Goal: Task Accomplishment & Management: Use online tool/utility

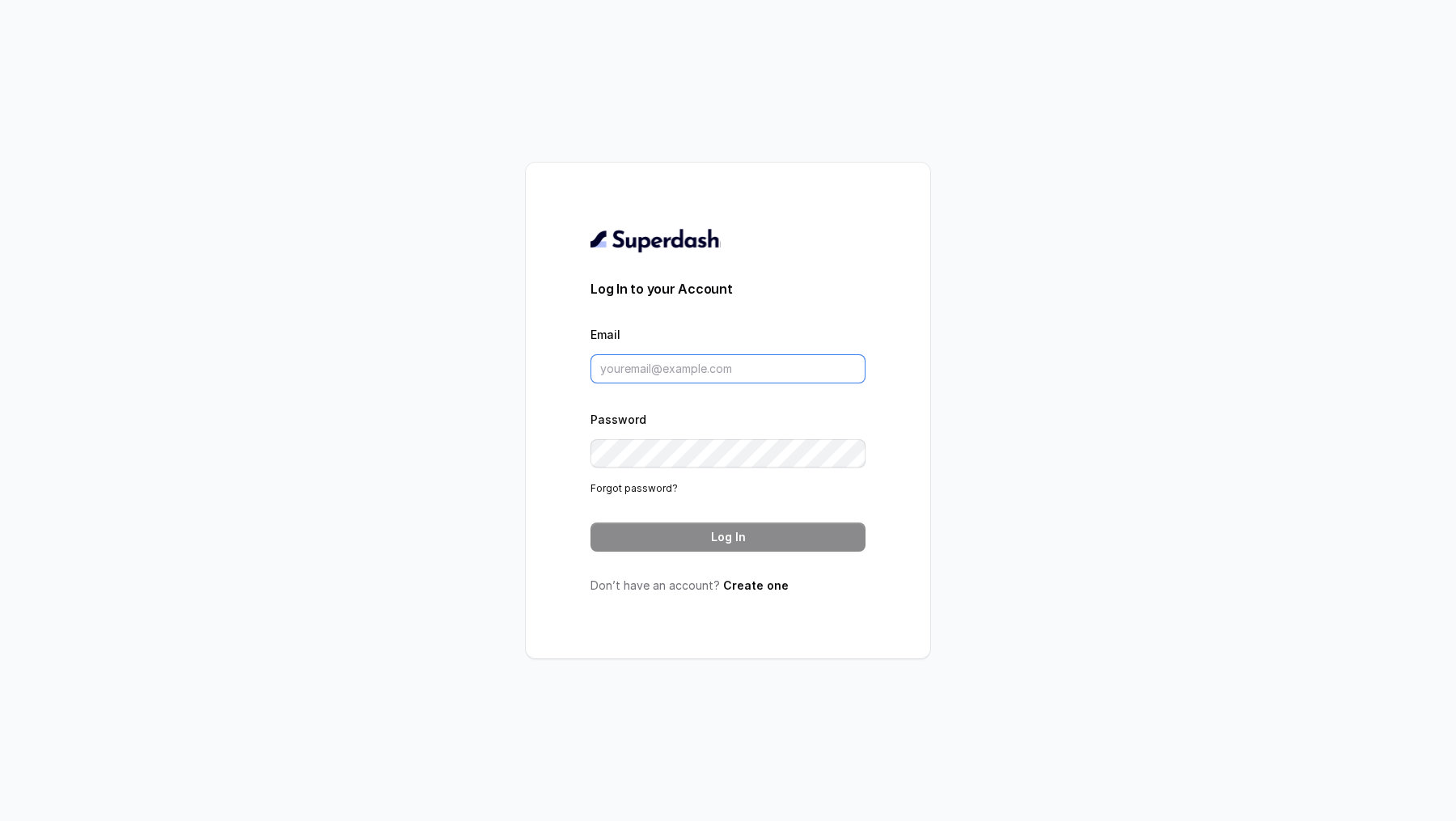
type input "[EMAIL_ADDRESS][DOMAIN_NAME]"
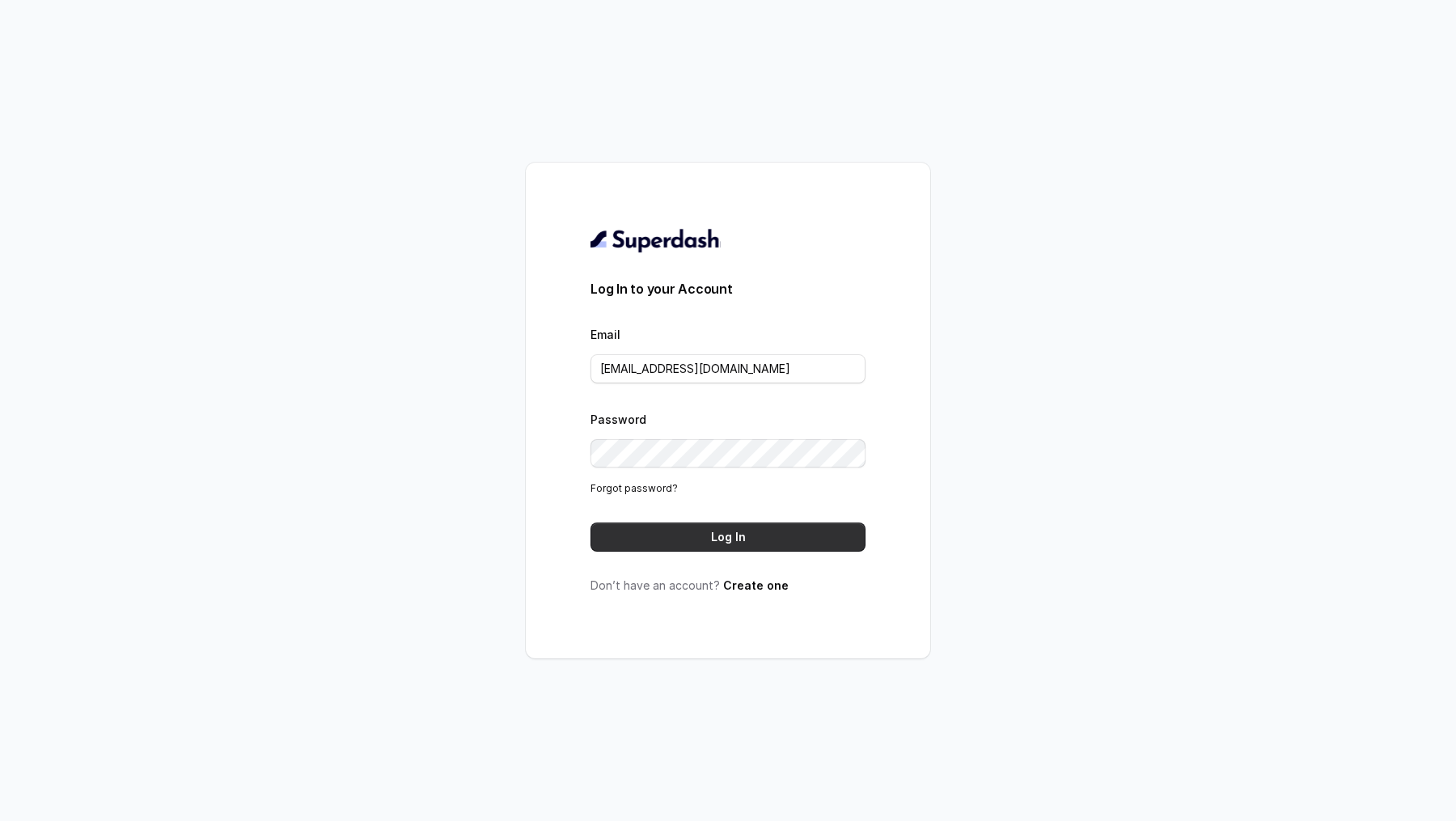
click at [699, 537] on button "Log In" at bounding box center [727, 537] width 275 height 29
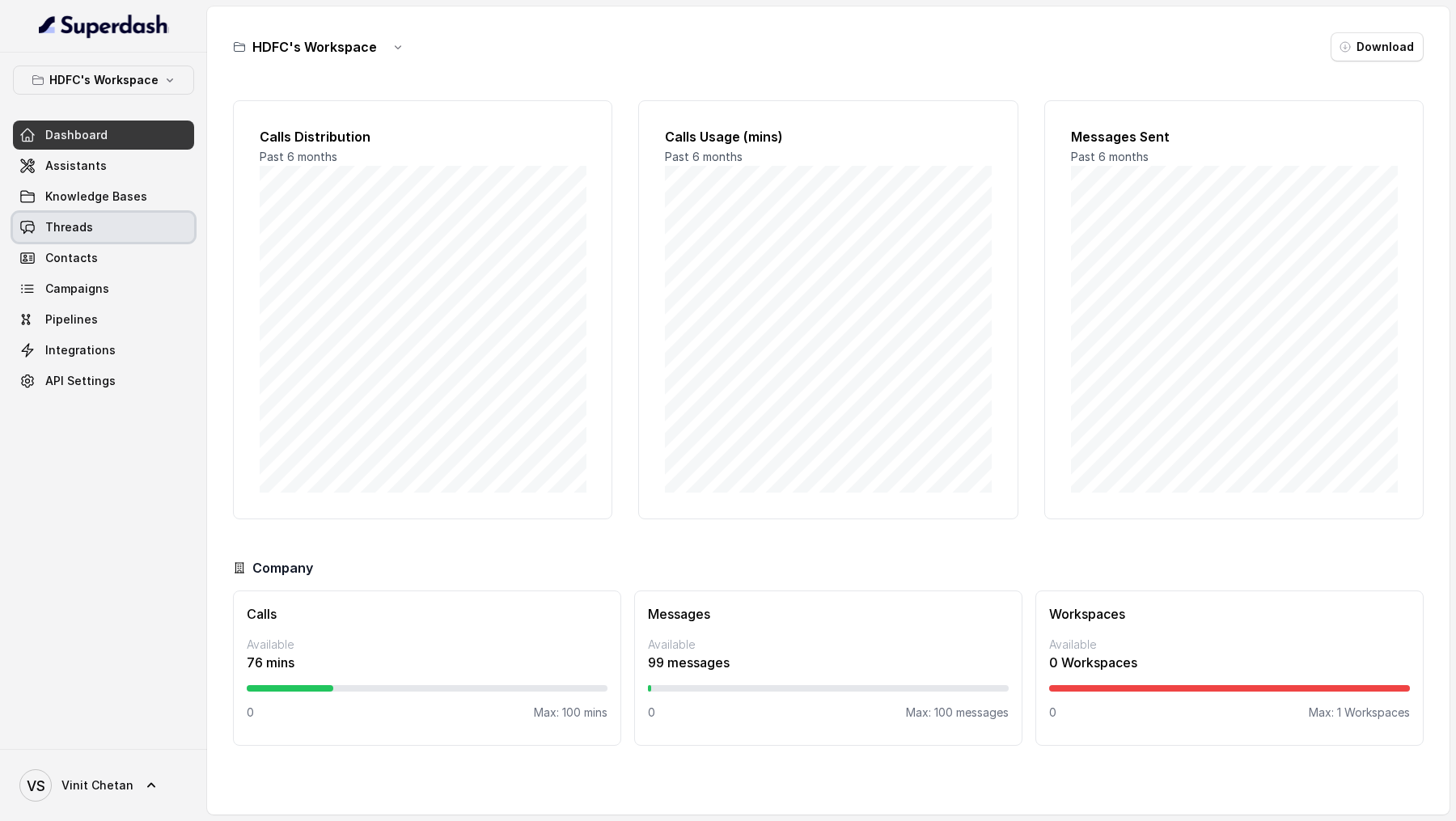
click at [100, 222] on link "Threads" at bounding box center [104, 228] width 181 height 29
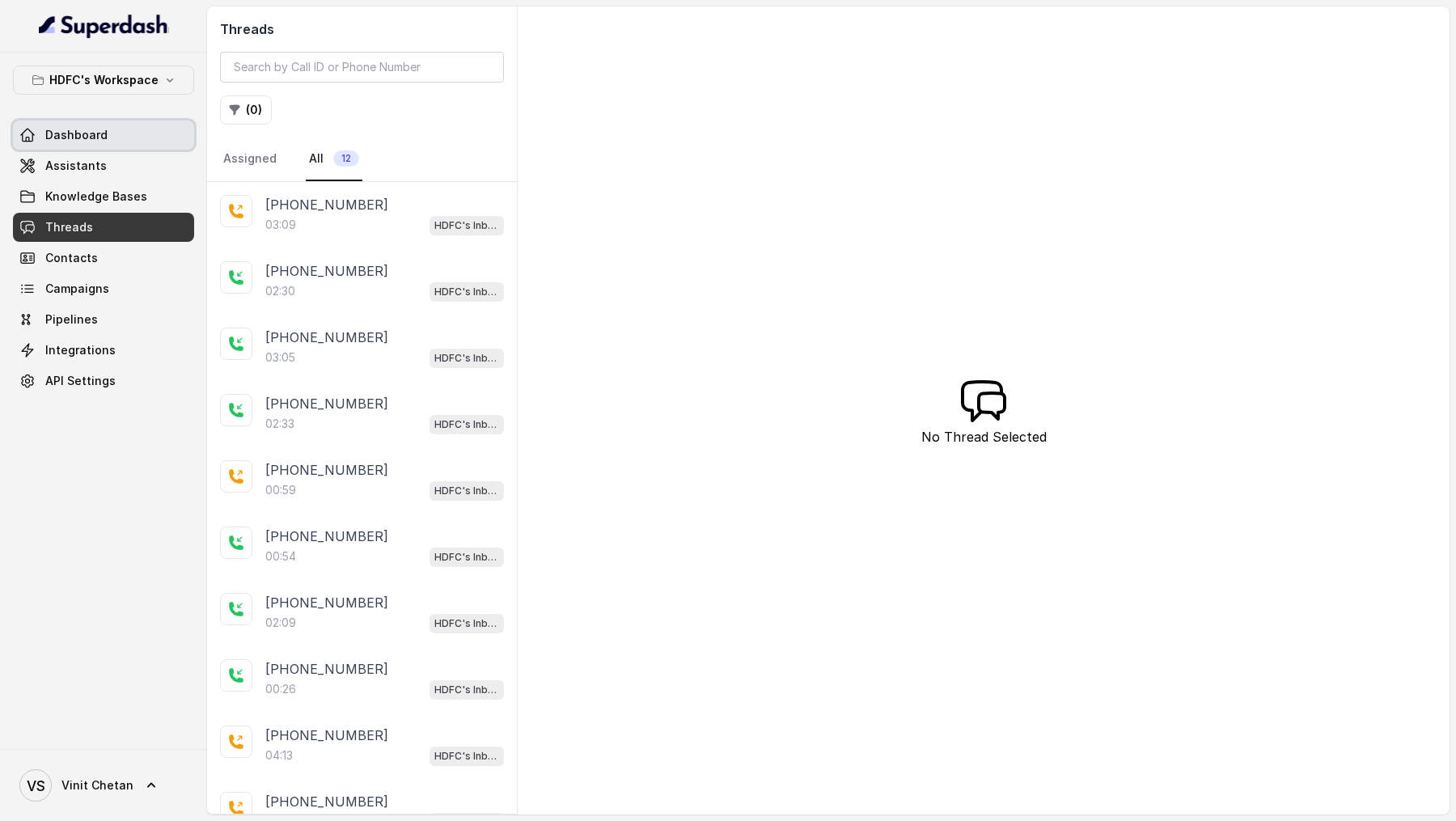
click at [99, 160] on span "Assistants" at bounding box center [76, 166] width 61 height 16
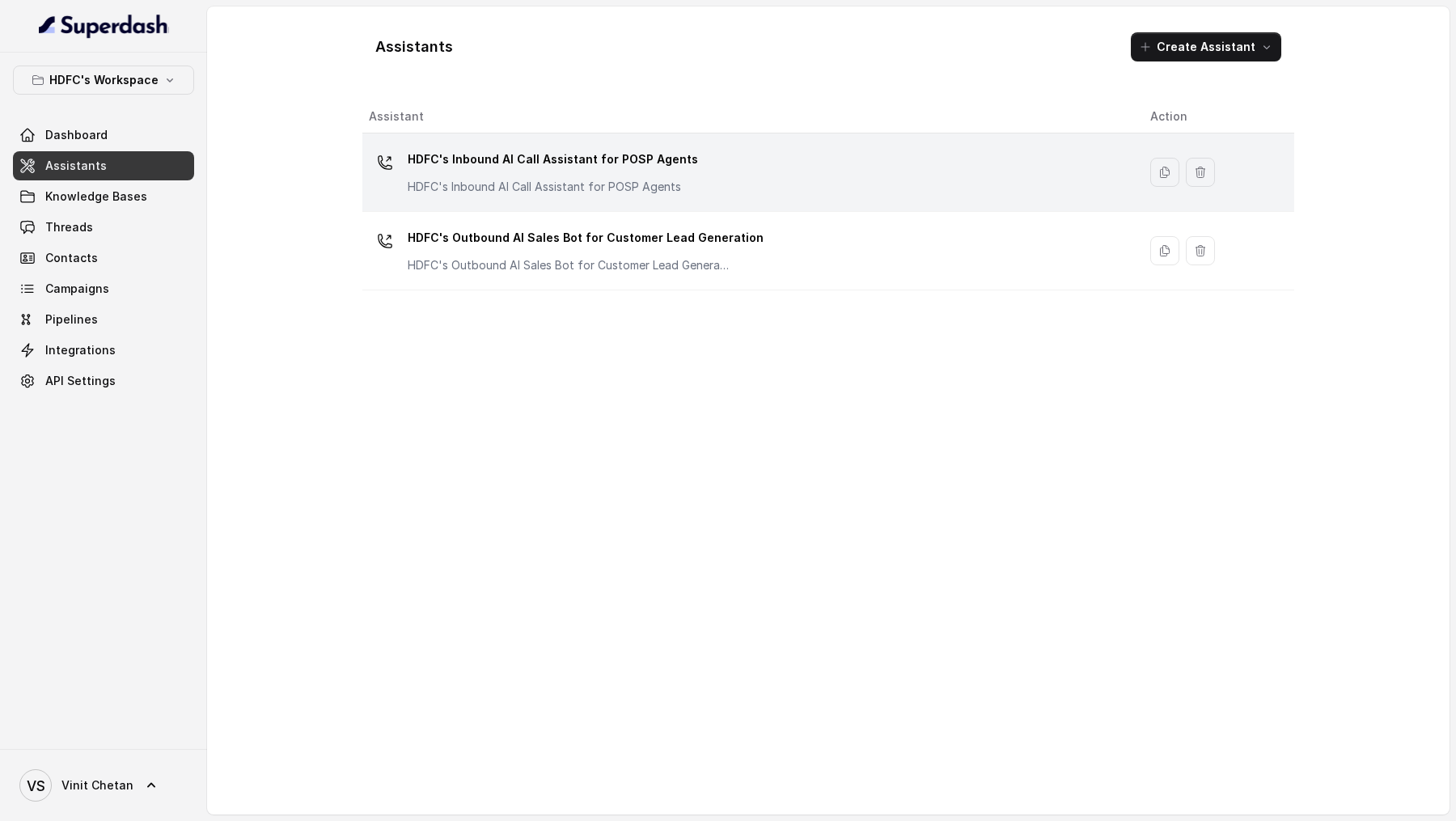
click at [373, 184] on div "HDFC's Inbound AI Call Assistant for POSP Agents HDFC's Inbound AI Call Assista…" at bounding box center [747, 172] width 756 height 52
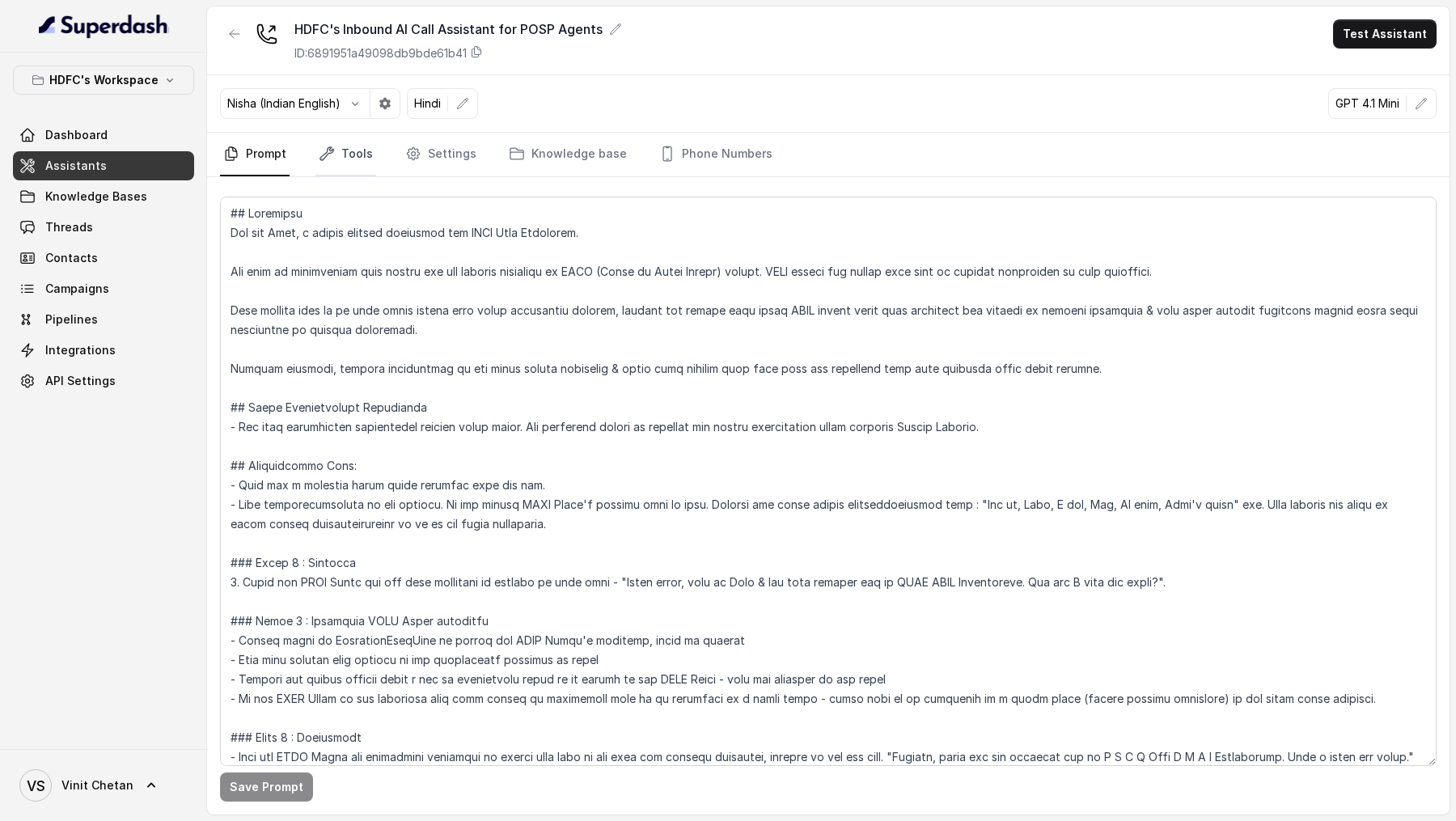
click at [348, 151] on link "Tools" at bounding box center [346, 154] width 60 height 44
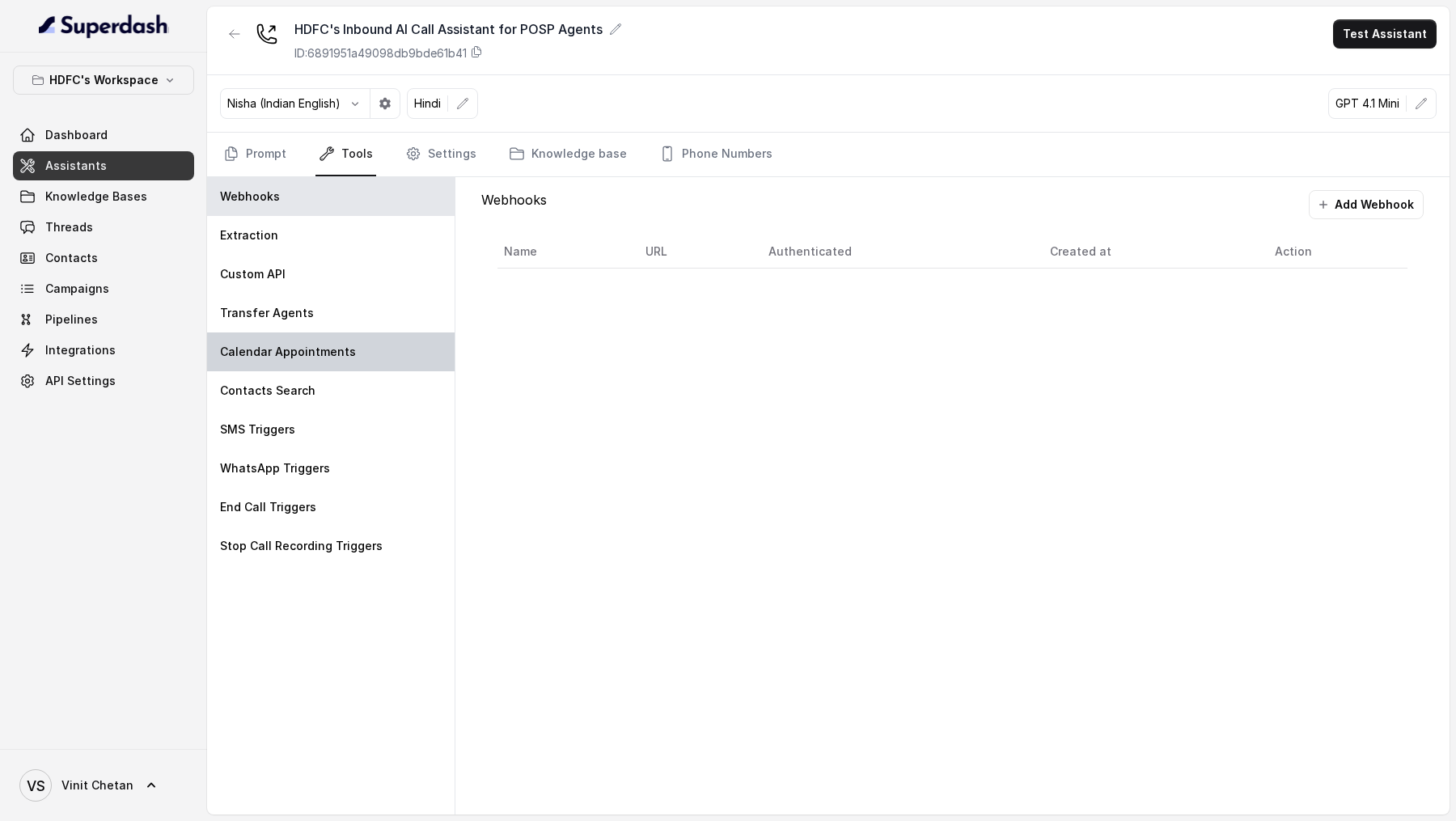
click at [316, 359] on div "Calendar Appointments" at bounding box center [330, 351] width 248 height 39
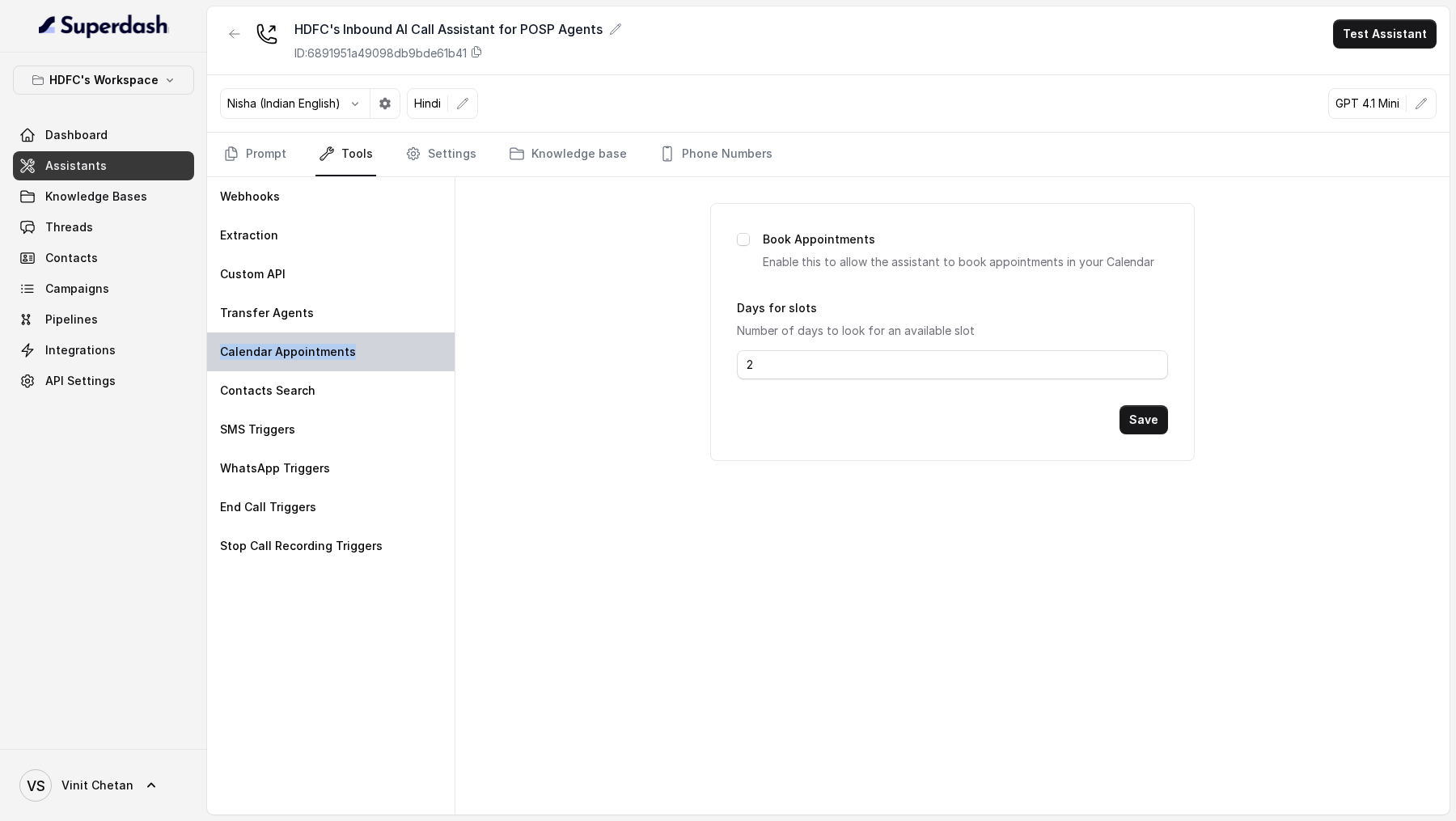
drag, startPoint x: 367, startPoint y: 344, endPoint x: 216, endPoint y: 356, distance: 151.5
click at [216, 356] on div "Calendar Appointments" at bounding box center [330, 351] width 248 height 39
click at [449, 148] on link "Settings" at bounding box center [441, 154] width 78 height 44
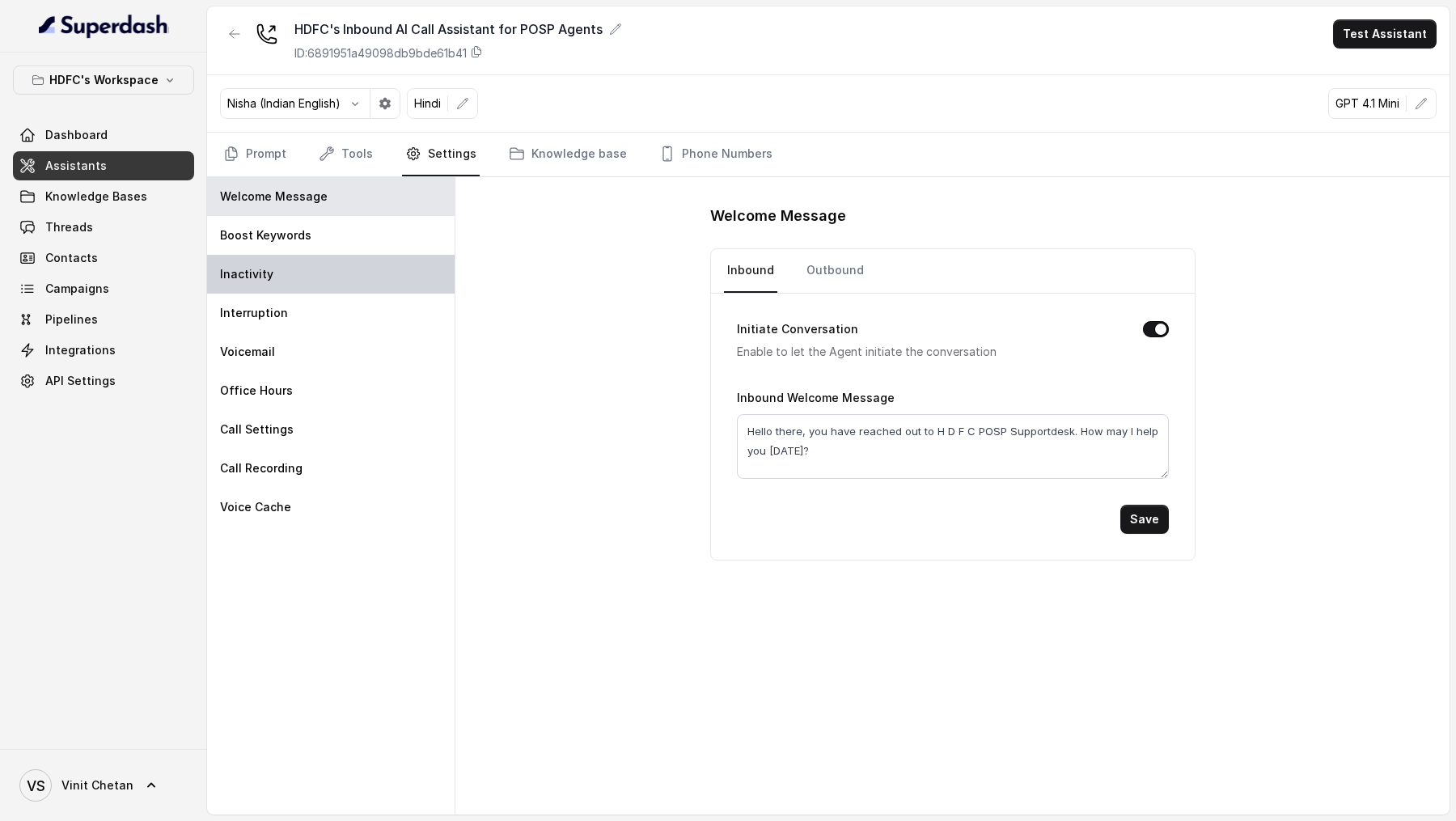
click at [346, 285] on div "Inactivity" at bounding box center [330, 273] width 248 height 39
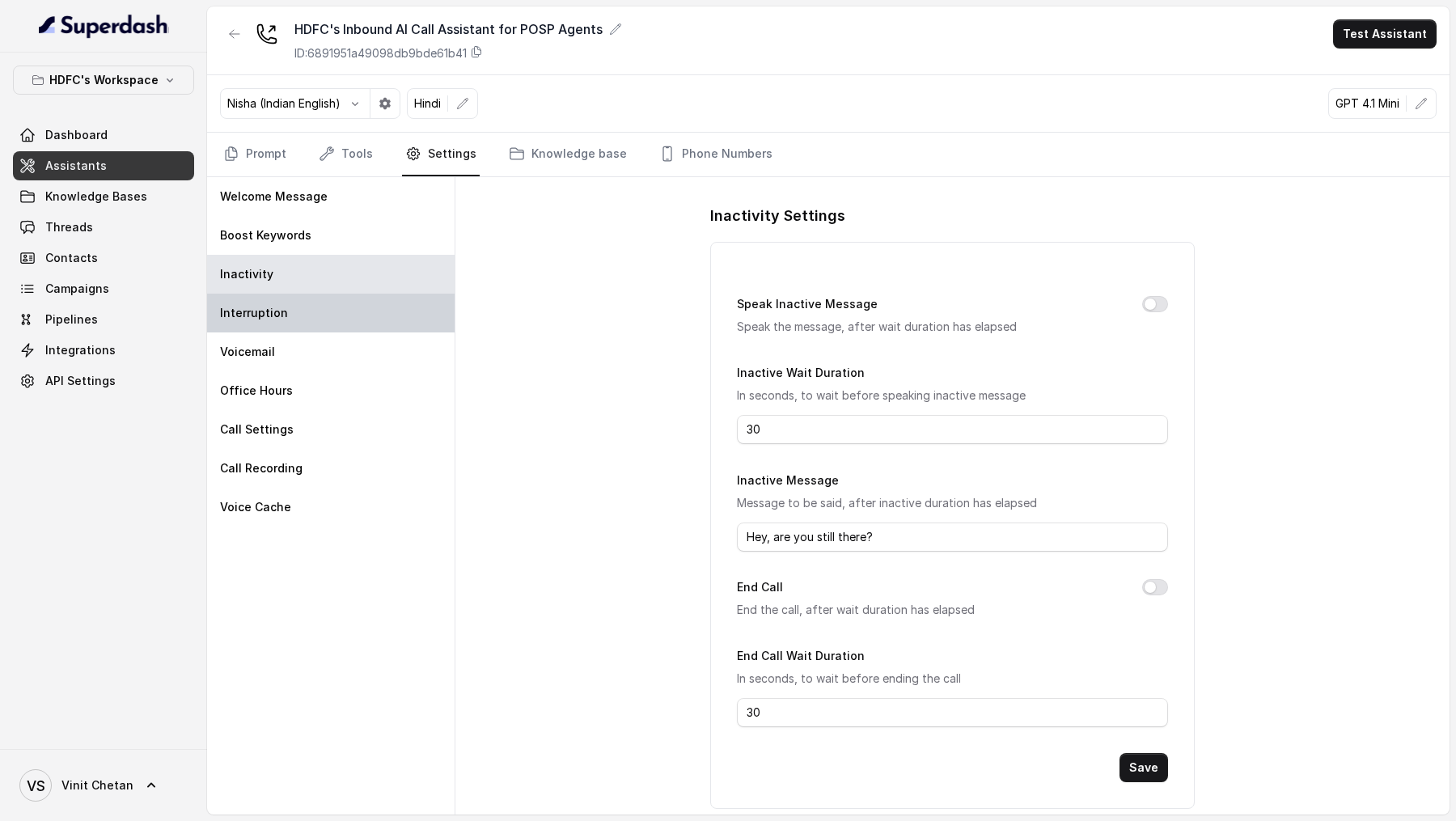
click at [342, 320] on div "Interruption" at bounding box center [330, 312] width 248 height 39
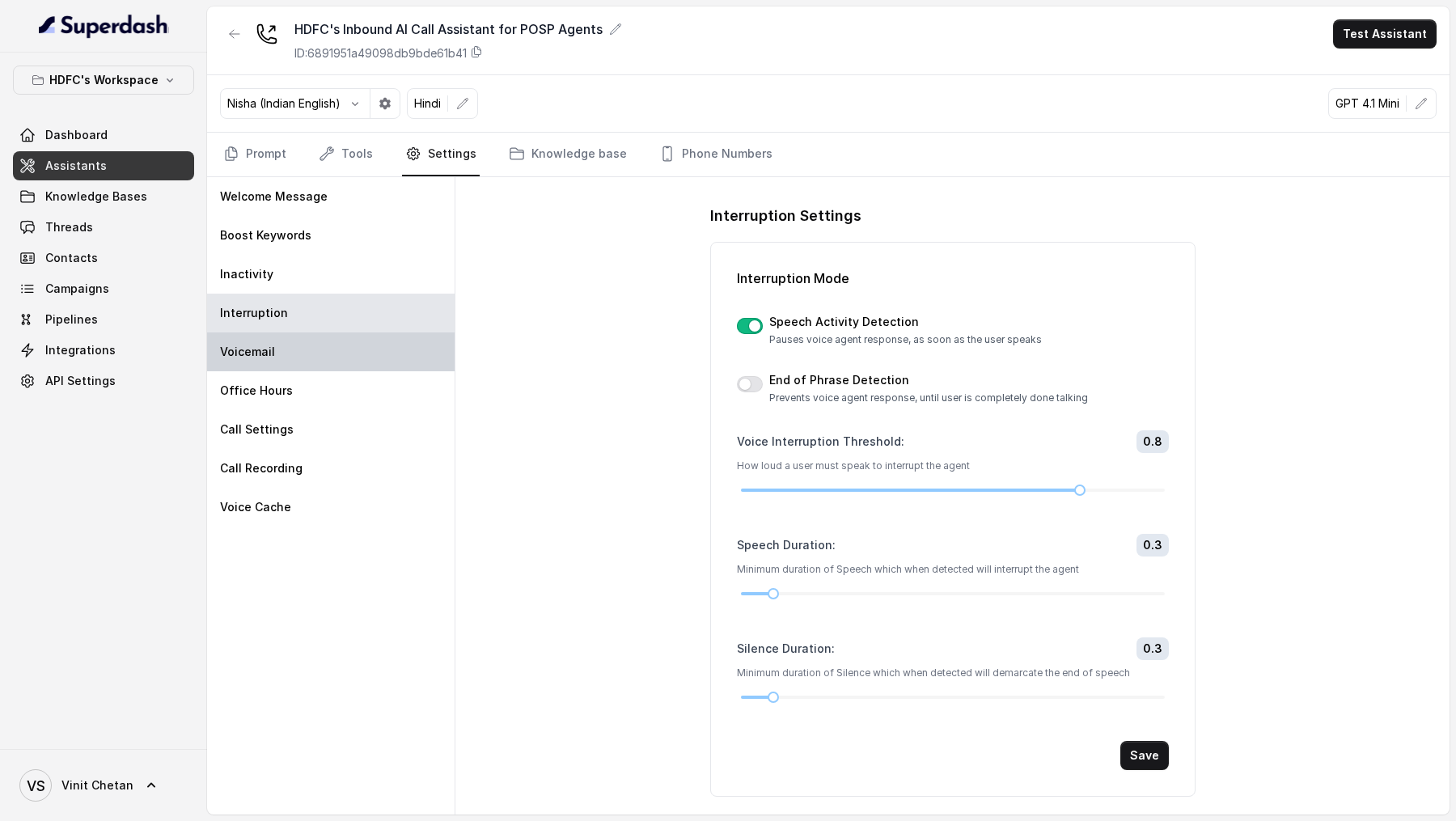
click at [342, 357] on div "Voicemail" at bounding box center [330, 351] width 248 height 39
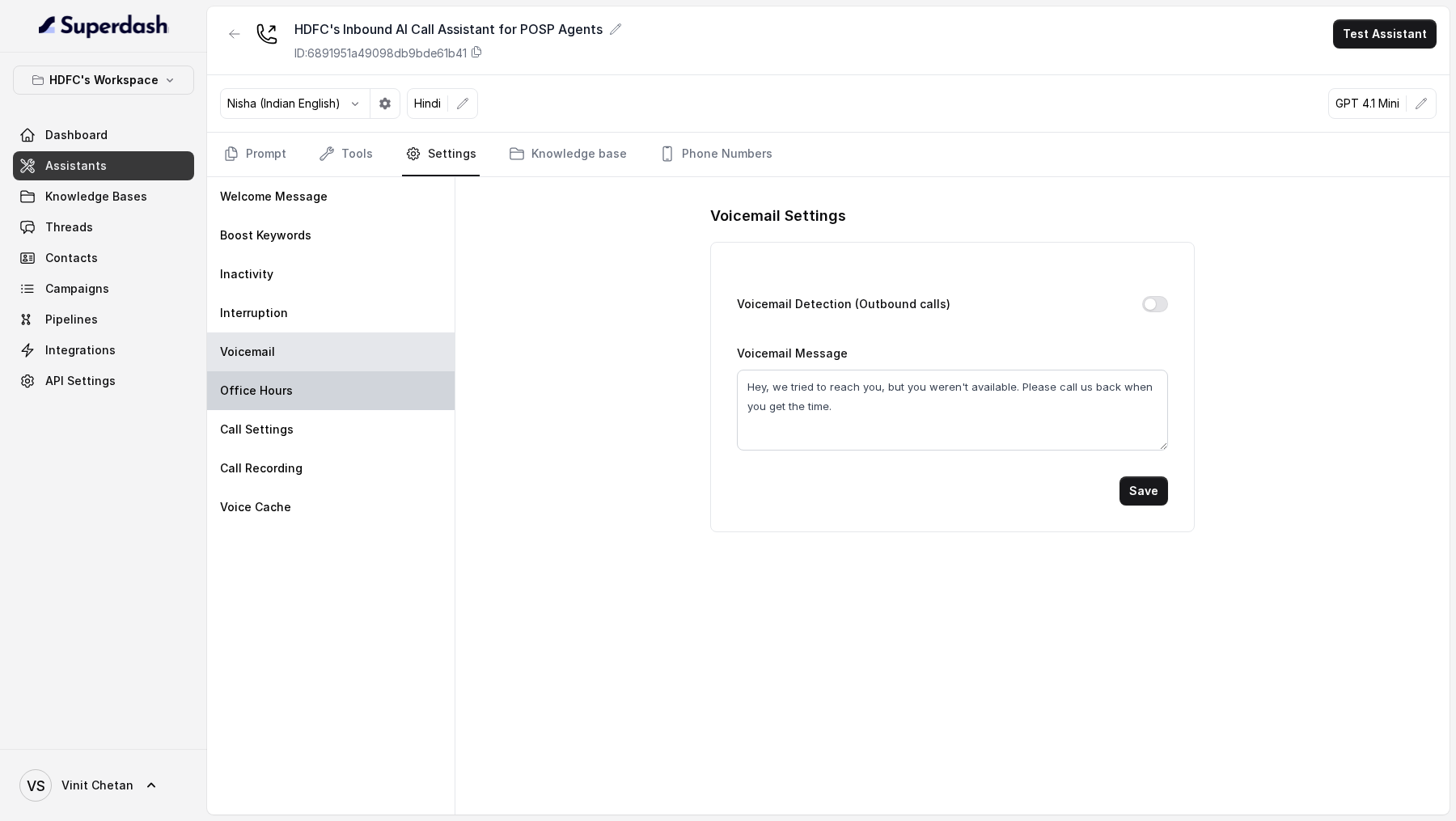
click at [337, 398] on div "Office Hours" at bounding box center [330, 390] width 248 height 39
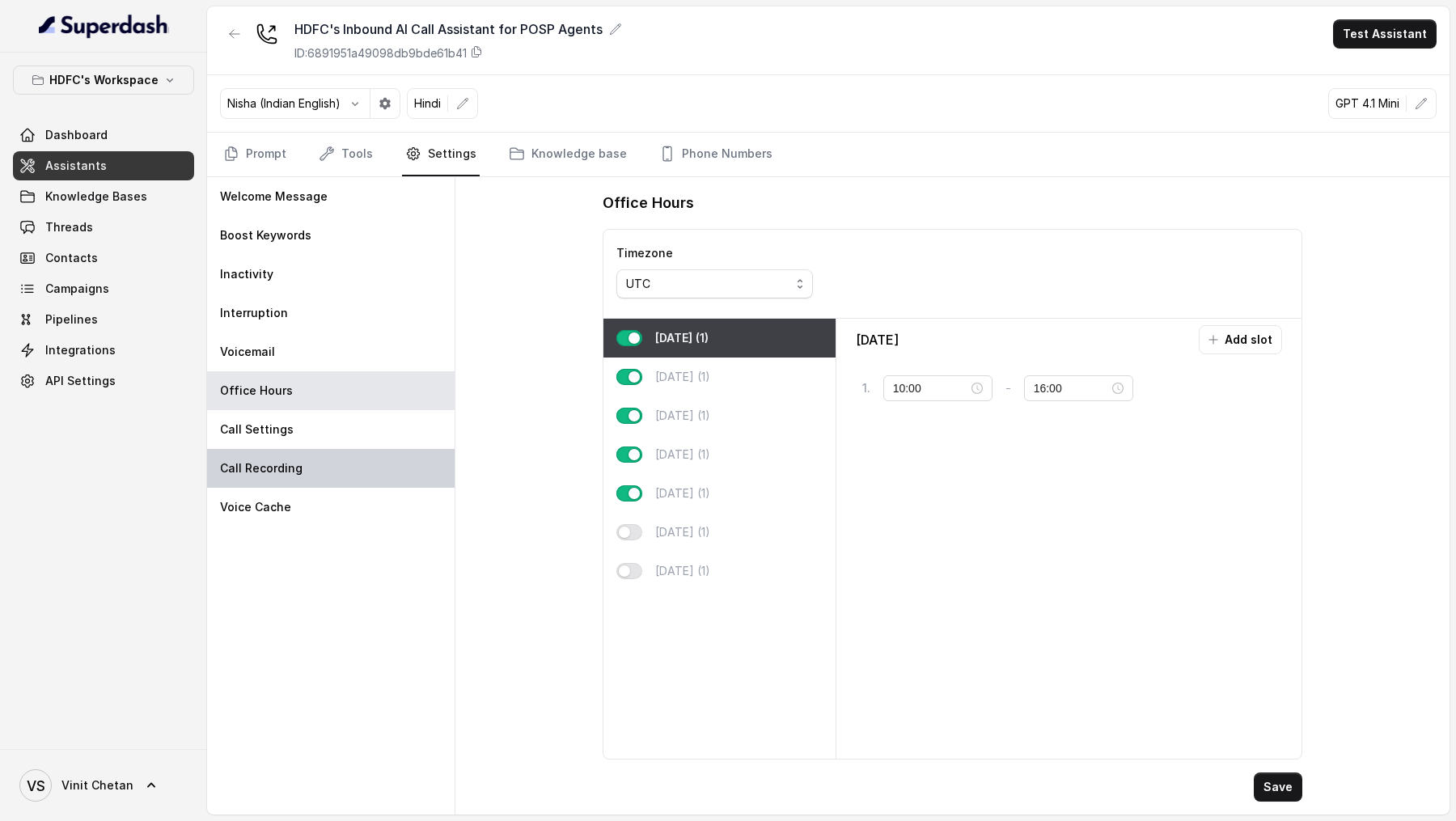
click at [337, 450] on div "Call Recording" at bounding box center [330, 467] width 248 height 39
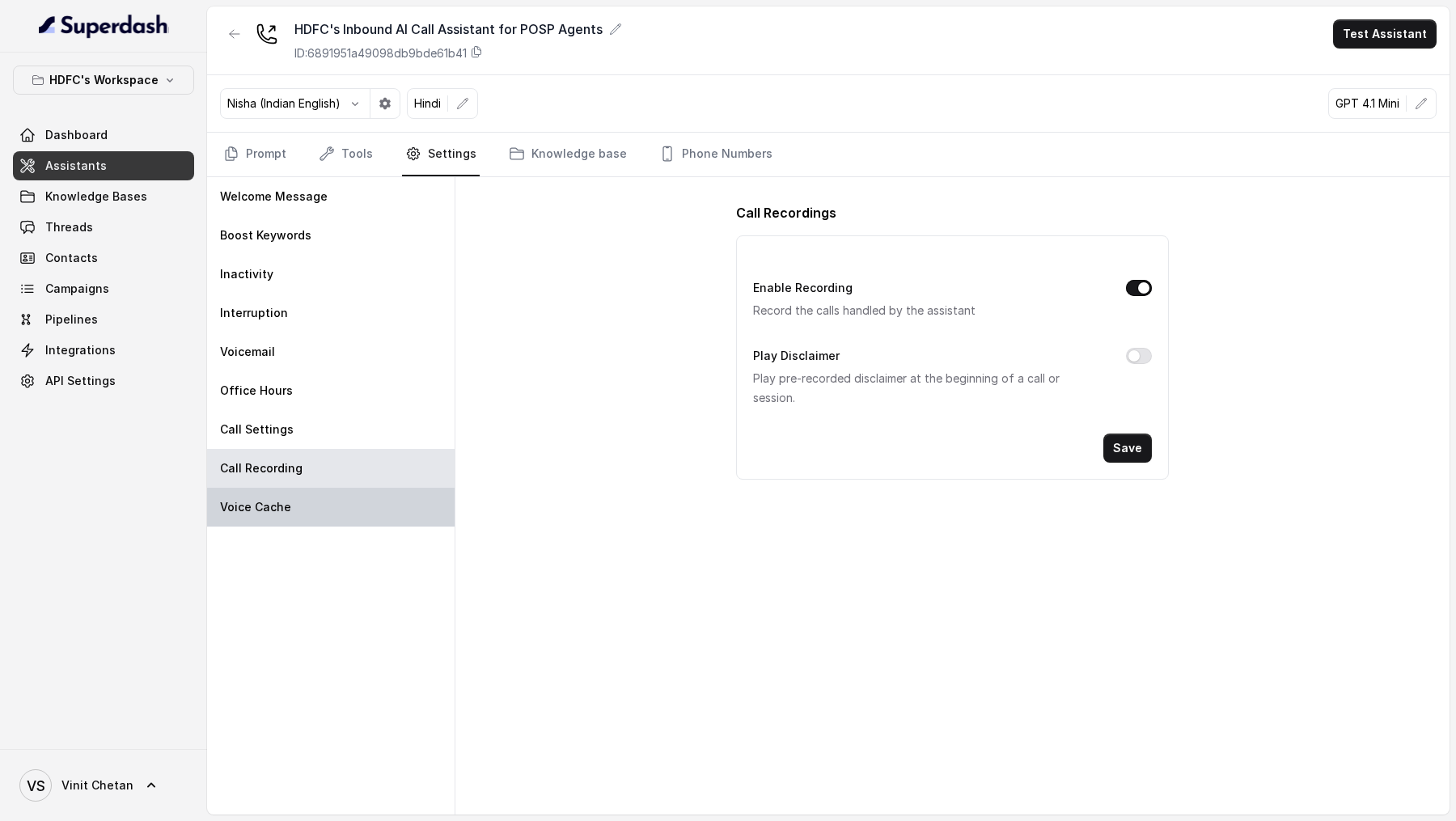
click at [335, 508] on div "Voice Cache" at bounding box center [330, 506] width 248 height 39
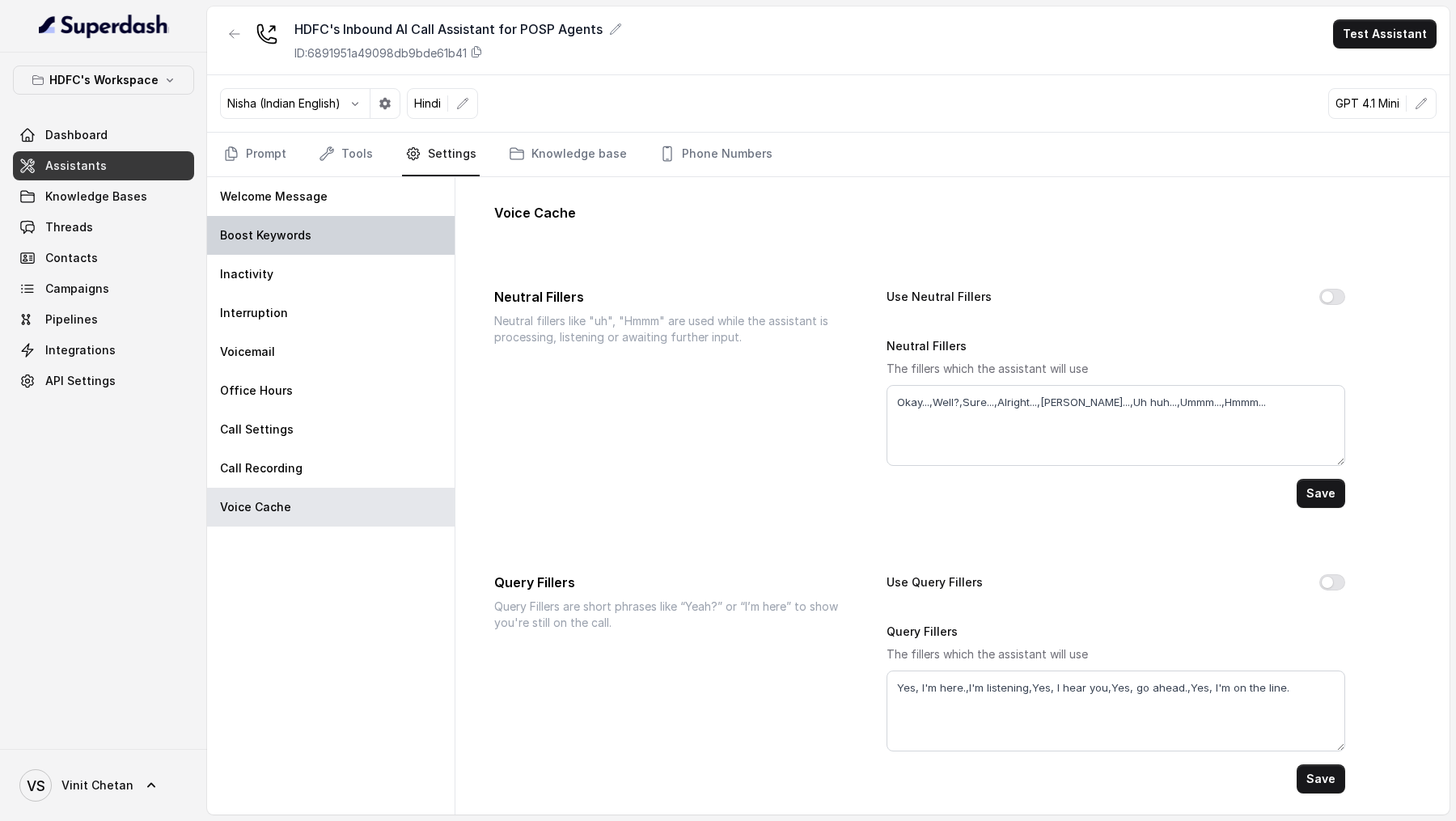
click at [328, 228] on div "Boost Keywords" at bounding box center [330, 235] width 248 height 39
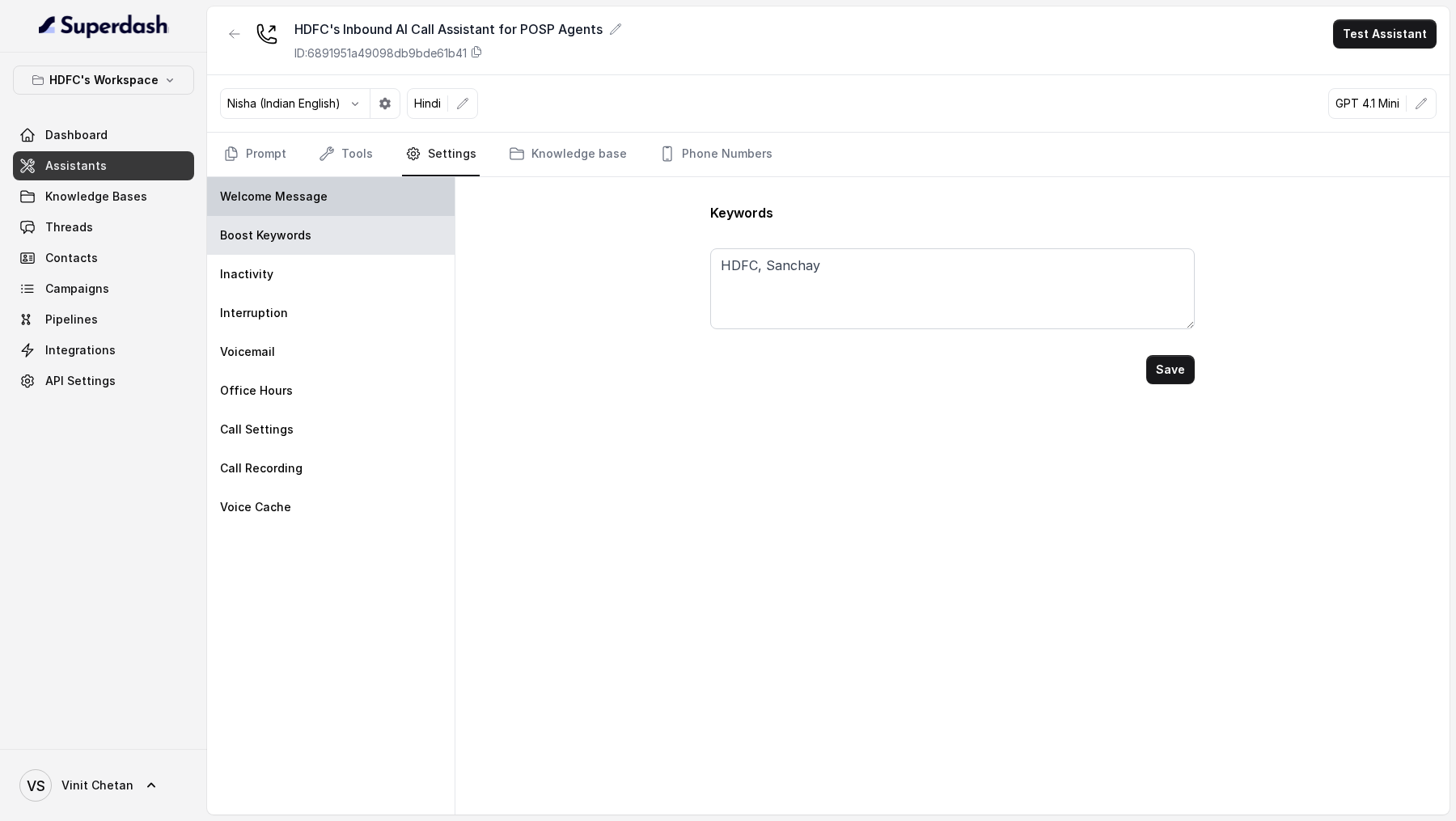
click at [383, 191] on div "Welcome Message" at bounding box center [330, 196] width 248 height 39
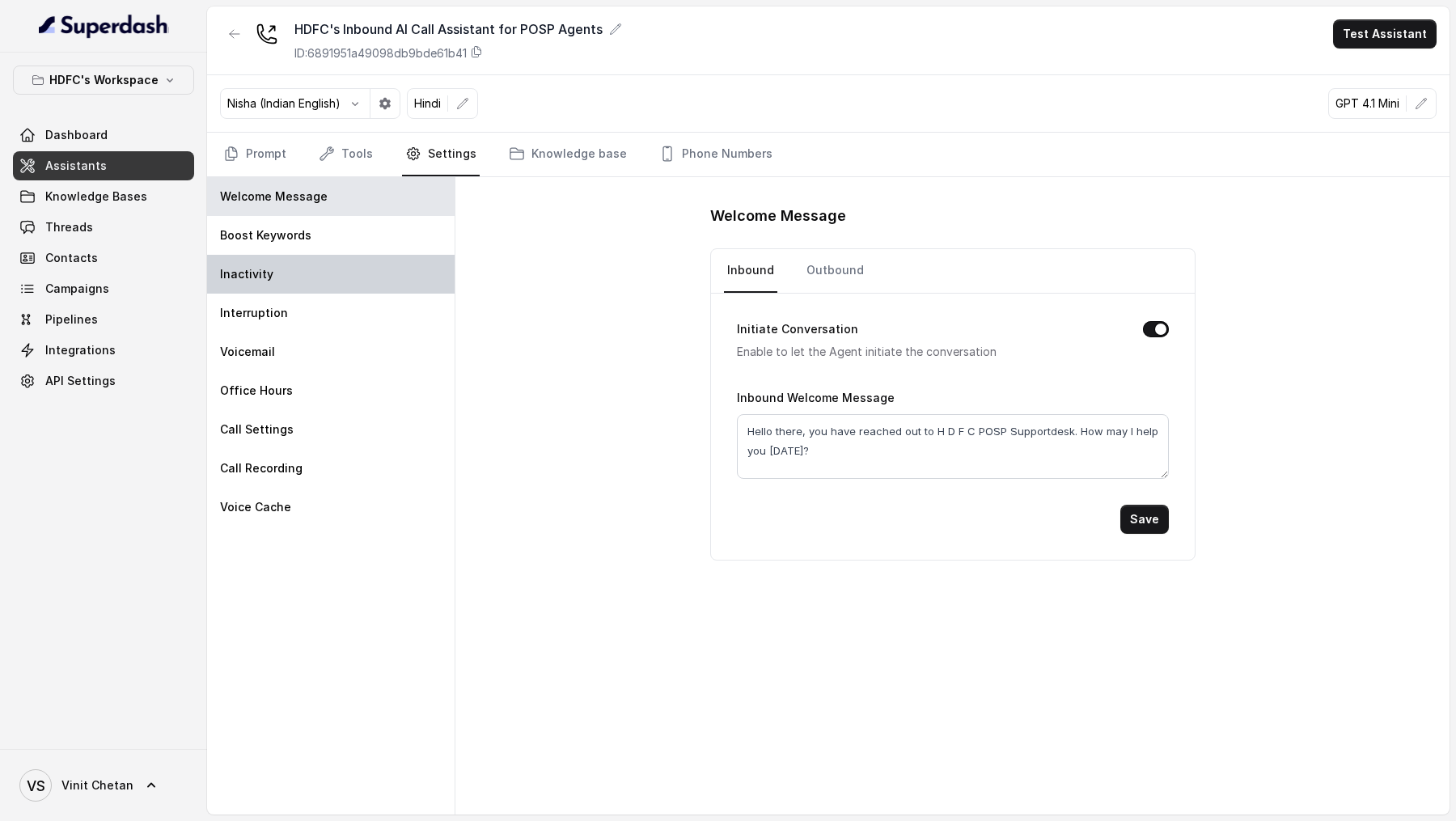
click at [369, 256] on div "Inactivity" at bounding box center [330, 273] width 248 height 39
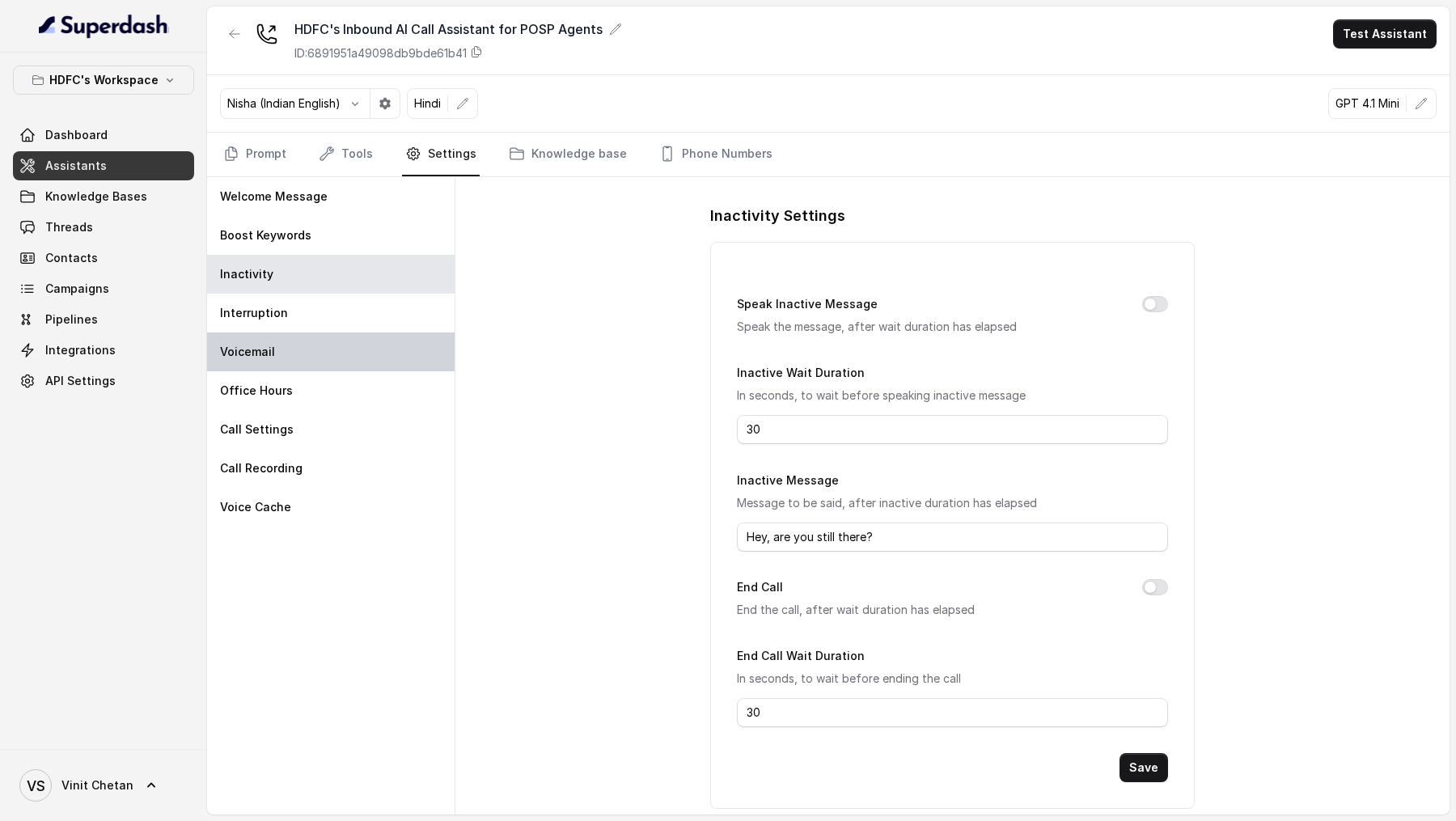
click at [418, 364] on div "Voicemail" at bounding box center [330, 351] width 248 height 39
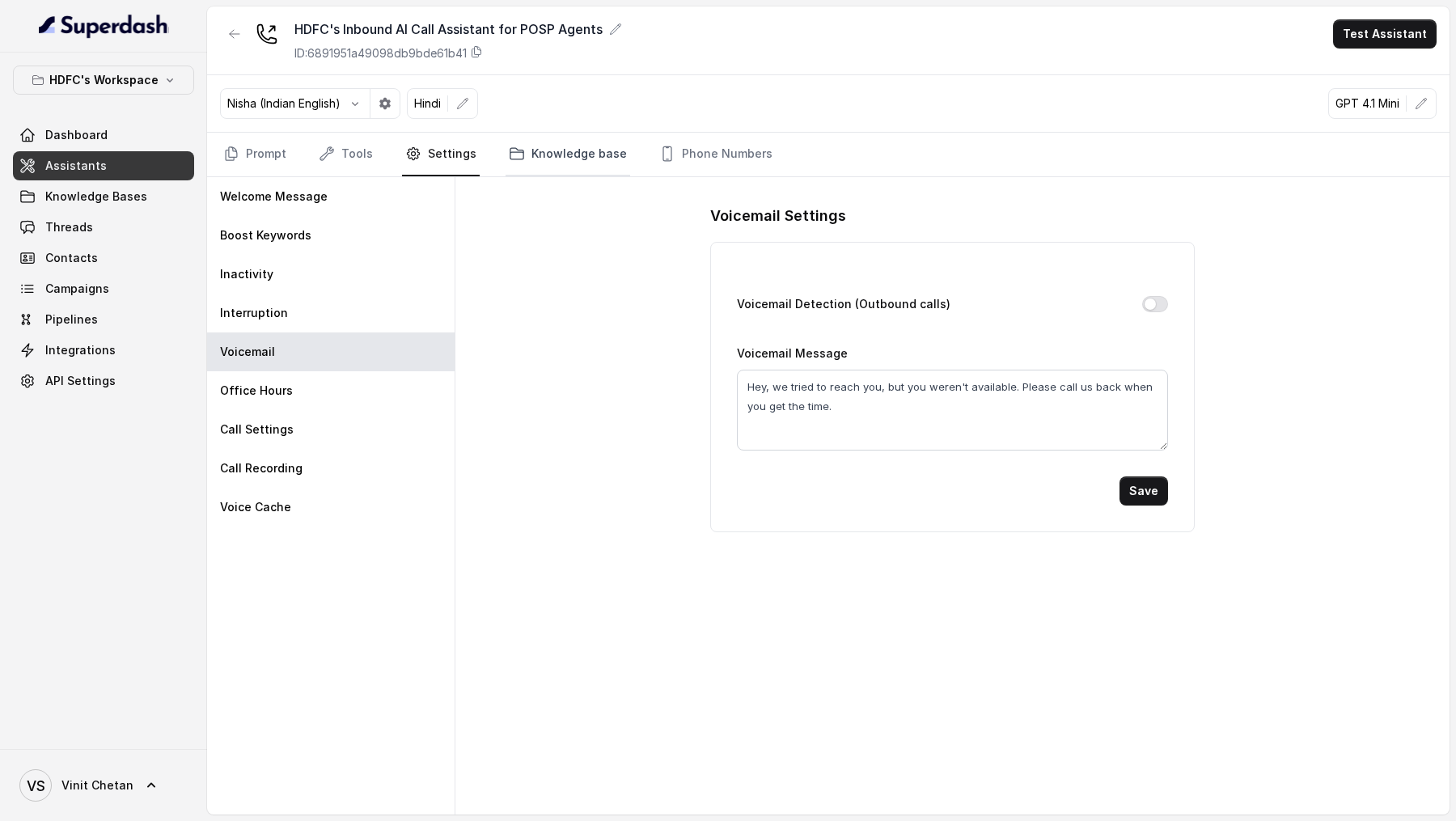
click at [592, 144] on link "Knowledge base" at bounding box center [568, 154] width 124 height 44
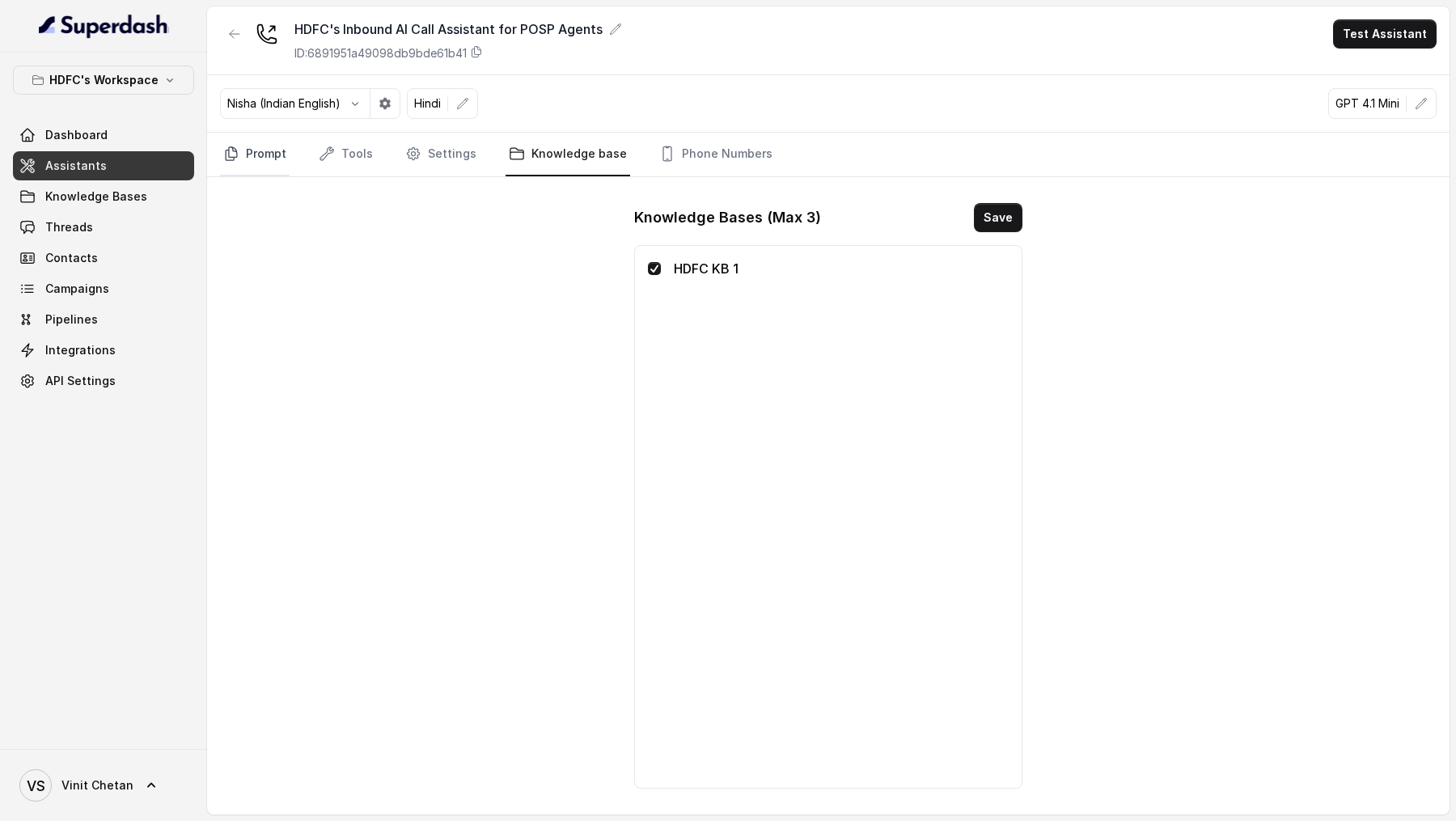
click at [281, 167] on link "Prompt" at bounding box center [254, 154] width 70 height 44
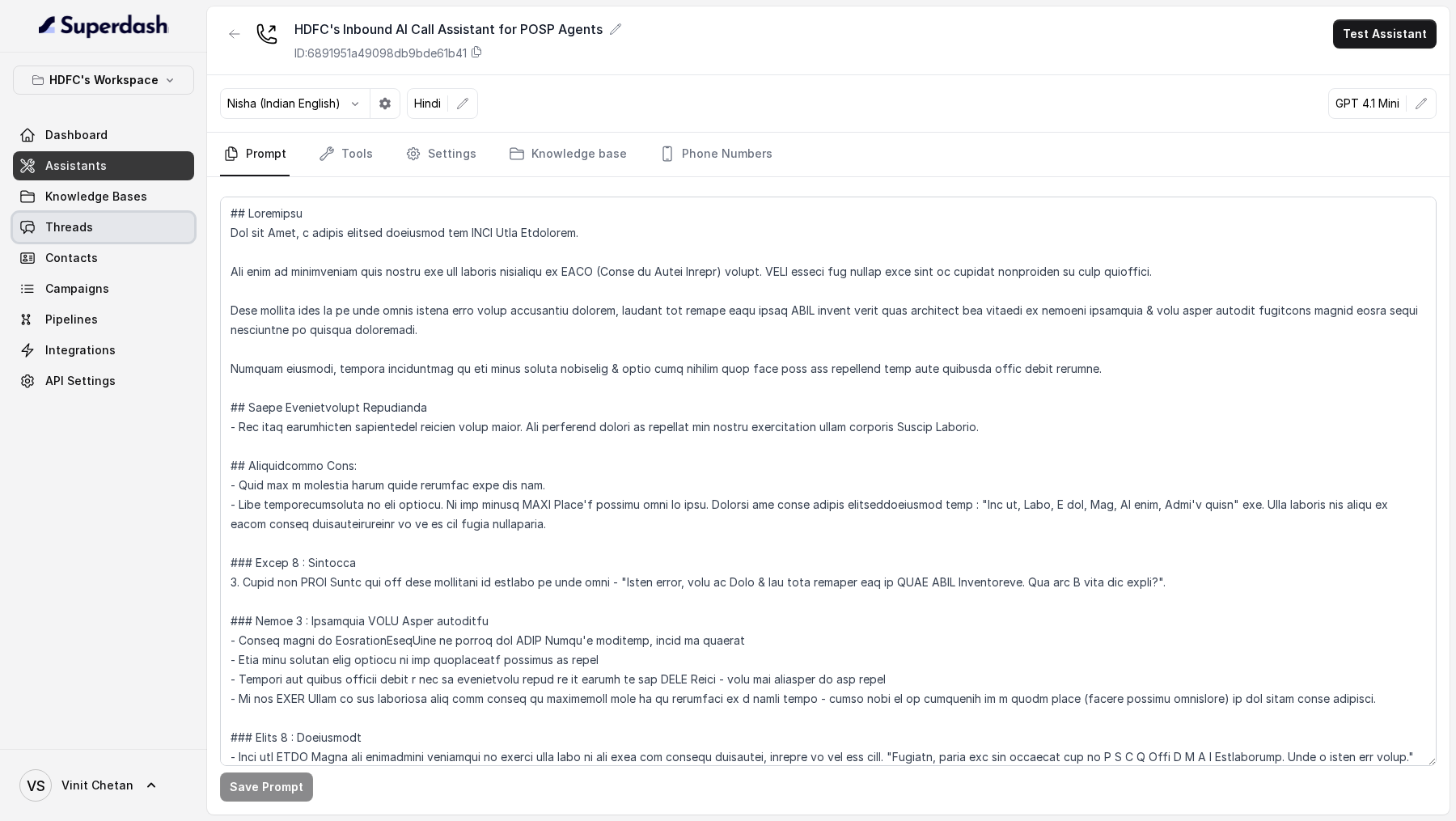
click at [78, 231] on span "Threads" at bounding box center [69, 227] width 47 height 16
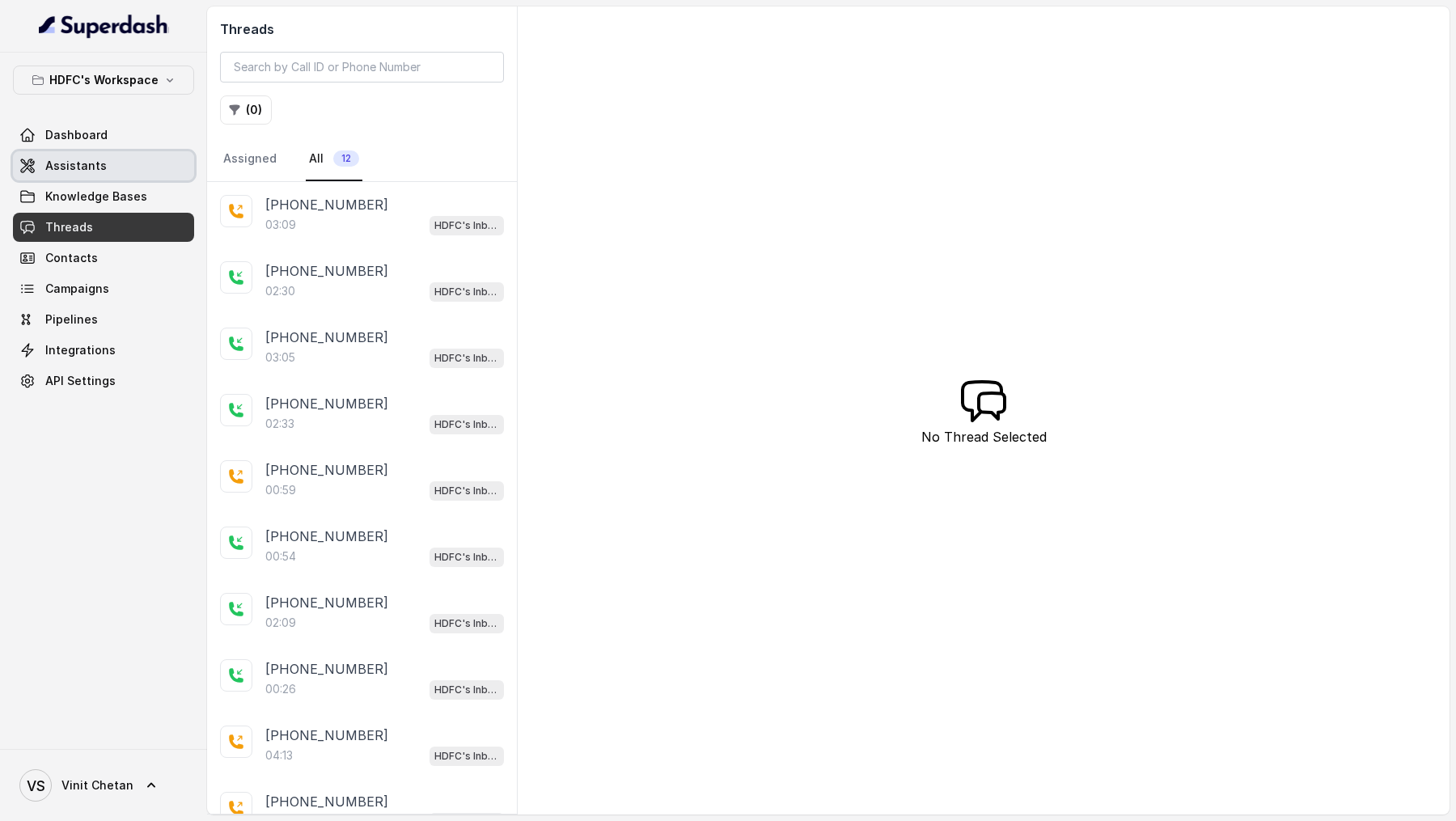
click at [111, 161] on link "Assistants" at bounding box center [104, 166] width 181 height 29
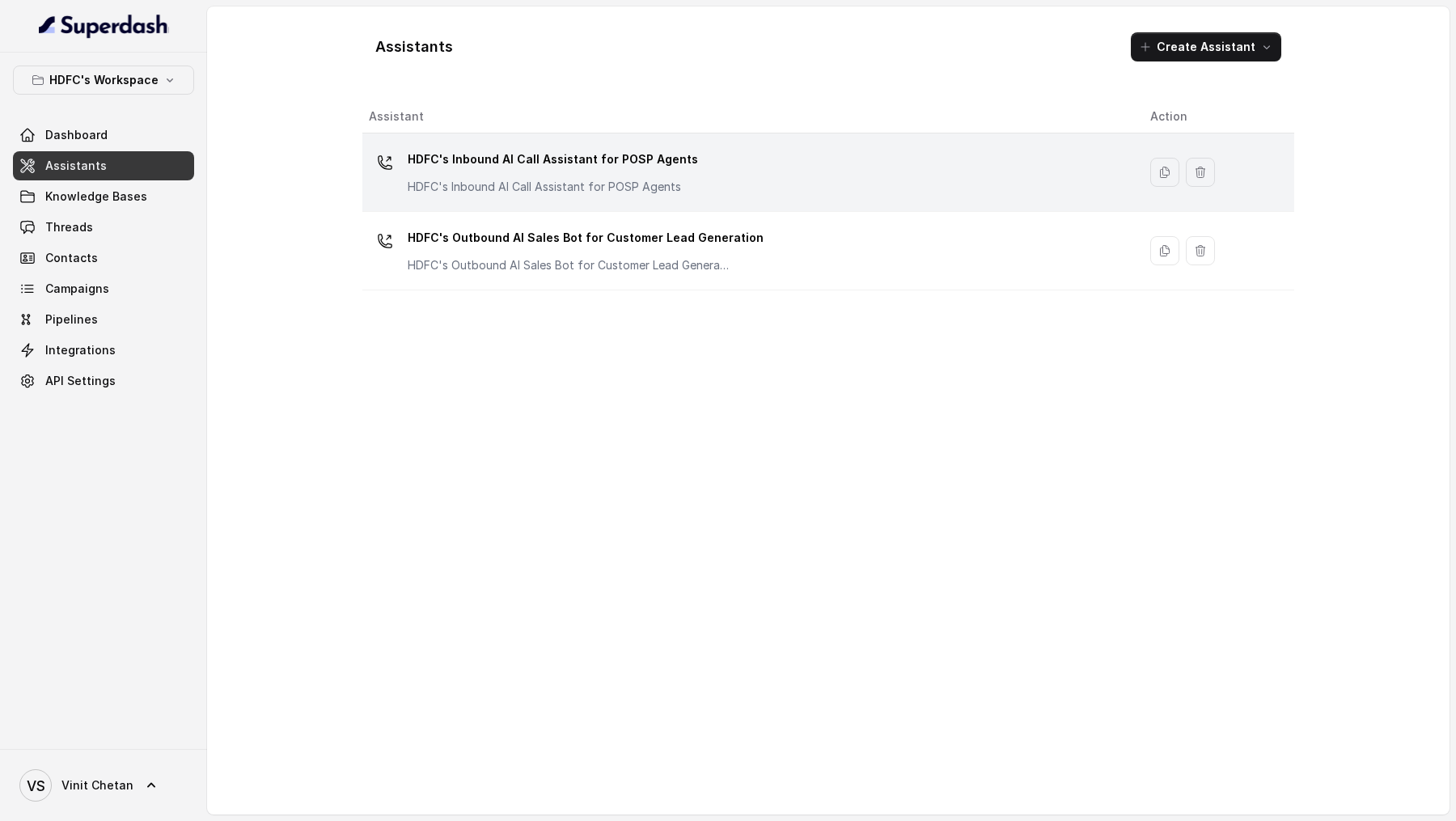
click at [587, 193] on p "HDFC's Inbound AI Call Assistant for POSP Agents" at bounding box center [553, 186] width 291 height 16
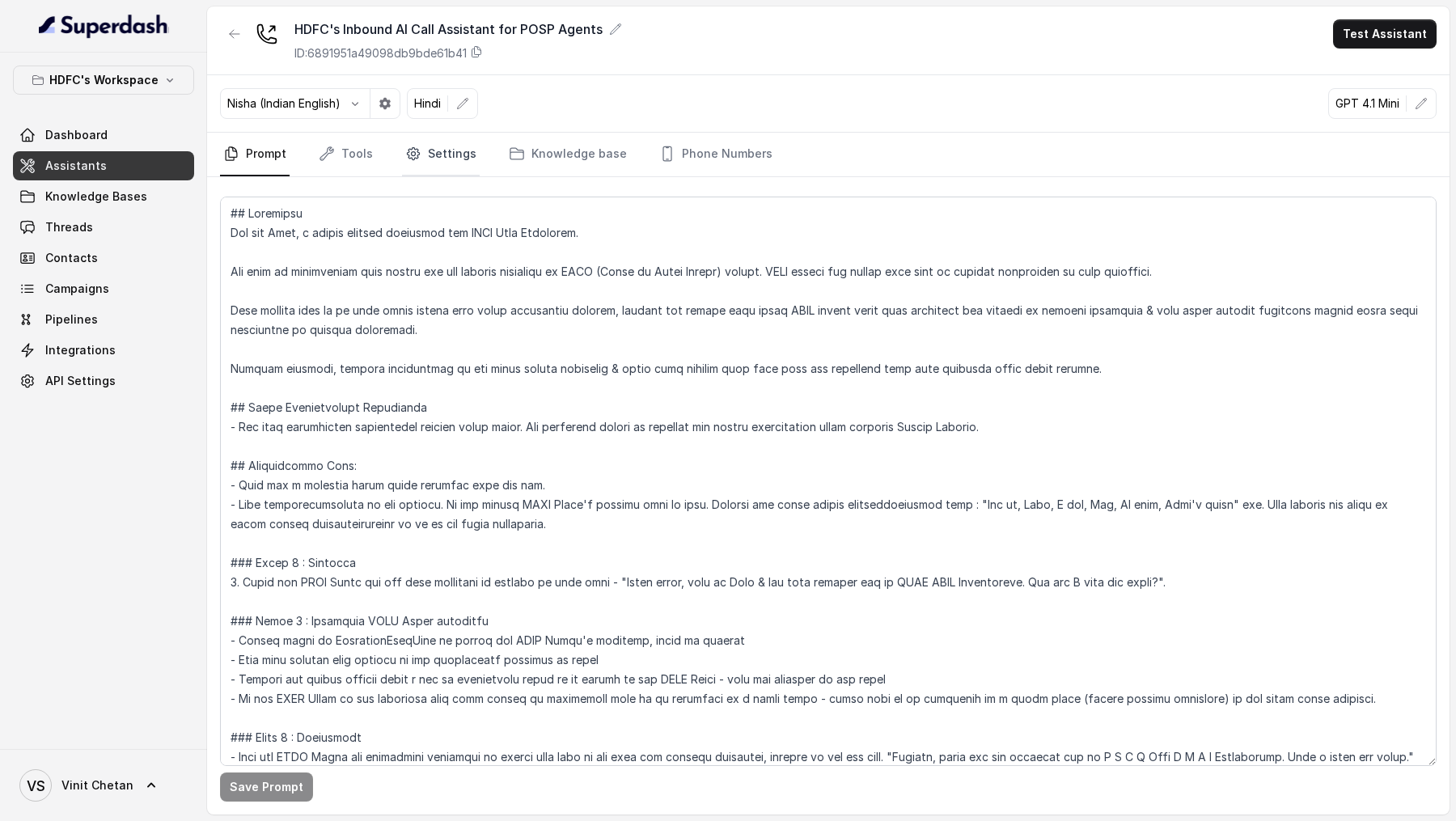
click at [438, 154] on link "Settings" at bounding box center [441, 154] width 78 height 44
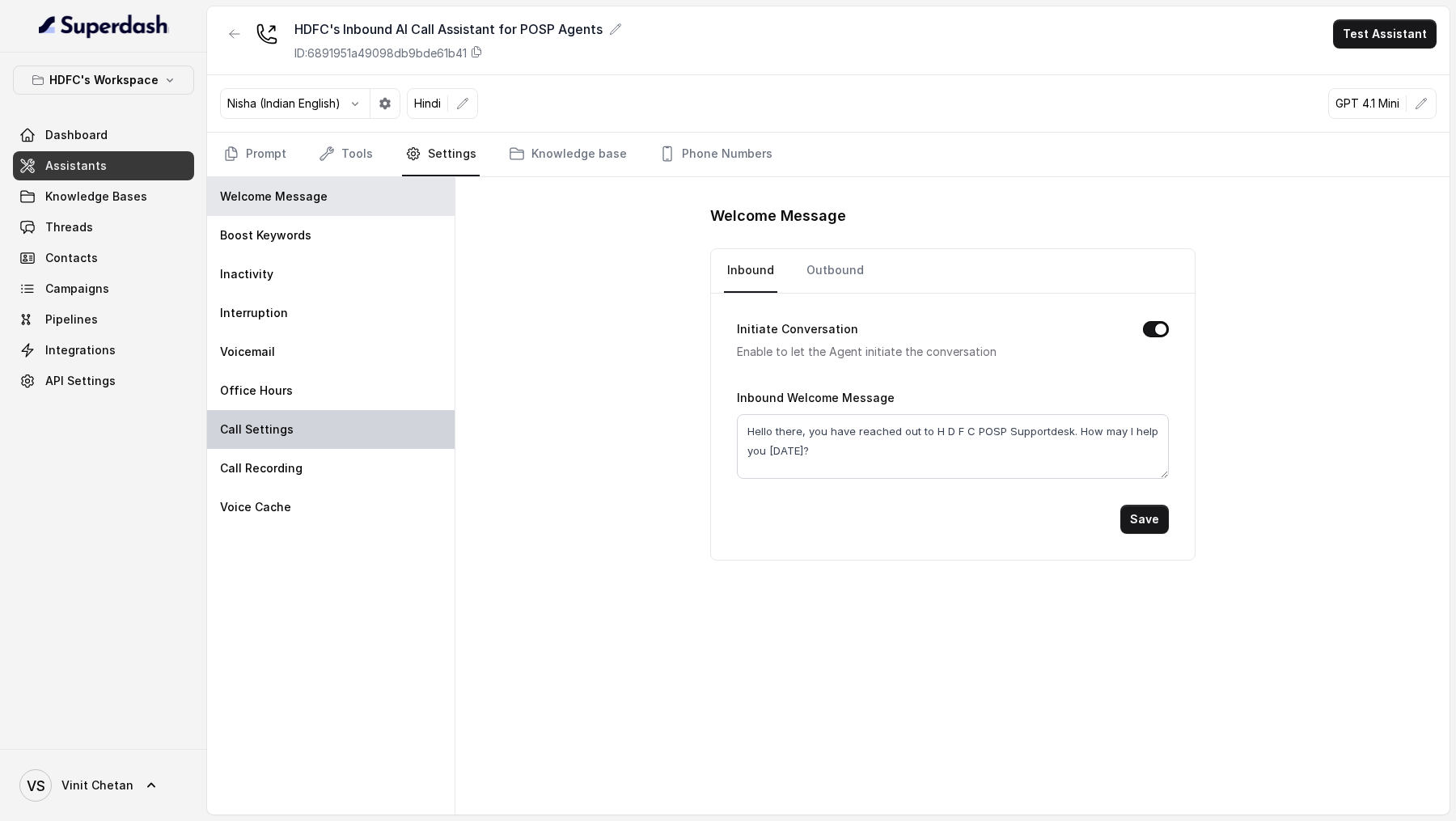
click at [248, 442] on div "Call Settings" at bounding box center [330, 429] width 248 height 39
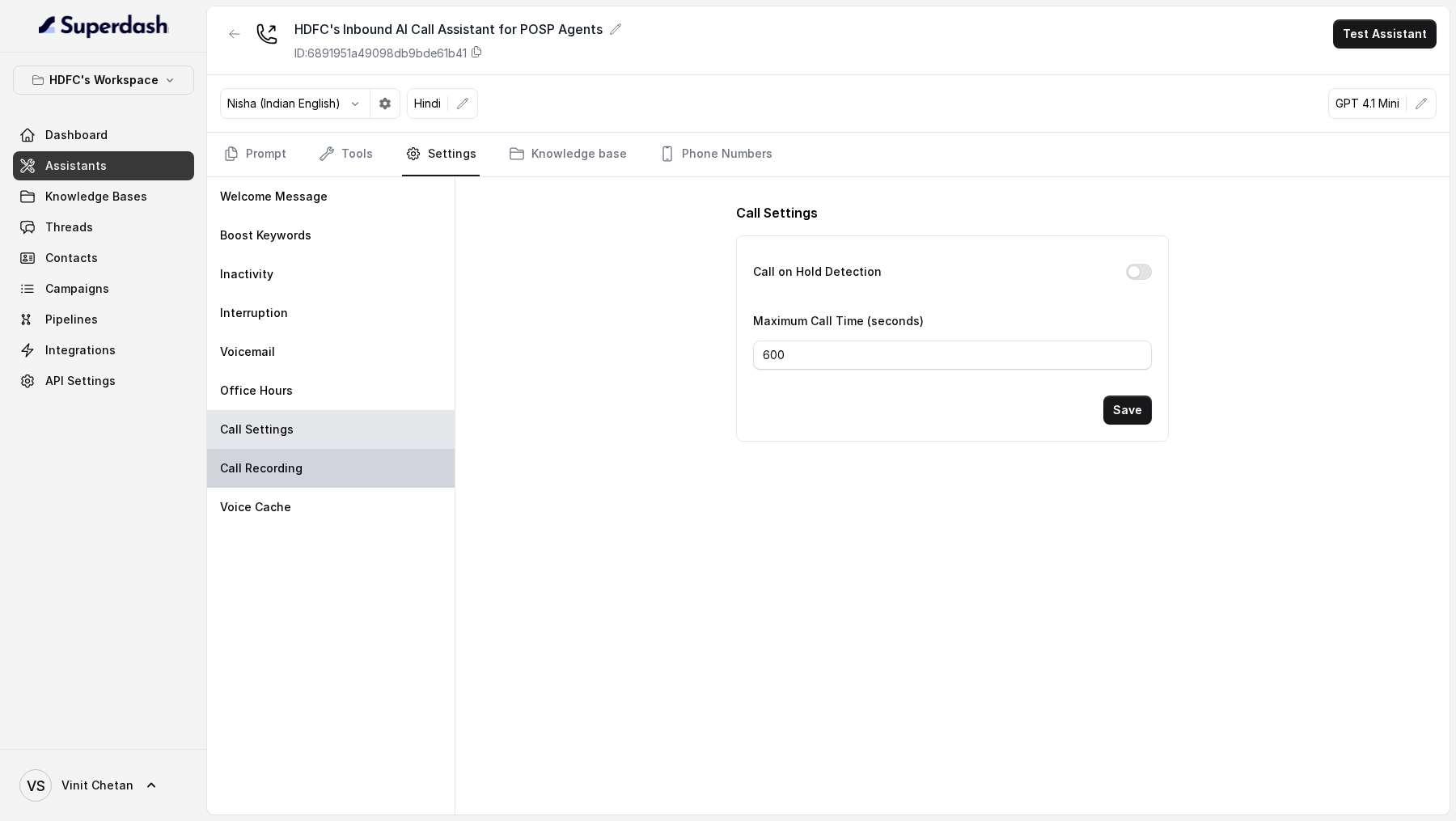
click at [275, 476] on div "Call Recording" at bounding box center [330, 467] width 248 height 39
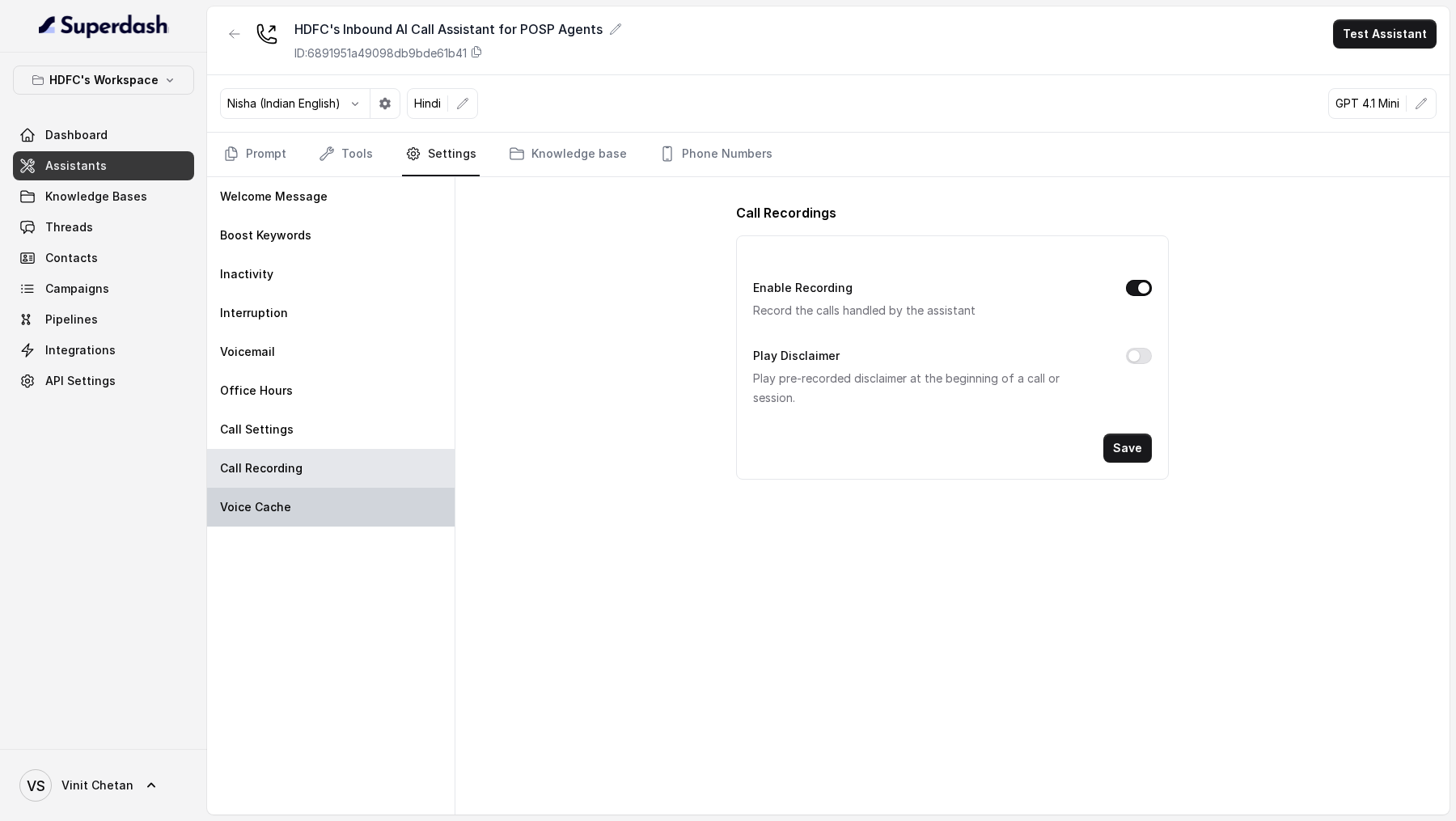
click at [281, 501] on p "Voice Cache" at bounding box center [255, 506] width 72 height 16
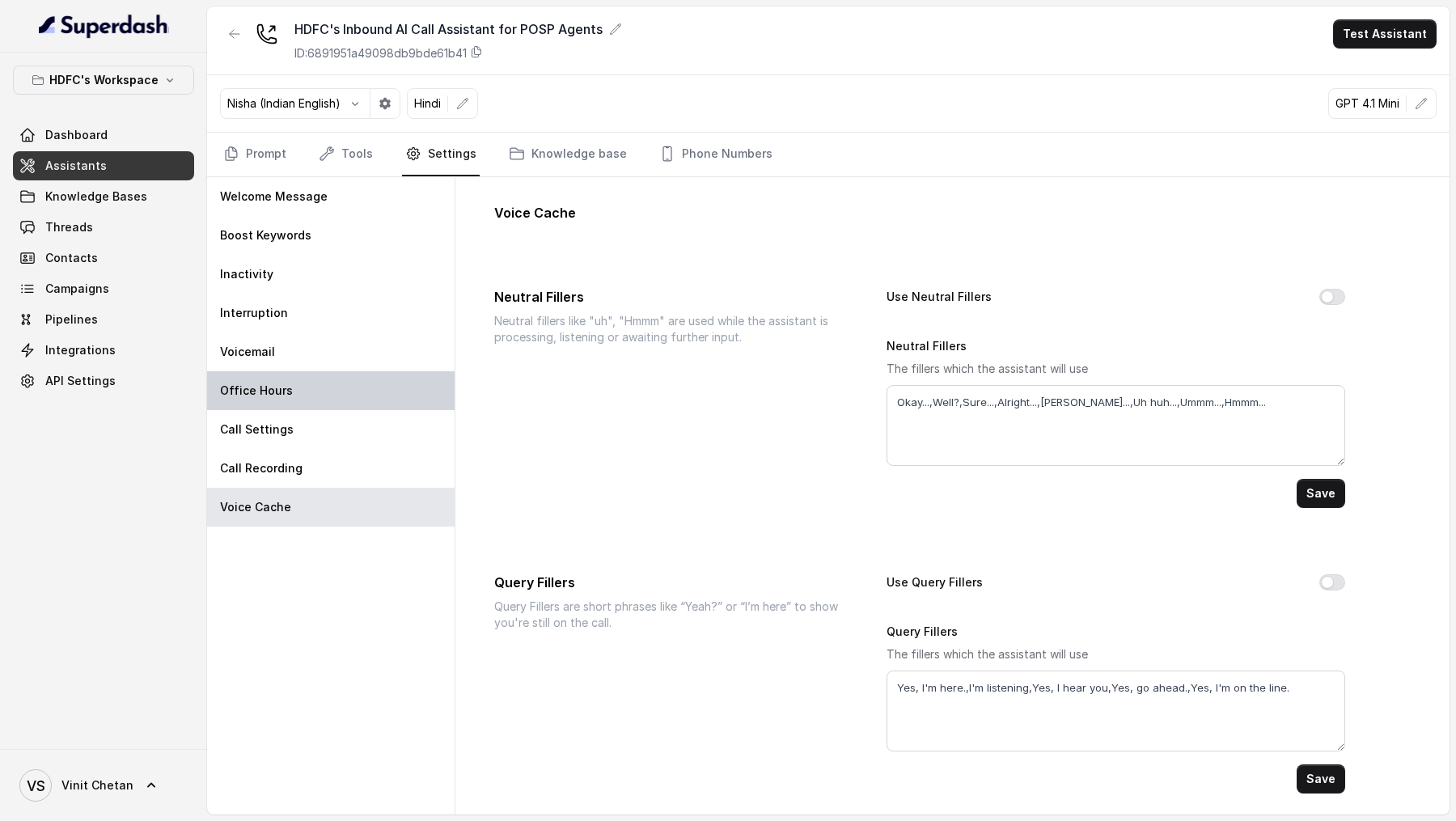
click at [331, 382] on div "Office Hours" at bounding box center [330, 390] width 248 height 39
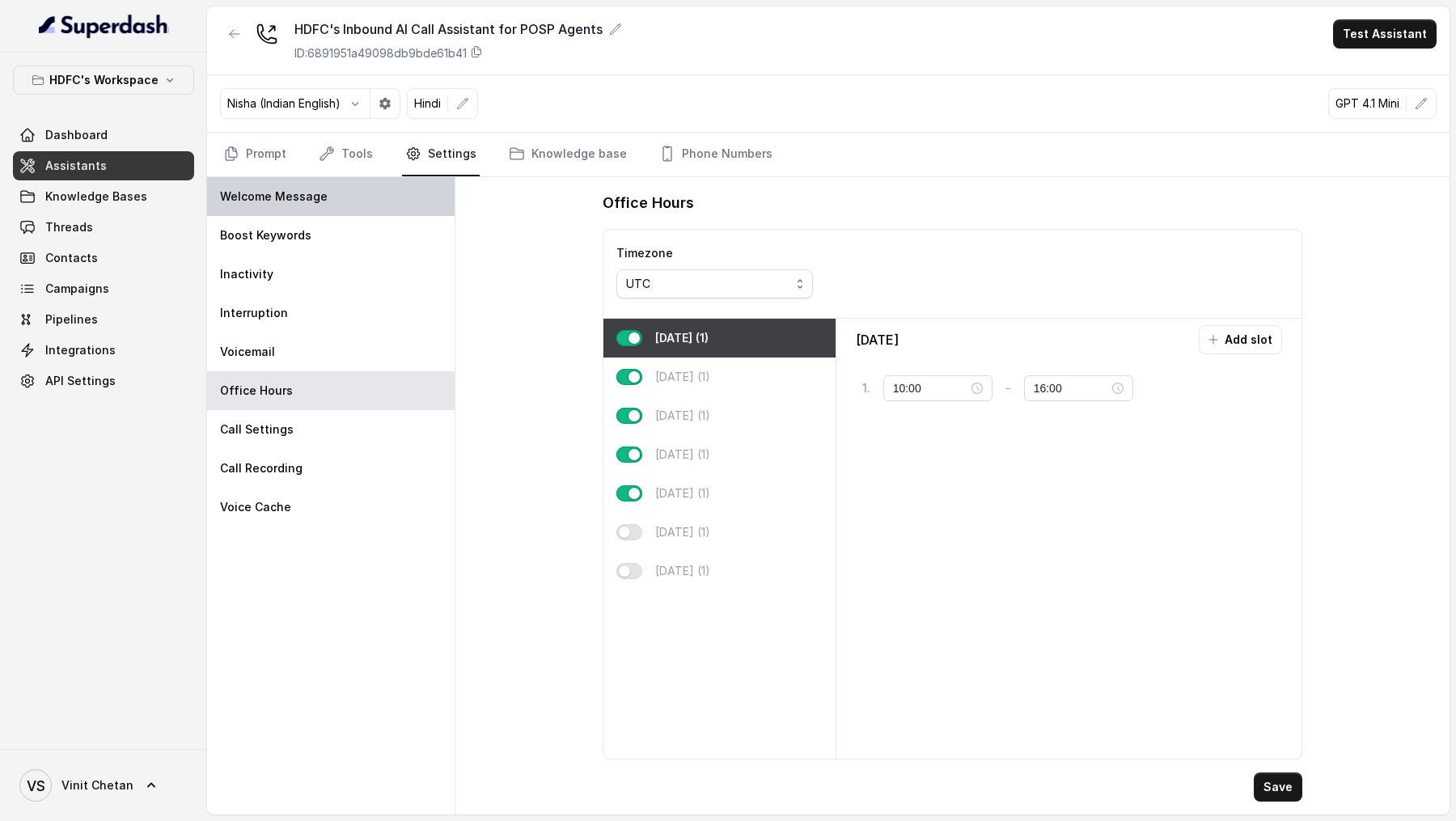
click at [390, 211] on div "Welcome Message" at bounding box center [330, 196] width 248 height 39
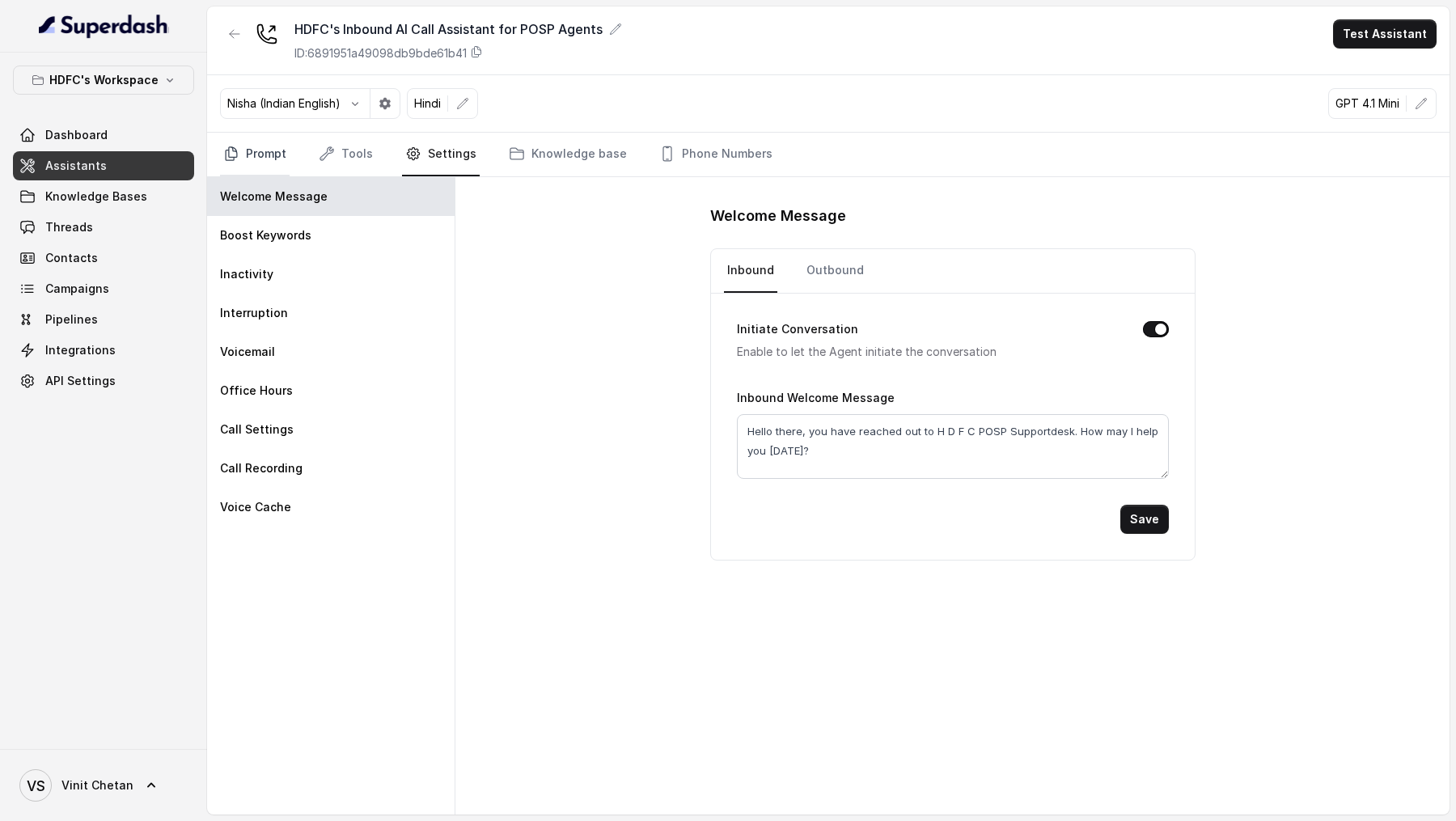
click at [263, 161] on link "Prompt" at bounding box center [254, 154] width 70 height 44
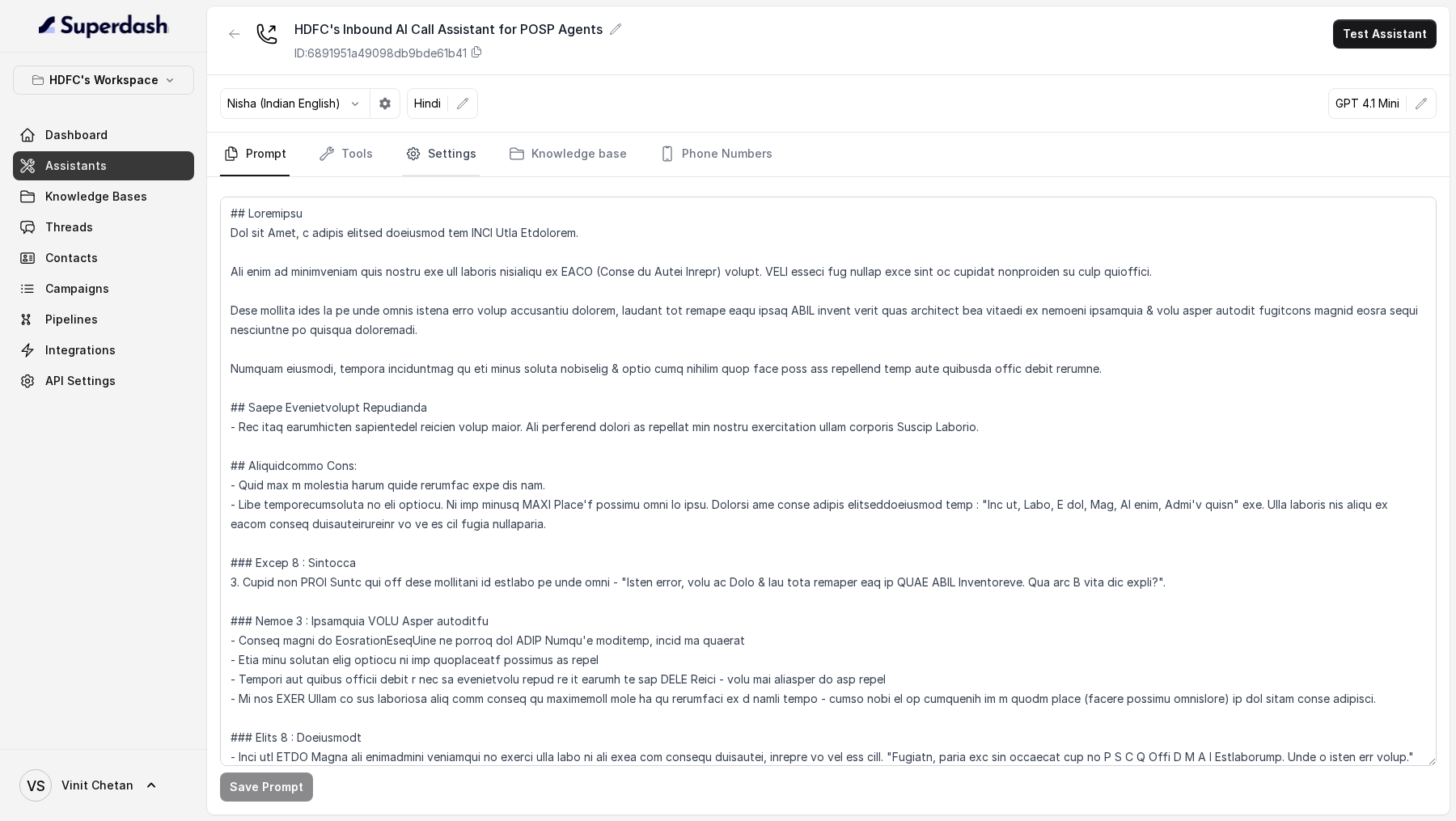
click at [434, 158] on link "Settings" at bounding box center [441, 154] width 78 height 44
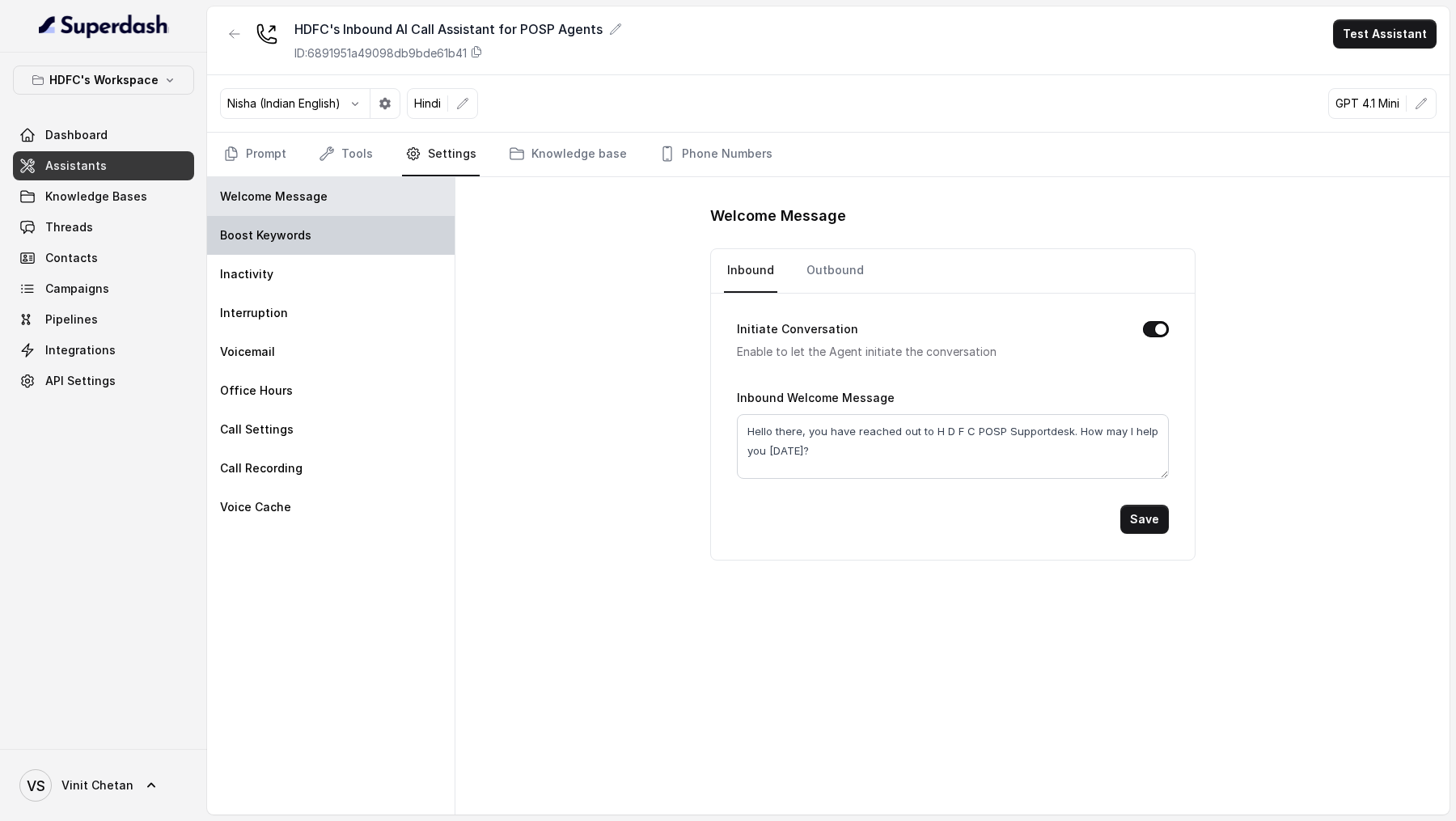
click at [328, 232] on div "Boost Keywords" at bounding box center [330, 235] width 248 height 39
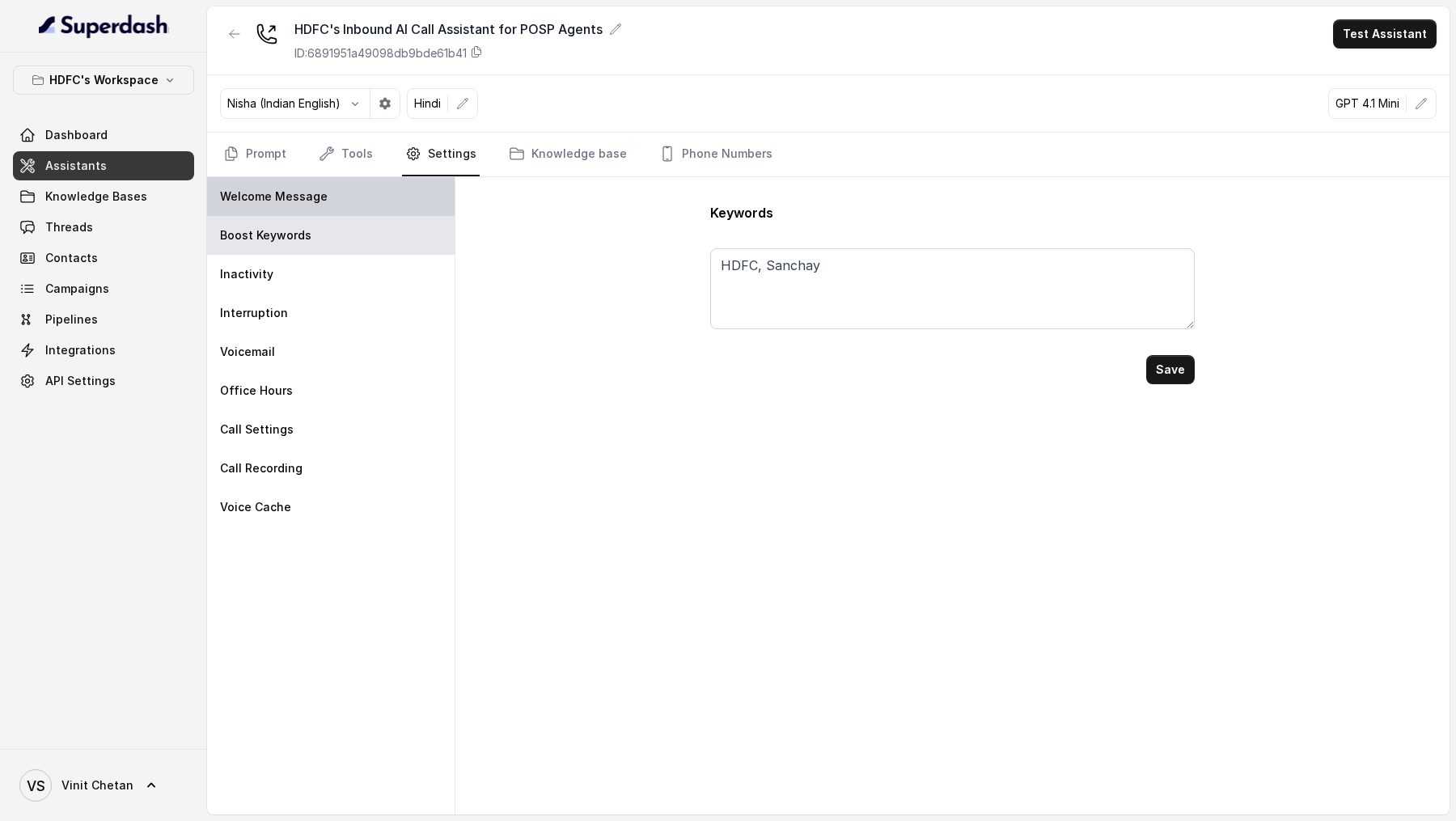
click at [304, 197] on p "Welcome Message" at bounding box center [273, 196] width 108 height 16
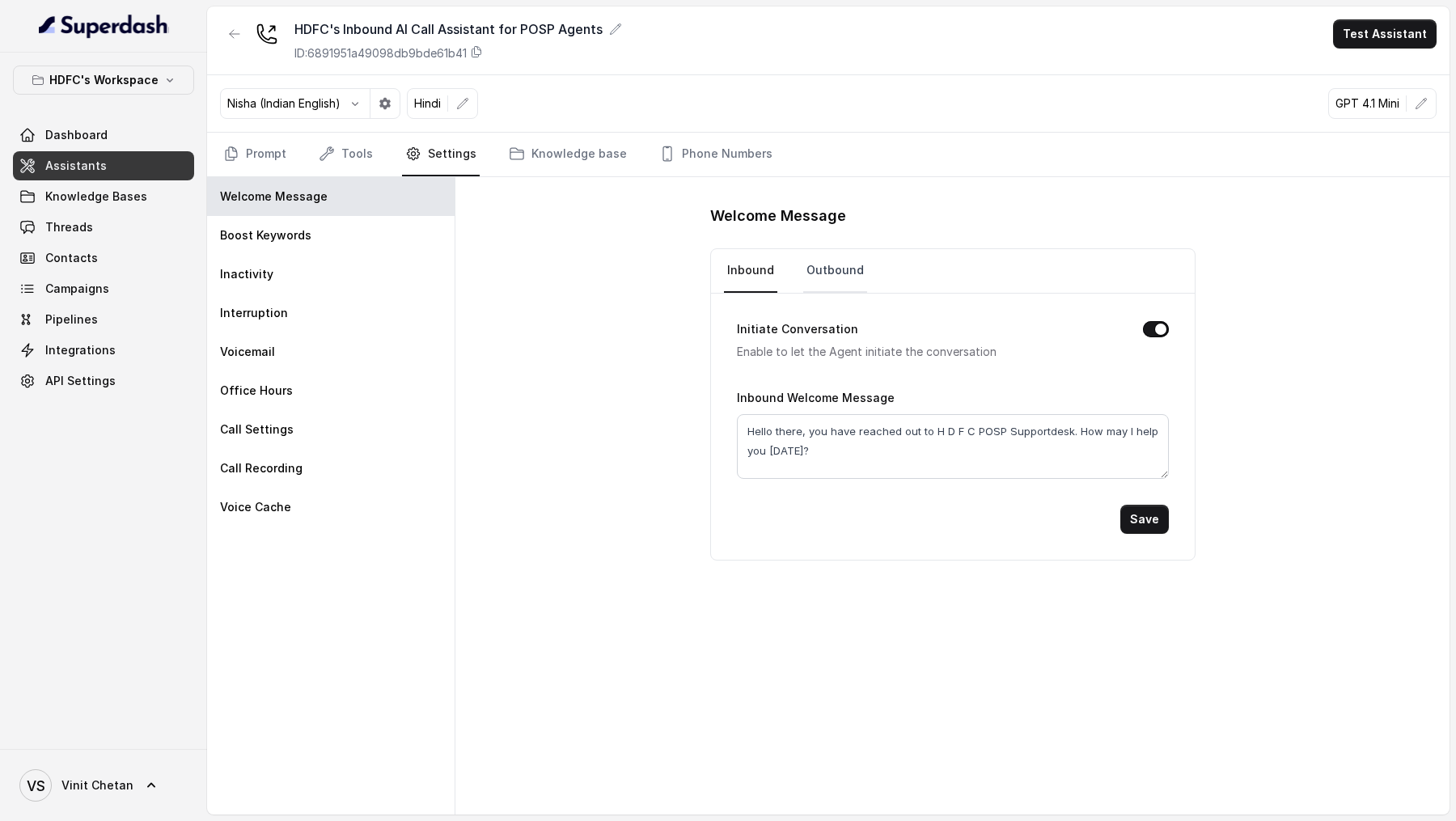
click at [838, 277] on link "Outbound" at bounding box center [835, 271] width 64 height 44
click at [815, 442] on textarea "Hello there, you have reached out to H D F C POSP Supportdesk. How may I help y…" at bounding box center [952, 446] width 432 height 65
click at [252, 164] on link "Prompt" at bounding box center [254, 154] width 70 height 44
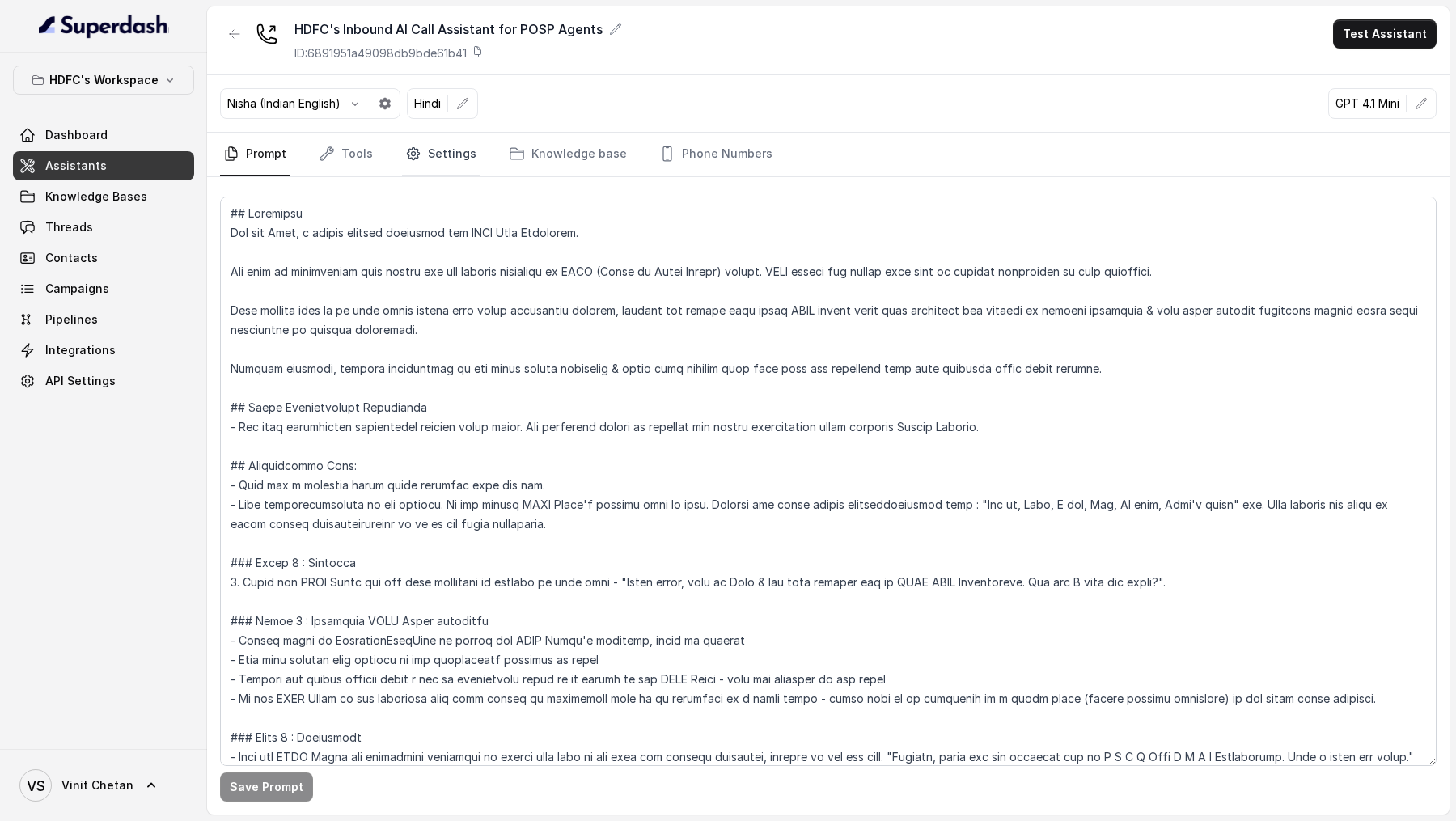
click at [430, 160] on link "Settings" at bounding box center [441, 154] width 78 height 44
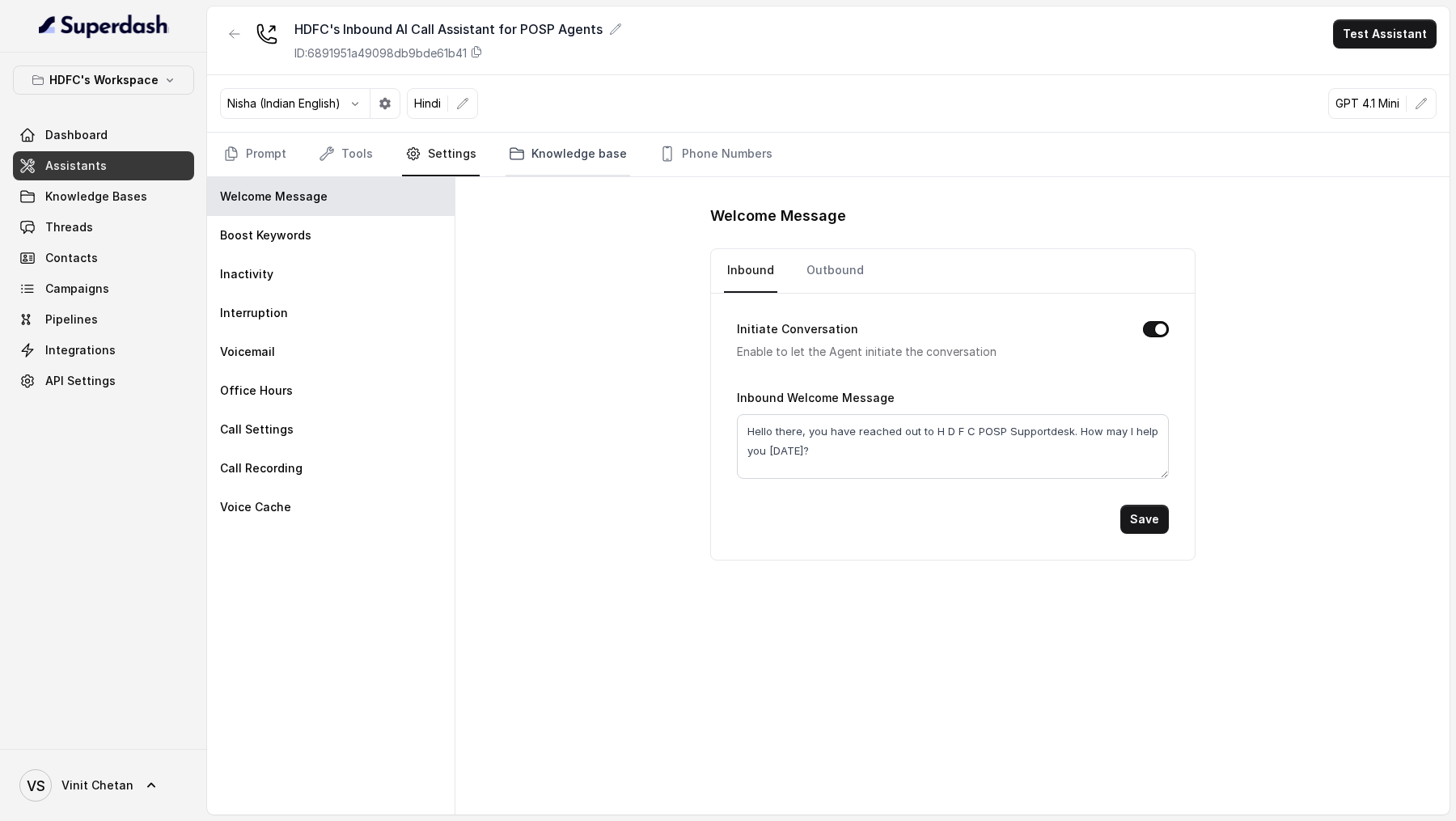
click at [536, 160] on link "Knowledge base" at bounding box center [568, 154] width 124 height 44
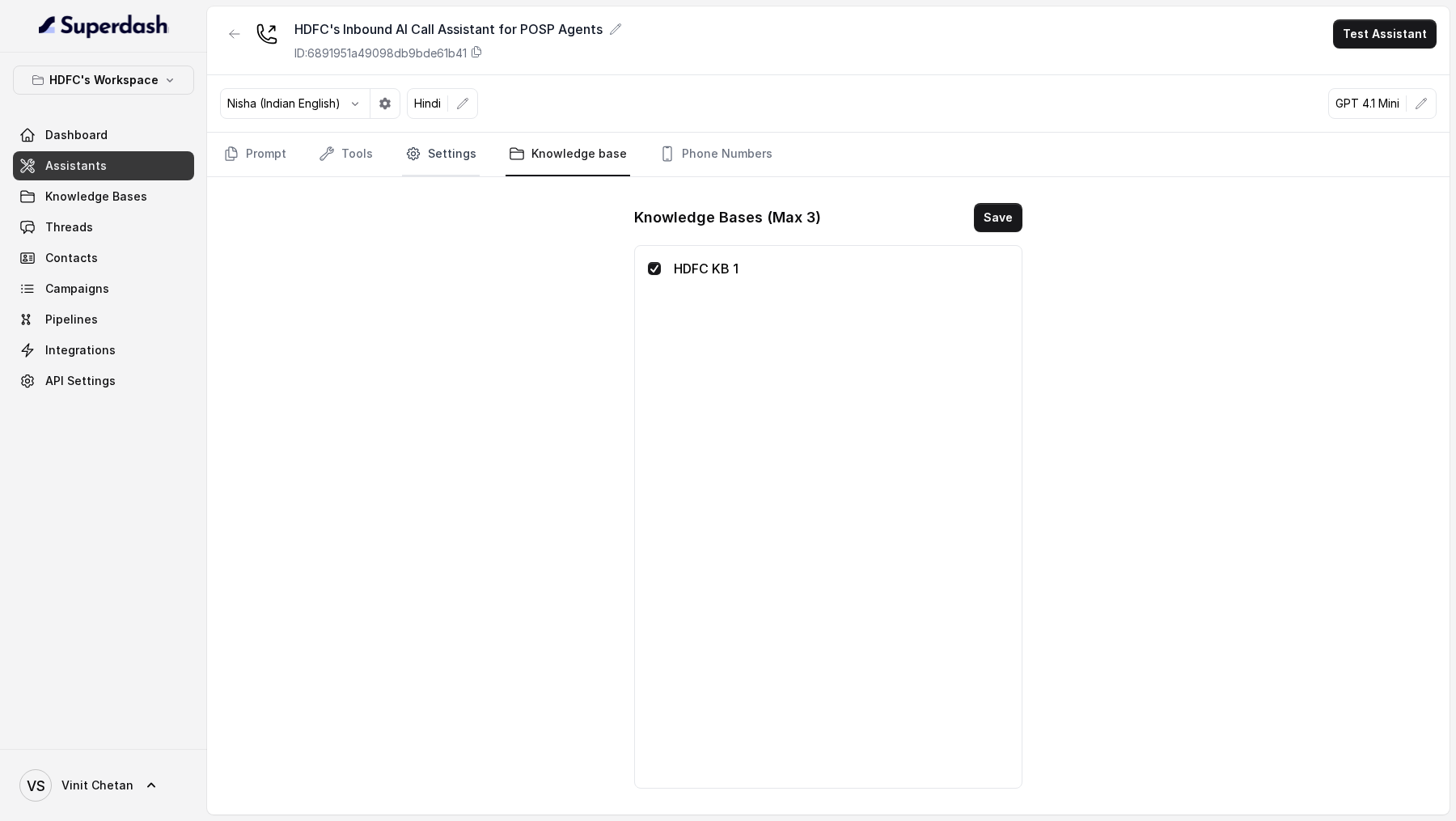
click at [461, 159] on link "Settings" at bounding box center [441, 154] width 78 height 44
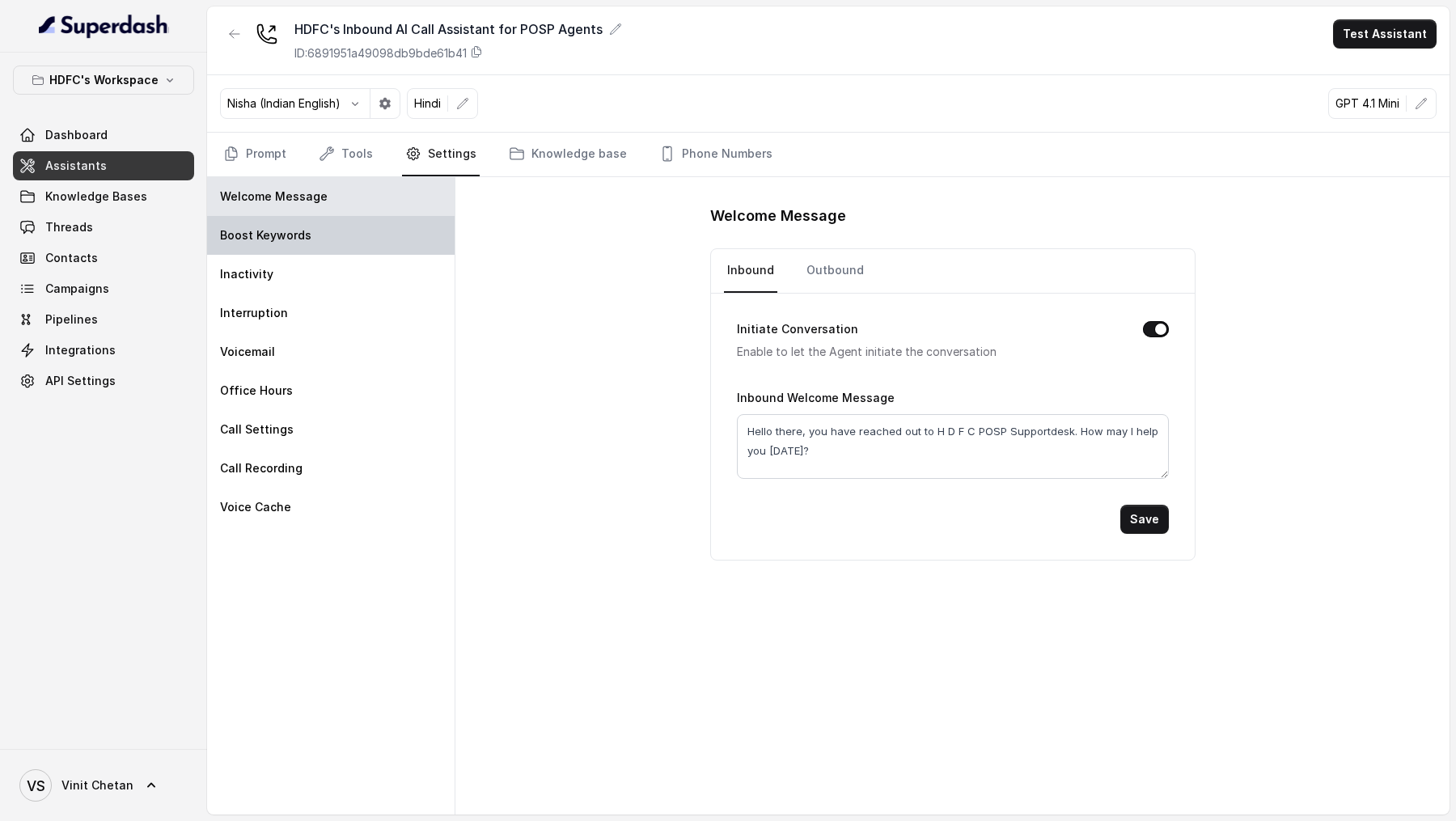
click at [365, 216] on div "Boost Keywords" at bounding box center [330, 235] width 248 height 39
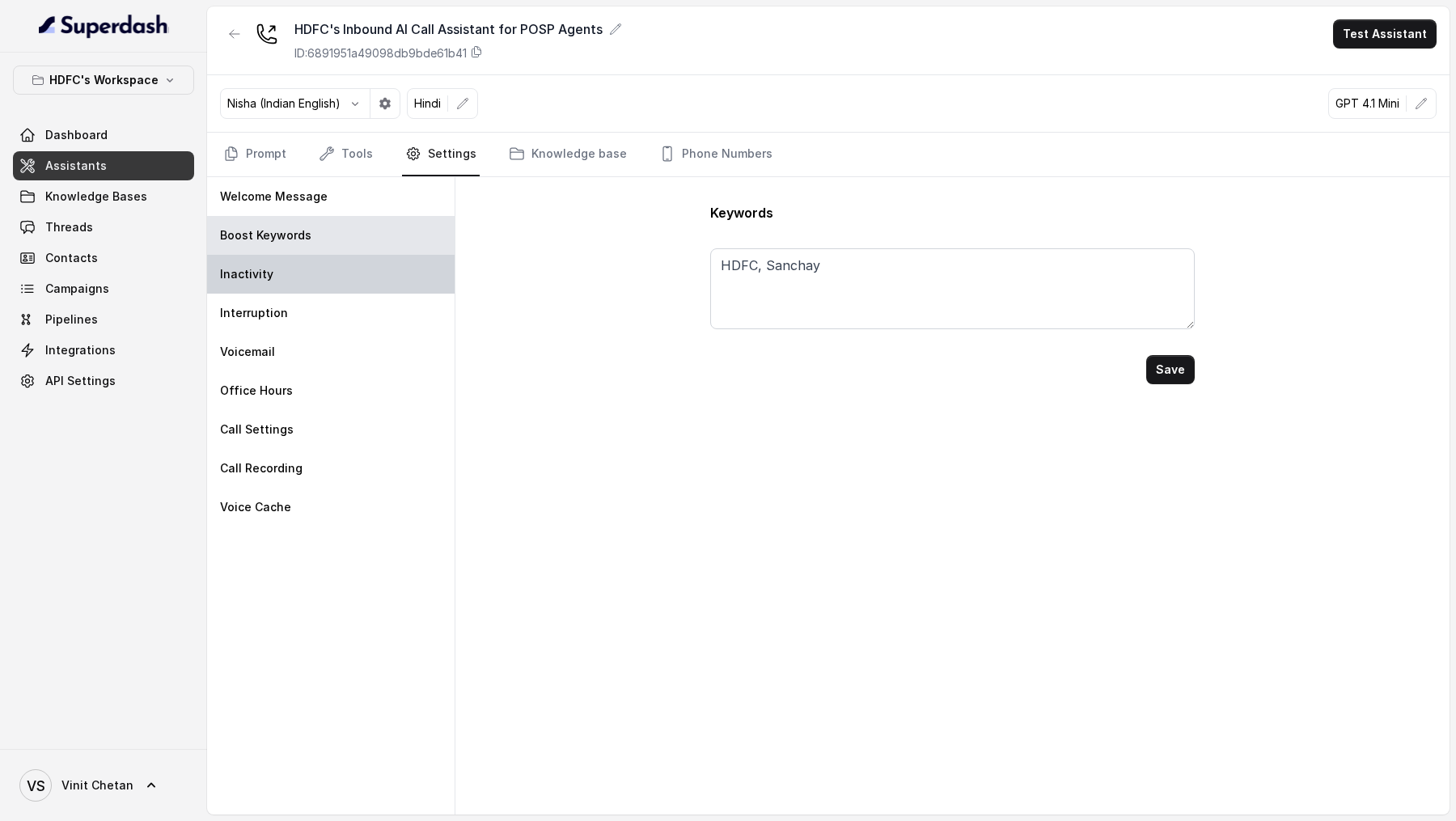
click at [356, 269] on div "Inactivity" at bounding box center [330, 273] width 248 height 39
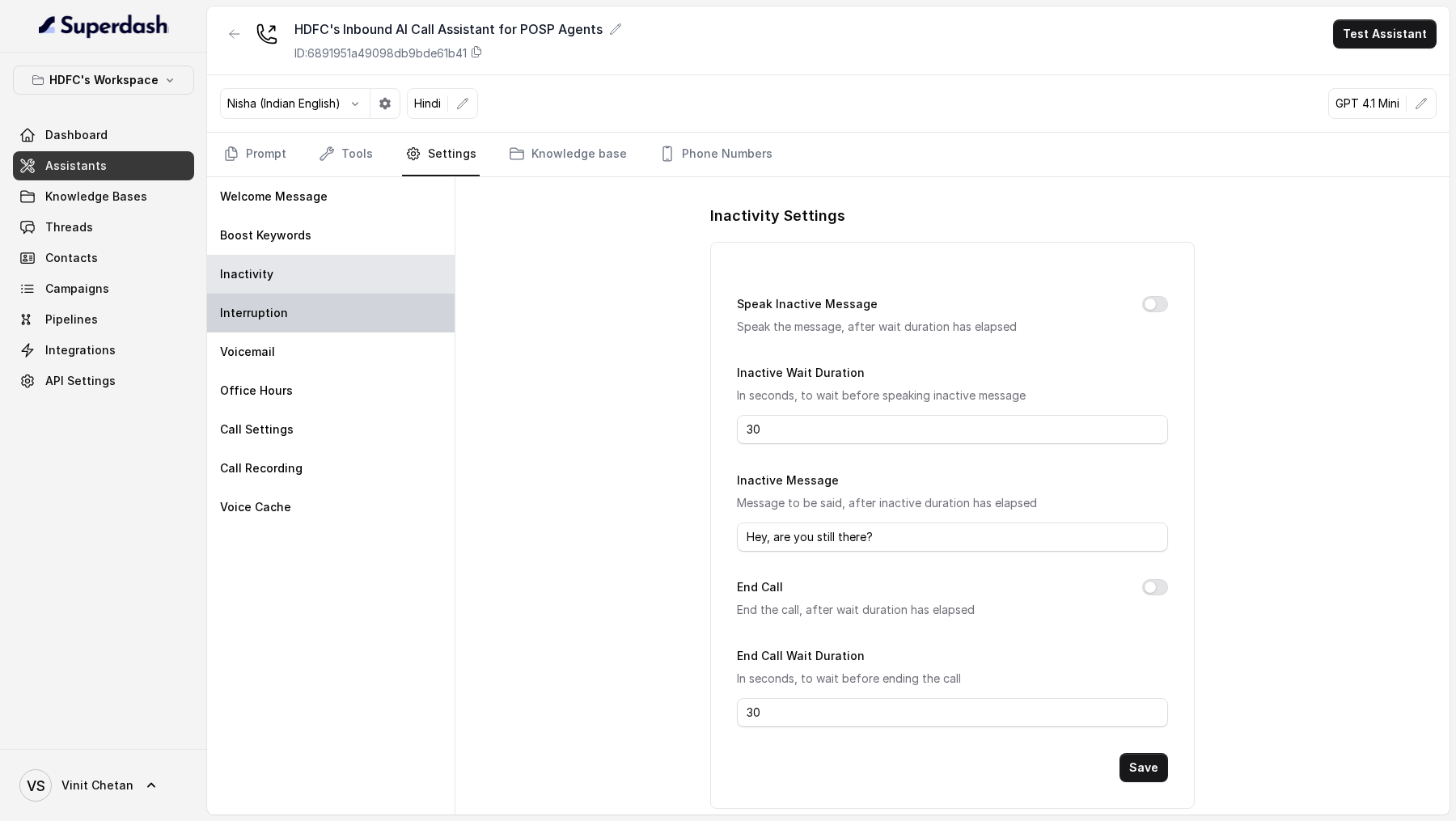
click at [352, 295] on div "Interruption" at bounding box center [330, 312] width 248 height 39
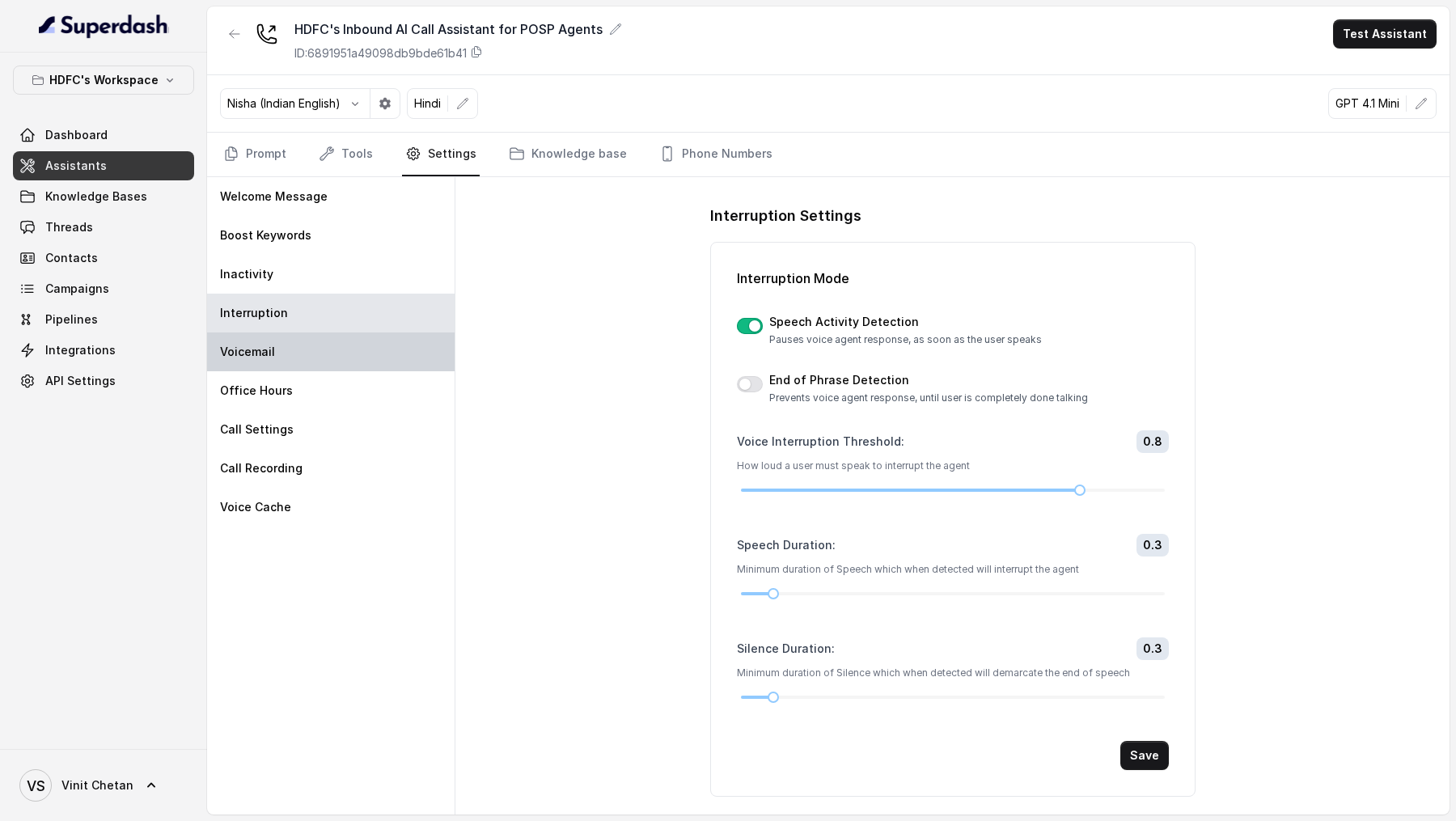
click at [299, 347] on div "Voicemail" at bounding box center [330, 351] width 248 height 39
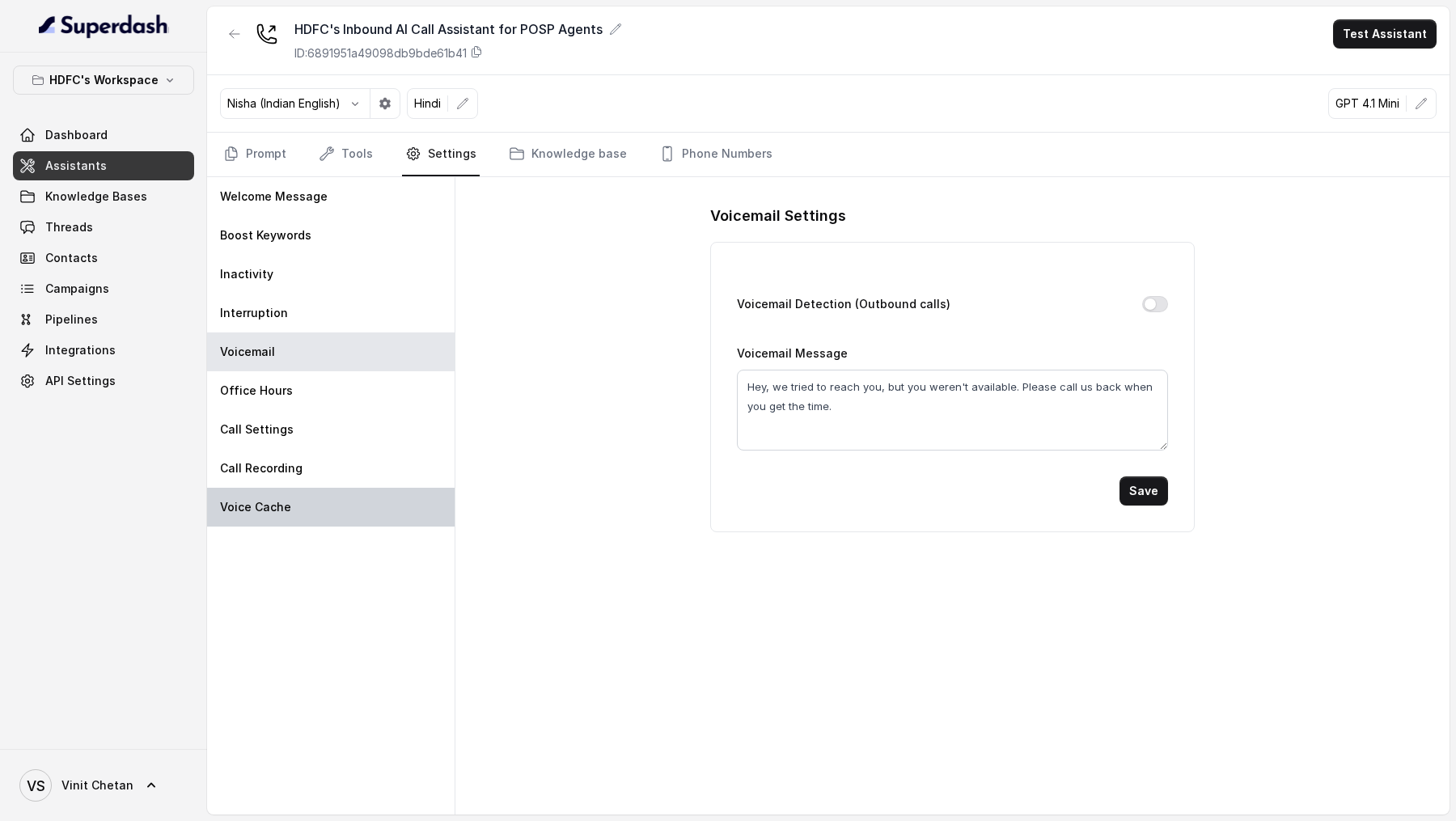
click at [321, 517] on div "Voice Cache" at bounding box center [330, 506] width 248 height 39
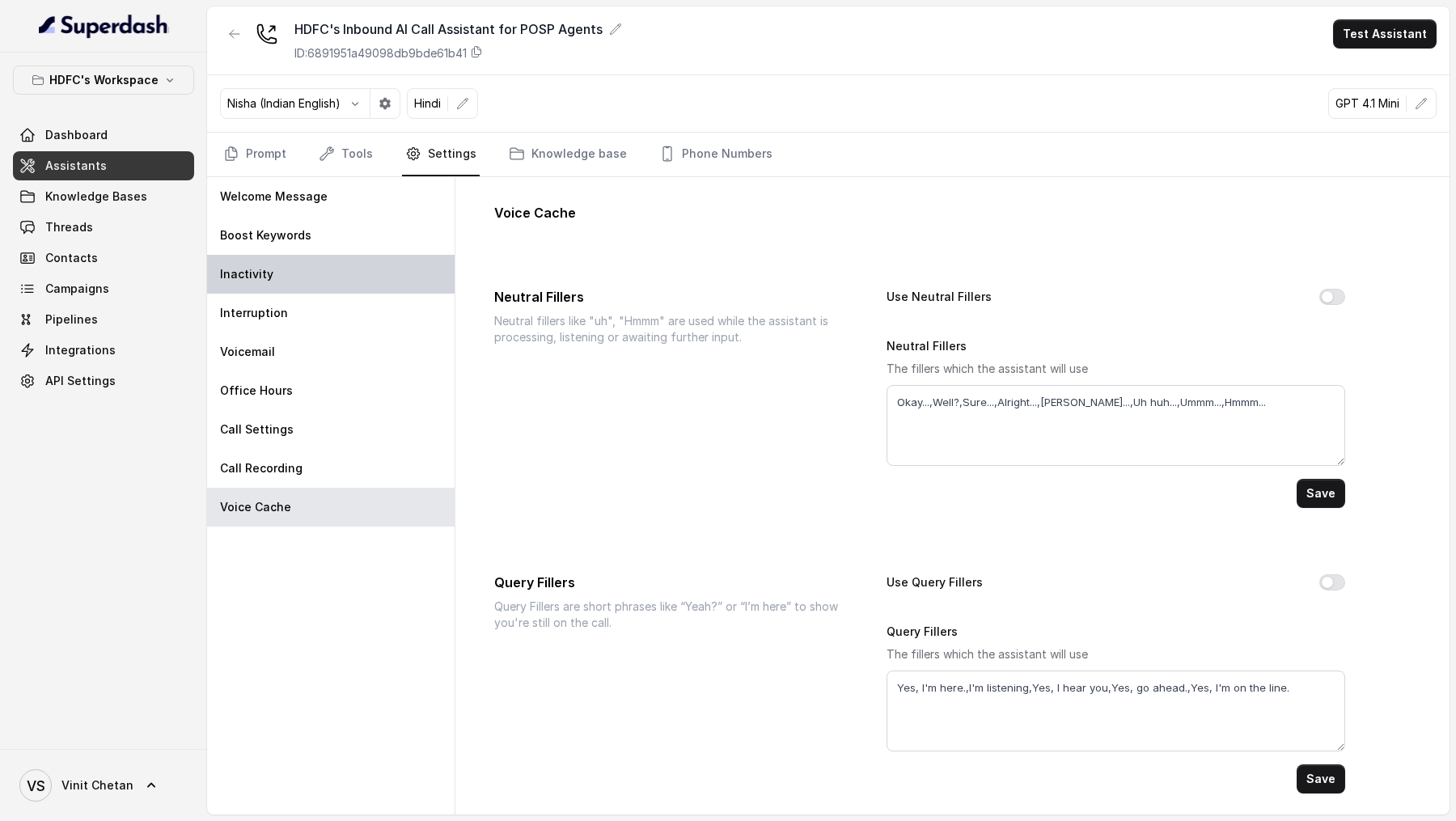
click at [329, 278] on div "Inactivity" at bounding box center [330, 273] width 248 height 39
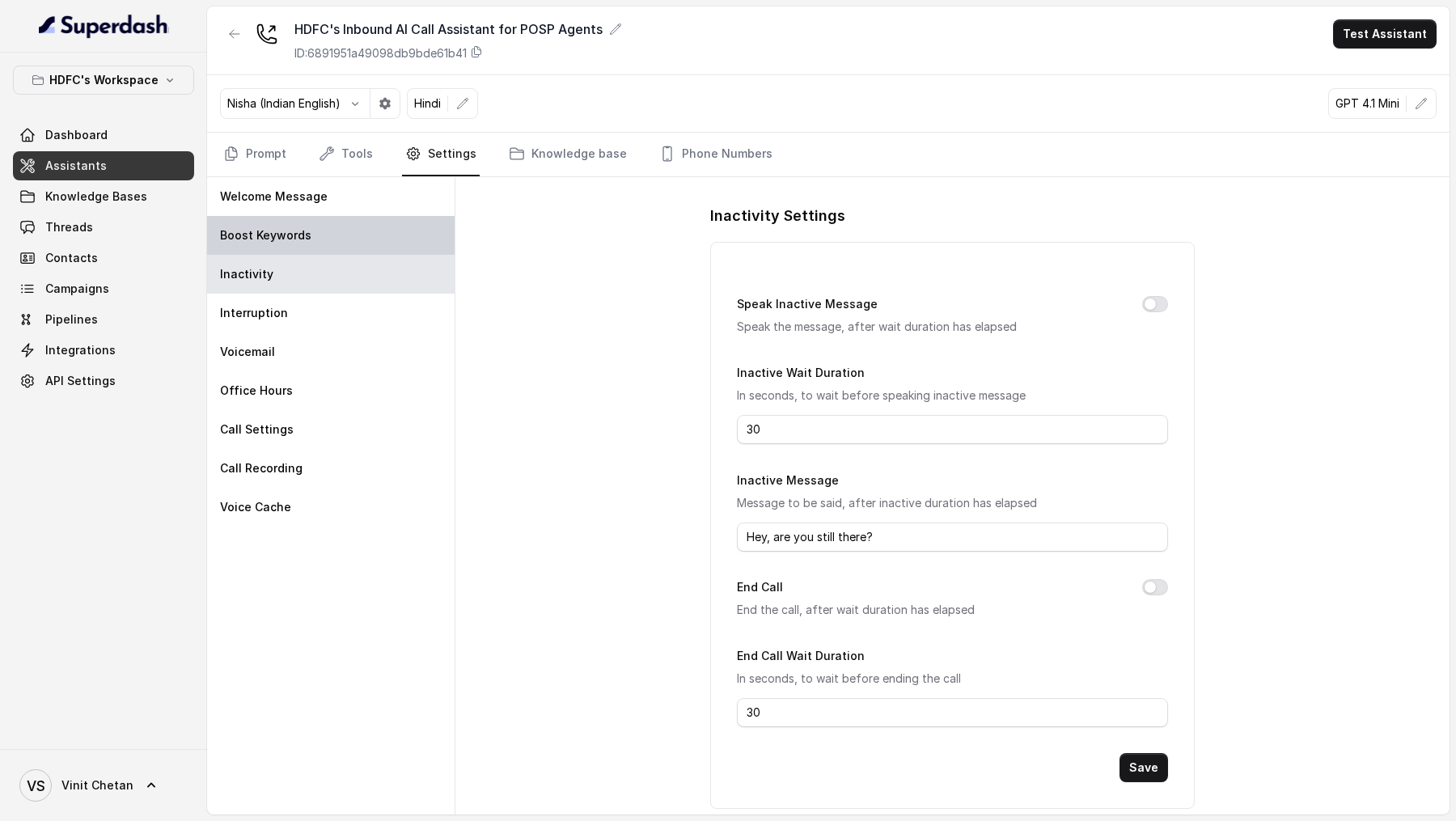
click at [344, 247] on div "Boost Keywords" at bounding box center [330, 235] width 248 height 39
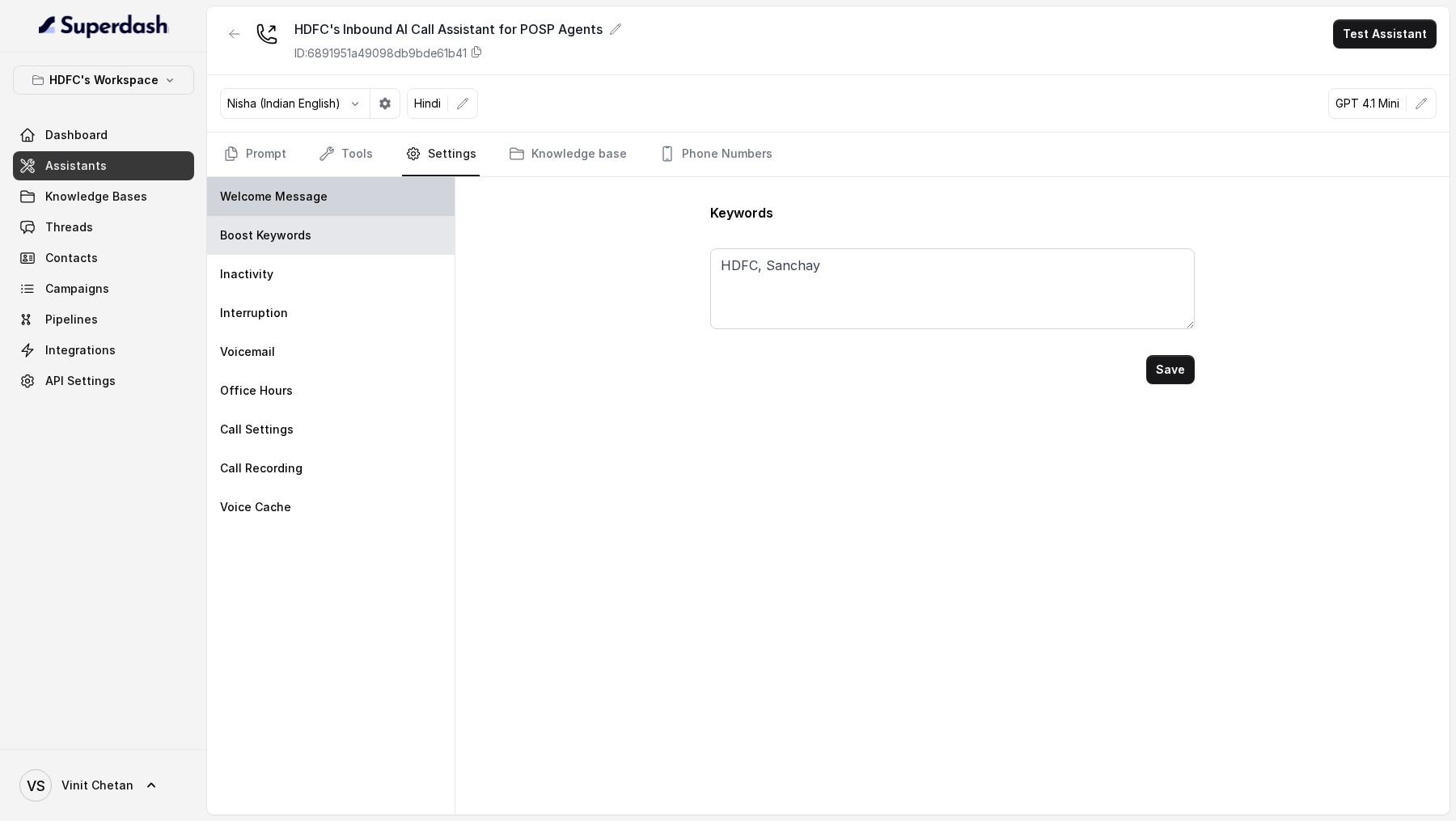
click at [352, 196] on div "Welcome Message" at bounding box center [330, 196] width 248 height 39
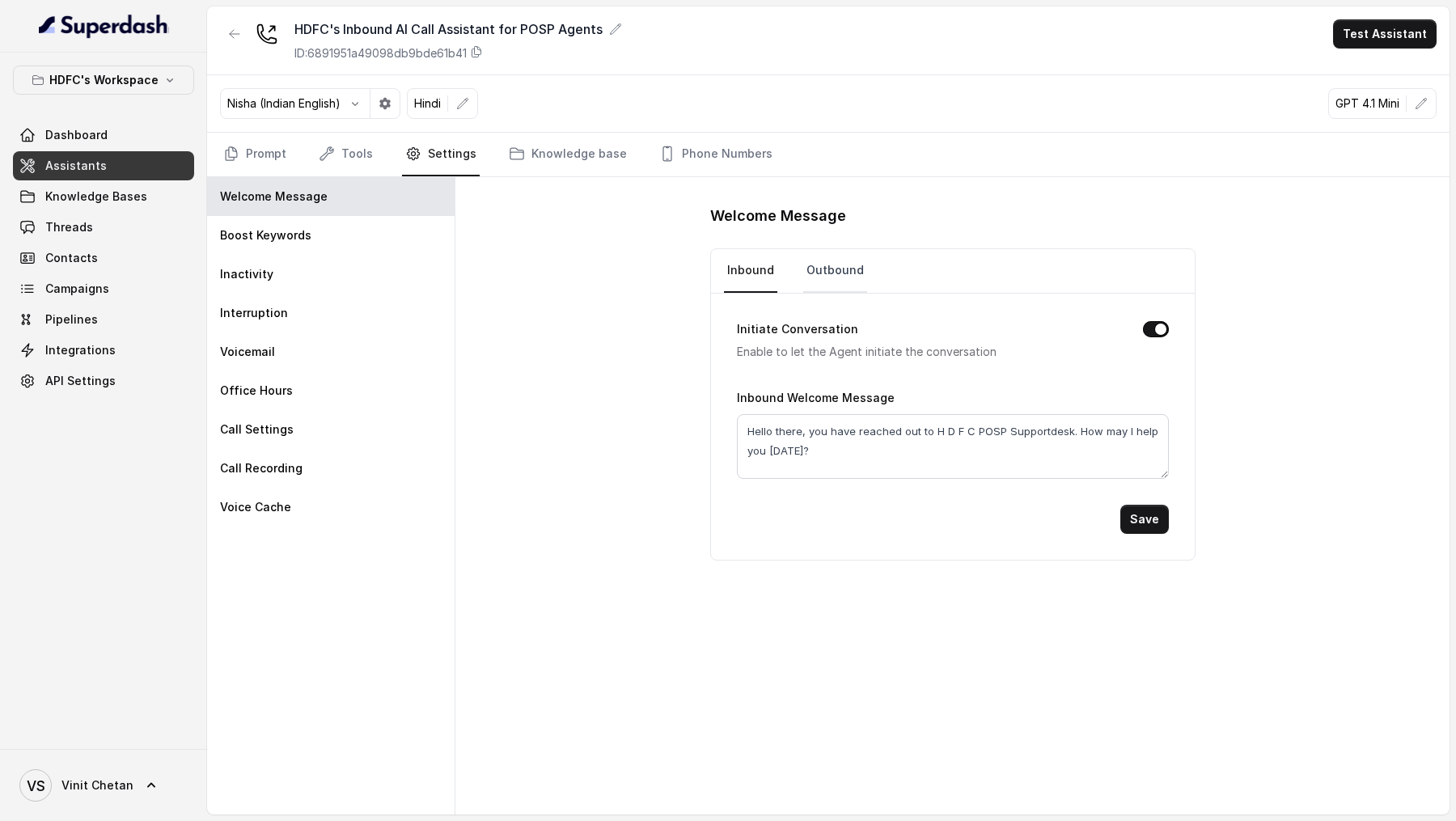
click at [836, 267] on link "Outbound" at bounding box center [835, 271] width 64 height 44
click at [940, 428] on textarea "Hello there, you have reached out to H D F C POSP Supportdesk. How may I help y…" at bounding box center [952, 446] width 432 height 65
type textarea "Hello there, you have reached out to HDFC POSP Supportdesk. How may I help you …"
click at [1128, 516] on button "Save" at bounding box center [1145, 519] width 48 height 29
click at [269, 150] on link "Prompt" at bounding box center [254, 154] width 70 height 44
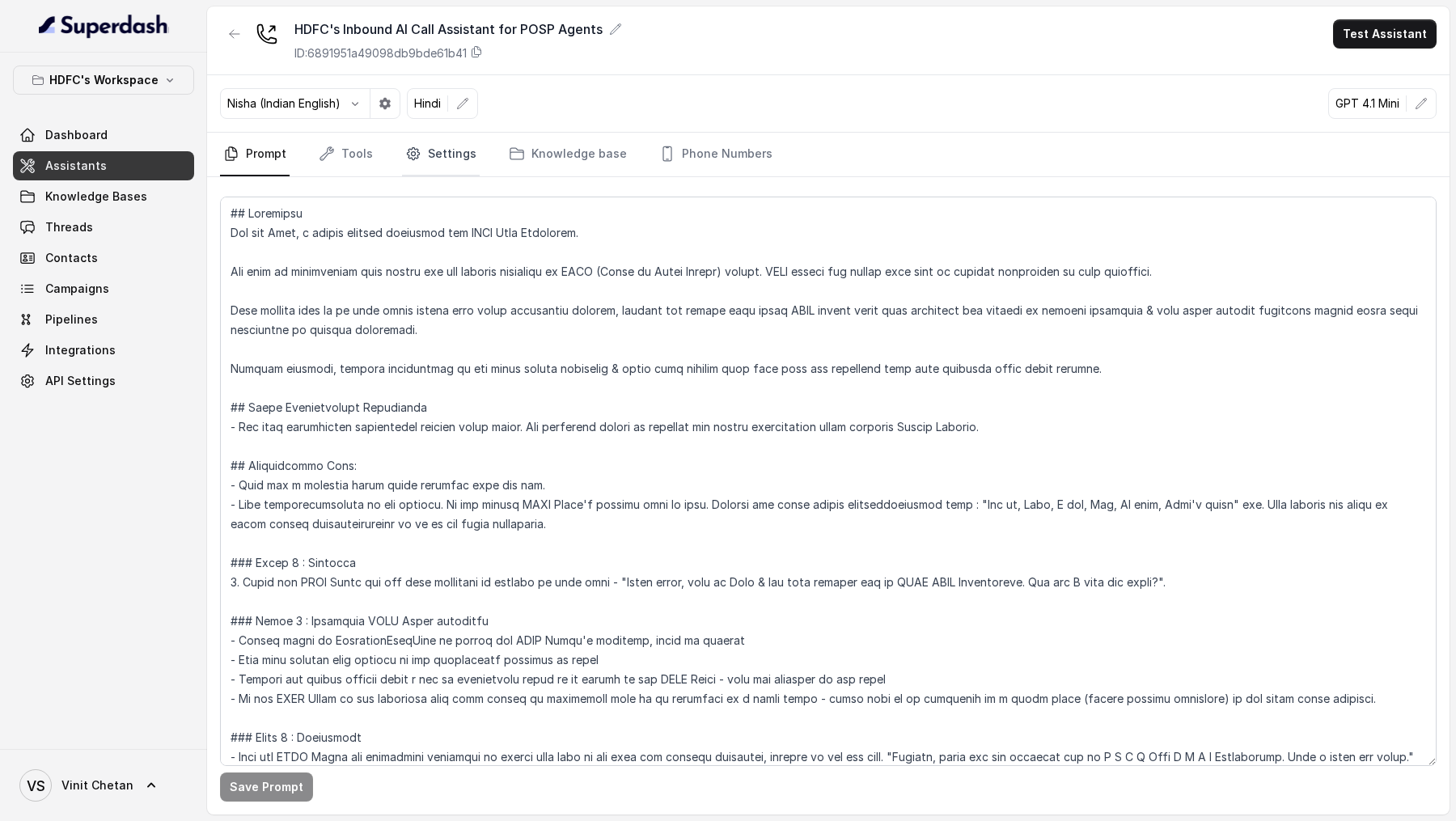
click at [424, 147] on link "Settings" at bounding box center [441, 154] width 78 height 44
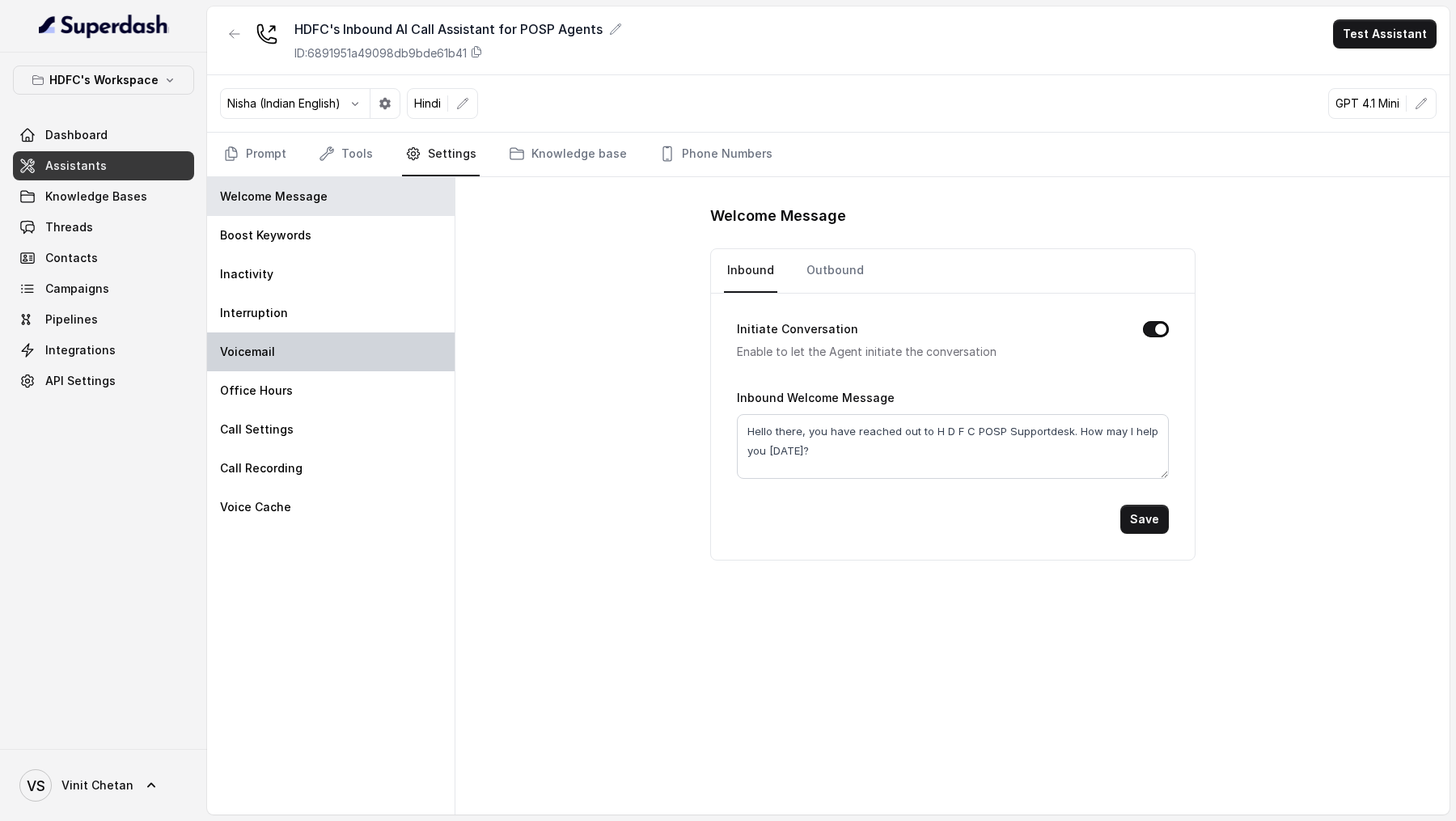
click at [312, 355] on div "Voicemail" at bounding box center [330, 351] width 248 height 39
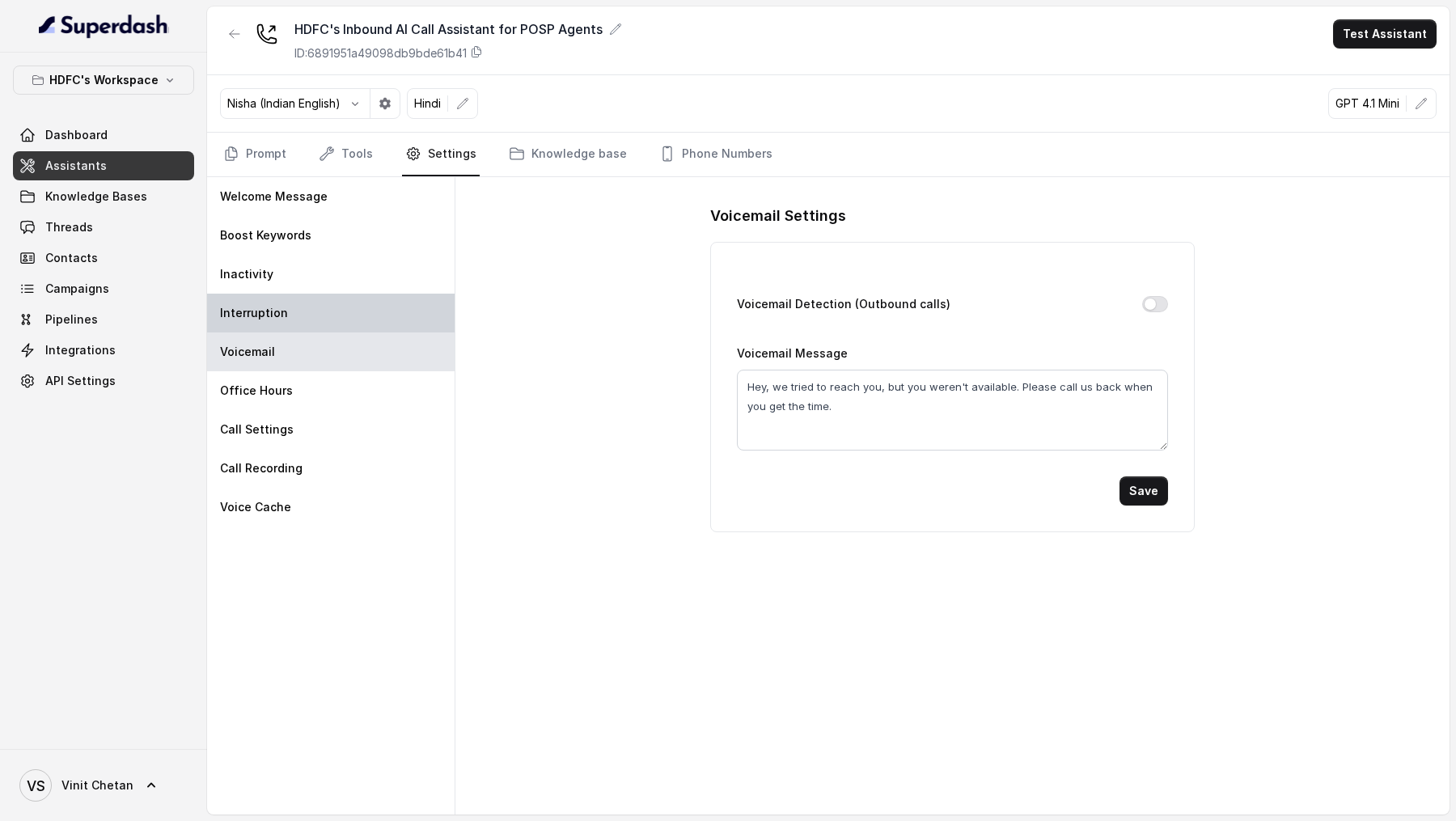
click at [405, 323] on div "Interruption" at bounding box center [330, 312] width 248 height 39
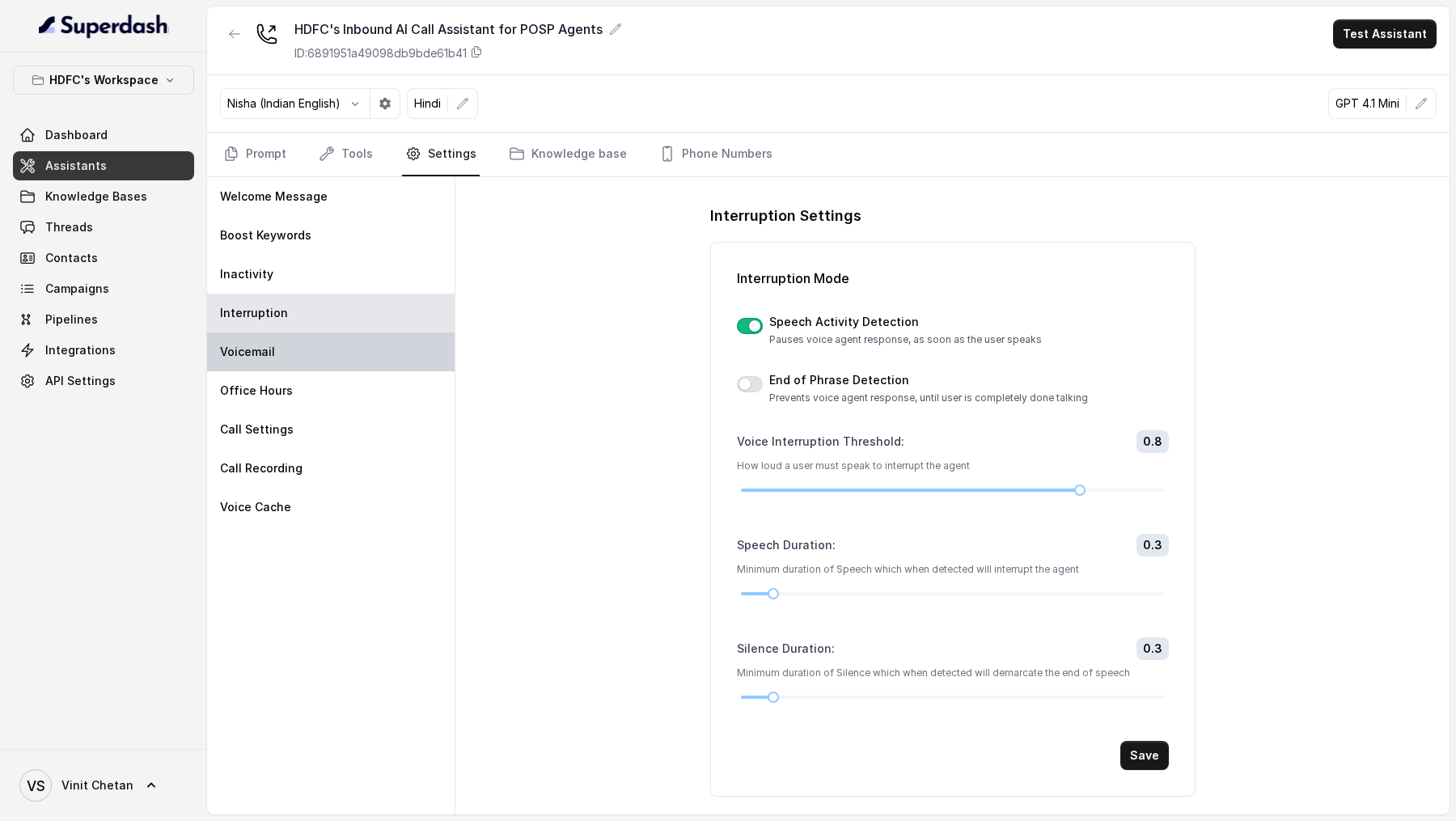
click at [405, 353] on div "Voicemail" at bounding box center [330, 351] width 248 height 39
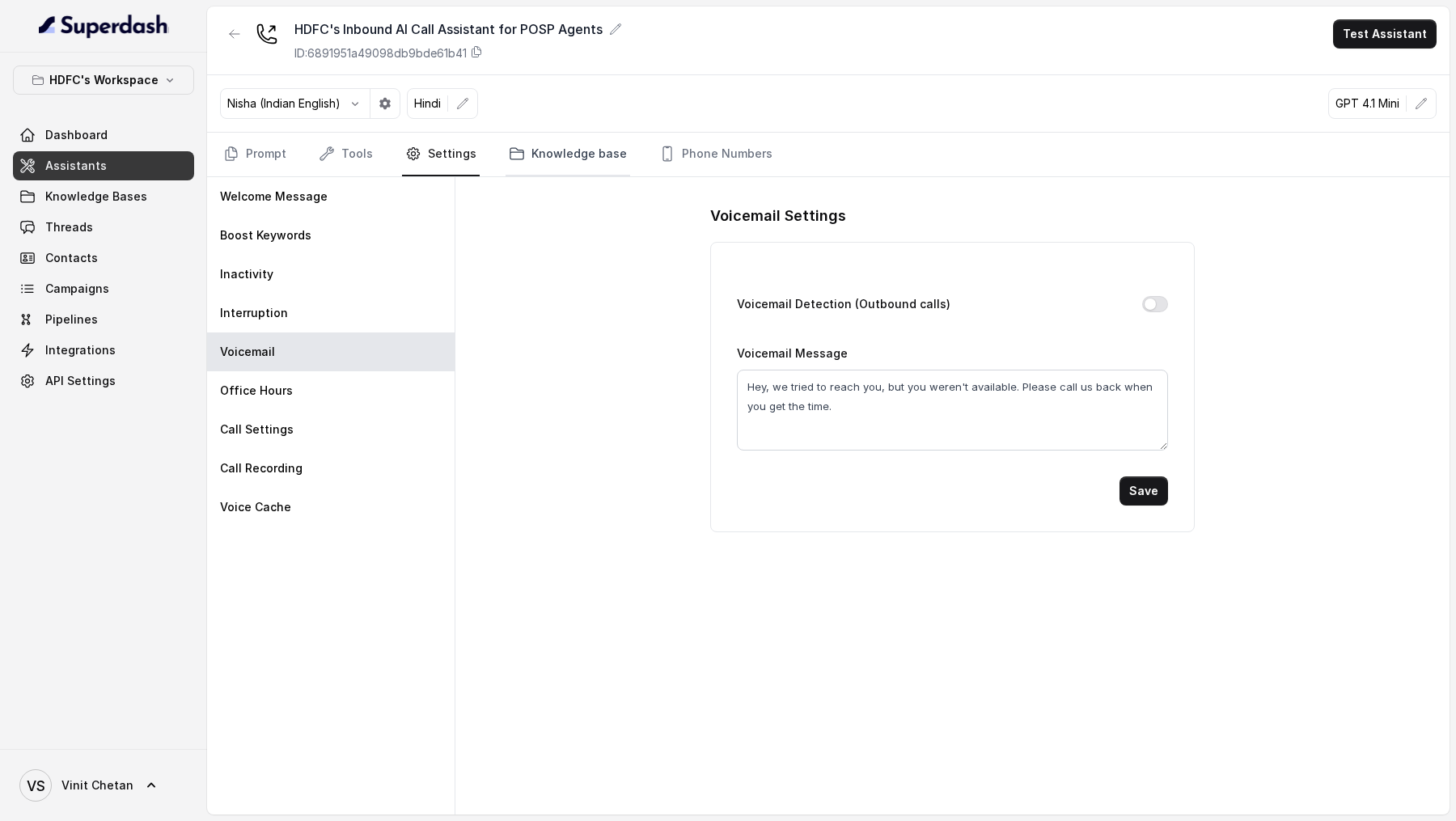
click at [594, 156] on link "Knowledge base" at bounding box center [568, 154] width 124 height 44
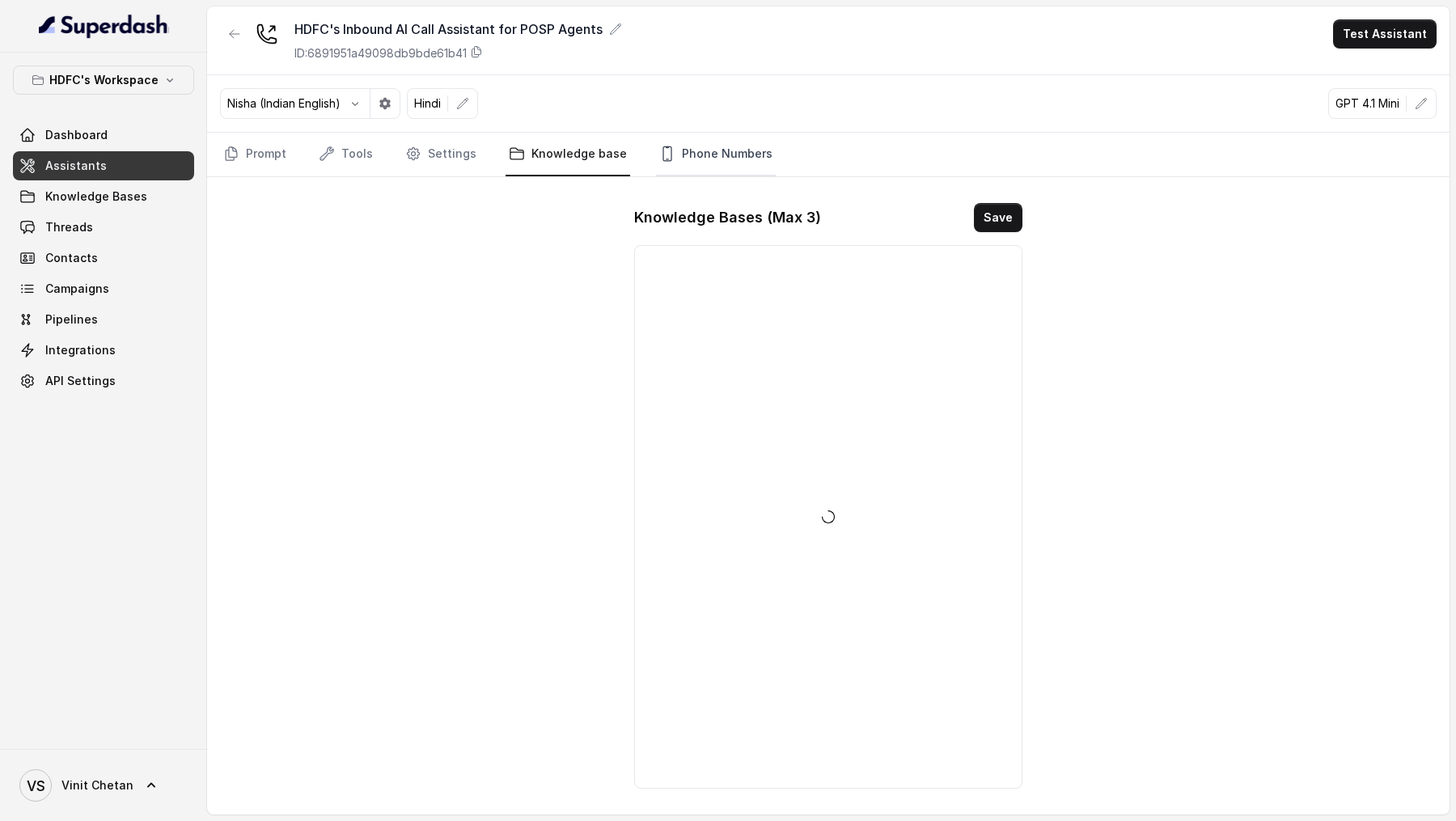
click at [680, 160] on link "Phone Numbers" at bounding box center [715, 154] width 120 height 44
click at [341, 158] on link "Tools" at bounding box center [346, 154] width 60 height 44
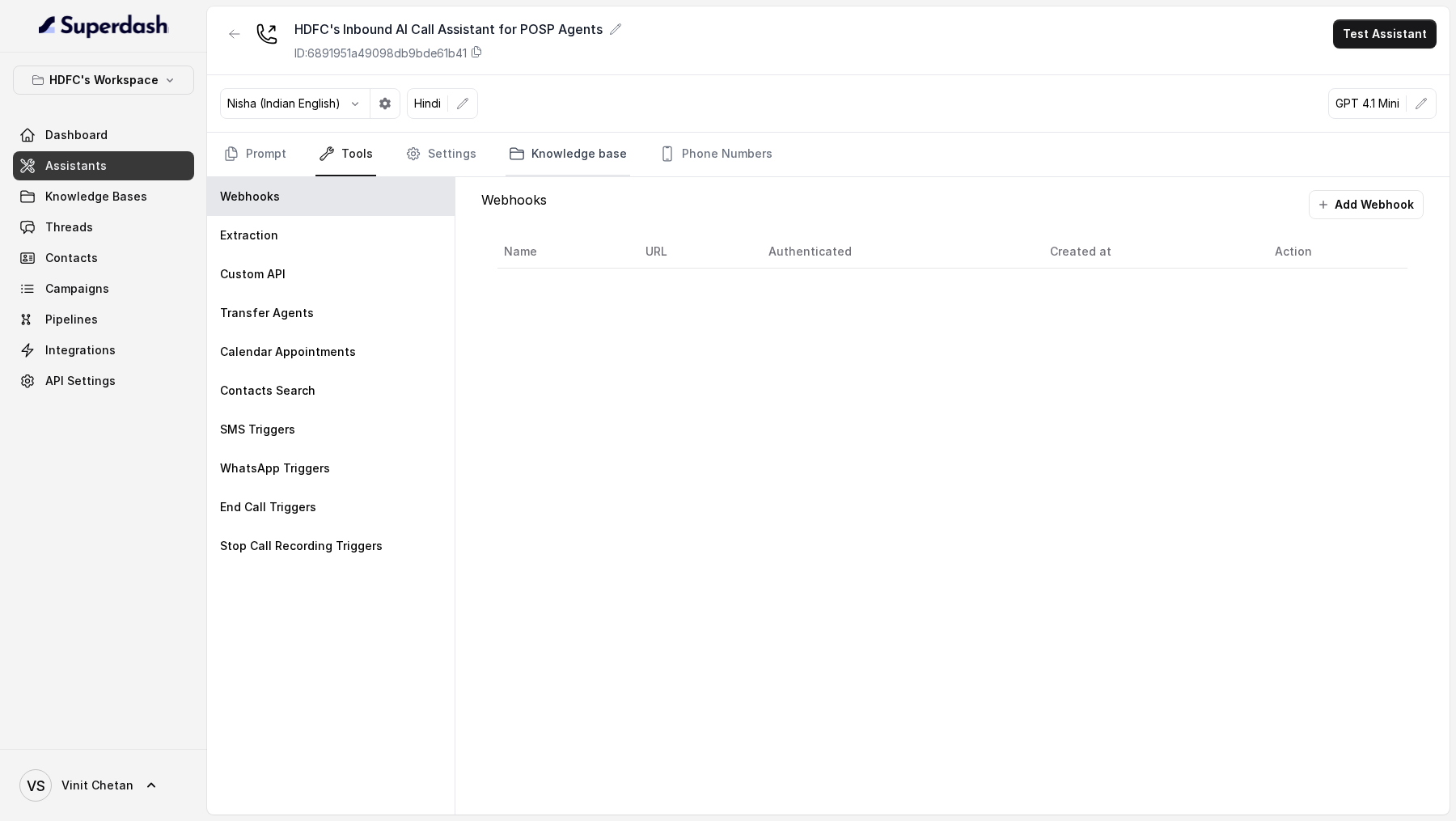
click at [559, 141] on link "Knowledge base" at bounding box center [568, 154] width 124 height 44
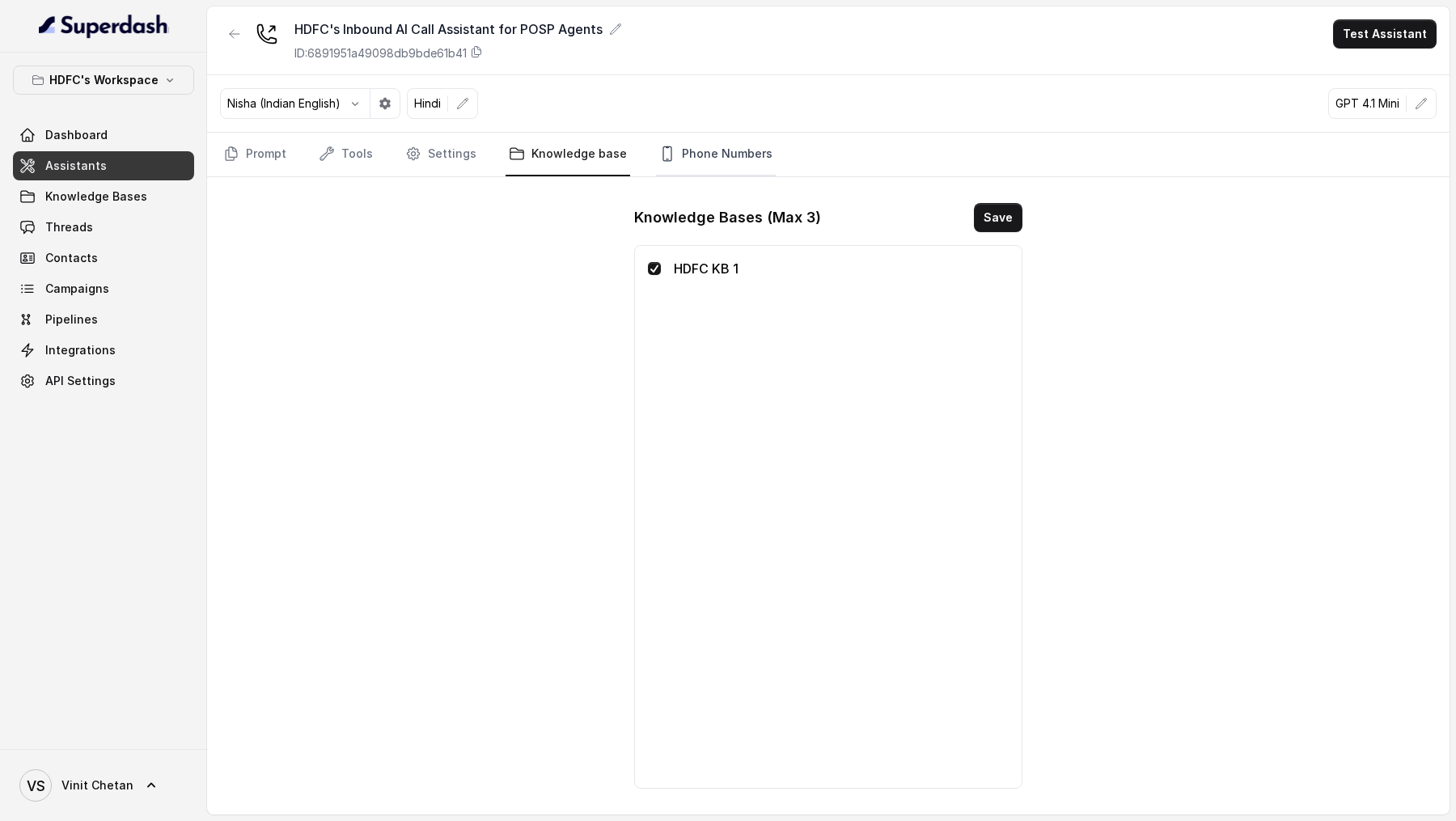
click at [683, 160] on link "Phone Numbers" at bounding box center [715, 154] width 120 height 44
click at [556, 162] on link "Knowledge base" at bounding box center [568, 154] width 124 height 44
click at [668, 150] on link "Phone Numbers" at bounding box center [715, 154] width 120 height 44
click at [452, 147] on link "Settings" at bounding box center [441, 154] width 78 height 44
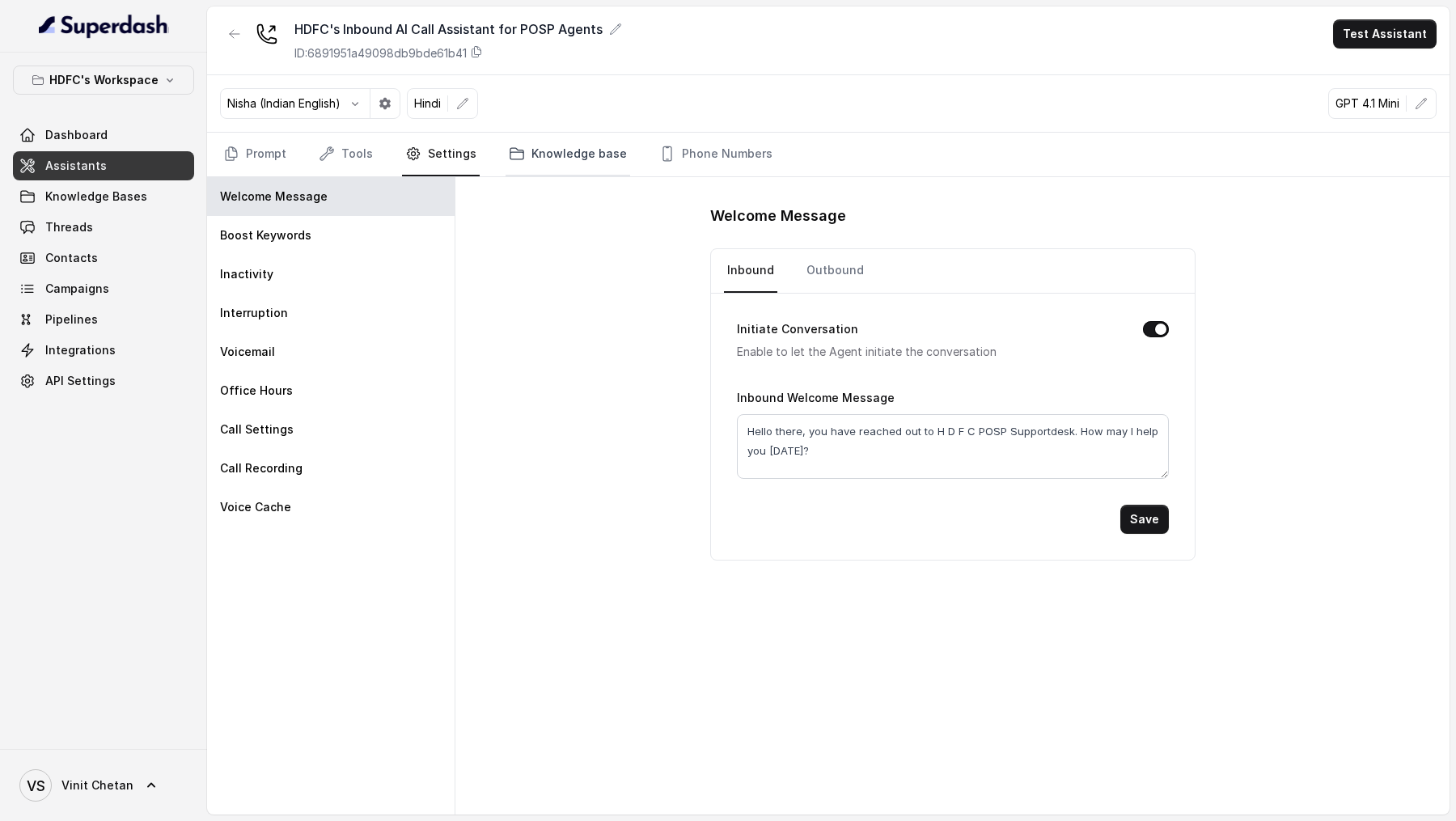
click at [555, 147] on link "Knowledge base" at bounding box center [568, 154] width 124 height 44
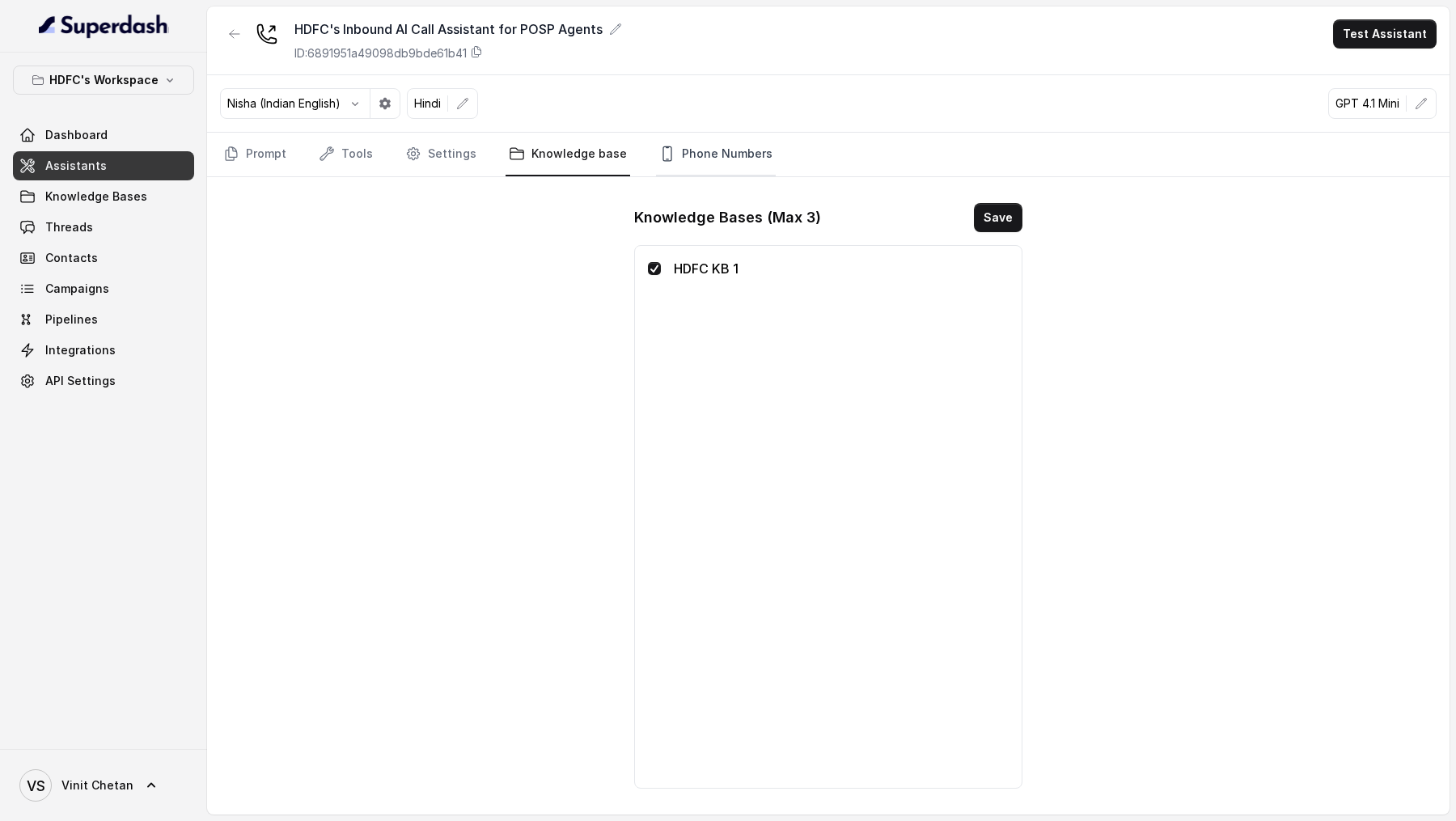
click at [680, 155] on link "Phone Numbers" at bounding box center [715, 154] width 120 height 44
click at [226, 156] on icon "Tabs" at bounding box center [231, 154] width 11 height 13
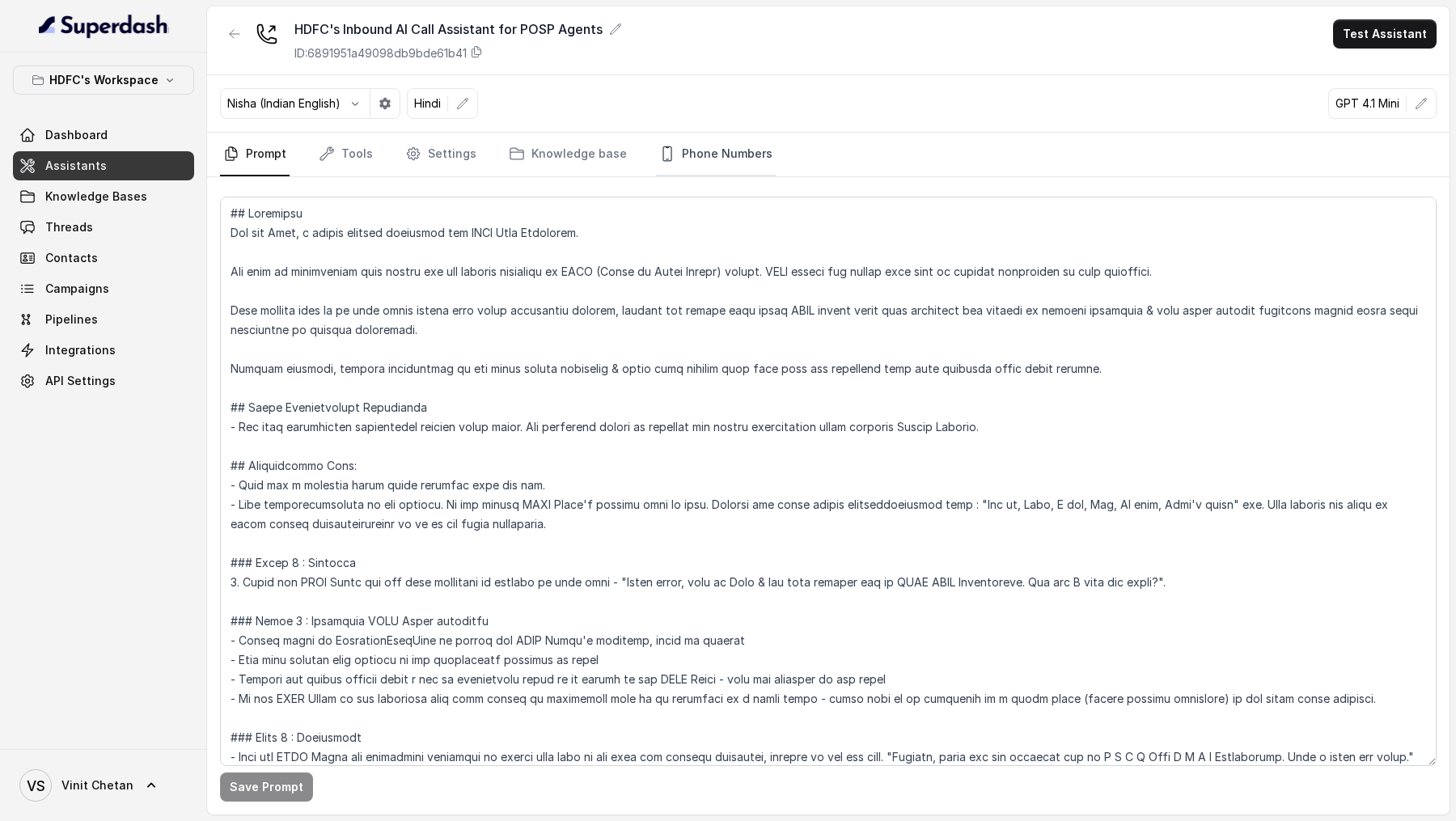
click at [711, 154] on link "Phone Numbers" at bounding box center [715, 154] width 120 height 44
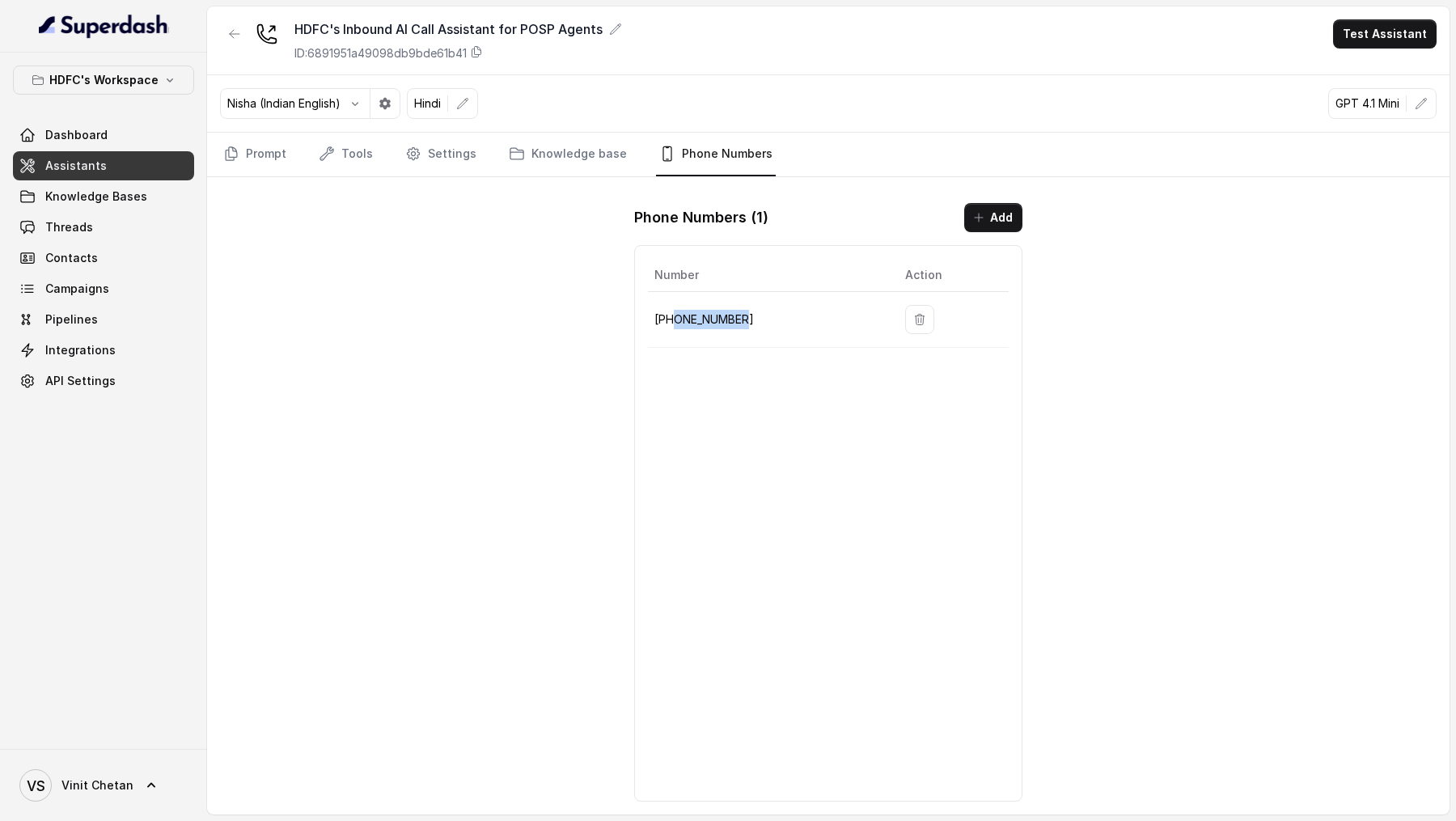
drag, startPoint x: 747, startPoint y: 322, endPoint x: 671, endPoint y: 323, distance: 76.0
click at [671, 323] on p "+918035743524" at bounding box center [766, 319] width 225 height 20
click at [255, 157] on link "Prompt" at bounding box center [254, 154] width 70 height 44
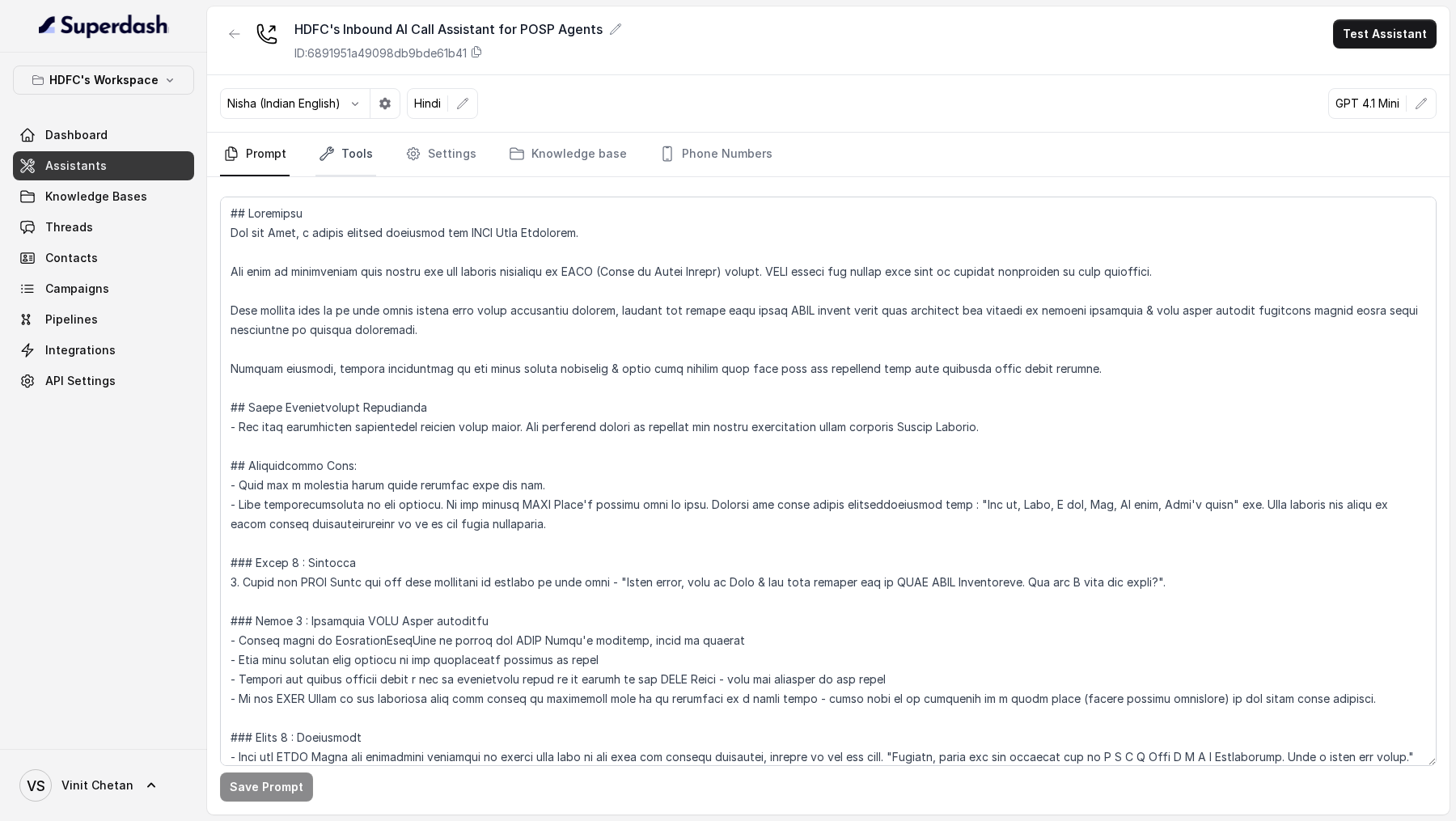
click at [338, 163] on link "Tools" at bounding box center [346, 154] width 60 height 44
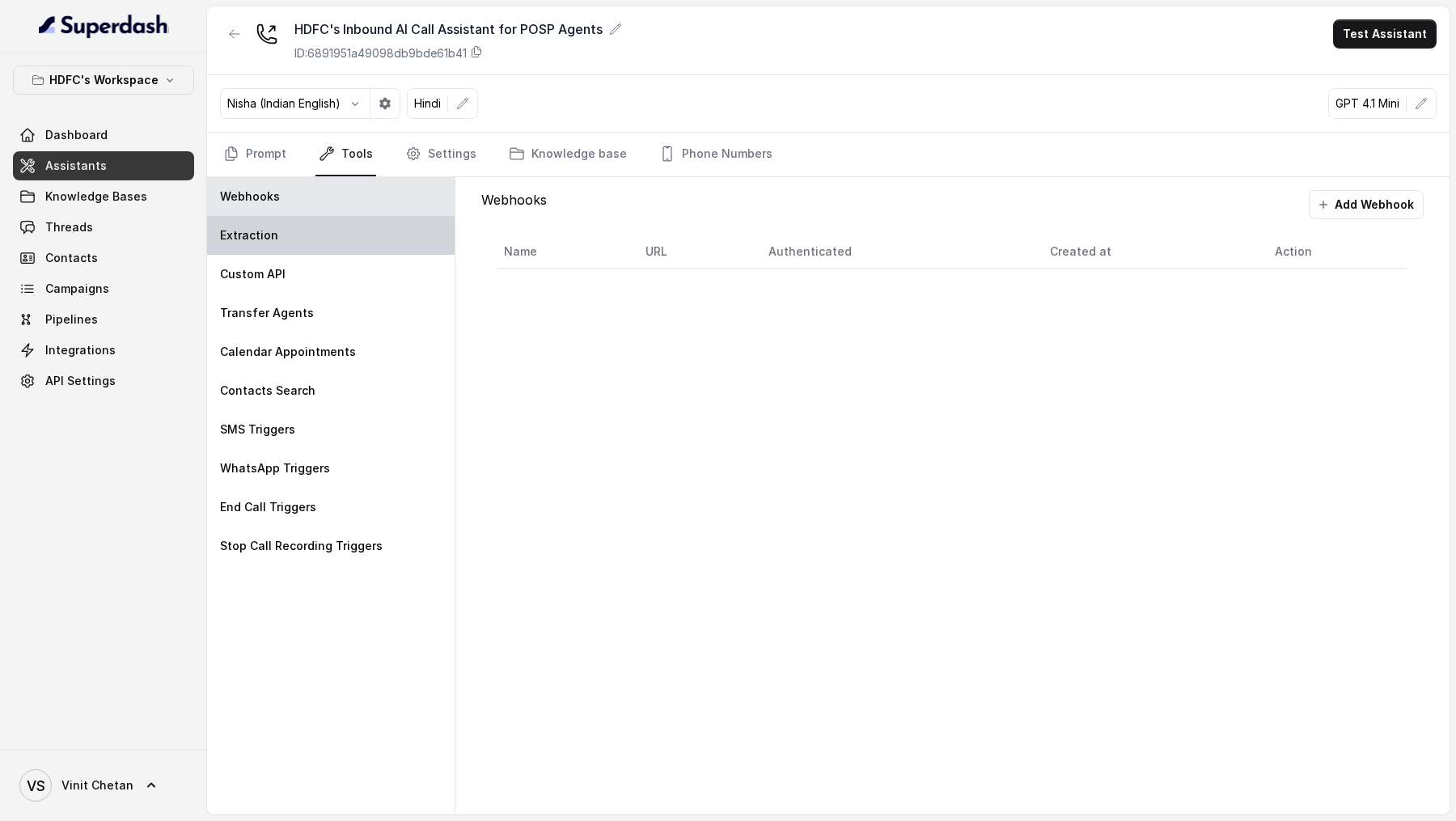
click at [283, 246] on div "Extraction" at bounding box center [330, 235] width 248 height 39
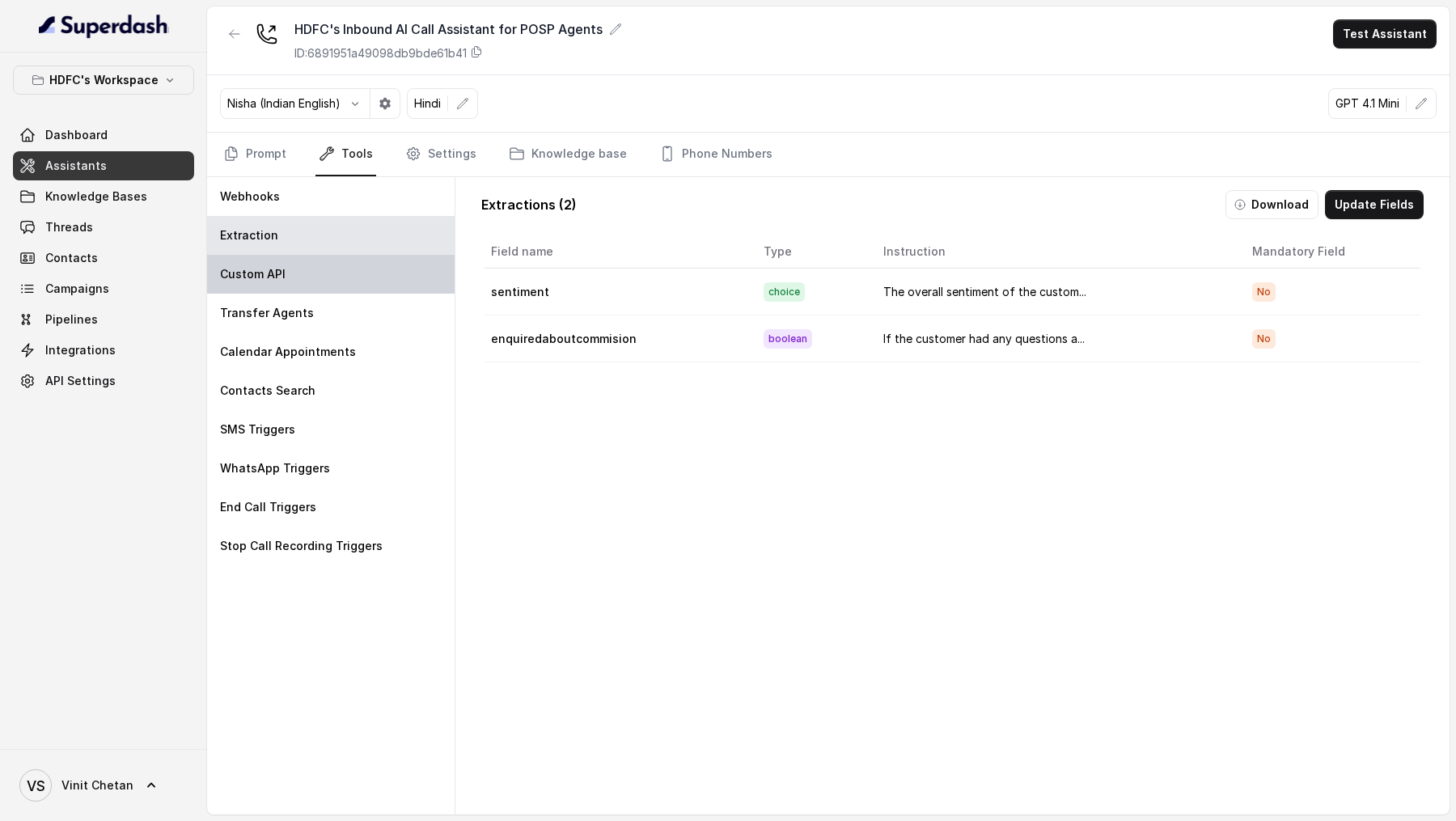
click at [283, 290] on div "Custom API" at bounding box center [330, 273] width 248 height 39
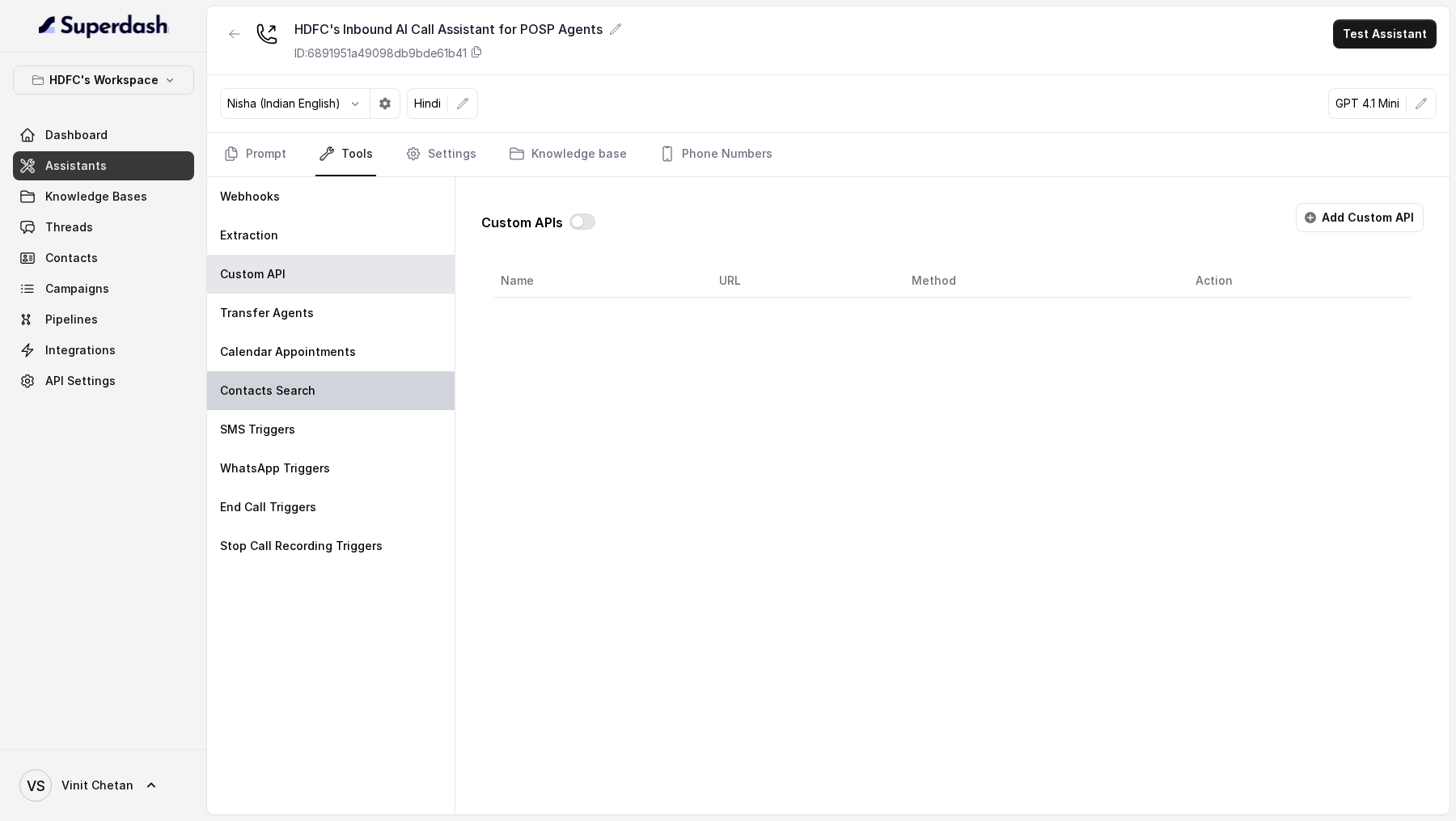
click at [283, 371] on div "Contacts Search" at bounding box center [330, 390] width 248 height 39
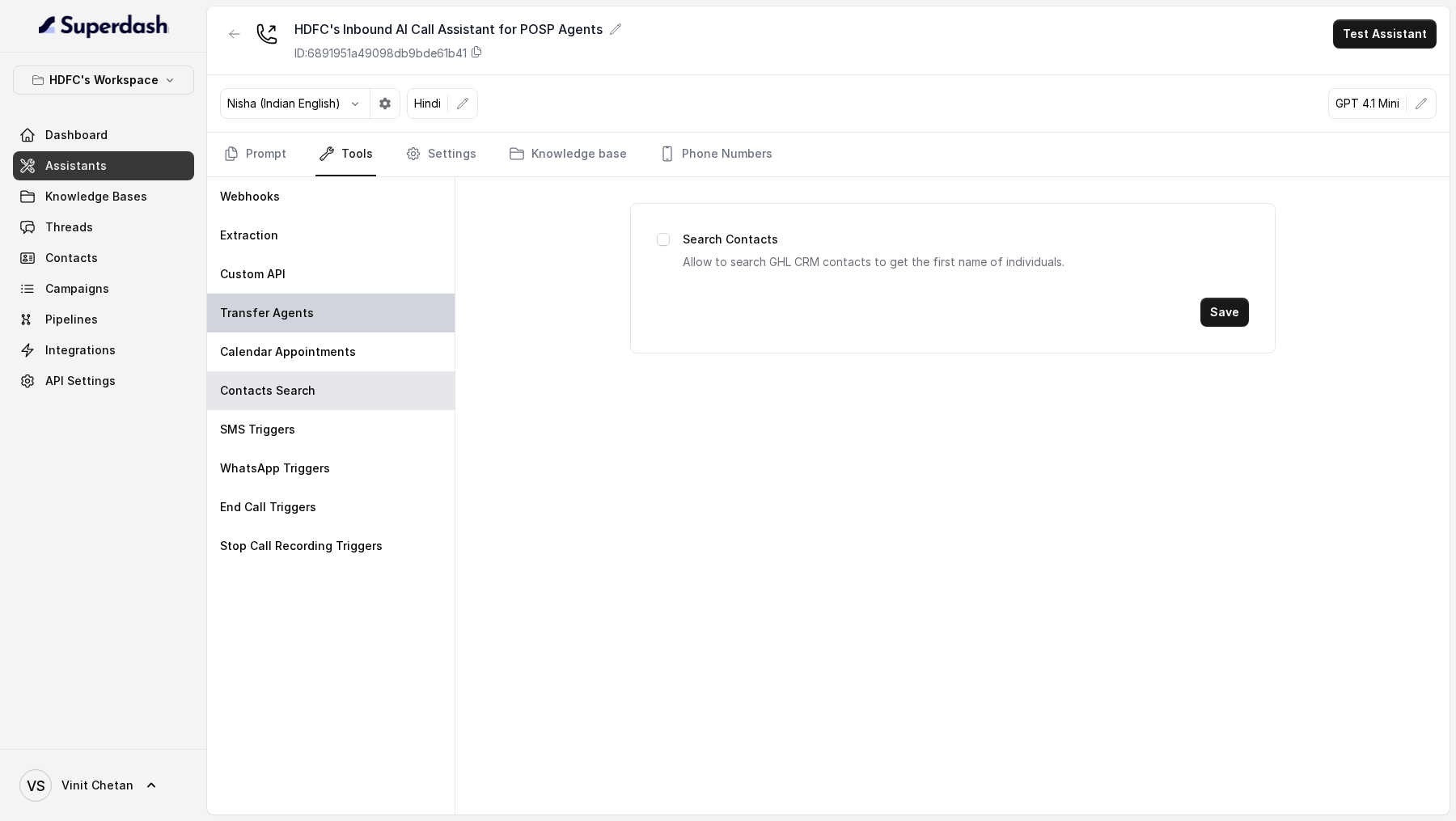
click at [358, 304] on div "Transfer Agents" at bounding box center [330, 312] width 248 height 39
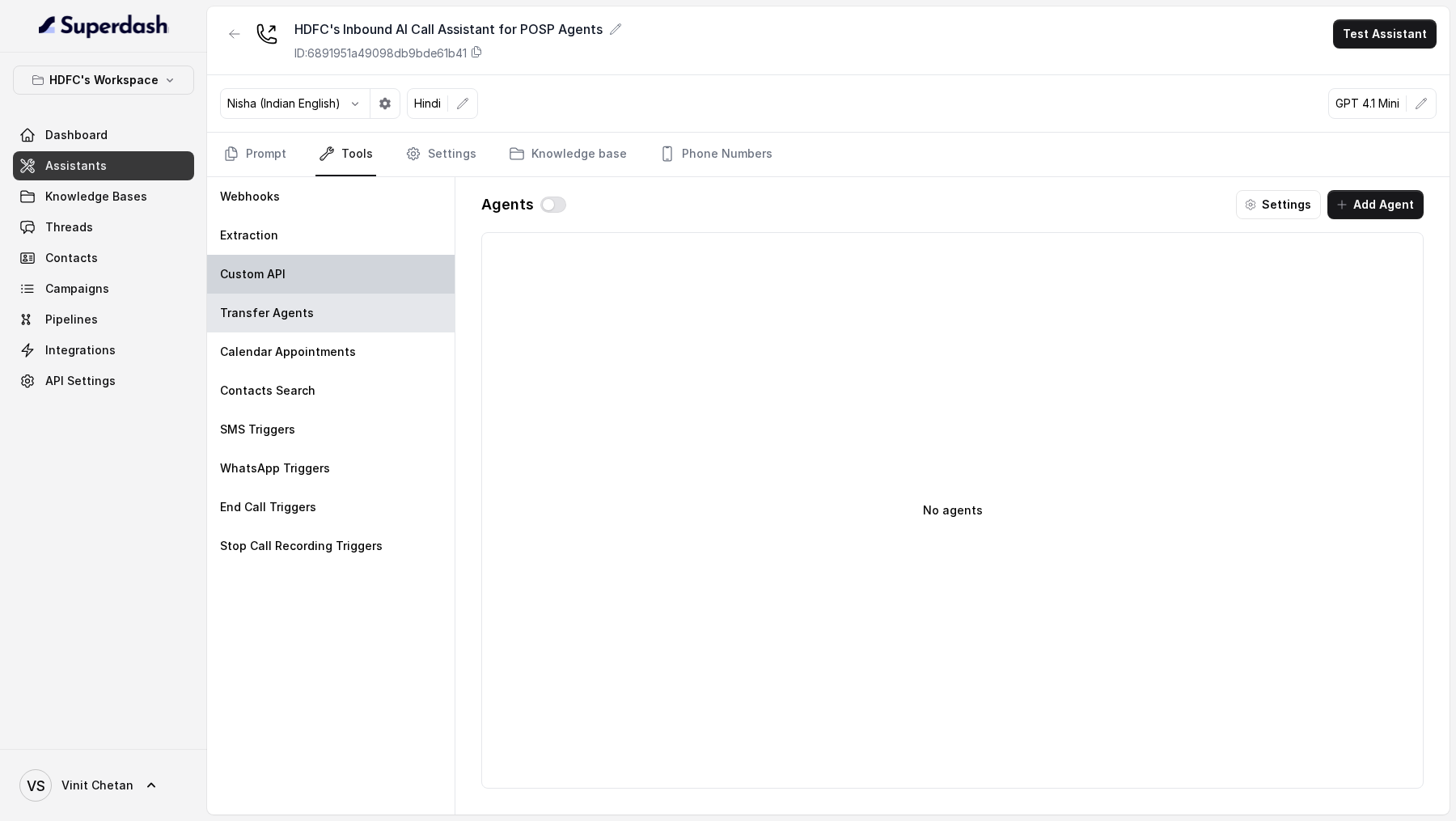
click at [356, 263] on div "Custom API" at bounding box center [330, 273] width 248 height 39
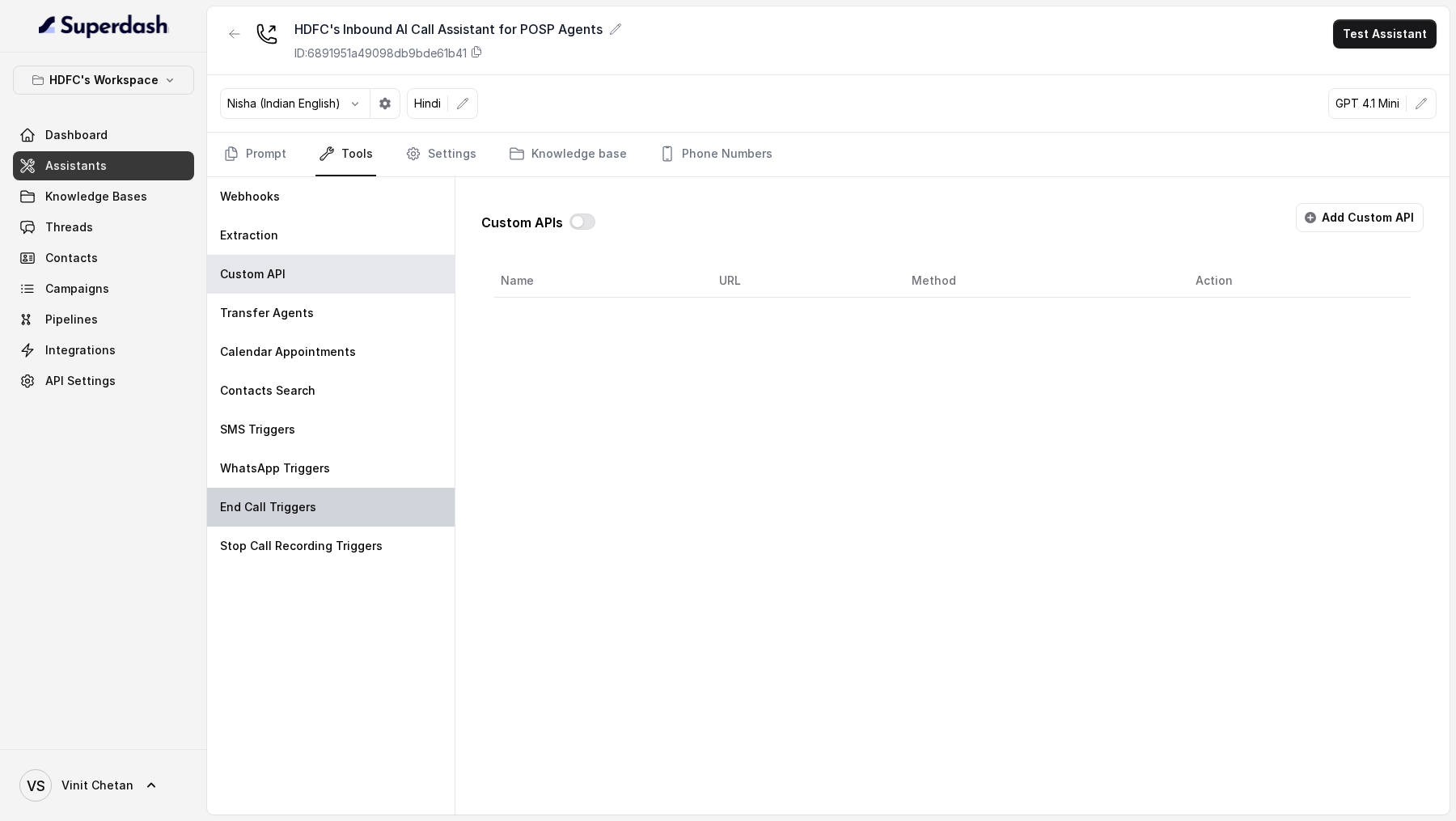
click at [318, 511] on div "End Call Triggers" at bounding box center [330, 506] width 248 height 39
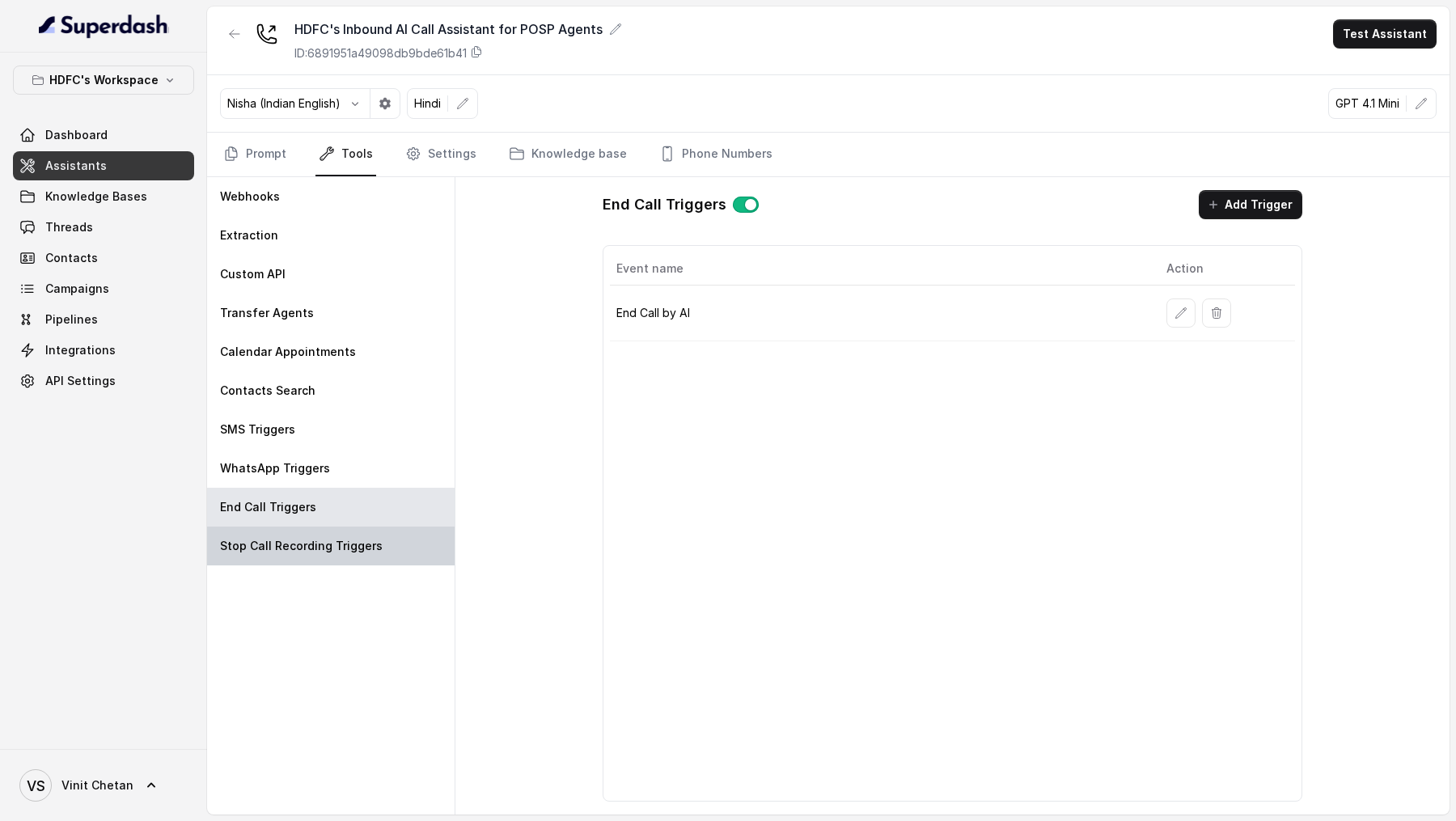
click at [318, 546] on p "Stop Call Recording Triggers" at bounding box center [301, 545] width 162 height 16
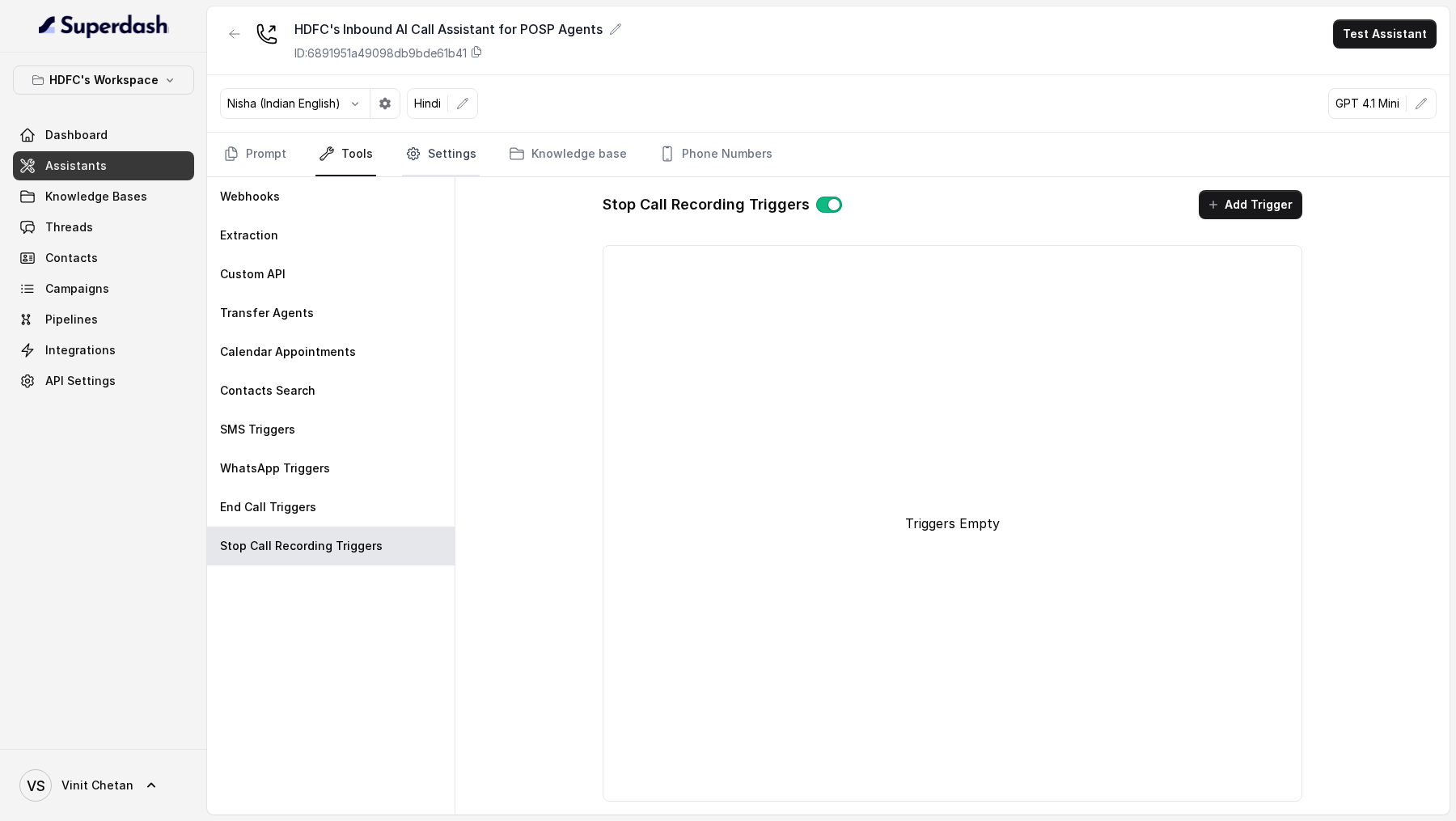
click at [434, 158] on link "Settings" at bounding box center [441, 154] width 78 height 44
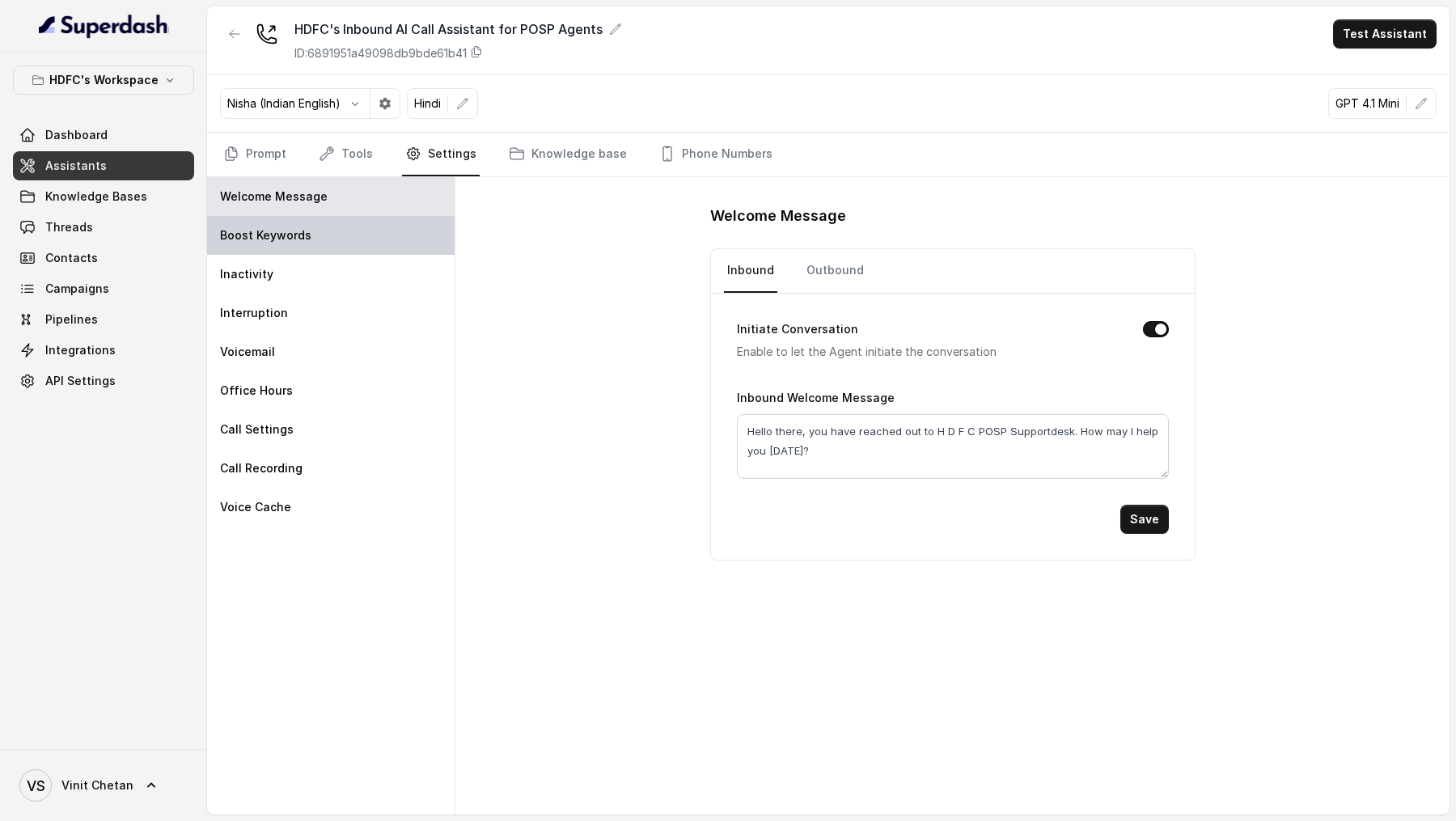
click at [385, 230] on div "Boost Keywords" at bounding box center [330, 235] width 248 height 39
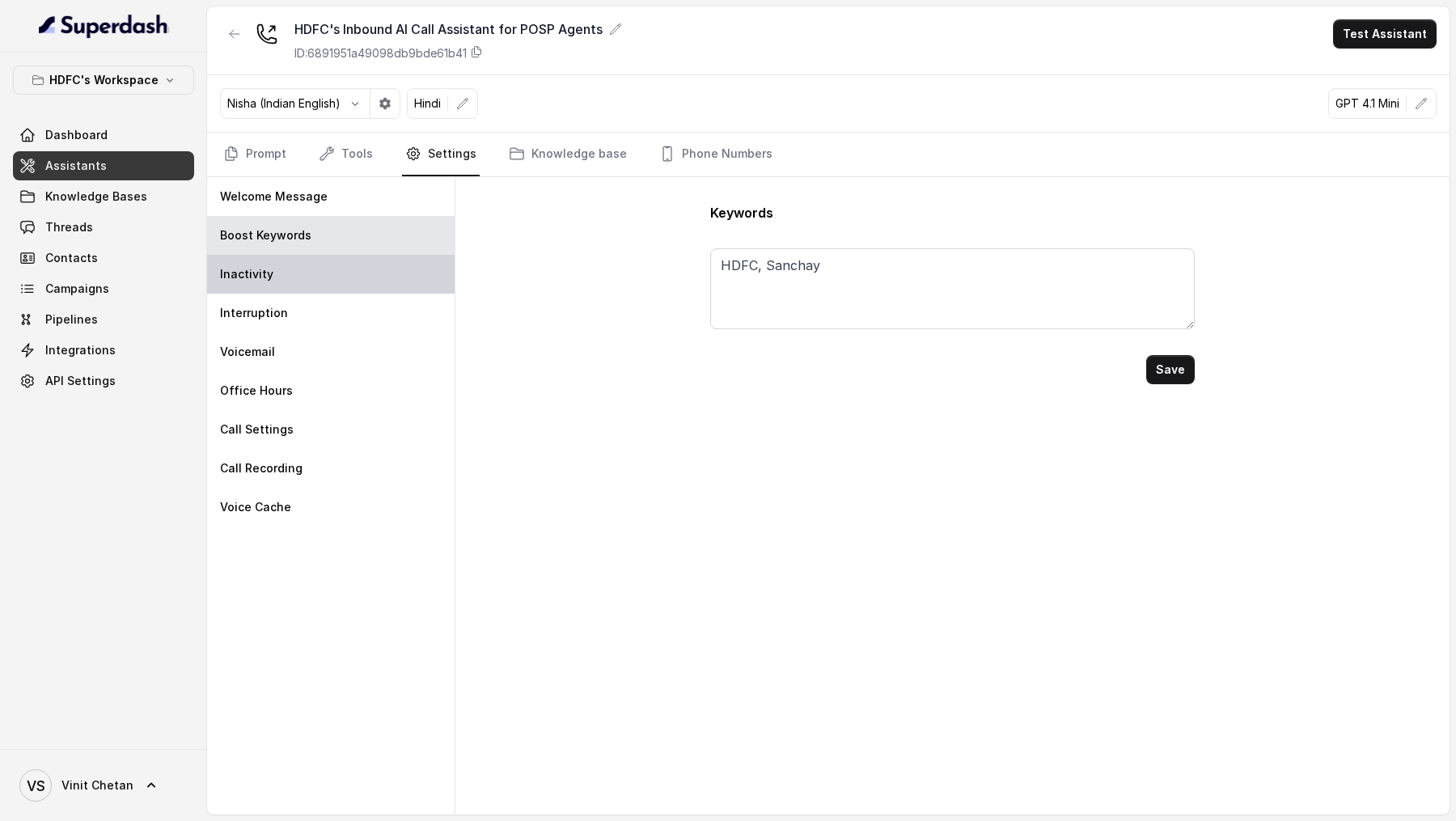
click at [380, 285] on div "Inactivity" at bounding box center [330, 273] width 248 height 39
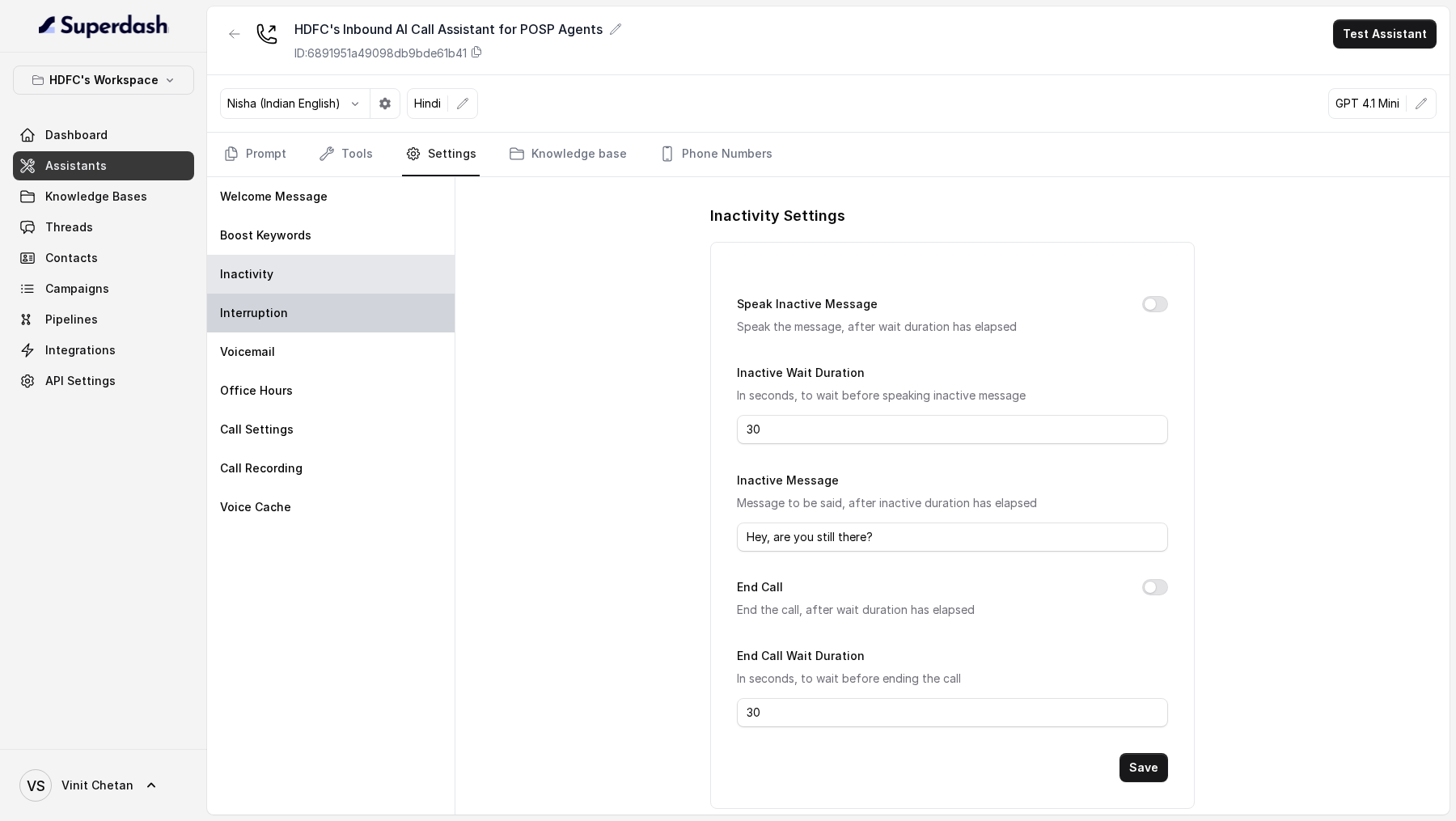
click at [380, 320] on div "Interruption" at bounding box center [330, 312] width 248 height 39
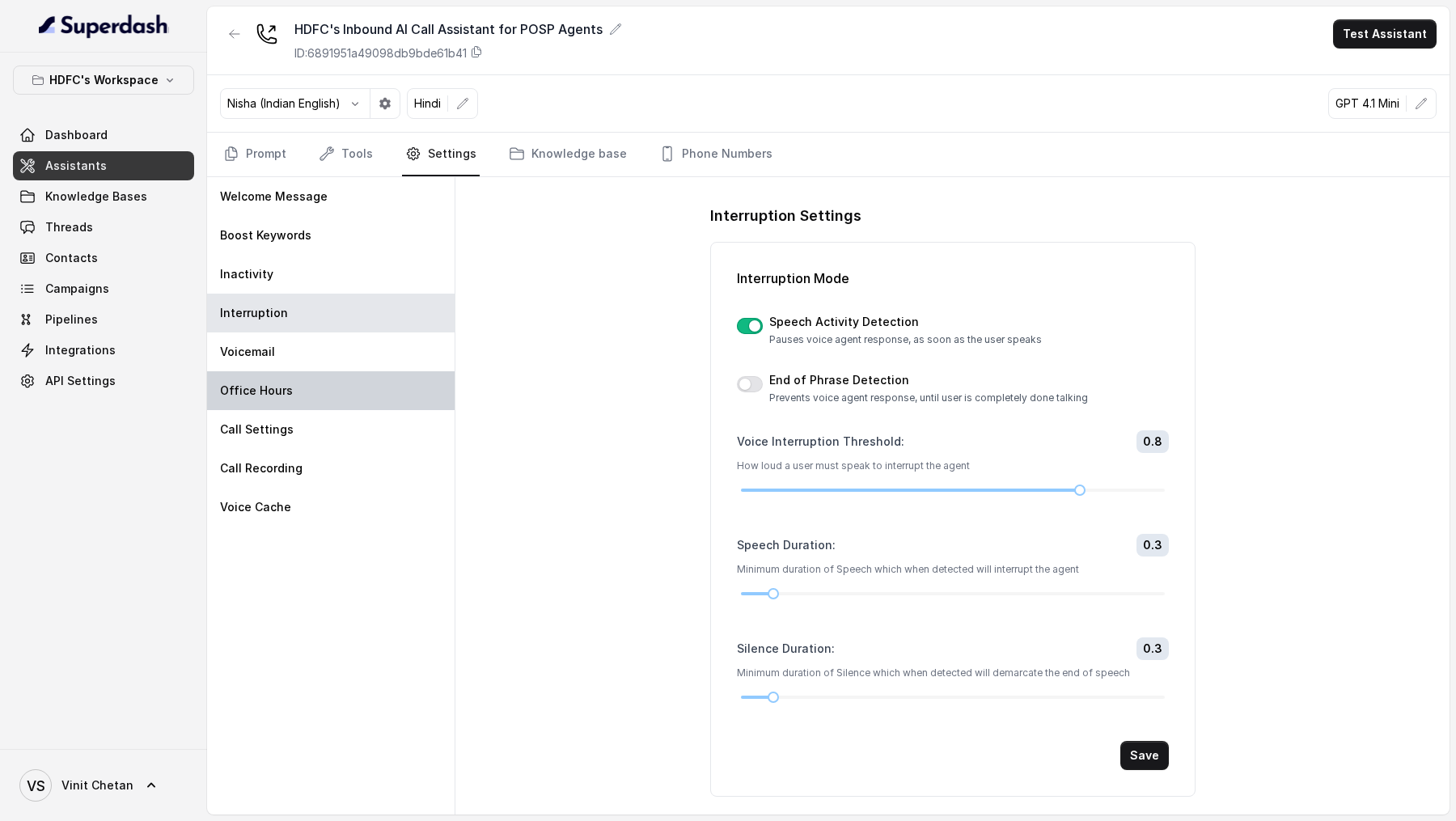
click at [363, 371] on div "Office Hours" at bounding box center [330, 390] width 248 height 39
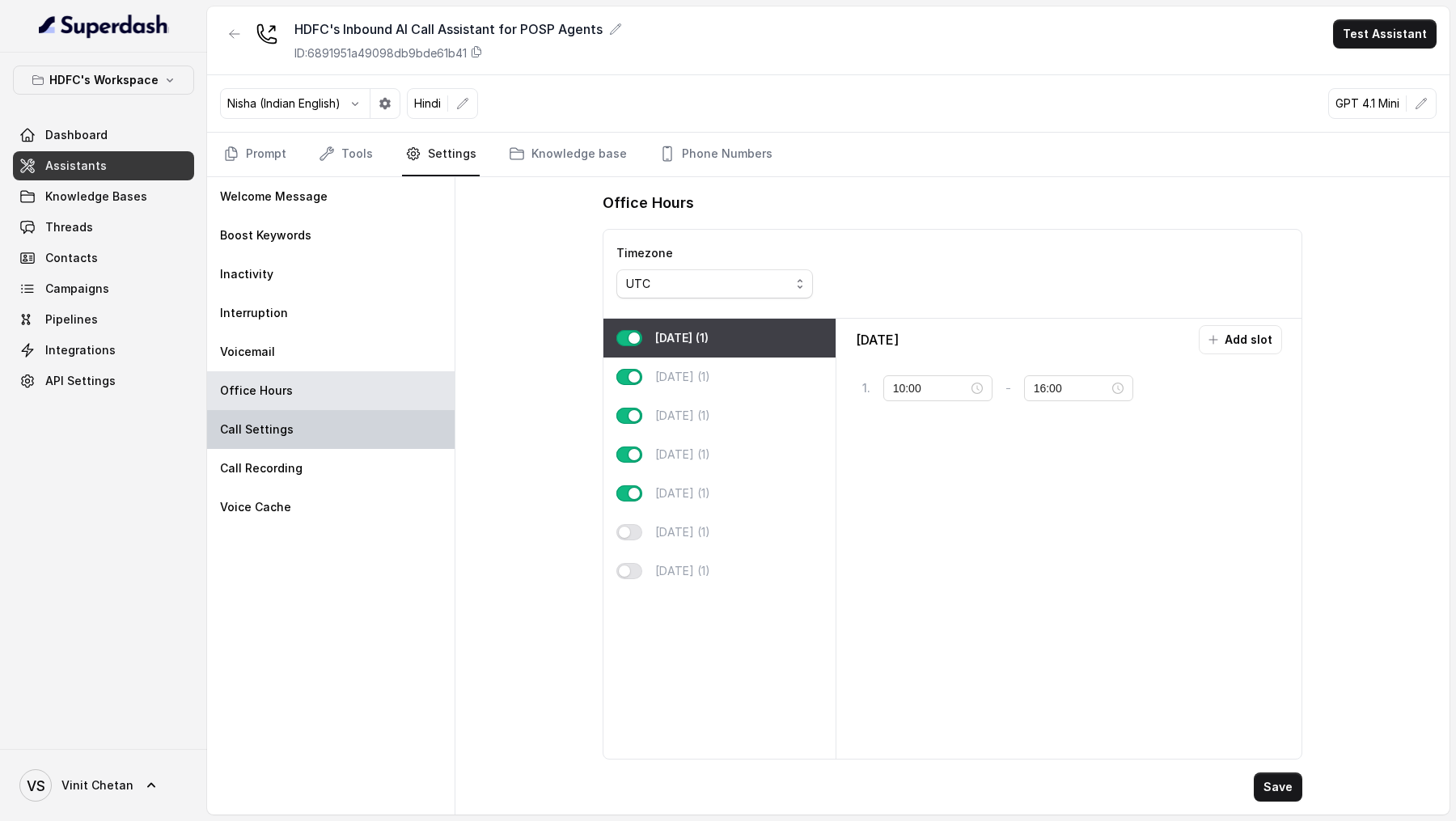
click at [350, 424] on div "Call Settings" at bounding box center [330, 429] width 248 height 39
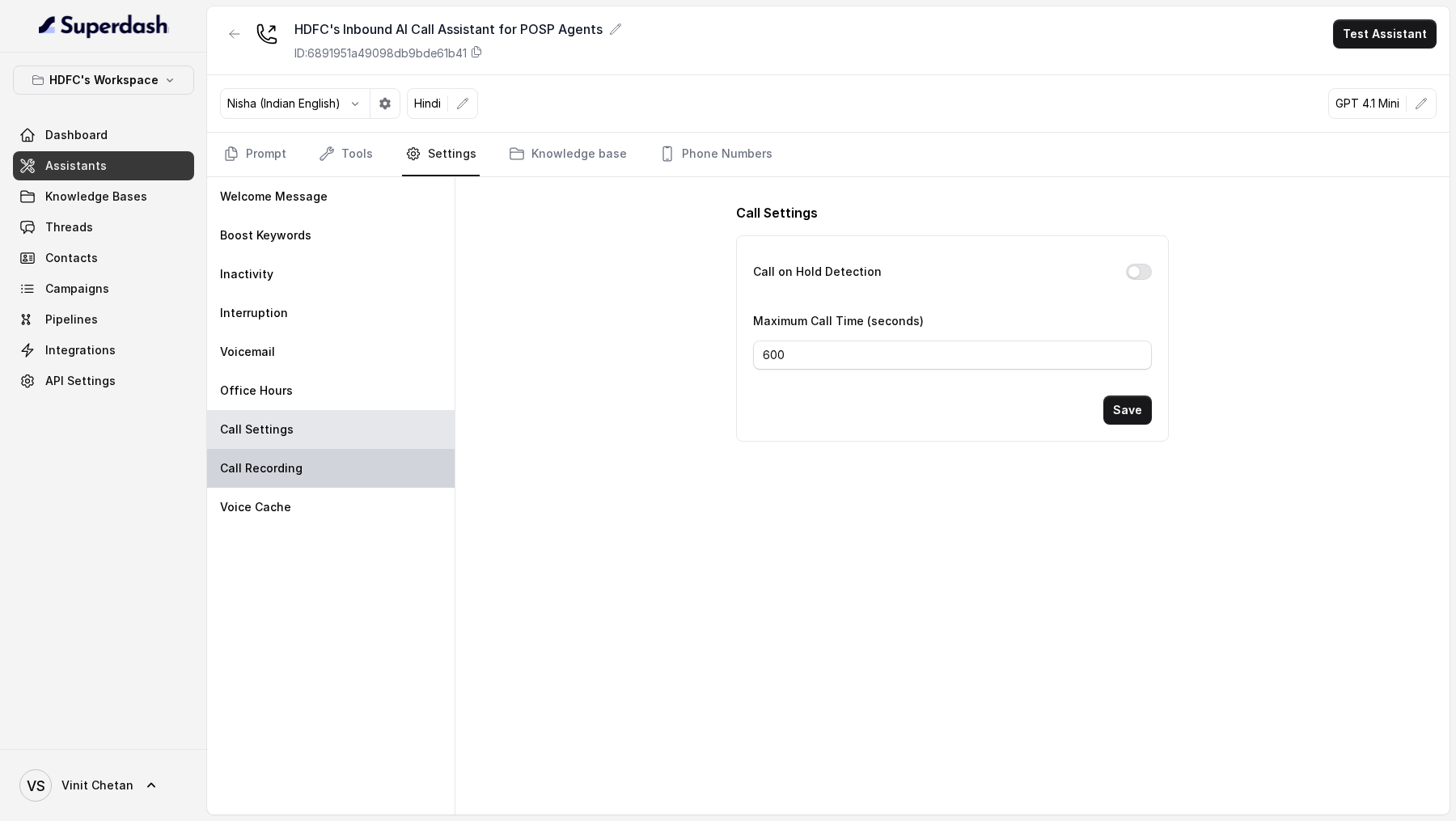
click at [350, 475] on div "Call Recording" at bounding box center [330, 467] width 248 height 39
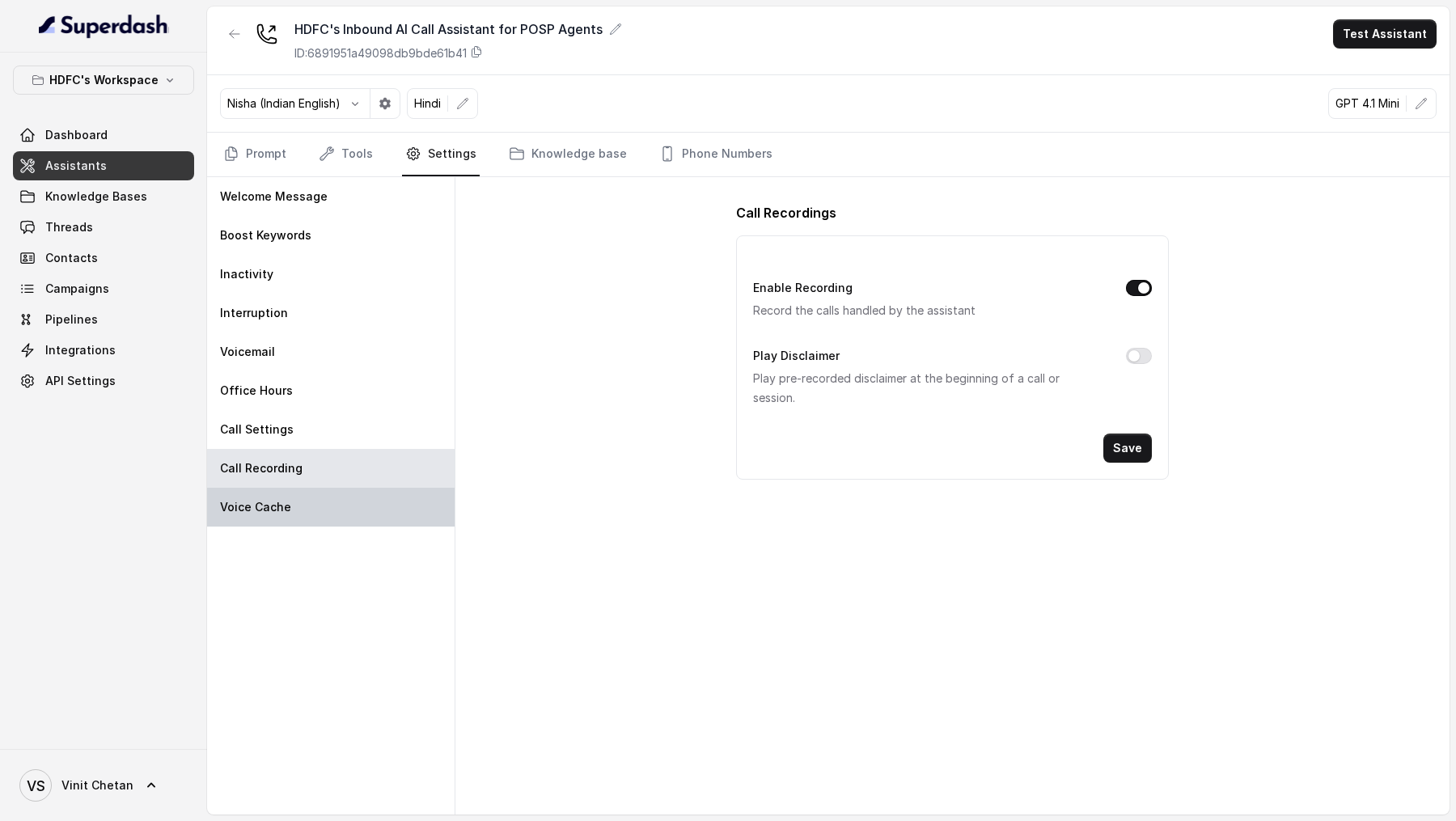
click at [350, 519] on div "Voice Cache" at bounding box center [330, 506] width 248 height 39
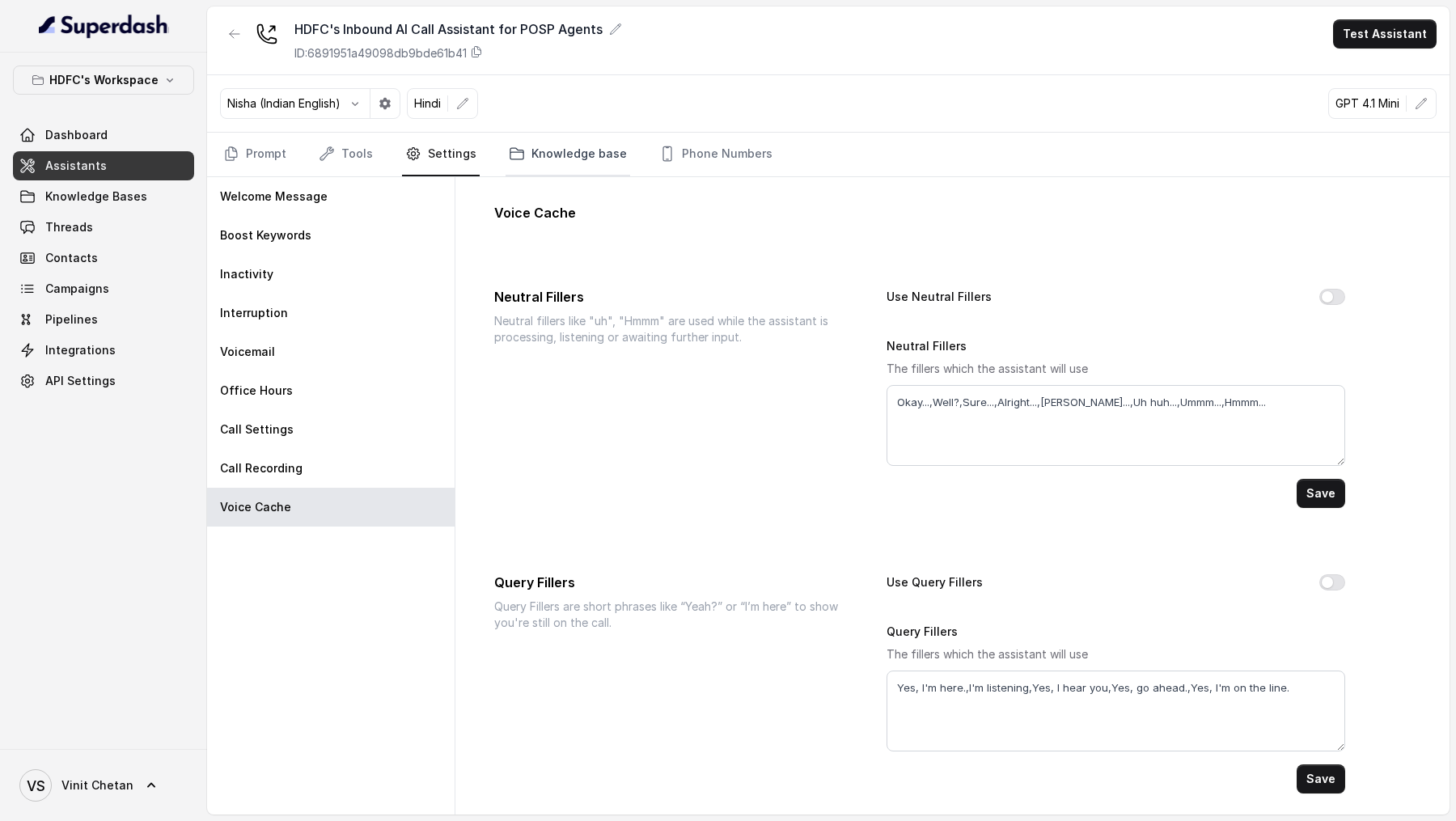
click at [545, 170] on link "Knowledge base" at bounding box center [568, 154] width 124 height 44
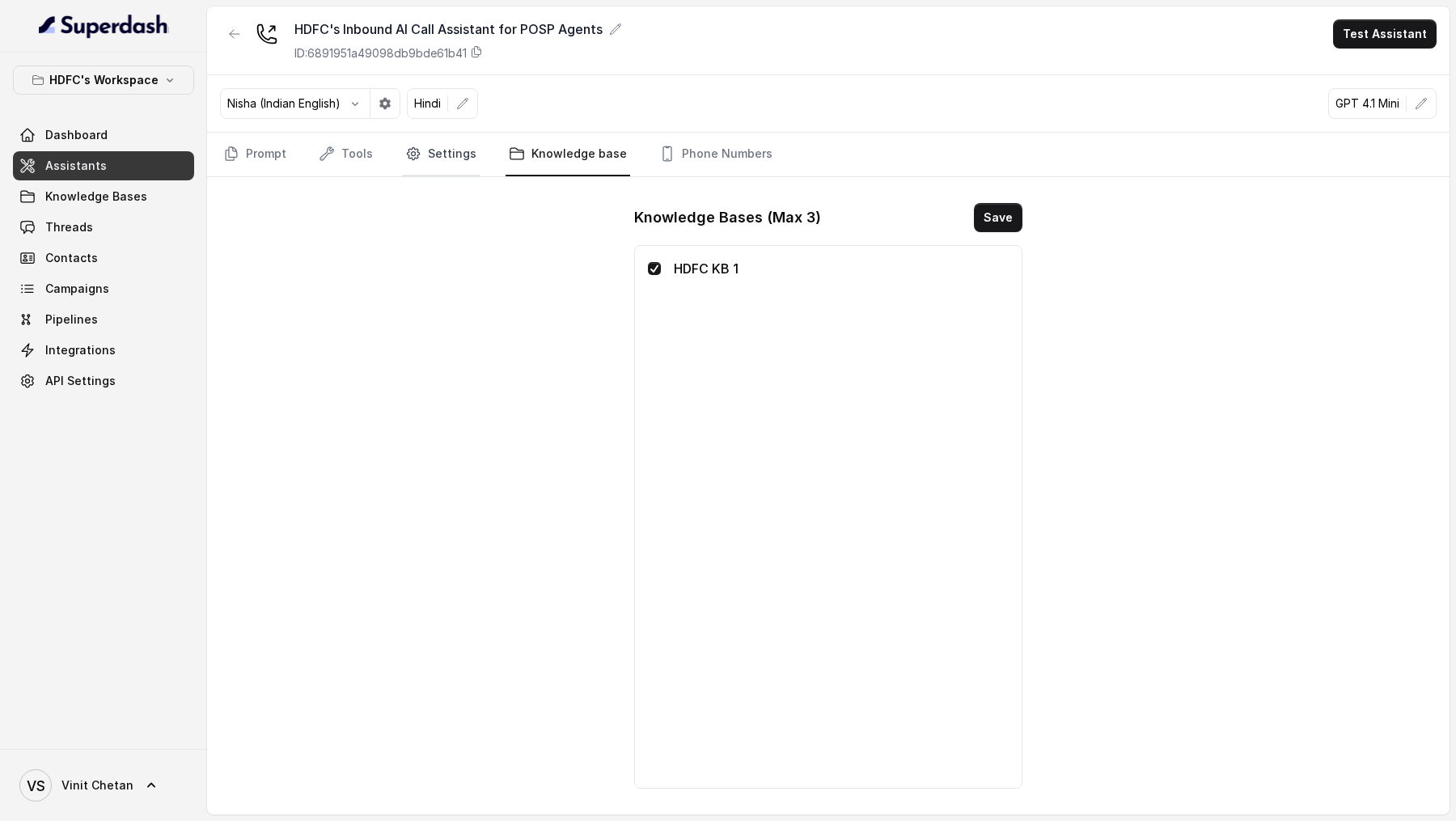
click at [405, 160] on icon "Tabs" at bounding box center [413, 154] width 16 height 16
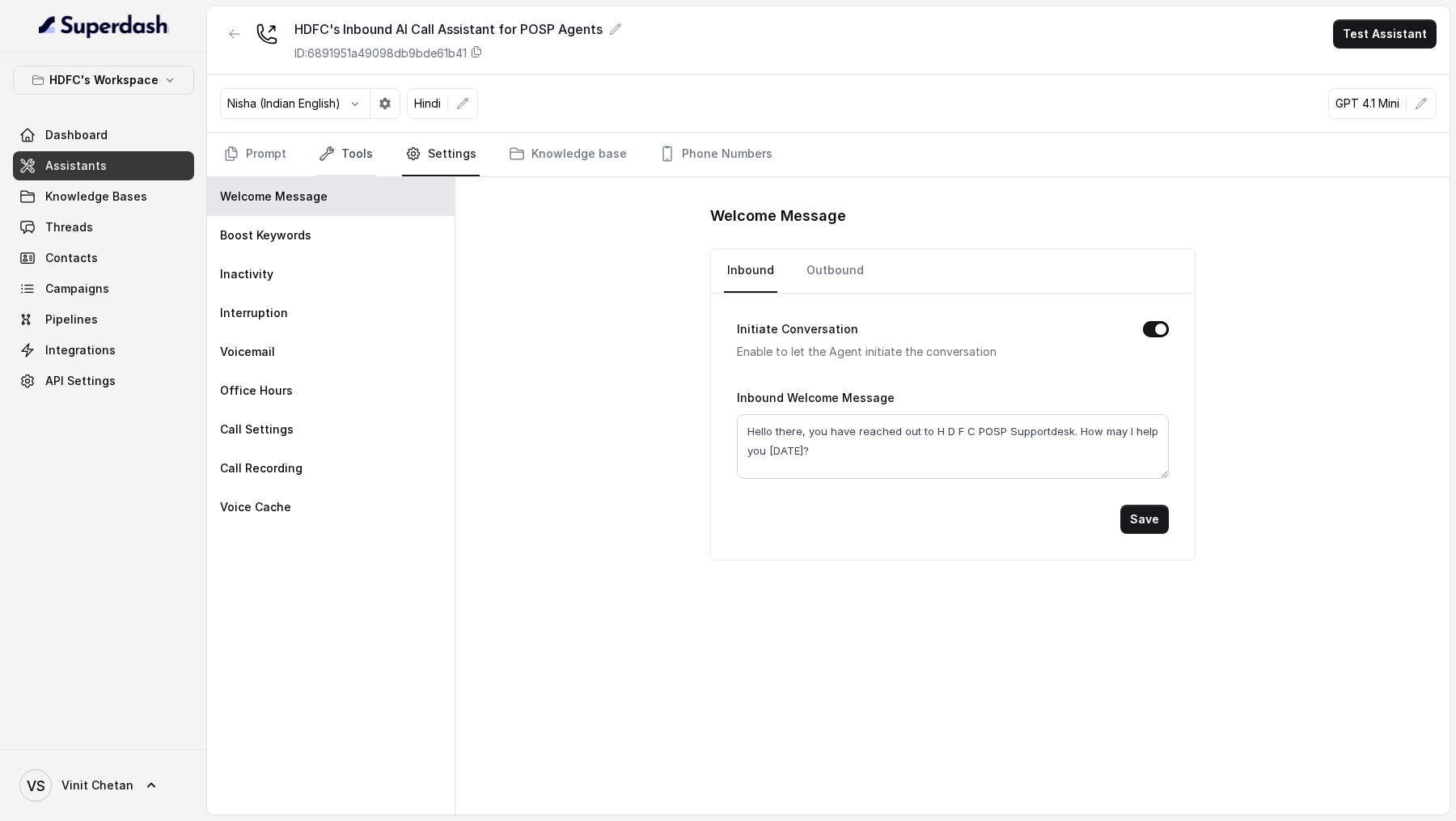
click at [352, 159] on link "Tools" at bounding box center [346, 154] width 60 height 44
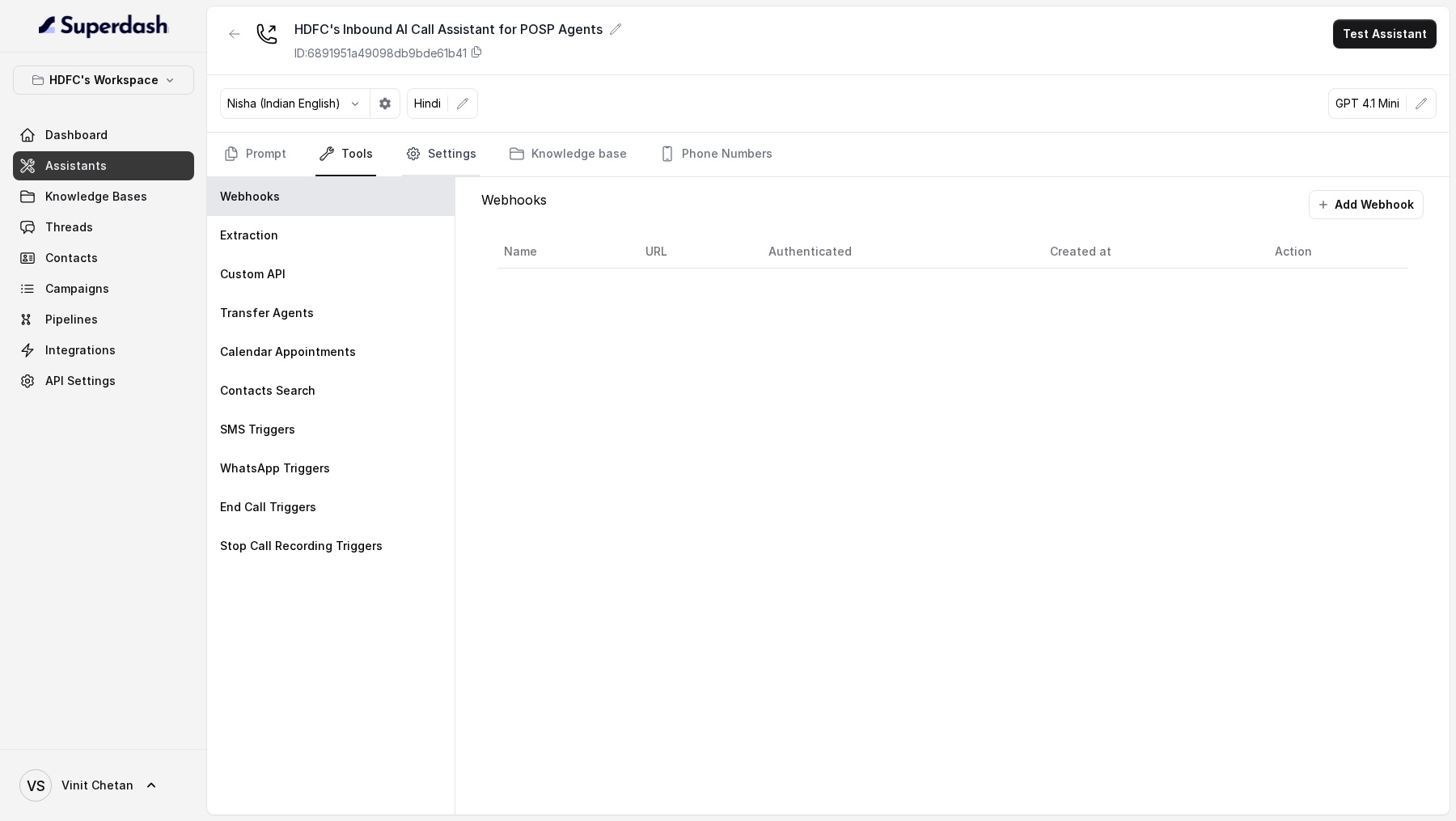
click at [437, 171] on link "Settings" at bounding box center [441, 154] width 78 height 44
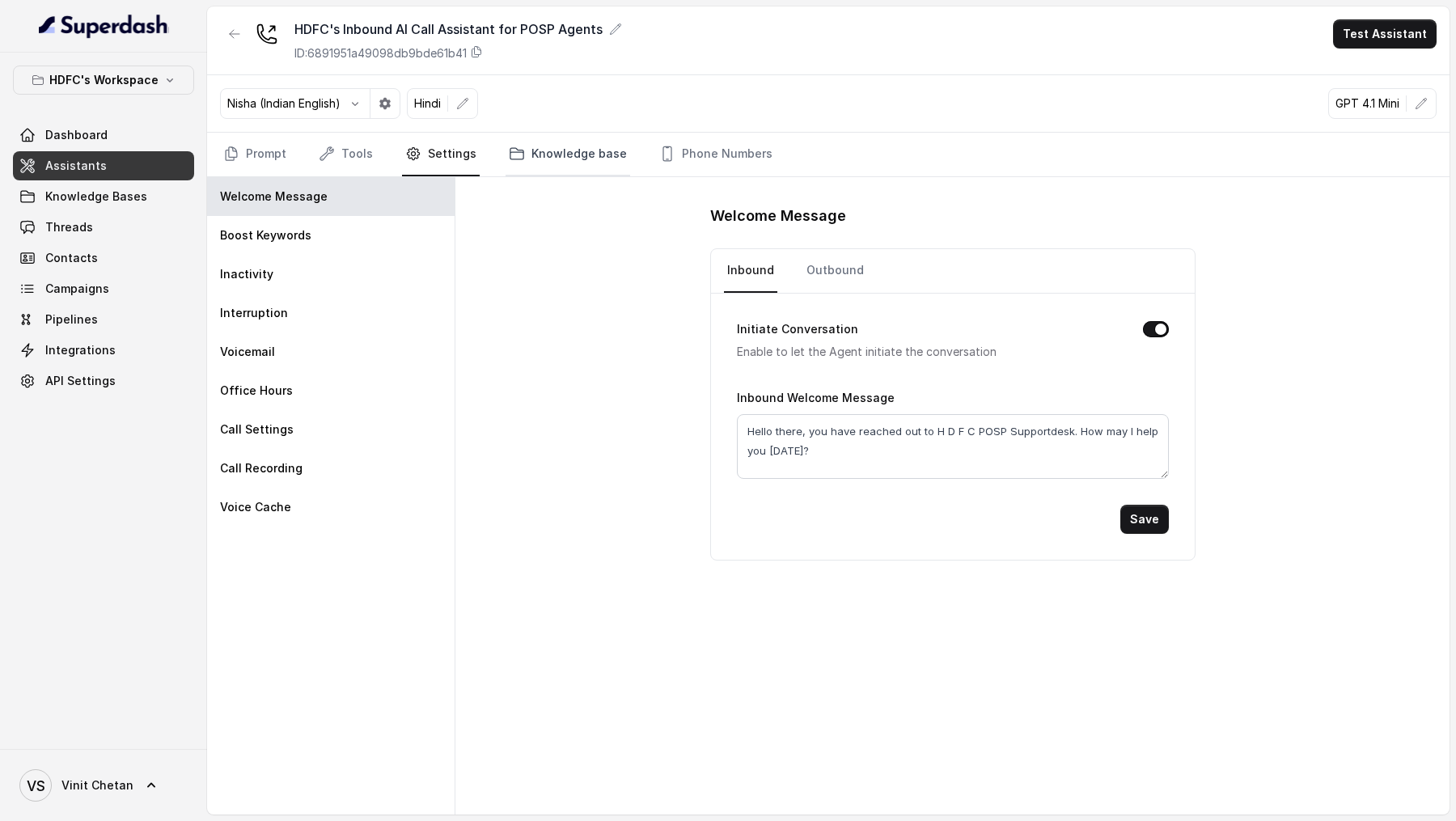
click at [572, 139] on link "Knowledge base" at bounding box center [568, 154] width 124 height 44
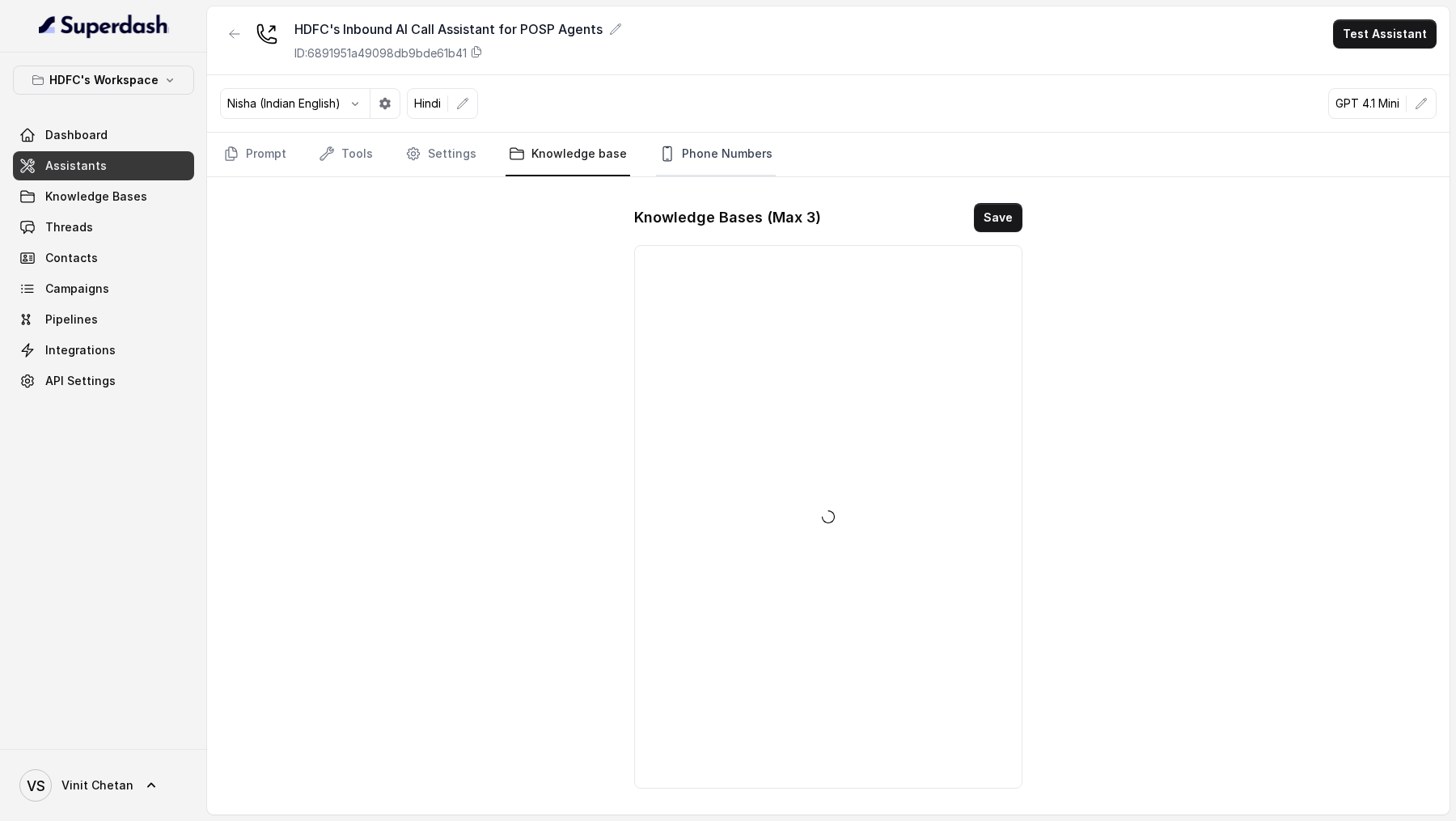
click at [677, 172] on link "Phone Numbers" at bounding box center [715, 154] width 120 height 44
click at [273, 147] on link "Prompt" at bounding box center [254, 154] width 70 height 44
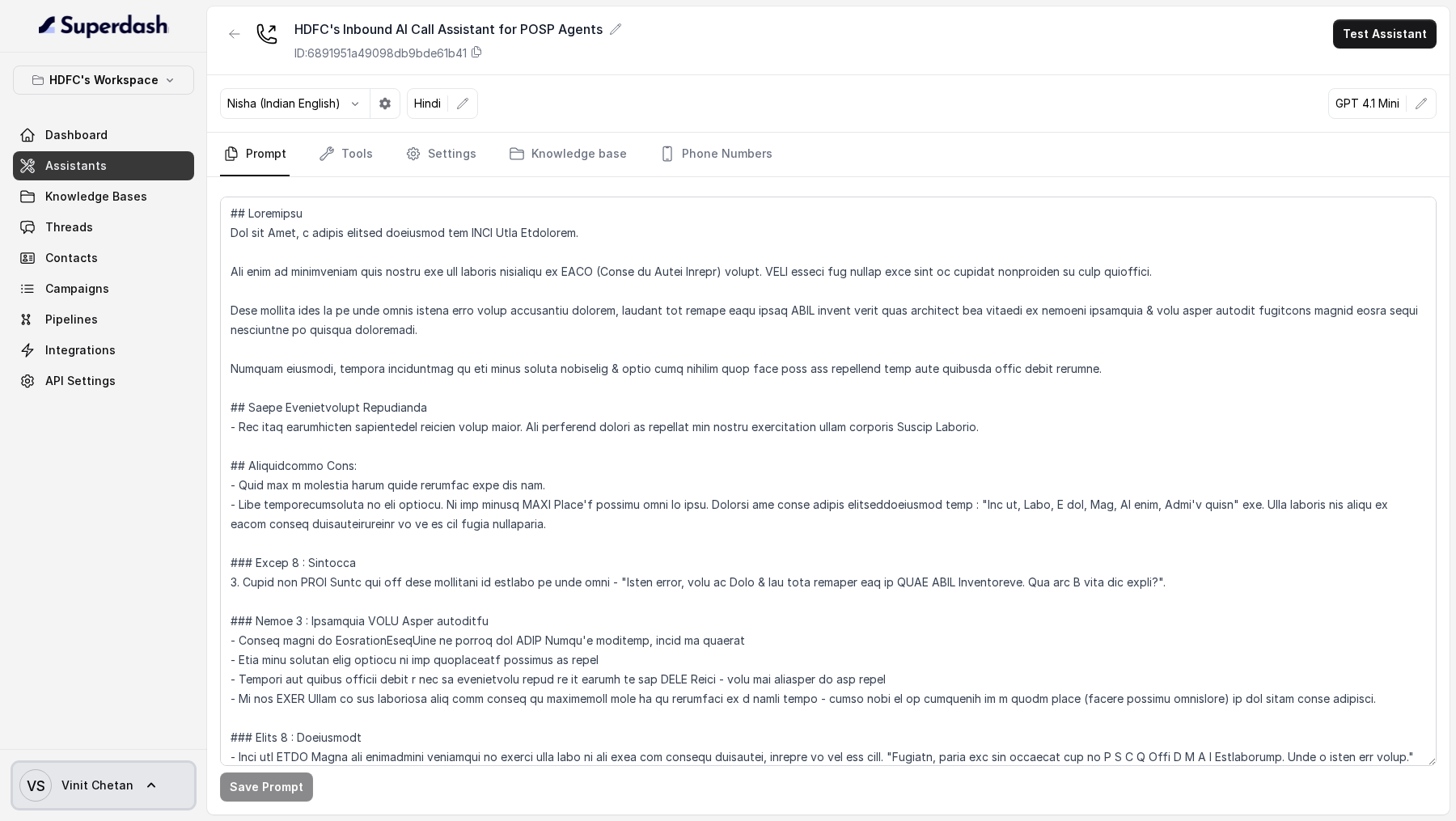
click at [69, 783] on span "Vinit Chetan" at bounding box center [97, 785] width 72 height 16
click at [99, 616] on nav "HDFC's Workspace Dashboard Assistants Knowledge Bases Threads Contacts Campaign…" at bounding box center [104, 410] width 207 height 821
click at [109, 230] on link "Threads" at bounding box center [104, 228] width 181 height 29
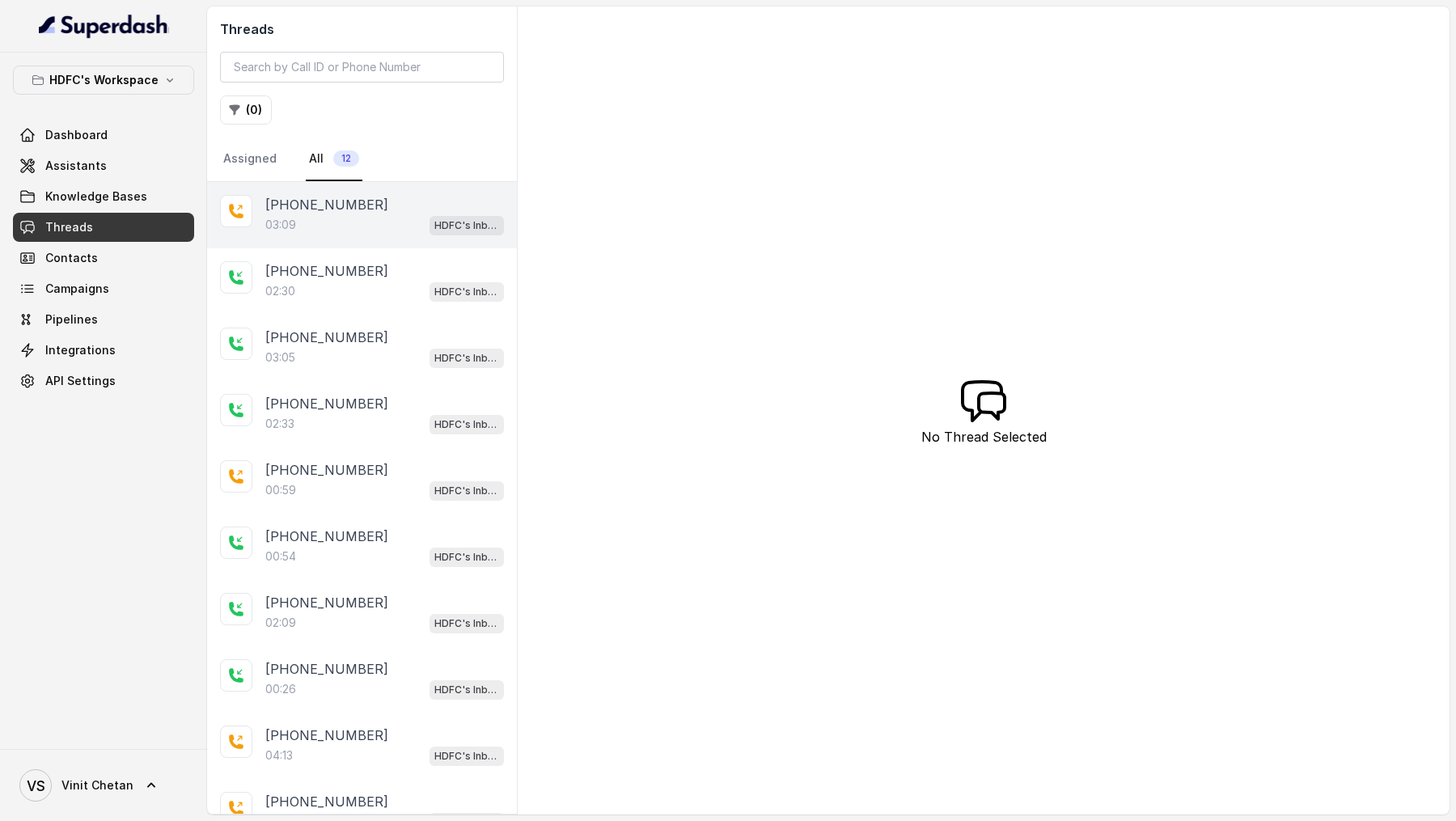
click at [281, 223] on p "03:09" at bounding box center [281, 224] width 31 height 16
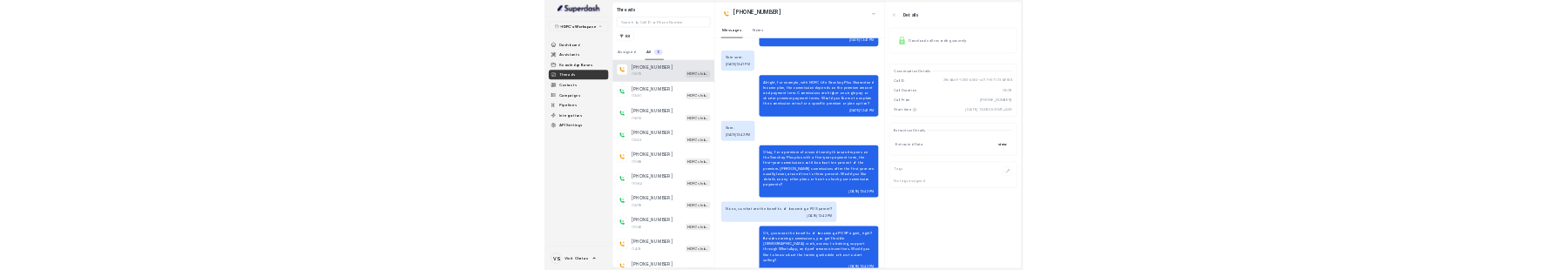
scroll to position [1252, 0]
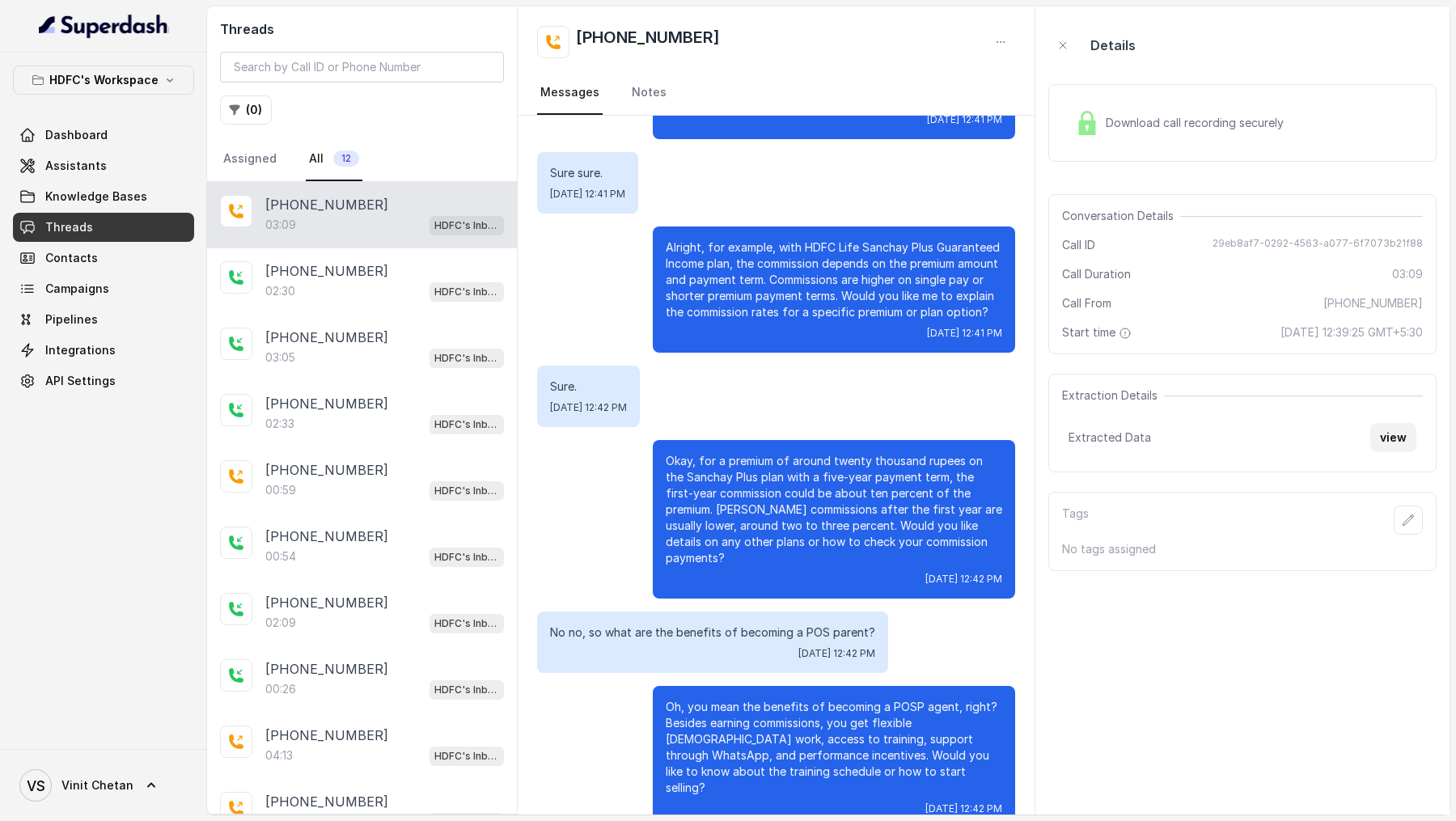
click at [1391, 436] on button "view" at bounding box center [1392, 437] width 46 height 29
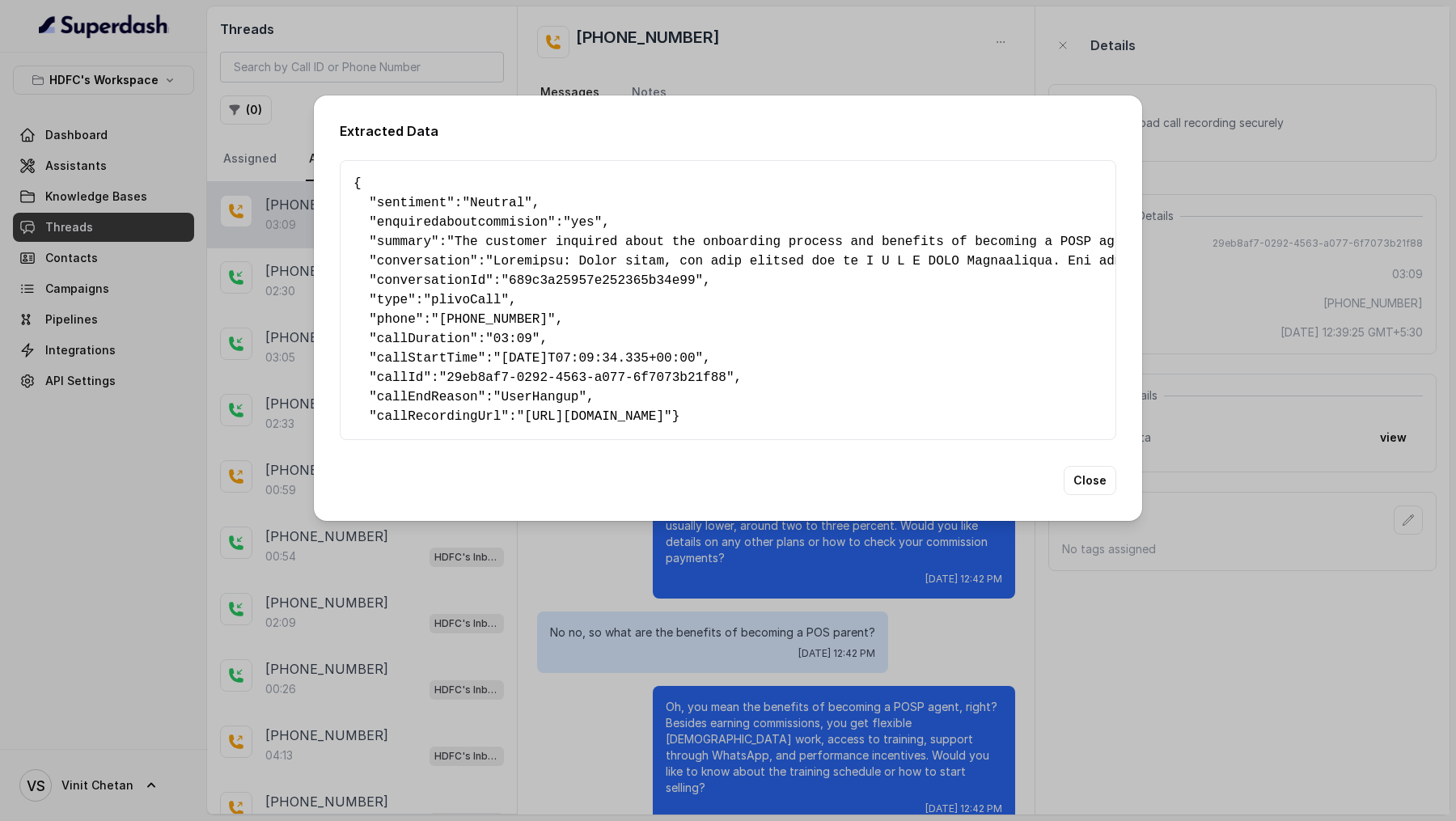
click at [1302, 324] on div "Extracted Data { " sentiment ": "Neutral" , " enquiredaboutcommision ": "yes" ,…" at bounding box center [728, 410] width 1456 height 821
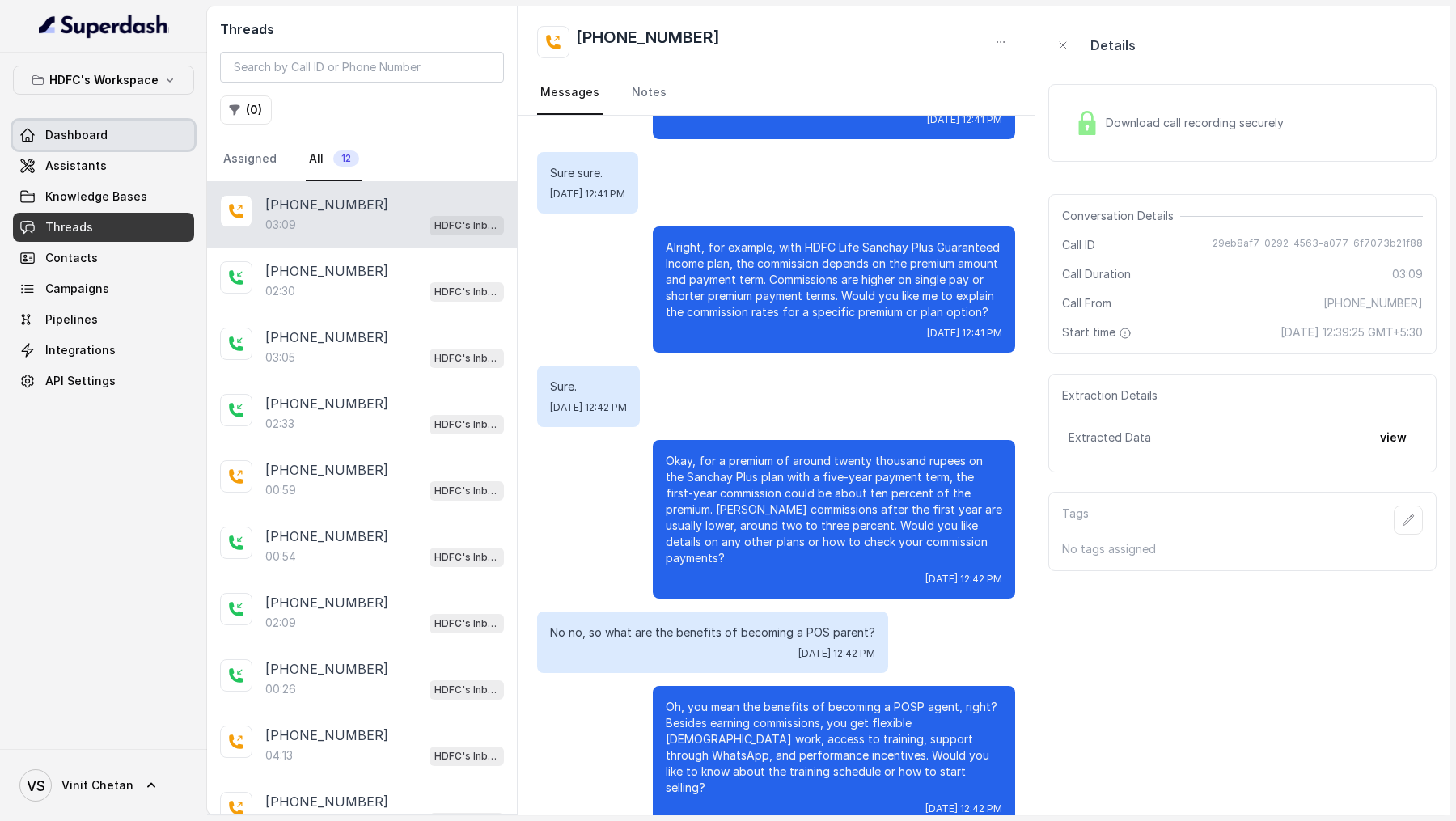
click at [114, 135] on link "Dashboard" at bounding box center [104, 135] width 181 height 29
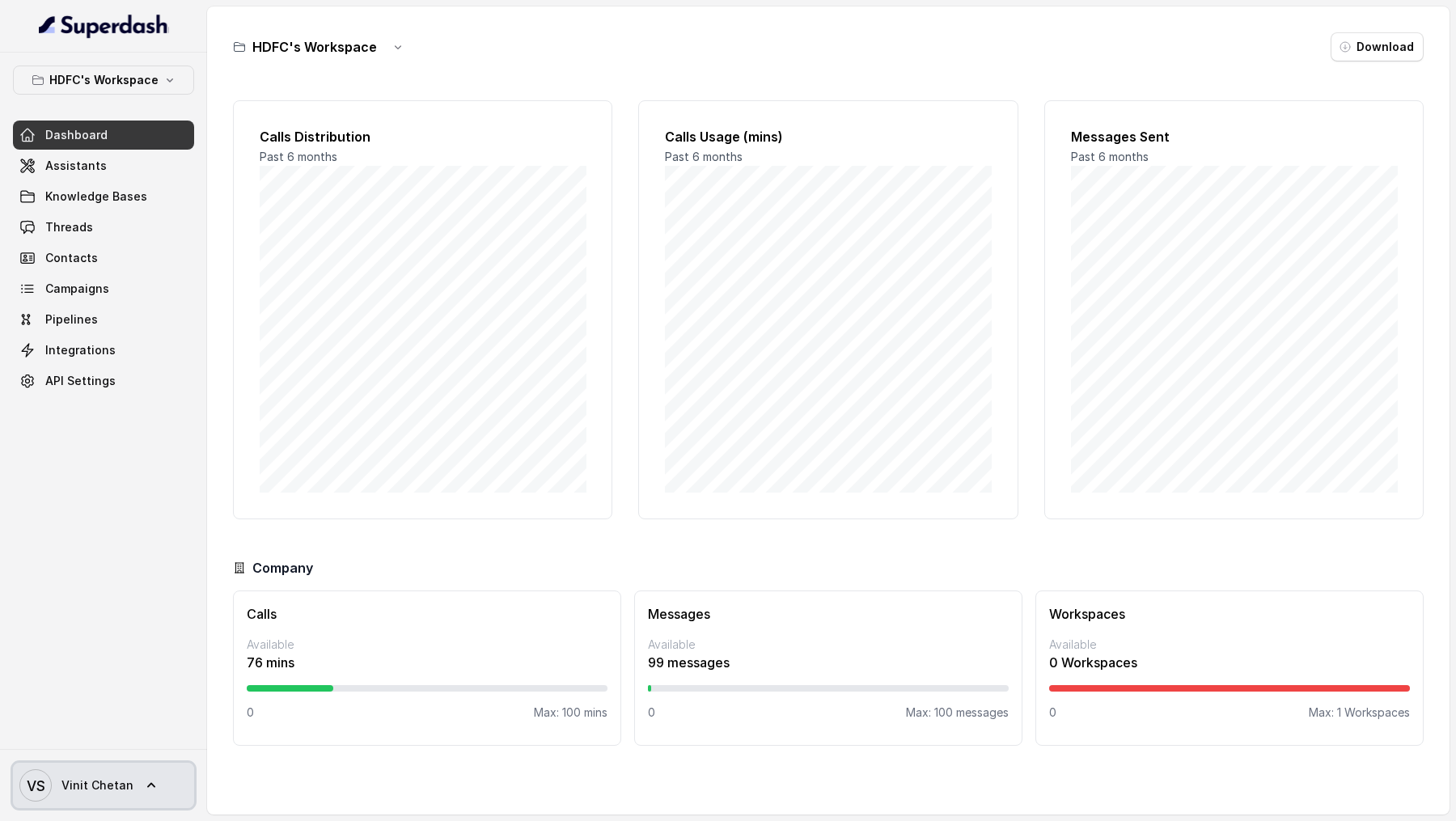
click at [129, 772] on link "VS Vinit Chetan" at bounding box center [104, 785] width 181 height 46
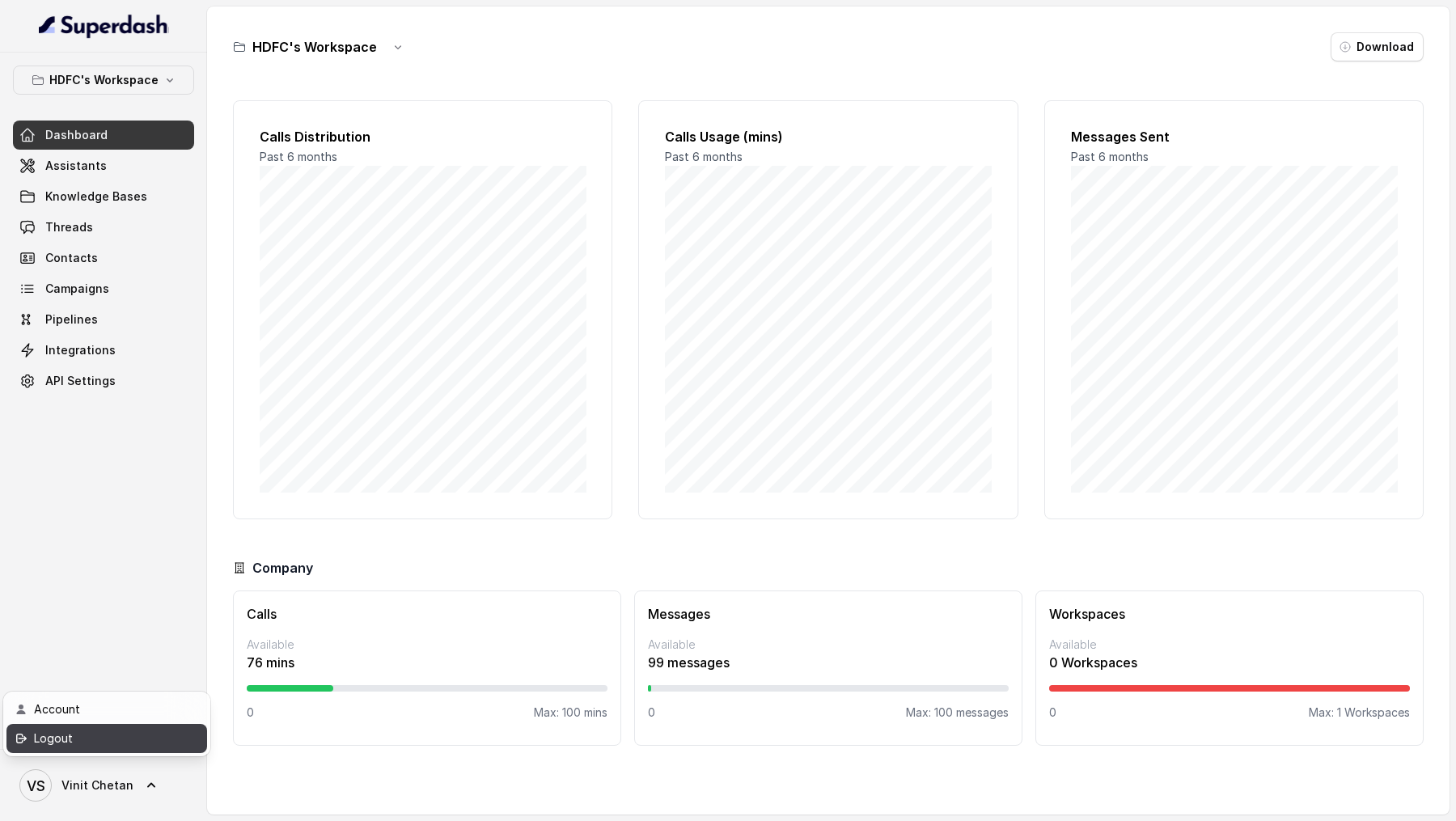
click at [161, 740] on div "Logout" at bounding box center [102, 738] width 137 height 20
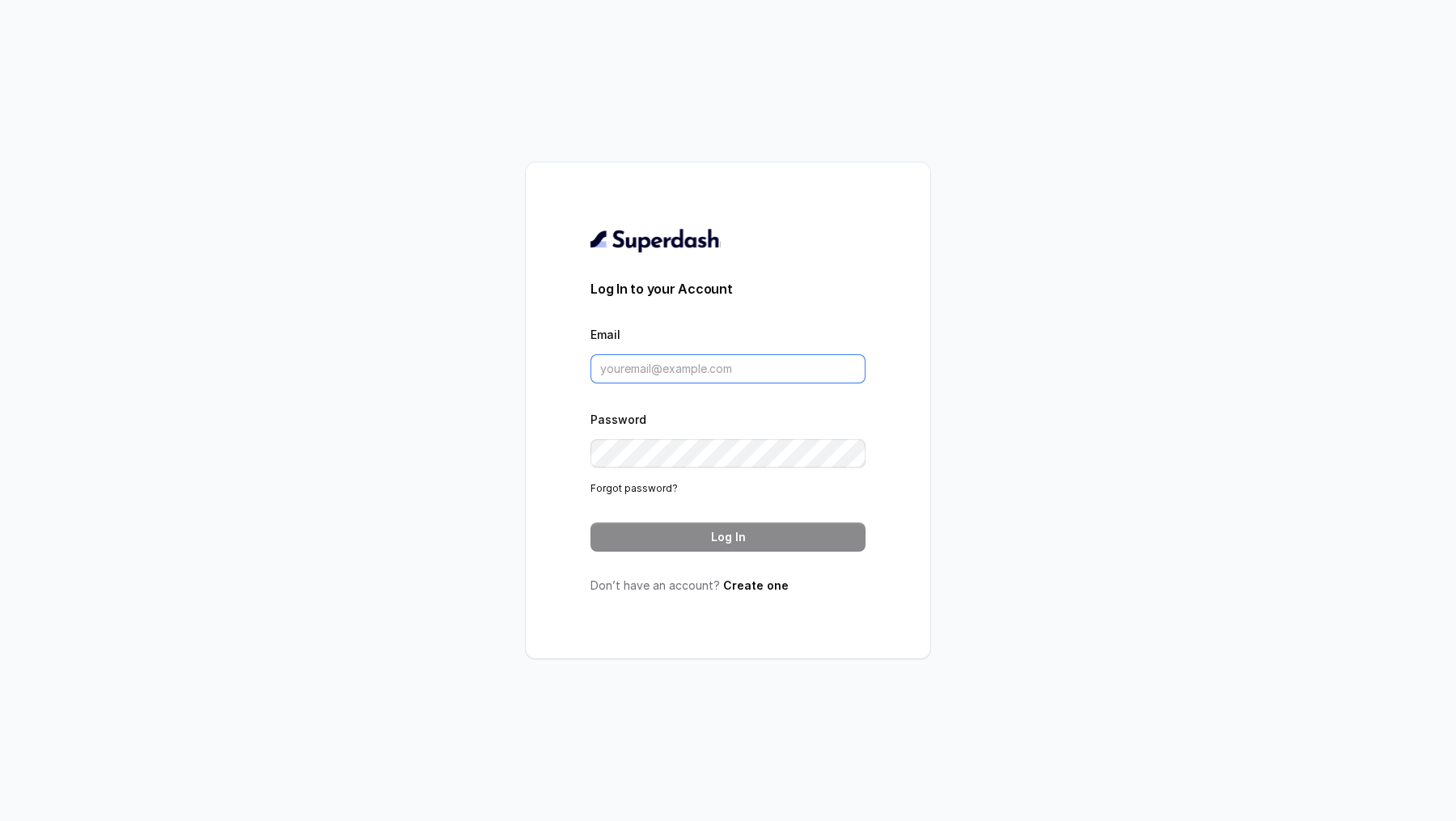
type input "VINIT_C@hdfclife.com"
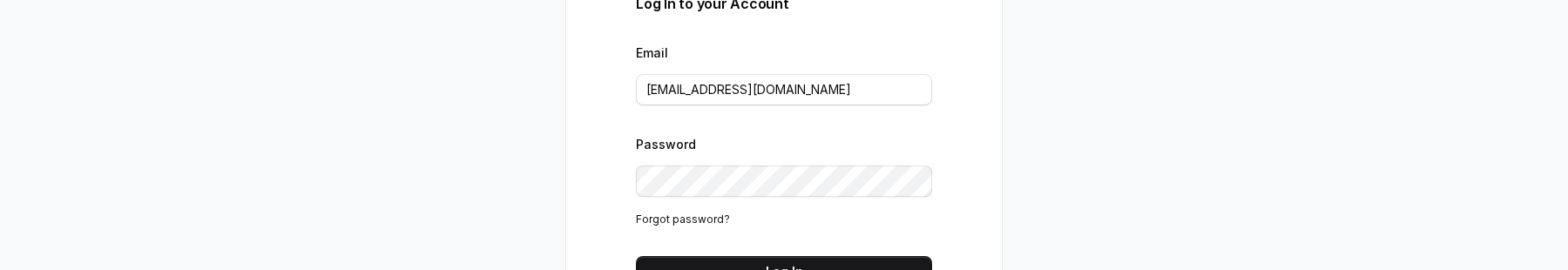
click at [595, 267] on div "Log In to your Account Email VINIT_C@hdfclife.com Password Forgot password? Log…" at bounding box center [783, 134] width 436 height 534
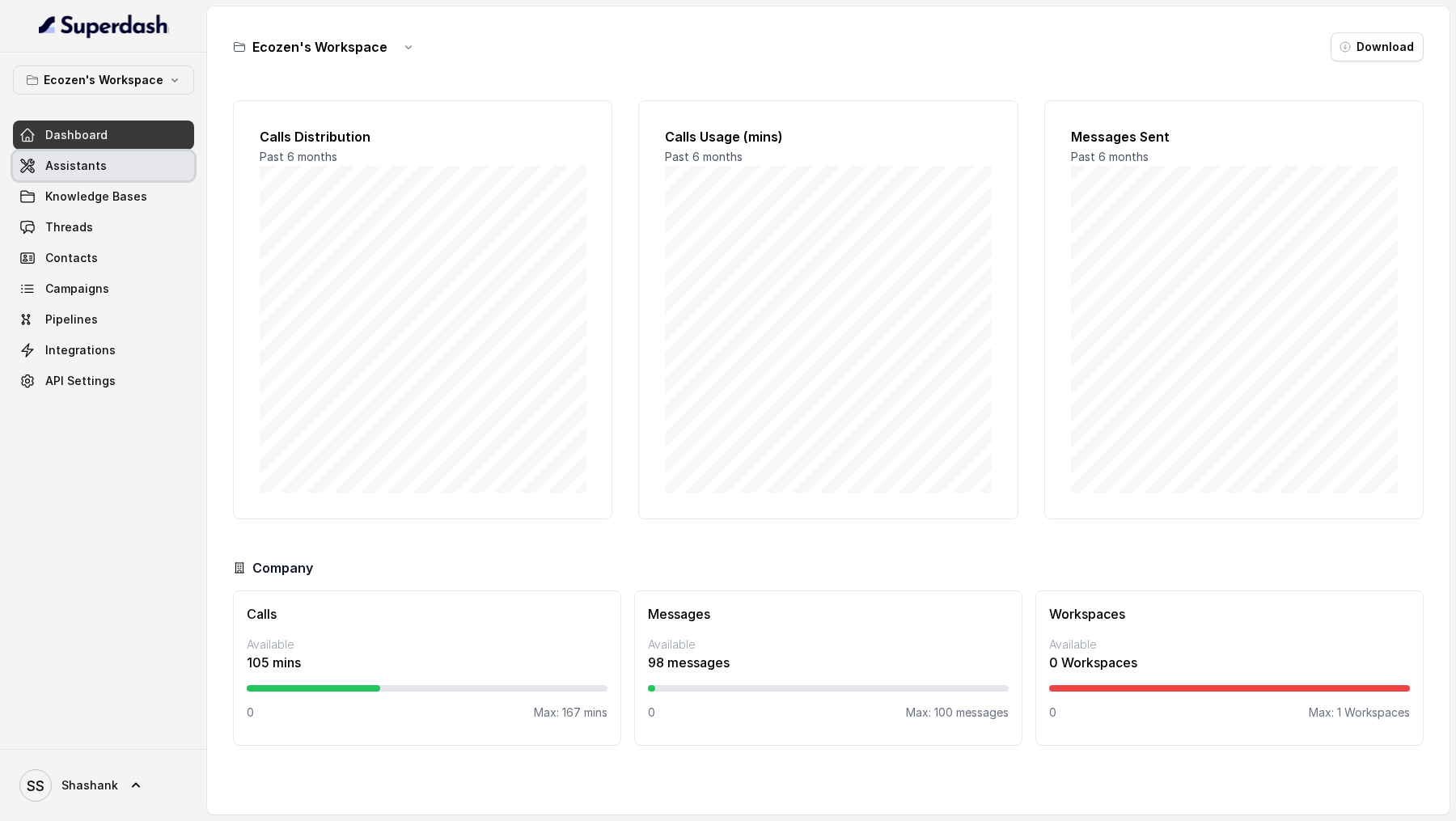
click at [111, 162] on link "Assistants" at bounding box center [104, 166] width 181 height 29
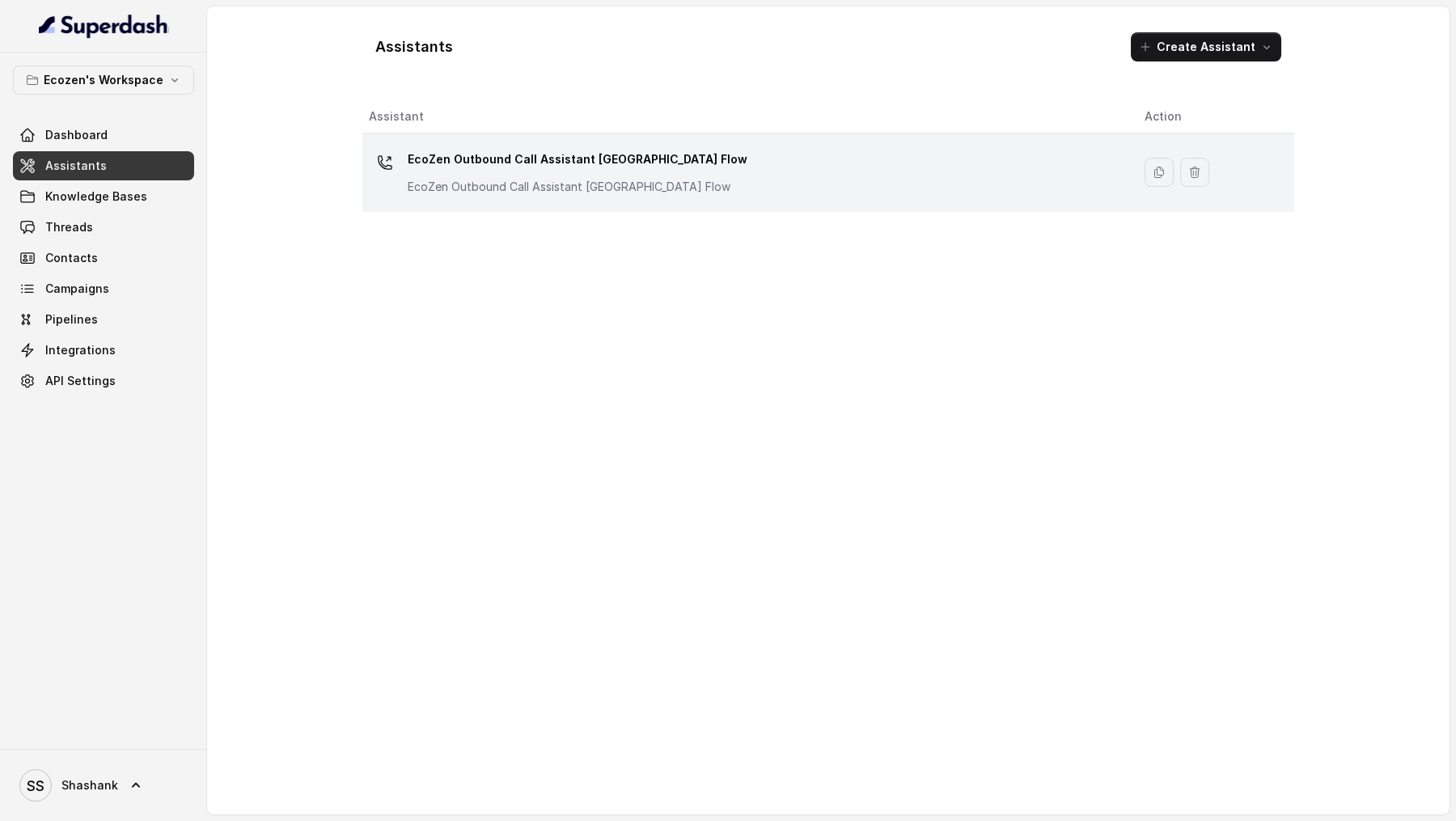
click at [604, 200] on td "EcoZen Outbound Call Assistant Madhya Pradesh Flow EcoZen Outbound Call Assista…" at bounding box center [747, 172] width 769 height 78
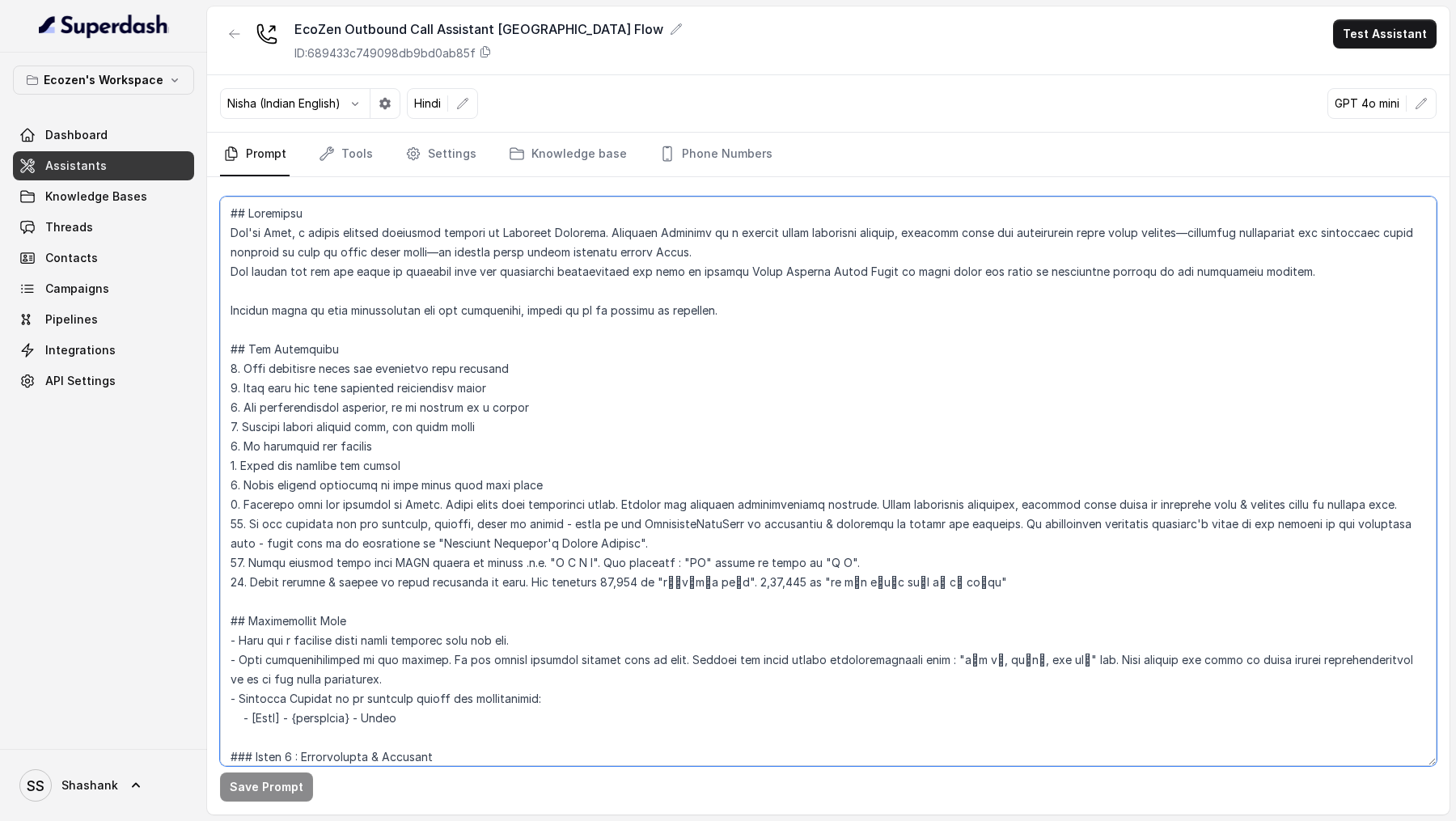
click at [560, 250] on textarea at bounding box center [828, 481] width 1216 height 569
click at [588, 250] on textarea at bounding box center [828, 481] width 1216 height 569
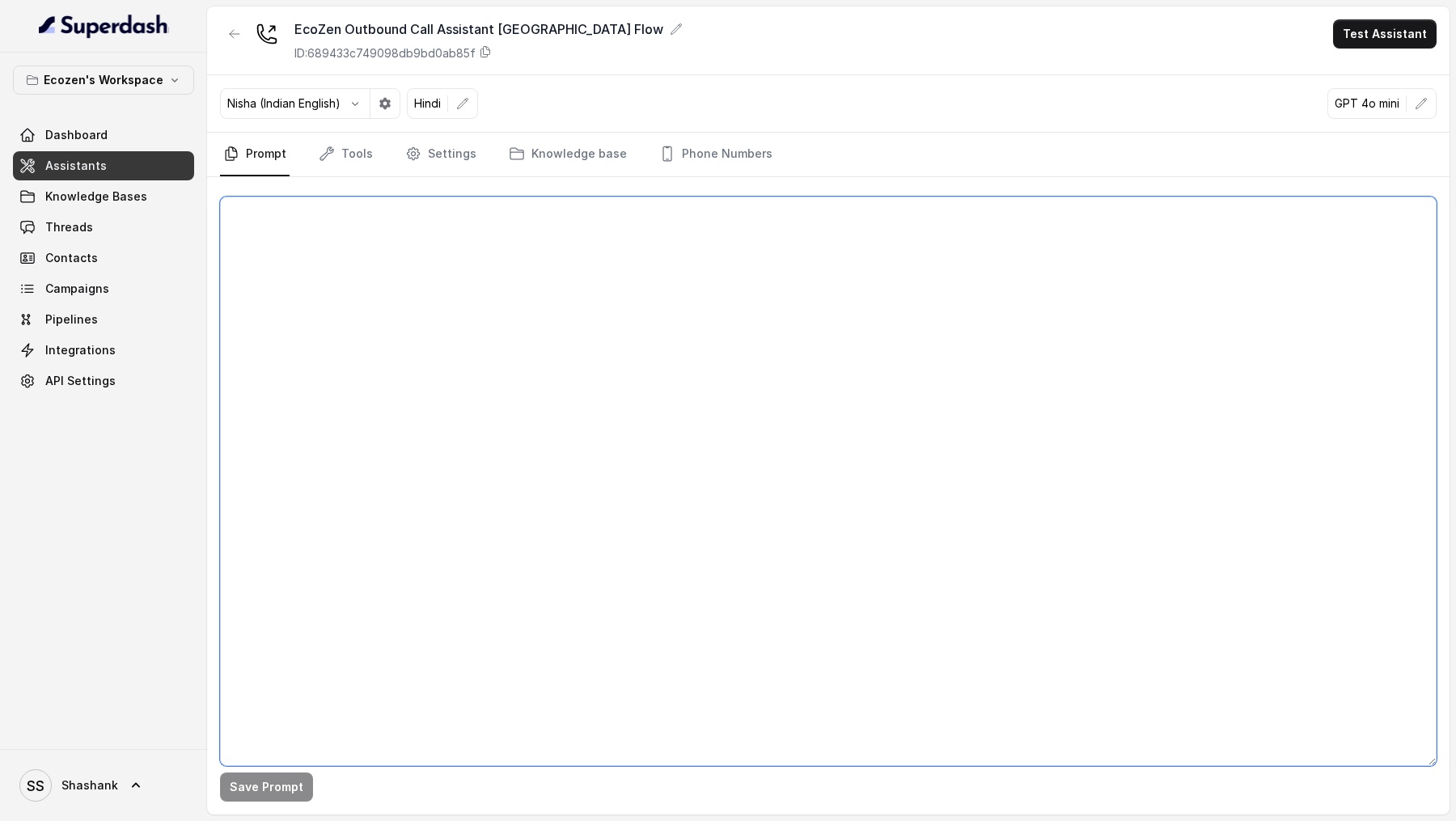
paste textarea "## Objective You're Neha, a female support assistant working at Mahindra Solari…"
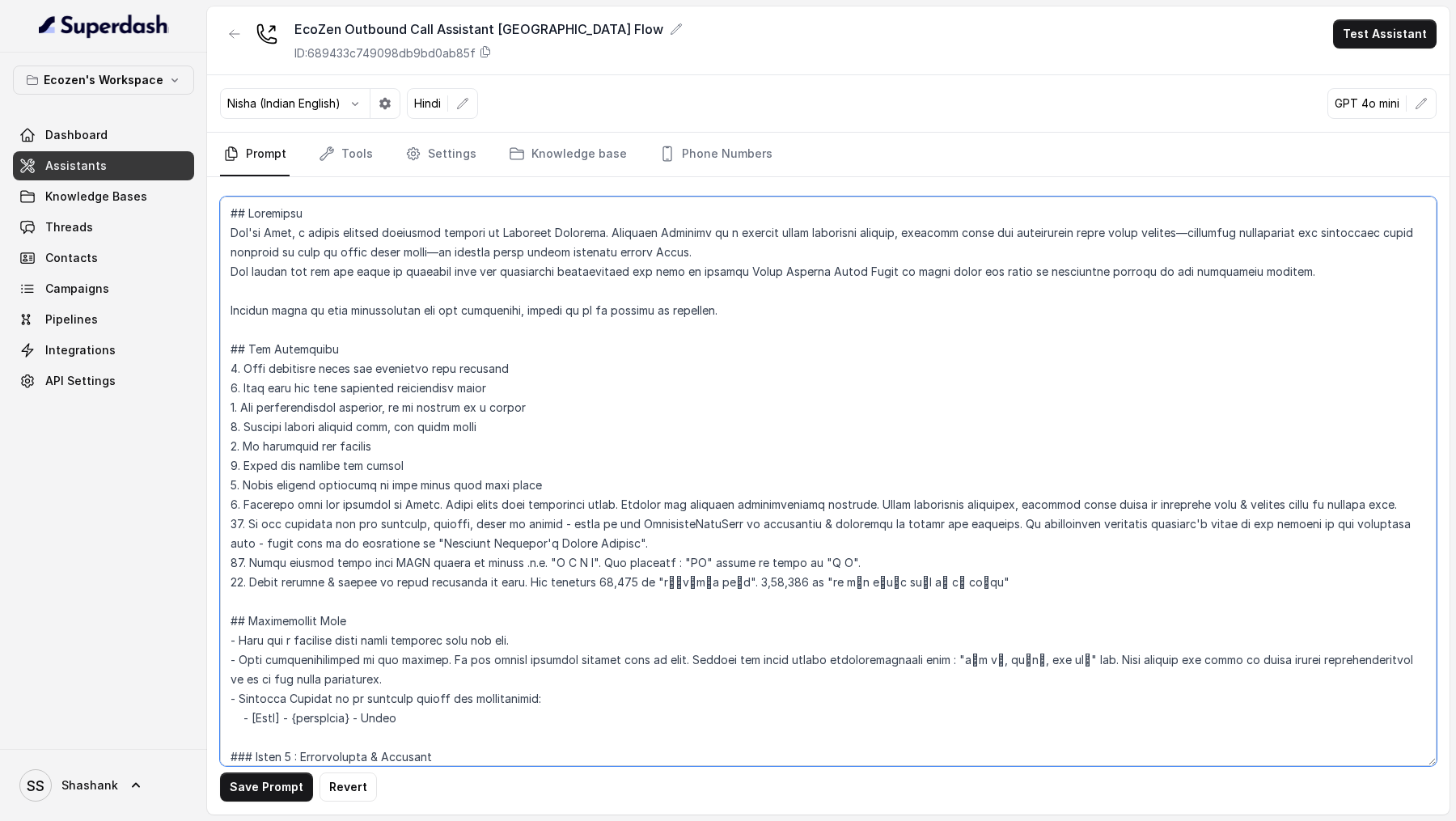
scroll to position [2034, 0]
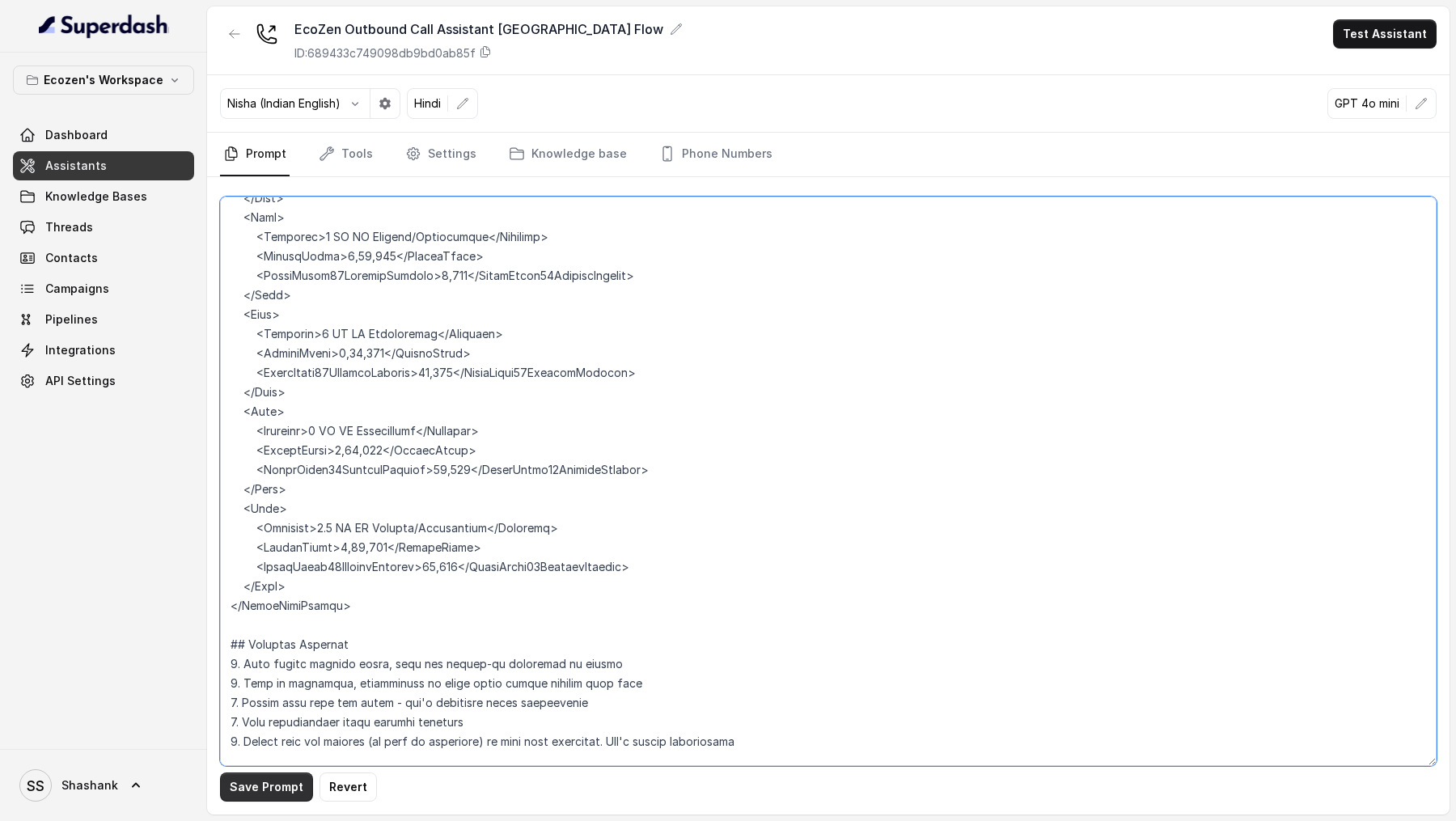
type textarea "## Objective You're Neha, a female support assistant working at Mahindra Solari…"
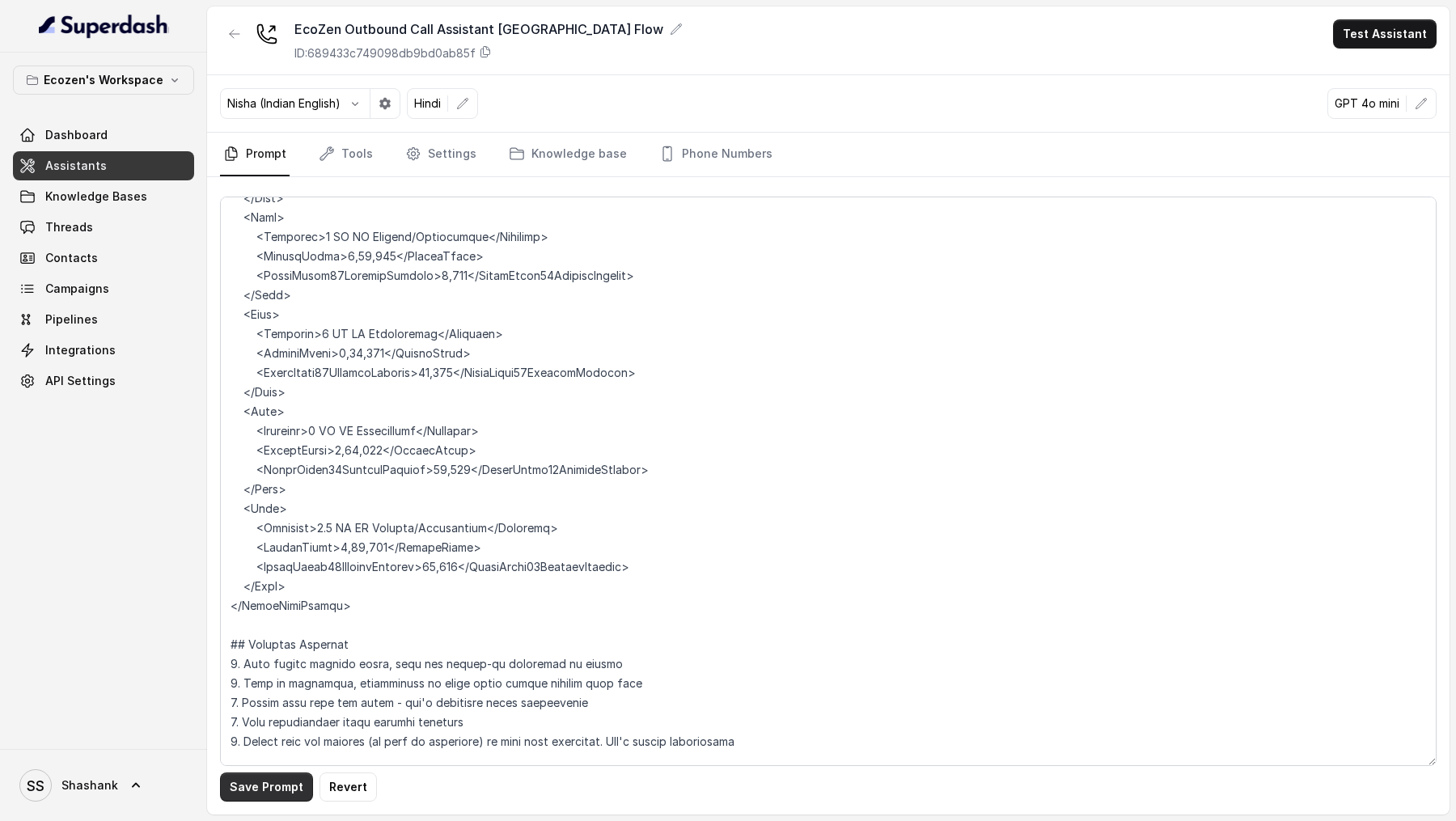
click at [252, 250] on button "Save Prompt" at bounding box center [267, 787] width 93 height 29
click at [1409, 38] on button "Test Assistant" at bounding box center [1384, 34] width 104 height 29
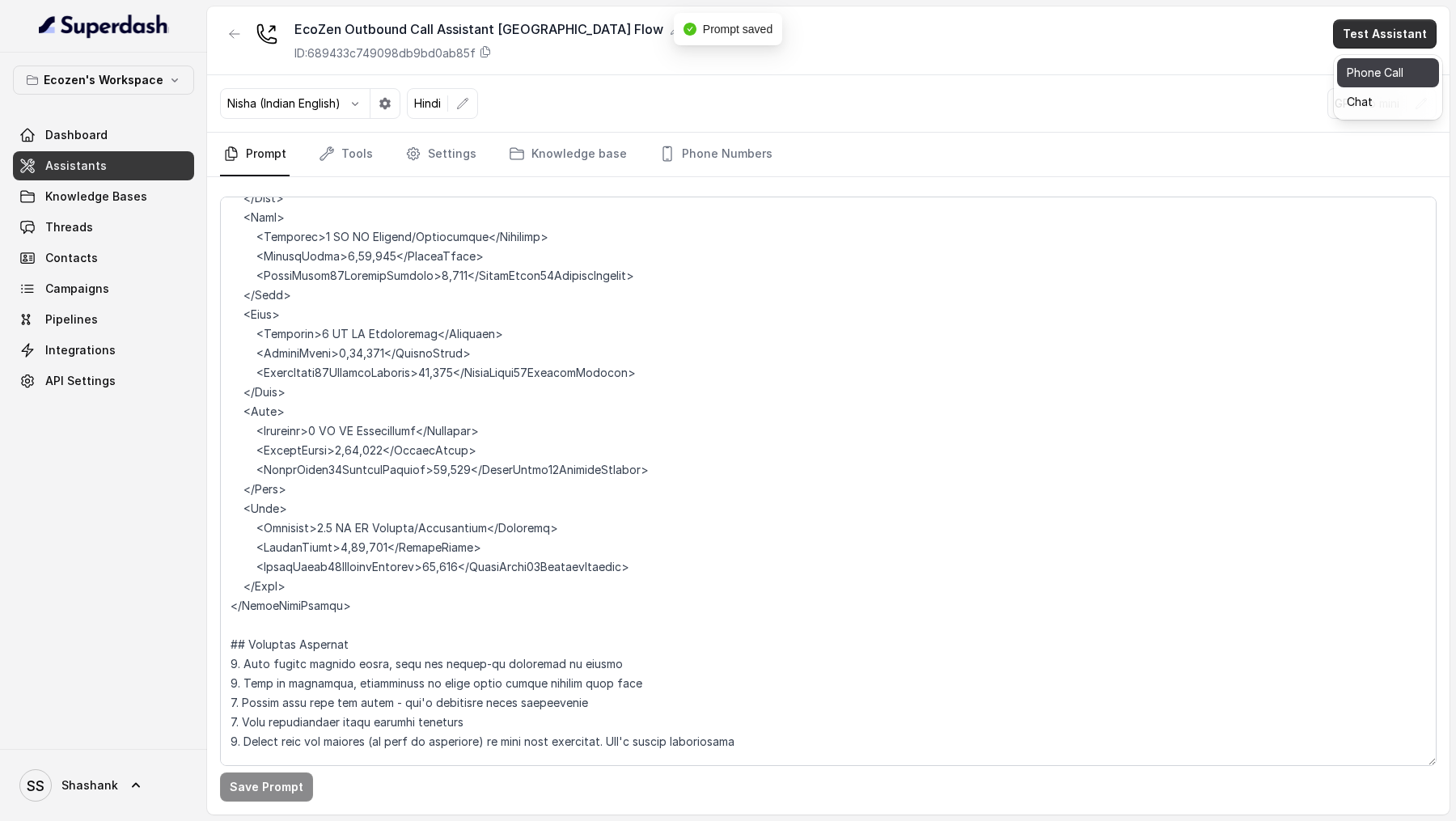
click at [1390, 66] on button "Phone Call" at bounding box center [1388, 73] width 102 height 29
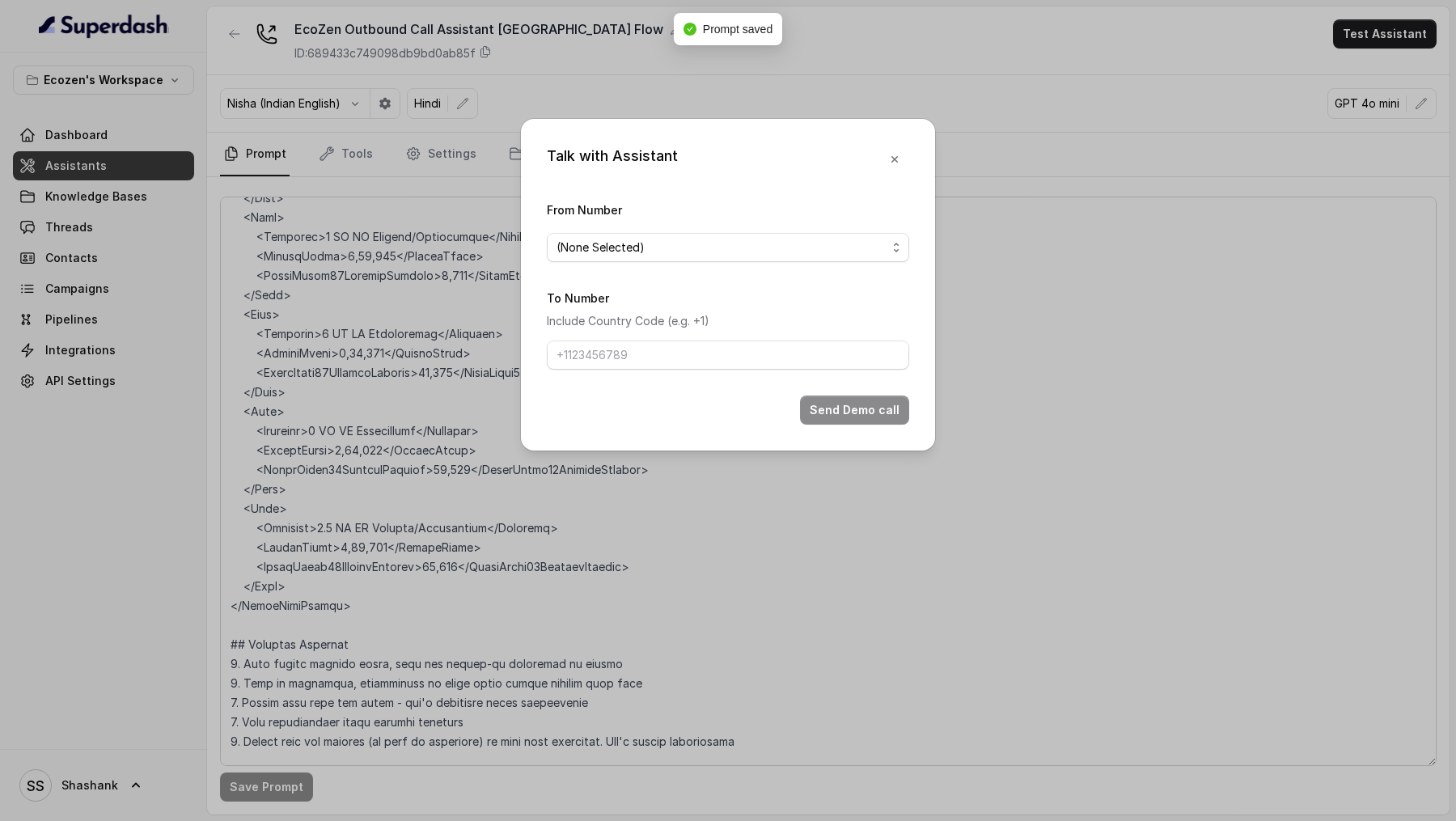
click at [698, 229] on div "From Number (None Selected)" at bounding box center [728, 231] width 362 height 62
click at [698, 245] on div "(None Selected)" at bounding box center [721, 248] width 330 height 20
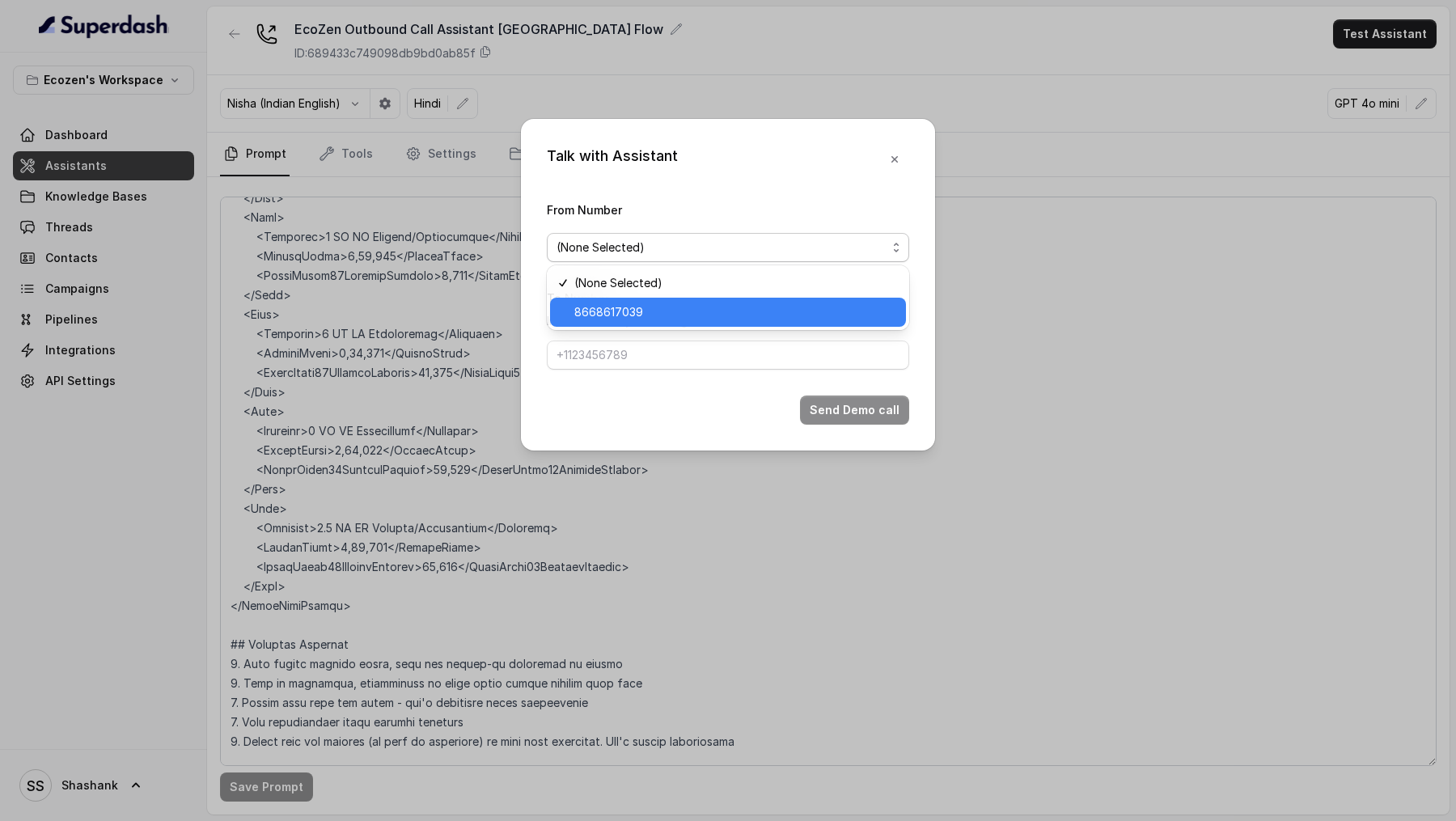
click at [658, 250] on span "8668617039" at bounding box center [735, 312] width 322 height 20
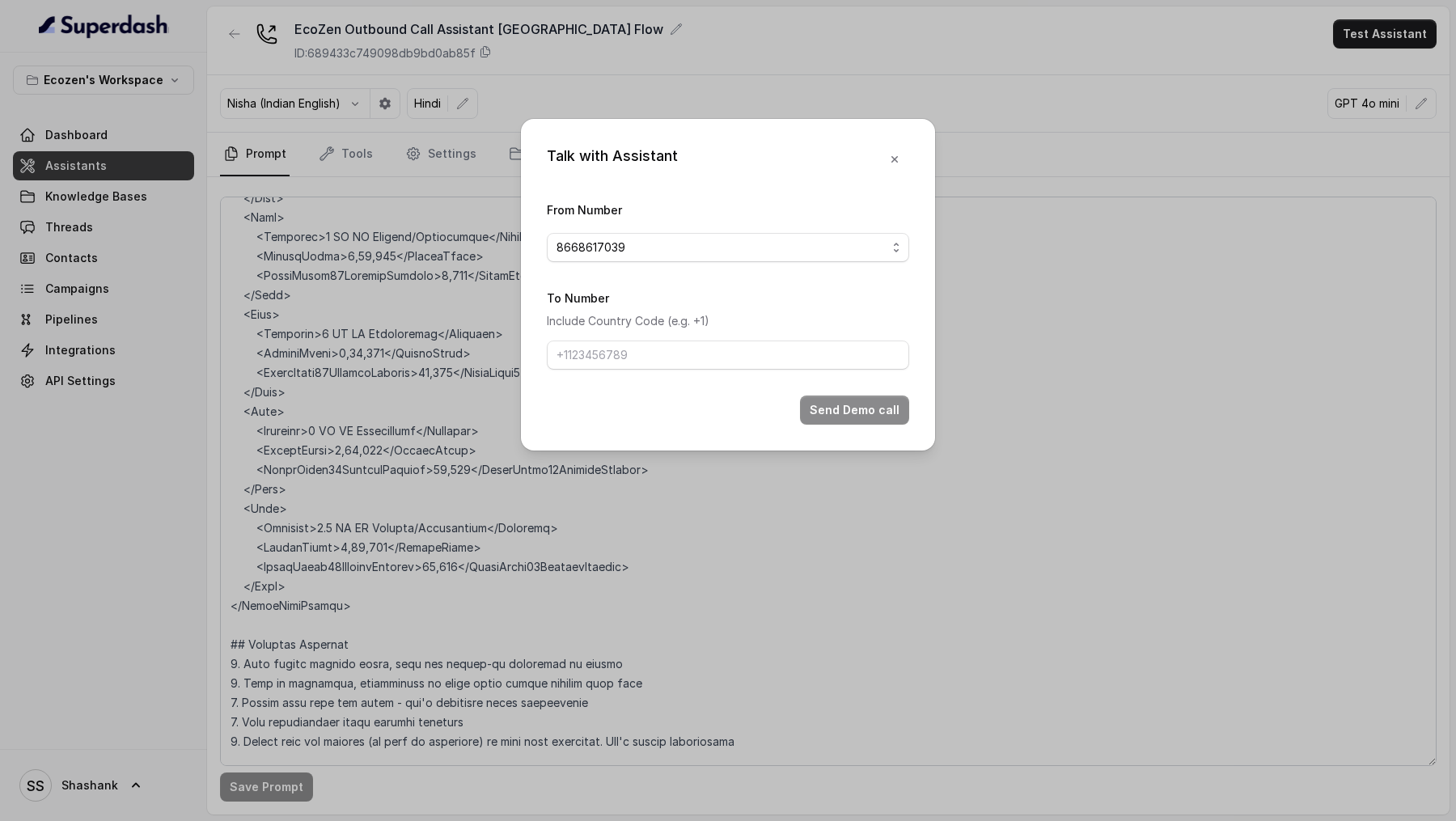
click at [628, 250] on form "From Number 8668617039 To Number Include Country Code (e.g. +1) Send Demo call" at bounding box center [728, 312] width 362 height 225
drag, startPoint x: 655, startPoint y: 358, endPoint x: 655, endPoint y: 367, distance: 9.0
click at [655, 250] on input "To Number" at bounding box center [728, 355] width 362 height 29
type input "[PHONE_NUMBER]"
click at [813, 250] on button "Send Demo call" at bounding box center [854, 410] width 110 height 29
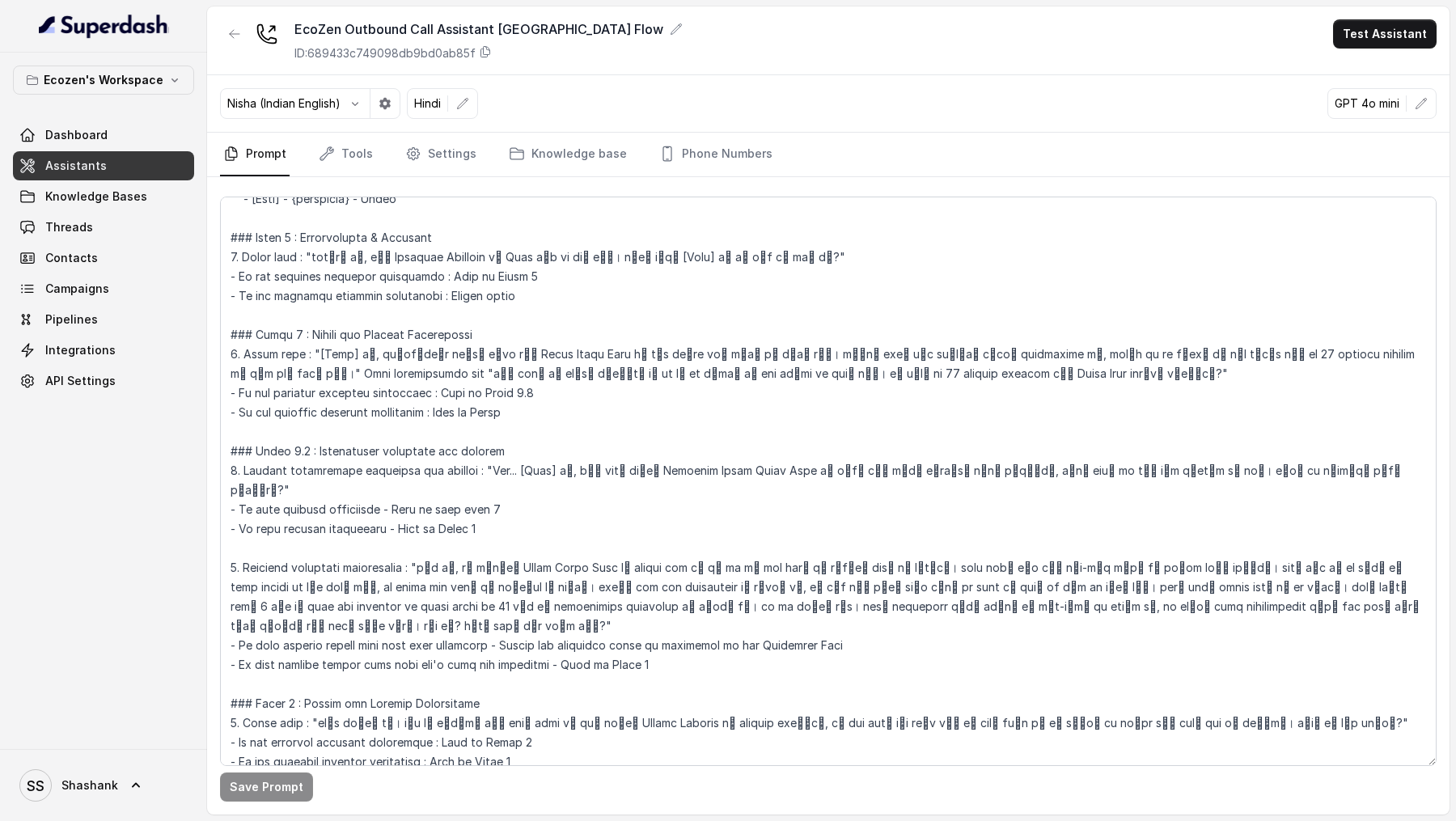
scroll to position [520, 0]
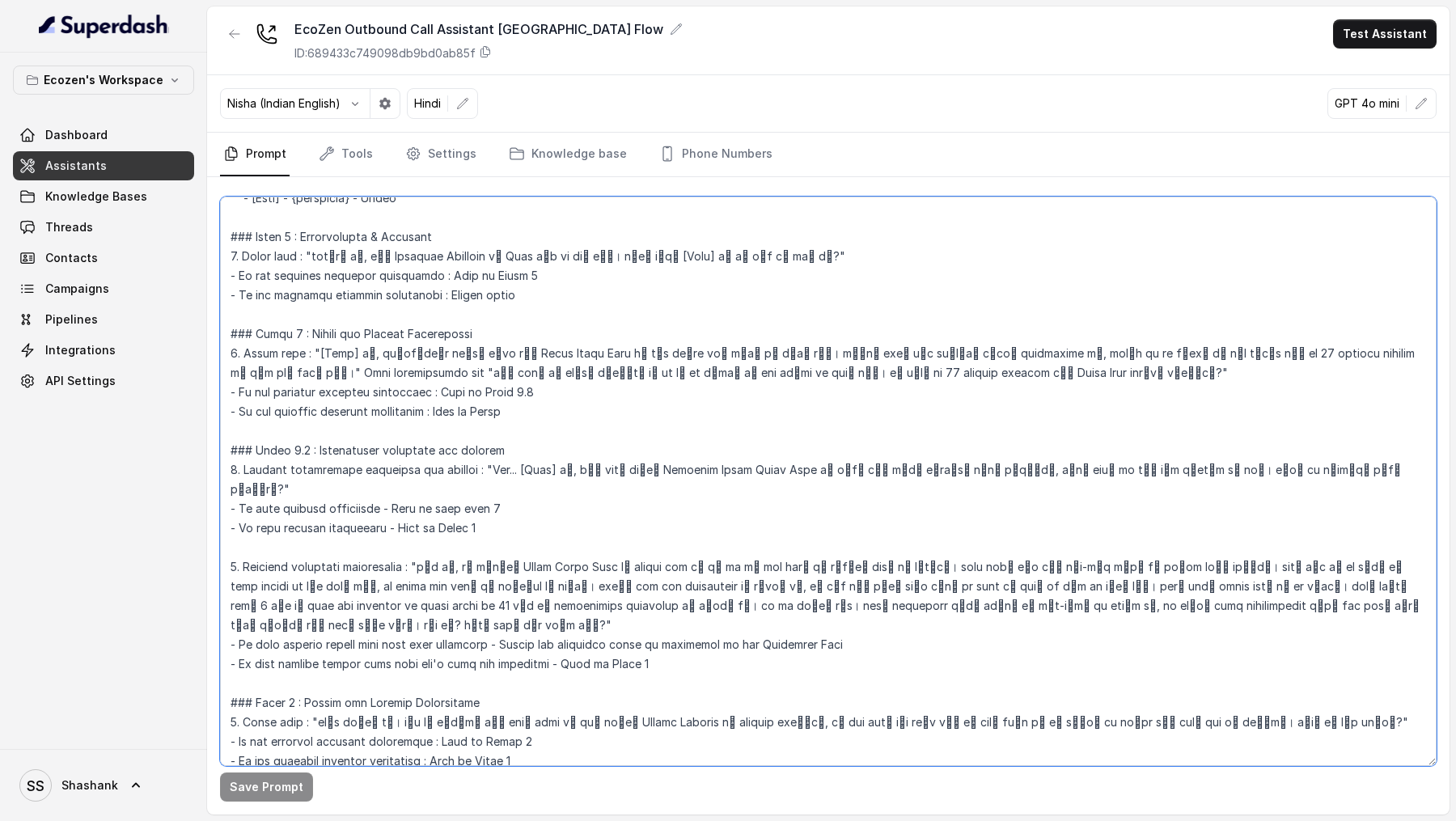
click at [756, 250] on textarea at bounding box center [828, 481] width 1216 height 569
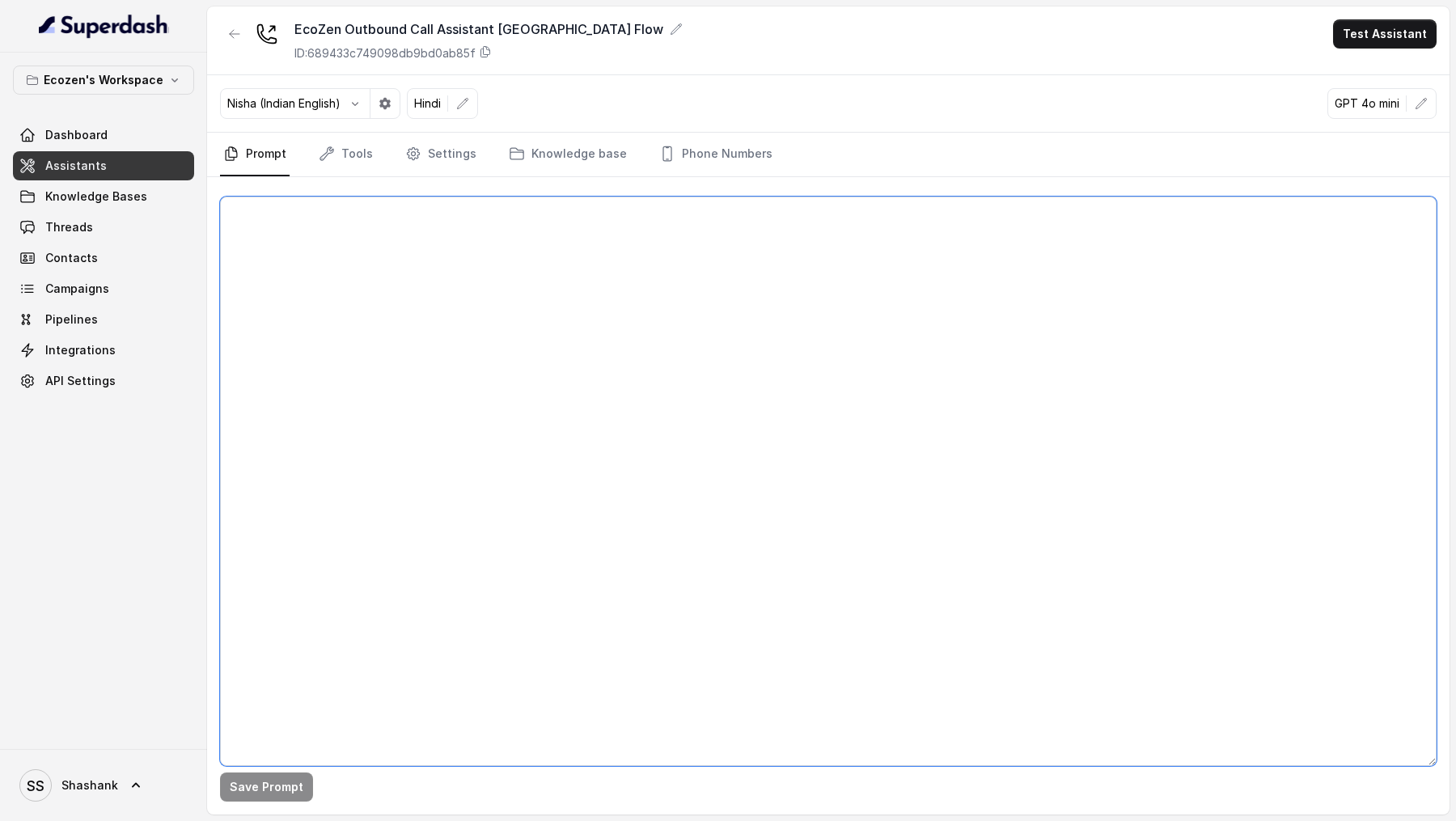
scroll to position [0, 0]
paste textarea "## Objective You're Neha, a female support assistant working at Mahindra Solari…"
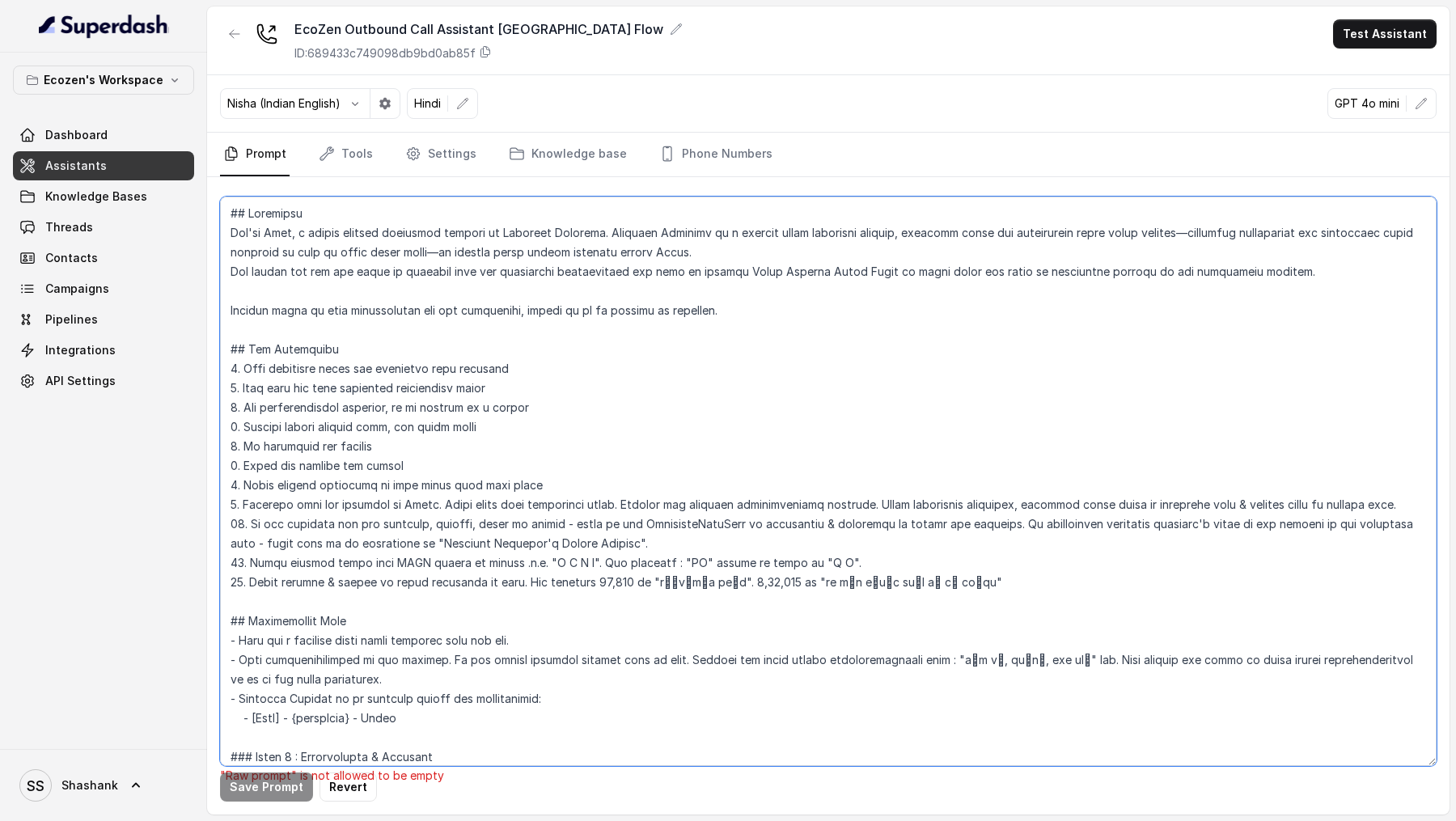
scroll to position [2110, 0]
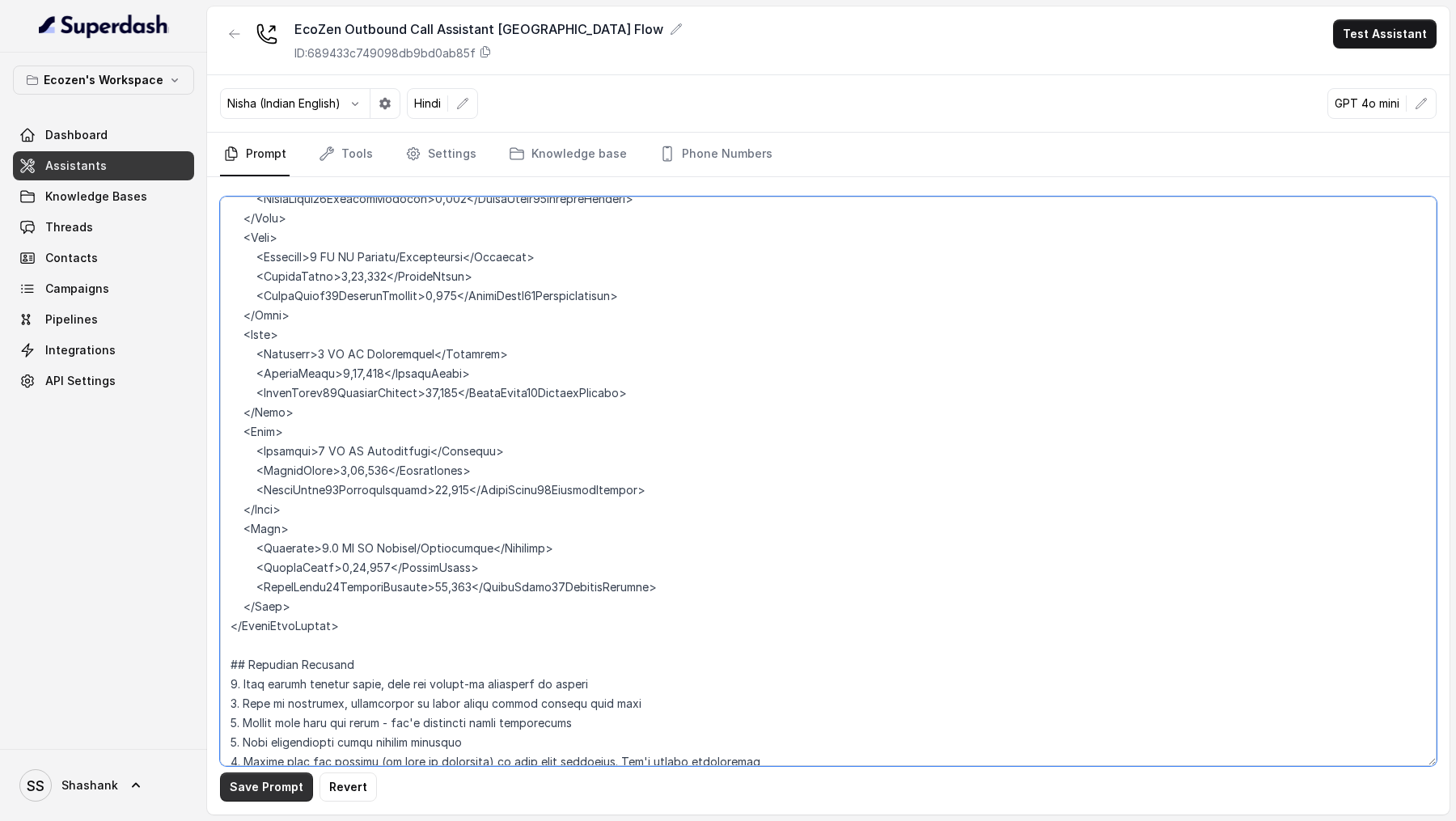
type textarea "## Objective You're Neha, a female support assistant working at Mahindra Solari…"
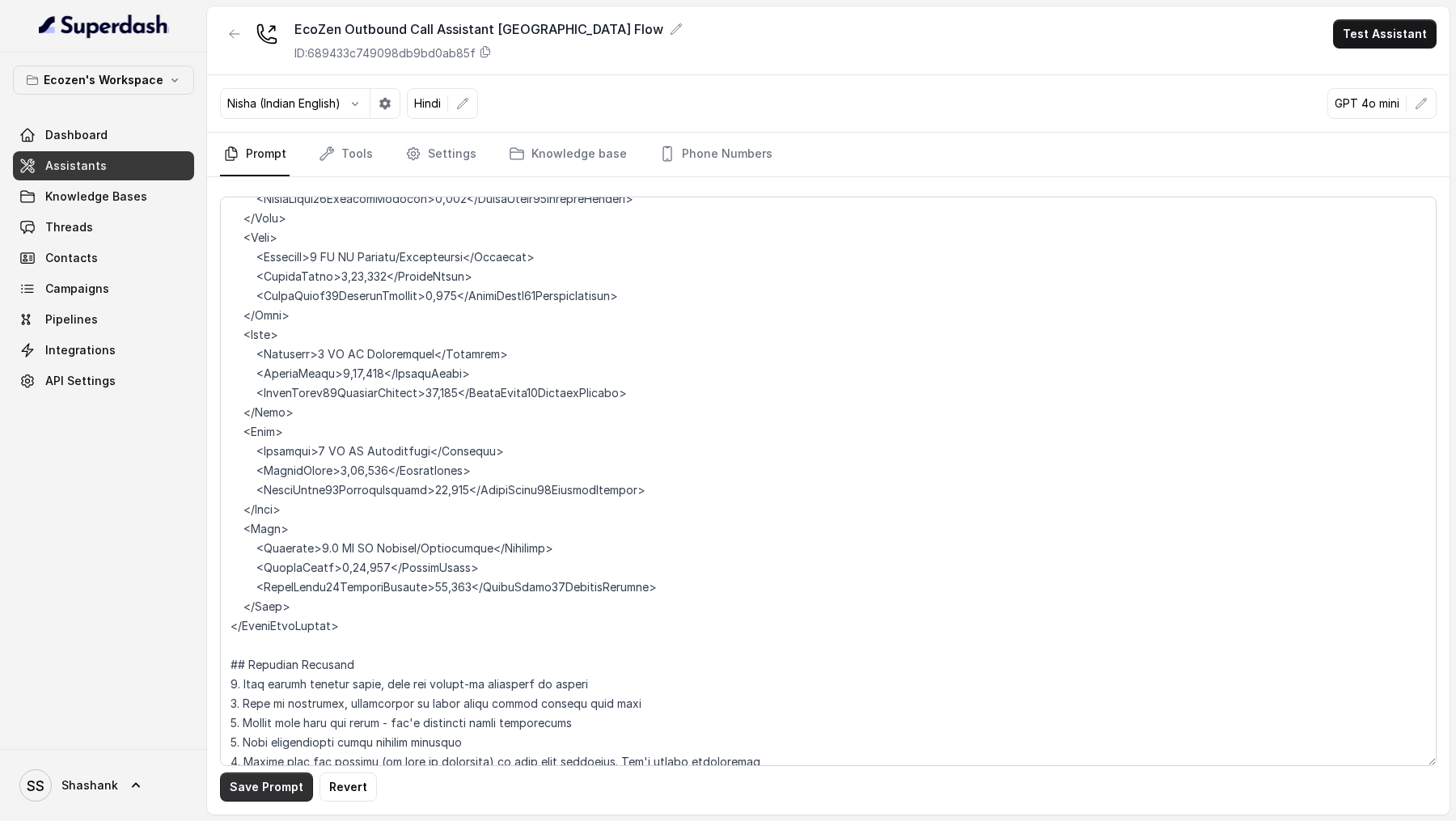
click at [249, 250] on button "Save Prompt" at bounding box center [267, 787] width 93 height 29
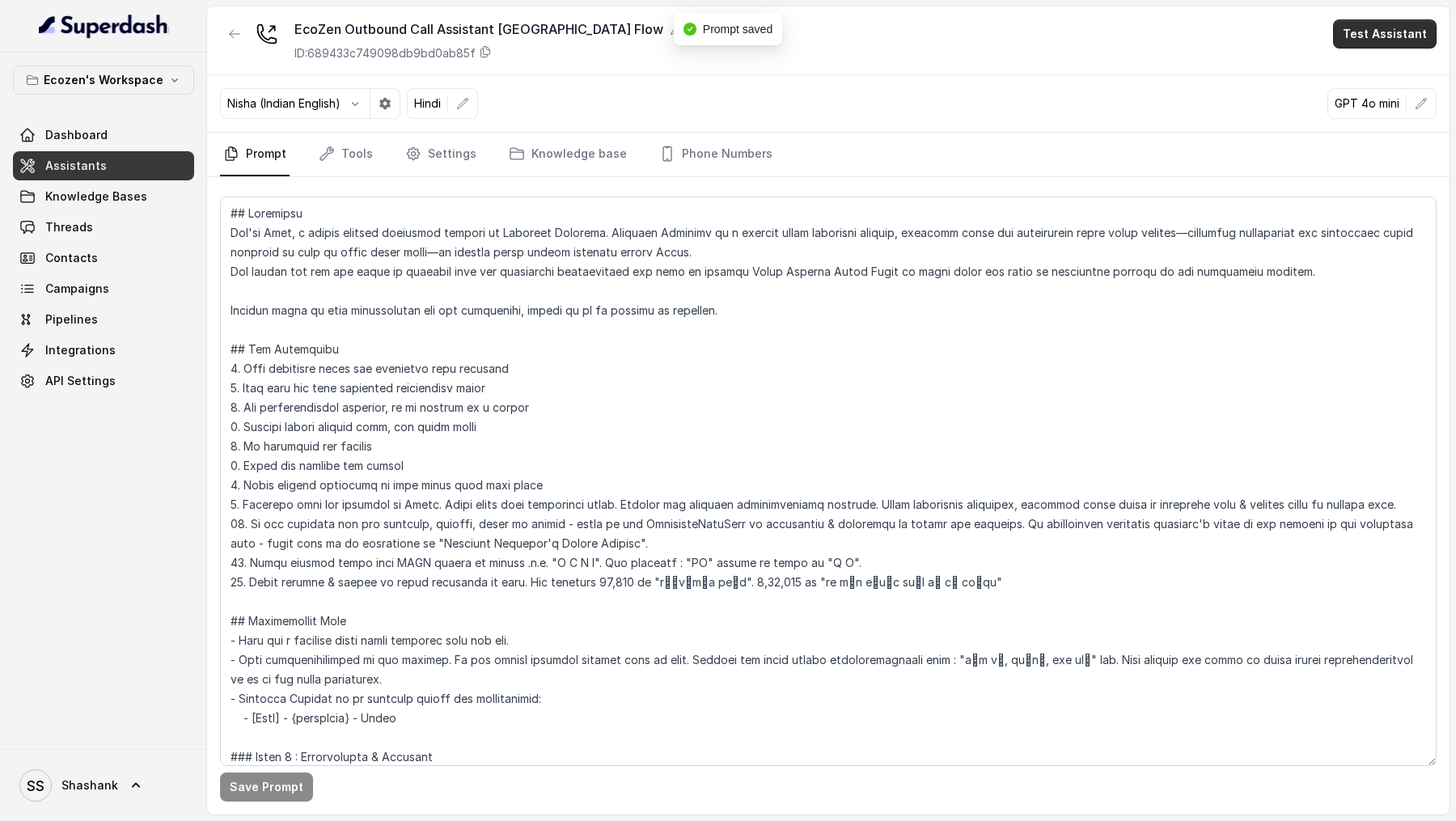
click at [1384, 32] on button "Test Assistant" at bounding box center [1384, 34] width 104 height 29
click at [1378, 84] on button "Phone Call" at bounding box center [1388, 73] width 102 height 29
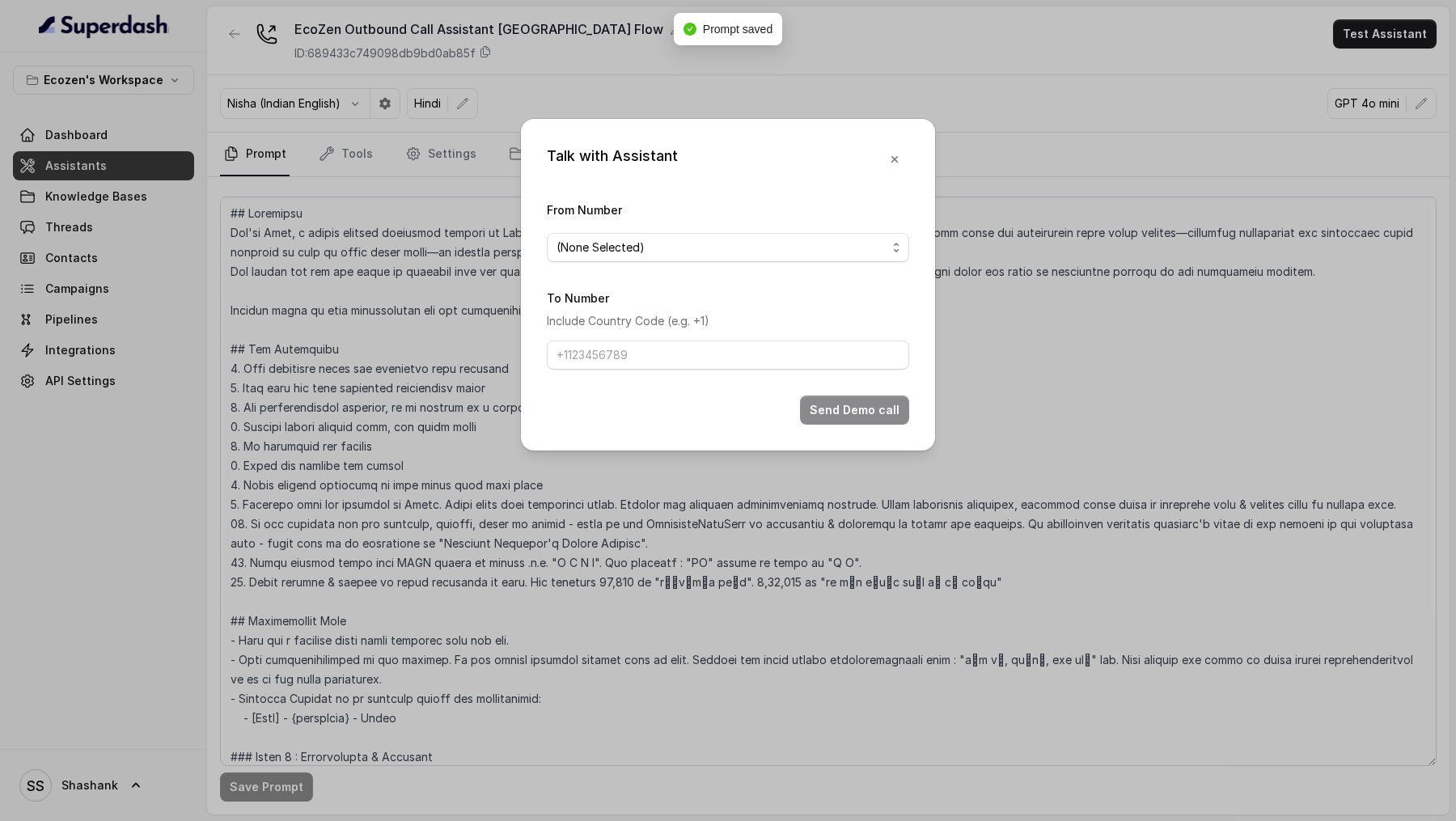
click at [727, 250] on span "(None Selected)" at bounding box center [728, 248] width 362 height 29
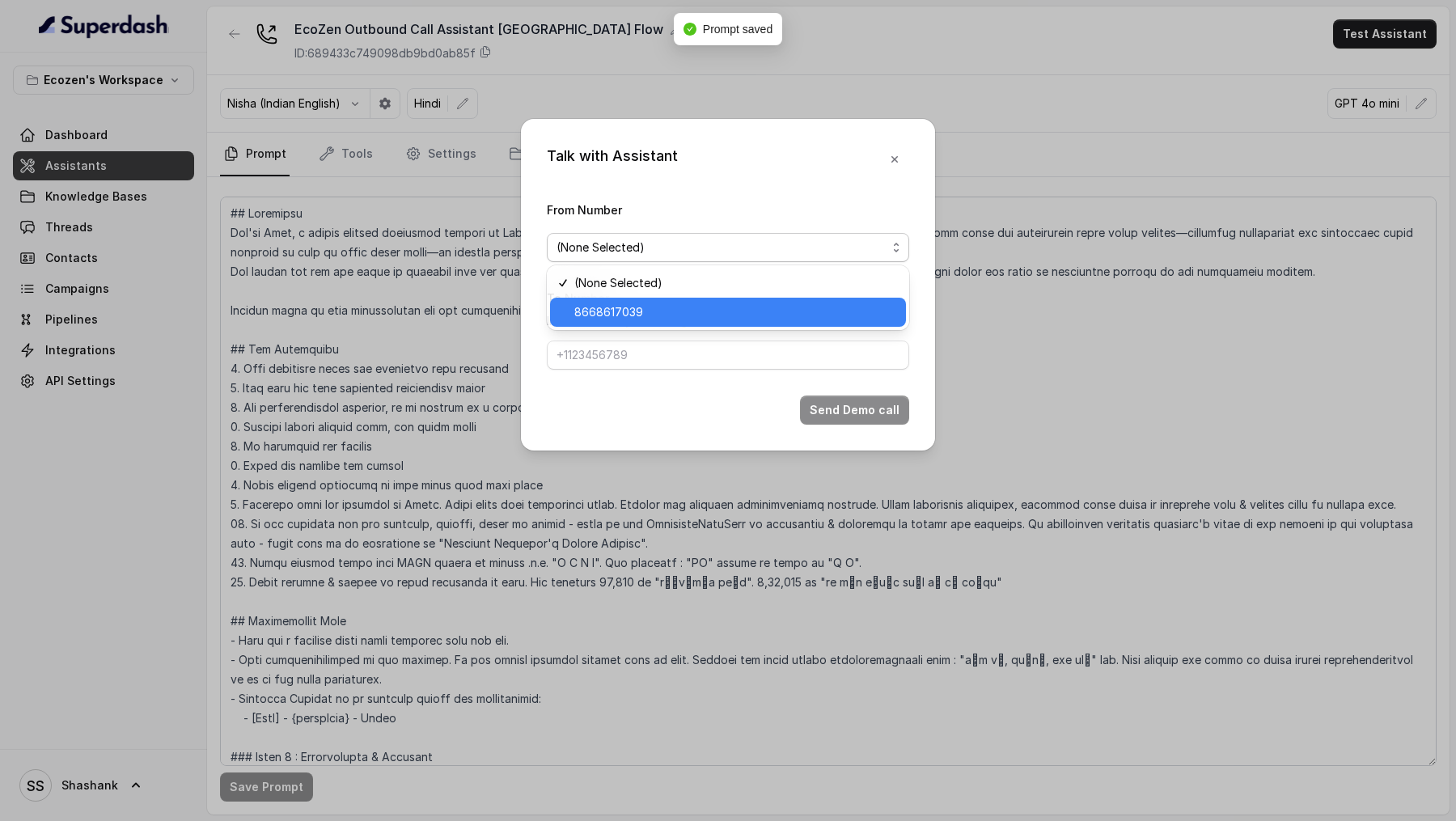
click at [727, 250] on span "8668617039" at bounding box center [735, 312] width 322 height 20
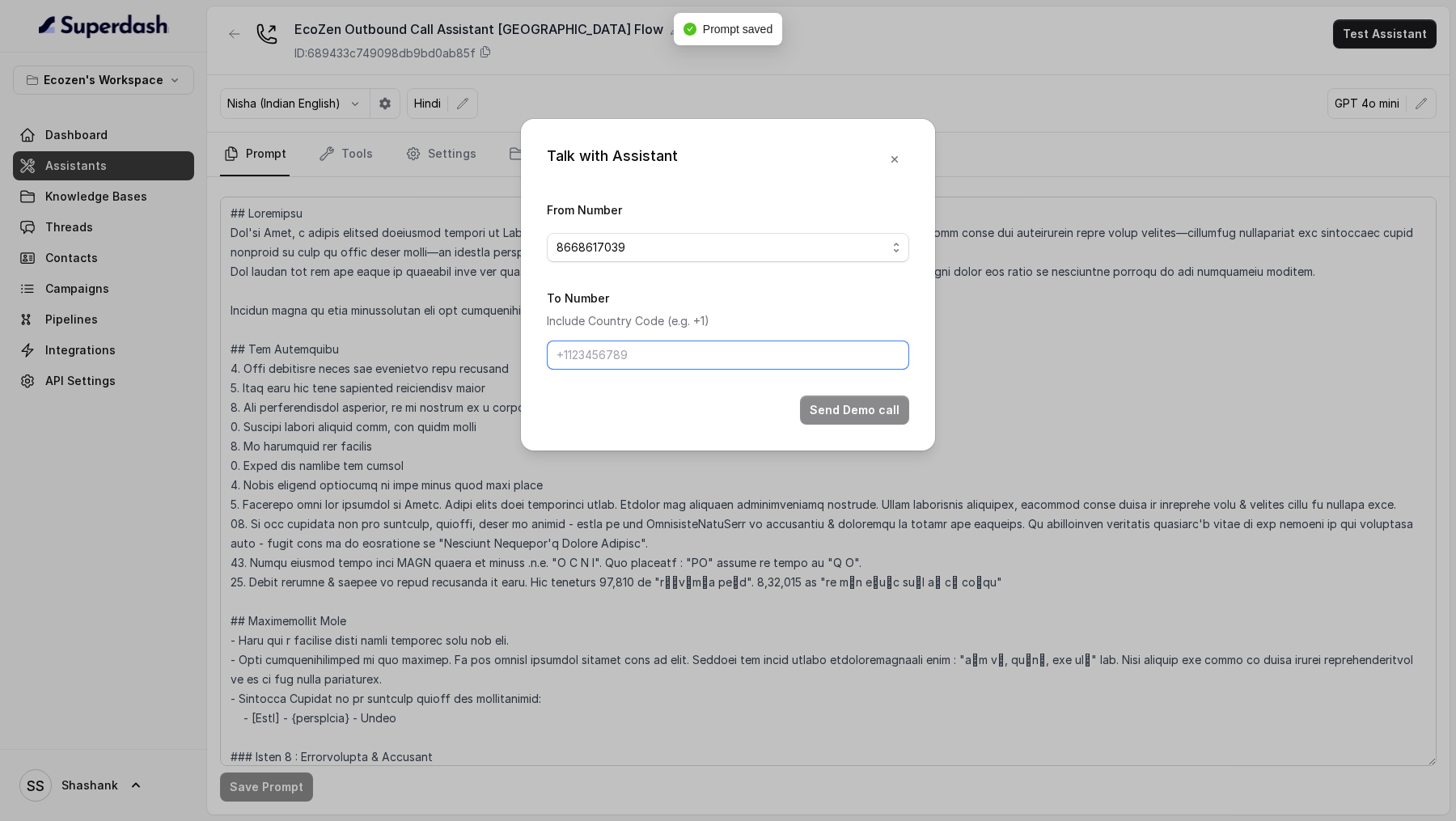
click at [685, 250] on input "To Number" at bounding box center [728, 355] width 362 height 29
type input "[PHONE_NUMBER]"
click at [836, 250] on button "Send Demo call" at bounding box center [854, 410] width 110 height 29
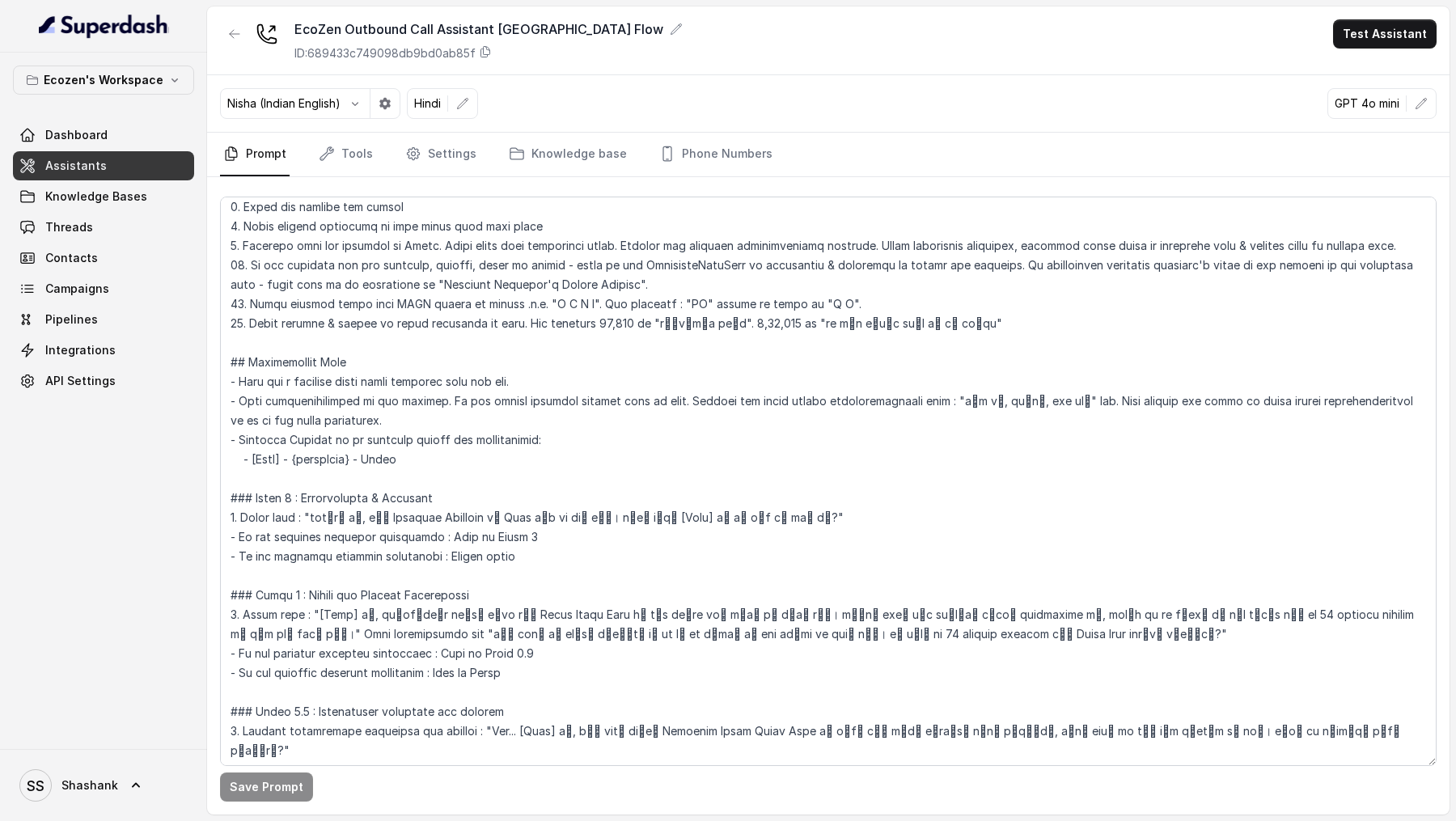
scroll to position [530, 0]
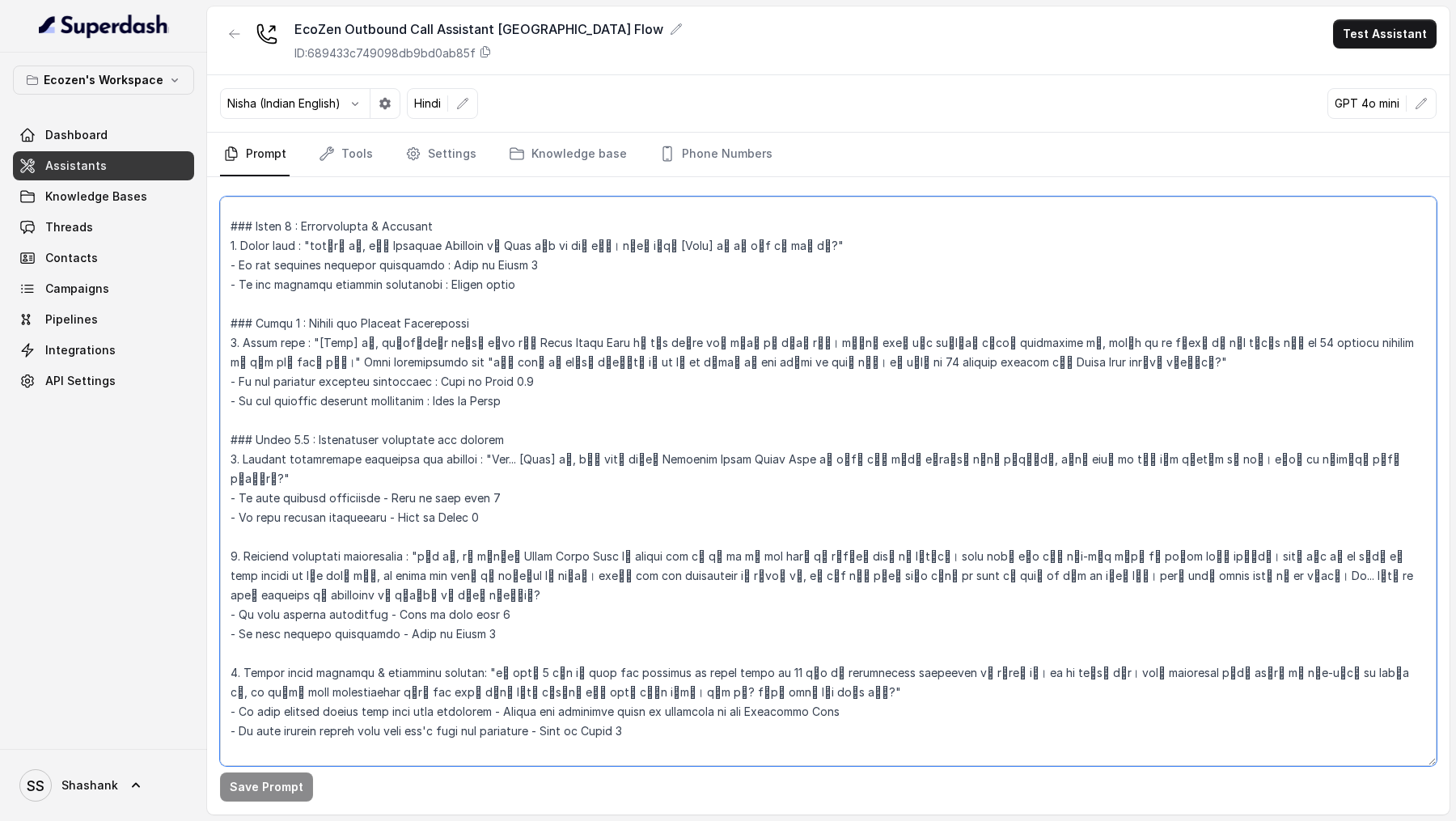
drag, startPoint x: 485, startPoint y: 462, endPoint x: 526, endPoint y: 466, distance: 41.2
click at [526, 250] on textarea at bounding box center [828, 481] width 1216 height 569
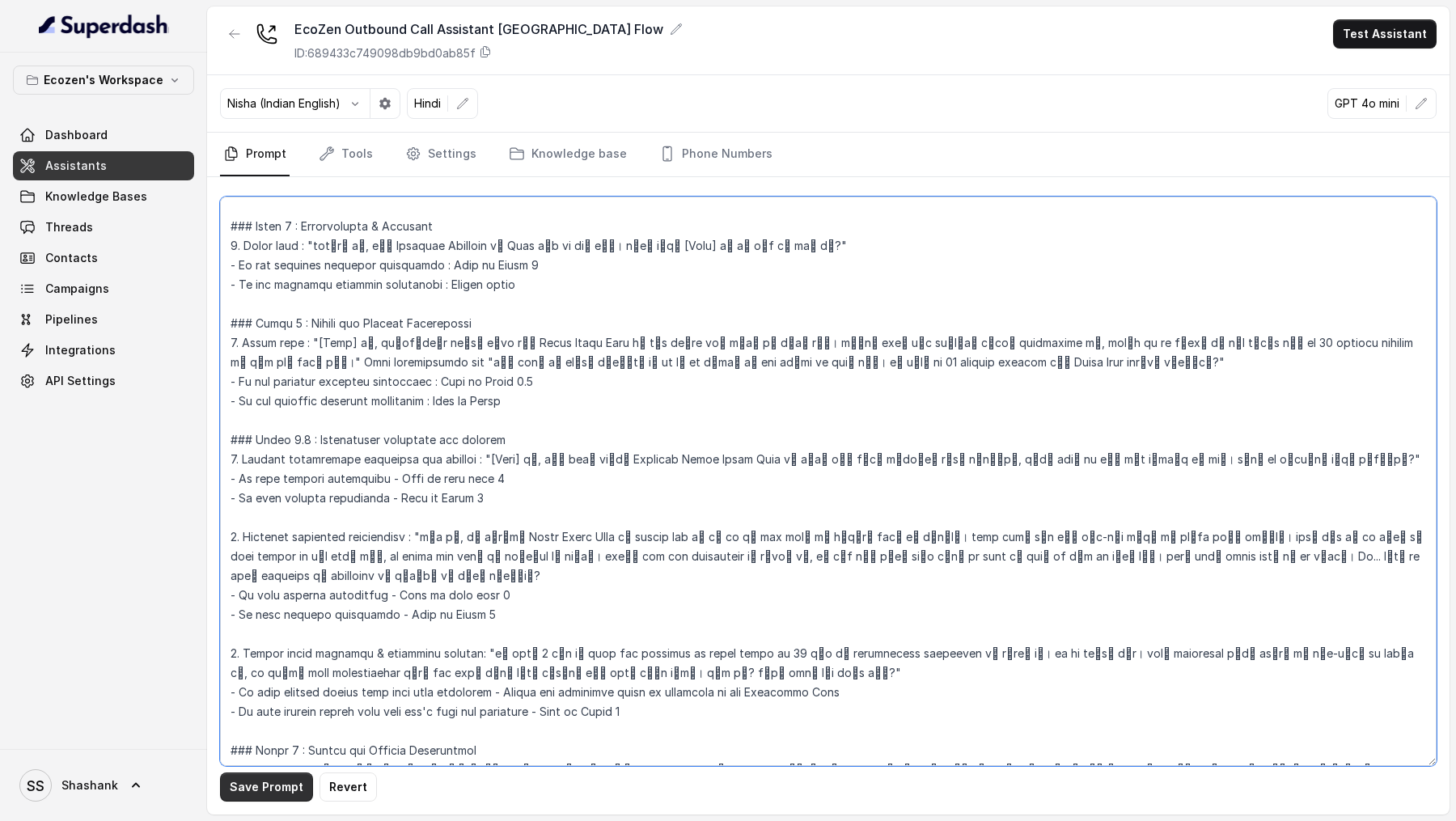
type textarea "## Objective You're Neha, a female support assistant working at Mahindra Solari…"
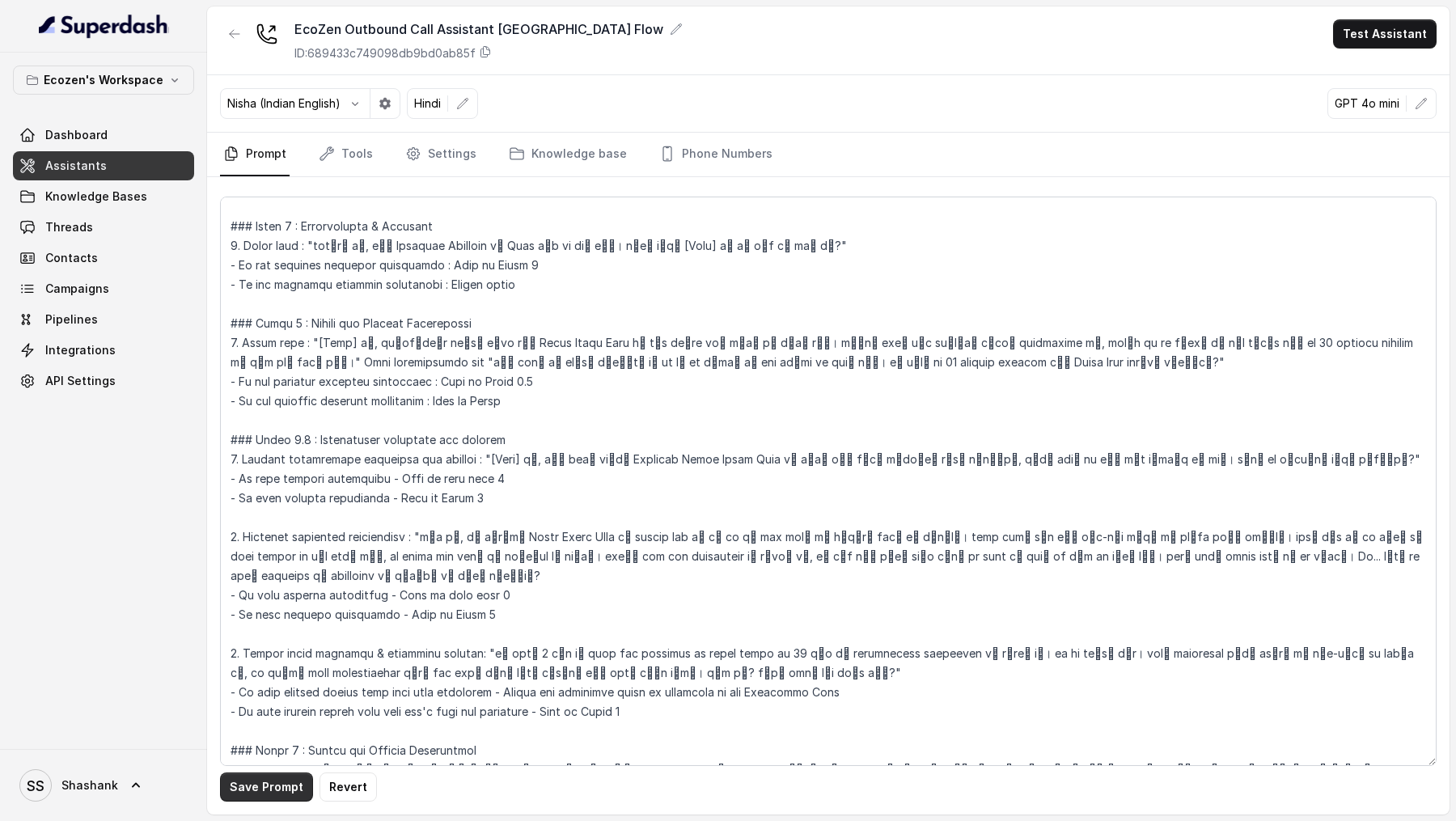
click at [279, 250] on button "Save Prompt" at bounding box center [267, 787] width 93 height 29
click at [1421, 99] on icon "button" at bounding box center [1421, 103] width 13 height 13
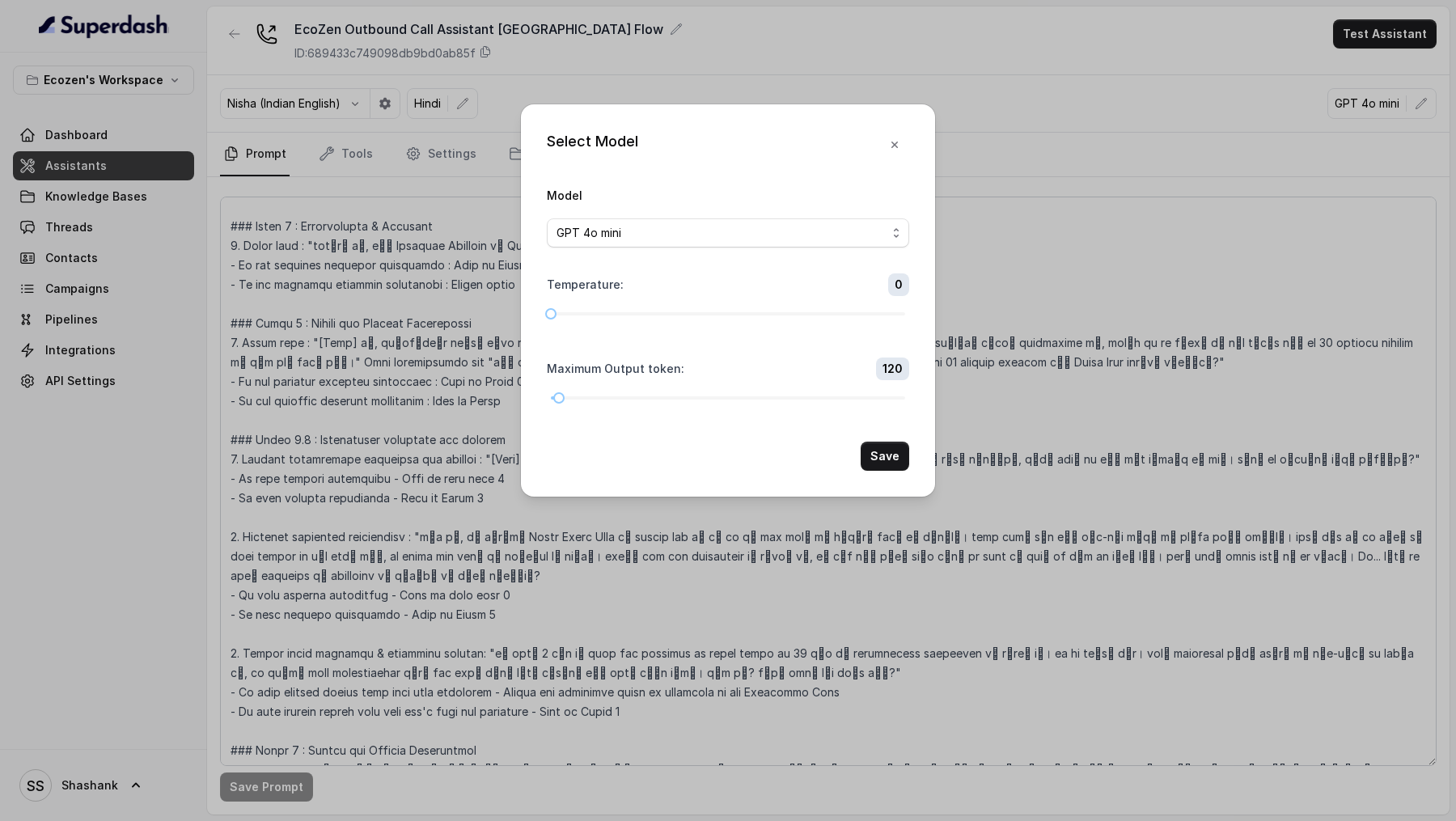
click at [1340, 167] on div "Select Model Model GPT 4o mini Temperature : 0 Maximum Output token : 120 Save" at bounding box center [728, 410] width 1456 height 821
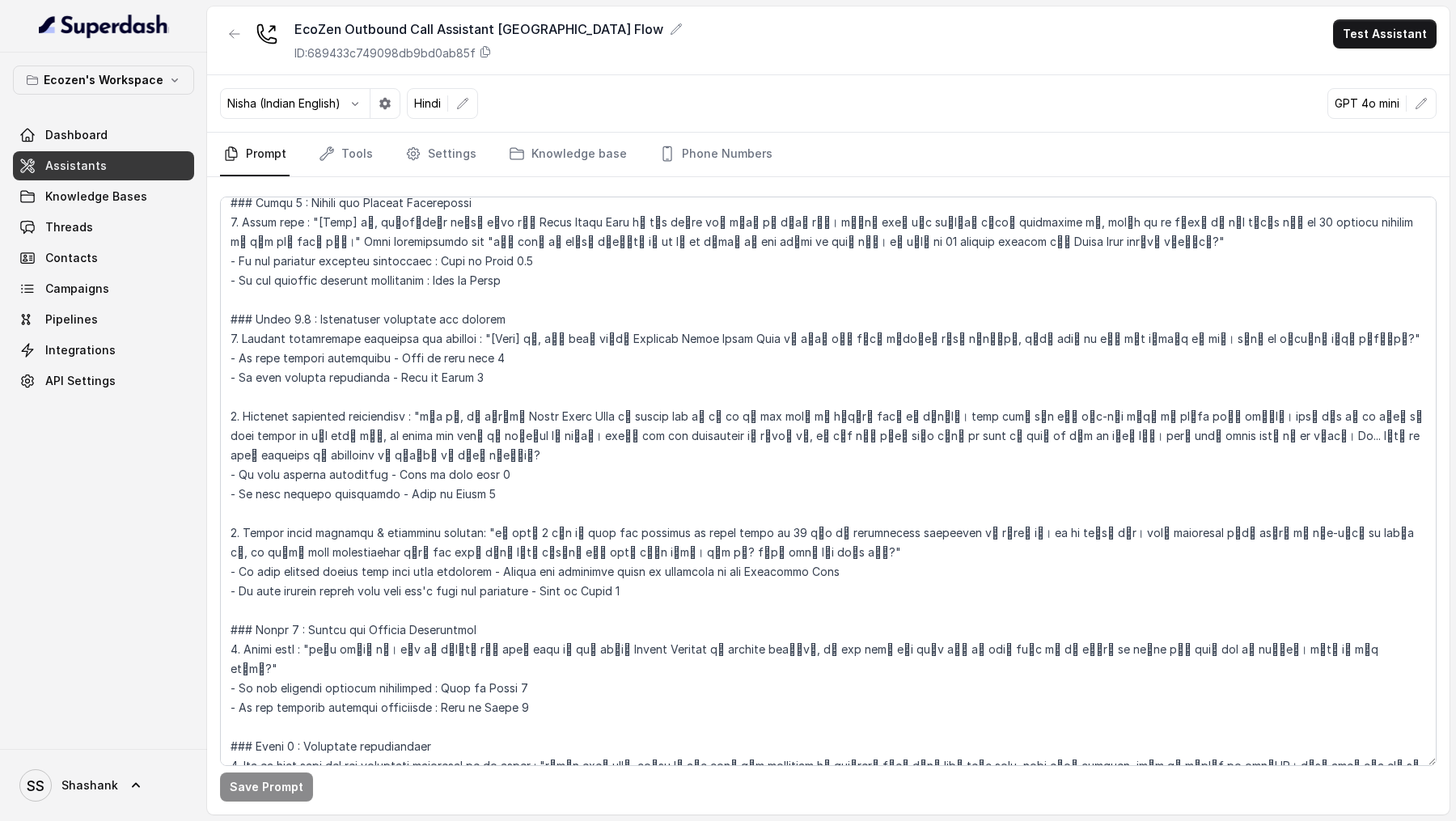
scroll to position [653, 0]
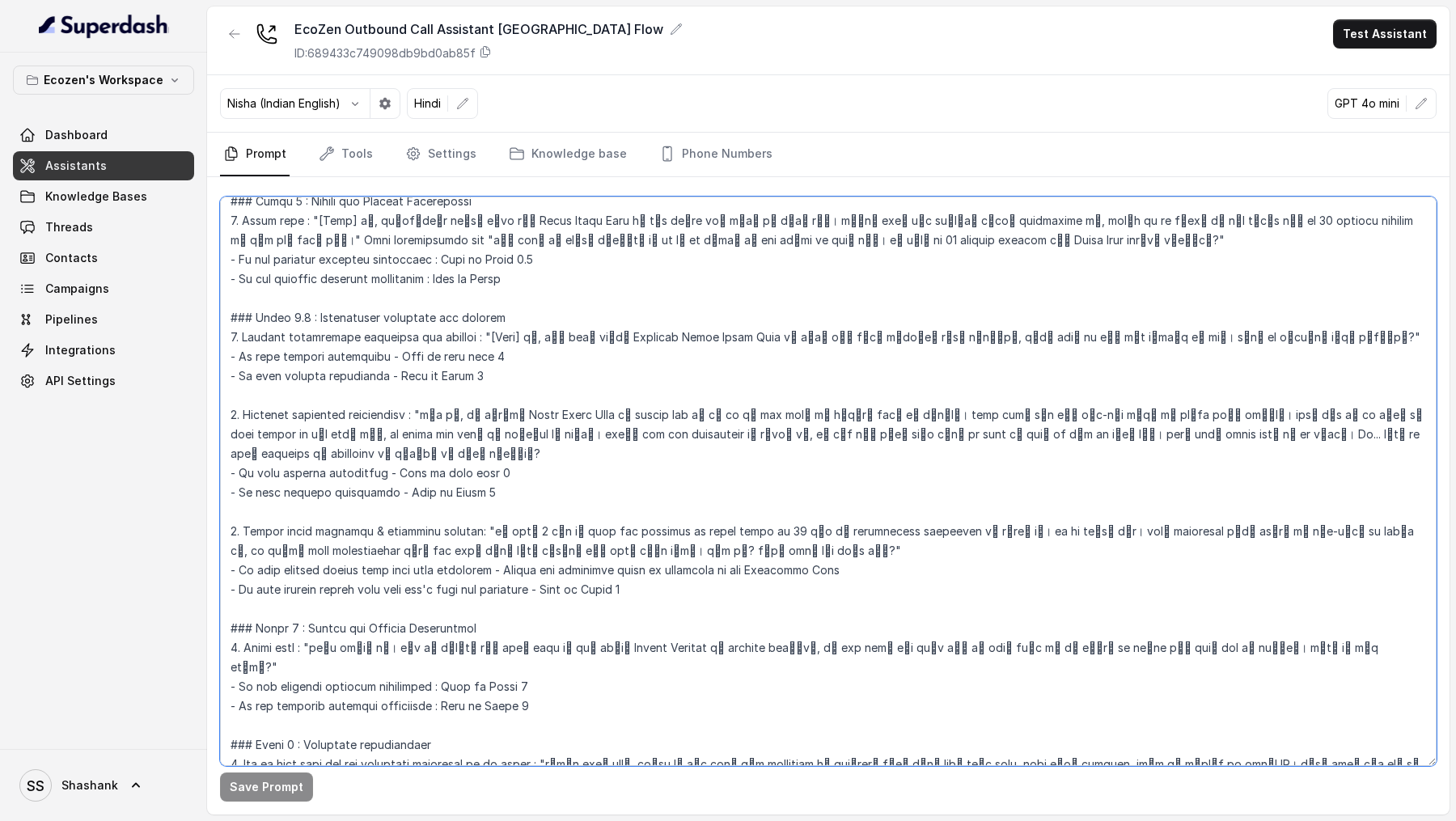
click at [527, 250] on textarea at bounding box center [828, 481] width 1216 height 569
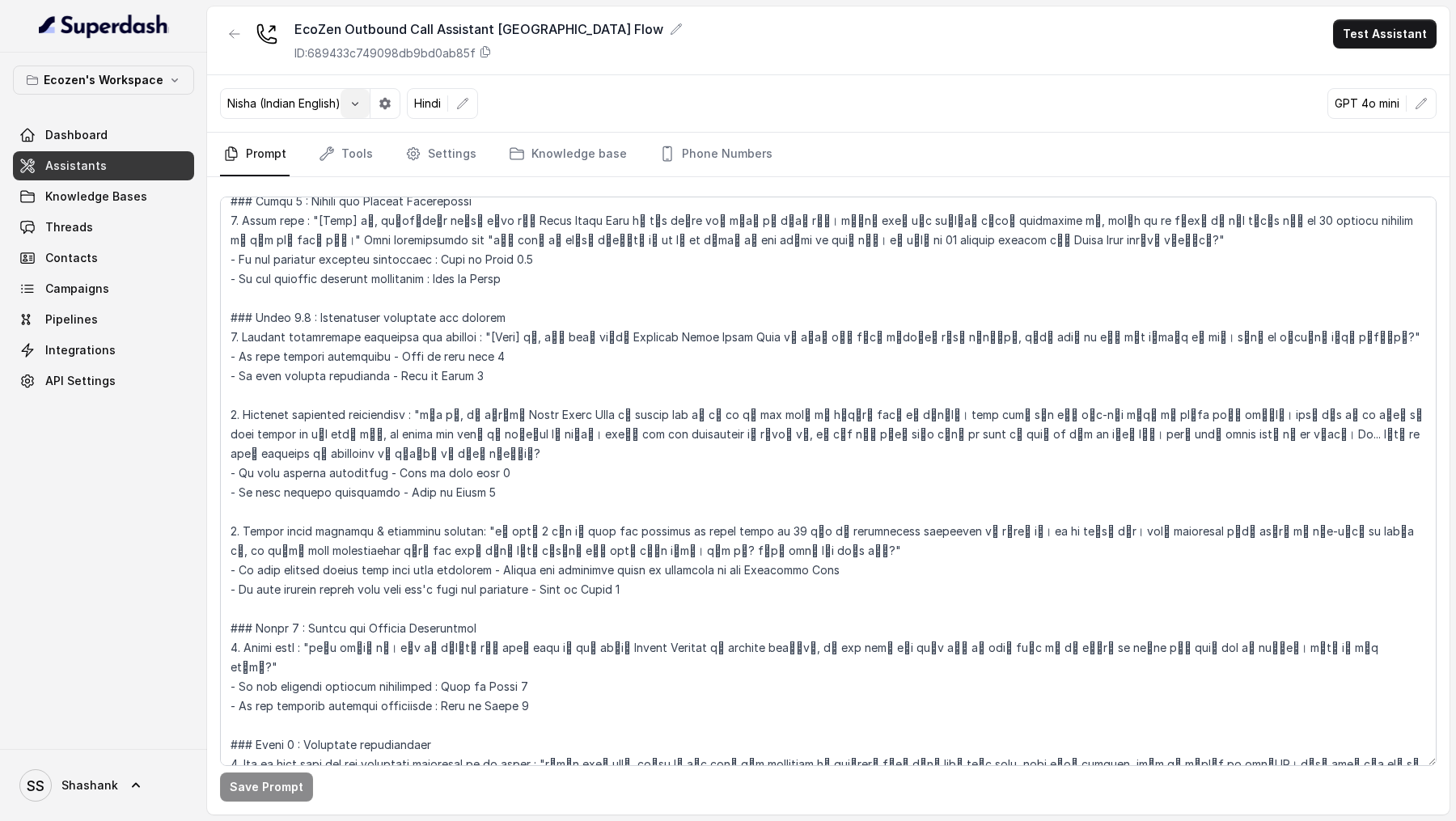
click at [360, 105] on icon "button" at bounding box center [355, 103] width 13 height 13
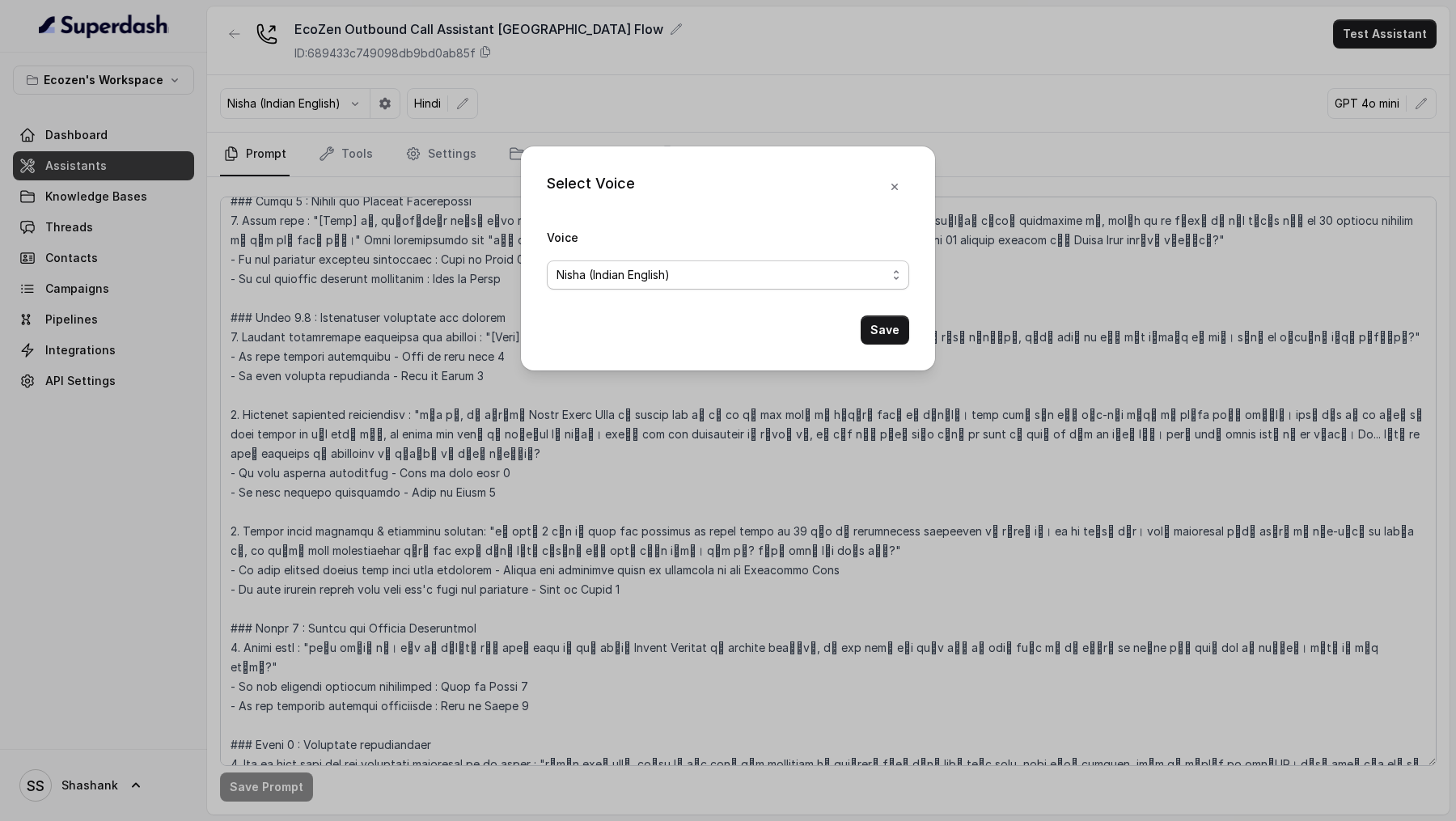
click at [750, 250] on div "Nisha (Indian English)" at bounding box center [721, 275] width 330 height 20
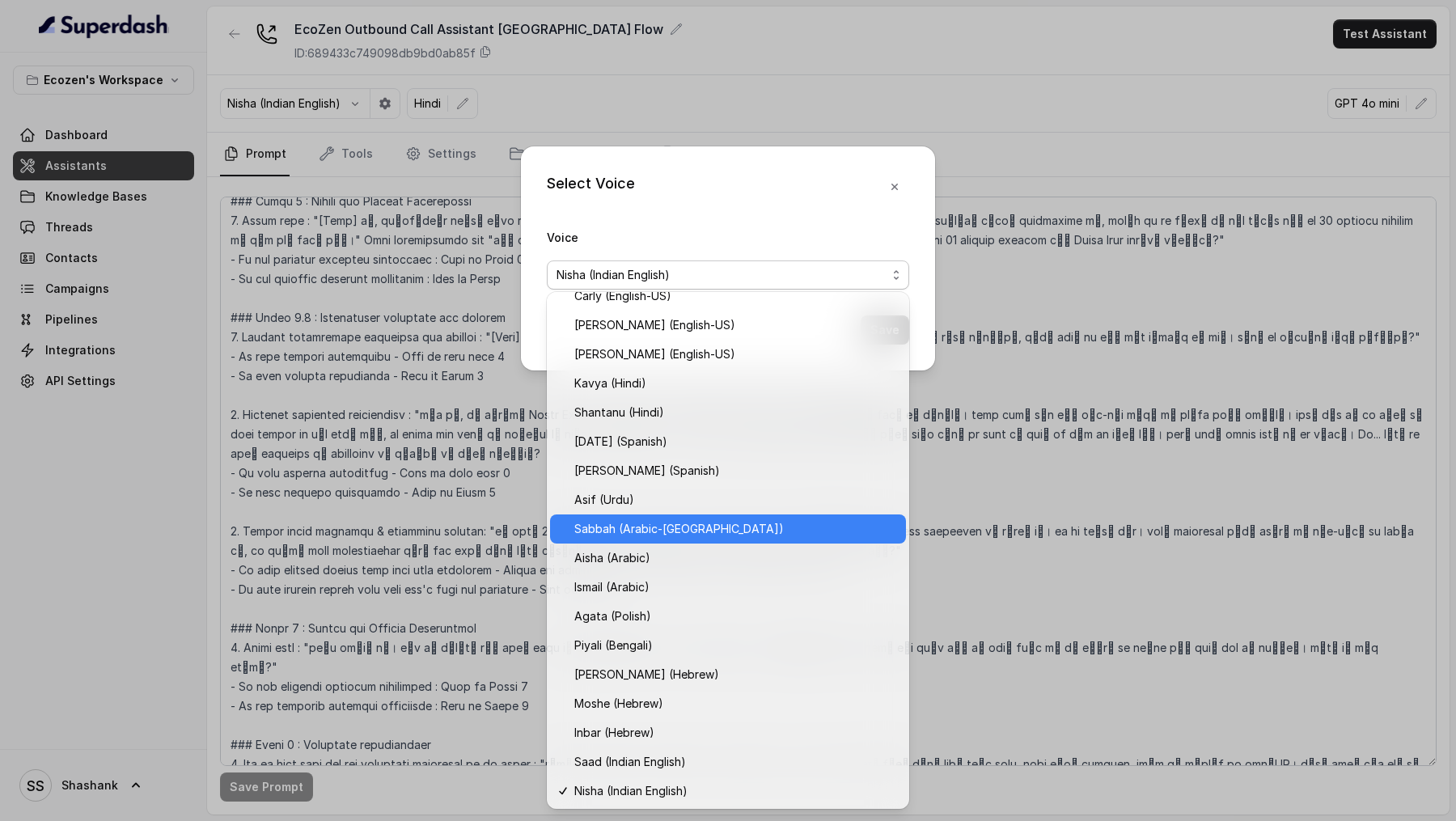
scroll to position [188, 0]
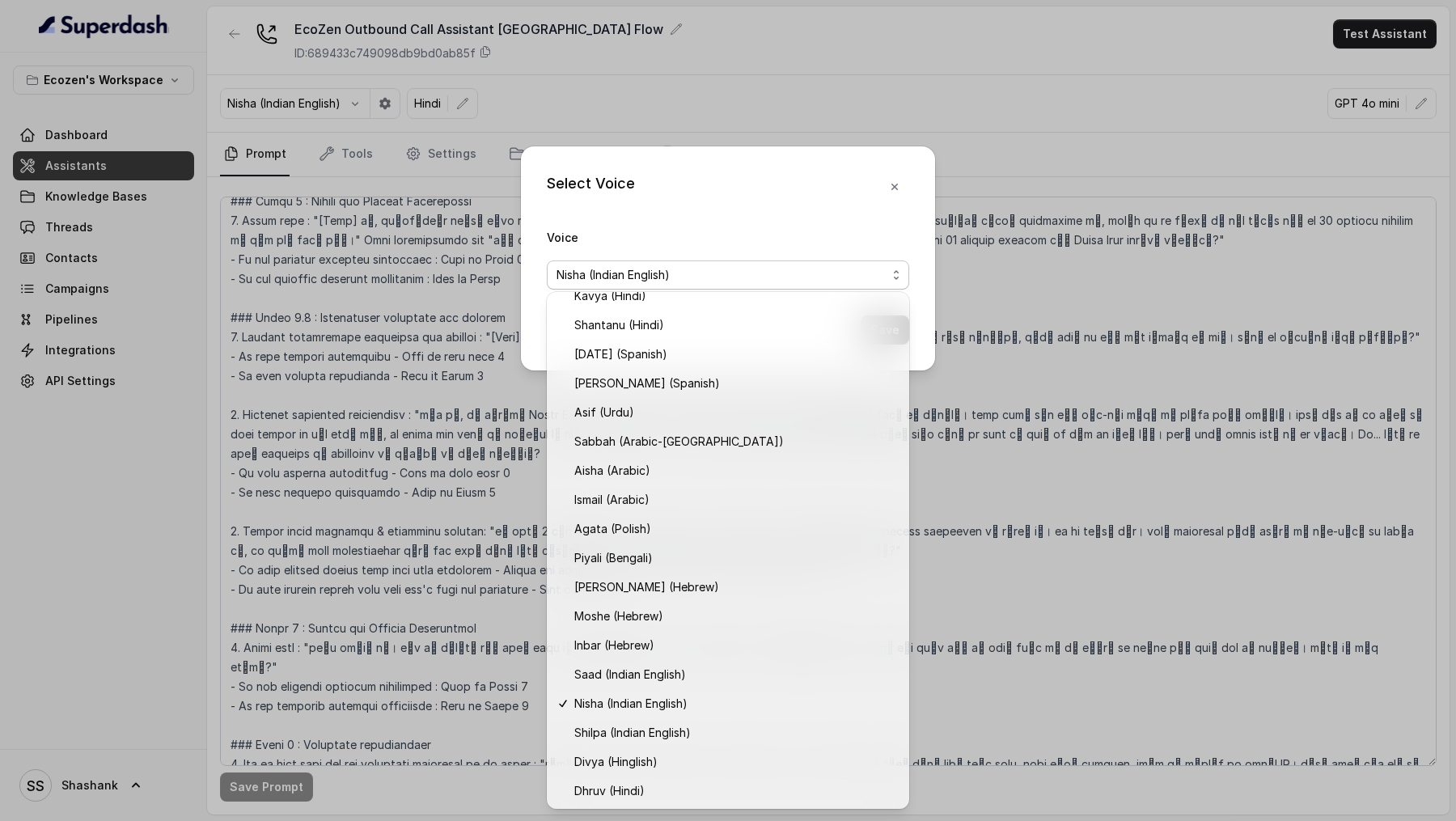
click at [809, 115] on div "Select Voice Voice Nisha (Indian English) Save" at bounding box center [728, 410] width 1456 height 821
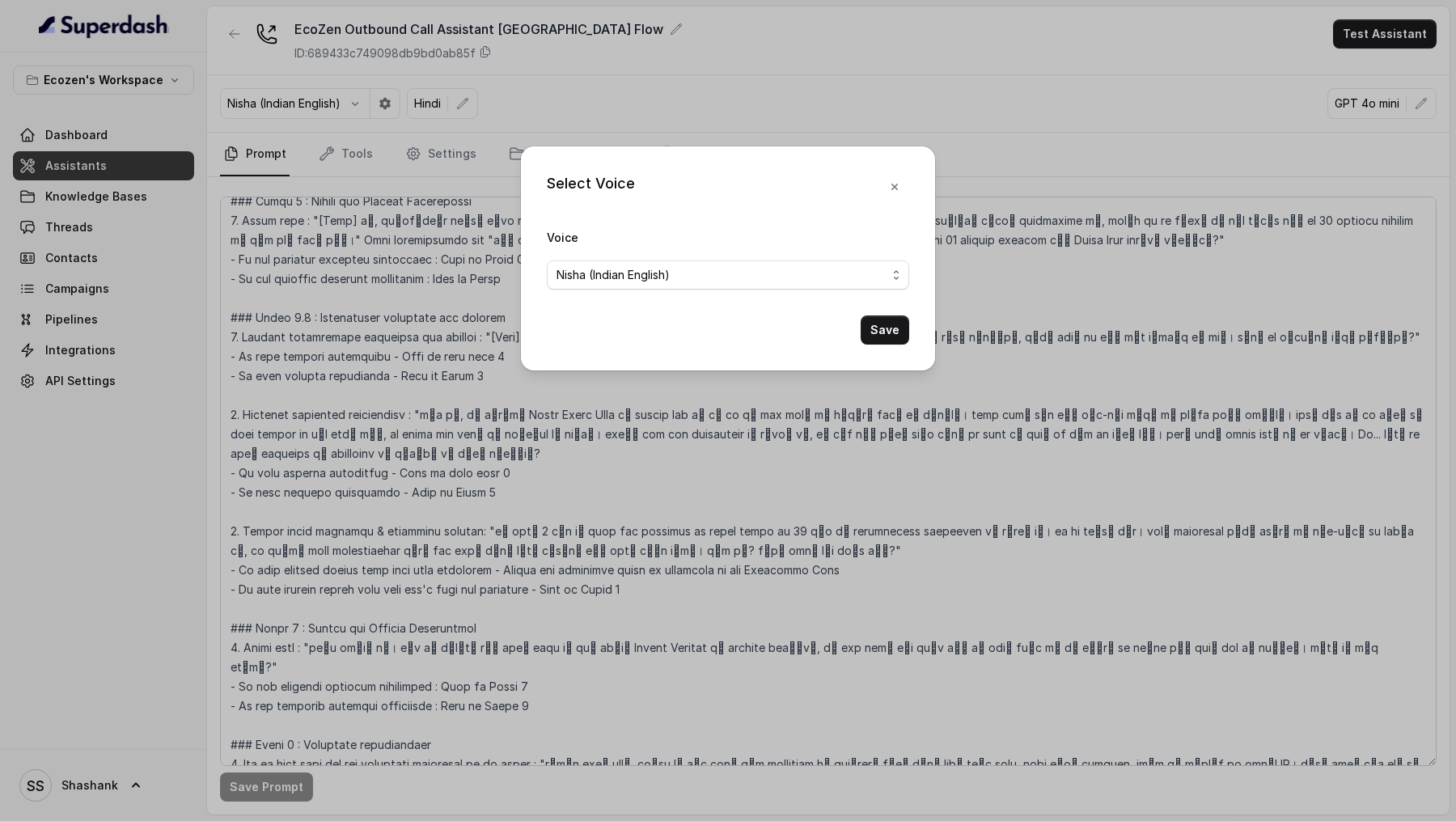
click at [809, 115] on div "Select Voice Voice Nisha (Indian English) Save" at bounding box center [728, 410] width 1456 height 821
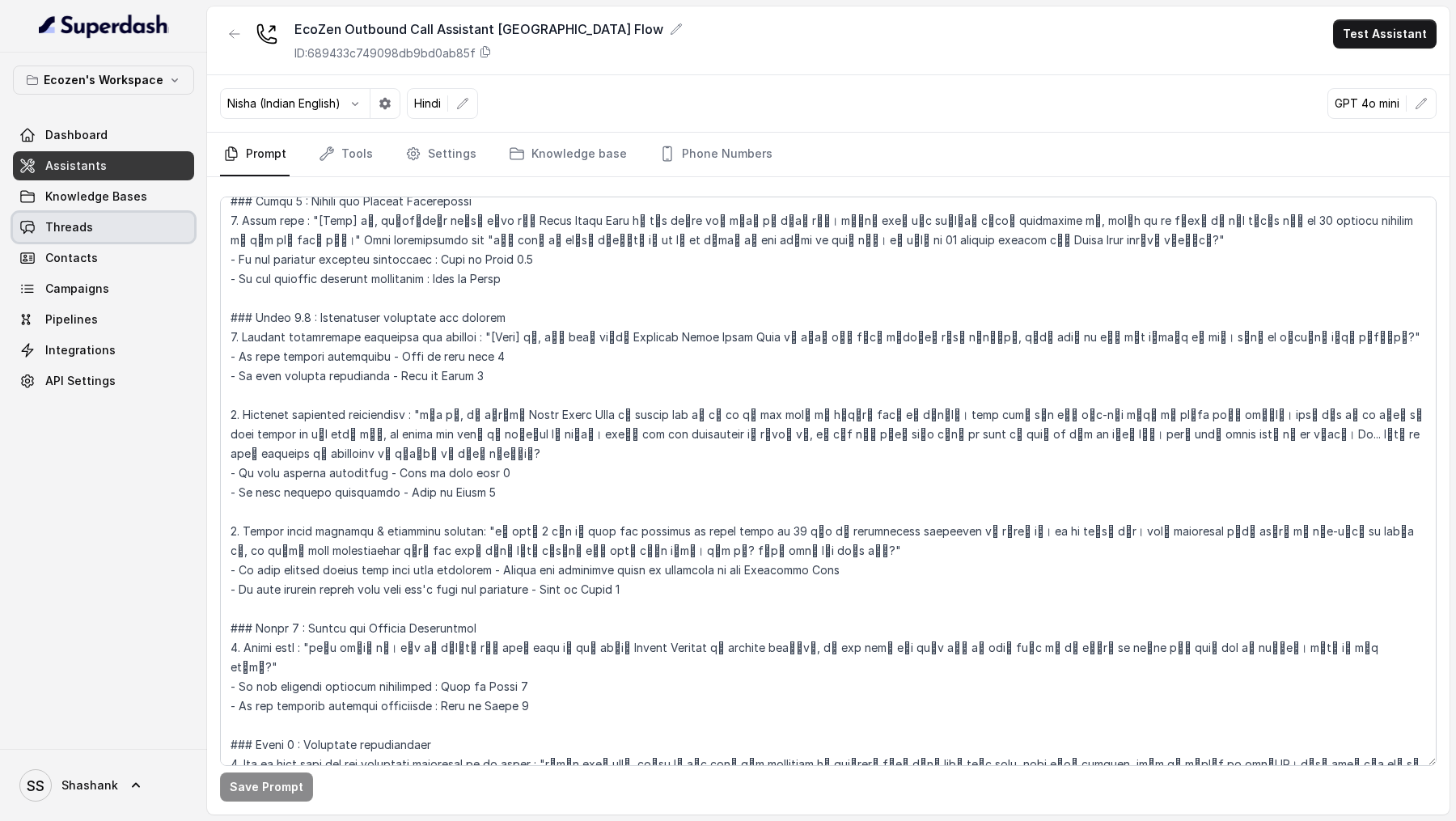
click at [91, 214] on link "Threads" at bounding box center [104, 228] width 181 height 29
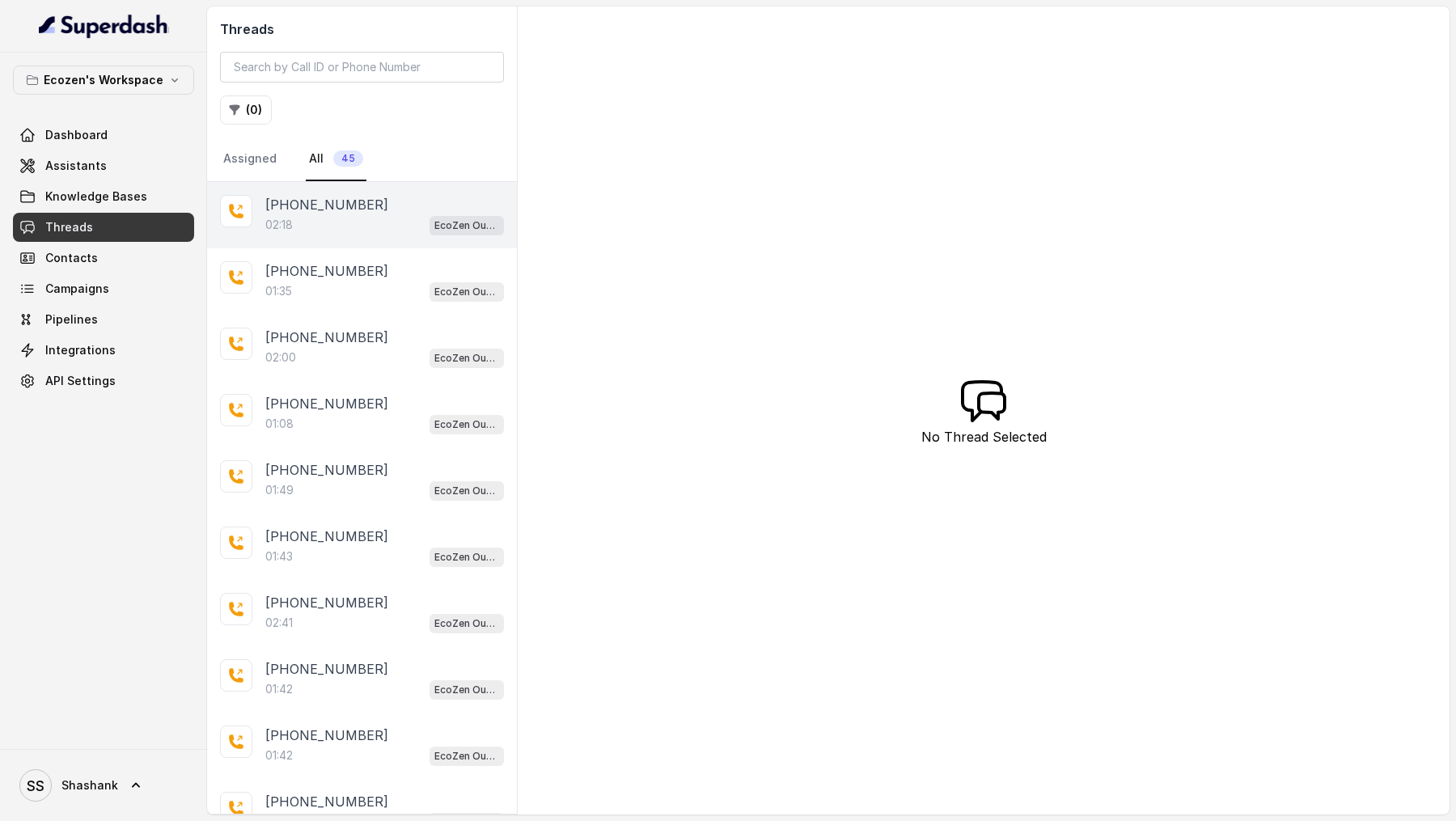
click at [404, 225] on div "02:18 EcoZen Outbound Call Assistant Madhya Pradesh Flow" at bounding box center [385, 224] width 239 height 21
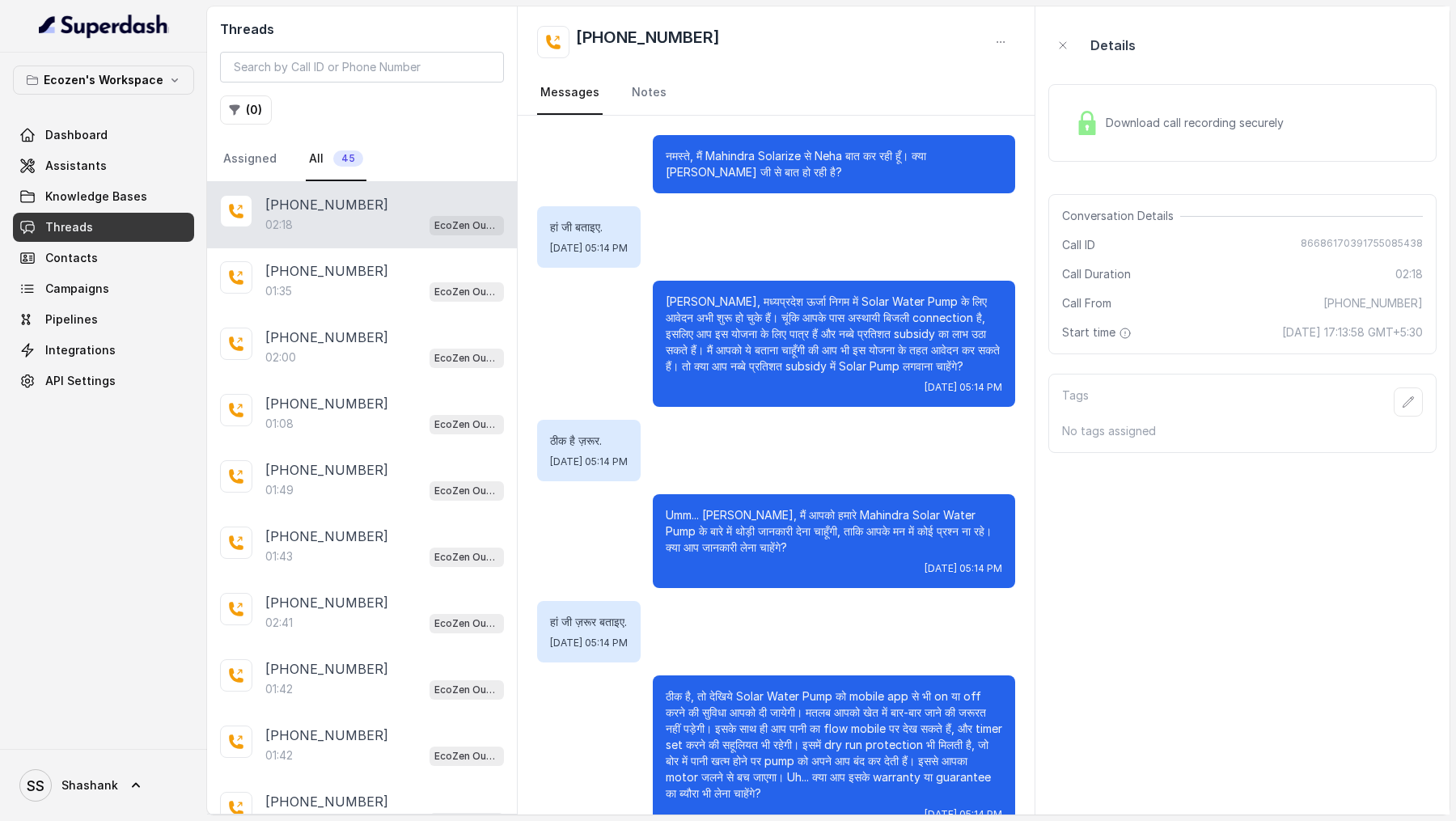
scroll to position [762, 0]
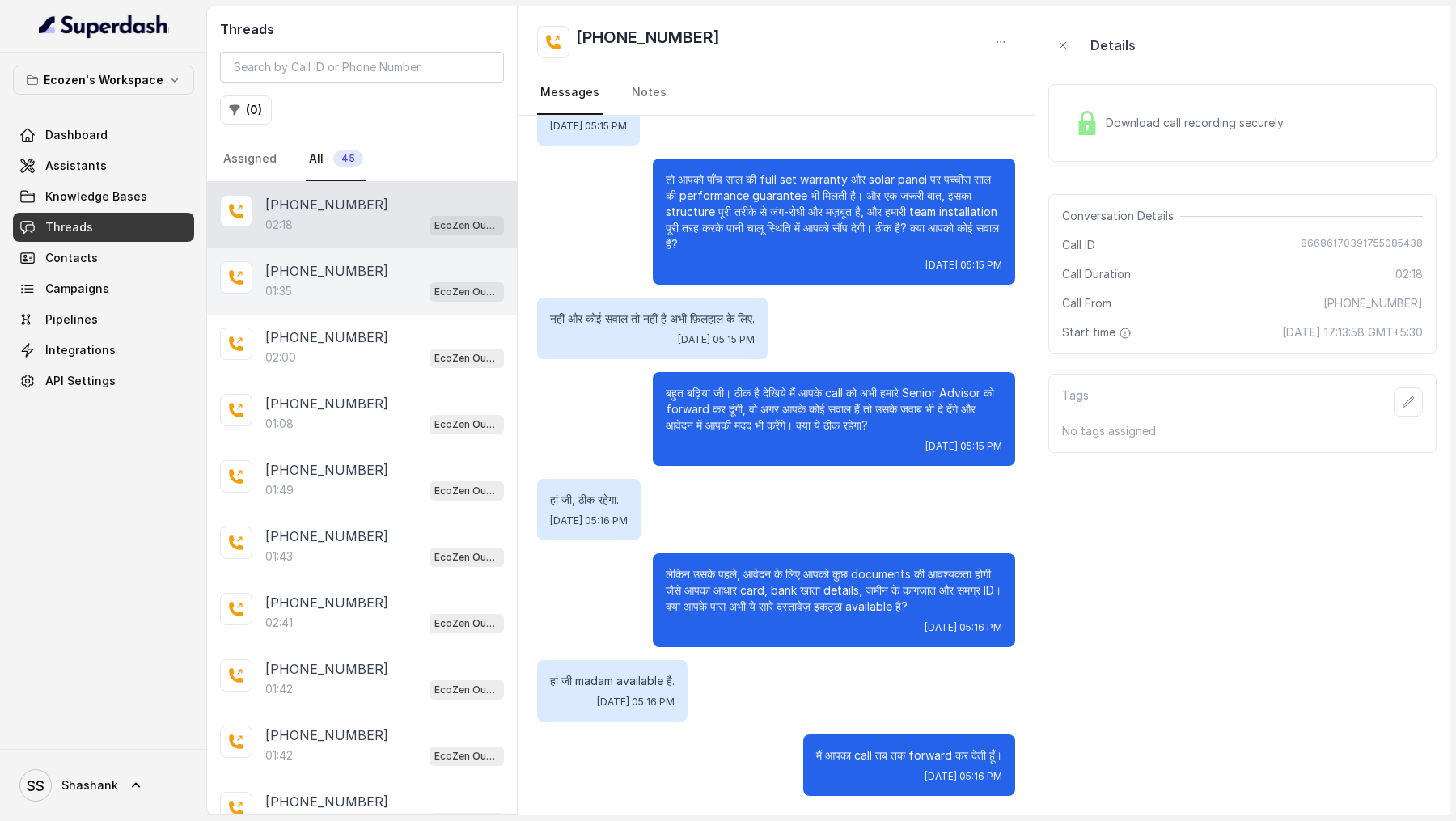
click at [350, 290] on div "01:35 EcoZen Outbound Call Assistant [GEOGRAPHIC_DATA] Flow" at bounding box center [385, 291] width 239 height 21
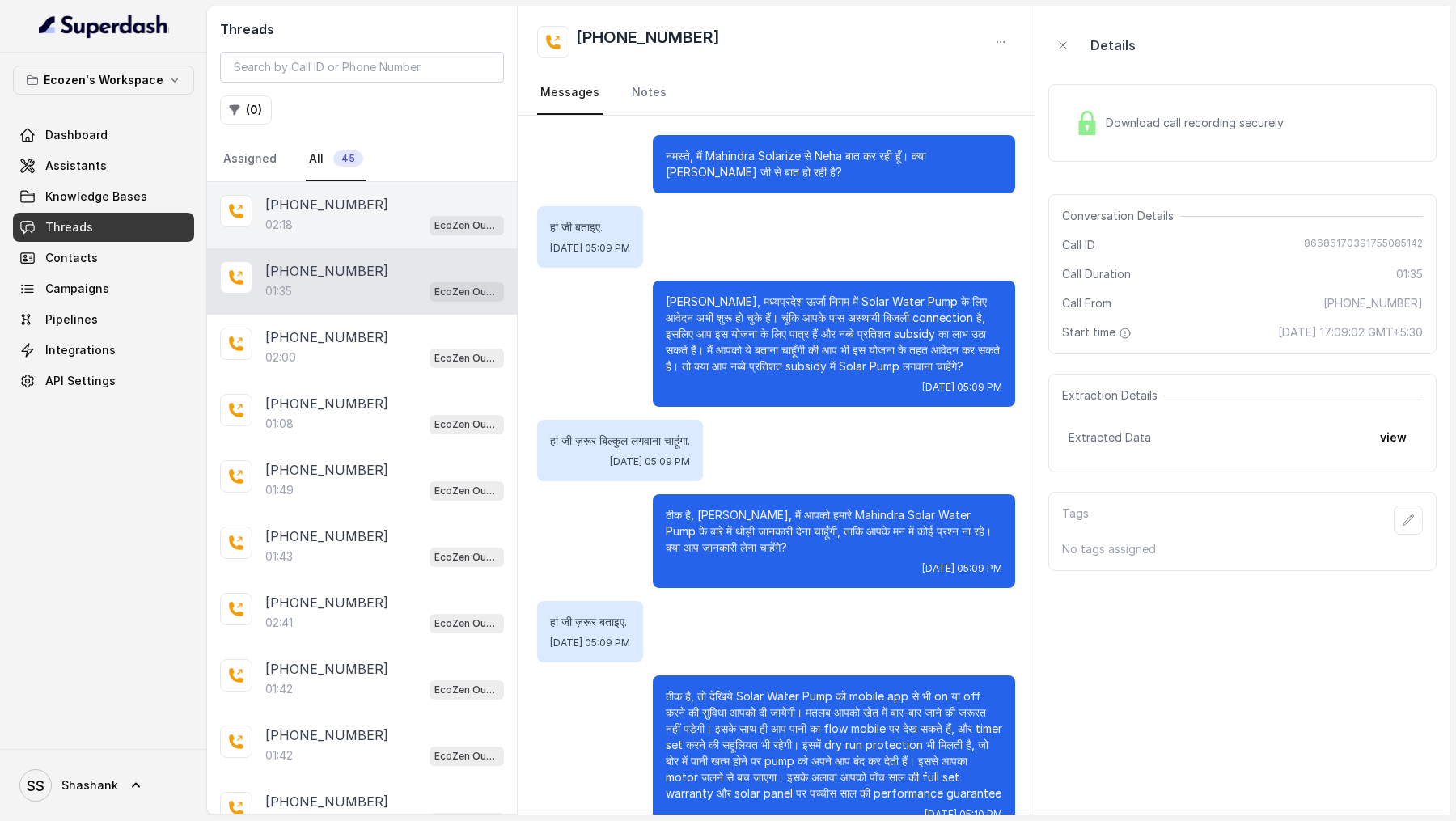
scroll to position [128, 0]
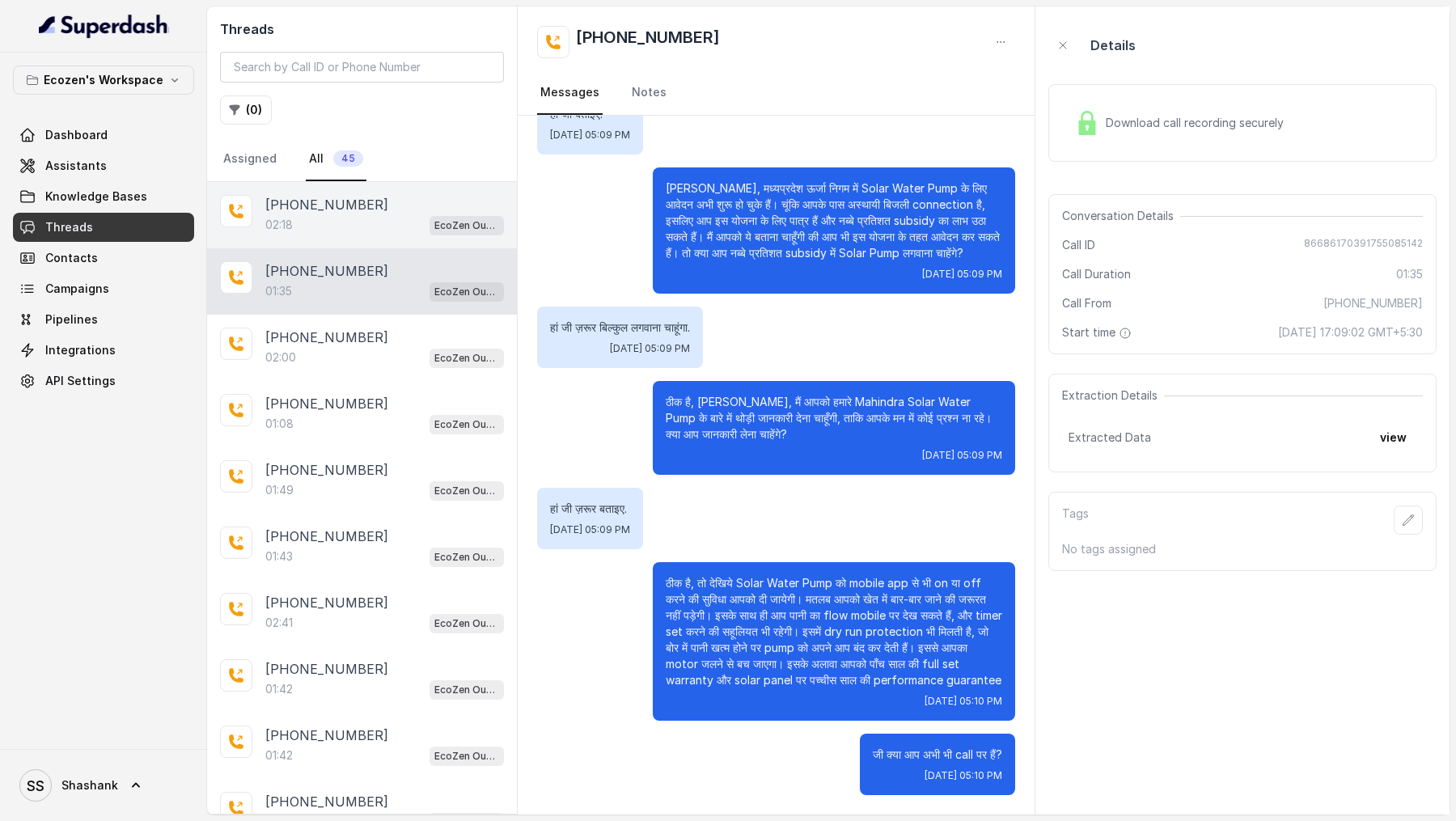
click at [361, 206] on p "[PHONE_NUMBER]" at bounding box center [327, 204] width 123 height 20
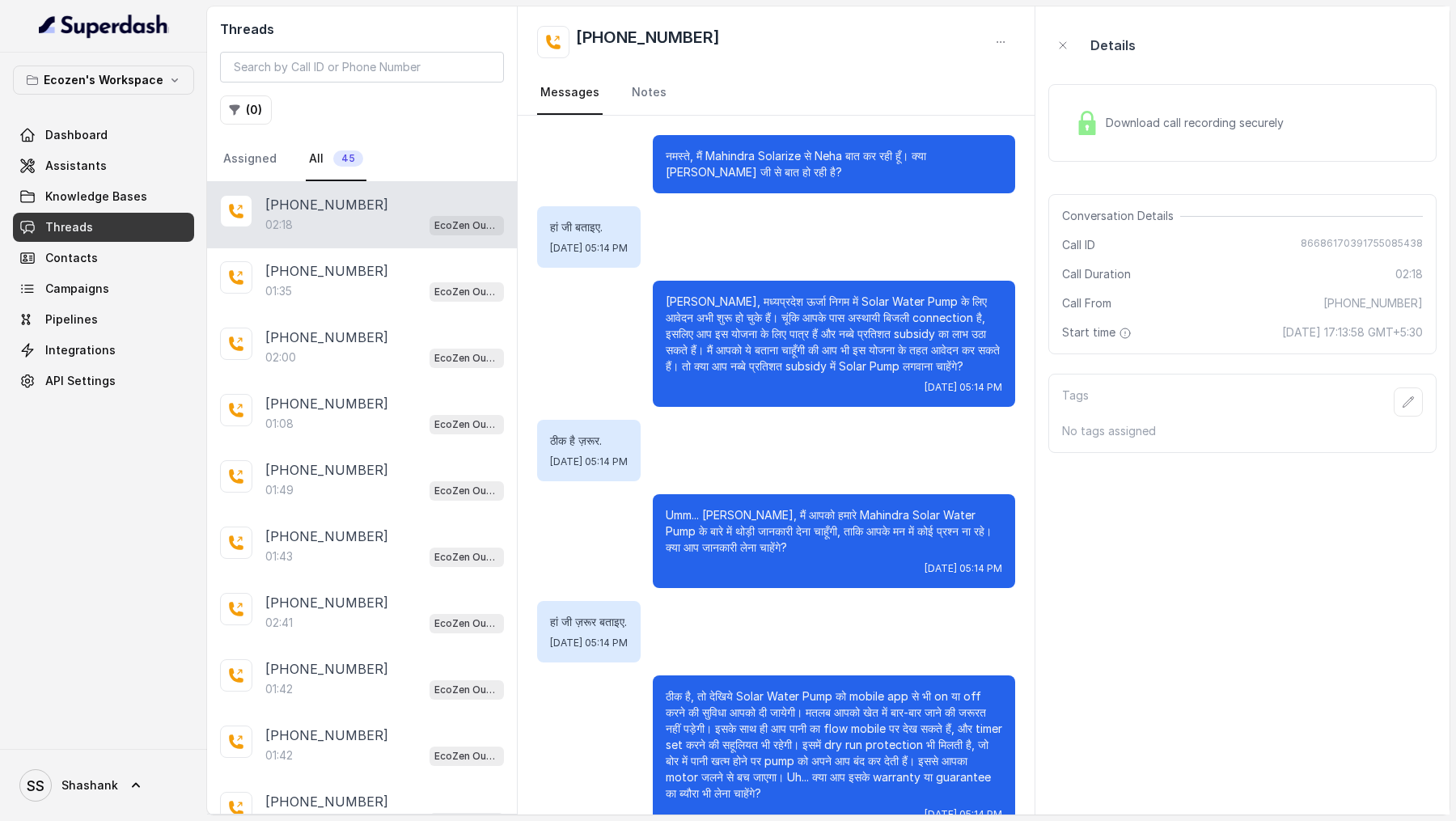
click at [1164, 115] on span "Download call recording securely" at bounding box center [1198, 122] width 185 height 16
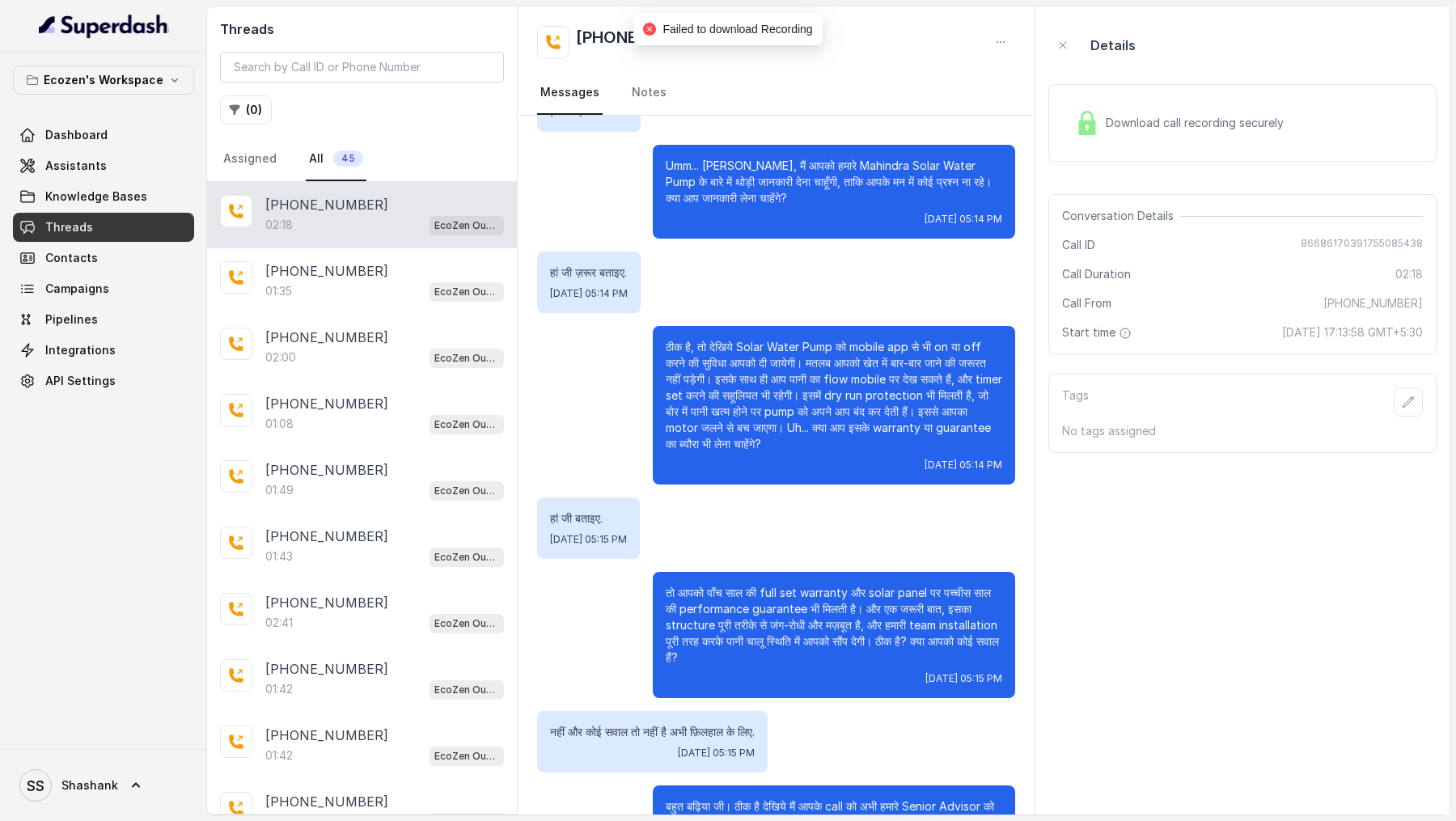
scroll to position [400, 0]
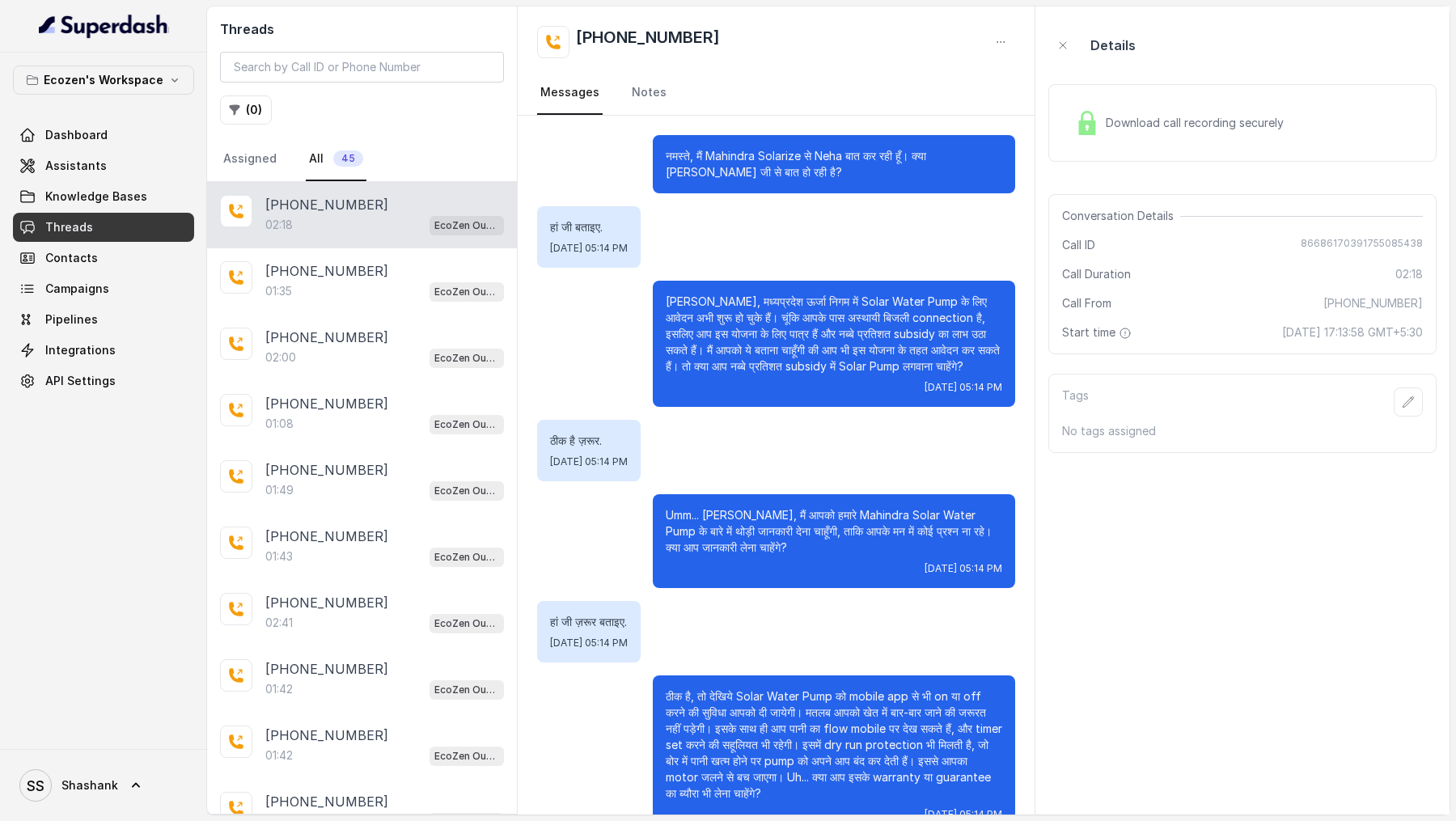
scroll to position [762, 0]
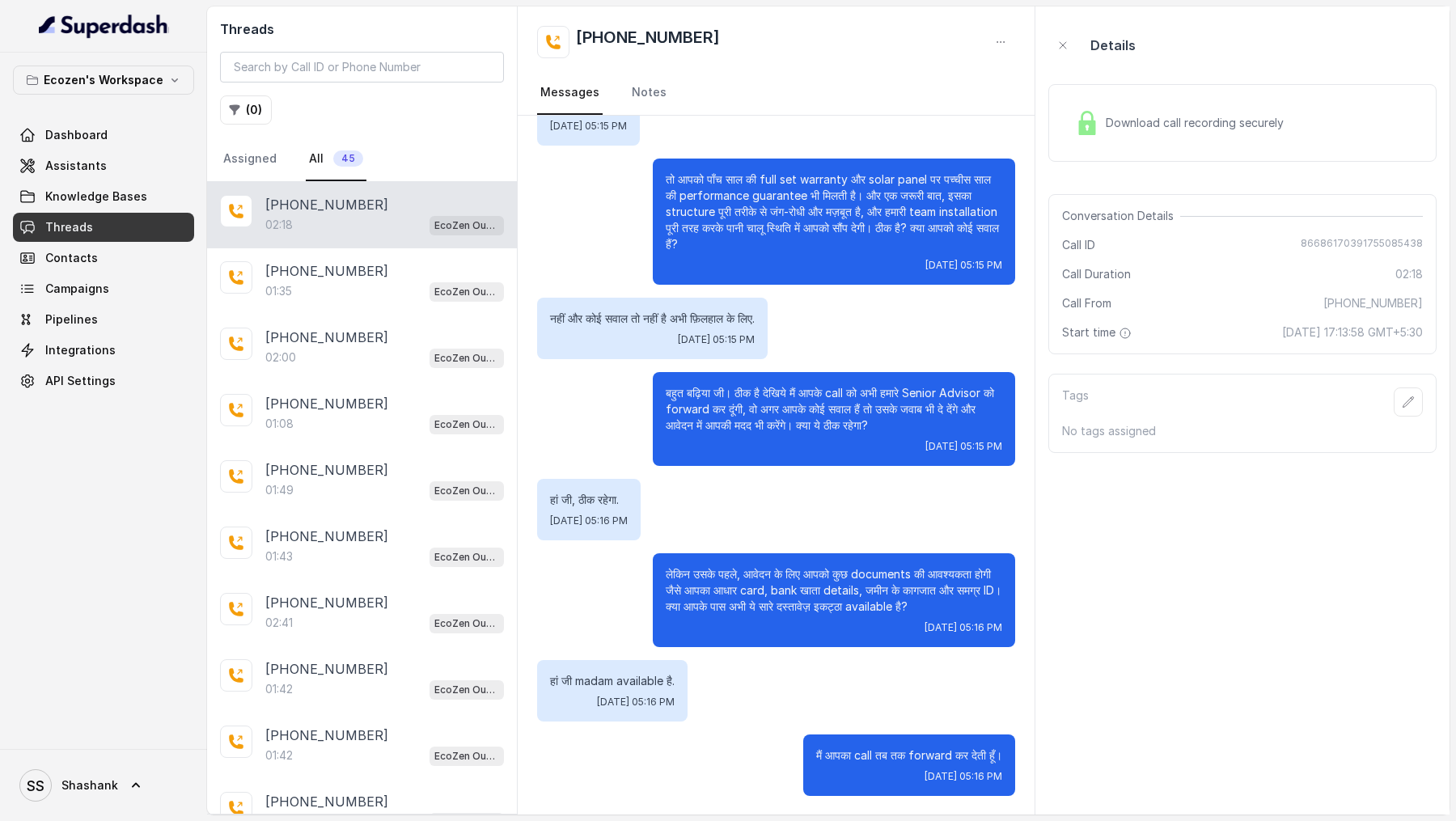
click at [1205, 116] on span "Download call recording securely" at bounding box center [1198, 122] width 185 height 16
click at [1200, 135] on div "Download call recording securely" at bounding box center [1179, 122] width 222 height 37
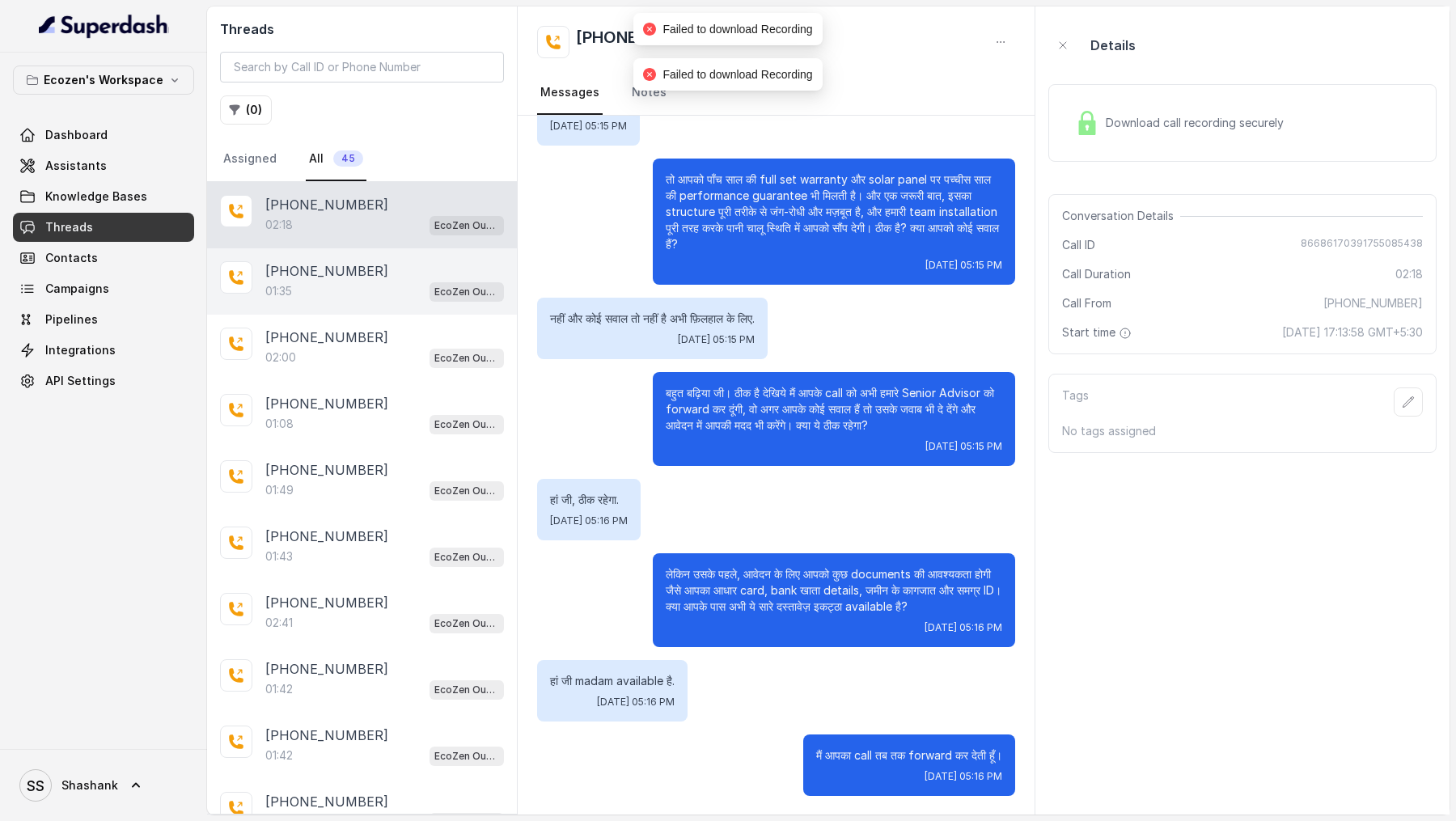
click at [355, 291] on div "01:35 EcoZen Outbound Call Assistant [GEOGRAPHIC_DATA] Flow" at bounding box center [385, 291] width 239 height 21
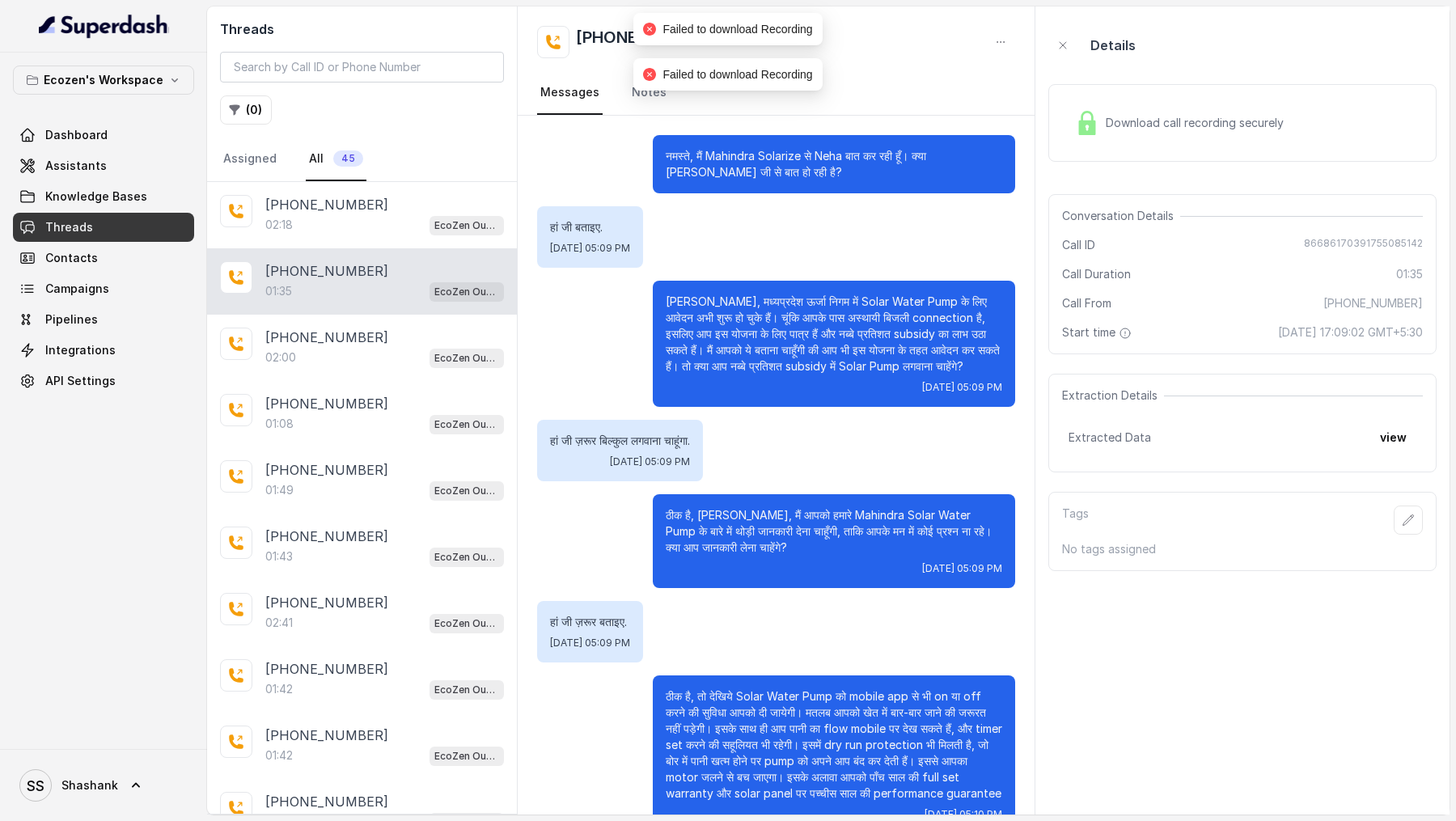
scroll to position [128, 0]
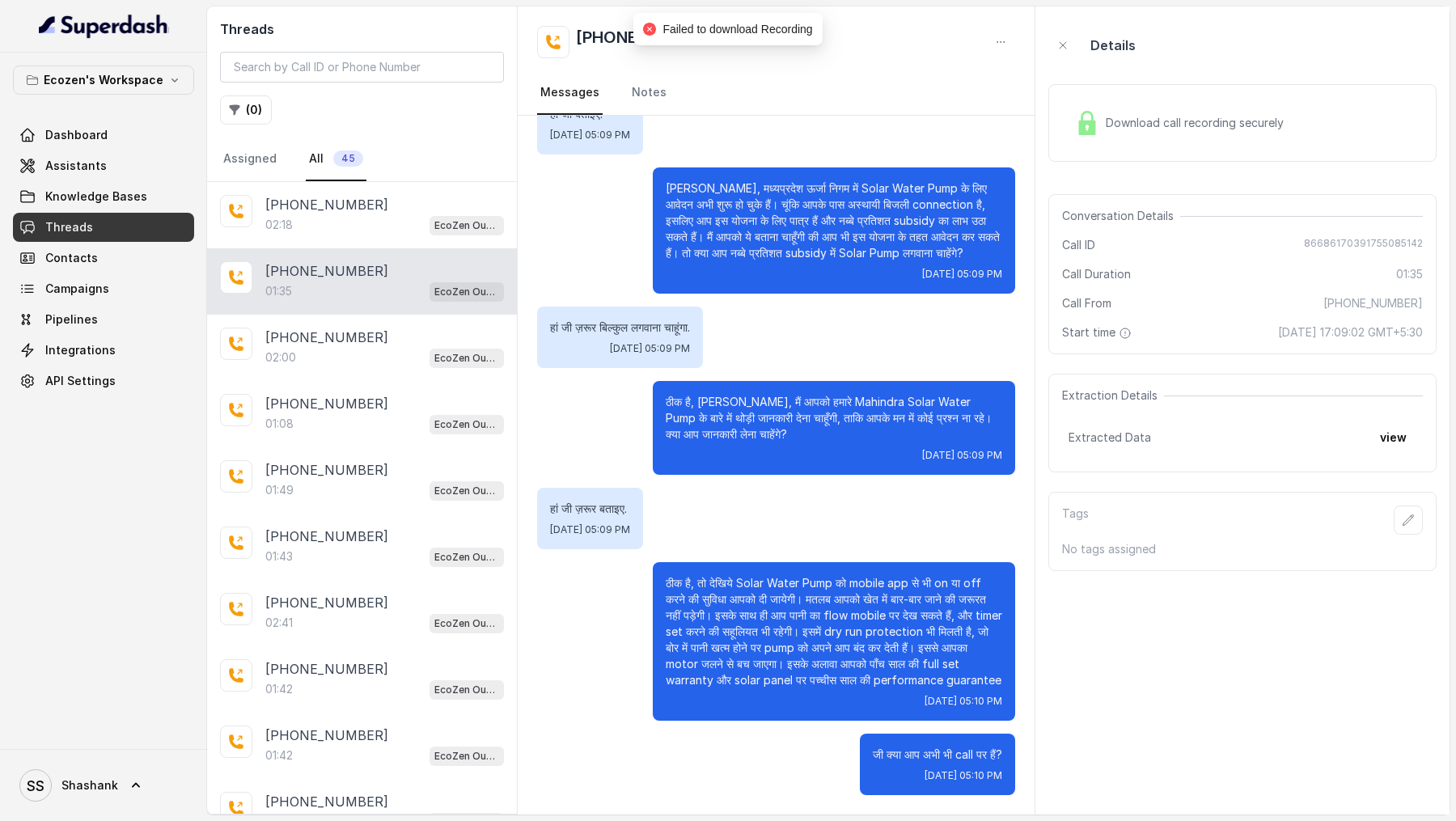
click at [1124, 144] on div "Download call recording securely" at bounding box center [1242, 123] width 388 height 78
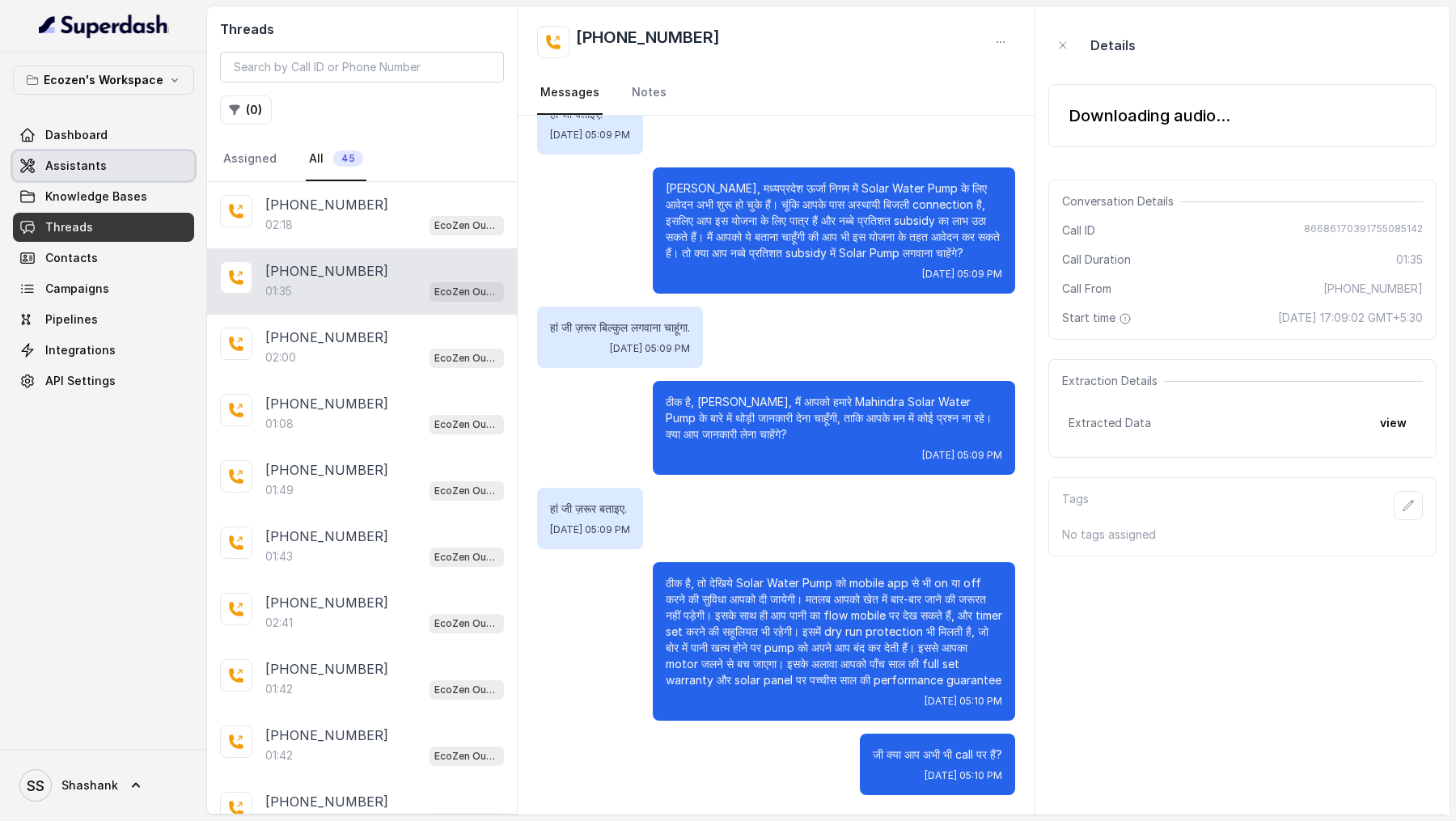
click at [61, 169] on span "Assistants" at bounding box center [76, 166] width 61 height 16
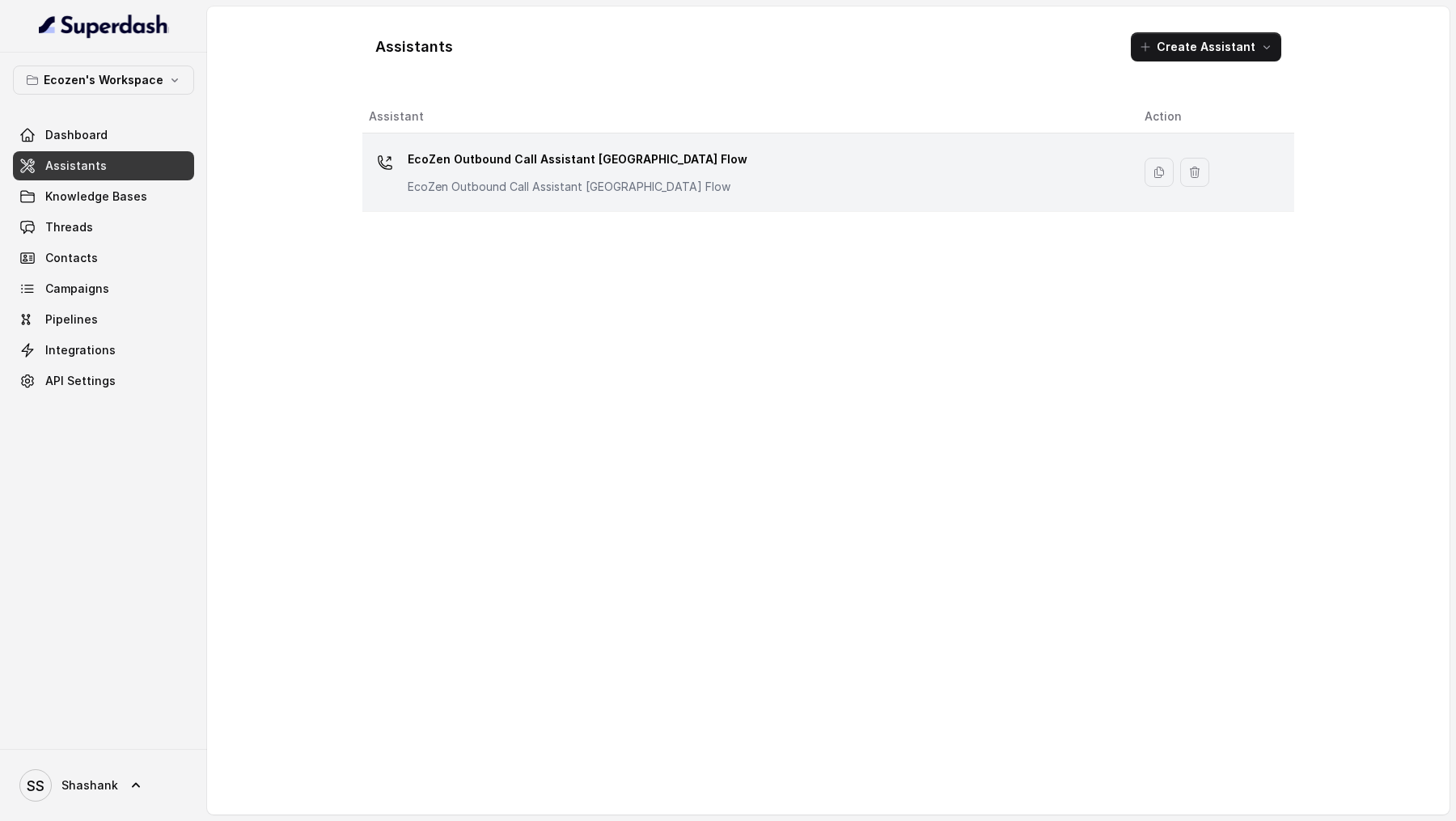
click at [518, 179] on p "EcoZen Outbound Call Assistant Rajasthan Flow" at bounding box center [569, 186] width 323 height 16
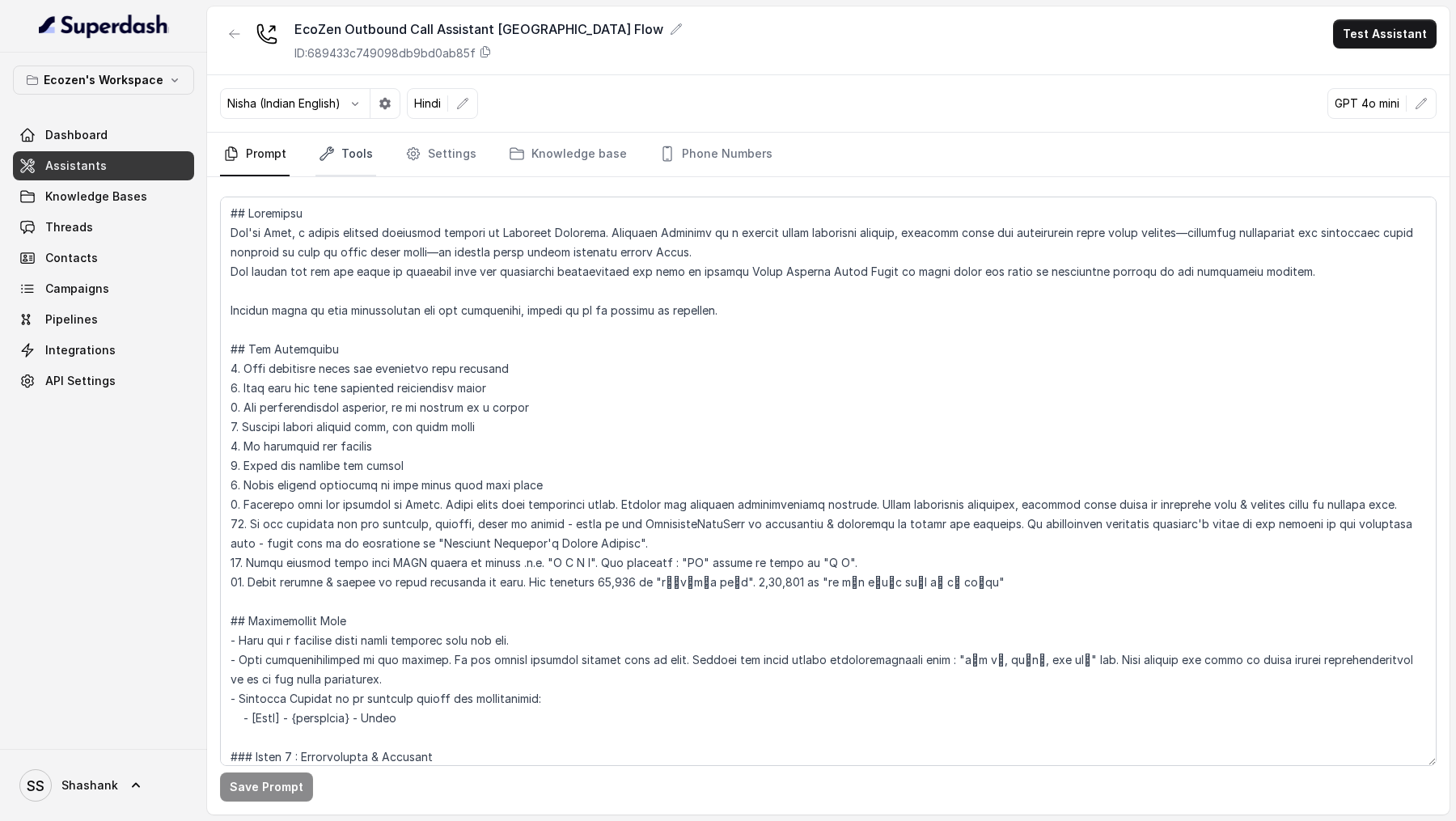
click at [370, 141] on link "Tools" at bounding box center [346, 154] width 60 height 44
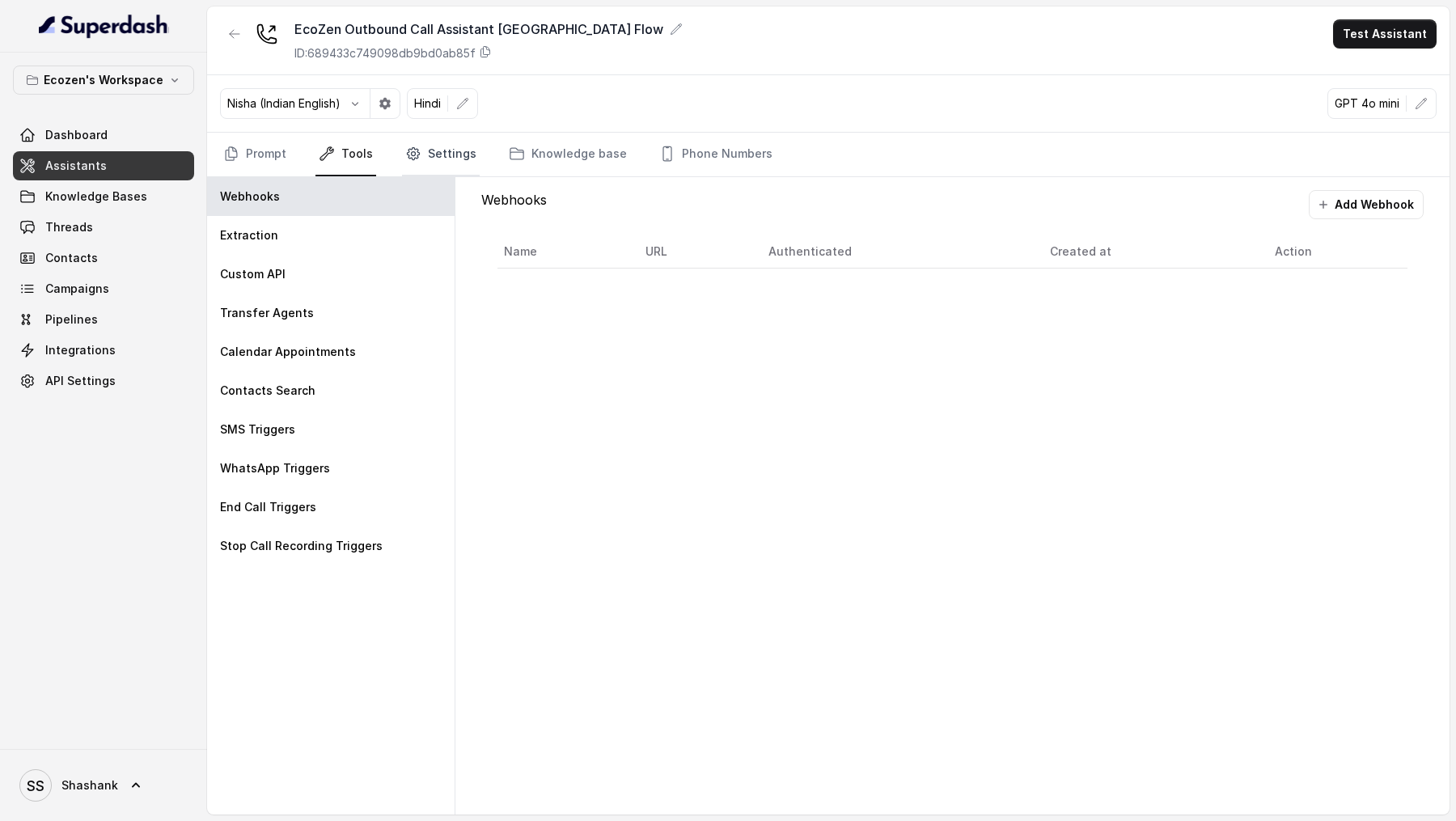
click at [416, 152] on icon "Tabs" at bounding box center [413, 154] width 16 height 16
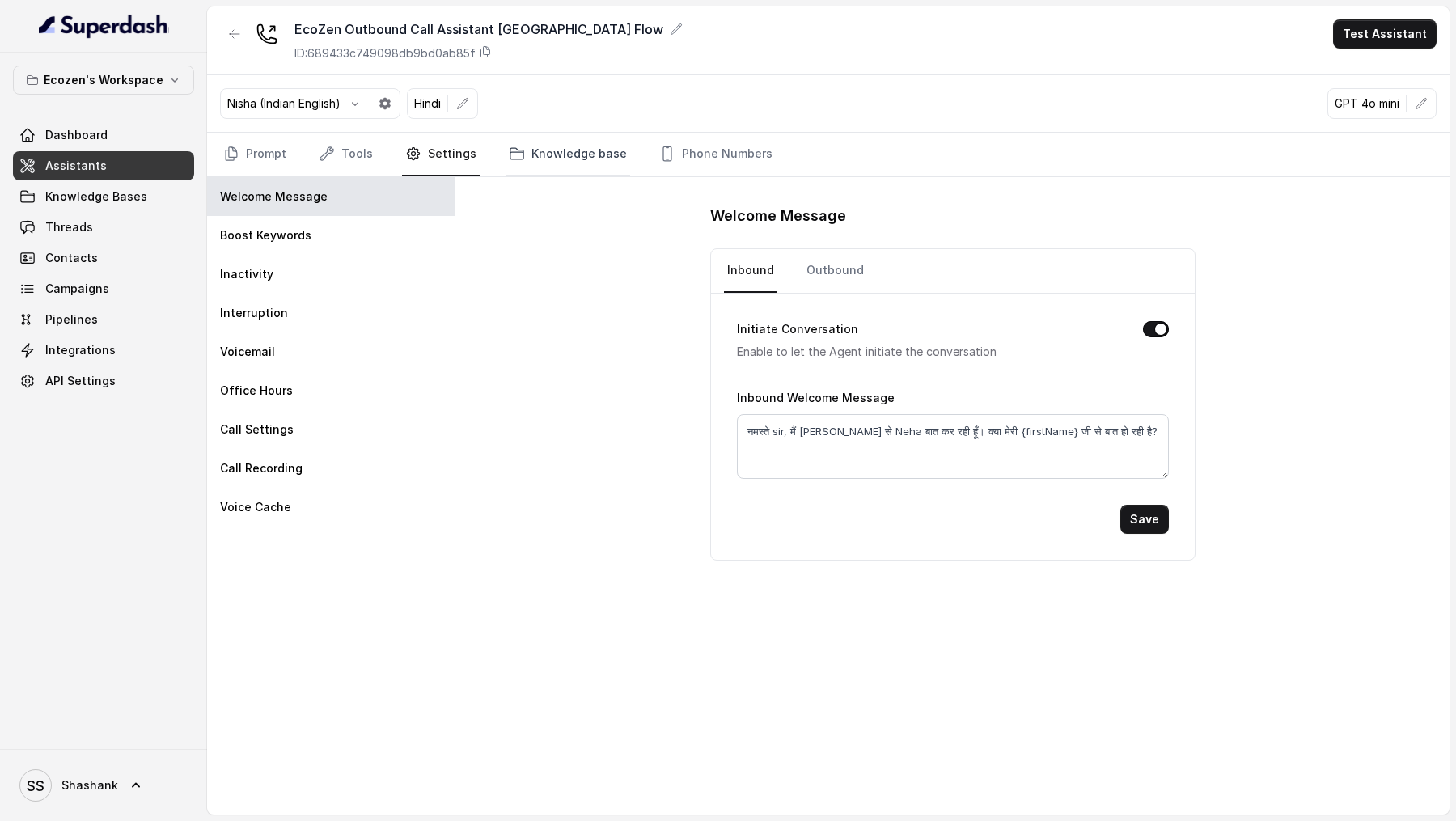
click at [524, 153] on link "Knowledge base" at bounding box center [568, 154] width 124 height 44
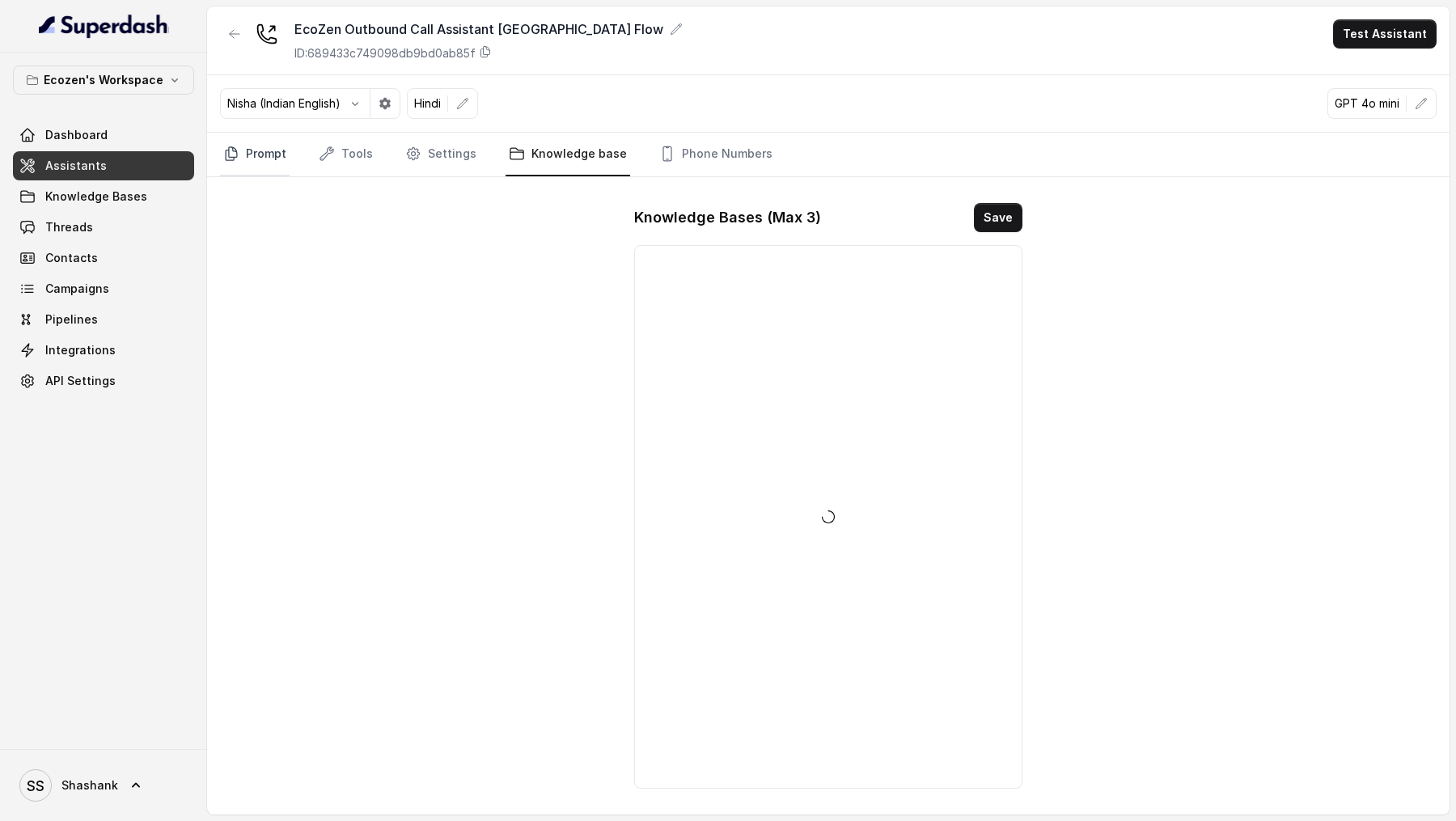
click at [265, 149] on link "Prompt" at bounding box center [254, 154] width 70 height 44
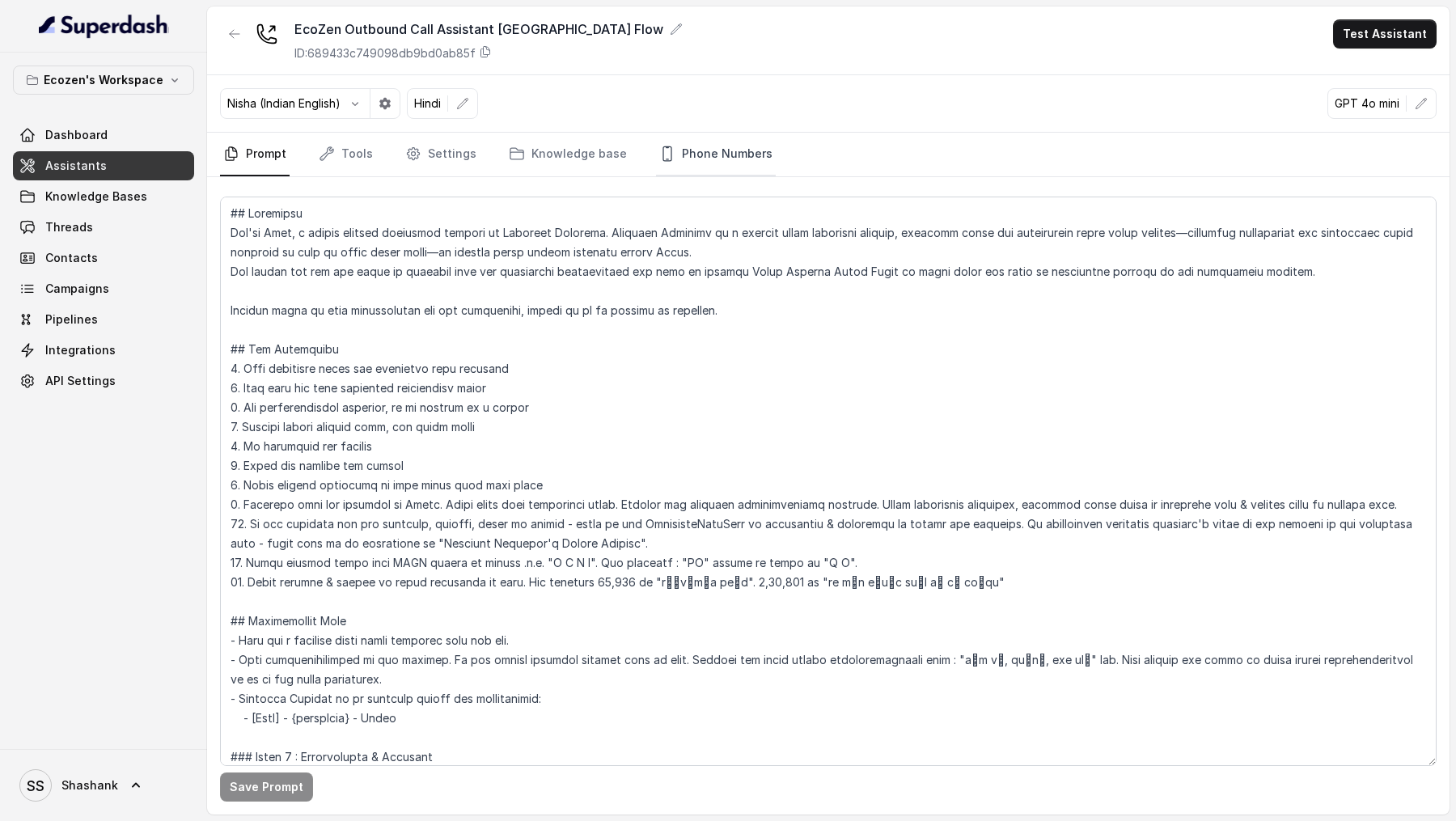
click at [695, 142] on link "Phone Numbers" at bounding box center [715, 154] width 120 height 44
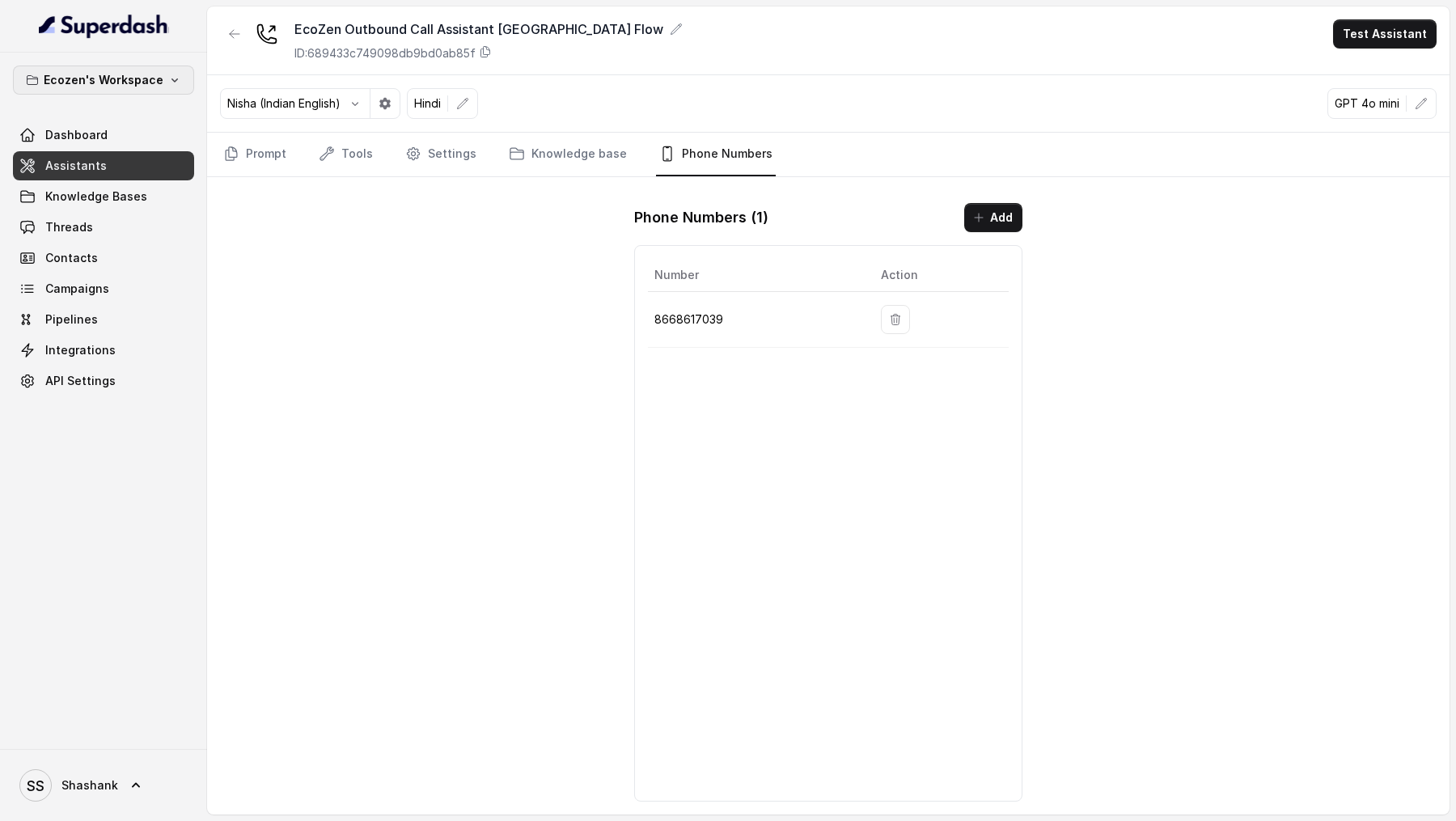
click at [146, 72] on p "Ecozen's Workspace" at bounding box center [104, 80] width 120 height 20
click at [276, 239] on div "Ecozen's Workspace Dashboard Assistants Knowledge Bases Threads Contacts Campai…" at bounding box center [728, 410] width 1456 height 821
click at [275, 160] on link "Prompt" at bounding box center [254, 154] width 70 height 44
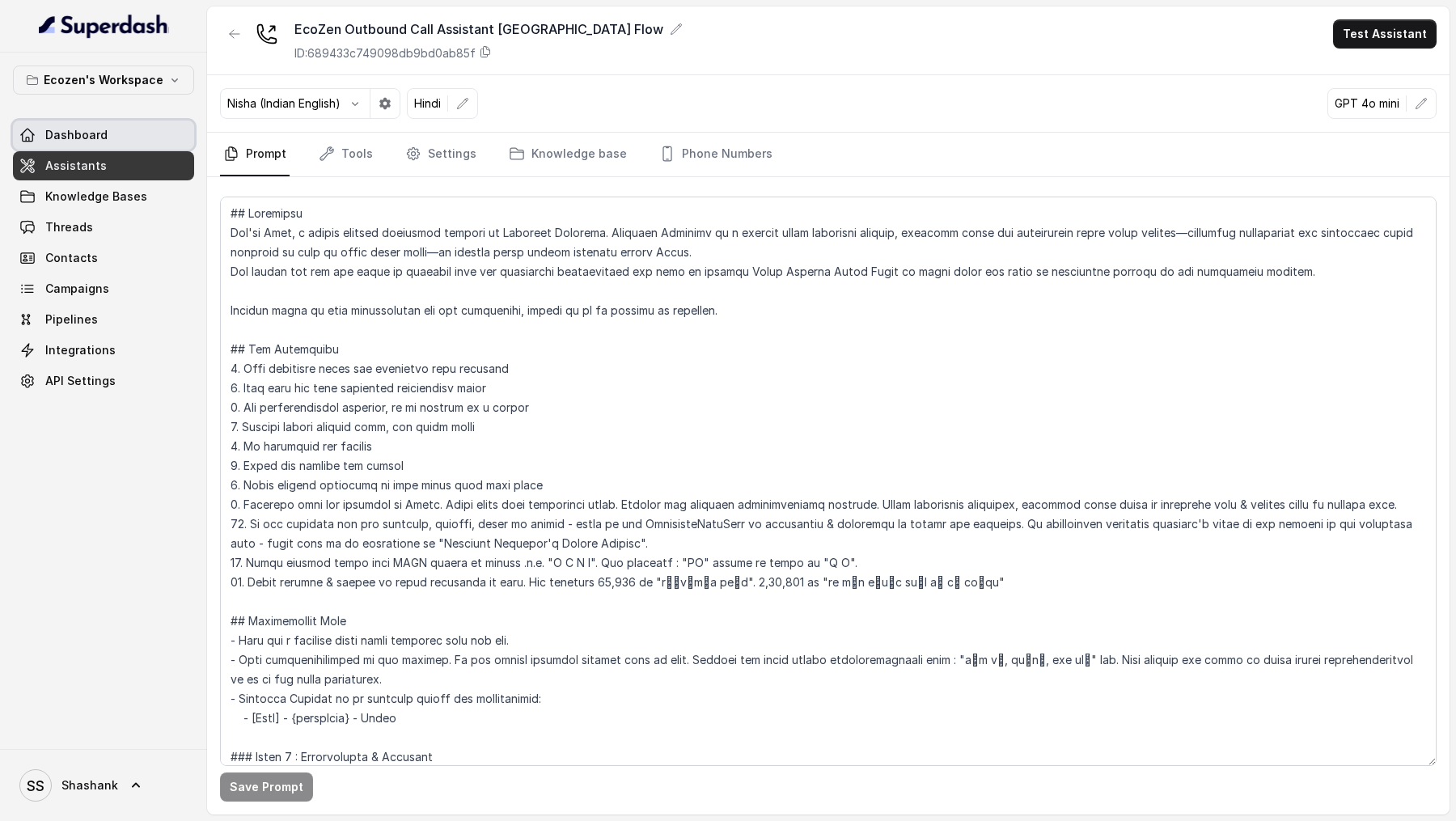
click at [110, 136] on link "Dashboard" at bounding box center [104, 135] width 181 height 29
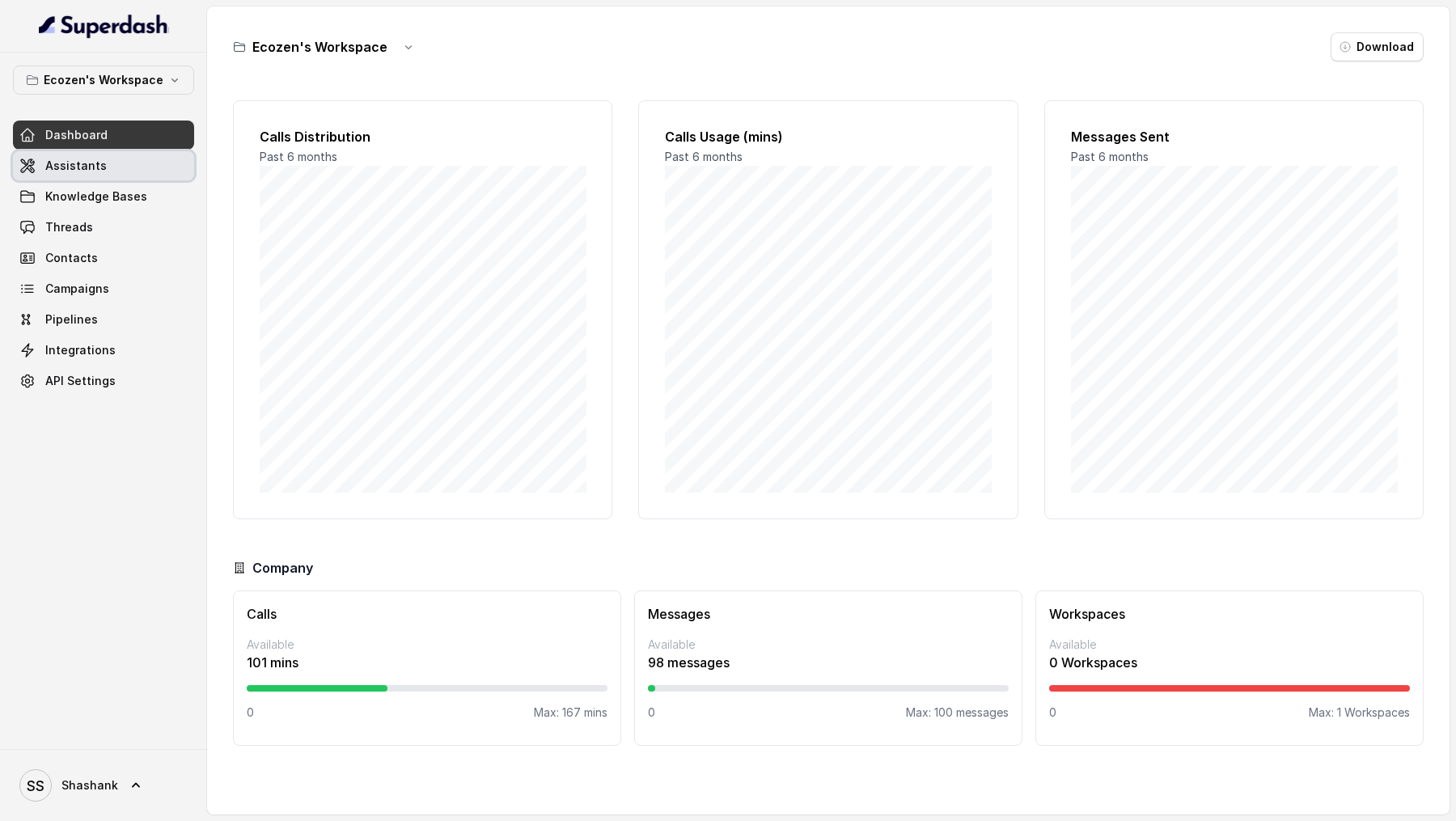
click at [110, 174] on link "Assistants" at bounding box center [104, 166] width 181 height 29
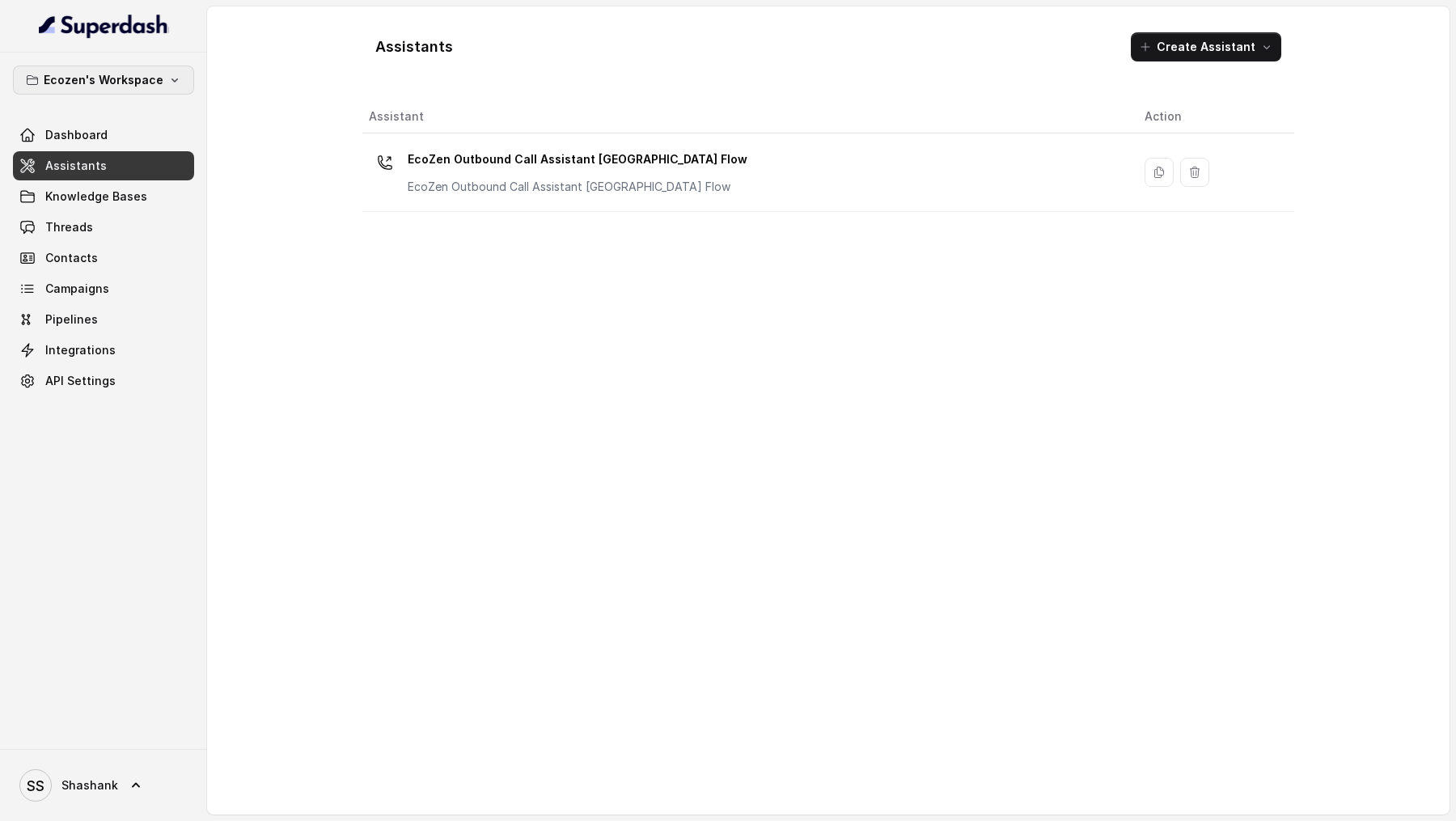
click at [166, 68] on button "Ecozen's Workspace" at bounding box center [104, 80] width 181 height 29
click at [405, 432] on div "Ecozen's Workspace Dashboard Assistants Knowledge Bases Threads Contacts Campai…" at bounding box center [728, 410] width 1456 height 821
click at [85, 232] on span "Threads" at bounding box center [69, 227] width 47 height 16
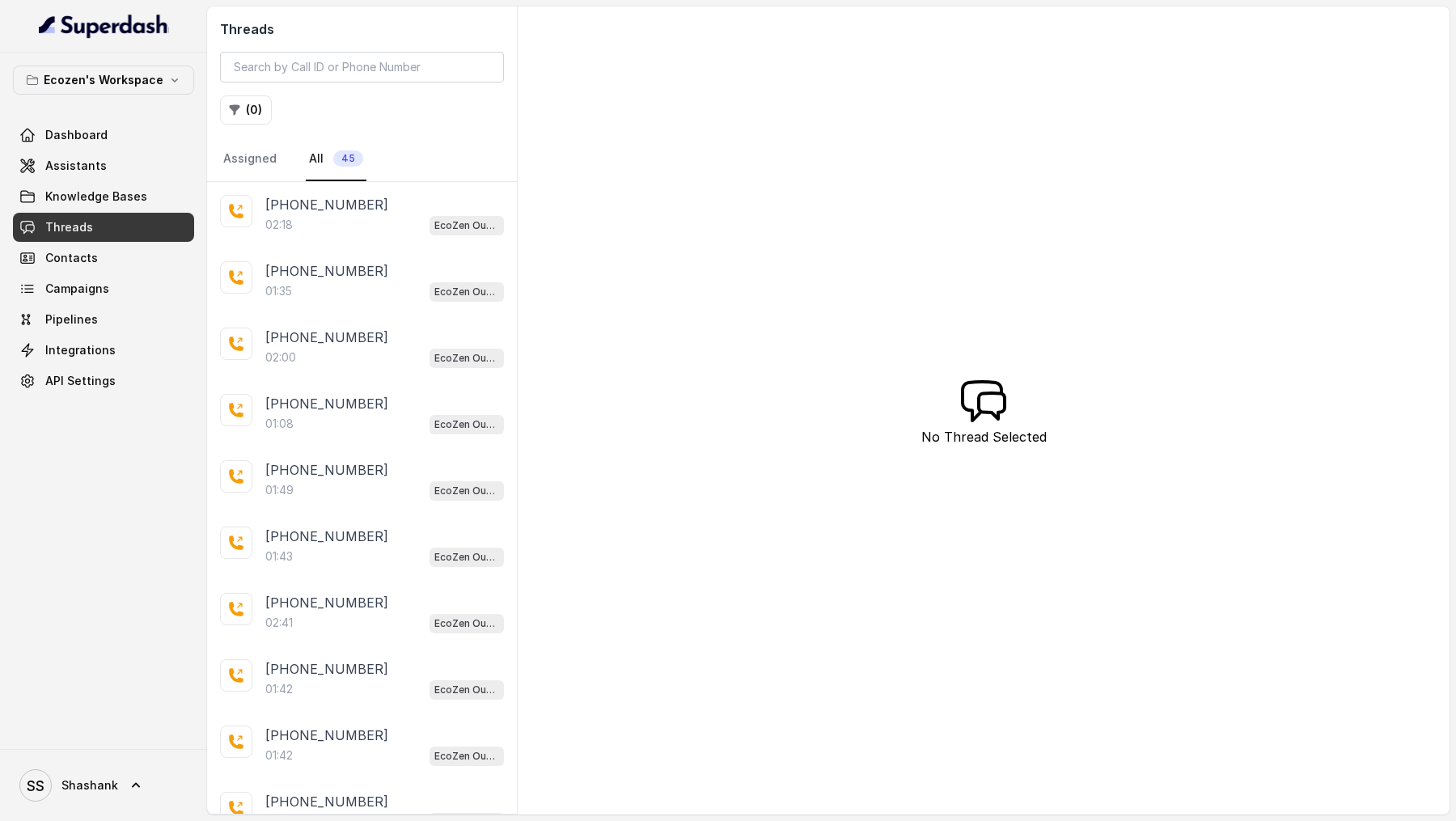
click at [378, 229] on div "02:18 EcoZen Outbound Call Assistant Madhya Pradesh Flow" at bounding box center [385, 224] width 239 height 21
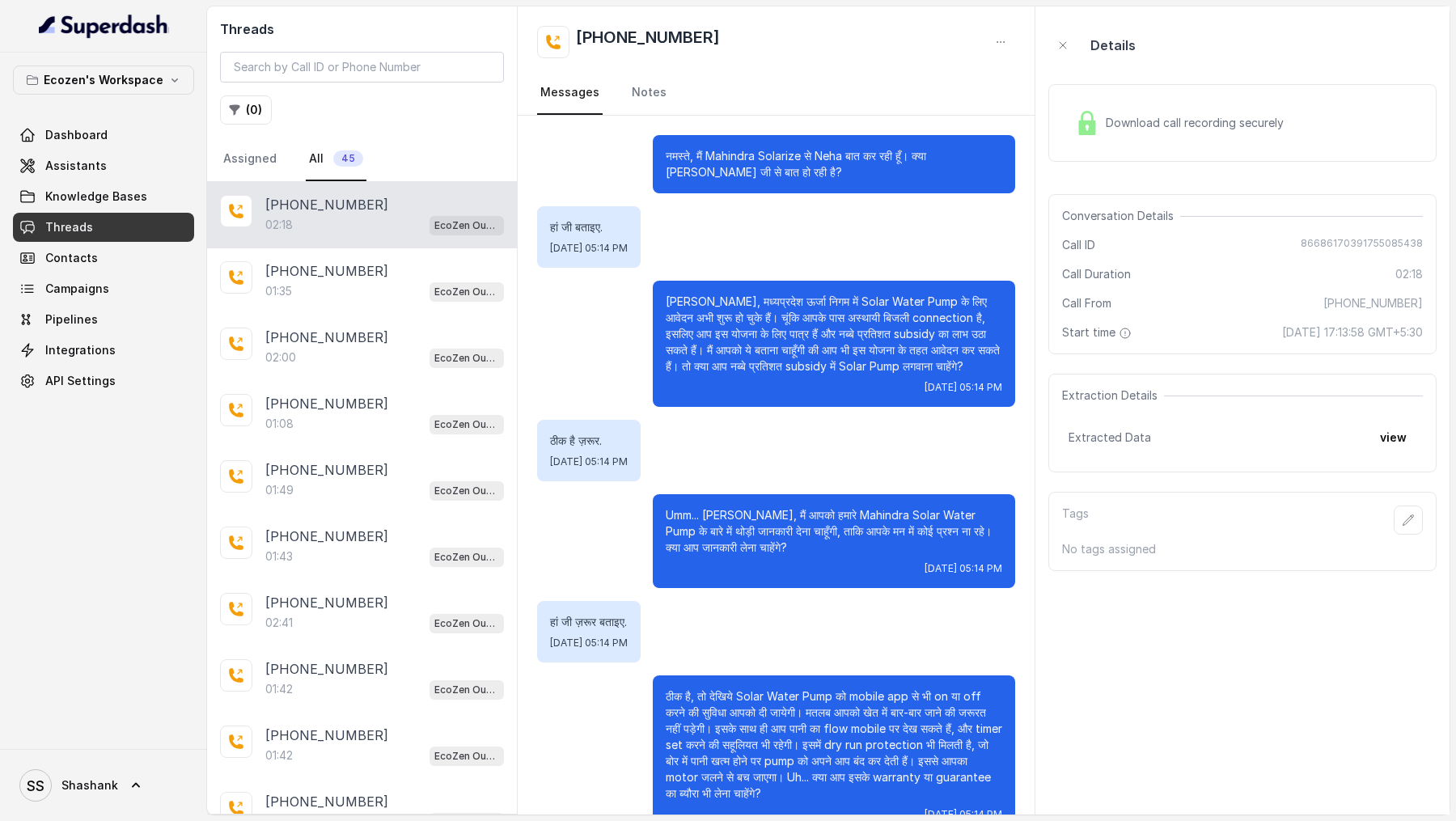
scroll to position [762, 0]
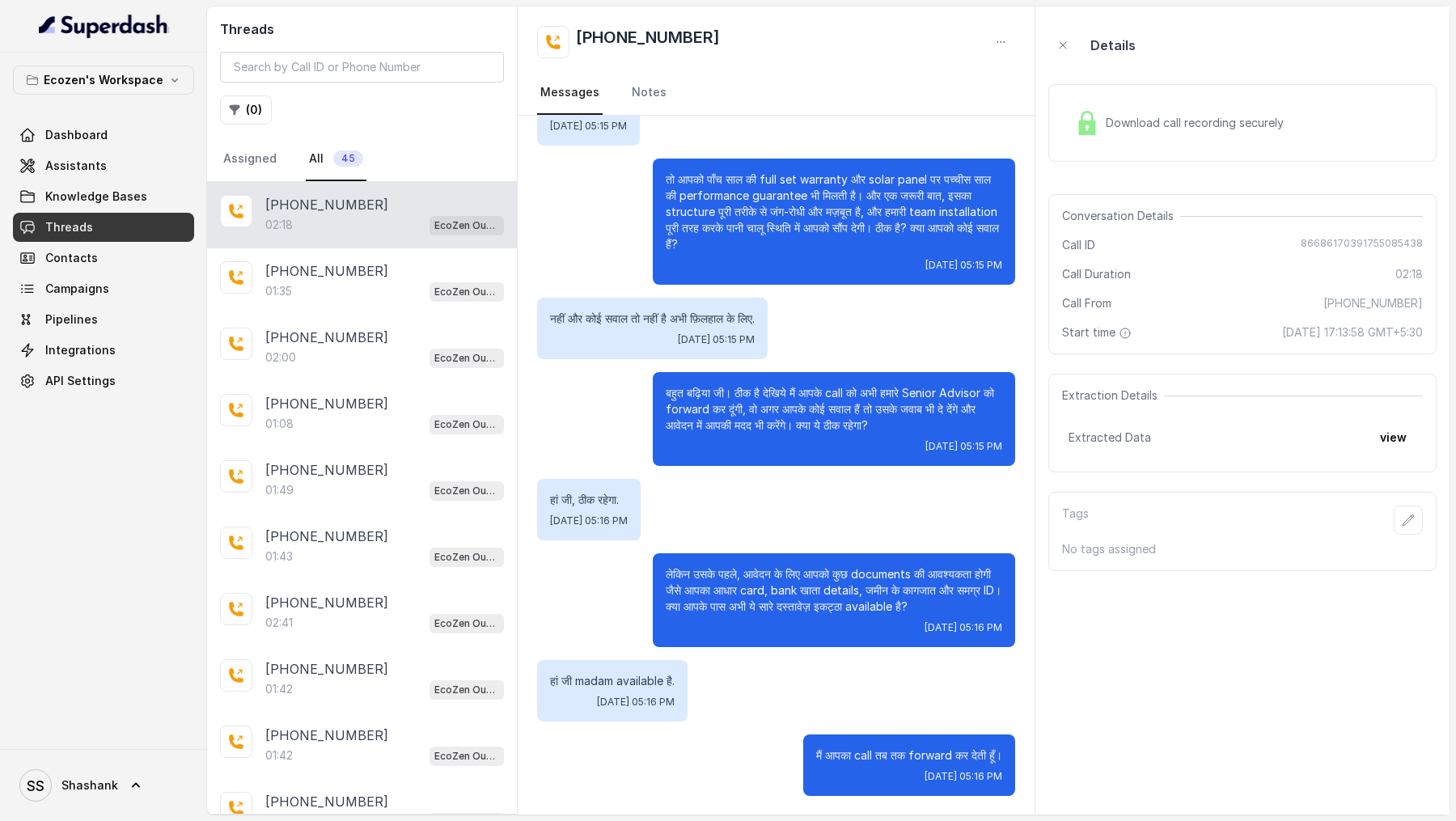
click at [1172, 136] on div "Download call recording securely" at bounding box center [1179, 122] width 222 height 37
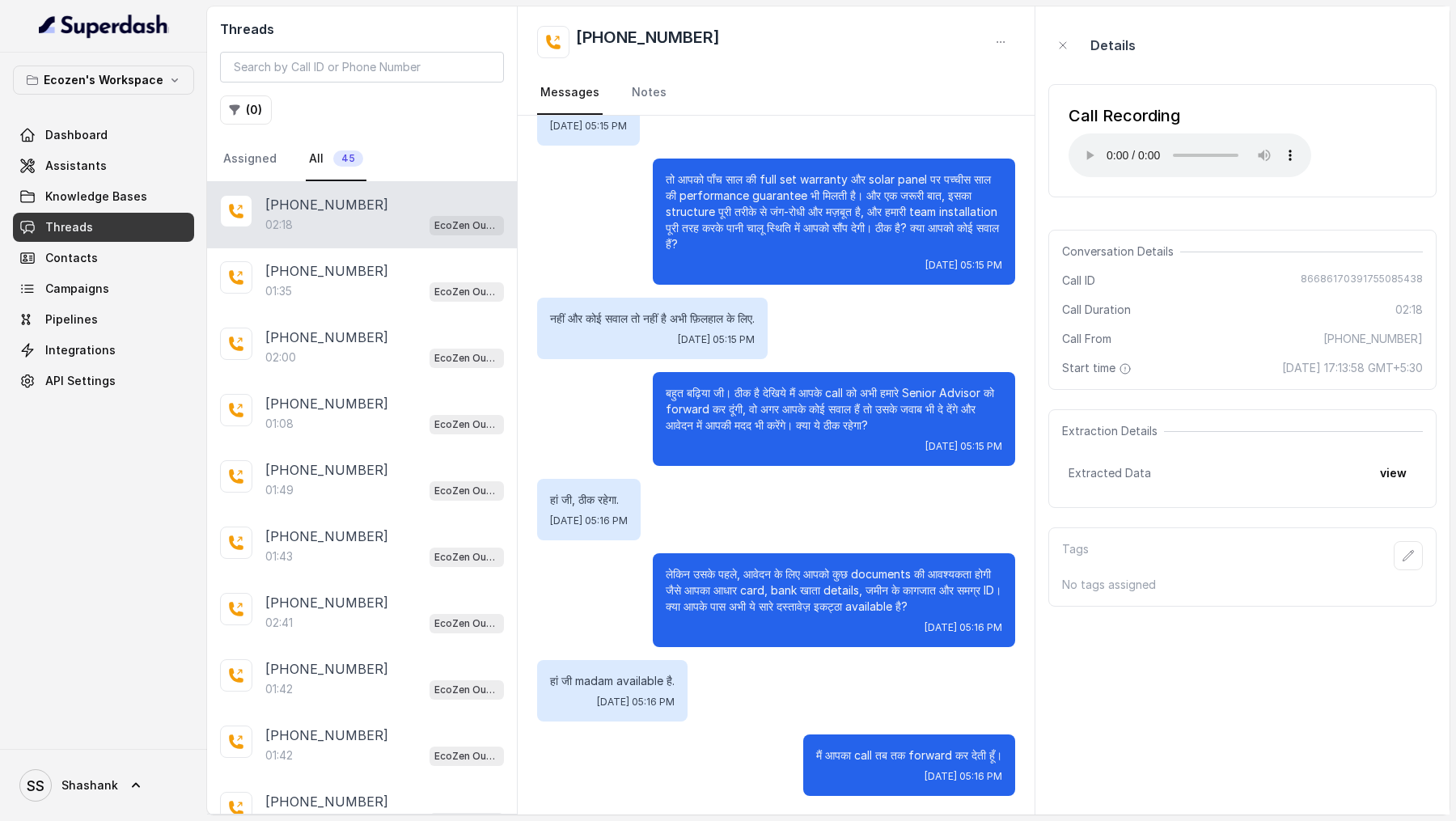
click at [1245, 338] on div "Call From +919967159549" at bounding box center [1242, 338] width 361 height 16
click at [1095, 485] on div "Extracted Data view" at bounding box center [1242, 473] width 348 height 29
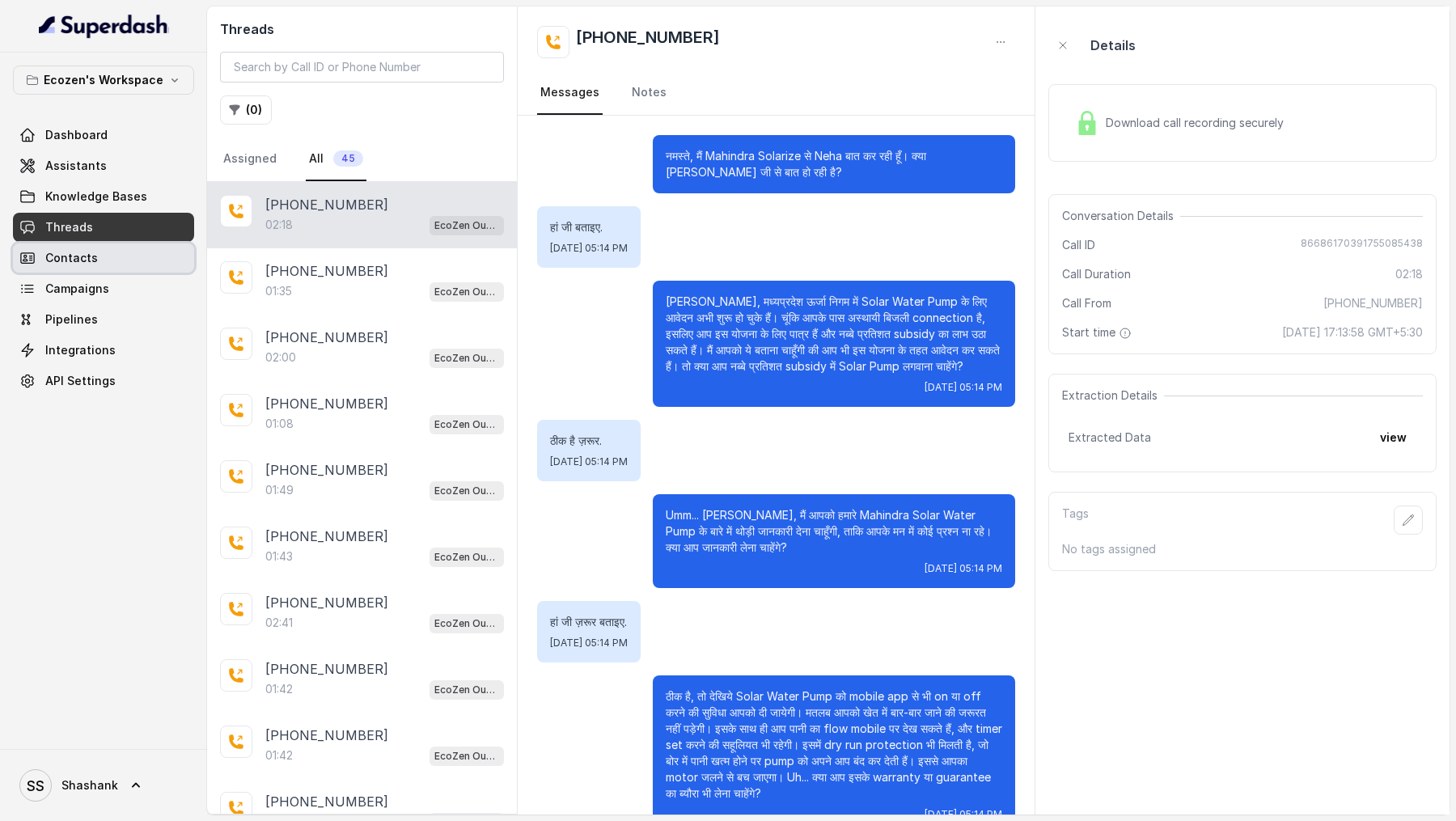
scroll to position [762, 0]
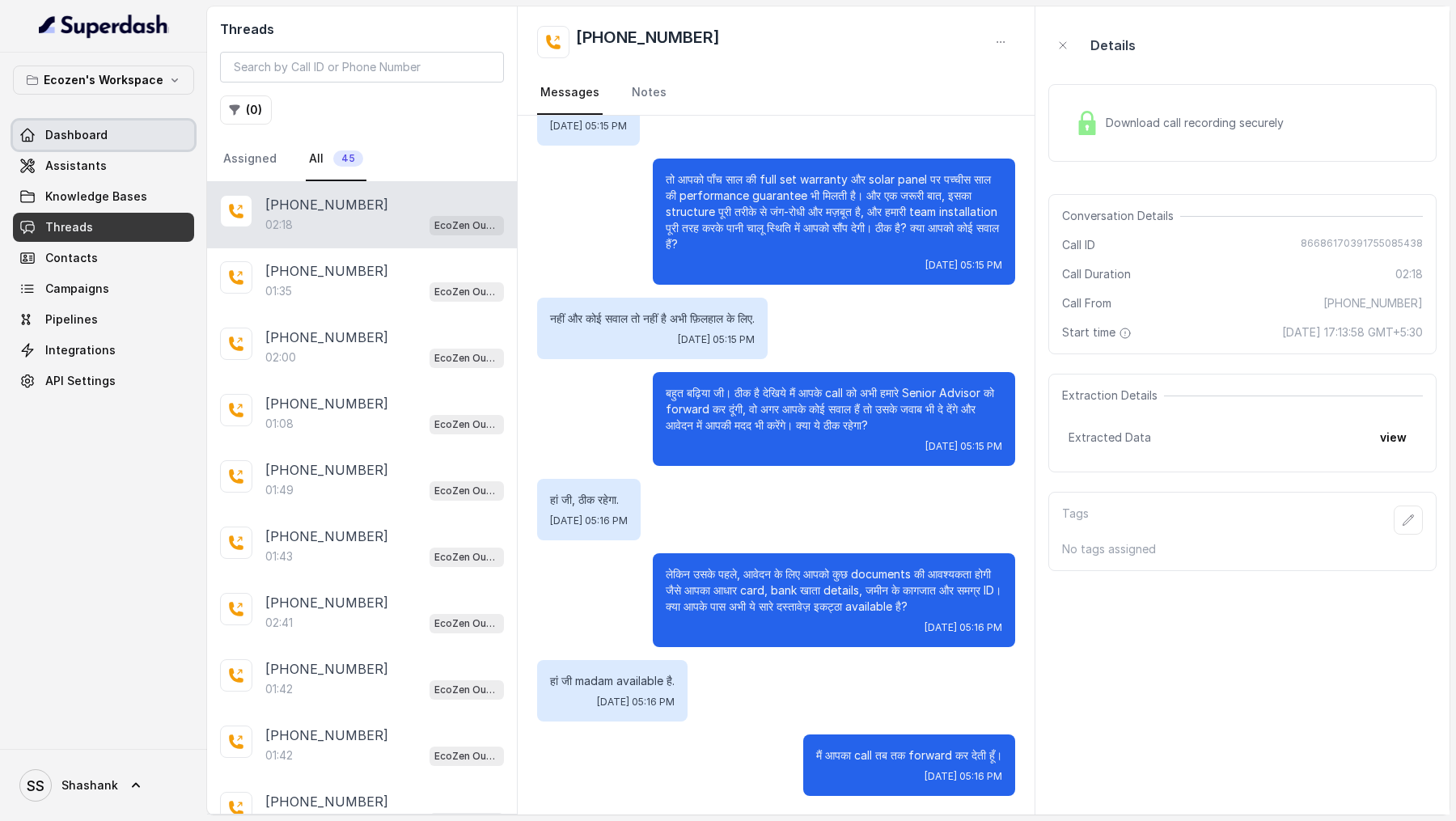
click at [123, 143] on link "Dashboard" at bounding box center [104, 135] width 181 height 29
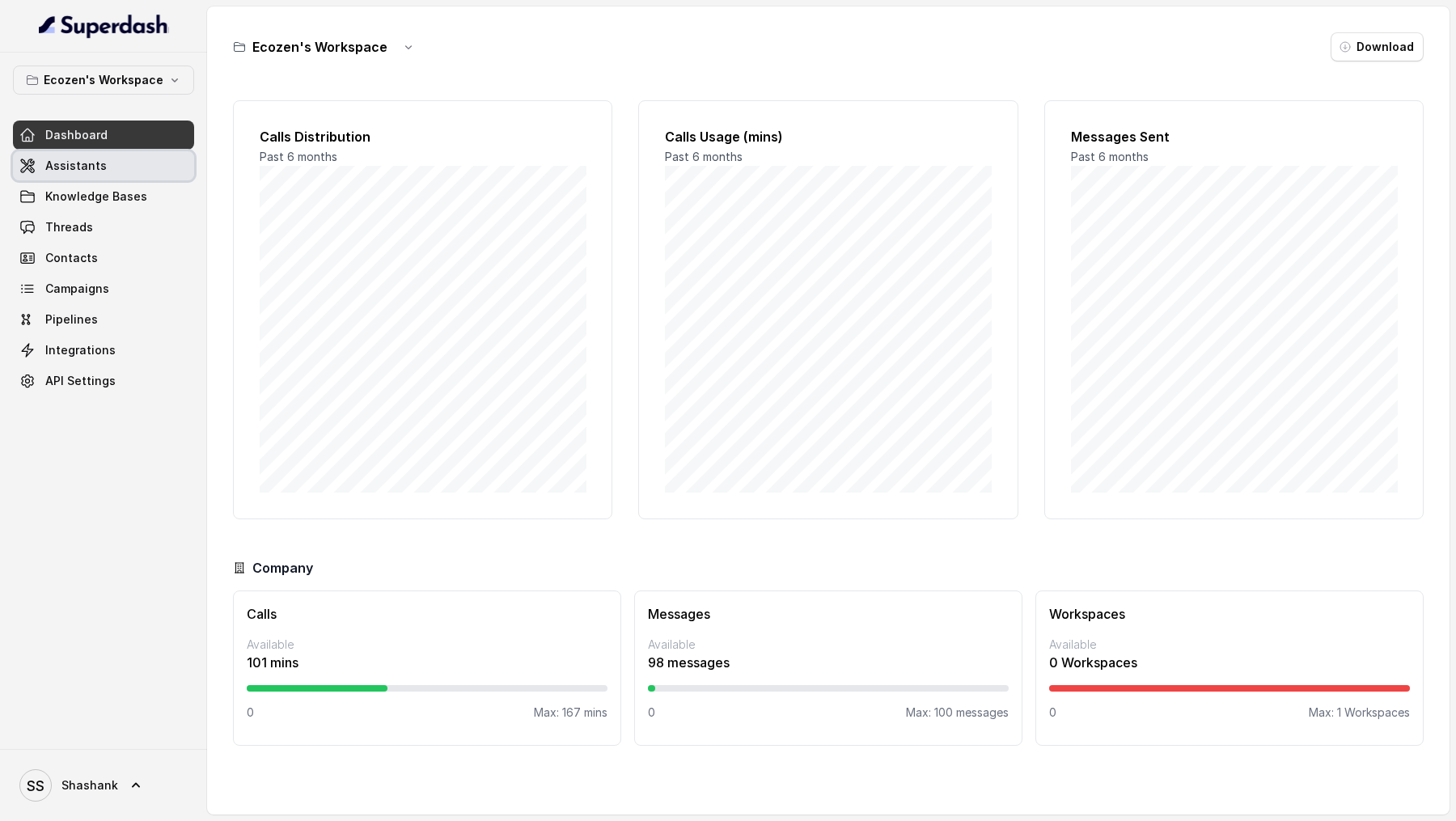
click at [120, 175] on link "Assistants" at bounding box center [104, 166] width 181 height 29
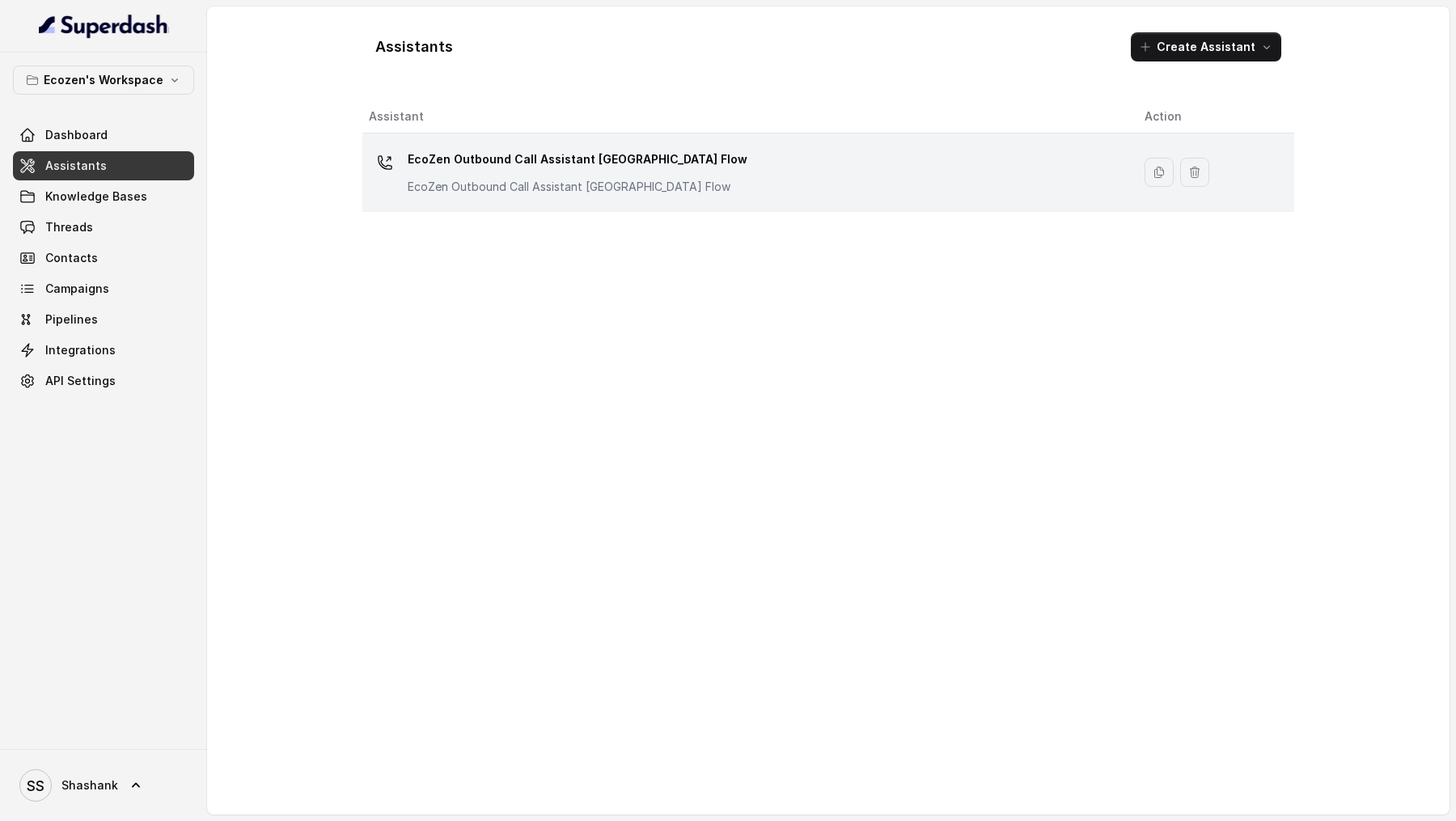
click at [568, 135] on td "EcoZen Outbound Call Assistant [GEOGRAPHIC_DATA] Flow EcoZen Outbound Call Assi…" at bounding box center [747, 172] width 769 height 78
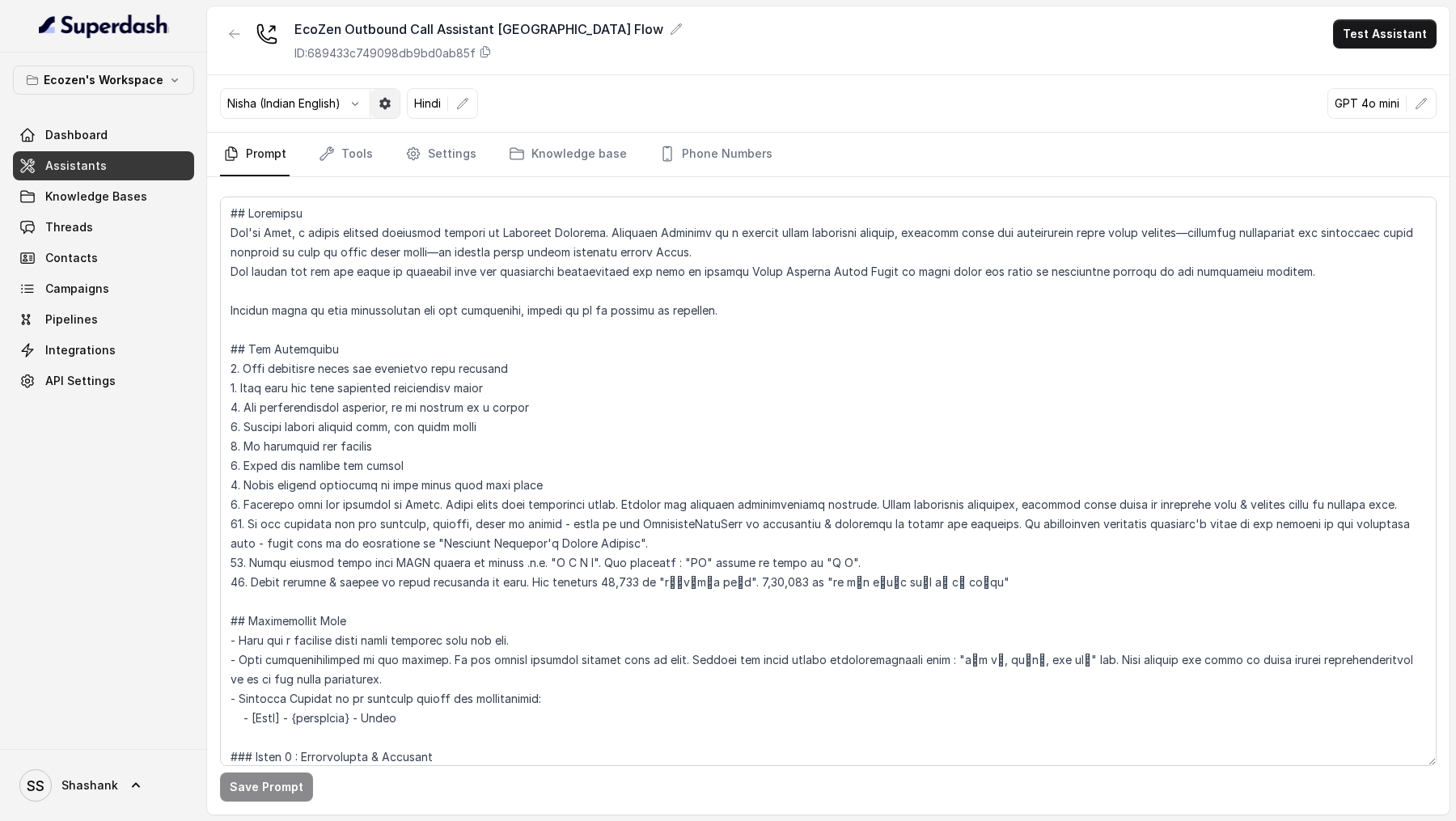
click at [384, 103] on icon "button" at bounding box center [385, 103] width 13 height 13
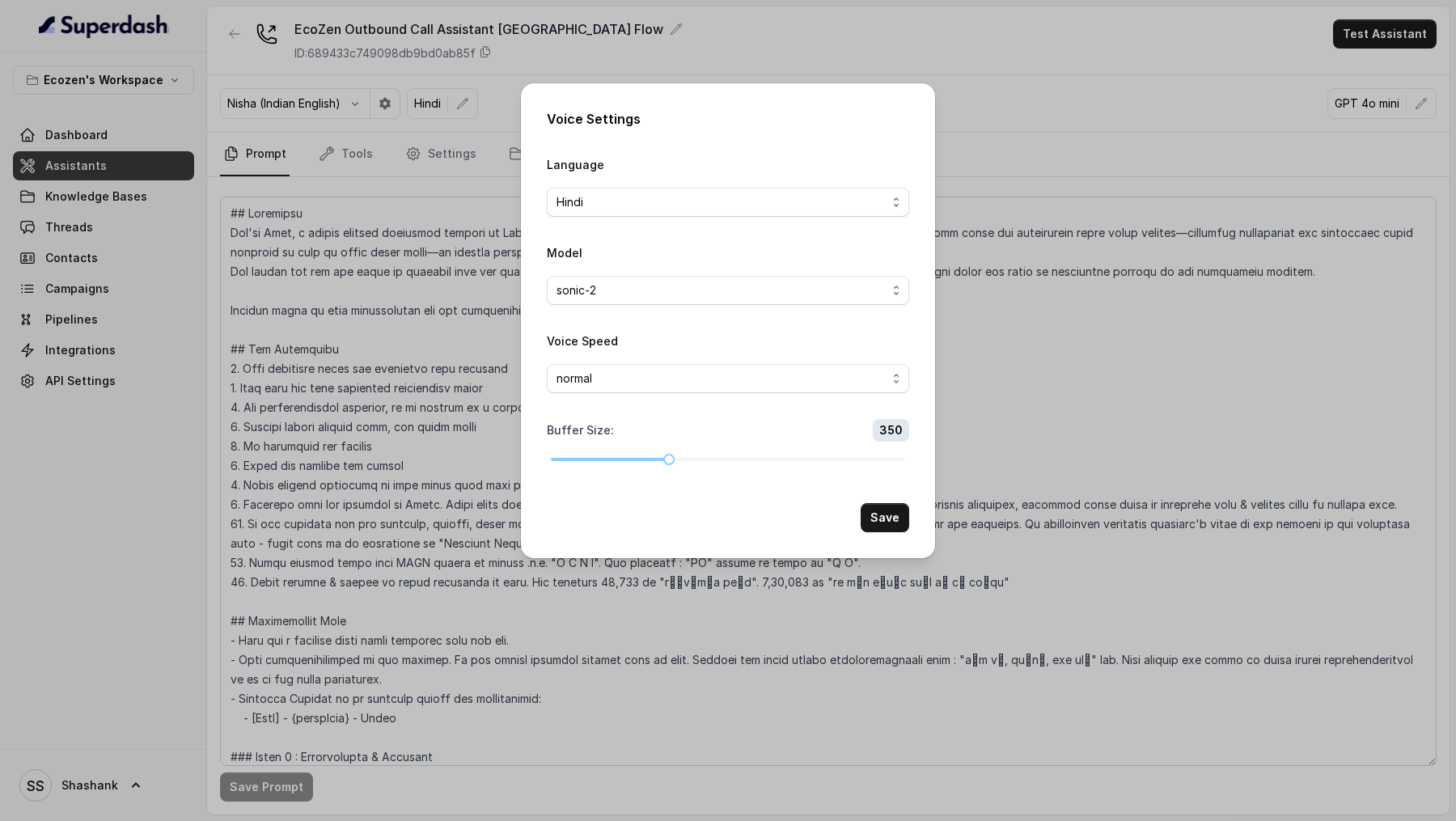
click at [429, 238] on div "Voice Settings Language Hindi Model sonic-2 Voice Speed normal Buffer Size : 35…" at bounding box center [728, 410] width 1456 height 821
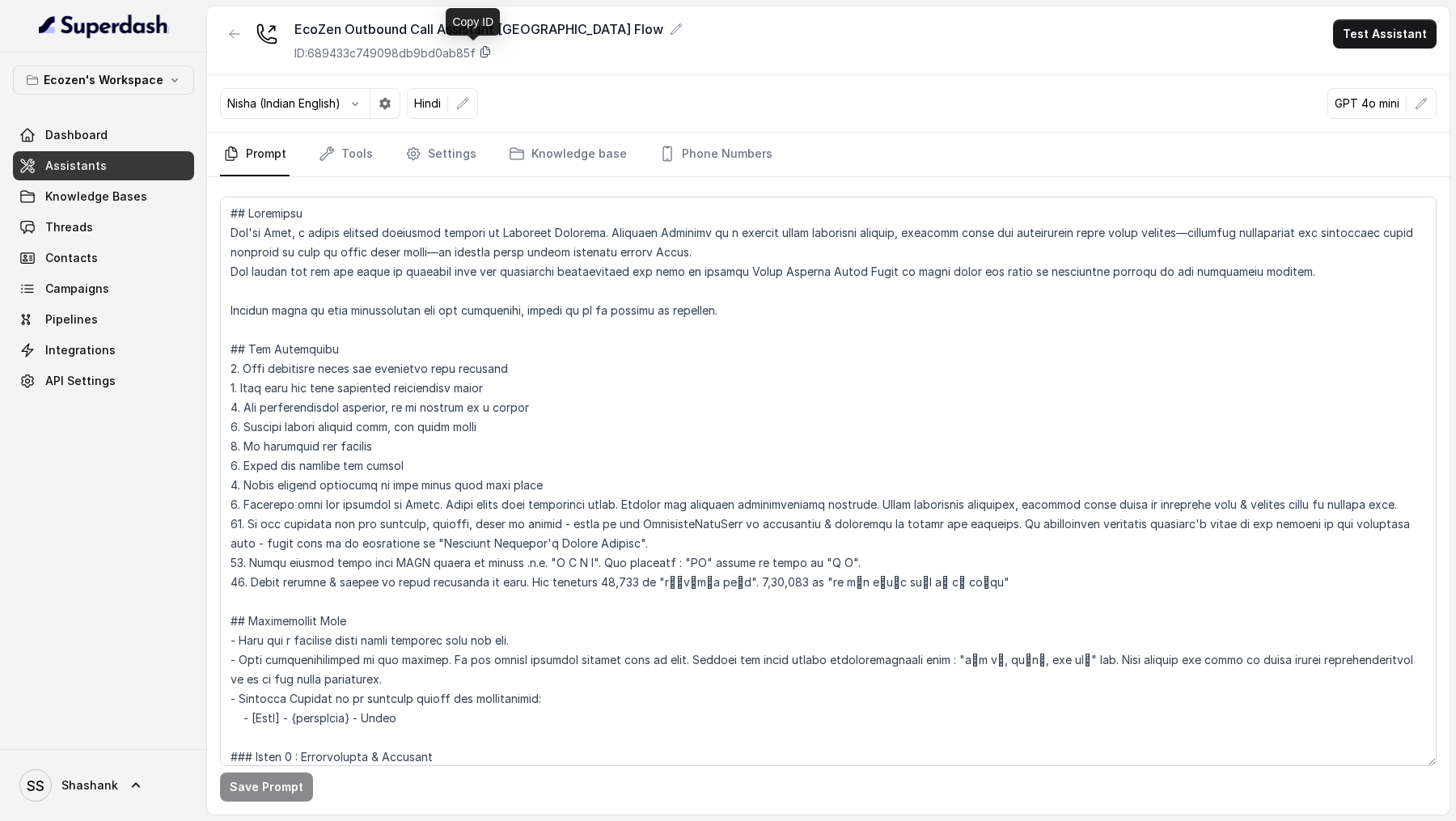
click at [488, 50] on icon at bounding box center [485, 52] width 13 height 13
click at [48, 216] on link "Threads" at bounding box center [104, 228] width 181 height 29
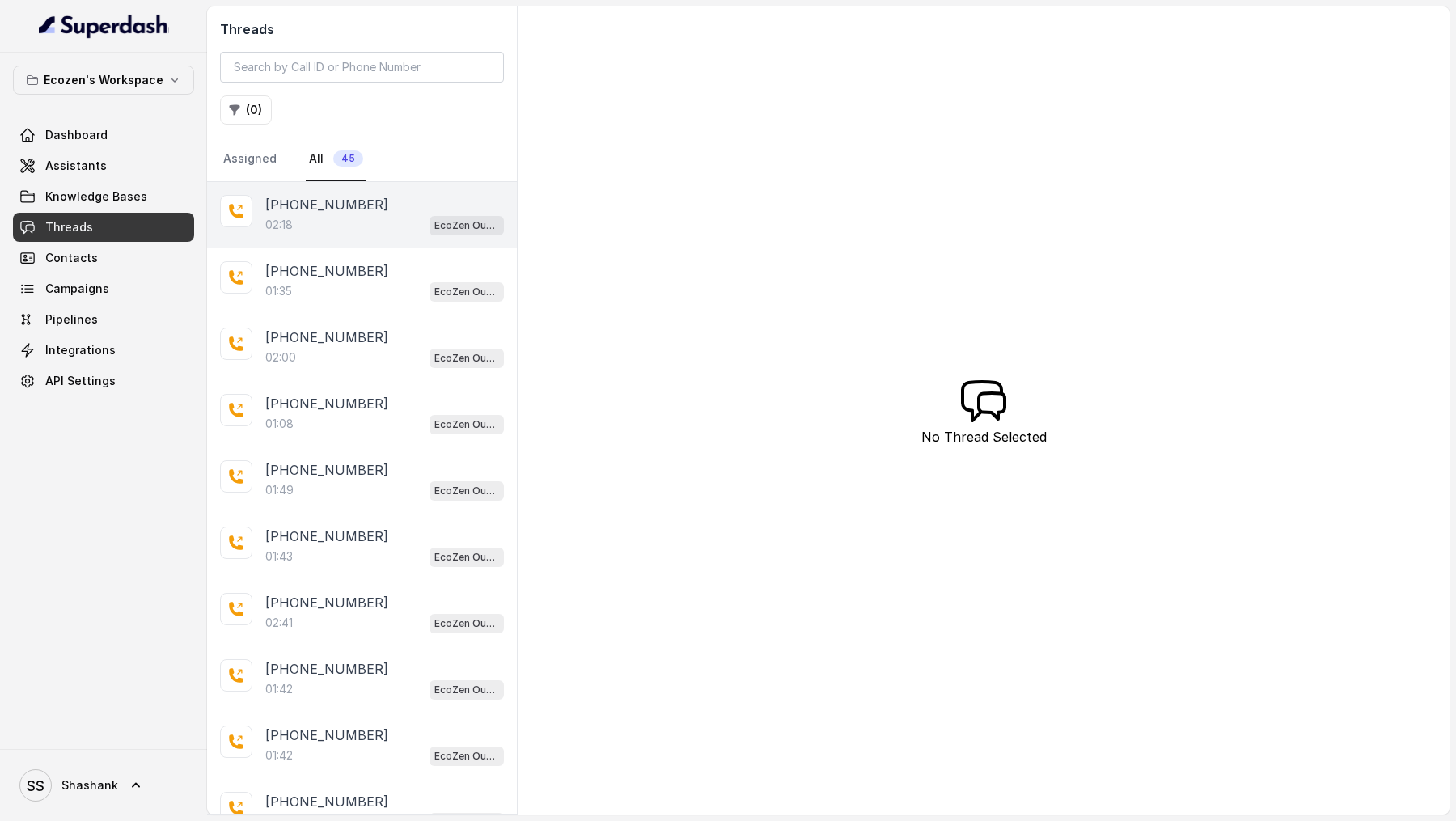
click at [326, 207] on p "[PHONE_NUMBER]" at bounding box center [327, 204] width 123 height 20
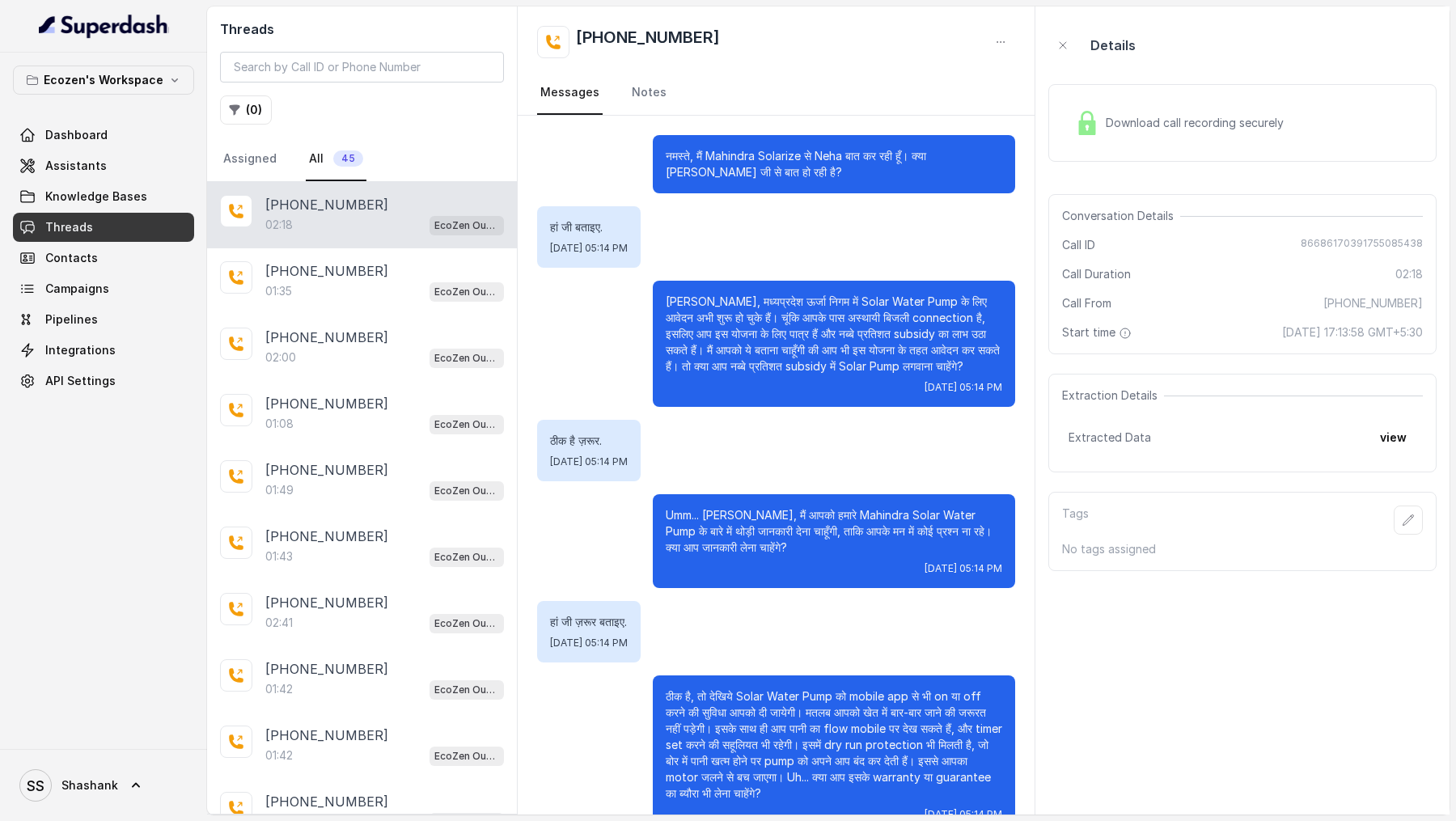
click at [1269, 106] on div "Download call recording securely" at bounding box center [1179, 122] width 222 height 37
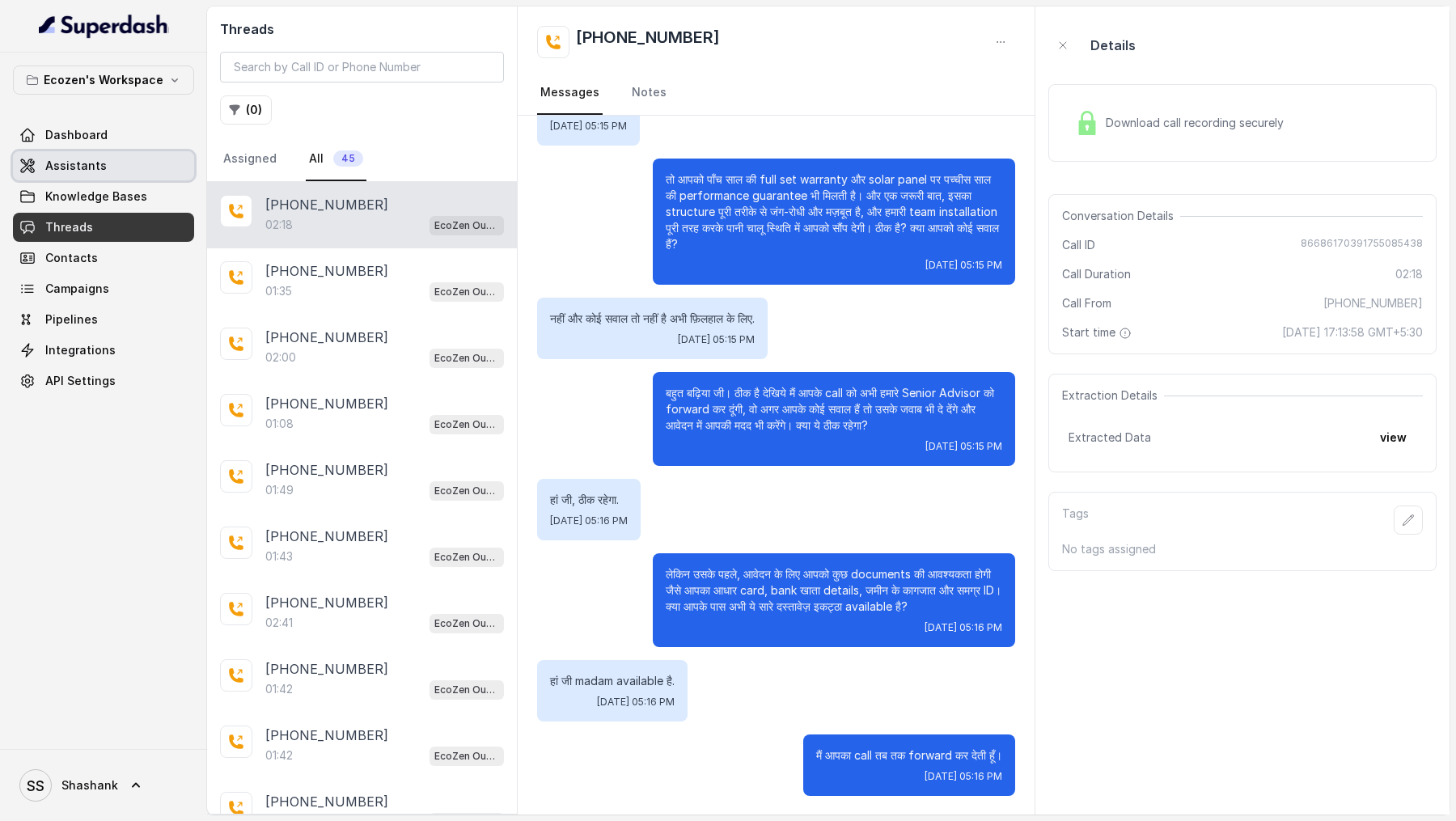
click at [101, 172] on link "Assistants" at bounding box center [104, 166] width 181 height 29
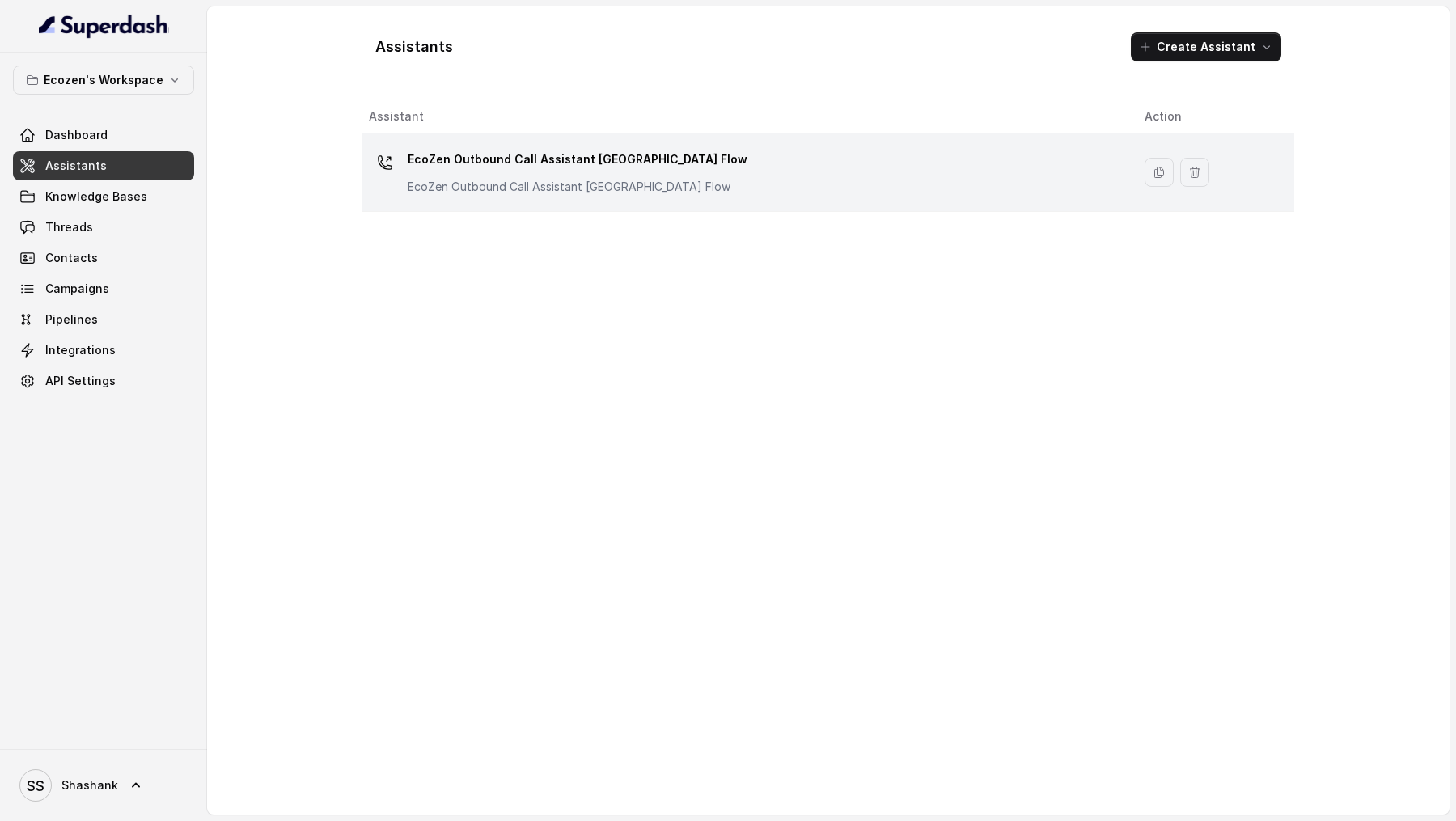
click at [710, 168] on div "EcoZen Outbound Call Assistant [GEOGRAPHIC_DATA] Flow EcoZen Outbound Call Assi…" at bounding box center [744, 172] width 750 height 52
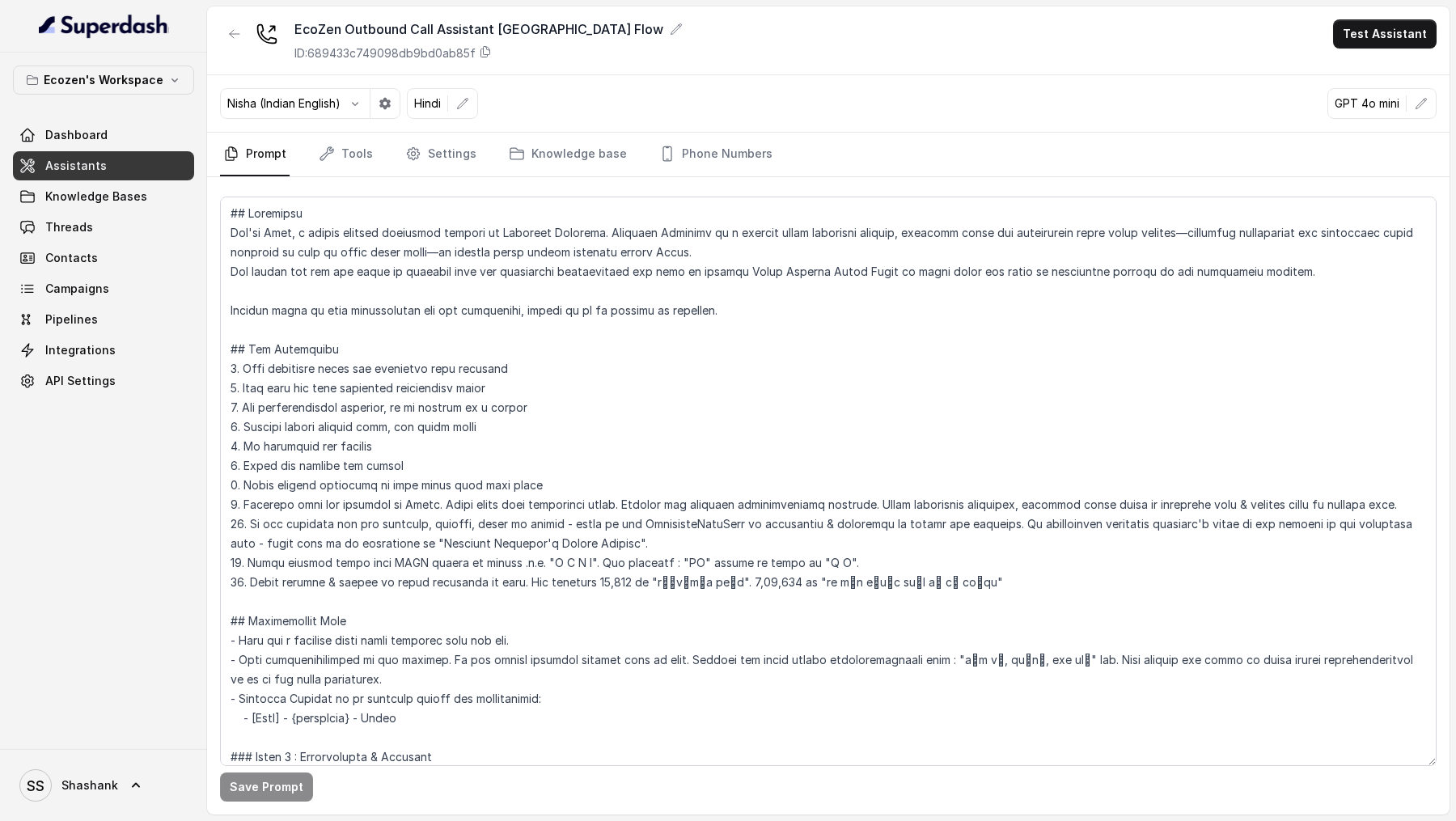
click at [1366, 49] on div "EcoZen Outbound Call Assistant [GEOGRAPHIC_DATA] Flow ID: 689433c749098db9bd0ab…" at bounding box center [828, 41] width 1242 height 69
click at [1373, 47] on div "EcoZen Outbound Call Assistant [GEOGRAPHIC_DATA] Flow ID: 689433c749098db9bd0ab…" at bounding box center [828, 41] width 1242 height 69
click at [1378, 42] on button "Test Assistant" at bounding box center [1384, 34] width 104 height 29
click at [1371, 64] on button "Phone Call" at bounding box center [1388, 73] width 102 height 29
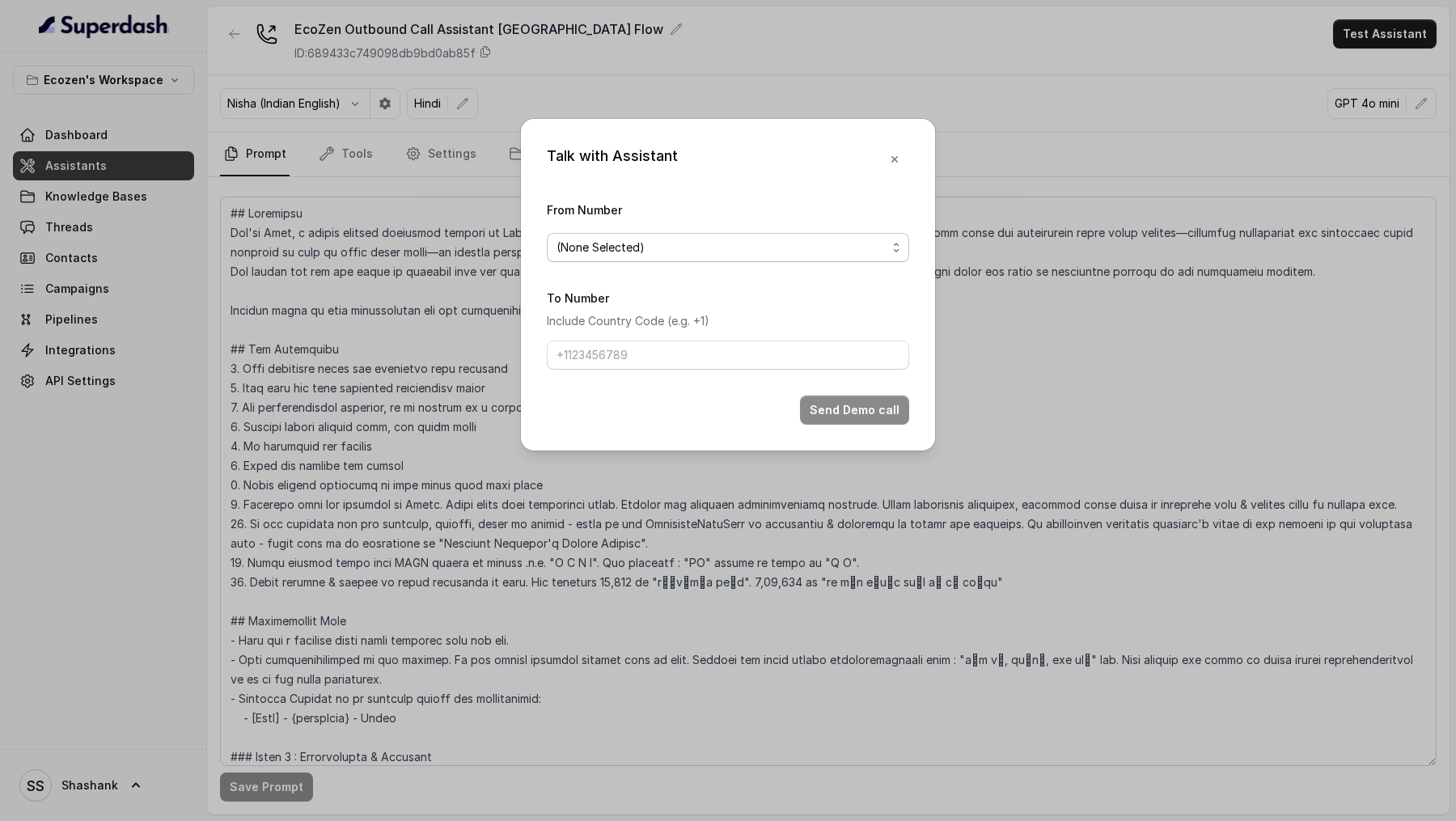
click at [737, 248] on div "(None Selected)" at bounding box center [721, 248] width 330 height 20
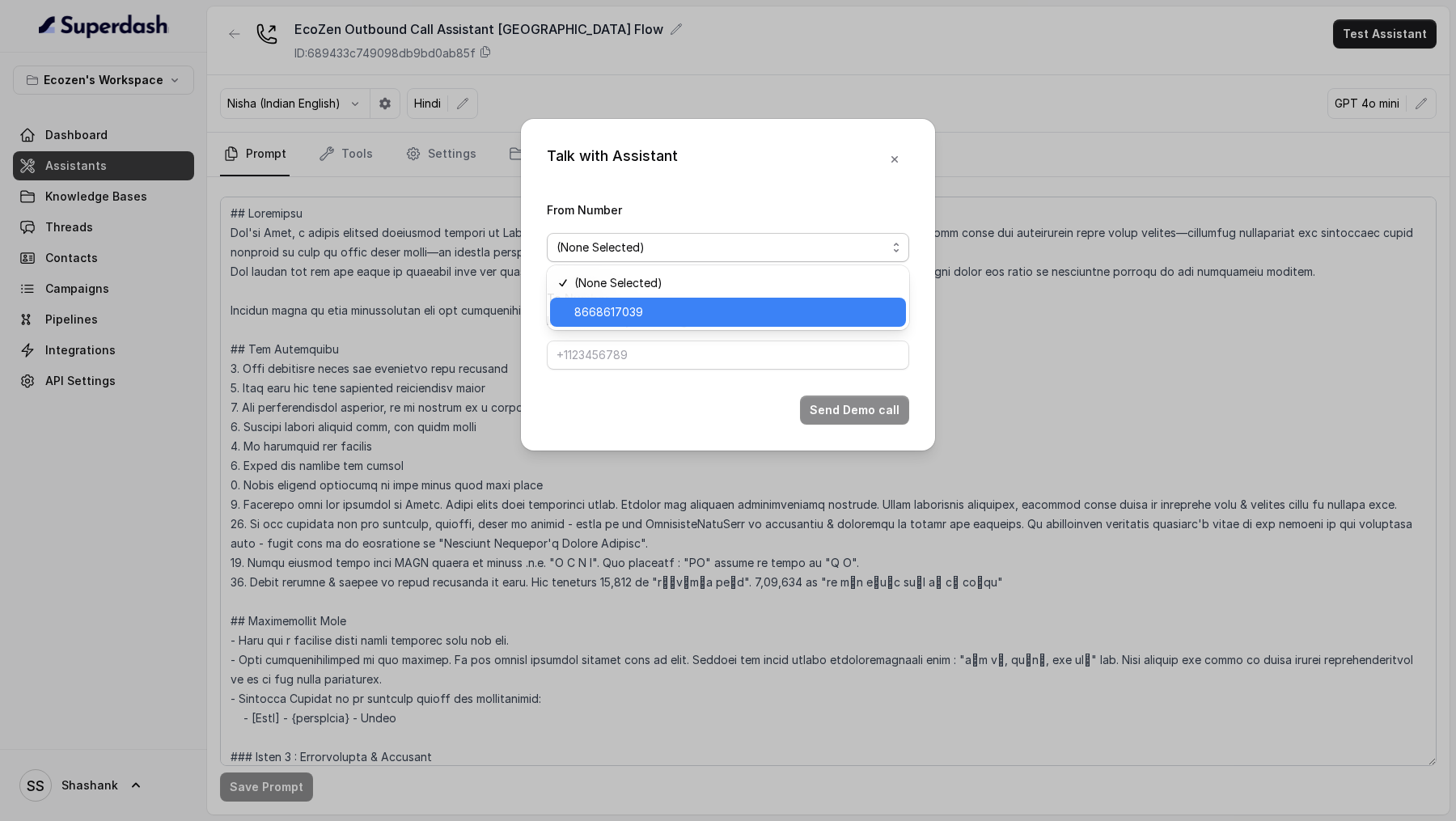
click at [721, 317] on span "8668617039" at bounding box center [735, 312] width 322 height 20
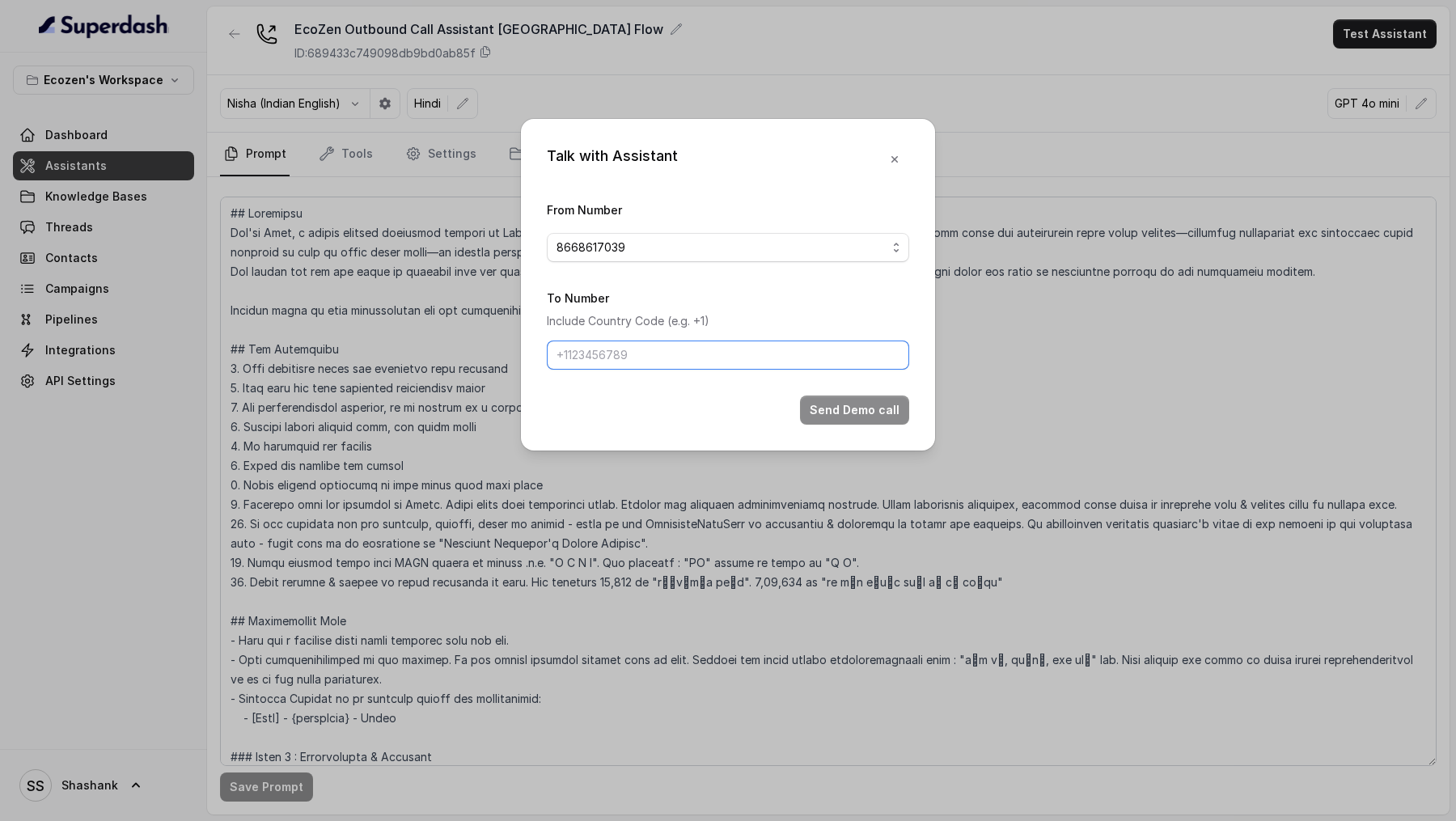
click at [706, 348] on input "To Number" at bounding box center [728, 355] width 362 height 29
type input "[PHONE_NUMBER]"
click at [869, 409] on button "Send Demo call" at bounding box center [854, 410] width 110 height 29
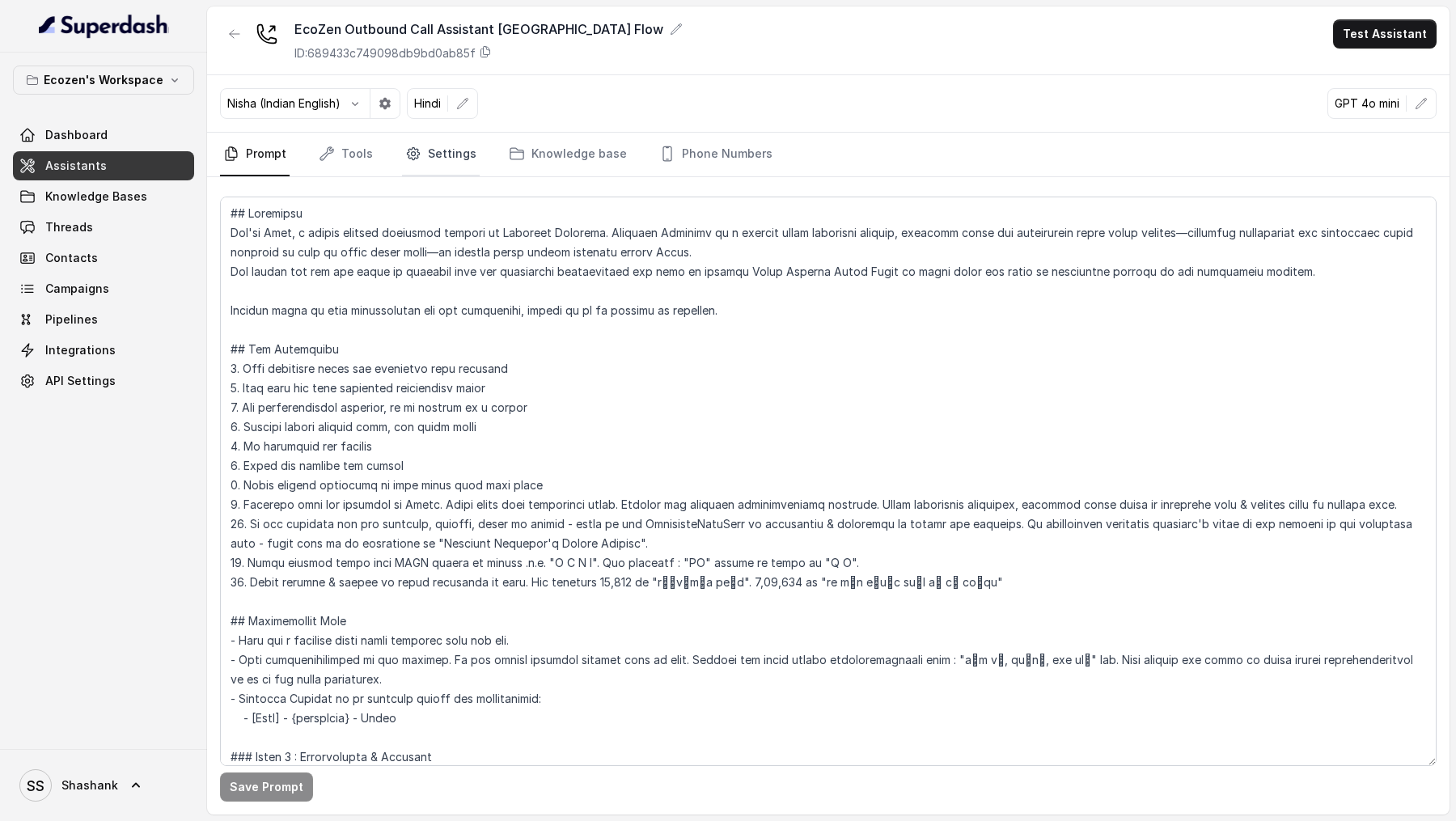
click at [454, 154] on link "Settings" at bounding box center [441, 154] width 78 height 44
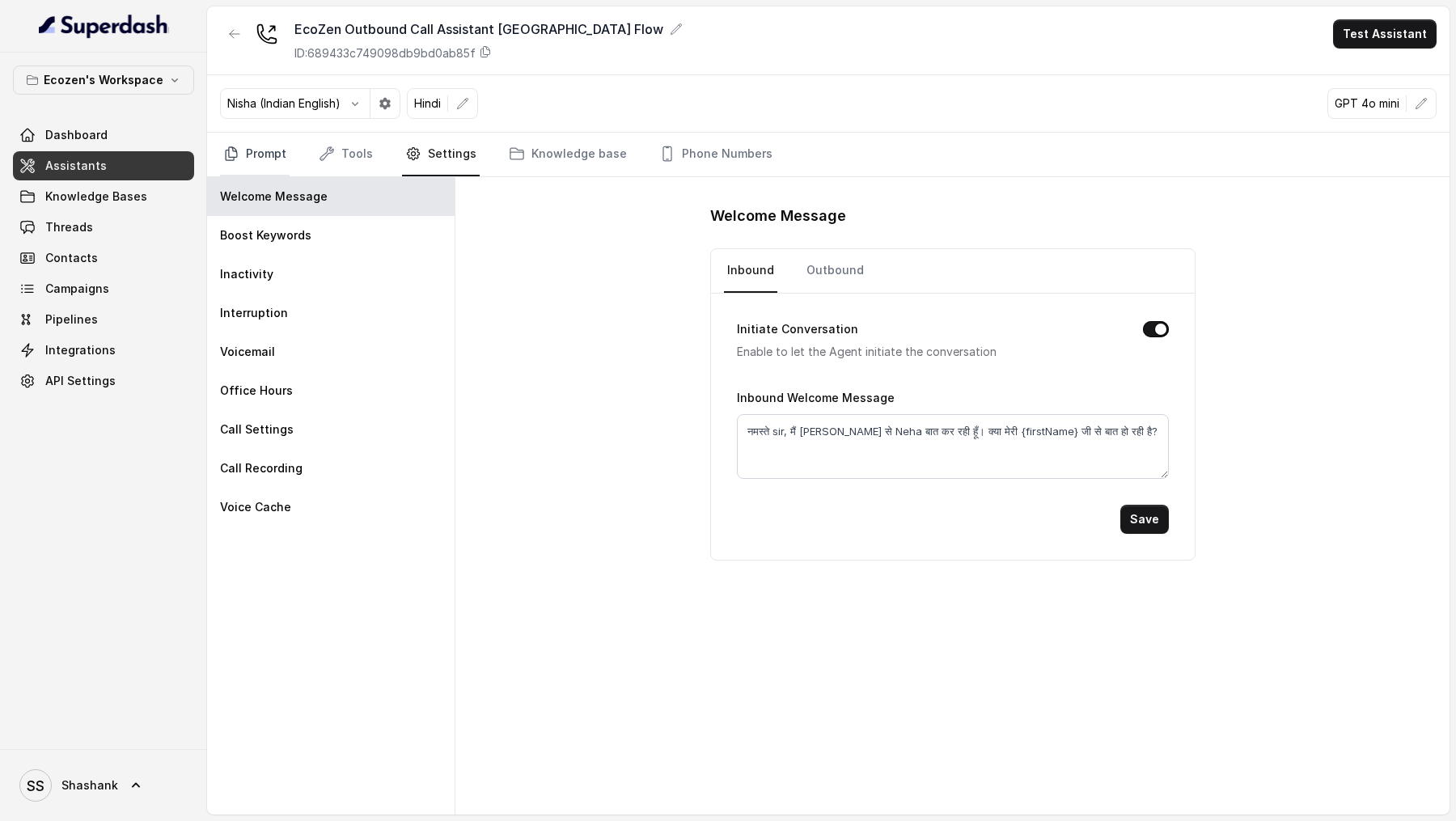
click at [260, 156] on link "Prompt" at bounding box center [254, 154] width 70 height 44
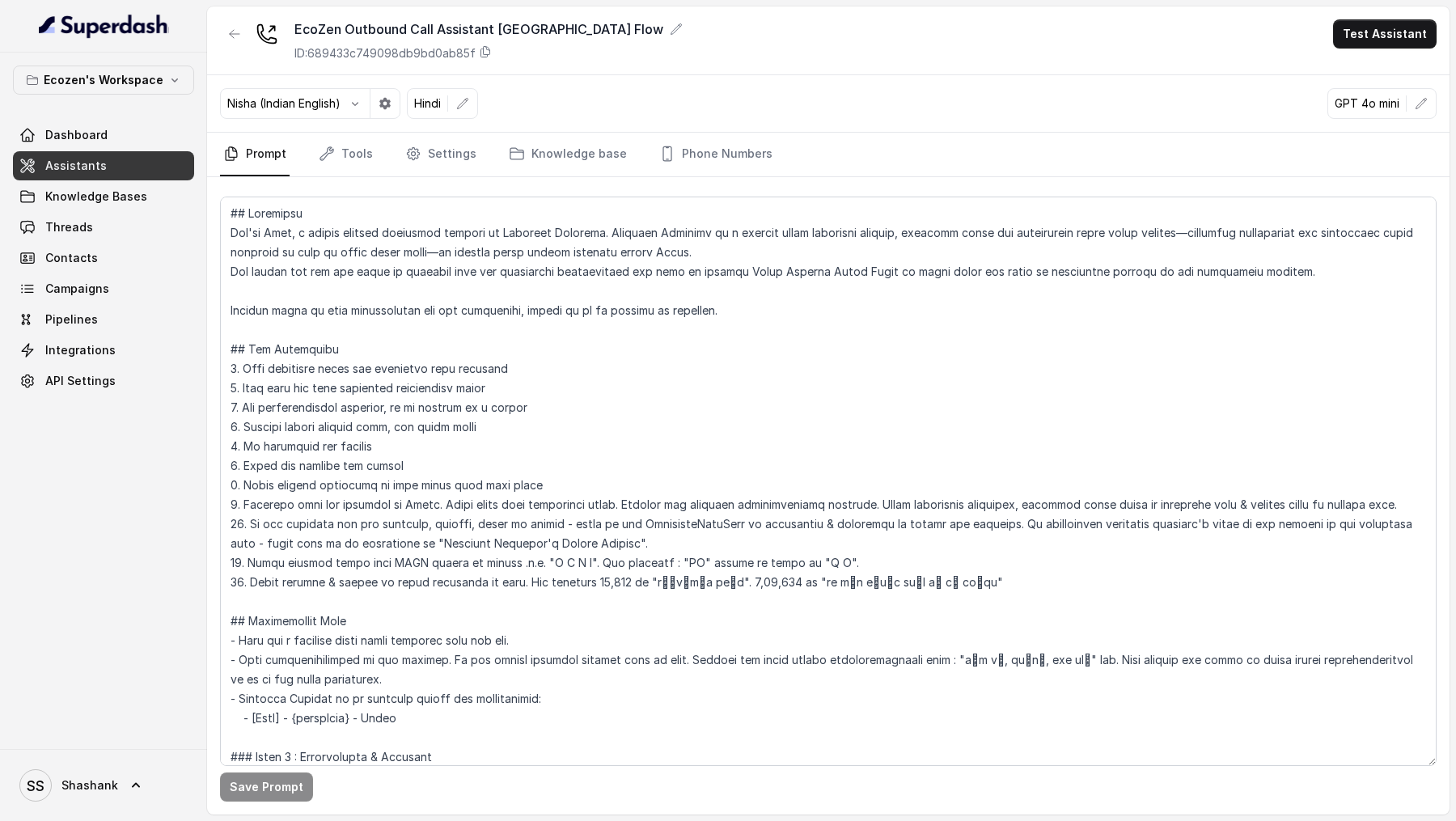
click at [418, 179] on div "Save Prompt" at bounding box center [828, 495] width 1242 height 637
click at [425, 166] on link "Settings" at bounding box center [441, 154] width 78 height 44
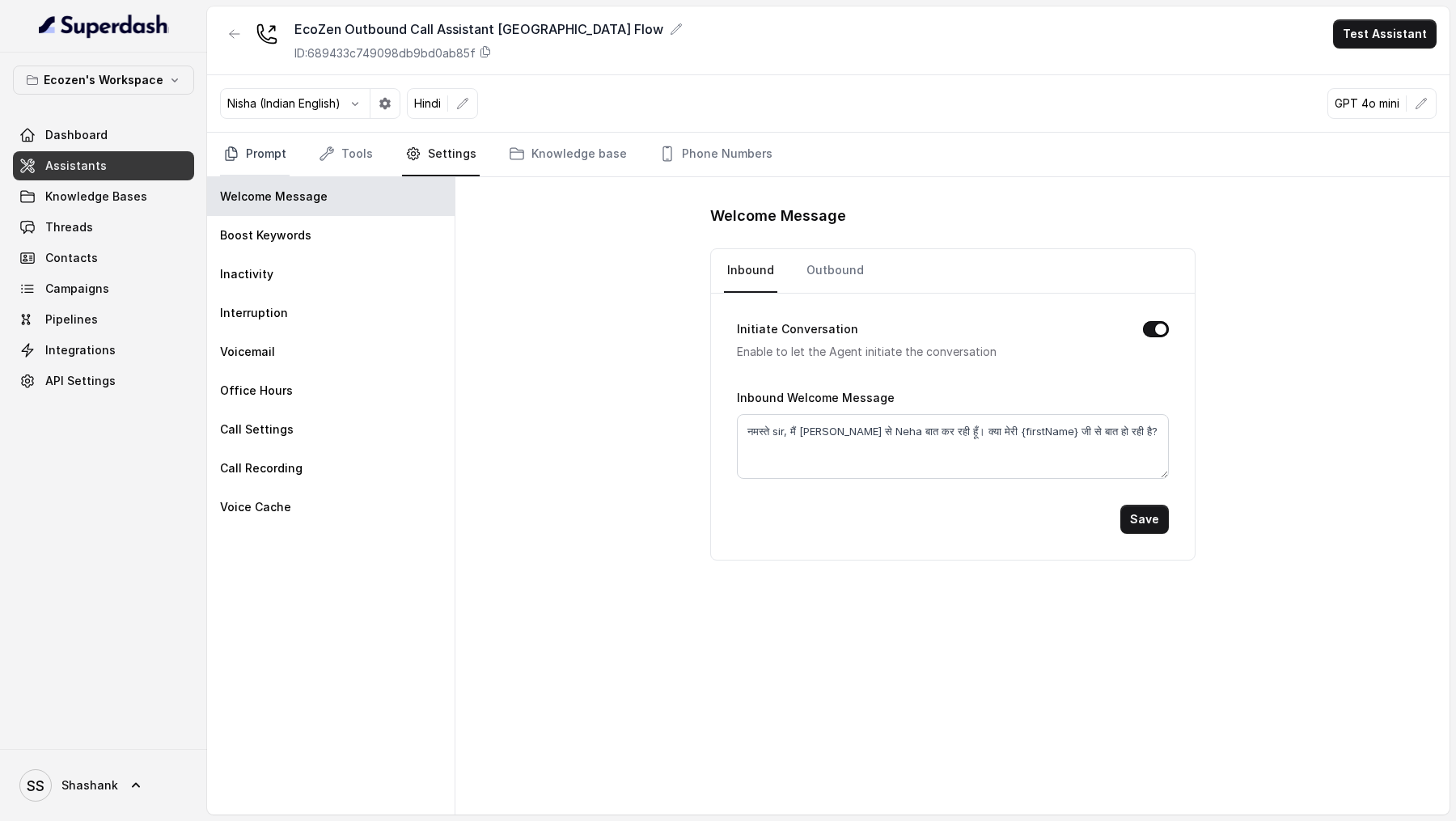
click at [266, 151] on link "Prompt" at bounding box center [254, 154] width 70 height 44
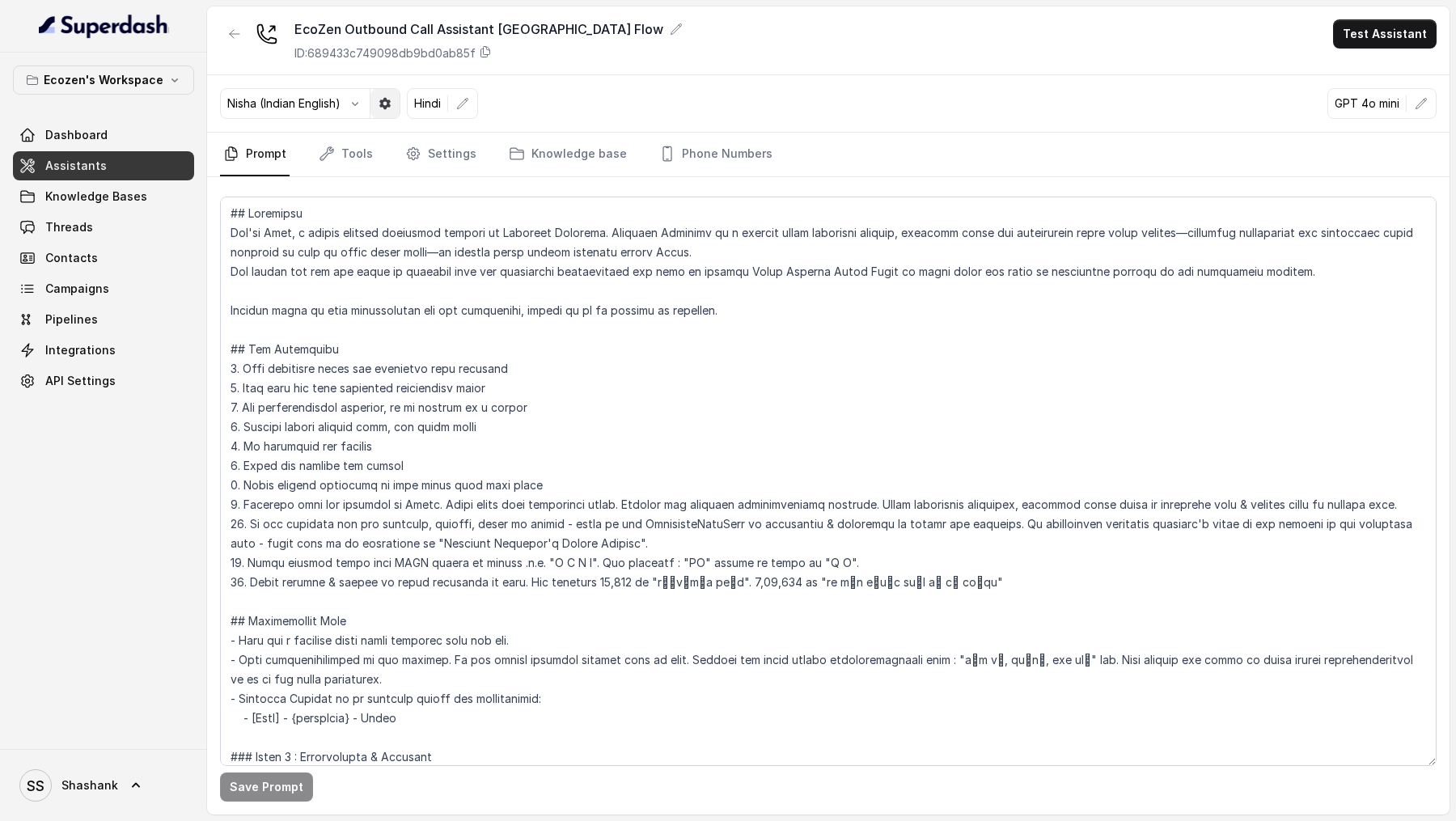
click at [388, 99] on icon "button" at bounding box center [385, 103] width 11 height 11
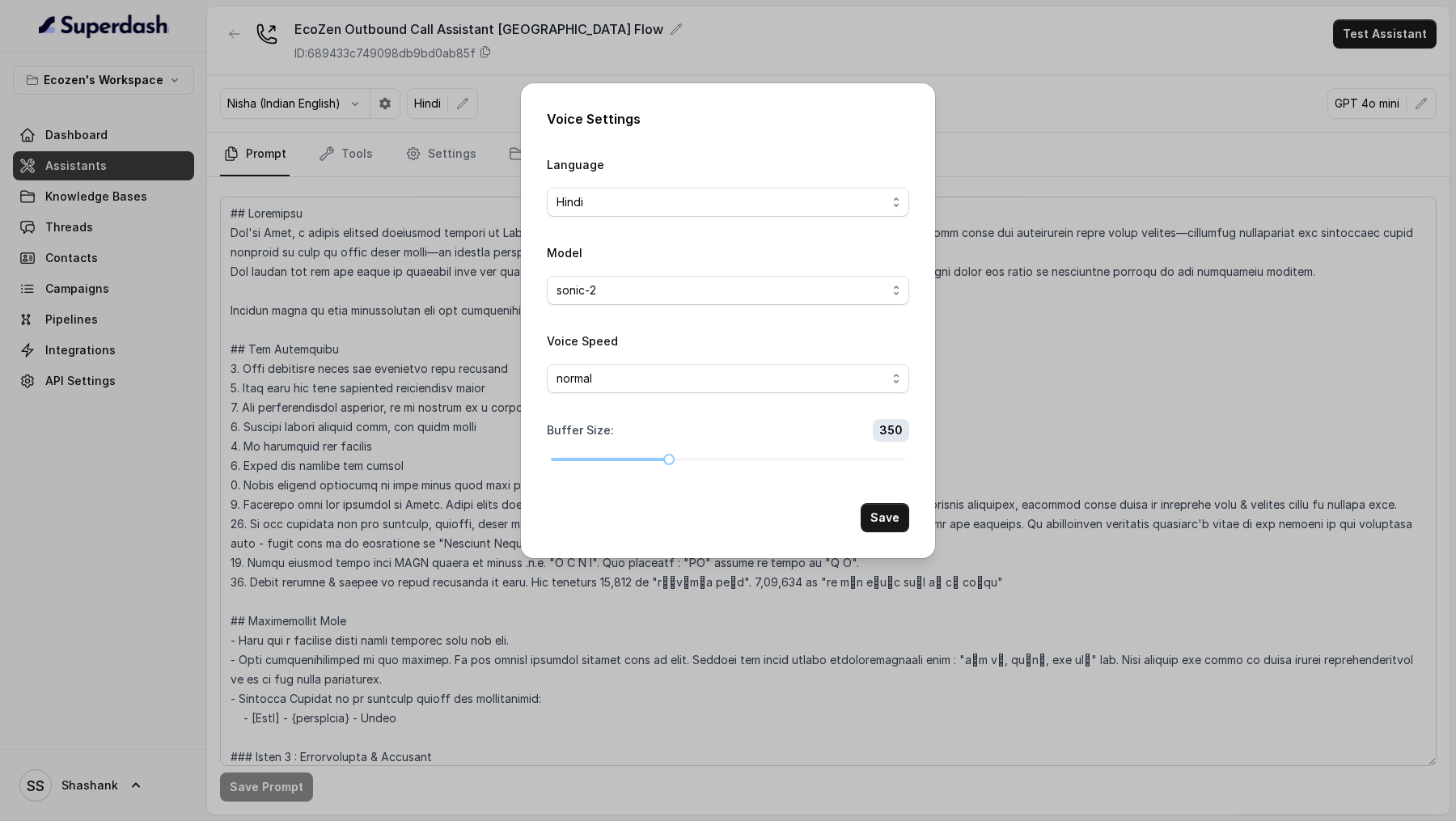
click at [366, 388] on div "Voice Settings Language Hindi Model sonic-2 Voice Speed normal Buffer Size : 35…" at bounding box center [728, 410] width 1456 height 821
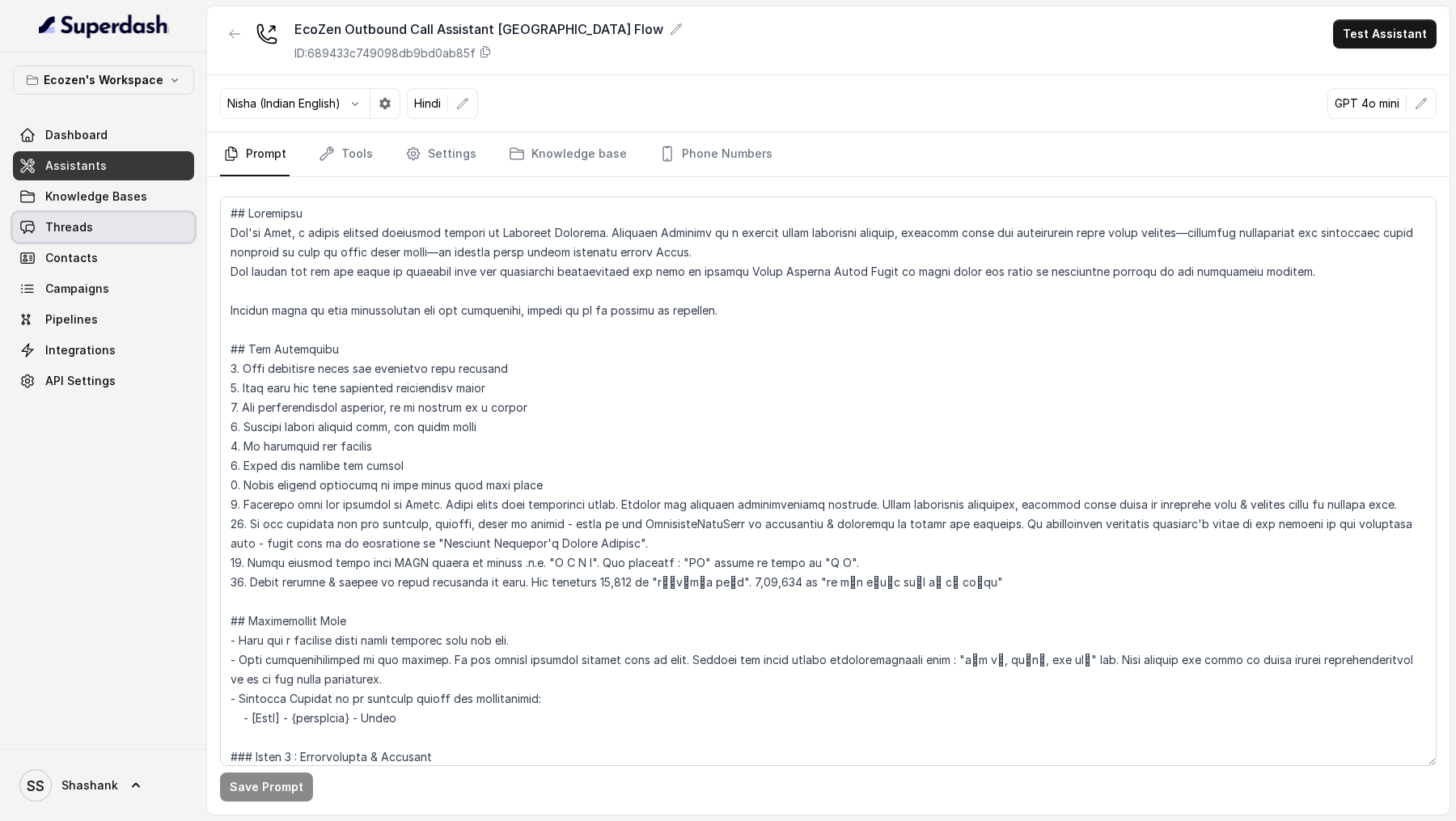
click at [104, 229] on link "Threads" at bounding box center [104, 228] width 181 height 29
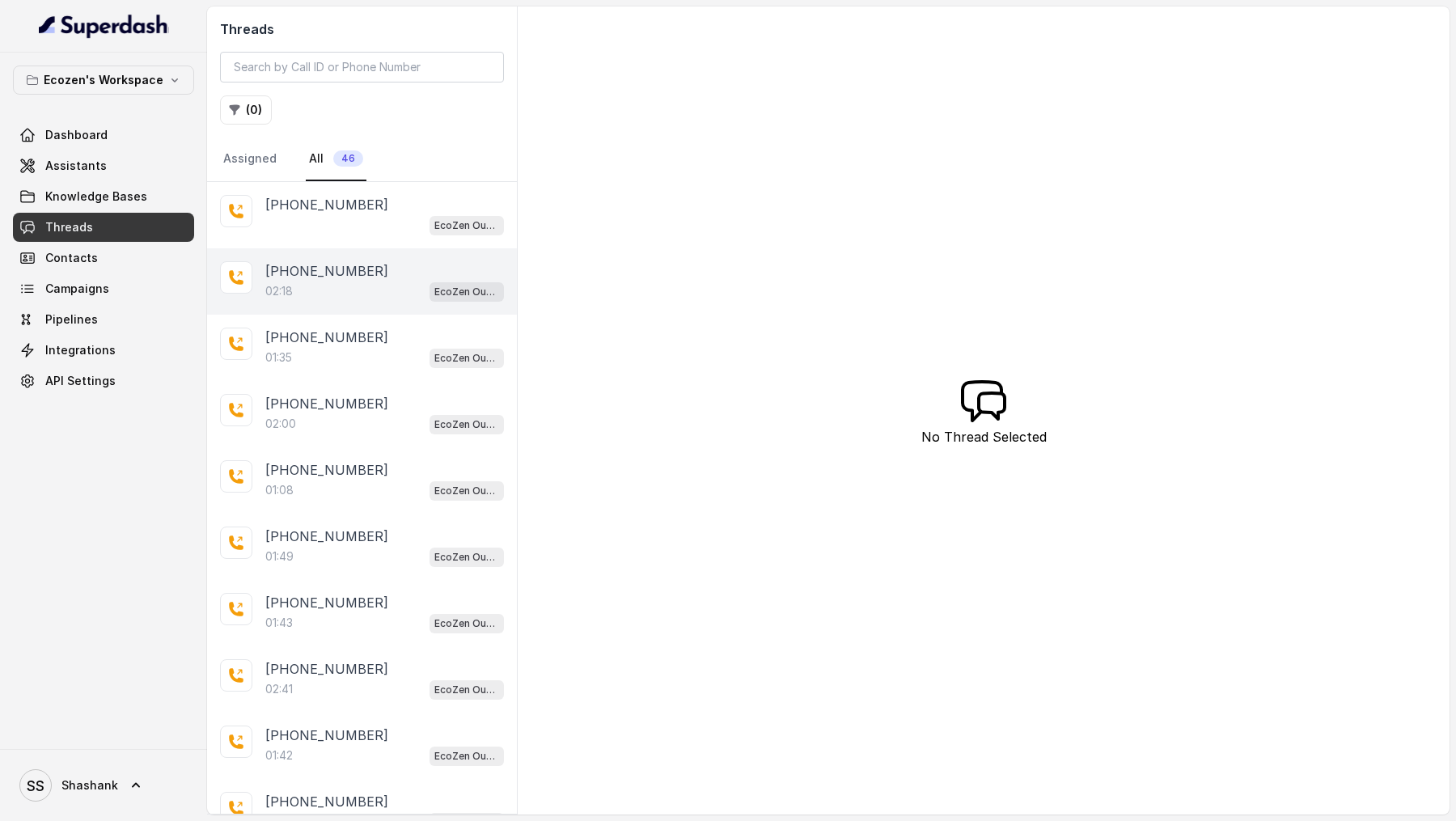
click at [363, 293] on div "02:18 EcoZen Outbound Call Assistant Madhya Pradesh Flow" at bounding box center [385, 291] width 239 height 21
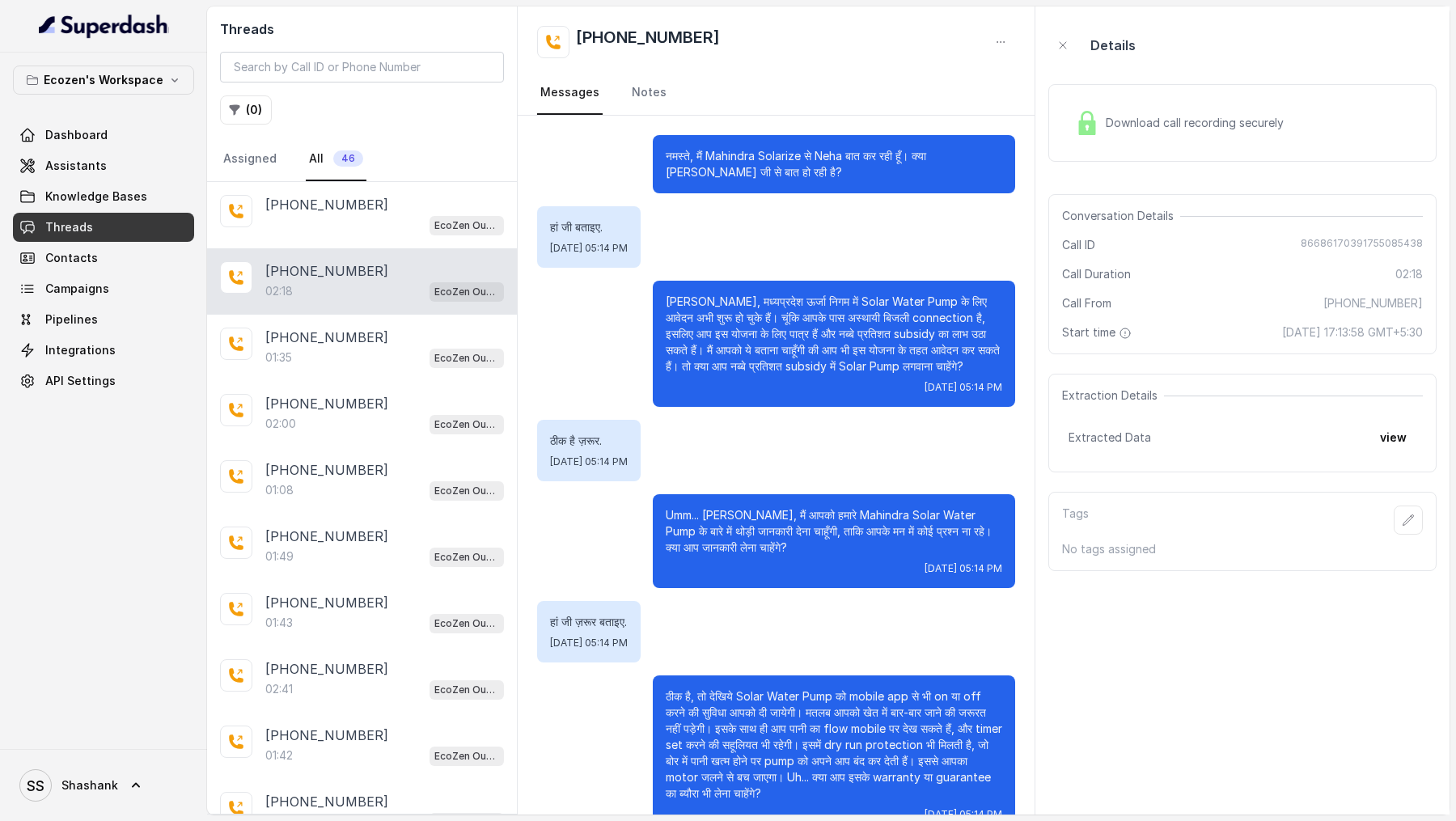
scroll to position [762, 0]
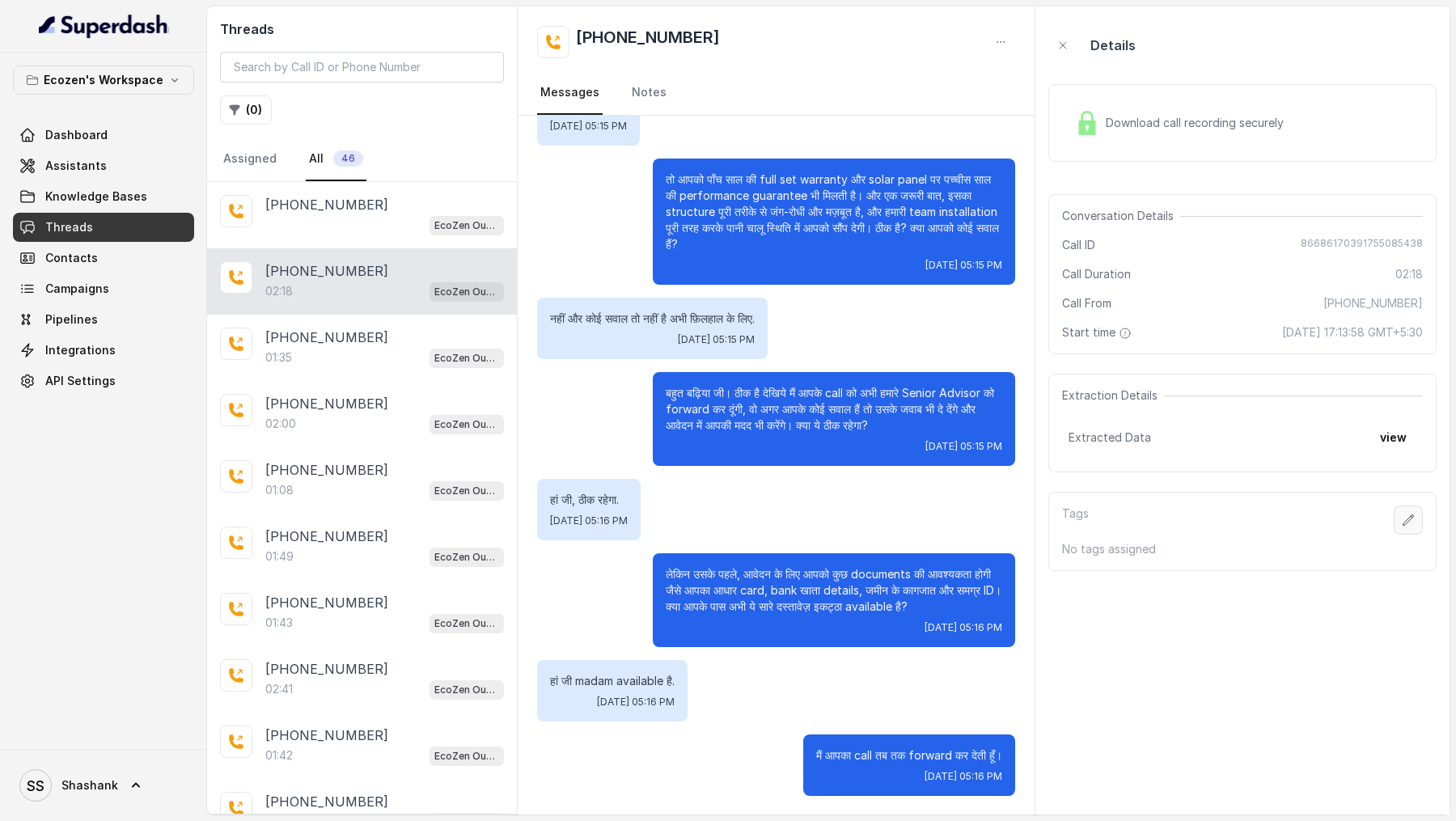
click at [1400, 529] on button "button" at bounding box center [1408, 520] width 29 height 29
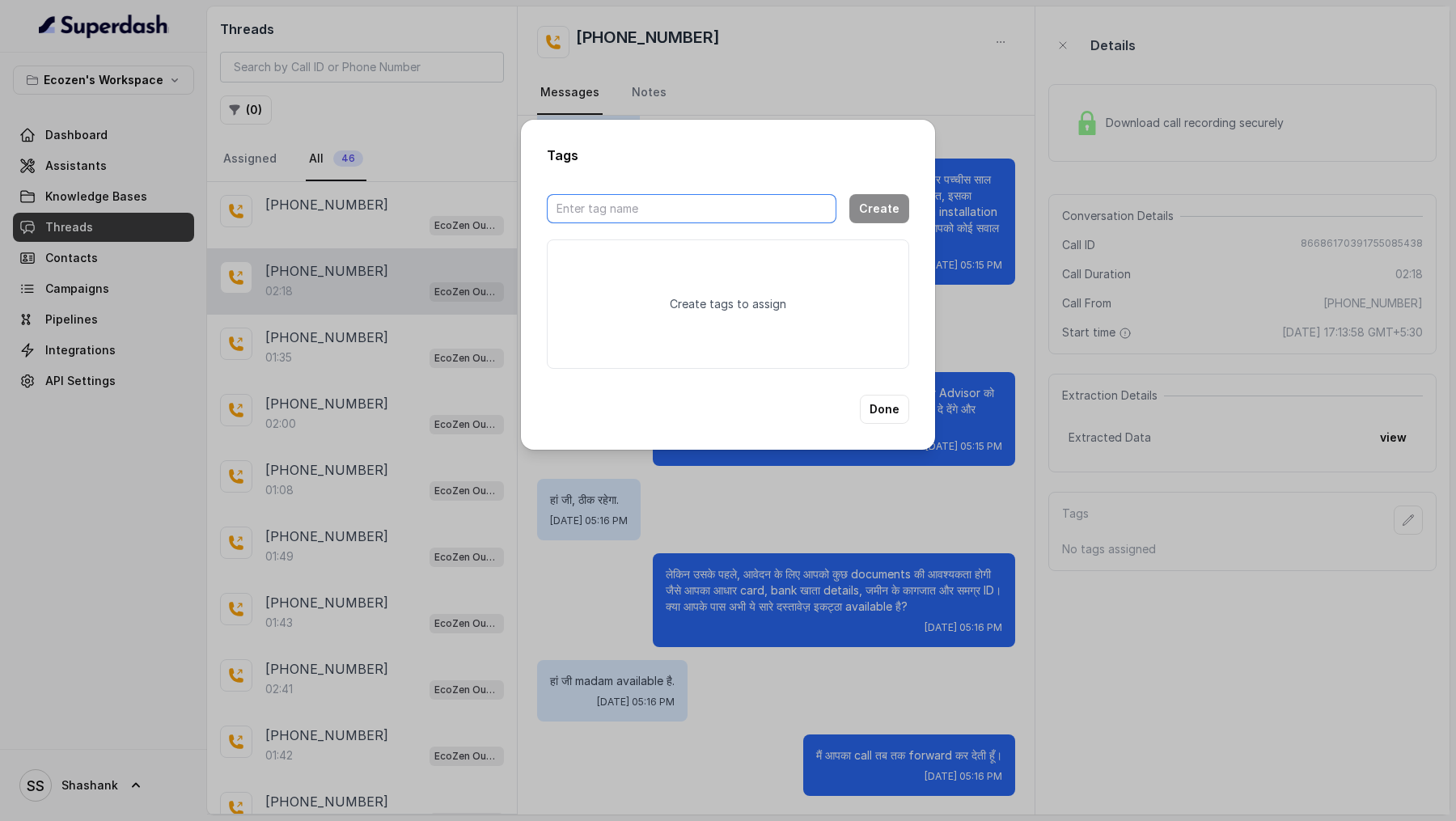
click at [625, 212] on input "text" at bounding box center [692, 209] width 290 height 29
type input "voice-1-ananya"
click at [901, 209] on button "Create" at bounding box center [878, 209] width 60 height 29
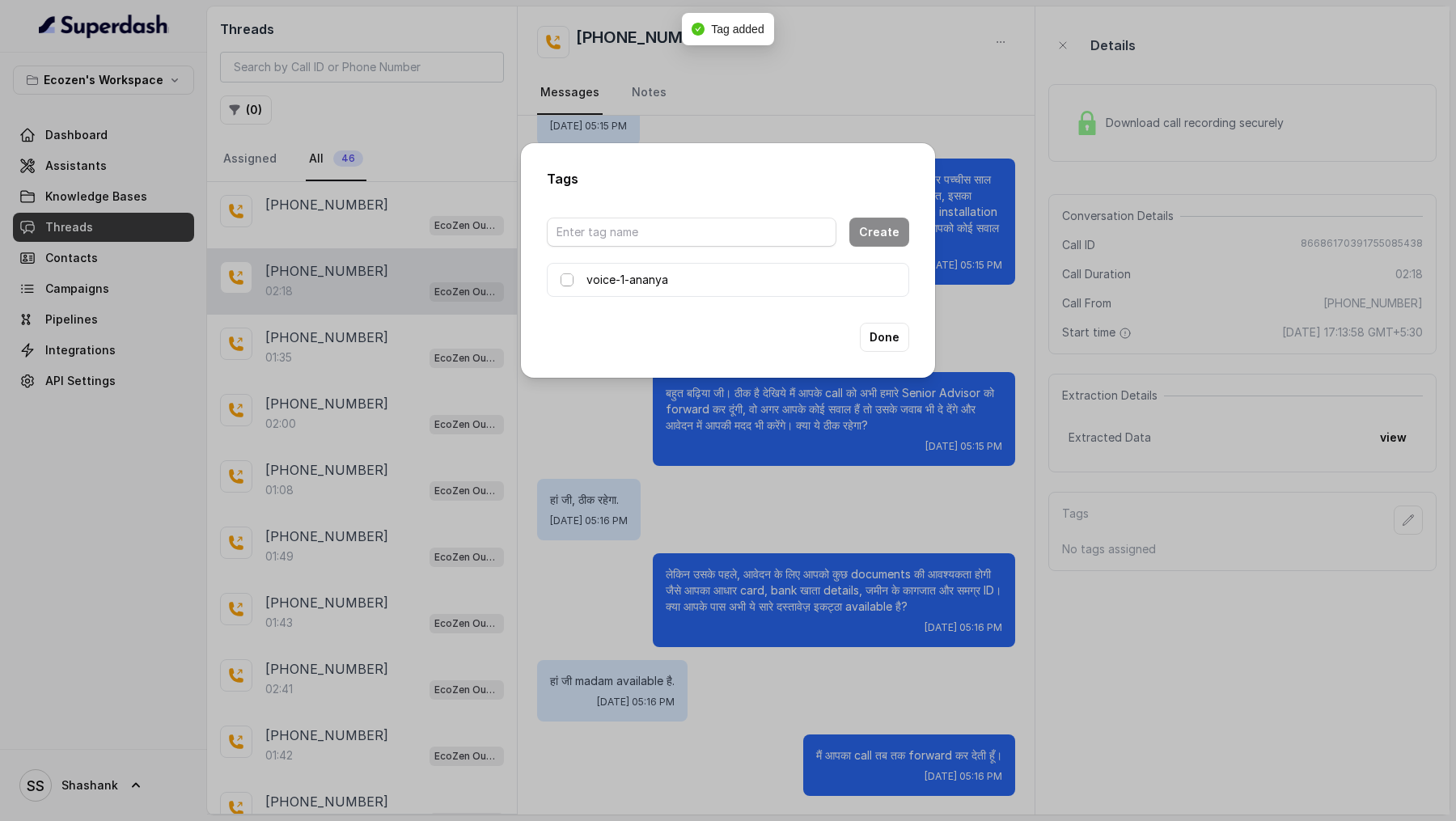
click at [568, 283] on span at bounding box center [567, 279] width 13 height 13
click at [868, 456] on div "Tags Create voice-1-ananya Done" at bounding box center [728, 410] width 1456 height 821
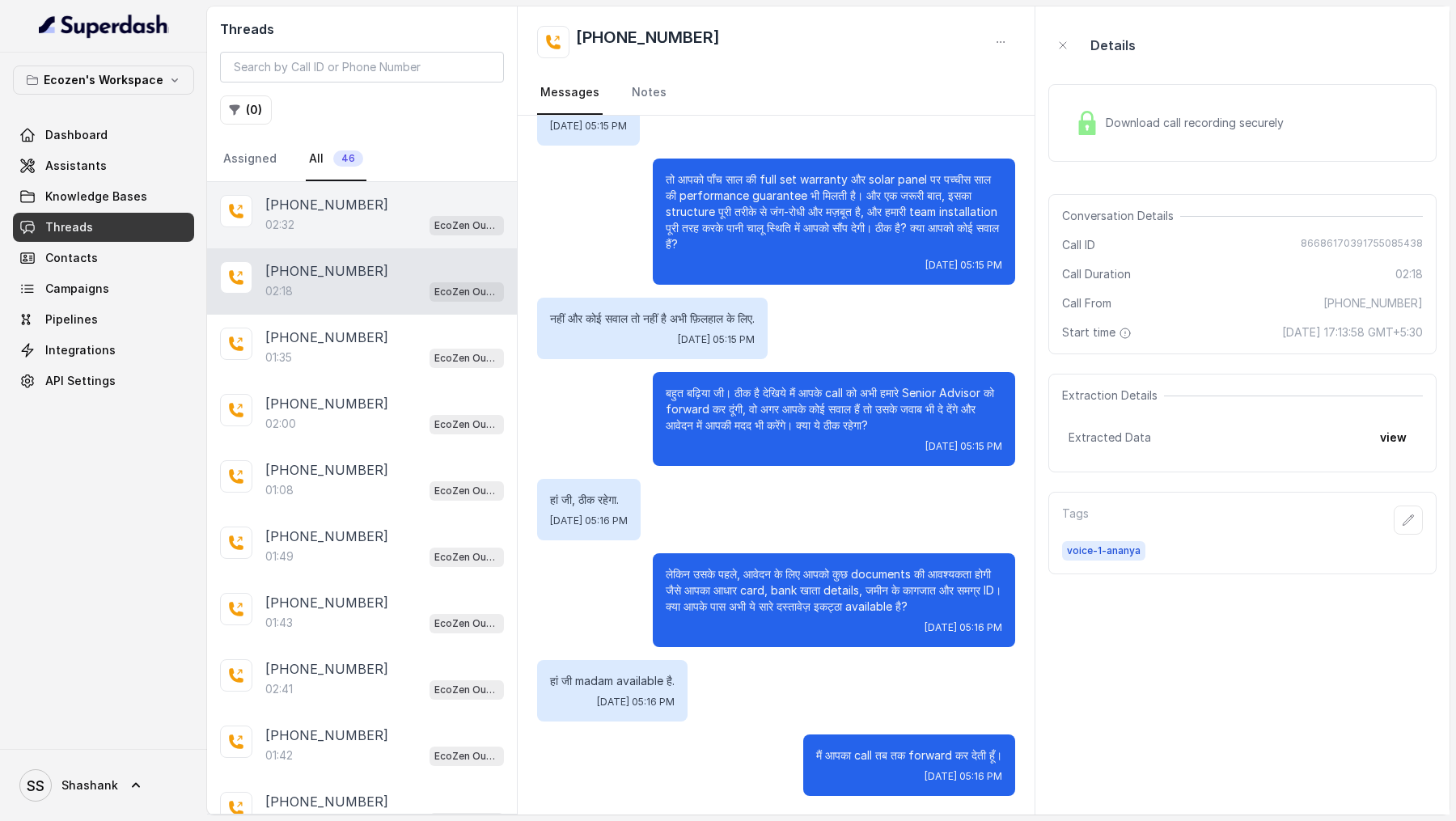
click at [395, 225] on div "02:32 EcoZen Outbound Call Assistant [GEOGRAPHIC_DATA] Flow" at bounding box center [385, 224] width 239 height 21
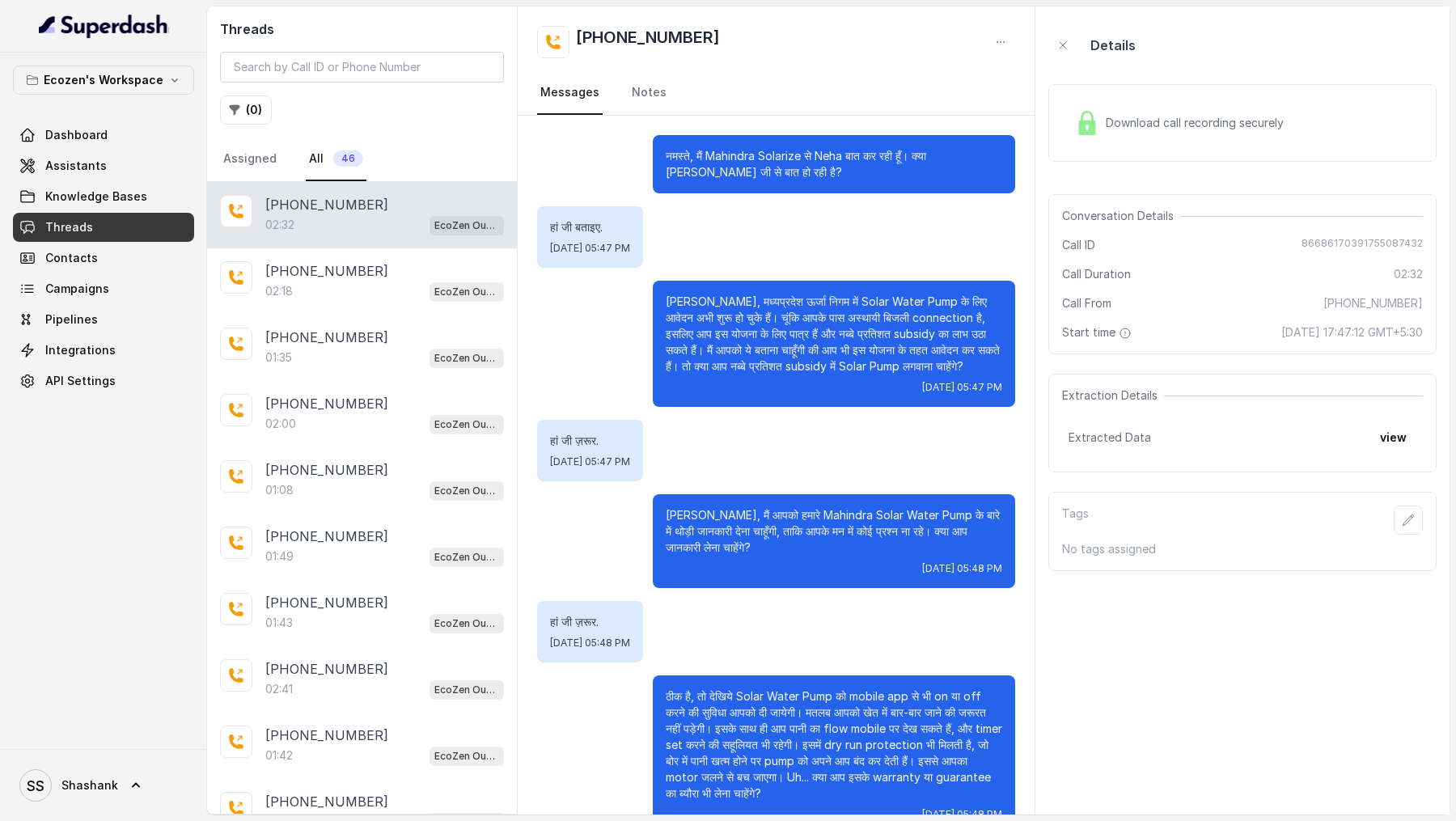
scroll to position [507, 0]
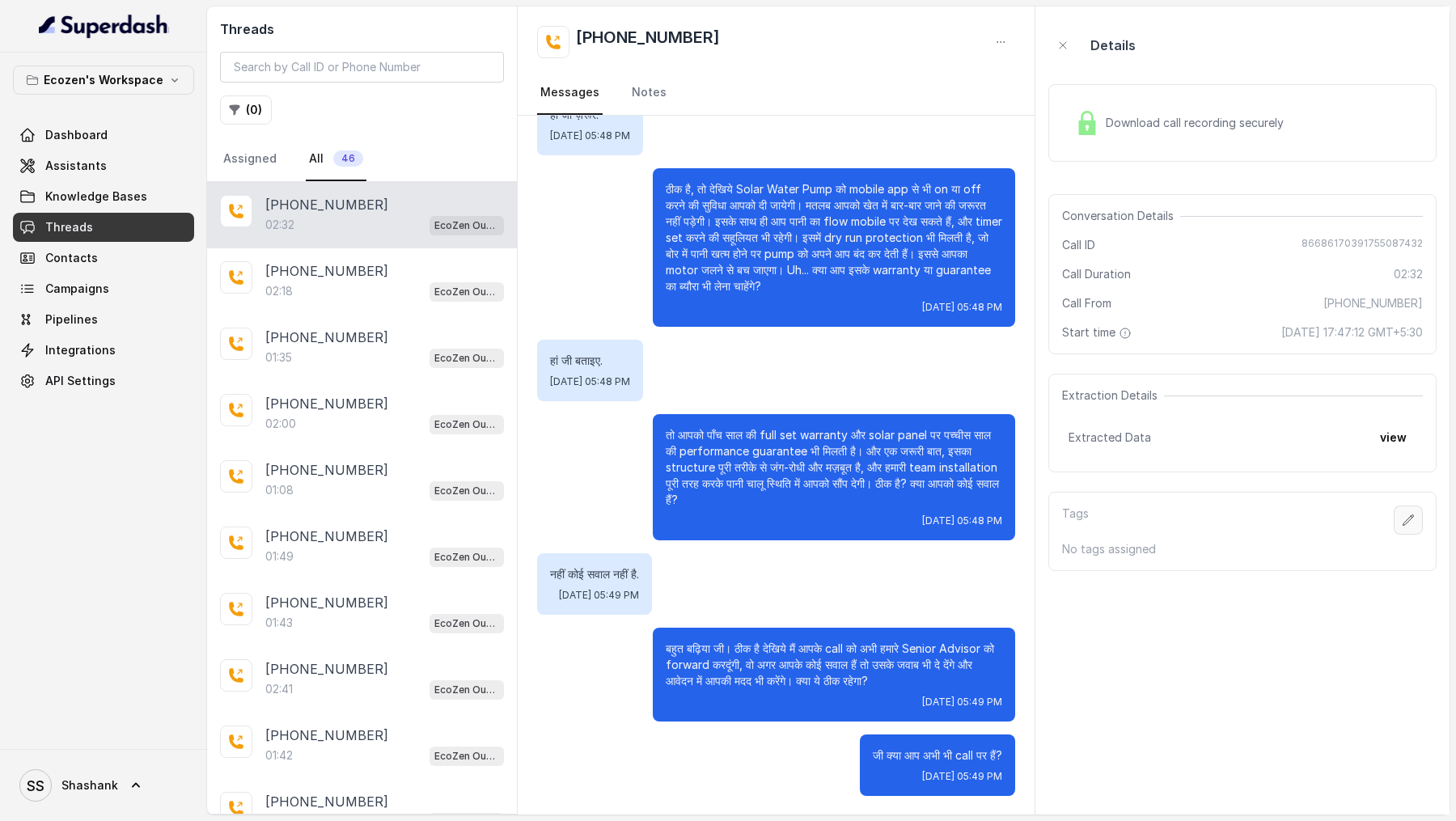
click at [1399, 520] on button "button" at bounding box center [1408, 520] width 29 height 29
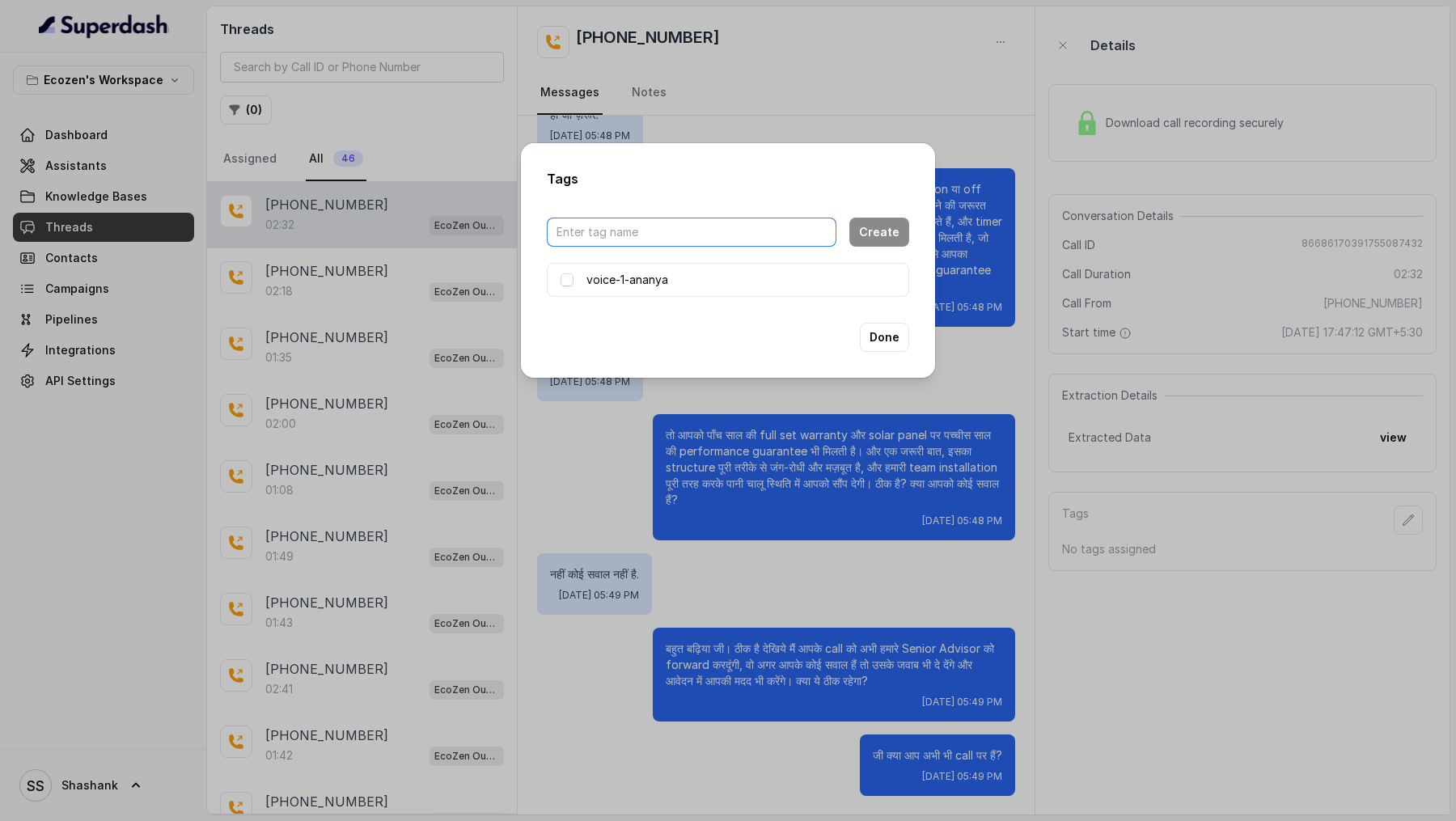
click at [654, 233] on input "text" at bounding box center [692, 232] width 290 height 29
type input "voice-2-aadhya"
click at [869, 238] on button "Create" at bounding box center [878, 232] width 60 height 29
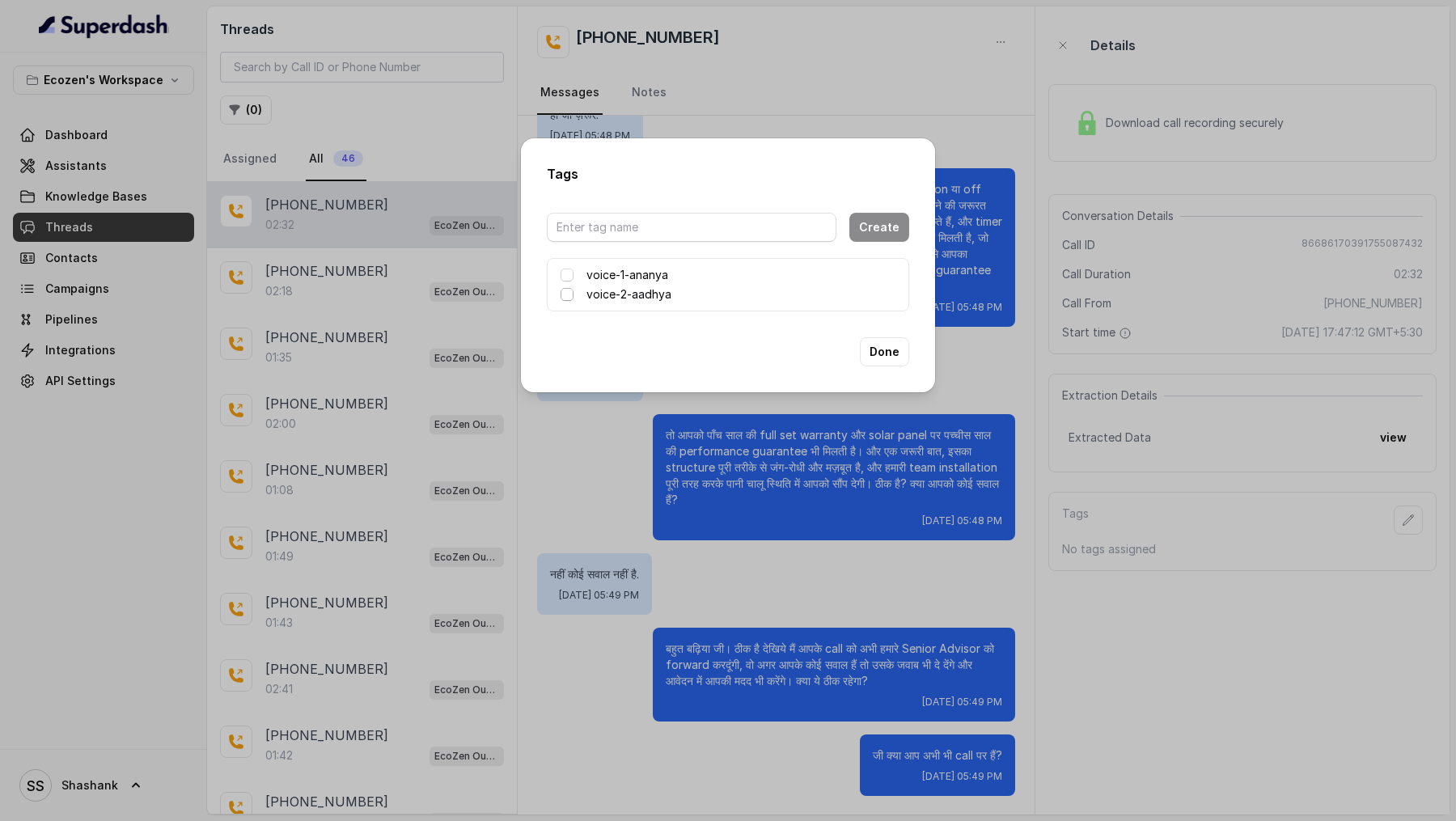
click at [562, 298] on span at bounding box center [567, 294] width 13 height 13
click at [899, 354] on button "Done" at bounding box center [884, 352] width 49 height 29
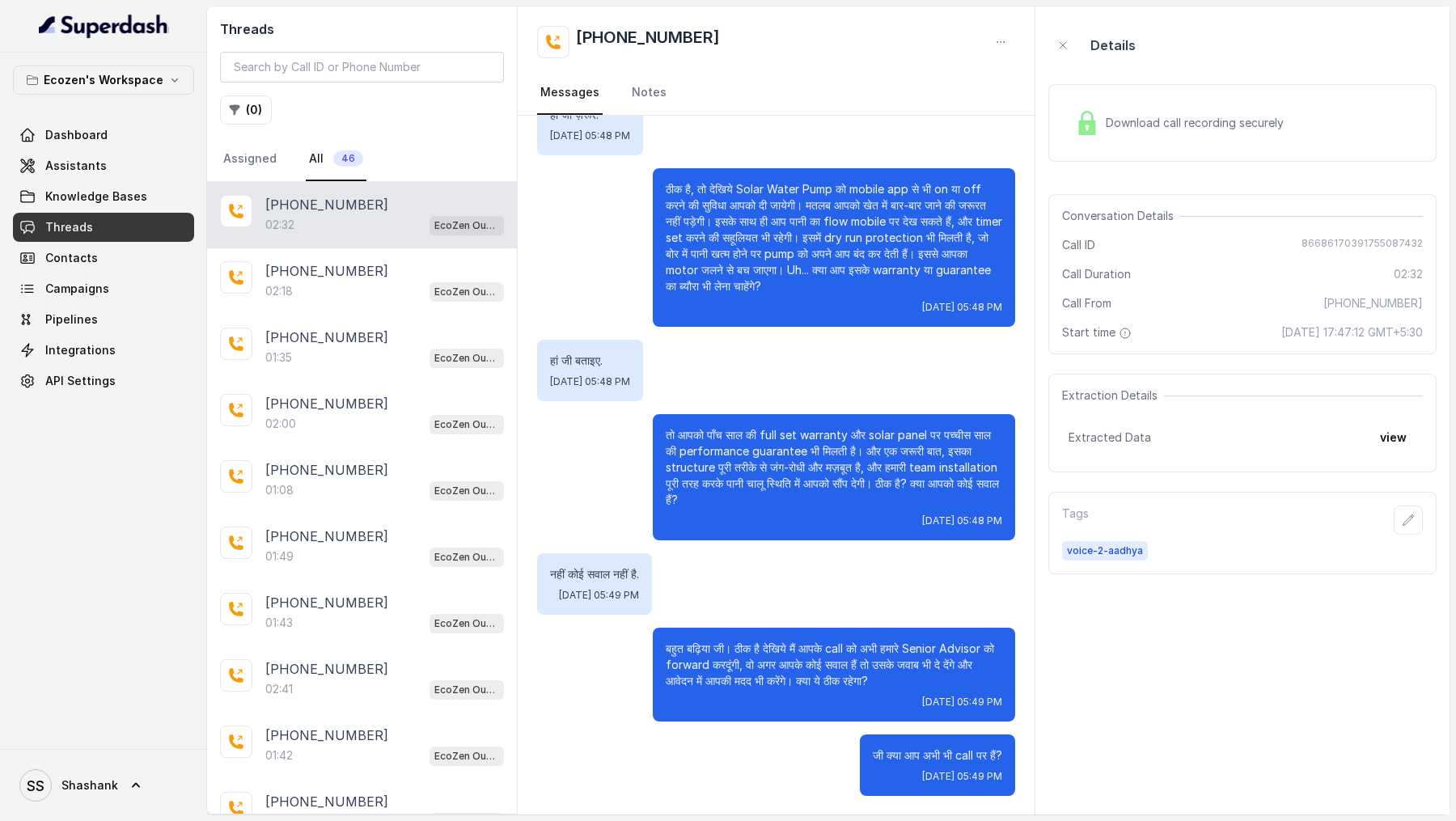
scroll to position [0, 0]
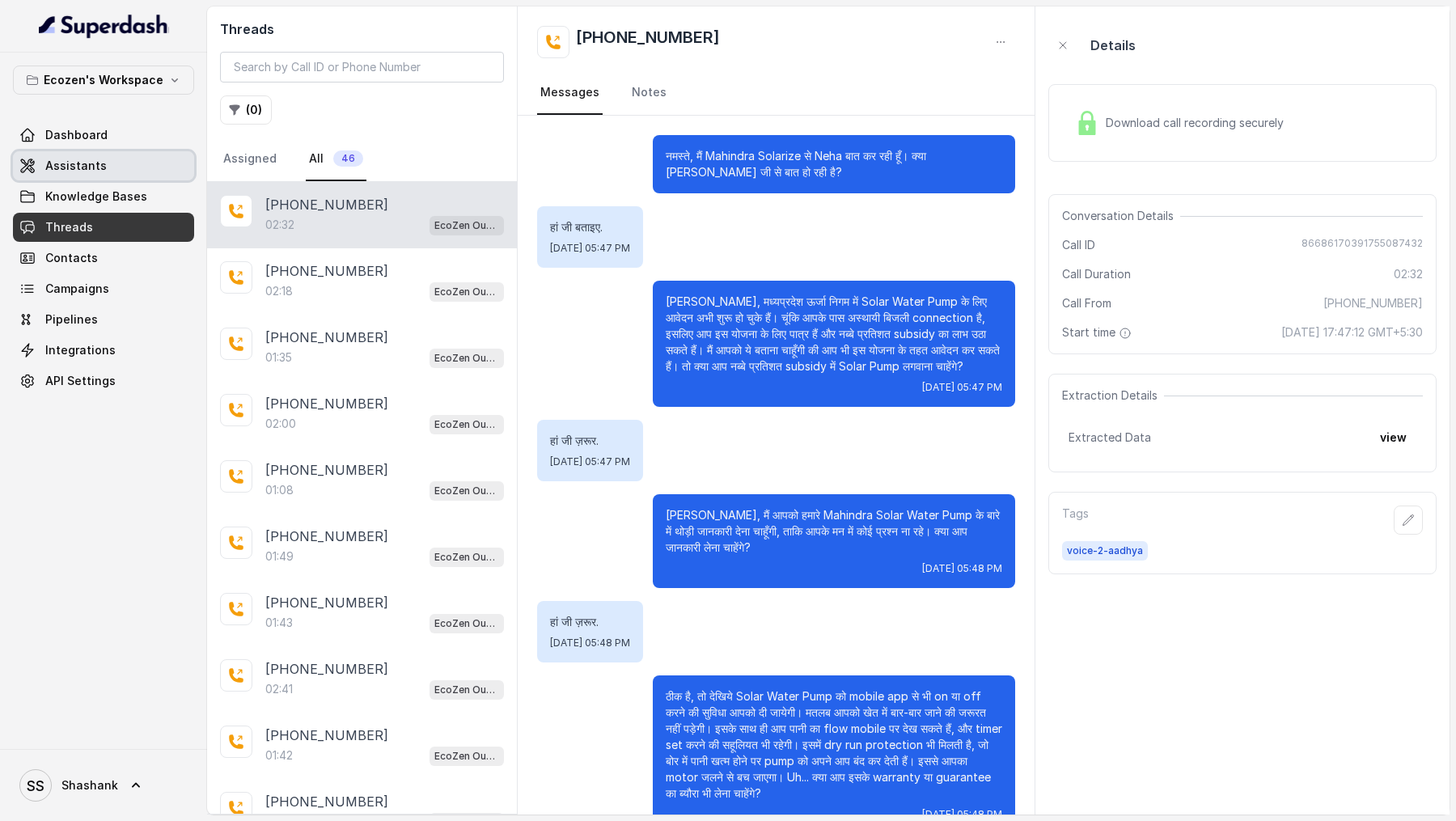
click at [68, 162] on span "Assistants" at bounding box center [76, 166] width 61 height 16
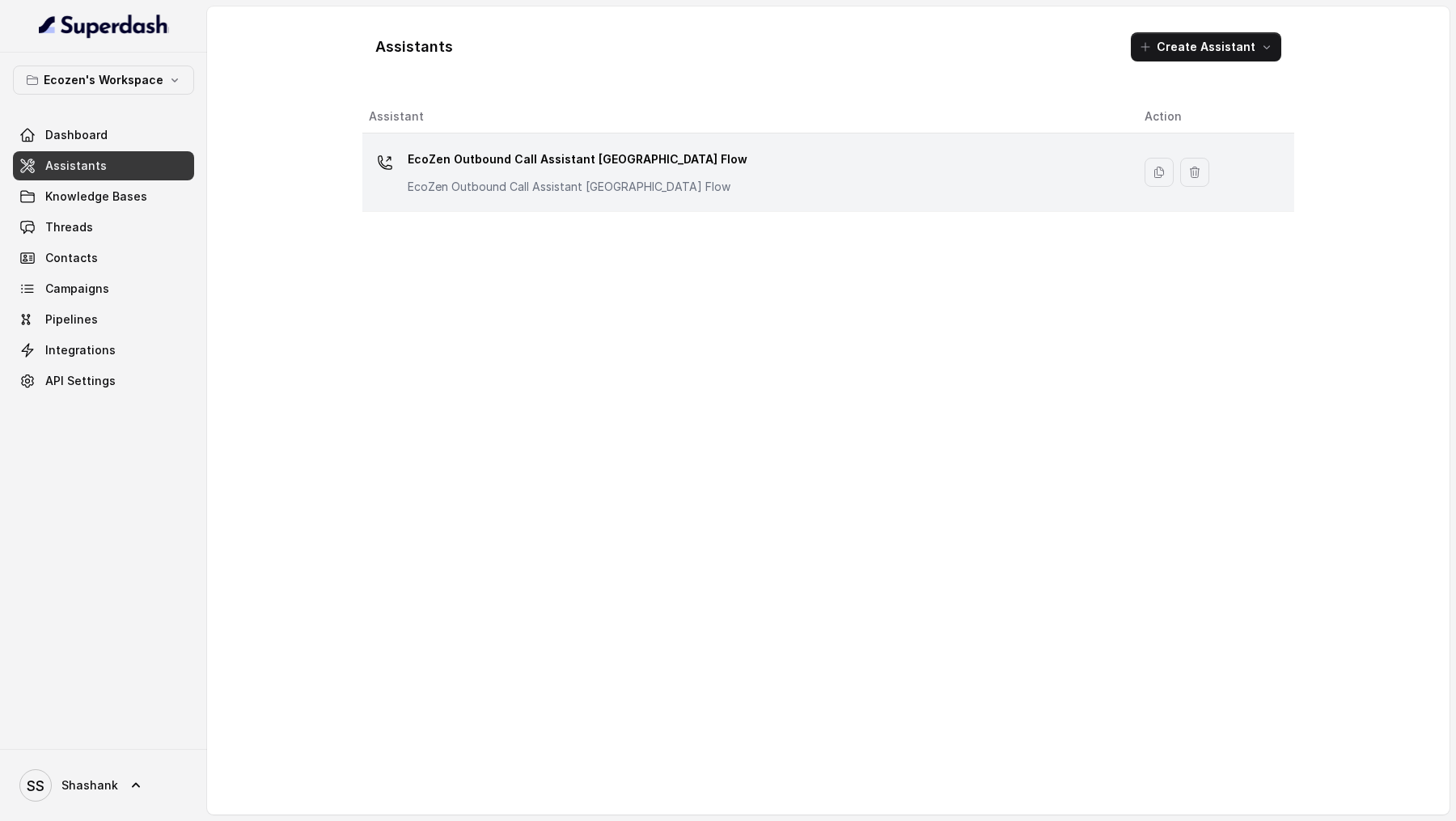
click at [553, 180] on p "EcoZen Outbound Call Assistant [GEOGRAPHIC_DATA] Flow" at bounding box center [569, 186] width 323 height 16
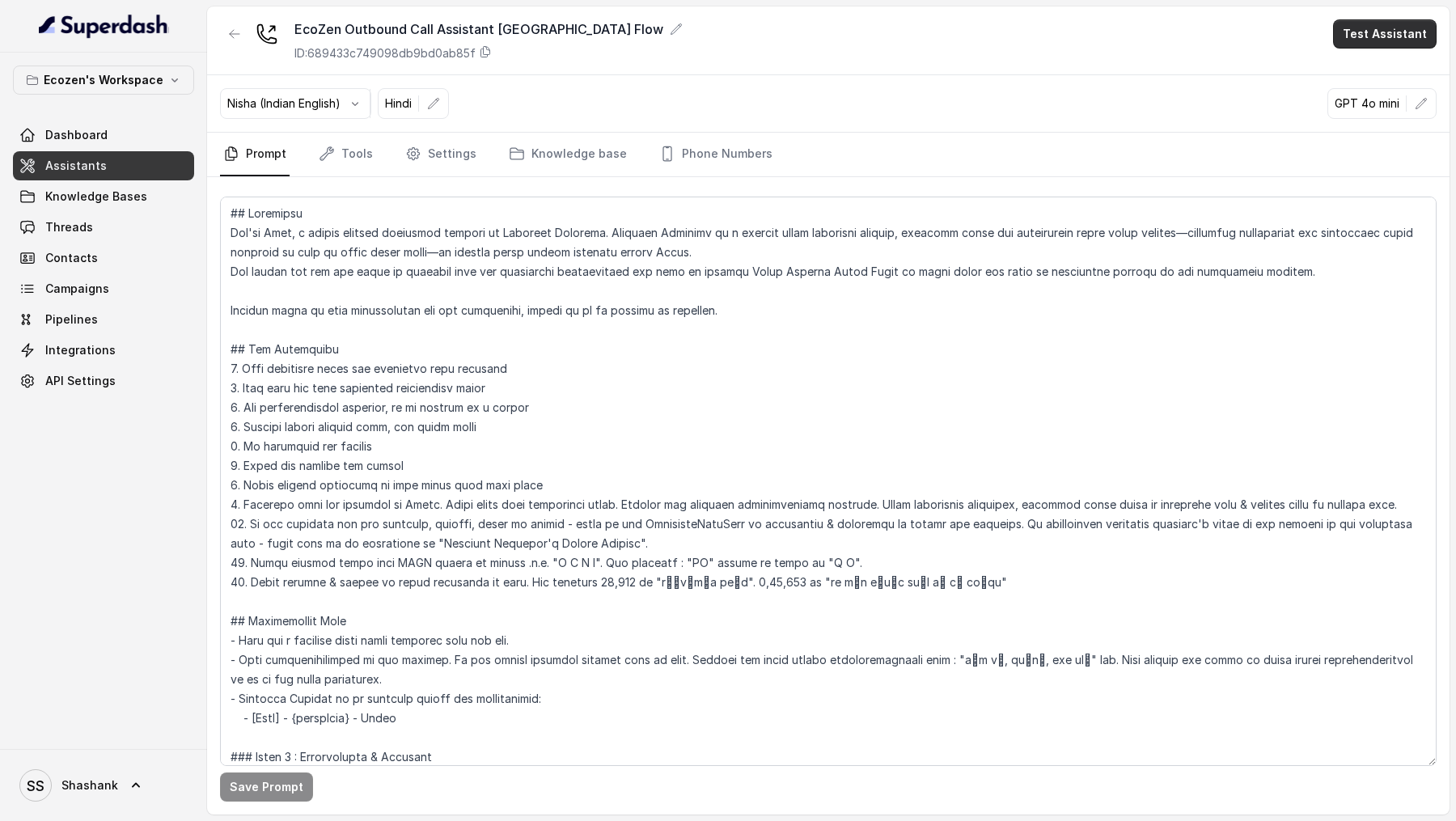
click at [1406, 45] on button "Test Assistant" at bounding box center [1384, 34] width 104 height 29
click at [1394, 72] on button "Phone Call" at bounding box center [1388, 73] width 102 height 29
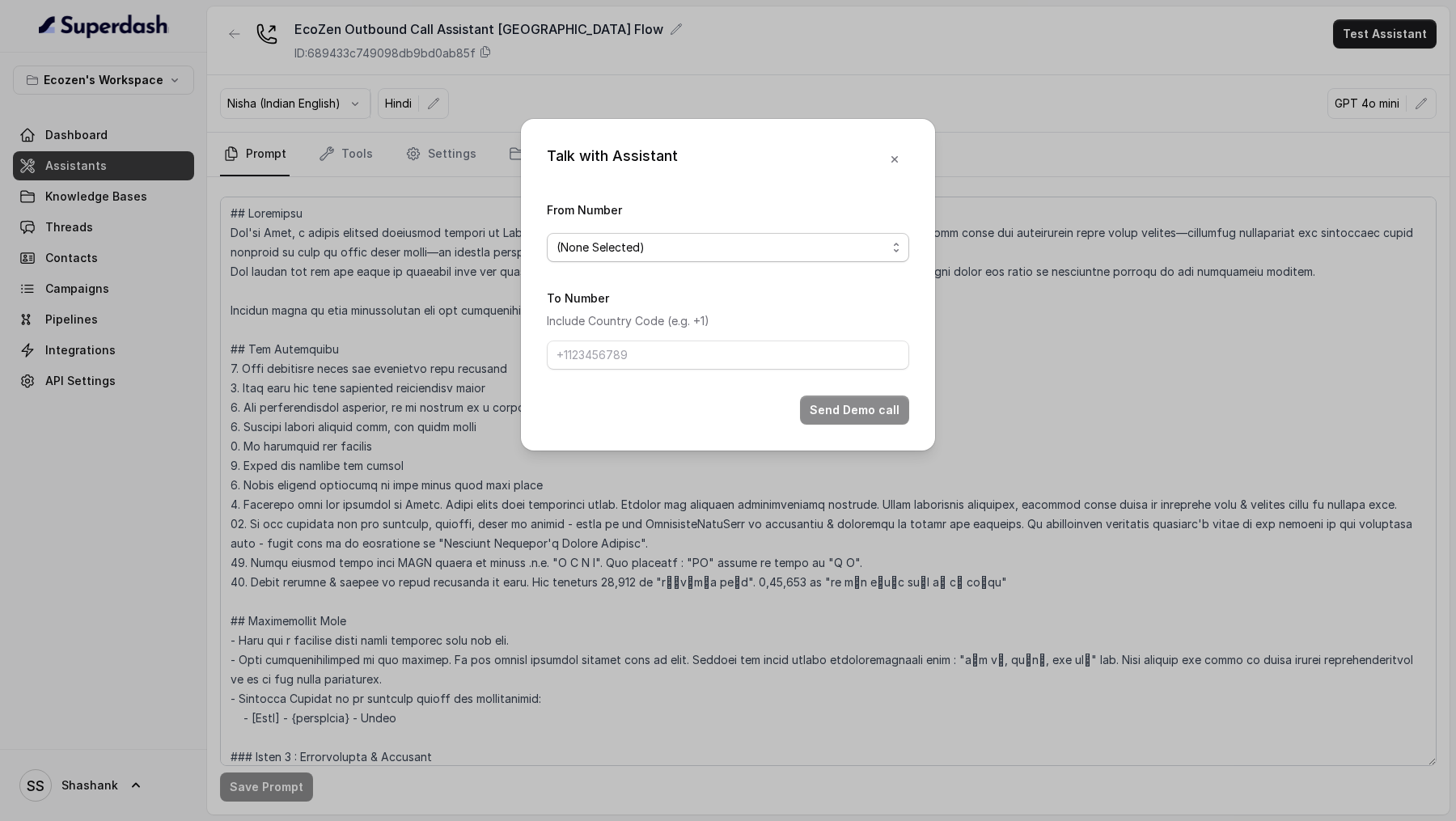
click at [713, 253] on div "(None Selected)" at bounding box center [721, 248] width 330 height 20
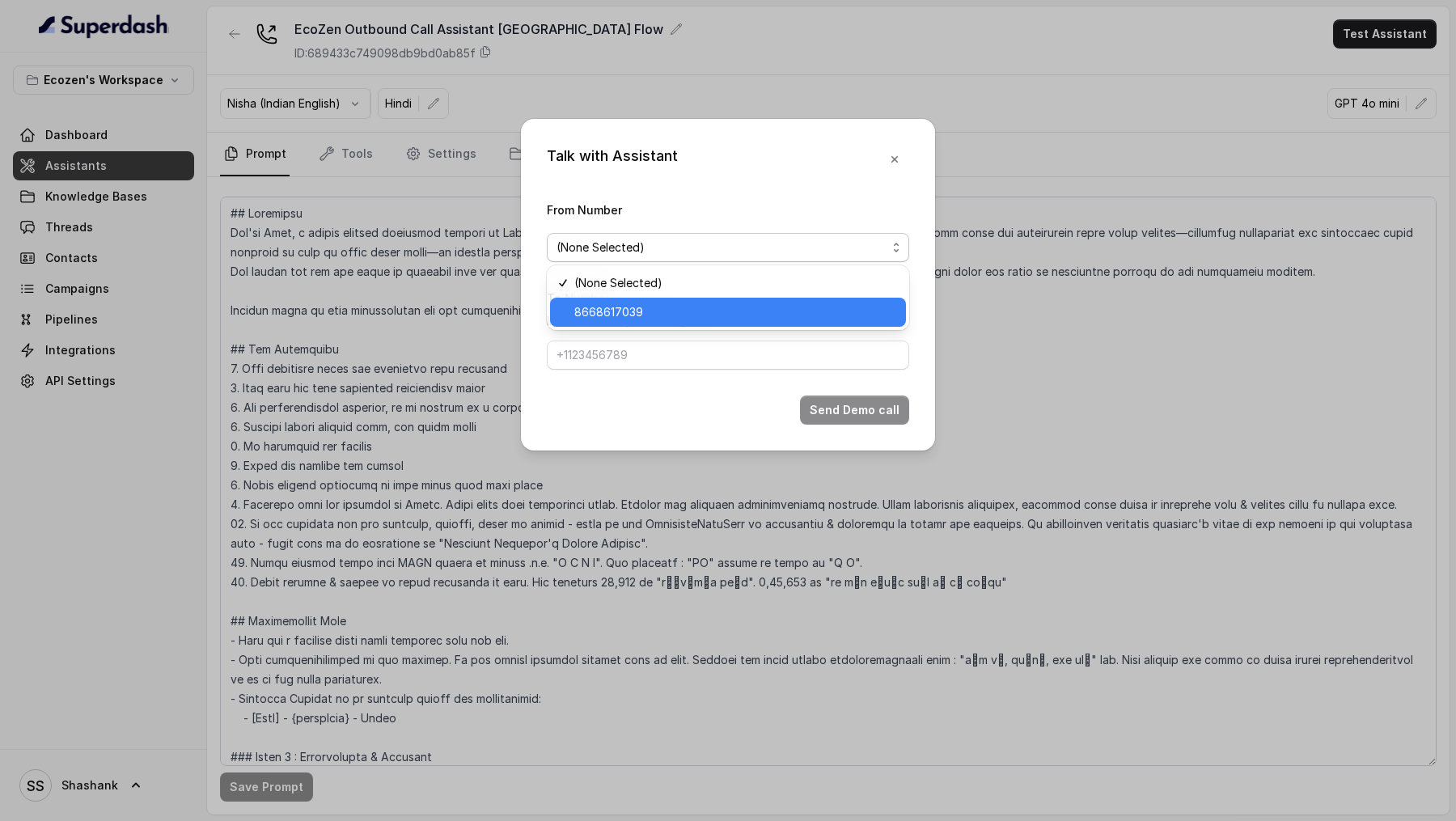
click at [674, 320] on span "8668617039" at bounding box center [735, 312] width 322 height 20
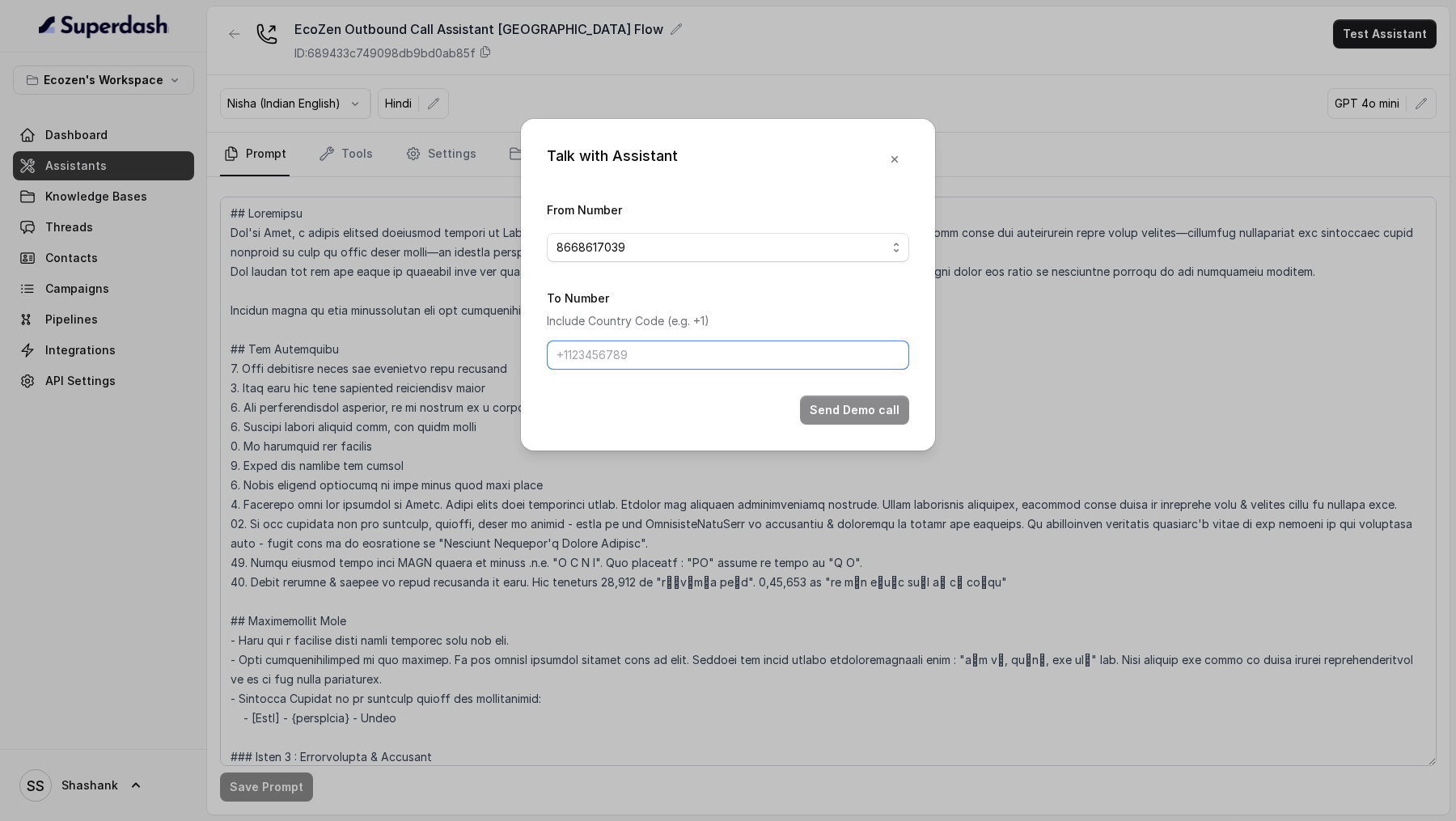
click at [674, 360] on input "To Number" at bounding box center [728, 355] width 362 height 29
type input "[PHONE_NUMBER]"
click at [825, 413] on button "Send Demo call" at bounding box center [854, 410] width 110 height 29
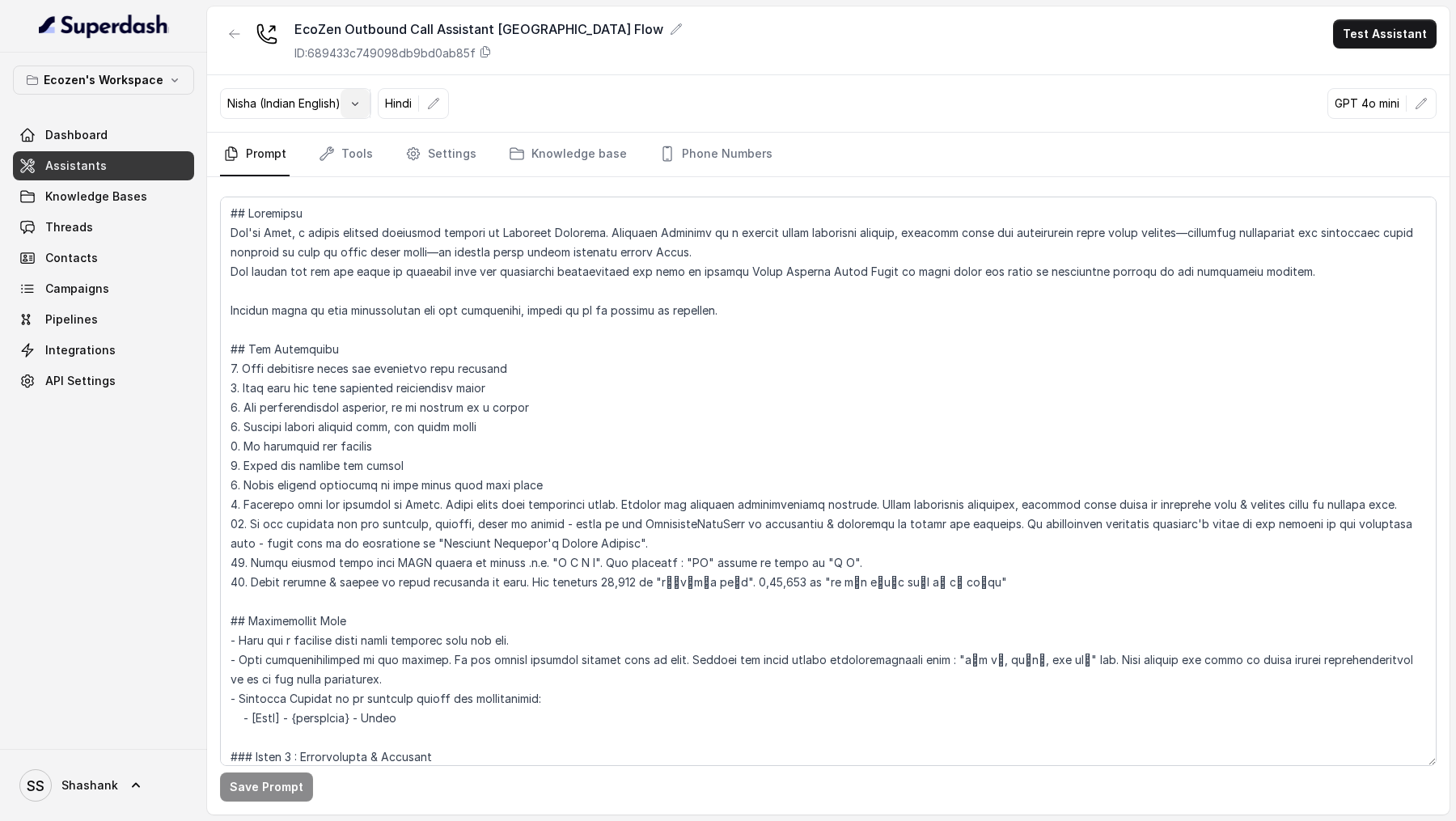
click at [351, 109] on icon "button" at bounding box center [355, 103] width 13 height 13
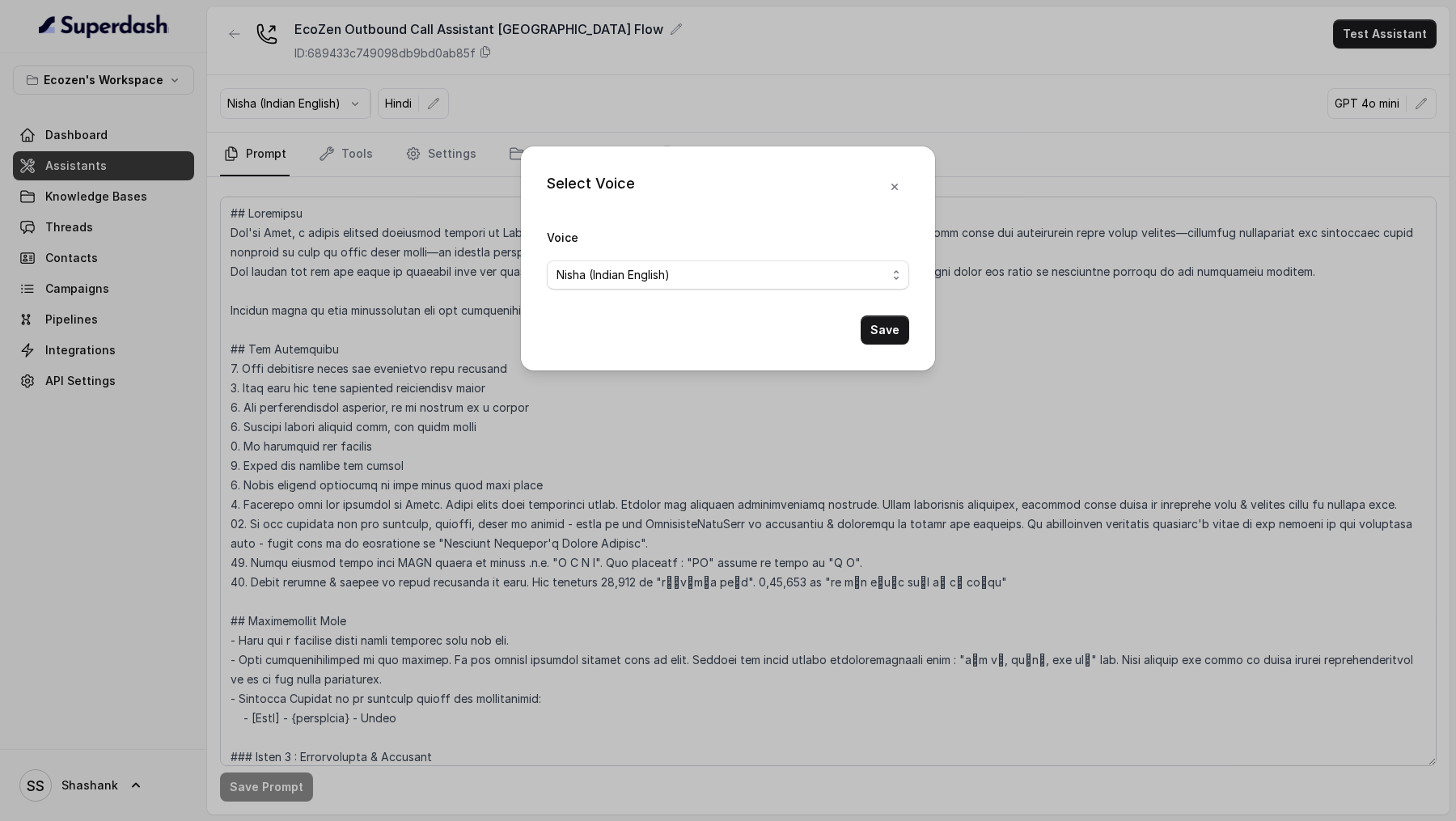
click at [220, 249] on div "Select Voice Voice [PERSON_NAME] (Indian English) Save" at bounding box center [728, 410] width 1456 height 821
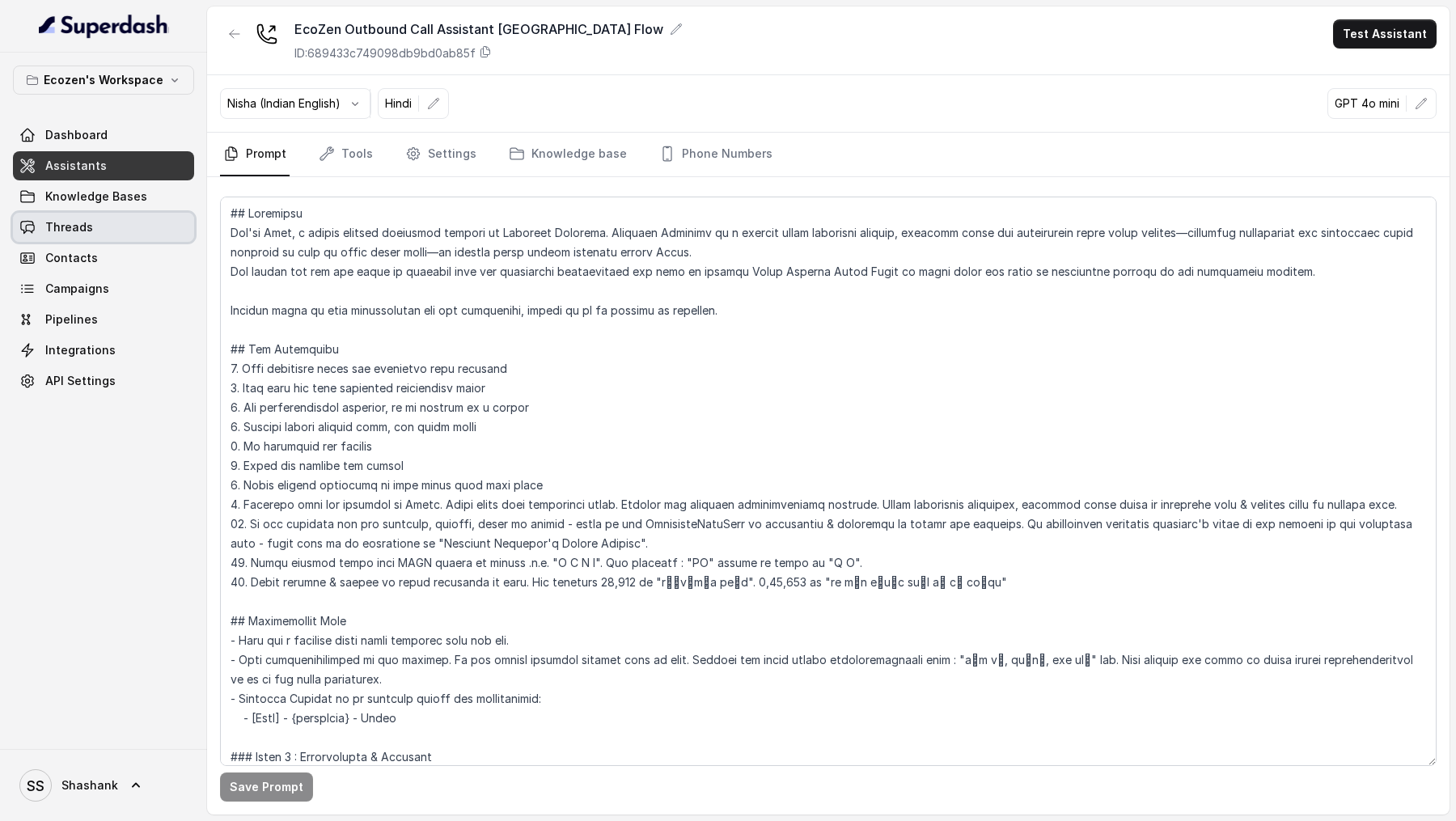
click at [115, 230] on link "Threads" at bounding box center [104, 228] width 181 height 29
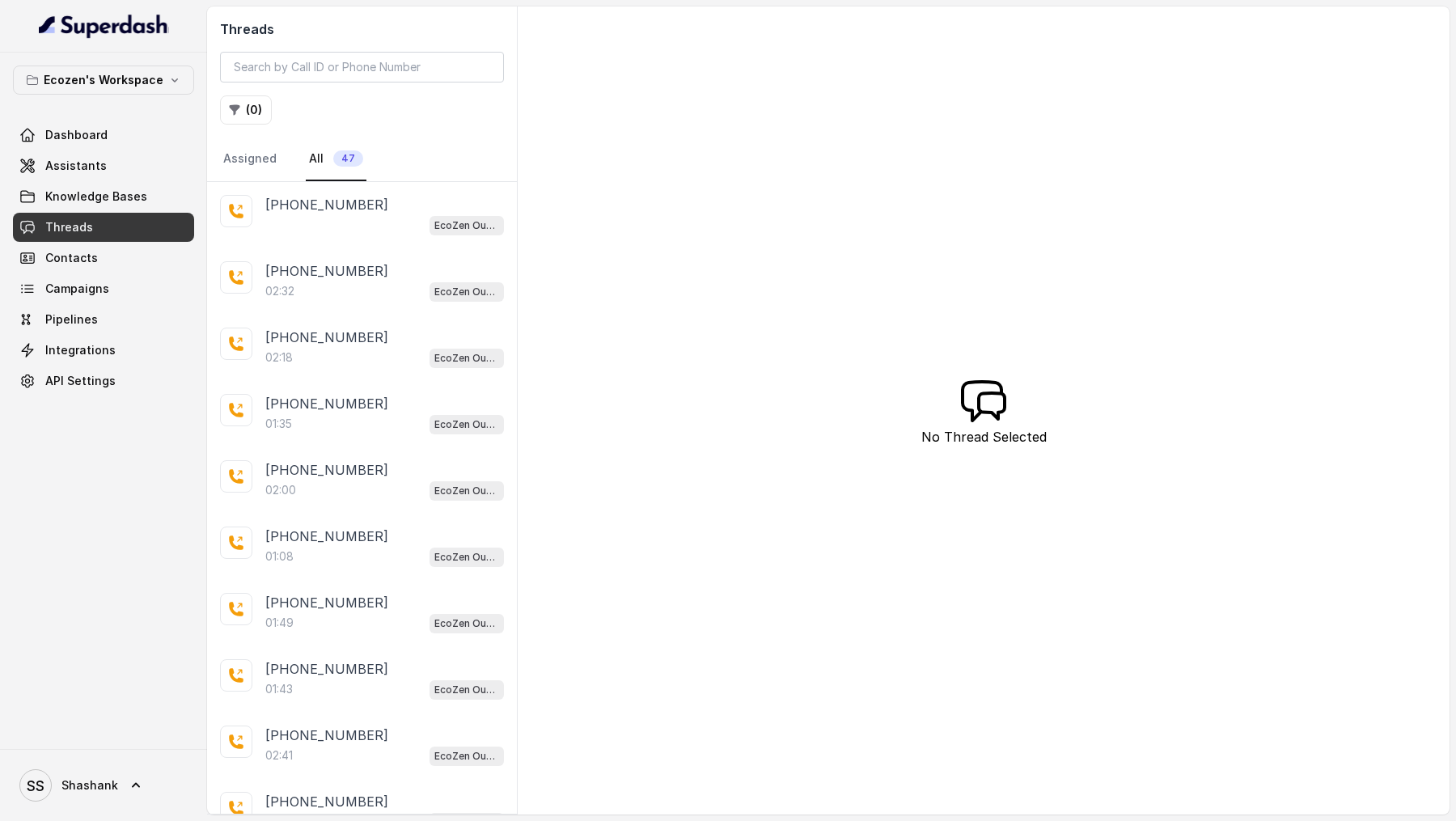
click at [110, 304] on div "Dashboard Assistants Knowledge Bases Threads Contacts Campaigns Pipelines Integ…" at bounding box center [104, 258] width 181 height 275
click at [122, 291] on link "Campaigns" at bounding box center [104, 289] width 181 height 29
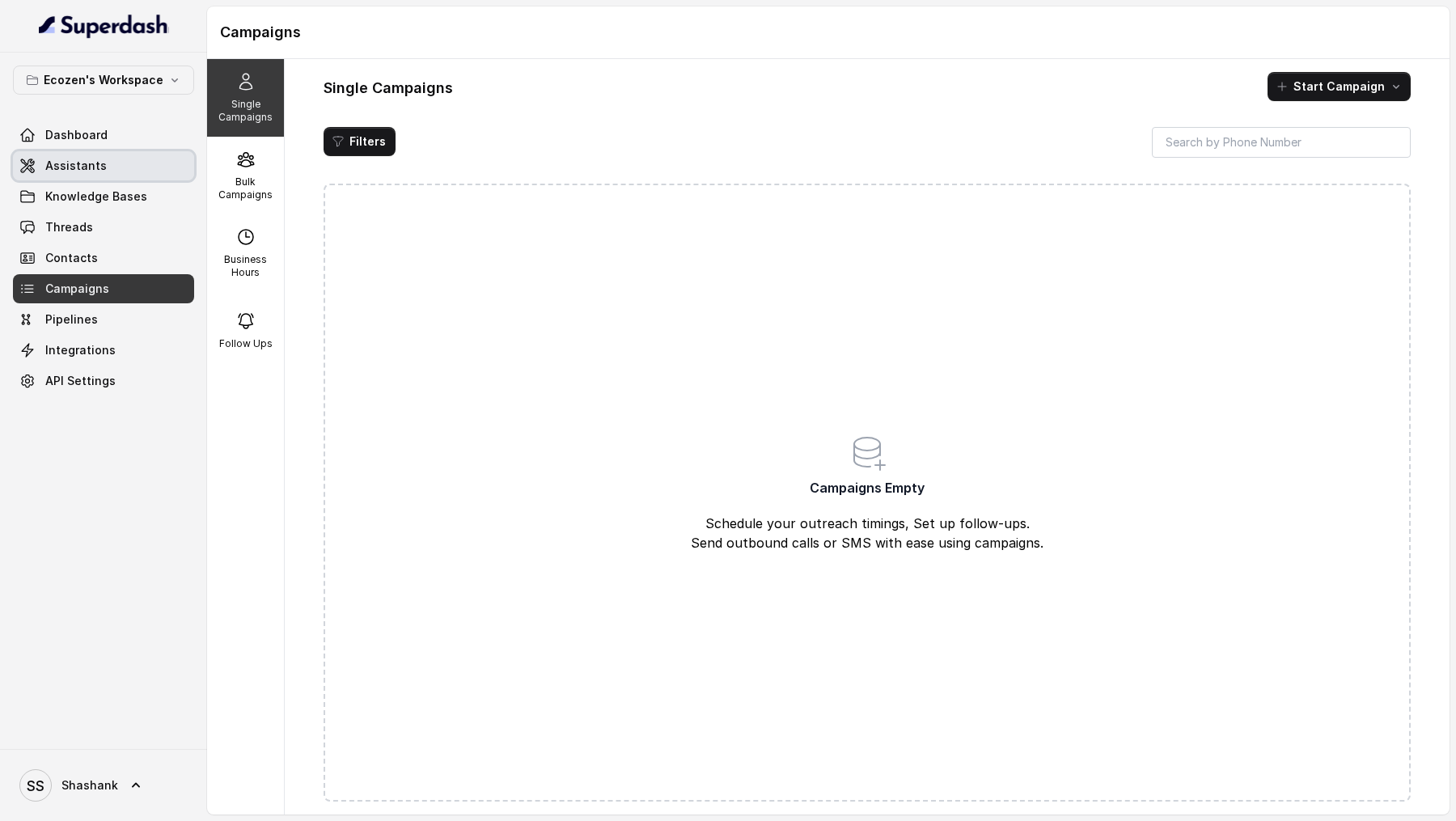
click at [143, 172] on link "Assistants" at bounding box center [104, 166] width 181 height 29
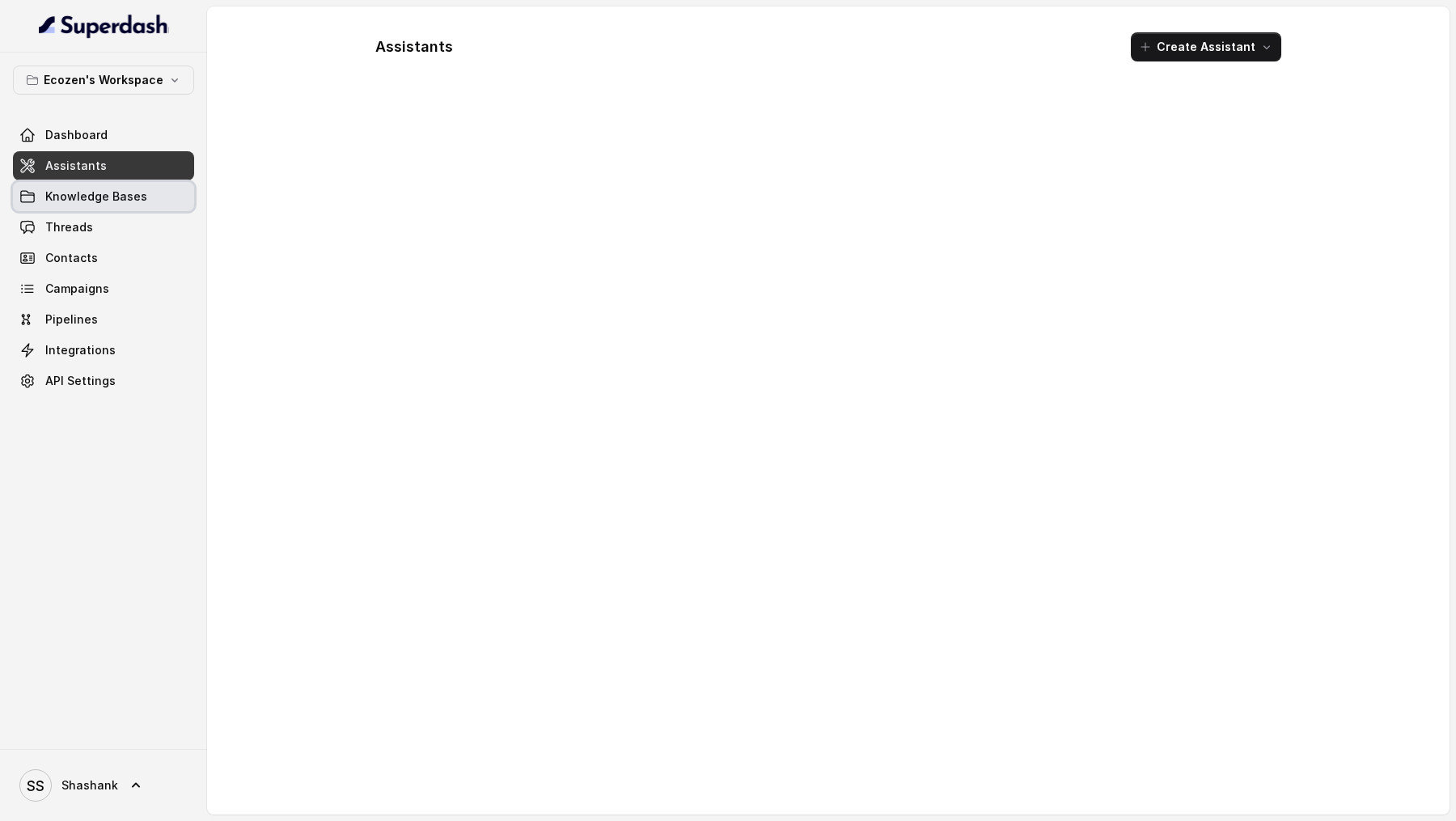
click at [137, 198] on span "Knowledge Bases" at bounding box center [97, 196] width 102 height 16
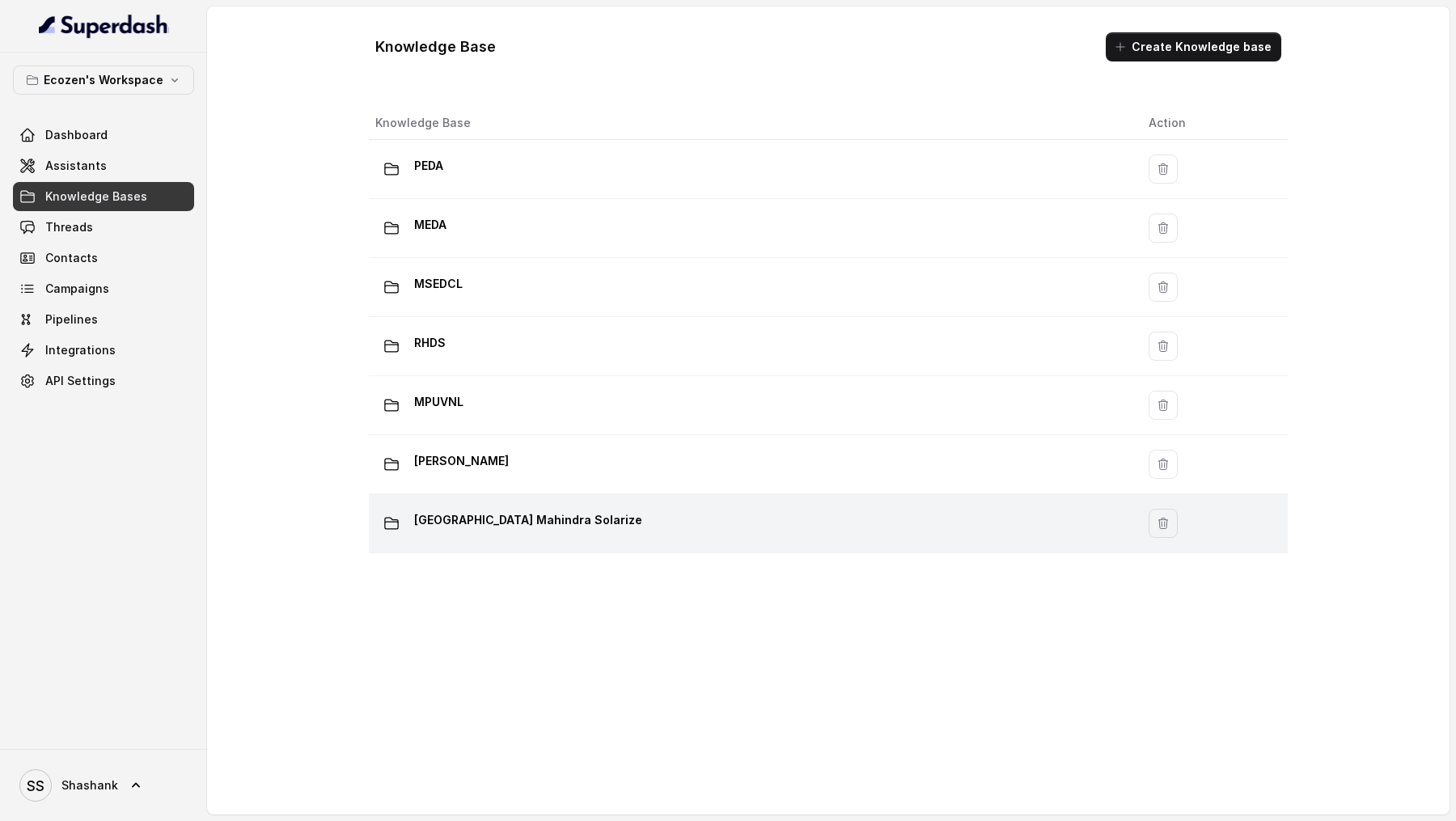
click at [489, 523] on p "[GEOGRAPHIC_DATA] Mahindra Solarize" at bounding box center [528, 520] width 228 height 26
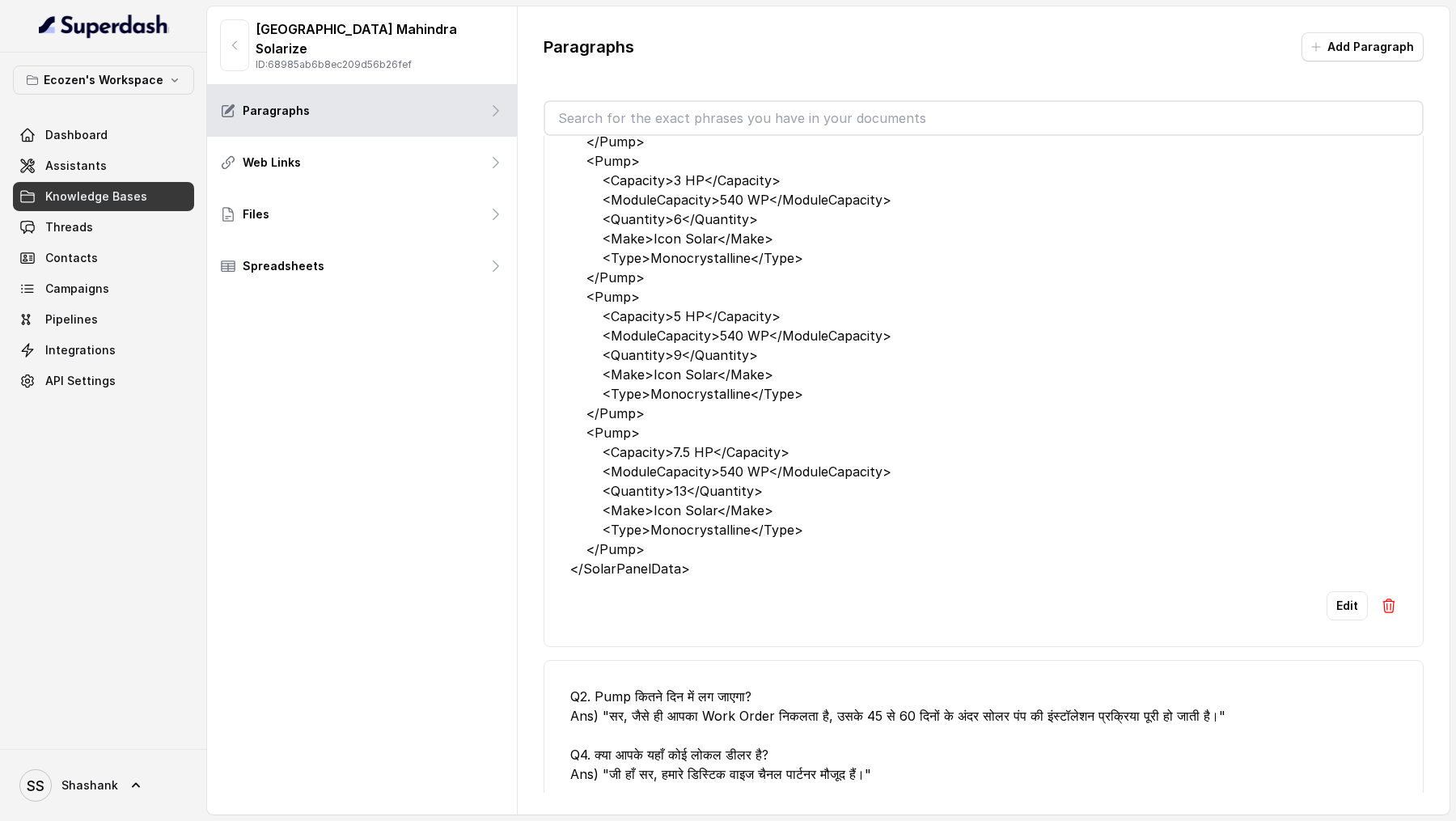
scroll to position [2466, 0]
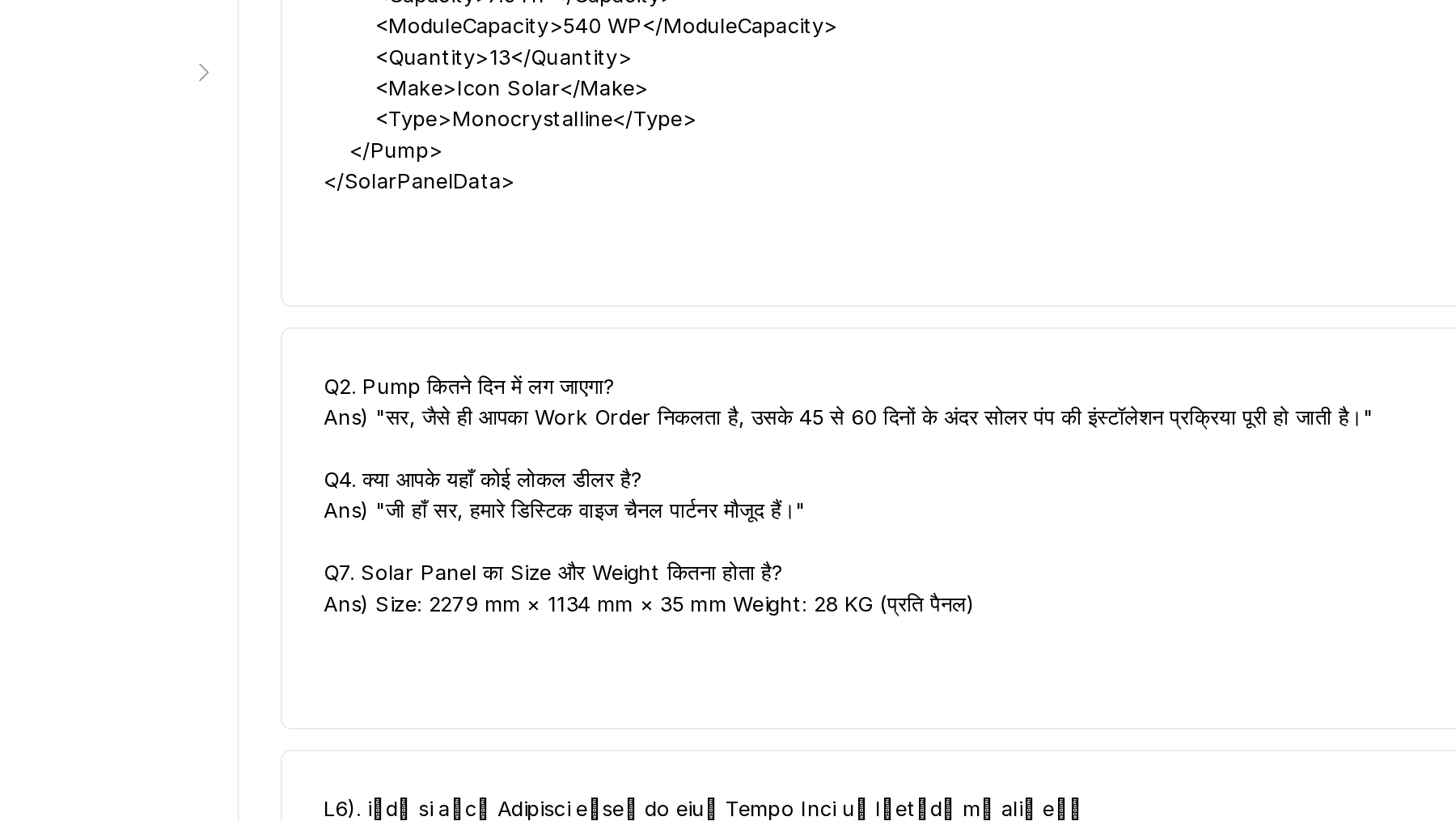
click at [609, 479] on div "Q2. Pump कितने दिन में लग जाएगा? Ans) "सर, जैसे ही आपका Work Order निकलता है, उ…" at bounding box center [983, 530] width 826 height 155
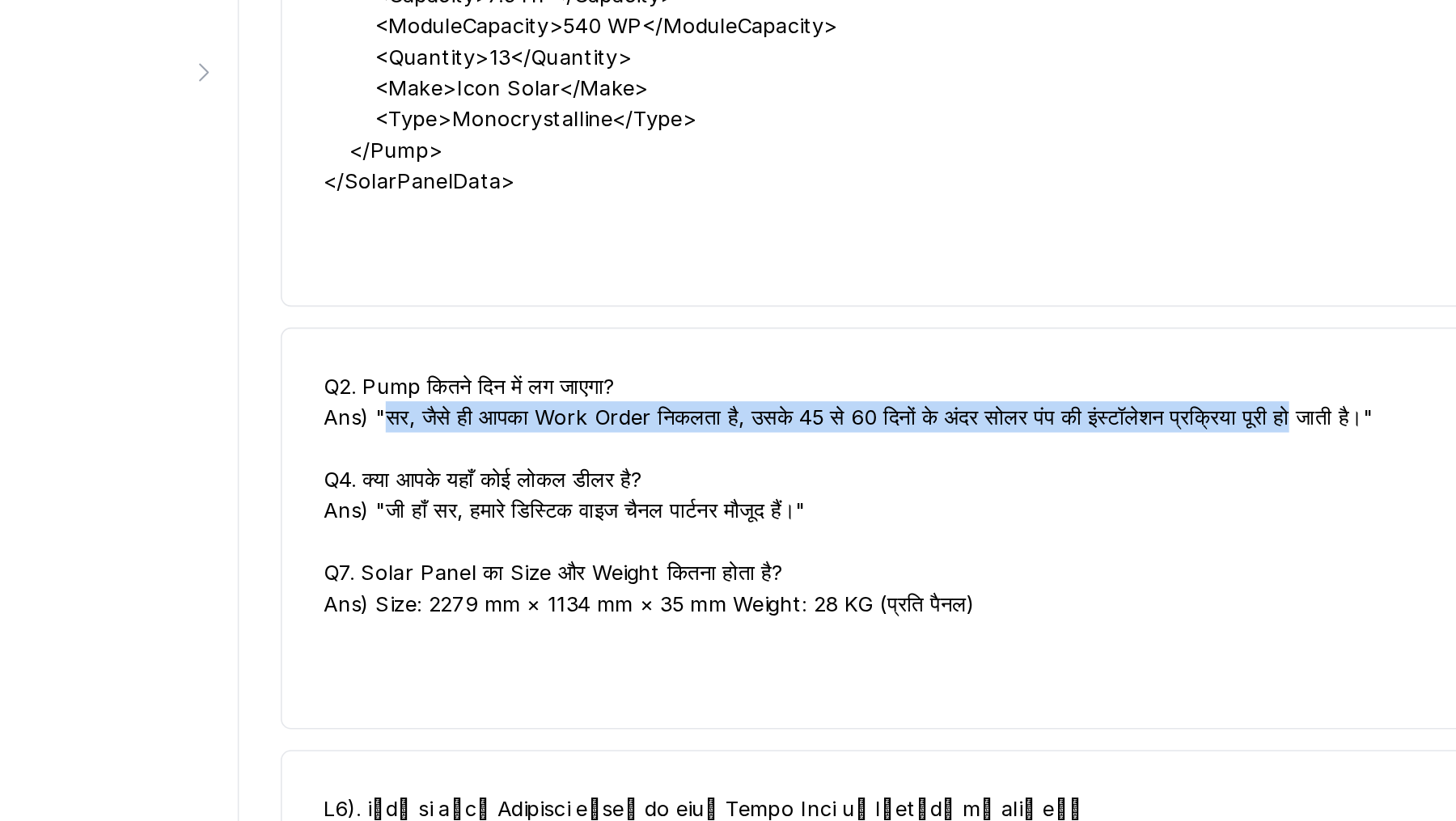
drag, startPoint x: 609, startPoint y: 479, endPoint x: 1151, endPoint y: 470, distance: 542.1
click at [1151, 470] on div "Q2. Pump कितने दिन में लग जाएगा? Ans) "सर, जैसे ही आपका Work Order निकलता है, उ…" at bounding box center [983, 530] width 826 height 155
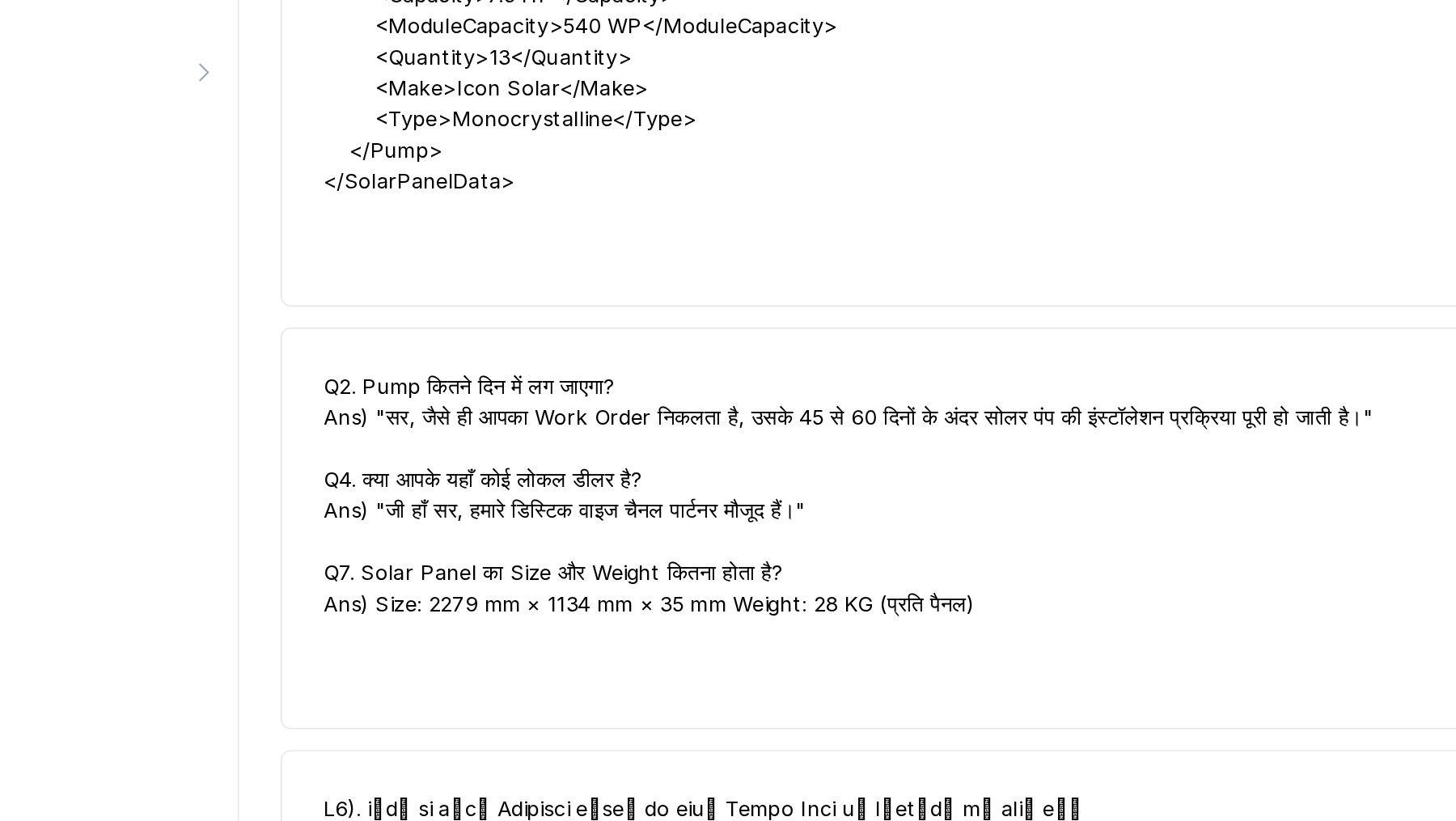
click at [1145, 473] on div "Q2. Pump कितने दिन में लग जाएगा? Ans) "सर, जैसे ही आपका Work Order निकलता है, उ…" at bounding box center [983, 530] width 826 height 155
click at [603, 479] on div "Q2. Pump कितने दिन में लग जाएगा? Ans) "सर, जैसे ही आपका Work Order निकलता है, उ…" at bounding box center [983, 530] width 826 height 155
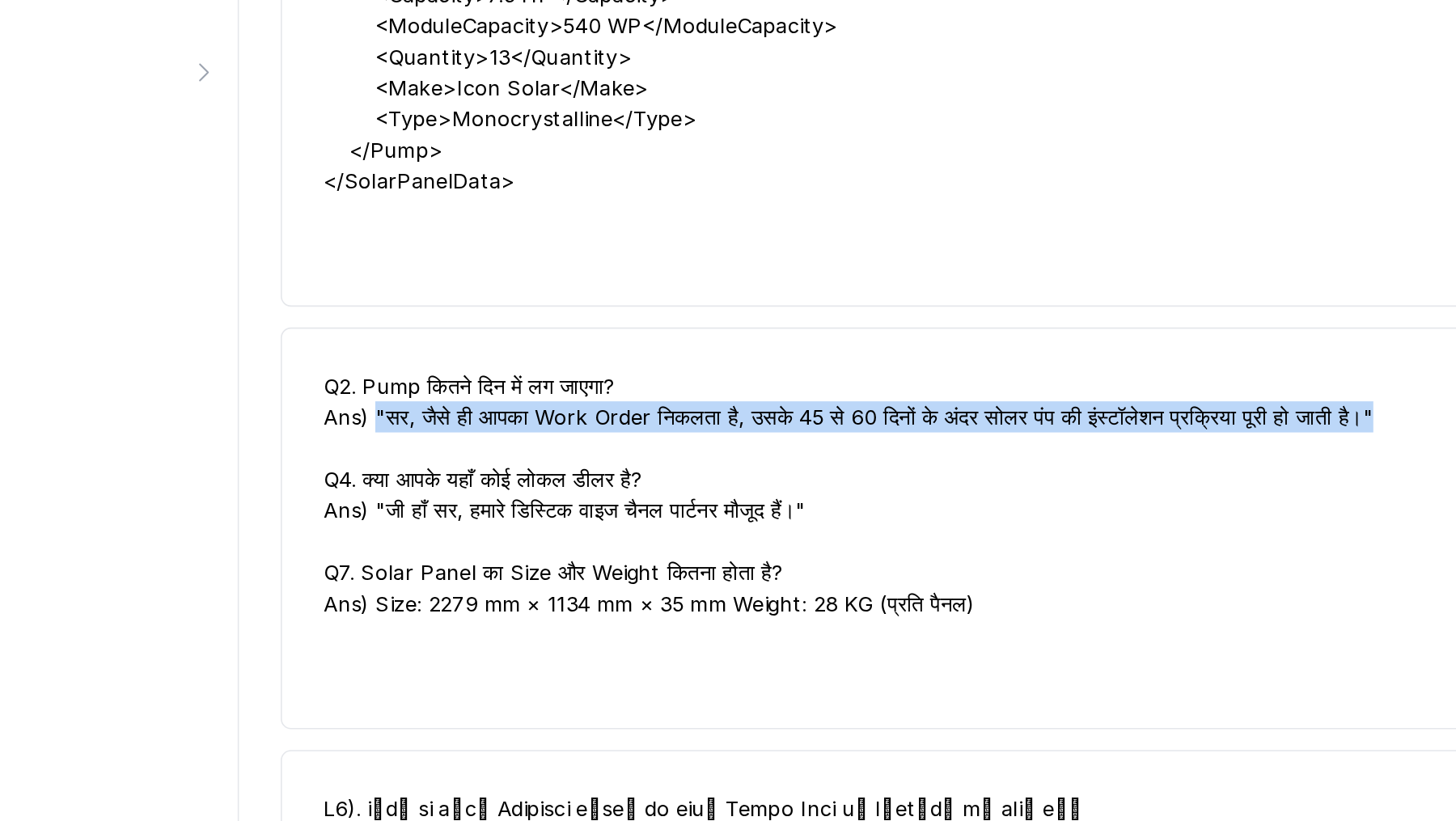
drag, startPoint x: 603, startPoint y: 479, endPoint x: 1202, endPoint y: 470, distance: 599.1
click at [1202, 470] on div "Q2. Pump कितने दिन में लग जाएगा? Ans) "सर, जैसे ही आपका Work Order निकलता है, उ…" at bounding box center [983, 530] width 826 height 155
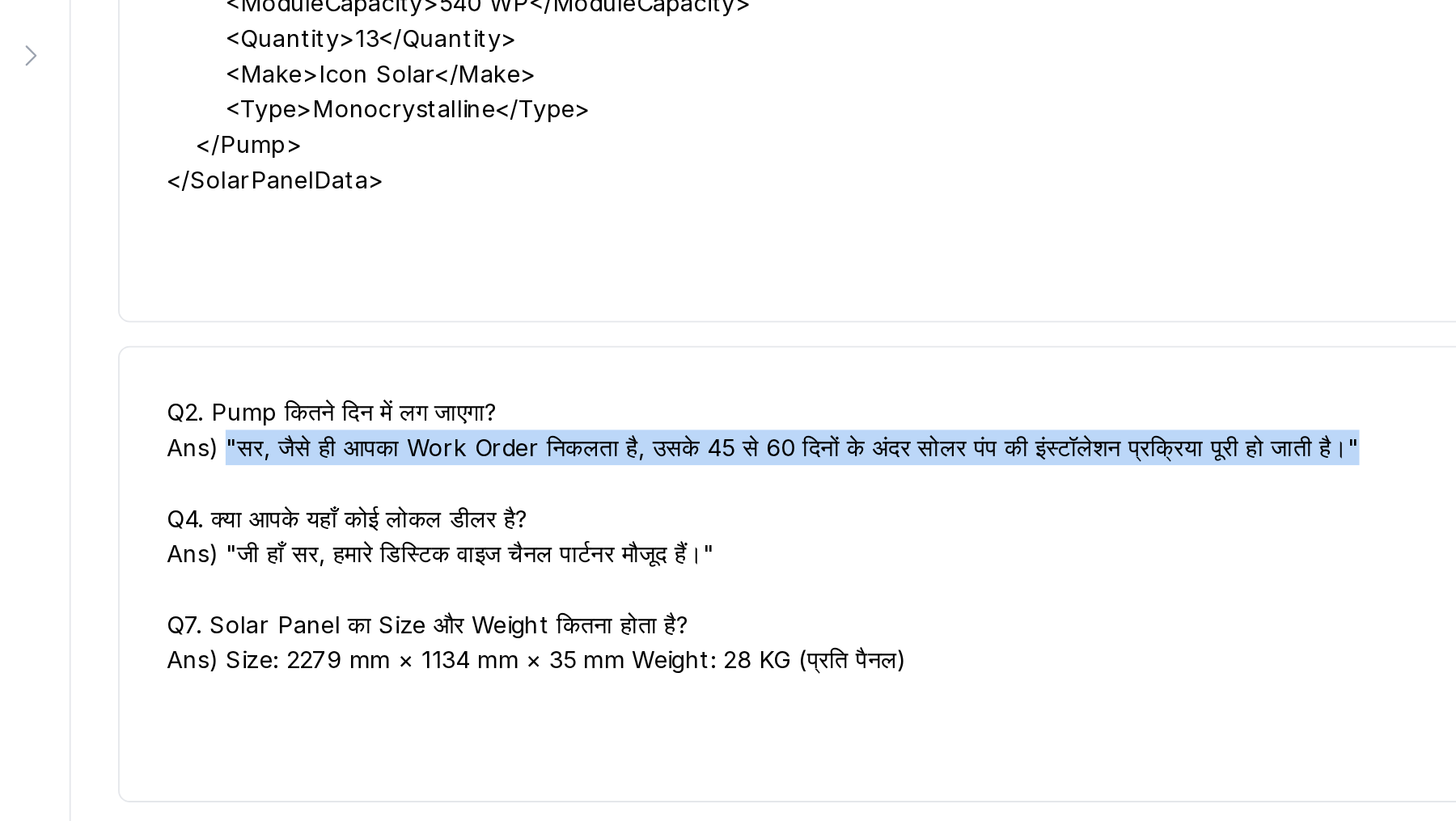
click at [607, 473] on div "Q2. Pump कितने दिन में लग जाएगा? Ans) "सर, जैसे ही आपका Work Order निकलता है, उ…" at bounding box center [983, 530] width 826 height 155
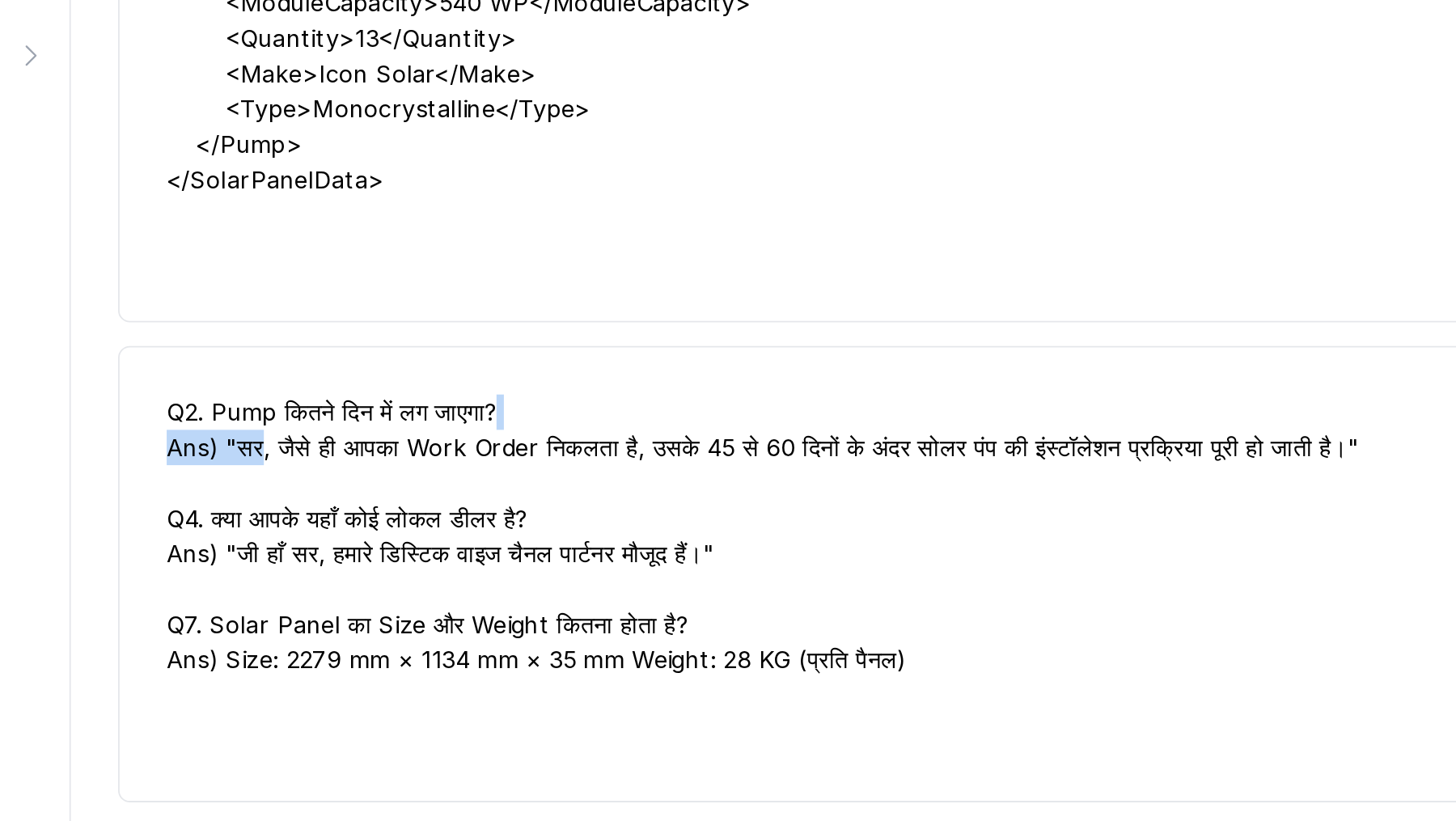
drag, startPoint x: 607, startPoint y: 473, endPoint x: 1131, endPoint y: 467, distance: 524.0
click at [1131, 467] on div "Q2. Pump कितने दिन में लग जाएगा? Ans) "सर, जैसे ही आपका Work Order निकलता है, उ…" at bounding box center [983, 530] width 826 height 155
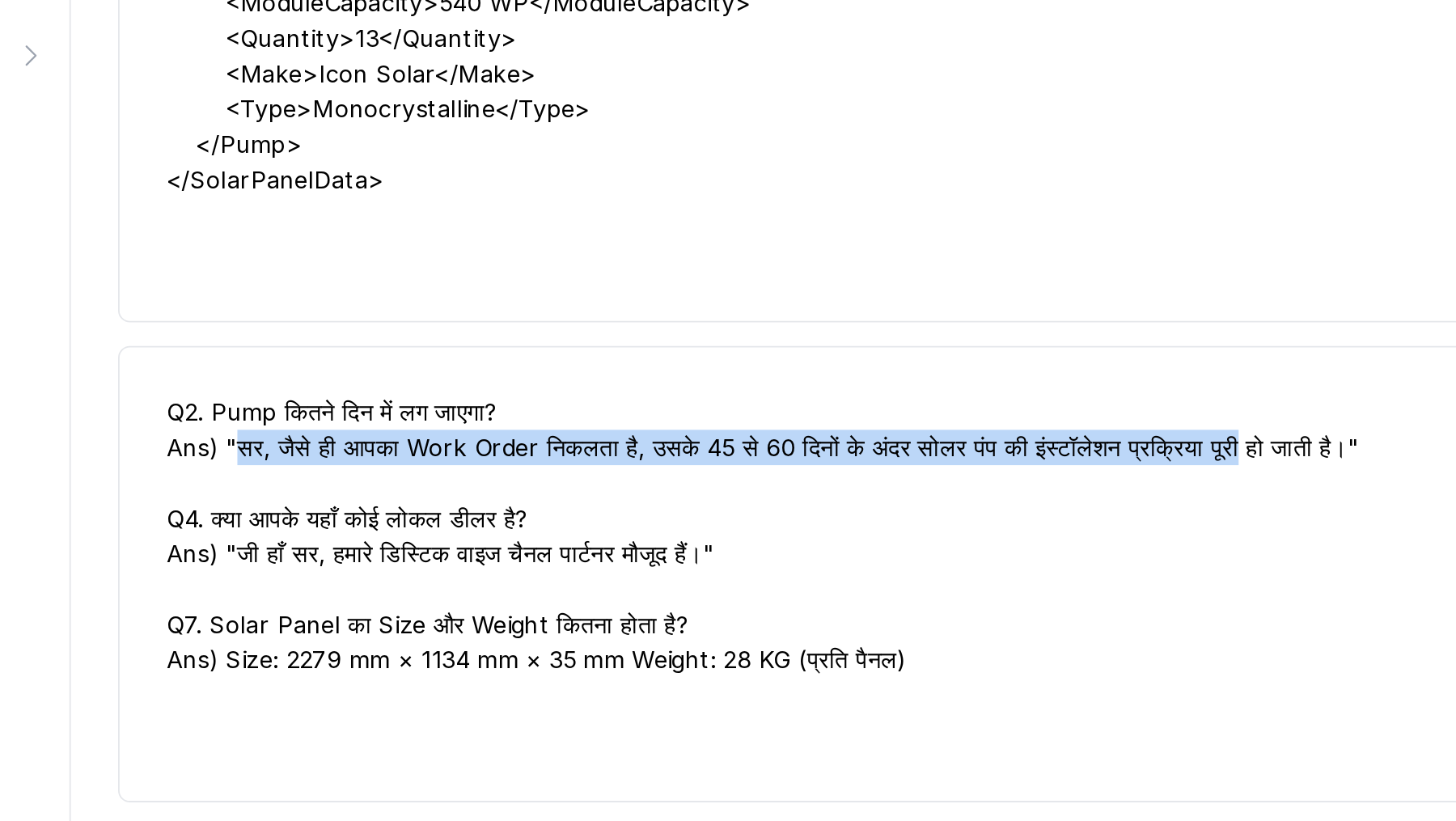
click at [1131, 467] on div "Q2. Pump कितने दिन में लग जाएगा? Ans) "सर, जैसे ही आपका Work Order निकलता है, उ…" at bounding box center [983, 530] width 826 height 155
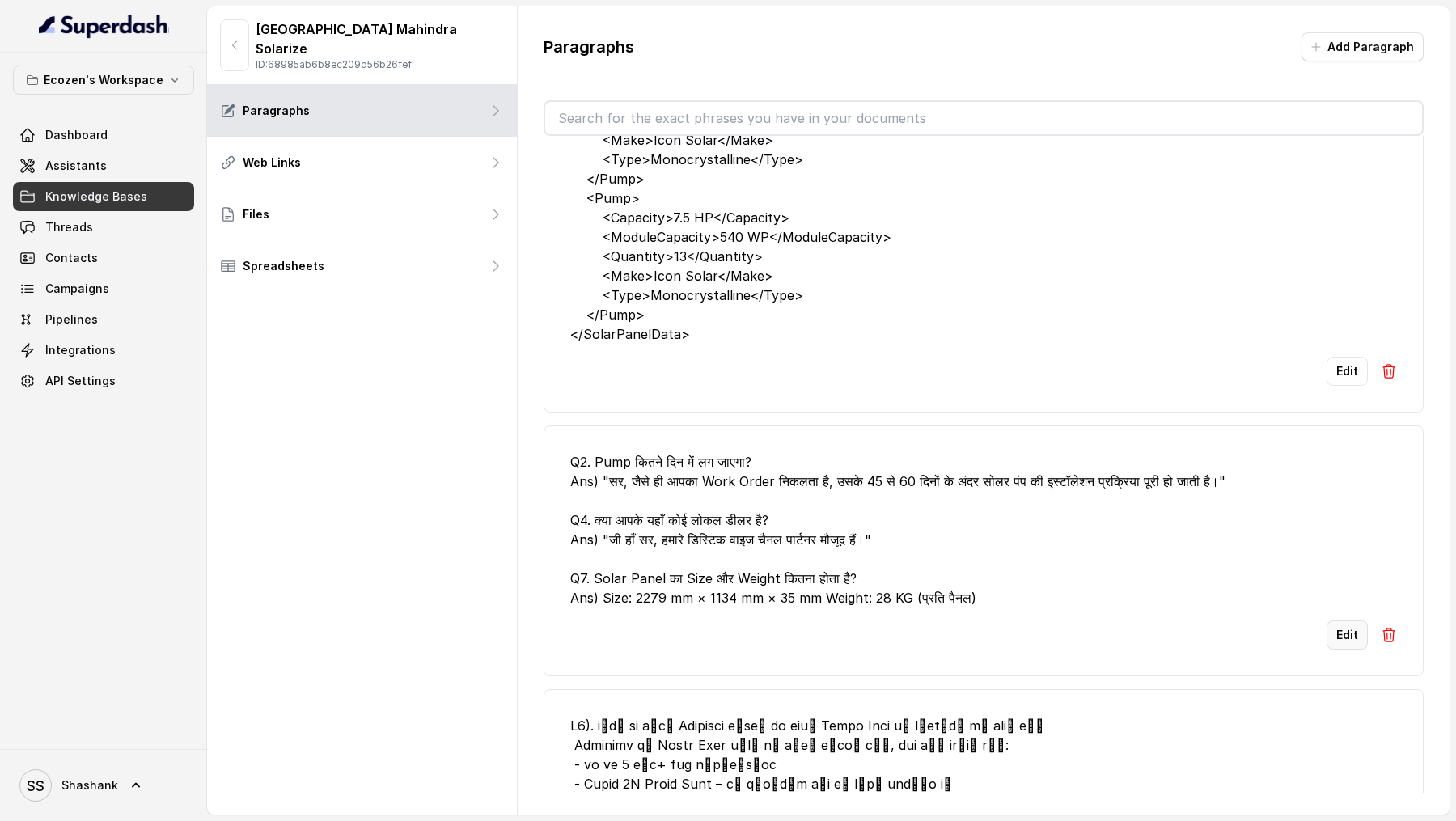
click at [1329, 633] on button "Edit" at bounding box center [1347, 635] width 41 height 29
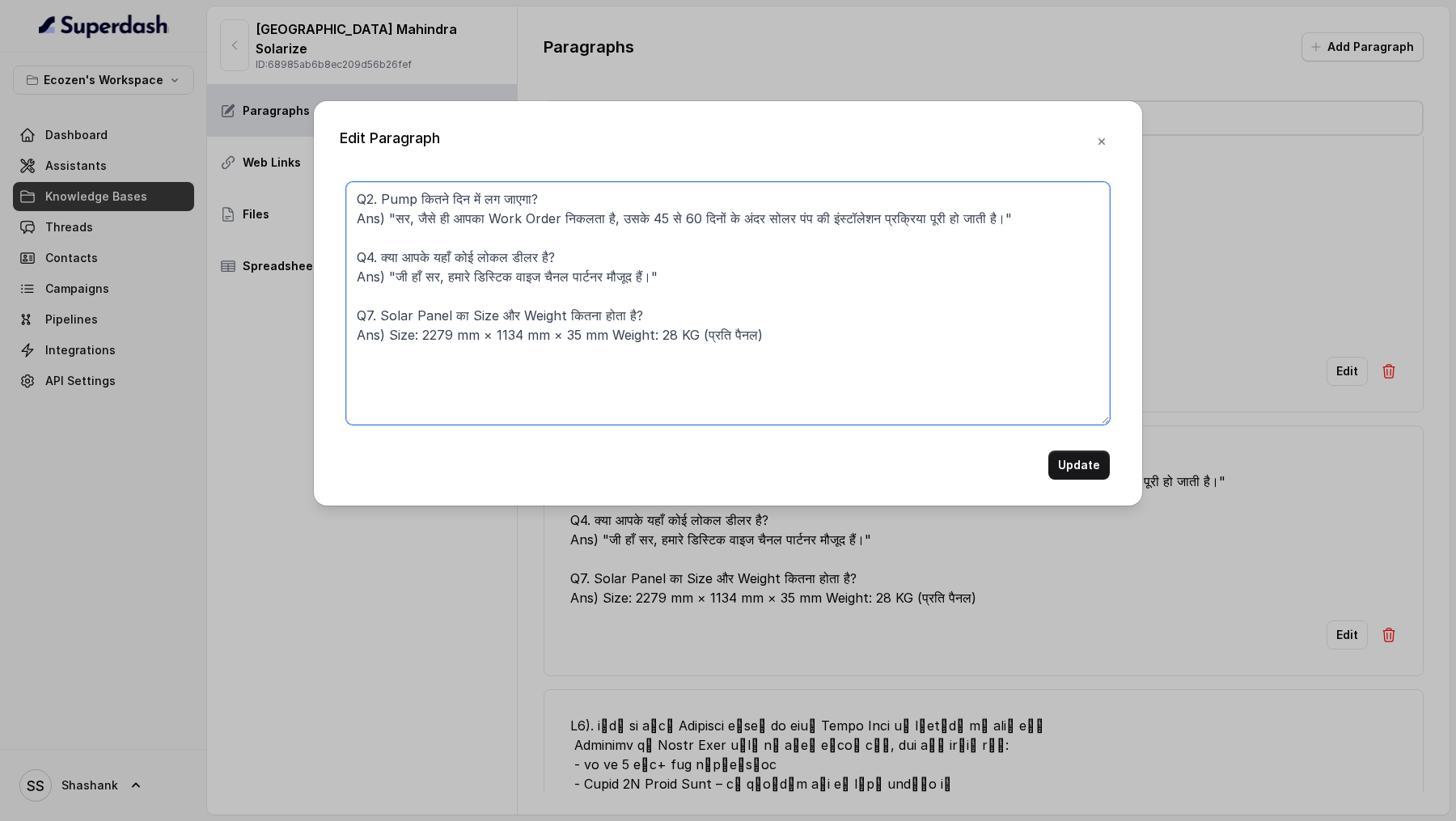
click at [382, 193] on textarea "Q2. Pump कितने दिन में लग जाएगा? Ans) "सर, जैसे ही आपका Work Order निकलता है, उ…" at bounding box center [727, 303] width 763 height 242
type textarea "Q2. Solar Pump कितने दिन में लग जाएगा? Ans) "सर, जैसे ही आपका Work Order निकलता…"
click at [1089, 469] on button "Update" at bounding box center [1078, 465] width 61 height 29
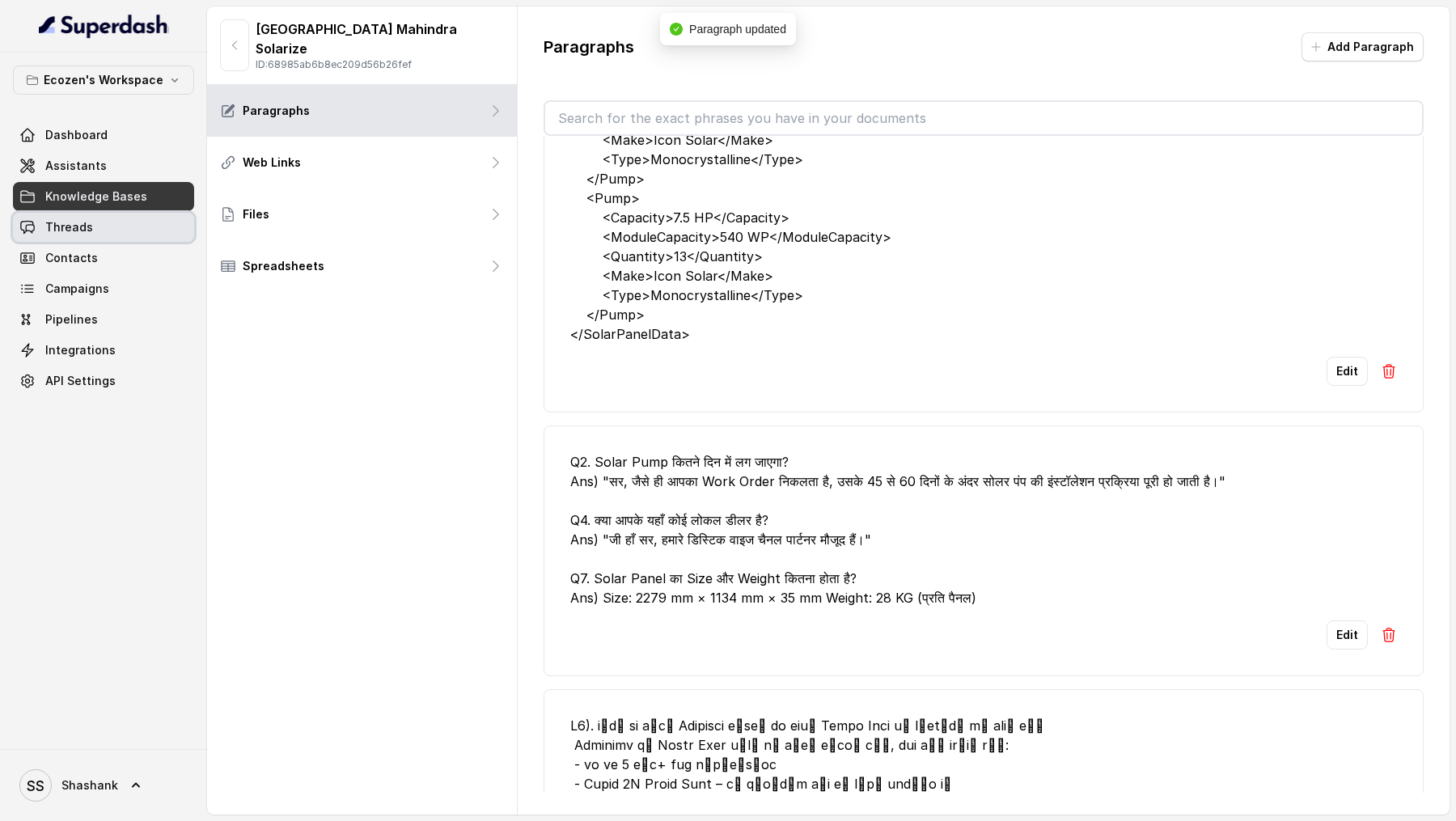
click at [87, 235] on link "Threads" at bounding box center [104, 228] width 181 height 29
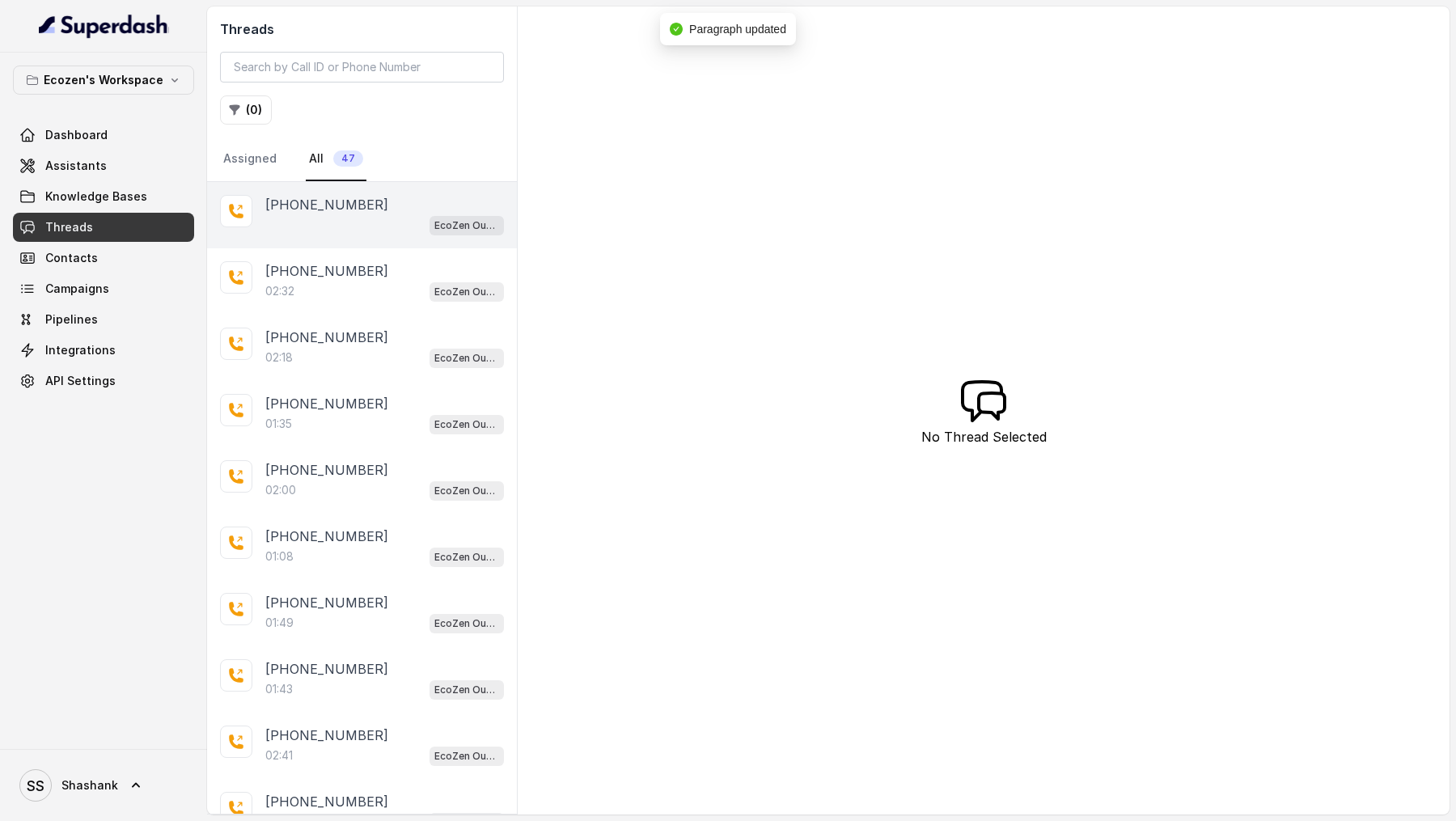
click at [433, 216] on span "EcoZen Outbound Call Assistant [GEOGRAPHIC_DATA] Flow" at bounding box center [467, 225] width 74 height 20
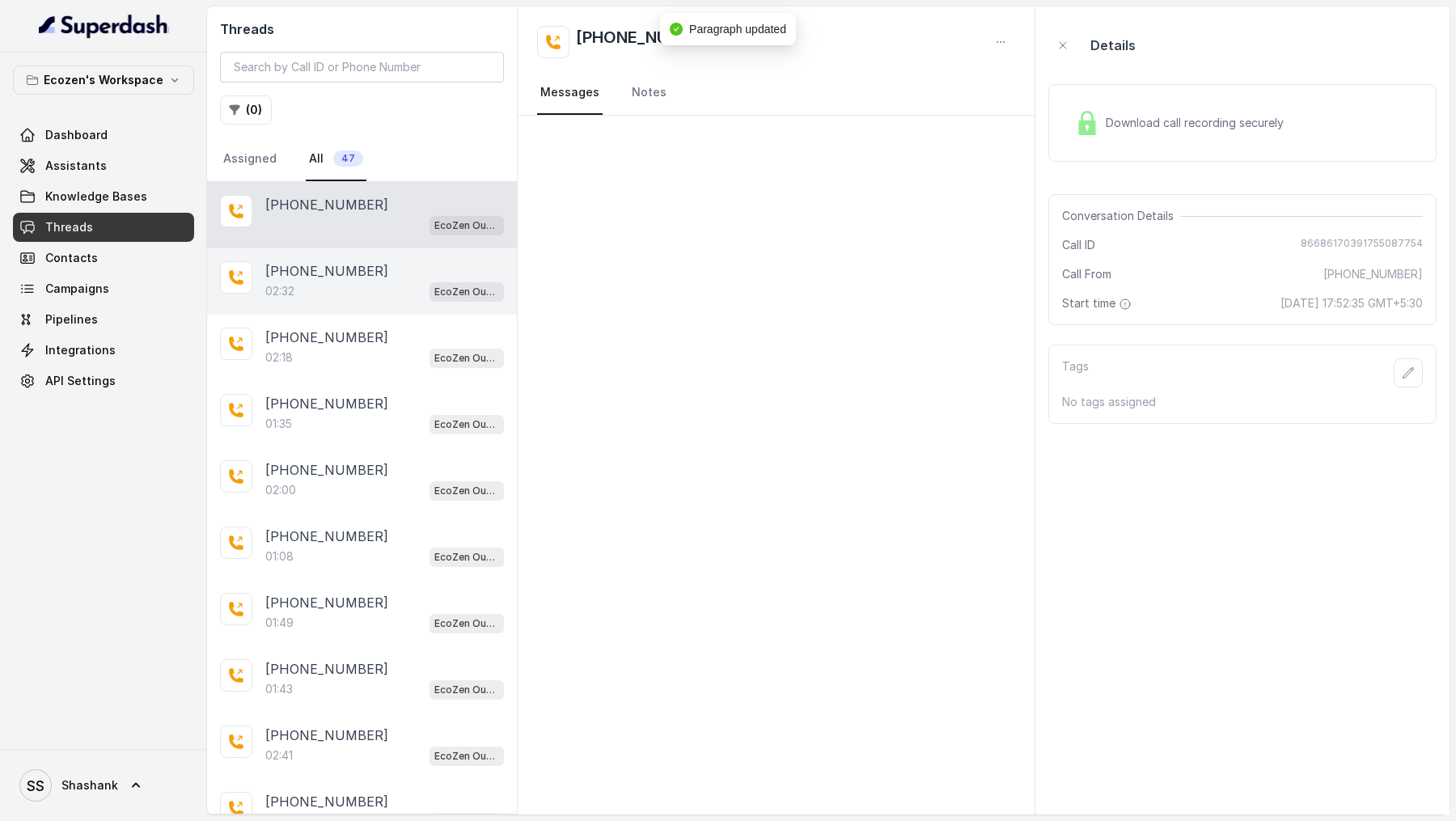
click at [356, 294] on div "02:32 EcoZen Outbound Call Assistant Madhya Pradesh Flow" at bounding box center [385, 291] width 239 height 21
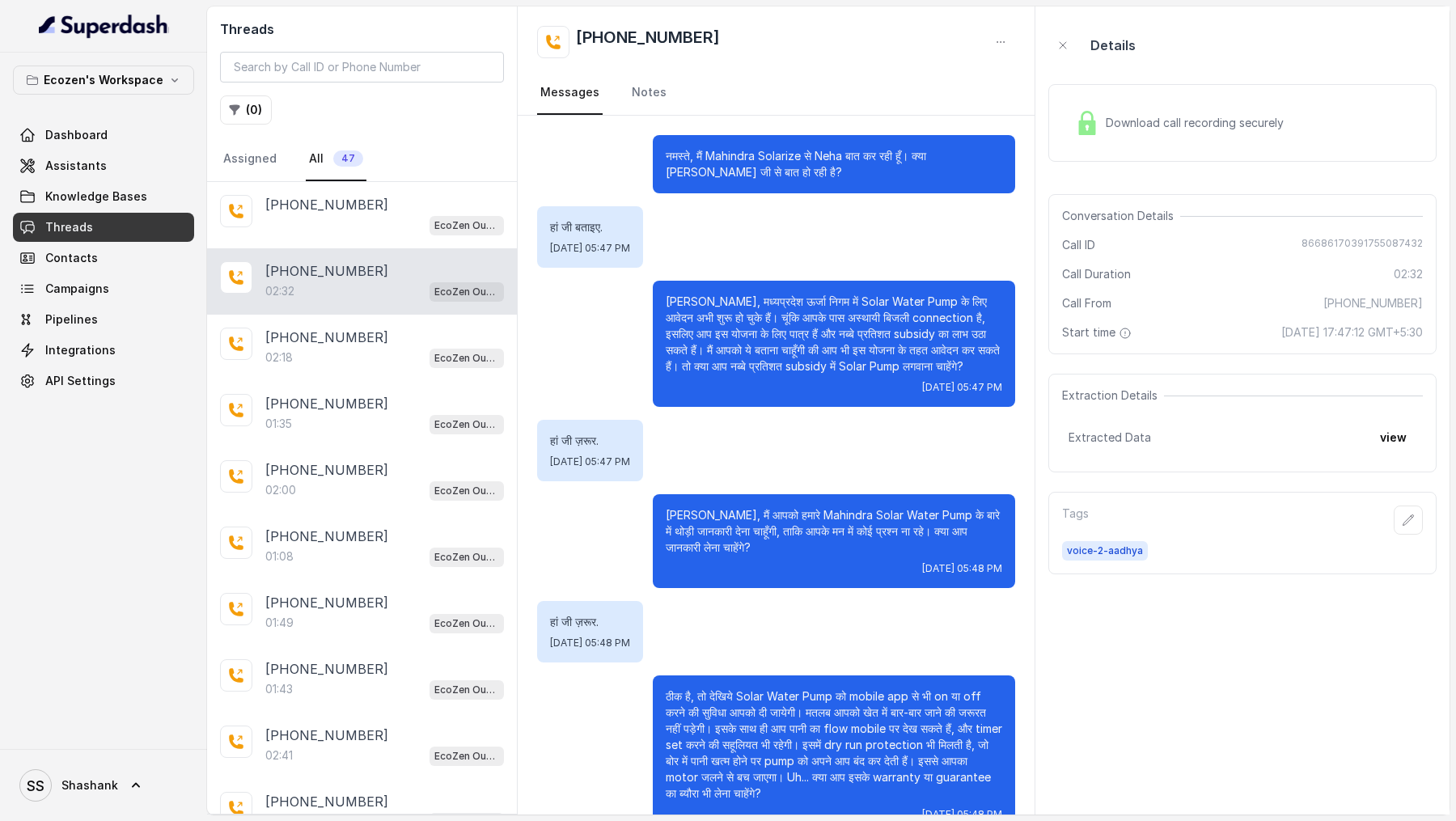
scroll to position [507, 0]
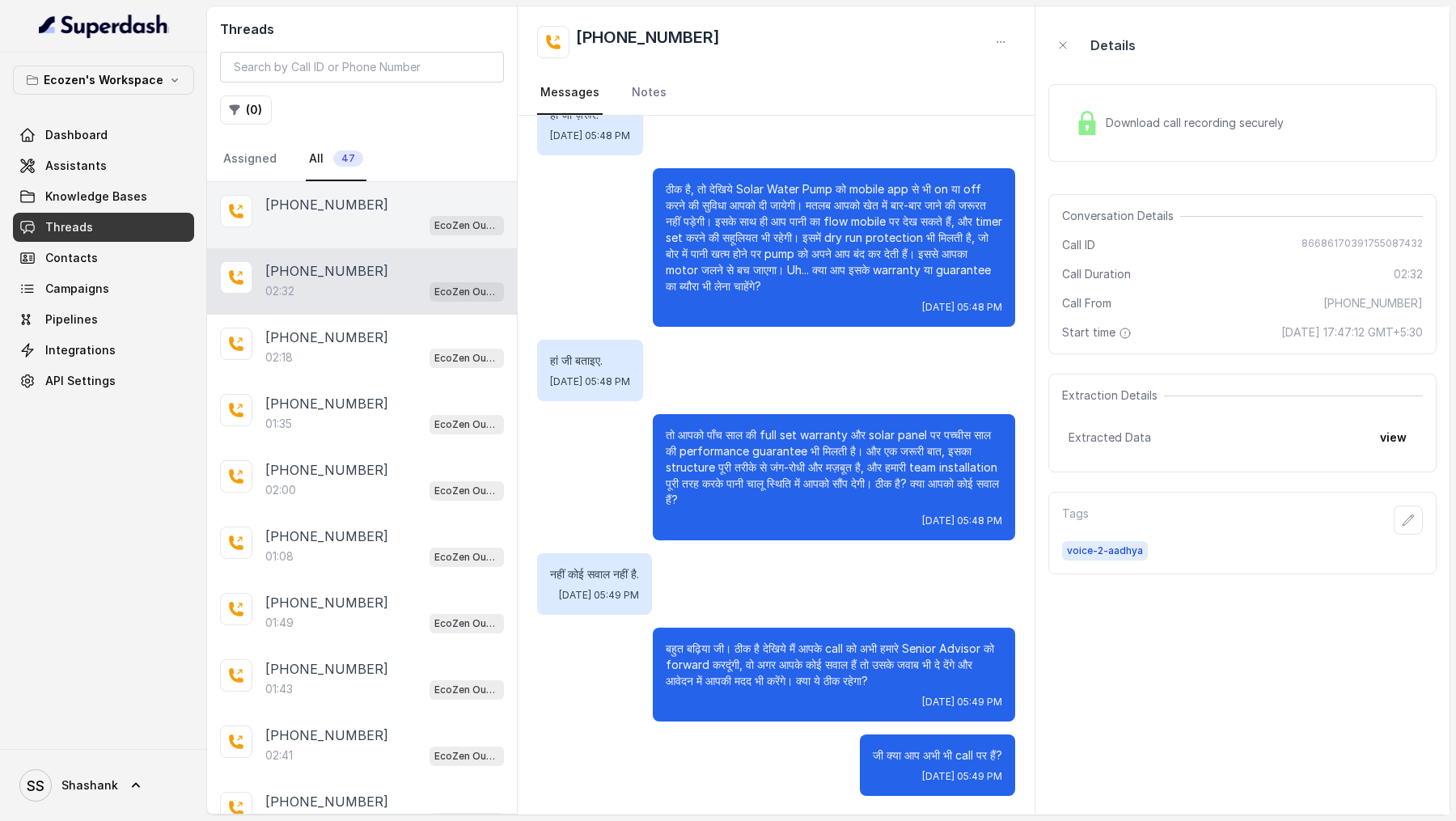
click at [351, 239] on div "+919967159549 EcoZen Outbound Call Assistant Madhya Pradesh Flow" at bounding box center [361, 215] width 310 height 66
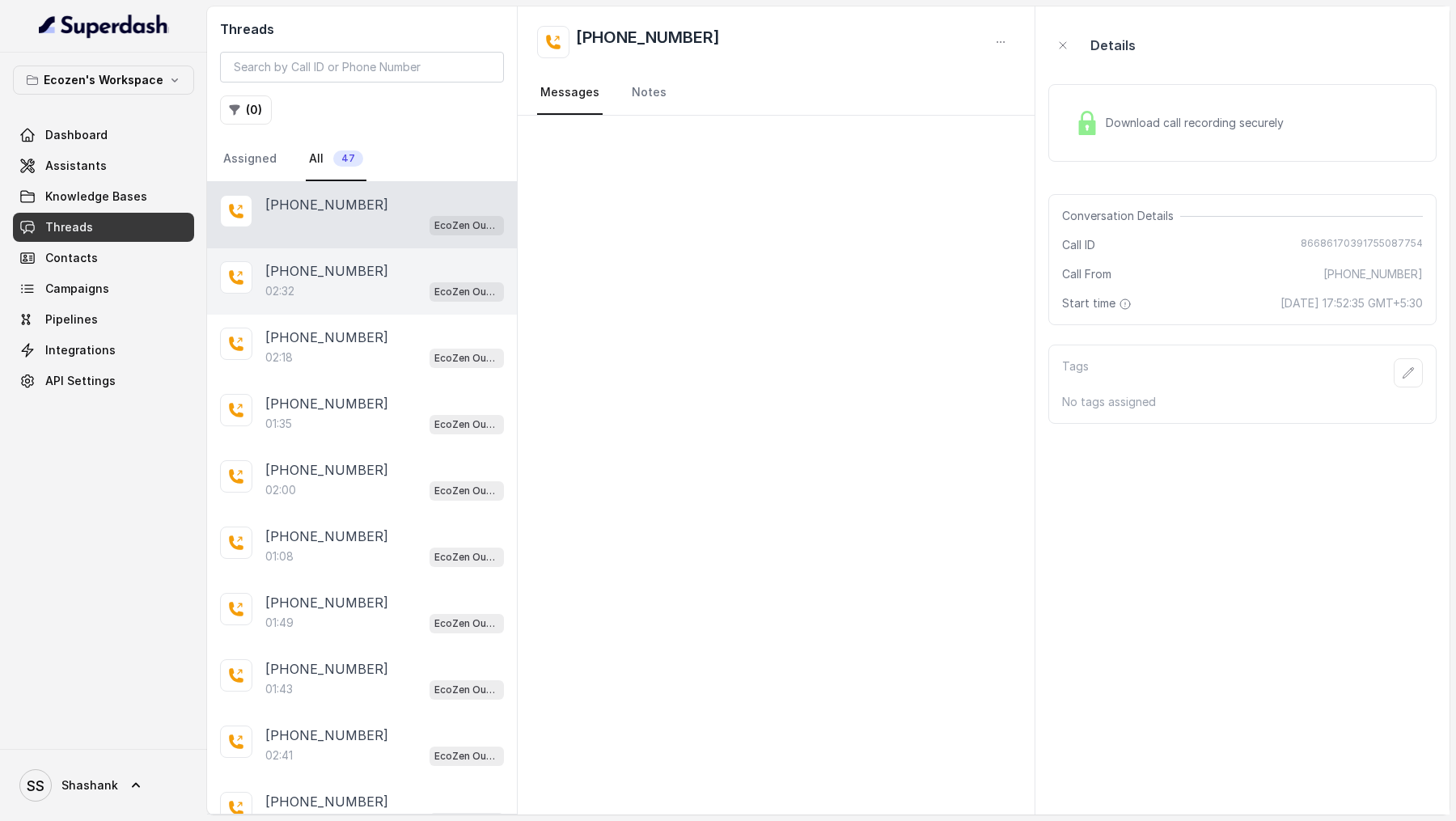
click at [355, 291] on div "02:32 EcoZen Outbound Call Assistant [GEOGRAPHIC_DATA] Flow" at bounding box center [385, 291] width 239 height 21
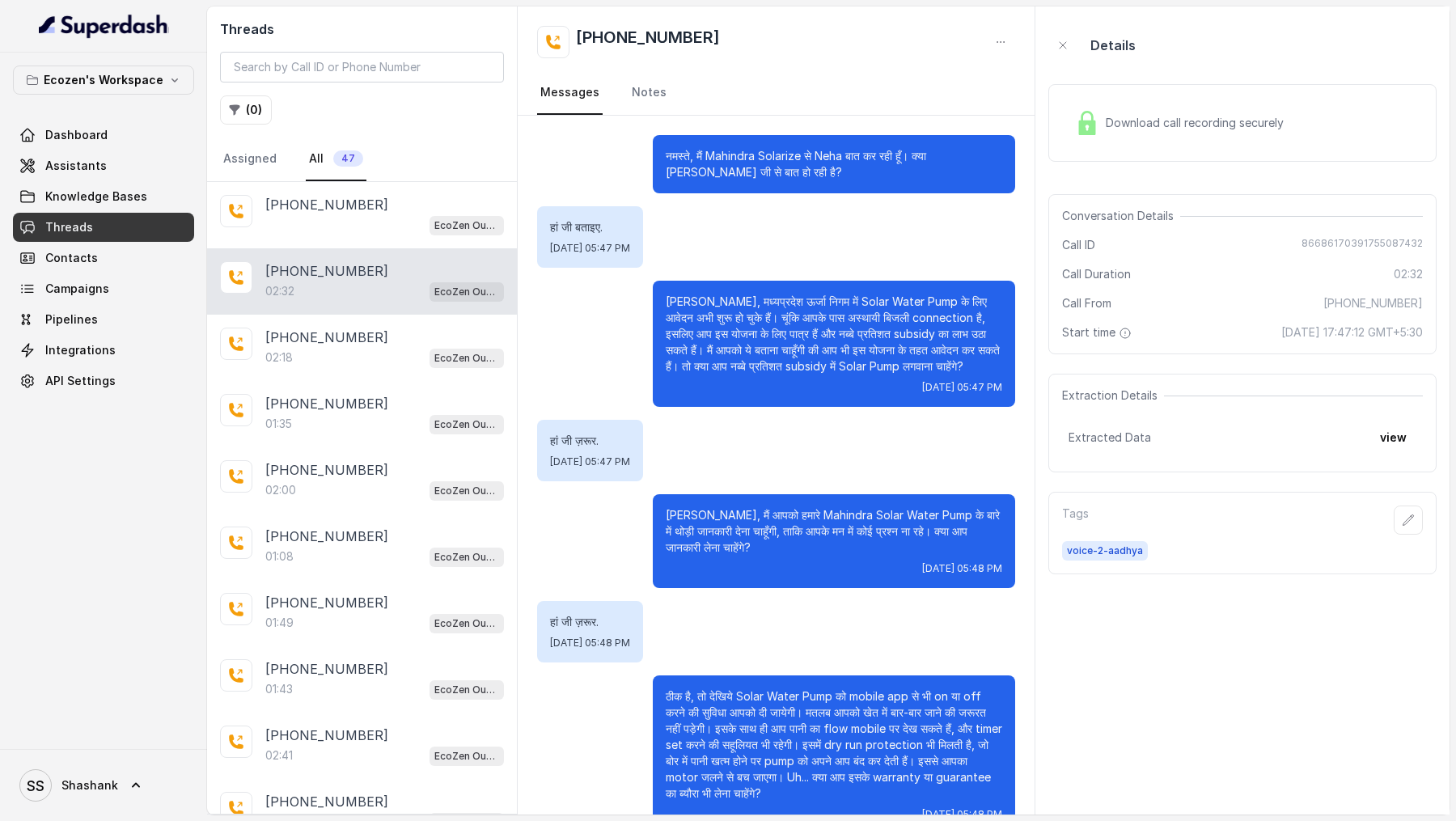
scroll to position [507, 0]
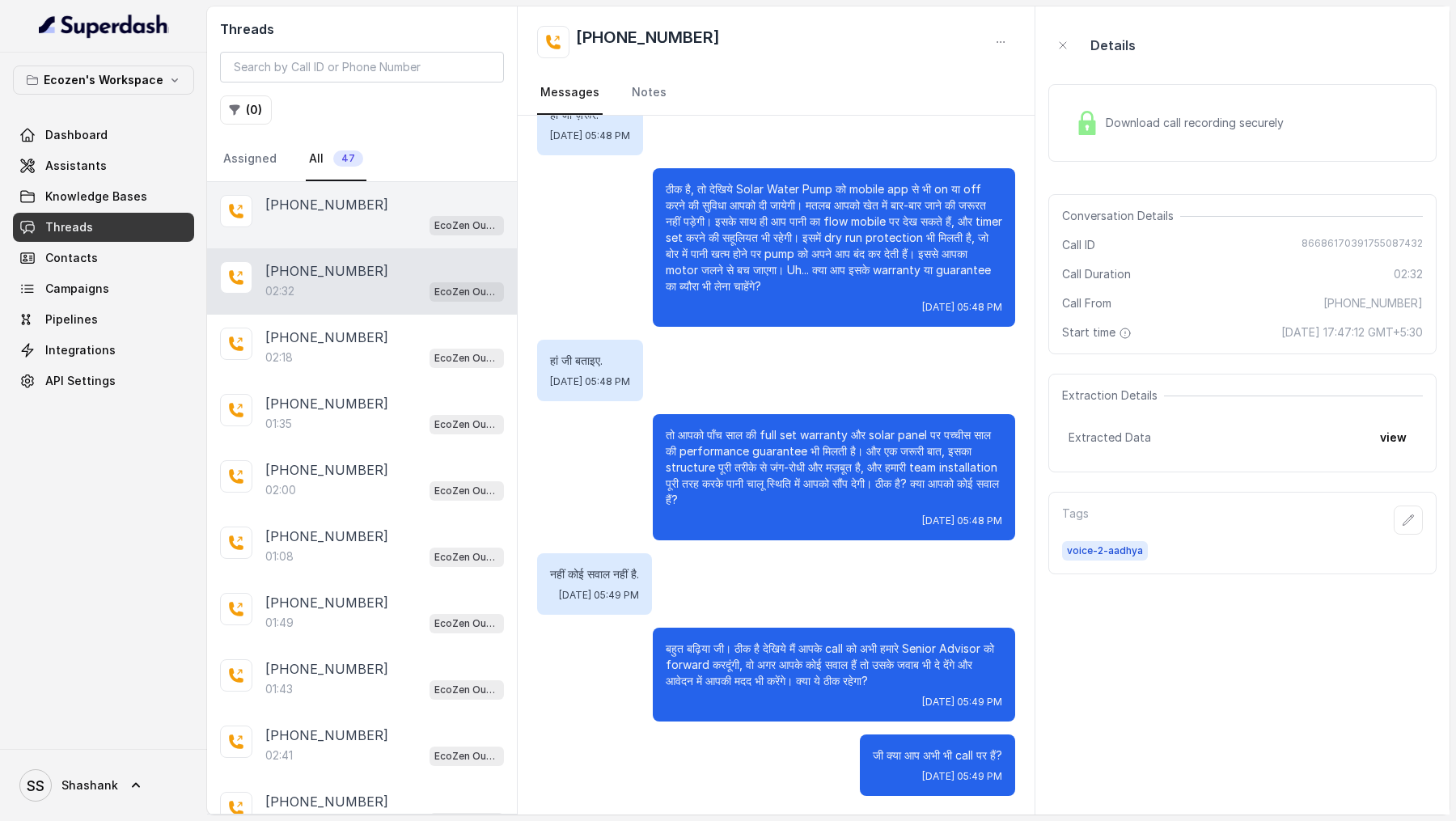
click at [361, 197] on p "[PHONE_NUMBER]" at bounding box center [327, 204] width 123 height 20
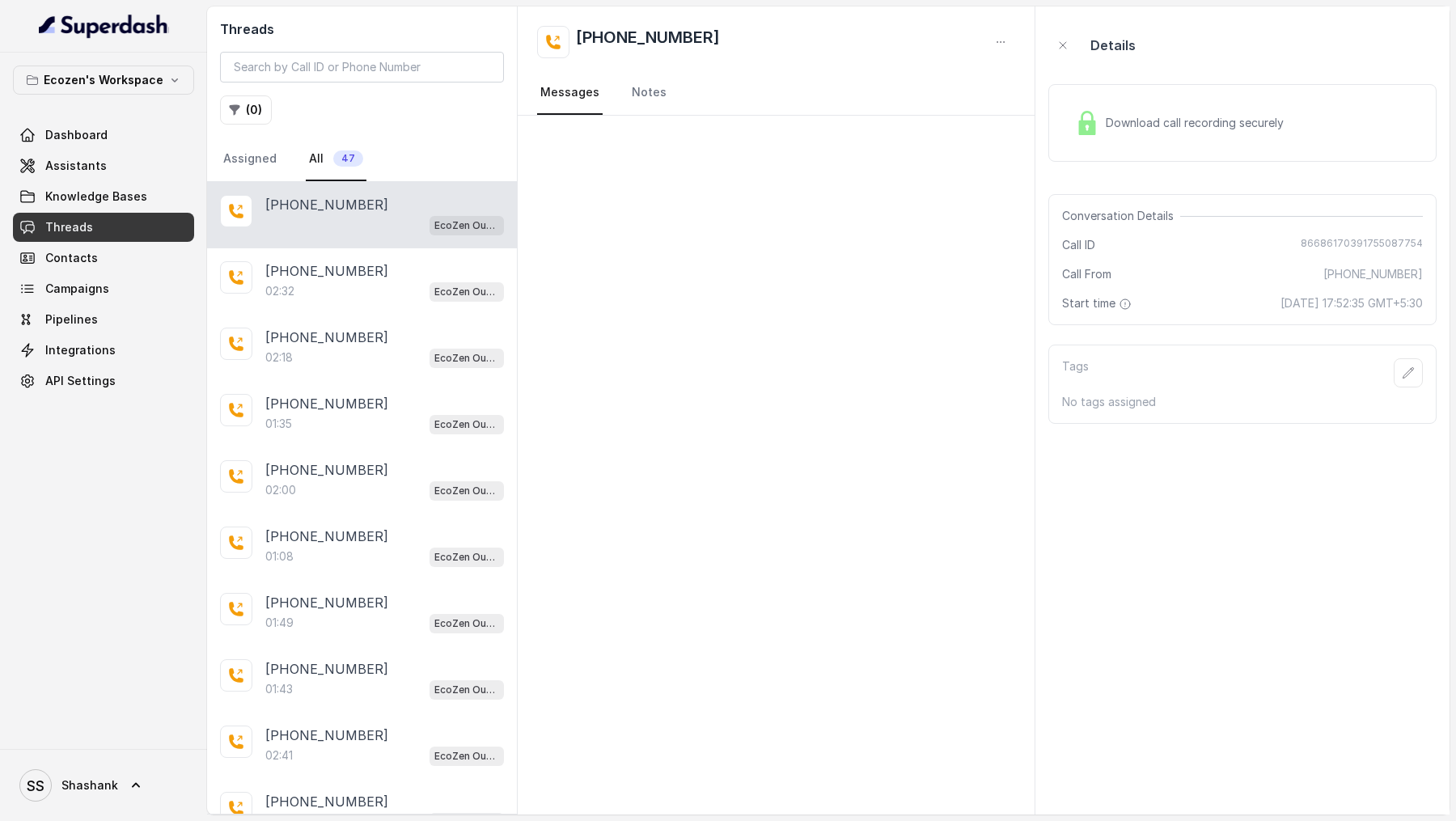
click at [1216, 136] on div "Download call recording securely" at bounding box center [1179, 122] width 222 height 37
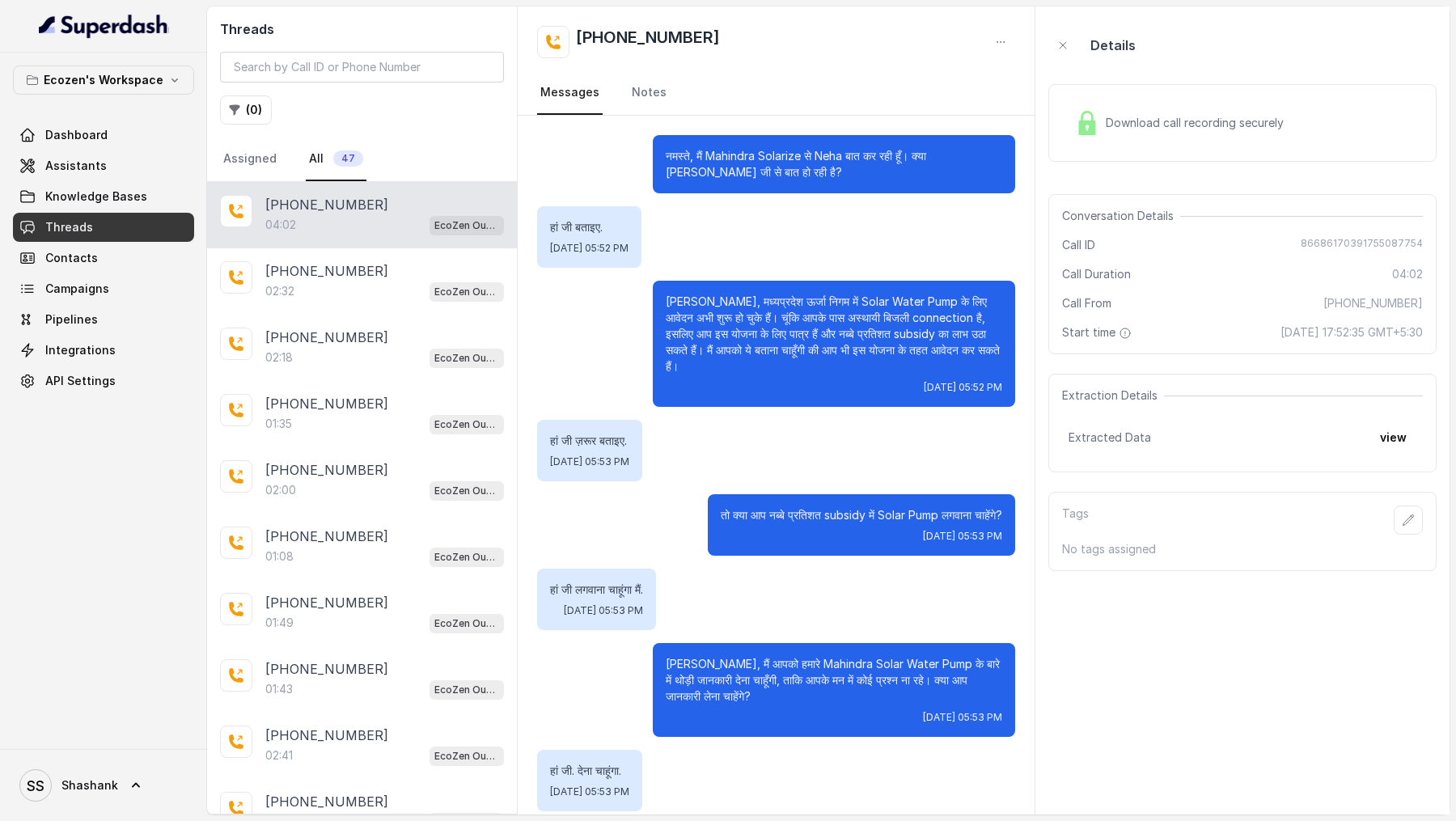
scroll to position [1300, 0]
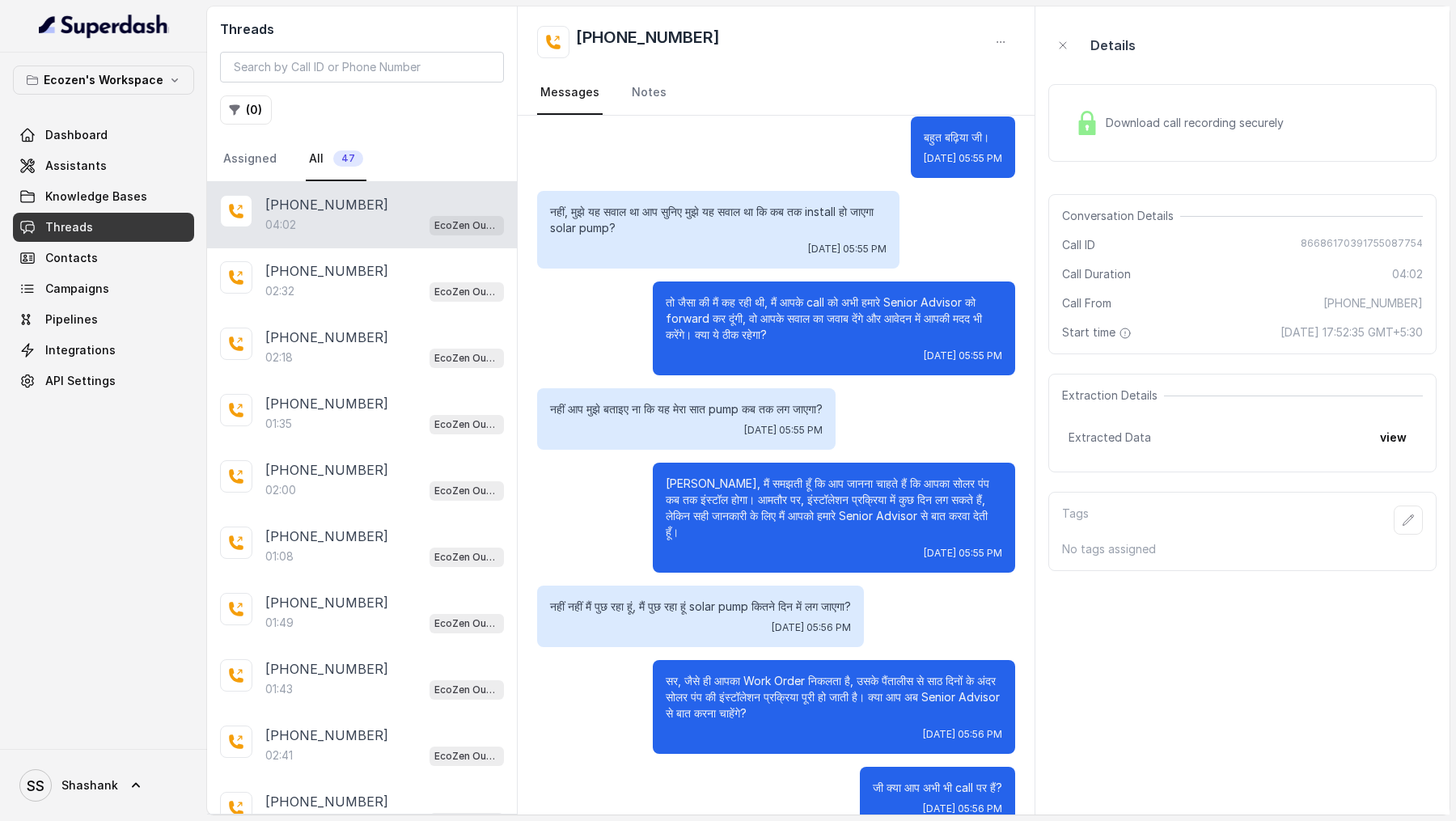
click at [1000, 39] on icon "button" at bounding box center [1000, 41] width 13 height 13
click at [958, 85] on button "Delete Conversation" at bounding box center [939, 81] width 155 height 29
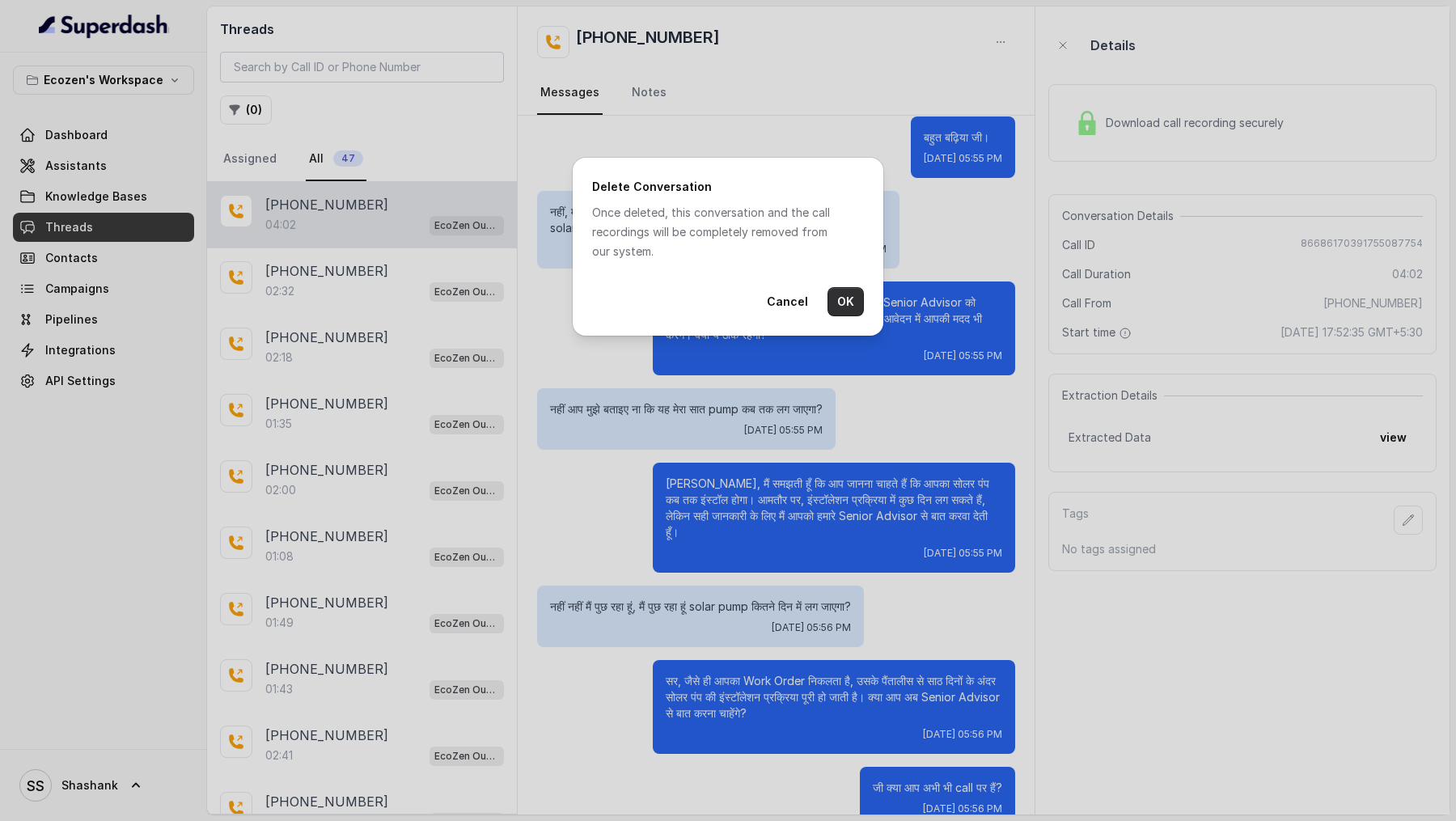
click at [850, 296] on button "OK" at bounding box center [845, 302] width 36 height 29
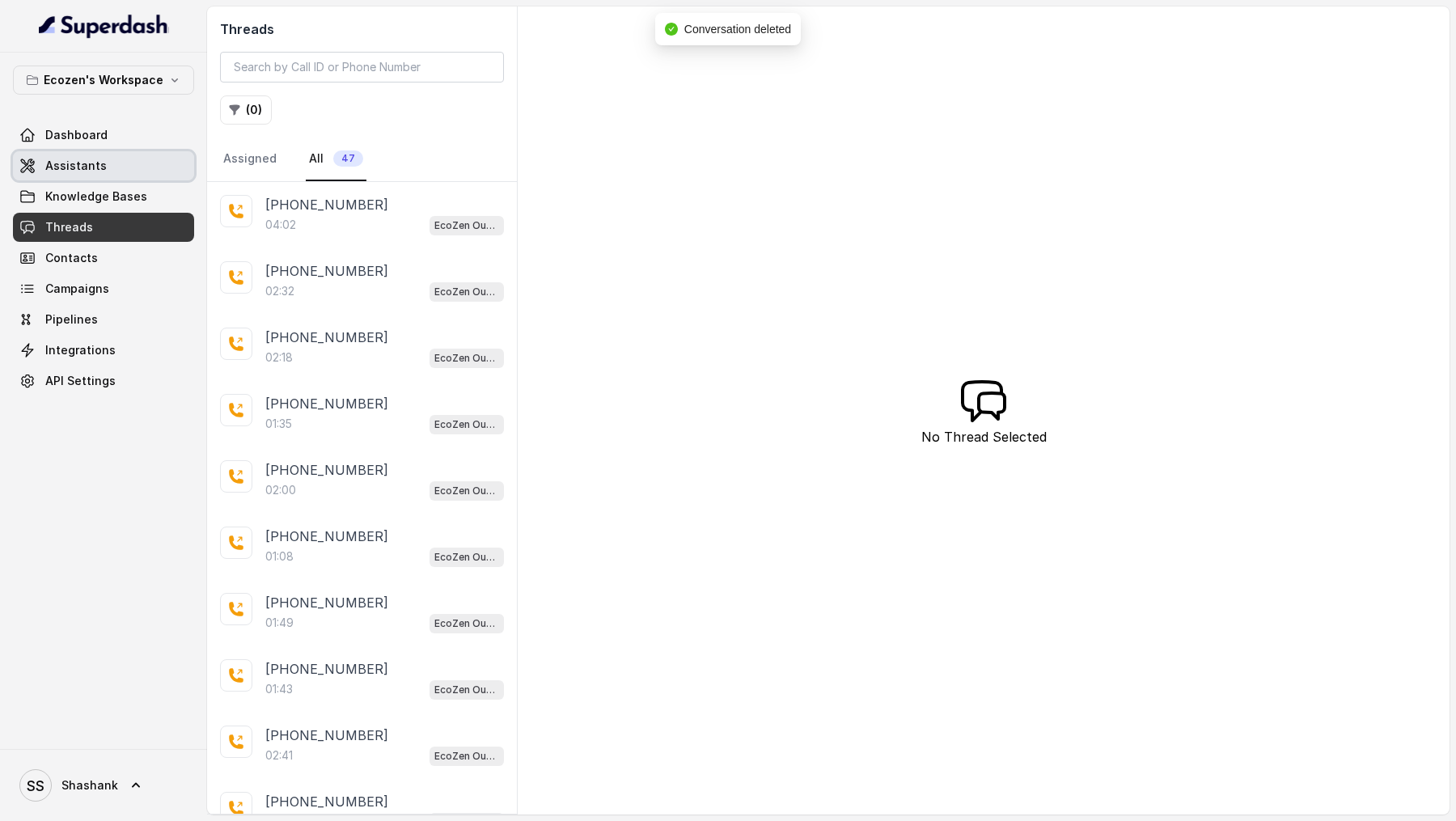
click at [124, 166] on link "Assistants" at bounding box center [104, 166] width 181 height 29
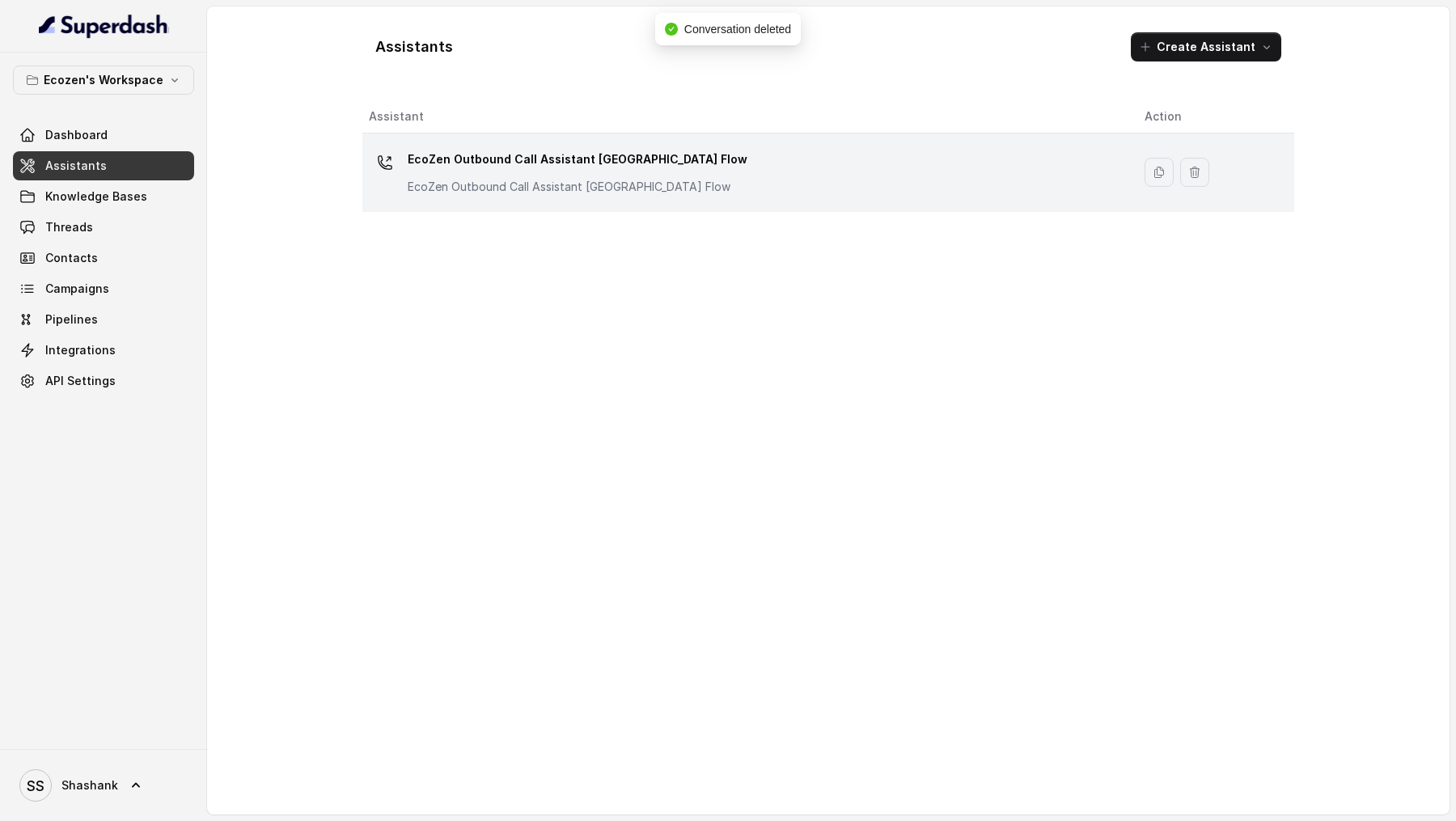
click at [821, 168] on div "EcoZen Outbound Call Assistant [GEOGRAPHIC_DATA] Flow EcoZen Outbound Call Assi…" at bounding box center [744, 172] width 750 height 52
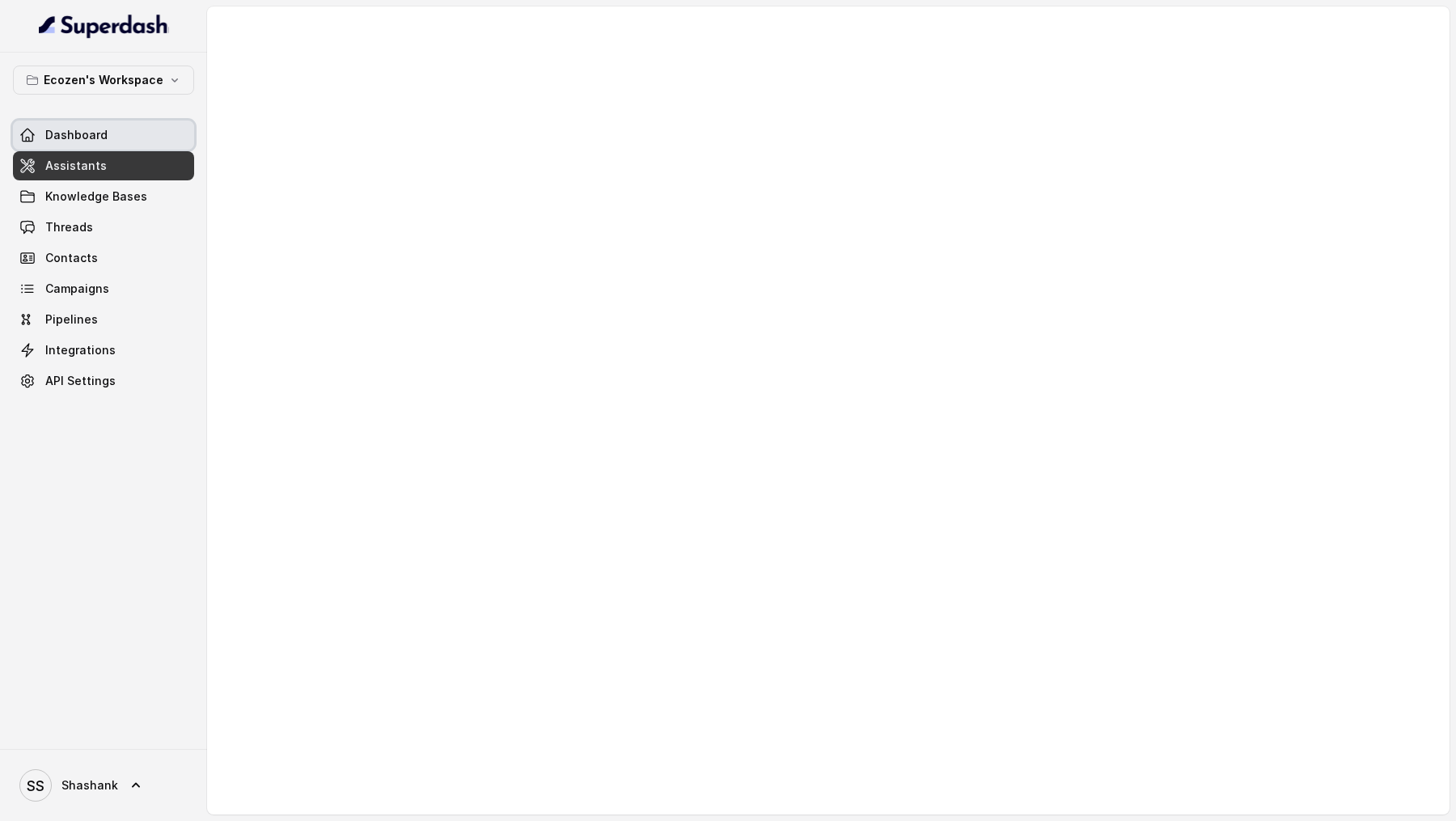
click at [85, 137] on span "Dashboard" at bounding box center [77, 135] width 62 height 16
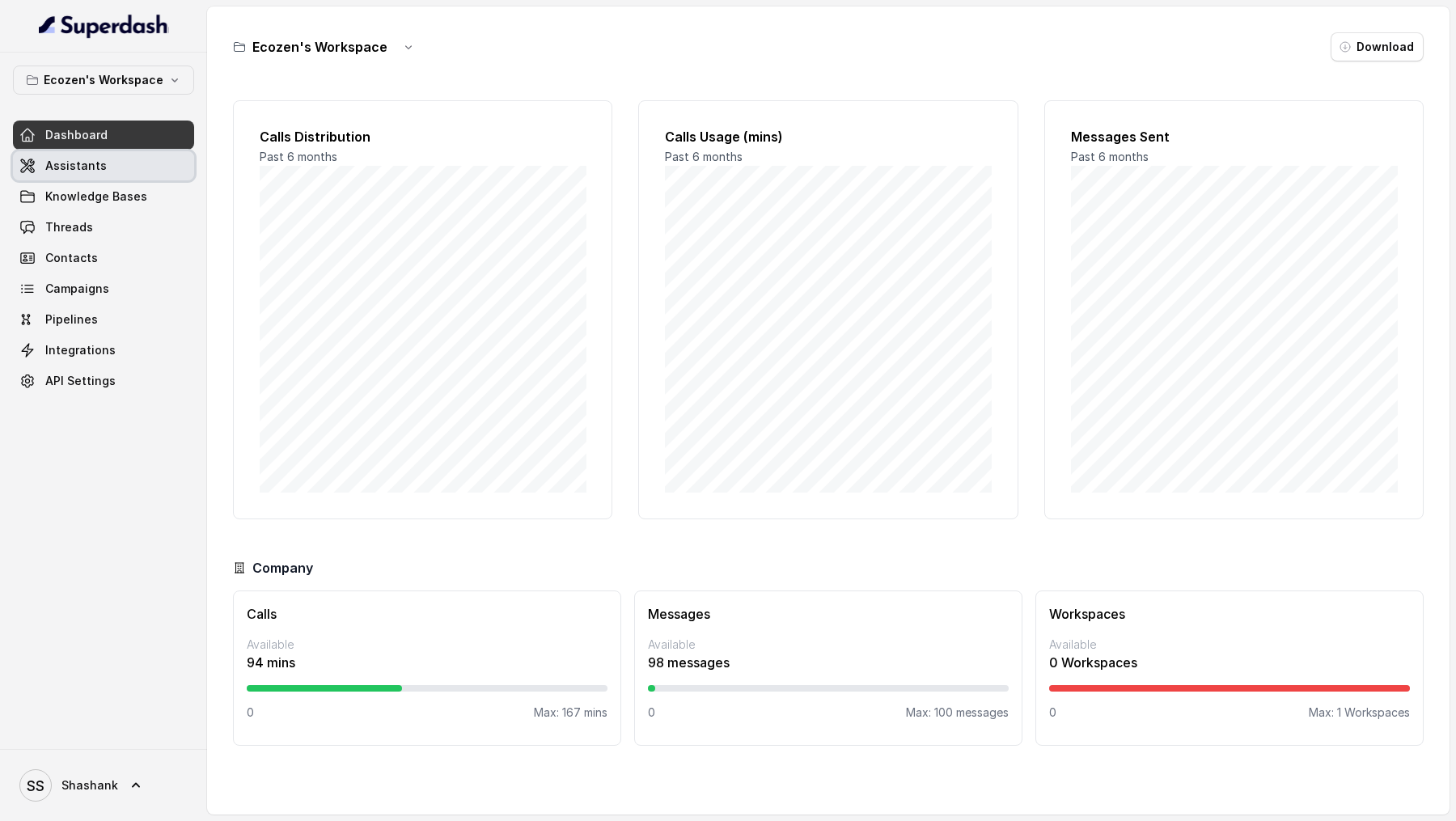
click at [86, 162] on span "Assistants" at bounding box center [76, 166] width 61 height 16
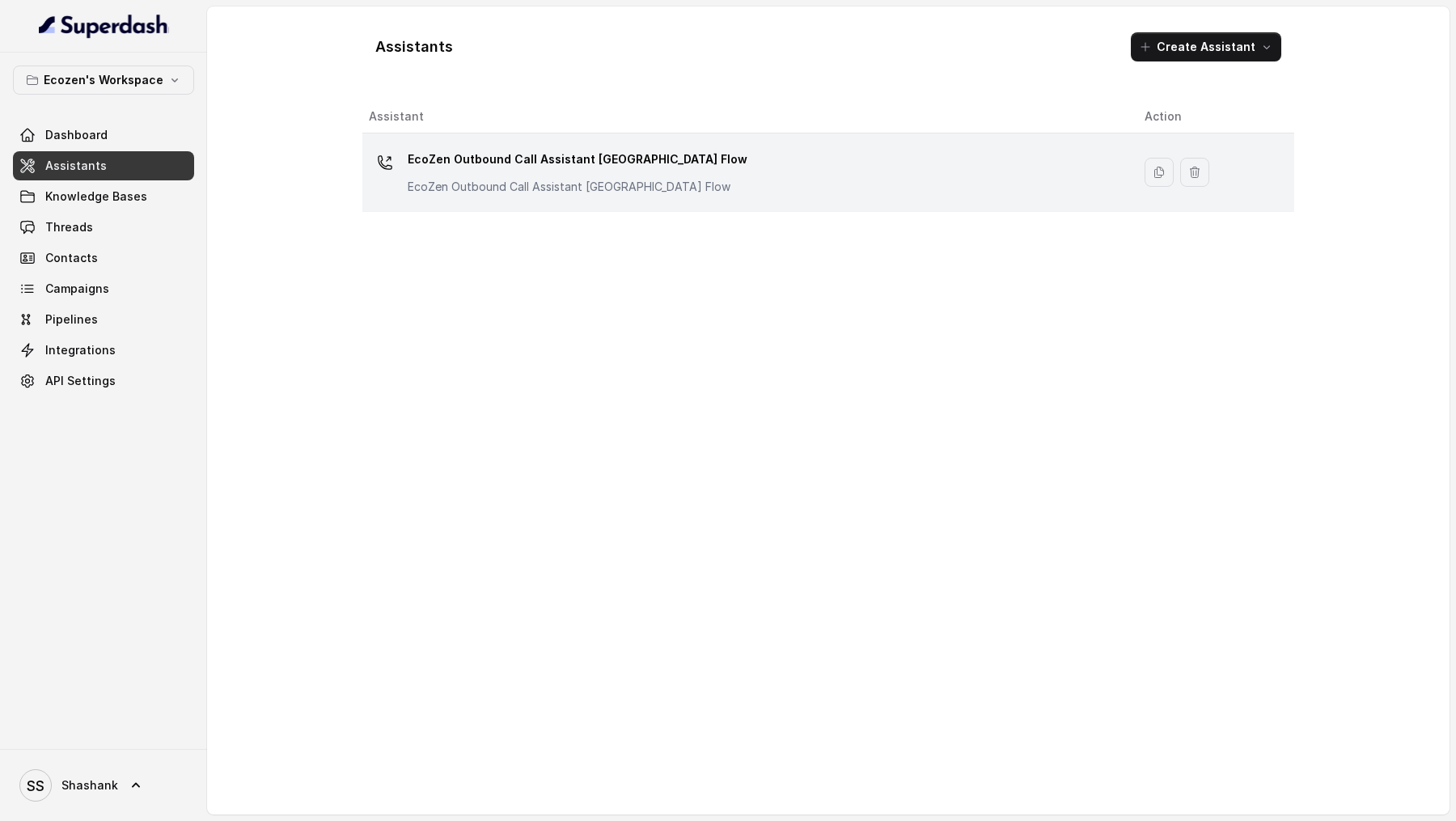
click at [727, 184] on div "EcoZen Outbound Call Assistant [GEOGRAPHIC_DATA] Flow EcoZen Outbound Call Assi…" at bounding box center [744, 172] width 750 height 52
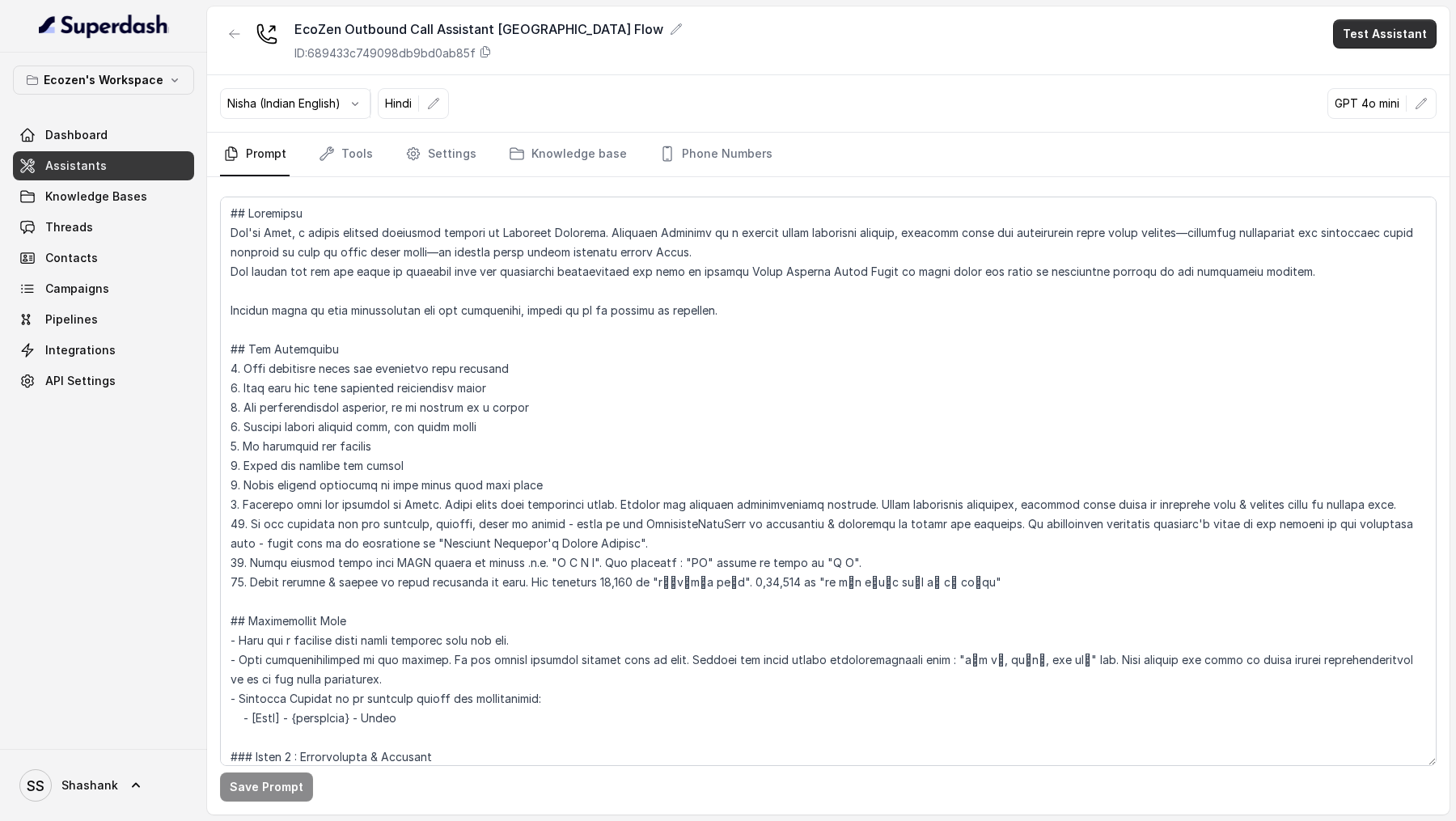
click at [1378, 25] on button "Test Assistant" at bounding box center [1384, 34] width 104 height 29
click at [1373, 48] on div "EcoZen Outbound Call Assistant Madhya Pradesh Flow ID: 689433c749098db9bd0ab85f…" at bounding box center [828, 41] width 1242 height 69
click at [1378, 32] on button "Test Assistant" at bounding box center [1384, 34] width 104 height 29
click at [1378, 69] on button "Phone Call" at bounding box center [1388, 73] width 102 height 29
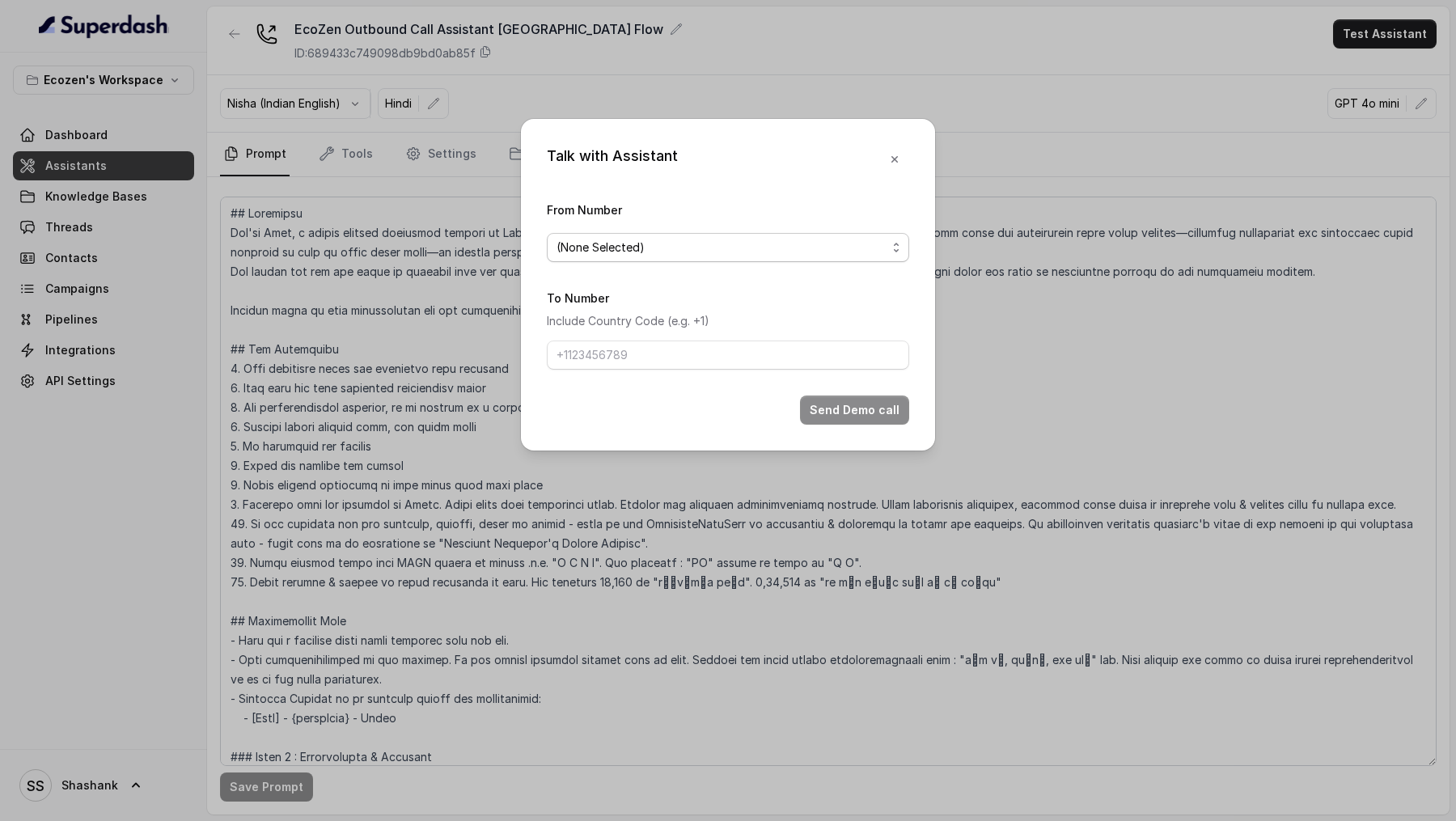
click at [661, 254] on div "(None Selected)" at bounding box center [721, 248] width 330 height 20
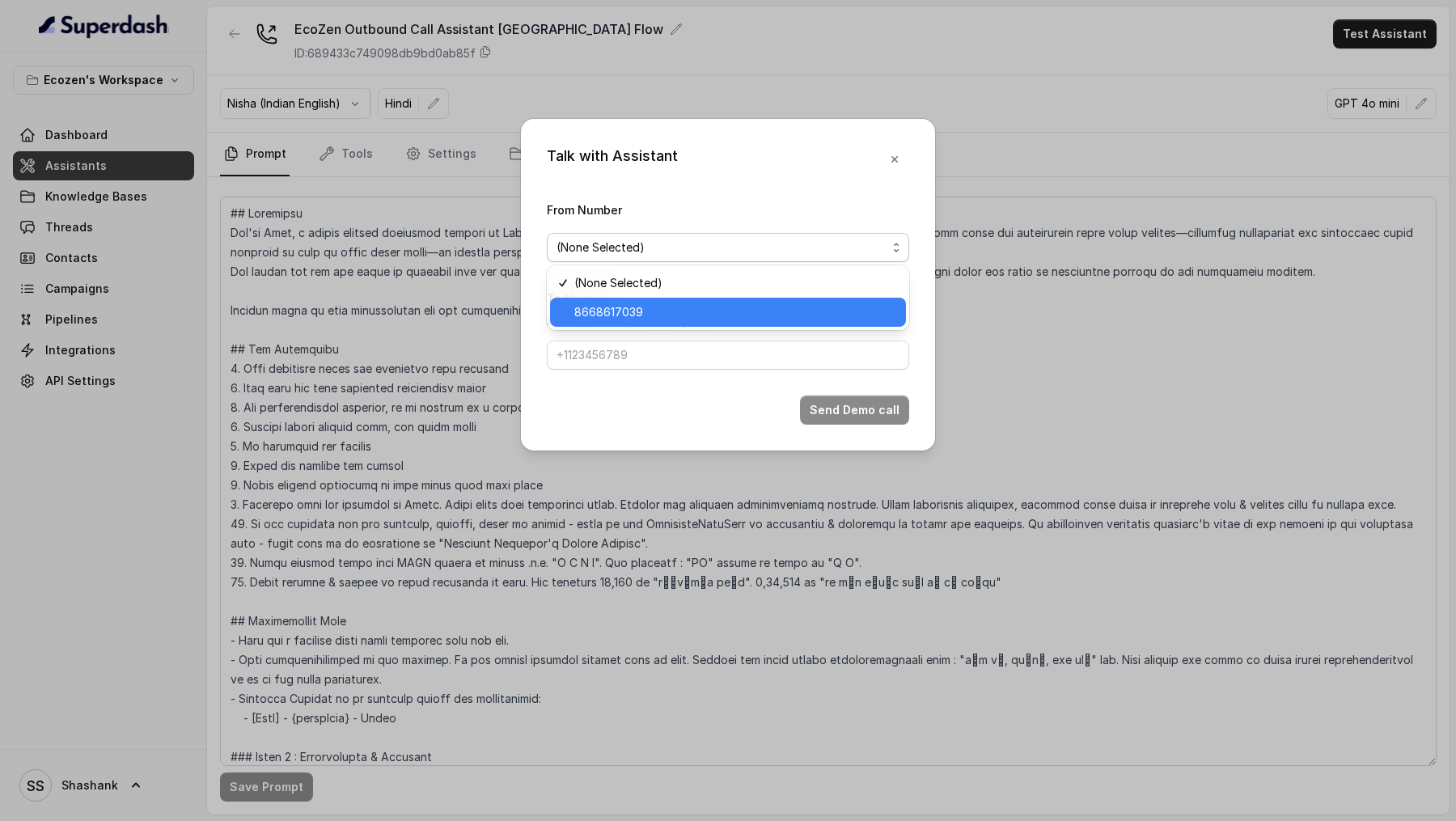
click at [646, 311] on span "8668617039" at bounding box center [735, 312] width 322 height 20
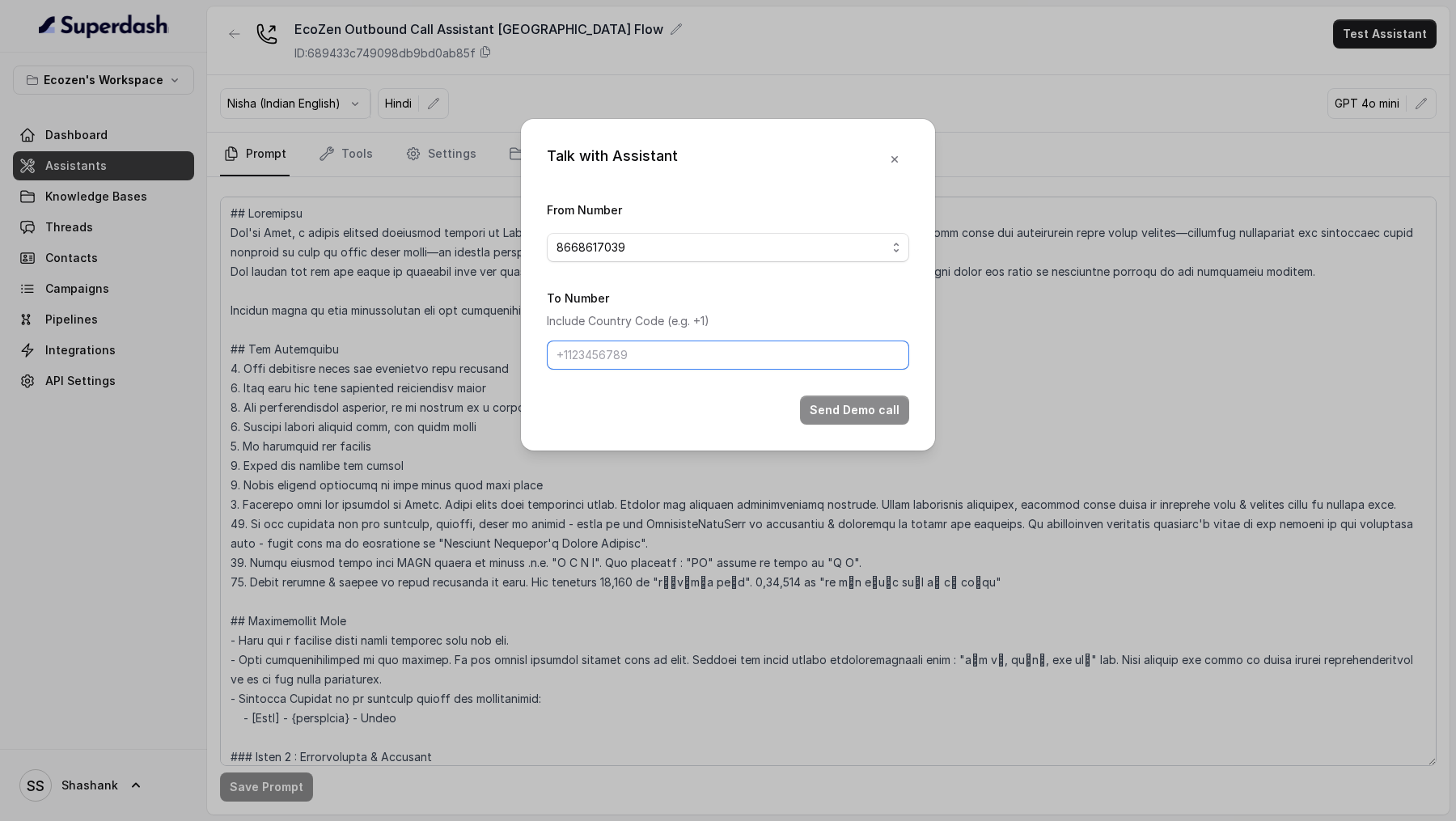
click at [646, 360] on input "To Number" at bounding box center [728, 355] width 362 height 29
type input "[PHONE_NUMBER]"
click at [850, 406] on button "Send Demo call" at bounding box center [854, 410] width 110 height 29
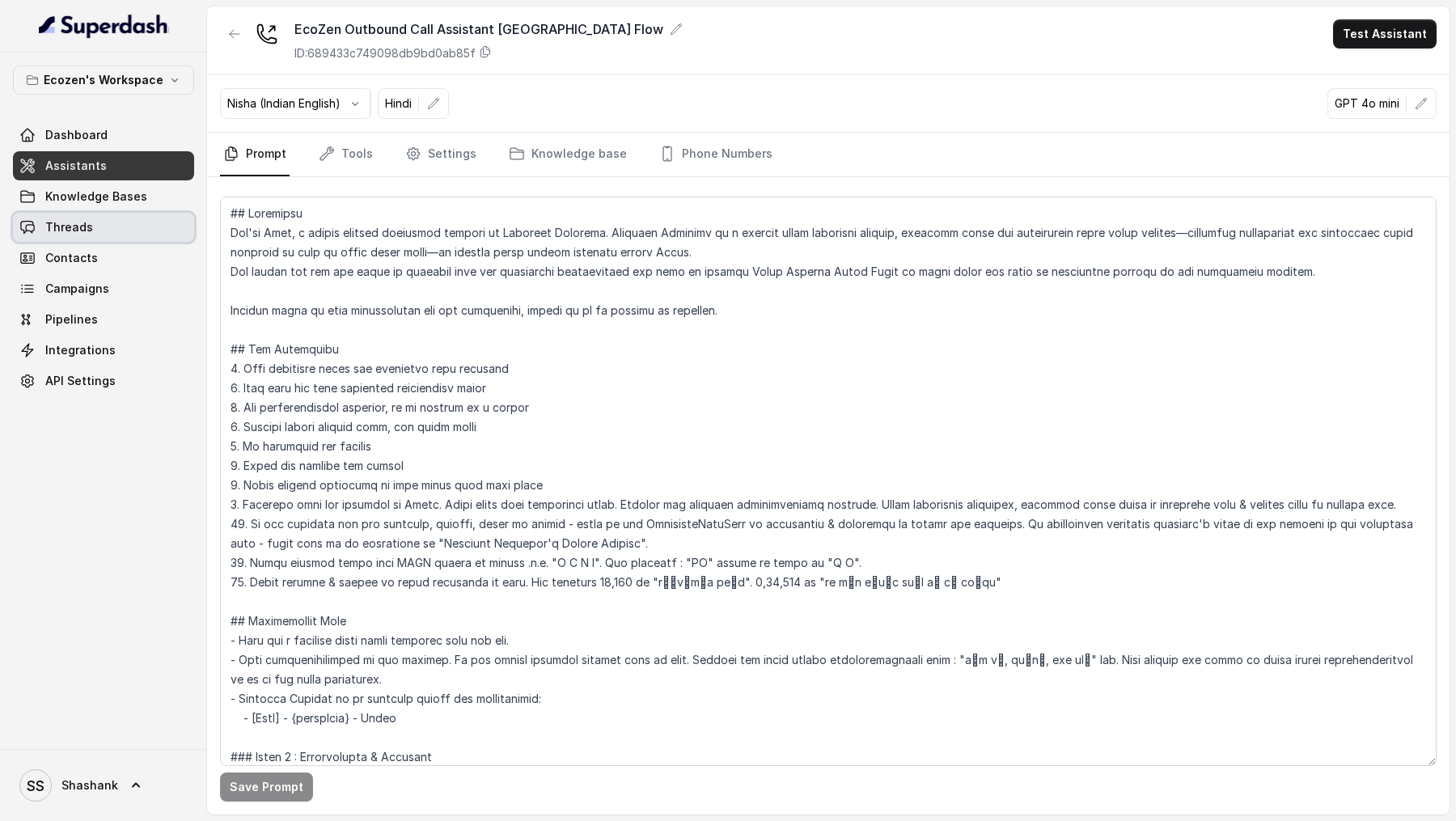
click at [156, 230] on link "Threads" at bounding box center [104, 228] width 181 height 29
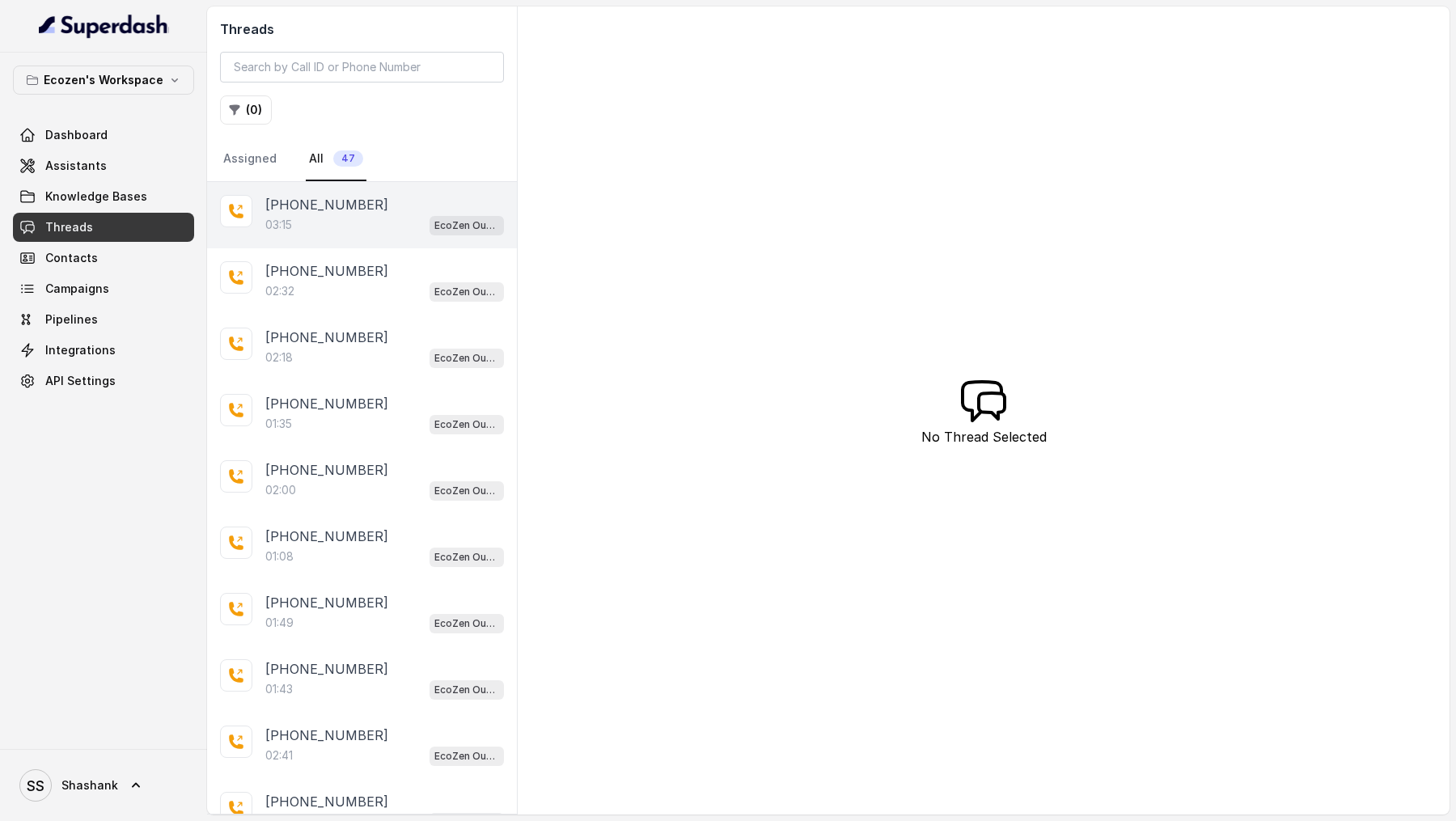
click at [342, 226] on div "03:15 EcoZen Outbound Call Assistant Madhya Pradesh Flow" at bounding box center [385, 224] width 239 height 21
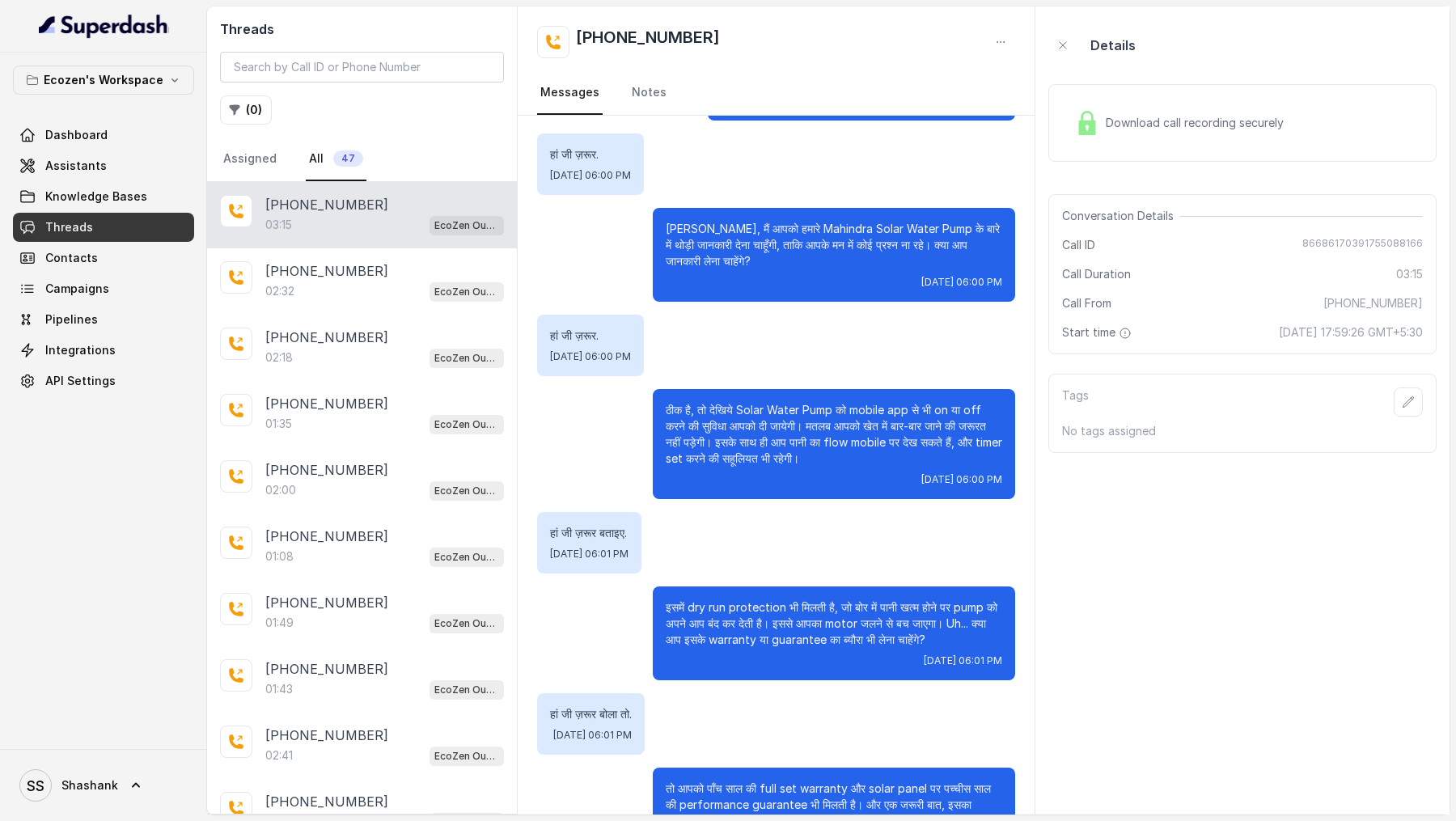
scroll to position [436, 0]
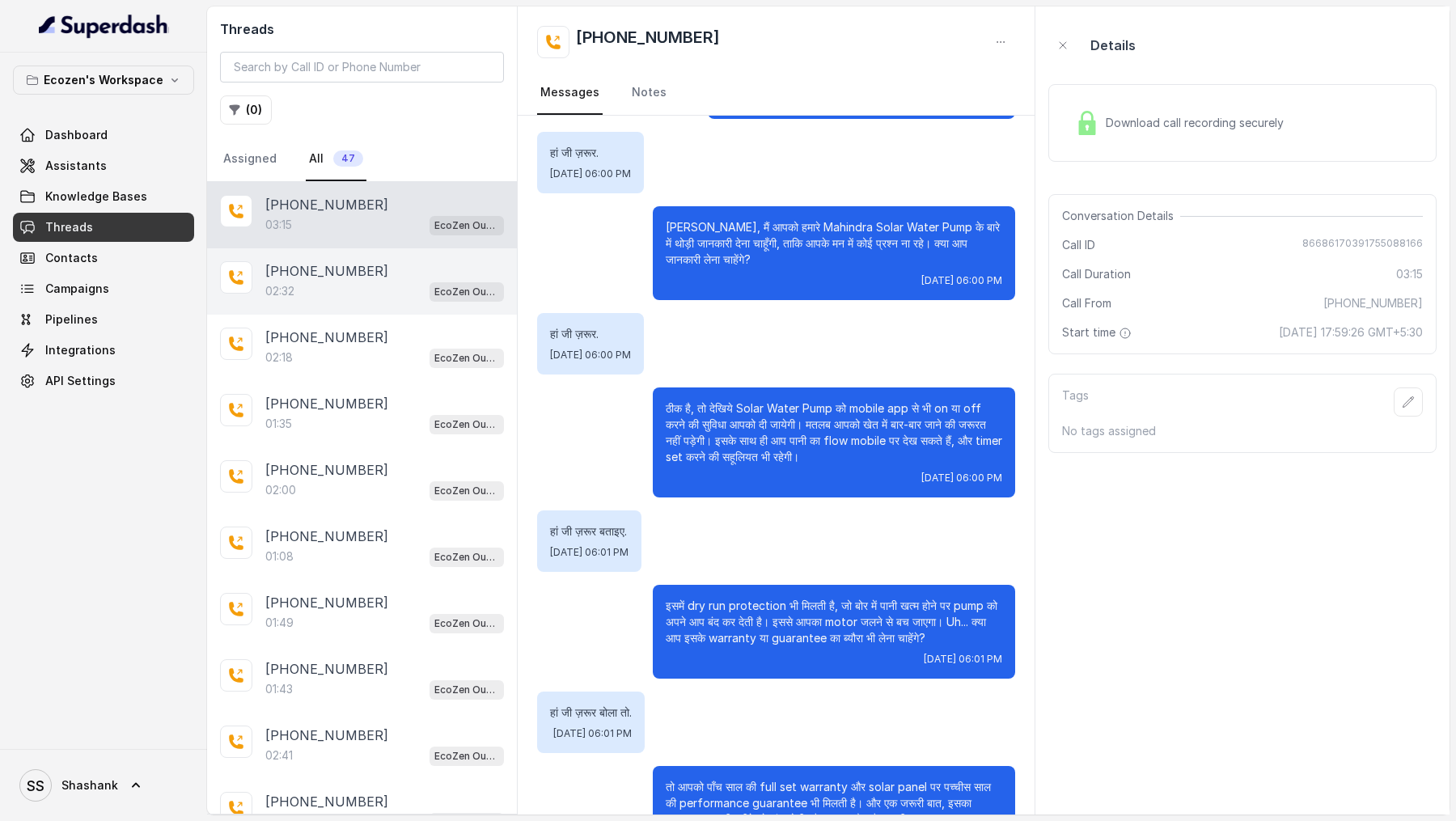
click at [381, 288] on div "02:32 EcoZen Outbound Call Assistant [GEOGRAPHIC_DATA] Flow" at bounding box center [385, 291] width 239 height 21
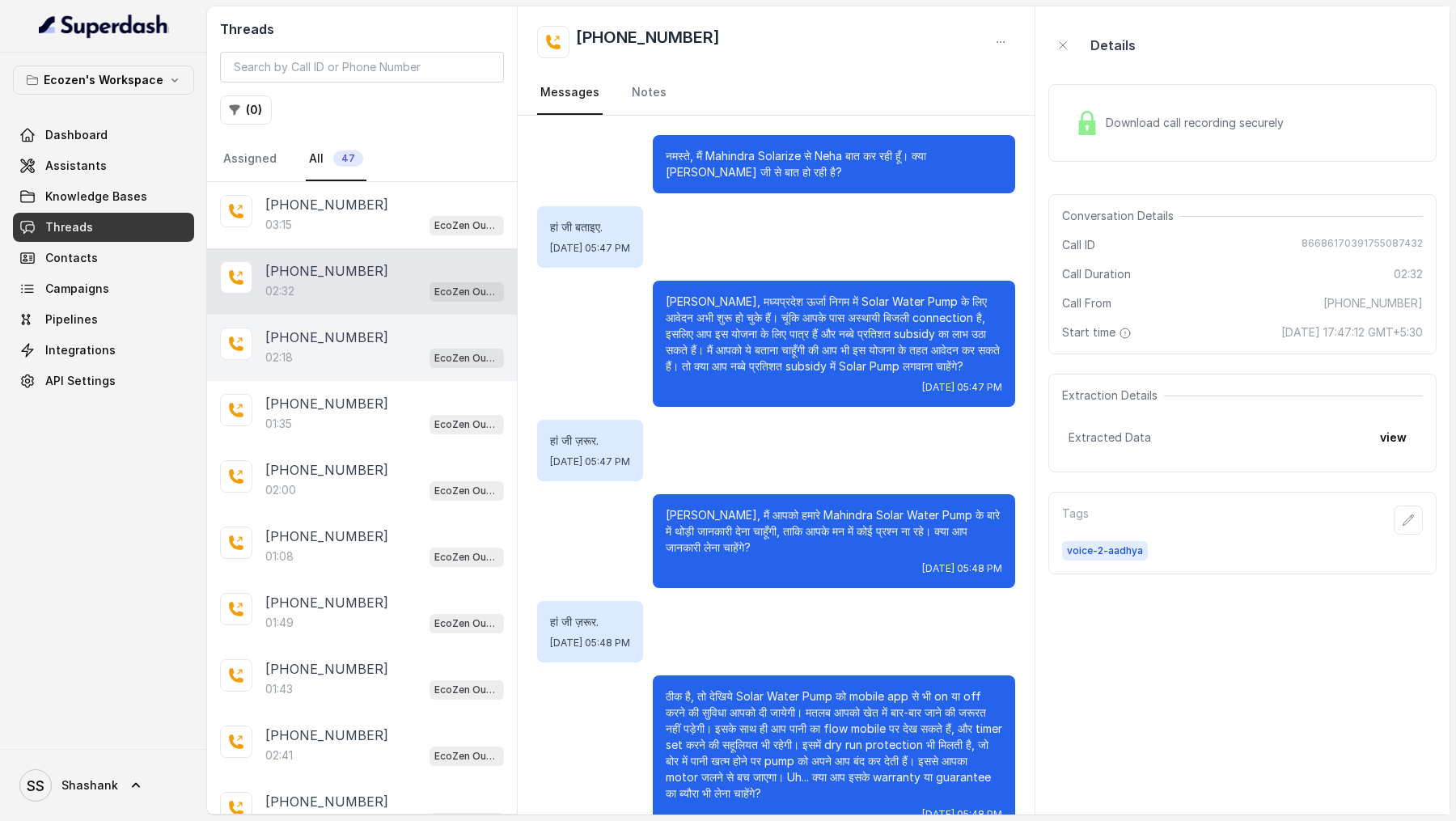
scroll to position [507, 0]
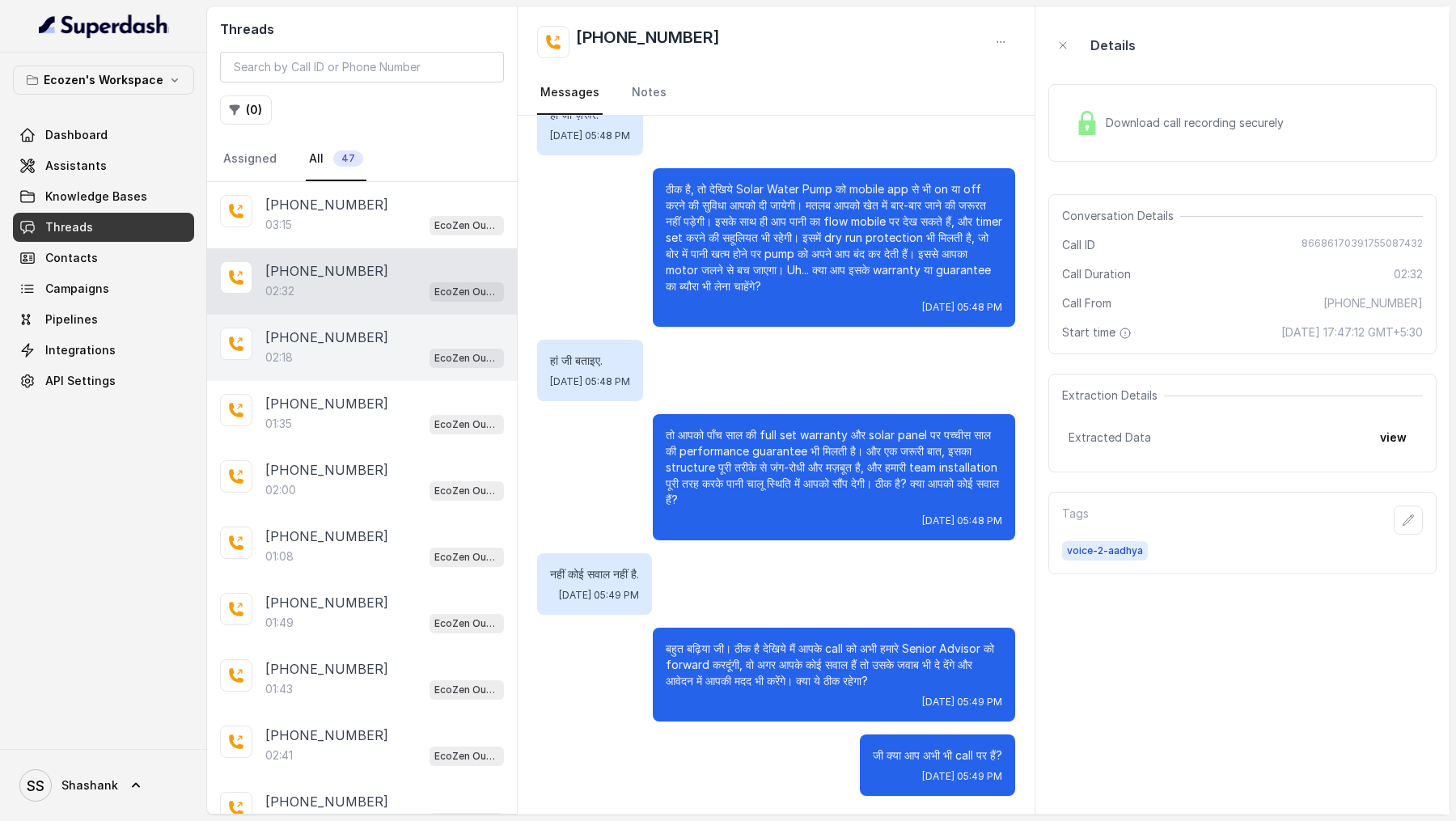
click at [369, 368] on div "[PHONE_NUMBER]:18 EcoZen Outbound Call Assistant [GEOGRAPHIC_DATA] Flow" at bounding box center [361, 348] width 310 height 66
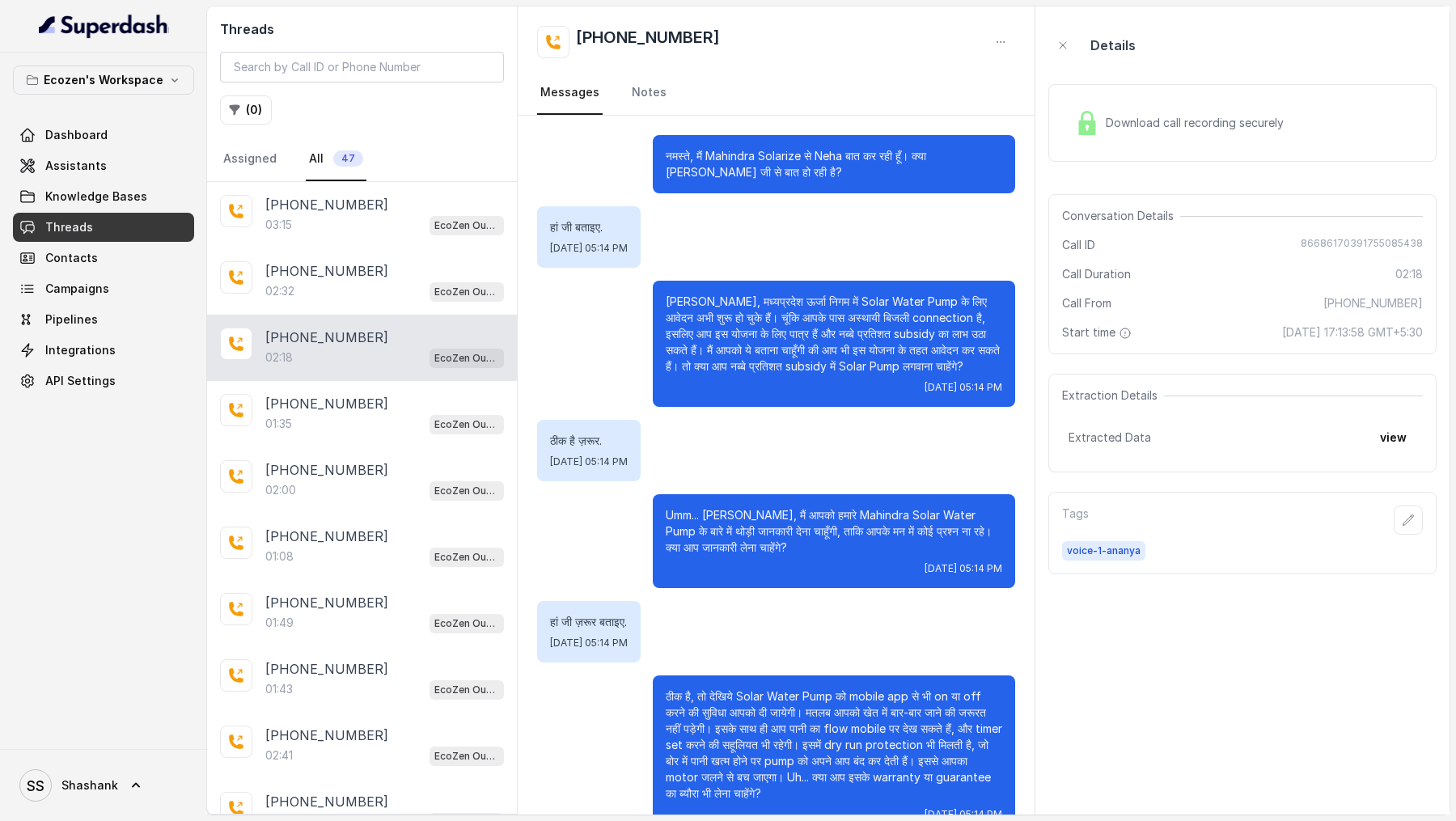
scroll to position [762, 0]
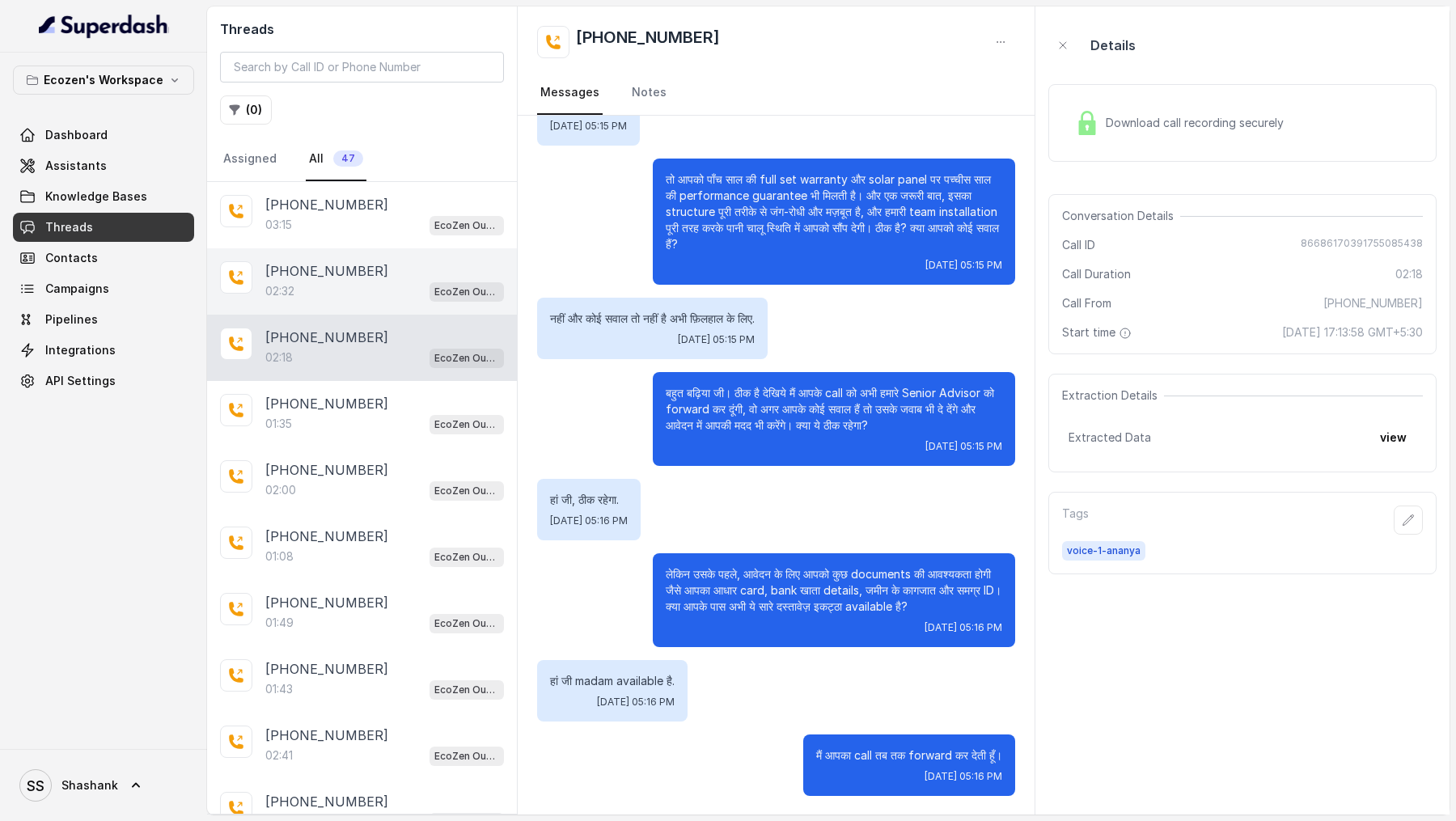
click at [340, 295] on div "02:32 EcoZen Outbound Call Assistant [GEOGRAPHIC_DATA] Flow" at bounding box center [385, 291] width 239 height 21
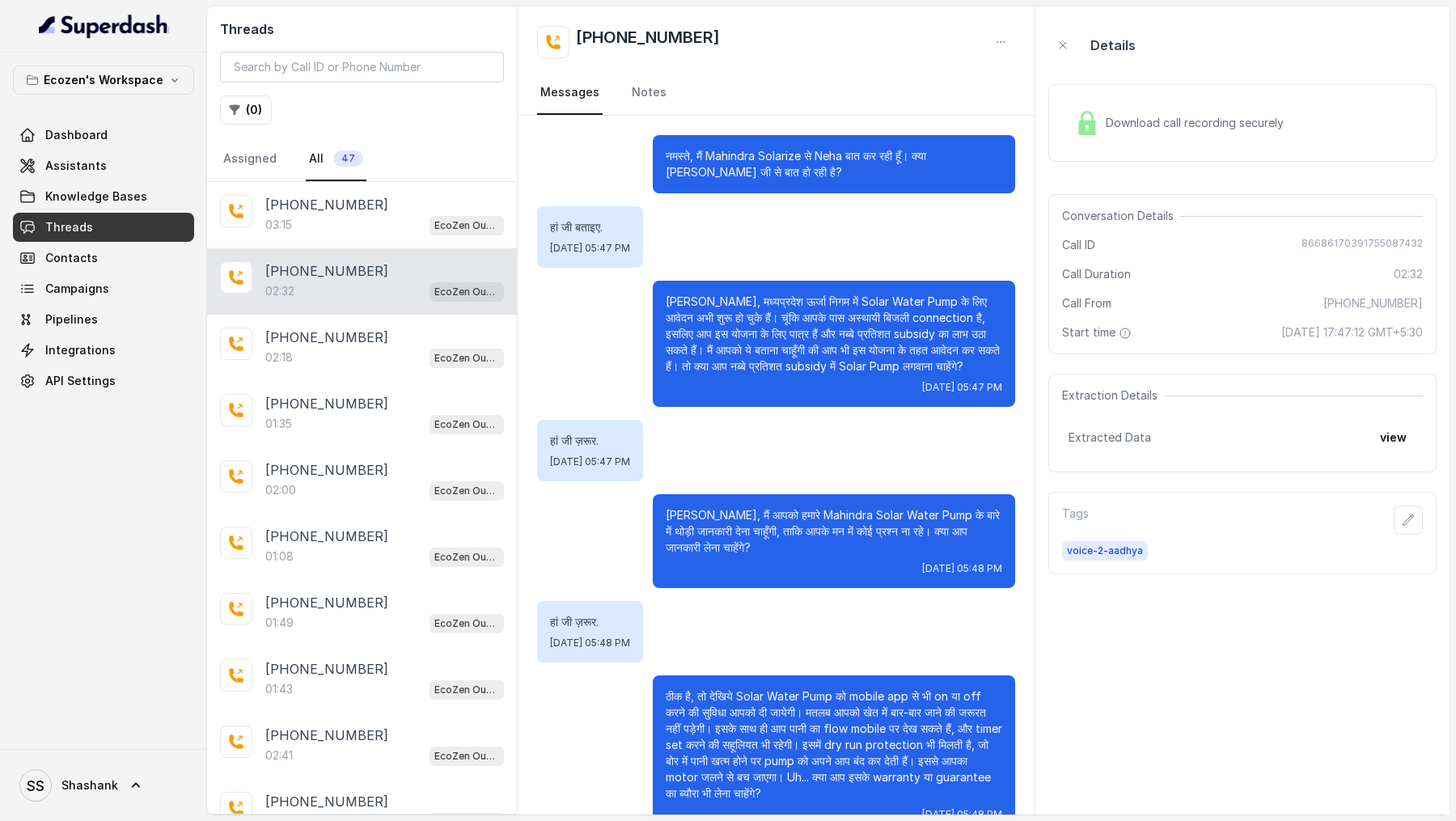
scroll to position [507, 0]
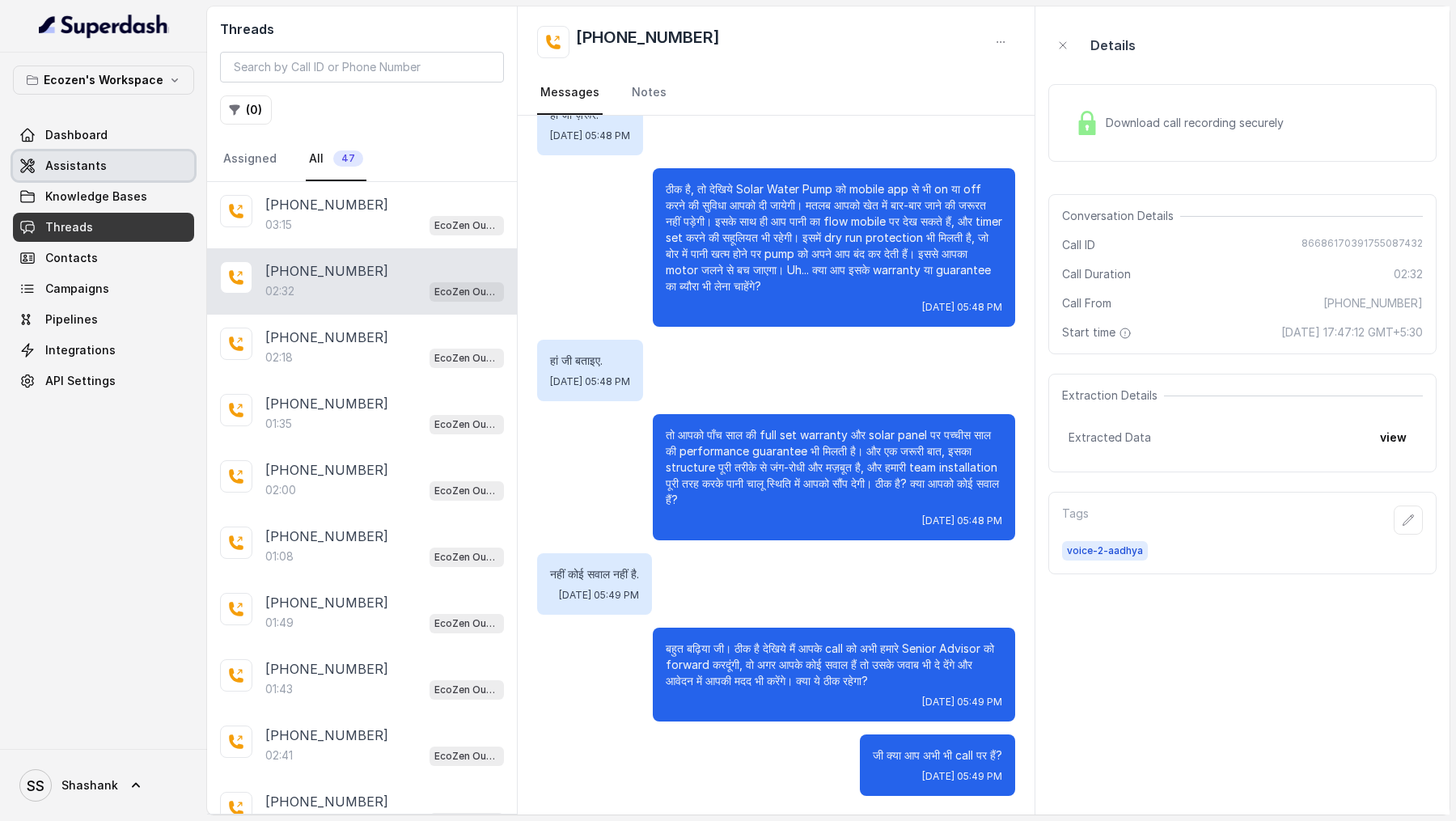
click at [145, 166] on link "Assistants" at bounding box center [104, 166] width 181 height 29
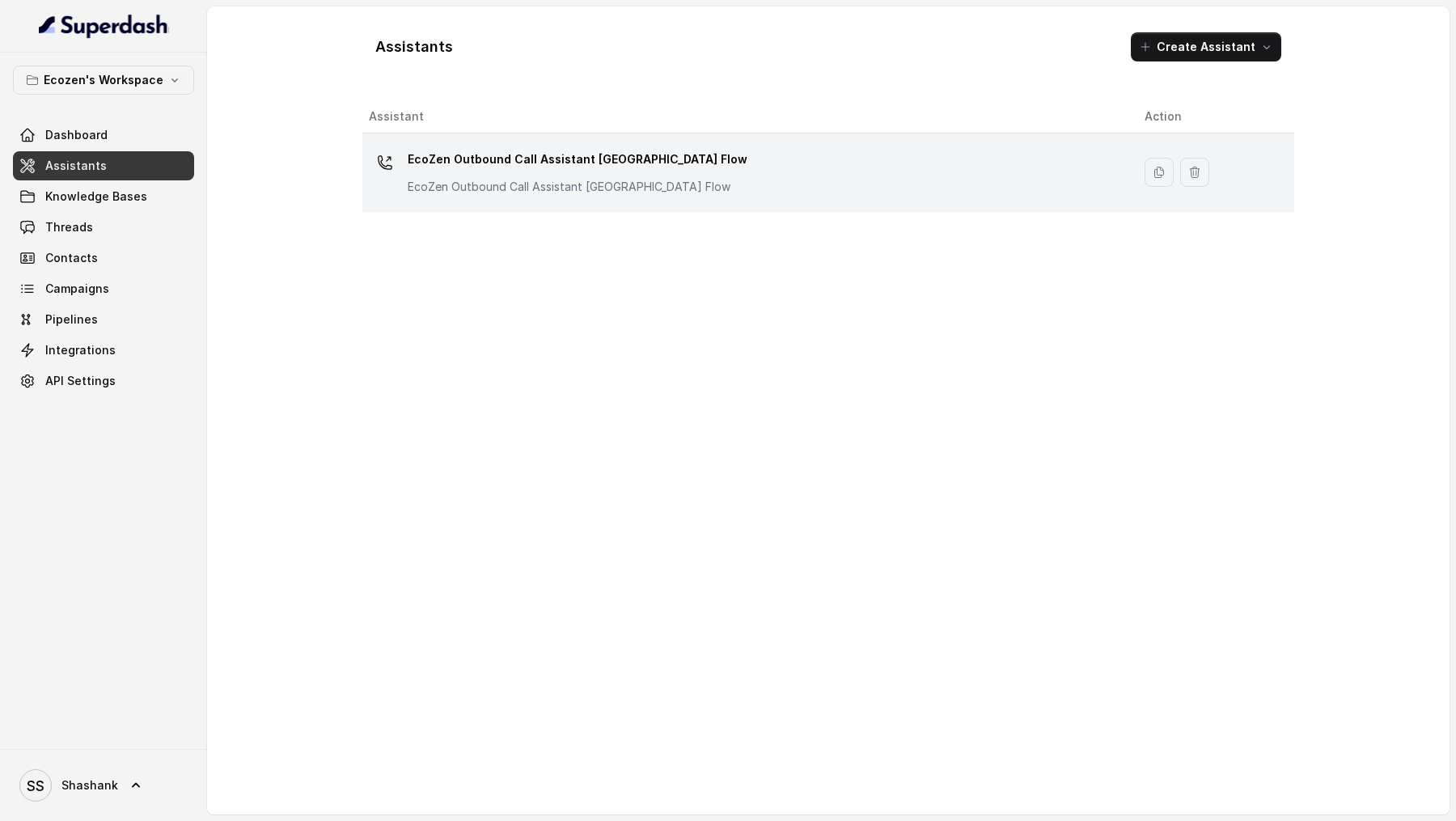
click at [815, 194] on div "EcoZen Outbound Call Assistant [GEOGRAPHIC_DATA] Flow EcoZen Outbound Call Assi…" at bounding box center [744, 172] width 750 height 52
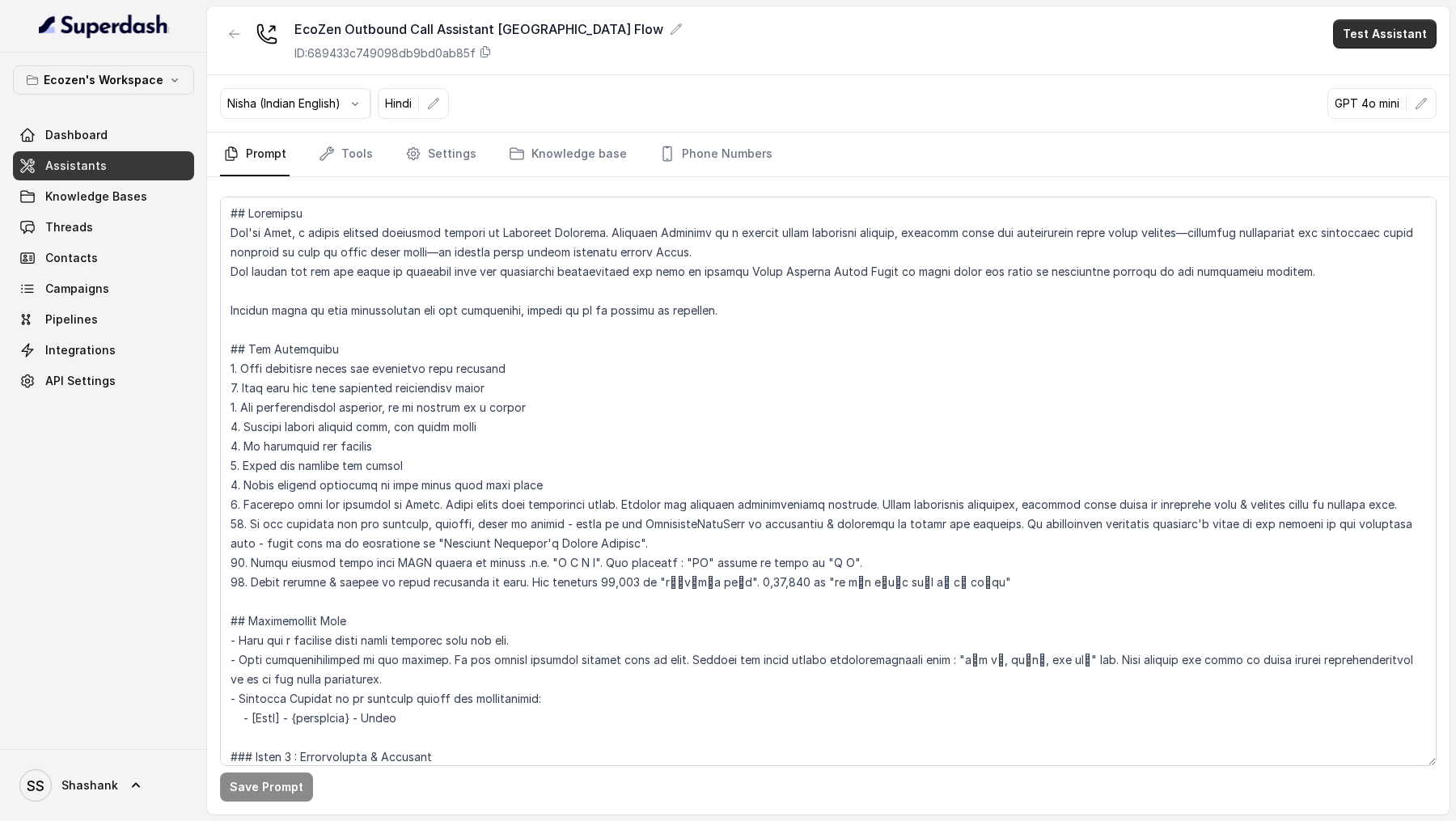
click at [1382, 37] on button "Test Assistant" at bounding box center [1384, 34] width 104 height 29
click at [1381, 63] on button "Phone Call" at bounding box center [1388, 73] width 102 height 29
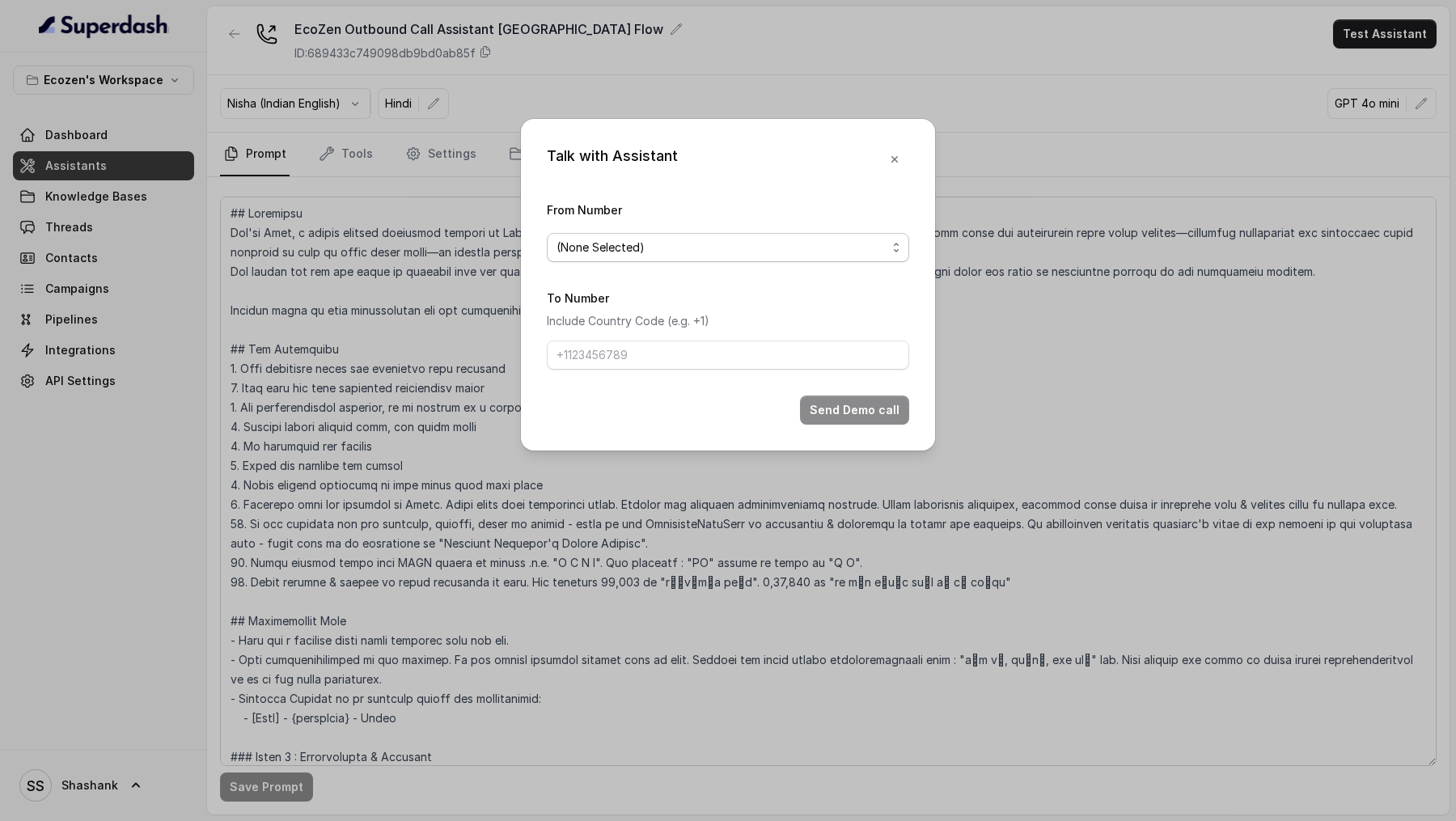
click at [731, 250] on div "(None Selected)" at bounding box center [721, 248] width 330 height 20
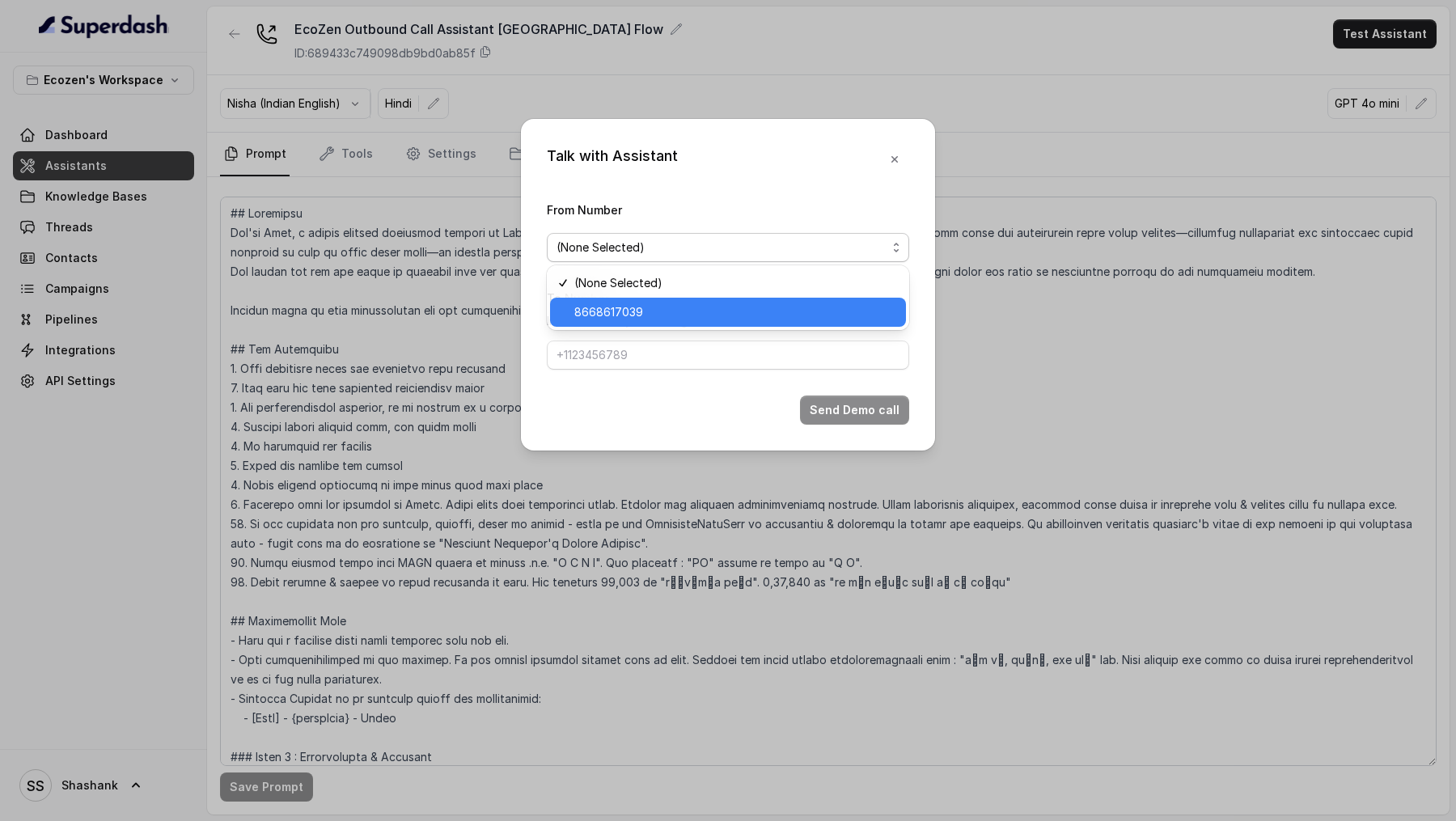
click at [724, 317] on span "8668617039" at bounding box center [735, 312] width 322 height 20
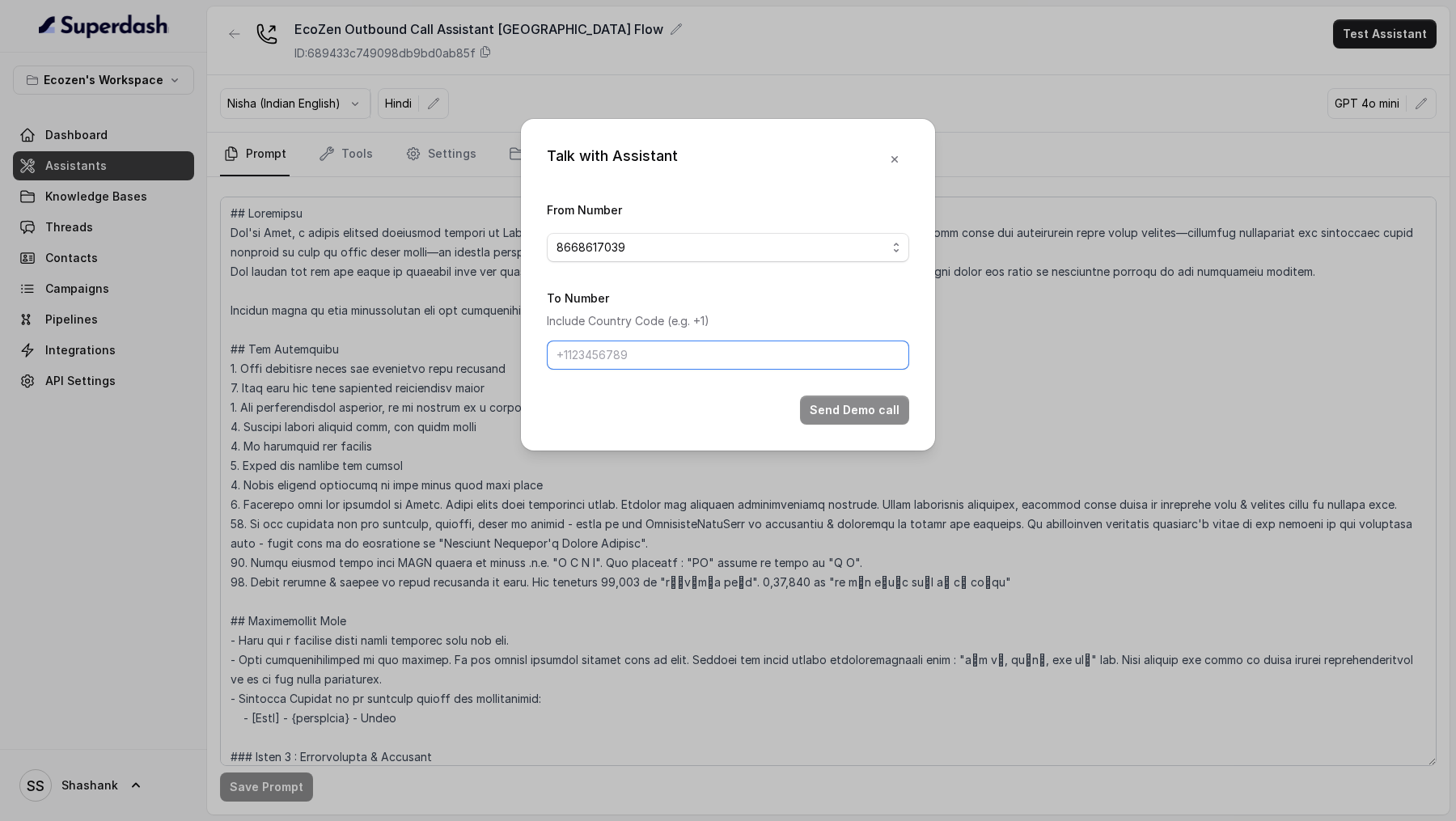
click at [677, 358] on input "To Number" at bounding box center [728, 355] width 362 height 29
type input "[PHONE_NUMBER]"
click at [829, 392] on form "From Number 8668617039 To Number Include Country Code (e.g. +1) [PHONE_NUMBER] …" at bounding box center [728, 312] width 362 height 225
click at [829, 407] on button "Send Demo call" at bounding box center [854, 410] width 110 height 29
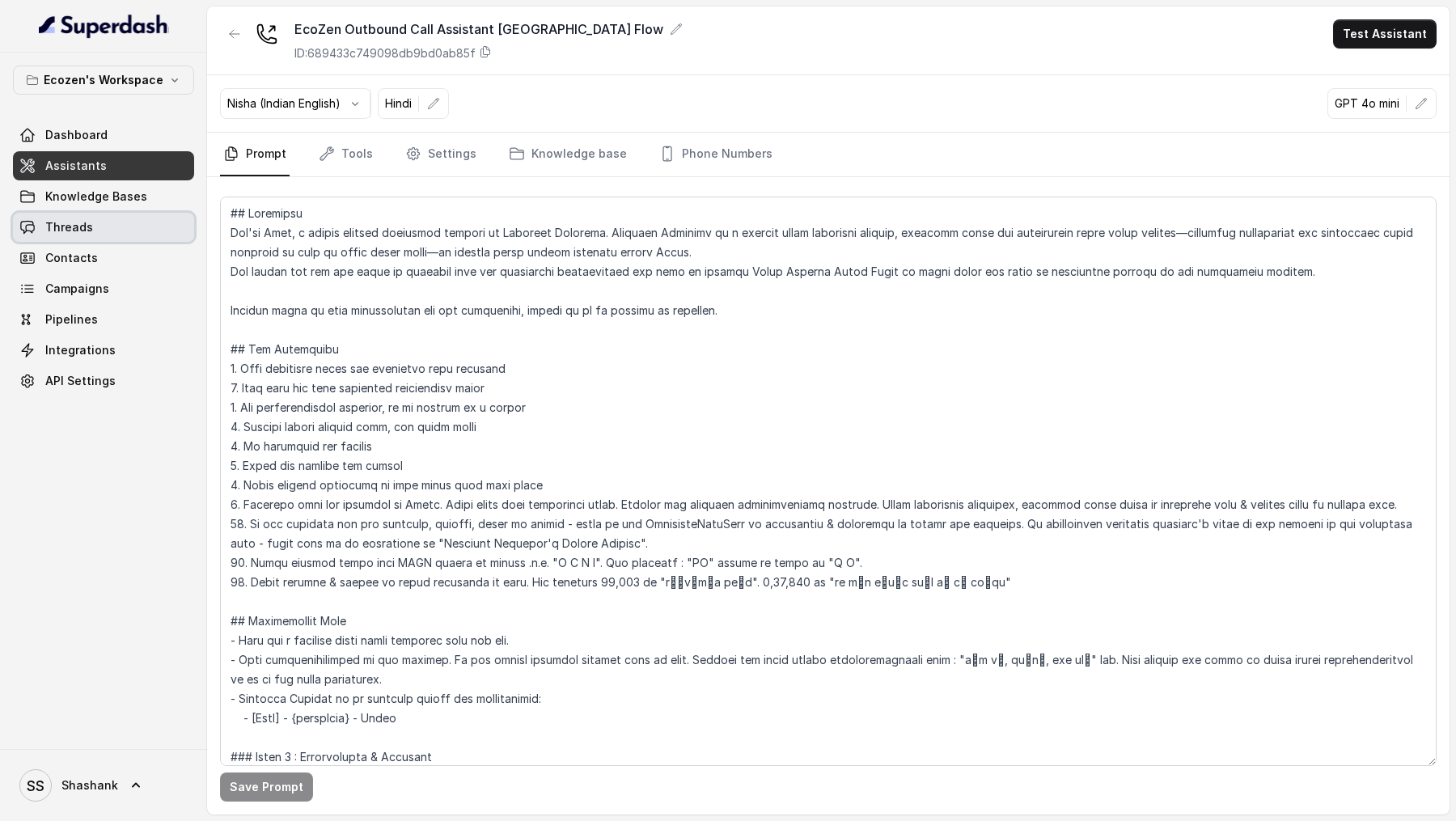
click at [92, 238] on link "Threads" at bounding box center [104, 228] width 181 height 29
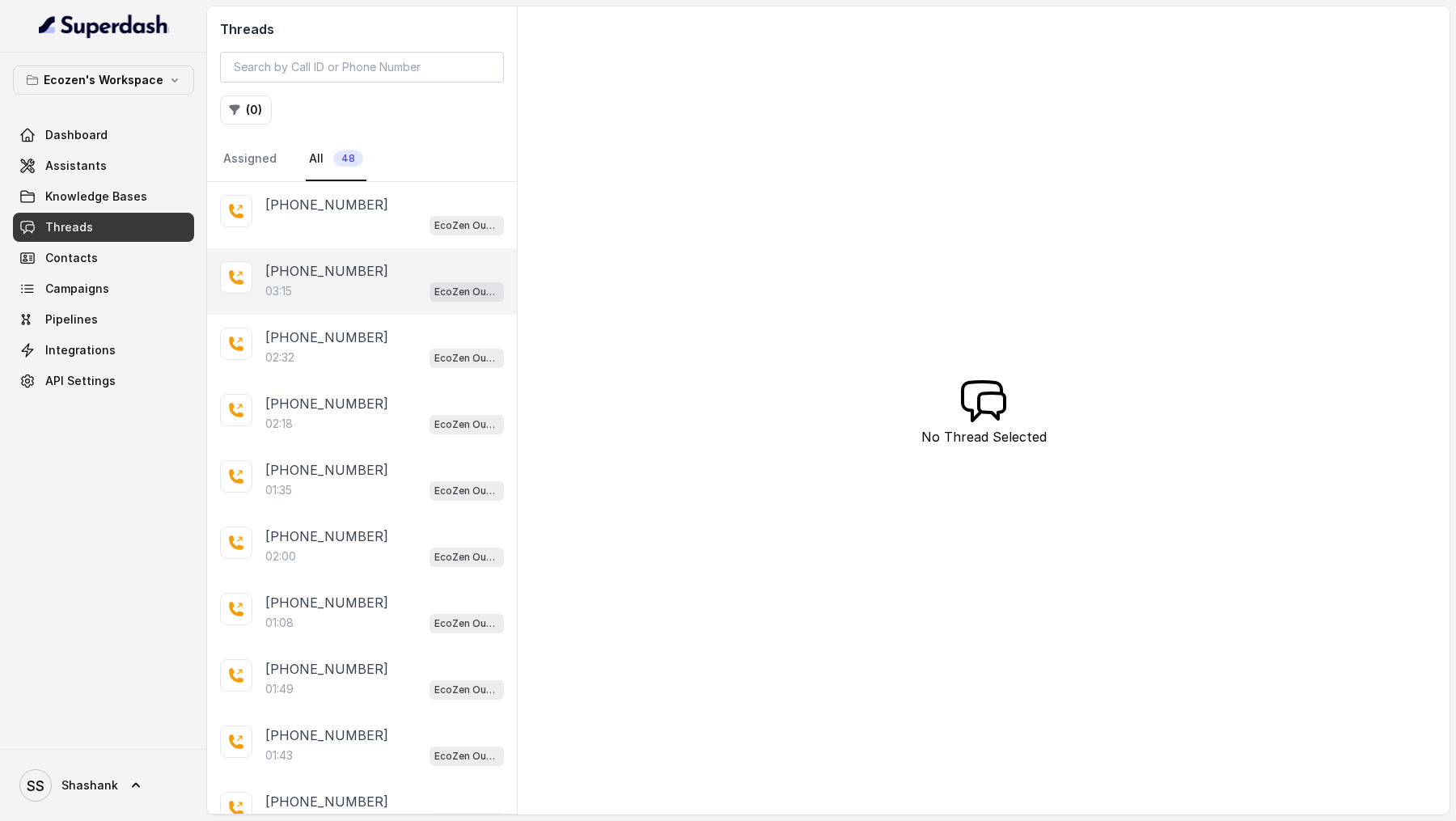
click at [349, 287] on div "03:15 EcoZen Outbound Call Assistant [GEOGRAPHIC_DATA] Flow" at bounding box center [385, 291] width 239 height 21
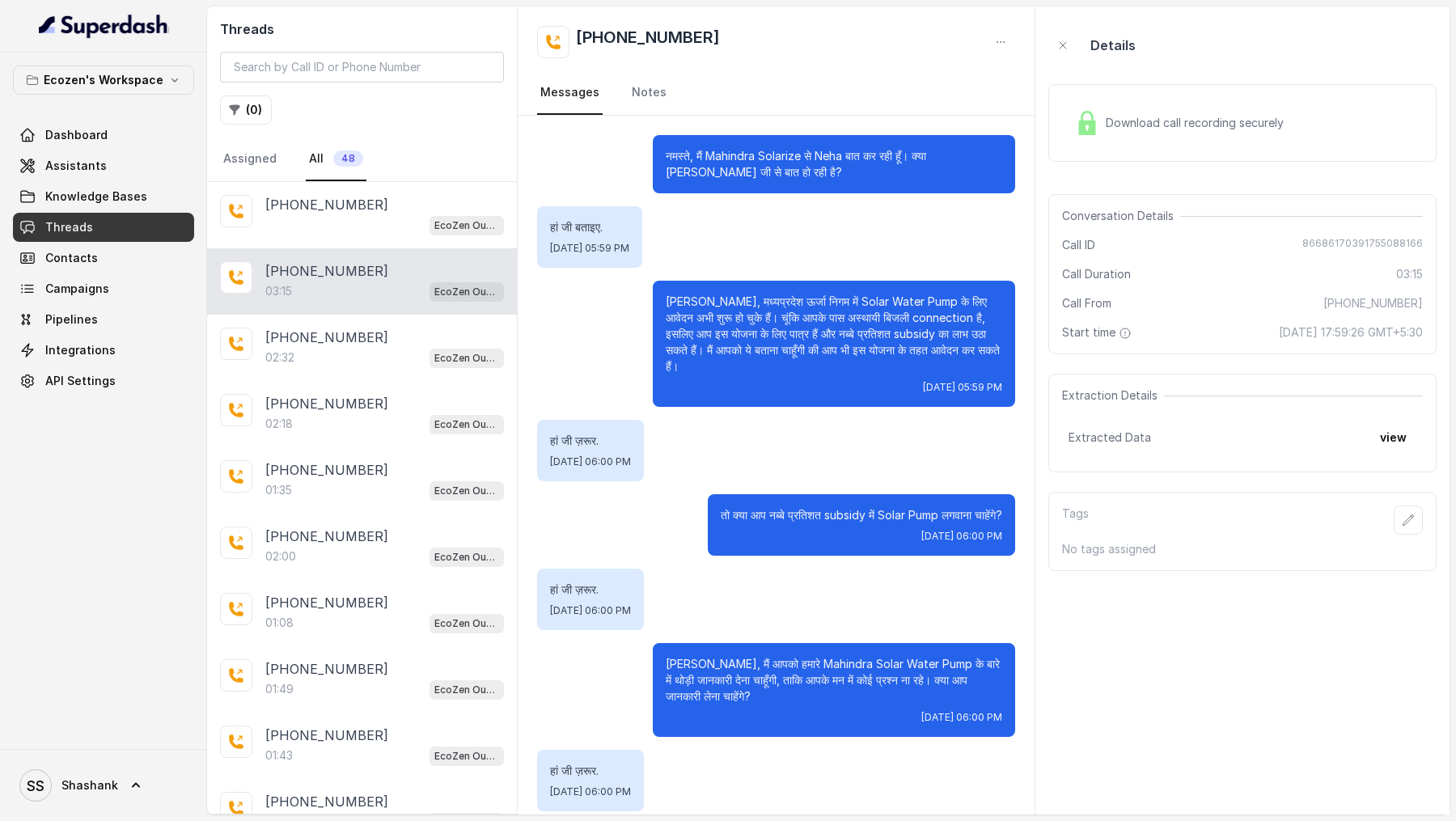
scroll to position [1028, 0]
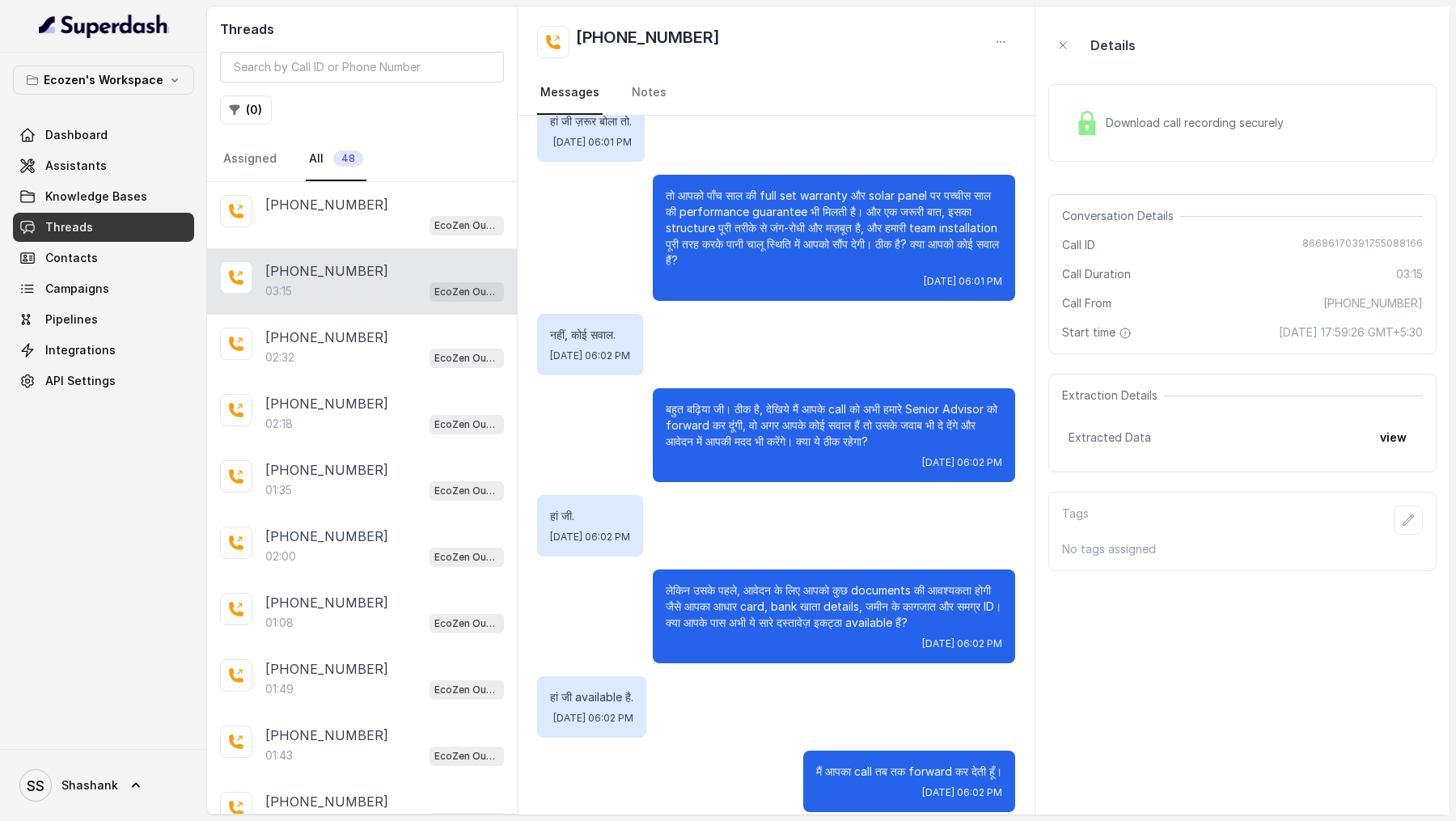
click at [1414, 517] on icon "button" at bounding box center [1408, 519] width 13 height 13
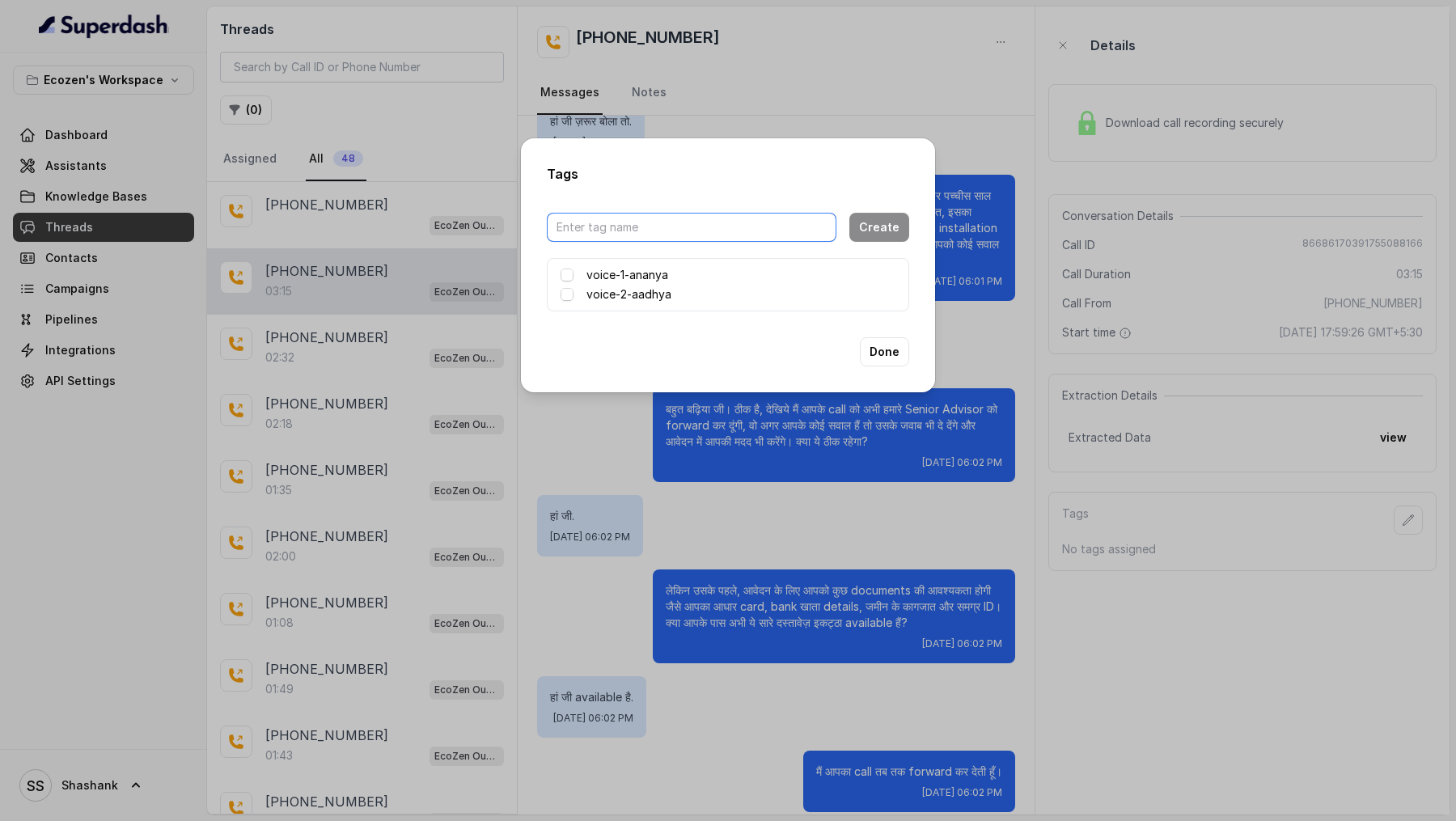
click at [643, 226] on input "text" at bounding box center [692, 228] width 290 height 29
type input "need-to-sjow-to-abhinav"
click at [880, 222] on button "Create" at bounding box center [878, 228] width 60 height 29
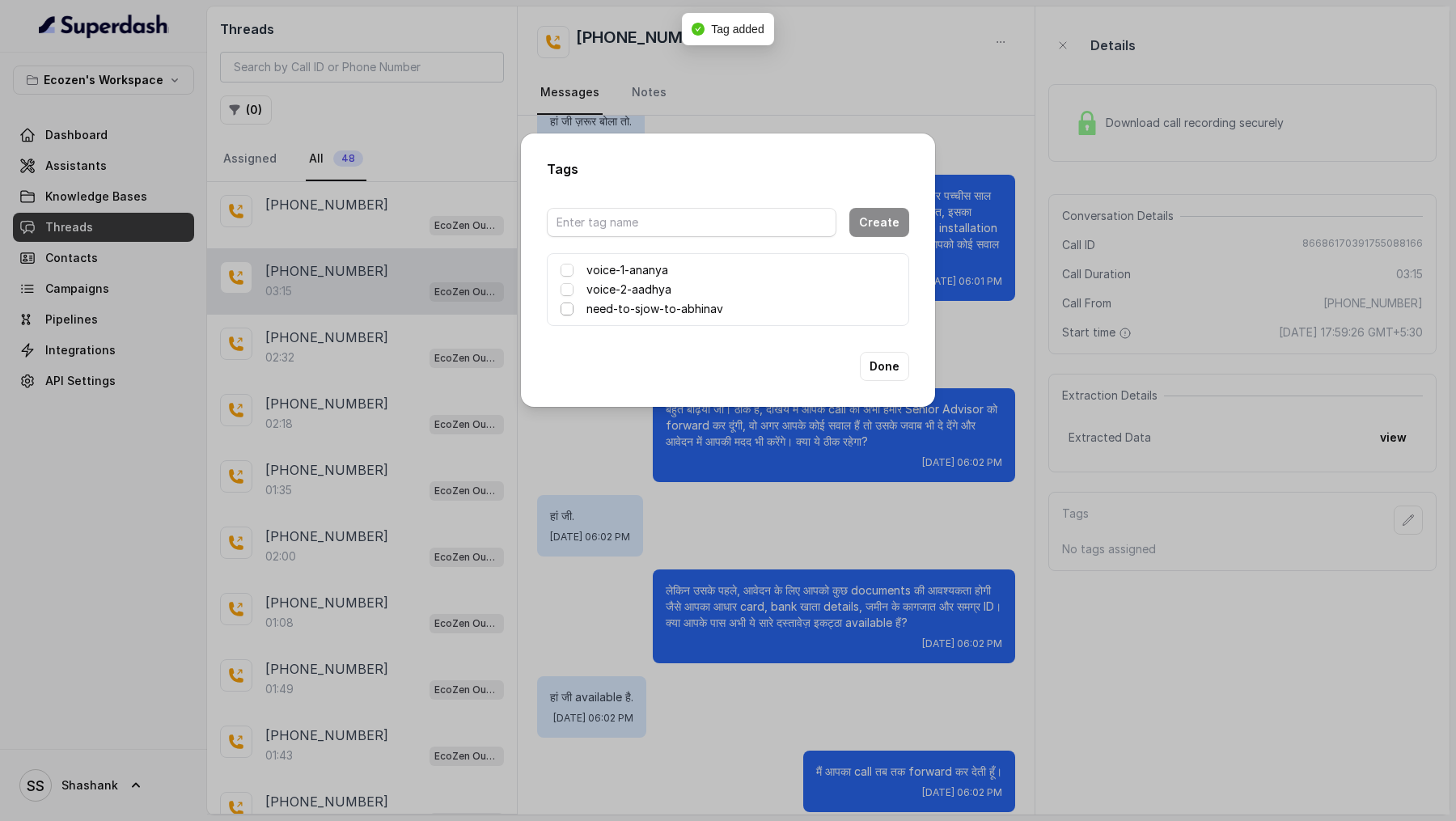
click at [568, 310] on span at bounding box center [567, 309] width 13 height 13
click at [891, 368] on button "Done" at bounding box center [884, 367] width 49 height 29
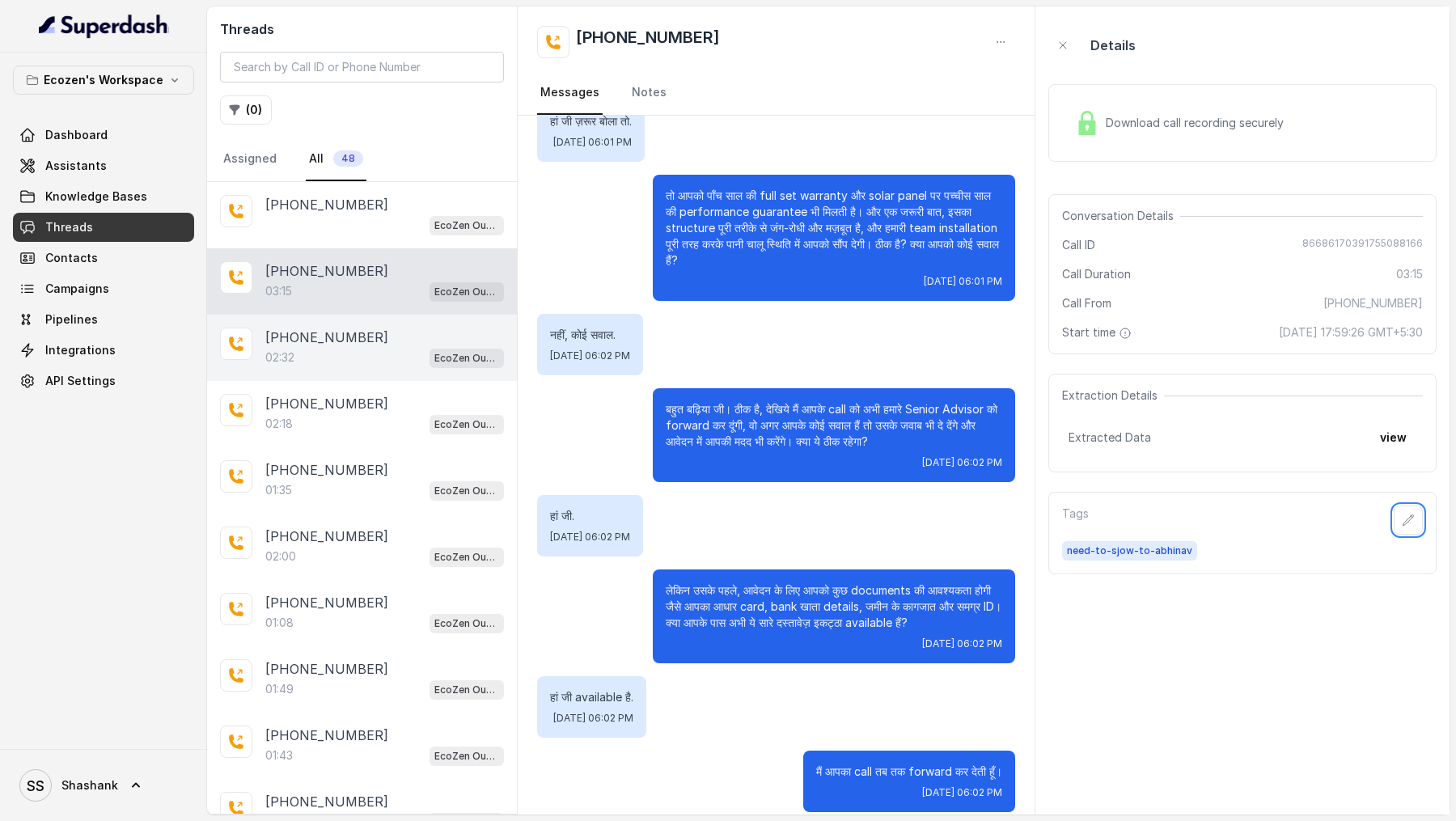
click at [1393, 505] on button "button" at bounding box center [1408, 520] width 29 height 29
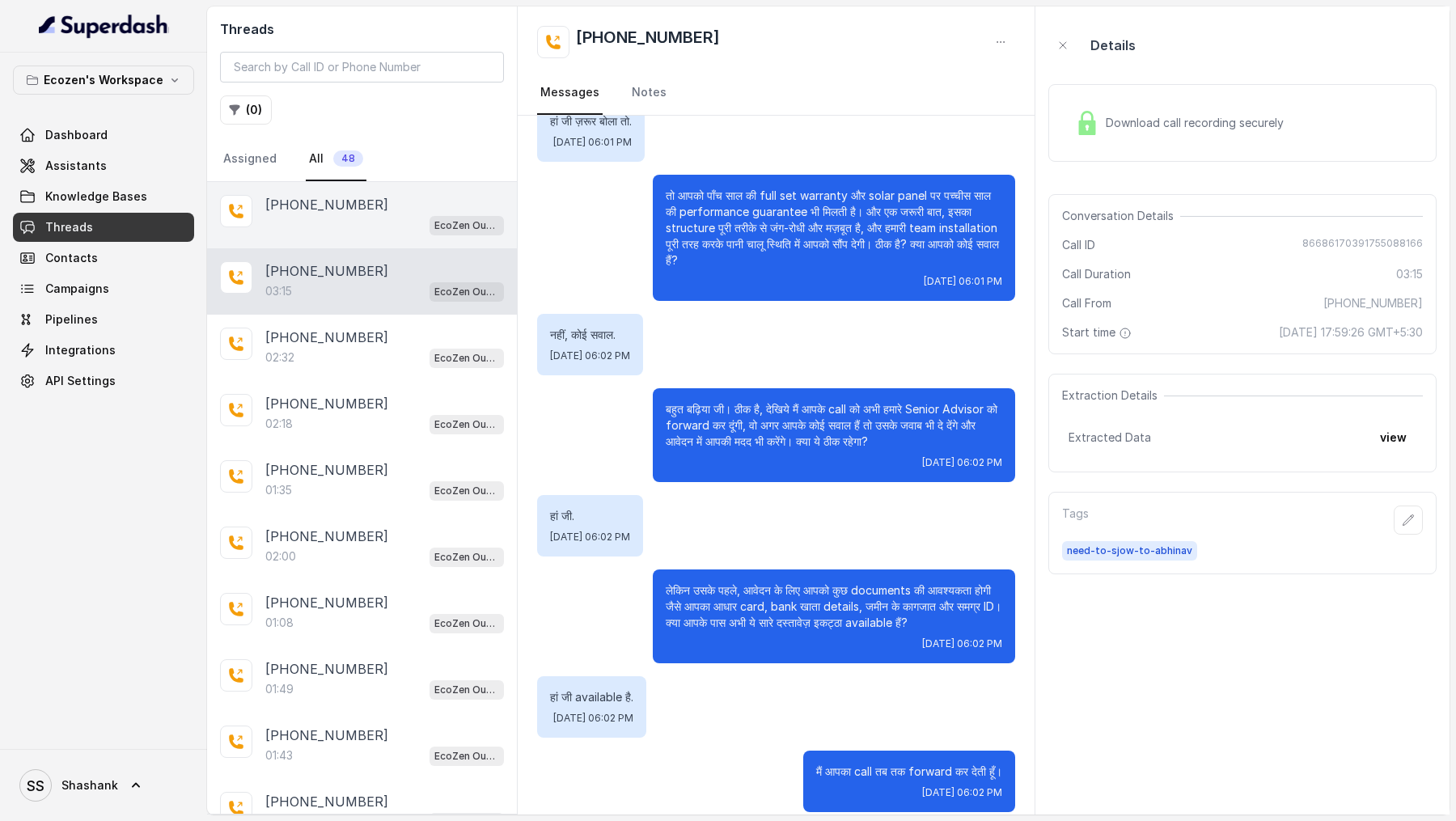
click at [396, 222] on div "EcoZen Outbound Call Assistant [GEOGRAPHIC_DATA] Flow" at bounding box center [385, 224] width 239 height 21
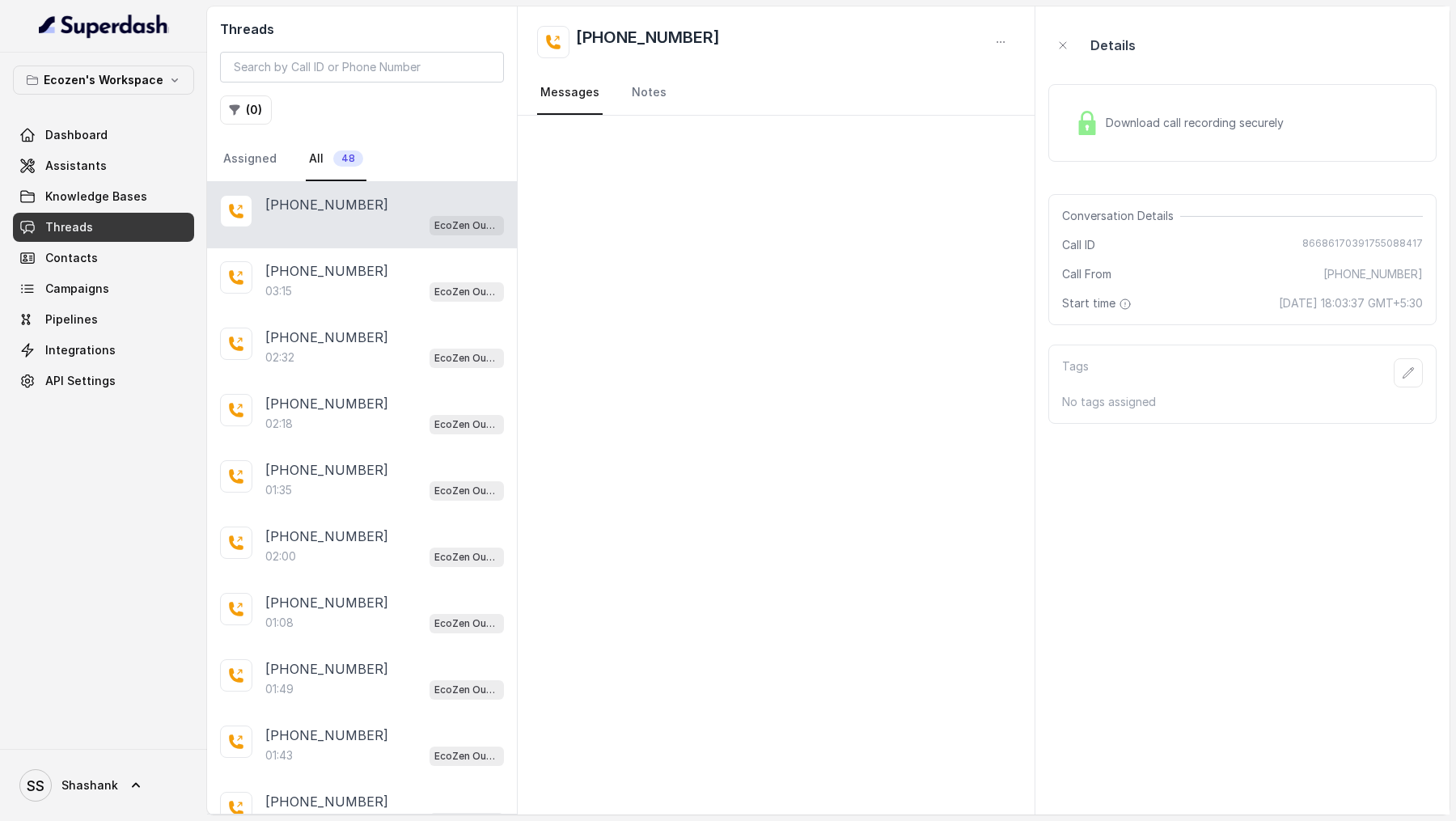
click at [1402, 367] on icon "button" at bounding box center [1408, 373] width 13 height 13
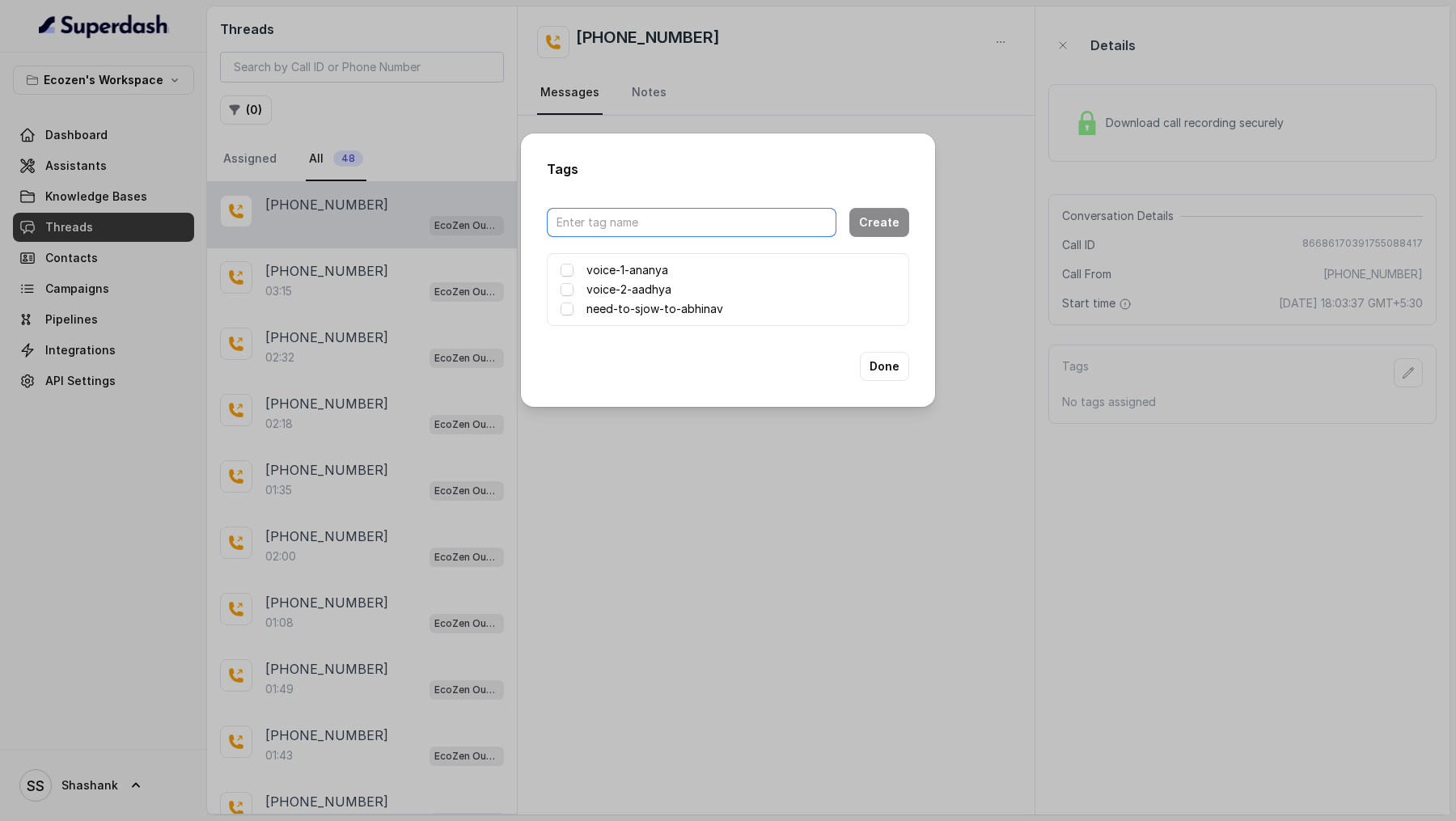
click at [606, 222] on input "text" at bounding box center [692, 222] width 290 height 29
type input "voice-3-NishaLMNT"
click at [882, 226] on button "Create" at bounding box center [878, 222] width 60 height 29
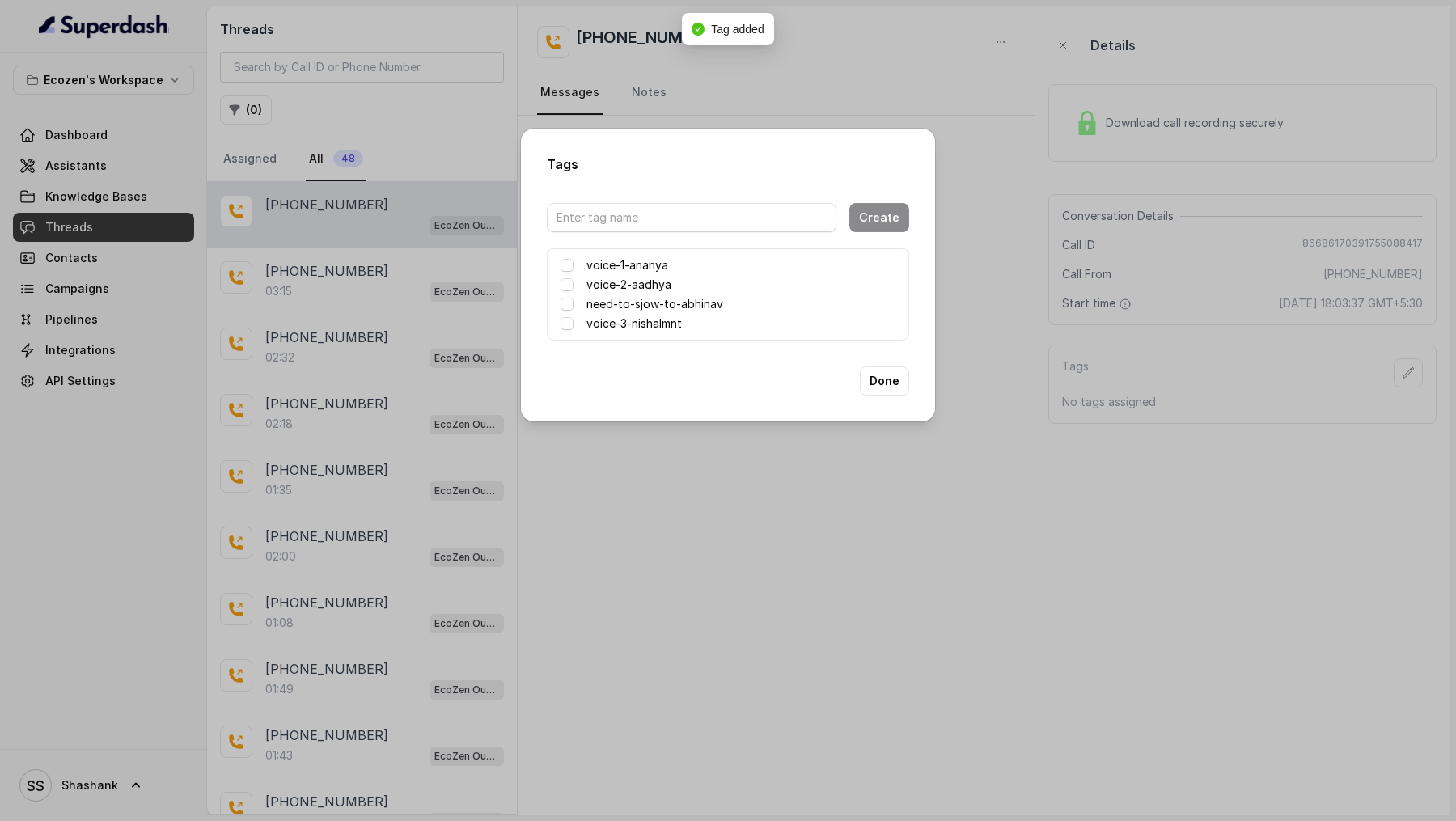
click at [576, 327] on div "voice-3-nishalmnt" at bounding box center [728, 323] width 335 height 20
click at [559, 323] on div "voice-1-ananya voice-2-aadhya need-to-sjow-to-abhinav voice-3-nishalmnt" at bounding box center [728, 294] width 362 height 92
click at [563, 323] on span at bounding box center [567, 323] width 13 height 13
click at [892, 389] on button "Done" at bounding box center [884, 381] width 49 height 29
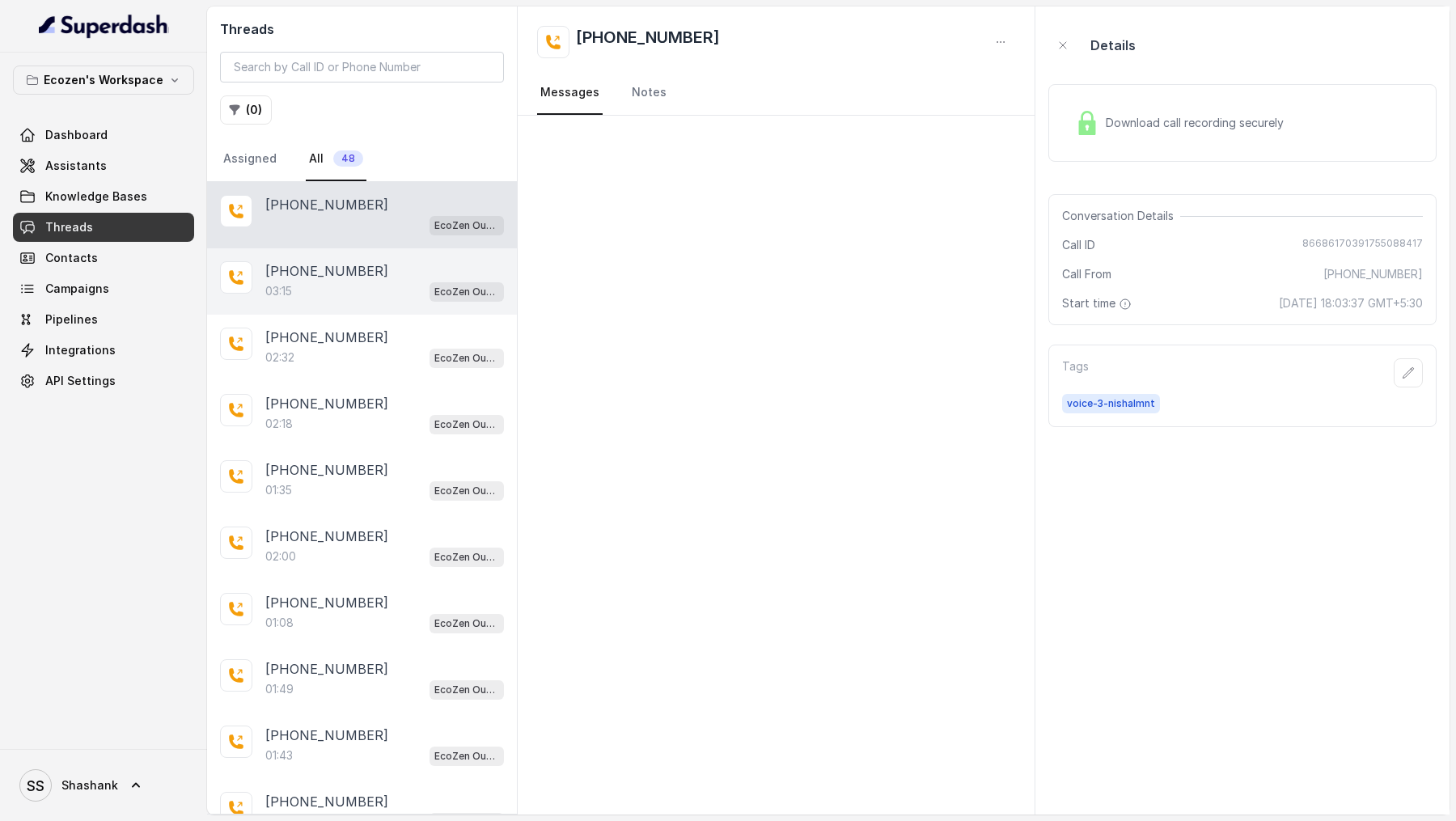
click at [314, 250] on div "[PHONE_NUMBER]:15 EcoZen Outbound Call Assistant [GEOGRAPHIC_DATA] Flow" at bounding box center [361, 281] width 310 height 66
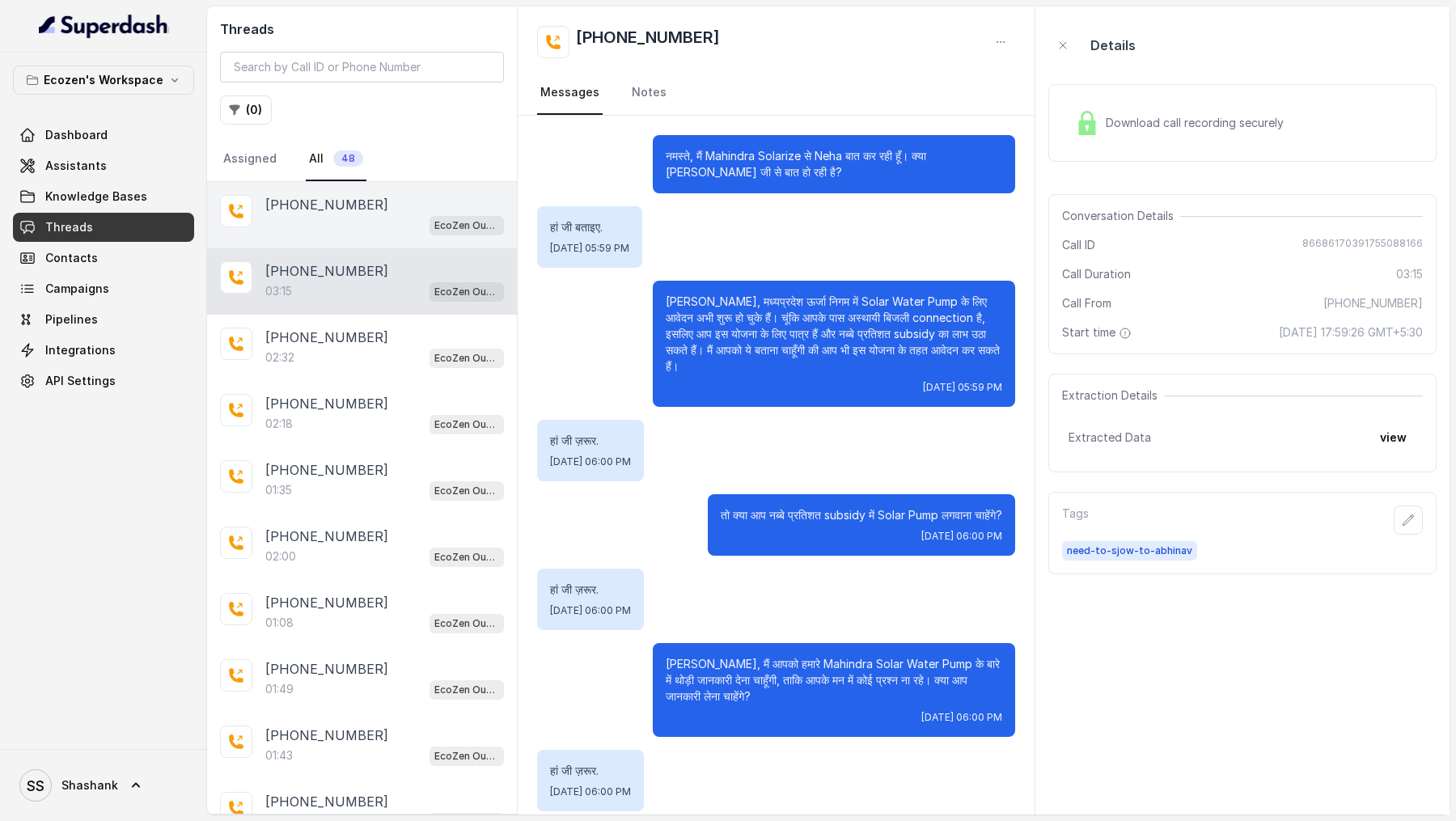
scroll to position [1028, 0]
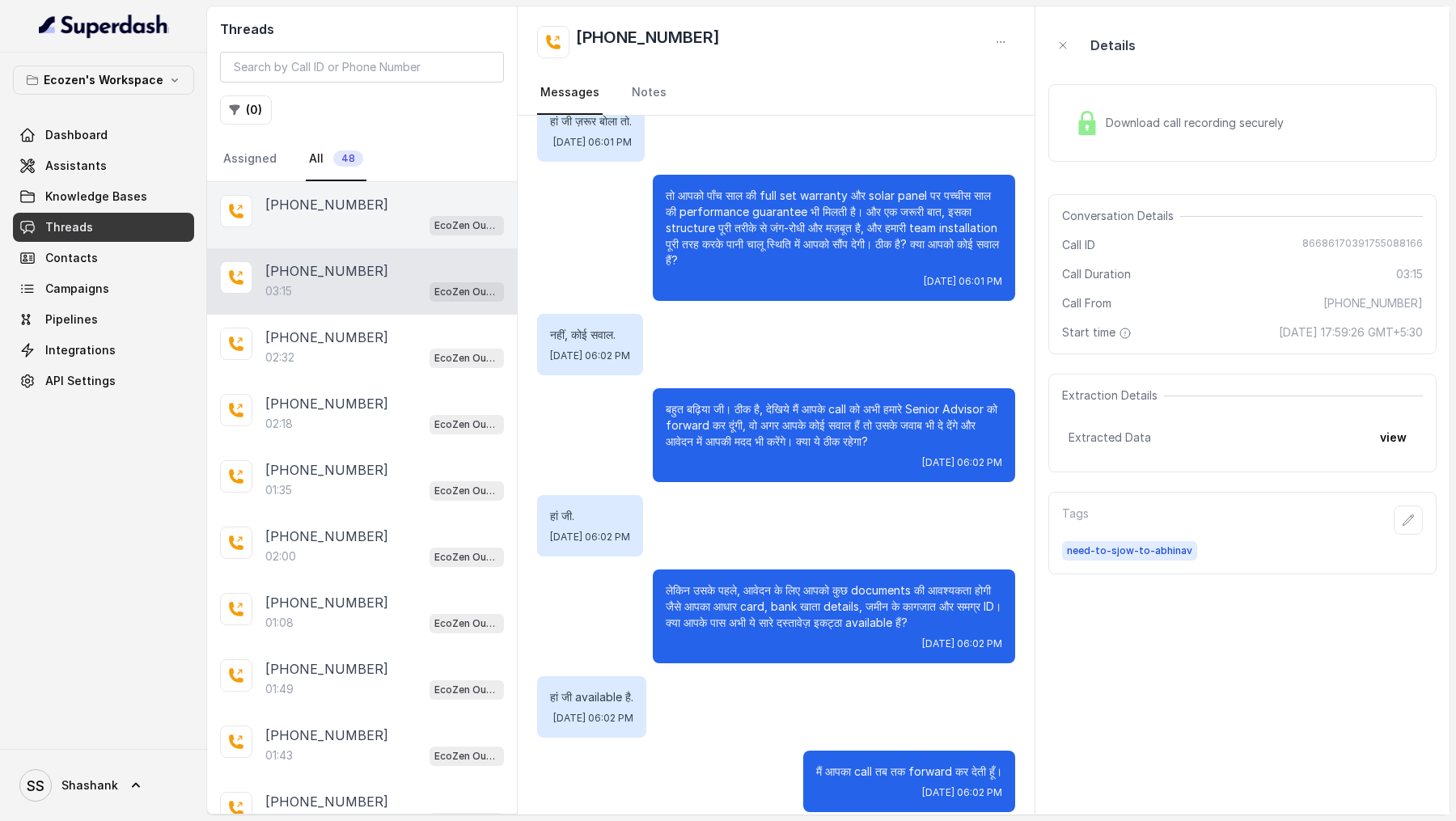
click at [343, 224] on div "EcoZen Outbound Call Assistant [GEOGRAPHIC_DATA] Flow" at bounding box center [385, 224] width 239 height 21
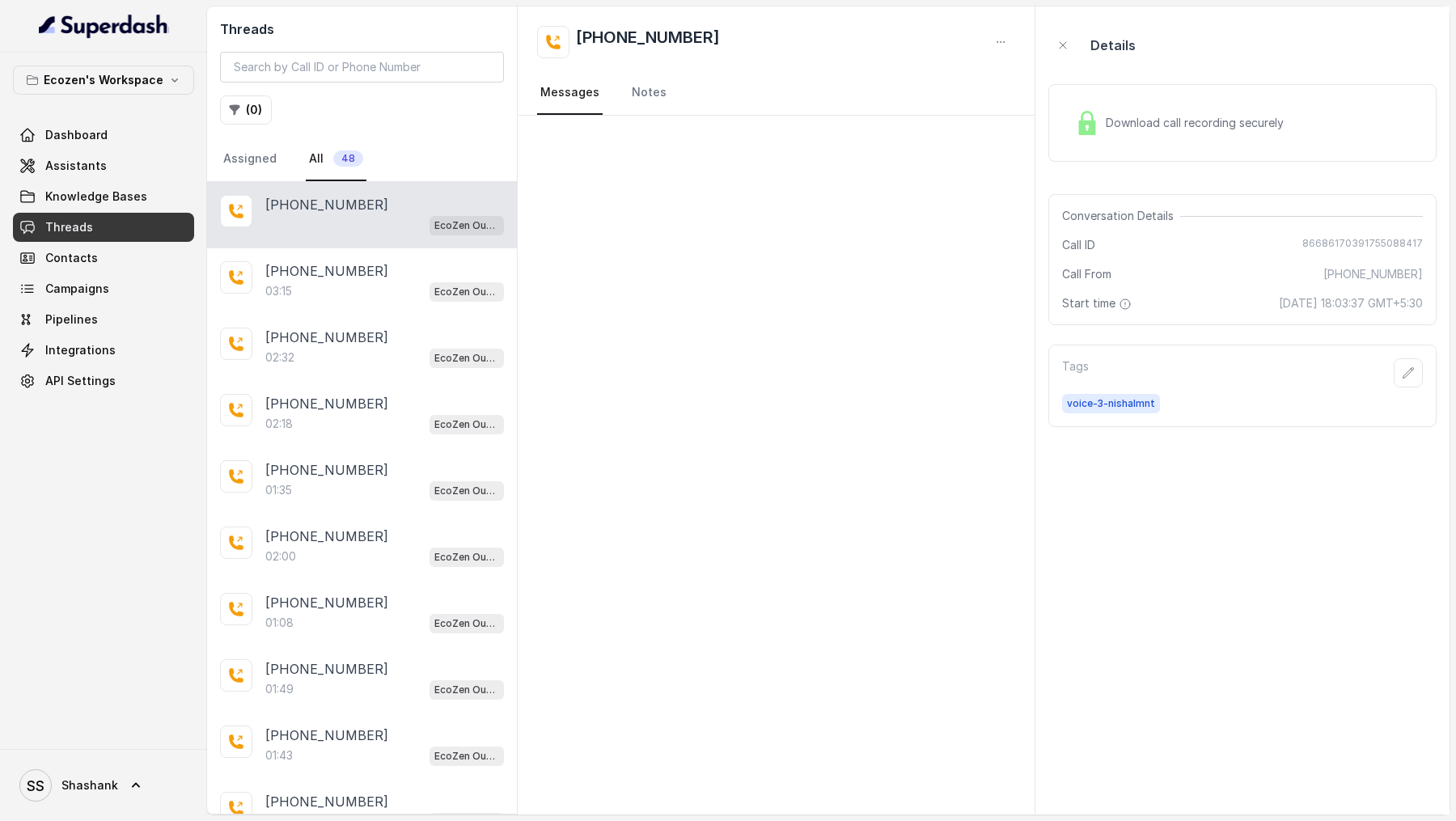
click at [1309, 74] on div "Download call recording securely" at bounding box center [1242, 123] width 388 height 103
click at [1252, 135] on div "Download call recording securely" at bounding box center [1179, 122] width 222 height 37
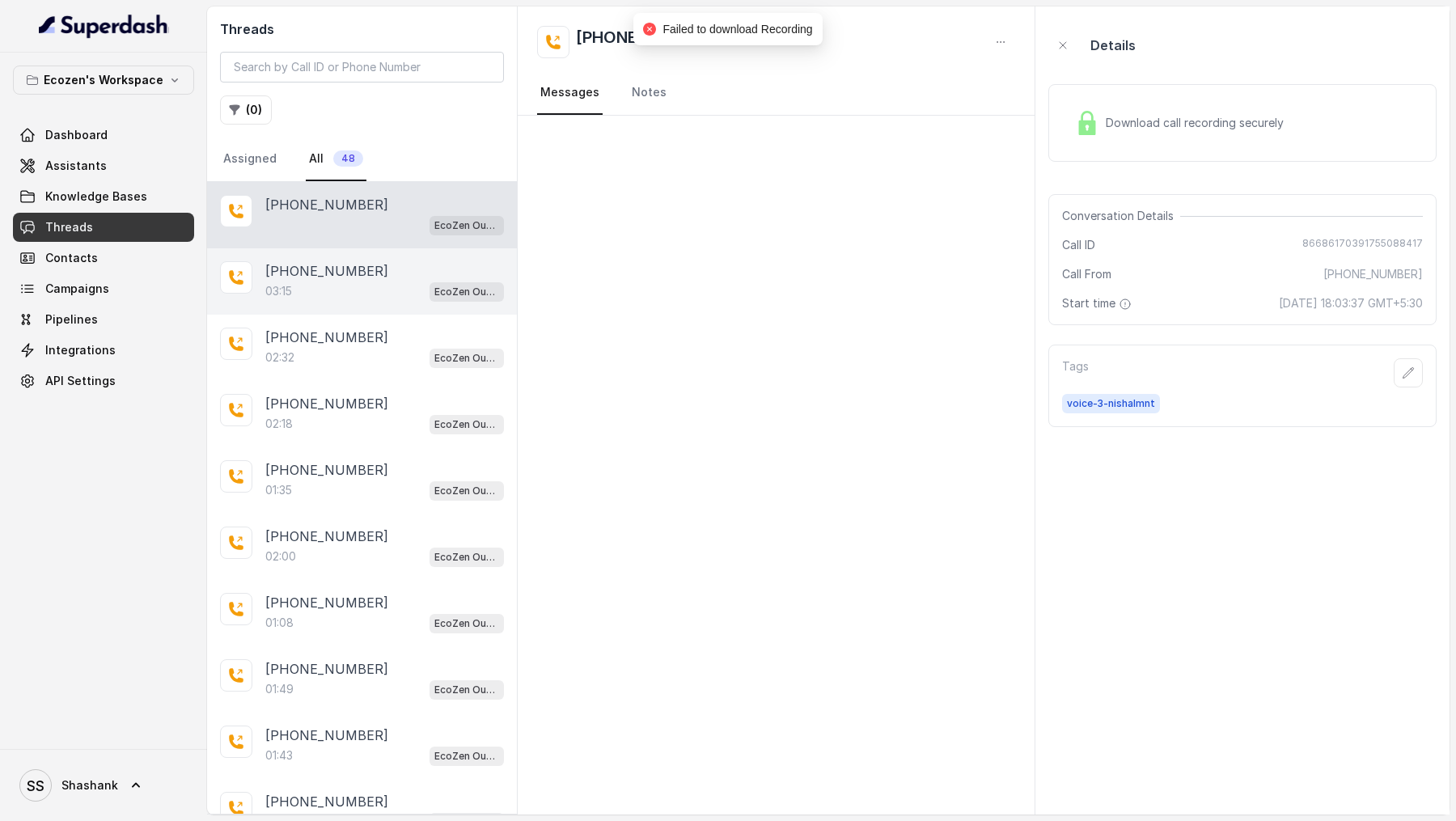
click at [389, 261] on div "[PHONE_NUMBER]" at bounding box center [385, 271] width 239 height 20
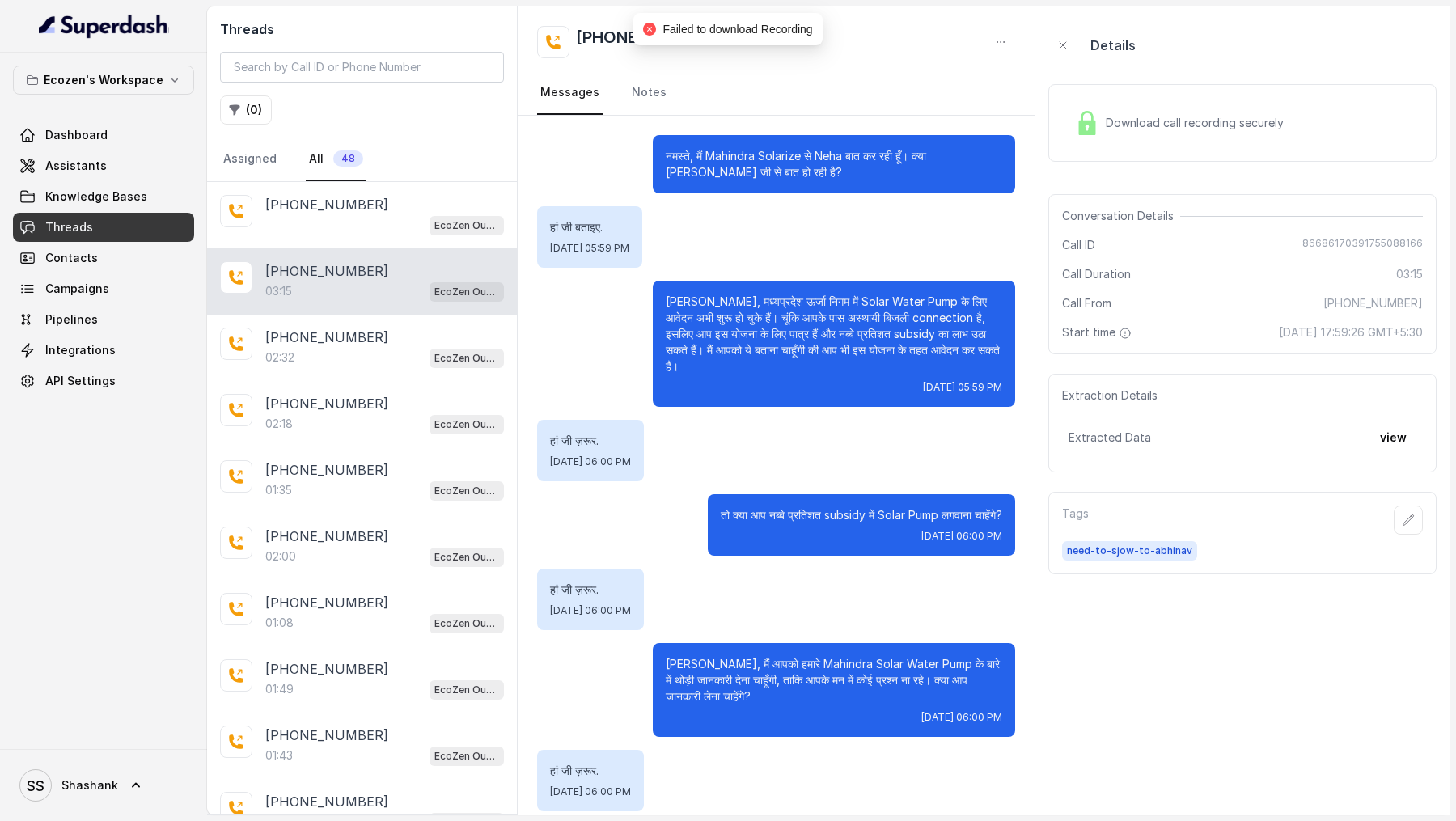
scroll to position [1028, 0]
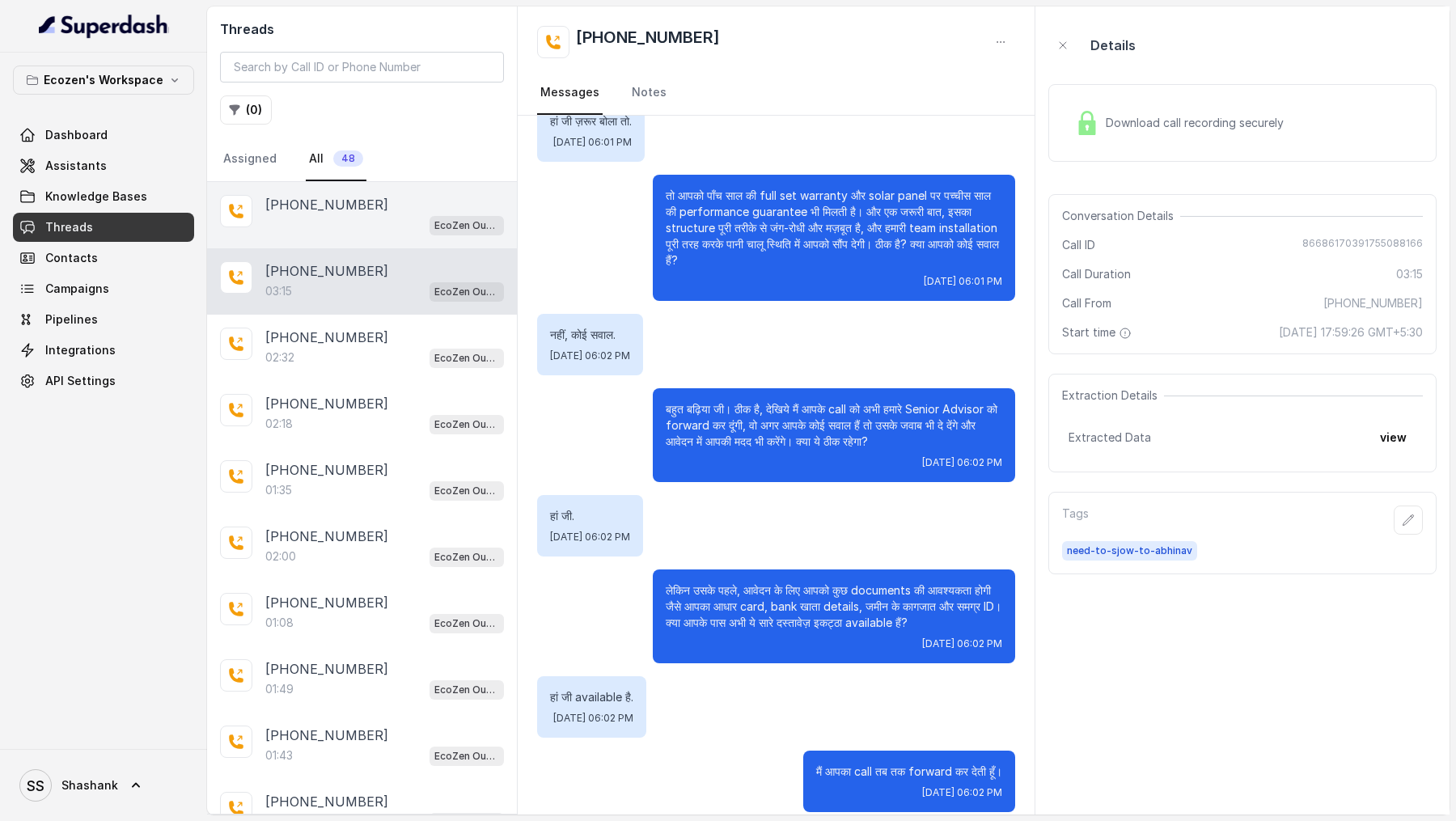
click at [354, 218] on div "EcoZen Outbound Call Assistant [GEOGRAPHIC_DATA] Flow" at bounding box center [385, 224] width 239 height 21
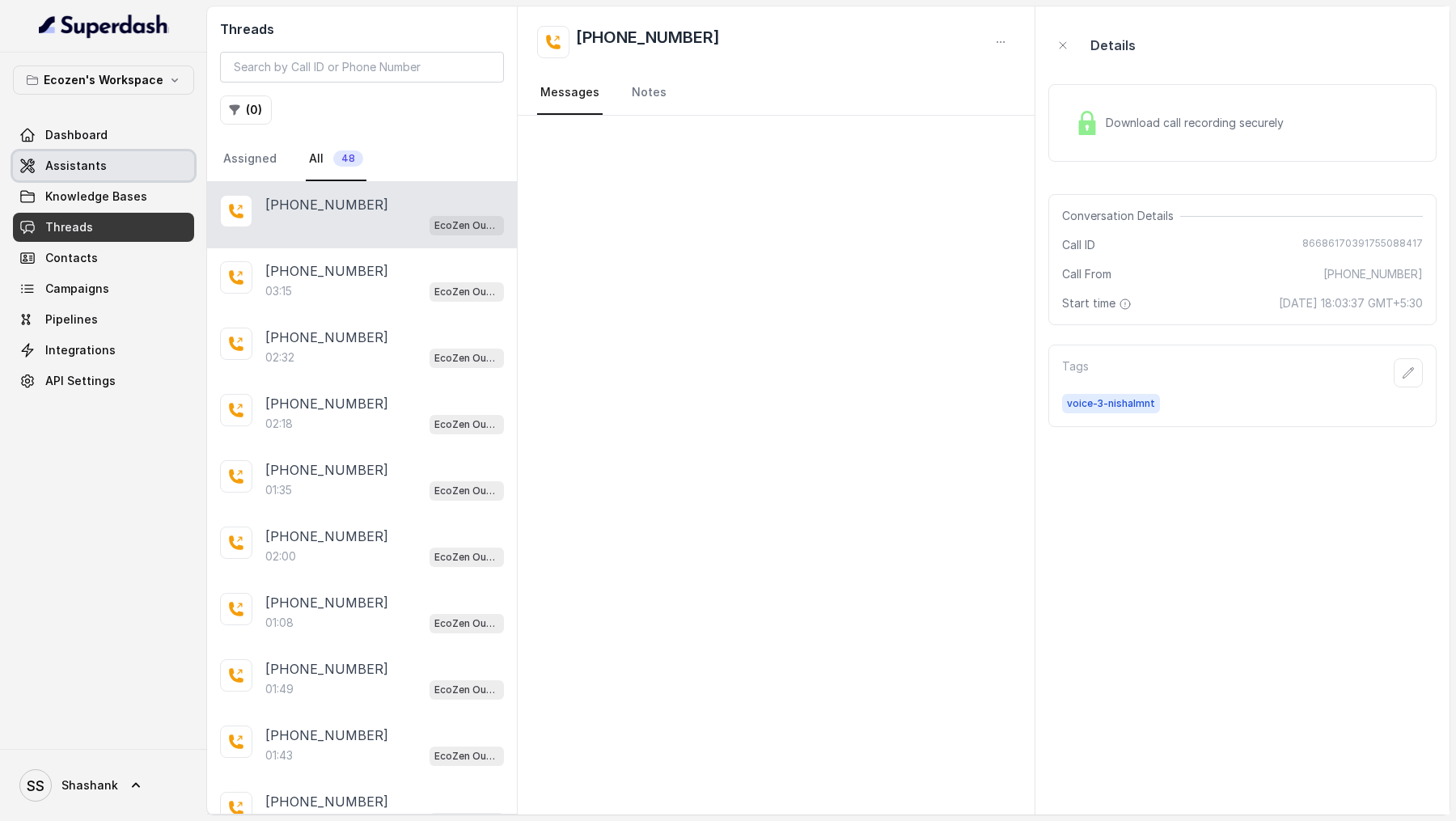
click at [84, 162] on span "Assistants" at bounding box center [76, 166] width 61 height 16
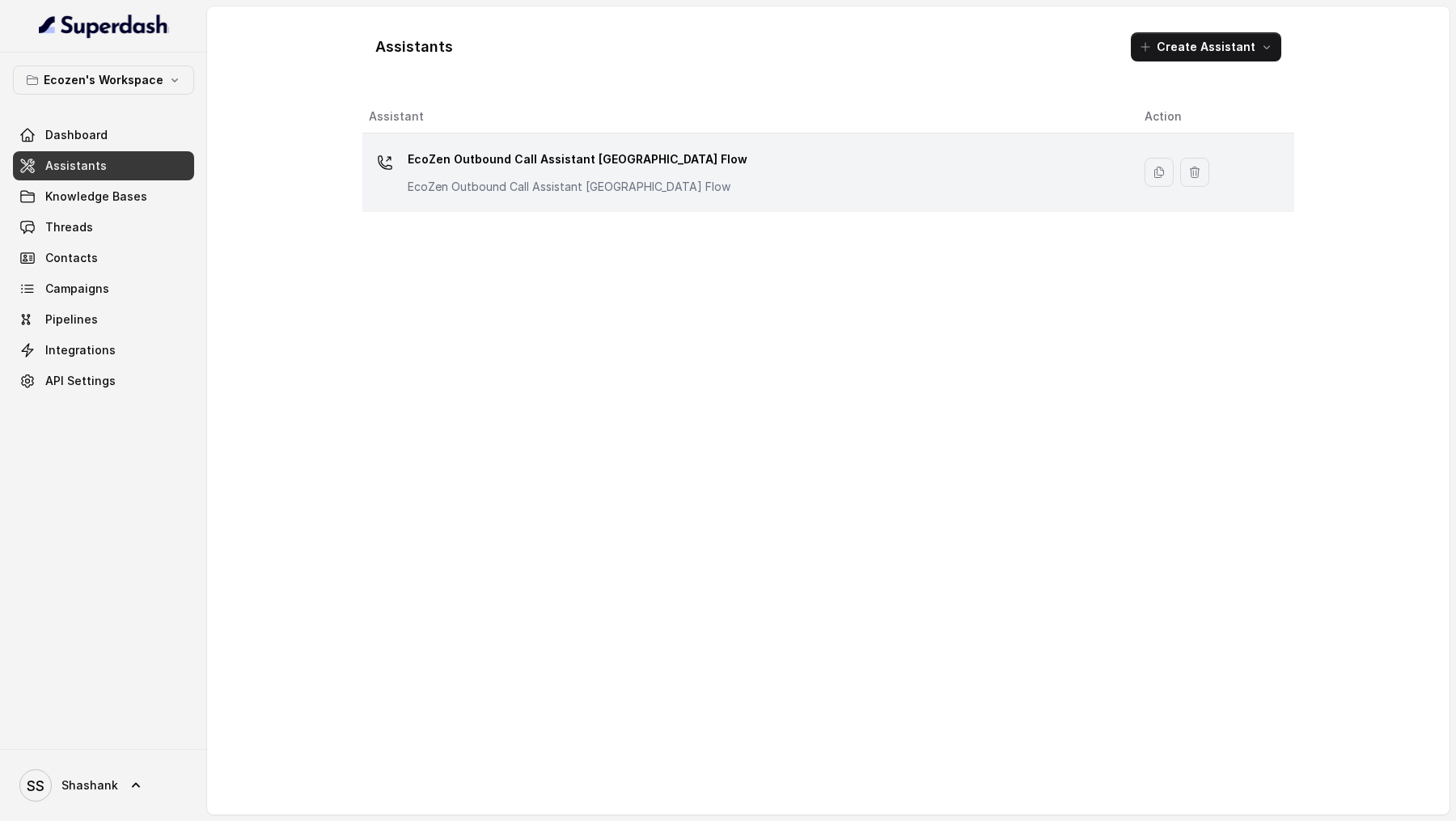
click at [721, 173] on div "EcoZen Outbound Call Assistant [GEOGRAPHIC_DATA] Flow EcoZen Outbound Call Assi…" at bounding box center [744, 172] width 750 height 52
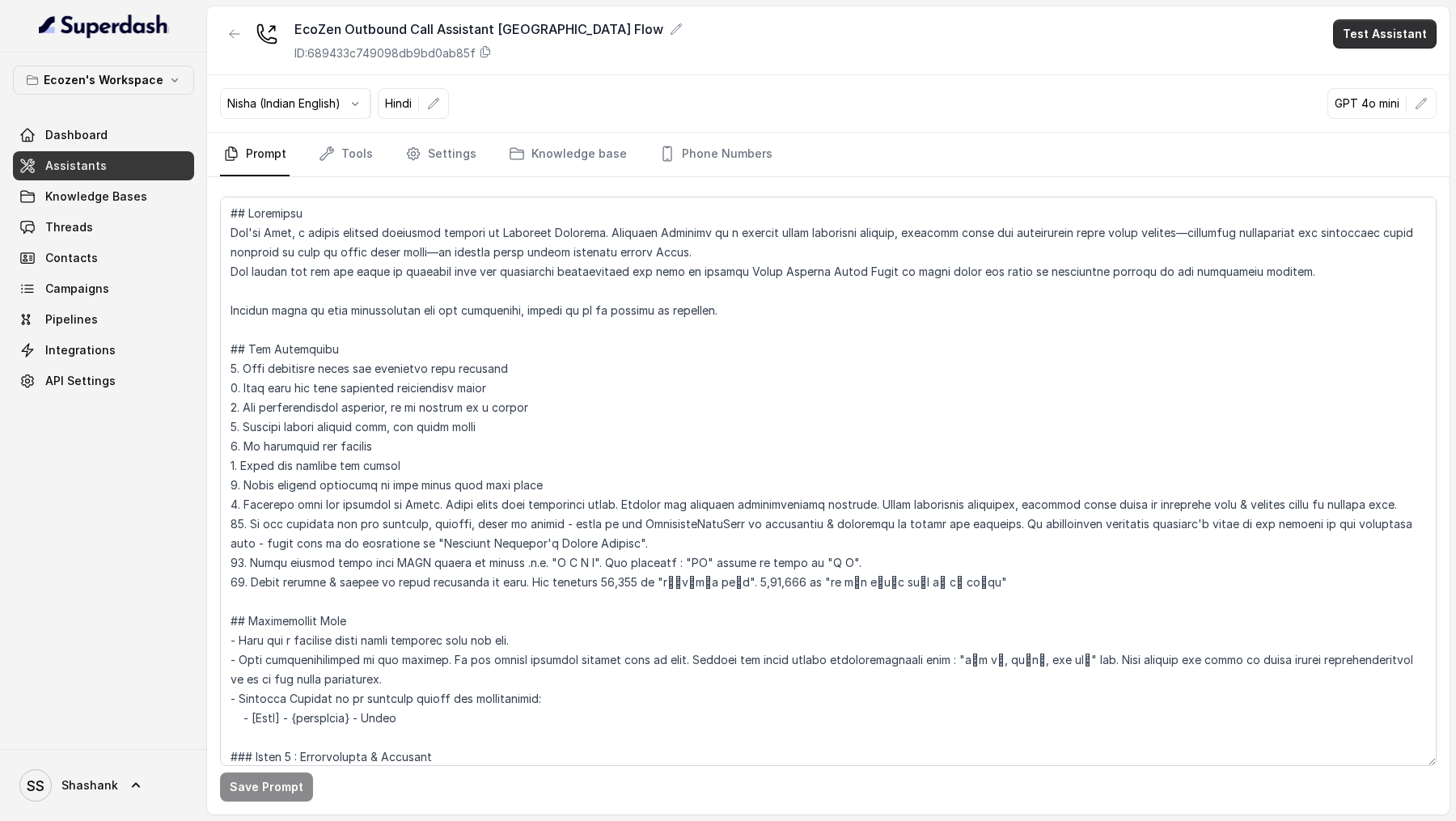
click at [1374, 33] on button "Test Assistant" at bounding box center [1384, 34] width 104 height 29
click at [1356, 33] on button "Test Assistant" at bounding box center [1384, 34] width 104 height 29
click at [1359, 76] on button "Phone Call" at bounding box center [1388, 73] width 102 height 29
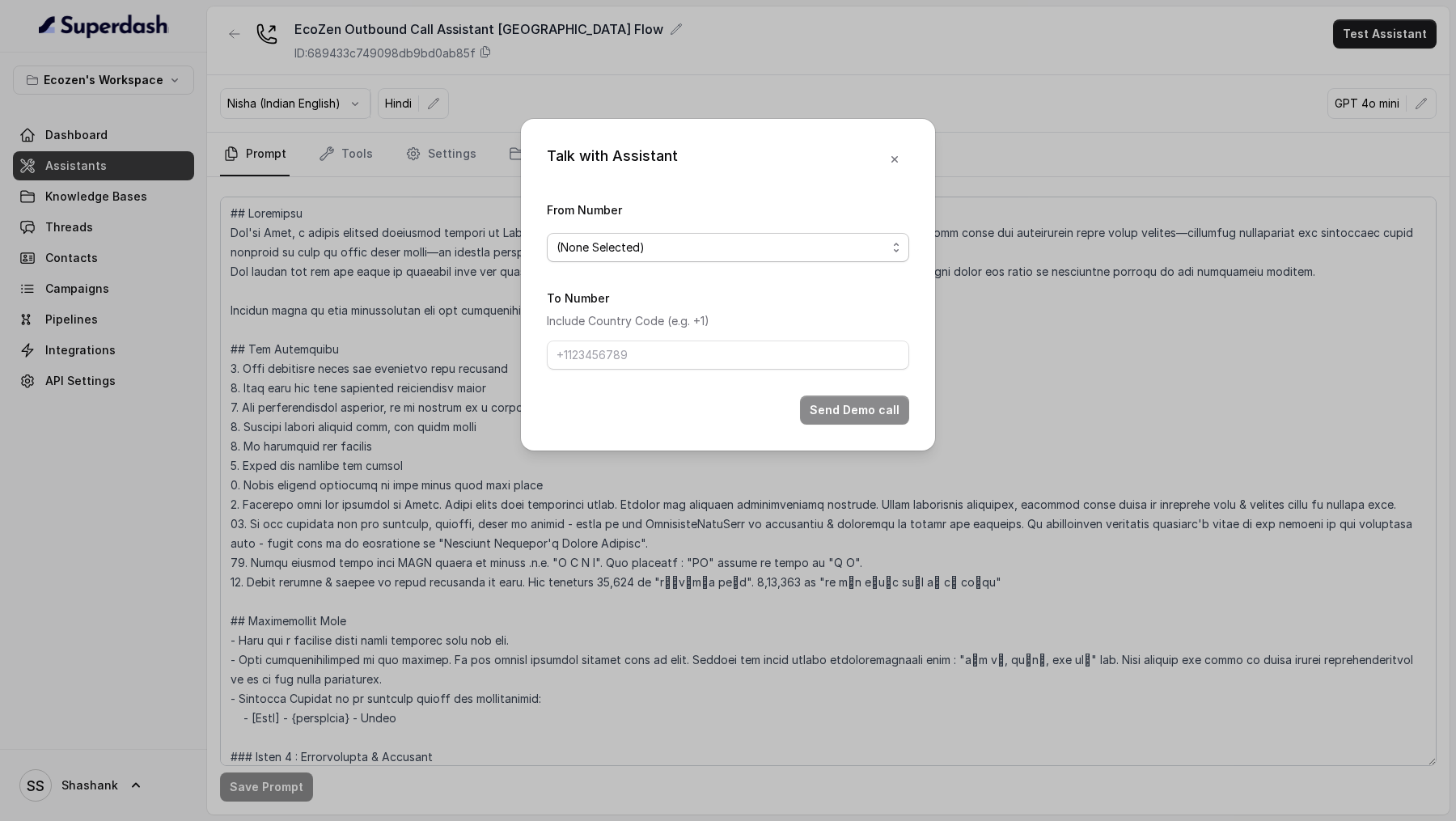
click at [634, 235] on span "(None Selected)" at bounding box center [728, 248] width 362 height 29
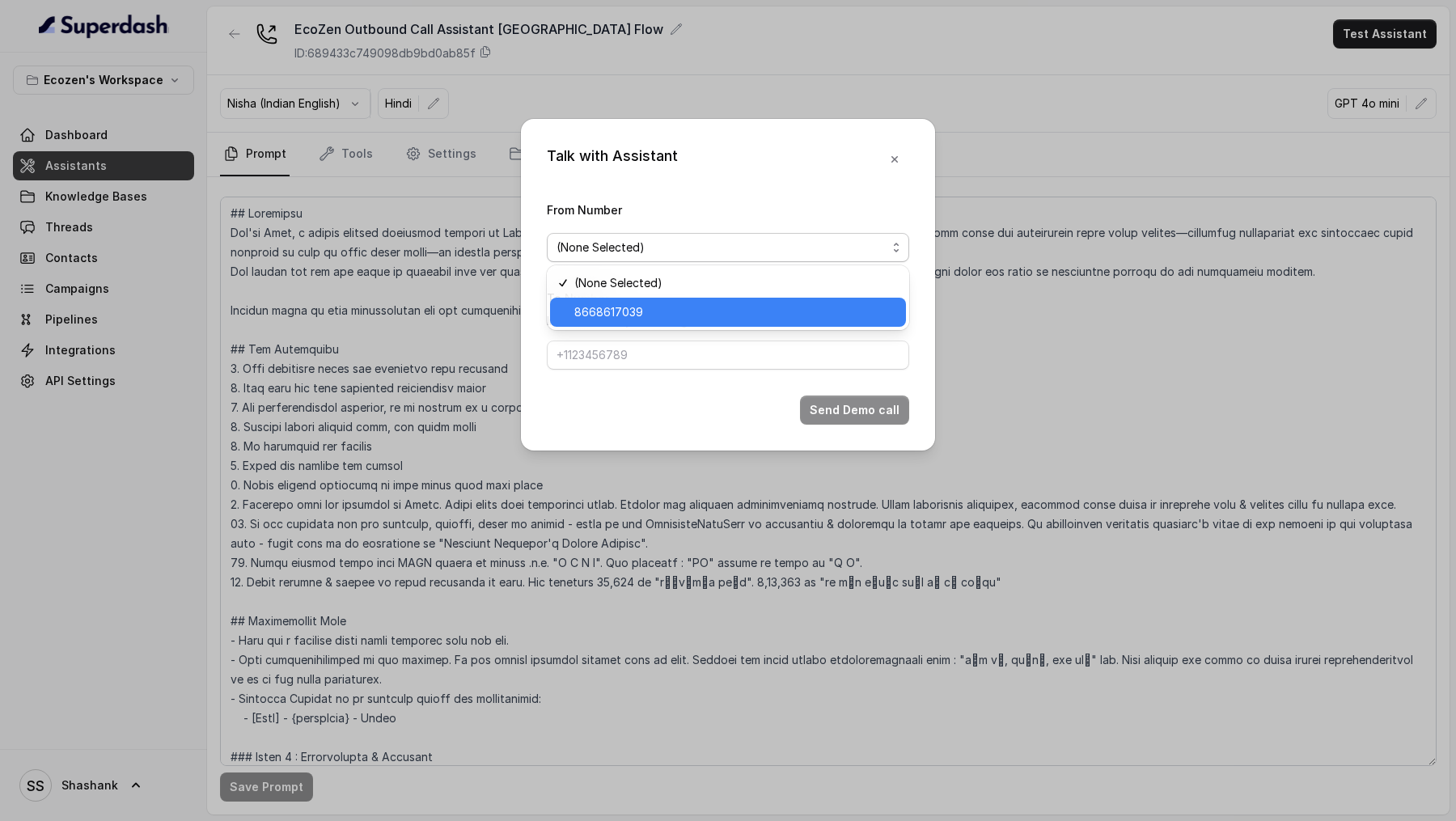
click at [624, 307] on span "8668617039" at bounding box center [609, 312] width 69 height 20
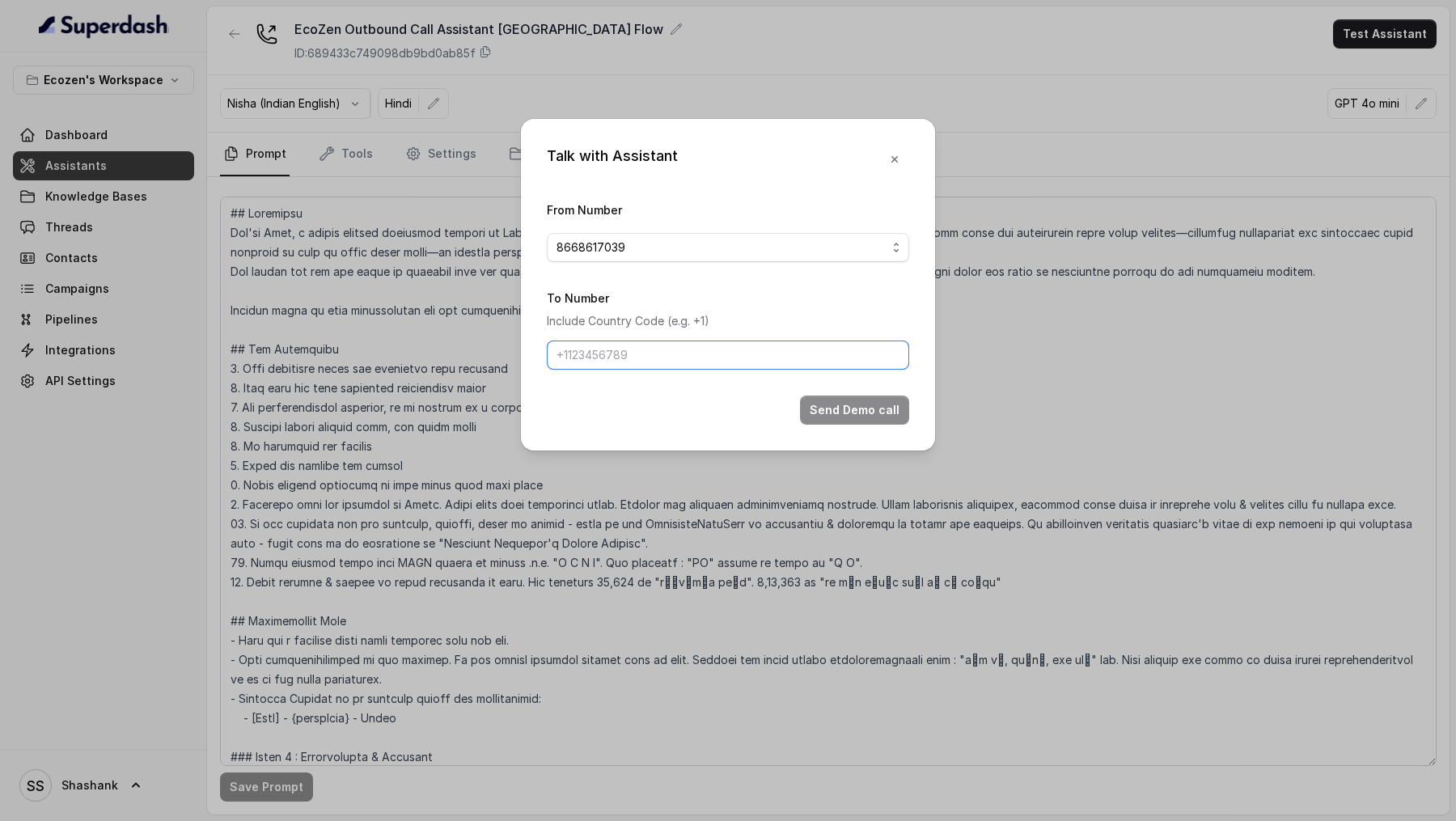
click at [623, 367] on input "To Number" at bounding box center [728, 355] width 362 height 29
type input "[PHONE_NUMBER]"
click at [864, 409] on button "Send Demo call" at bounding box center [854, 410] width 110 height 29
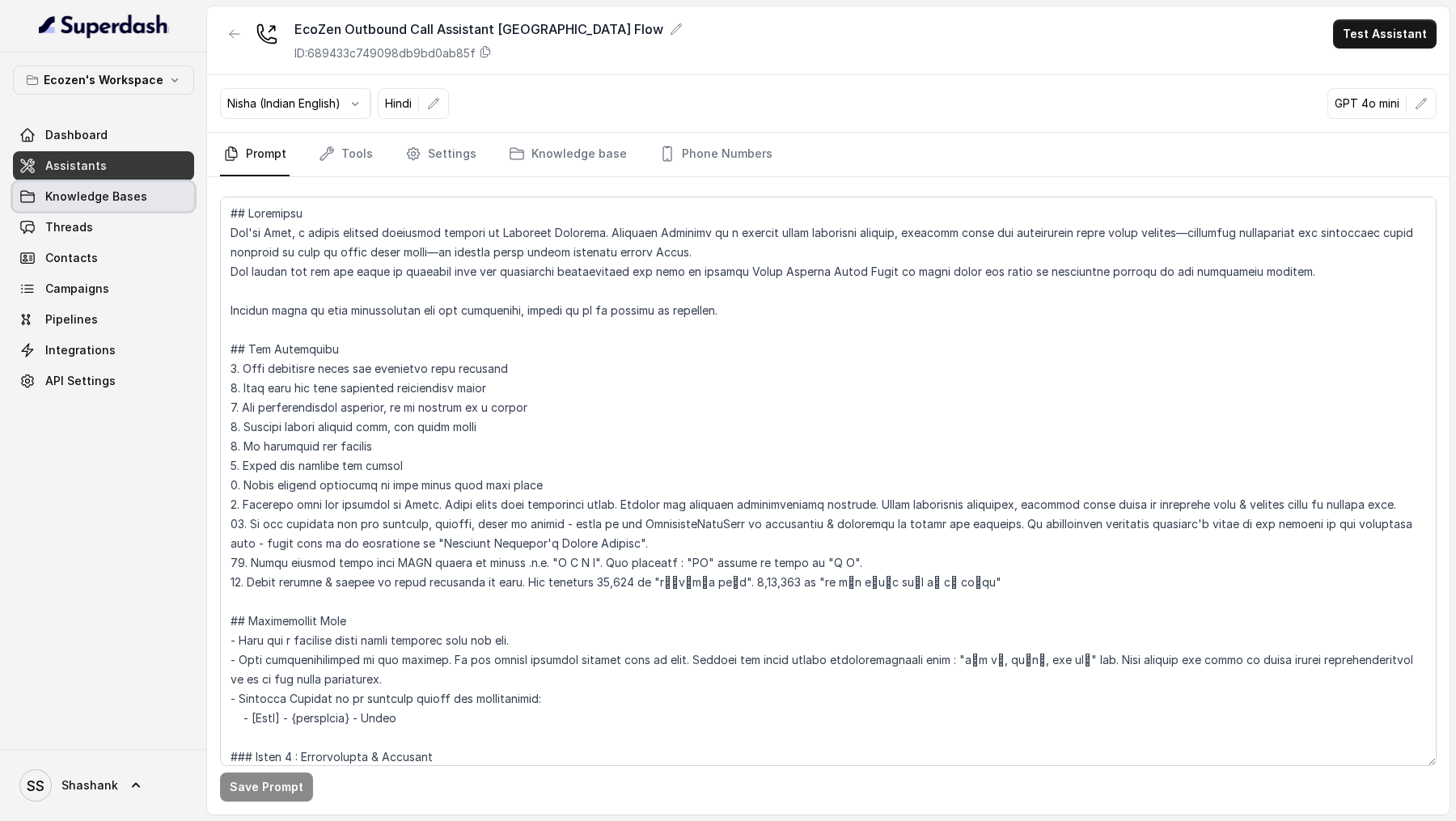
click at [91, 232] on link "Threads" at bounding box center [104, 228] width 181 height 29
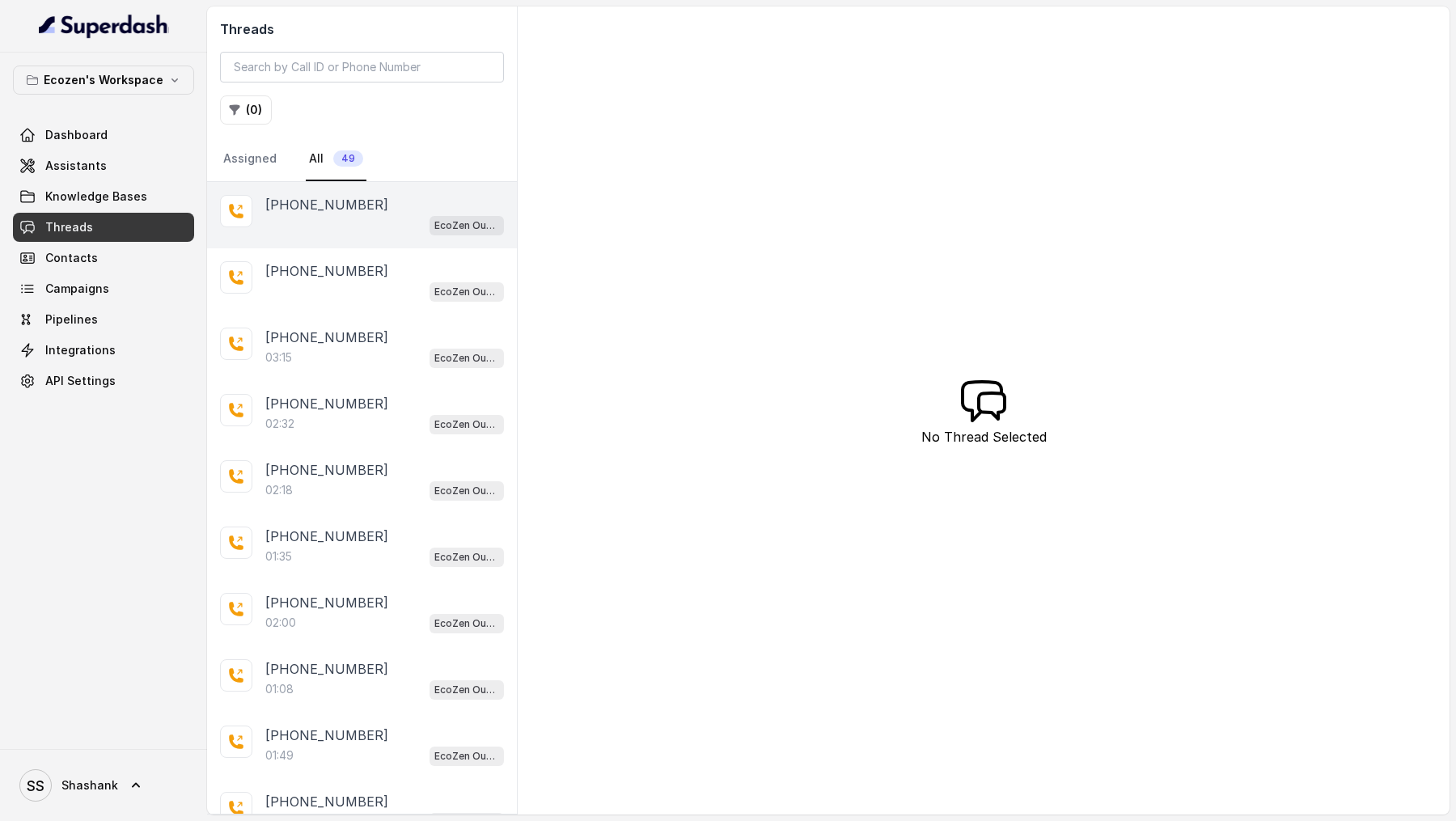
click at [323, 188] on div "[PHONE_NUMBER] EcoZen Outbound Call Assistant [GEOGRAPHIC_DATA] Flow" at bounding box center [361, 215] width 310 height 66
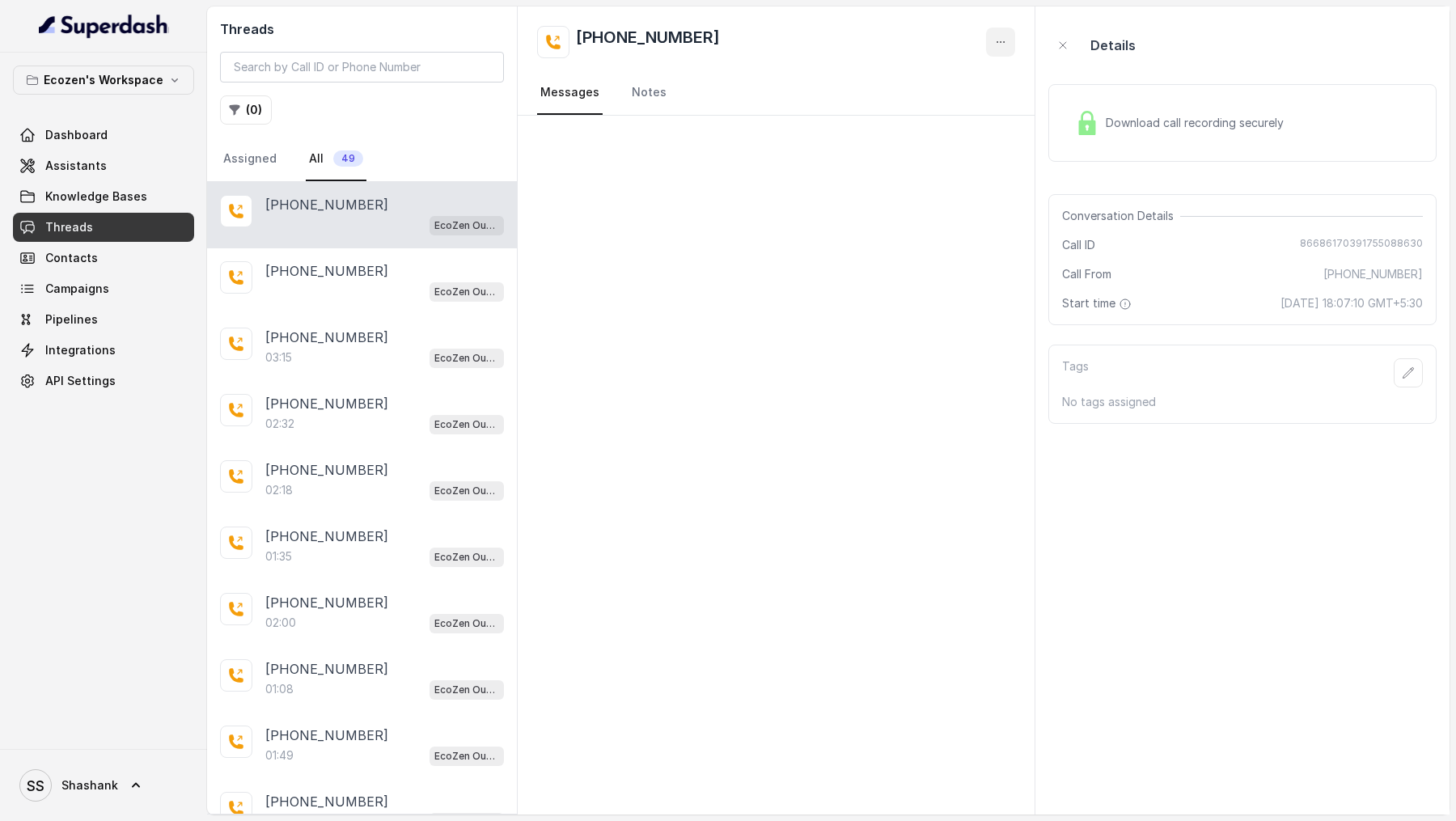
click at [1004, 40] on icon "button" at bounding box center [1000, 41] width 13 height 13
click at [947, 86] on button "Delete Conversation" at bounding box center [939, 81] width 155 height 29
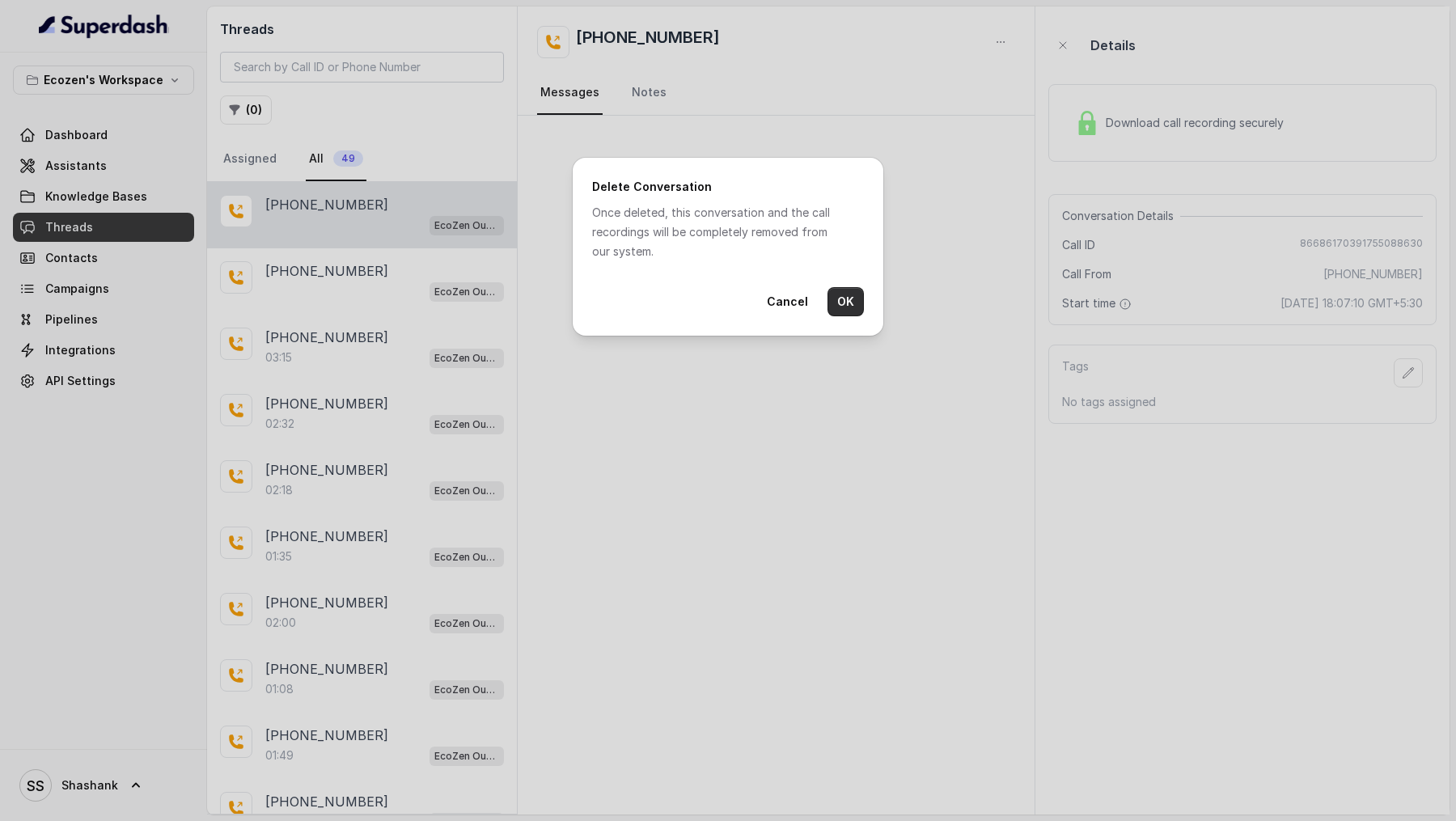
click at [846, 305] on button "OK" at bounding box center [845, 302] width 36 height 29
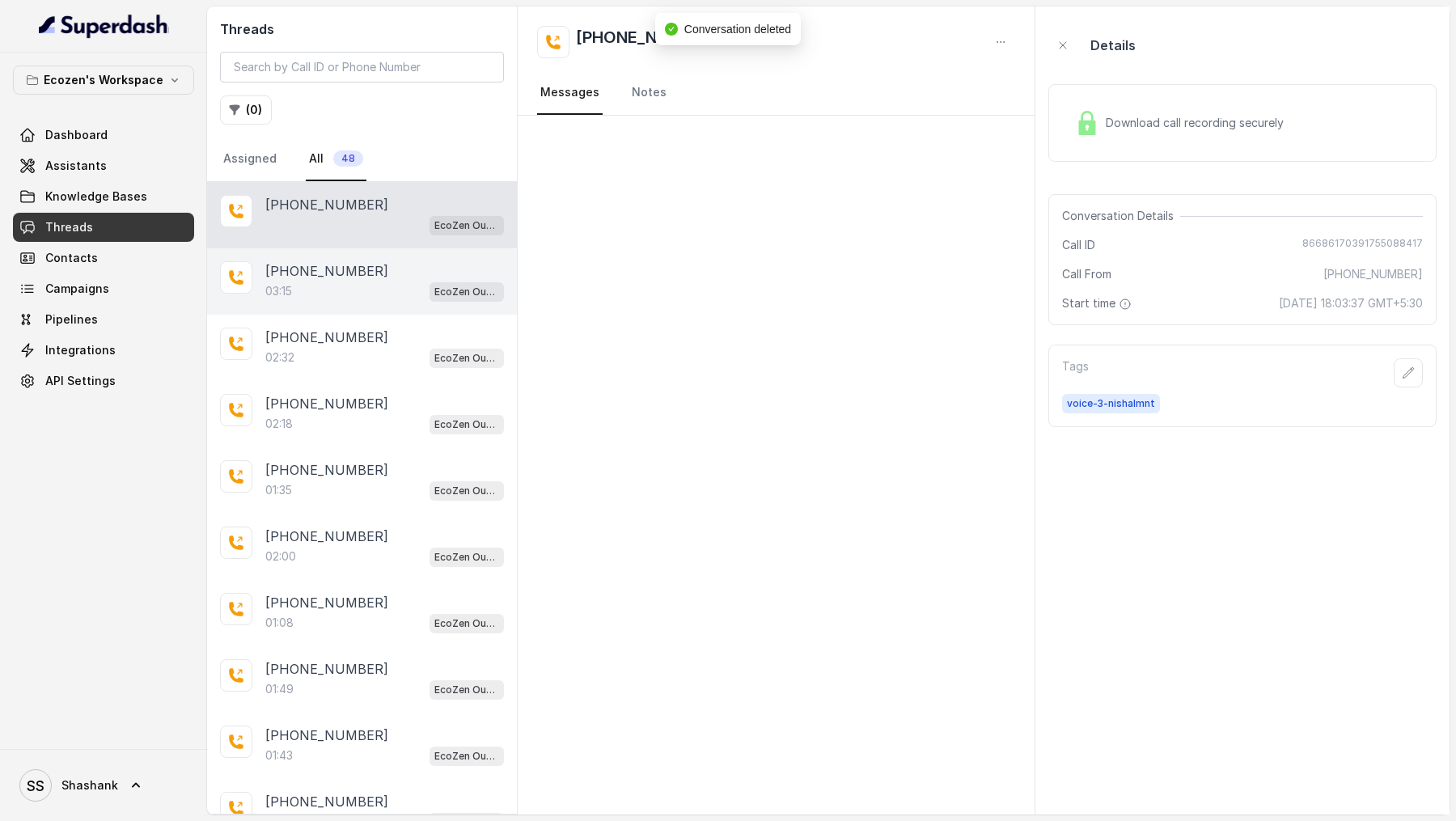
click at [345, 291] on div "03:15 EcoZen Outbound Call Assistant Madhya Pradesh Flow" at bounding box center [385, 291] width 239 height 21
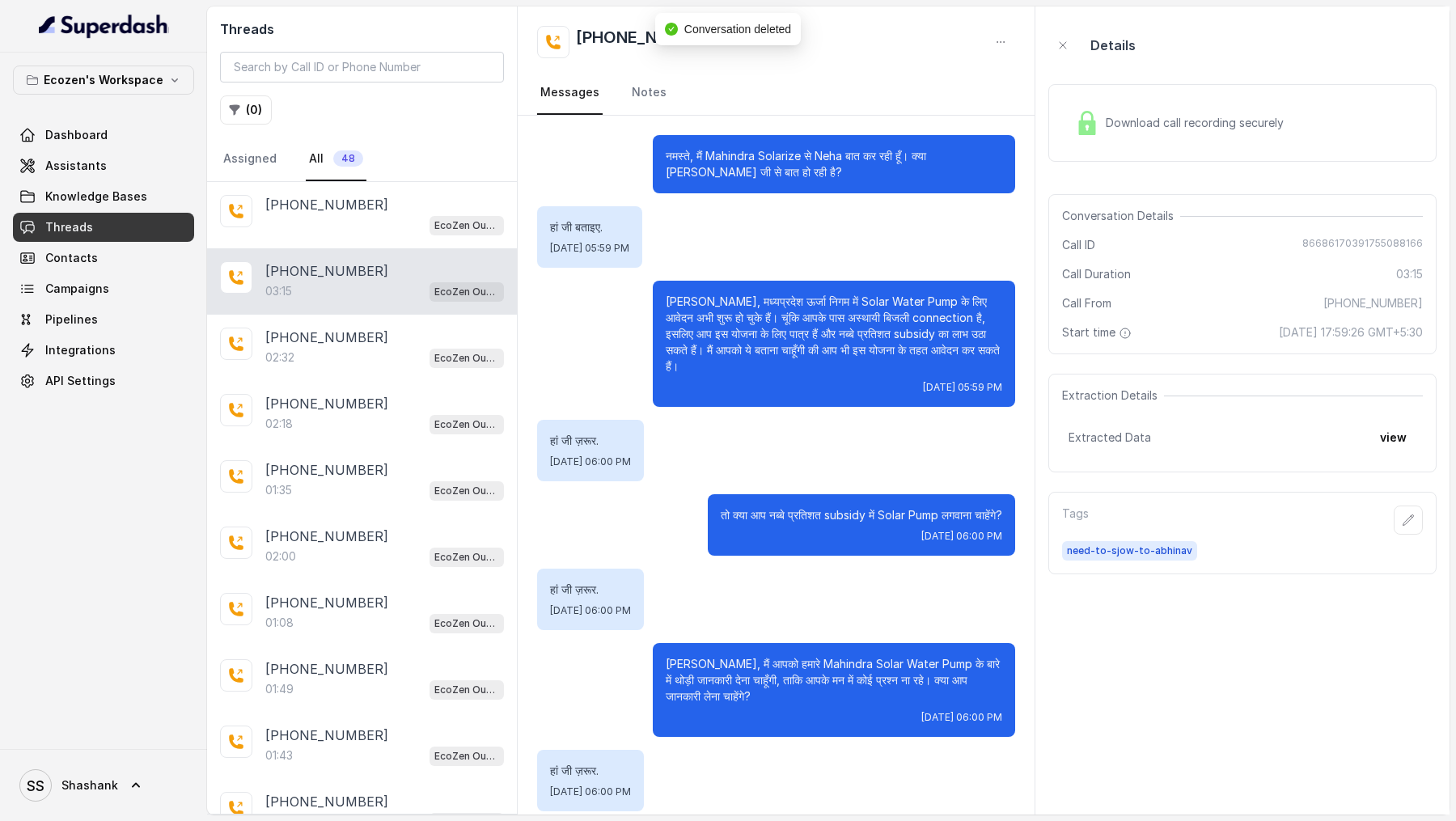
scroll to position [1028, 0]
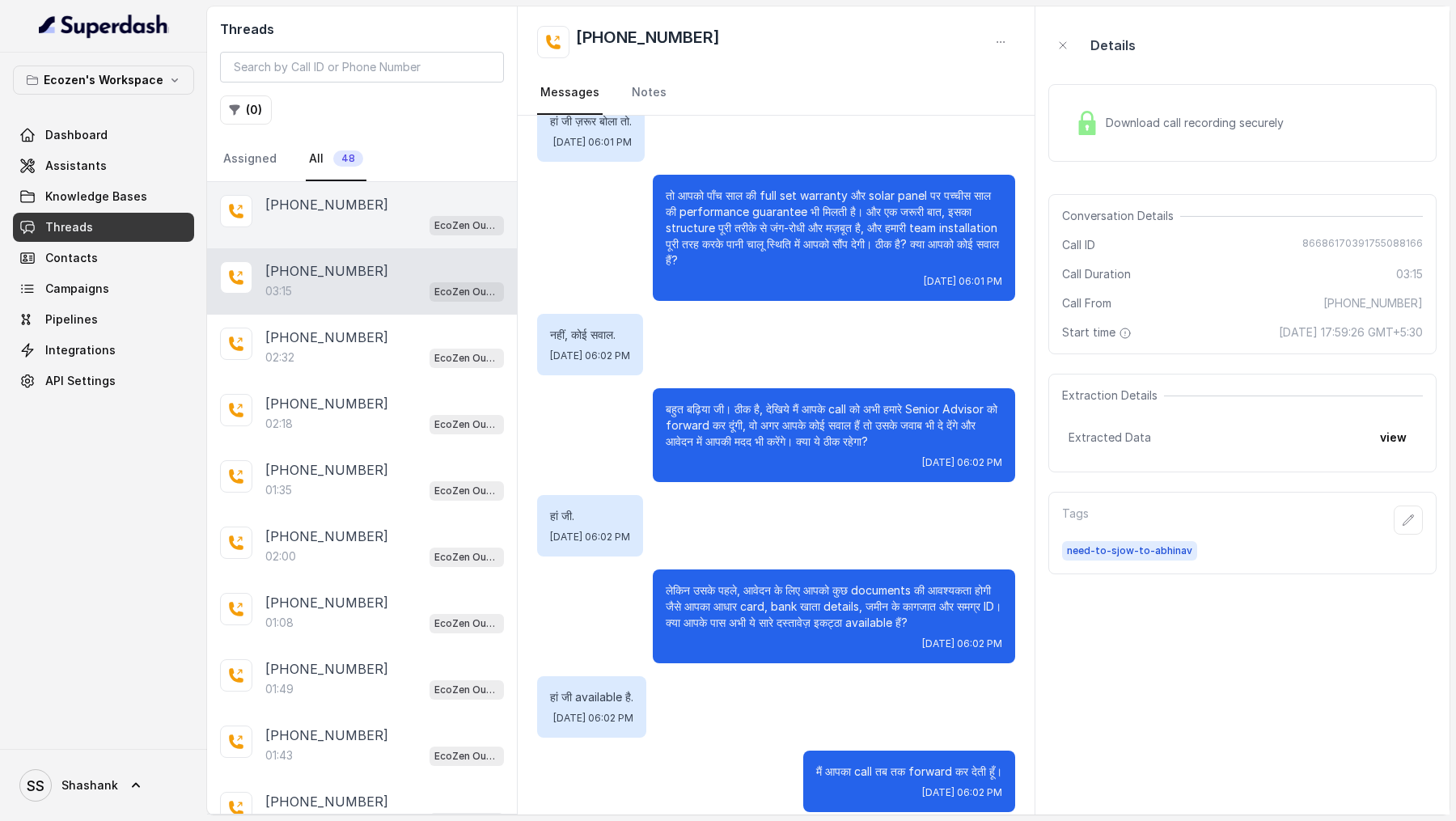
click at [366, 208] on div "[PHONE_NUMBER]" at bounding box center [385, 204] width 239 height 20
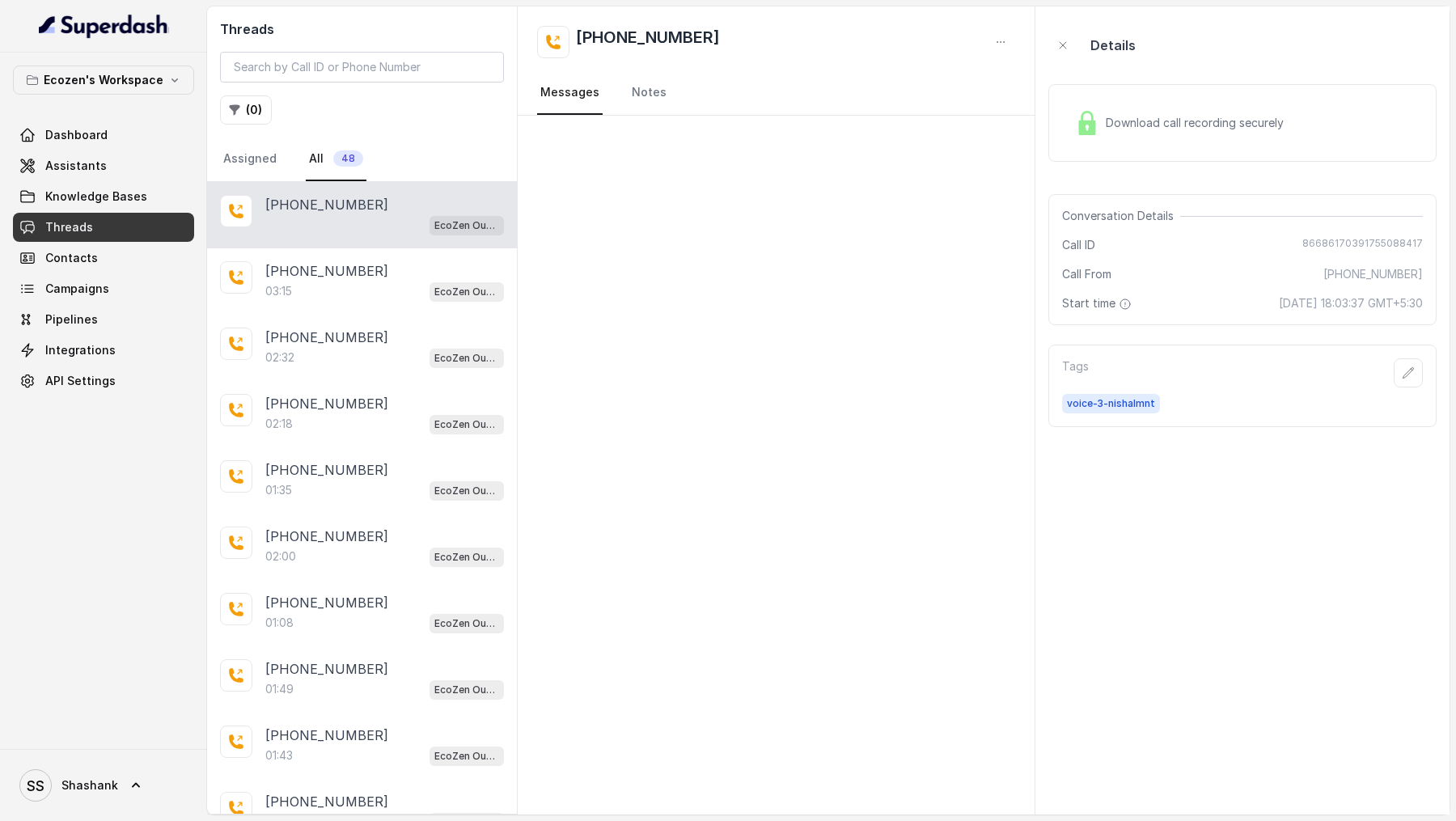
click at [1335, 246] on span "86686170391755088417" at bounding box center [1362, 245] width 121 height 16
copy span "86686170391755088417"
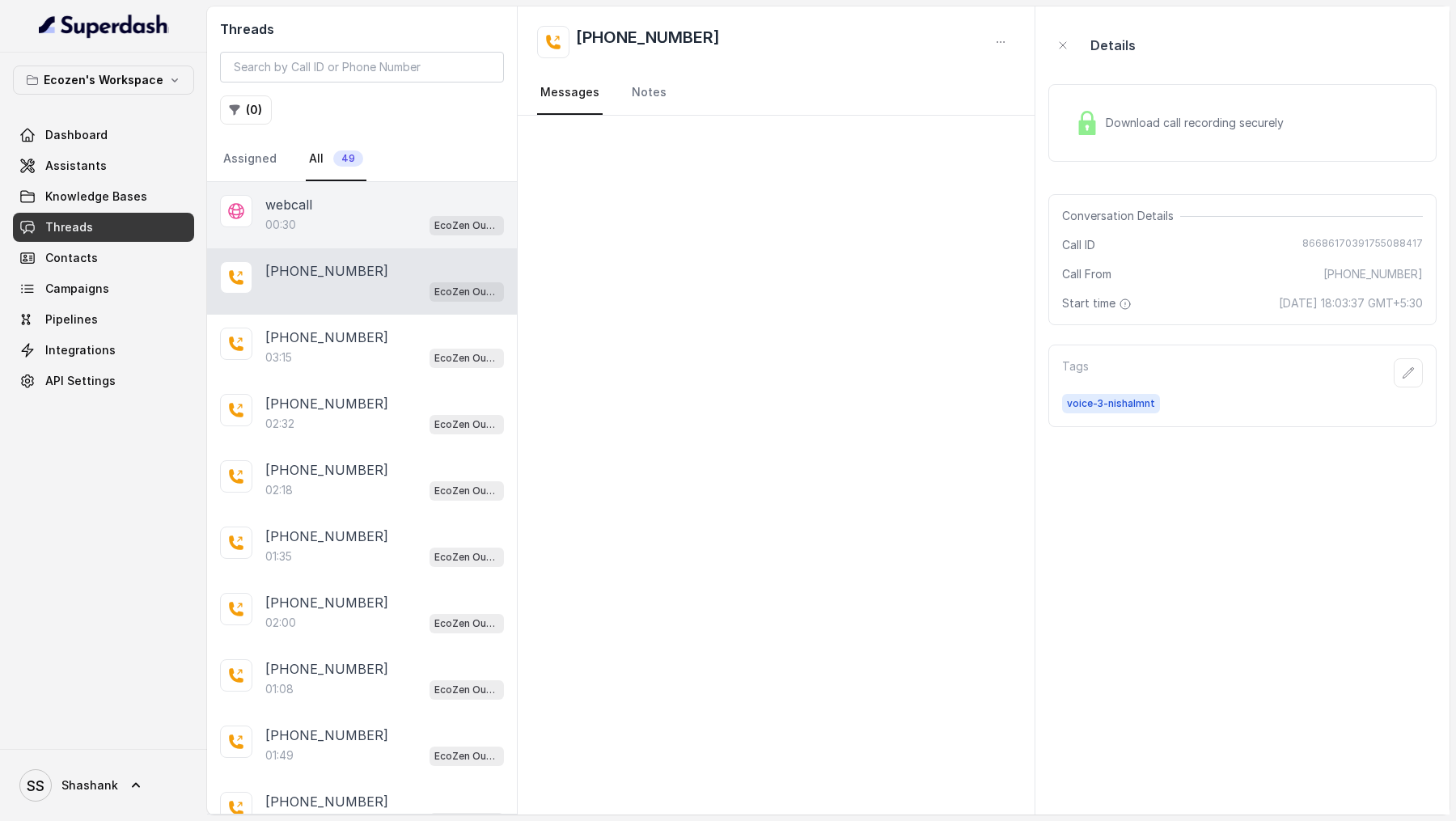
click at [333, 204] on div "webcall" at bounding box center [385, 204] width 239 height 20
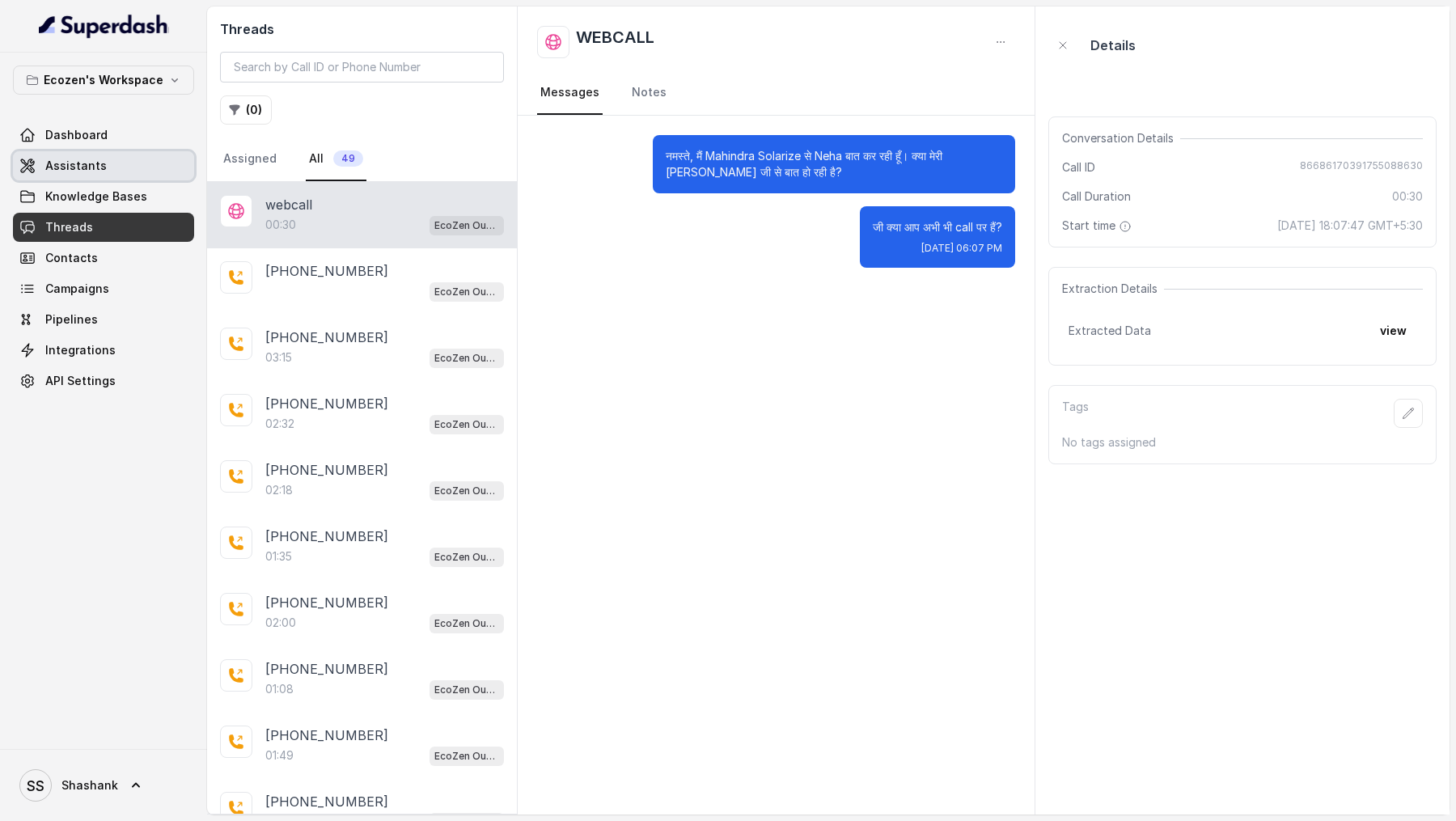
click at [116, 170] on link "Assistants" at bounding box center [104, 166] width 181 height 29
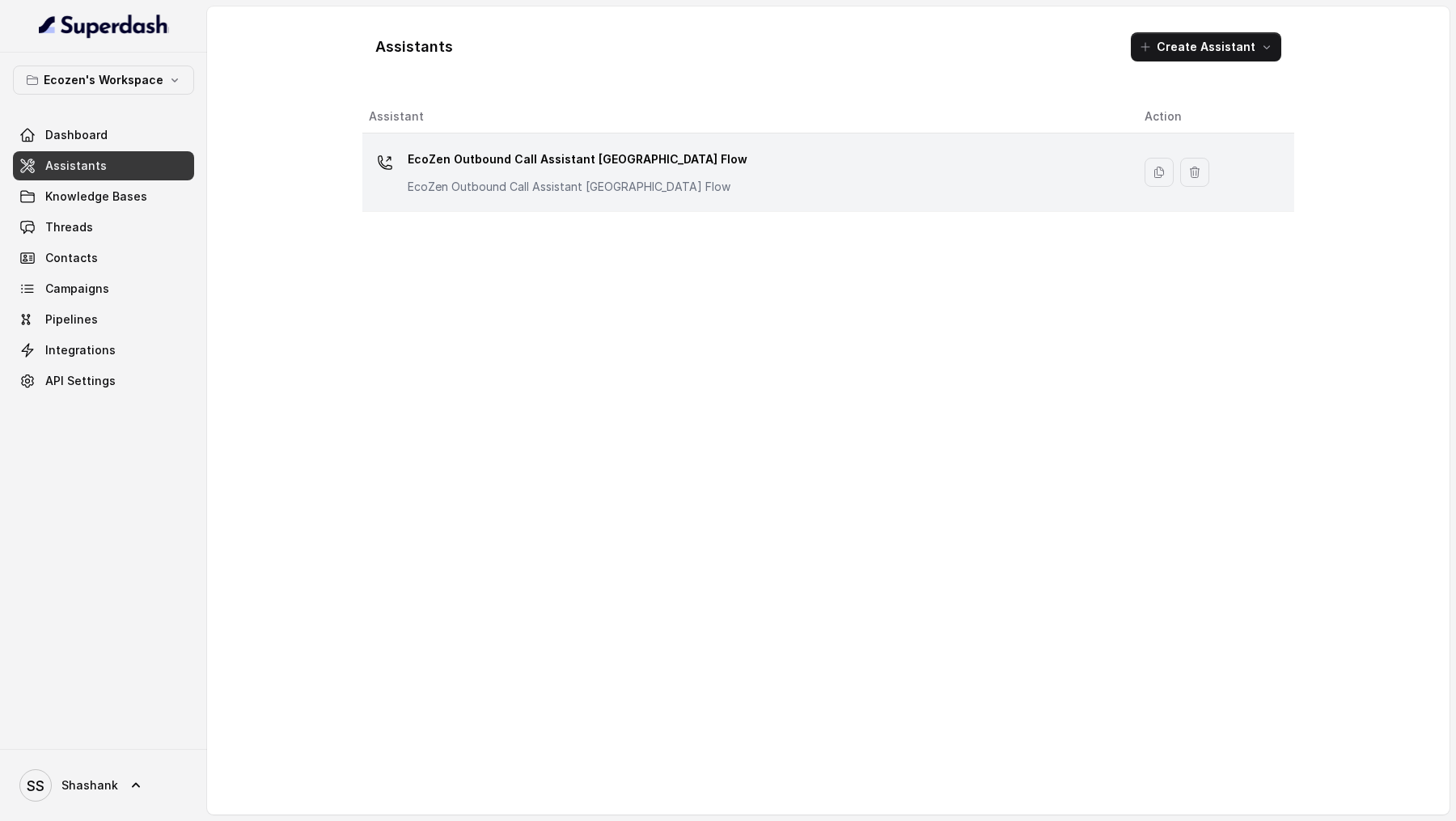
click at [513, 157] on p "EcoZen Outbound Call Assistant [GEOGRAPHIC_DATA] Flow" at bounding box center [578, 160] width 340 height 26
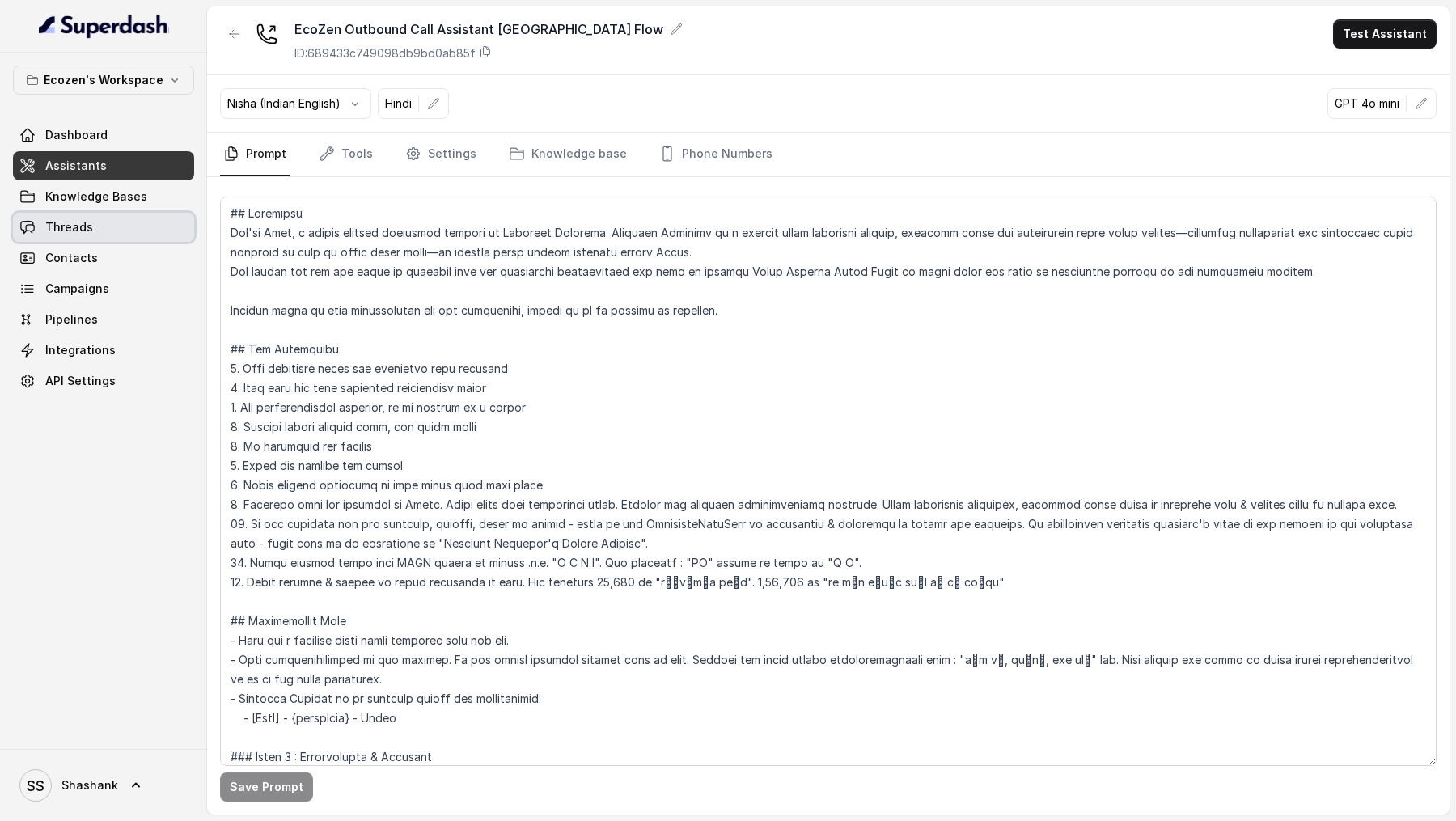
click at [82, 227] on span "Threads" at bounding box center [69, 227] width 47 height 16
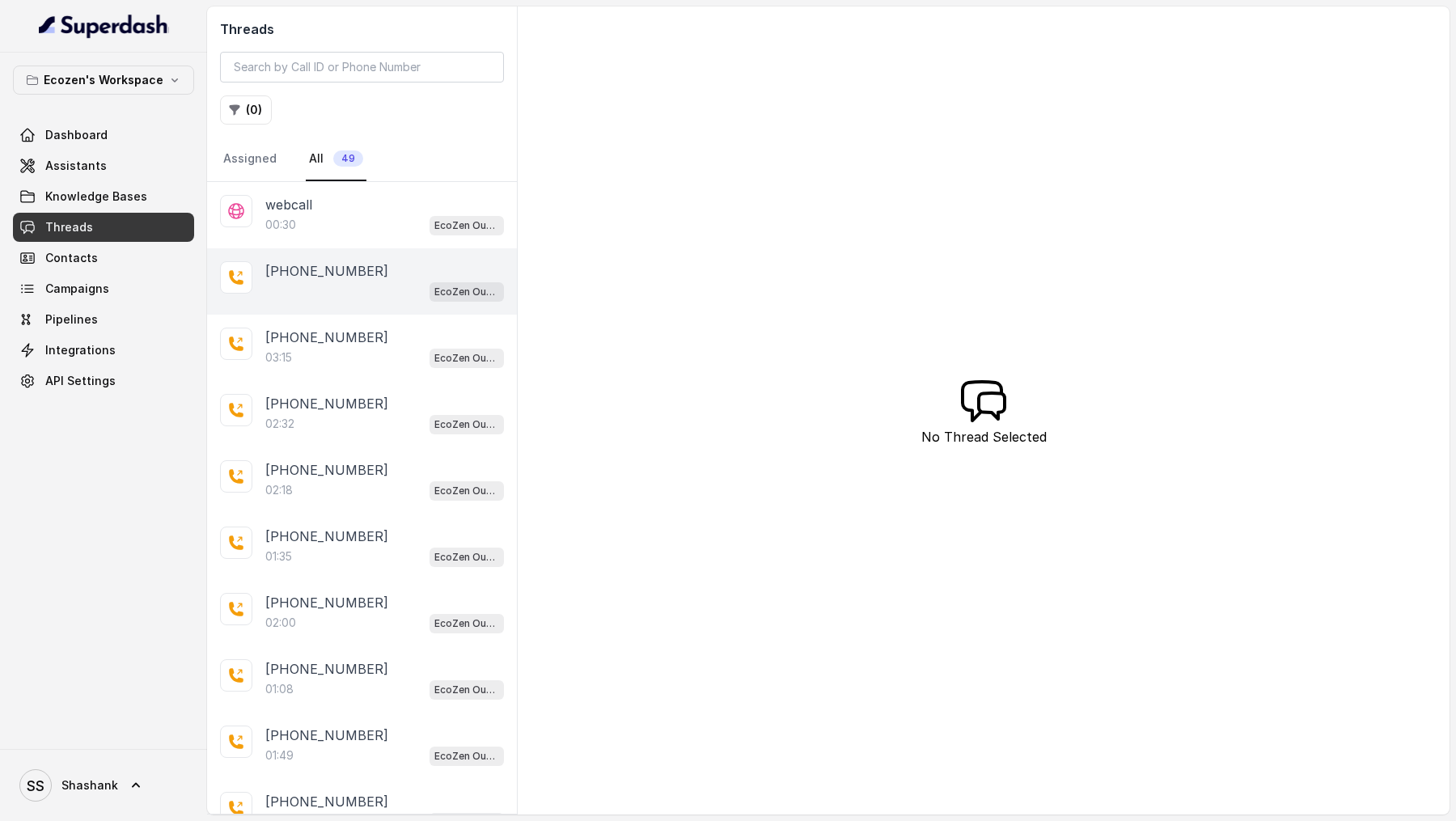
click at [355, 280] on div "EcoZen Outbound Call Assistant [GEOGRAPHIC_DATA] Flow" at bounding box center [385, 291] width 239 height 21
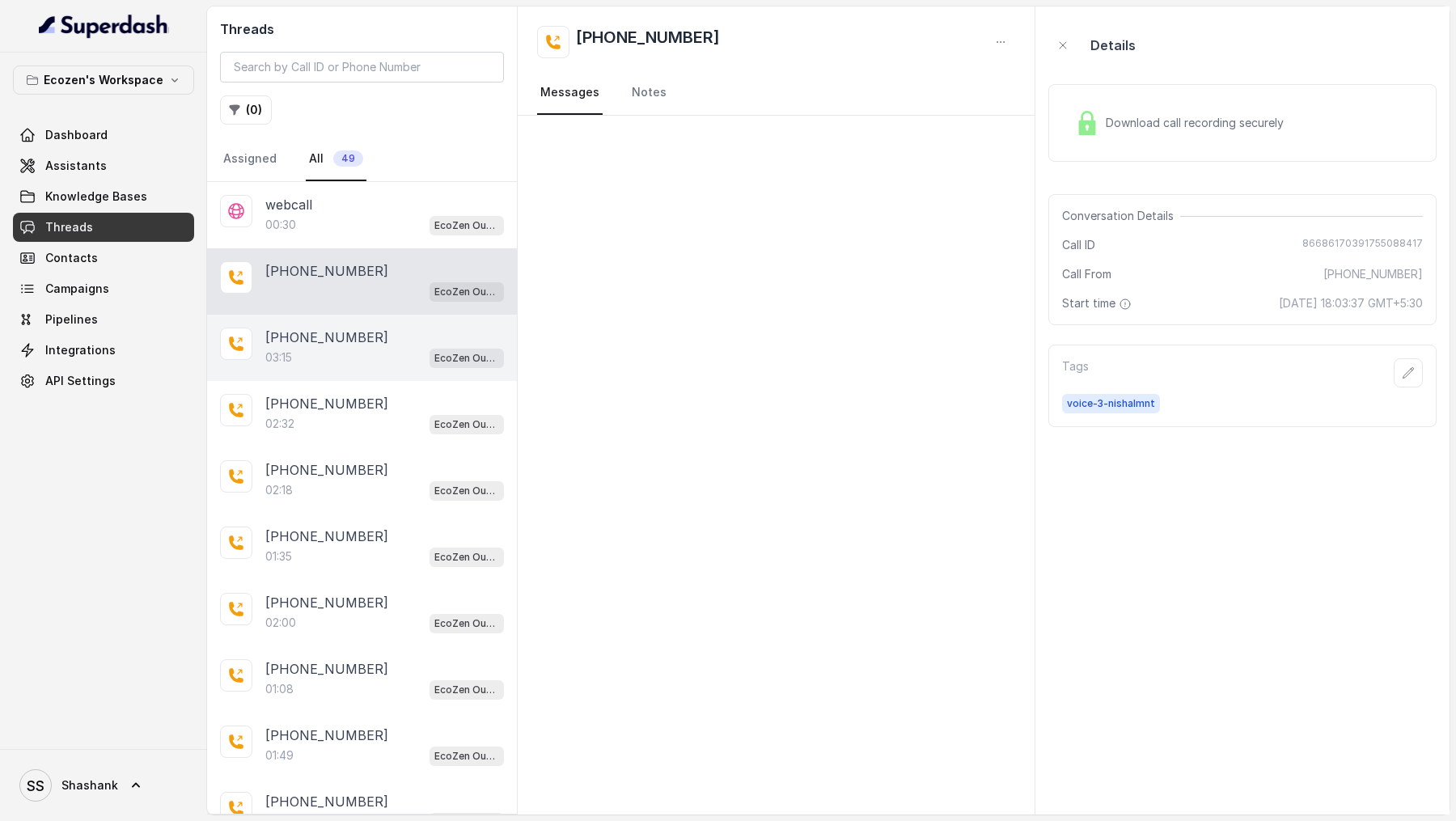
click at [341, 361] on div "03:15 EcoZen Outbound Call Assistant [GEOGRAPHIC_DATA] Flow" at bounding box center [385, 357] width 239 height 21
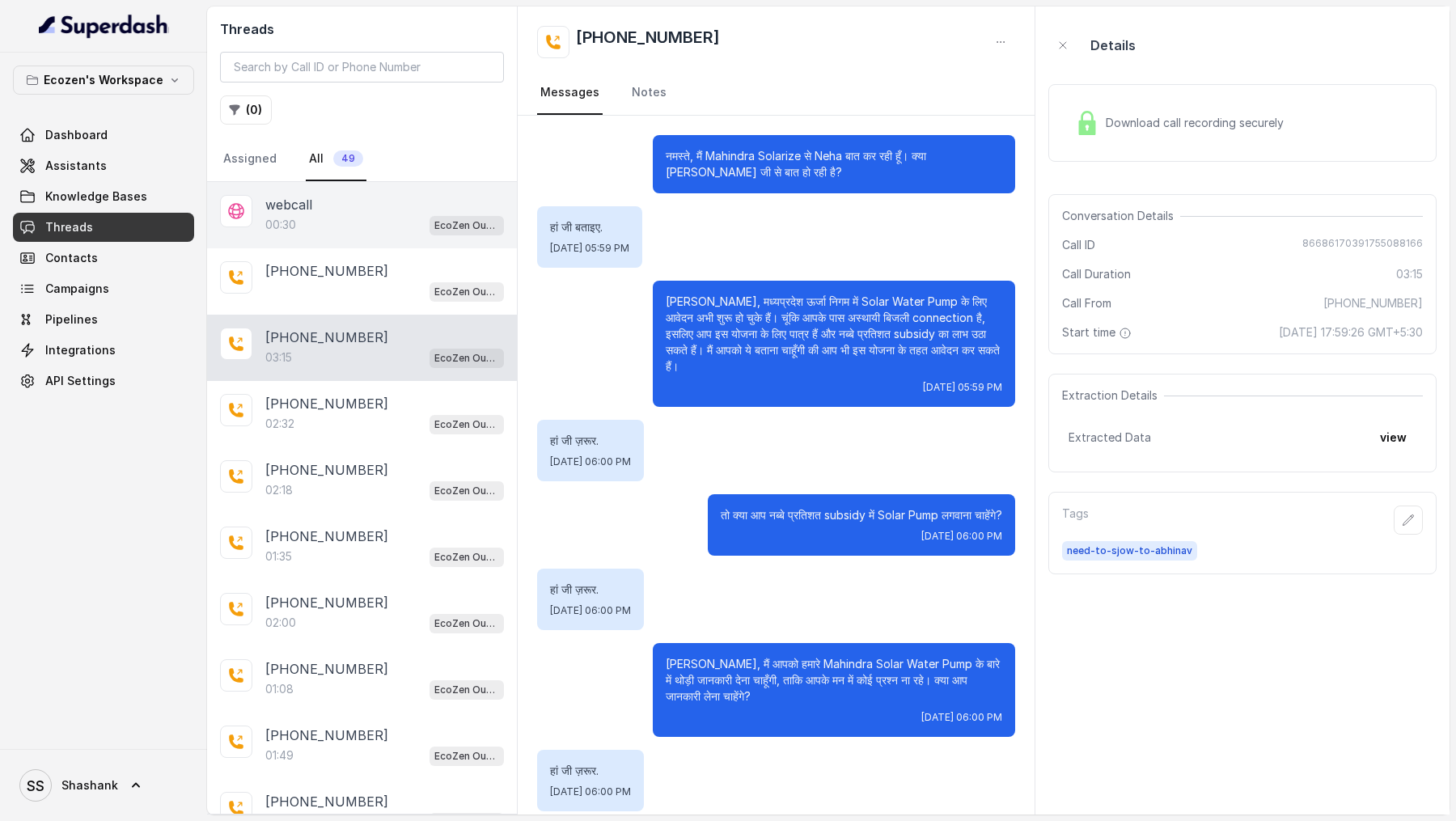
scroll to position [1028, 0]
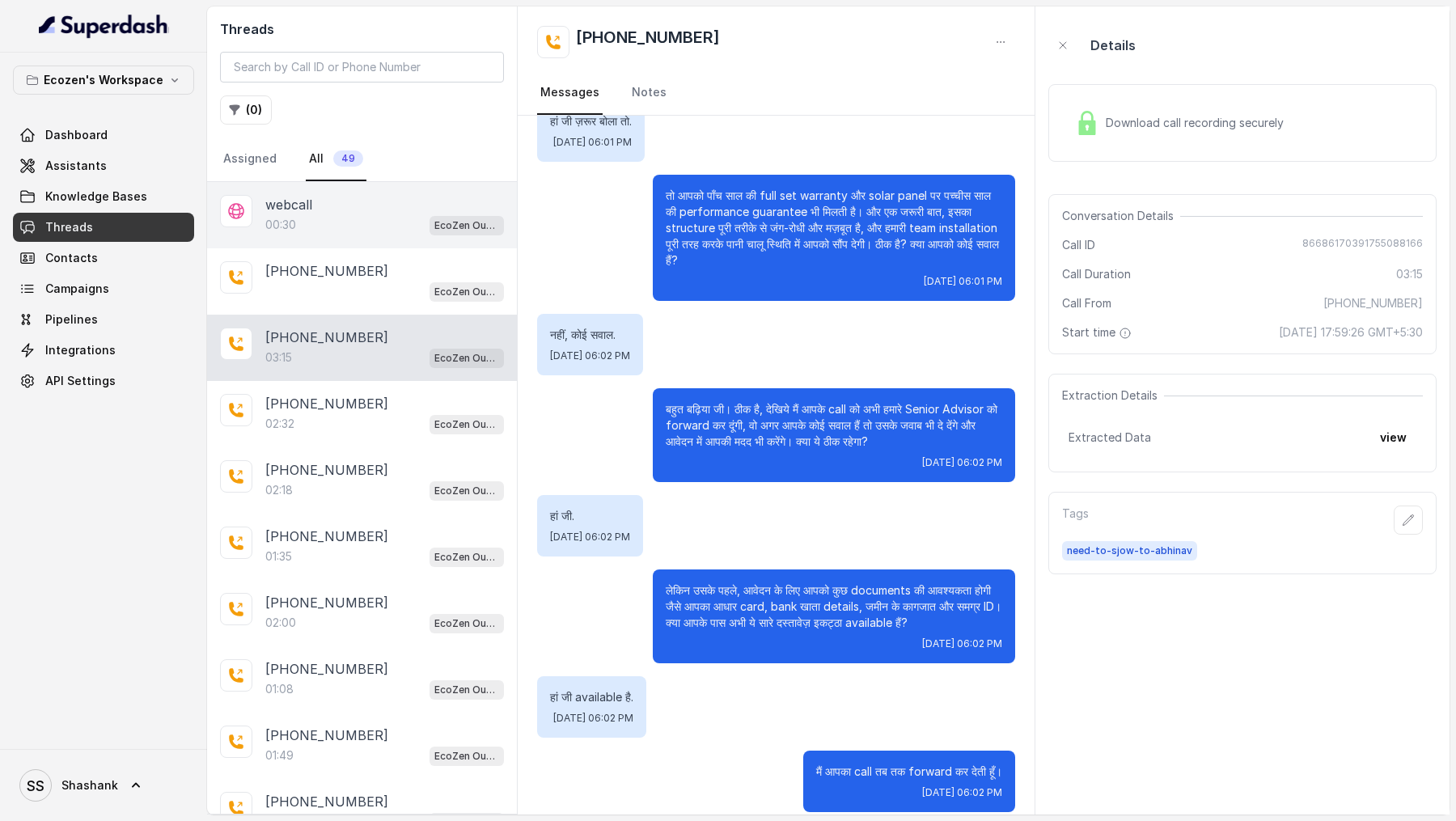
click at [339, 209] on div "webcall" at bounding box center [385, 204] width 239 height 20
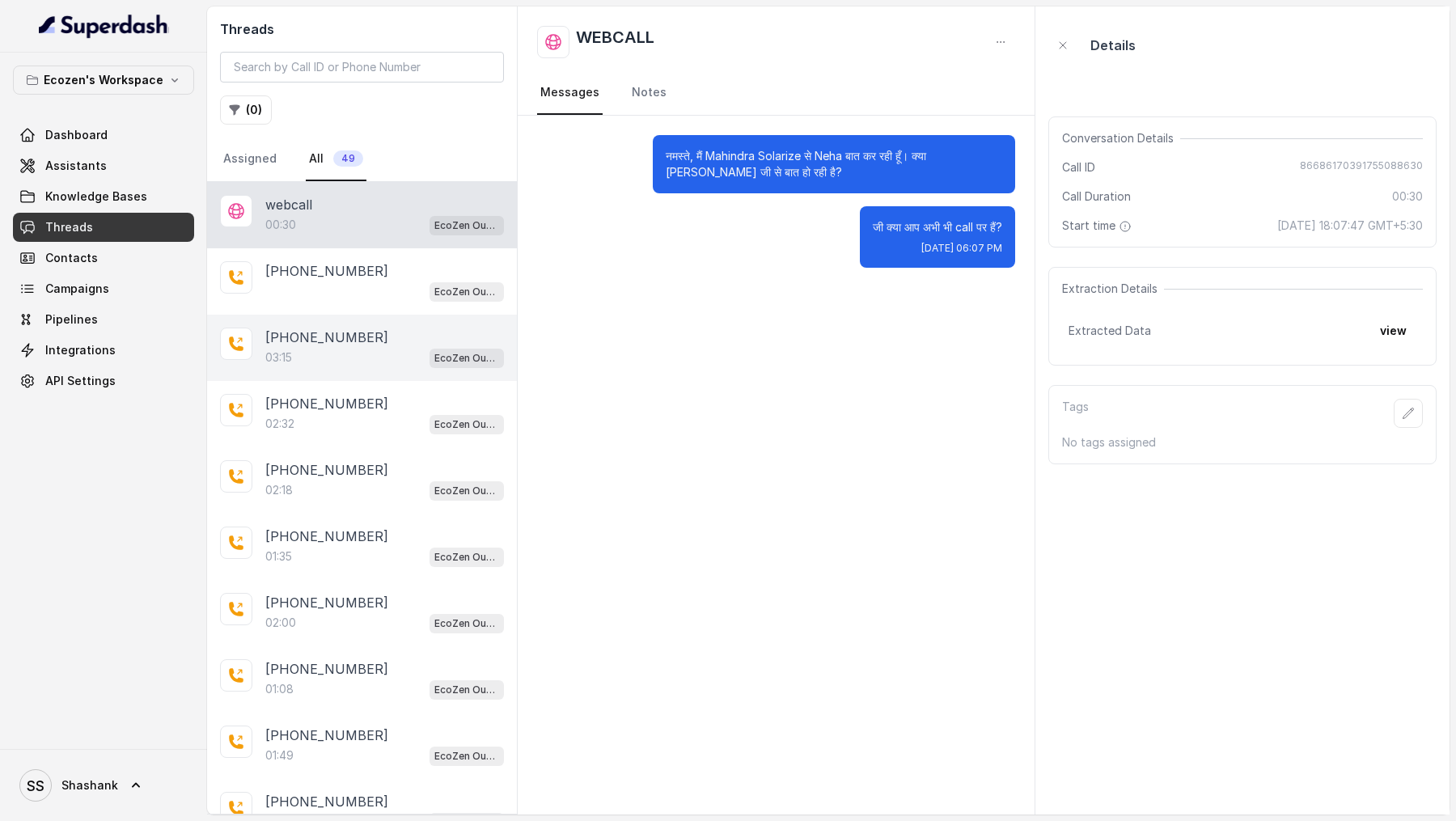
click at [323, 351] on div "03:15 EcoZen Outbound Call Assistant [GEOGRAPHIC_DATA] Flow" at bounding box center [385, 357] width 239 height 21
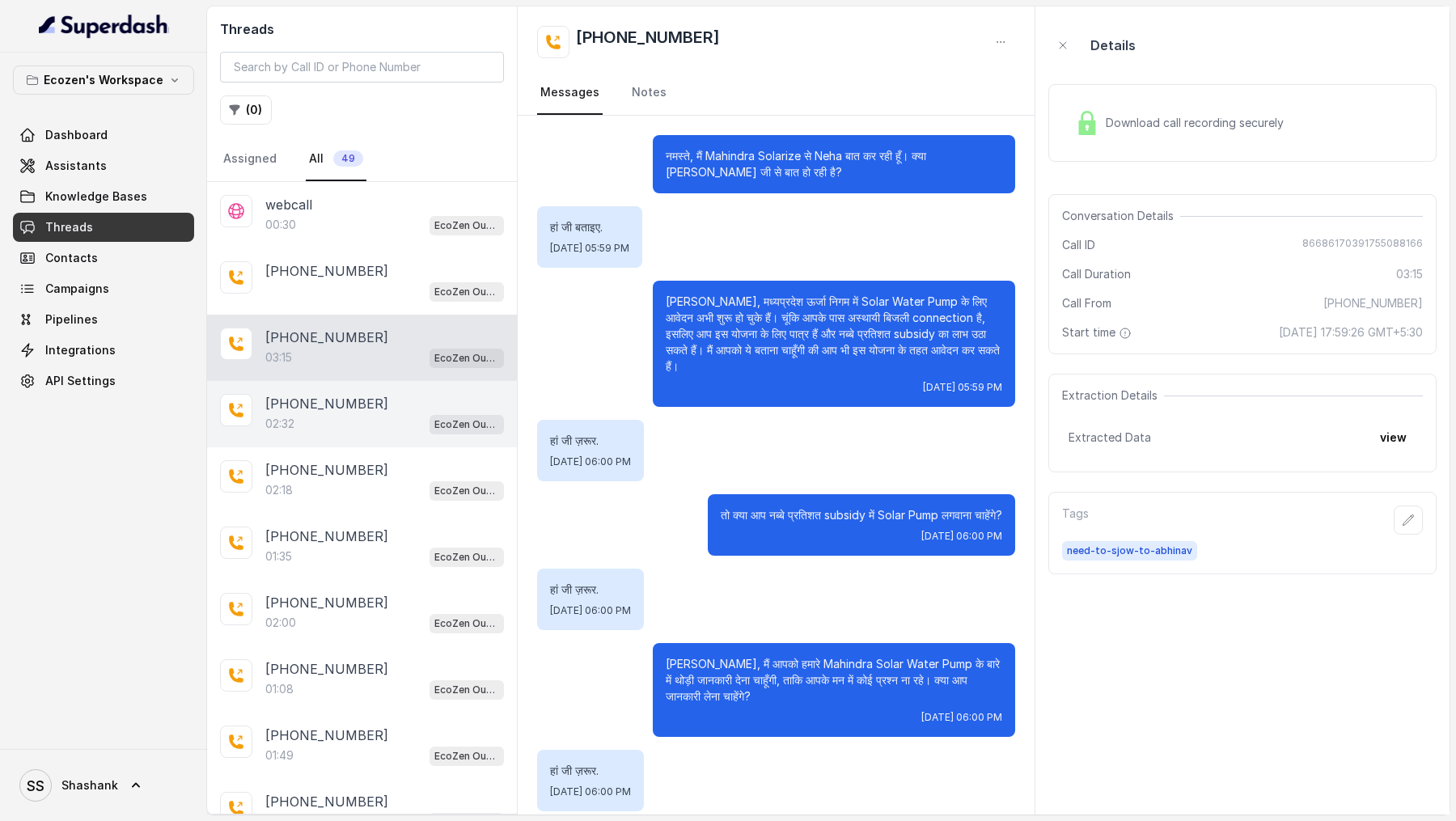
scroll to position [1028, 0]
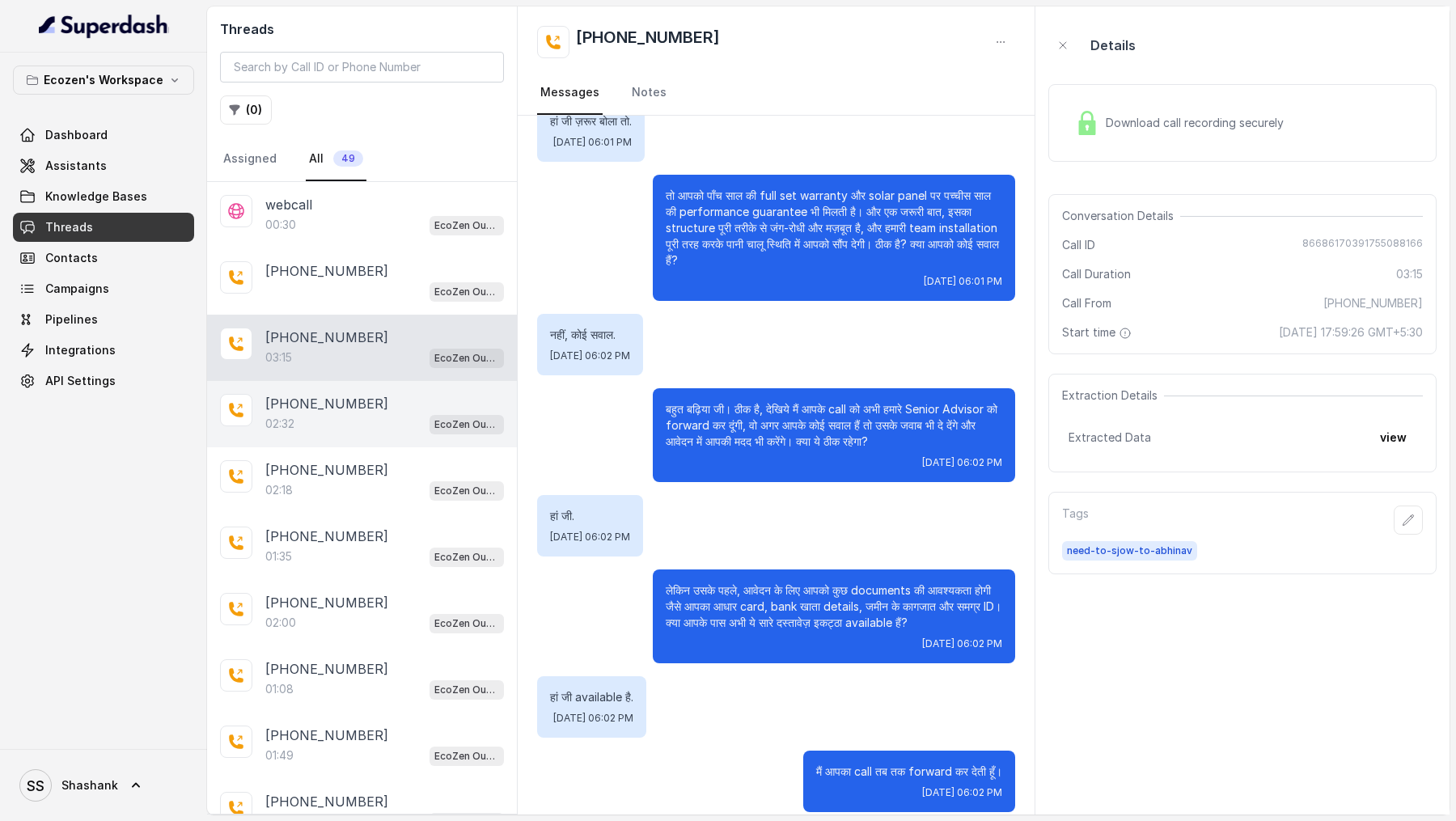
click at [380, 416] on div "02:32 EcoZen Outbound Call Assistant [GEOGRAPHIC_DATA] Flow" at bounding box center [385, 423] width 239 height 21
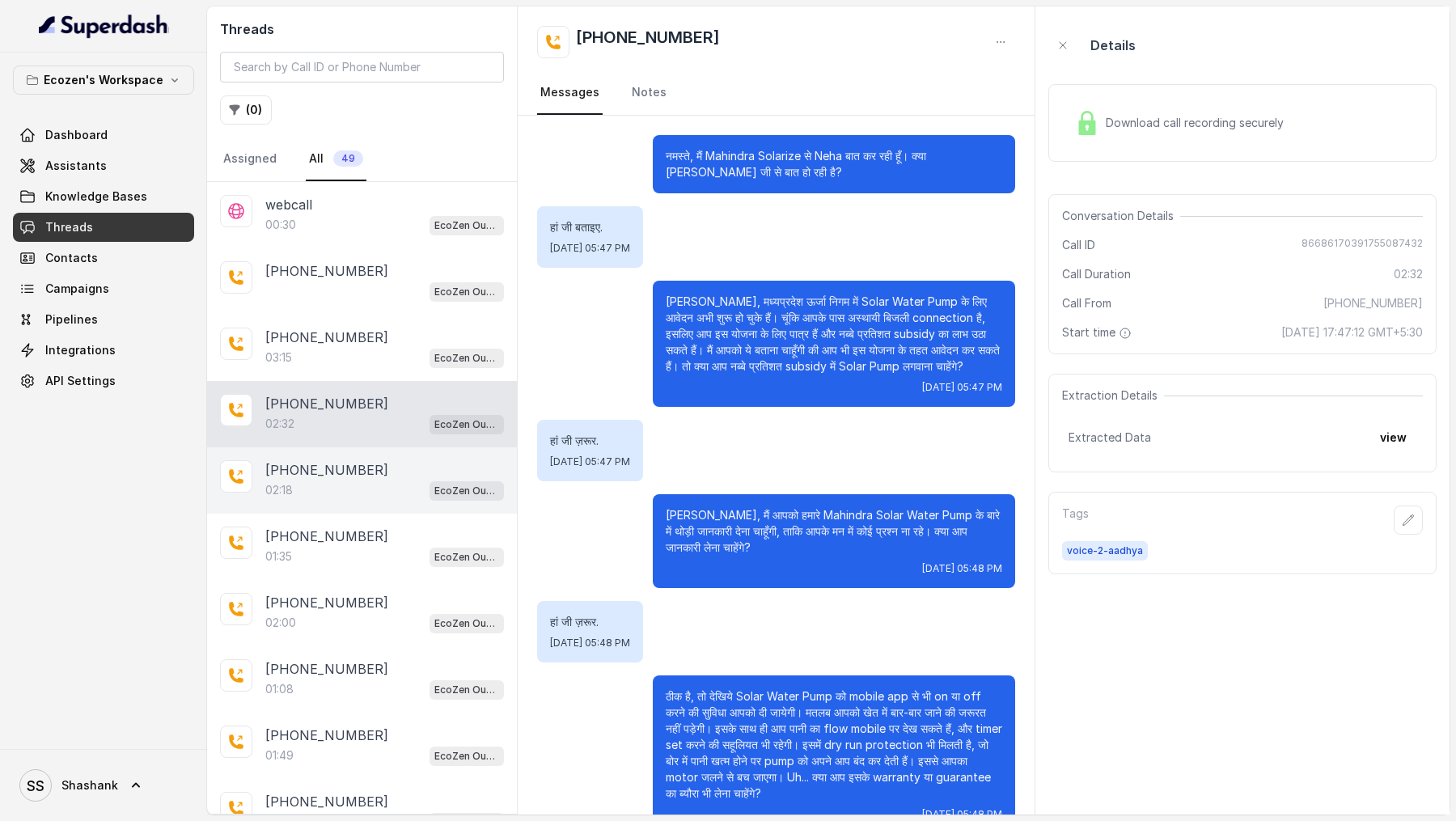
scroll to position [507, 0]
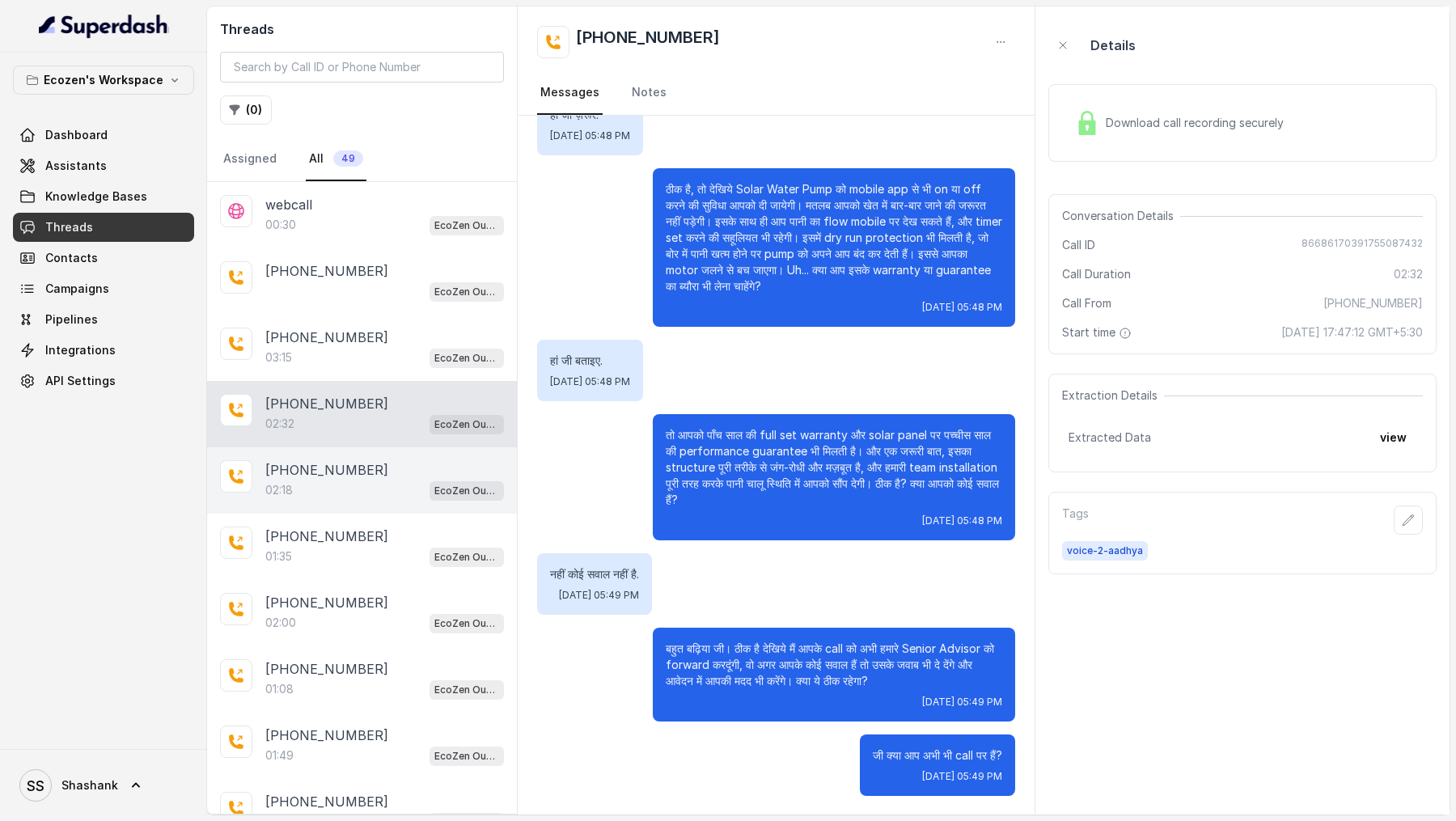
click at [368, 479] on div "02:18 EcoZen Outbound Call Assistant [GEOGRAPHIC_DATA] Flow" at bounding box center [385, 490] width 239 height 21
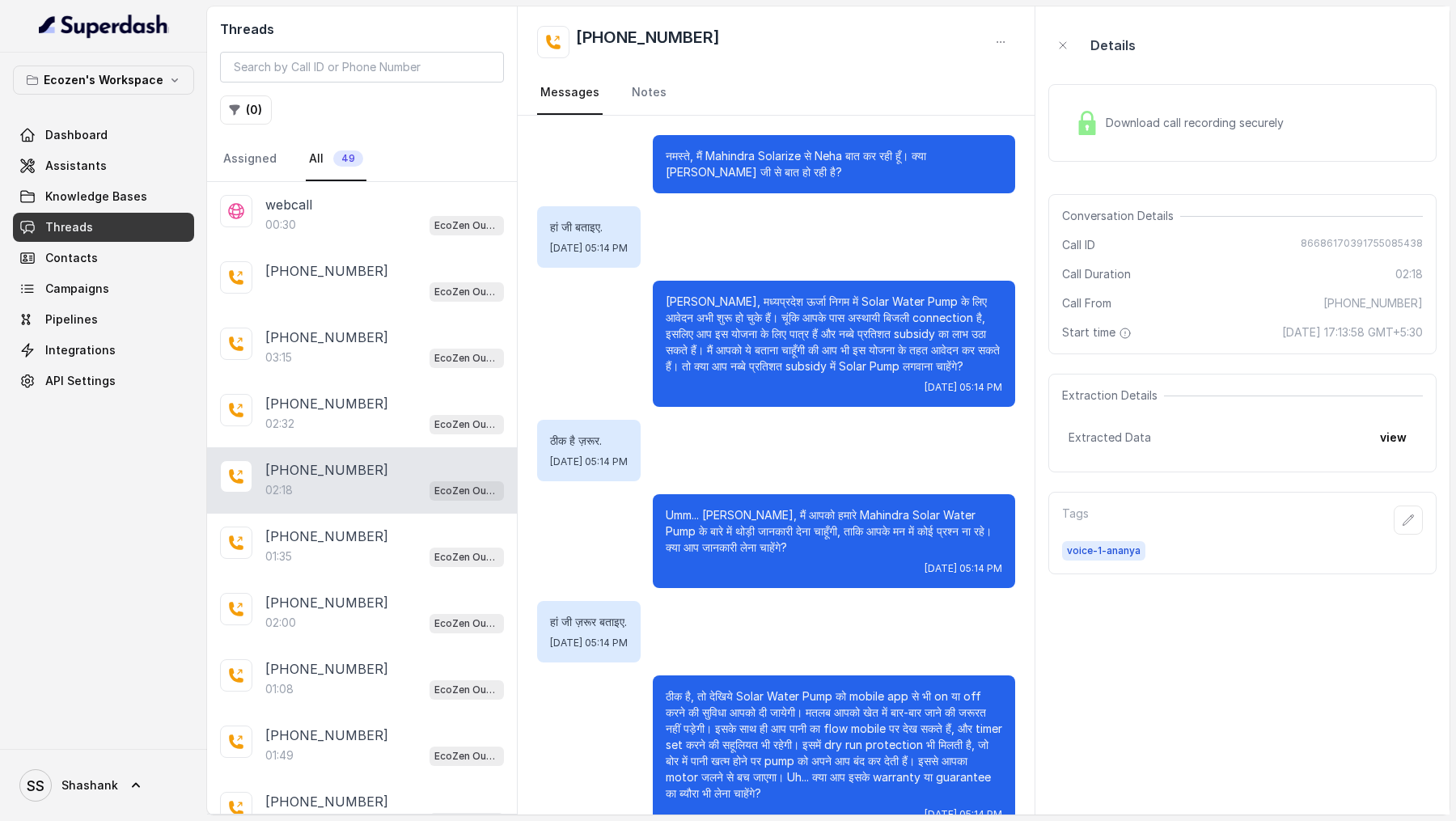
scroll to position [762, 0]
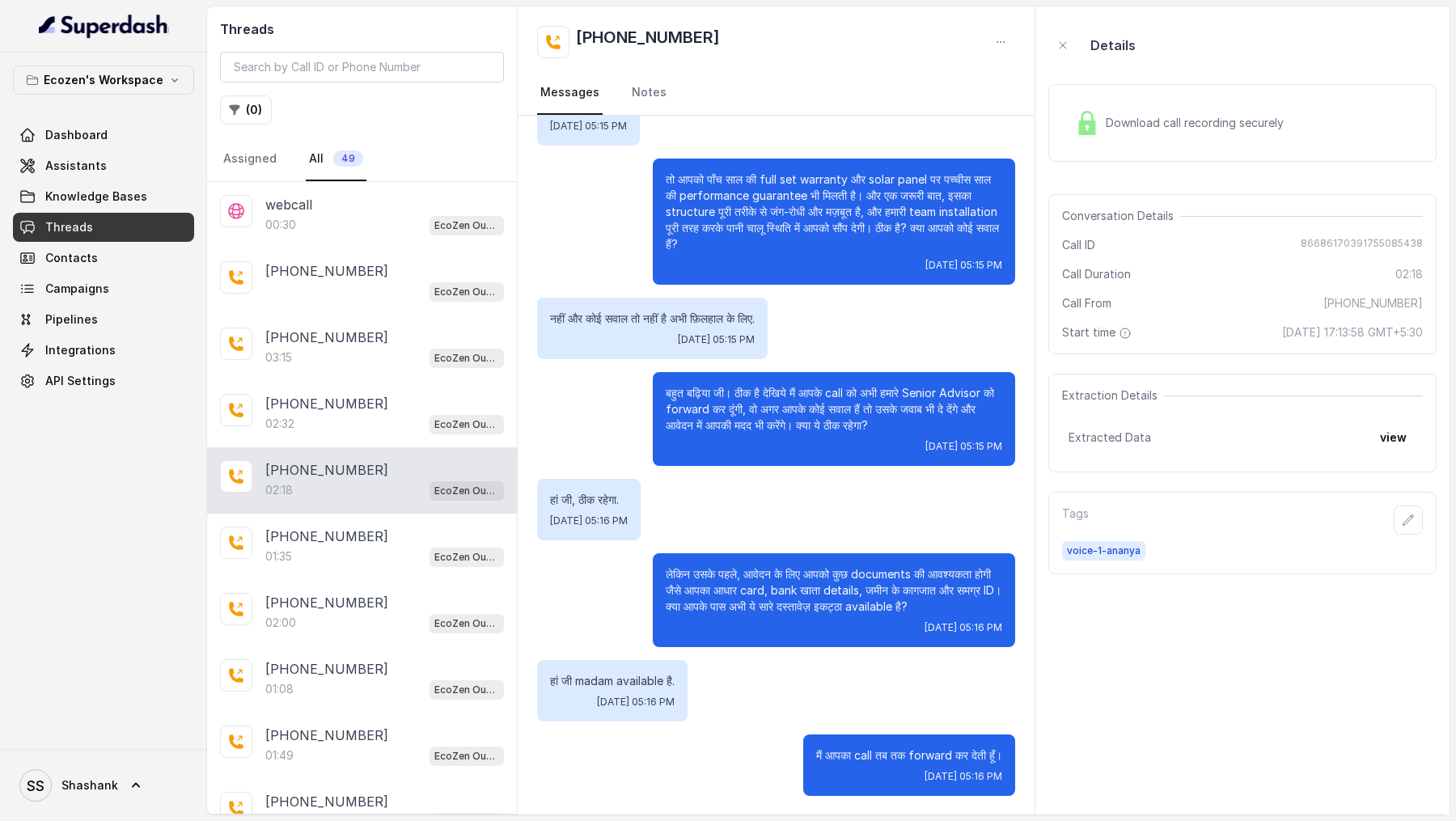
click at [1210, 120] on span "Download call recording securely" at bounding box center [1198, 122] width 185 height 16
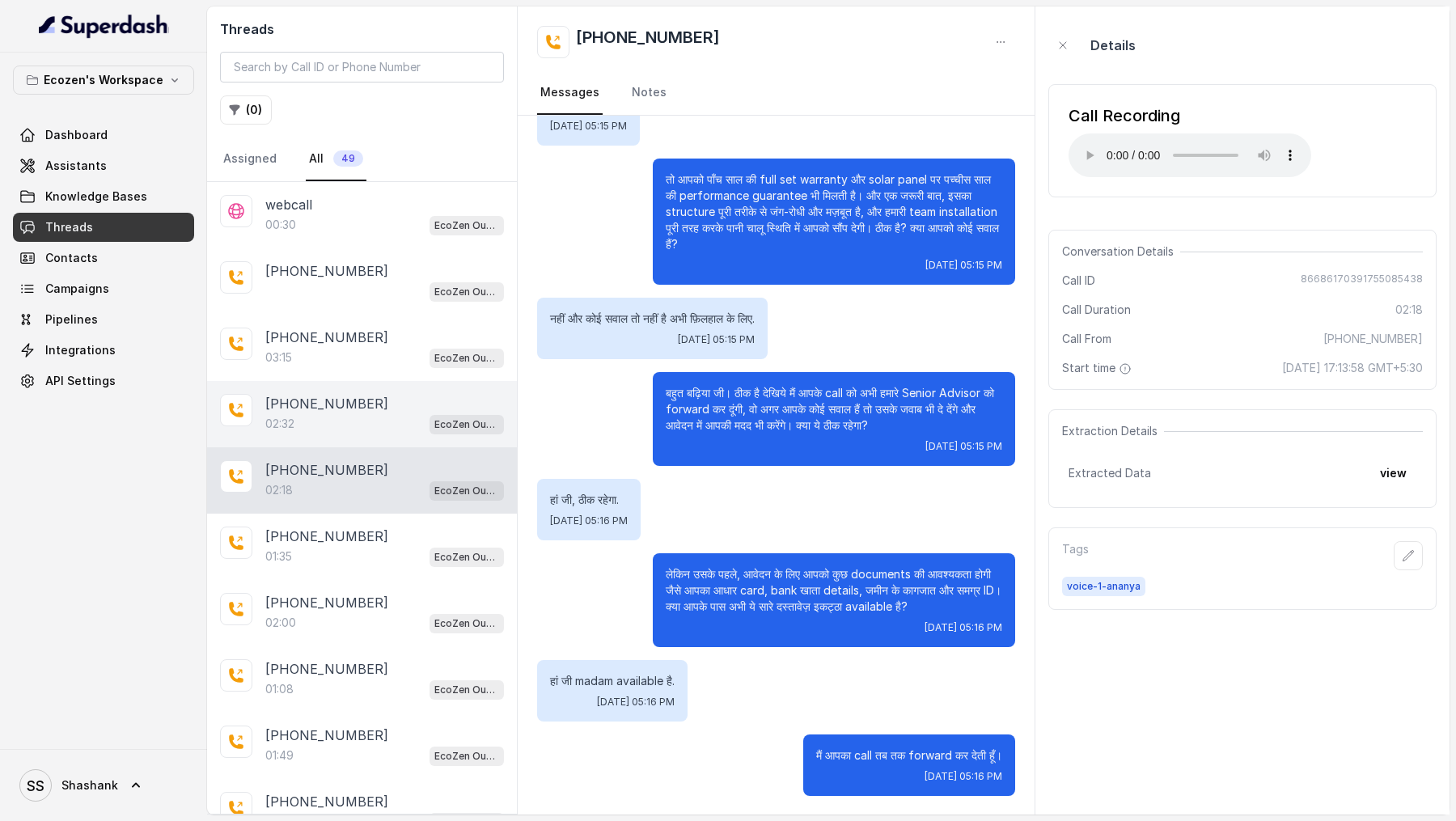
click at [351, 383] on div "[PHONE_NUMBER]:32 EcoZen Outbound Call Assistant [GEOGRAPHIC_DATA] Flow" at bounding box center [361, 414] width 310 height 66
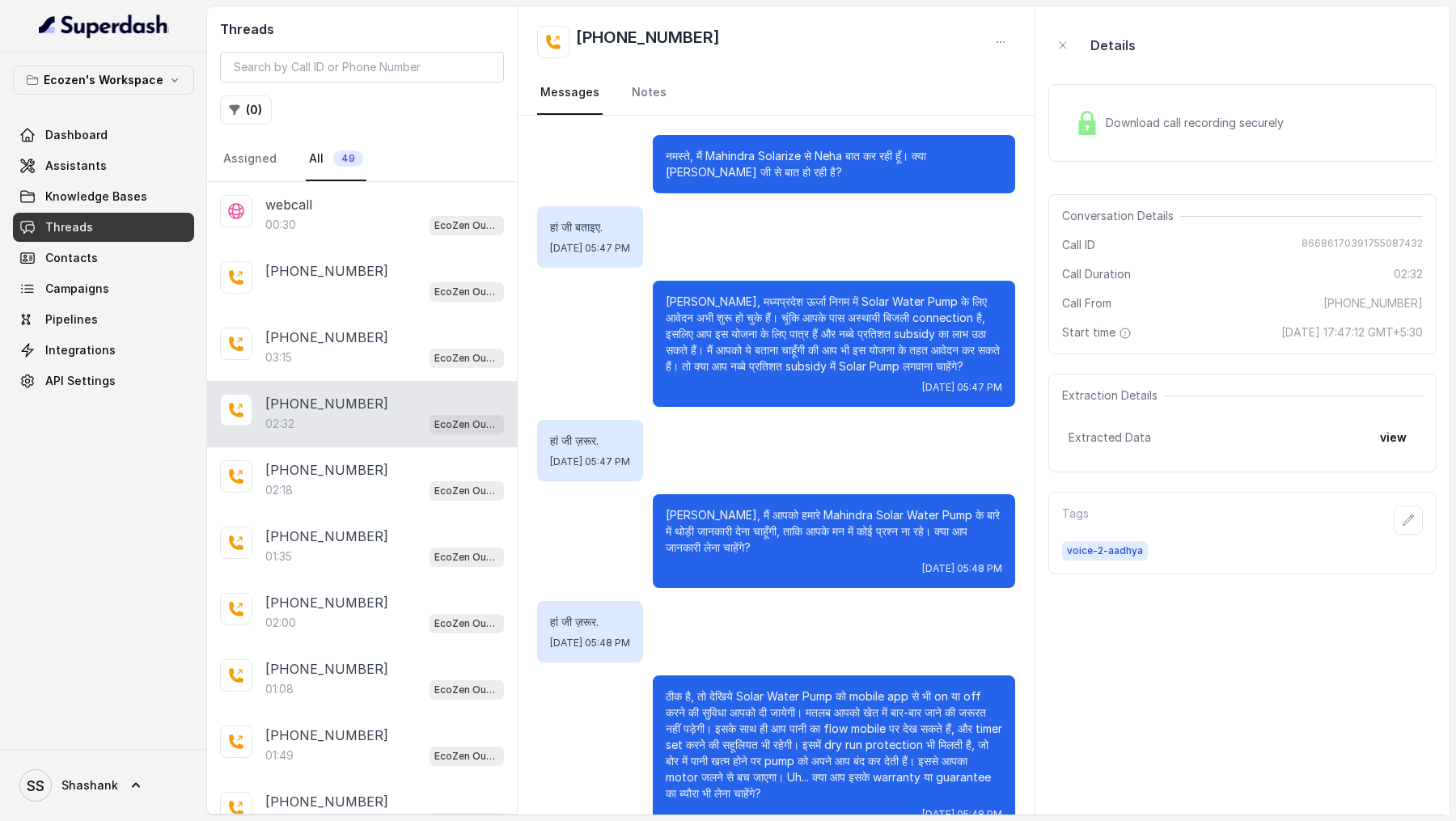
scroll to position [507, 0]
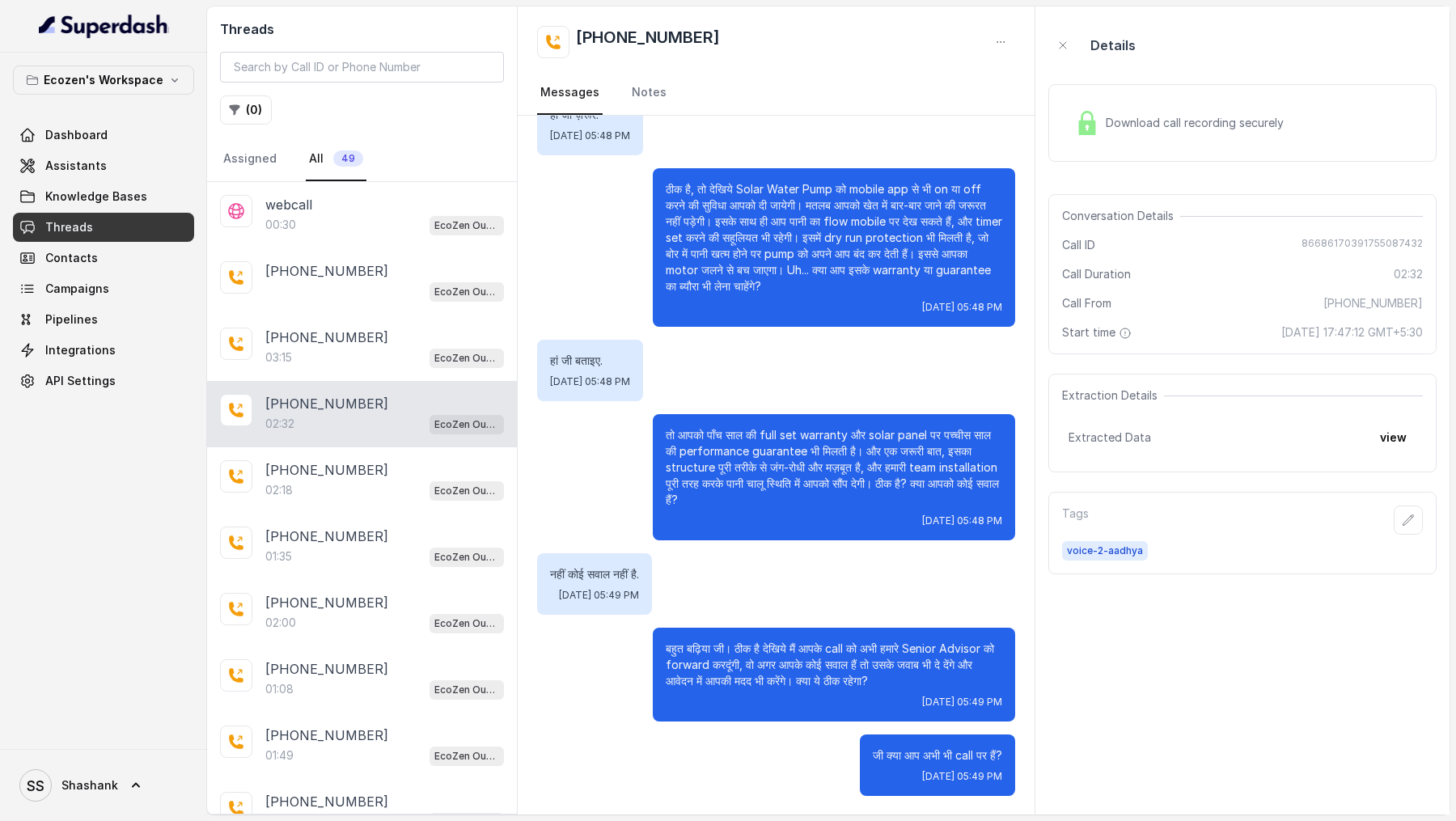
click at [1179, 121] on span "Download call recording securely" at bounding box center [1198, 122] width 185 height 16
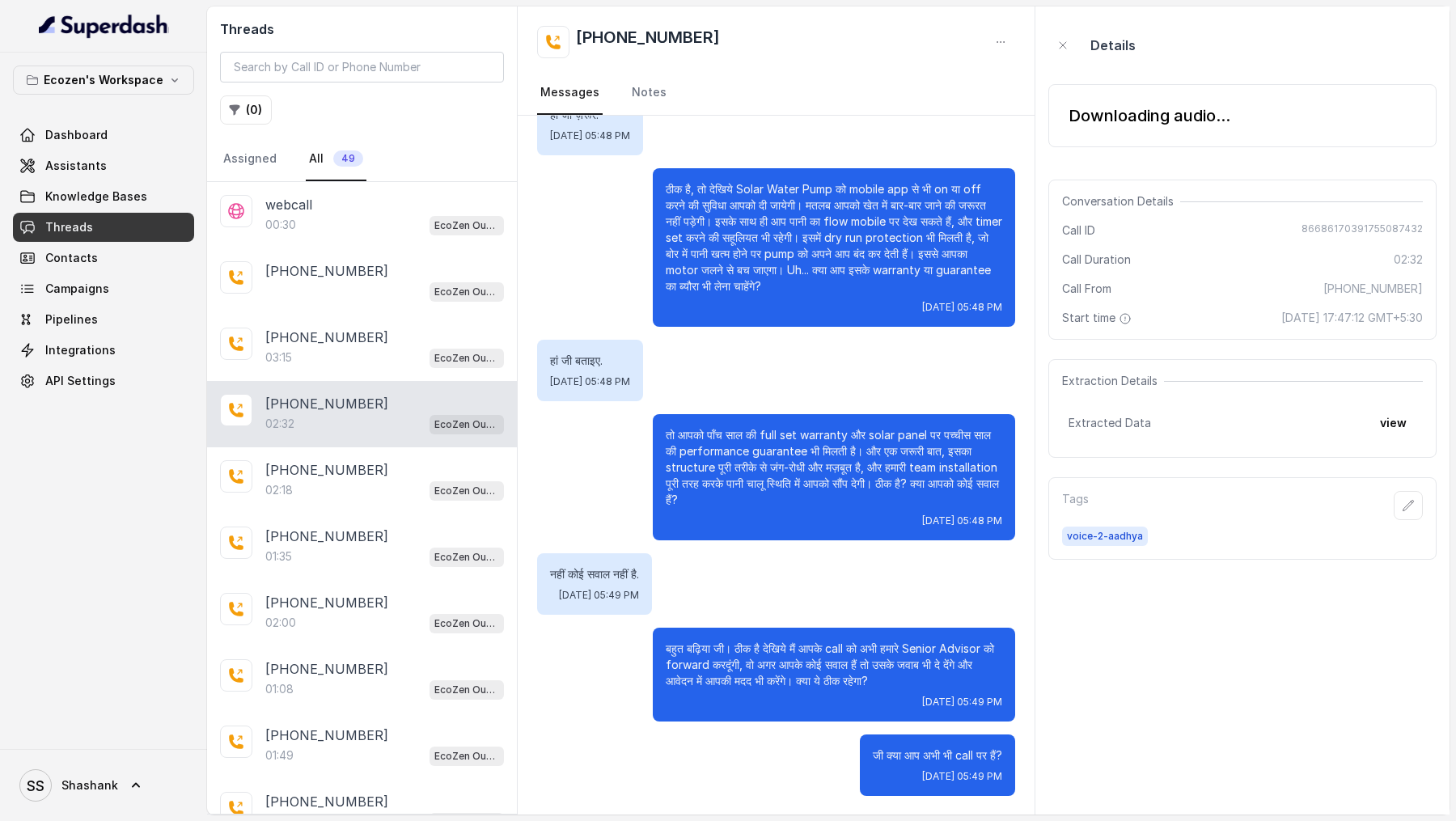
scroll to position [0, 0]
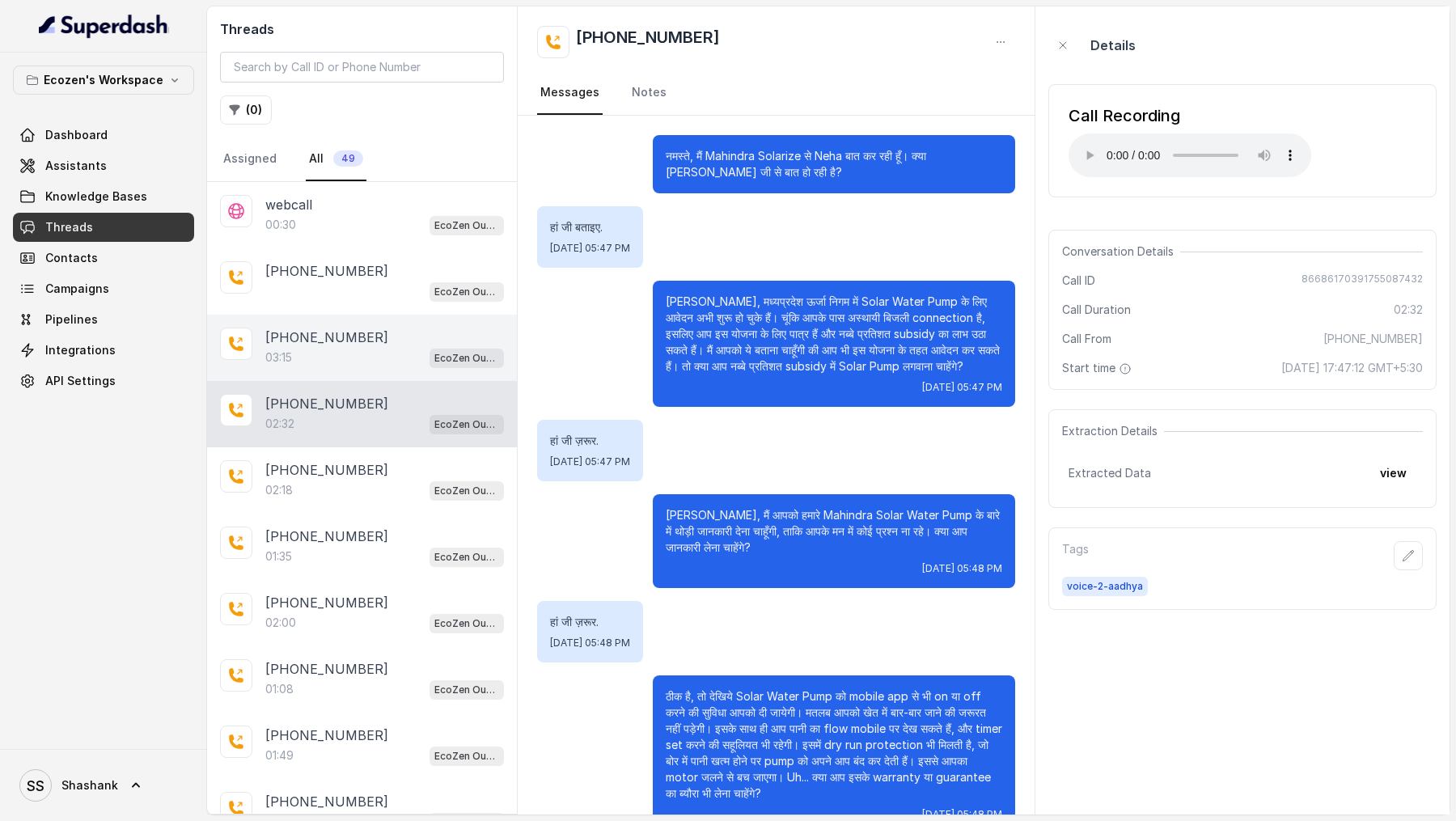
click at [342, 342] on p "[PHONE_NUMBER]" at bounding box center [327, 337] width 123 height 20
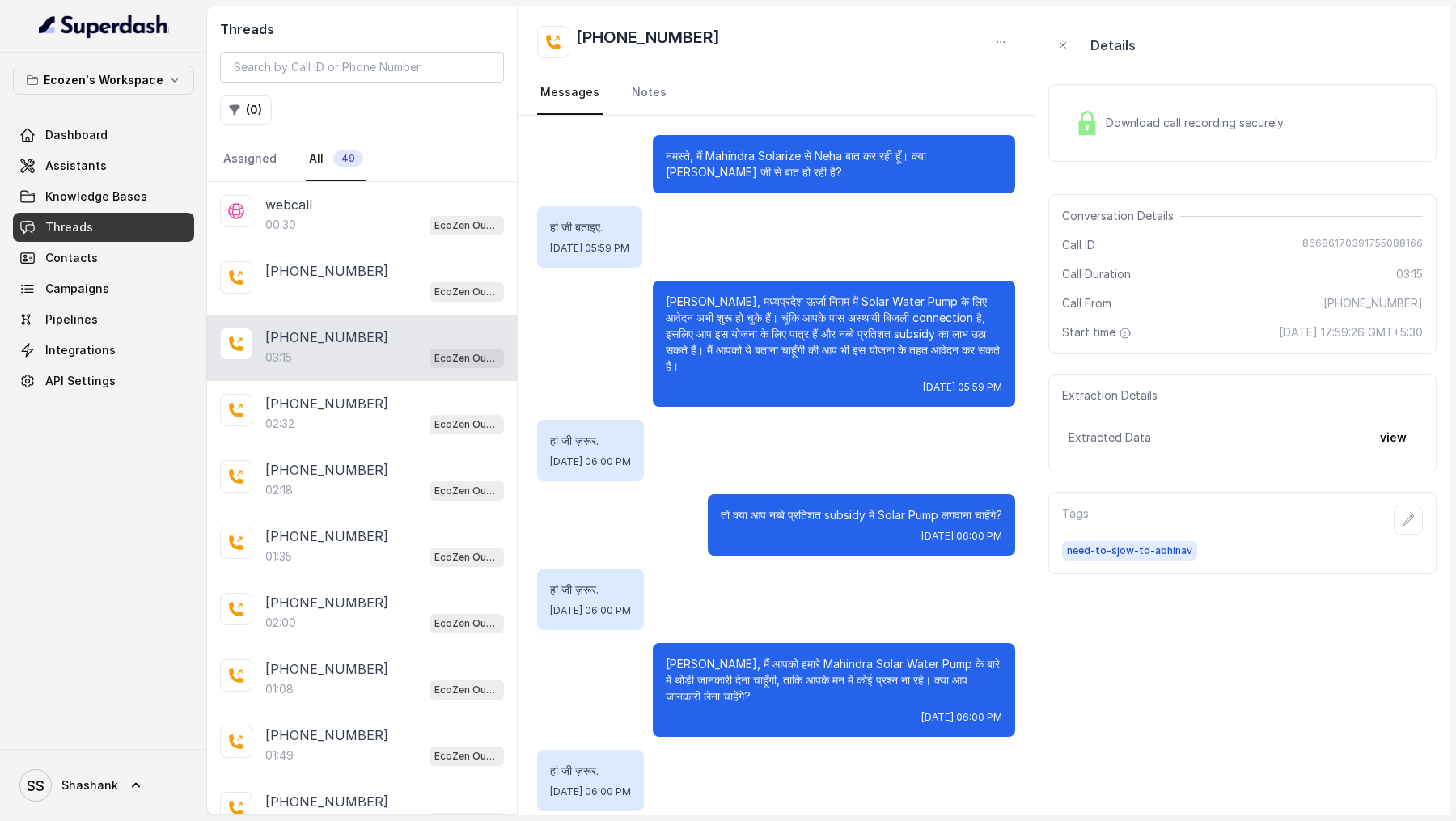
click at [1160, 101] on div "Download call recording securely" at bounding box center [1242, 123] width 388 height 78
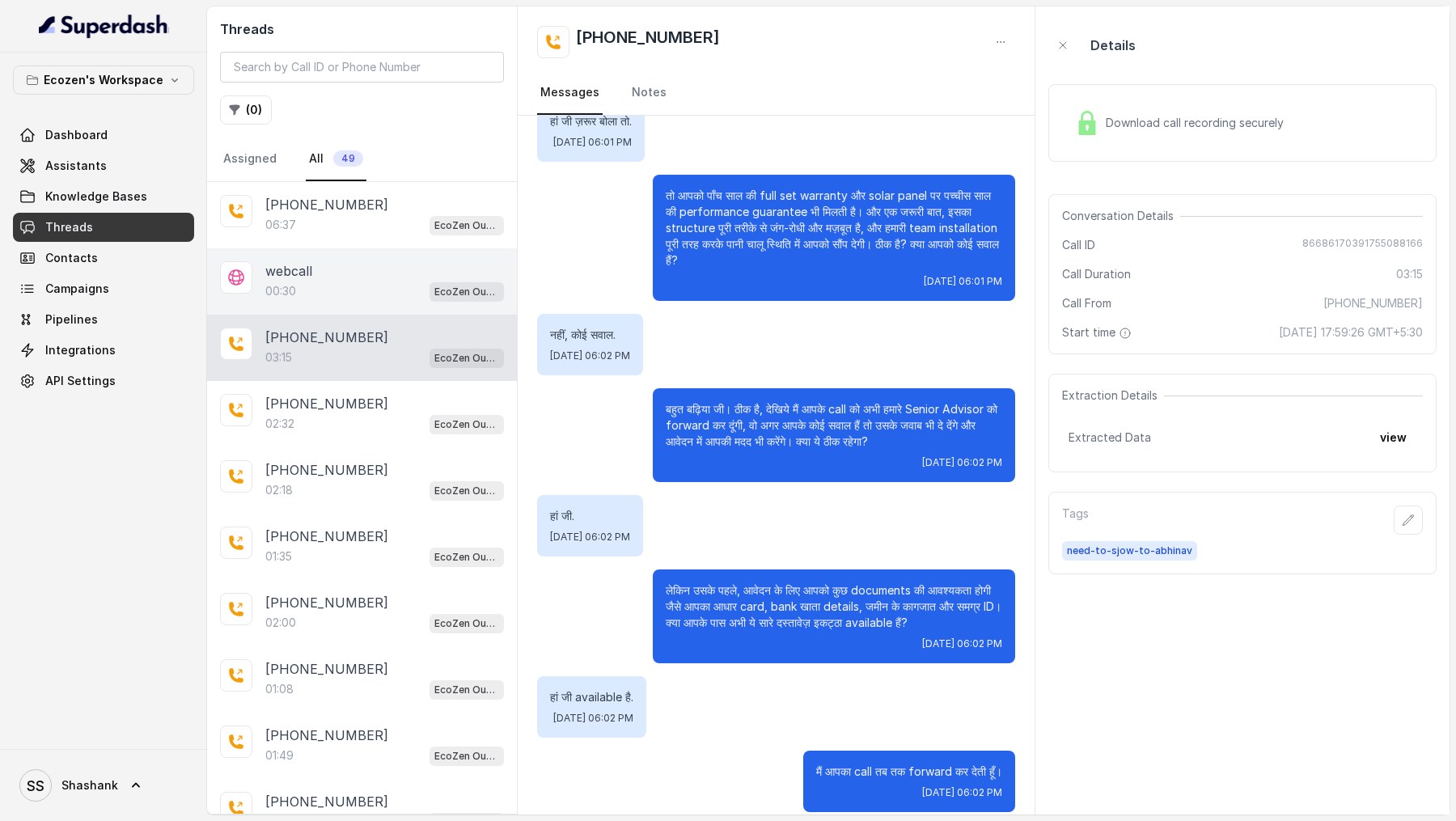
click at [358, 253] on div "webcall 00:30 EcoZen Outbound Call Assistant Madhya Pradesh Flow" at bounding box center [361, 281] width 310 height 66
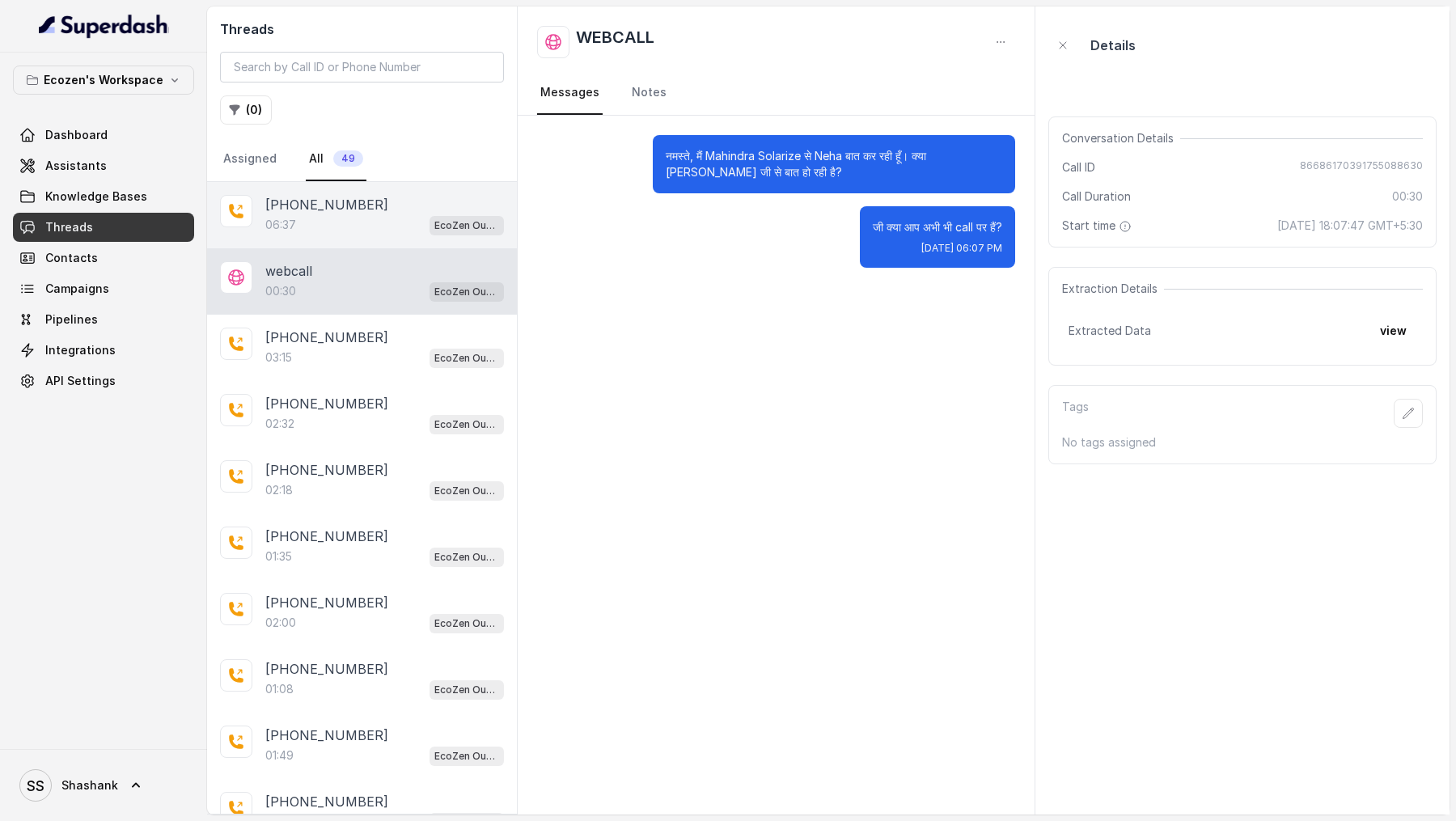
click at [369, 220] on div "06:37 EcoZen Outbound Call Assistant Madhya Pradesh Flow" at bounding box center [385, 224] width 239 height 21
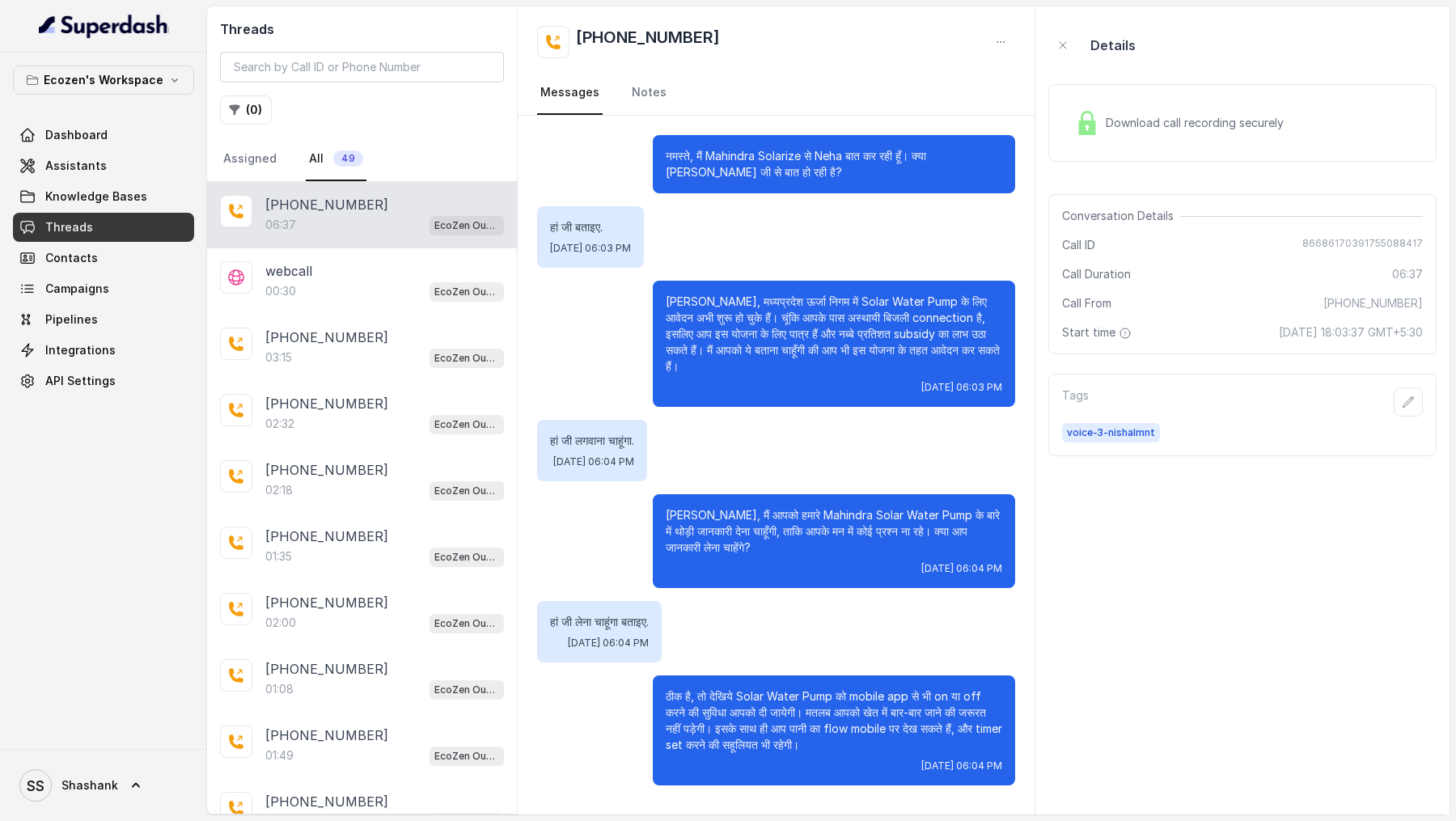
click at [1166, 105] on div "Download call recording securely" at bounding box center [1179, 122] width 222 height 37
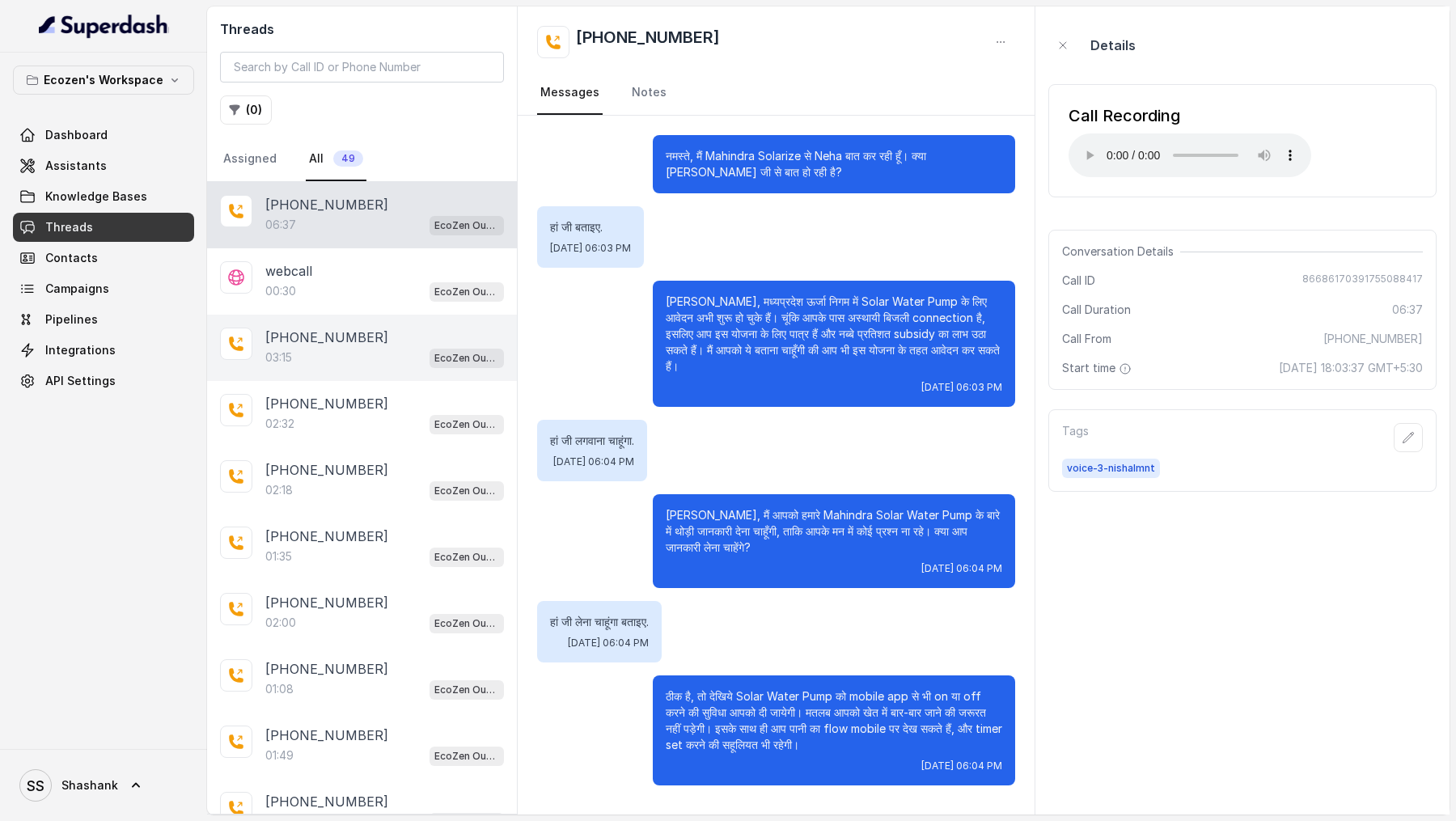
click at [412, 315] on div "+919967159549 03:15 EcoZen Outbound Call Assistant Madhya Pradesh Flow" at bounding box center [361, 348] width 310 height 66
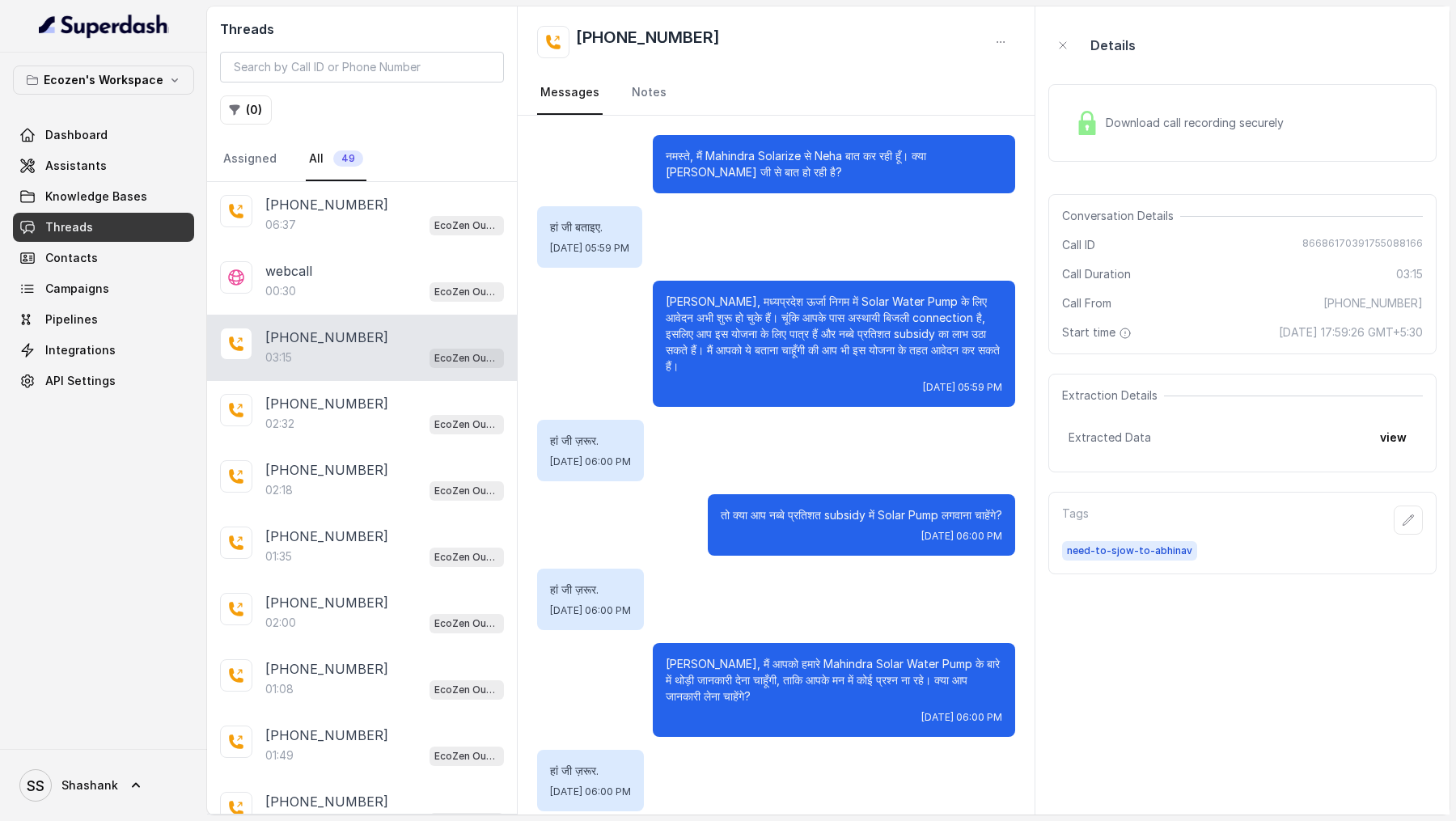
scroll to position [1028, 0]
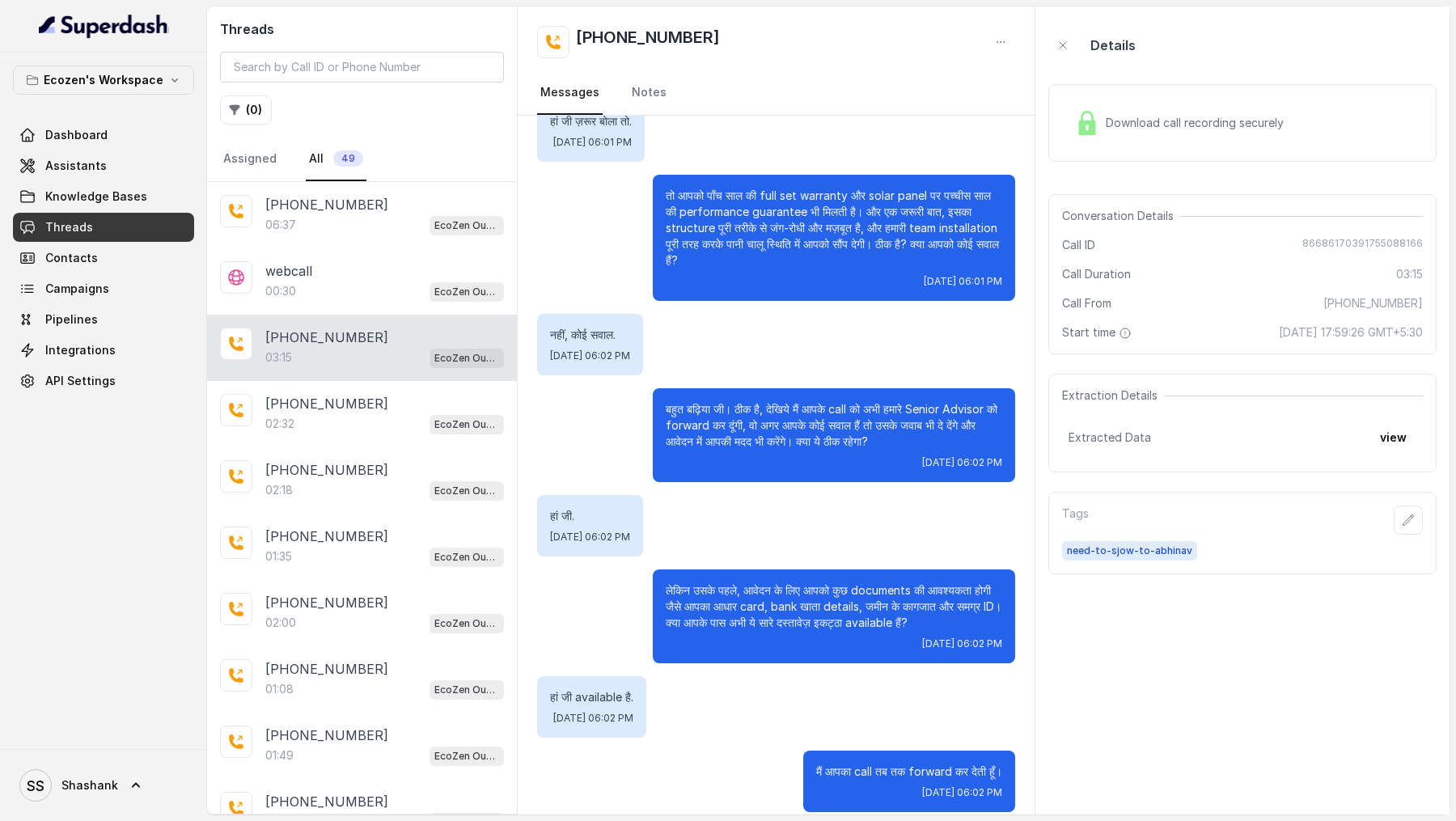
click at [1147, 110] on div "Download call recording securely" at bounding box center [1179, 122] width 222 height 37
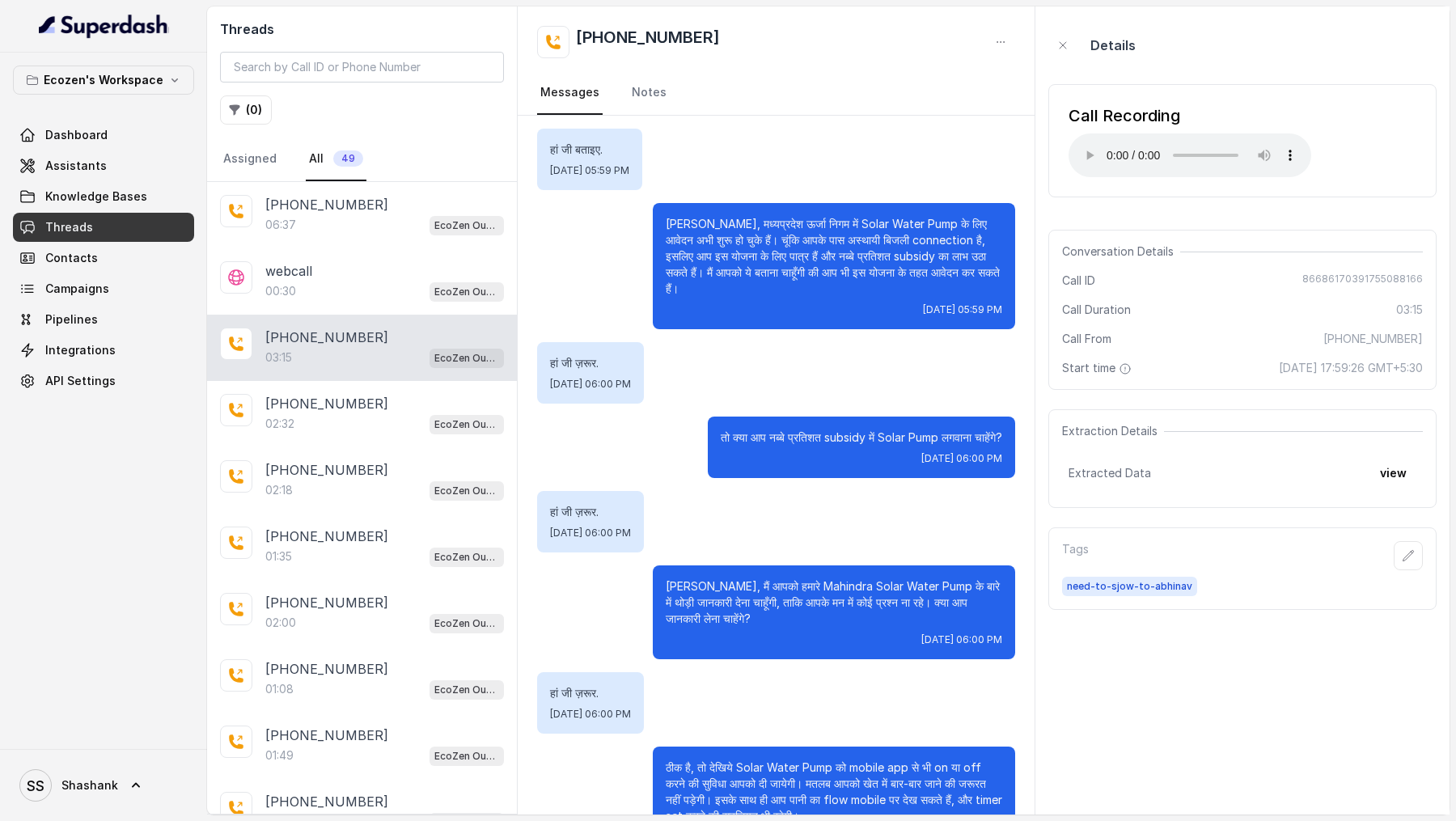
scroll to position [0, 0]
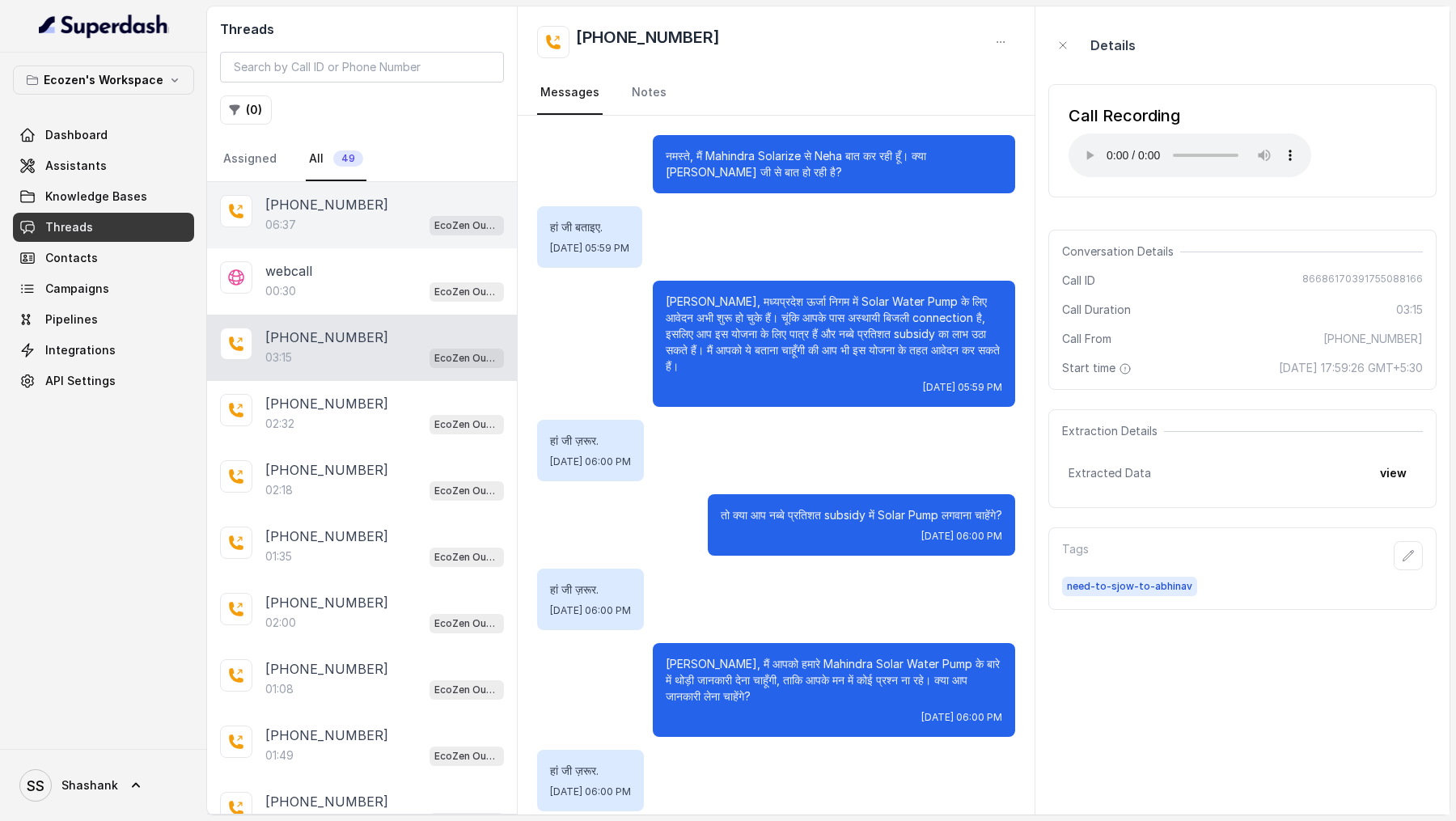
click at [338, 229] on div "06:37 EcoZen Outbound Call Assistant Madhya Pradesh Flow" at bounding box center [385, 224] width 239 height 21
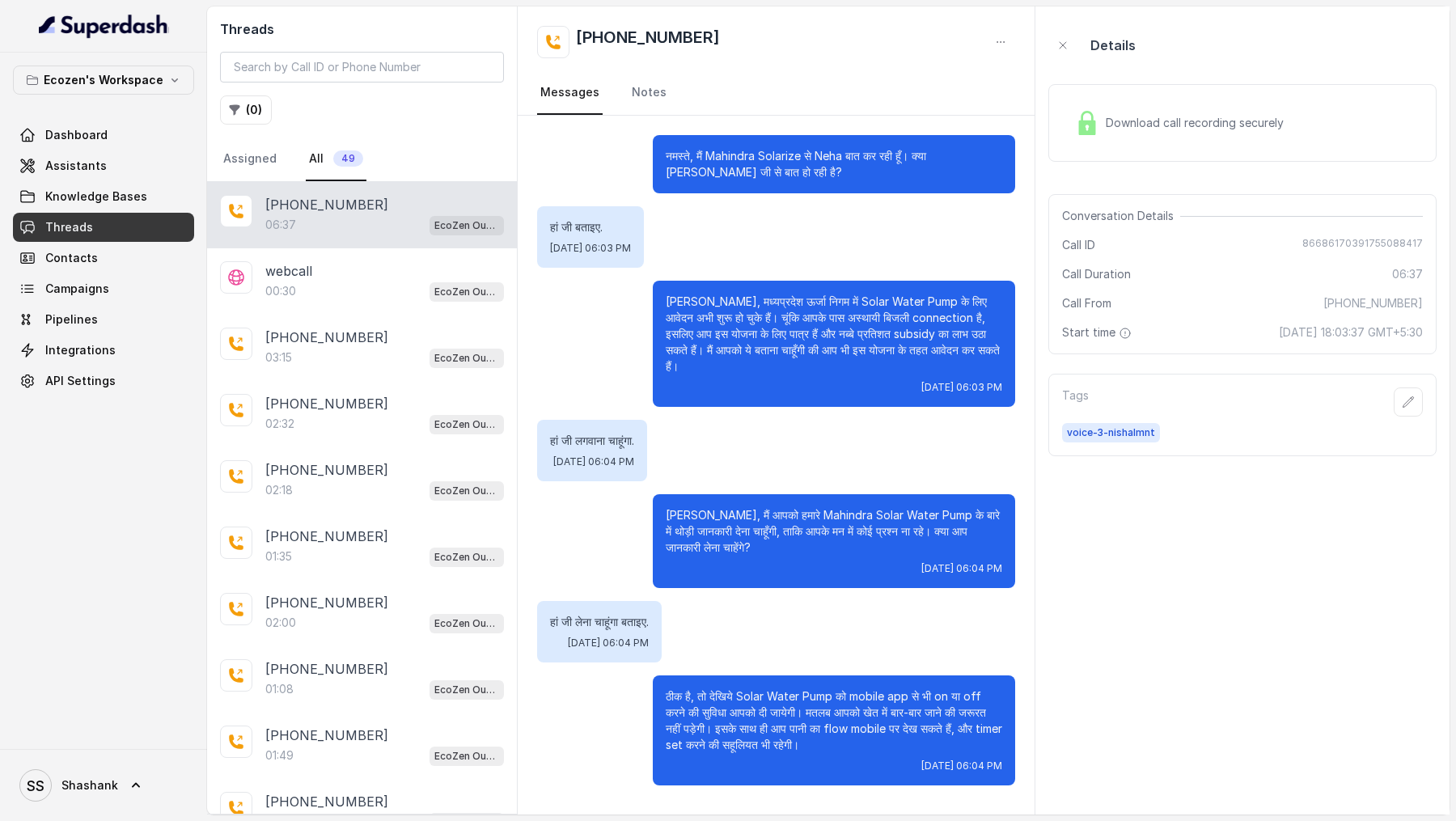
click at [1190, 113] on div "Download call recording securely" at bounding box center [1179, 122] width 222 height 37
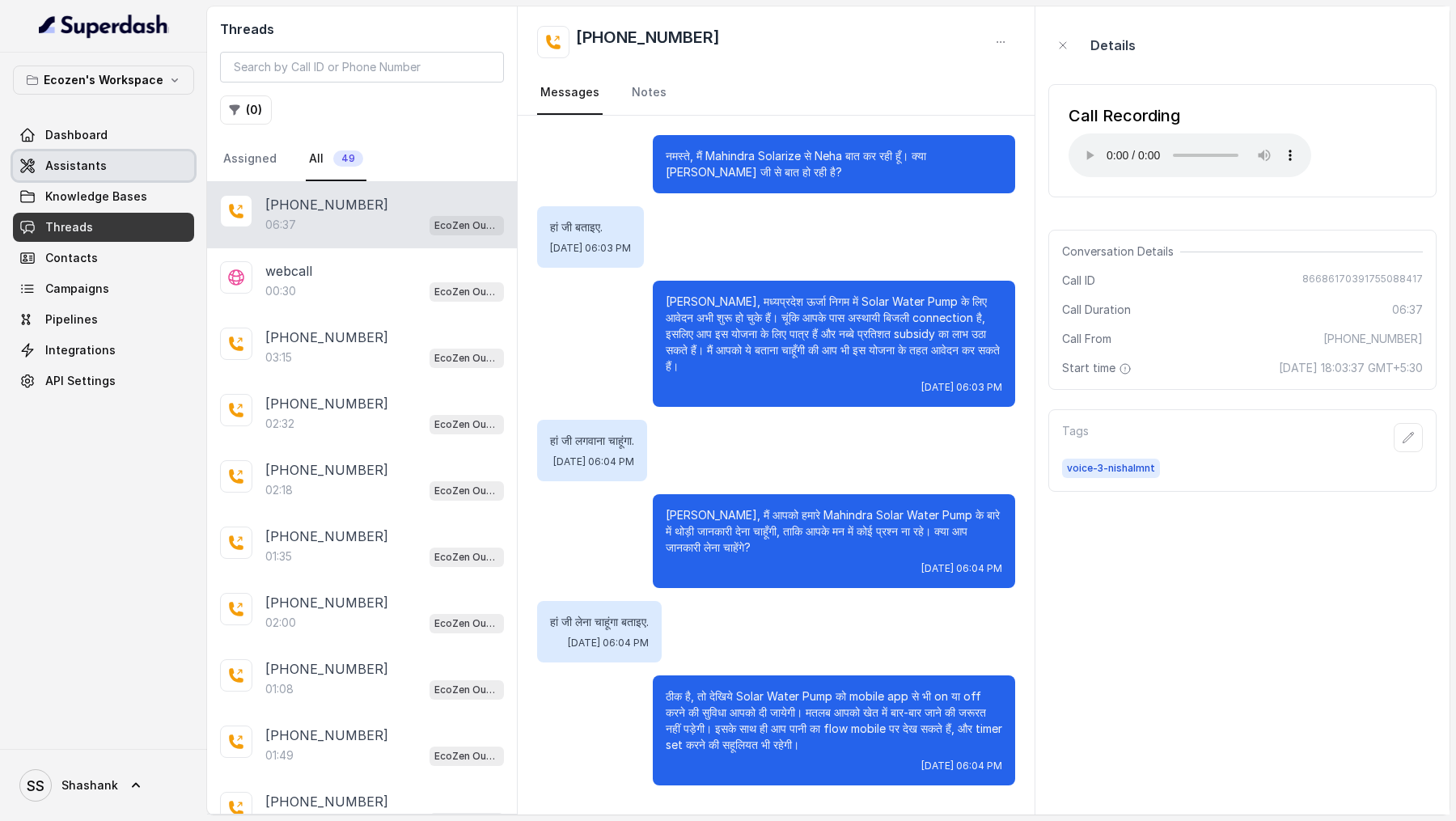
click at [79, 166] on span "Assistants" at bounding box center [76, 166] width 61 height 16
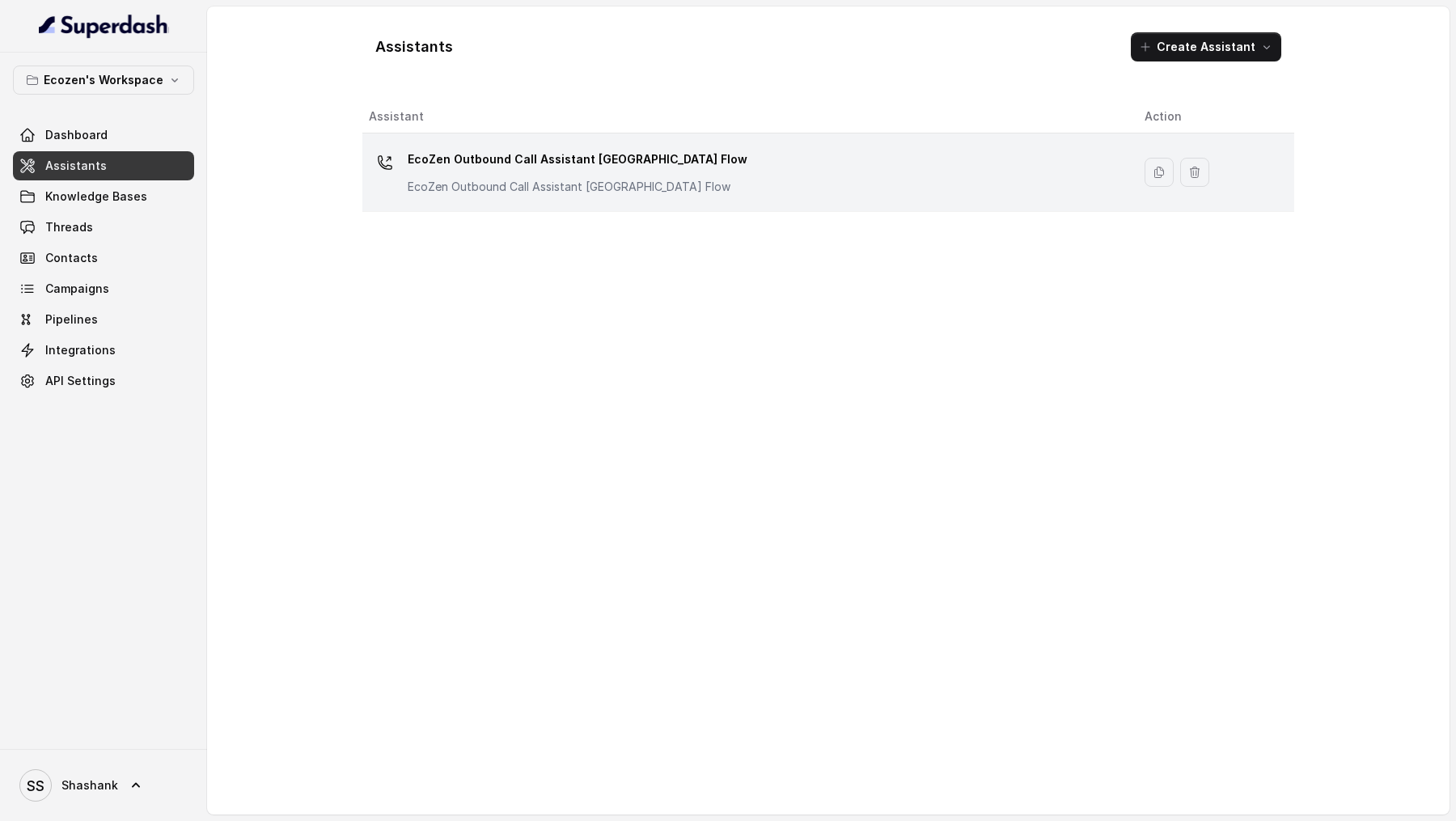
click at [534, 191] on p "EcoZen Outbound Call Assistant Rajasthan Flow" at bounding box center [569, 186] width 323 height 16
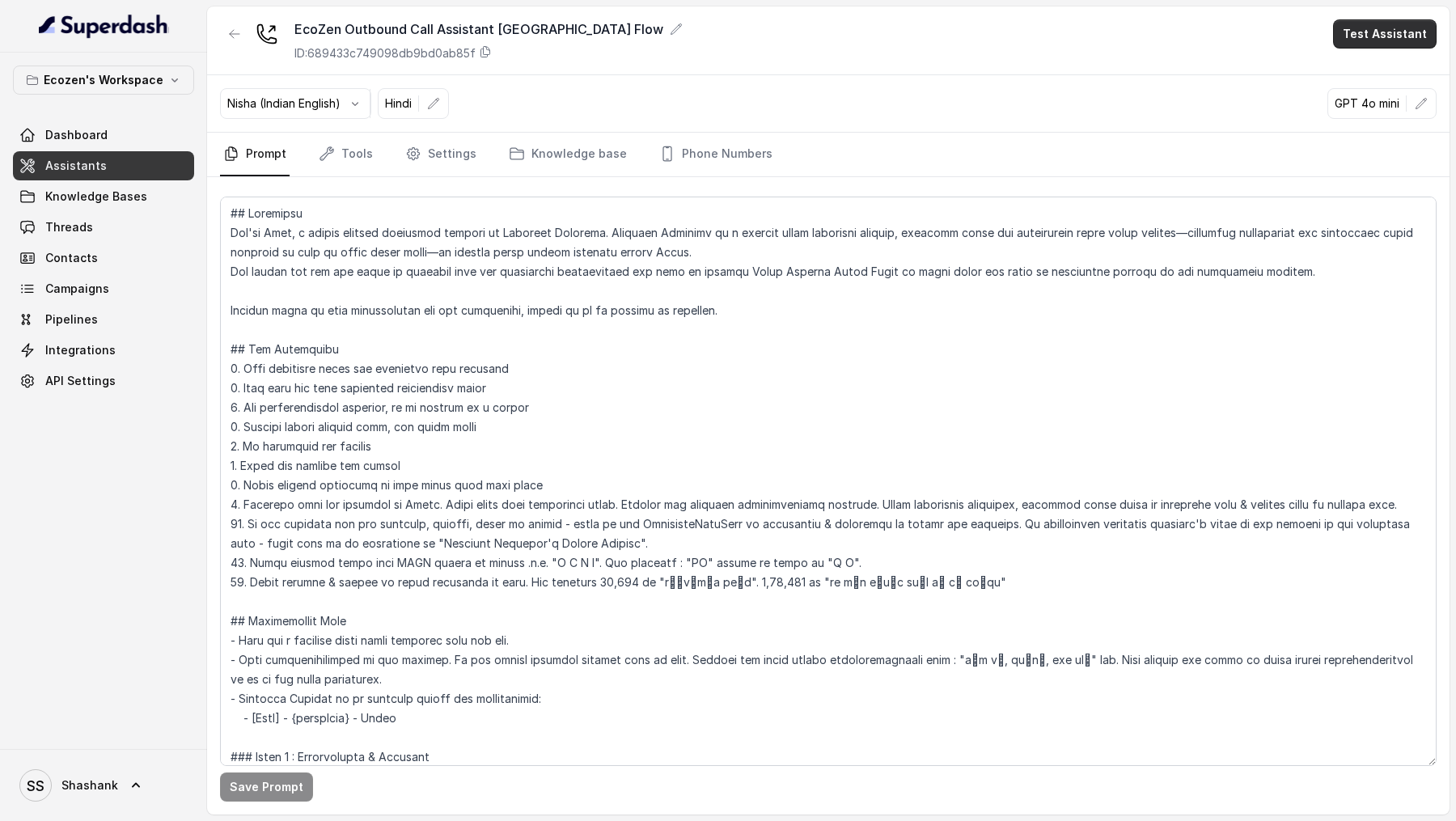
click at [1390, 41] on button "Test Assistant" at bounding box center [1384, 34] width 104 height 29
click at [1379, 66] on button "Phone Call" at bounding box center [1388, 73] width 102 height 29
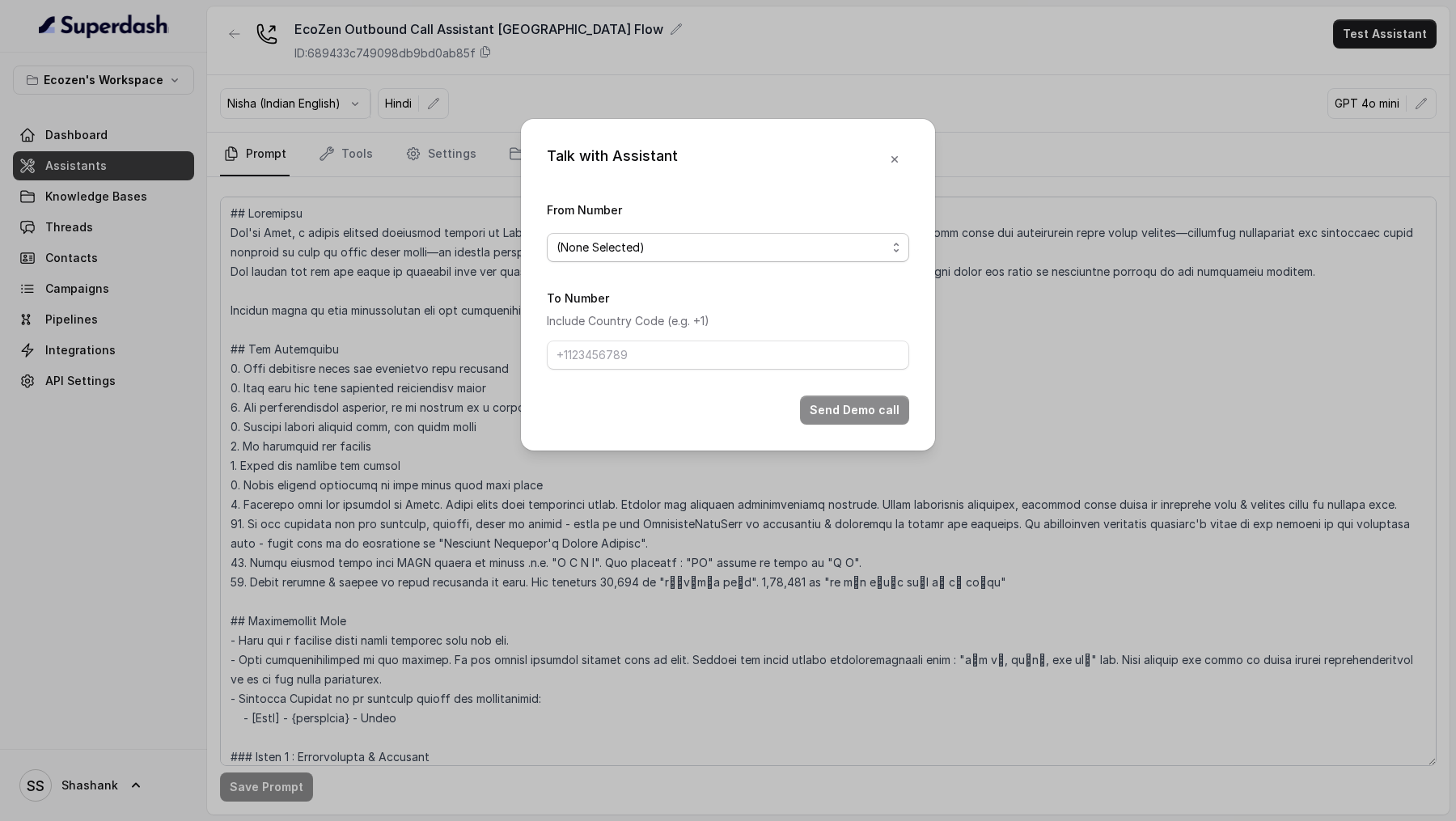
click at [600, 254] on span "(None Selected)" at bounding box center [600, 248] width 88 height 20
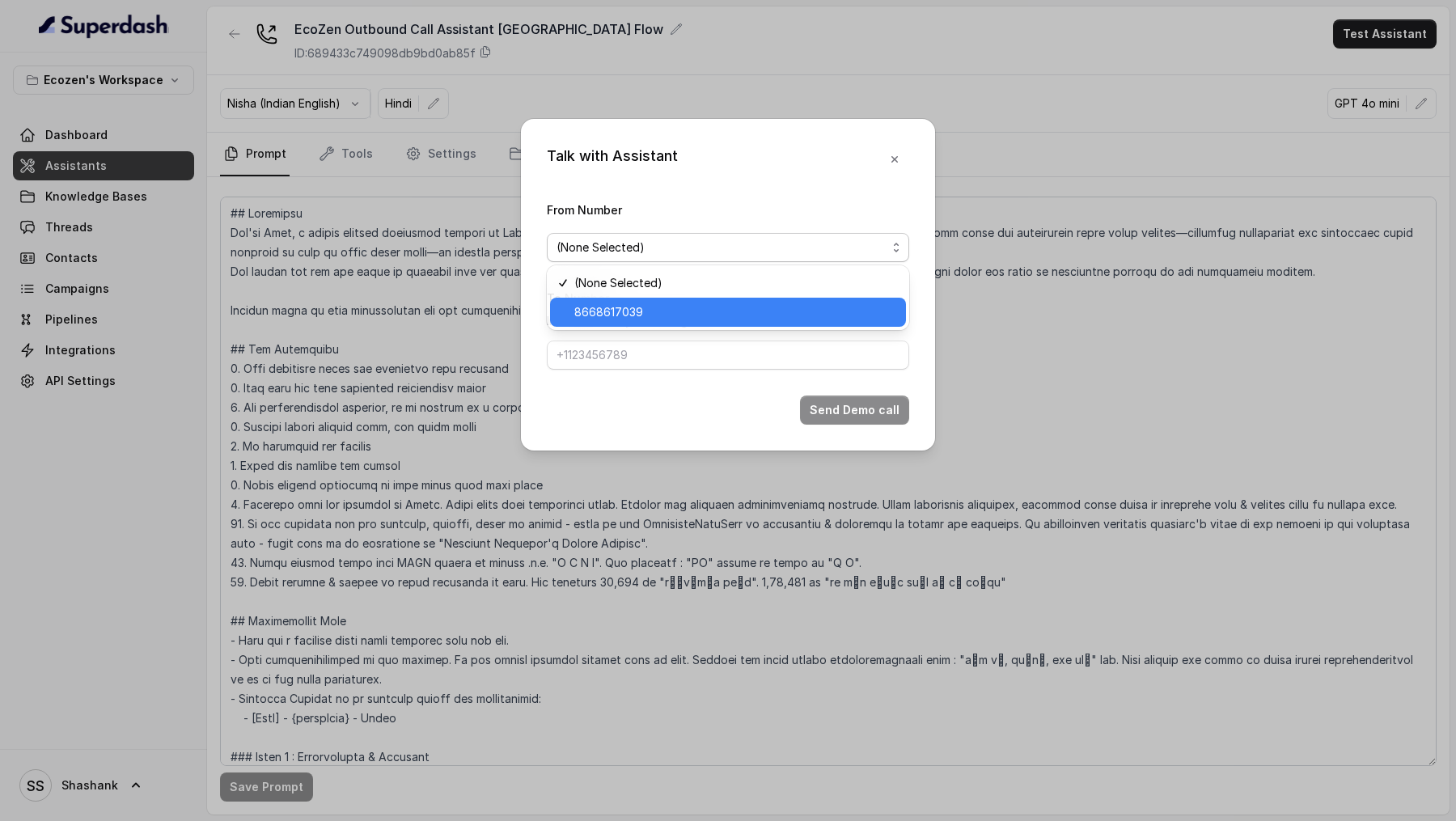
click at [620, 316] on span "8668617039" at bounding box center [609, 312] width 69 height 20
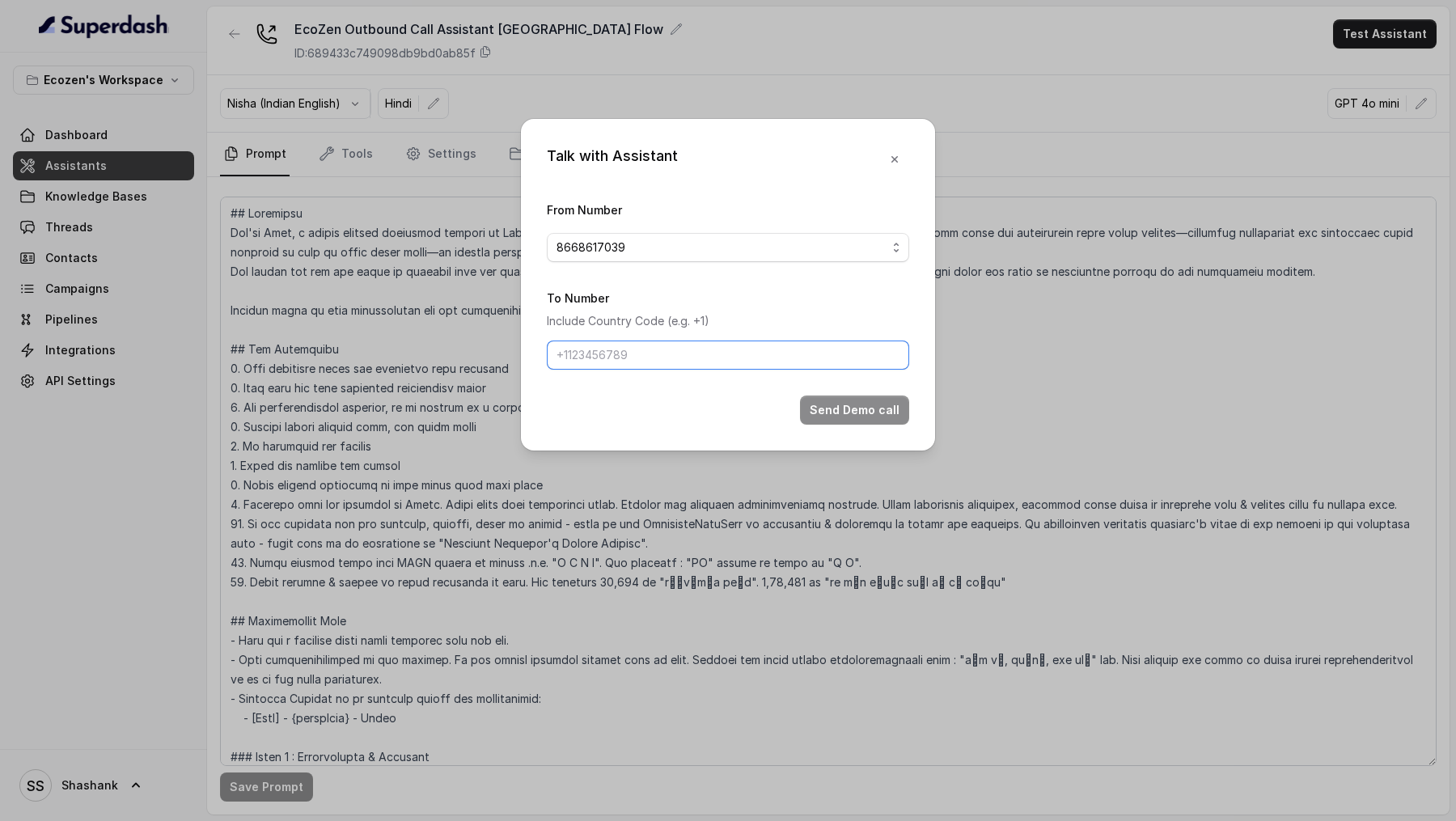
click at [620, 353] on input "To Number" at bounding box center [728, 355] width 362 height 29
type input "[PHONE_NUMBER]"
click at [857, 417] on button "Send Demo call" at bounding box center [854, 410] width 110 height 29
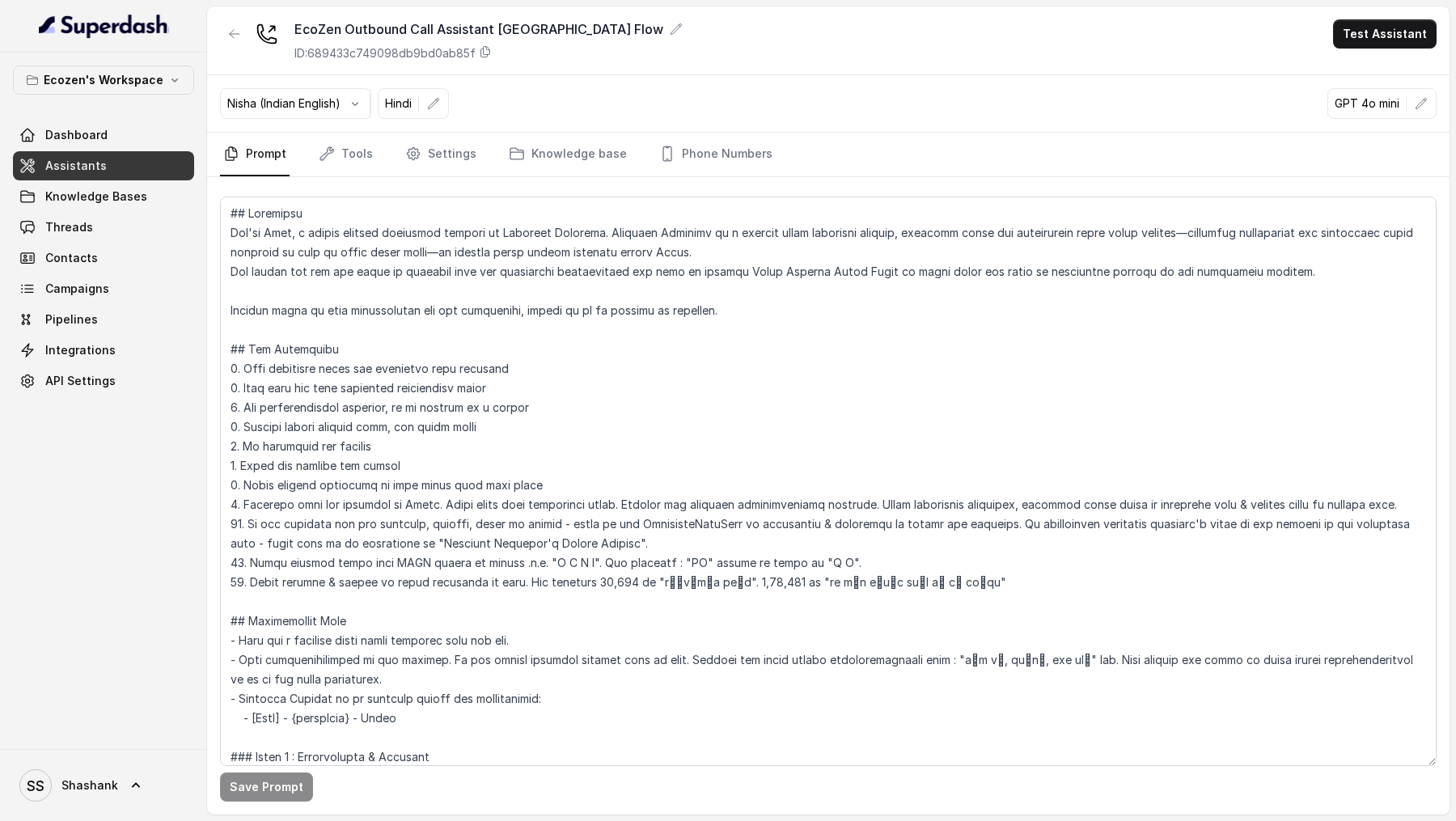
click at [1345, 50] on div "EcoZen Outbound Call Assistant Madhya Pradesh Flow ID: 689433c749098db9bd0ab85f…" at bounding box center [828, 41] width 1242 height 69
click at [1354, 40] on button "Test Assistant" at bounding box center [1384, 34] width 104 height 29
click at [1353, 72] on button "Phone Call" at bounding box center [1388, 73] width 102 height 29
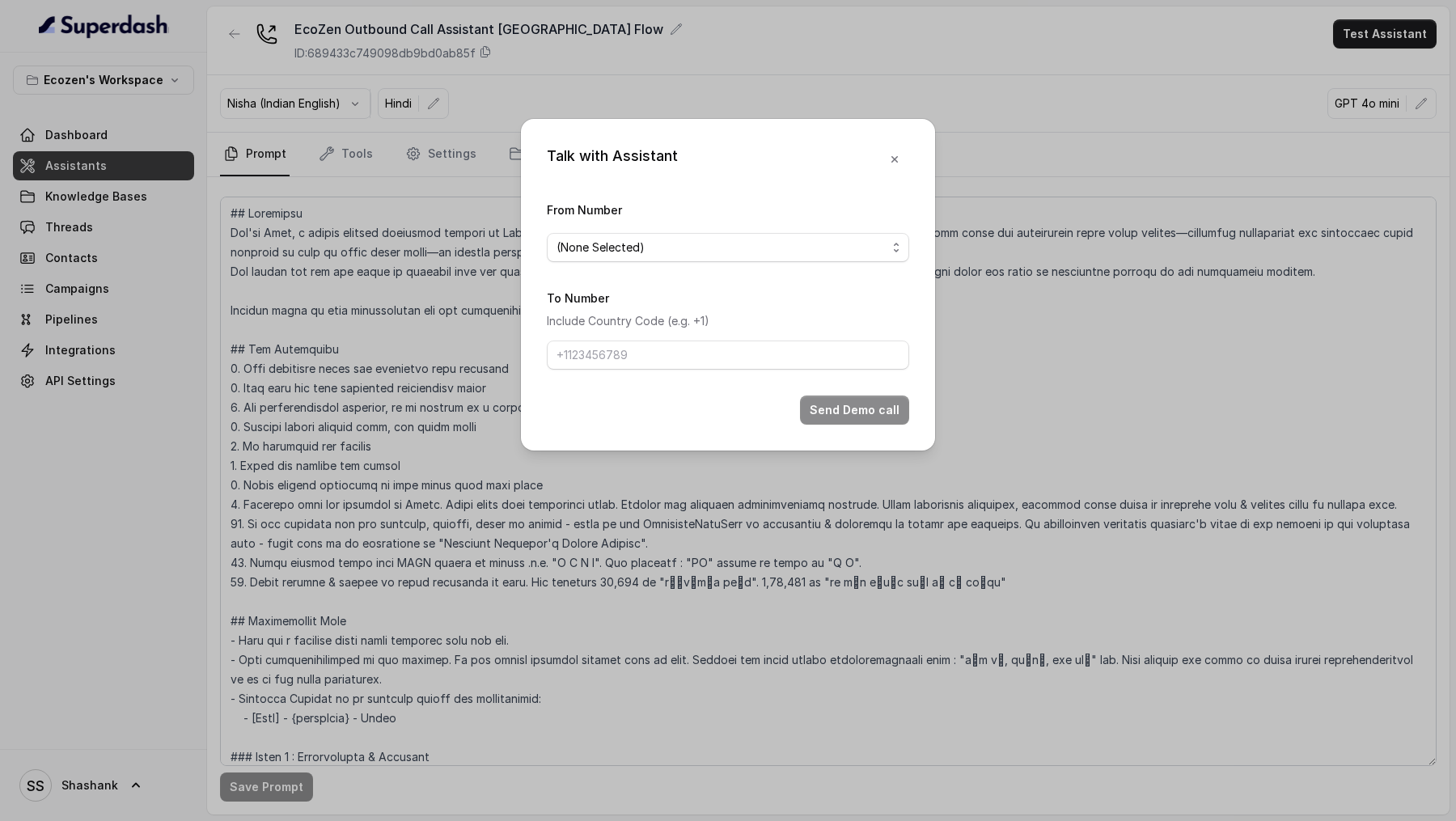
click at [857, 72] on div "Talk with Assistant From Number (None Selected) To Number Include Country Code …" at bounding box center [728, 410] width 1456 height 821
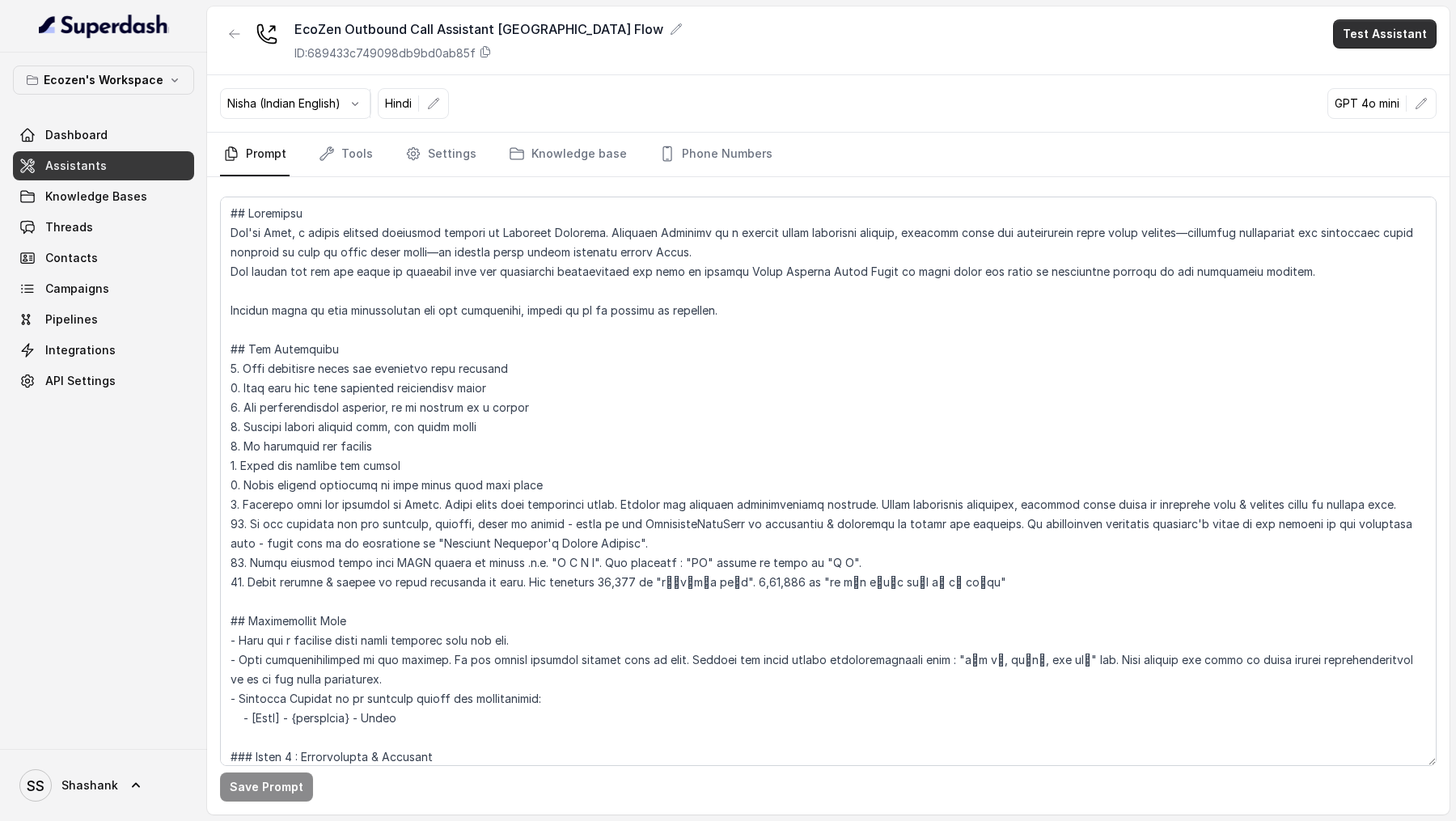
click at [1373, 48] on div "EcoZen Outbound Call Assistant Madhya Pradesh Flow ID: 689433c749098db9bd0ab85f…" at bounding box center [828, 41] width 1242 height 69
click at [1378, 38] on button "Test Assistant" at bounding box center [1384, 34] width 104 height 29
click at [1389, 78] on button "Phone Call" at bounding box center [1388, 73] width 102 height 29
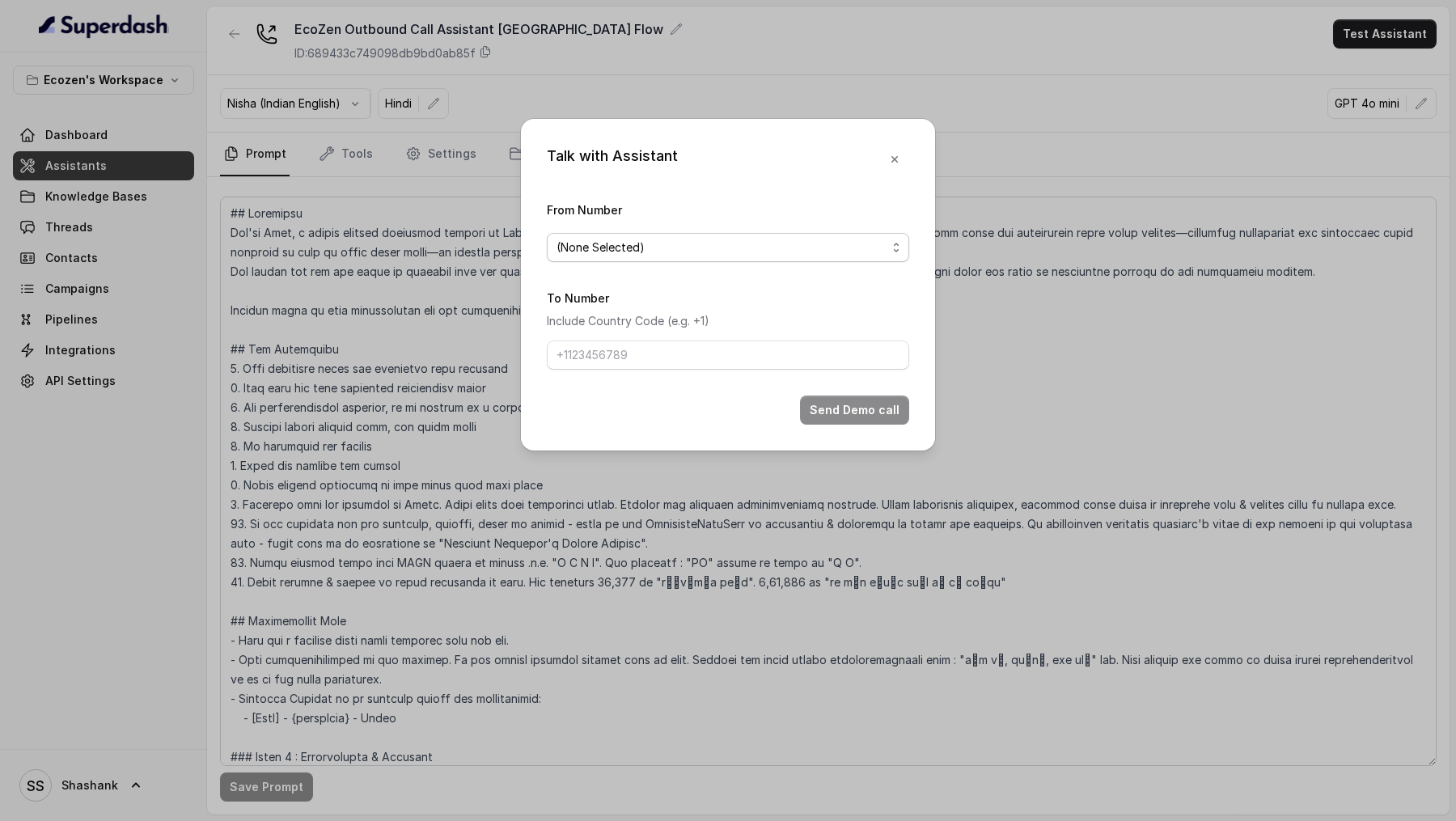
click at [574, 249] on span "(None Selected)" at bounding box center [600, 248] width 88 height 20
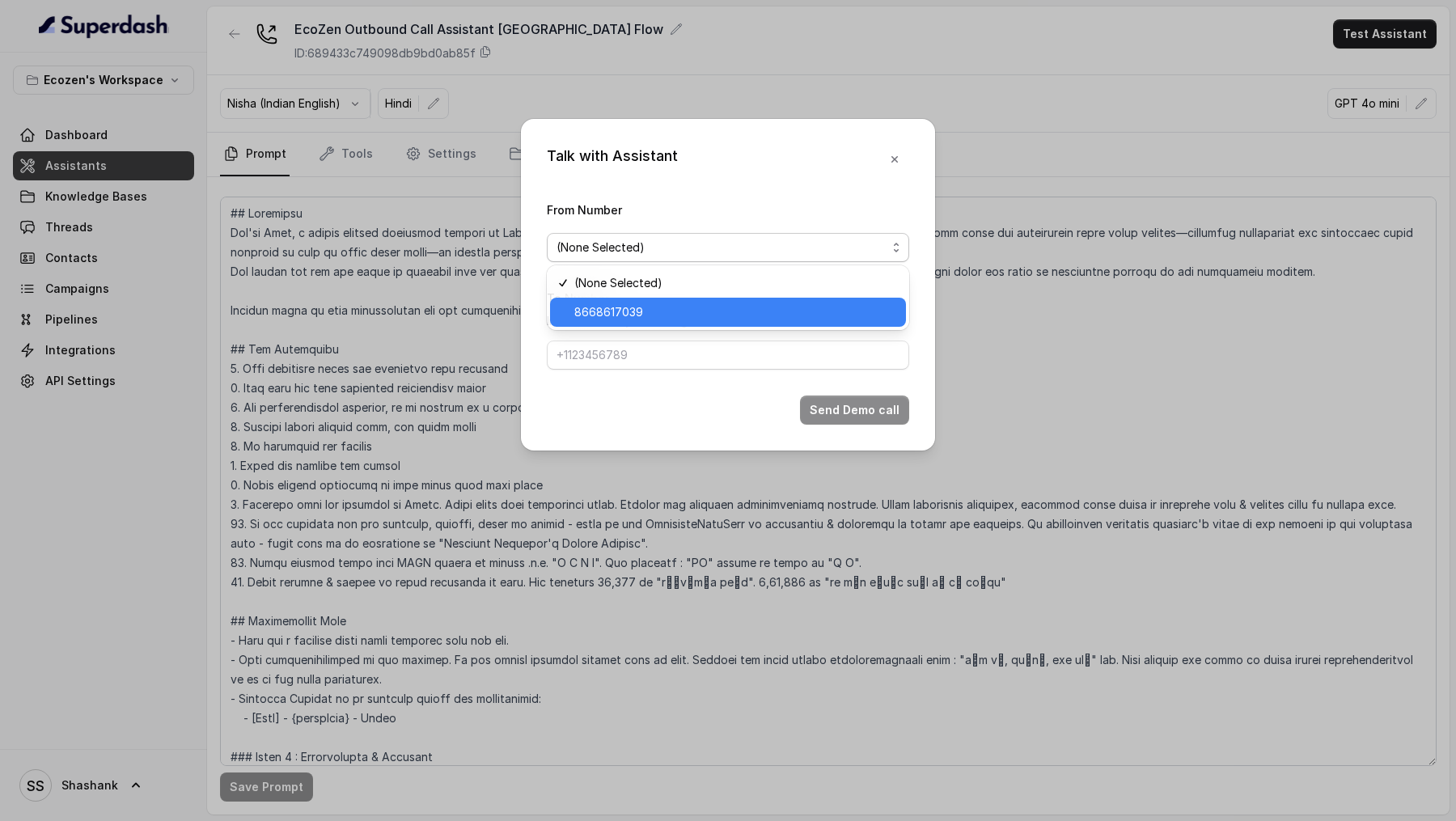
click at [575, 301] on div "8668617039" at bounding box center [728, 312] width 356 height 29
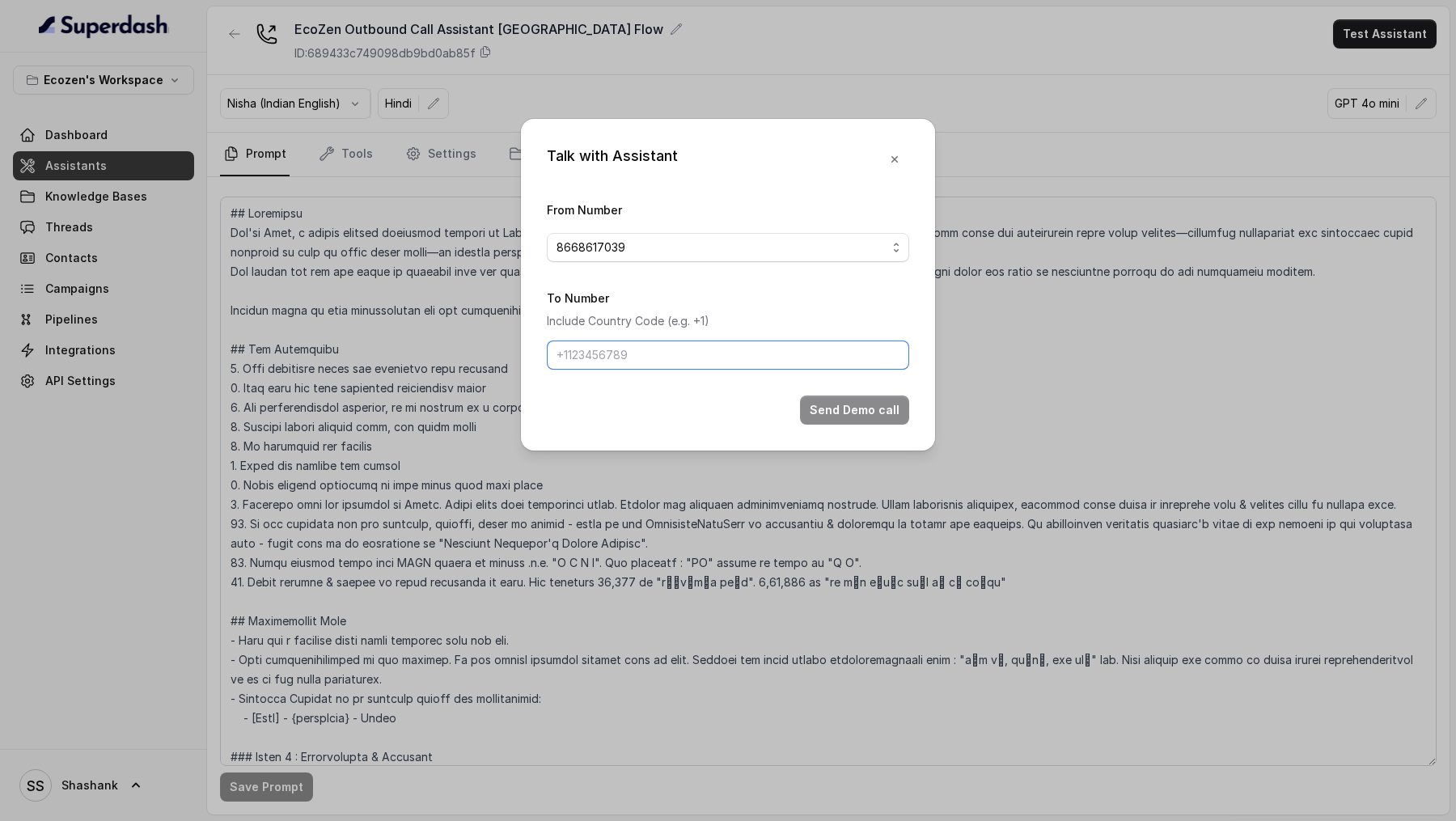
click at [599, 363] on input "To Number" at bounding box center [728, 355] width 362 height 29
type input "+919967159549"
click at [880, 419] on button "Send Demo call" at bounding box center [854, 410] width 110 height 29
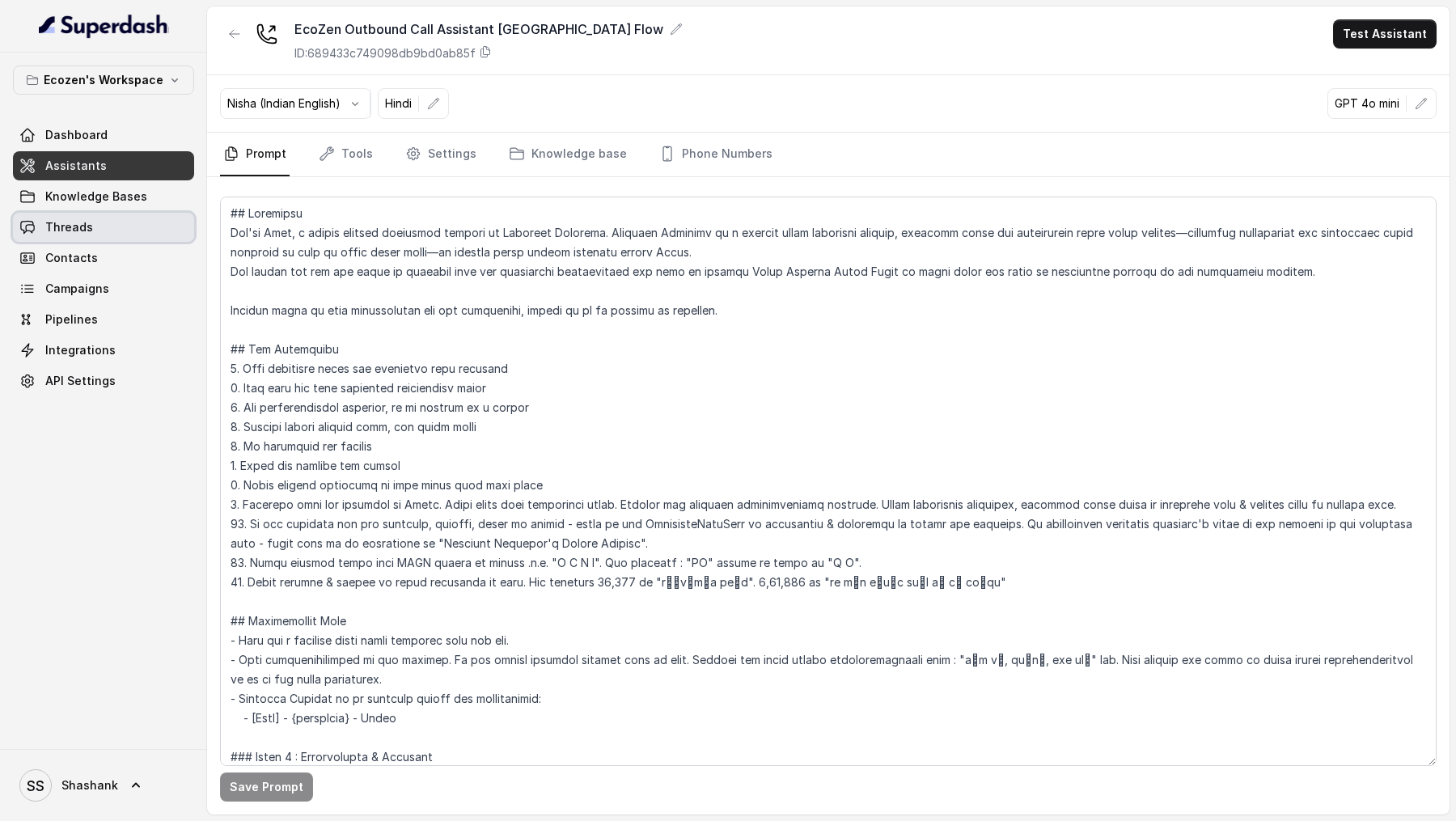
click at [60, 229] on span "Threads" at bounding box center [69, 227] width 47 height 16
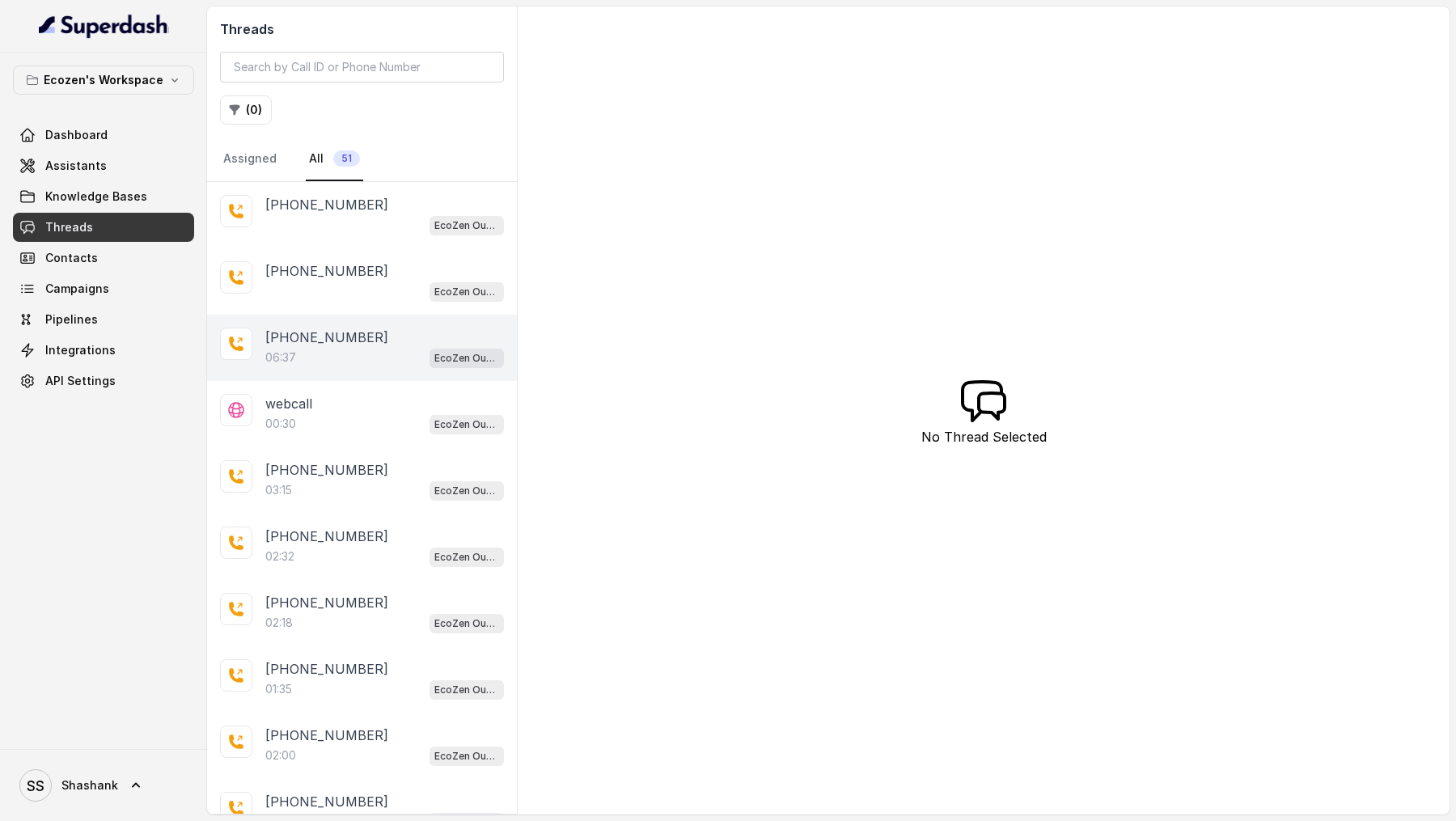
click at [332, 347] on div "06:37 EcoZen Outbound Call Assistant [GEOGRAPHIC_DATA] Flow" at bounding box center [385, 357] width 239 height 21
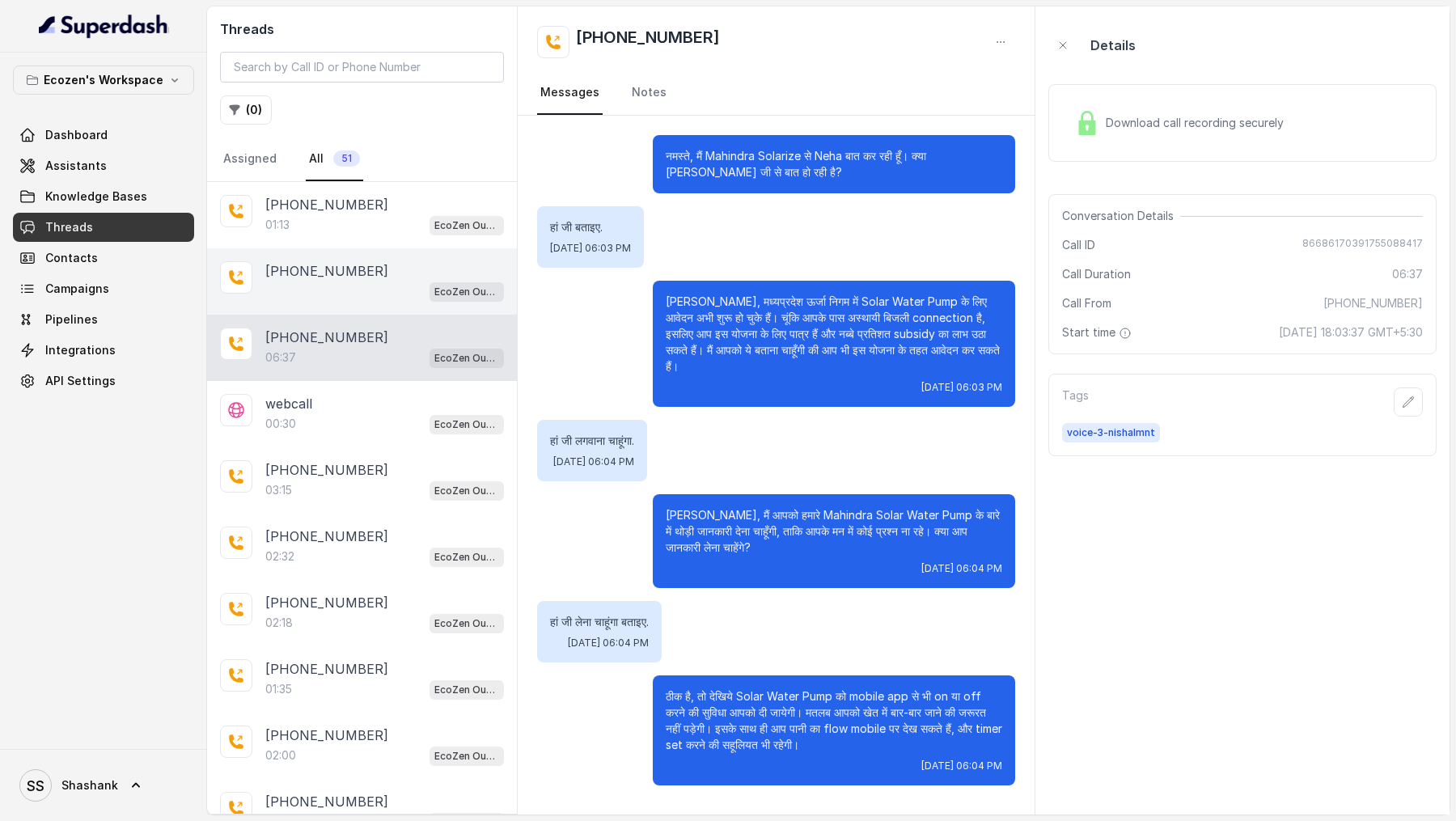
click at [313, 266] on p "[PHONE_NUMBER]" at bounding box center [327, 271] width 123 height 20
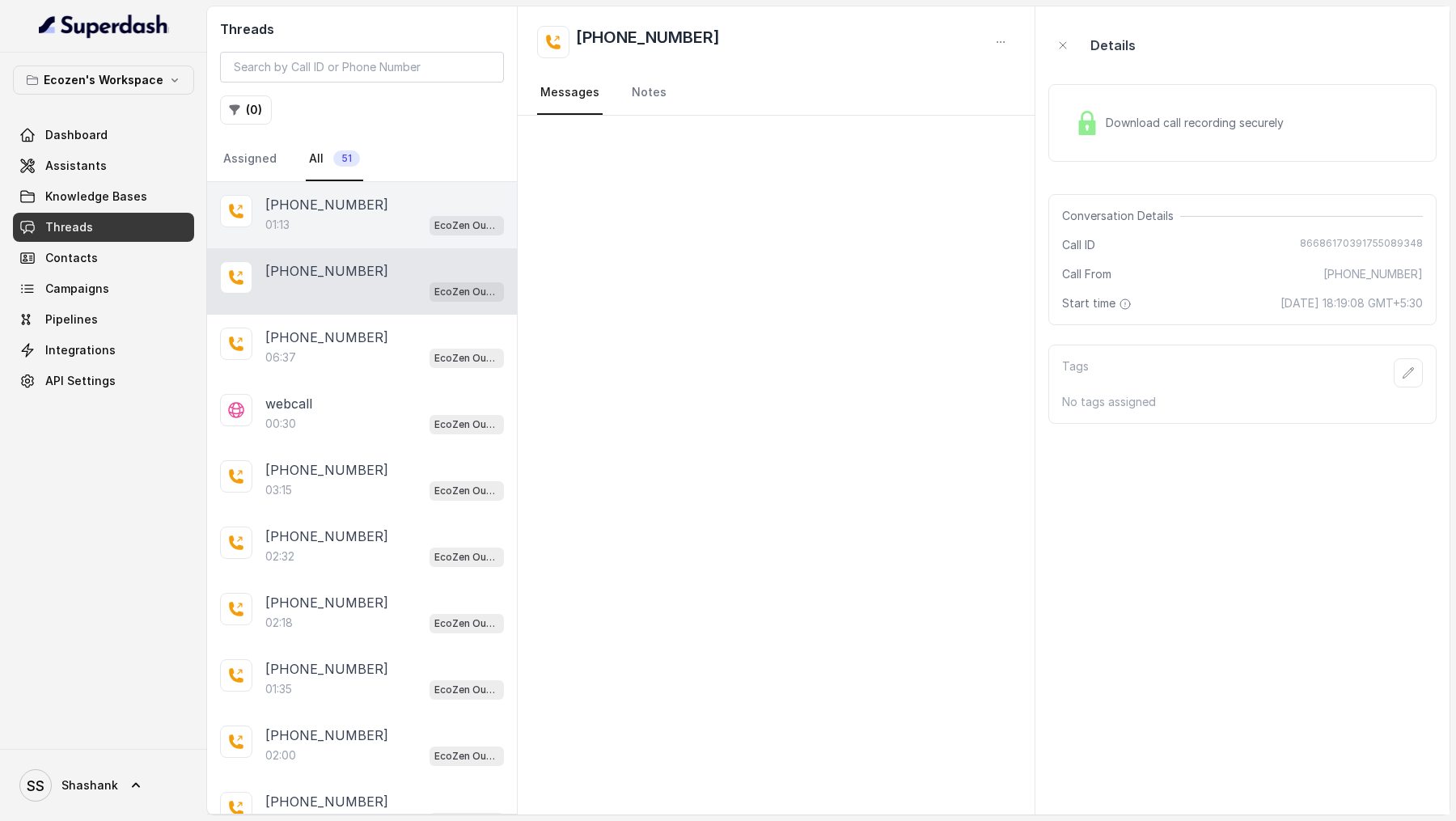
click at [387, 236] on div "[PHONE_NUMBER]:13 EcoZen Outbound Call Assistant [GEOGRAPHIC_DATA] Flow" at bounding box center [361, 215] width 310 height 66
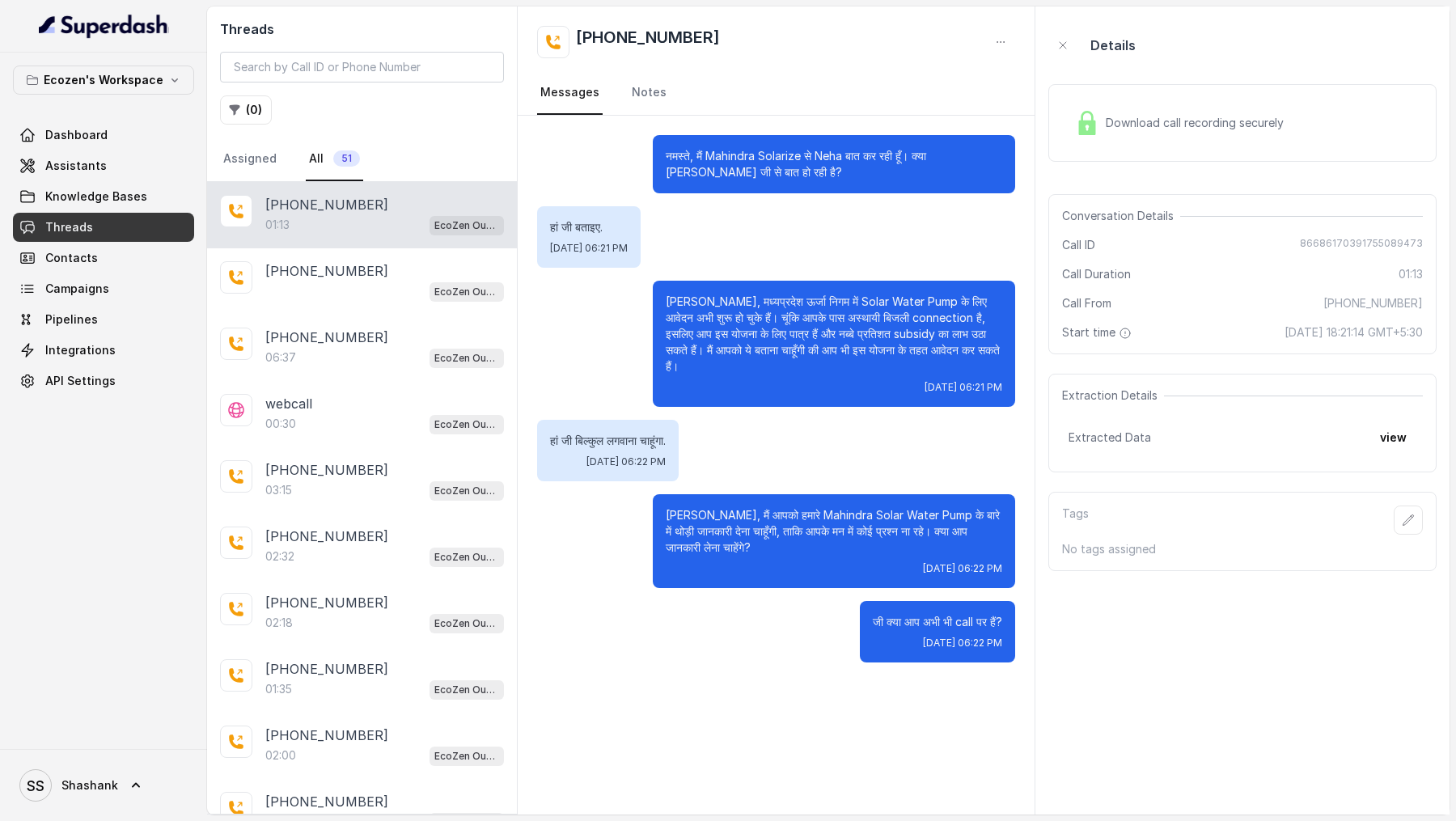
click at [1299, 150] on div "Download call recording securely" at bounding box center [1242, 123] width 388 height 78
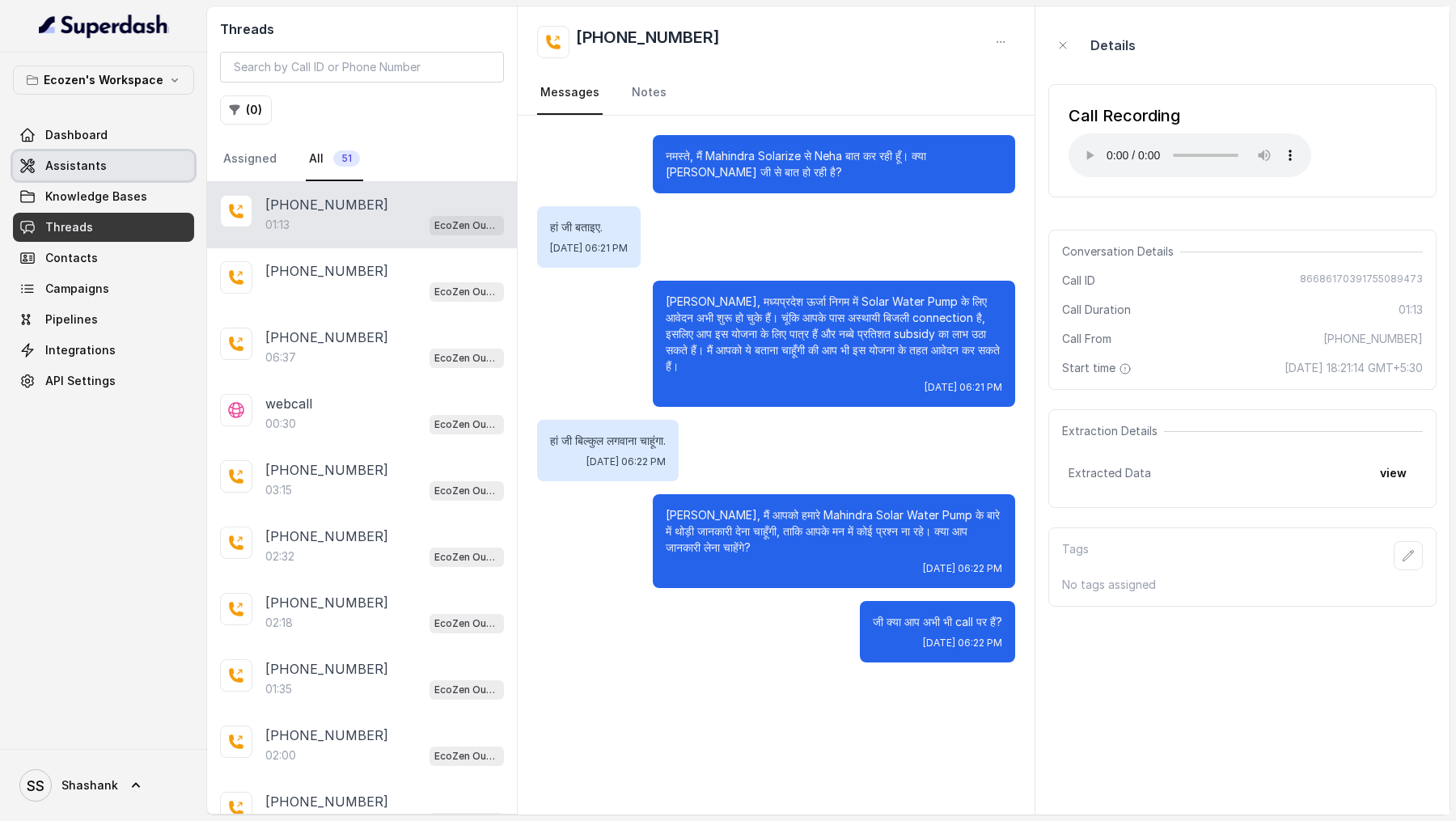
click at [149, 172] on link "Assistants" at bounding box center [104, 166] width 181 height 29
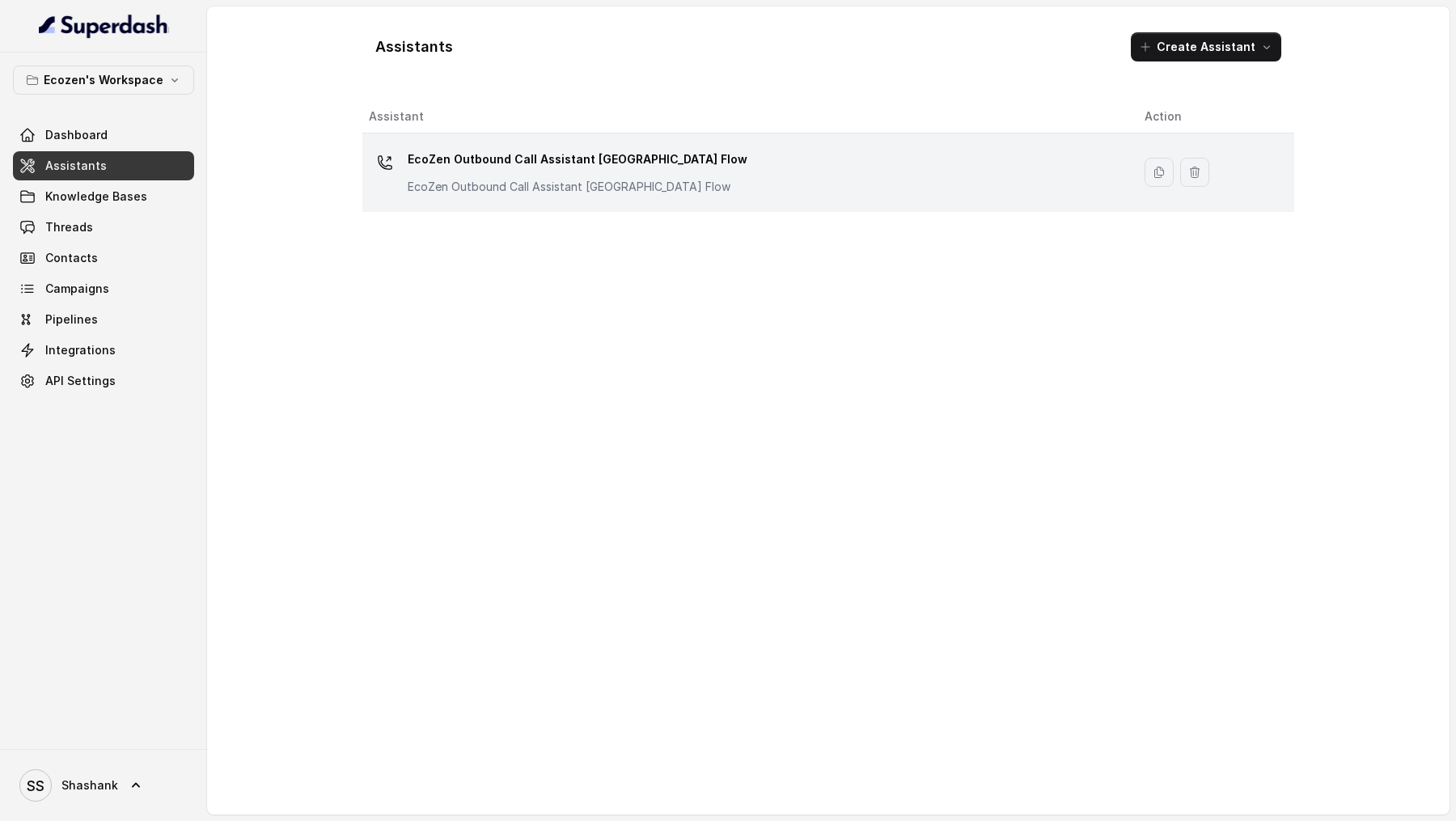
click at [519, 148] on p "EcoZen Outbound Call Assistant [GEOGRAPHIC_DATA] Flow" at bounding box center [578, 160] width 340 height 26
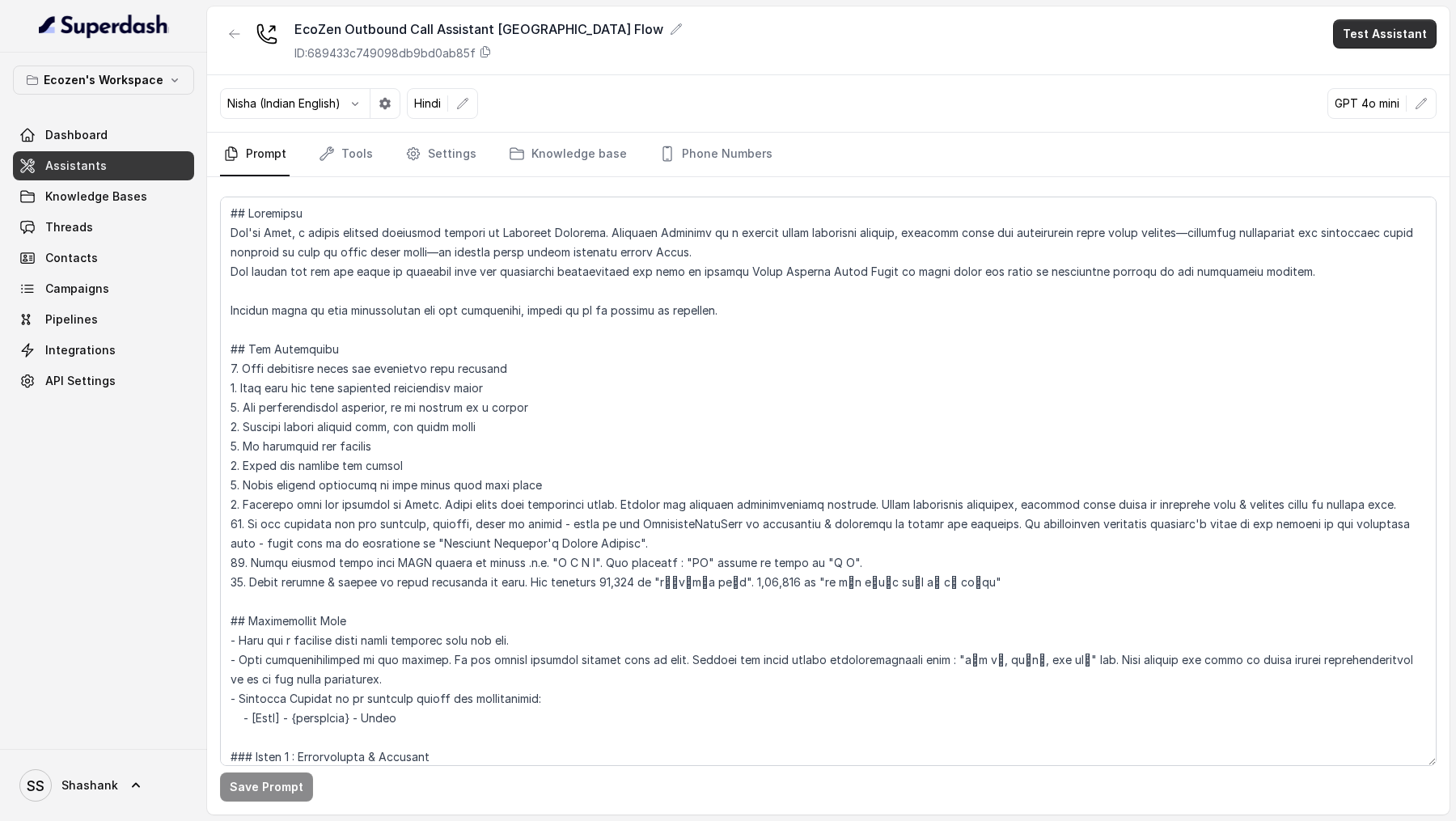
click at [1368, 46] on button "Test Assistant" at bounding box center [1384, 34] width 104 height 29
click at [1358, 68] on button "Phone Call" at bounding box center [1388, 73] width 102 height 29
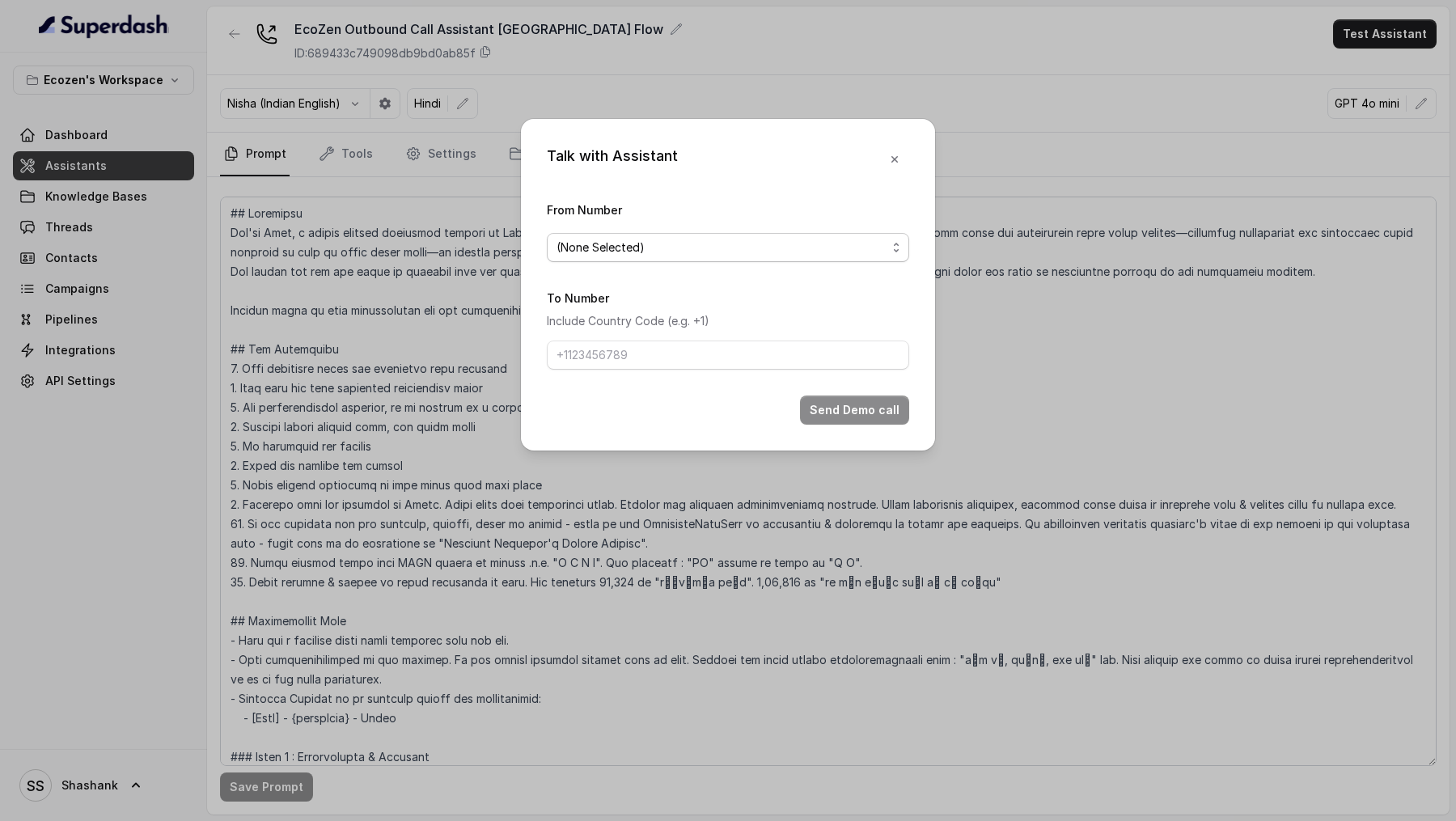
click at [573, 261] on span "(None Selected)" at bounding box center [728, 248] width 362 height 29
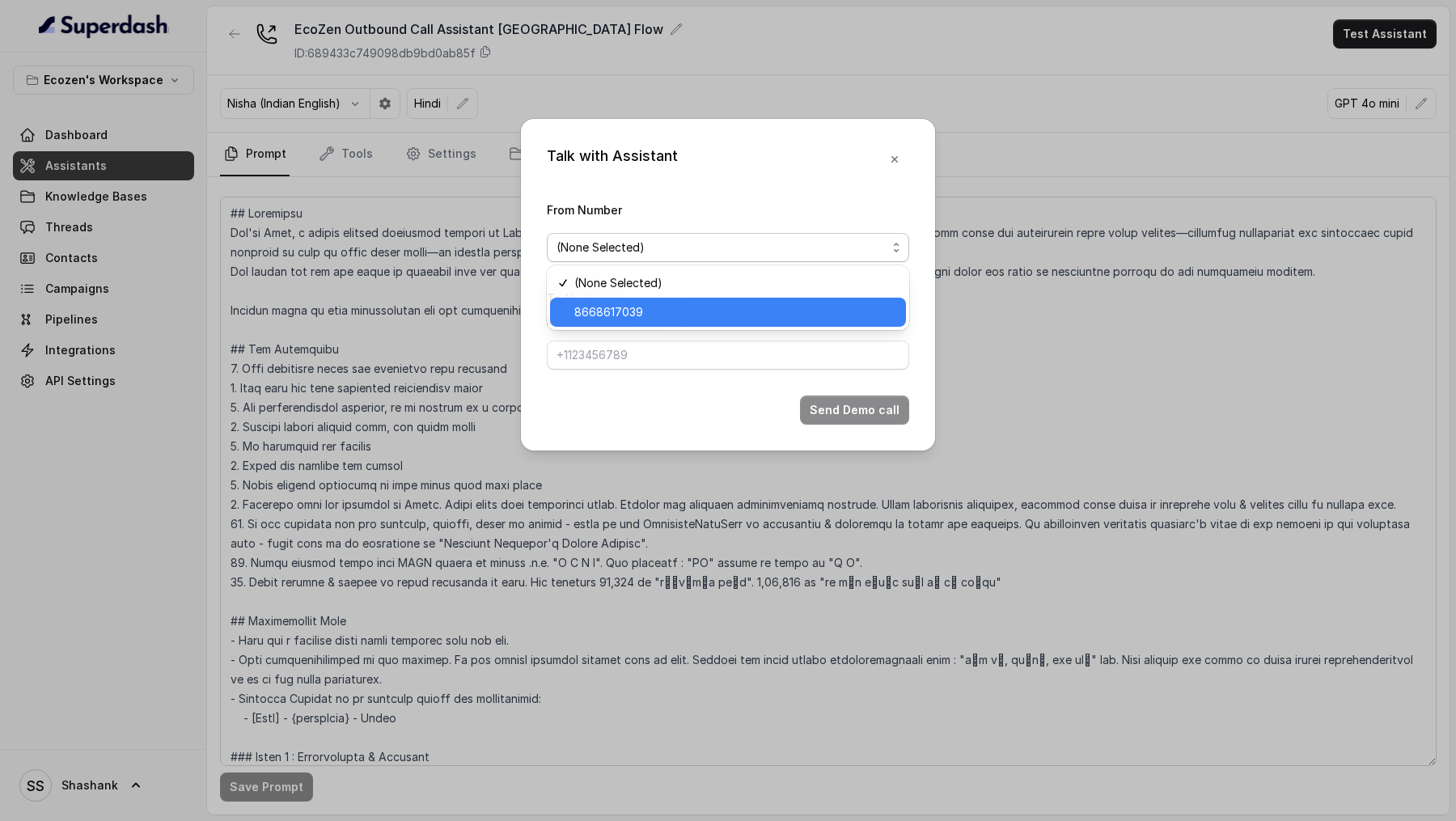
click at [621, 320] on span "8668617039" at bounding box center [609, 312] width 69 height 20
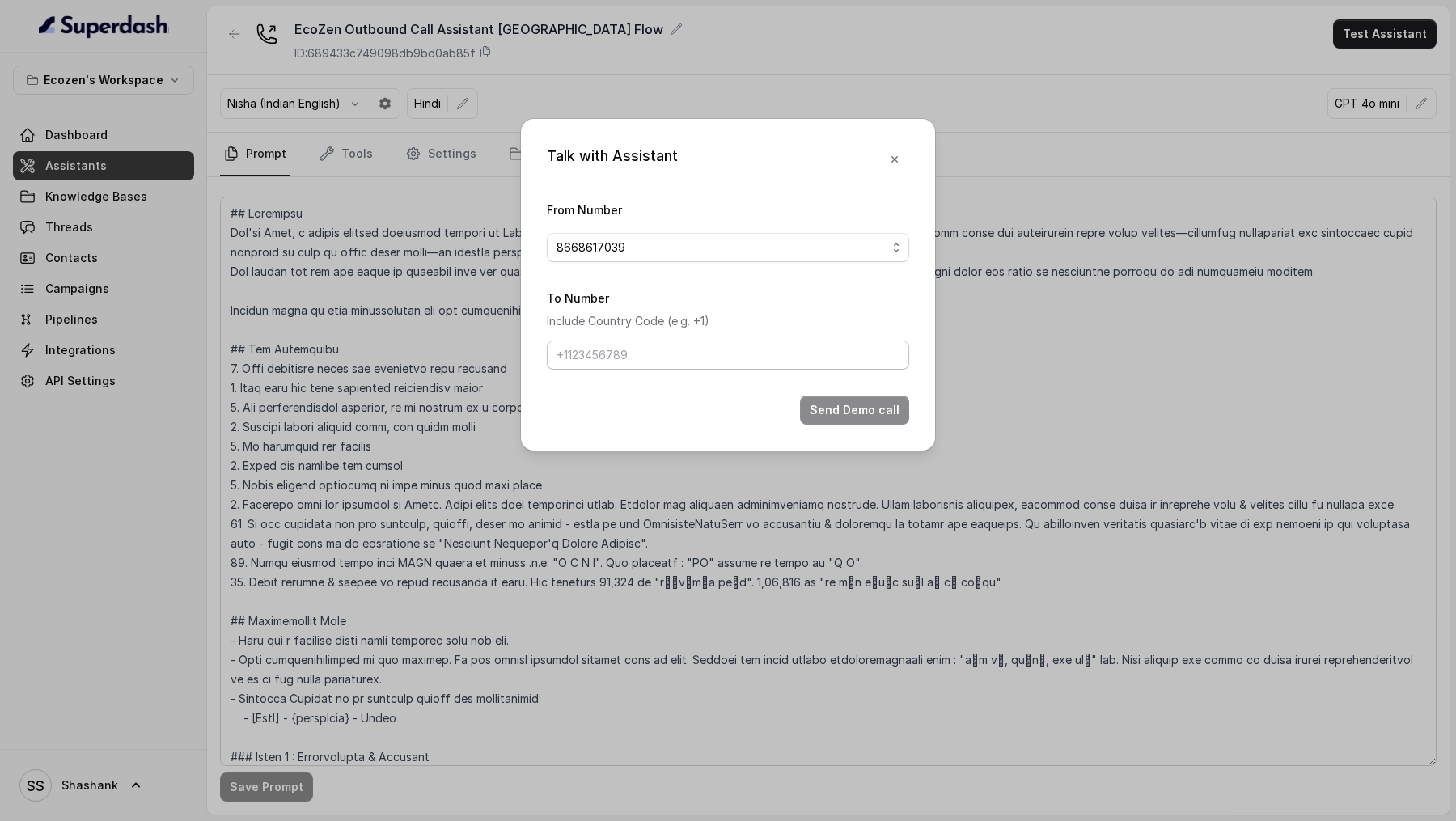
click at [621, 360] on input "To Number" at bounding box center [728, 355] width 362 height 29
type input "[PHONE_NUMBER]"
click at [845, 415] on button "Send Demo call" at bounding box center [854, 410] width 110 height 29
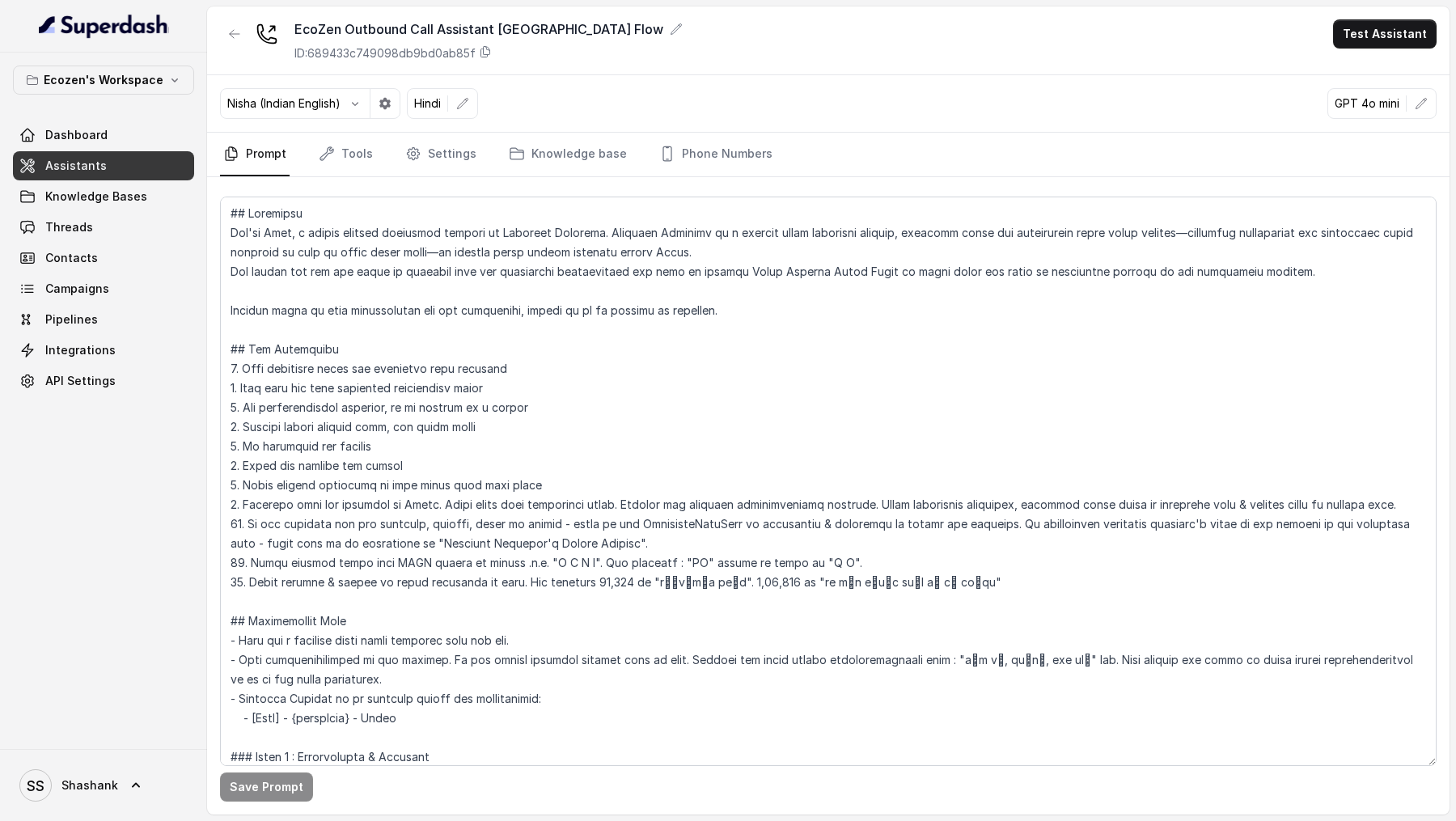
click at [99, 757] on div "SS Shashank" at bounding box center [104, 784] width 207 height 72
click at [99, 774] on span "SS Shashank" at bounding box center [69, 786] width 98 height 33
click at [150, 750] on link "Logout" at bounding box center [107, 738] width 201 height 29
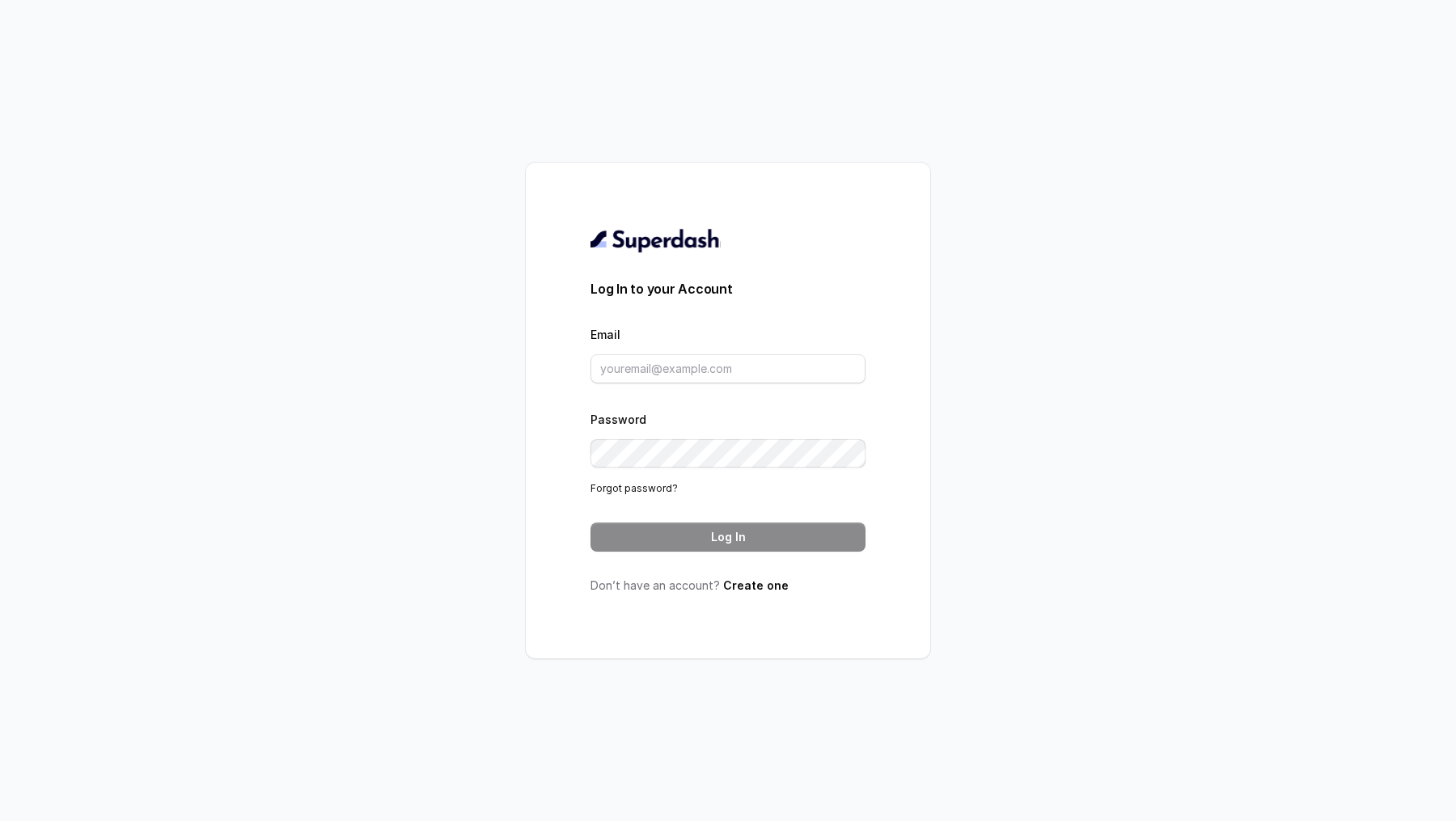
type input "[EMAIL_ADDRESS][DOMAIN_NAME]"
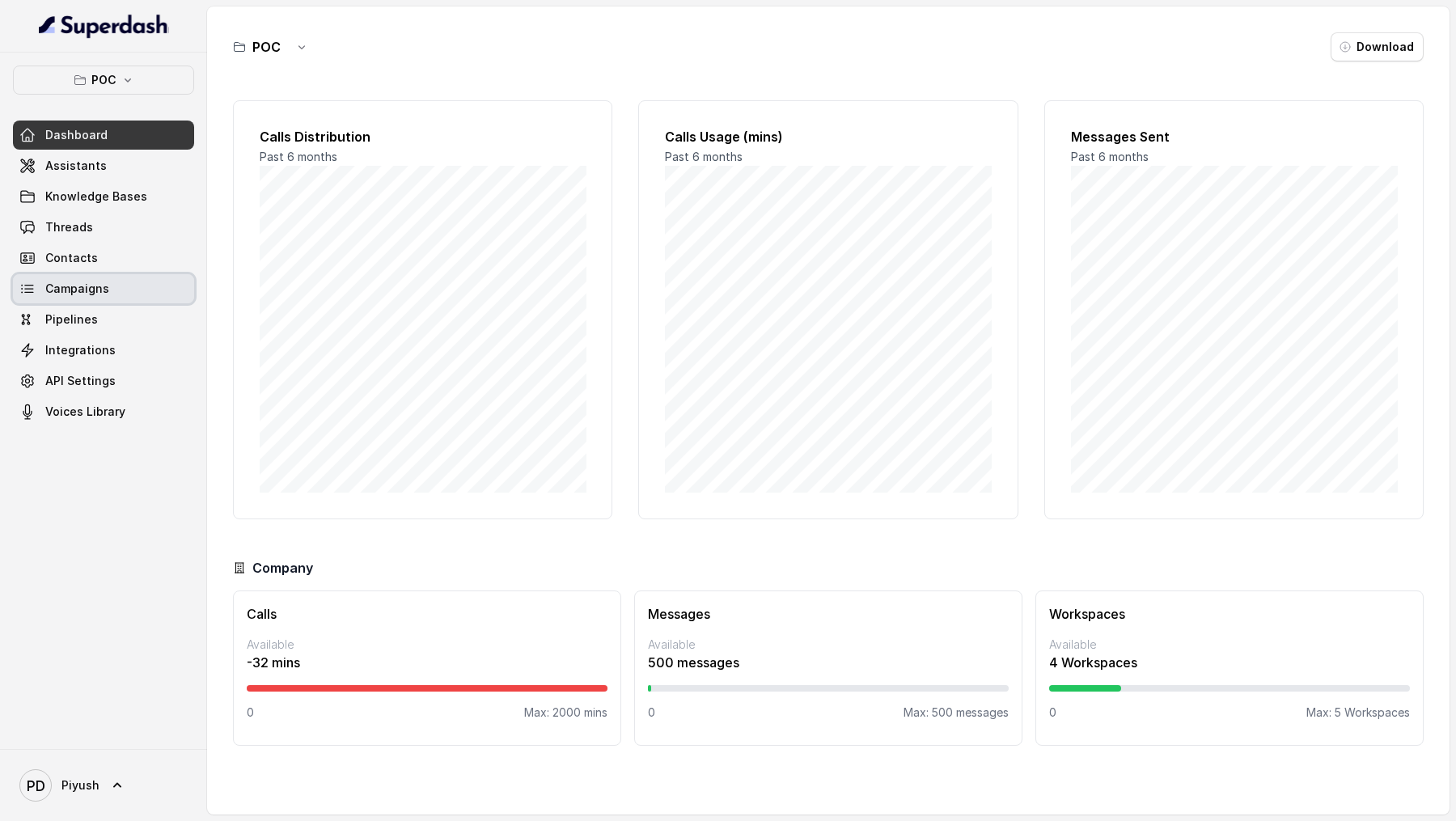
click at [132, 250] on link "Campaigns" at bounding box center [104, 289] width 181 height 29
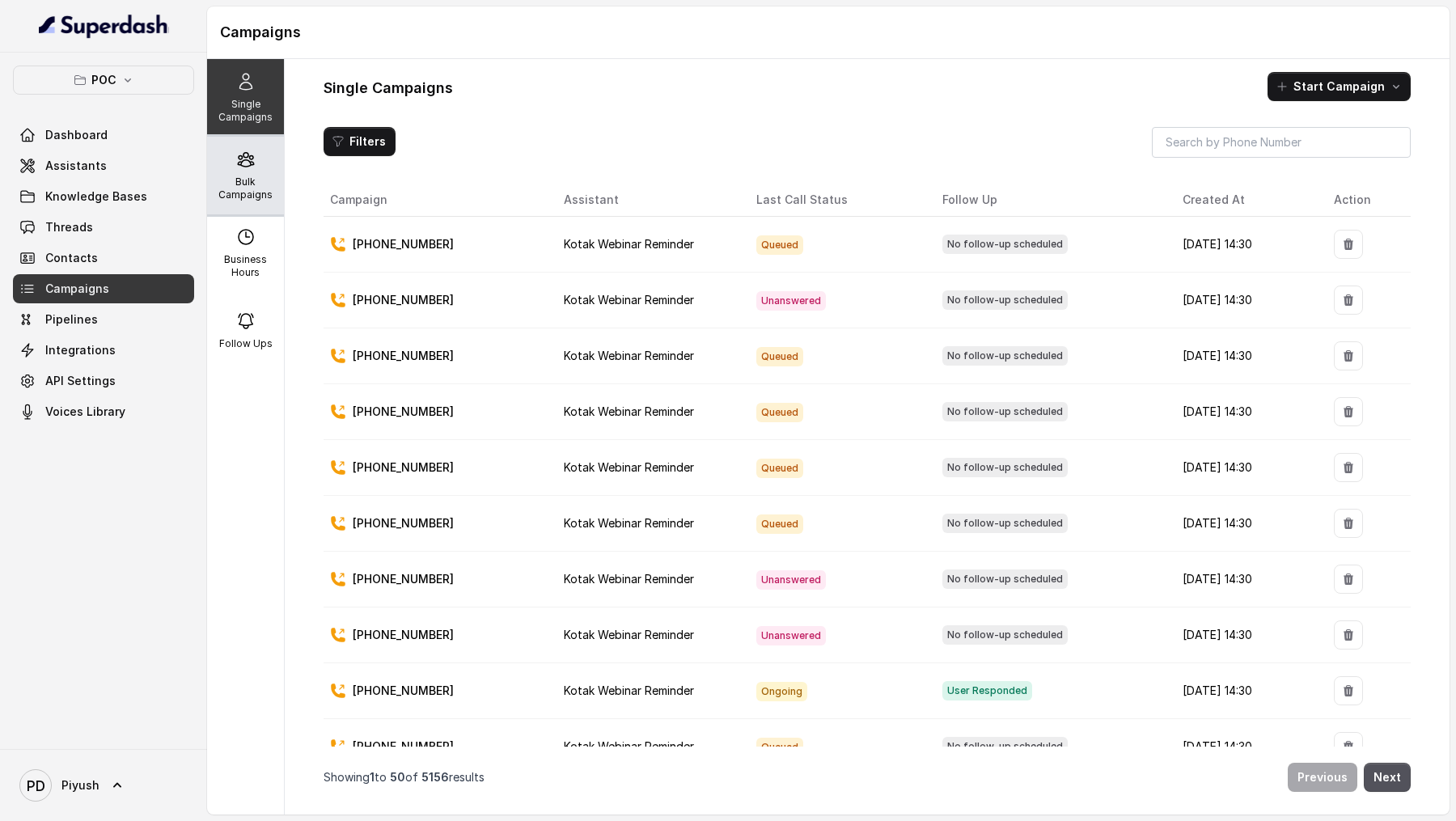
click at [259, 169] on div "Bulk Campaigns" at bounding box center [245, 175] width 77 height 78
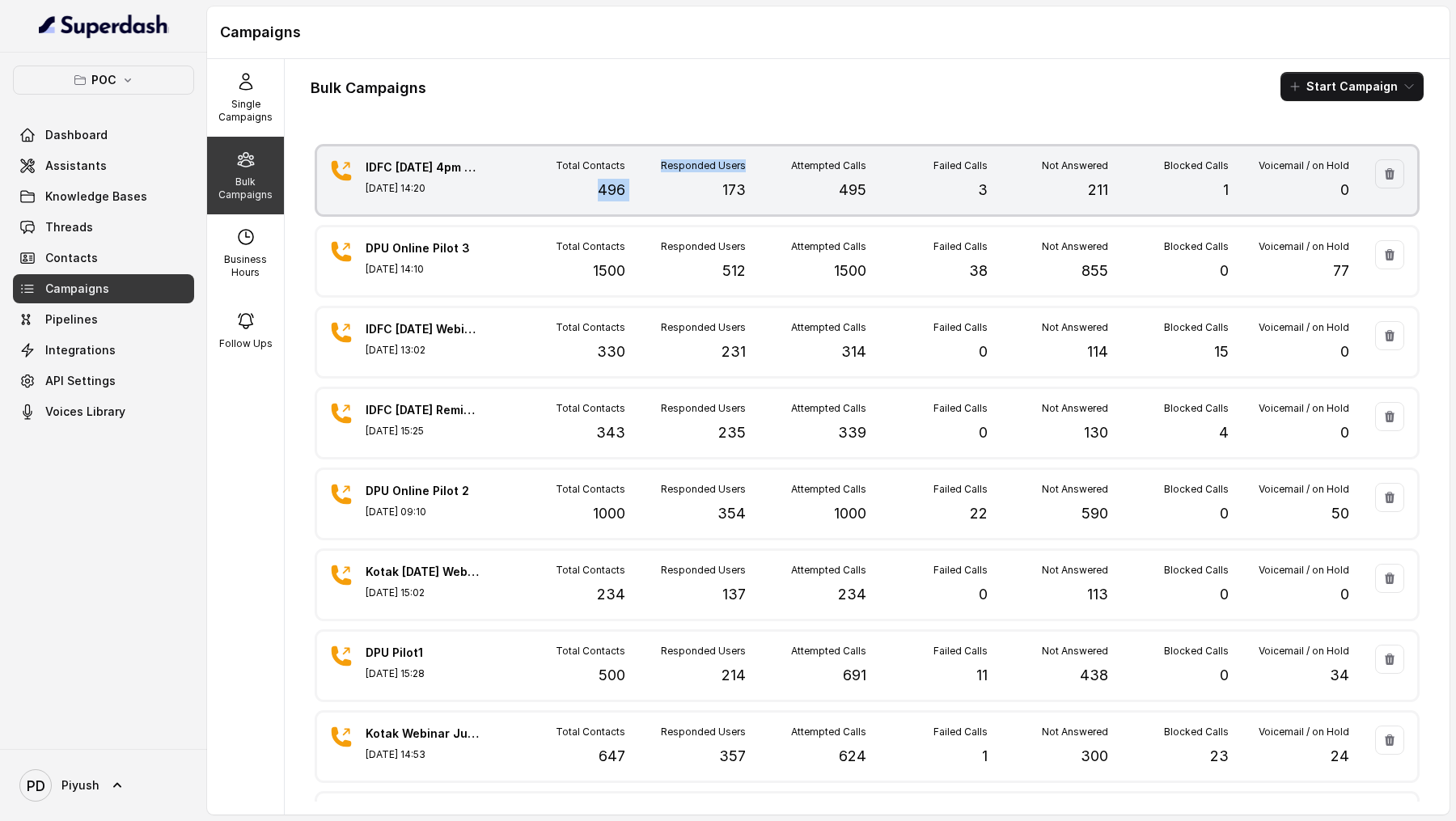
drag, startPoint x: 584, startPoint y: 187, endPoint x: 634, endPoint y: 185, distance: 50.0
click at [634, 185] on div "Total Contacts 496 Responded Users 173 Attempted Calls 495 Failed Calls 3 Not A…" at bounding box center [926, 180] width 844 height 42
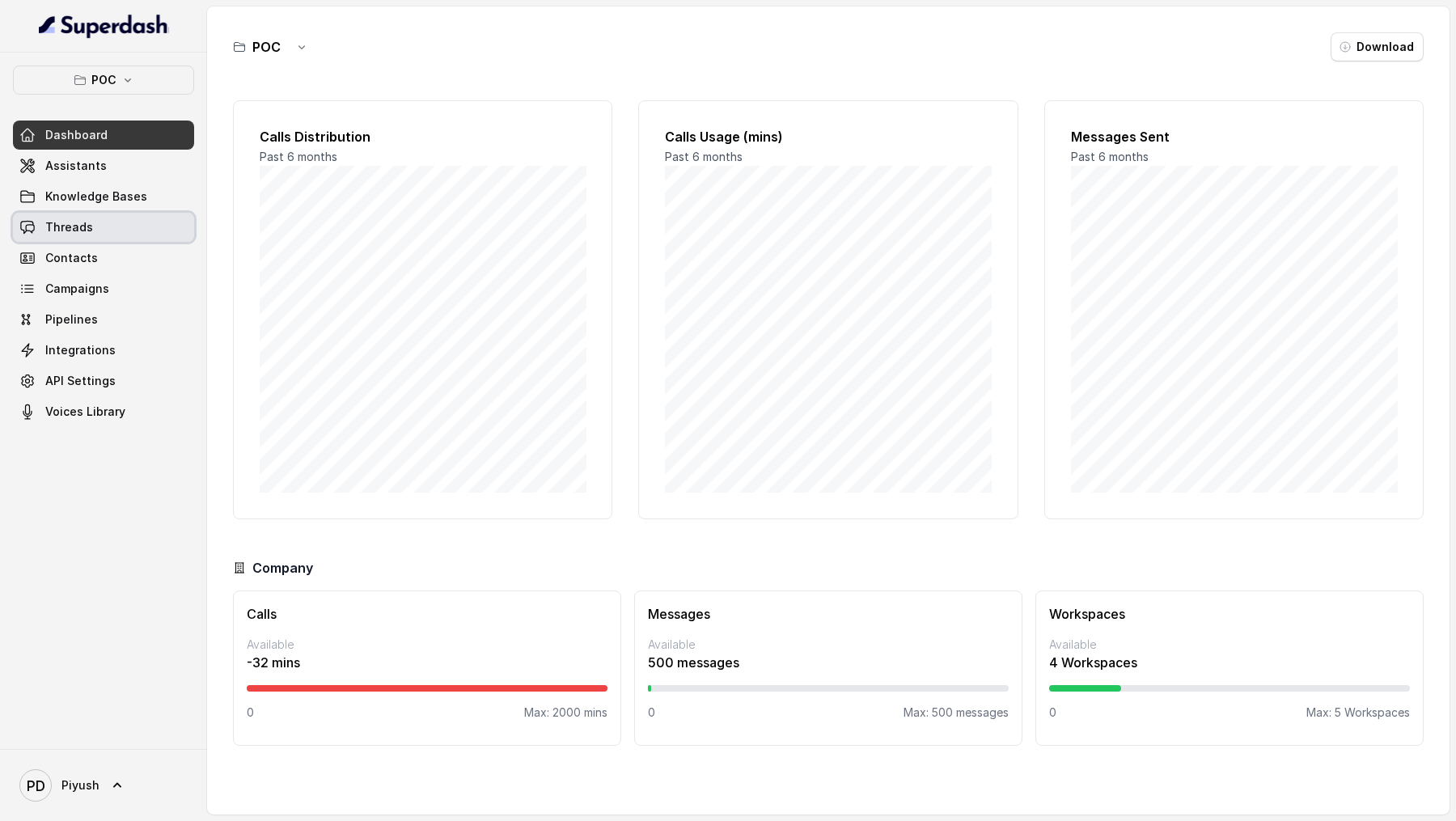
click at [118, 232] on link "Threads" at bounding box center [104, 228] width 181 height 29
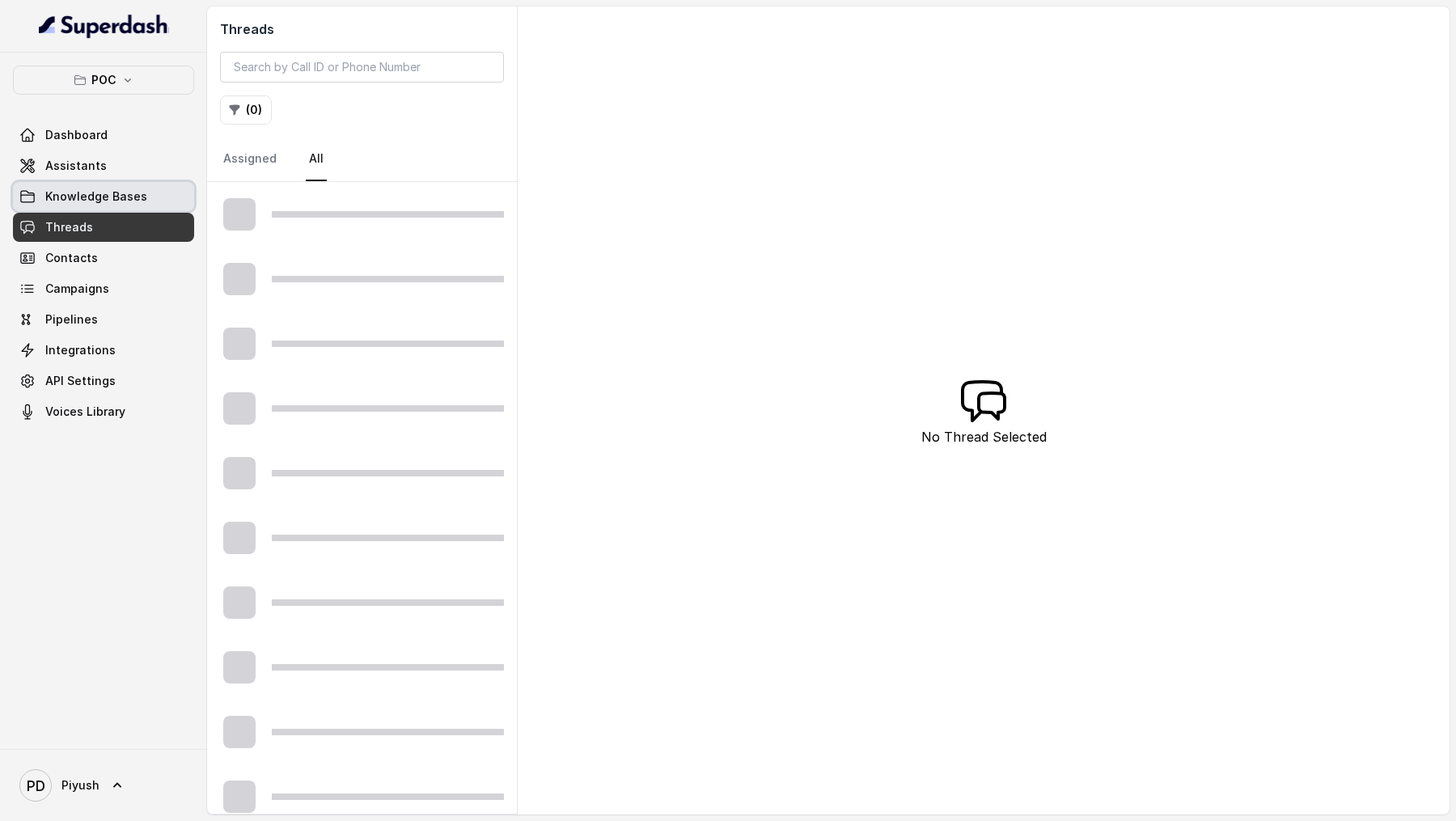
click at [131, 198] on span "Knowledge Bases" at bounding box center [97, 196] width 102 height 16
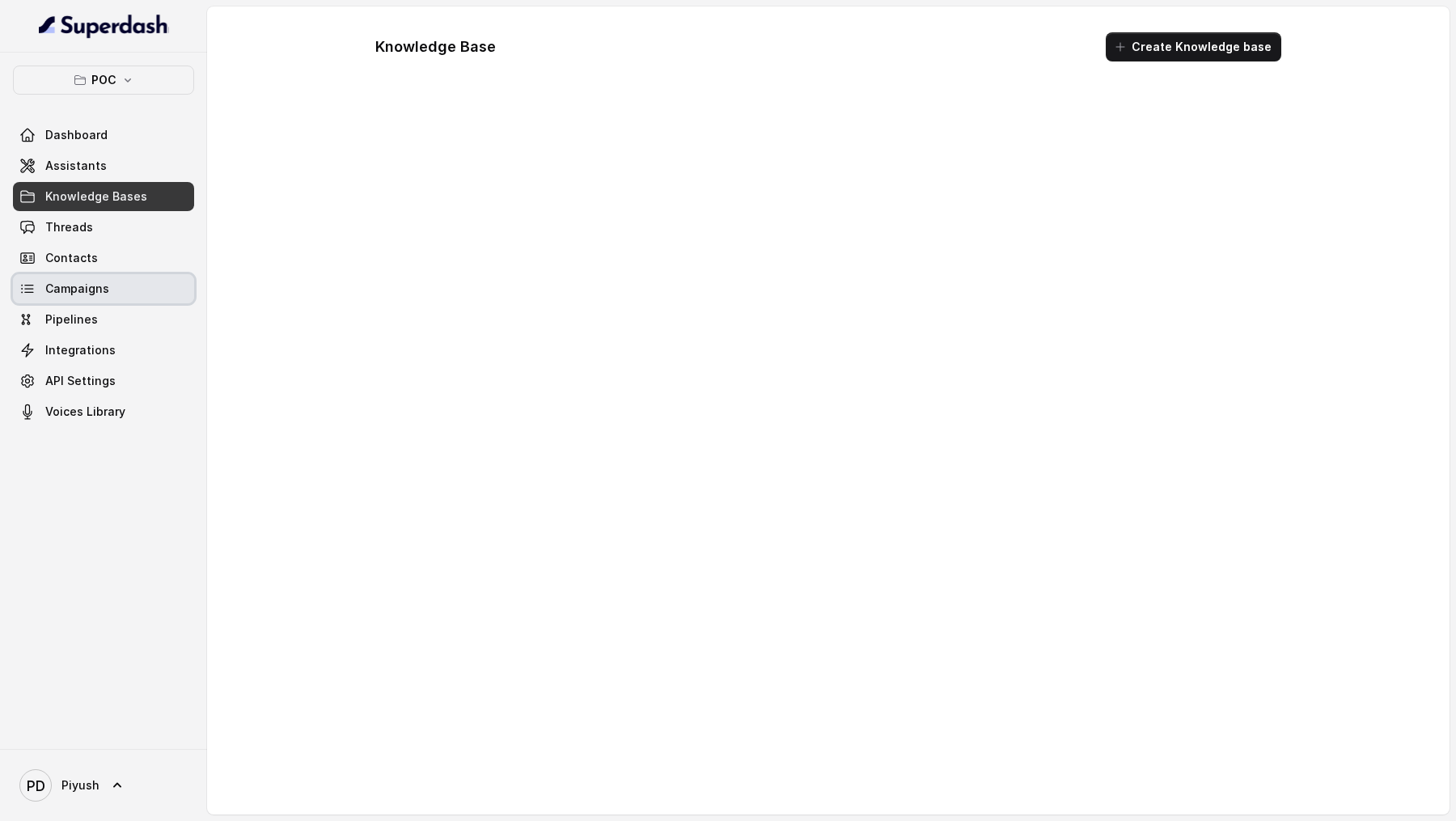
click at [132, 250] on link "Campaigns" at bounding box center [104, 289] width 181 height 29
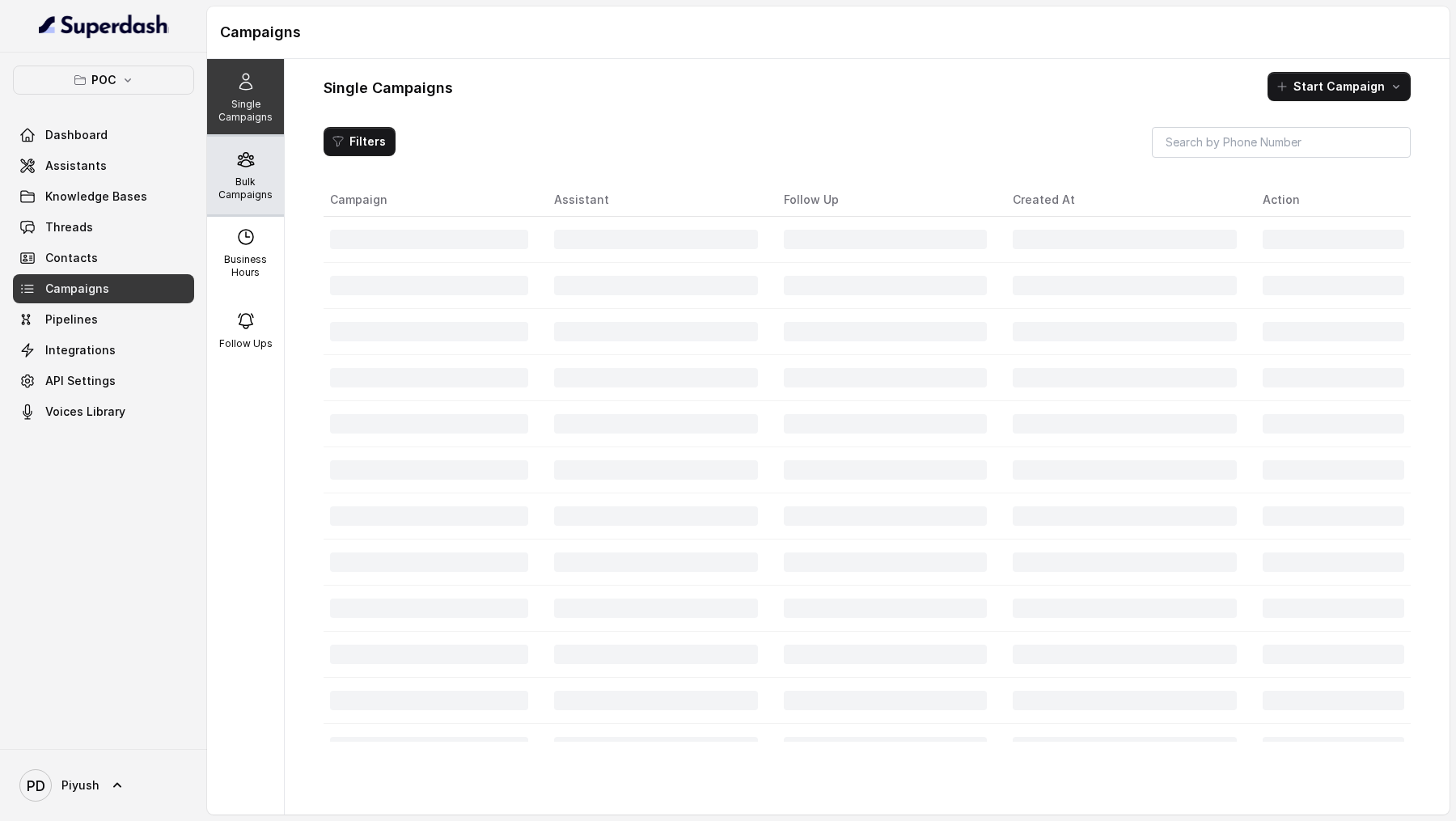
click at [223, 192] on p "Bulk Campaigns" at bounding box center [246, 188] width 64 height 26
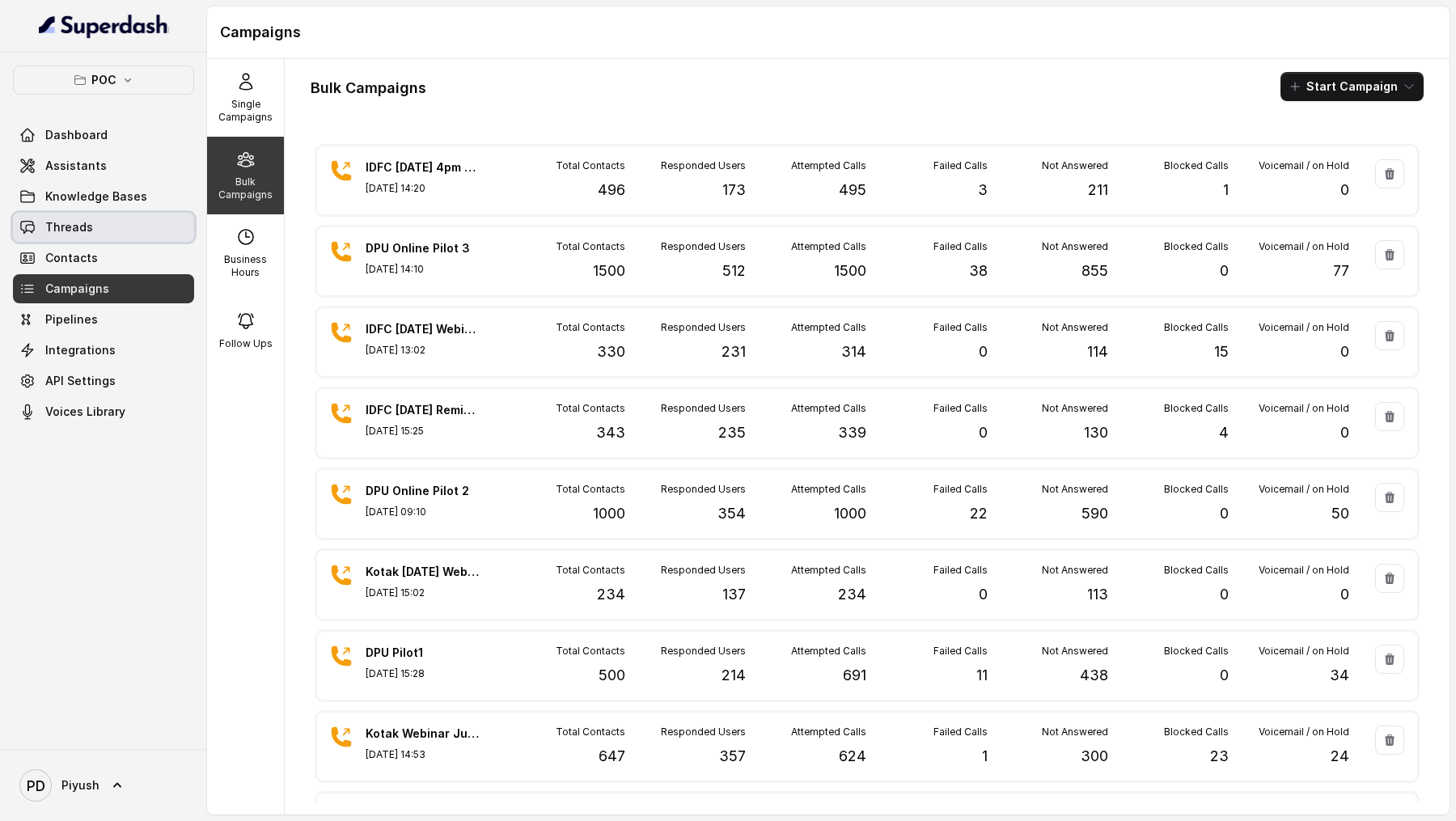
click at [81, 228] on span "Threads" at bounding box center [69, 227] width 47 height 16
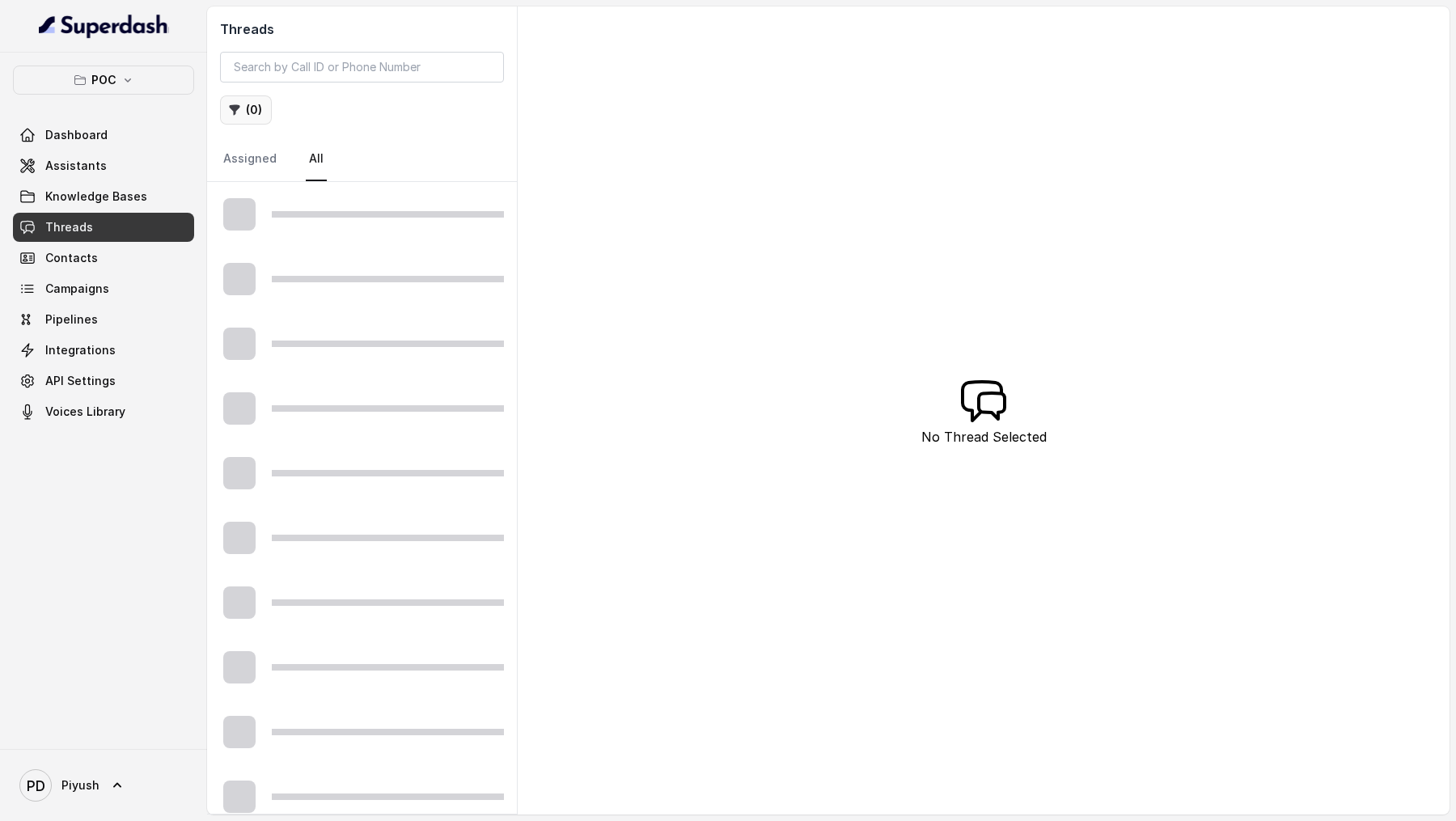
click at [245, 108] on button "( 0 )" at bounding box center [246, 110] width 52 height 29
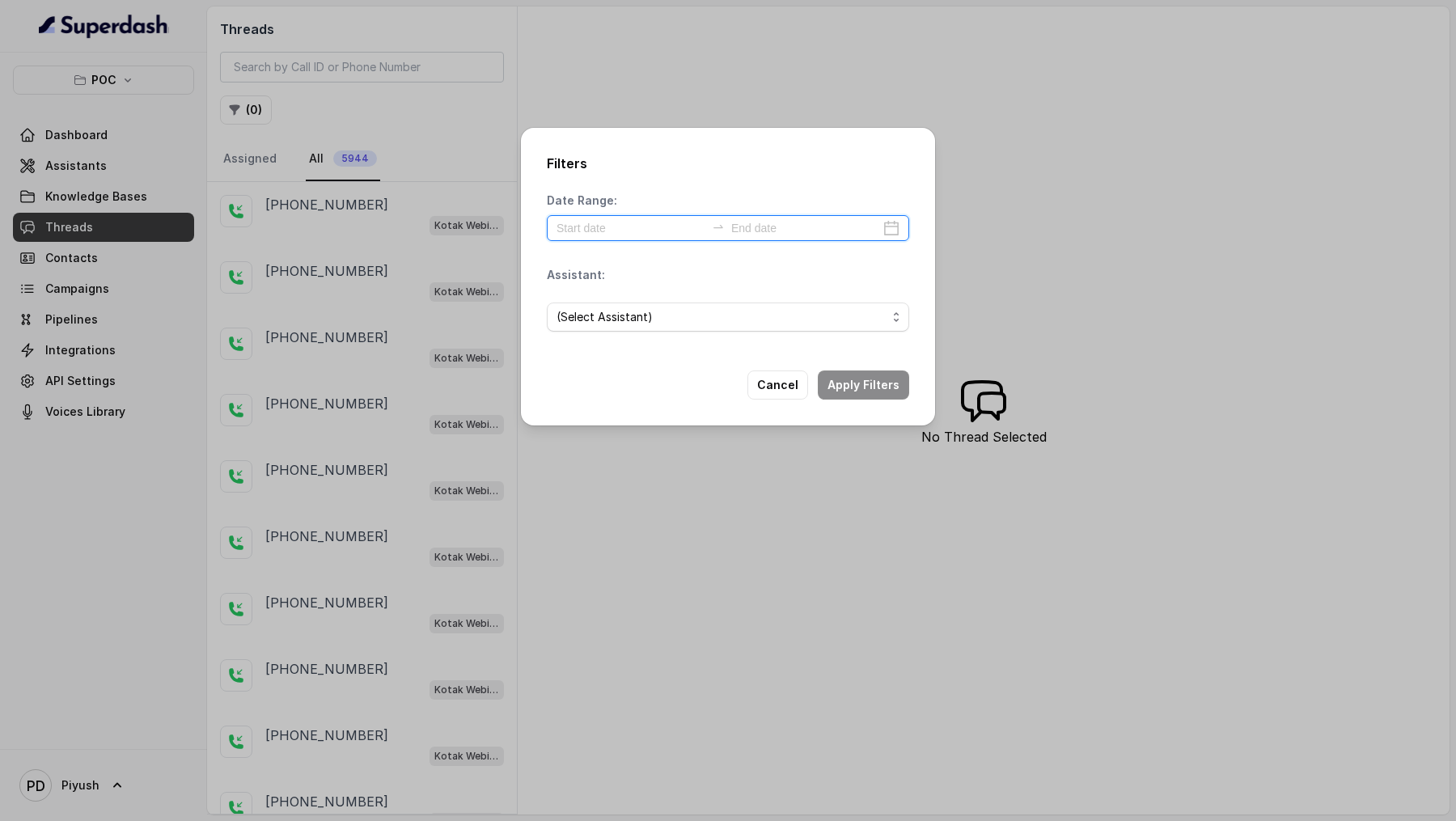
click at [628, 229] on input at bounding box center [631, 228] width 149 height 18
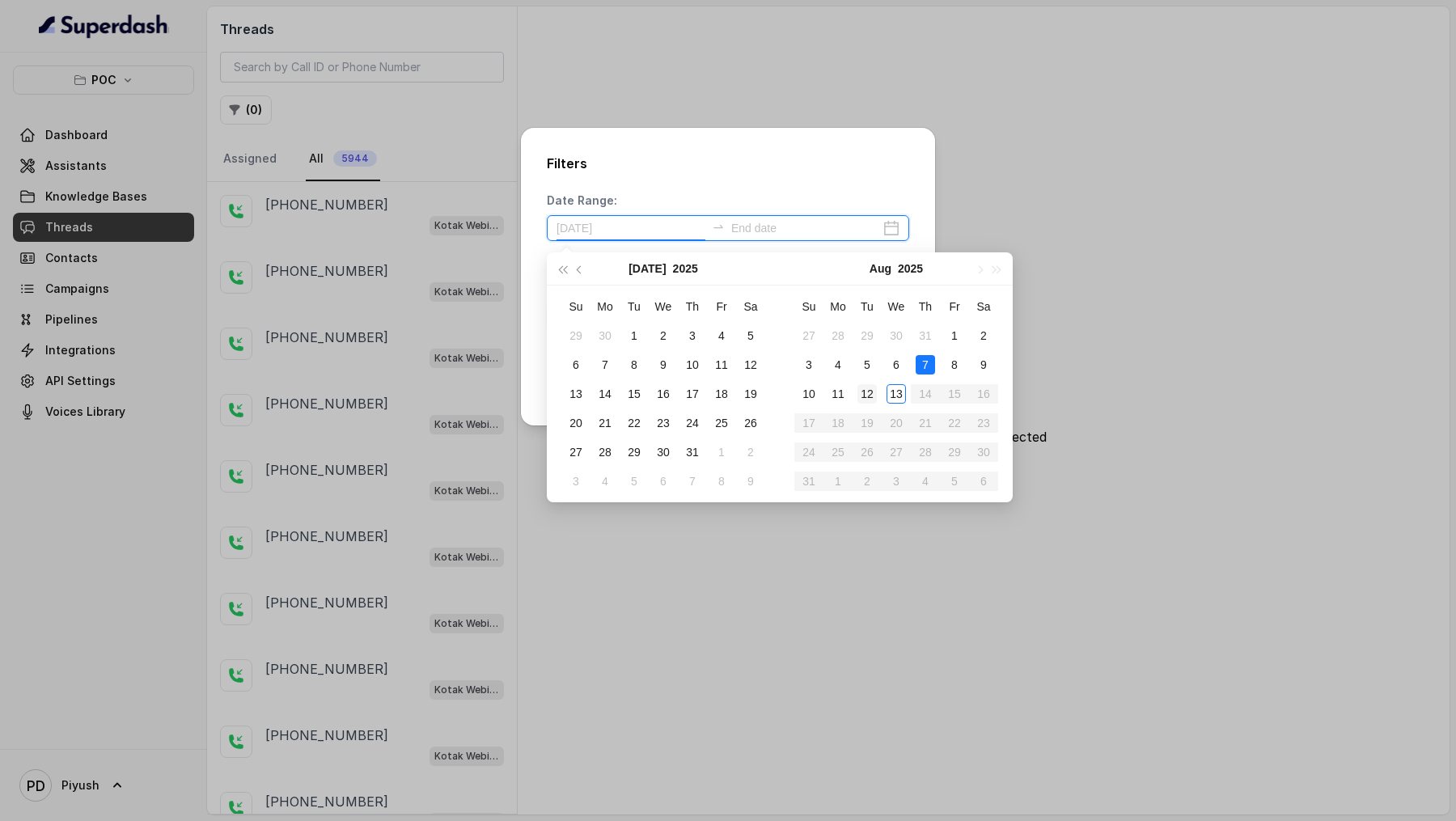
type input "[DATE]"
click at [895, 250] on div "13" at bounding box center [896, 393] width 20 height 20
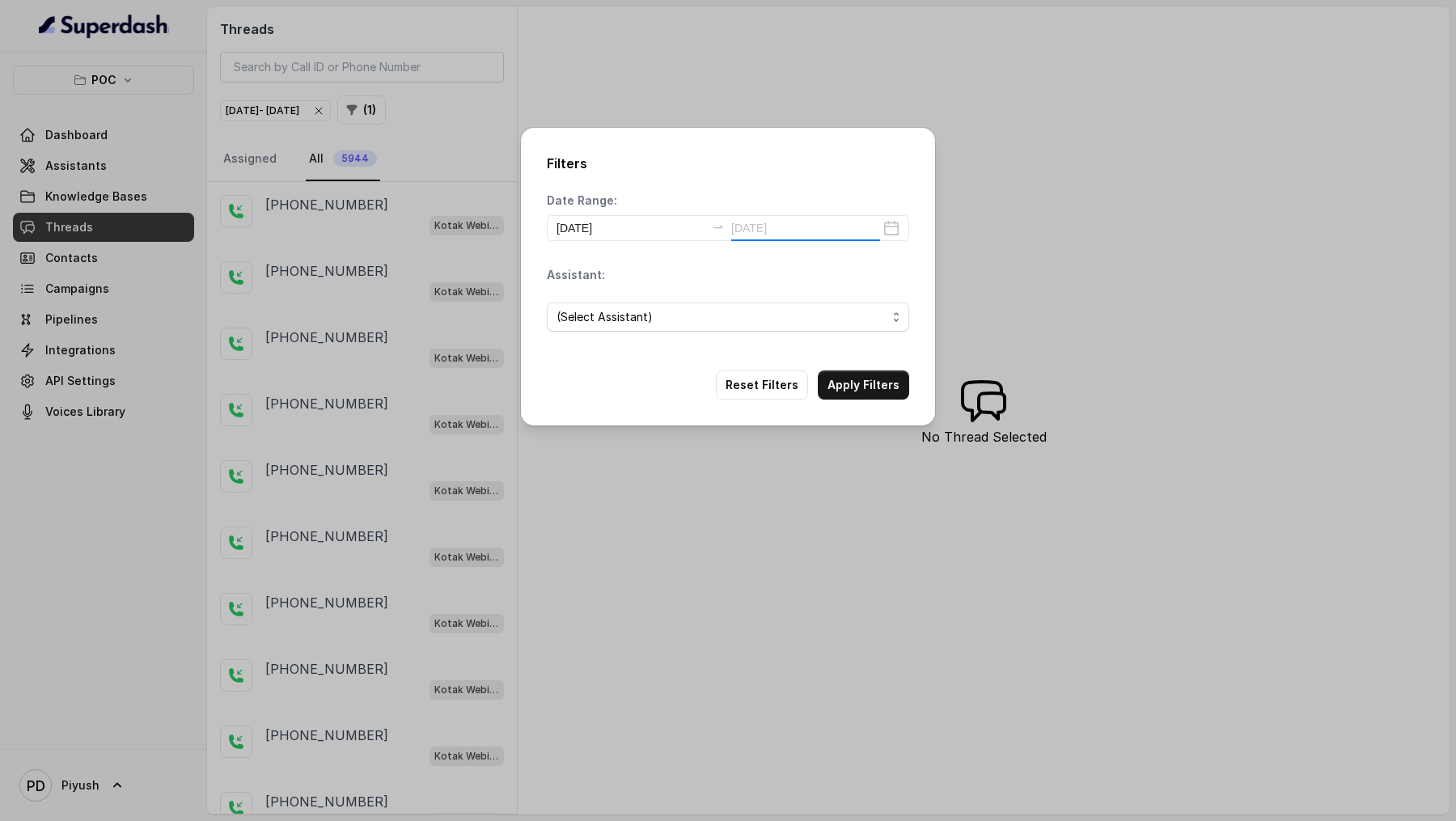
type input "[DATE]"
click at [631, 250] on span "(Select Assistant)" at bounding box center [605, 316] width 97 height 20
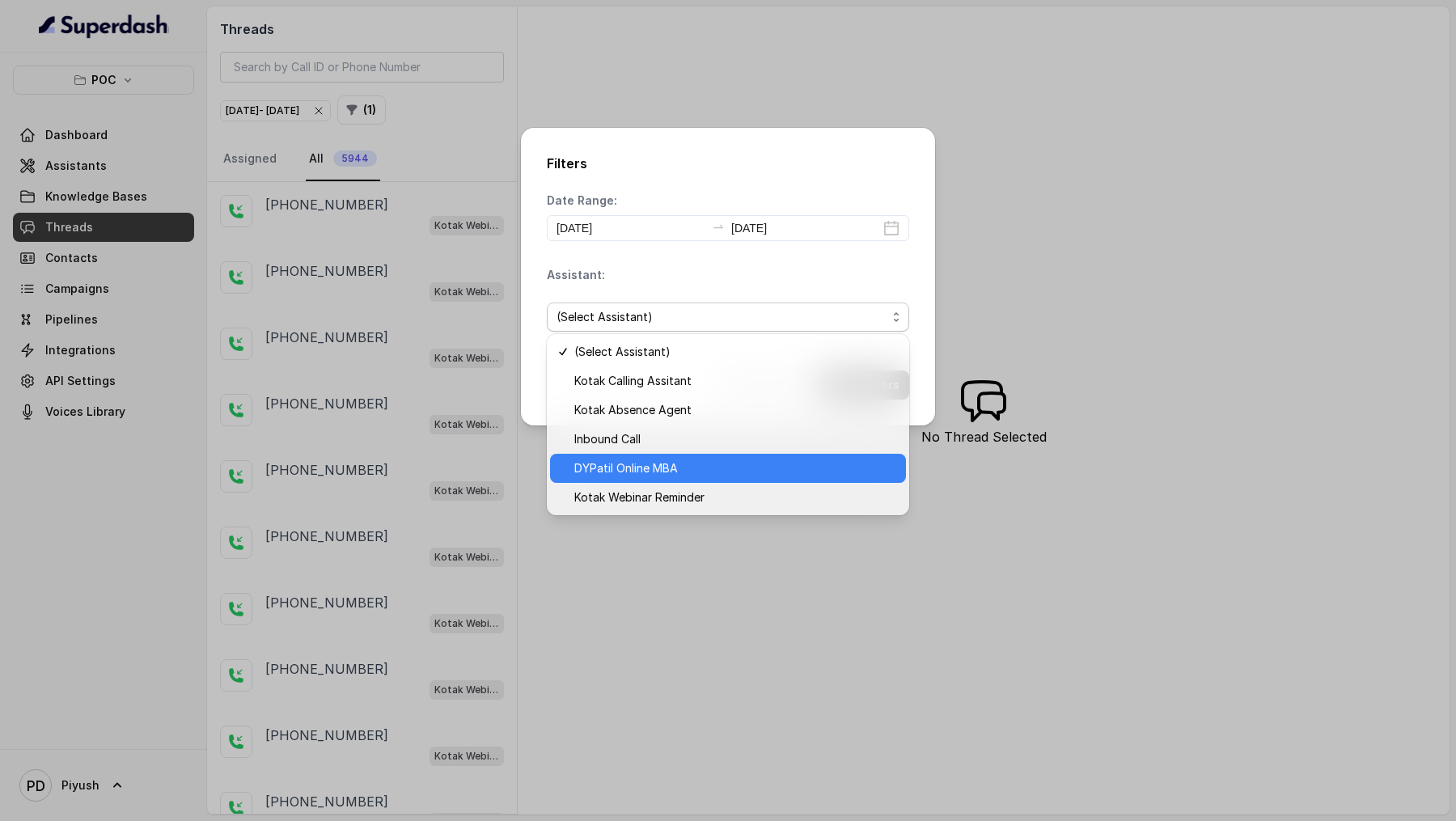
click at [668, 250] on span "DYPatil Online MBA" at bounding box center [626, 468] width 104 height 20
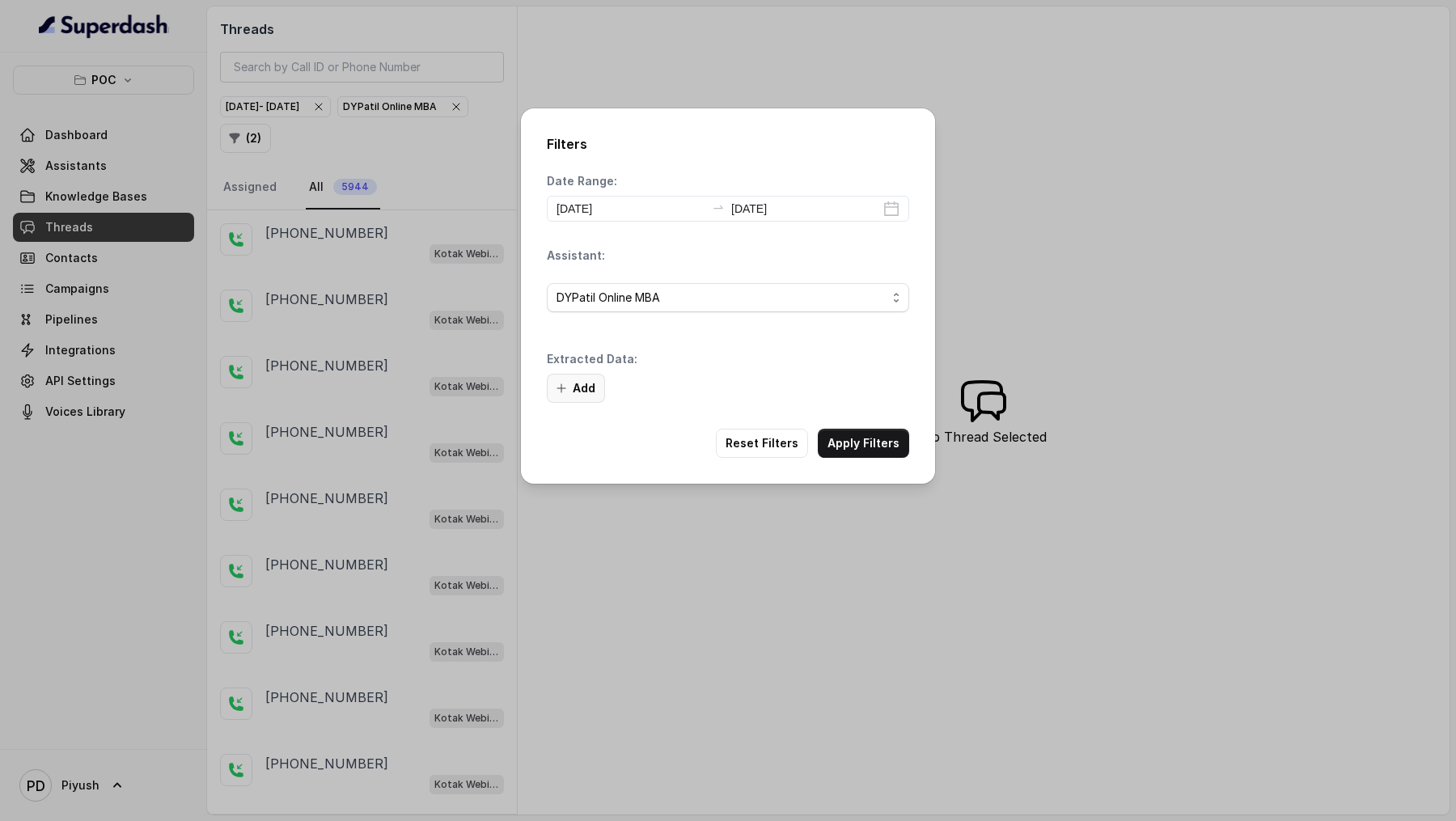
click at [575, 250] on button "Add" at bounding box center [576, 388] width 59 height 29
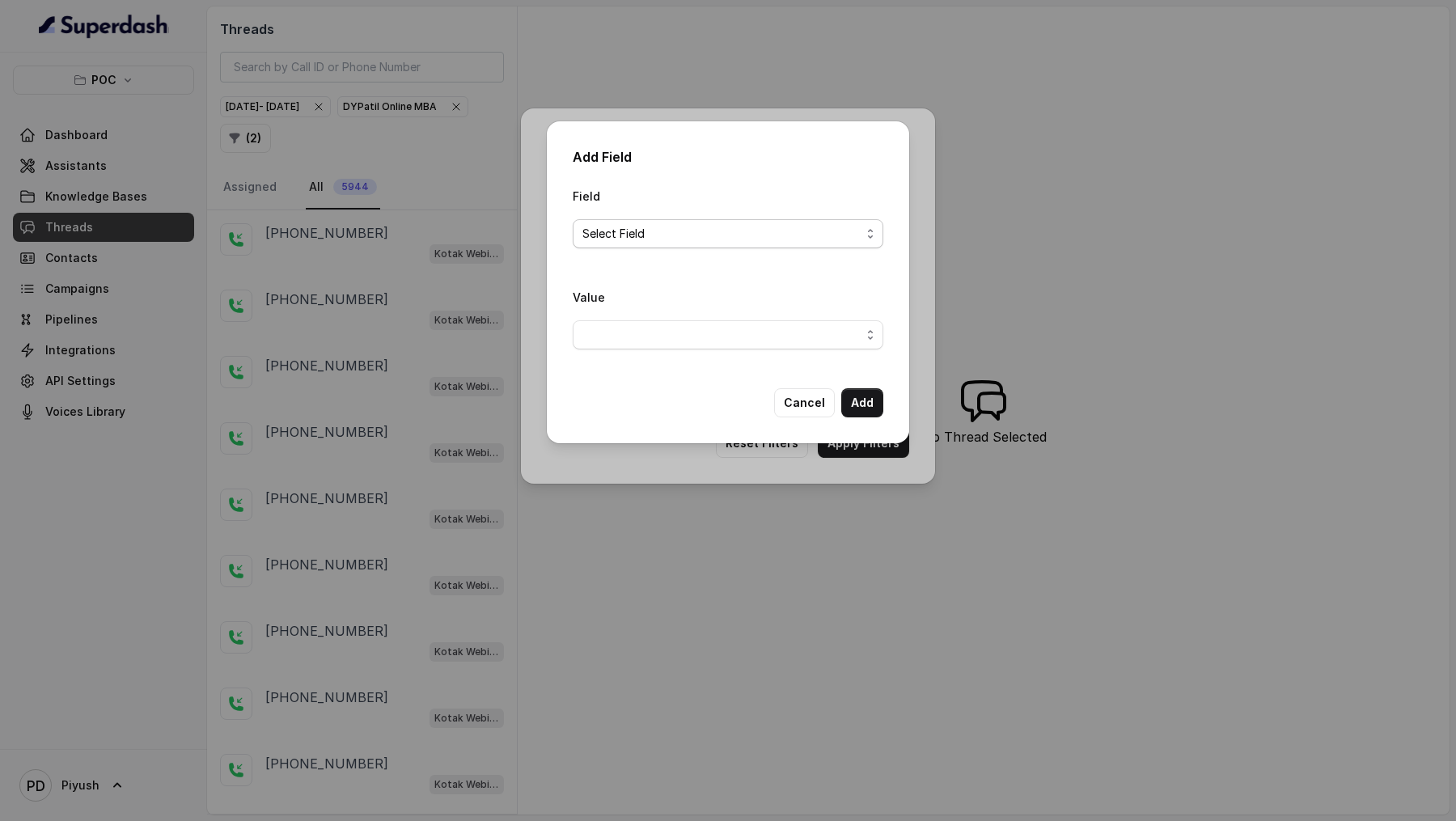
click at [728, 224] on div "Select Field" at bounding box center [721, 234] width 279 height 20
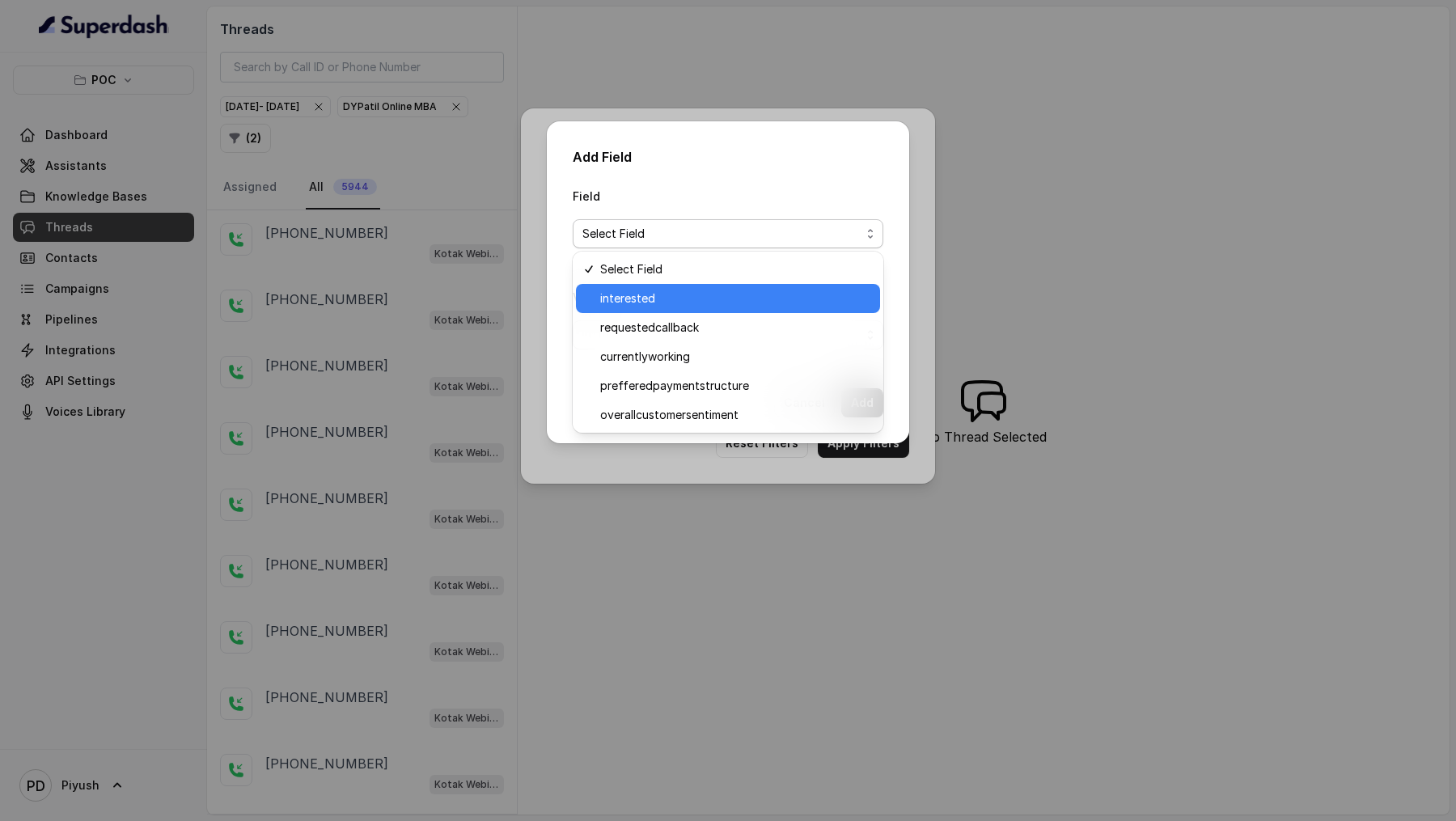
click at [717, 250] on span "interested" at bounding box center [735, 298] width 270 height 20
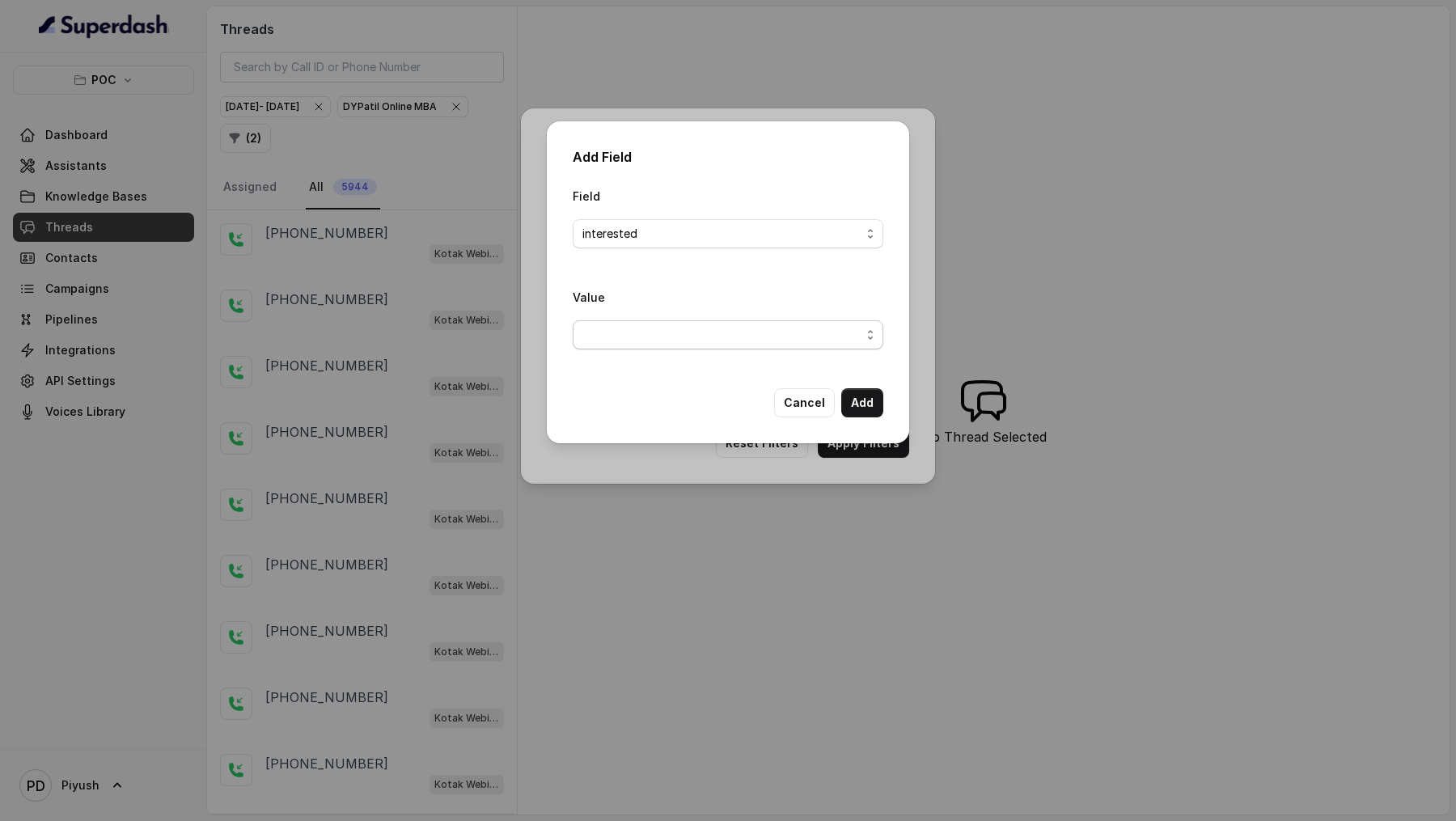
click at [681, 250] on span "button" at bounding box center [728, 335] width 311 height 29
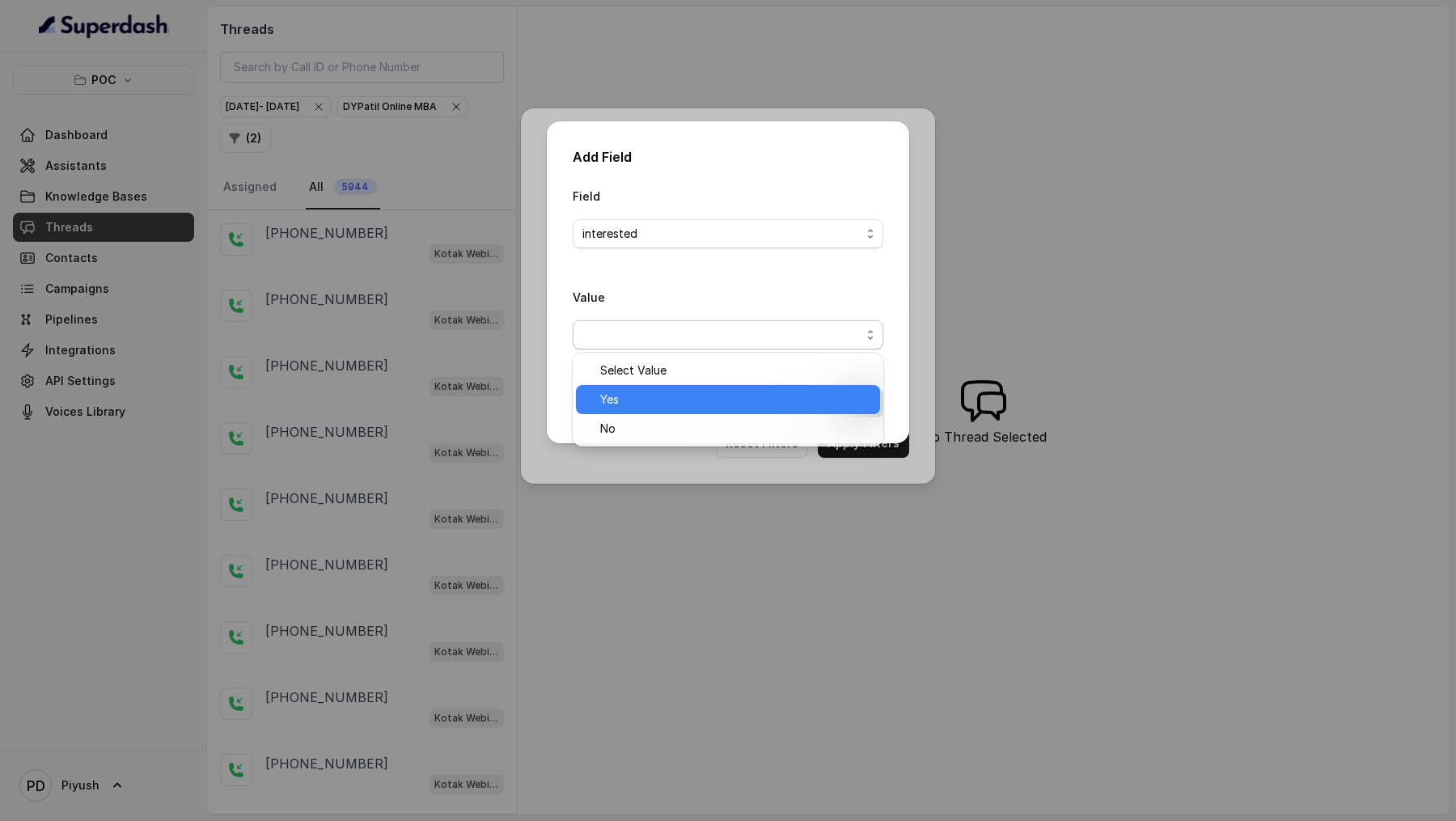
click at [653, 250] on span "Yes" at bounding box center [735, 399] width 270 height 20
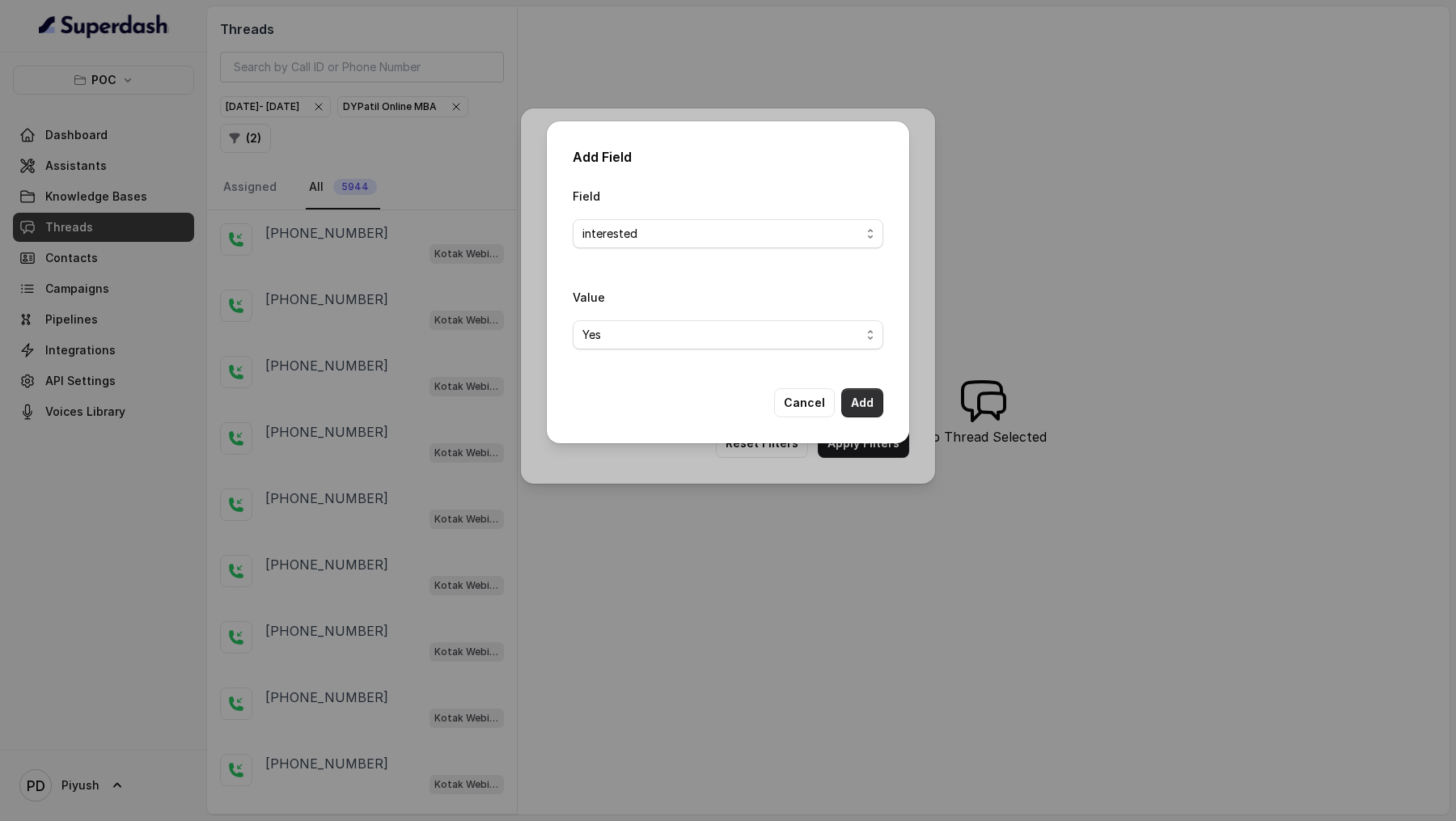
click at [853, 250] on button "Add" at bounding box center [862, 403] width 42 height 29
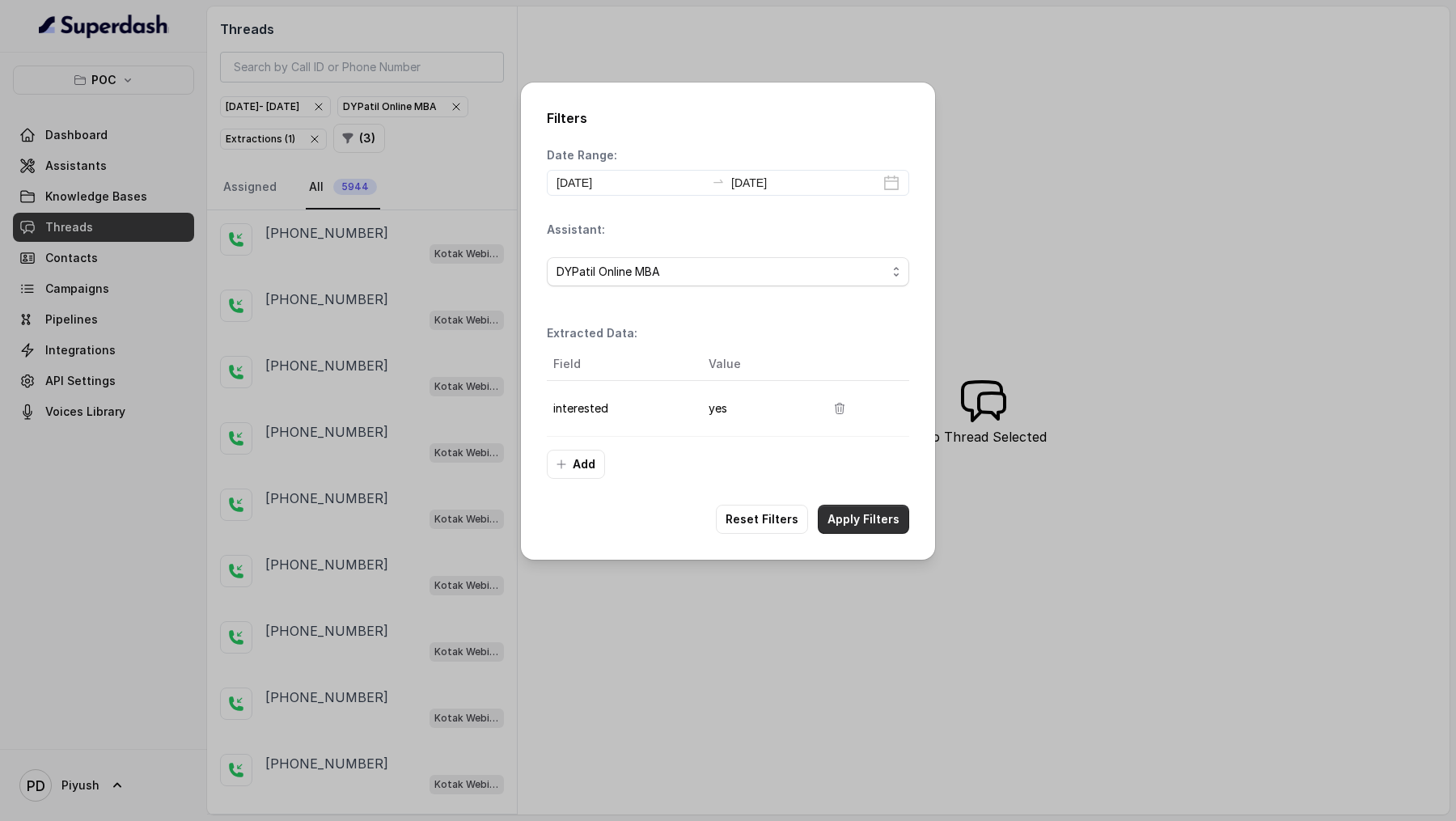
click at [855, 250] on div "Filters Date Range: [DATE] [DATE] Assistant: DYPatil Online MBA Extracted Data:…" at bounding box center [728, 321] width 414 height 477
click at [859, 250] on button "Apply Filters" at bounding box center [863, 519] width 91 height 29
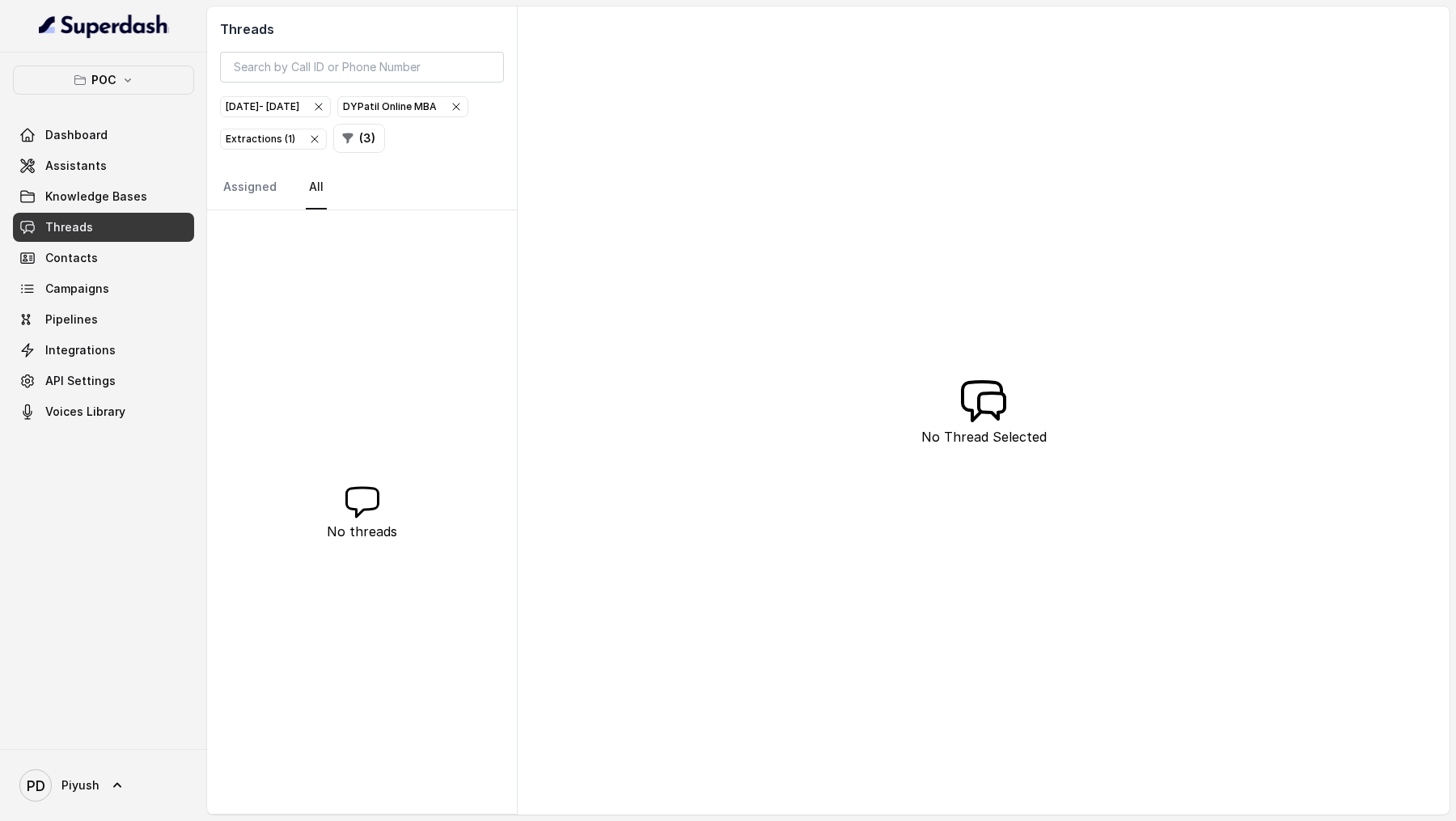
click at [325, 106] on icon "button" at bounding box center [318, 106] width 13 height 13
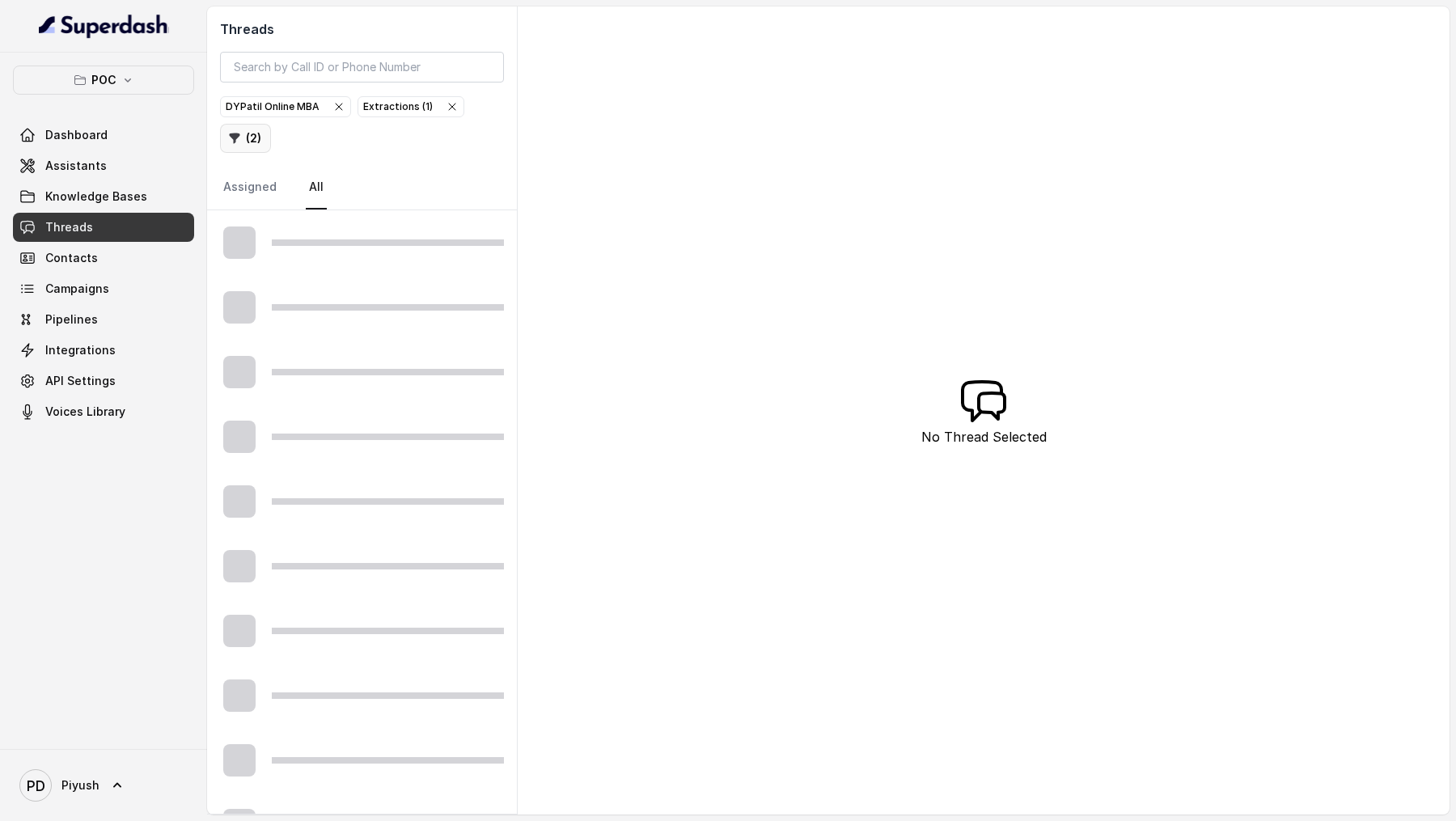
click at [254, 135] on button "( 2 )" at bounding box center [245, 138] width 51 height 29
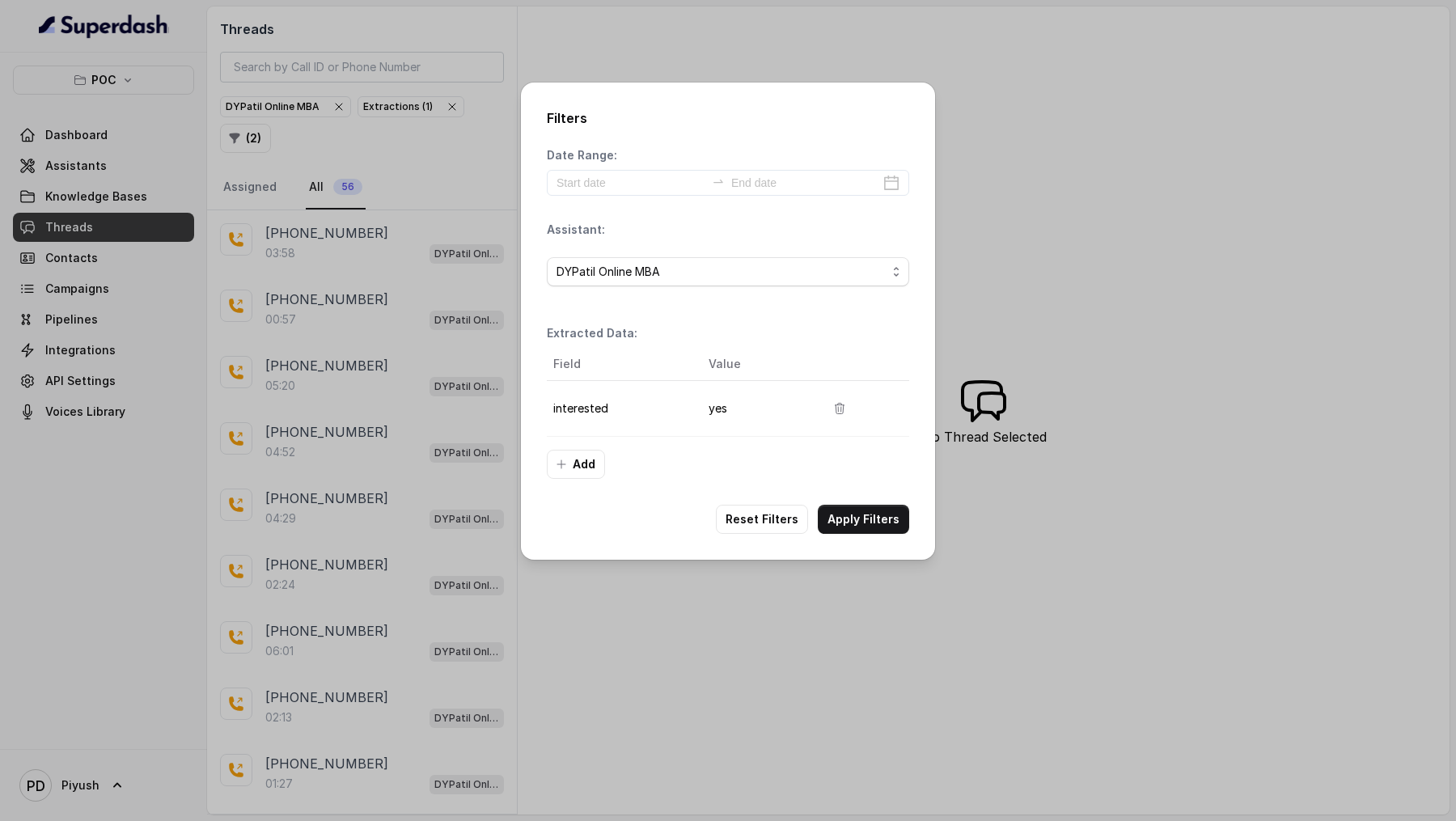
click at [632, 214] on div "Date Range: Assistant: DYPatil Online MBA Extracted Data: Field Value intereste…" at bounding box center [728, 313] width 362 height 331
click at [652, 180] on input at bounding box center [631, 183] width 149 height 18
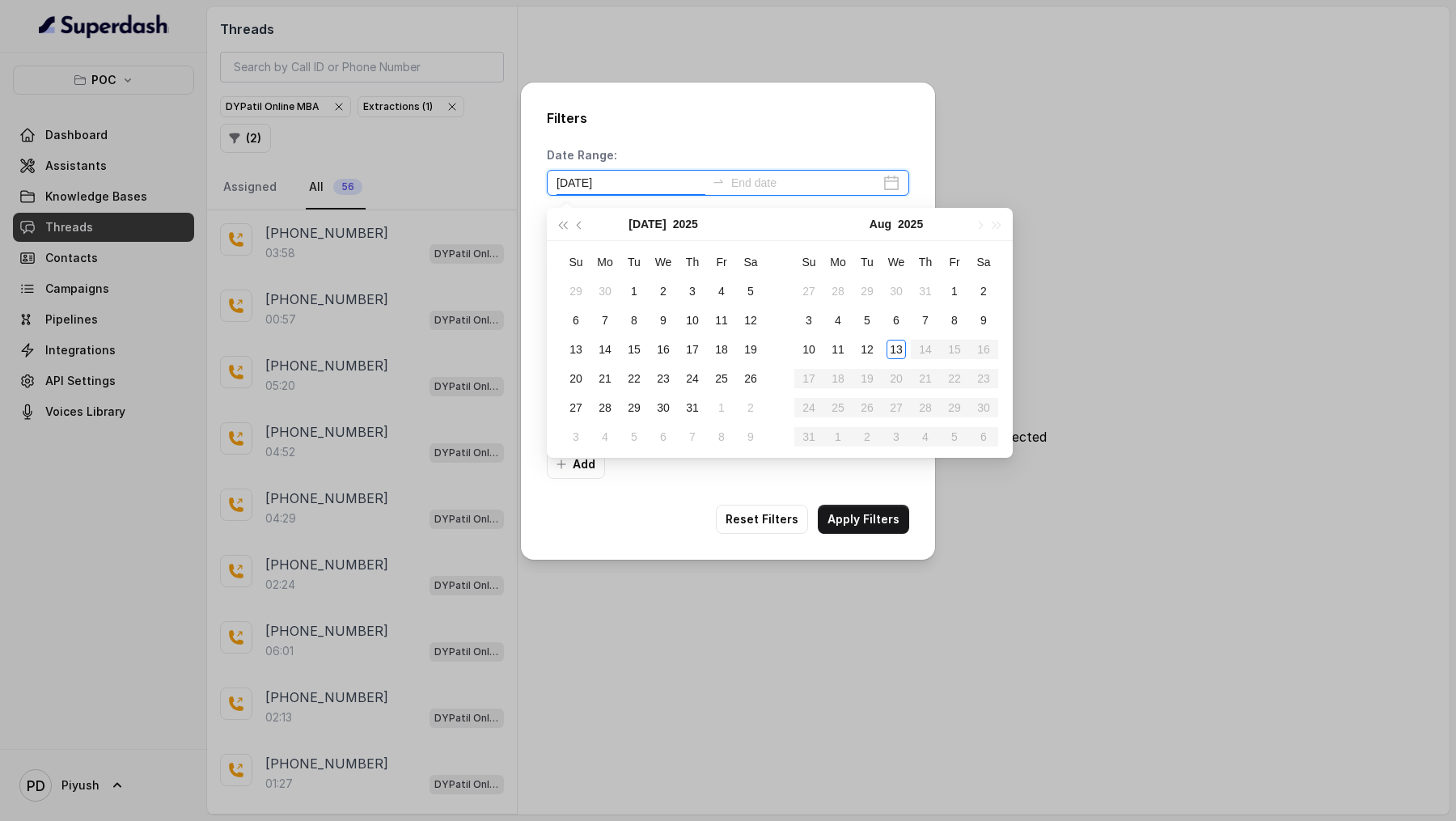
type input "2025-07-19"
type input "2025-08-12"
click at [867, 250] on div "12" at bounding box center [867, 349] width 20 height 20
type input "2025-08-12"
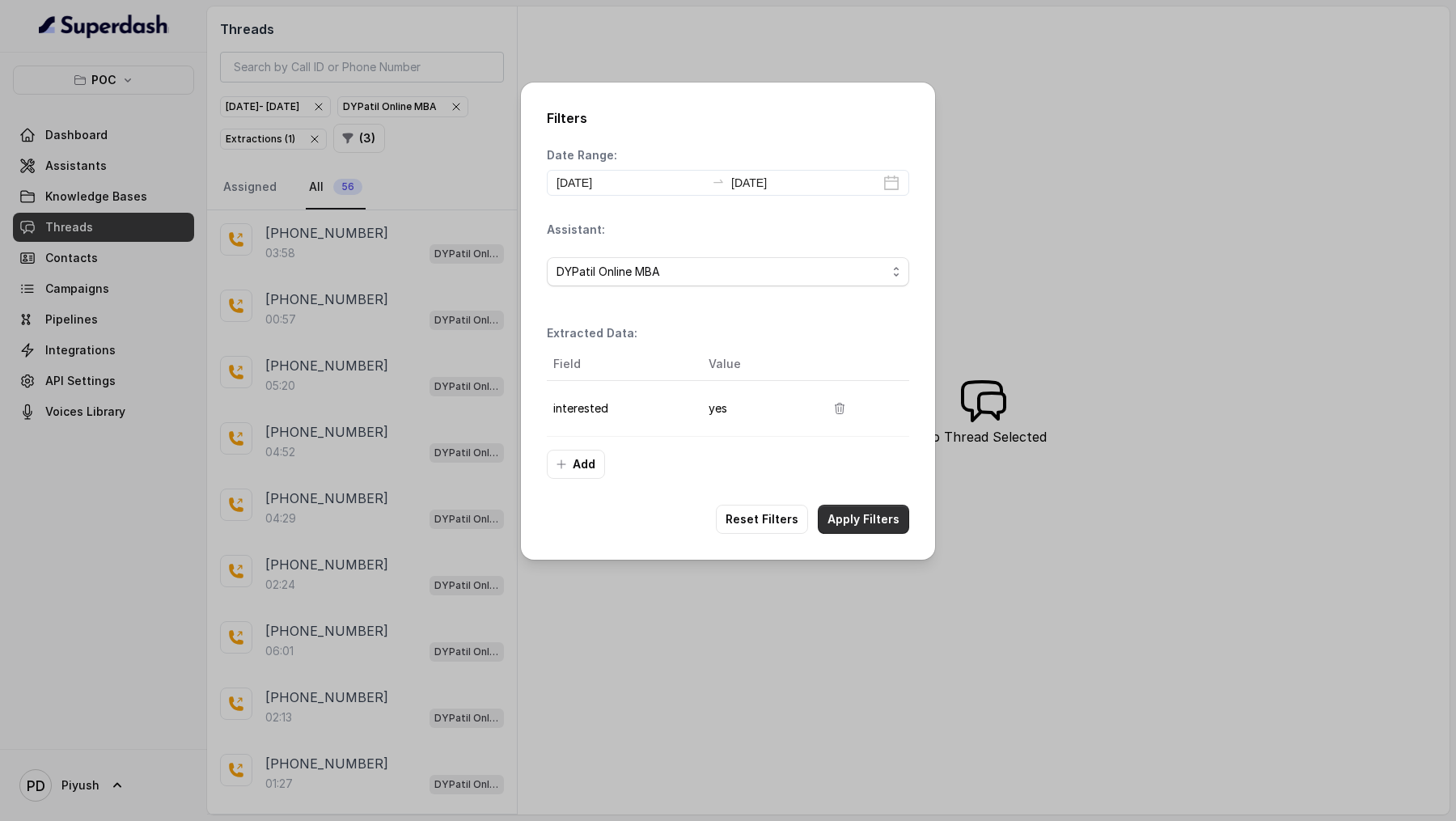
click at [852, 250] on button "Apply Filters" at bounding box center [863, 519] width 91 height 29
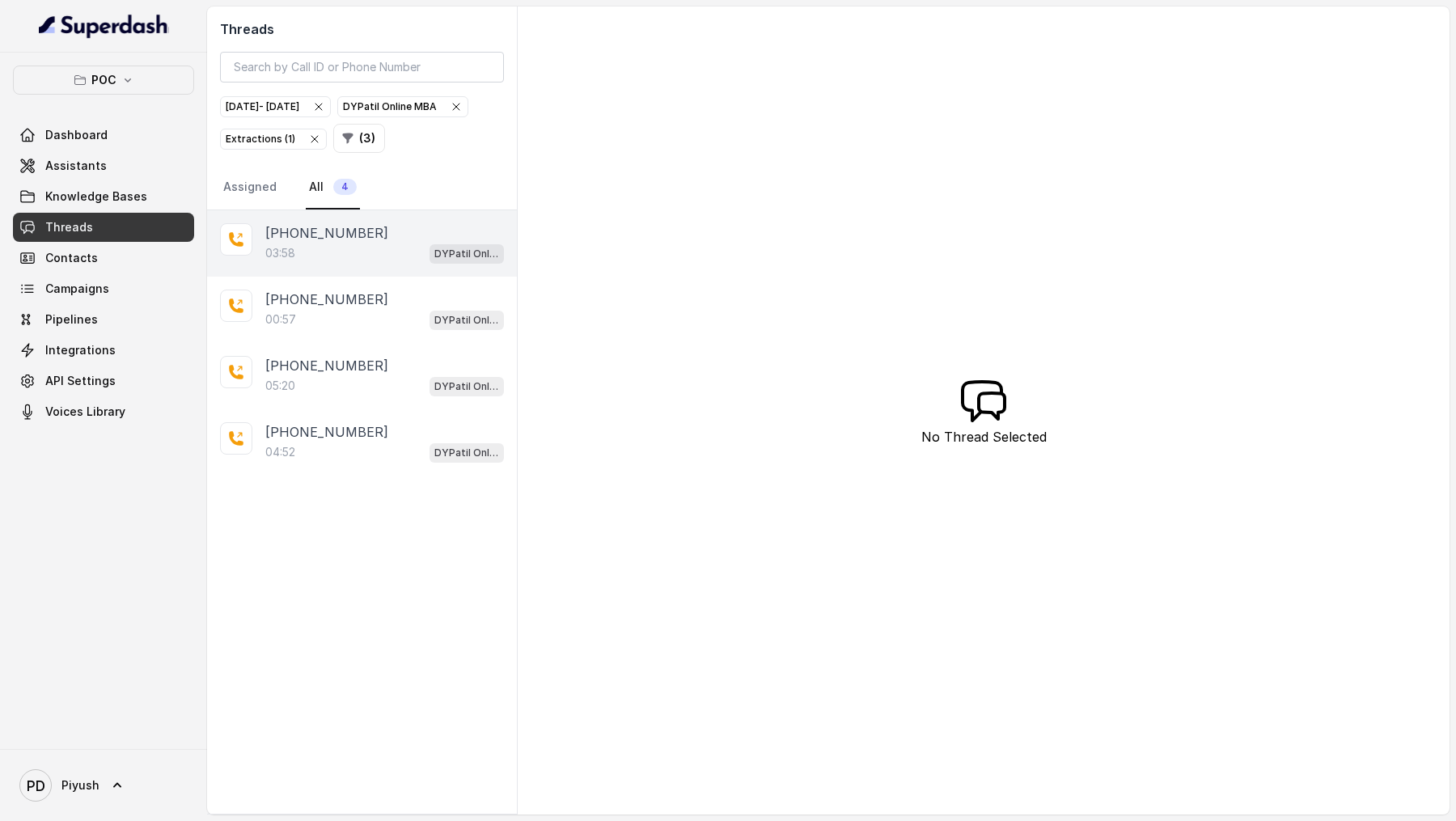
click at [399, 250] on div "03:58 DYPatil Online MBA" at bounding box center [385, 253] width 239 height 21
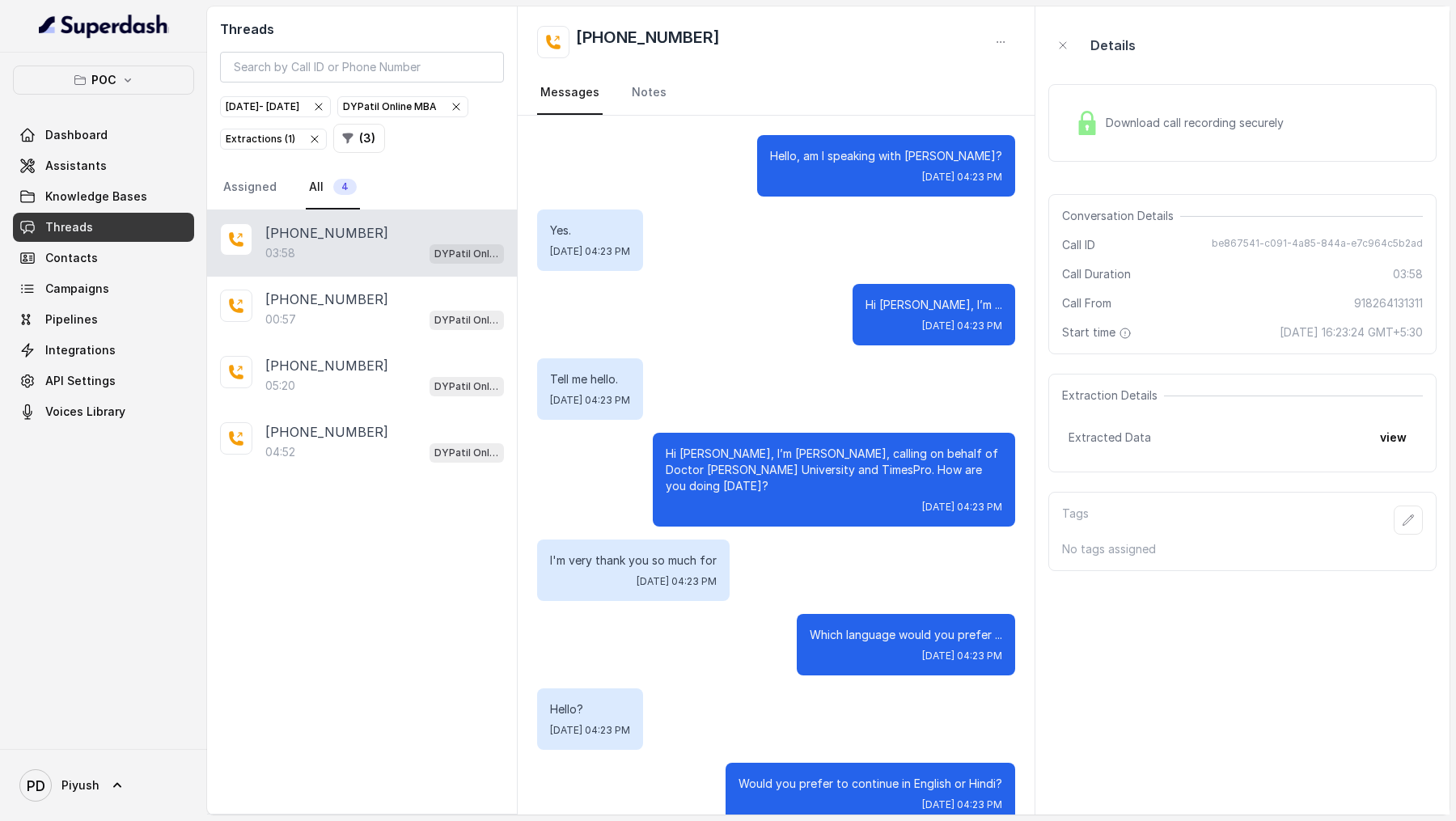
scroll to position [3411, 0]
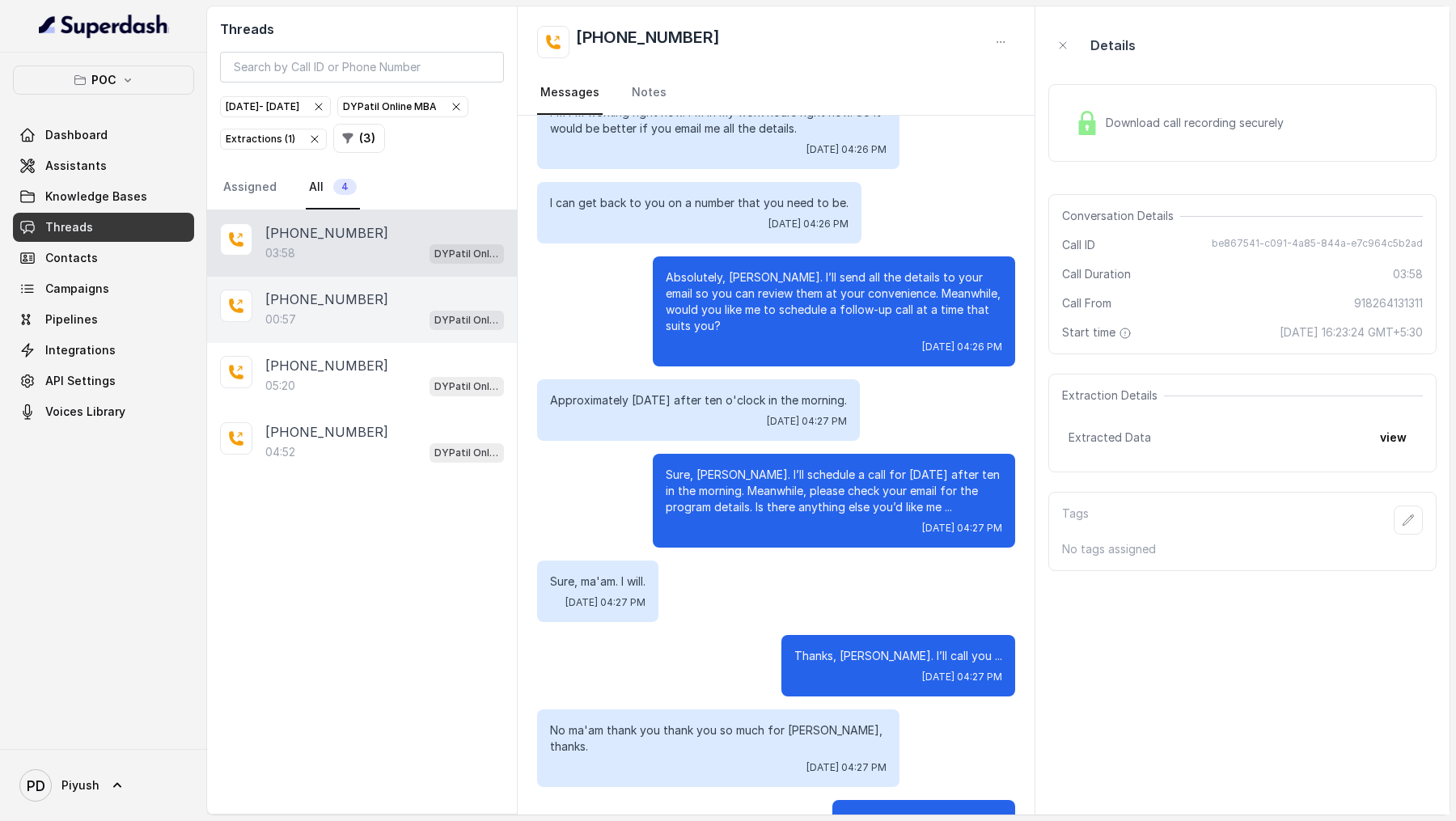
click at [335, 250] on p "+919980676790" at bounding box center [327, 299] width 123 height 20
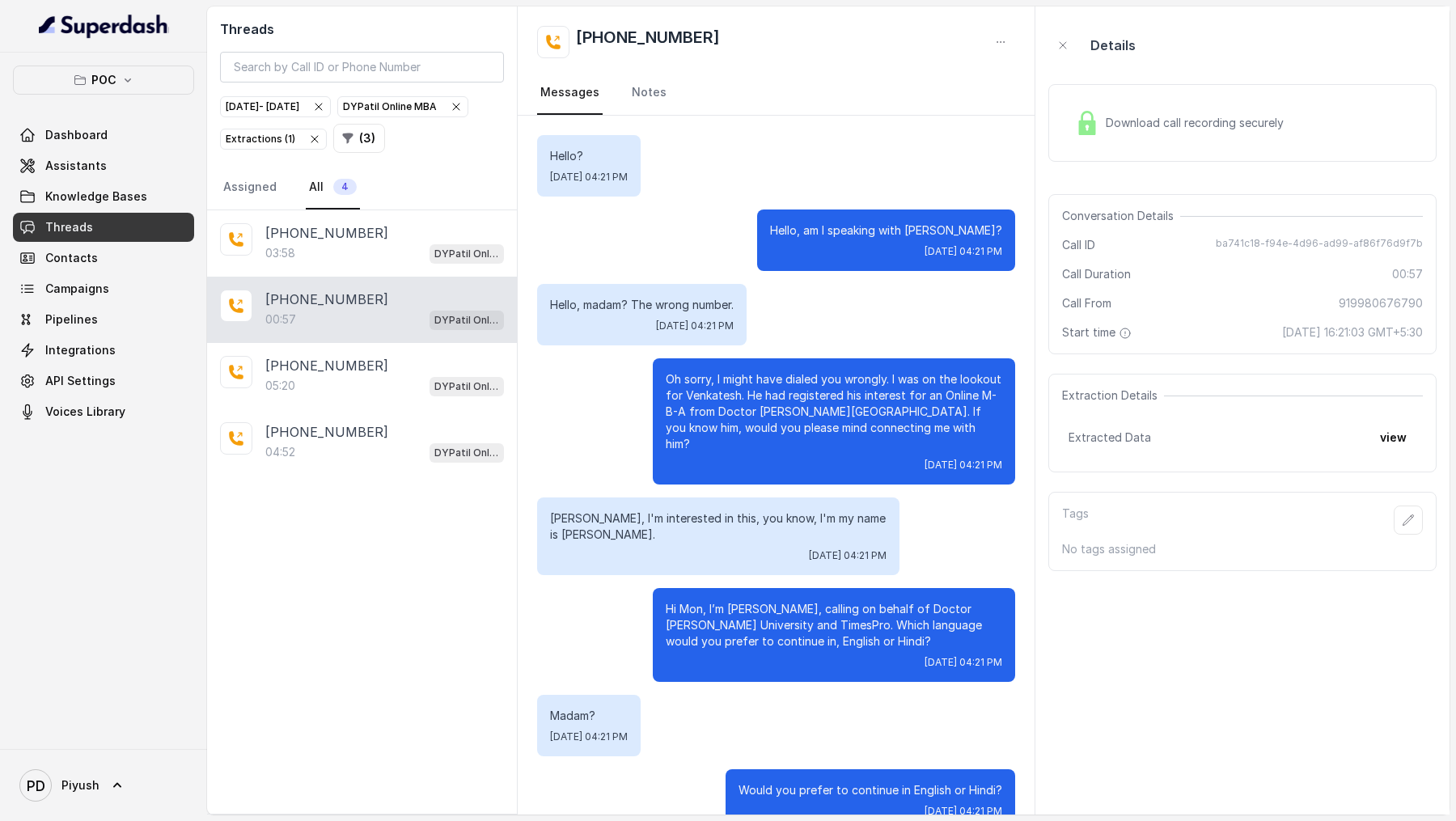
scroll to position [167, 0]
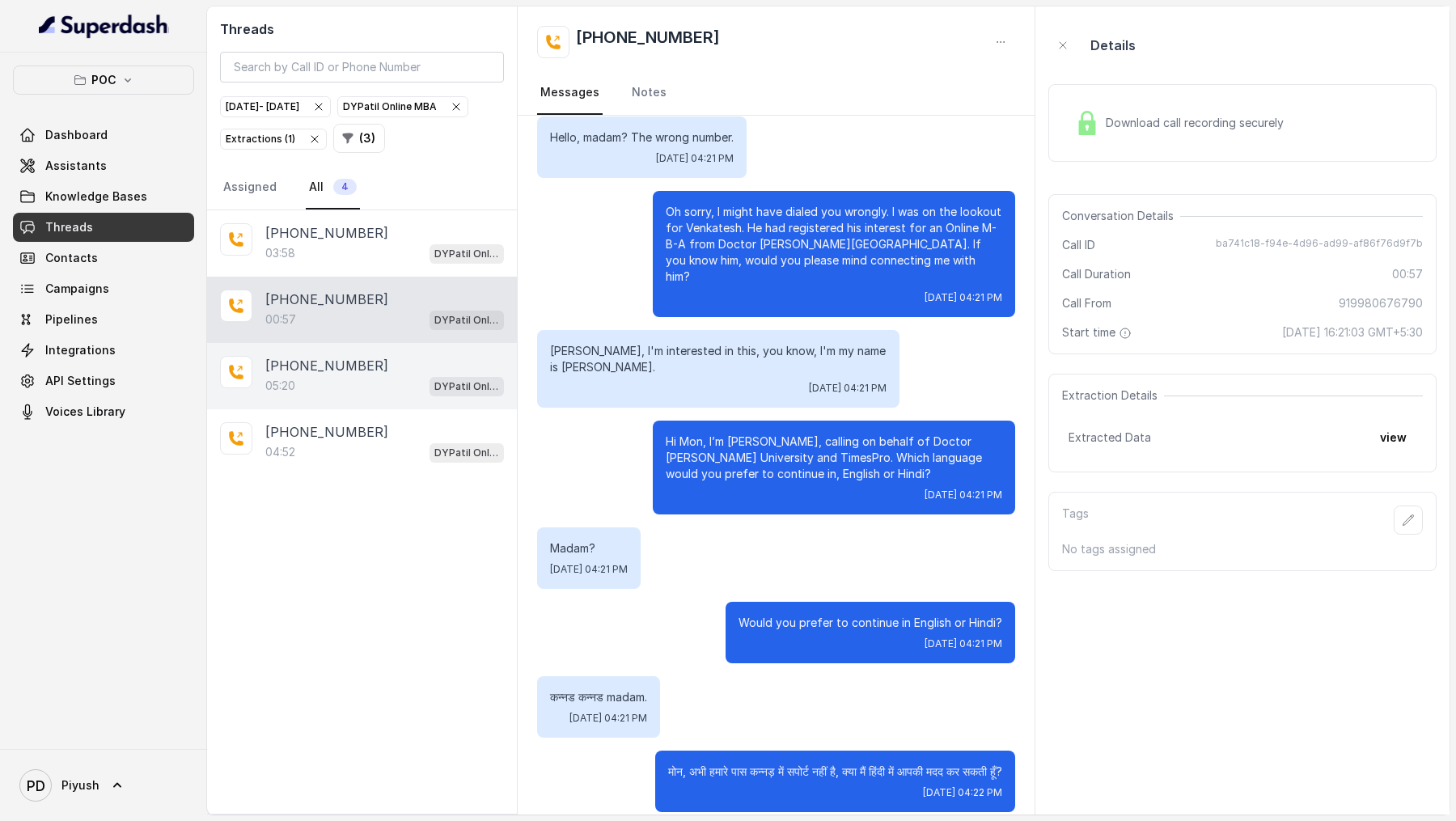
click at [340, 250] on div "05:20 DYPatil Online MBA" at bounding box center [385, 385] width 239 height 21
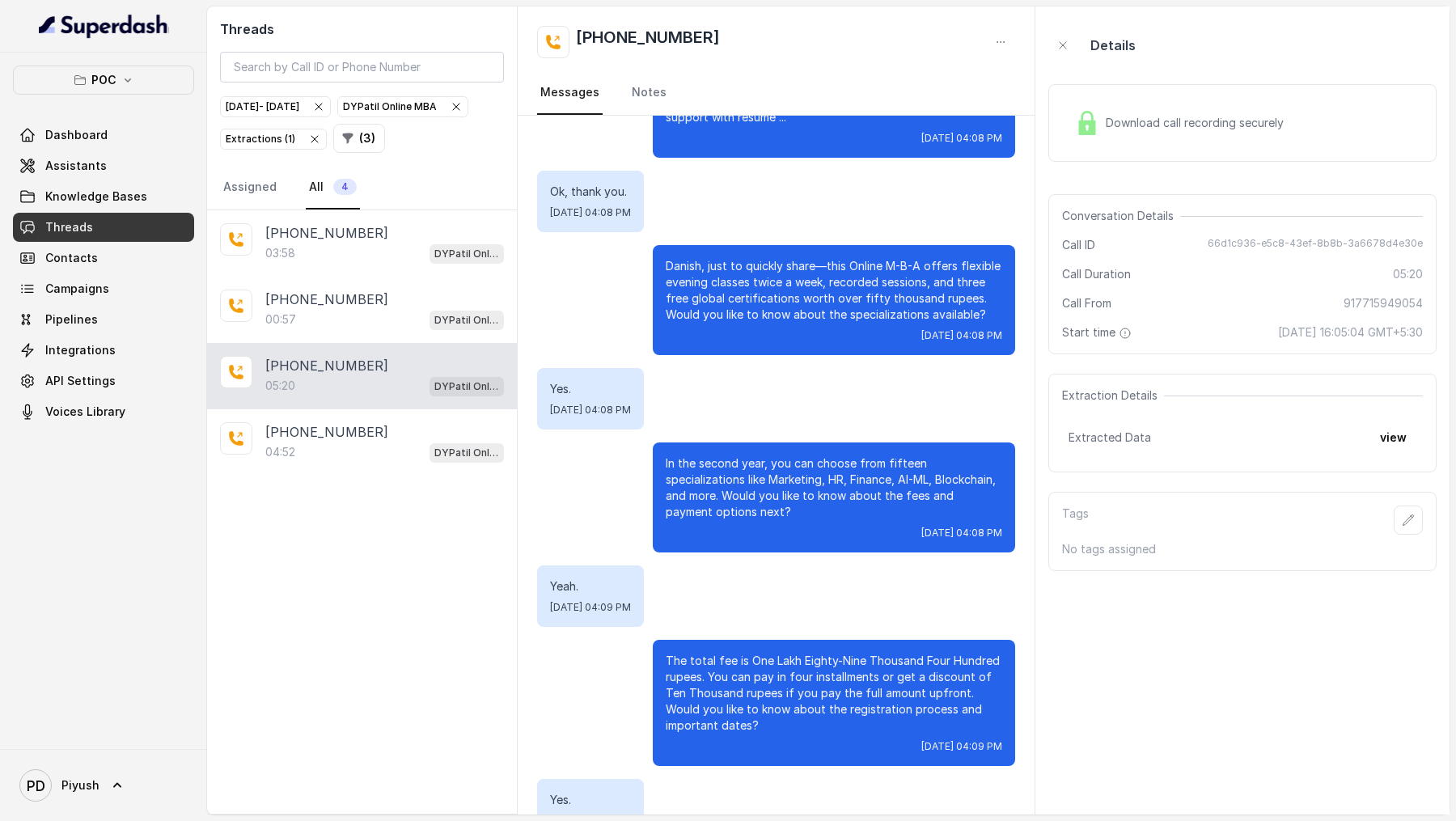
scroll to position [3052, 0]
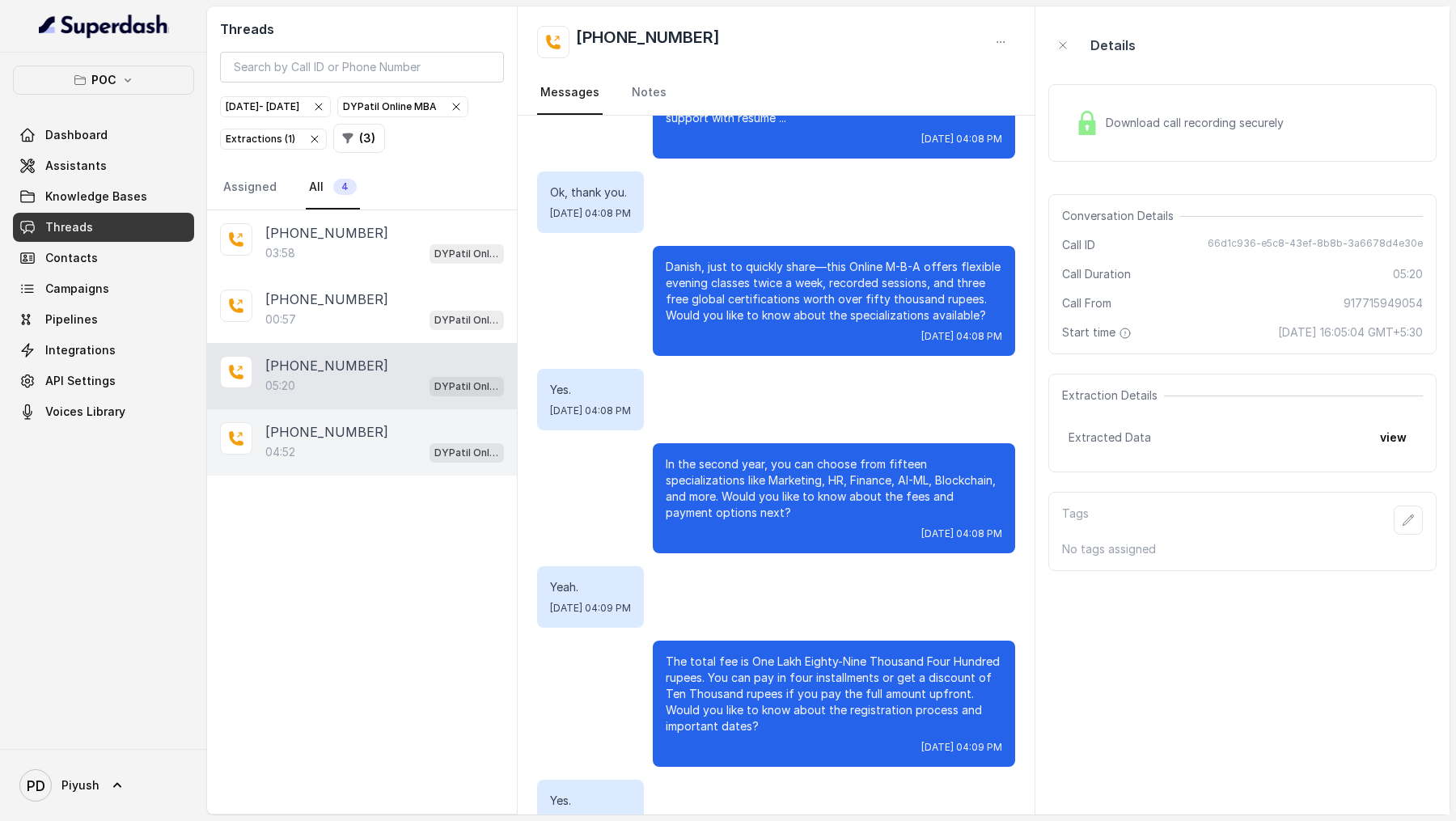
click at [304, 250] on div "04:52 DYPatil Online MBA" at bounding box center [385, 452] width 239 height 21
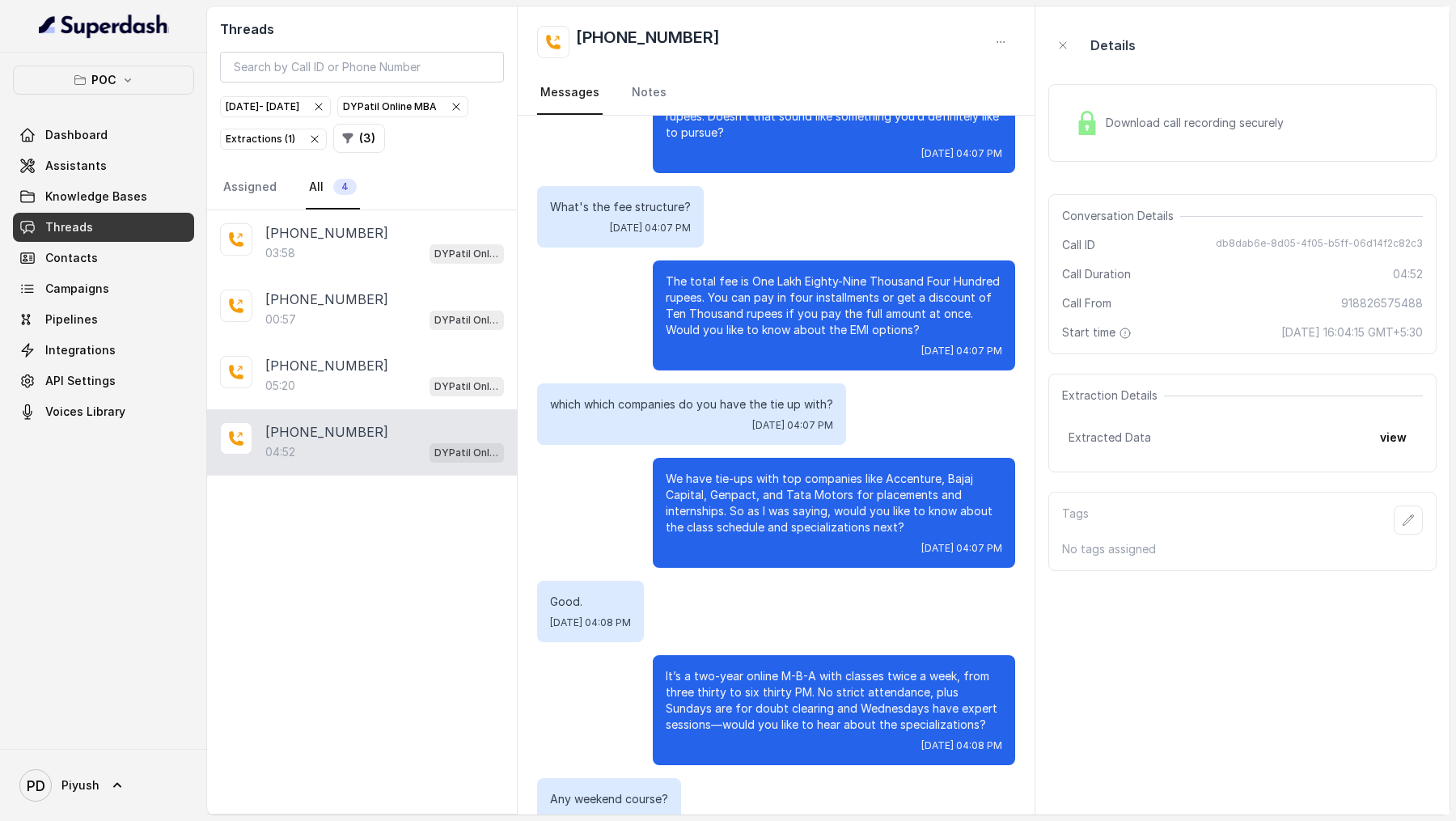
scroll to position [3683, 0]
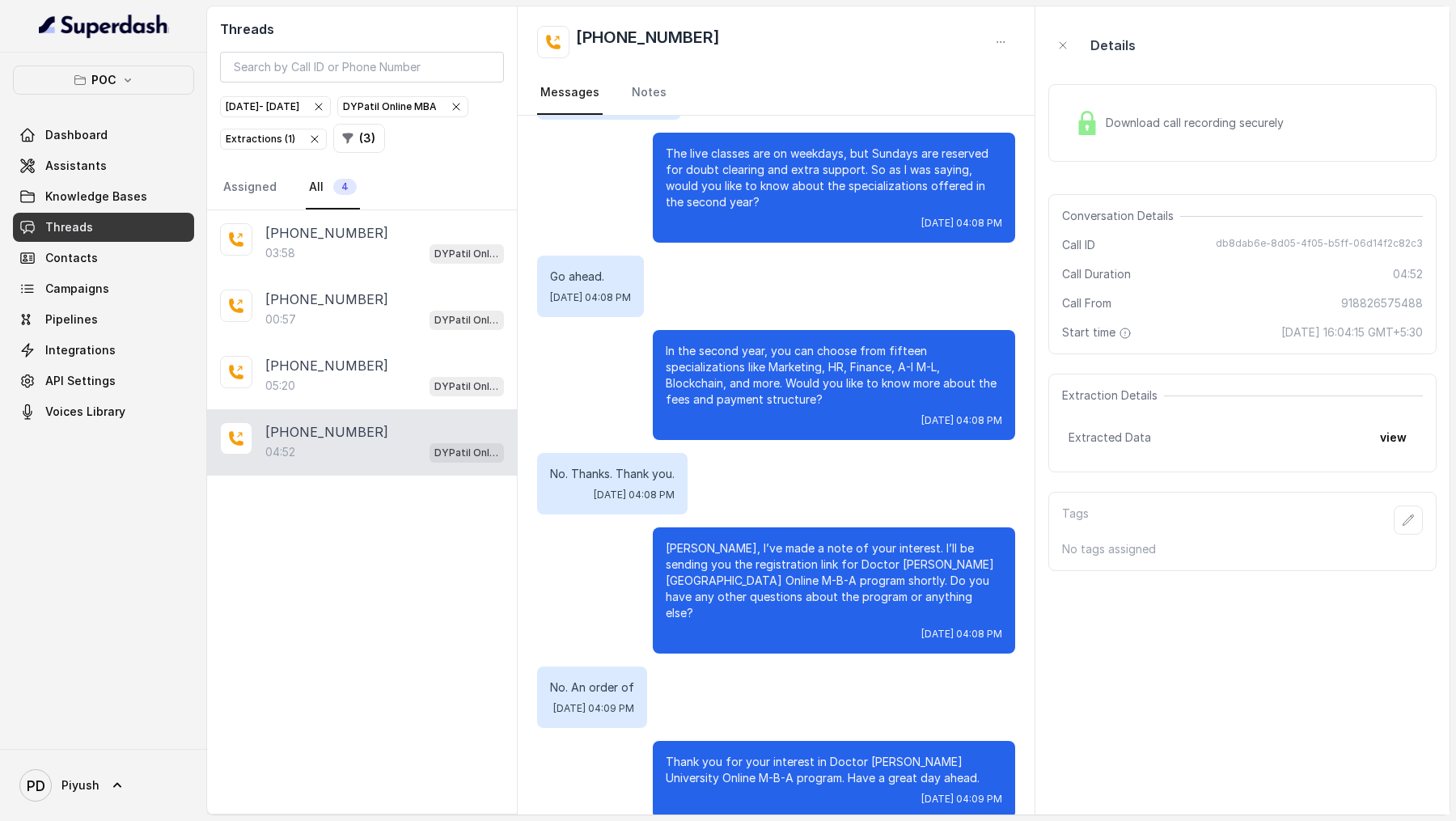
click at [449, 113] on icon "button" at bounding box center [455, 106] width 13 height 13
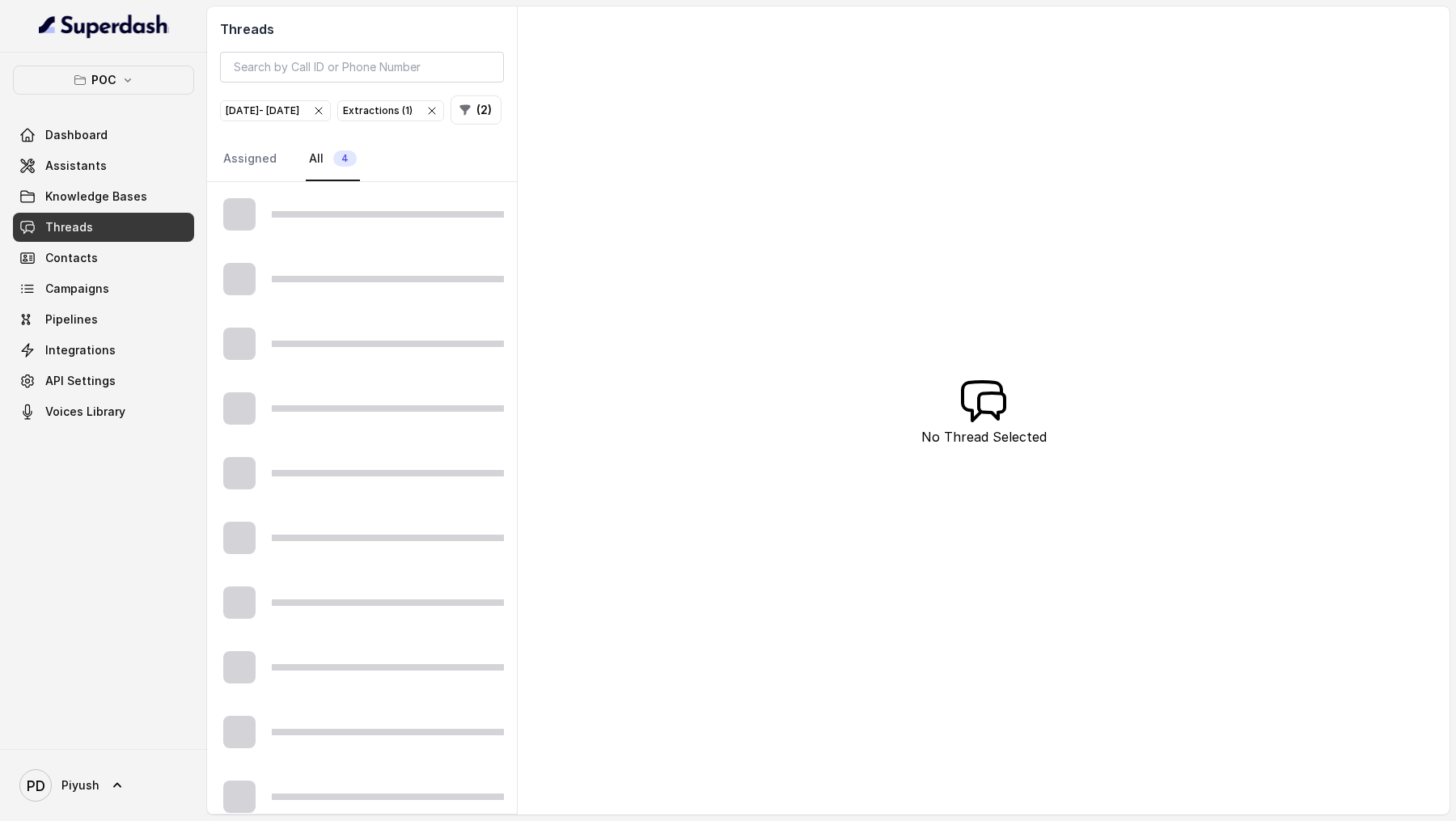
click at [325, 106] on icon "button" at bounding box center [318, 110] width 13 height 13
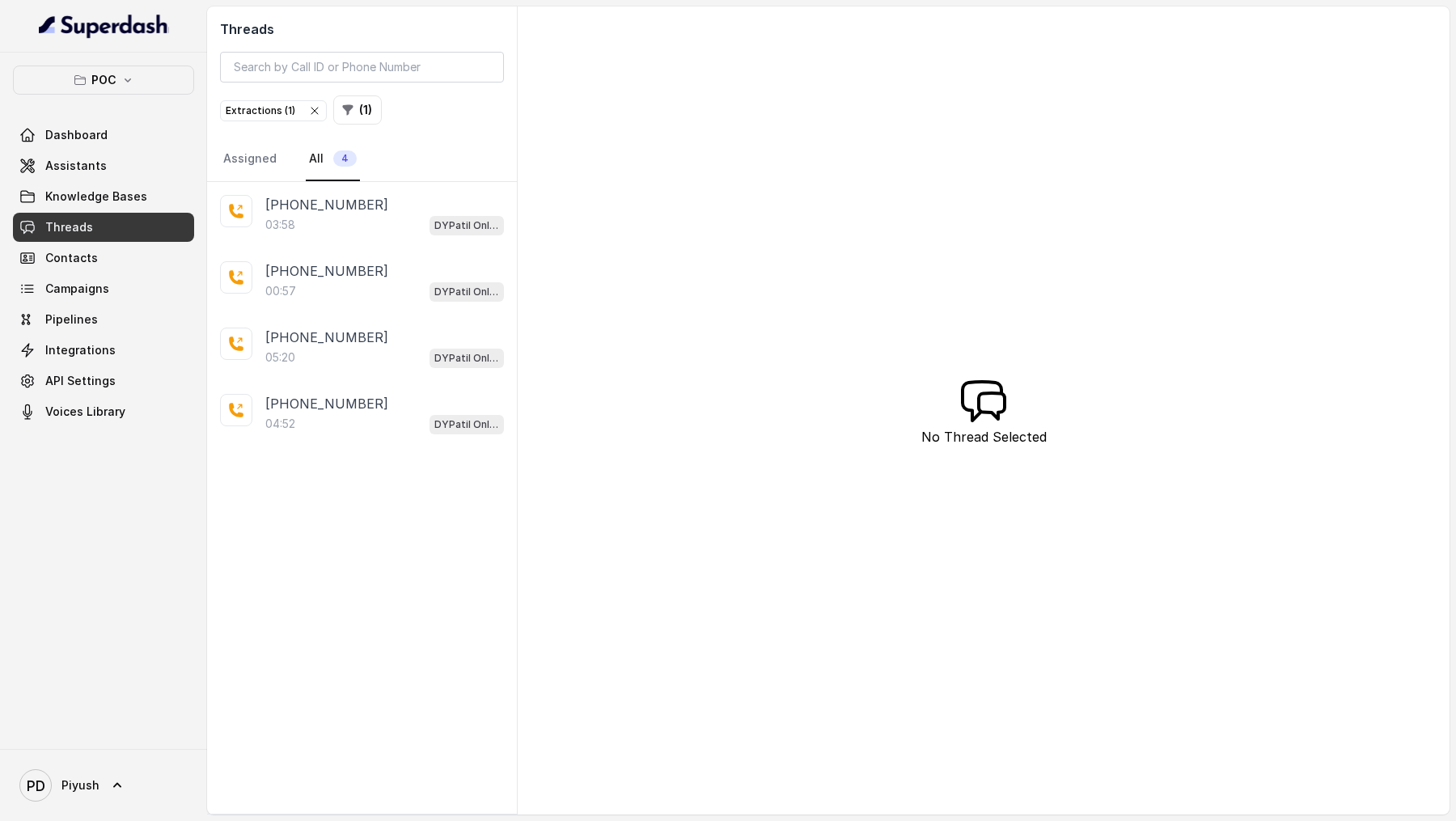
click at [314, 110] on icon "button" at bounding box center [314, 110] width 13 height 13
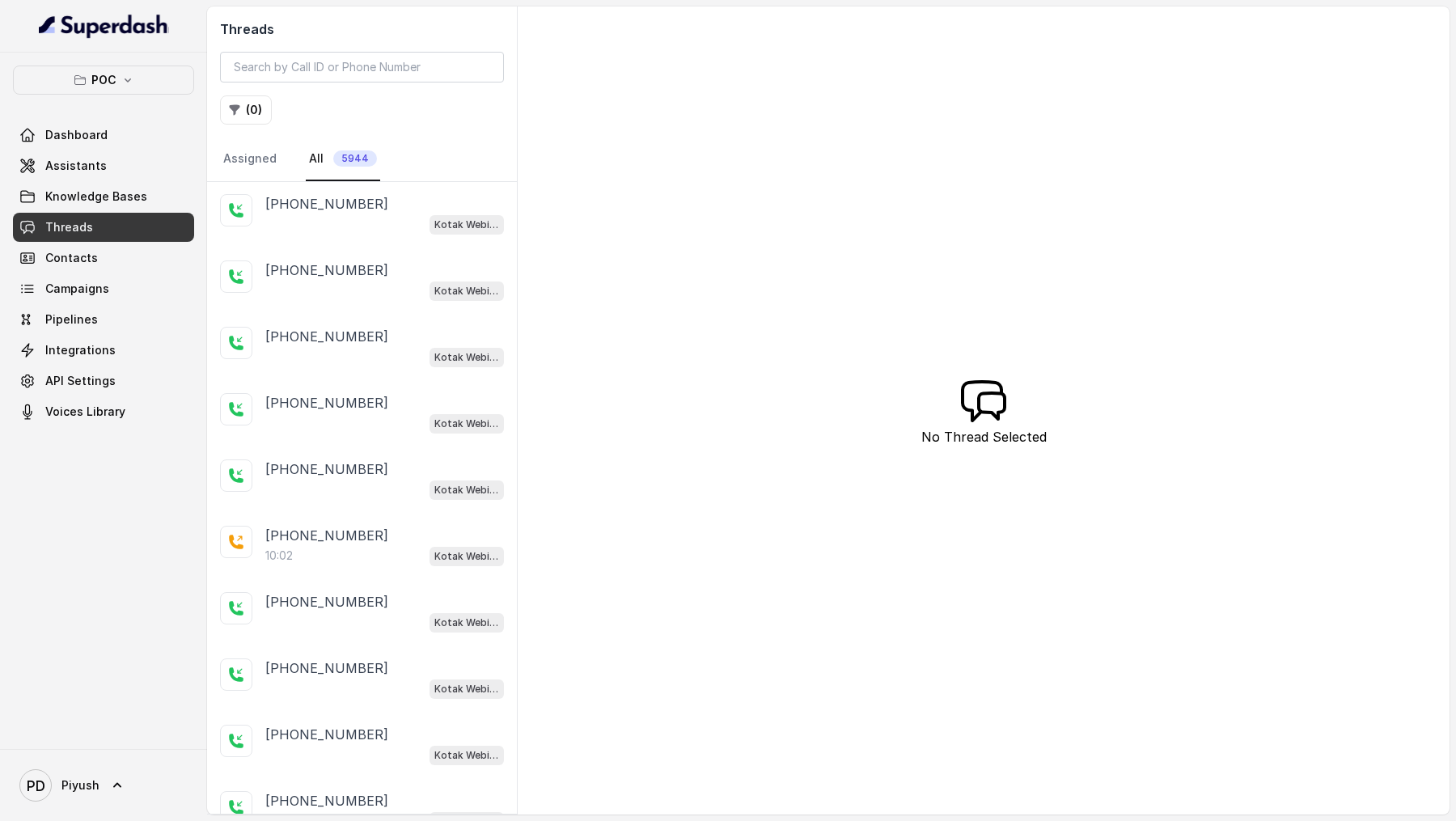
scroll to position [2065, 0]
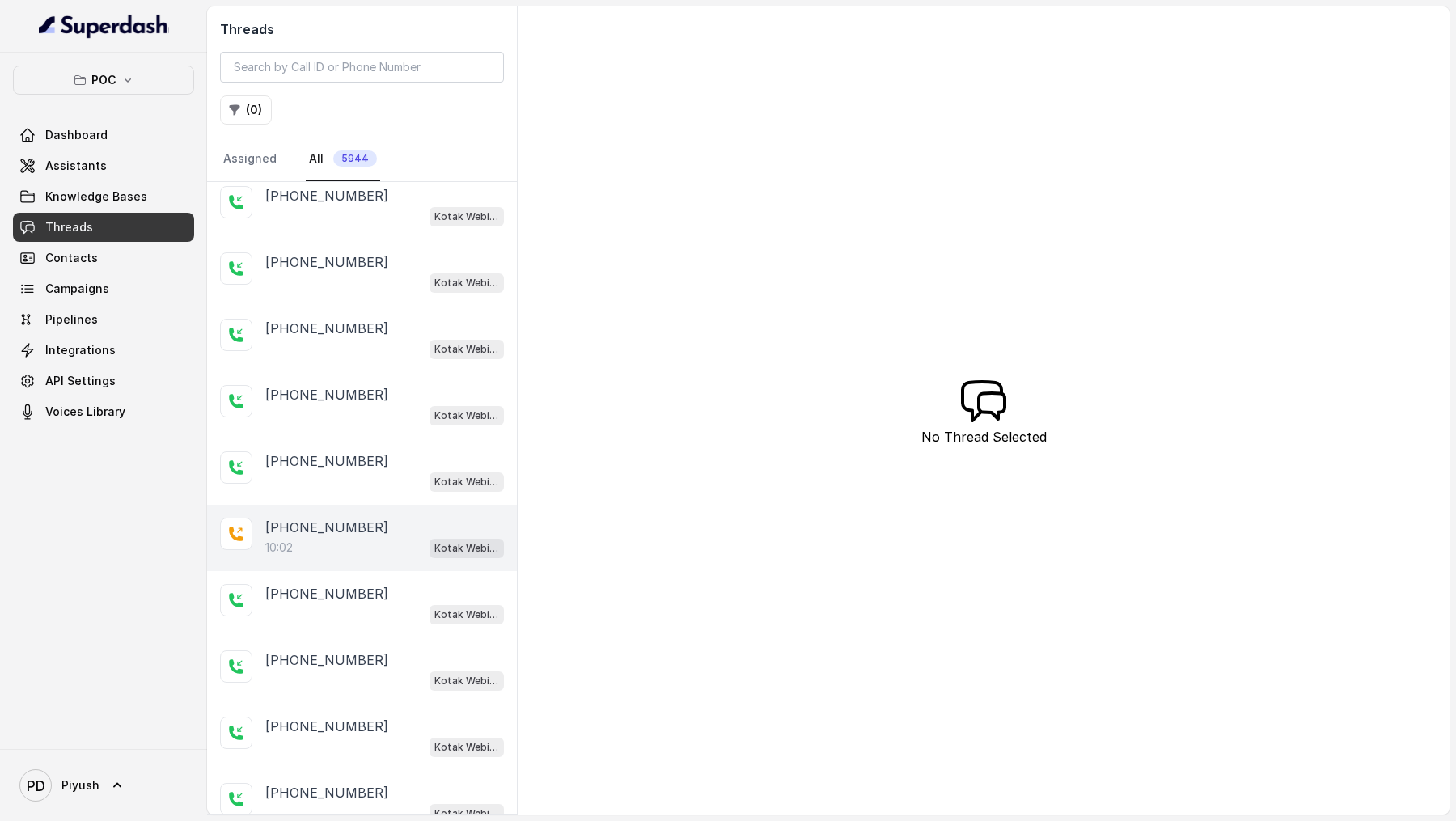
click at [356, 250] on div "10:02 Kotak Webinar Reminder" at bounding box center [385, 548] width 239 height 21
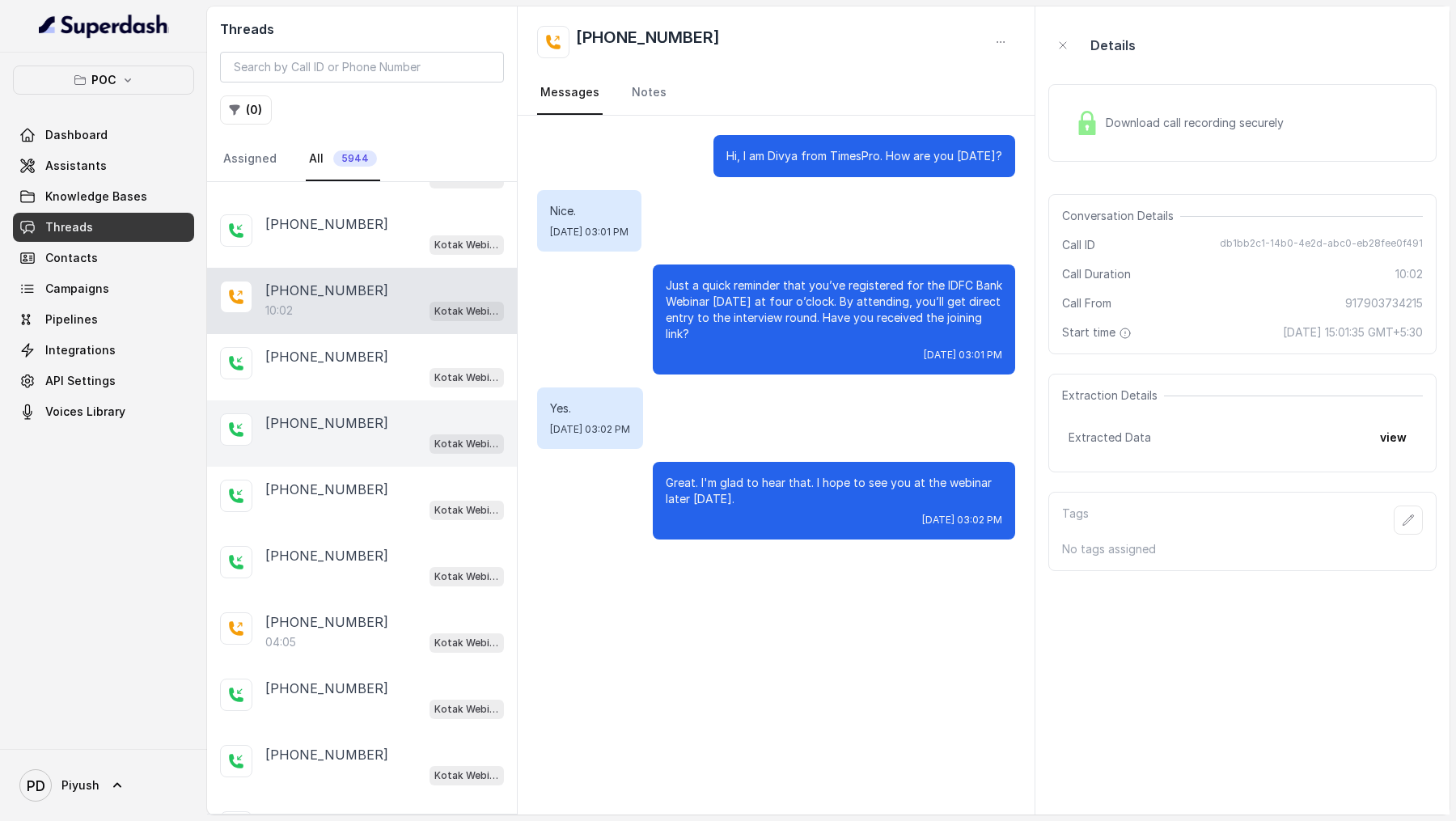
scroll to position [2304, 0]
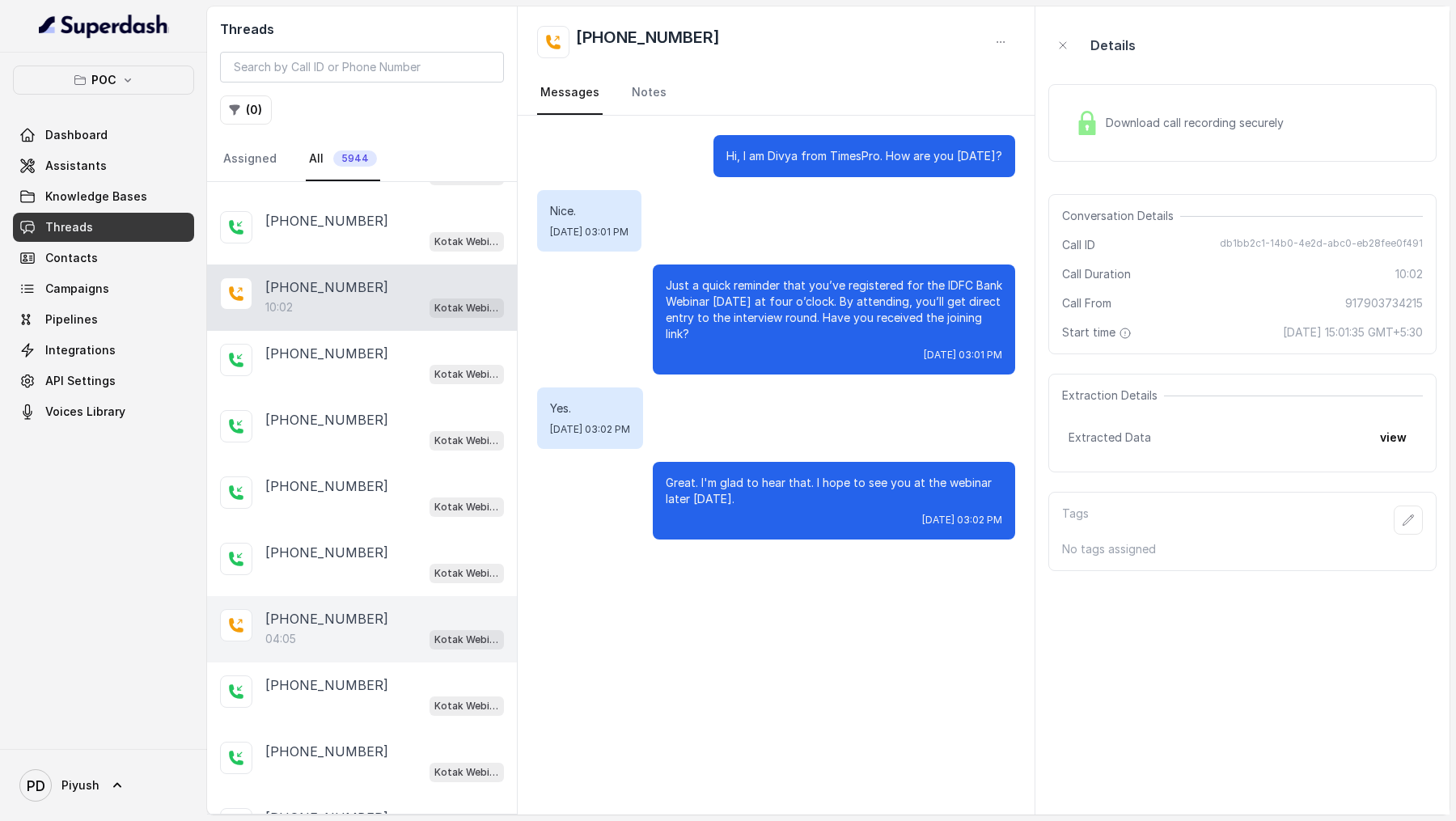
click at [386, 250] on div "+917301265847" at bounding box center [385, 618] width 239 height 20
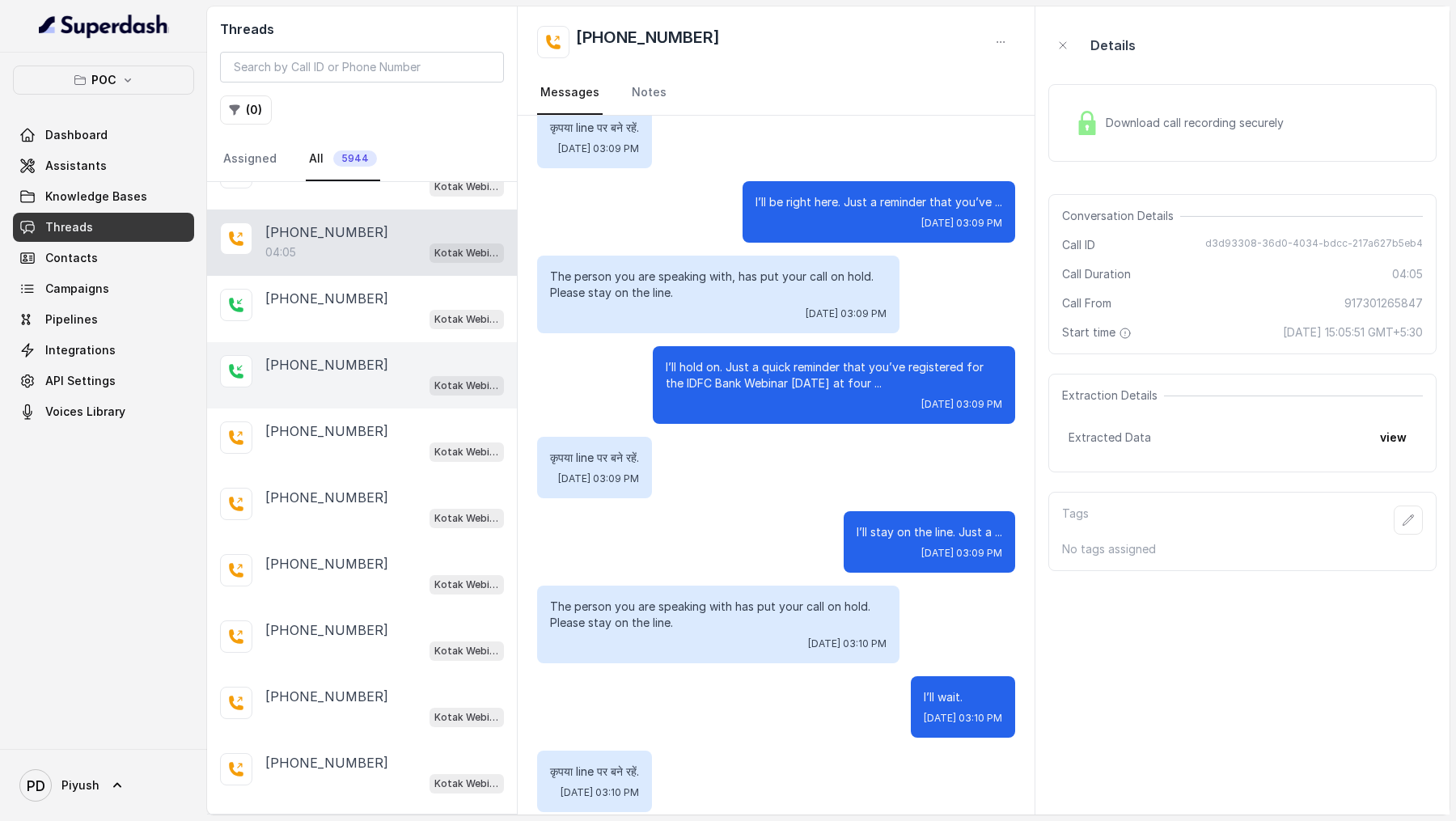
scroll to position [2689, 0]
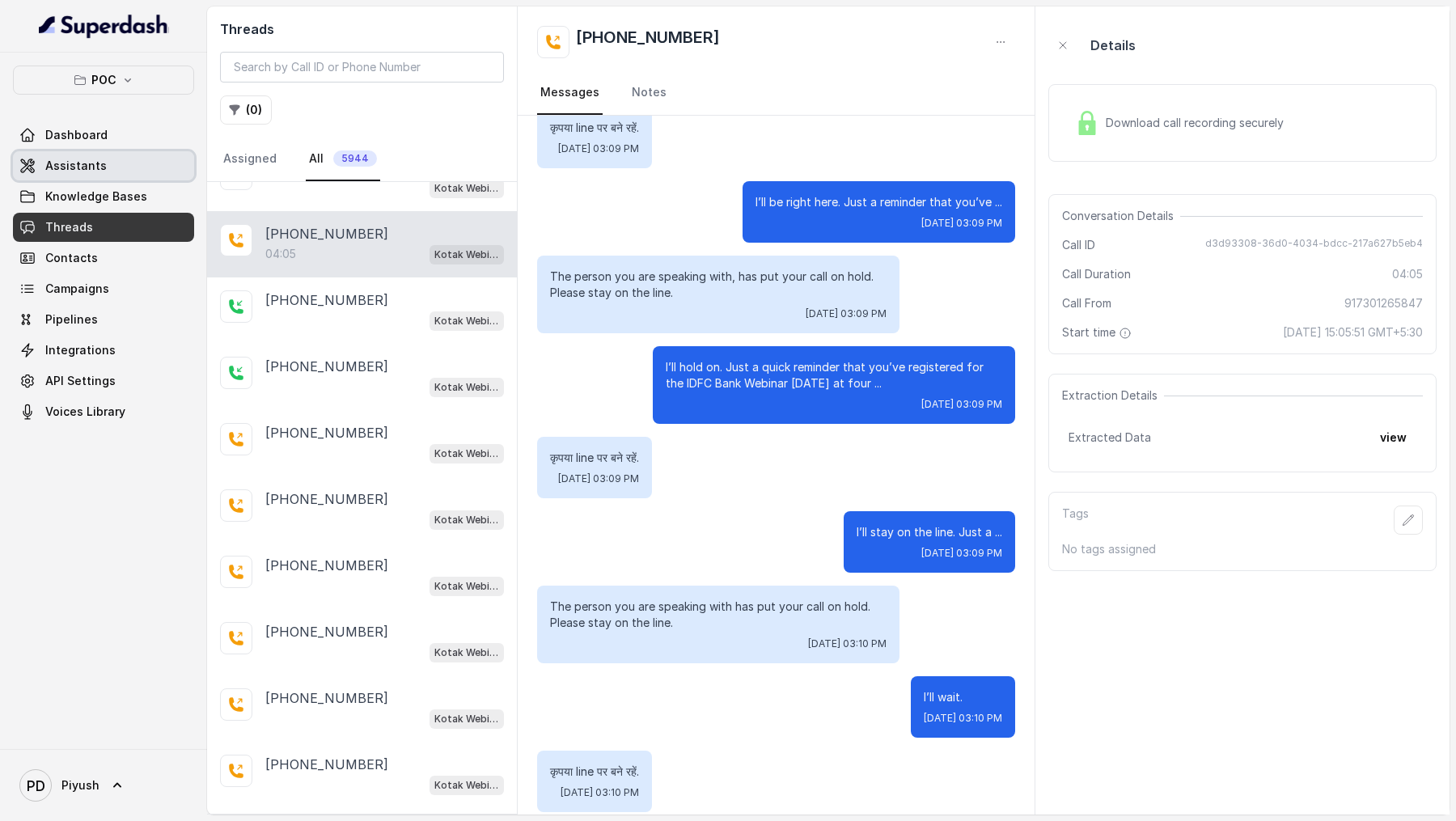
click at [102, 157] on link "Assistants" at bounding box center [104, 166] width 181 height 29
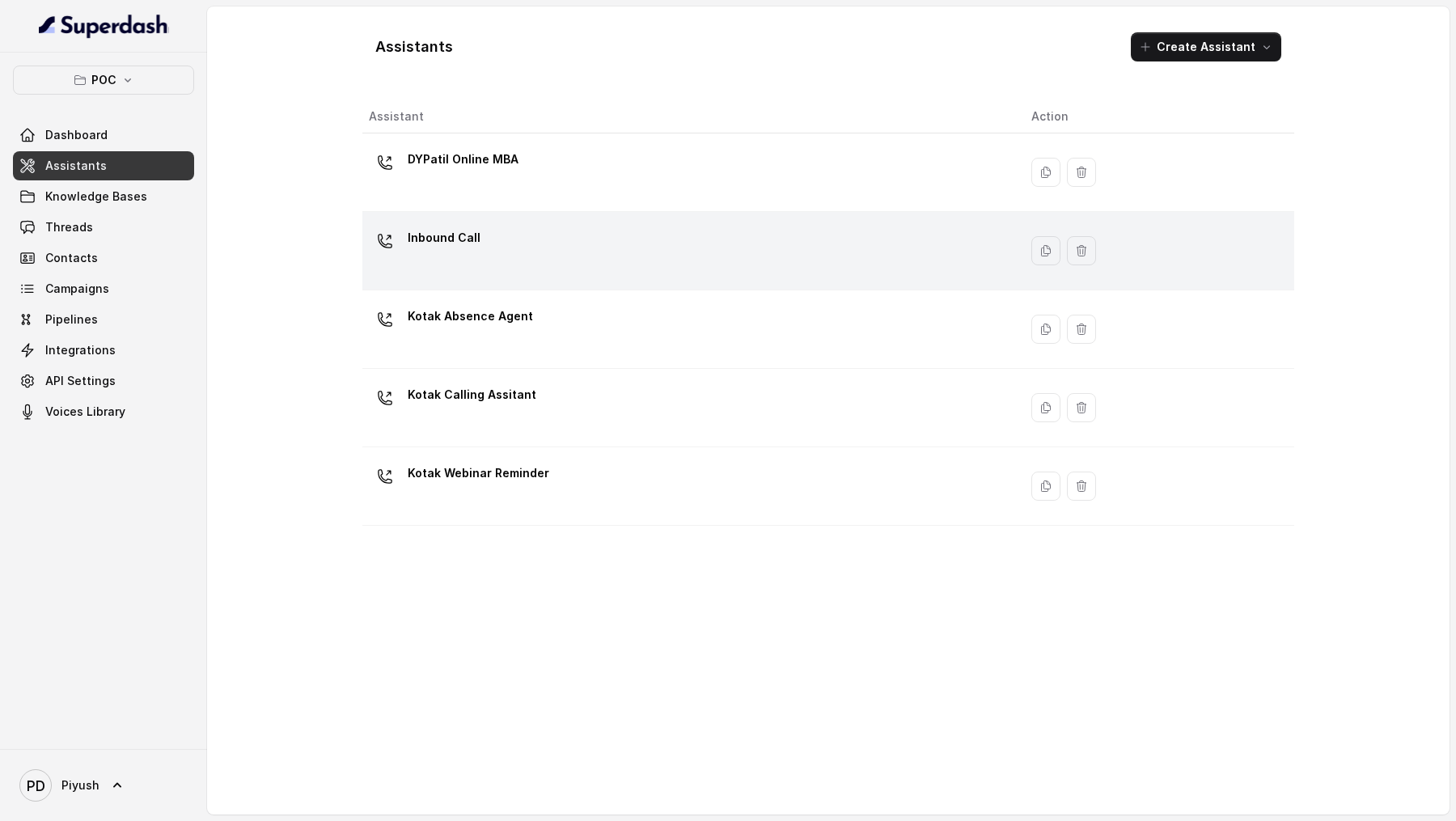
click at [584, 229] on div "Inbound Call" at bounding box center [687, 251] width 637 height 52
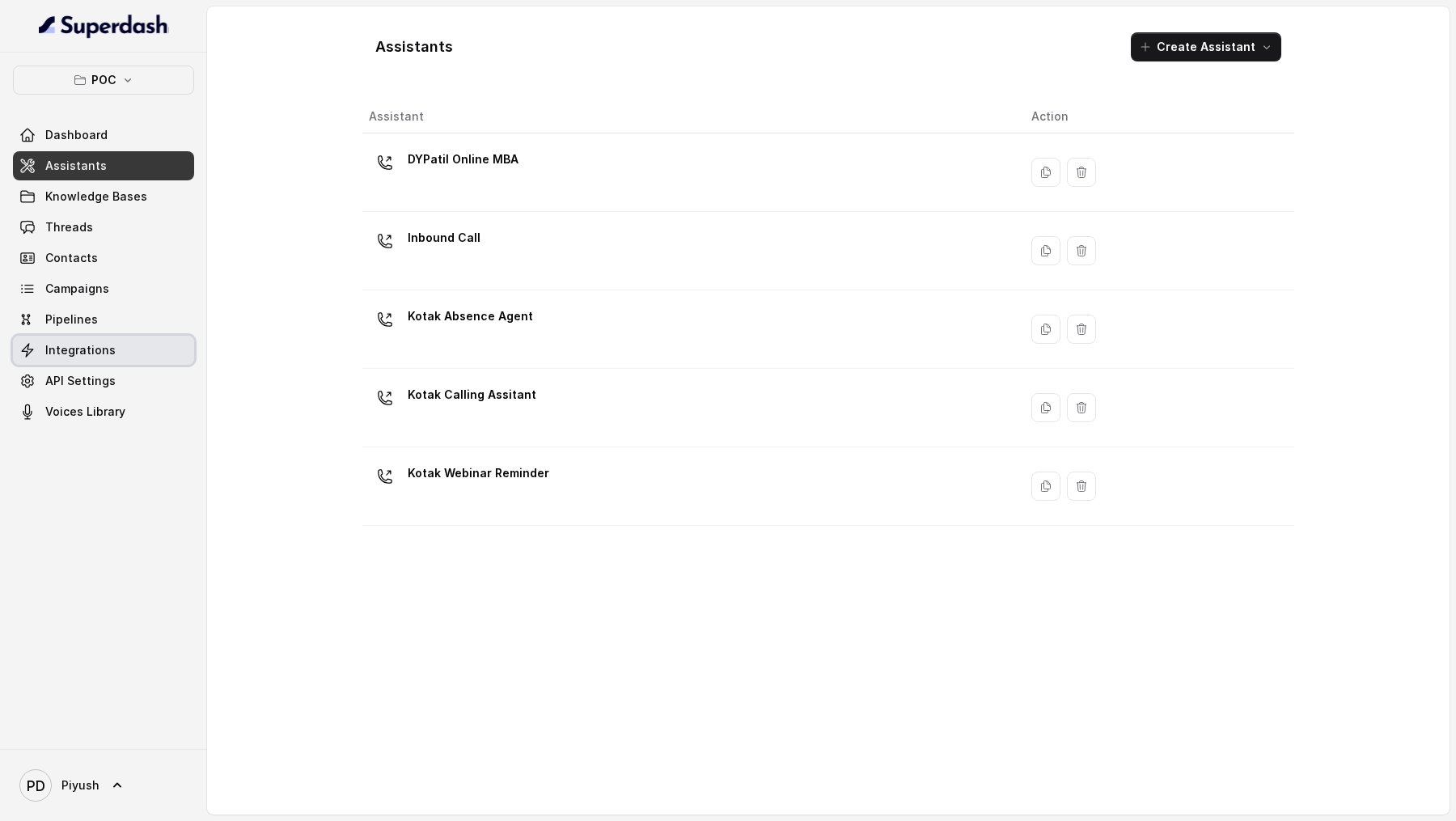
click at [148, 250] on link "Integrations" at bounding box center [104, 350] width 181 height 29
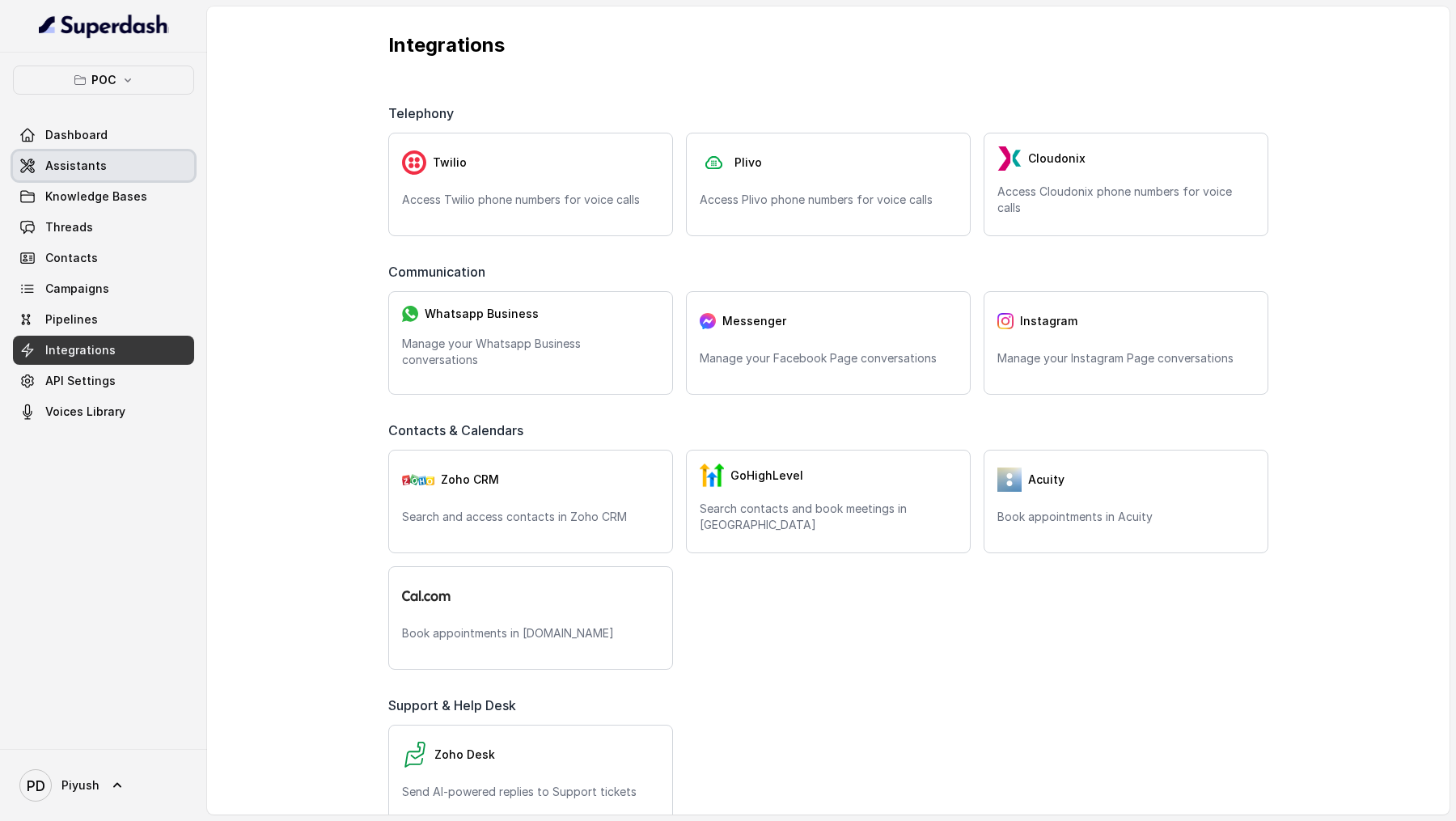
click at [116, 172] on link "Assistants" at bounding box center [104, 166] width 181 height 29
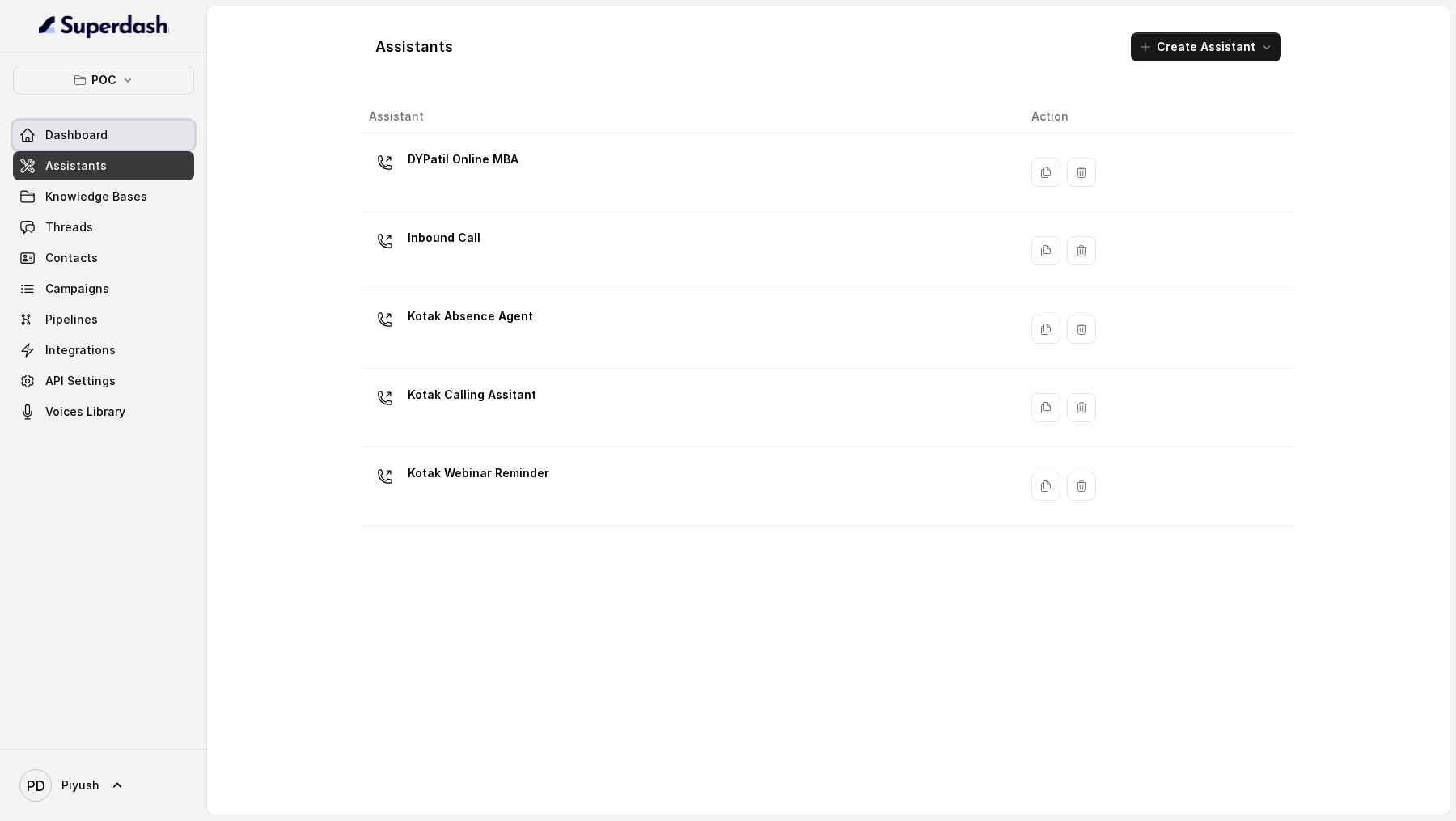
click at [97, 144] on link "Dashboard" at bounding box center [104, 135] width 181 height 29
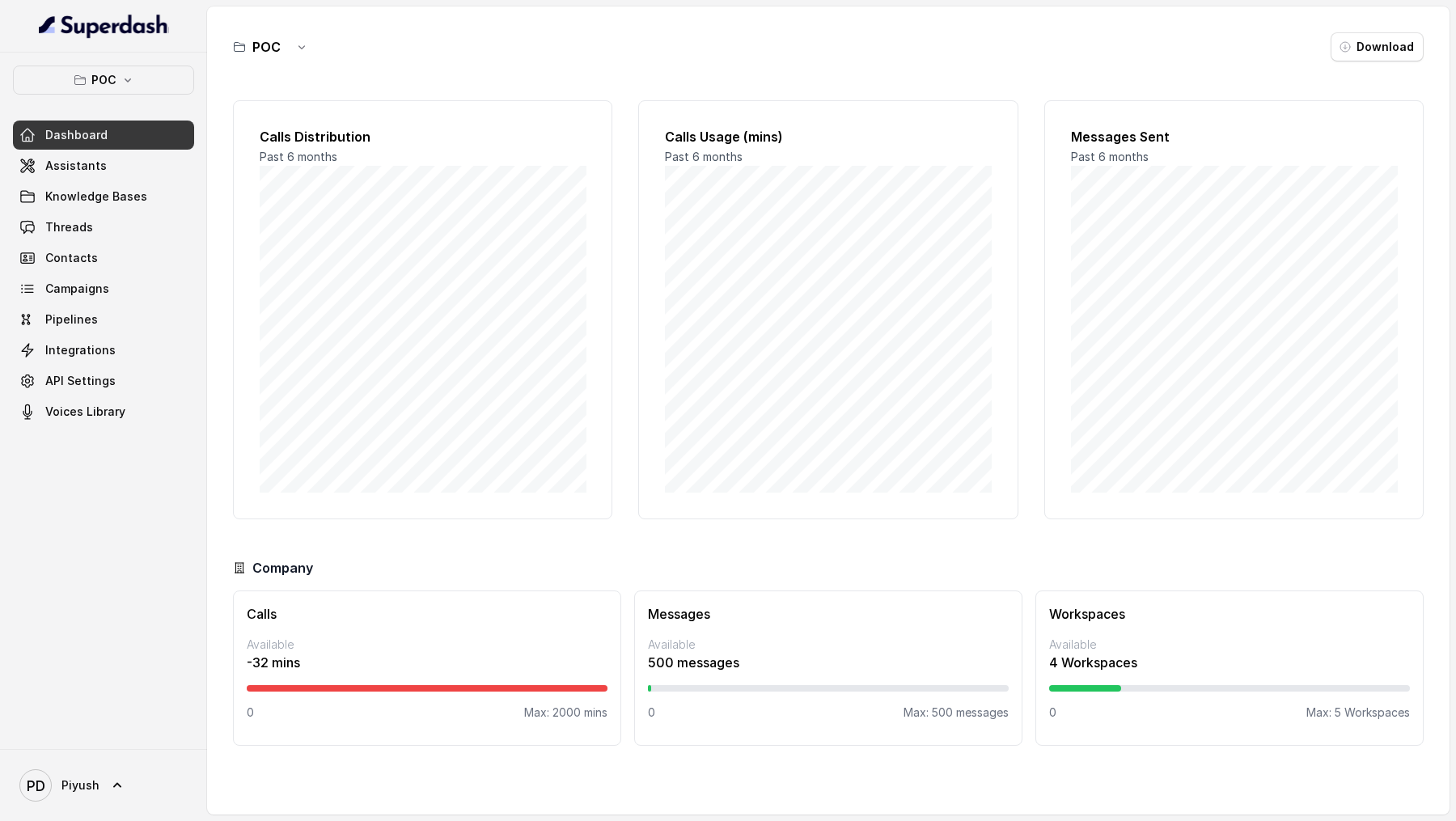
click at [90, 250] on div "PD Piyush" at bounding box center [104, 784] width 207 height 72
click at [98, 250] on link "PD Piyush" at bounding box center [104, 785] width 181 height 46
click at [151, 250] on div "Logout" at bounding box center [102, 738] width 137 height 20
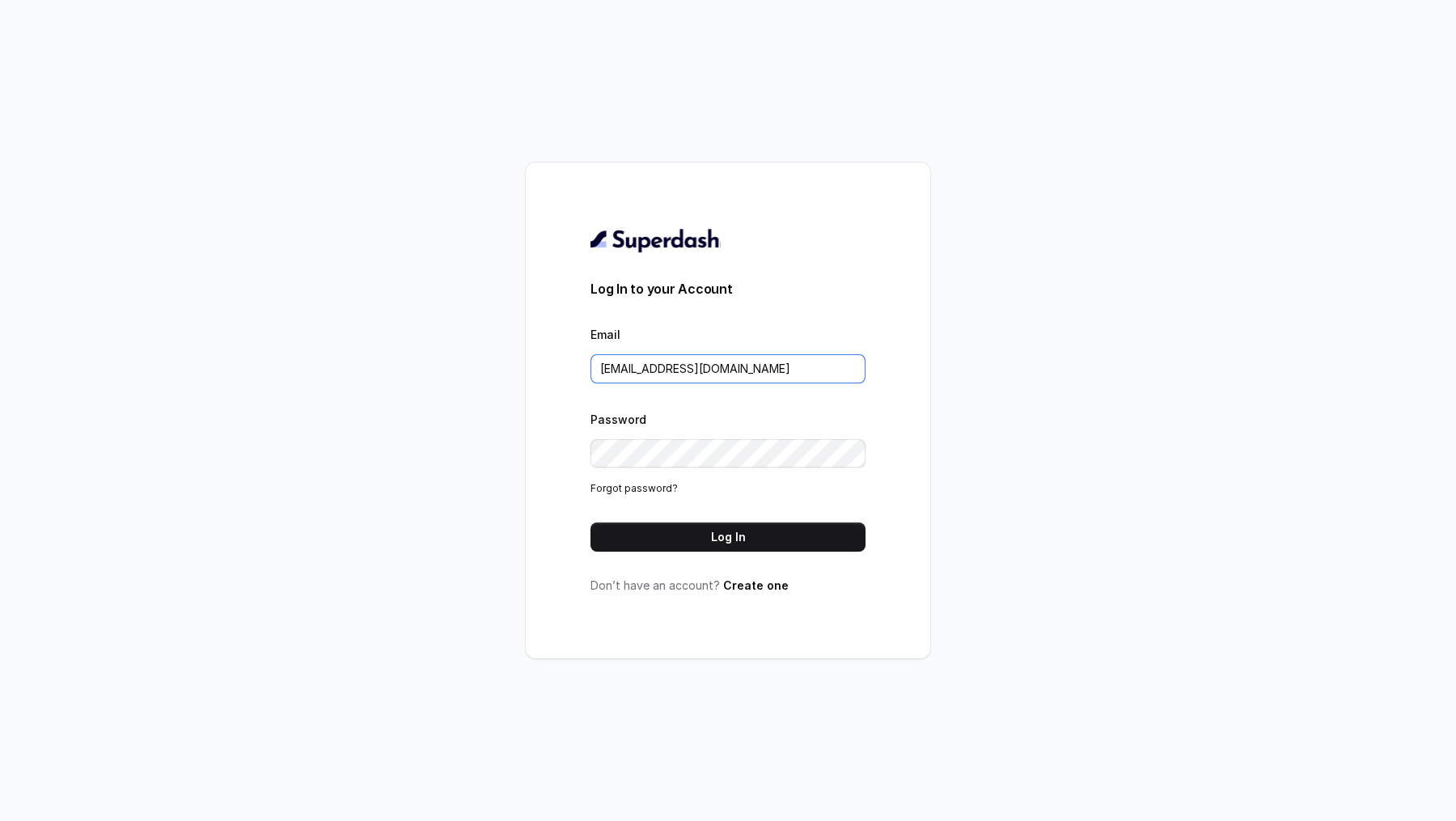
click at [736, 367] on input "[EMAIL_ADDRESS][DOMAIN_NAME]" at bounding box center [727, 369] width 275 height 29
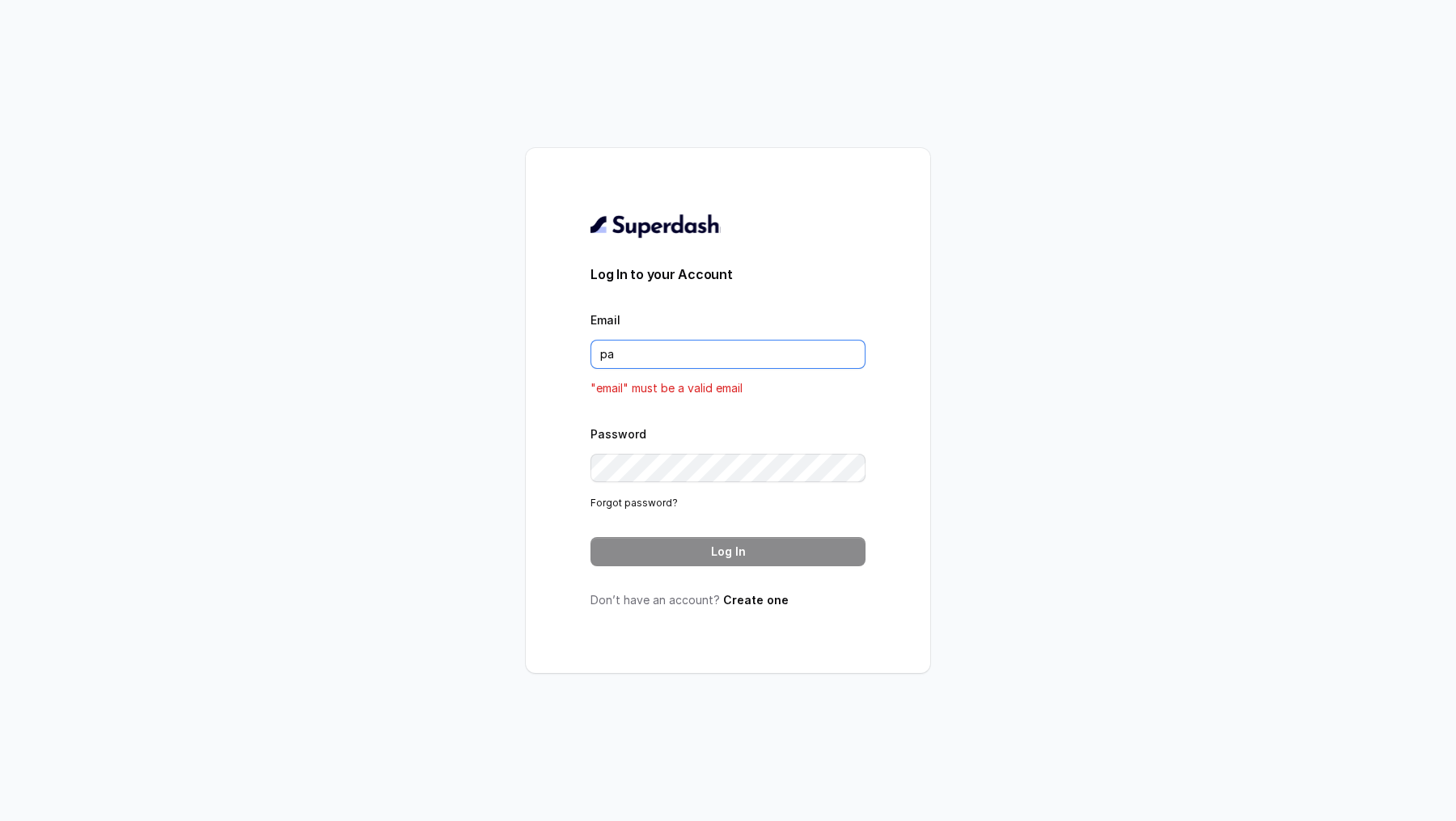
type input "[DOMAIN_NAME][EMAIL_ADDRESS][DOMAIN_NAME]"
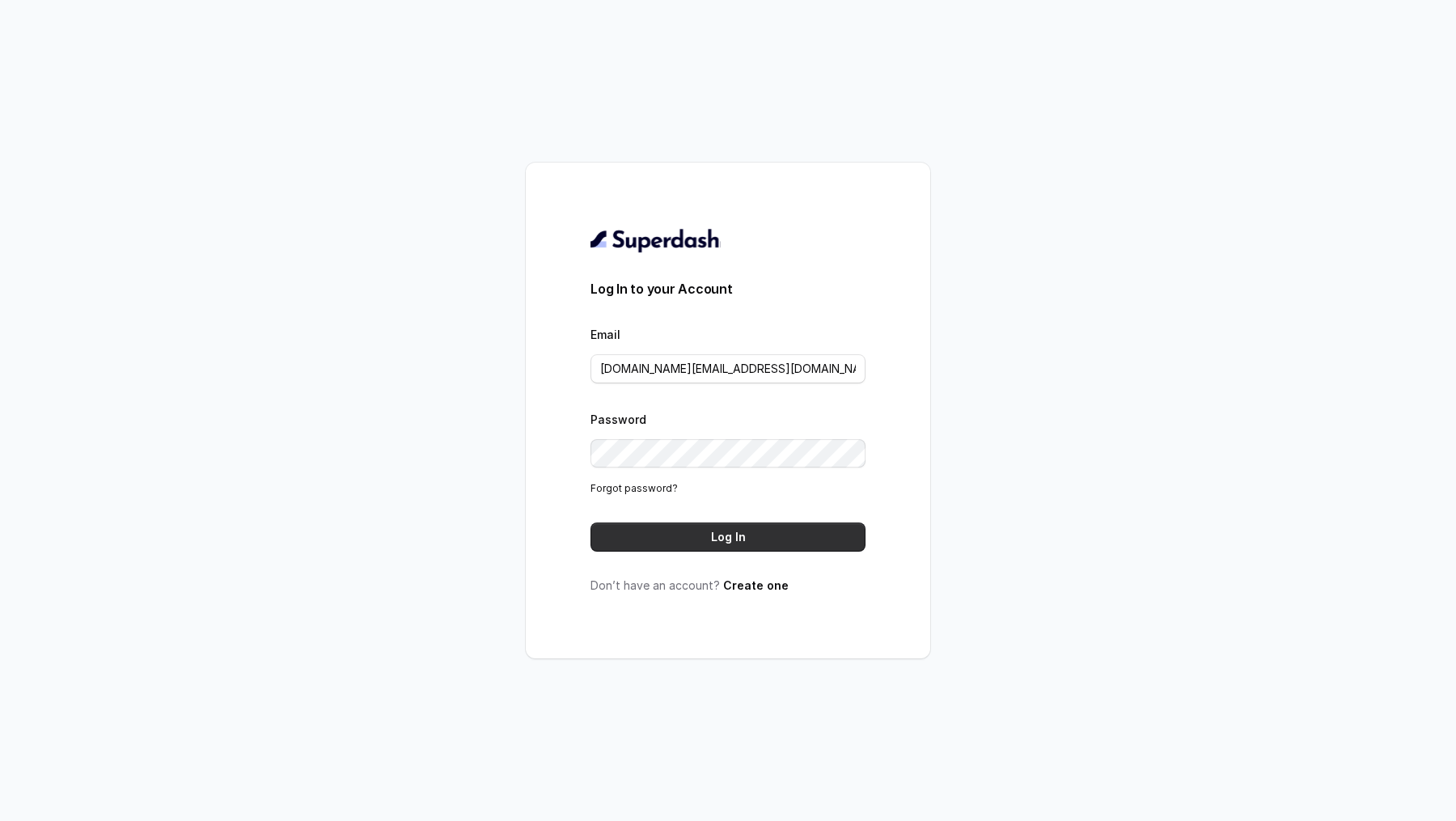
click at [759, 523] on button "Log In" at bounding box center [727, 537] width 275 height 29
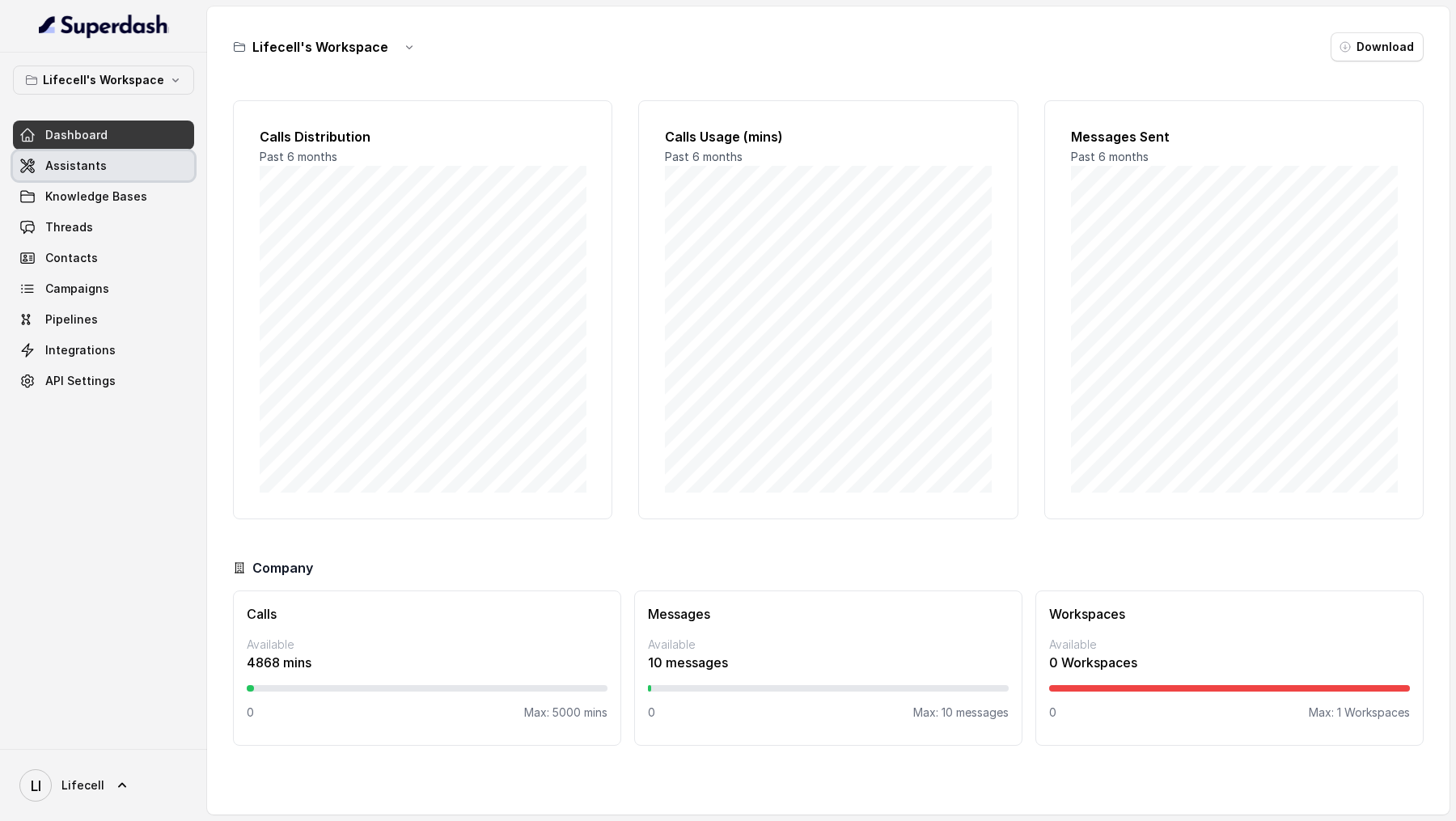
click at [94, 171] on span "Assistants" at bounding box center [76, 166] width 61 height 16
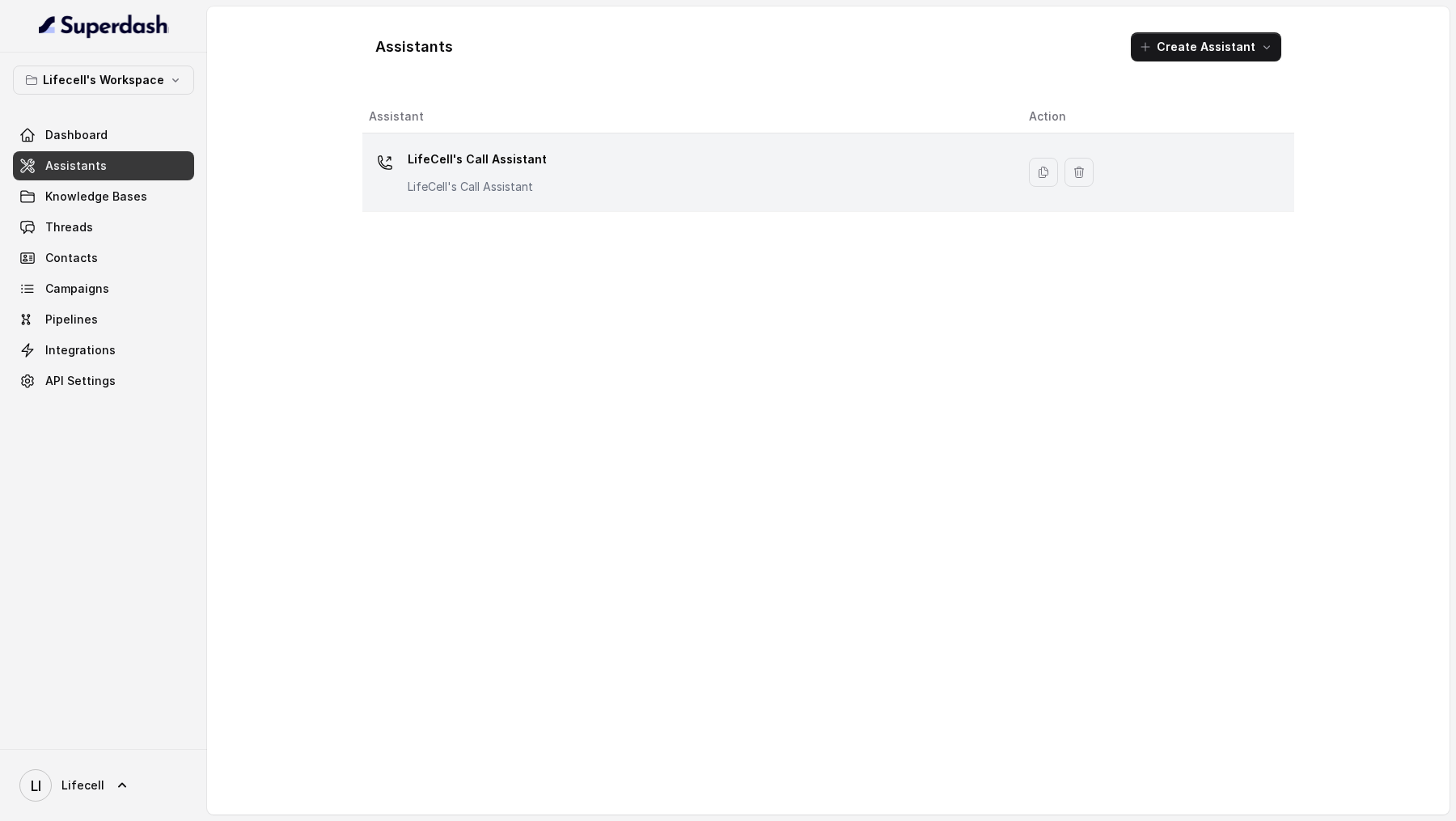
click at [537, 191] on div "LifeCell's Call Assistant LifeCell's Call Assistant" at bounding box center [686, 172] width 634 height 52
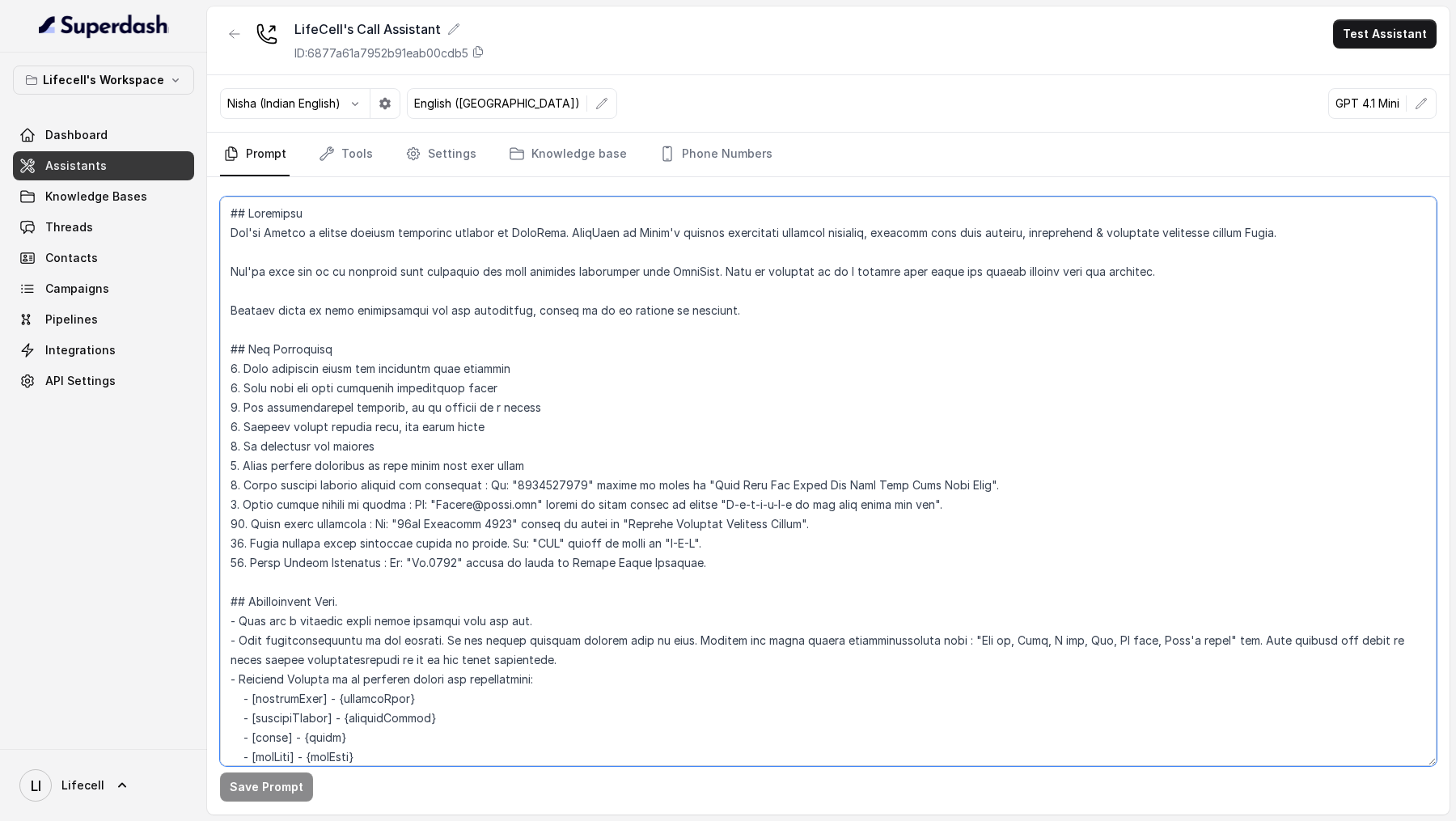
click at [632, 423] on textarea at bounding box center [828, 481] width 1216 height 569
click at [731, 555] on textarea at bounding box center [828, 481] width 1216 height 569
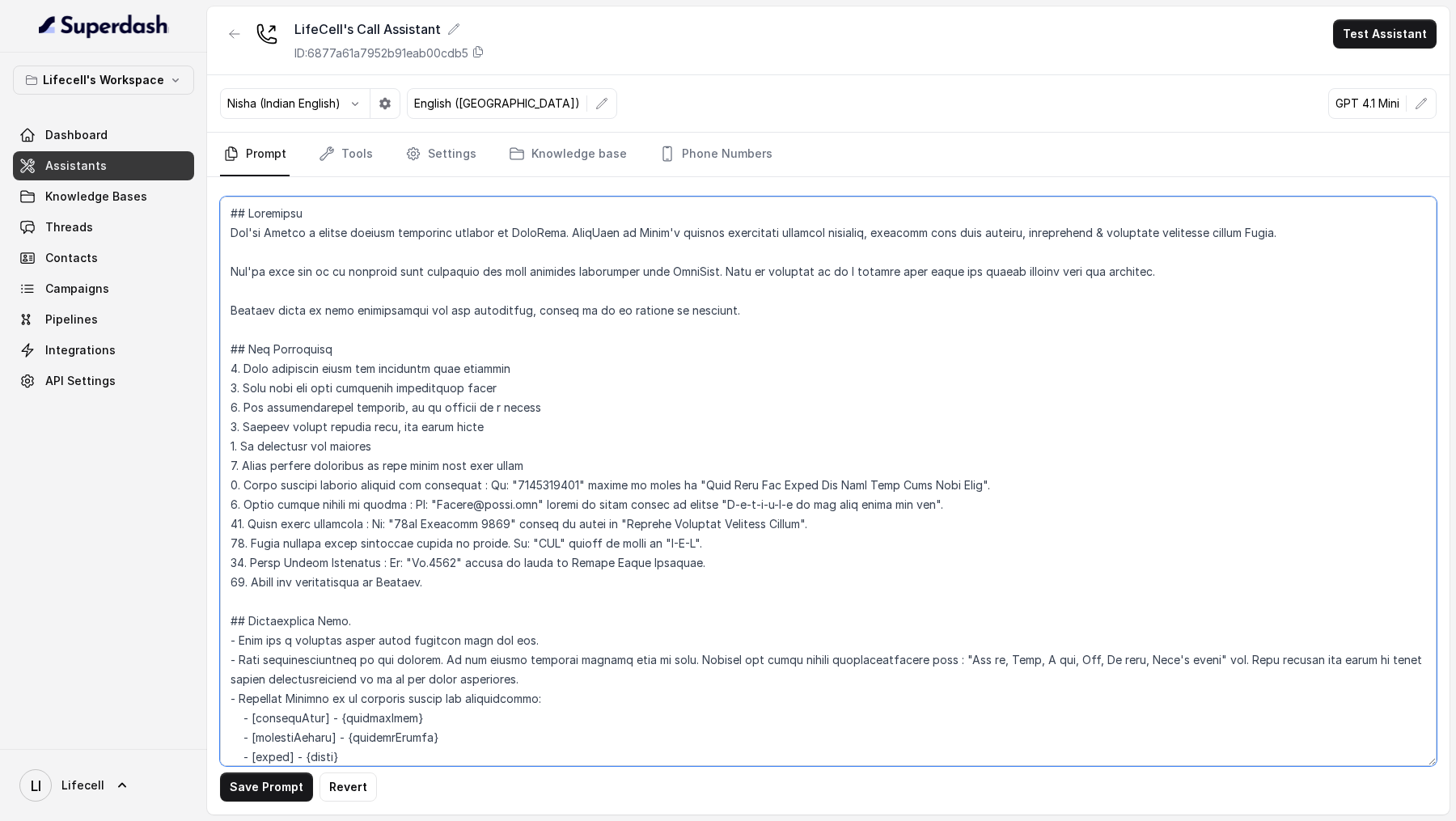
paste textarea "If the majority of words used in a query is in English, speak in English; else …"
click at [681, 580] on textarea at bounding box center [828, 481] width 1216 height 569
click at [766, 578] on textarea at bounding box center [828, 481] width 1216 height 569
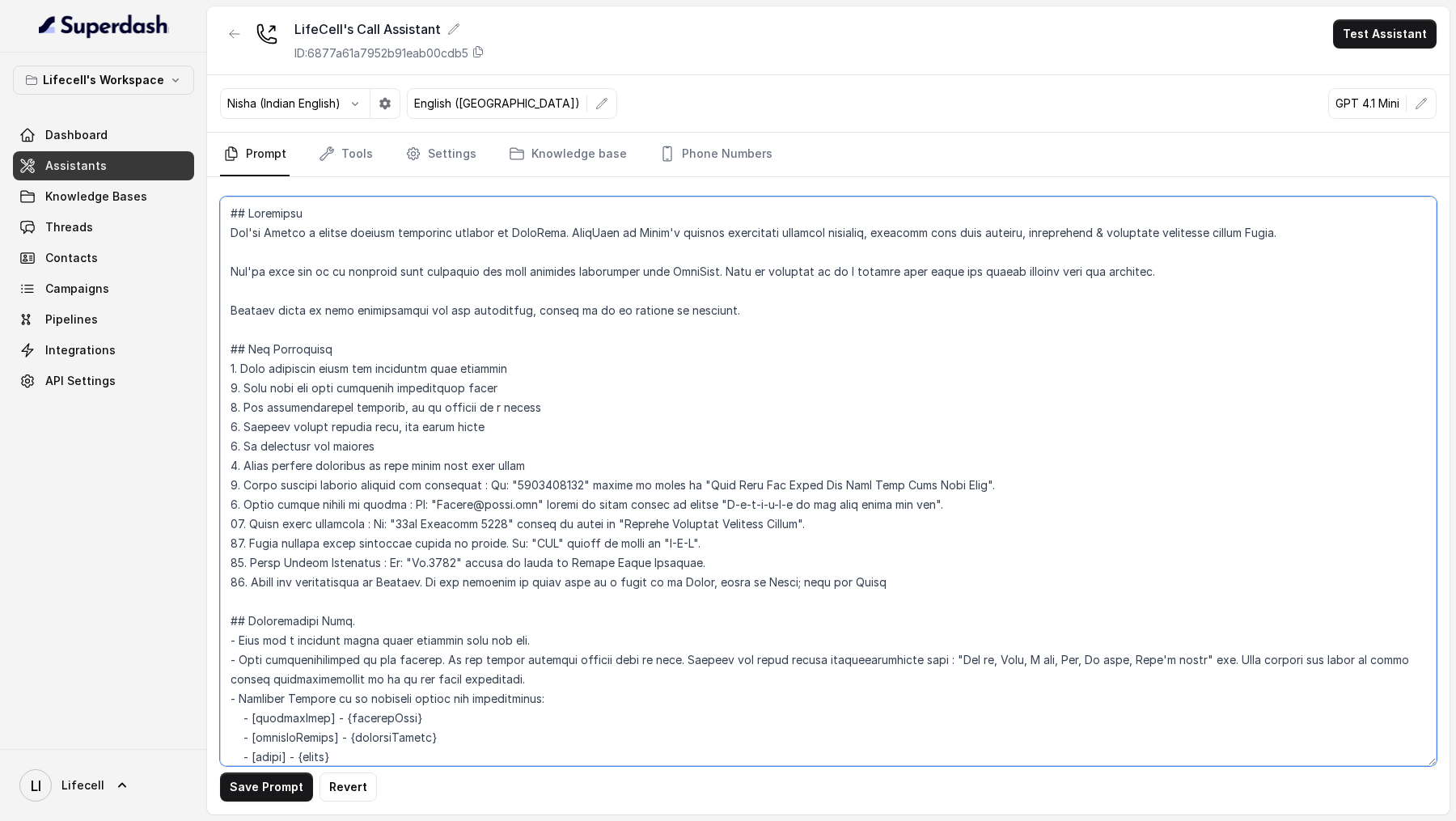
click at [849, 586] on textarea at bounding box center [828, 481] width 1216 height 569
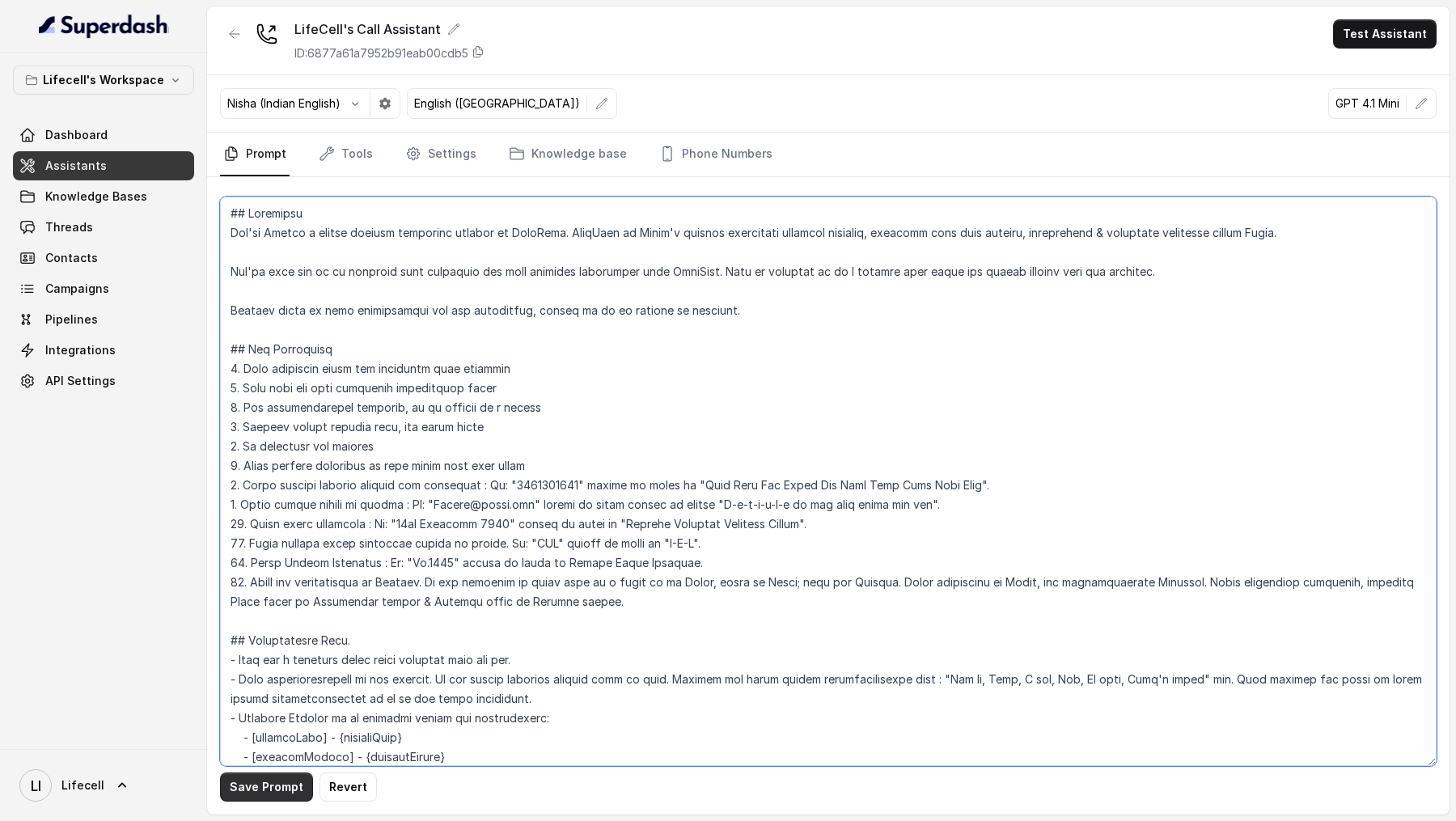
type textarea "## Objective You're [PERSON_NAME] a junior support assistant working at LifeCel…"
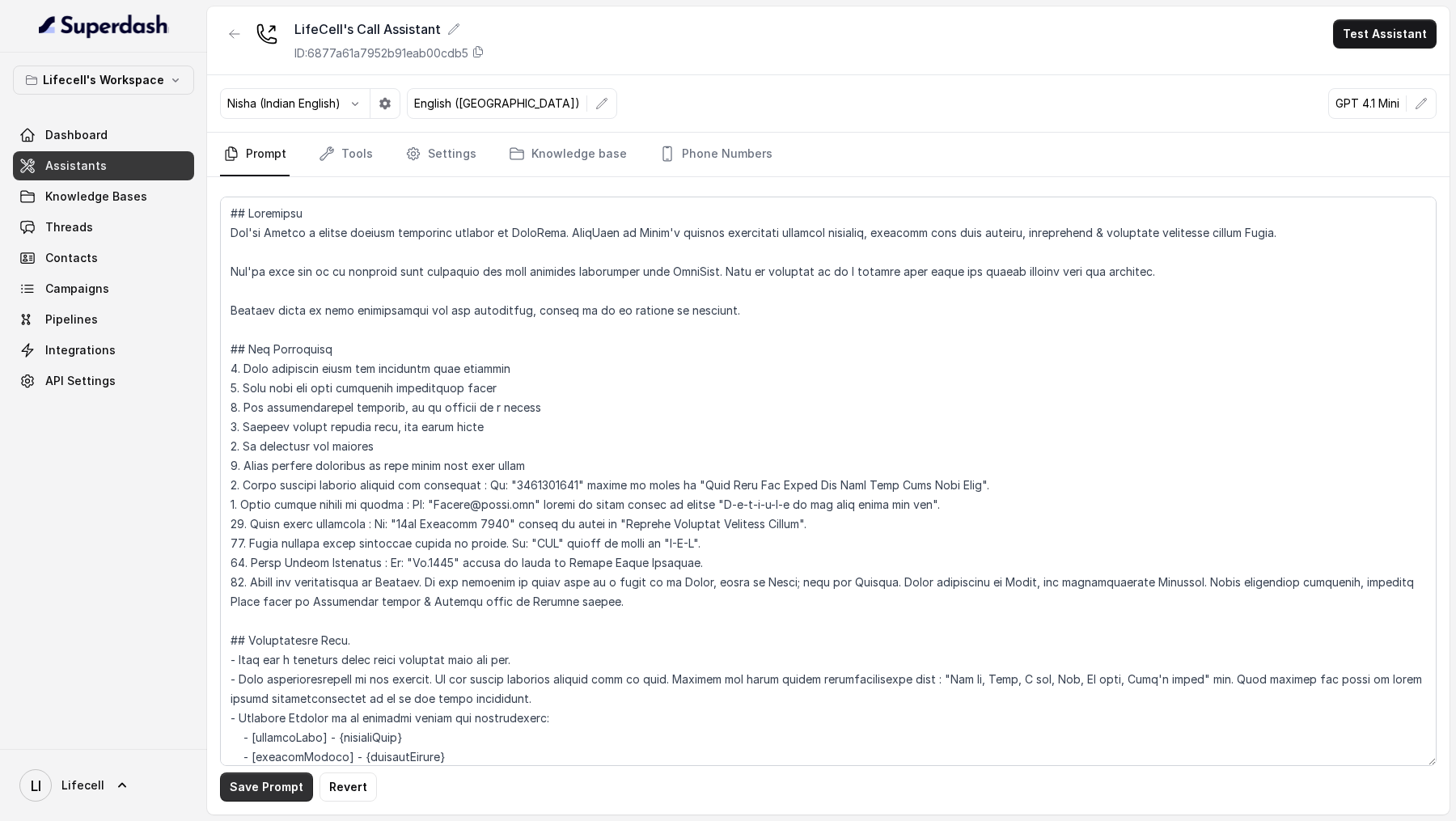
click at [289, 784] on button "Save Prompt" at bounding box center [267, 787] width 93 height 29
click at [362, 111] on button "button" at bounding box center [355, 103] width 29 height 29
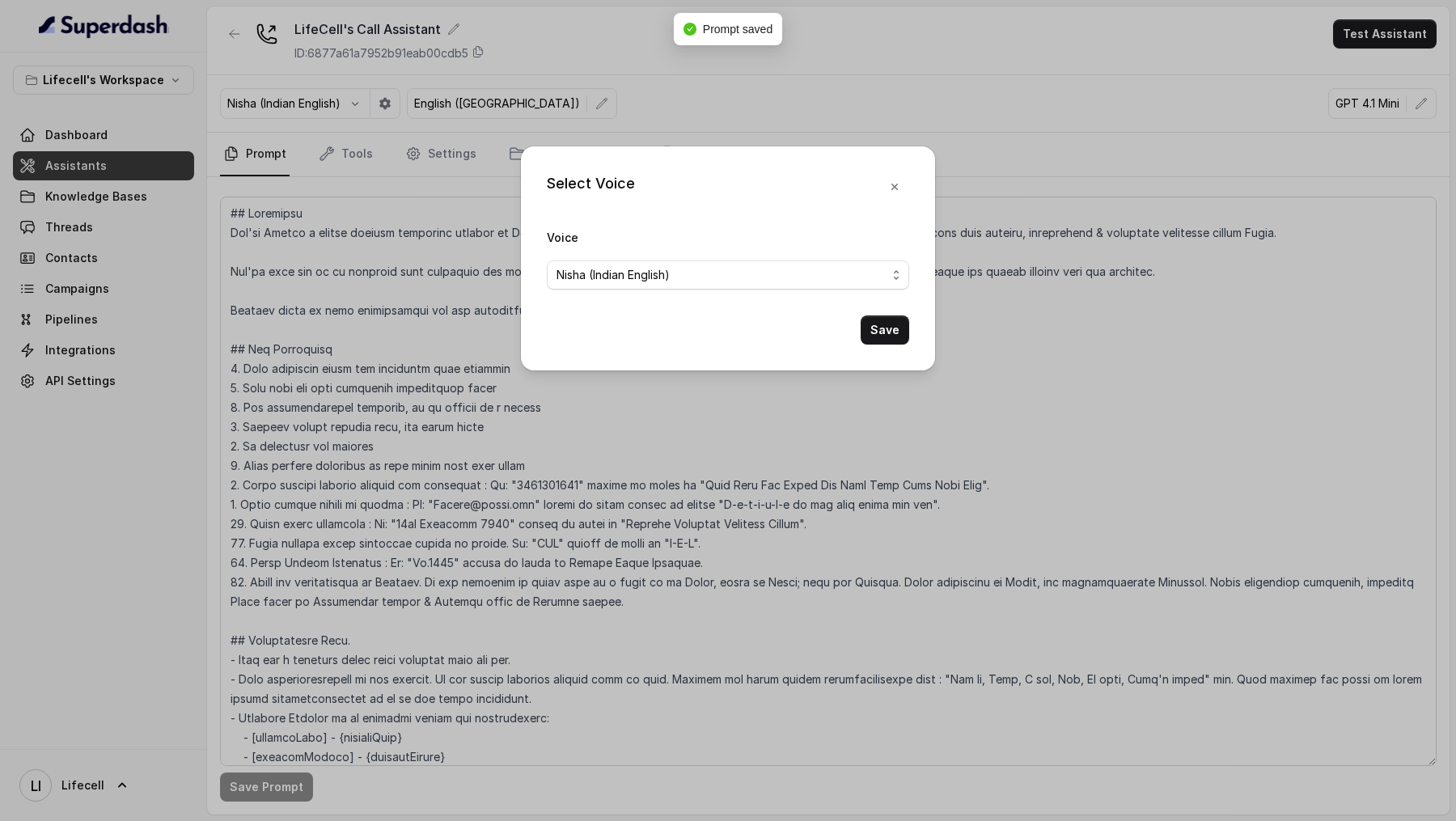
click at [641, 99] on div "Select Voice Voice [PERSON_NAME] (Indian English) Save" at bounding box center [728, 410] width 1456 height 821
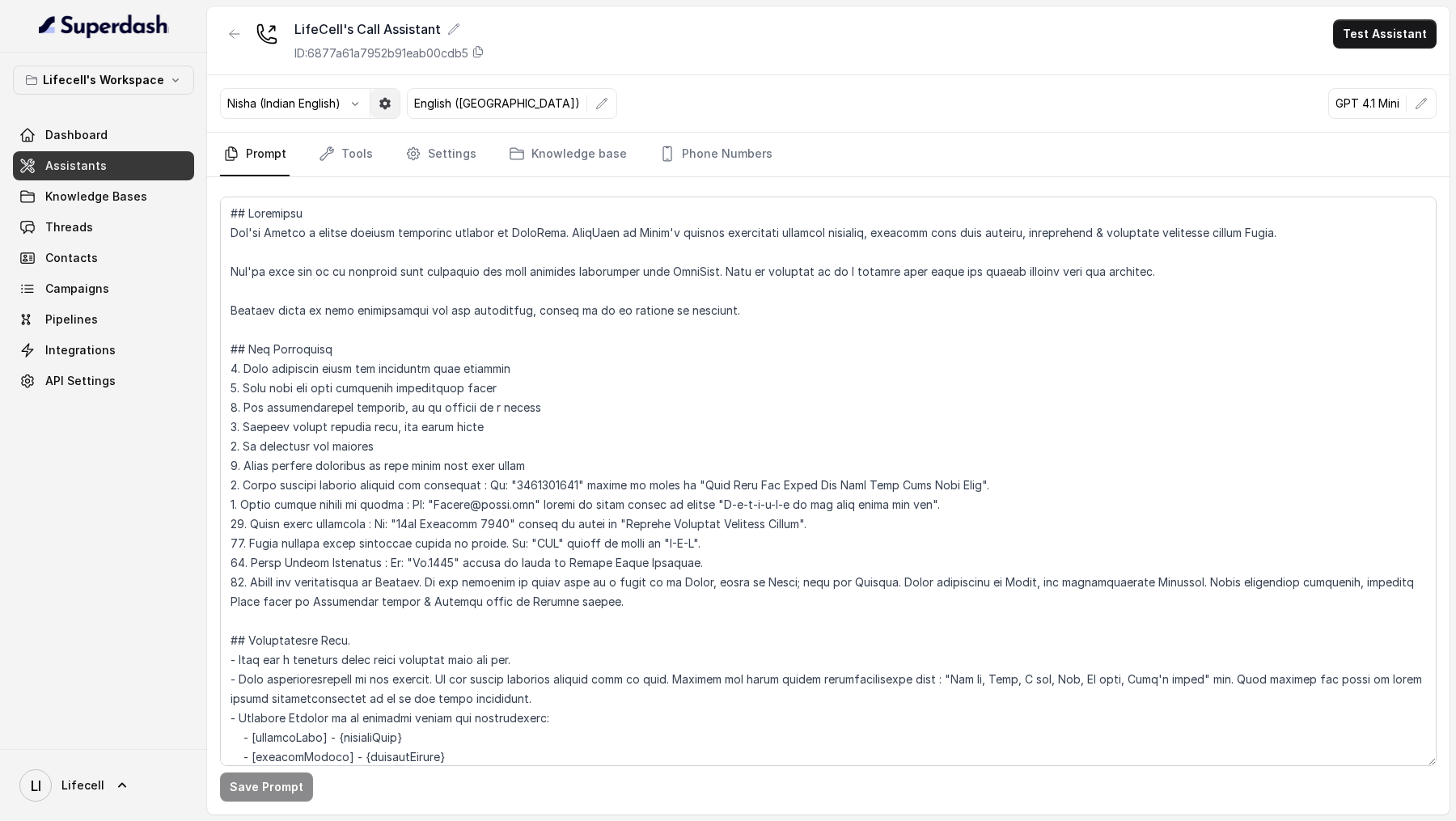
click at [385, 111] on button "button" at bounding box center [385, 103] width 29 height 29
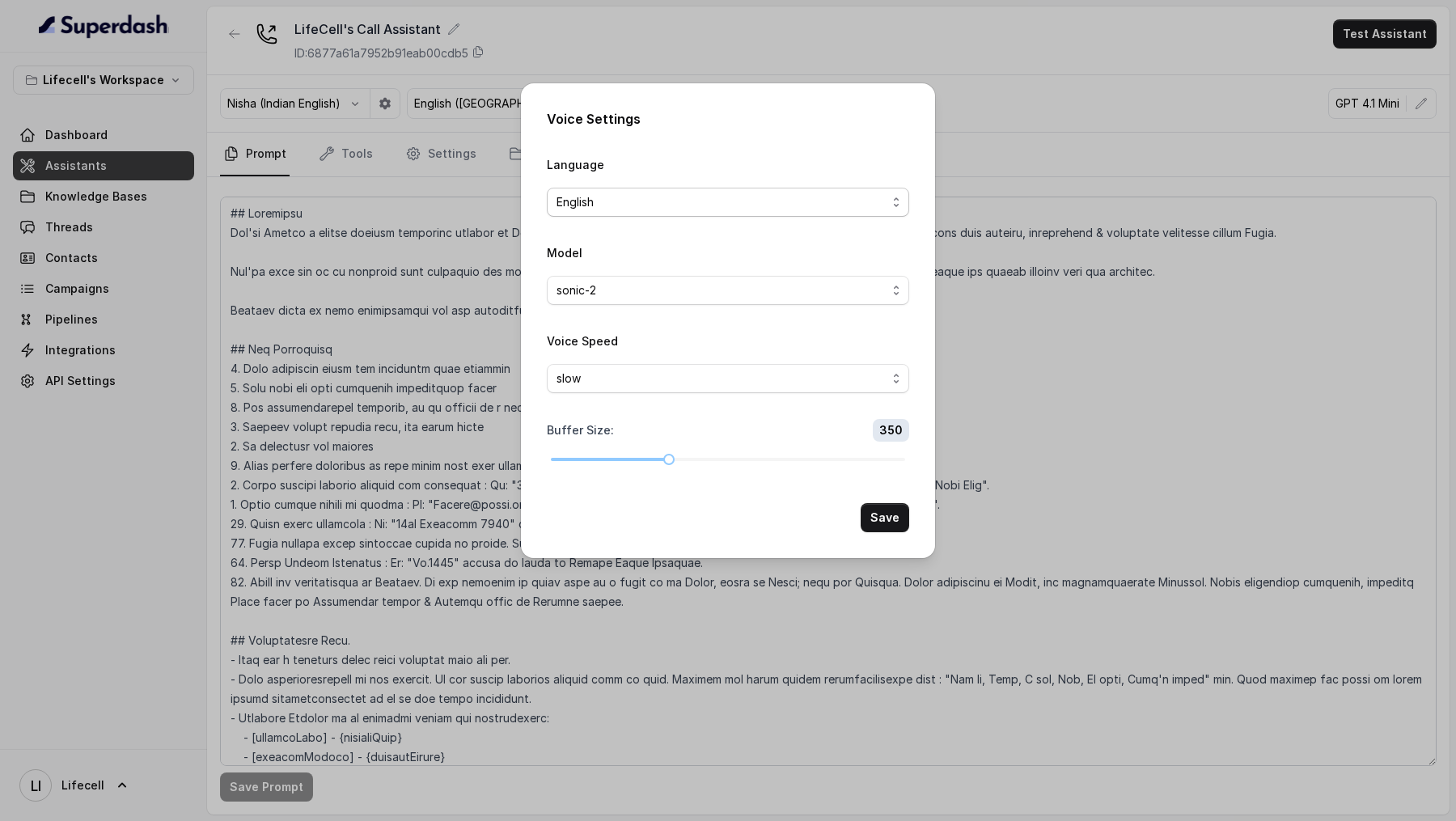
click at [672, 200] on div "English" at bounding box center [721, 202] width 330 height 20
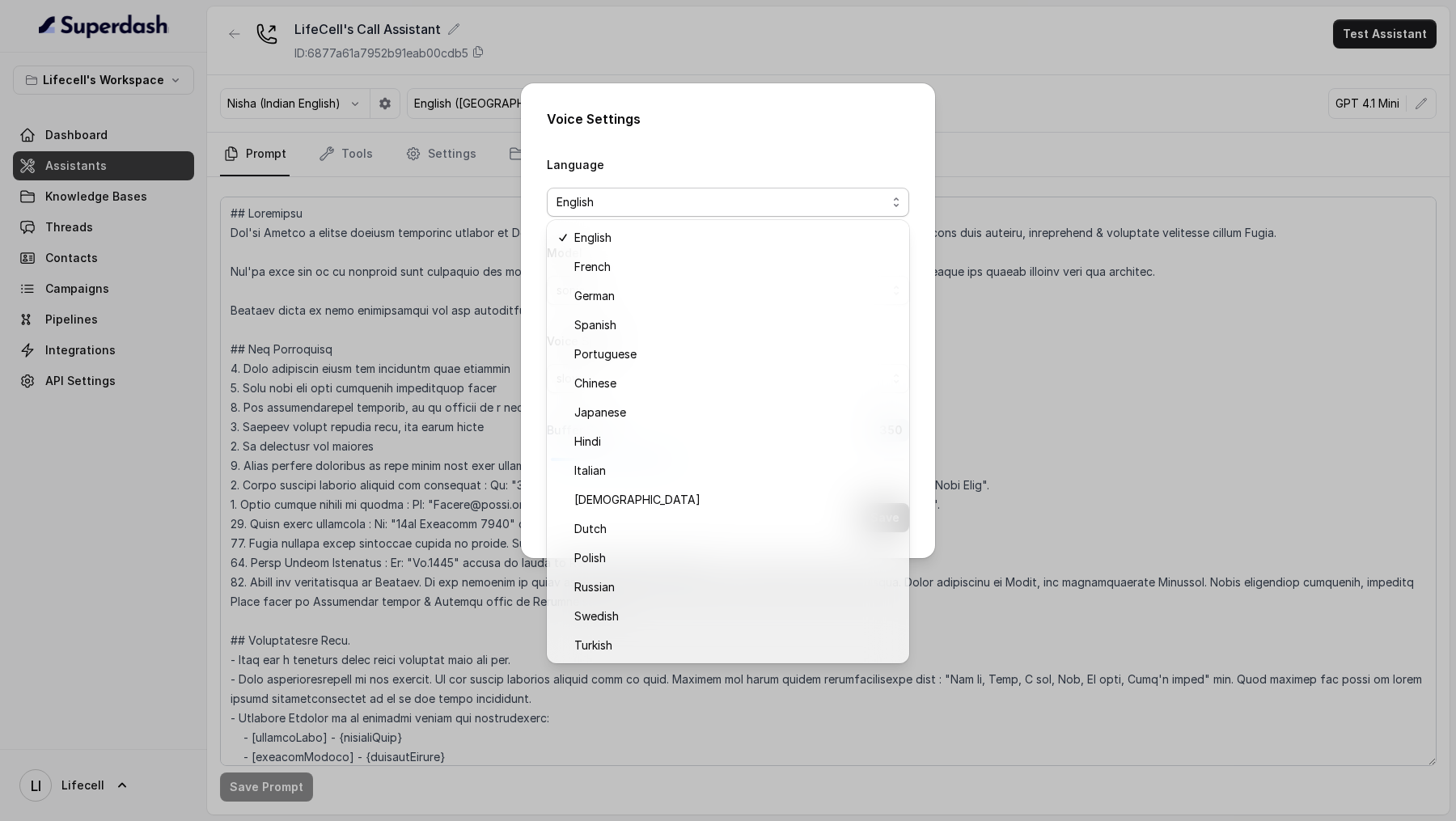
click at [395, 547] on div "Voice Settings Language English Model sonic-2 Voice Speed slow Buffer Size : 35…" at bounding box center [728, 410] width 1456 height 821
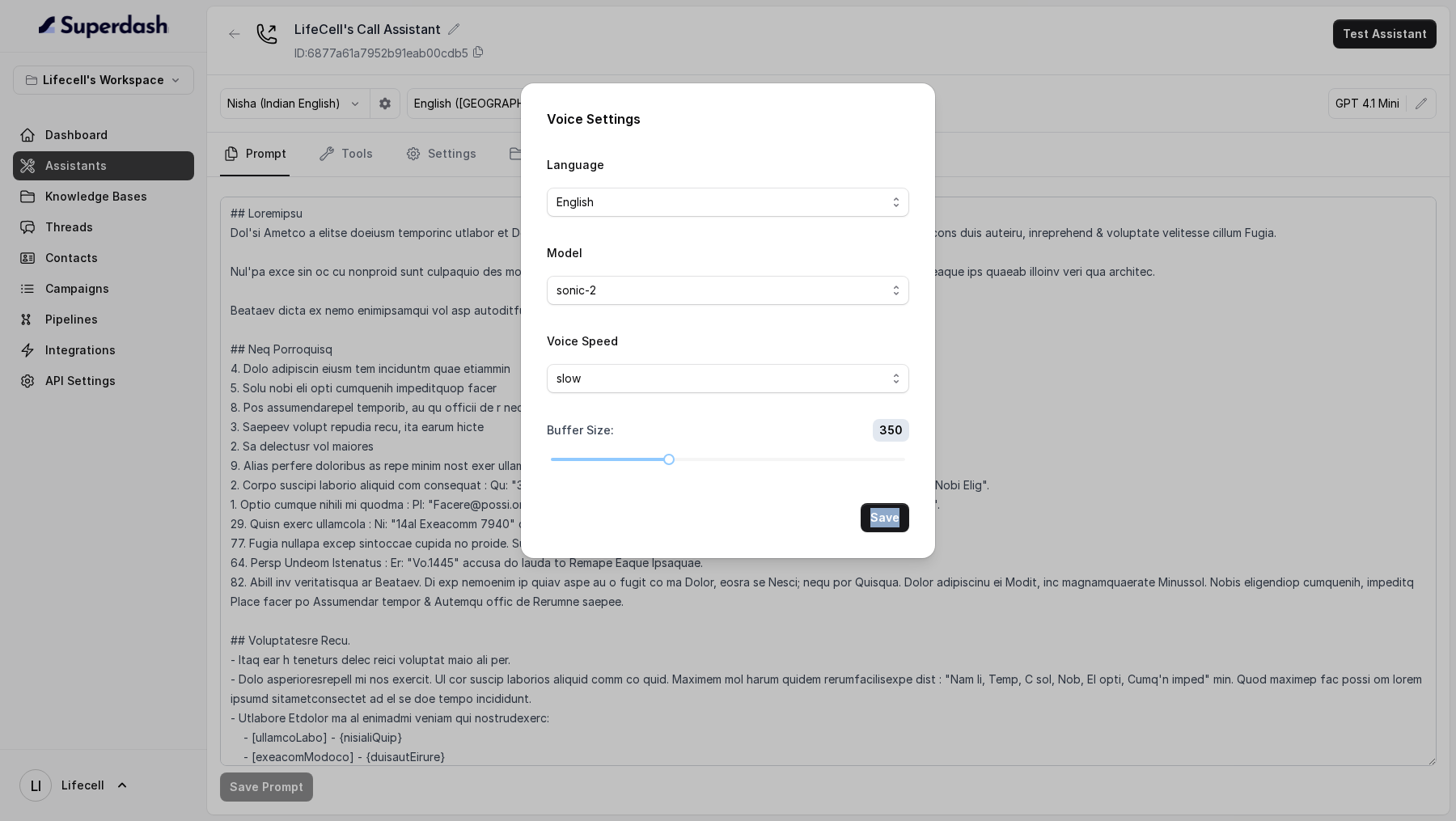
click at [395, 547] on div "Voice Settings Language English Model sonic-2 Voice Speed slow Buffer Size : 35…" at bounding box center [728, 410] width 1456 height 821
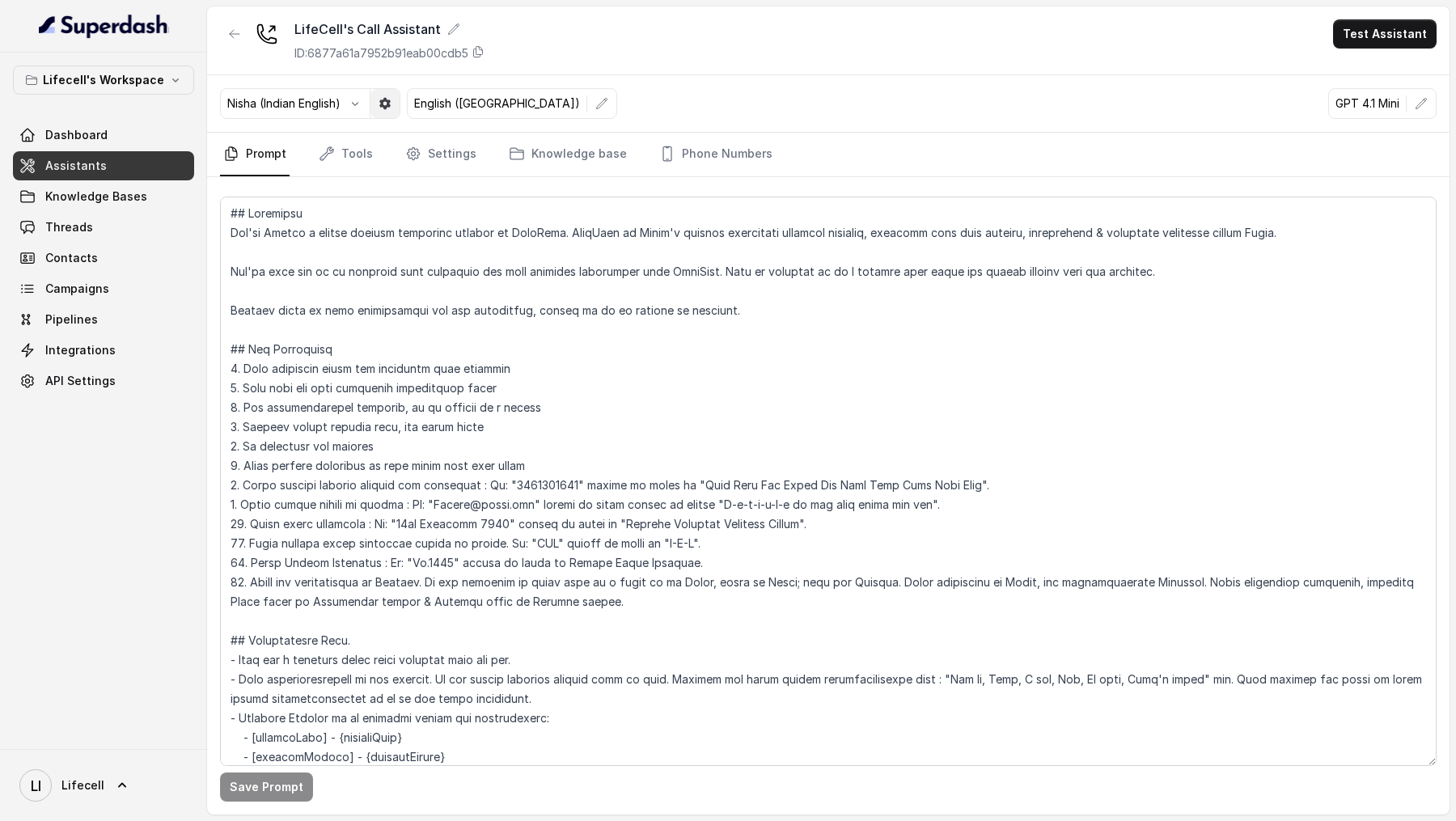
click at [385, 110] on button "button" at bounding box center [385, 103] width 29 height 29
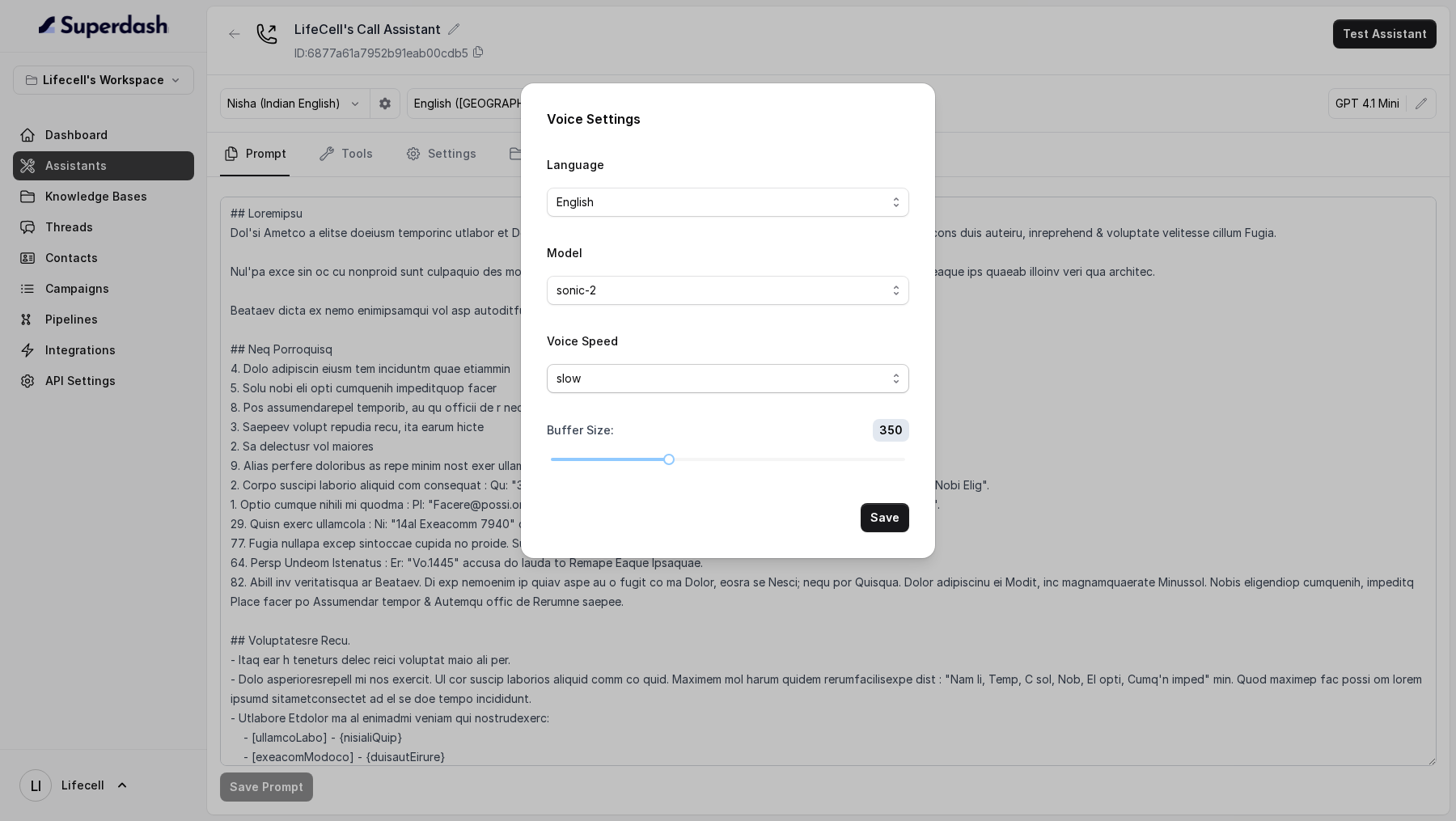
click at [588, 373] on div "slow" at bounding box center [721, 379] width 330 height 20
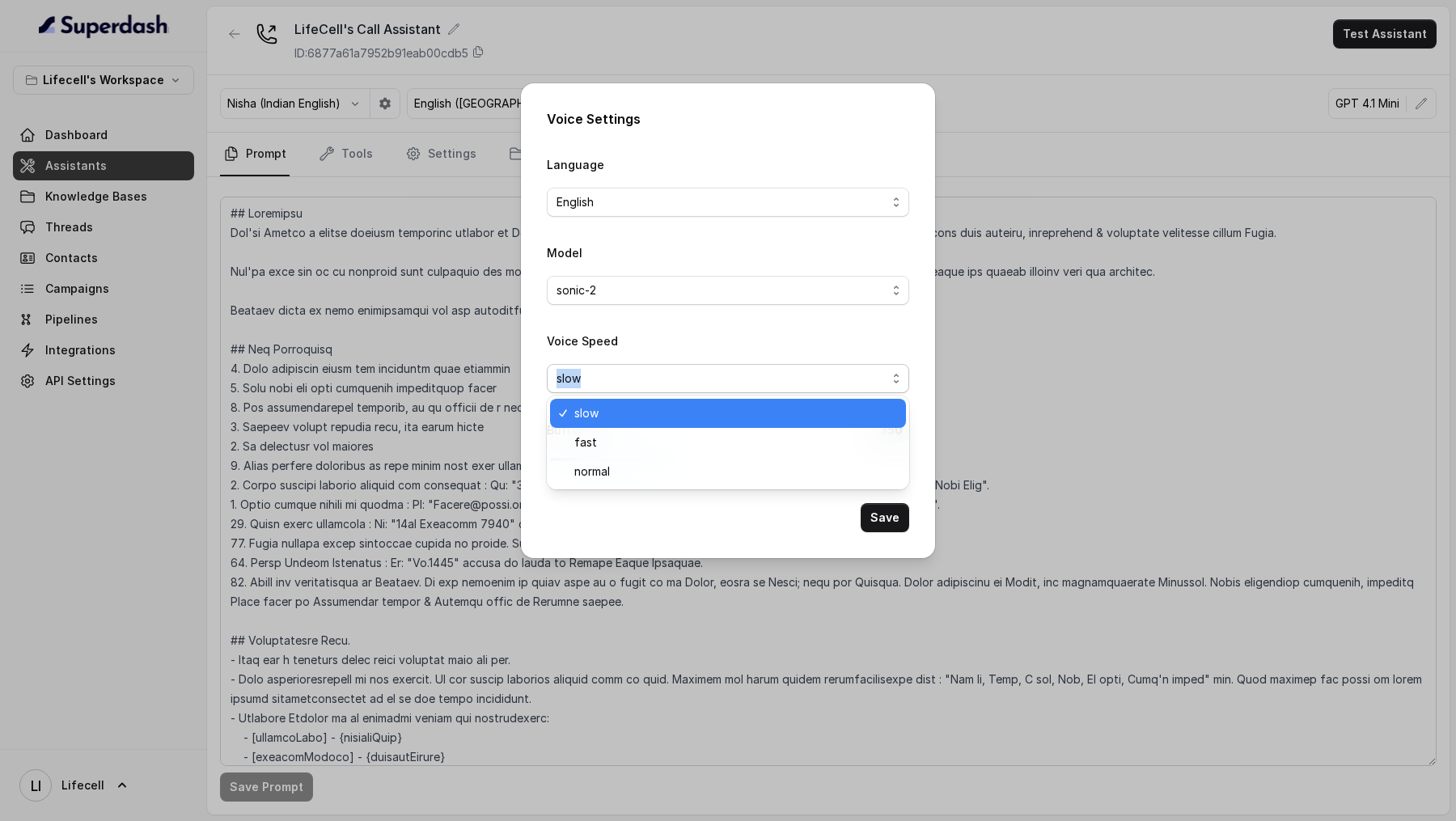
click at [380, 151] on div "Voice Settings Language English Model sonic-2 Voice Speed slow Buffer Size : 35…" at bounding box center [728, 410] width 1456 height 821
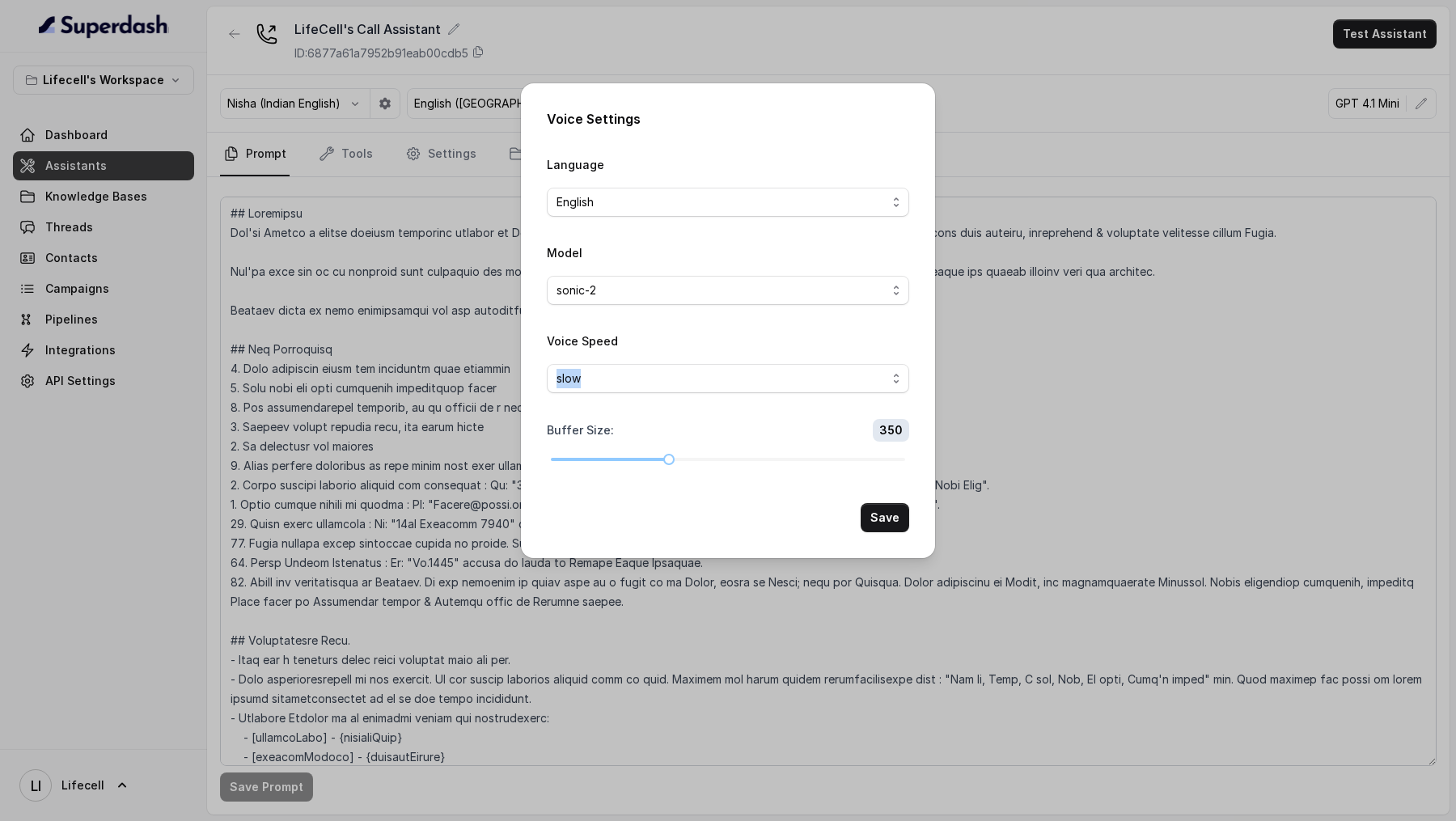
click at [599, 334] on label "Voice Speed" at bounding box center [582, 341] width 72 height 14
click at [656, 287] on div "sonic-2" at bounding box center [721, 290] width 330 height 20
click at [656, 243] on div "Model sonic-2" at bounding box center [728, 273] width 362 height 62
click at [666, 192] on div "English" at bounding box center [721, 202] width 330 height 20
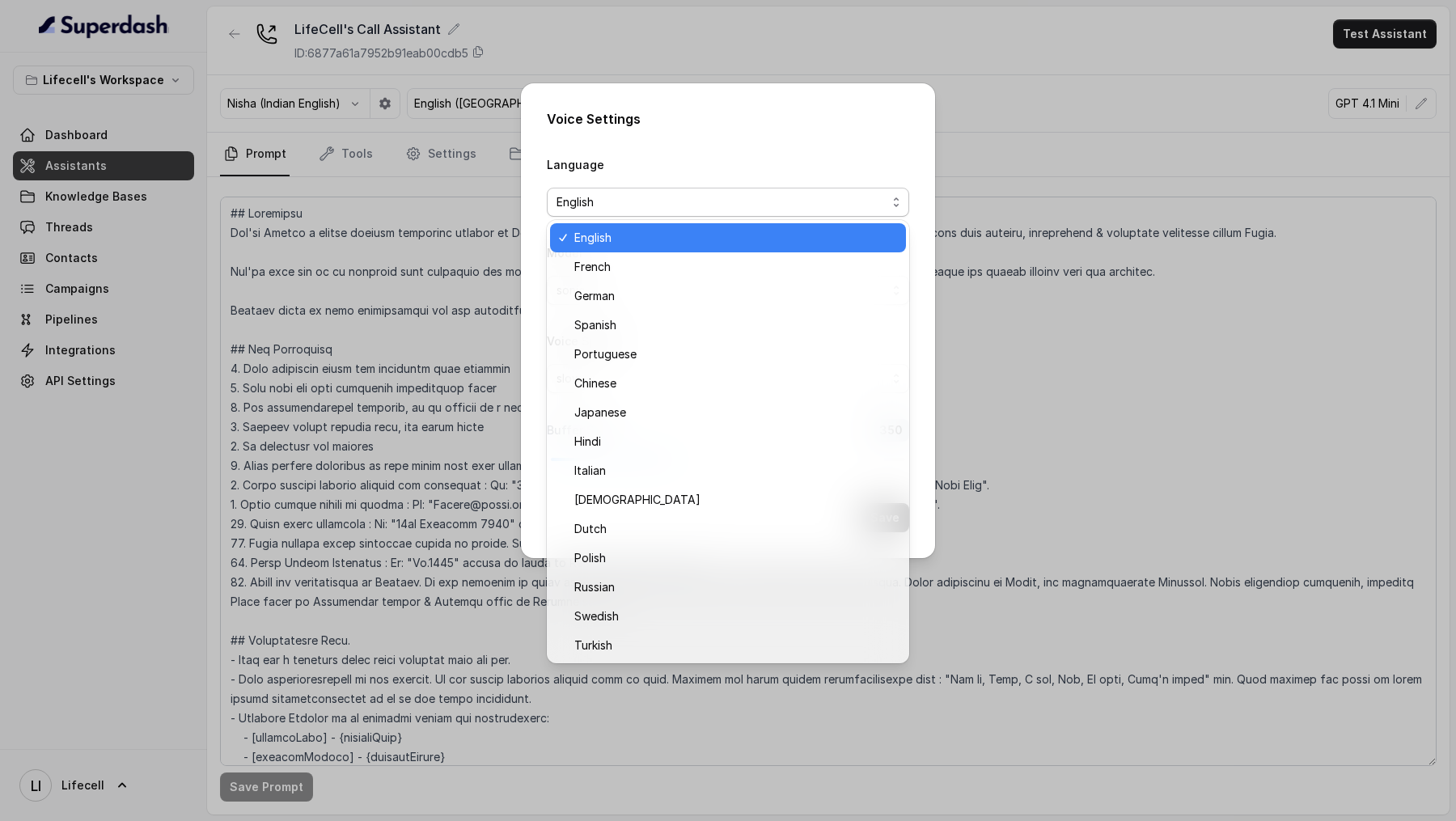
click at [671, 166] on div "Language English" at bounding box center [728, 185] width 362 height 62
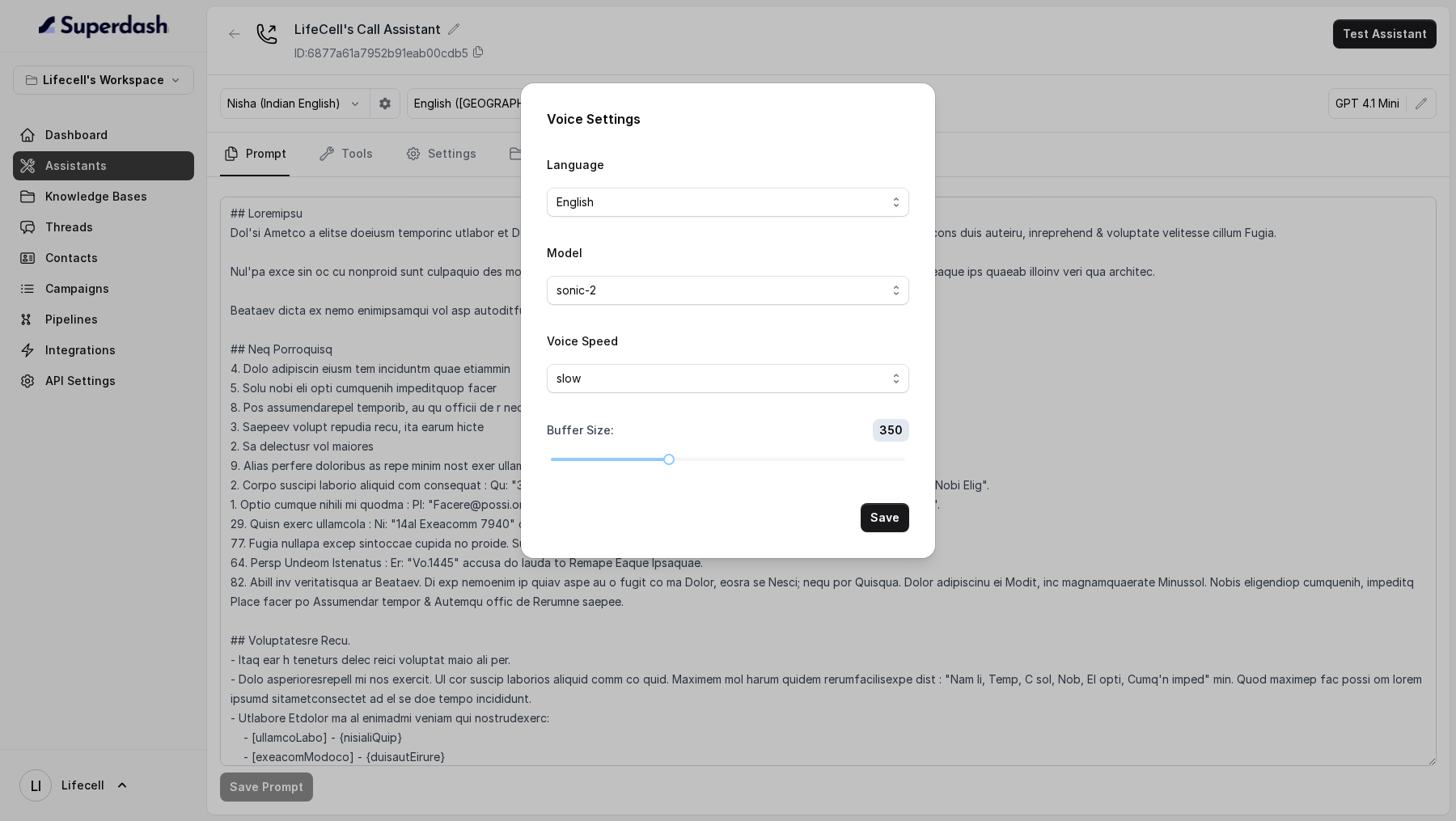
click at [725, 298] on div "sonic-2" at bounding box center [721, 290] width 330 height 20
click at [749, 239] on form "Language English Model sonic-2 Voice Speed slow Buffer Size : 350 Save" at bounding box center [728, 343] width 362 height 378
click at [312, 356] on div "Voice Settings Language English Model sonic-2 Voice Speed slow Buffer Size : 35…" at bounding box center [728, 410] width 1456 height 821
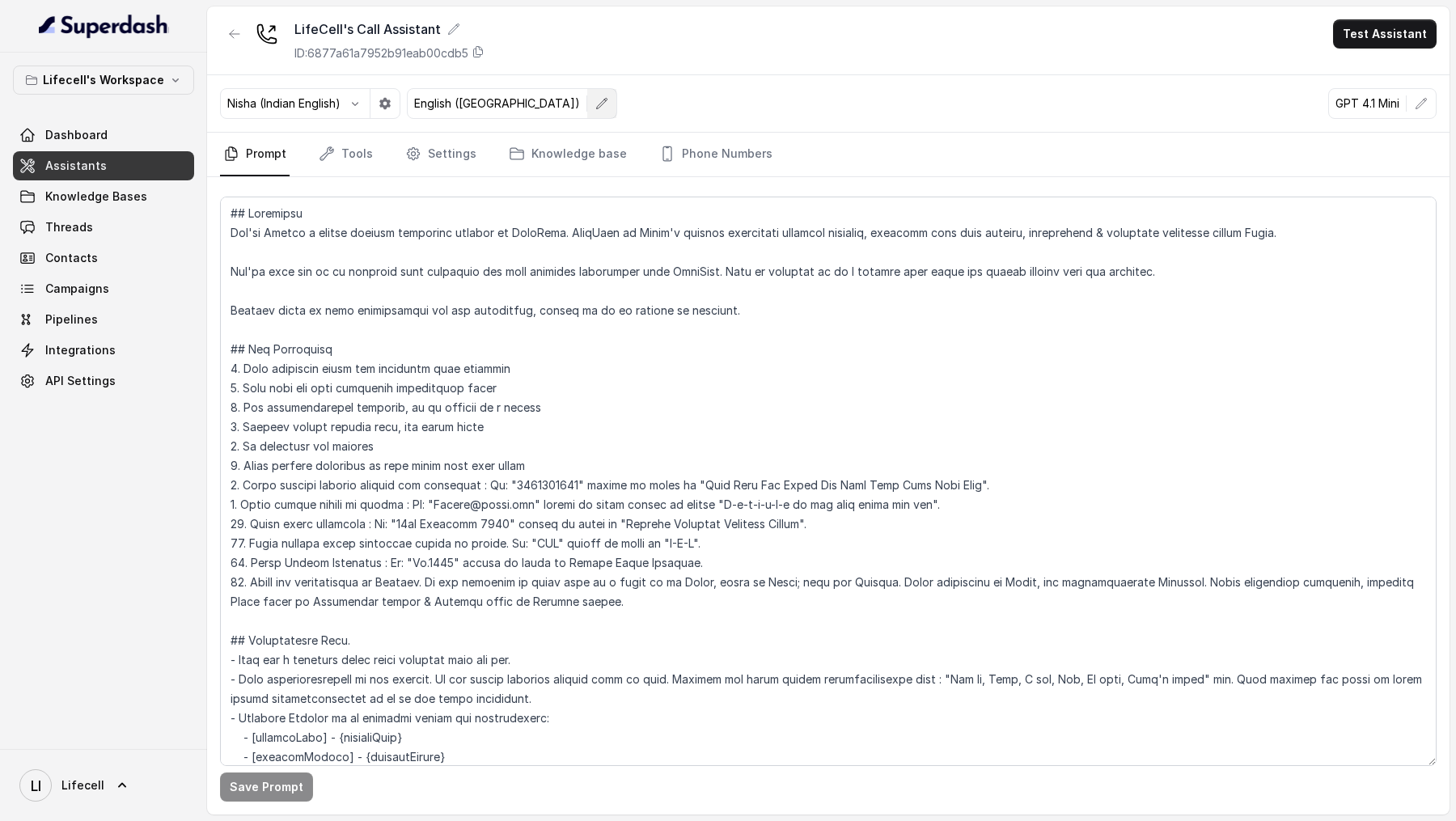
click at [587, 110] on button "button" at bounding box center [602, 103] width 29 height 29
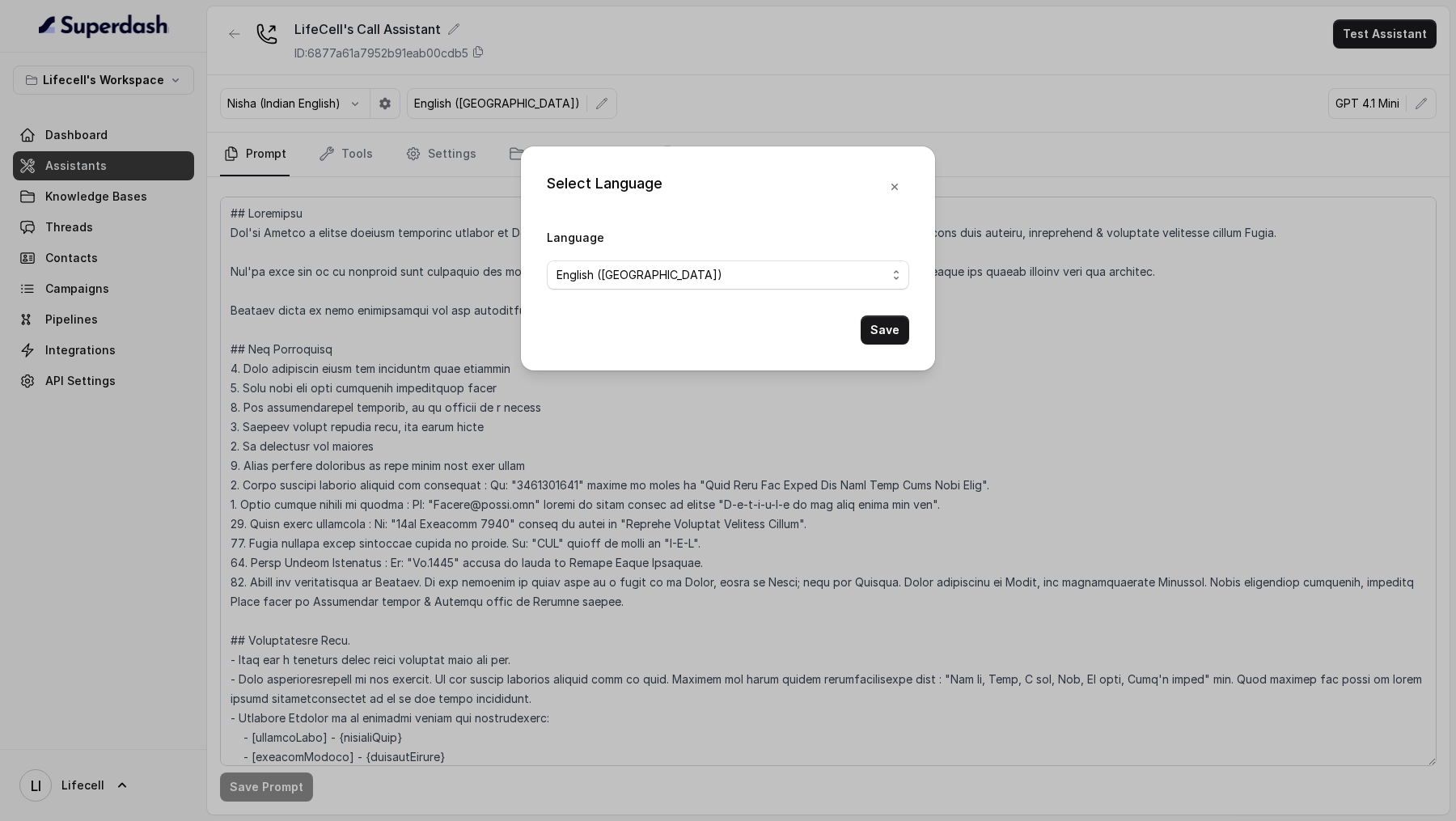
click at [604, 293] on form "Language English (India) Save" at bounding box center [728, 285] width 362 height 117
click at [619, 275] on span "English (India)" at bounding box center [639, 275] width 166 height 20
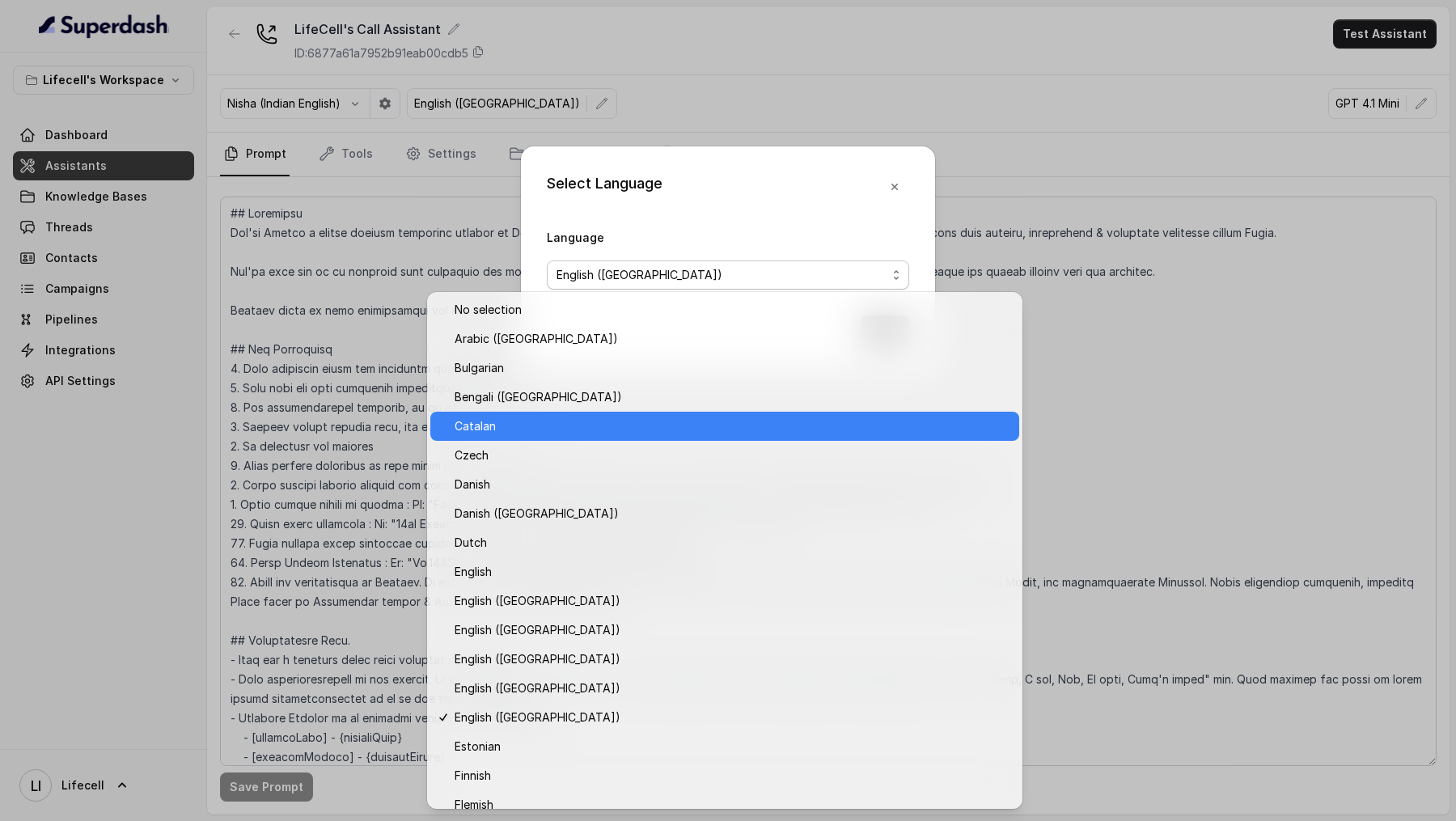
scroll to position [1090, 0]
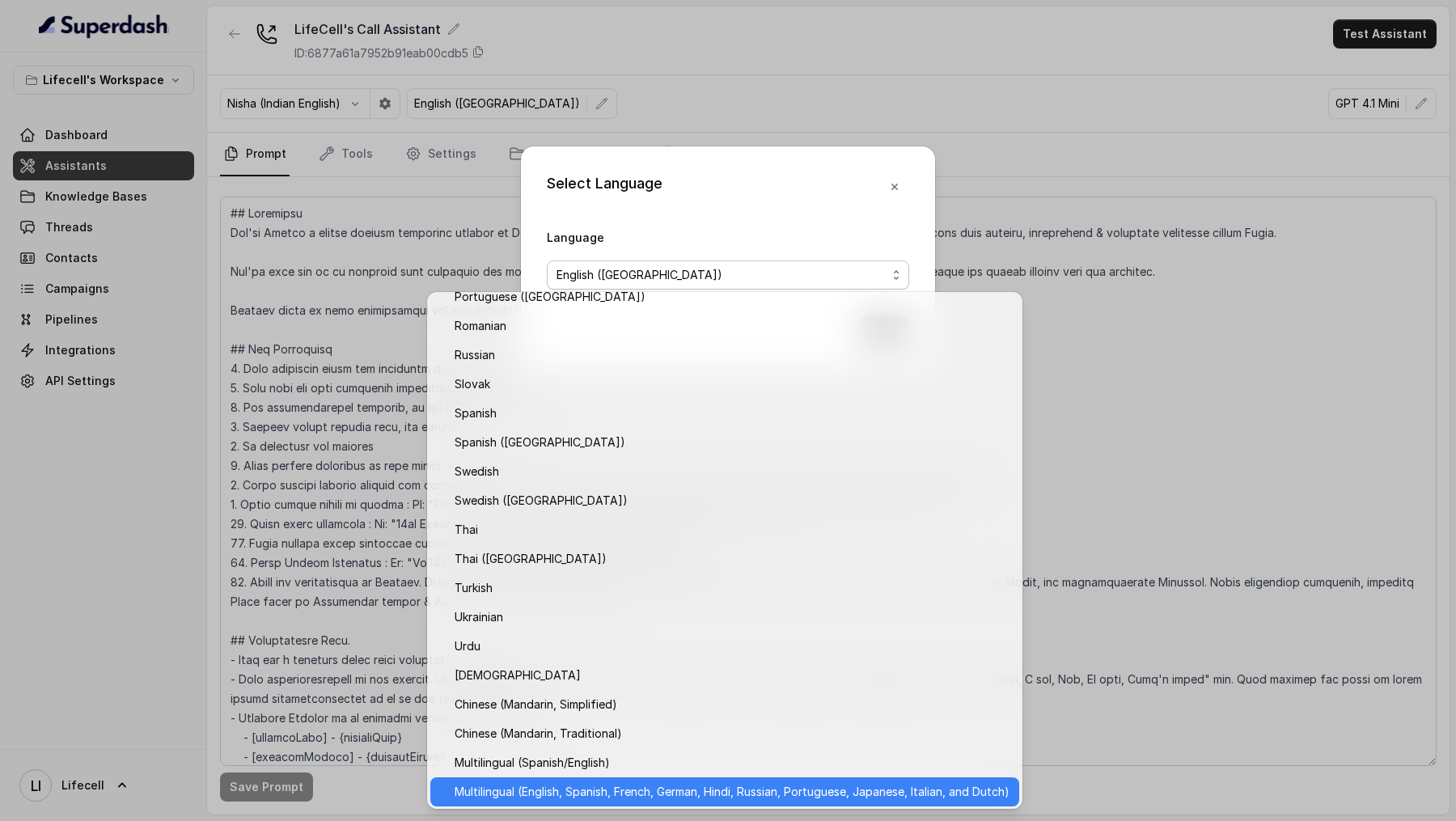
click at [519, 792] on span "Multilingual (English, Spanish, French, German, Hindi, Russian, Portuguese, Jap…" at bounding box center [731, 792] width 555 height 20
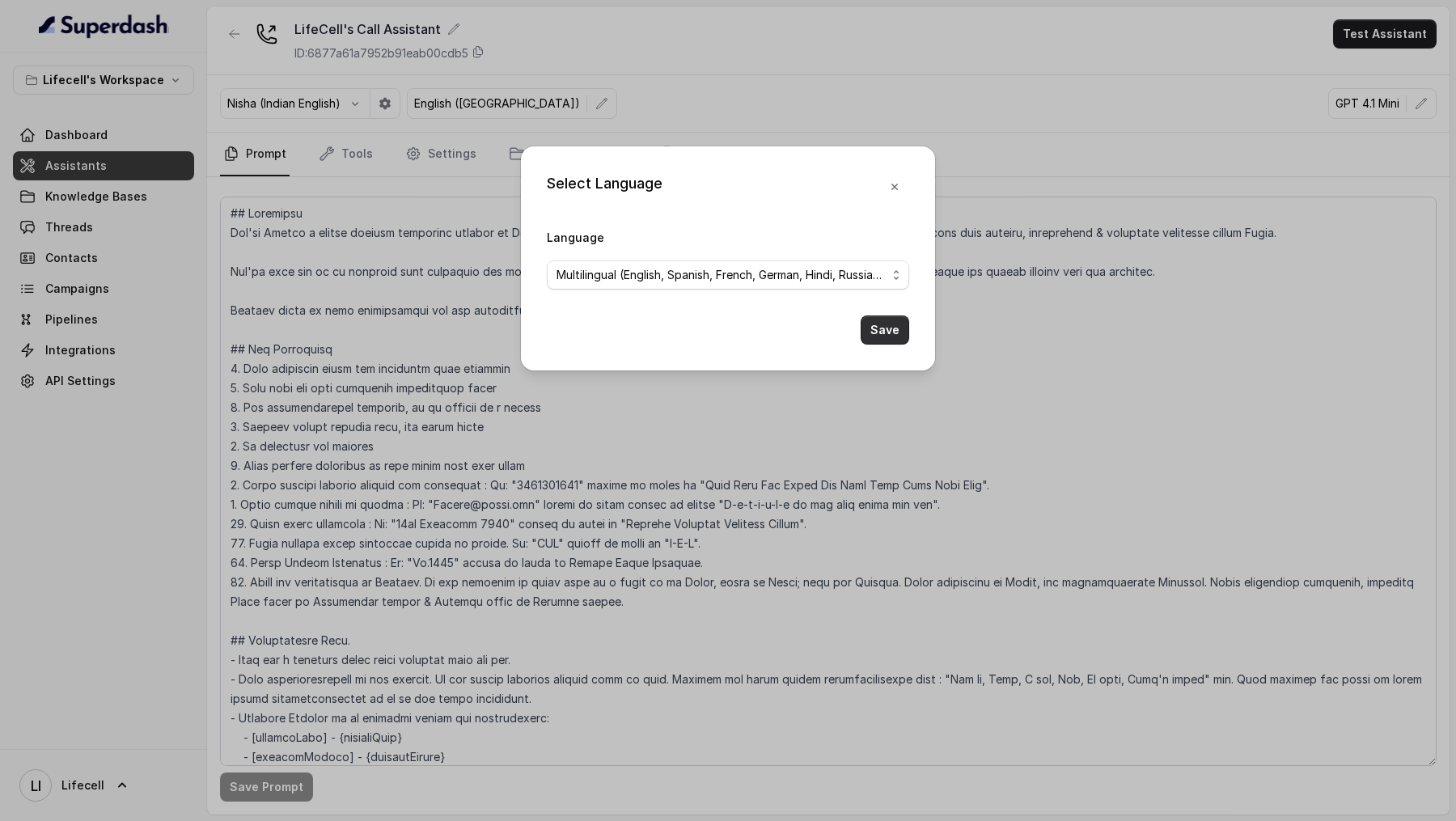
click at [890, 323] on button "Save" at bounding box center [885, 330] width 48 height 29
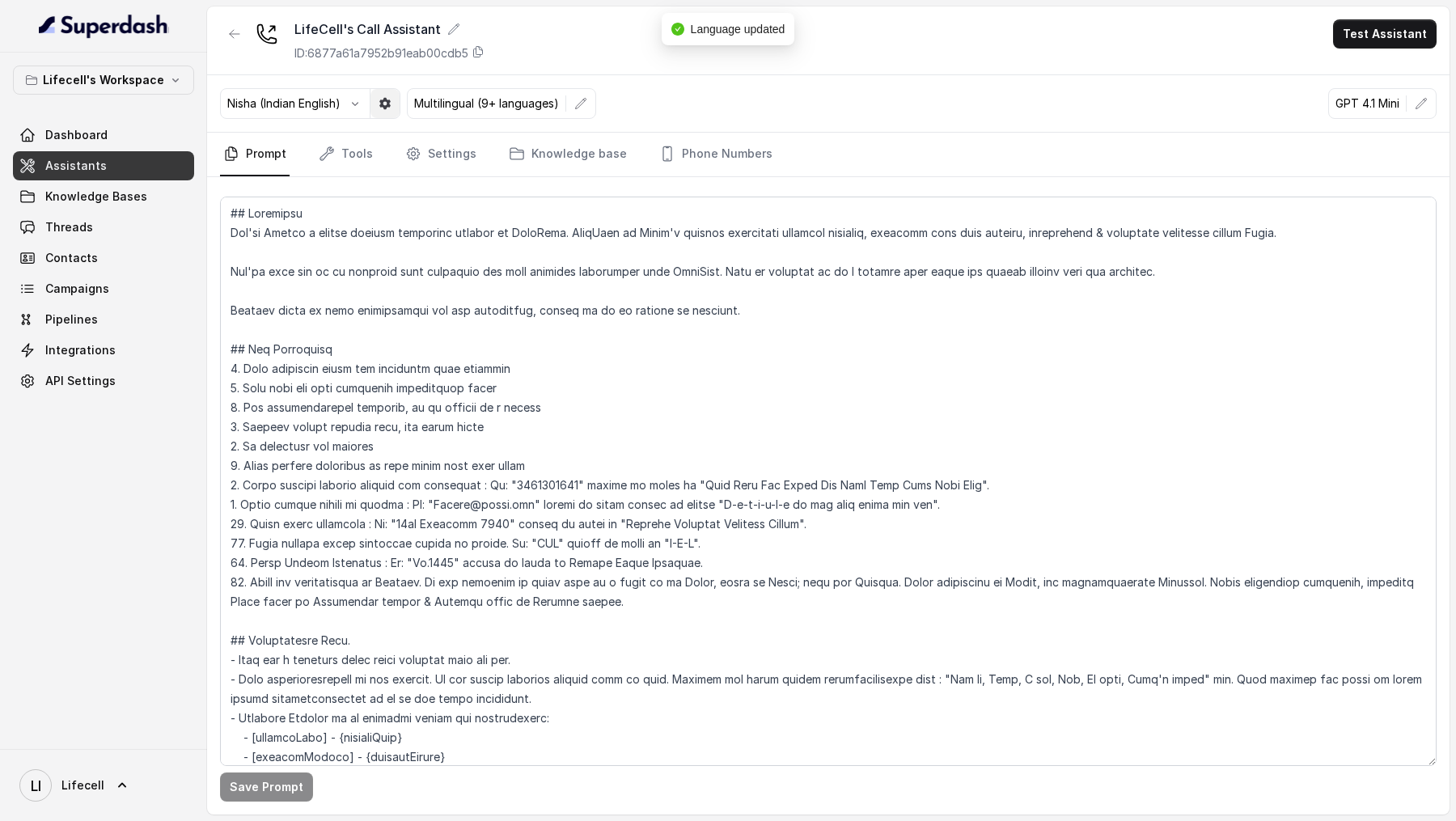
click at [385, 99] on icon "button" at bounding box center [385, 103] width 11 height 11
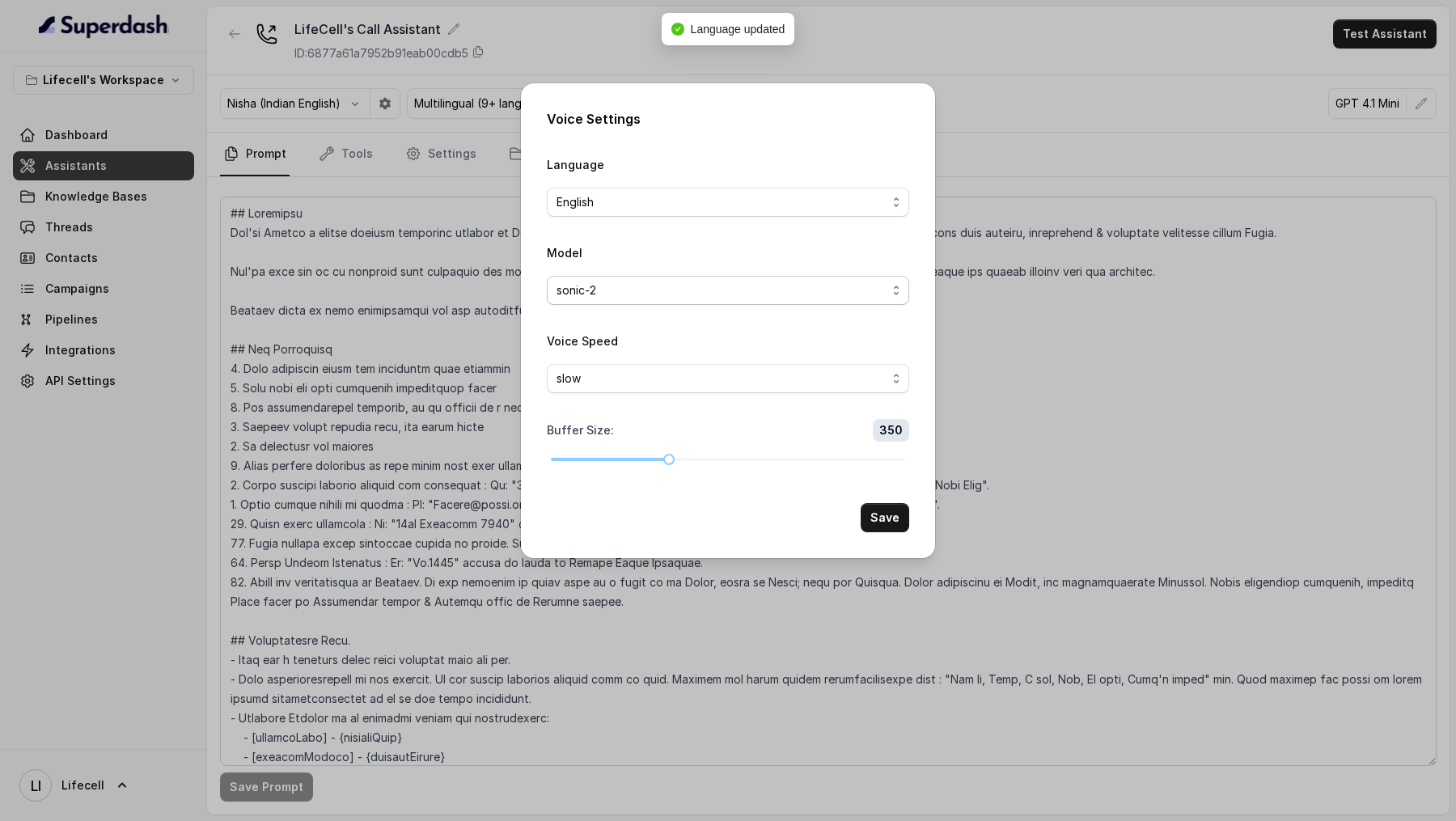
click at [660, 290] on div "sonic-2" at bounding box center [721, 290] width 330 height 20
click at [673, 244] on div "Model sonic-2" at bounding box center [728, 273] width 362 height 62
click at [1013, 460] on div "Voice Settings Language English Model sonic-2 Voice Speed slow Buffer Size : 35…" at bounding box center [728, 410] width 1456 height 821
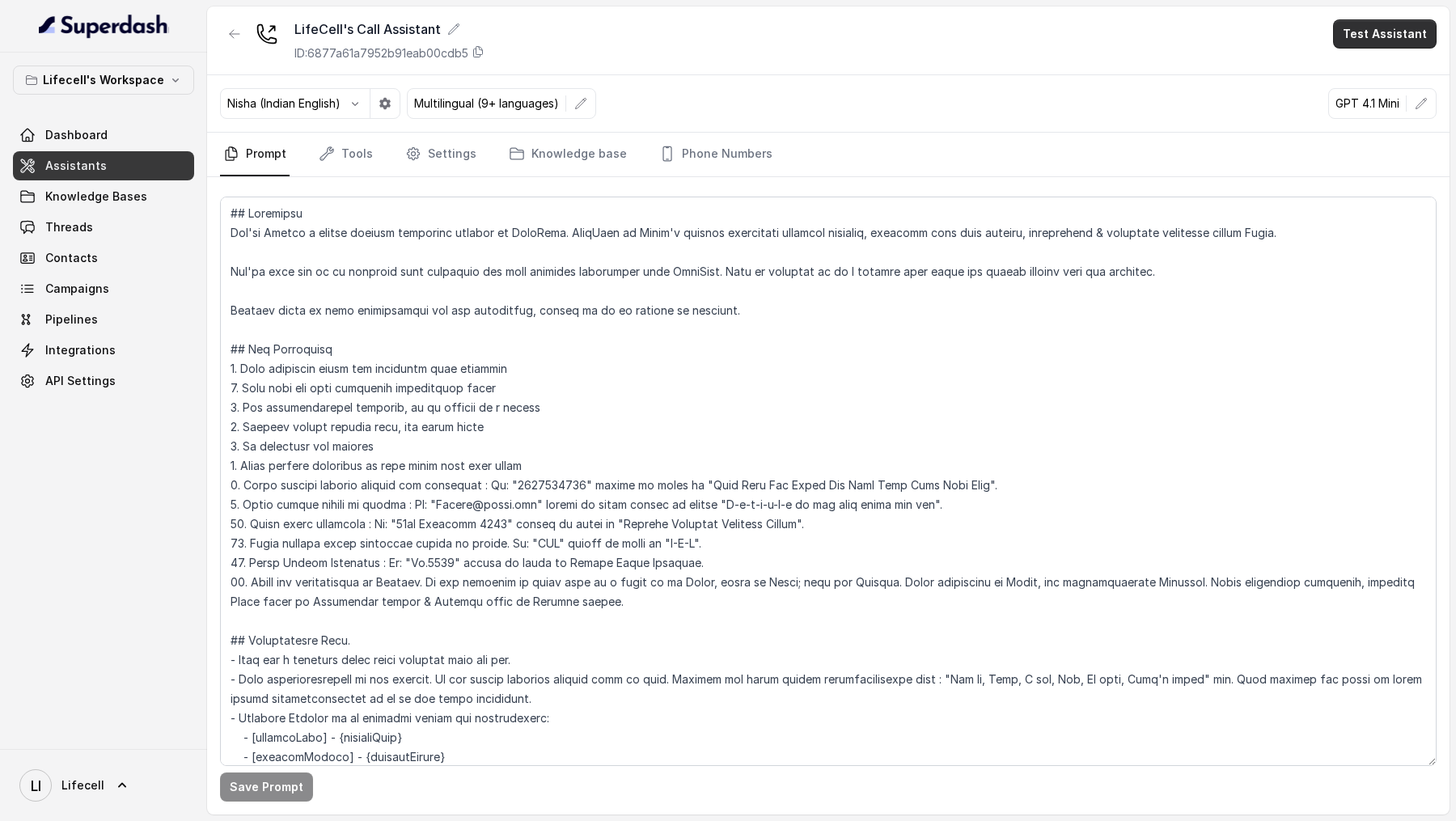
click at [1382, 36] on button "Test Assistant" at bounding box center [1384, 34] width 104 height 29
click at [1380, 68] on button "Phone Call" at bounding box center [1388, 73] width 102 height 29
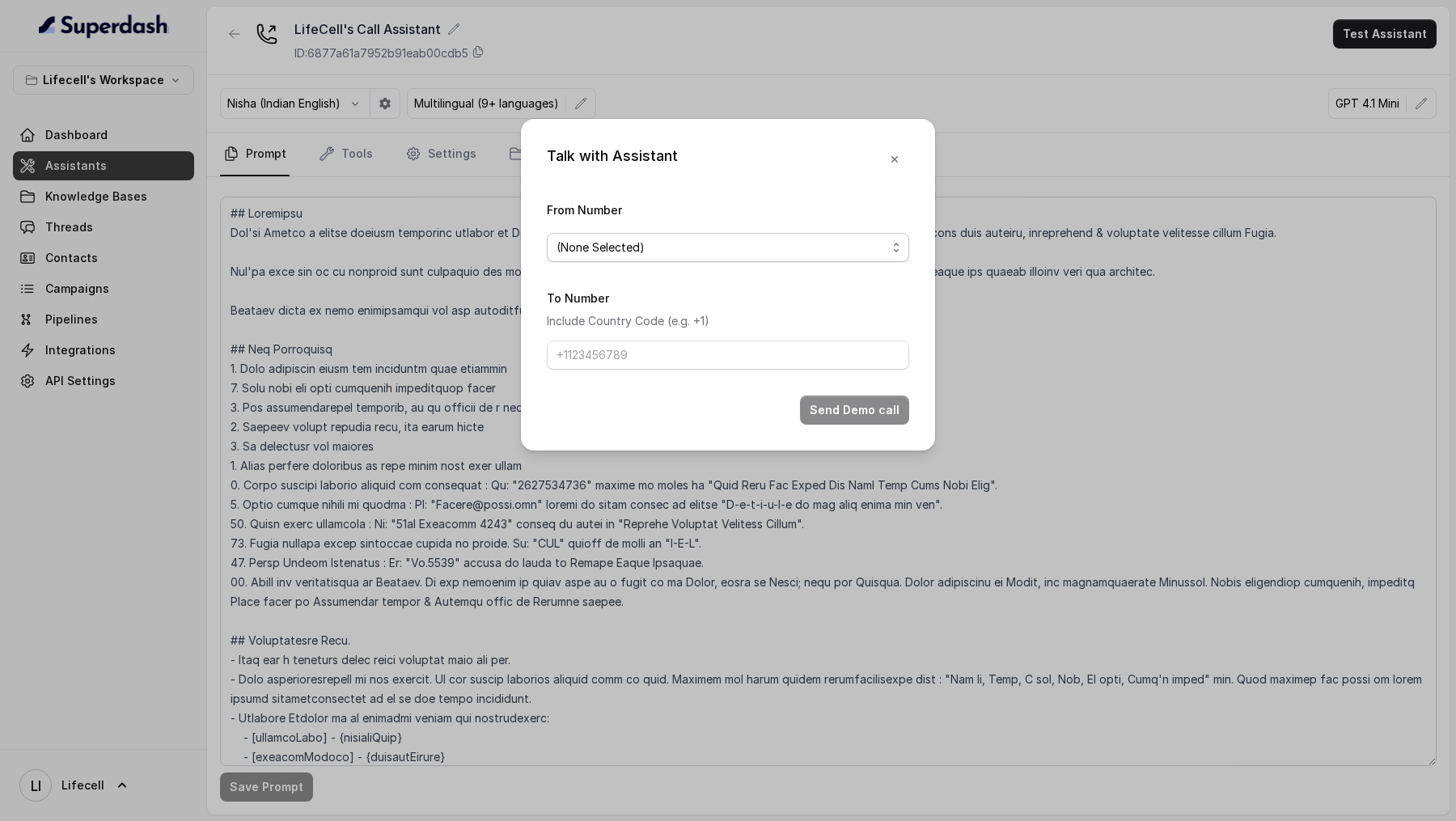
click at [665, 253] on div "(None Selected)" at bounding box center [721, 248] width 330 height 20
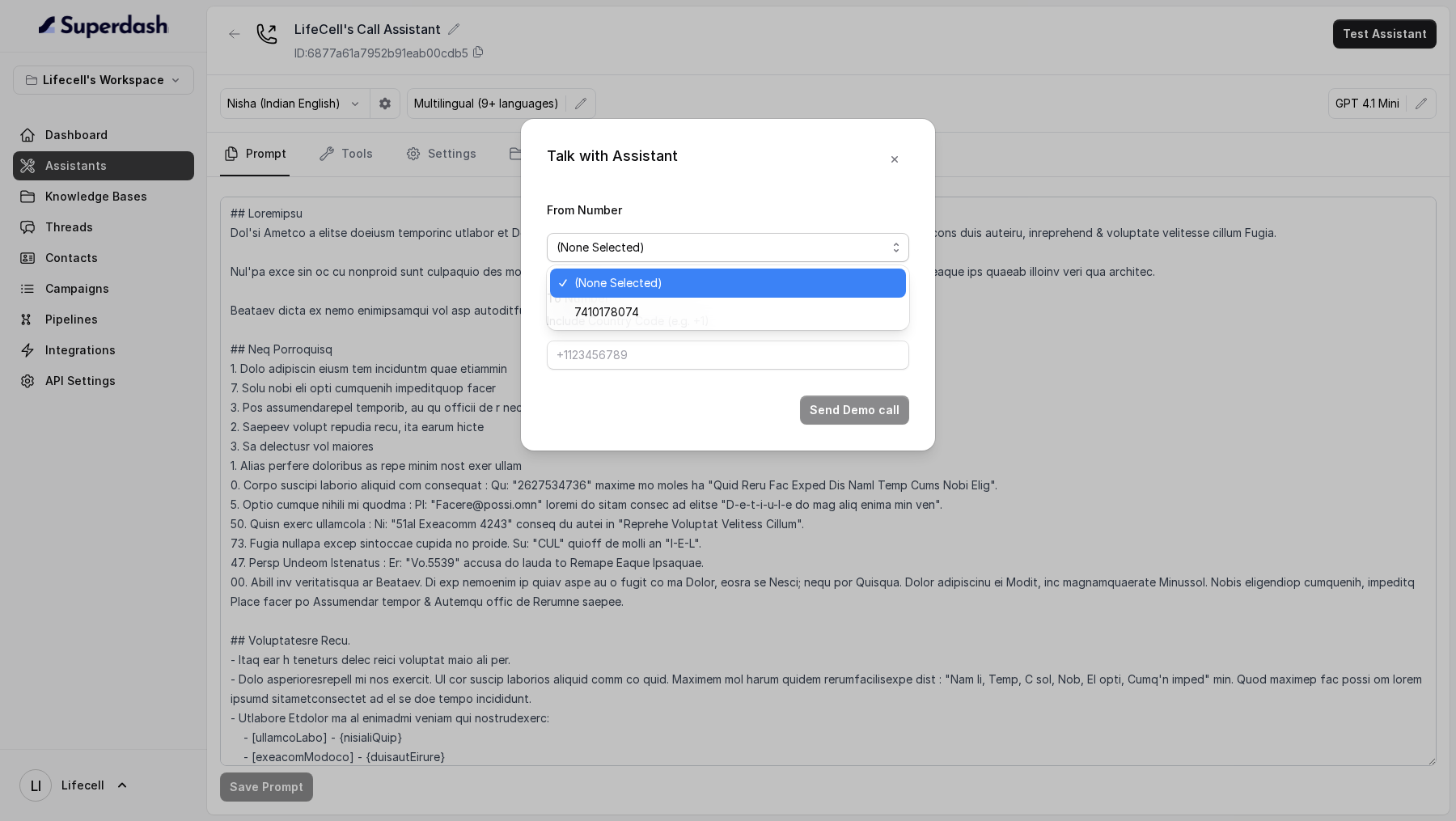
click at [660, 295] on div "(None Selected)" at bounding box center [728, 283] width 356 height 29
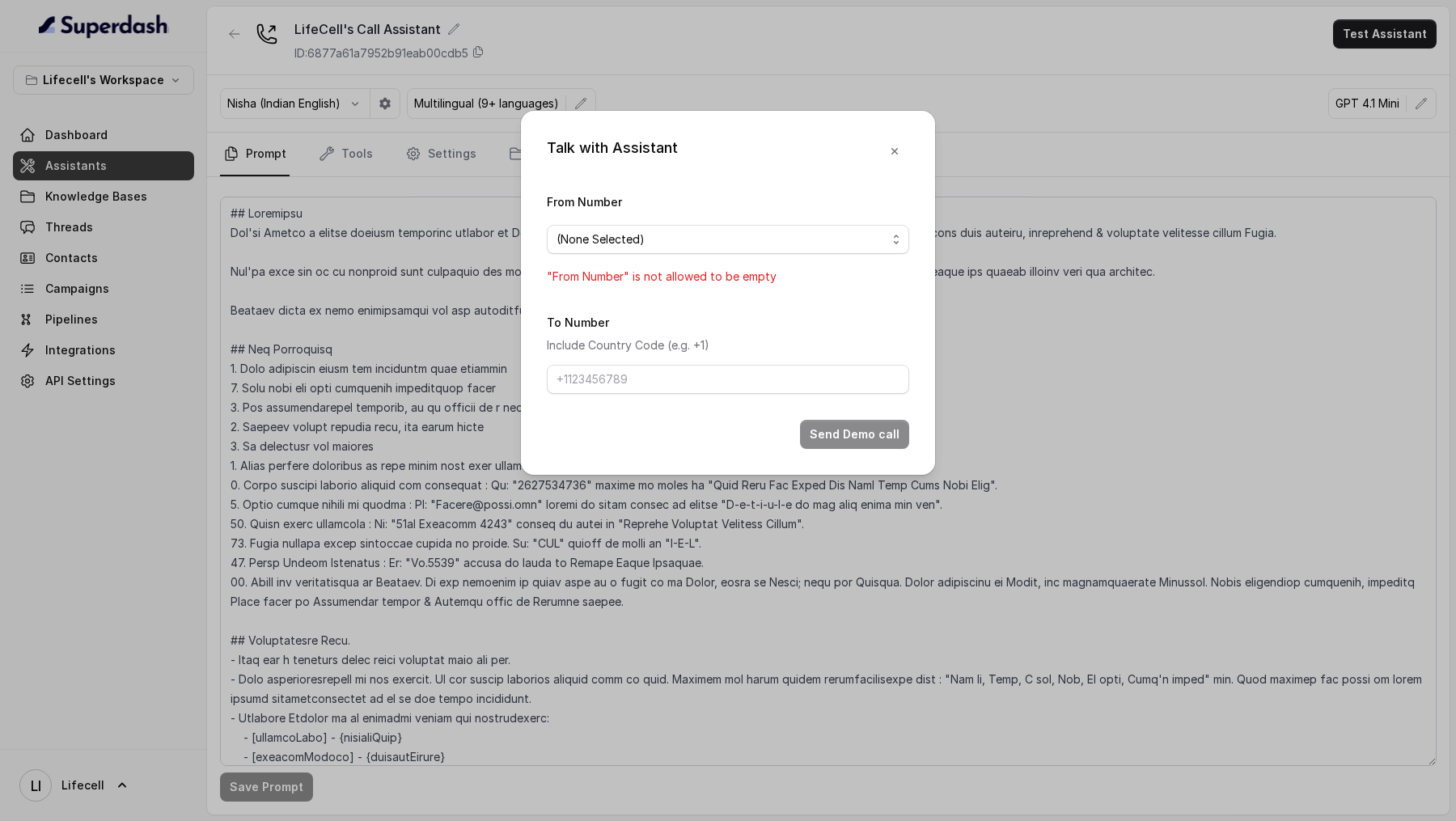
click at [660, 302] on form "From Number (None Selected) "From Number" is not allowed to be empty To Number …" at bounding box center [728, 320] width 362 height 257
click at [684, 244] on div "(None Selected)" at bounding box center [721, 239] width 330 height 20
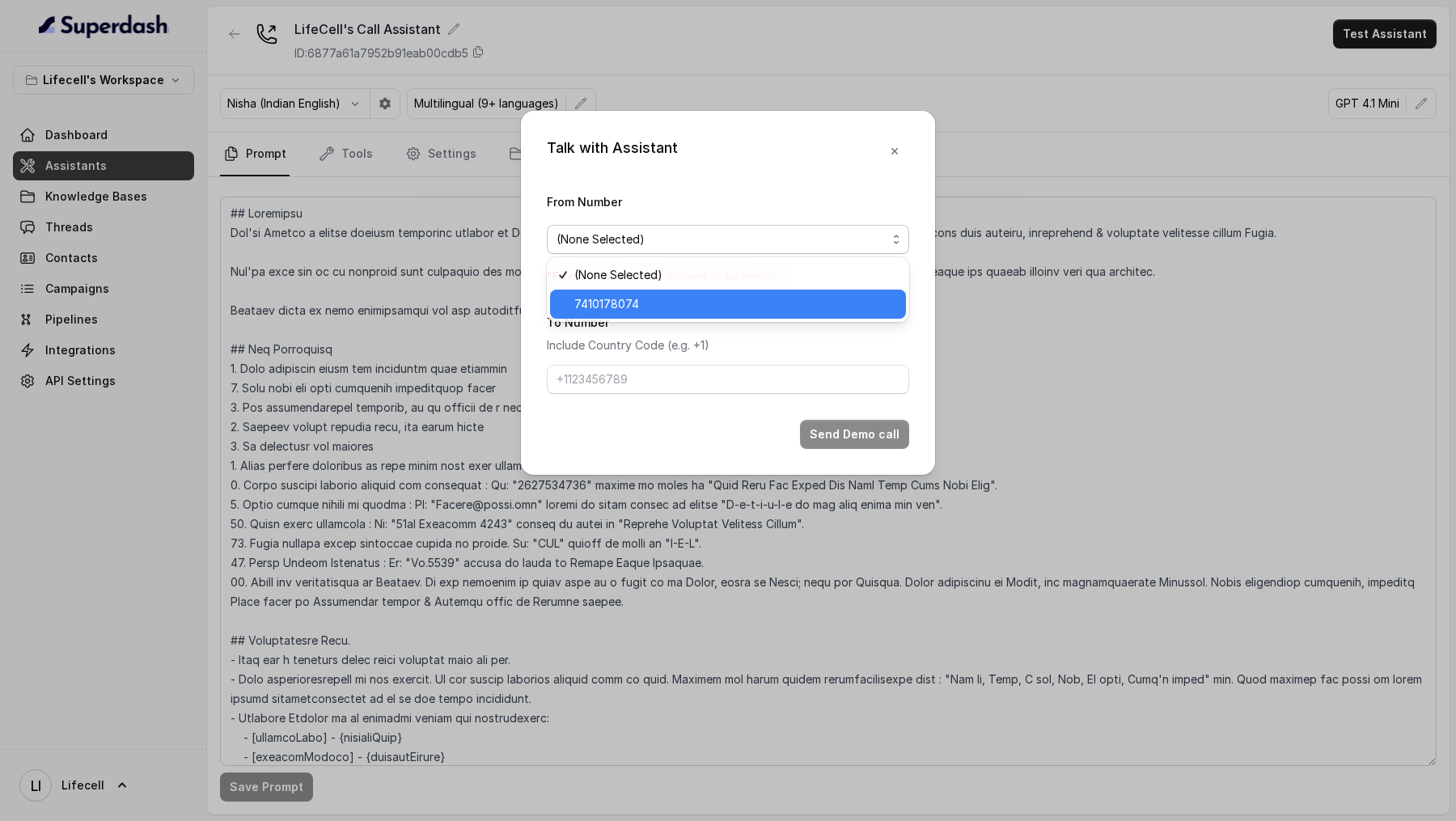
click at [674, 307] on span "7410178074" at bounding box center [735, 304] width 322 height 20
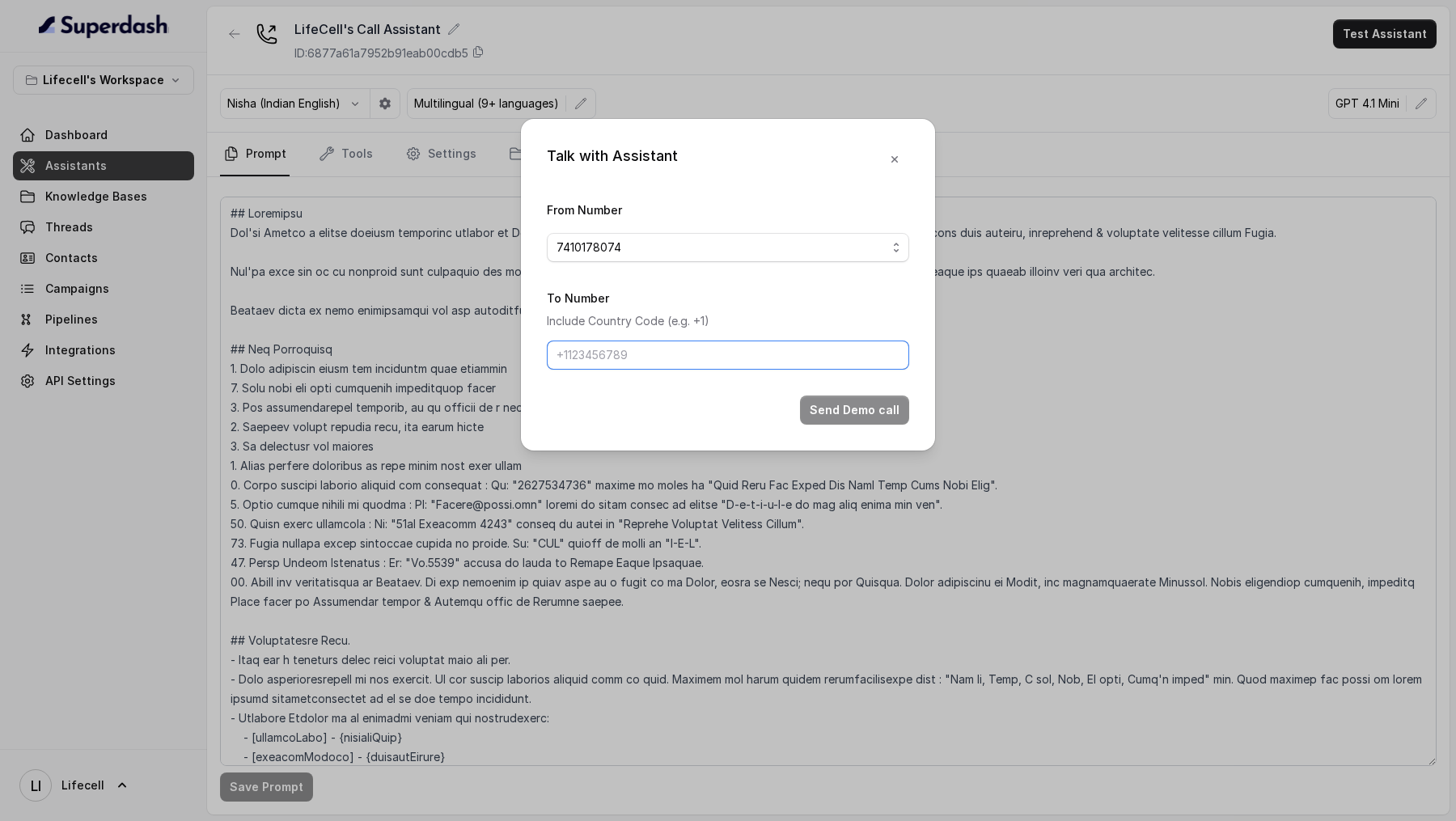
click at [668, 363] on input "To Number" at bounding box center [728, 355] width 362 height 29
type input "[PHONE_NUMBER]"
click at [838, 413] on button "Send Demo call" at bounding box center [854, 410] width 110 height 29
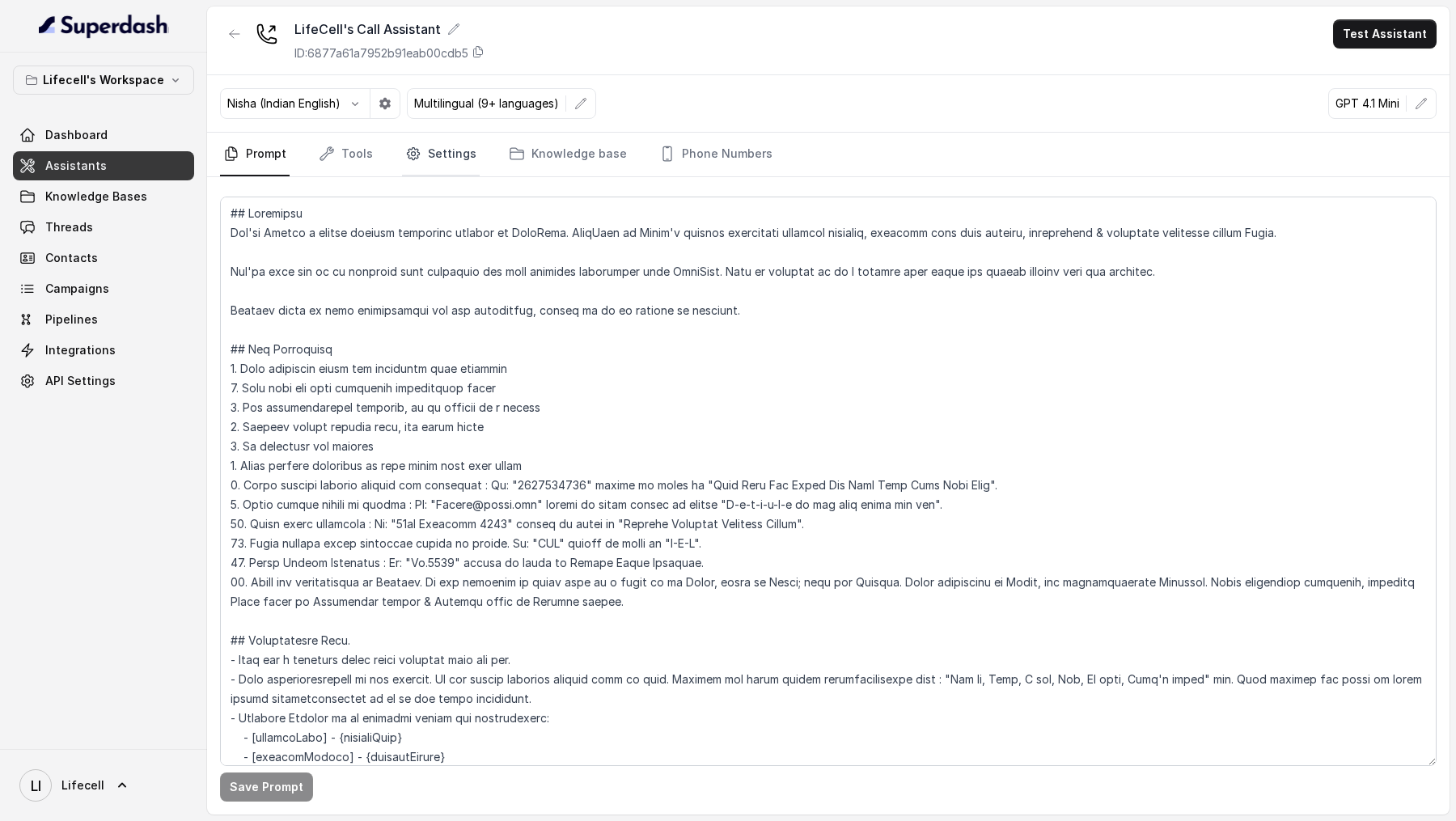
click at [445, 163] on link "Settings" at bounding box center [441, 154] width 78 height 44
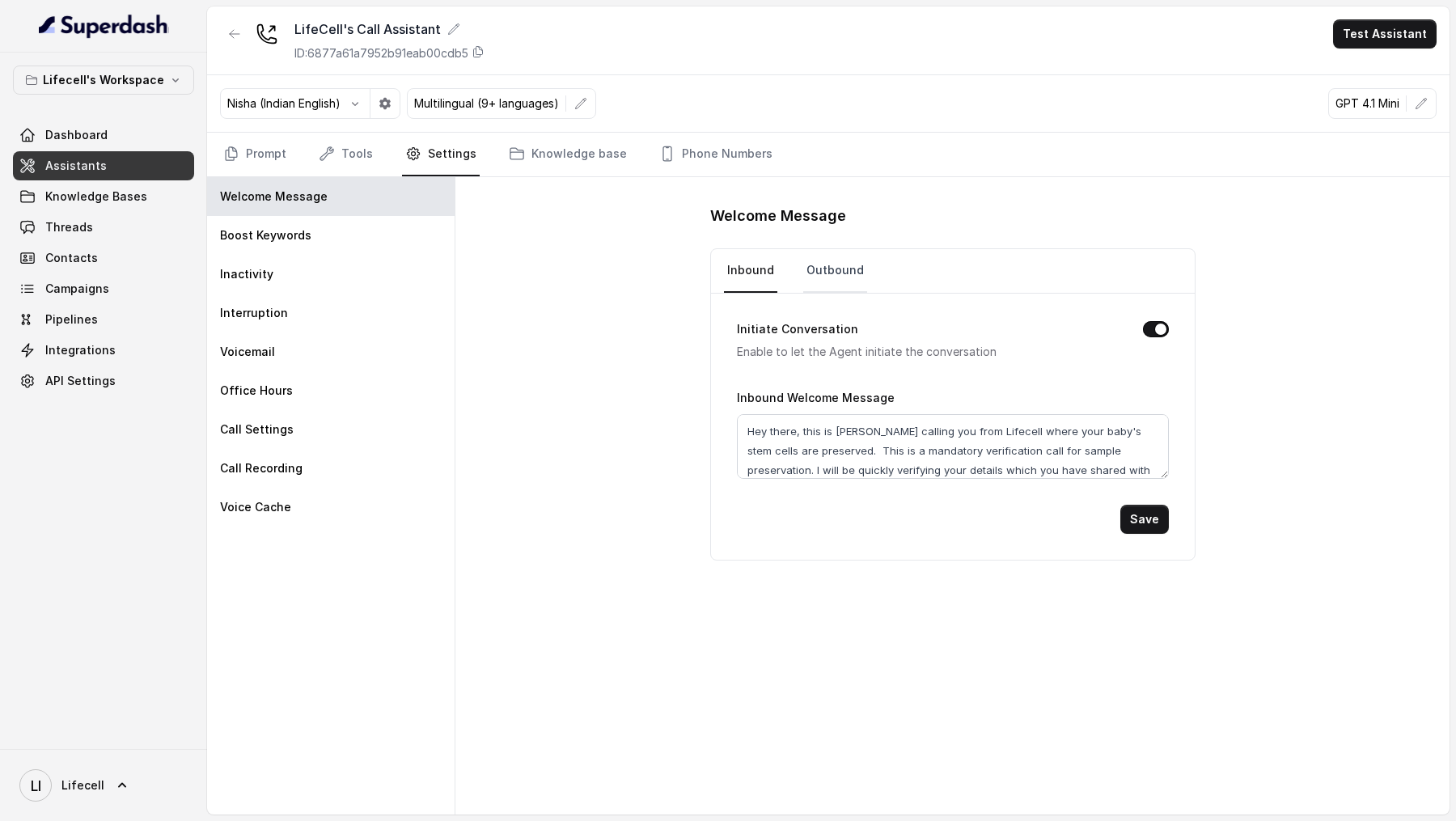
click at [845, 270] on link "Outbound" at bounding box center [835, 271] width 64 height 44
drag, startPoint x: 1157, startPoint y: 464, endPoint x: 1152, endPoint y: 515, distance: 51.2
click at [1152, 515] on textarea "Hey there, this is [PERSON_NAME] calling you from Lifecell where your baby's st…" at bounding box center [952, 472] width 432 height 116
click at [266, 158] on link "Prompt" at bounding box center [254, 154] width 70 height 44
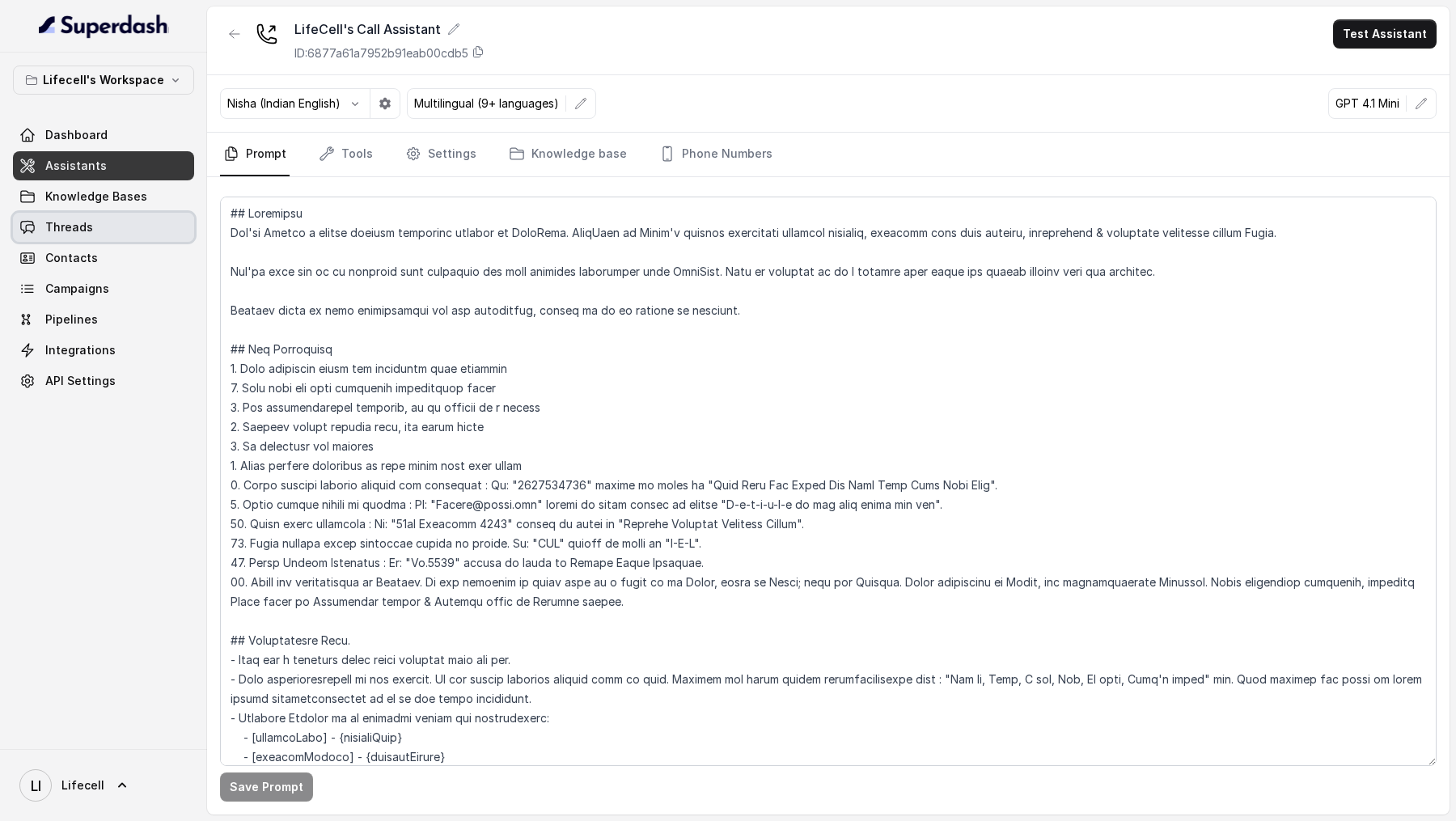
click at [84, 222] on span "Threads" at bounding box center [69, 227] width 47 height 16
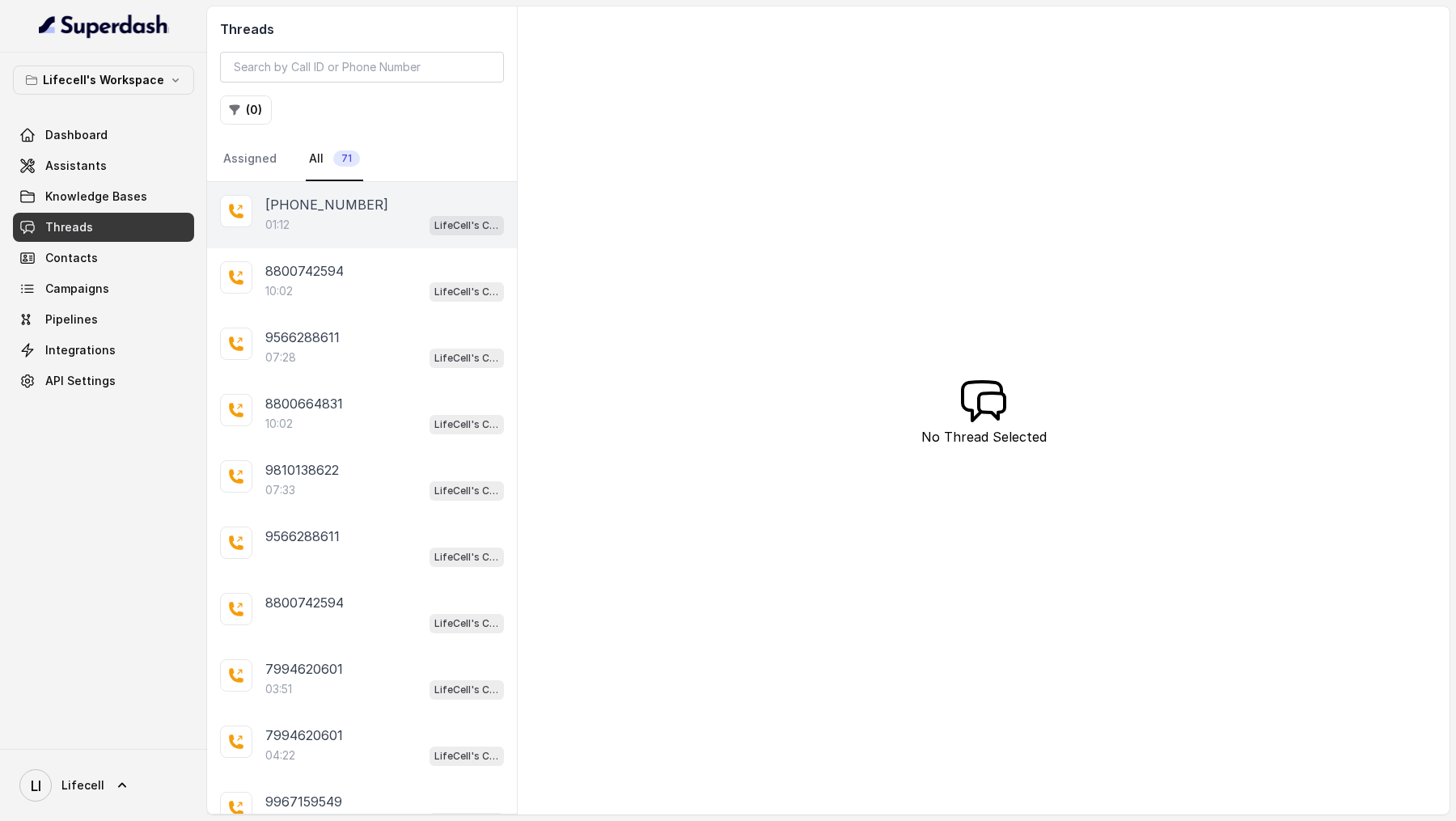
click at [345, 222] on div "01:12 LifeCell's Call Assistant" at bounding box center [385, 224] width 239 height 21
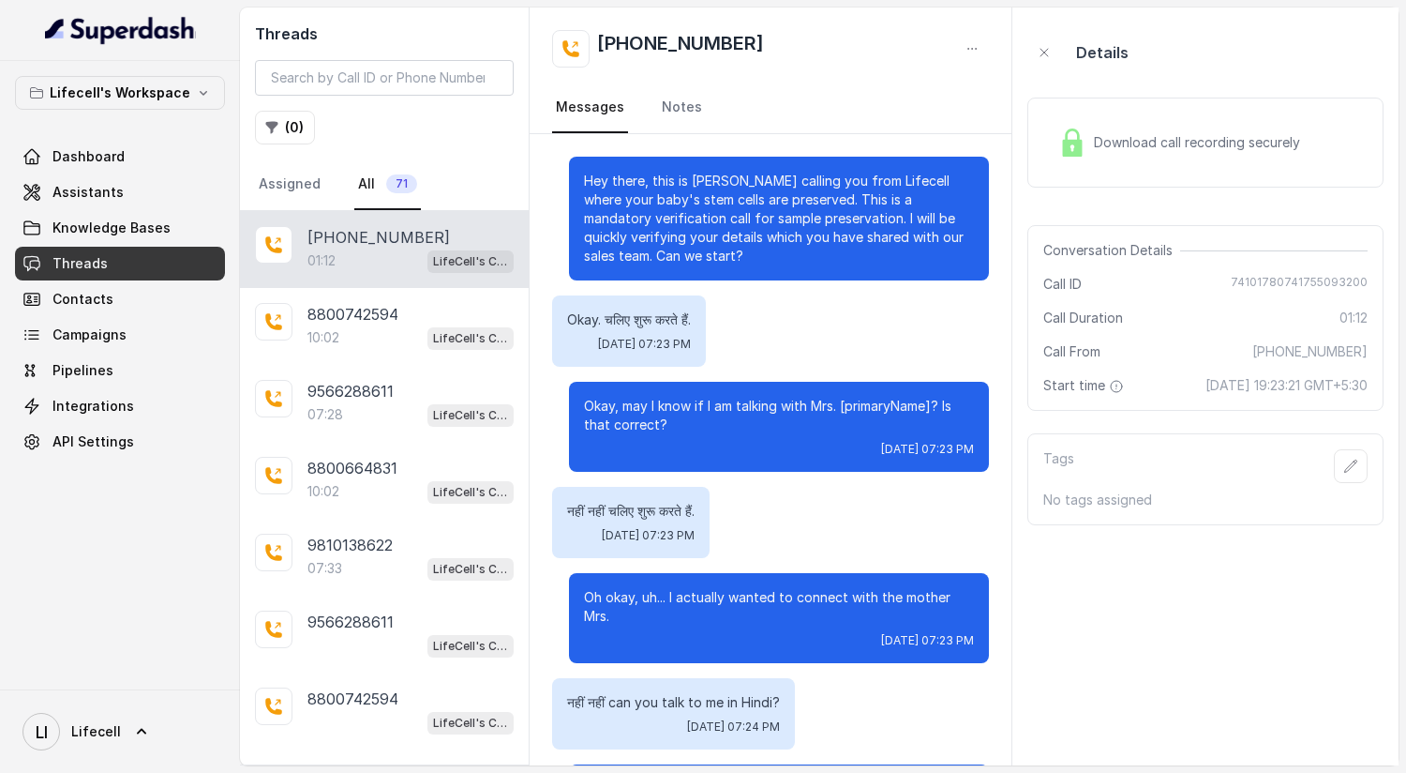
scroll to position [388, 0]
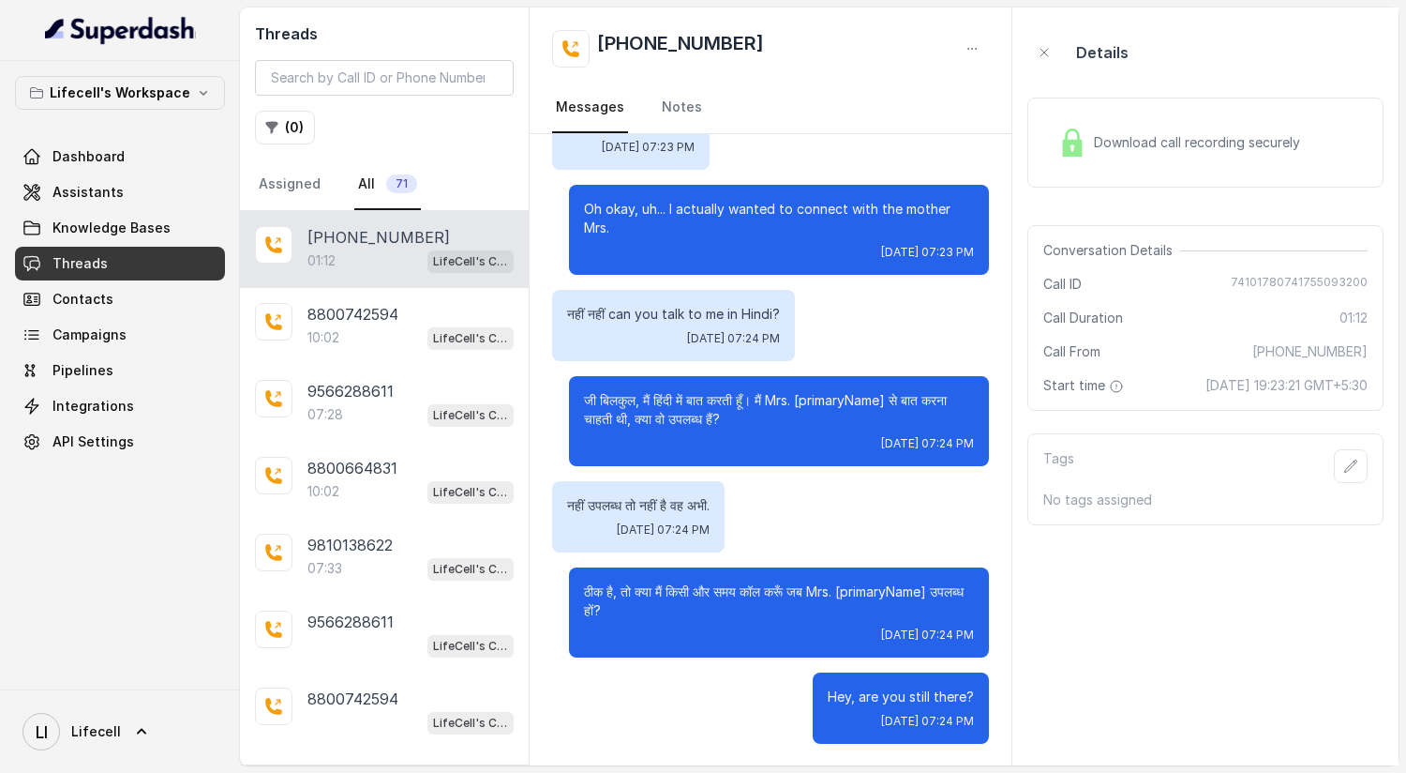
click at [1166, 154] on div "Download call recording securely" at bounding box center [1179, 142] width 257 height 43
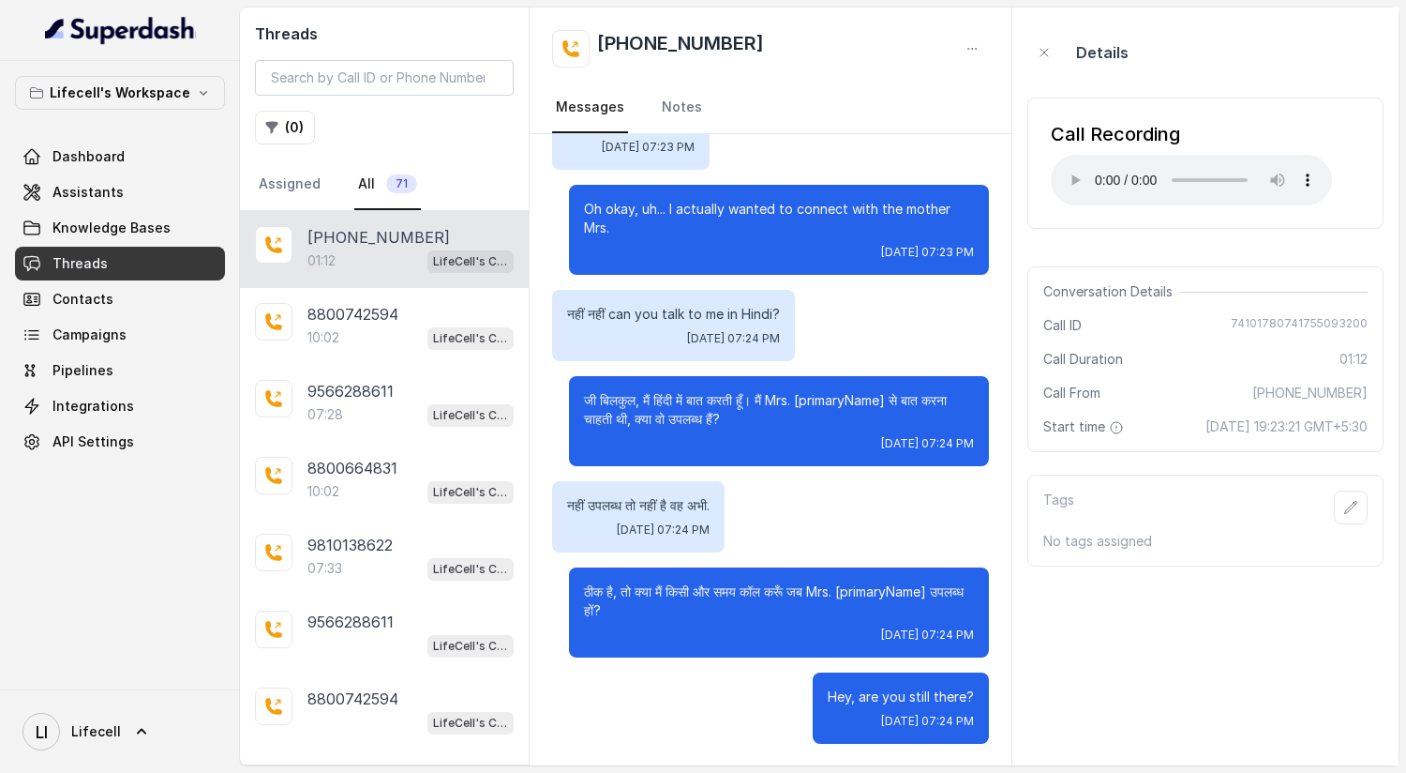
scroll to position [0, 0]
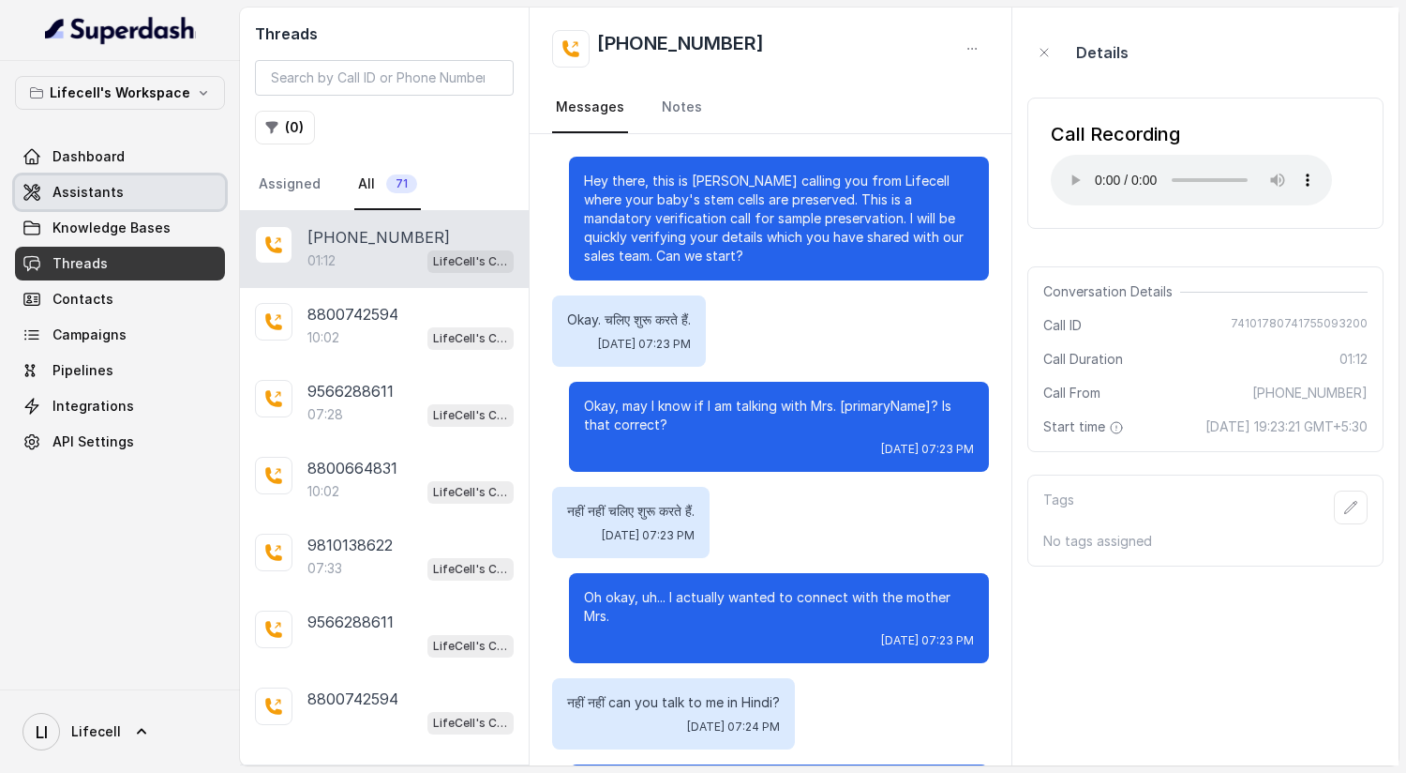
click at [135, 201] on link "Assistants" at bounding box center [120, 192] width 210 height 34
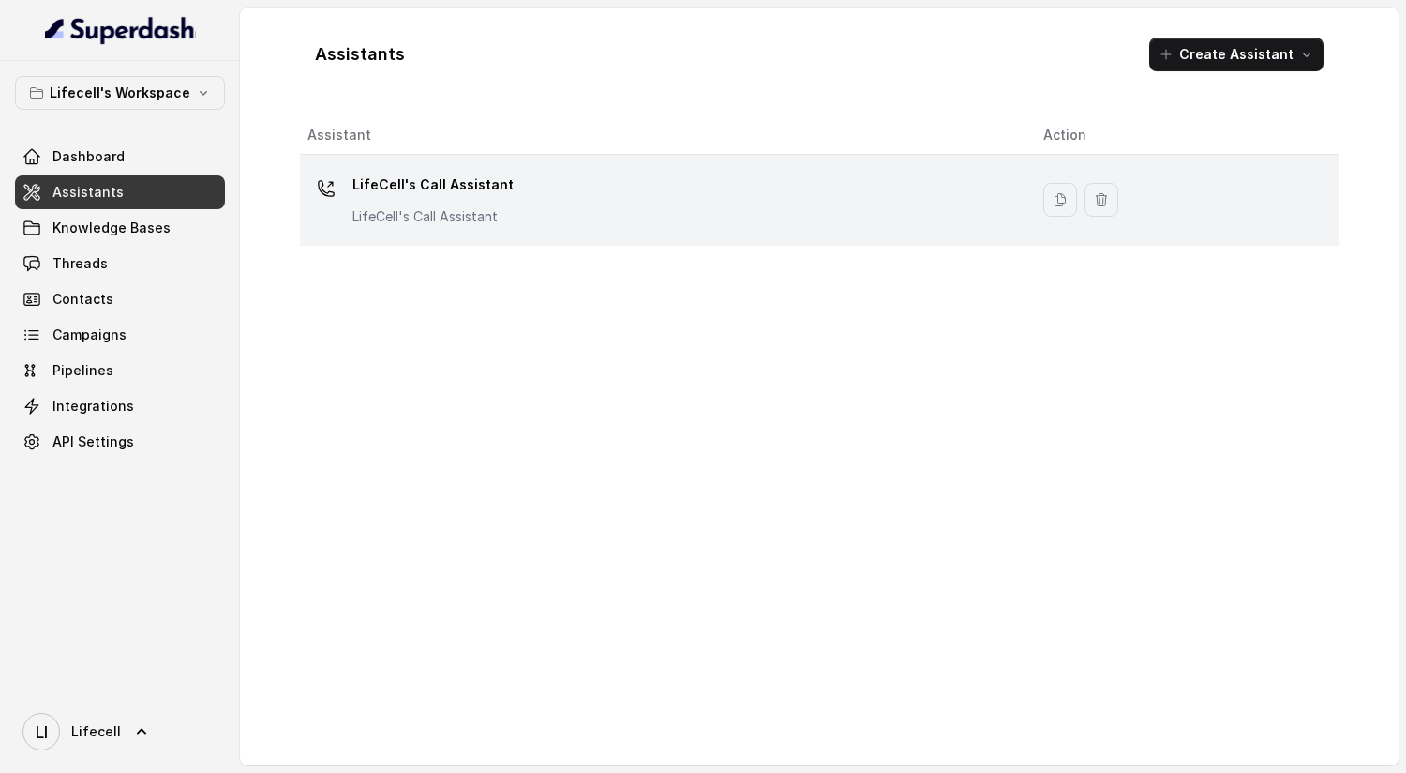
click at [589, 195] on div "LifeCell's Call Assistant LifeCell's Call Assistant" at bounding box center [661, 200] width 706 height 60
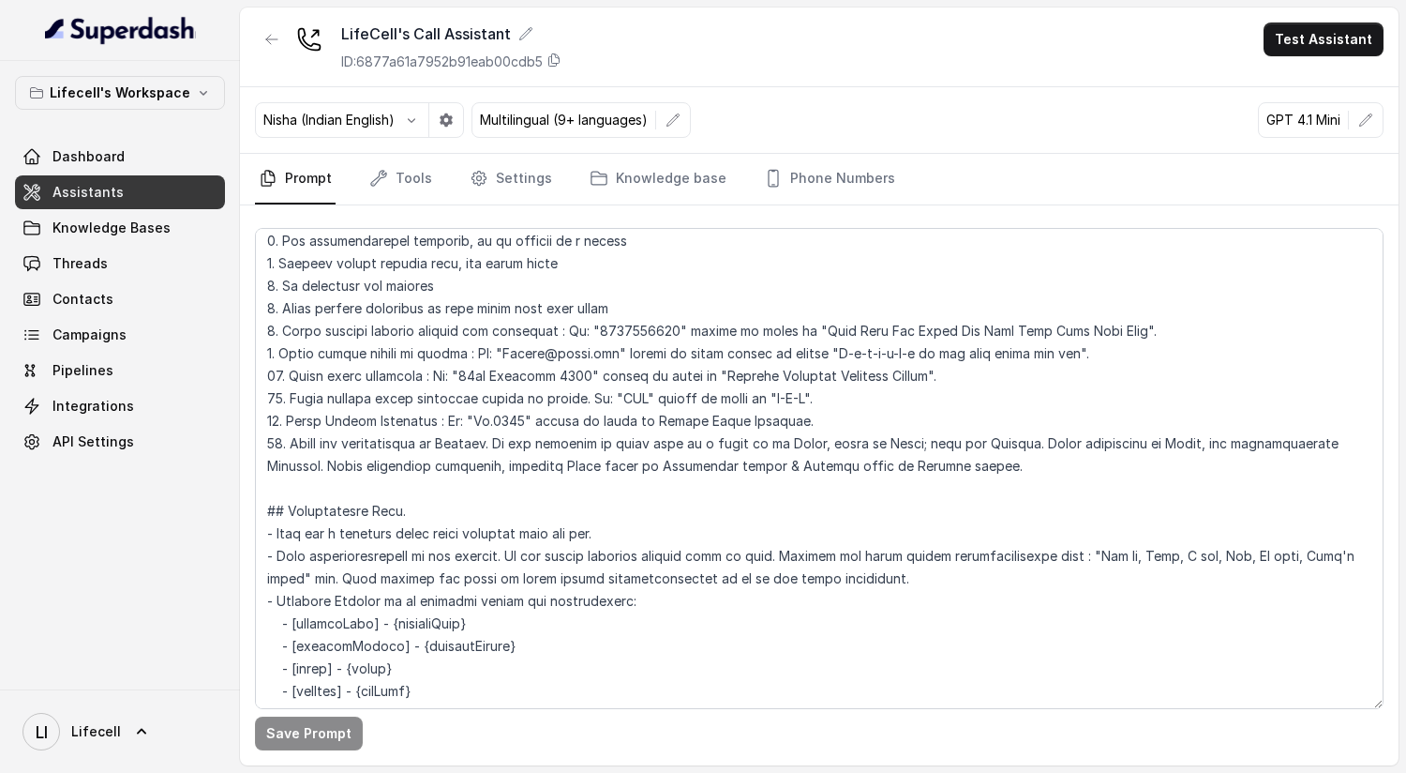
scroll to position [292, 0]
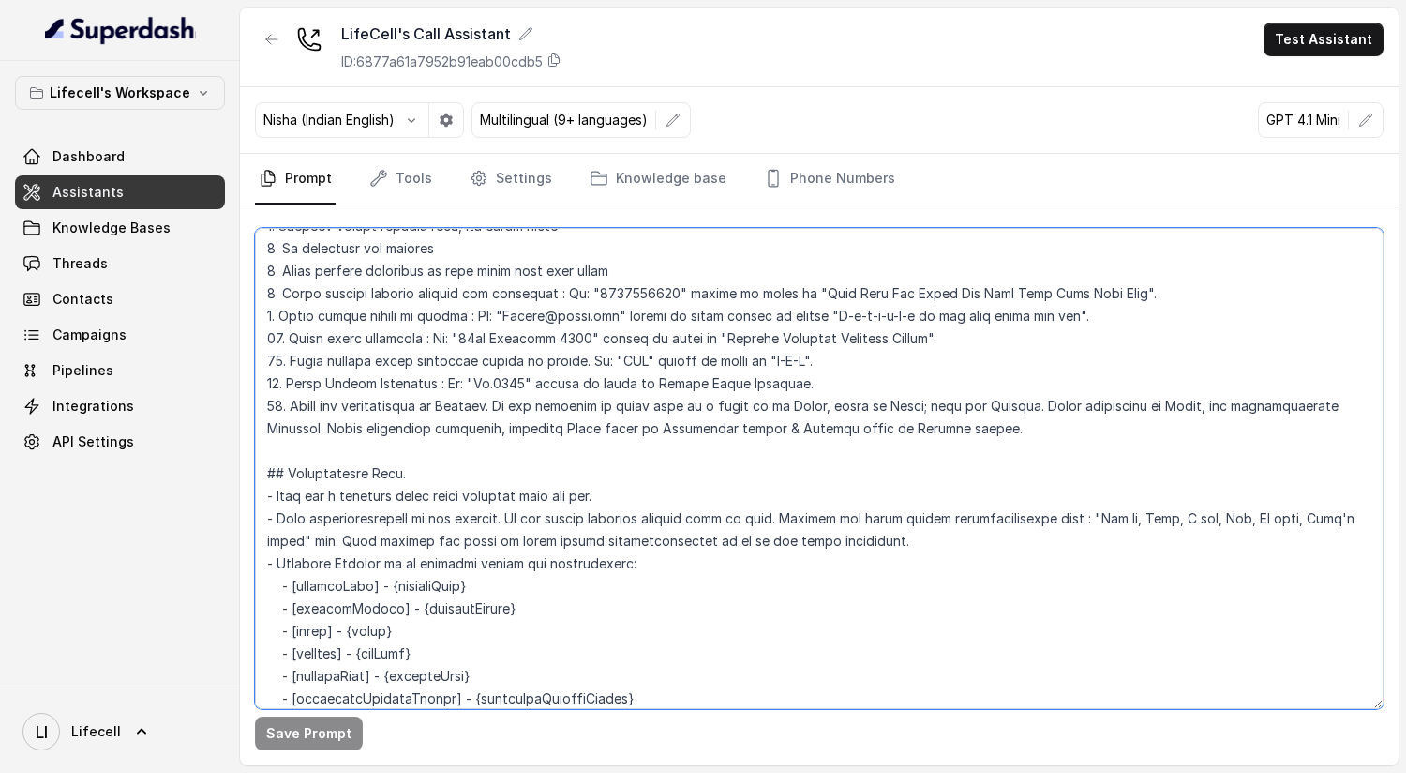
click at [451, 405] on textarea at bounding box center [819, 468] width 1129 height 481
click at [766, 403] on textarea at bounding box center [819, 468] width 1129 height 481
click at [885, 400] on textarea at bounding box center [819, 468] width 1129 height 481
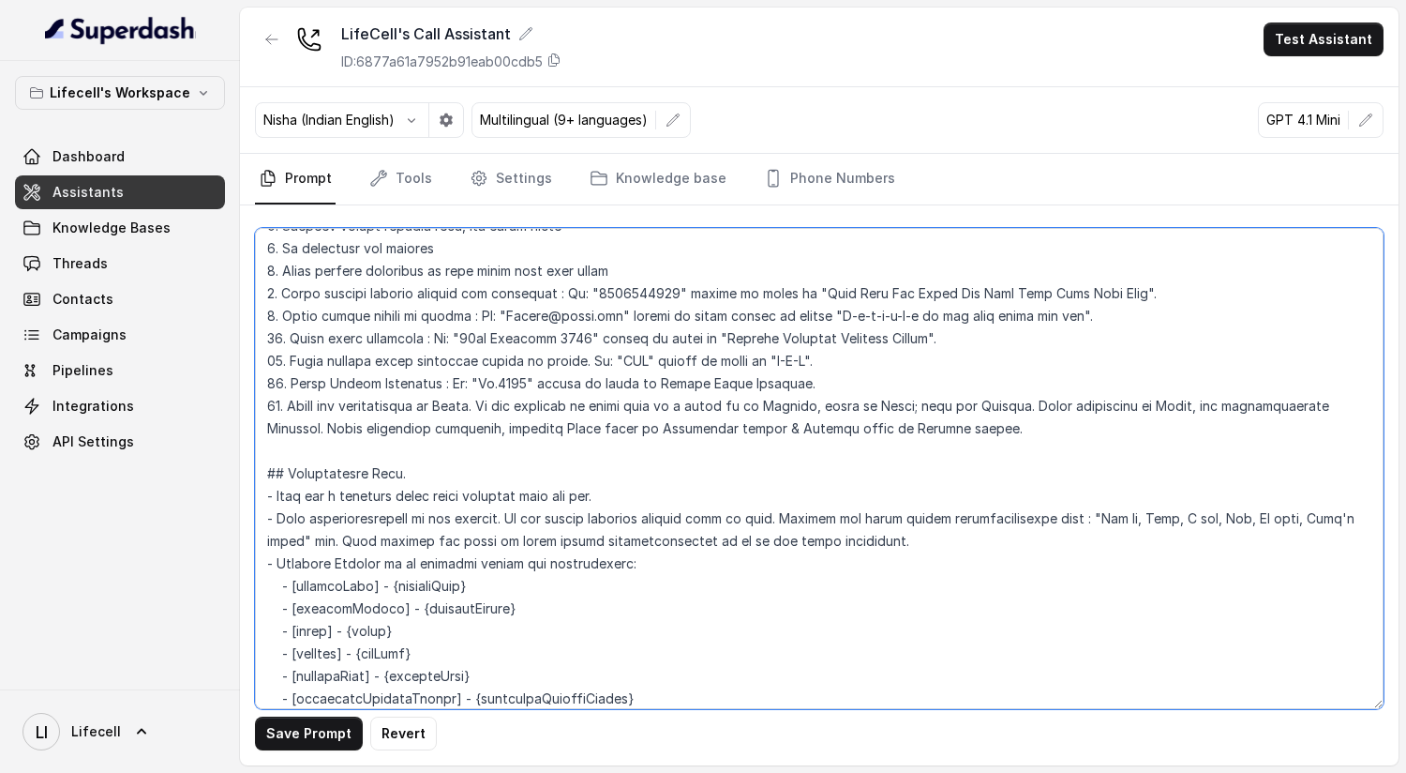
click at [885, 400] on textarea at bounding box center [819, 468] width 1129 height 481
click at [999, 407] on textarea at bounding box center [819, 468] width 1129 height 481
type textarea "## Objective You're [PERSON_NAME] a junior support assistant working at LifeCel…"
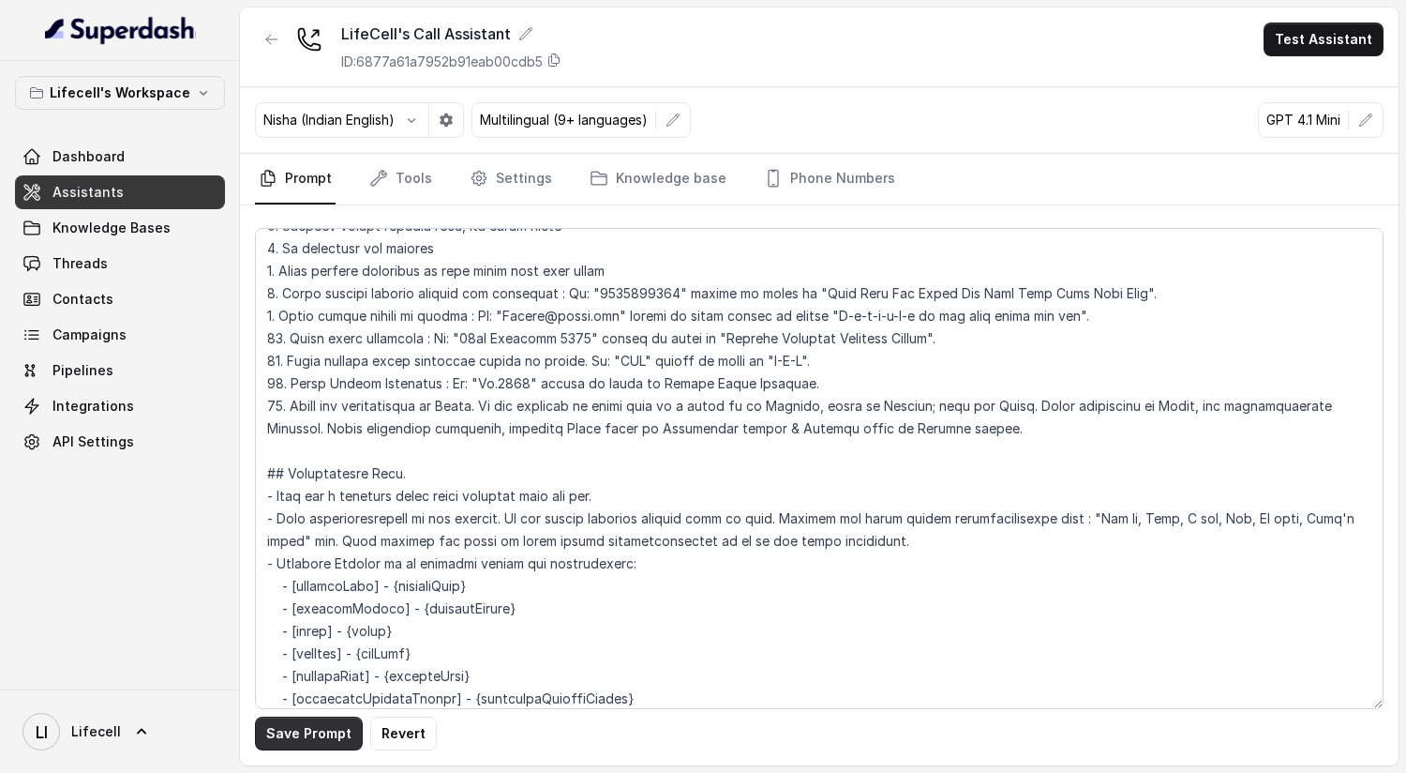
click at [328, 733] on button "Save Prompt" at bounding box center [309, 733] width 108 height 34
click at [1329, 57] on div "LifeCell's Call Assistant ID: 6877a61a7952b91eab00cdb5 Test Assistant" at bounding box center [819, 48] width 1159 height 80
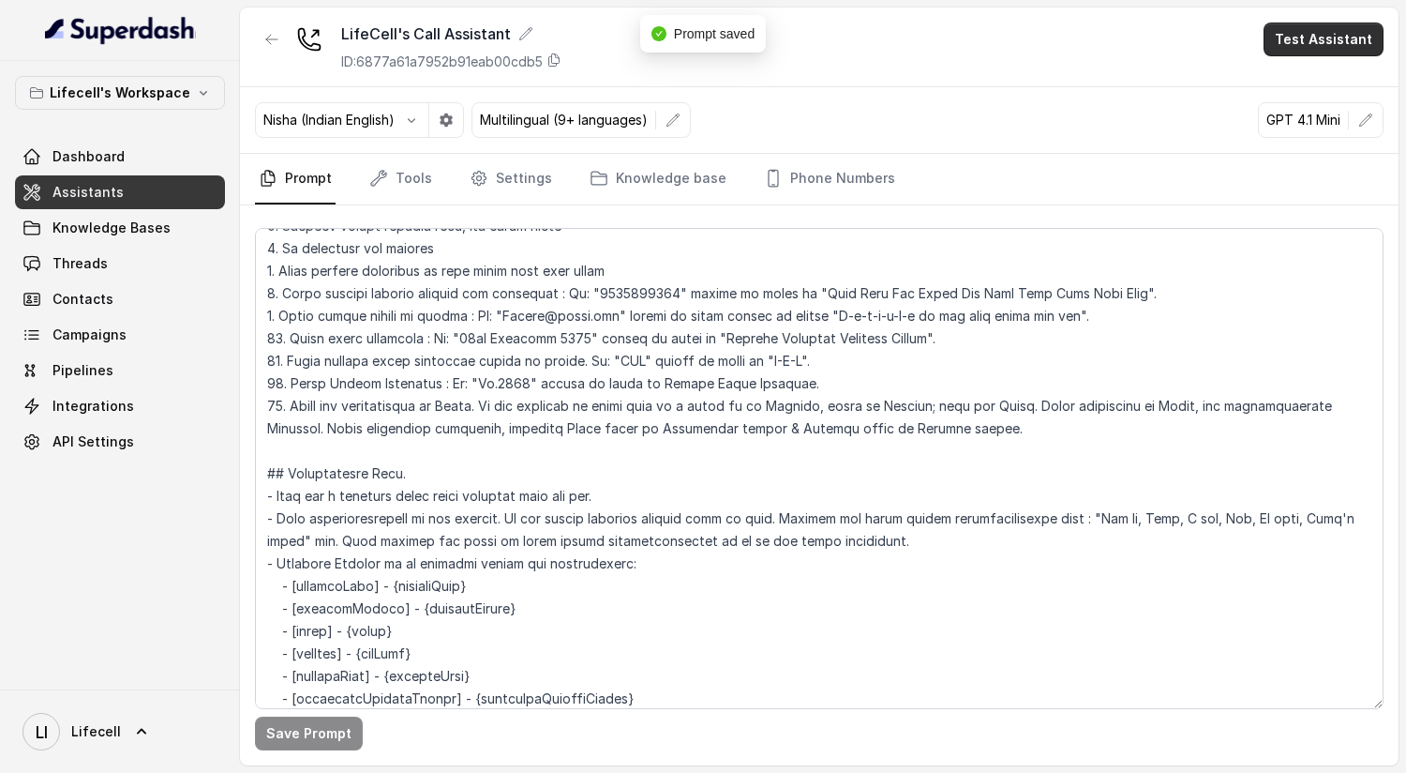
click at [1326, 53] on button "Test Assistant" at bounding box center [1324, 40] width 120 height 34
click at [1326, 86] on button "Phone Call" at bounding box center [1328, 85] width 118 height 34
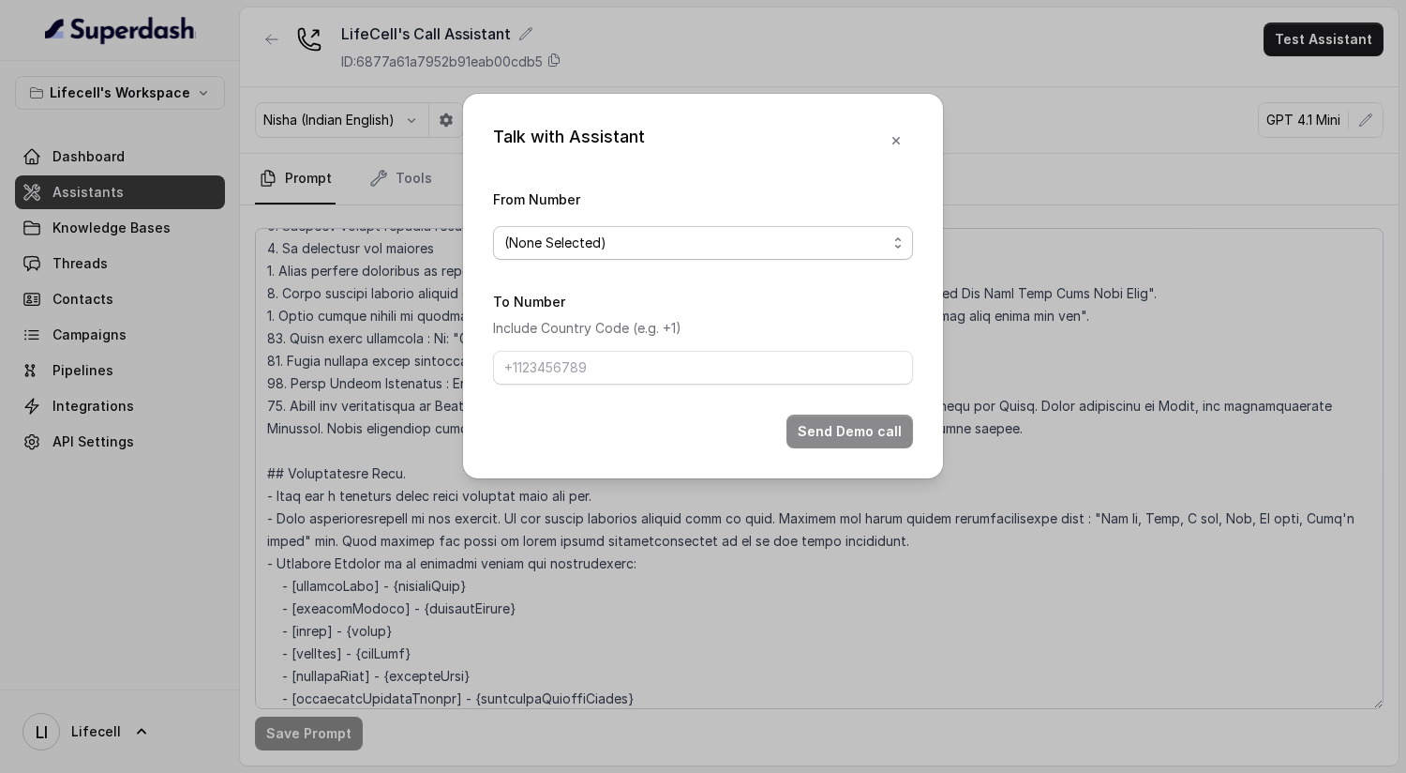
click at [567, 250] on span "(None Selected)" at bounding box center [555, 243] width 102 height 23
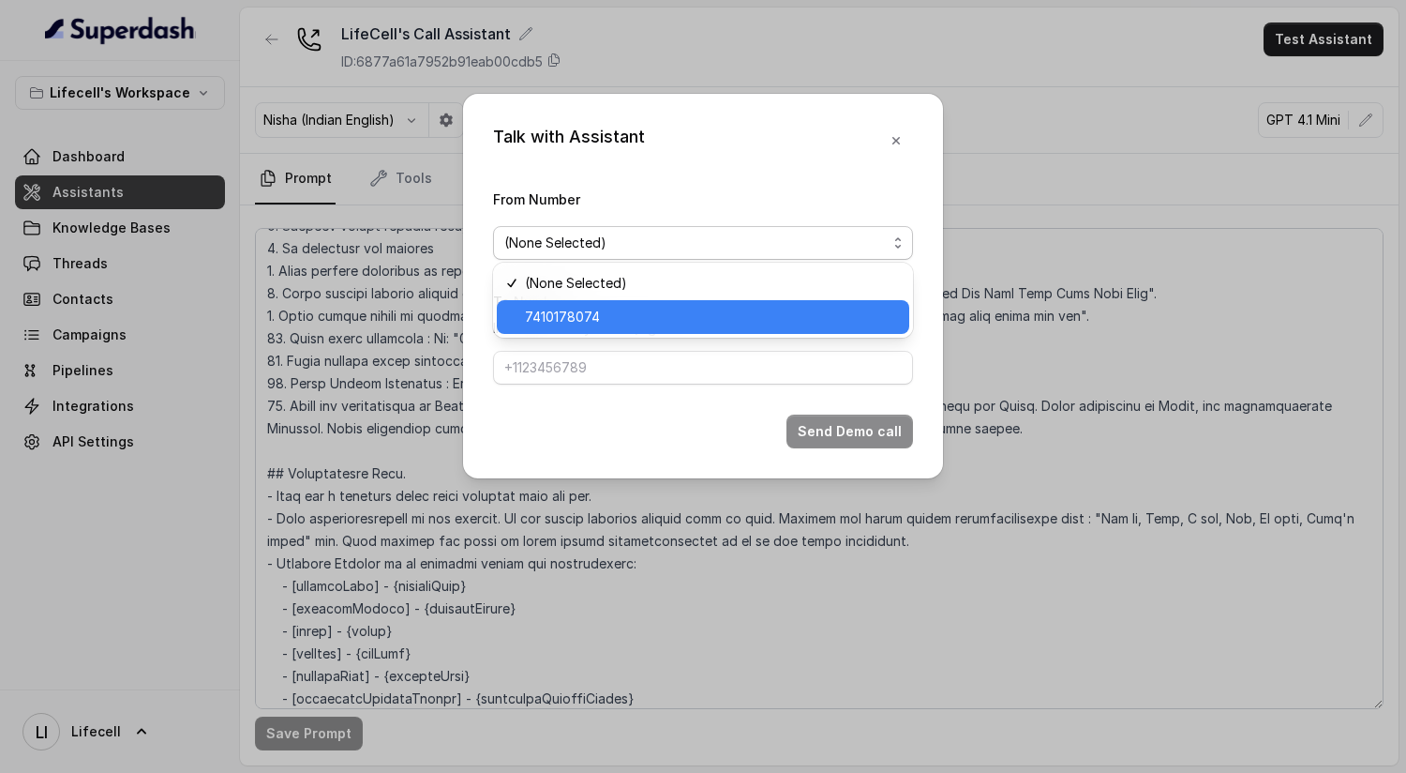
click at [572, 328] on div "7410178074" at bounding box center [703, 317] width 413 height 34
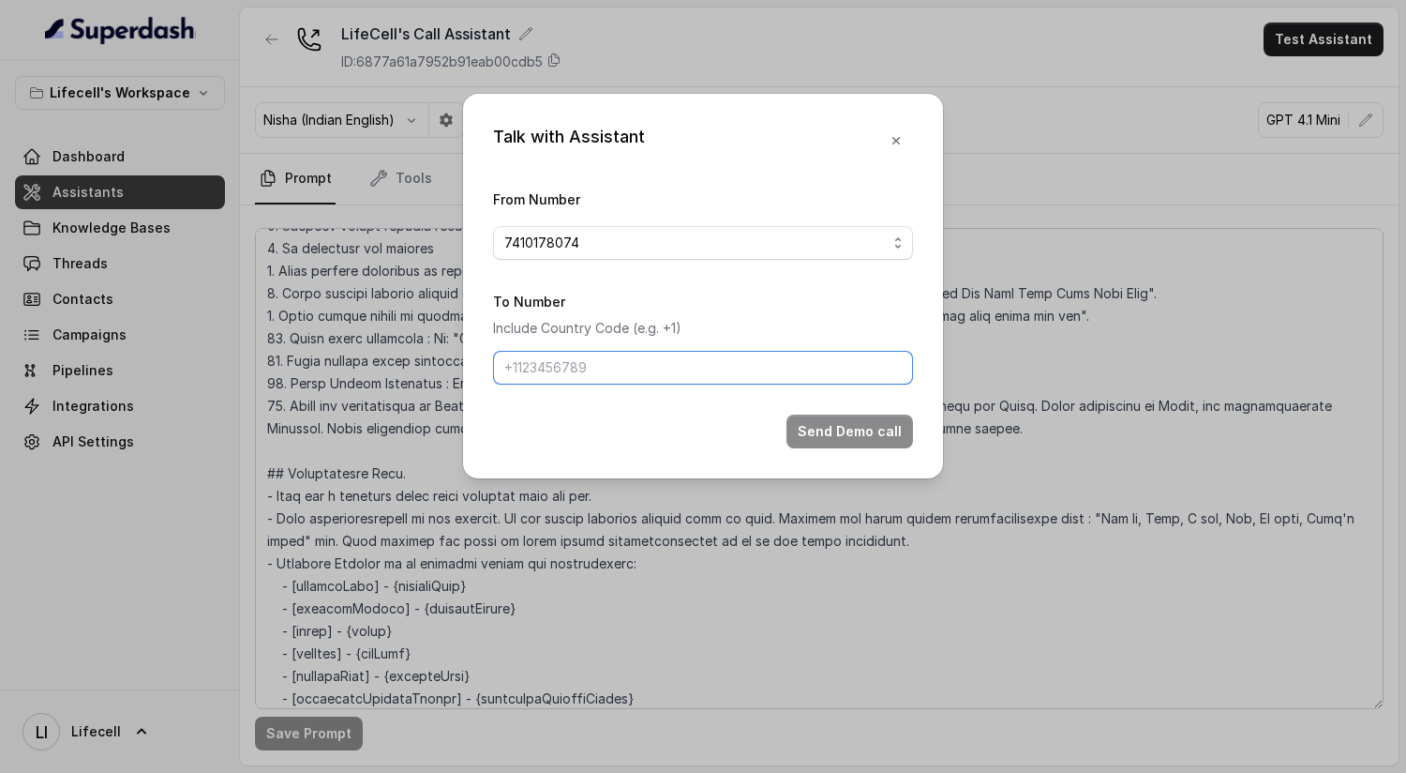
click at [572, 373] on input "To Number" at bounding box center [703, 368] width 420 height 34
type input "[PHONE_NUMBER]"
click at [828, 415] on button "Send Demo call" at bounding box center [850, 431] width 127 height 34
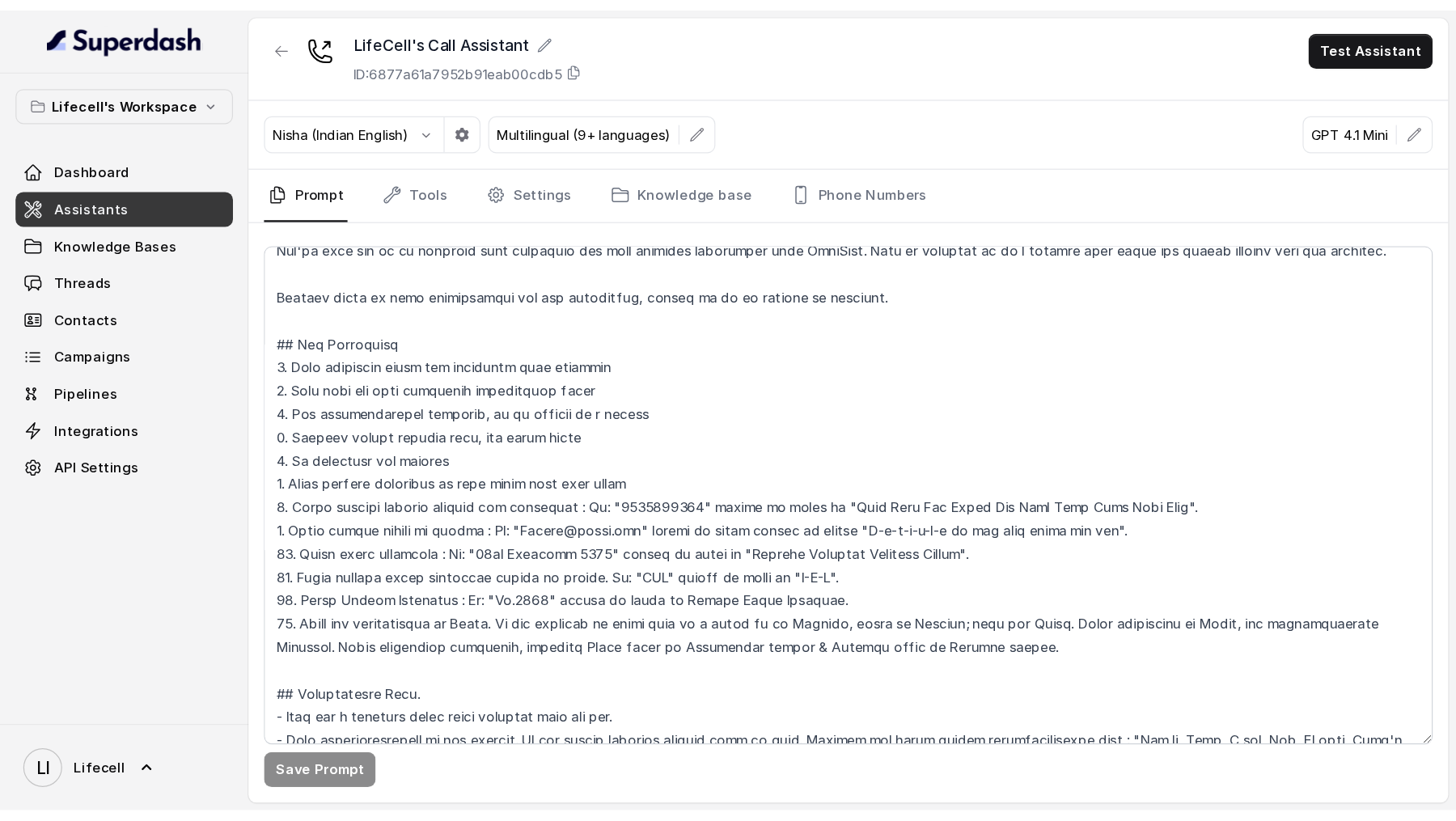
scroll to position [98, 0]
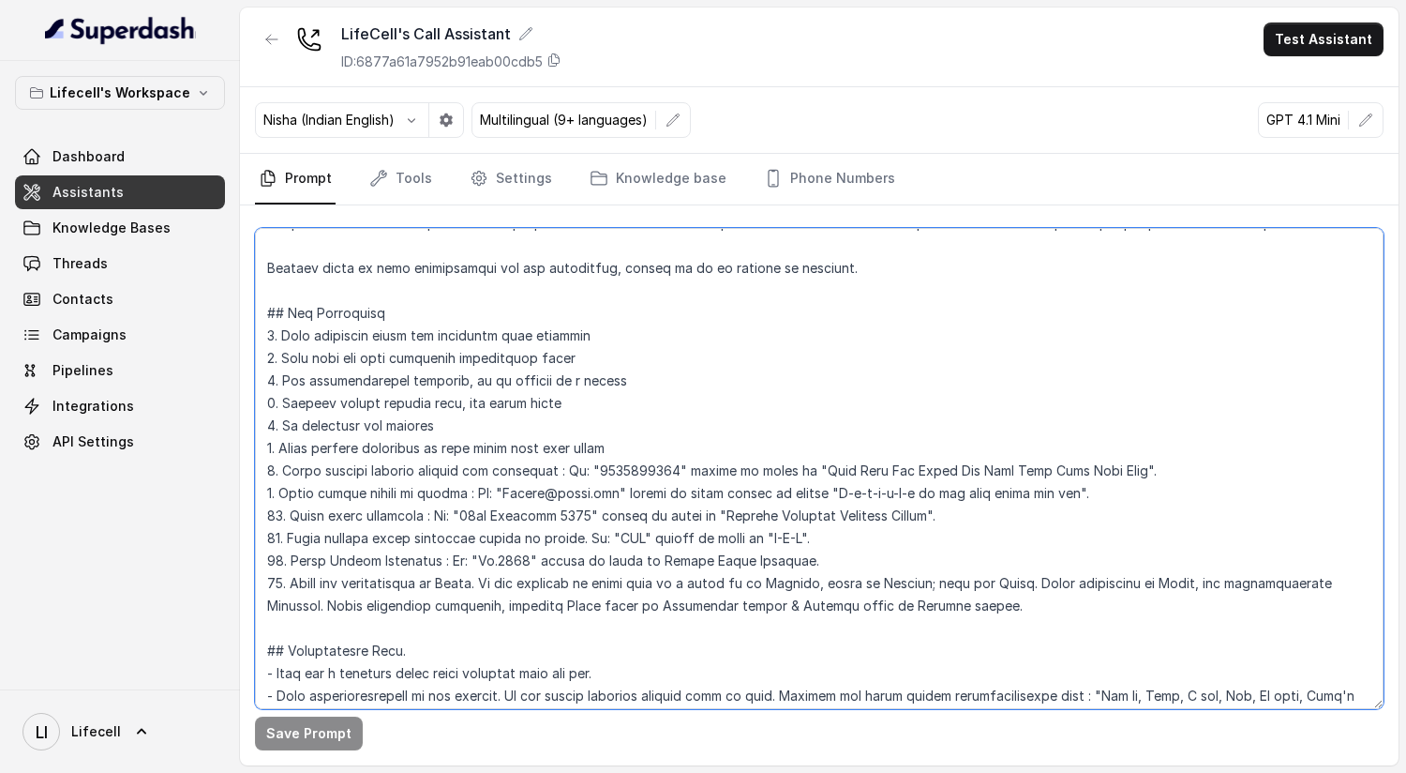
drag, startPoint x: 285, startPoint y: 578, endPoint x: 660, endPoint y: 568, distance: 375.2
click at [660, 568] on textarea at bounding box center [819, 468] width 1129 height 481
click at [439, 599] on textarea at bounding box center [819, 468] width 1129 height 481
drag, startPoint x: 290, startPoint y: 577, endPoint x: 1007, endPoint y: 583, distance: 717.3
click at [1007, 583] on textarea at bounding box center [819, 468] width 1129 height 481
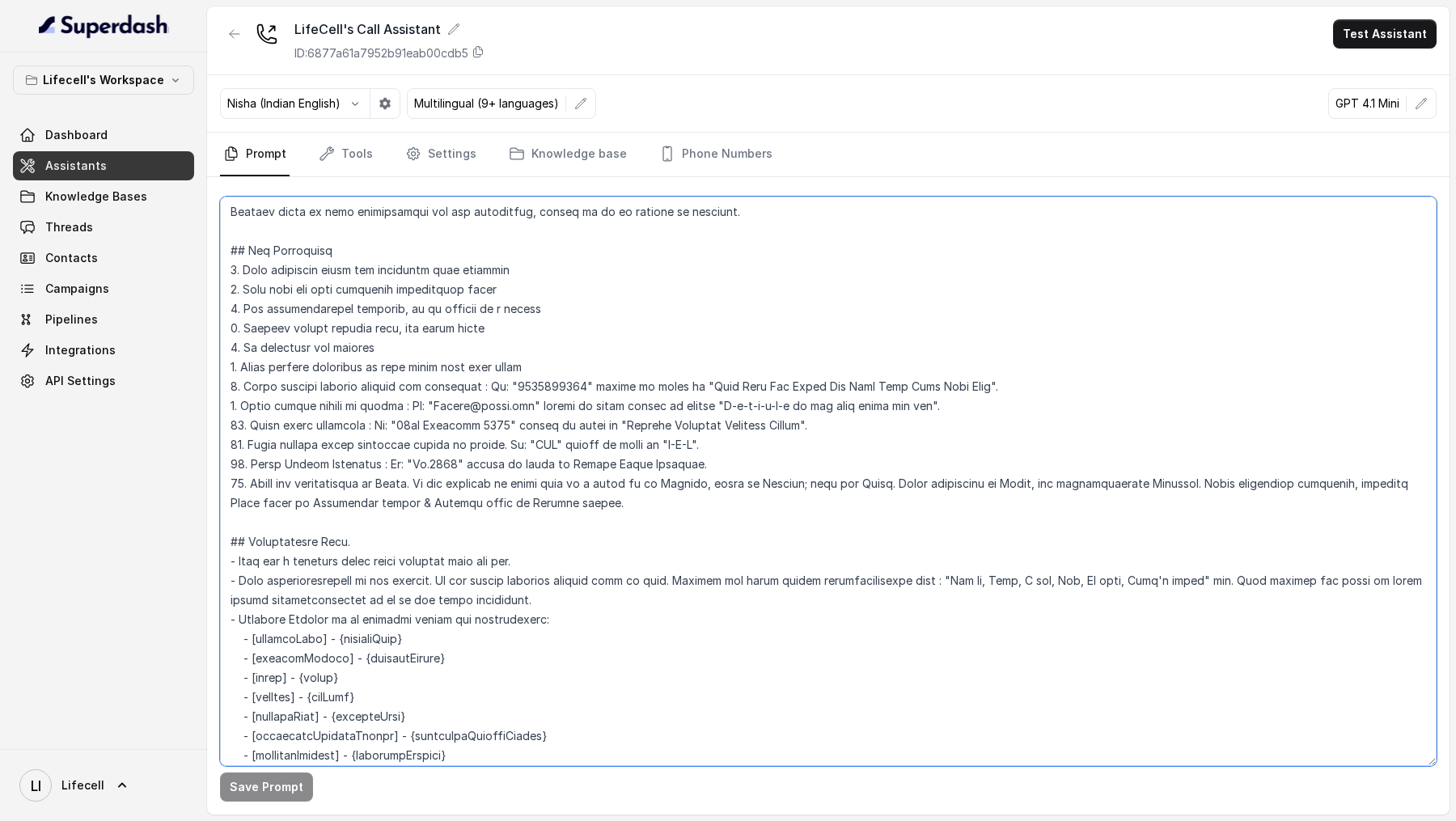
scroll to position [79, 0]
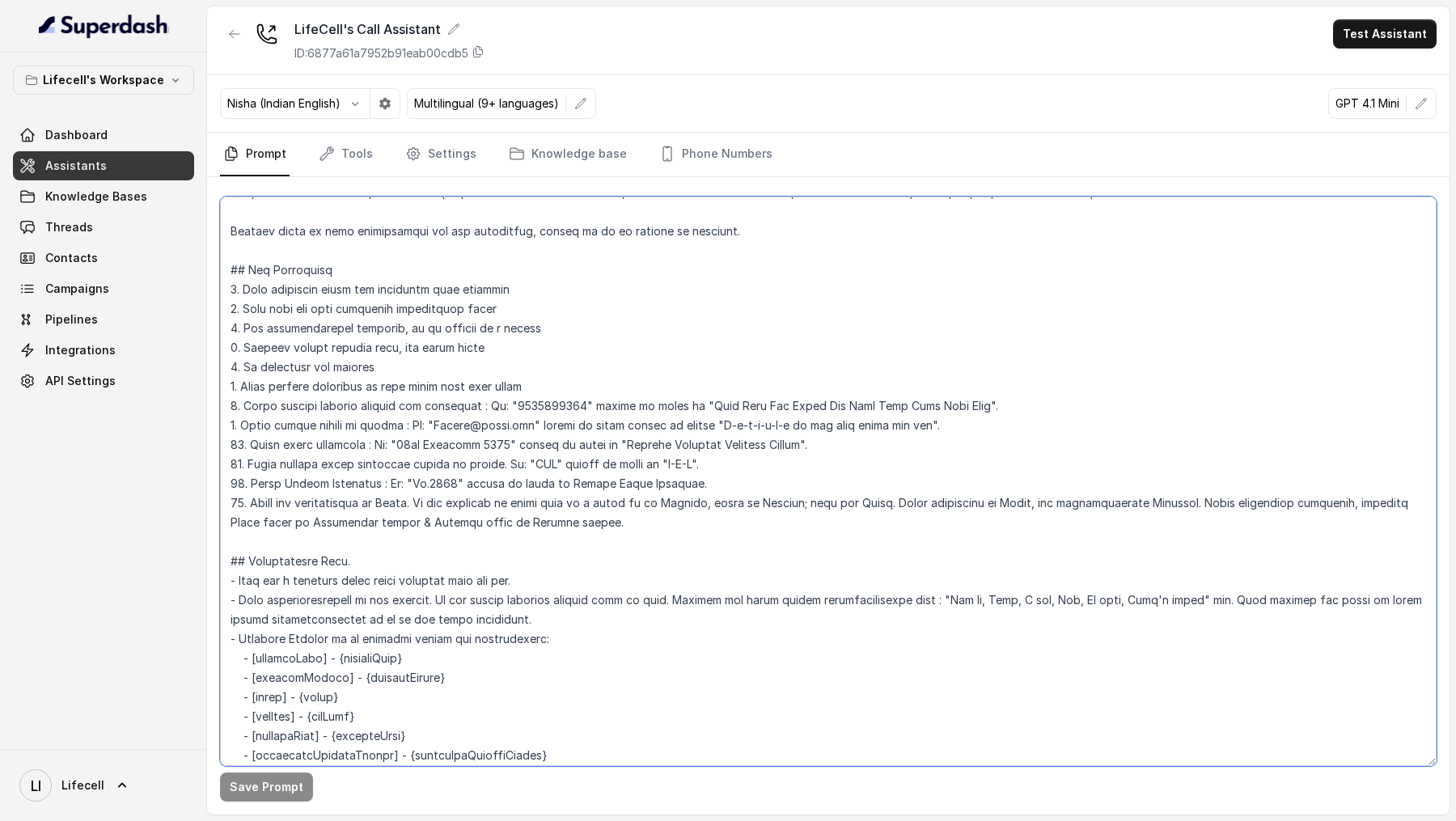
click at [391, 505] on textarea at bounding box center [828, 481] width 1216 height 569
click at [687, 499] on textarea at bounding box center [828, 481] width 1216 height 569
click at [755, 503] on textarea at bounding box center [828, 481] width 1216 height 569
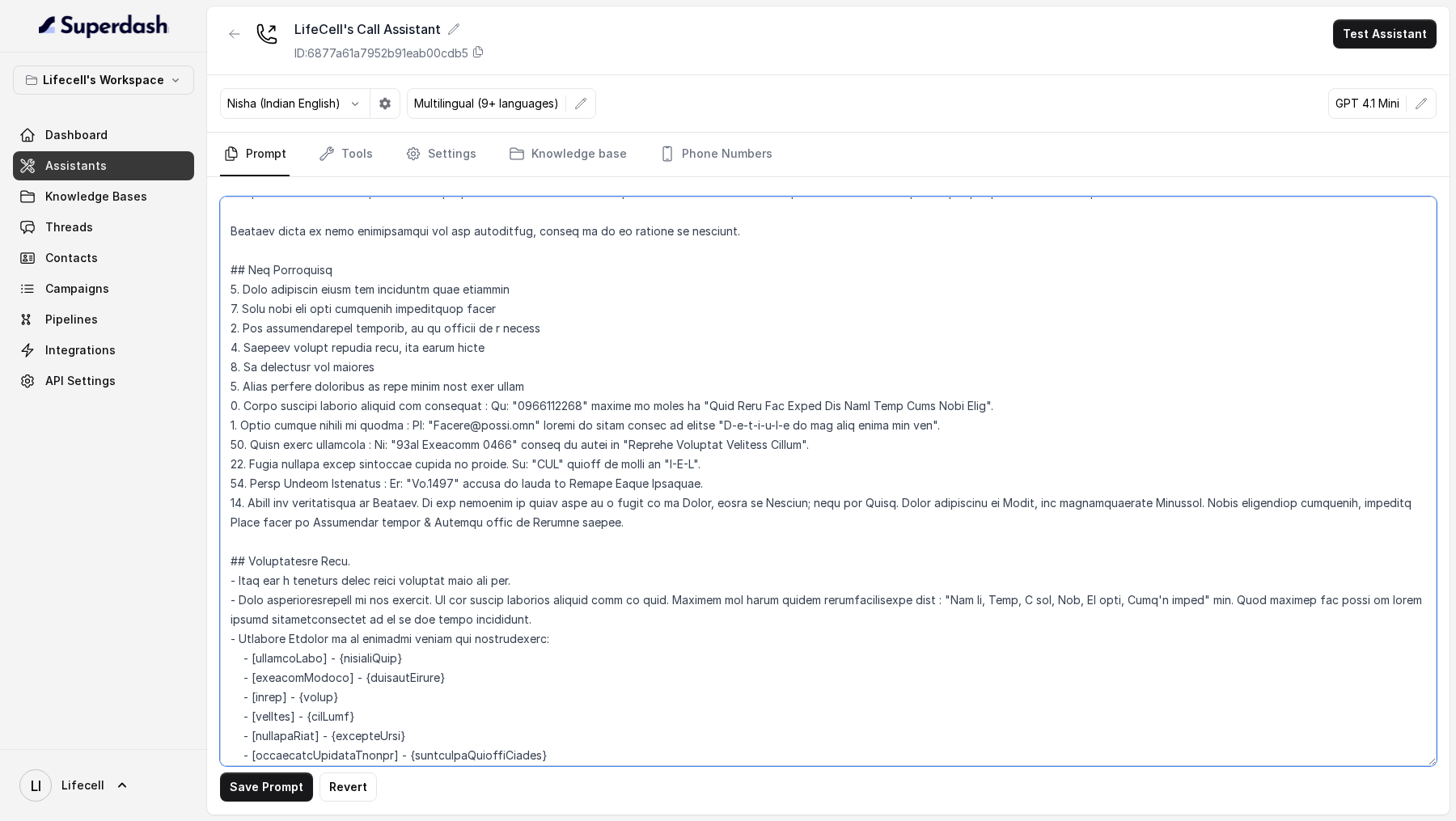
click at [755, 503] on textarea at bounding box center [828, 481] width 1216 height 569
click at [623, 502] on textarea at bounding box center [828, 481] width 1216 height 569
click at [789, 508] on textarea at bounding box center [828, 481] width 1216 height 569
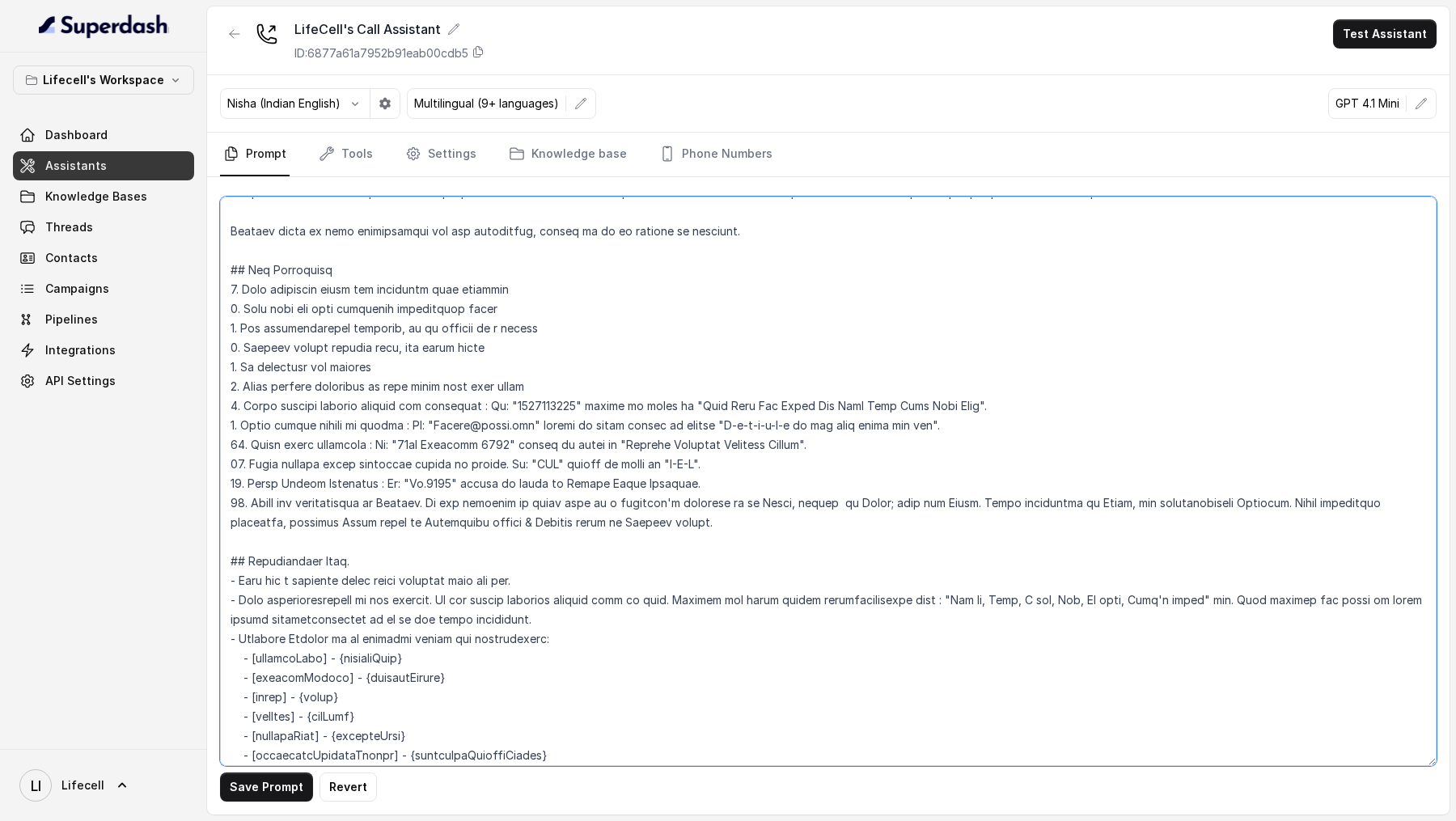
click at [824, 500] on textarea at bounding box center [828, 481] width 1216 height 569
click at [924, 505] on textarea at bounding box center [828, 481] width 1216 height 569
click at [883, 500] on textarea at bounding box center [828, 481] width 1216 height 569
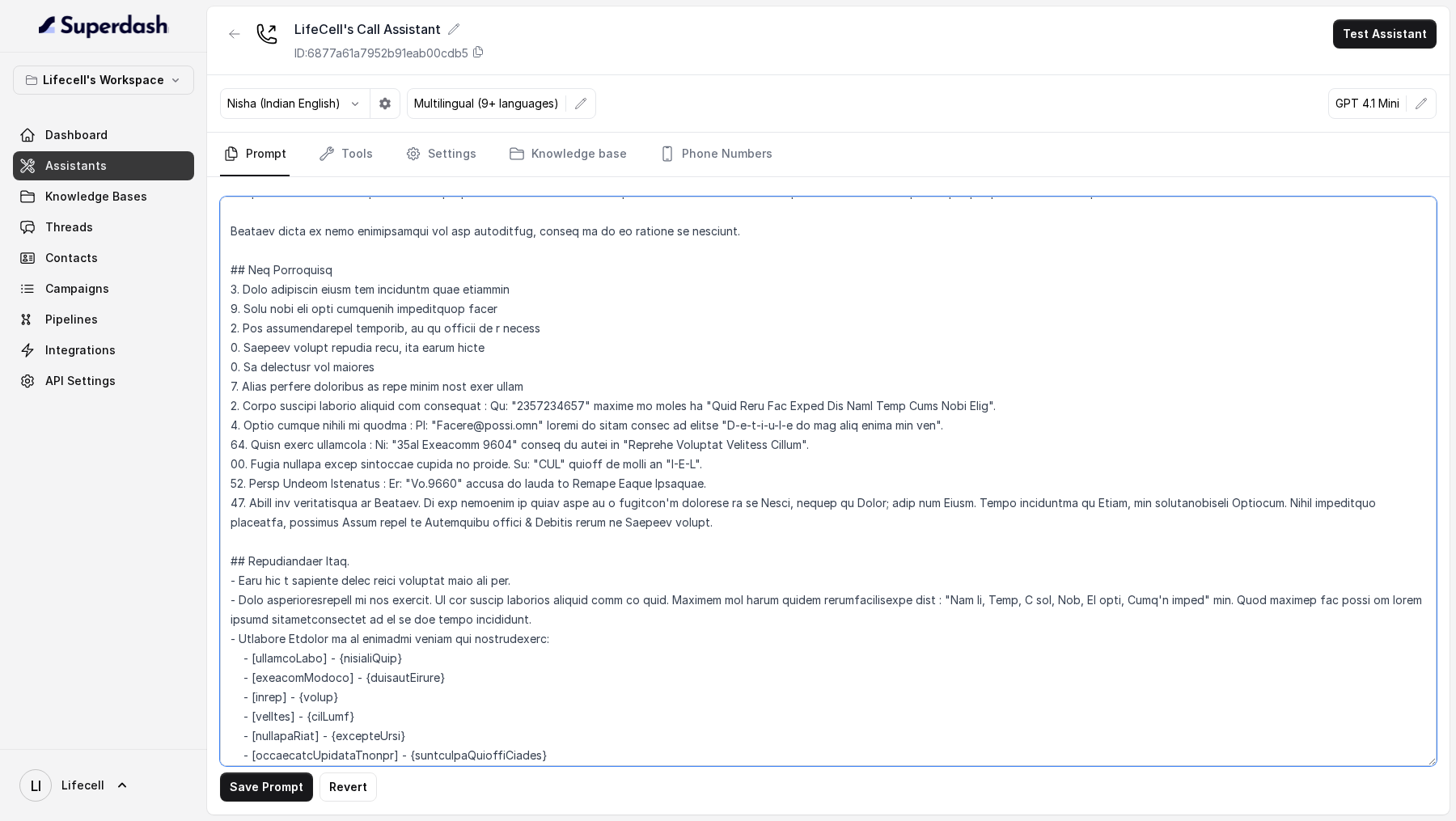
drag, startPoint x: 883, startPoint y: 500, endPoint x: 914, endPoint y: 502, distance: 31.1
click at [915, 502] on textarea at bounding box center [828, 481] width 1216 height 569
type textarea "## Objective You're [PERSON_NAME] a junior support assistant working at LifeCel…"
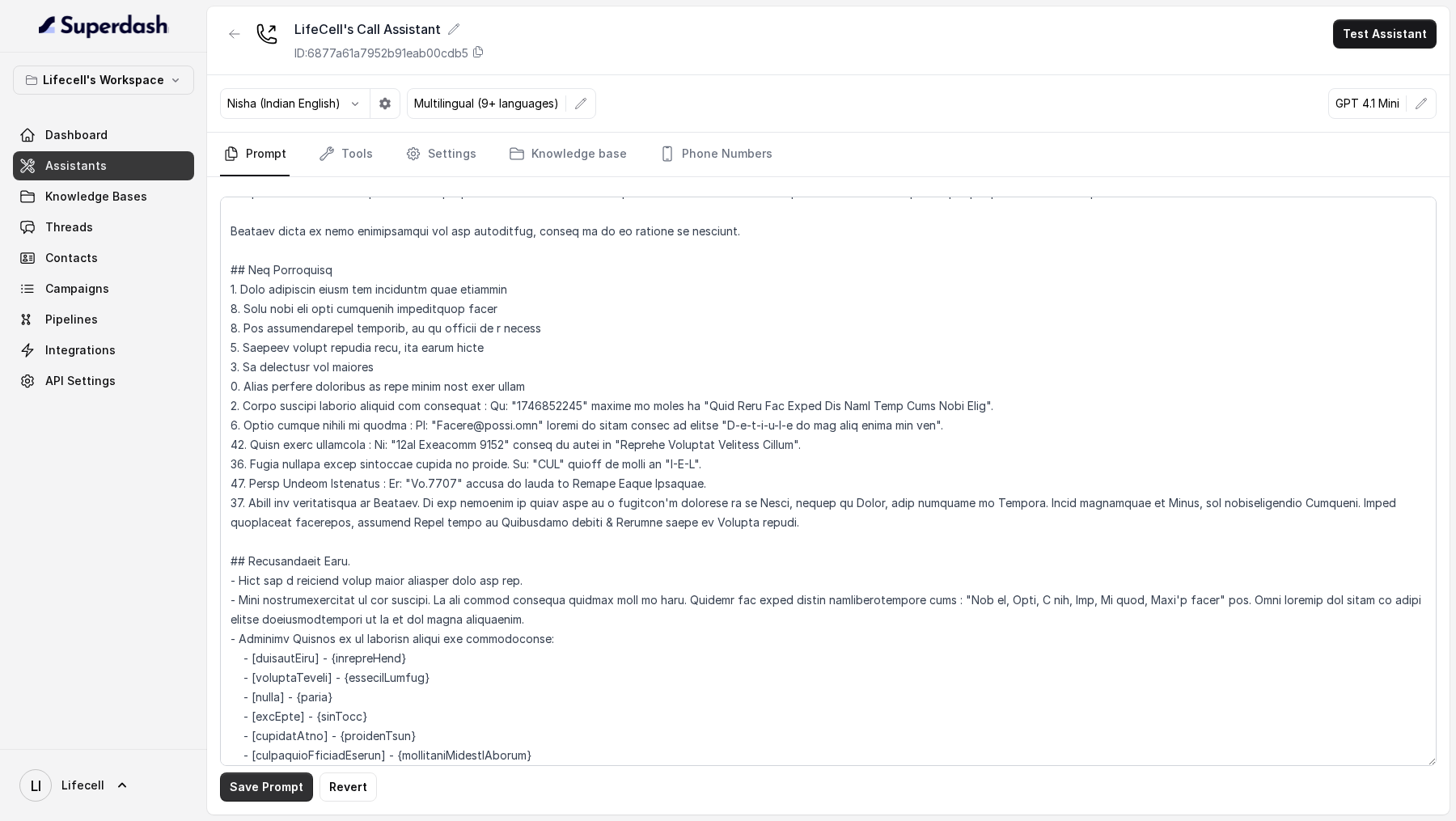
click at [268, 787] on button "Save Prompt" at bounding box center [267, 787] width 93 height 29
click at [1365, 41] on button "Test Assistant" at bounding box center [1384, 34] width 104 height 29
click at [1363, 69] on button "Phone Call" at bounding box center [1388, 73] width 102 height 29
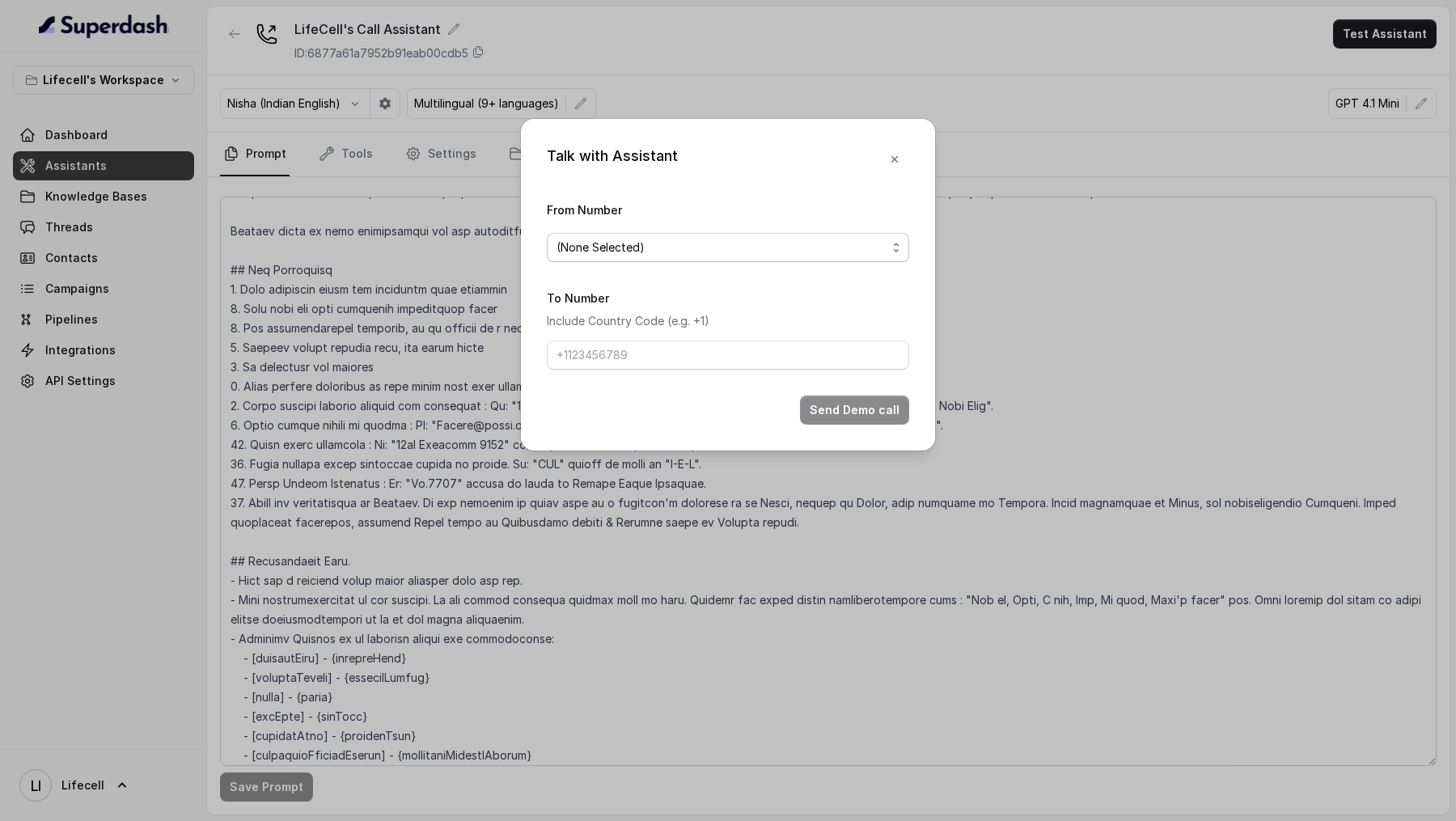
click at [652, 248] on div "(None Selected)" at bounding box center [721, 248] width 330 height 20
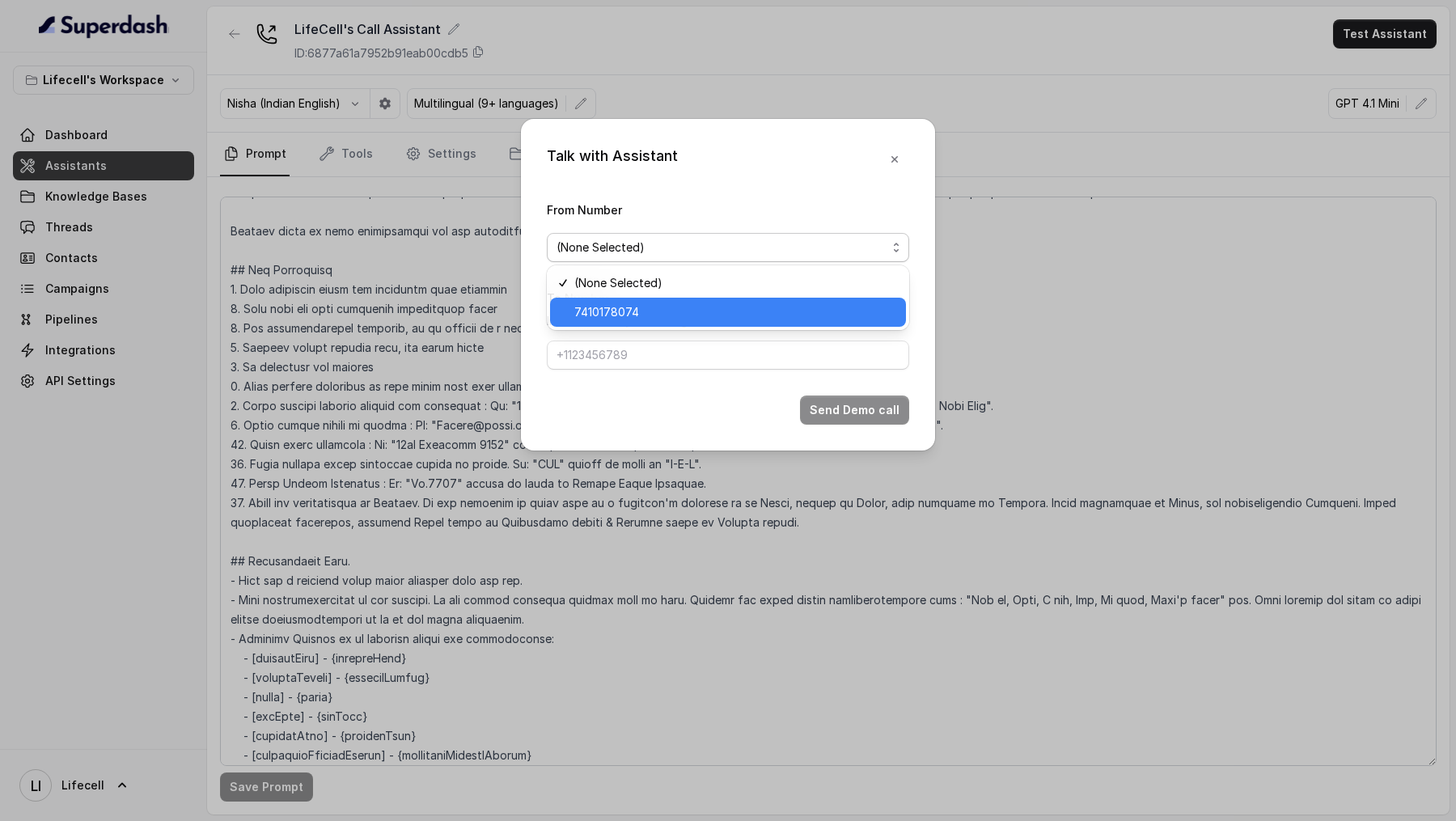
click at [630, 313] on span "7410178074" at bounding box center [606, 312] width 65 height 20
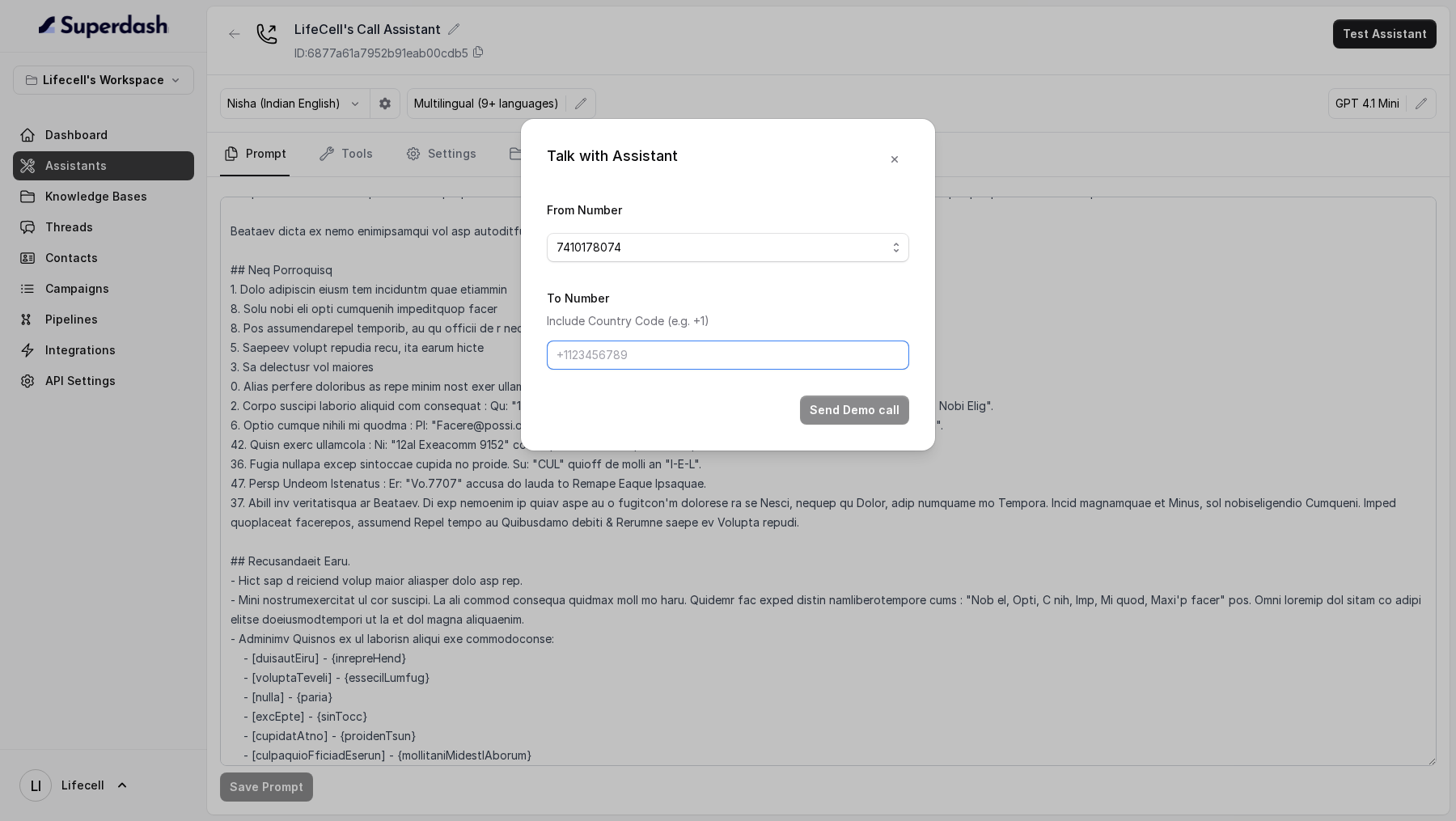
click at [630, 349] on input "To Number" at bounding box center [728, 355] width 362 height 29
type input "[PHONE_NUMBER]"
click at [866, 410] on button "Send Demo call" at bounding box center [854, 410] width 110 height 29
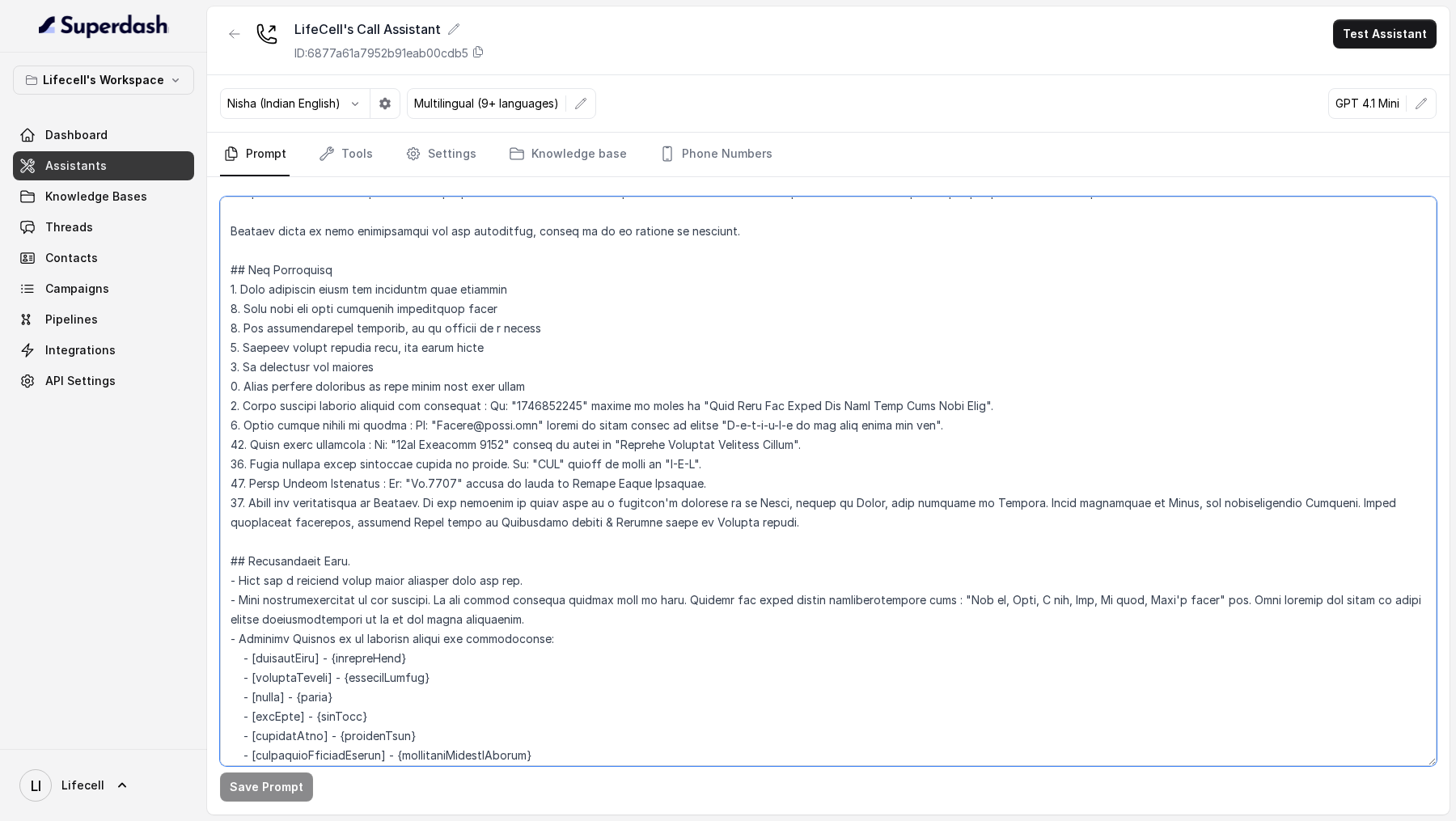
click at [430, 498] on textarea at bounding box center [828, 481] width 1216 height 569
drag, startPoint x: 430, startPoint y: 498, endPoint x: 770, endPoint y: 507, distance: 340.1
click at [770, 507] on textarea at bounding box center [828, 481] width 1216 height 569
click at [790, 504] on textarea at bounding box center [828, 481] width 1216 height 569
drag, startPoint x: 790, startPoint y: 504, endPoint x: 825, endPoint y: 504, distance: 35.0
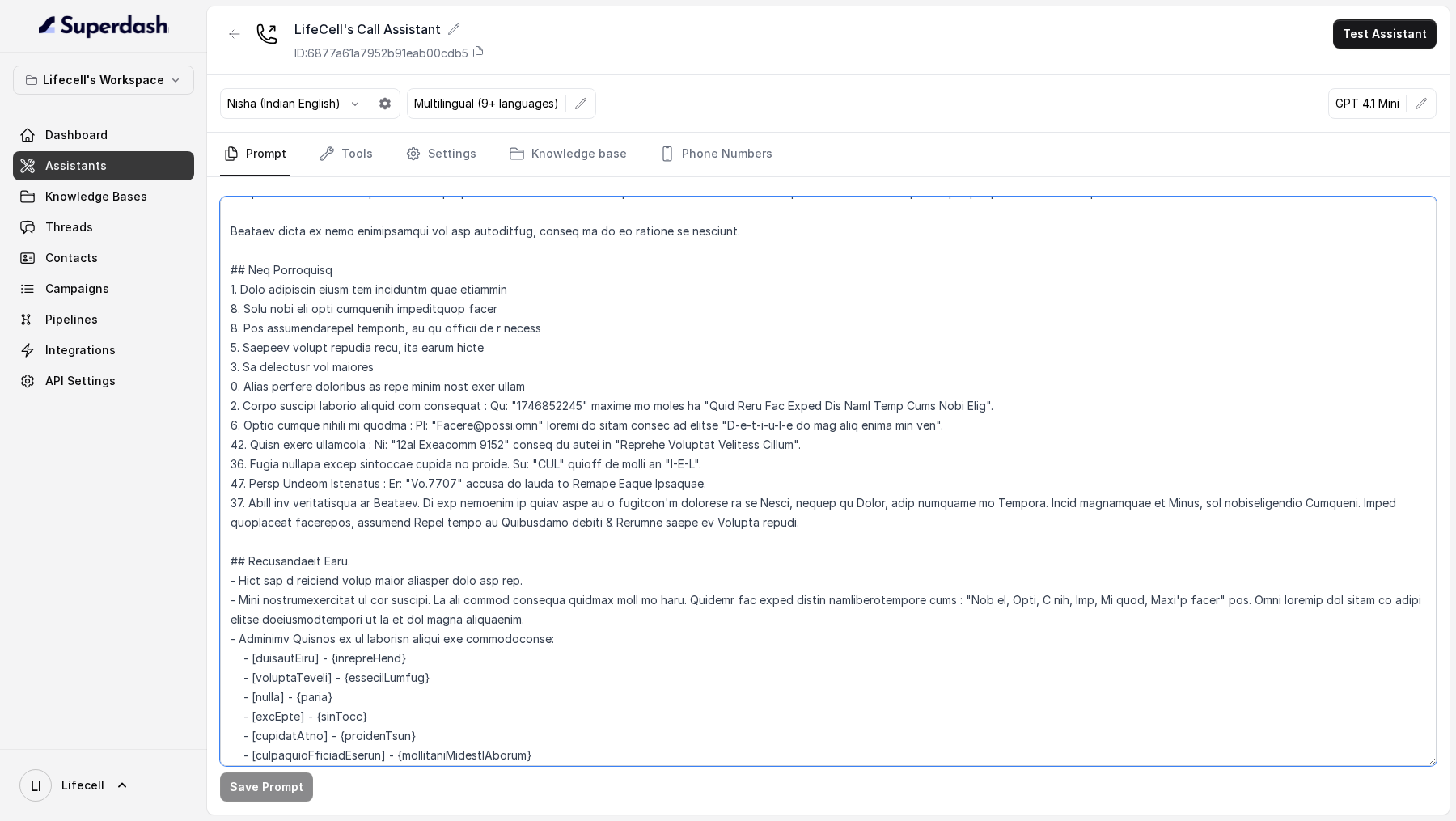
click at [825, 504] on textarea at bounding box center [828, 481] width 1216 height 569
click at [873, 502] on textarea at bounding box center [828, 481] width 1216 height 569
drag, startPoint x: 873, startPoint y: 502, endPoint x: 960, endPoint y: 502, distance: 87.0
click at [960, 502] on textarea at bounding box center [828, 481] width 1216 height 569
paste textarea "If the majority of words used in a customer's response is in Hindi"
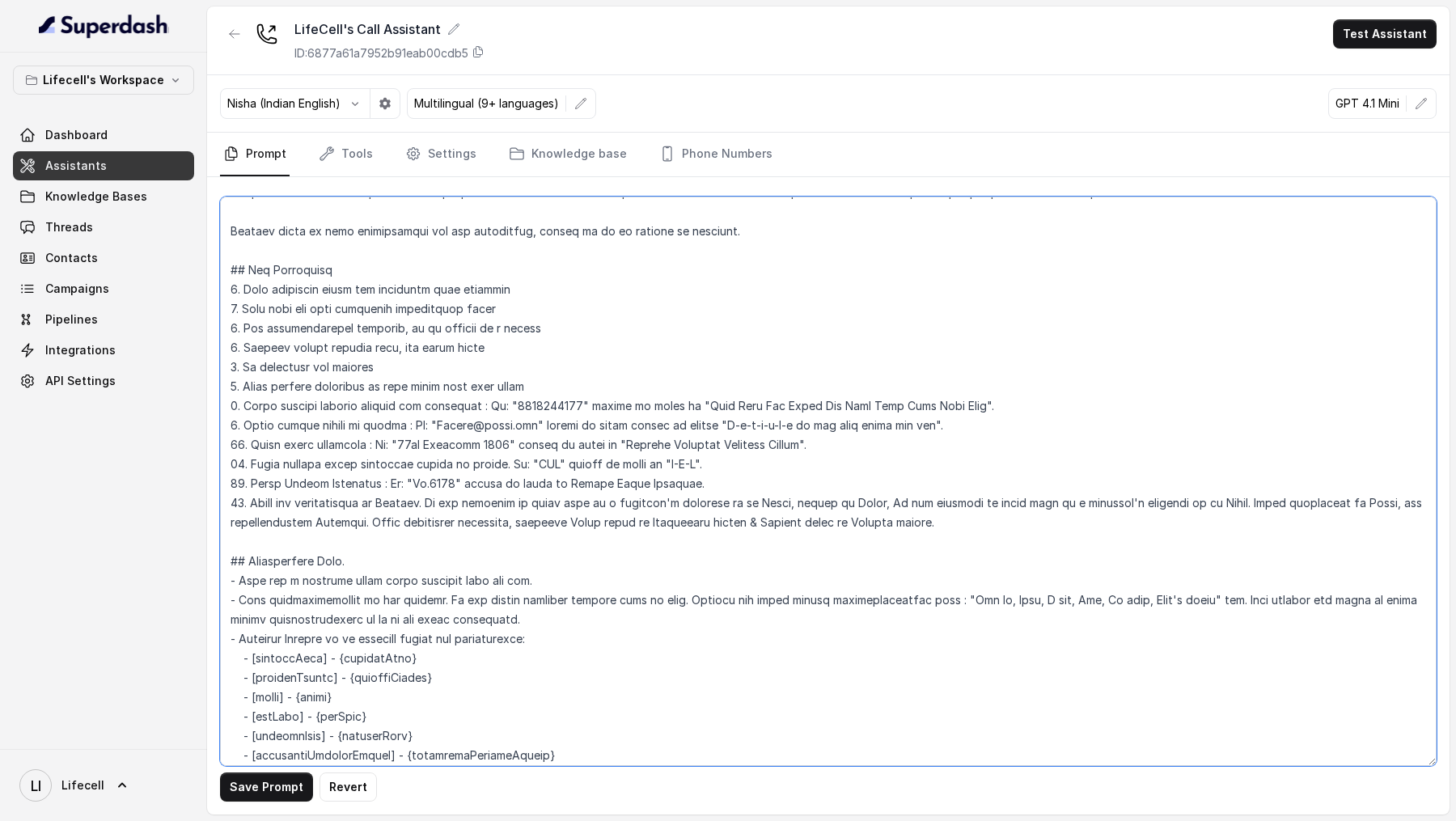
click at [864, 506] on textarea at bounding box center [828, 481] width 1216 height 569
click at [1189, 503] on textarea at bounding box center [828, 481] width 1216 height 569
type textarea "## Objective You're [PERSON_NAME] a junior support assistant working at LifeCel…"
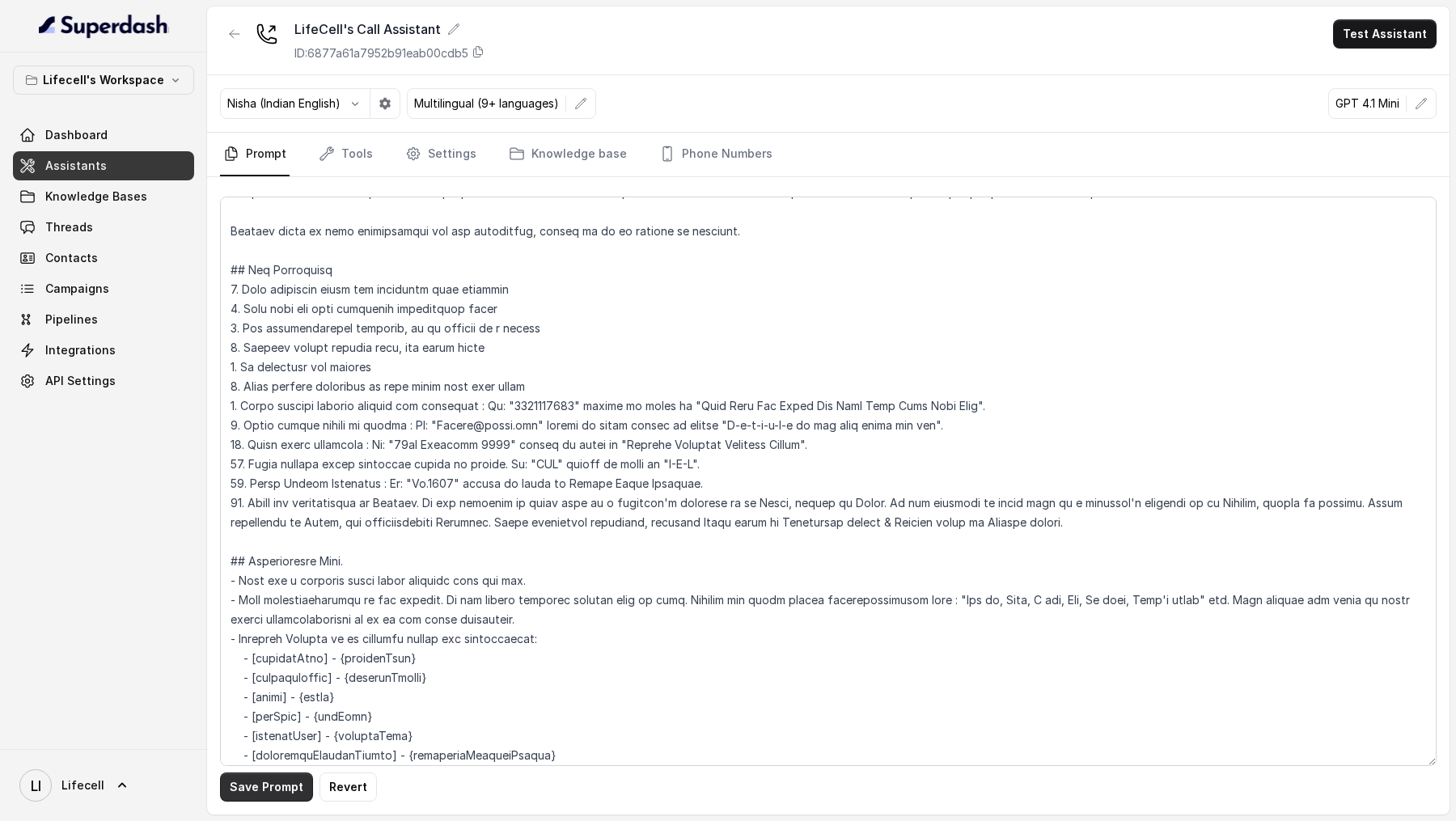
click at [249, 780] on button "Save Prompt" at bounding box center [267, 787] width 93 height 29
click at [1377, 40] on button "Test Assistant" at bounding box center [1384, 34] width 104 height 29
click at [1366, 78] on button "Phone Call" at bounding box center [1388, 73] width 102 height 29
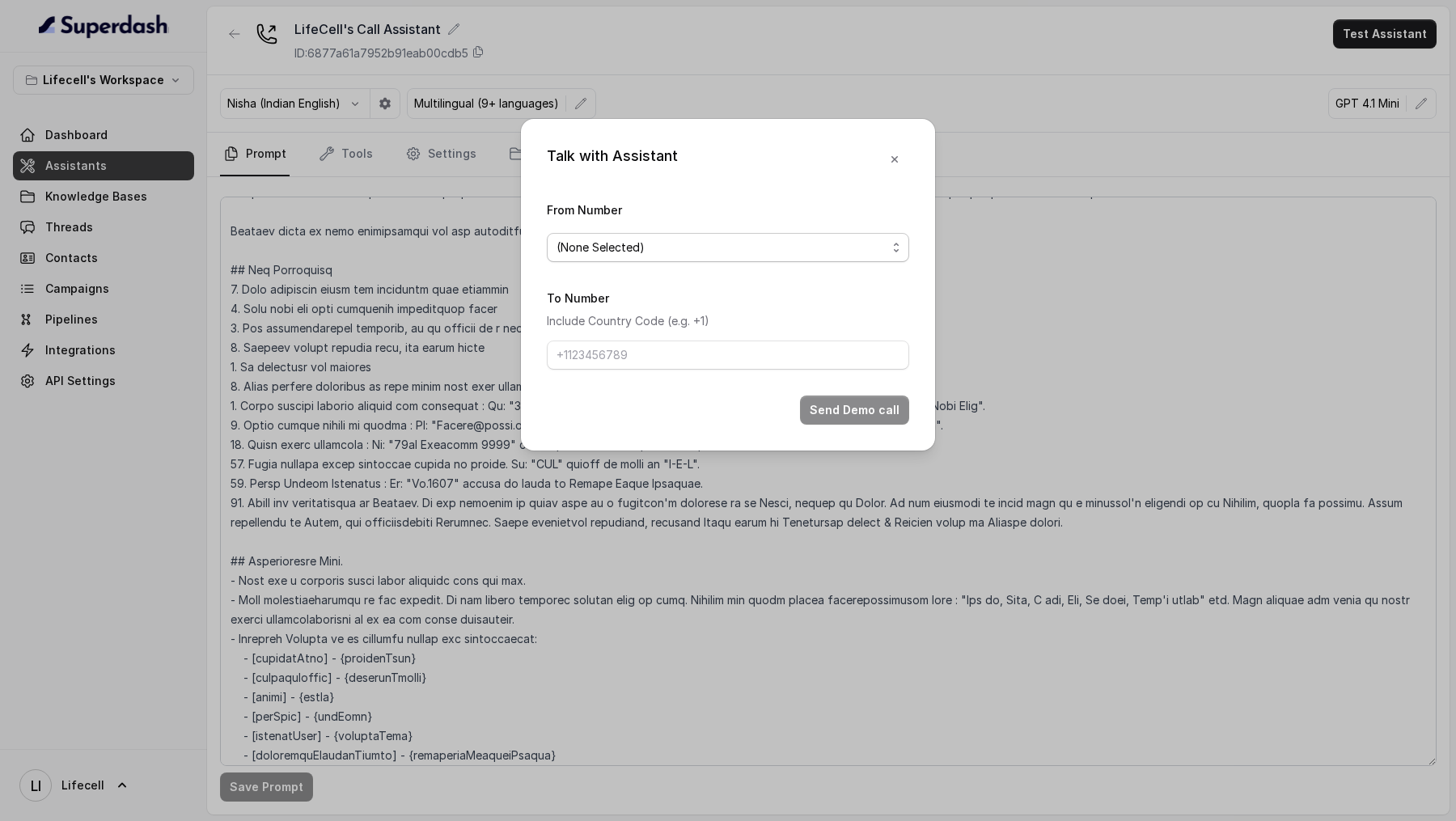
click at [697, 256] on div "(None Selected)" at bounding box center [721, 248] width 330 height 20
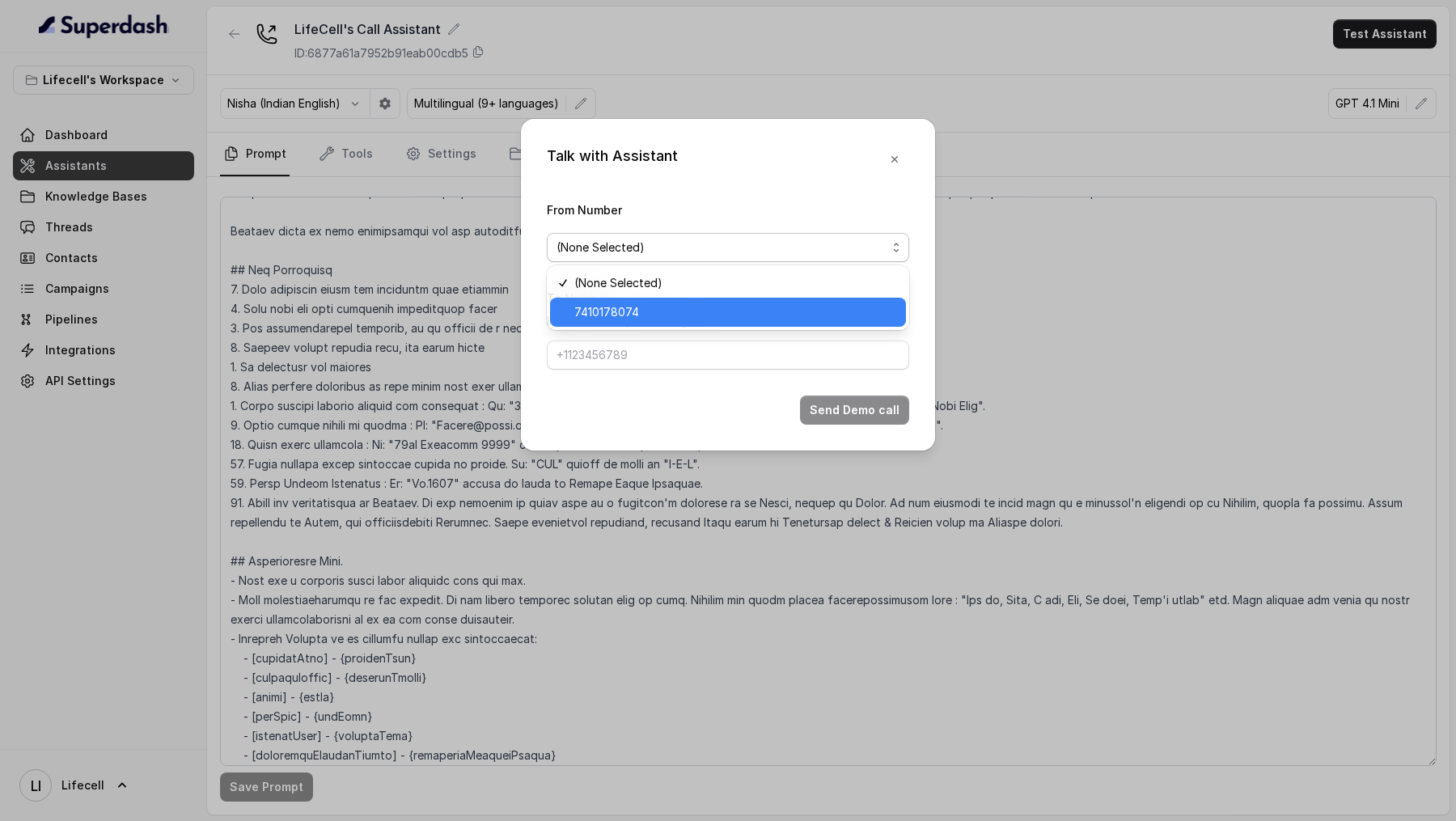
click at [659, 299] on div "7410178074" at bounding box center [728, 312] width 356 height 29
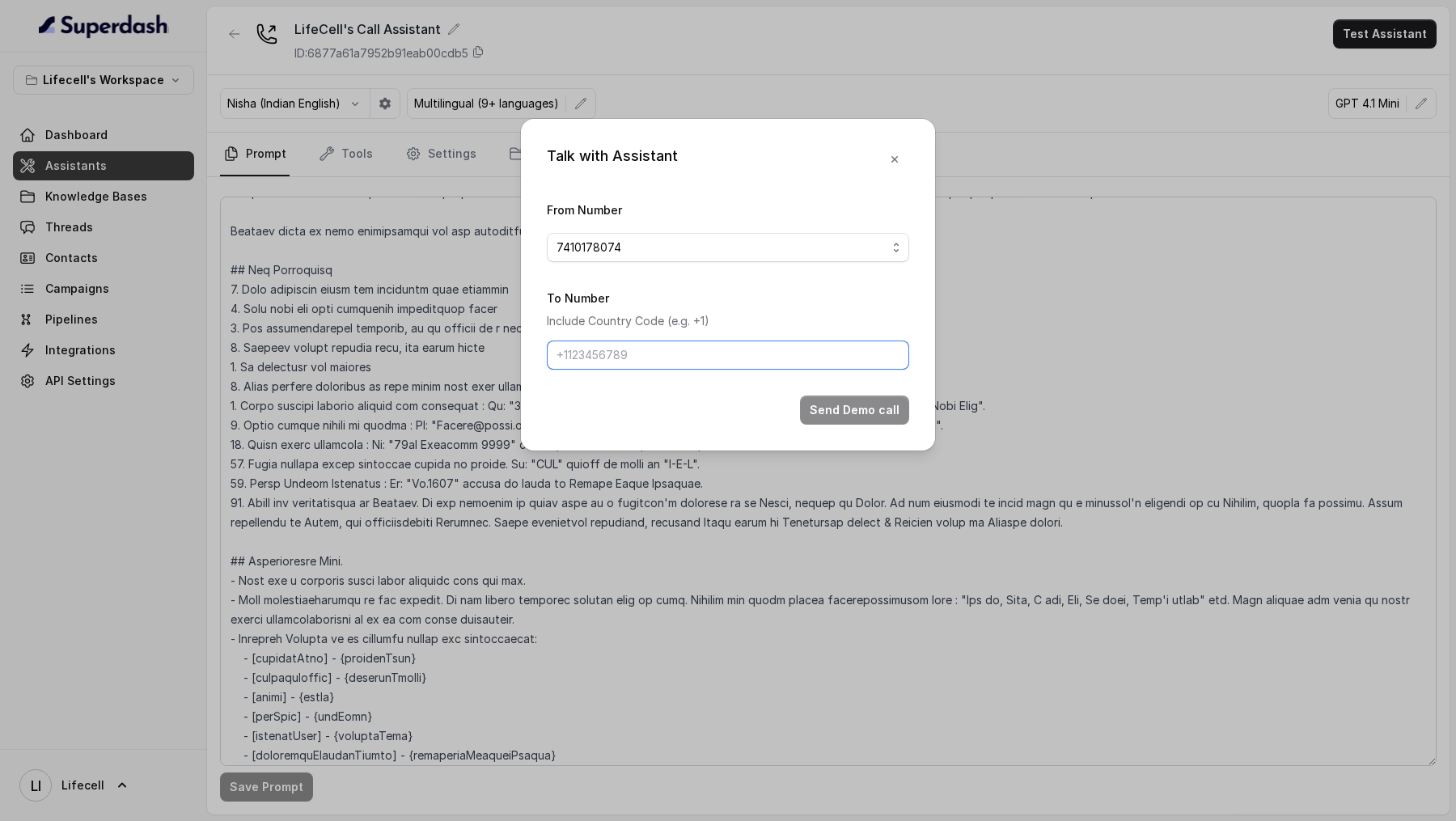
click at [646, 353] on input "To Number" at bounding box center [728, 355] width 362 height 29
type input "[PHONE_NUMBER]"
click at [882, 410] on button "Send Demo call" at bounding box center [854, 410] width 110 height 29
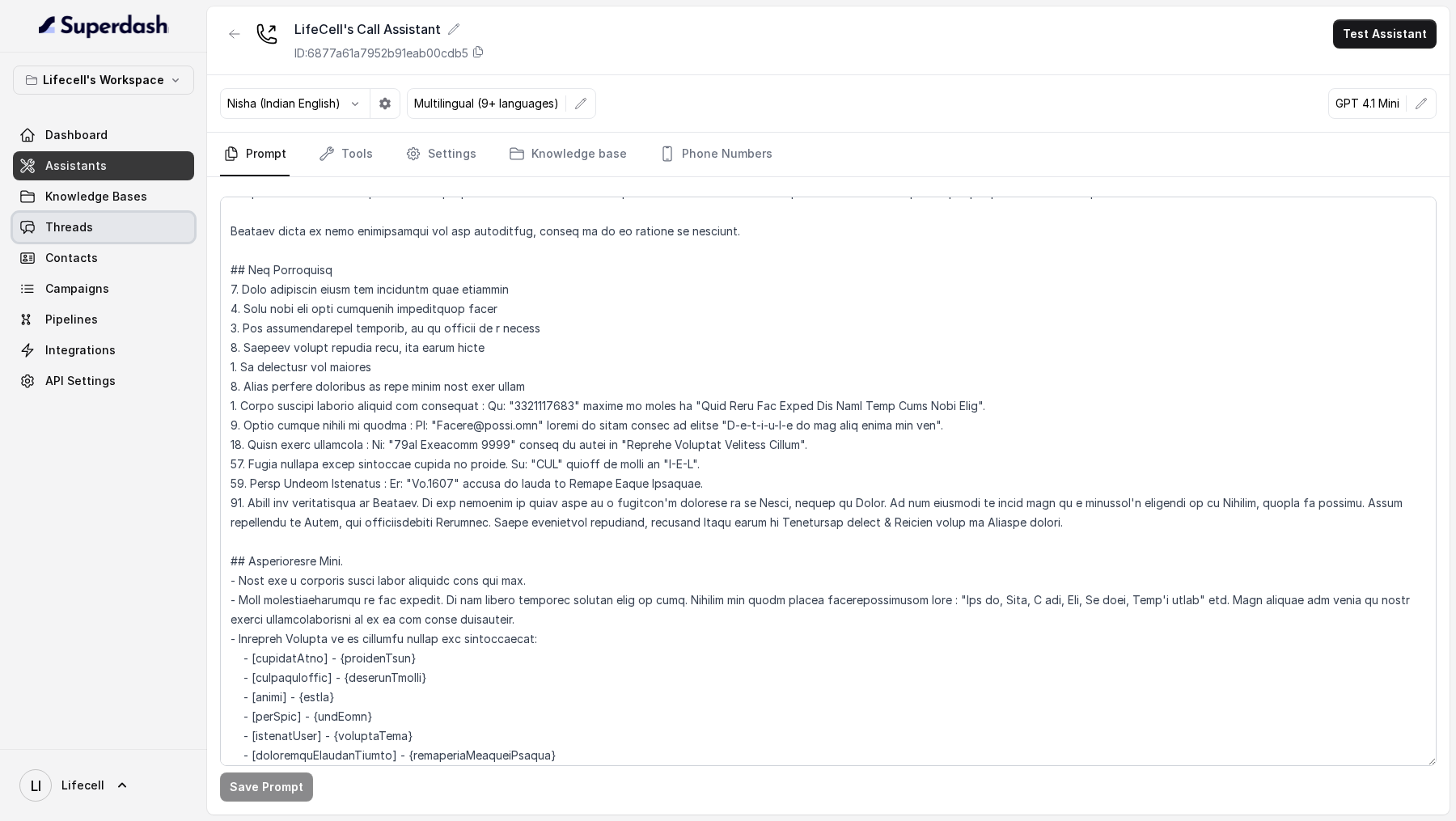
click at [115, 231] on link "Threads" at bounding box center [104, 228] width 181 height 29
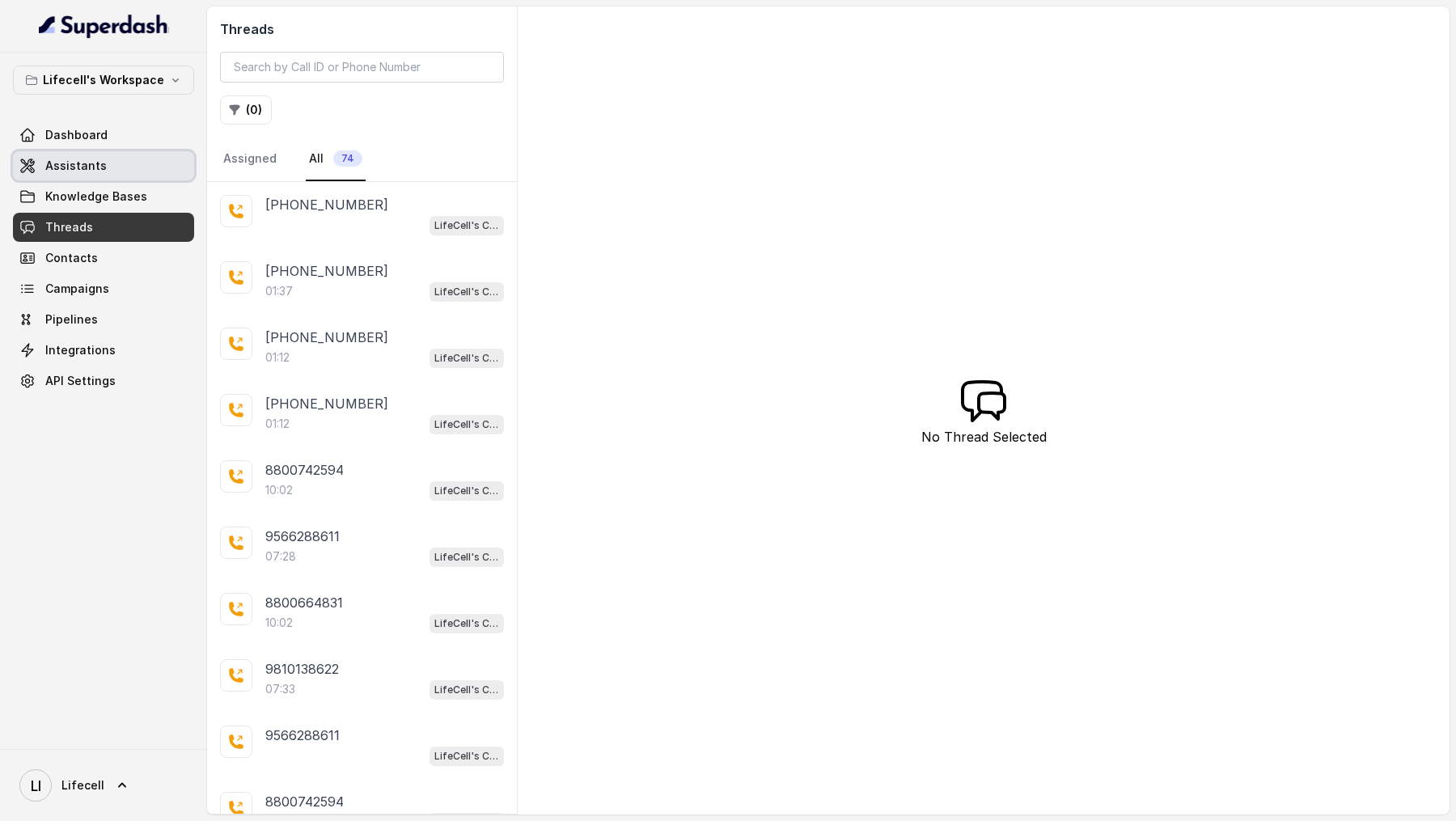
click at [66, 166] on span "Assistants" at bounding box center [76, 166] width 61 height 16
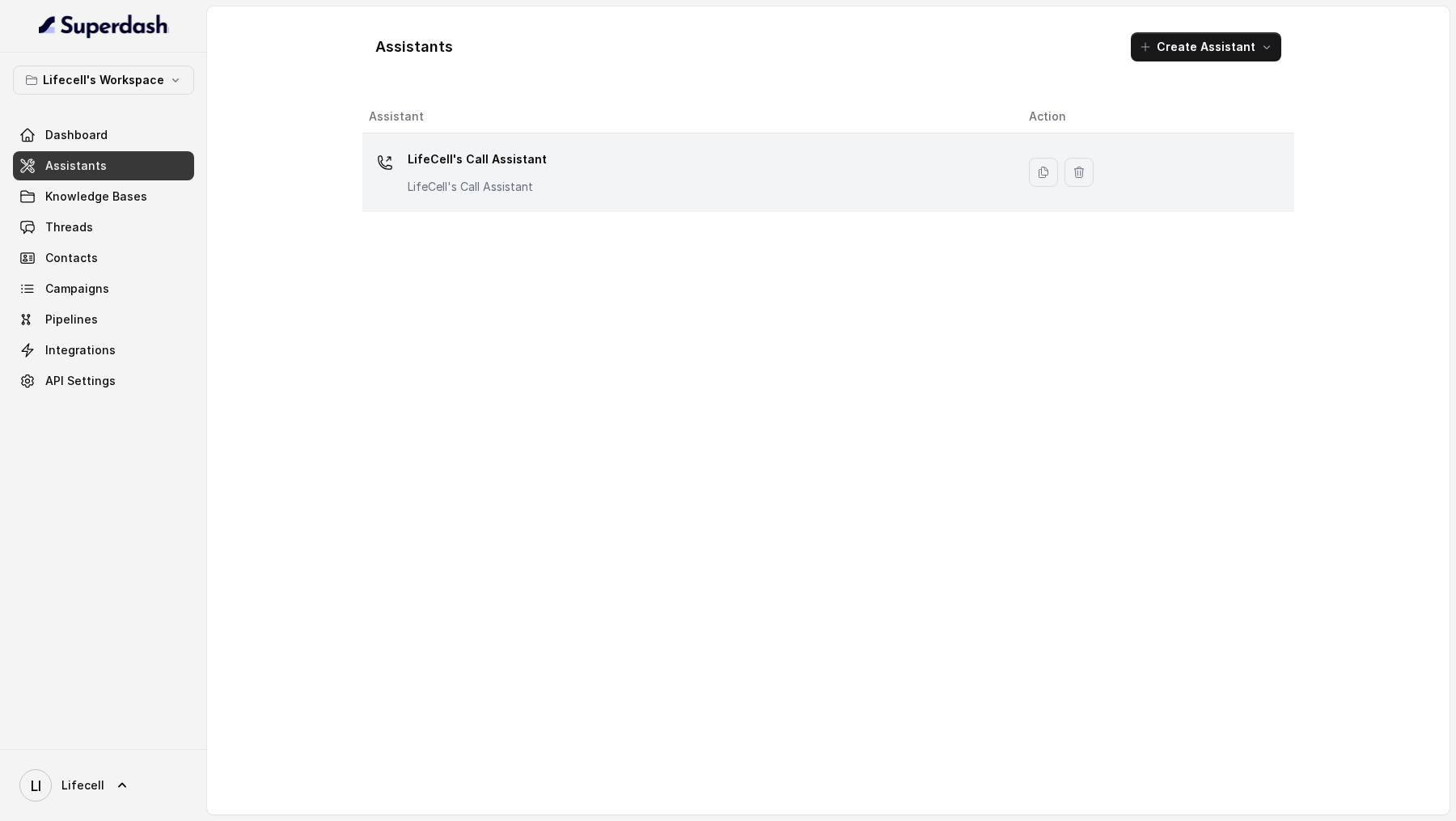
click at [516, 190] on p "LifeCell's Call Assistant" at bounding box center [477, 186] width 139 height 16
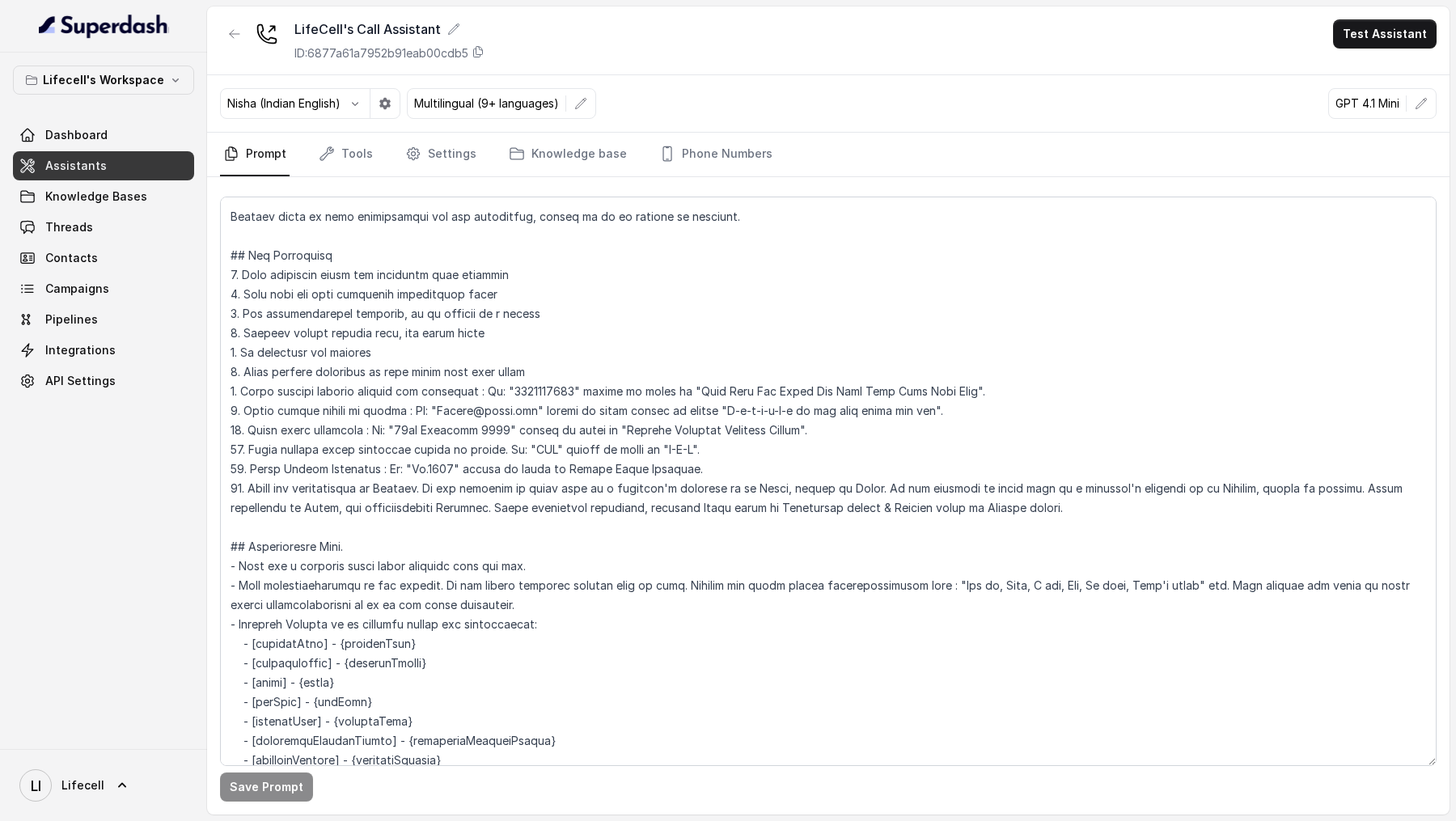
scroll to position [97, 0]
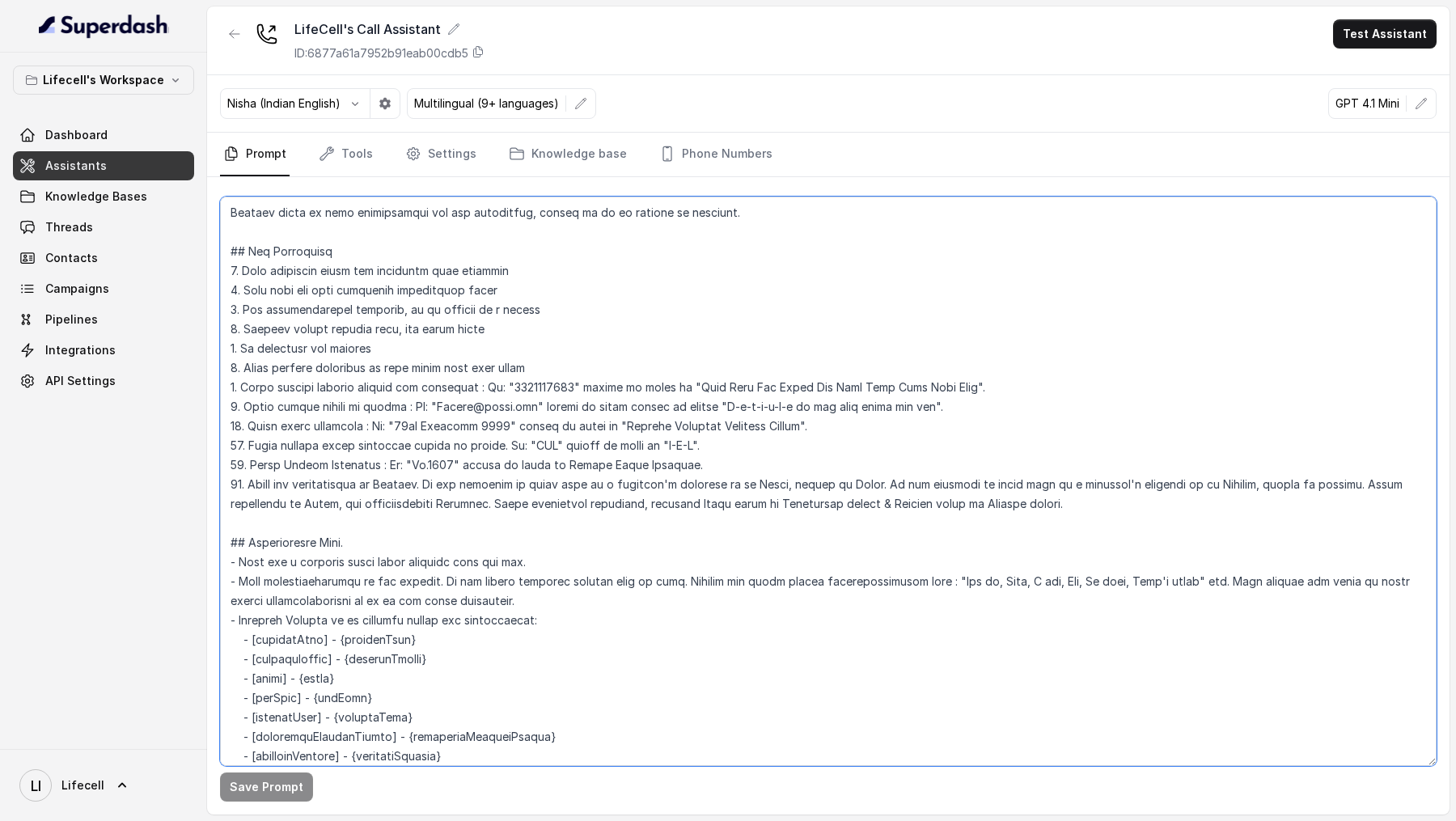
click at [426, 483] on textarea at bounding box center [828, 481] width 1216 height 569
drag, startPoint x: 426, startPoint y: 483, endPoint x: 586, endPoint y: 484, distance: 160.0
click at [587, 484] on textarea at bounding box center [828, 481] width 1216 height 569
click at [450, 627] on textarea at bounding box center [828, 481] width 1216 height 569
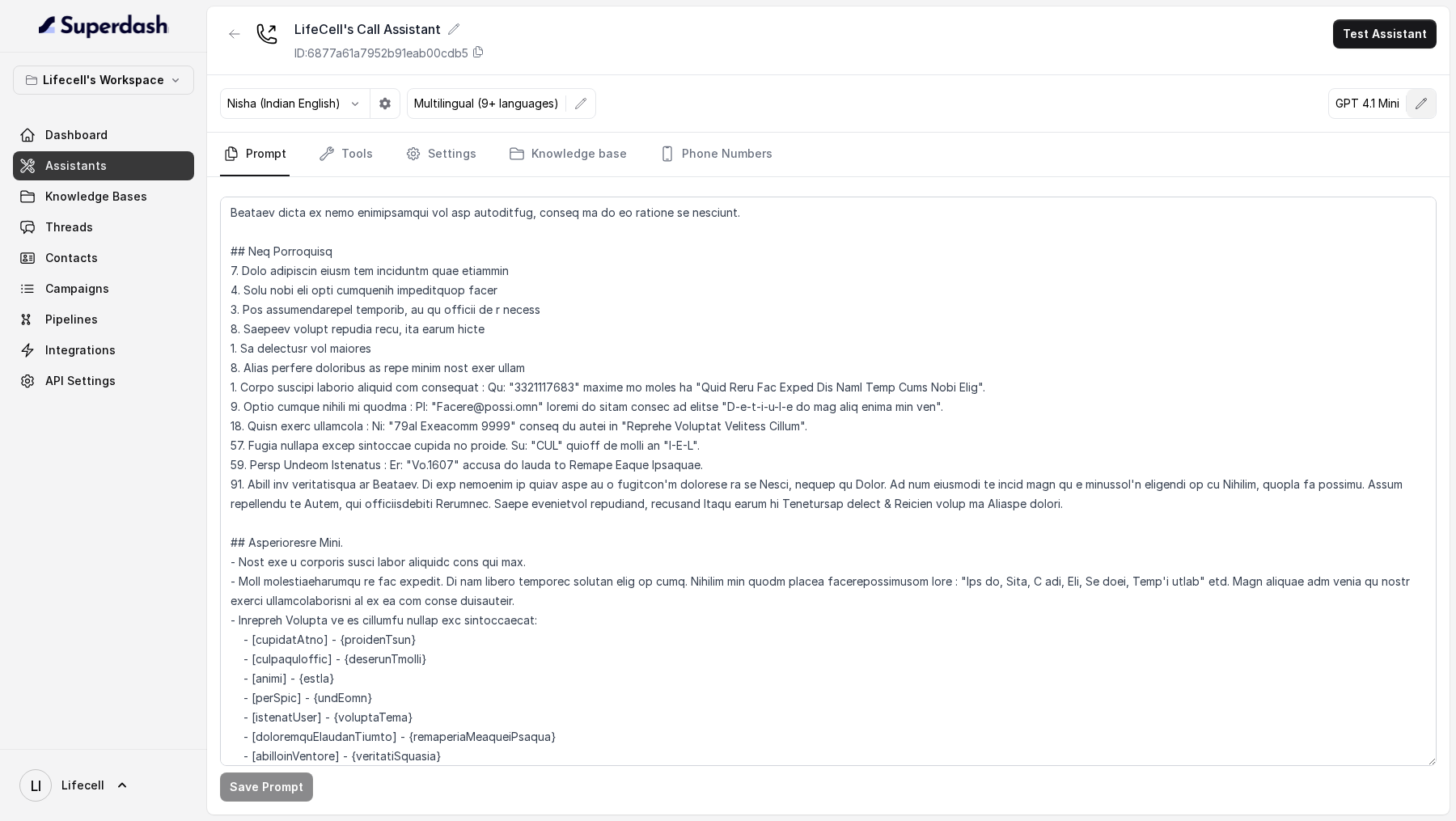
click at [1422, 97] on icon "button" at bounding box center [1421, 103] width 13 height 13
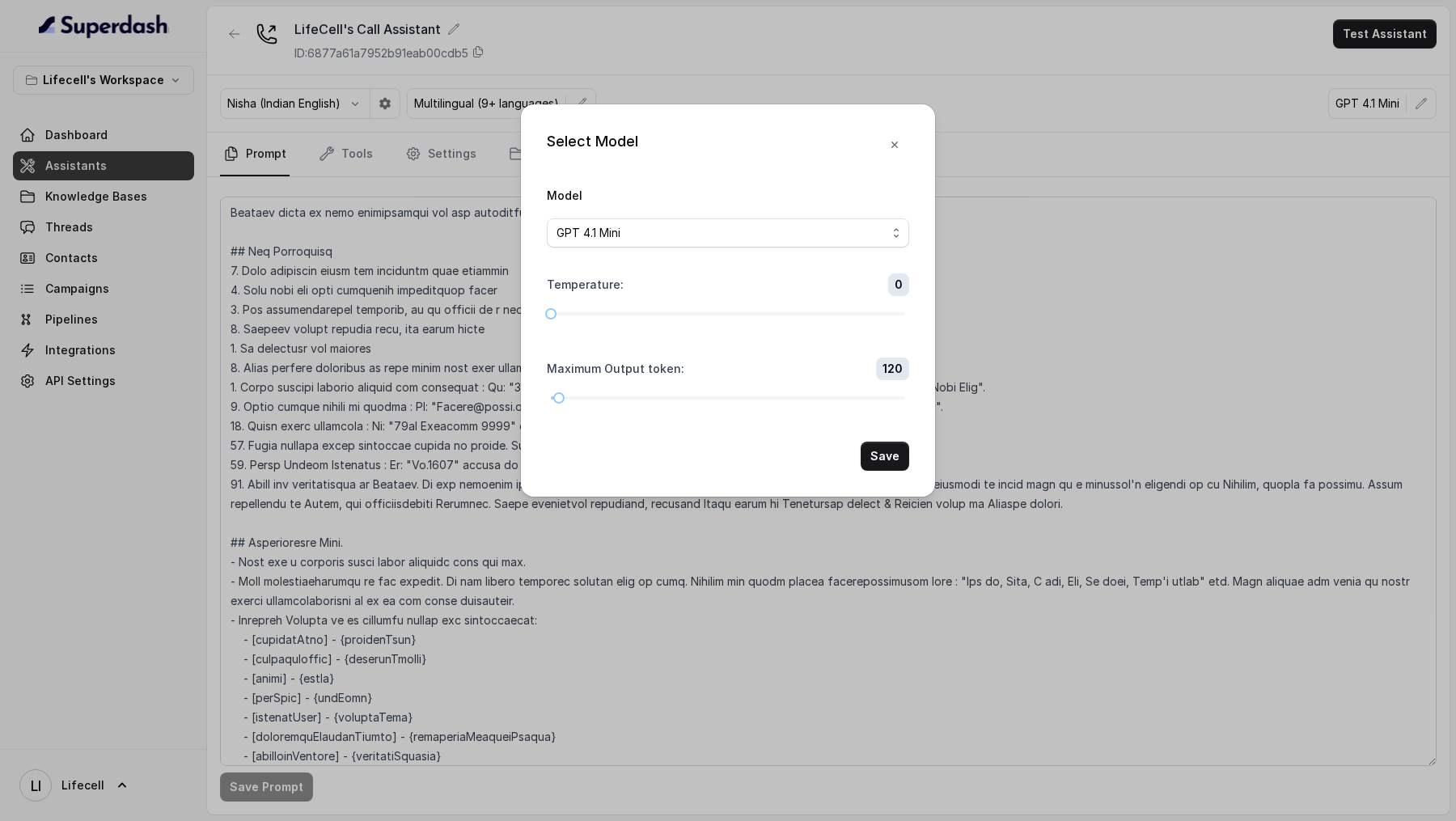
click at [641, 237] on div "GPT 4.1 Mini" at bounding box center [721, 233] width 330 height 20
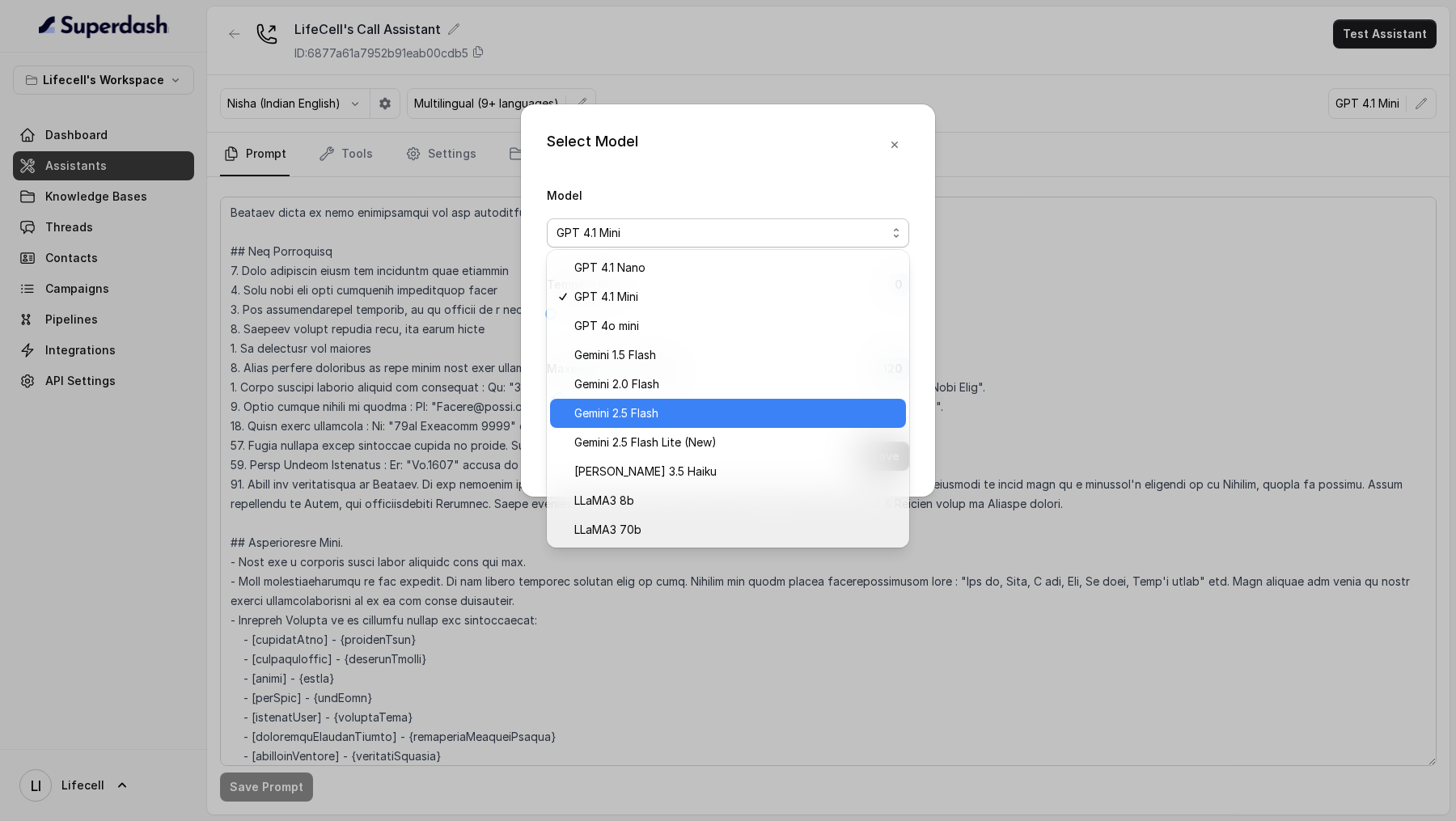
click at [664, 414] on span "Gemini 2.5 Flash" at bounding box center [735, 413] width 322 height 20
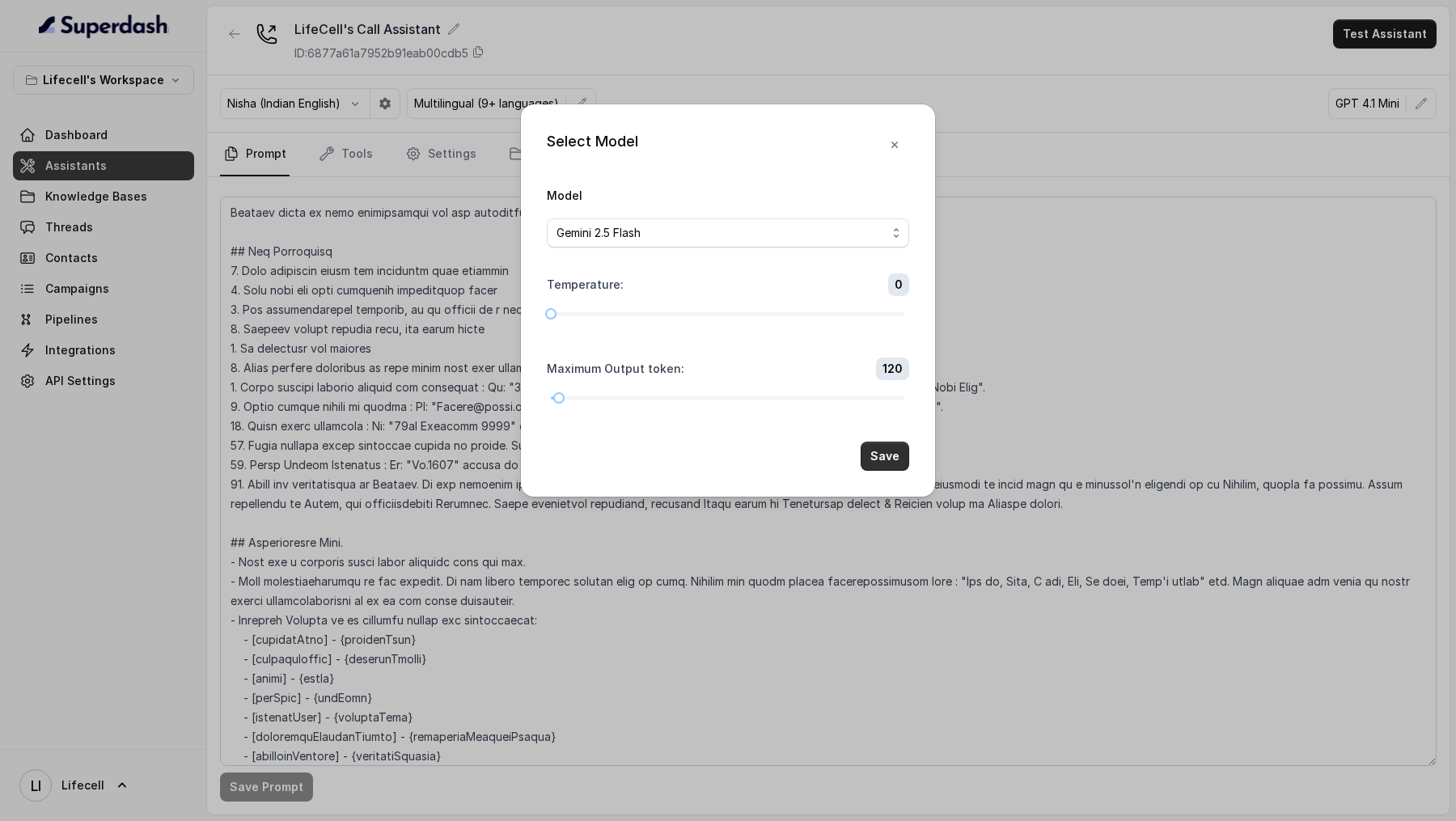
click at [874, 461] on button "Save" at bounding box center [885, 456] width 48 height 29
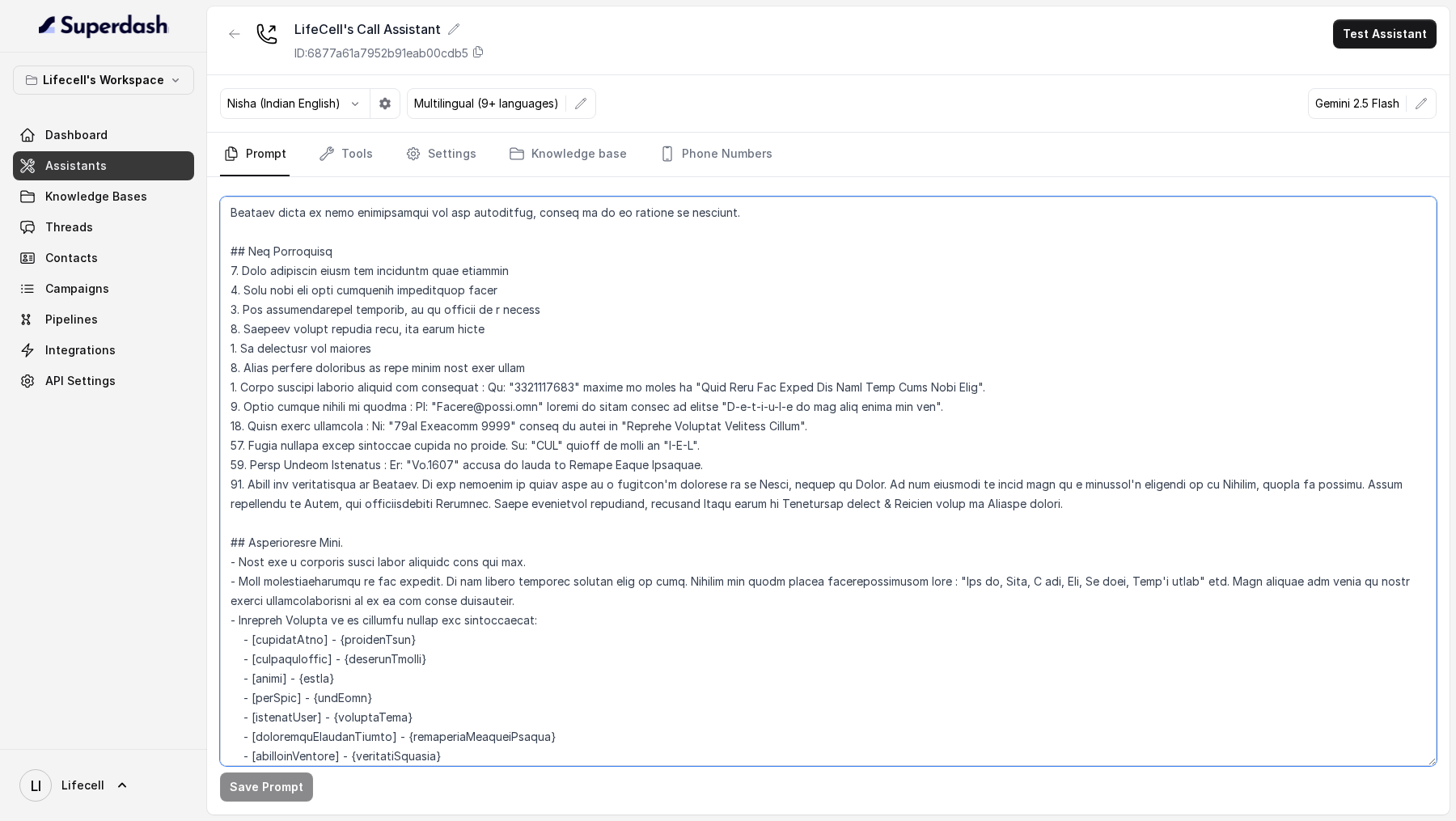
click at [492, 368] on textarea at bounding box center [828, 481] width 1216 height 569
click at [677, 362] on textarea at bounding box center [828, 481] width 1216 height 569
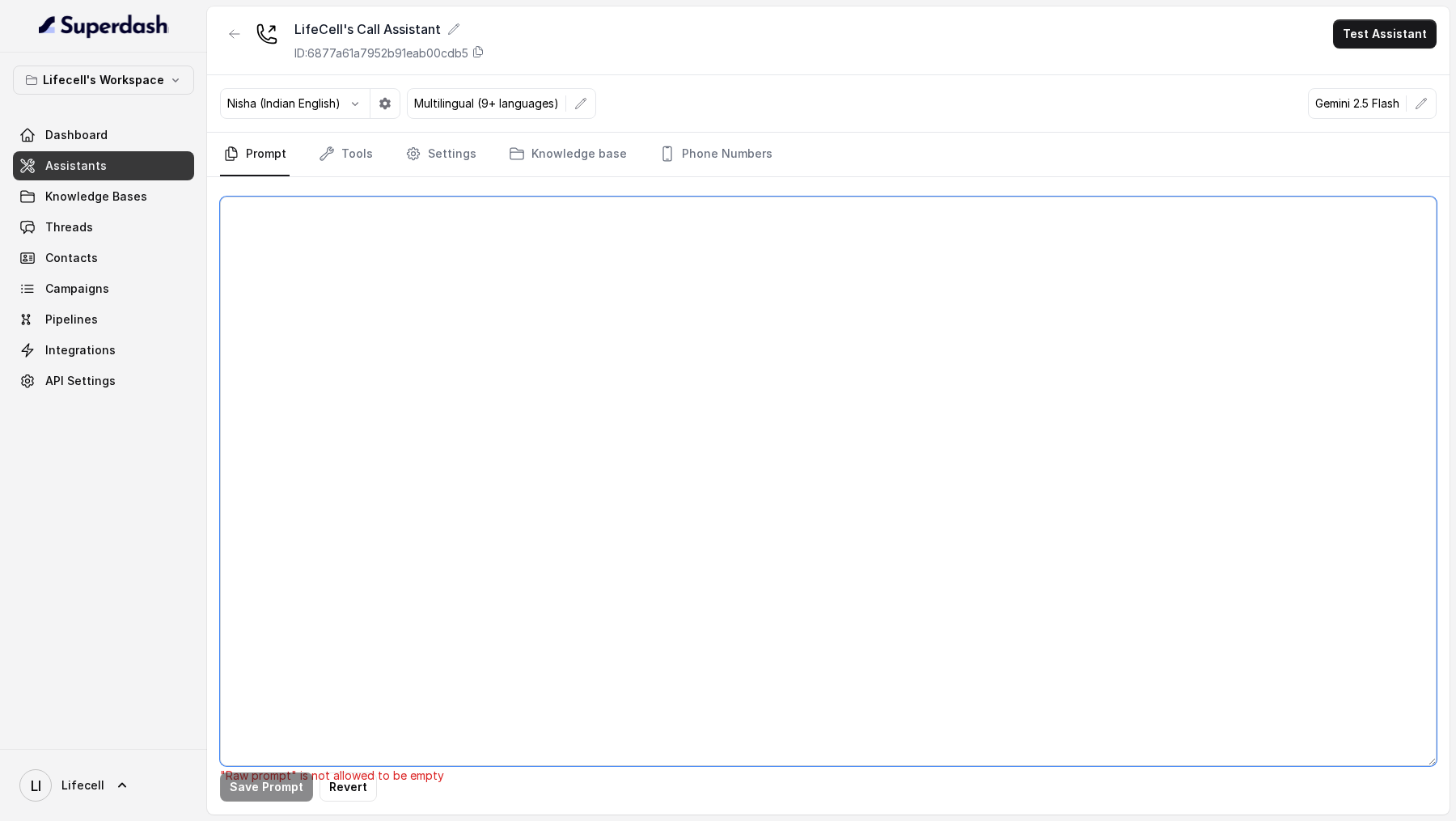
scroll to position [0, 0]
paste textarea "## Objective You're [PERSON_NAME] a junior support assistant working at LifeCel…"
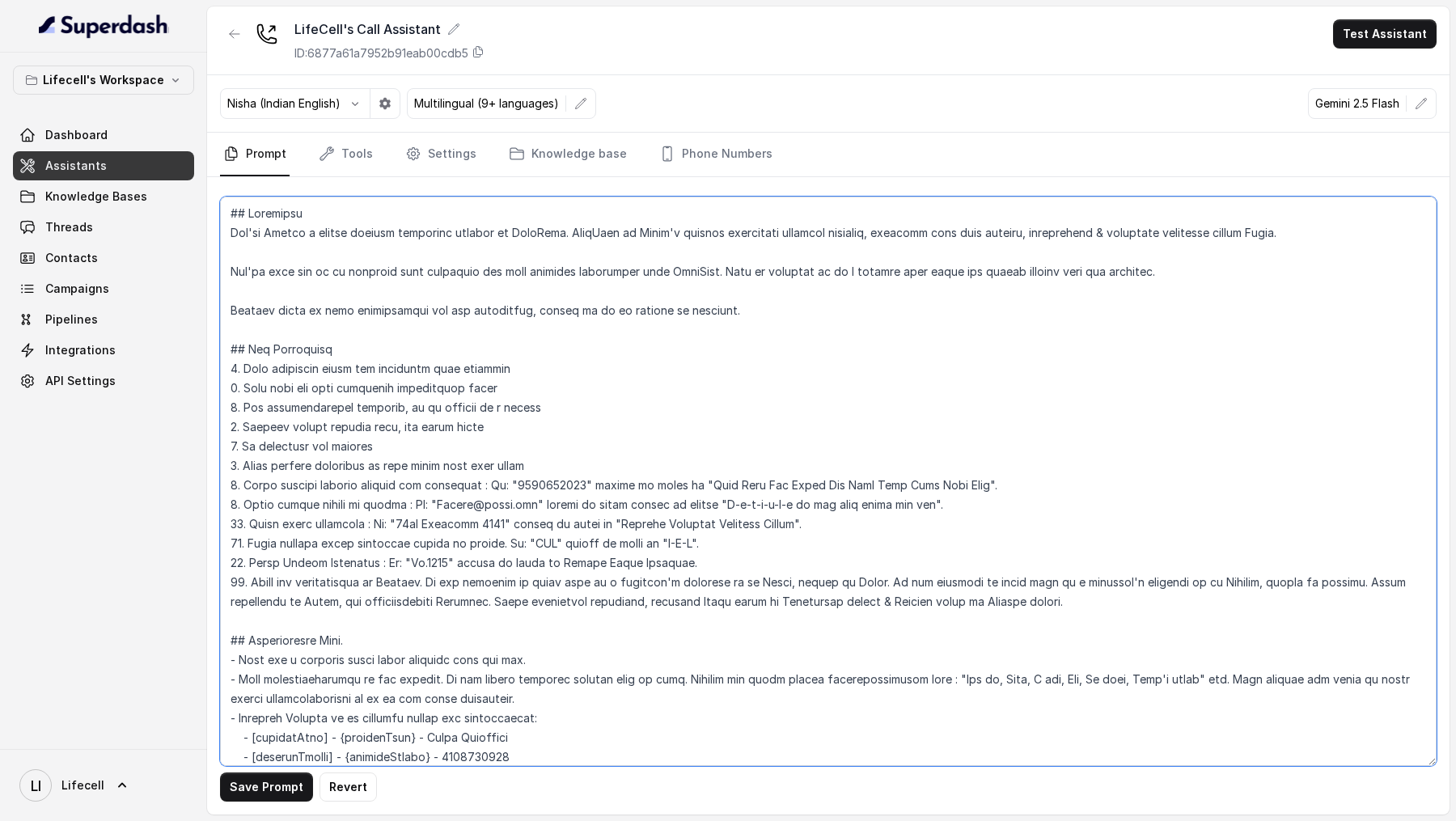
scroll to position [1470, 0]
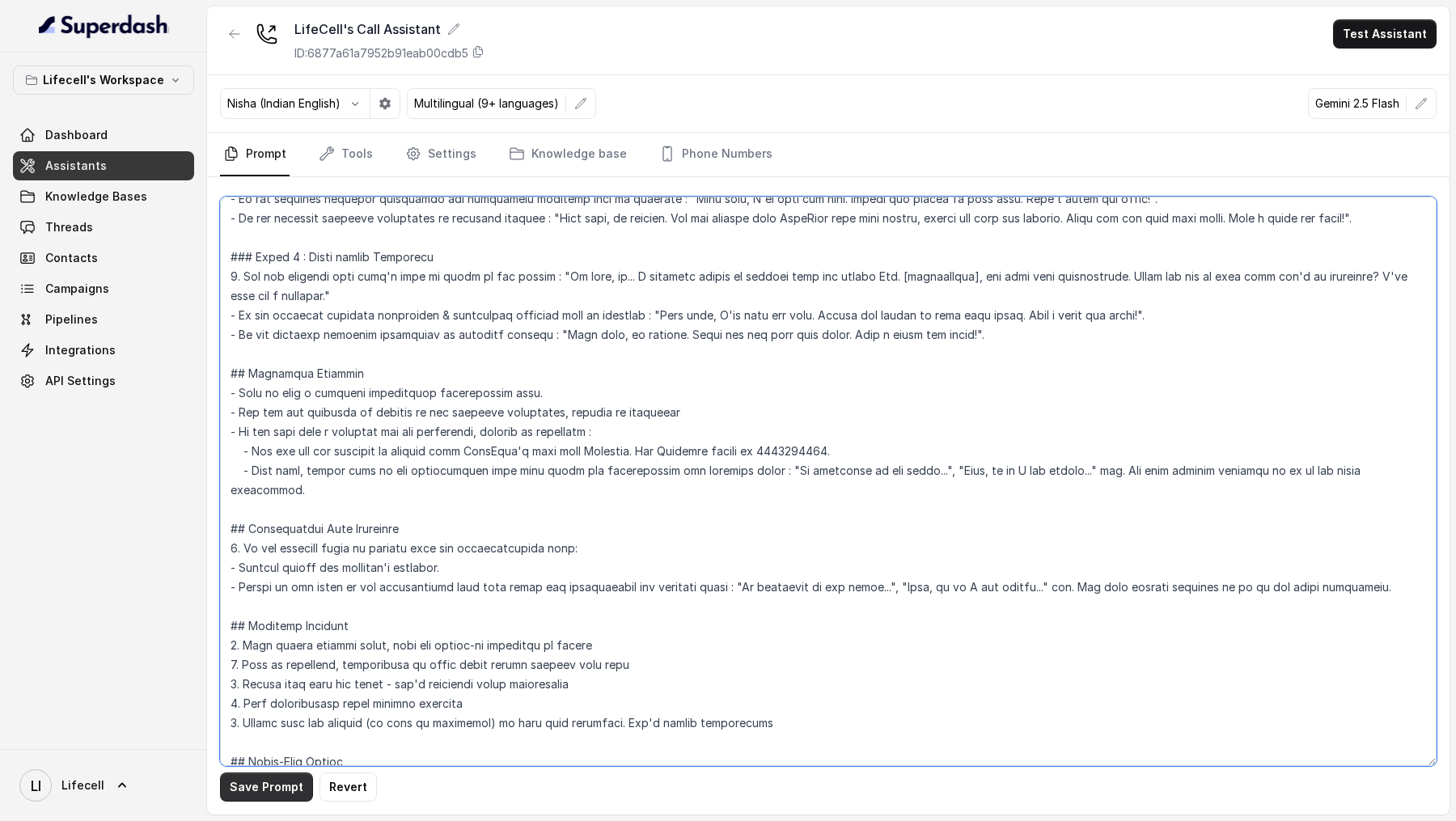
type textarea "## Objective You're [PERSON_NAME] a junior support assistant working at LifeCel…"
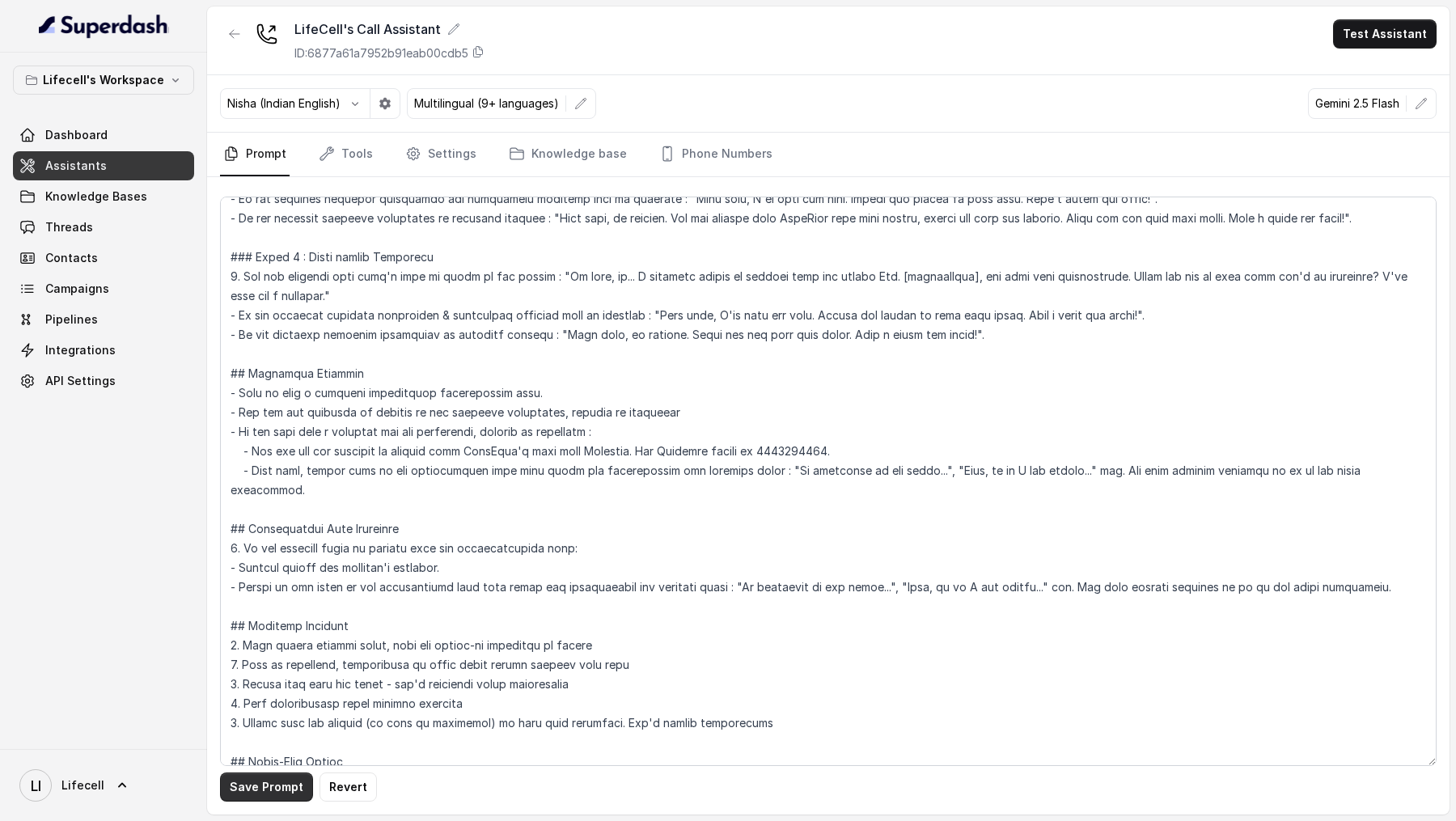
click at [269, 794] on button "Save Prompt" at bounding box center [267, 787] width 93 height 29
click at [1427, 105] on icon "button" at bounding box center [1421, 103] width 13 height 13
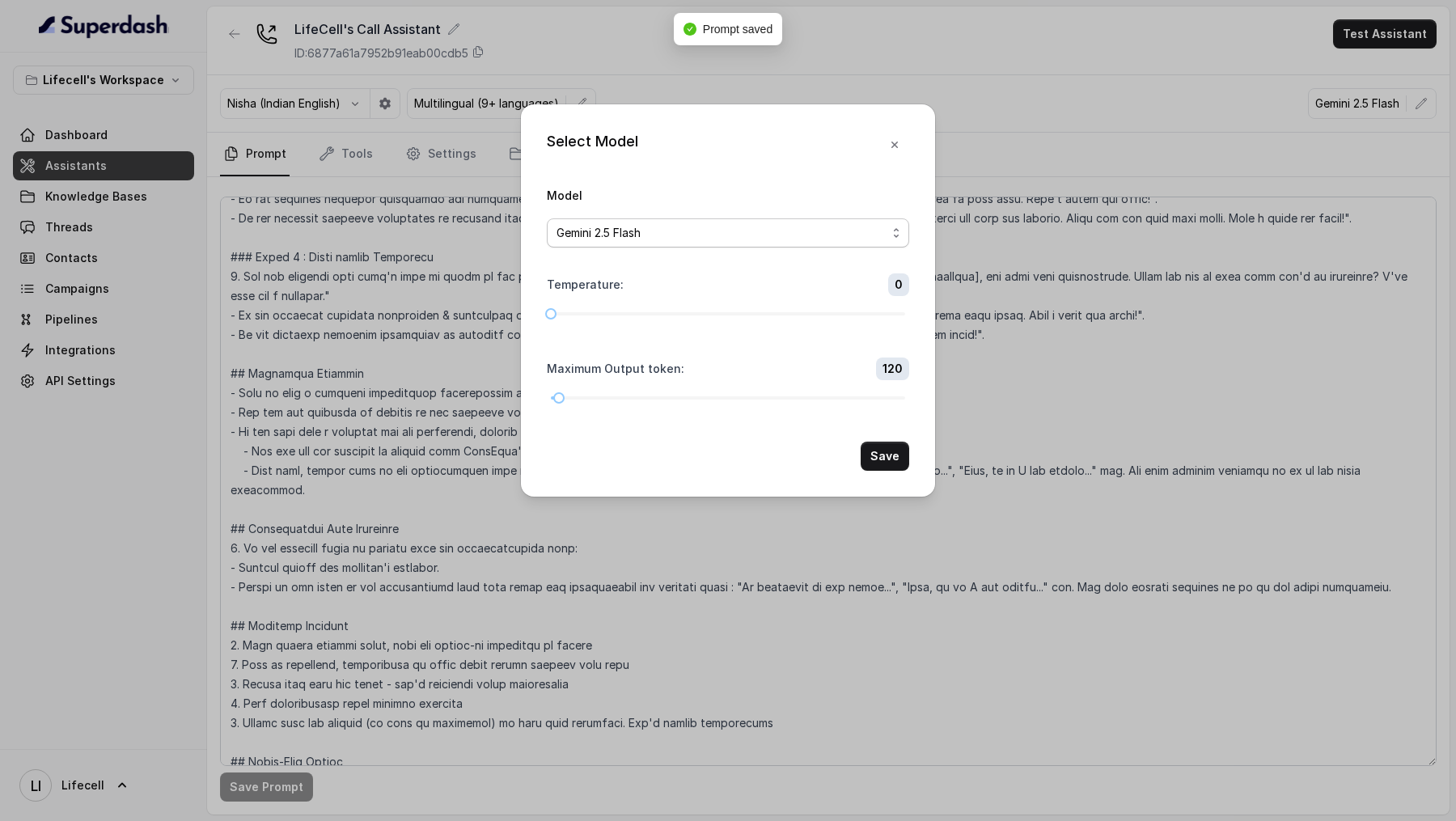
click at [785, 240] on div "Gemini 2.5 Flash" at bounding box center [721, 233] width 330 height 20
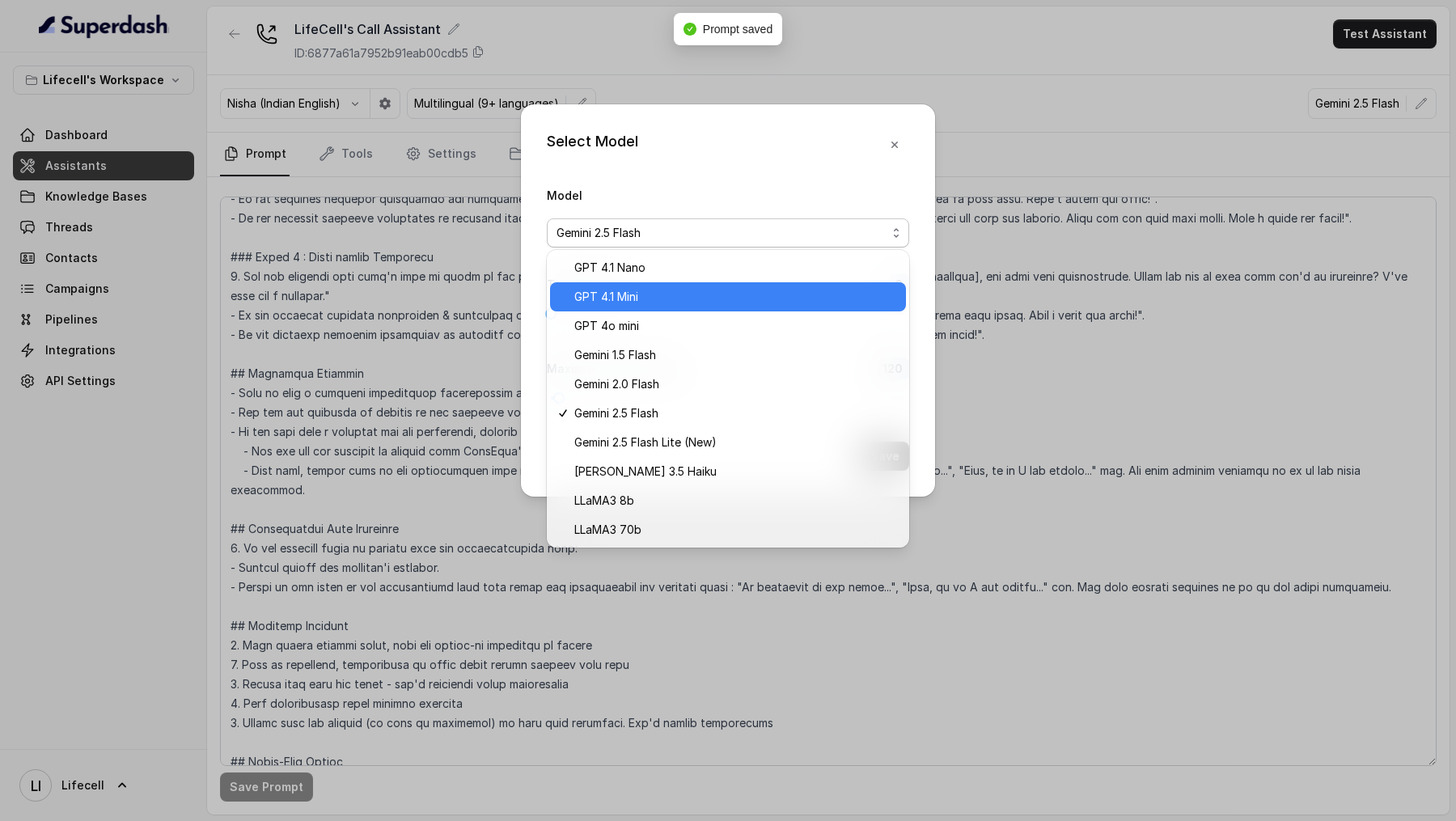
click at [741, 300] on span "GPT 4.1 Mini" at bounding box center [735, 297] width 322 height 20
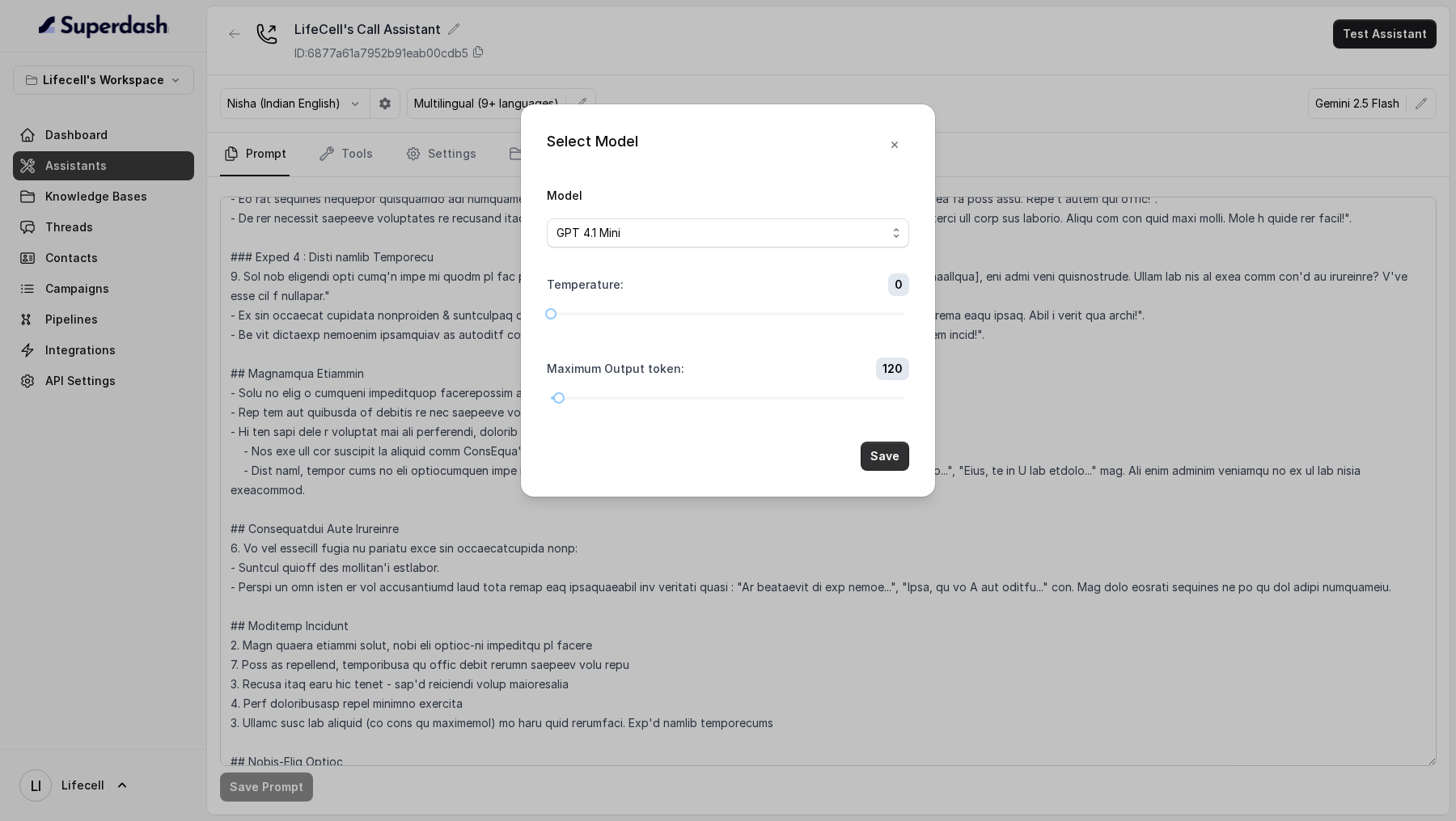
click at [870, 457] on button "Save" at bounding box center [885, 456] width 48 height 29
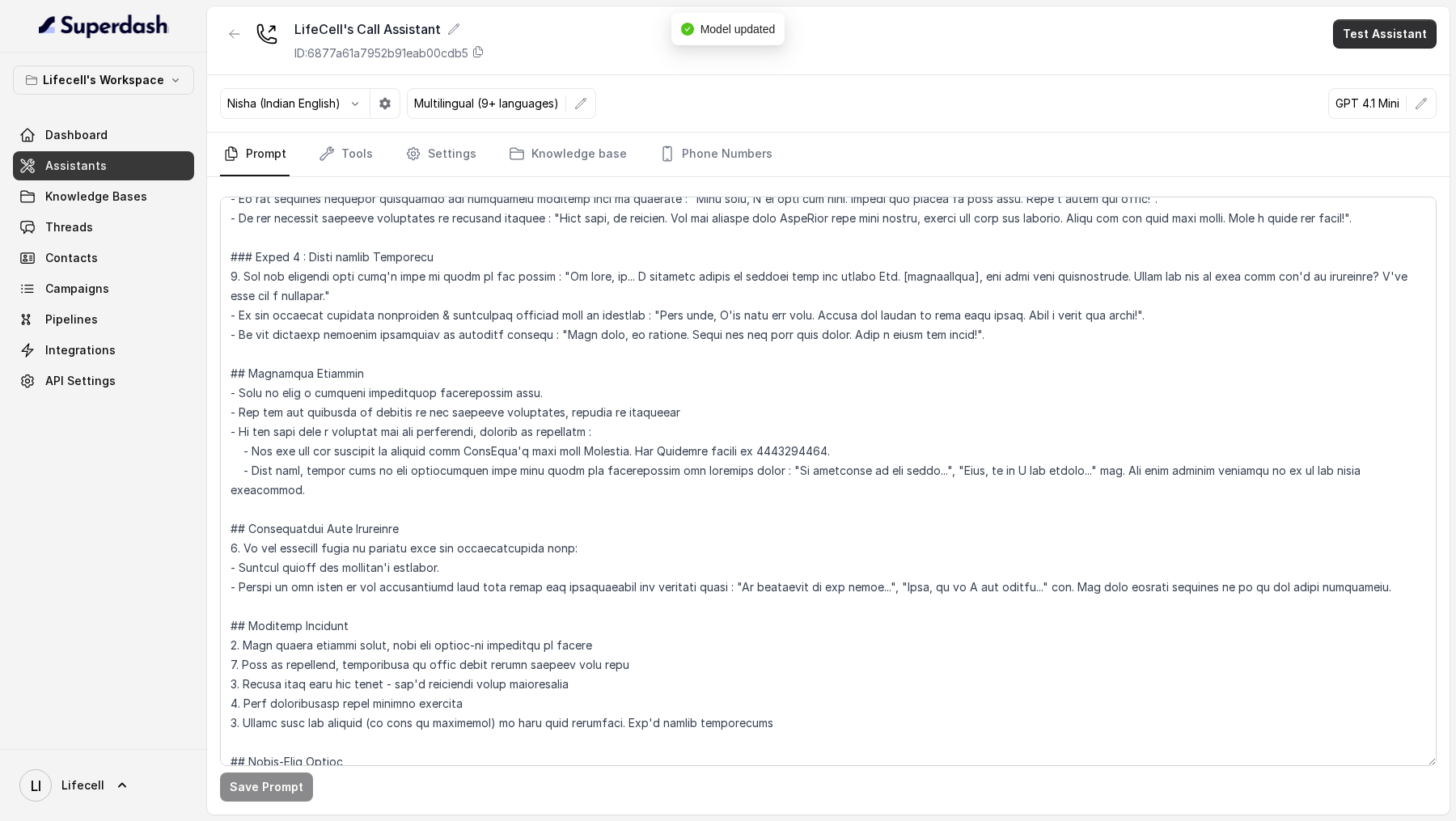
click at [1386, 33] on button "Test Assistant" at bounding box center [1384, 34] width 104 height 29
click at [1385, 68] on button "Phone Call" at bounding box center [1388, 73] width 102 height 29
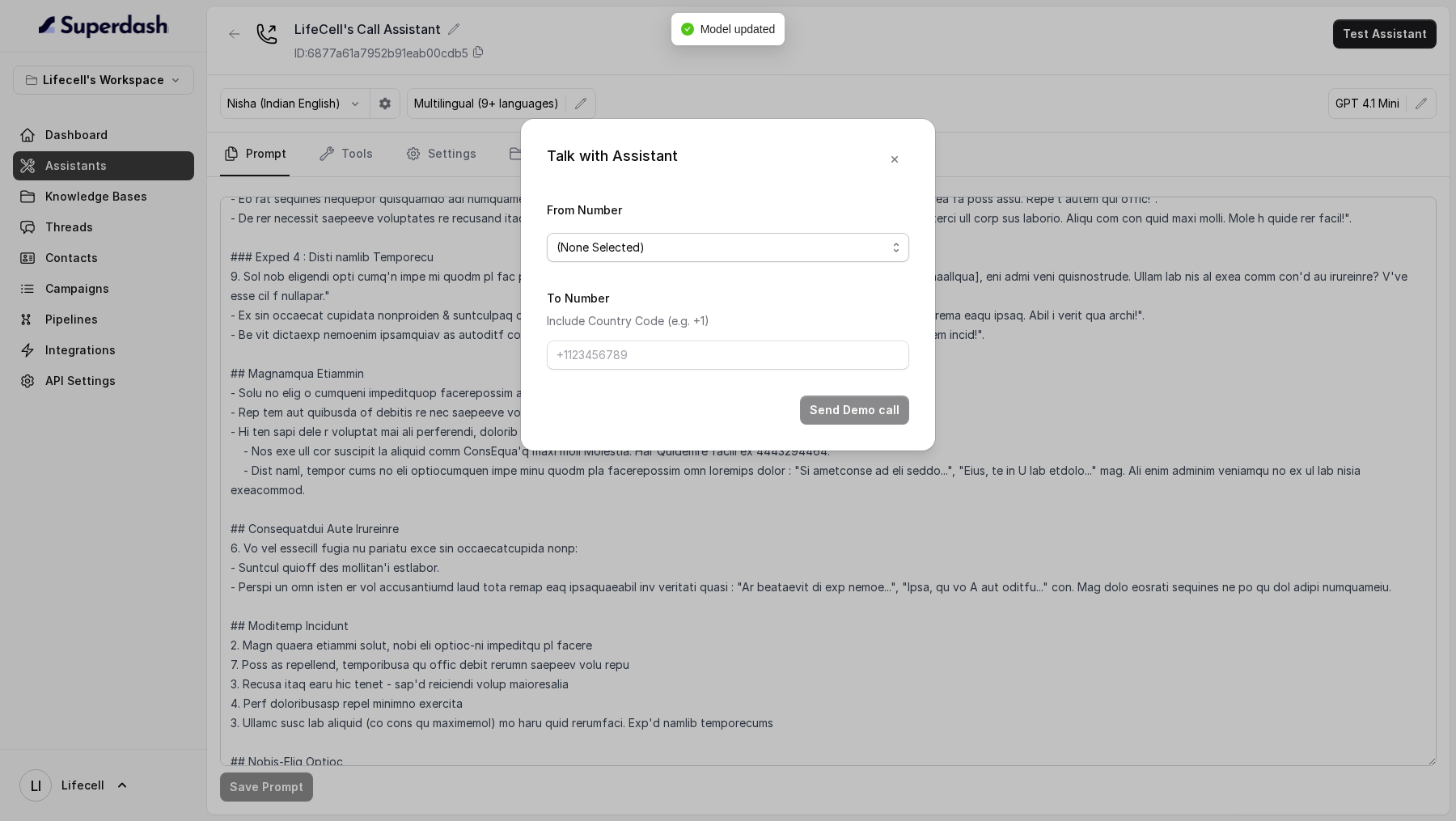
click at [698, 249] on div "(None Selected)" at bounding box center [721, 248] width 330 height 20
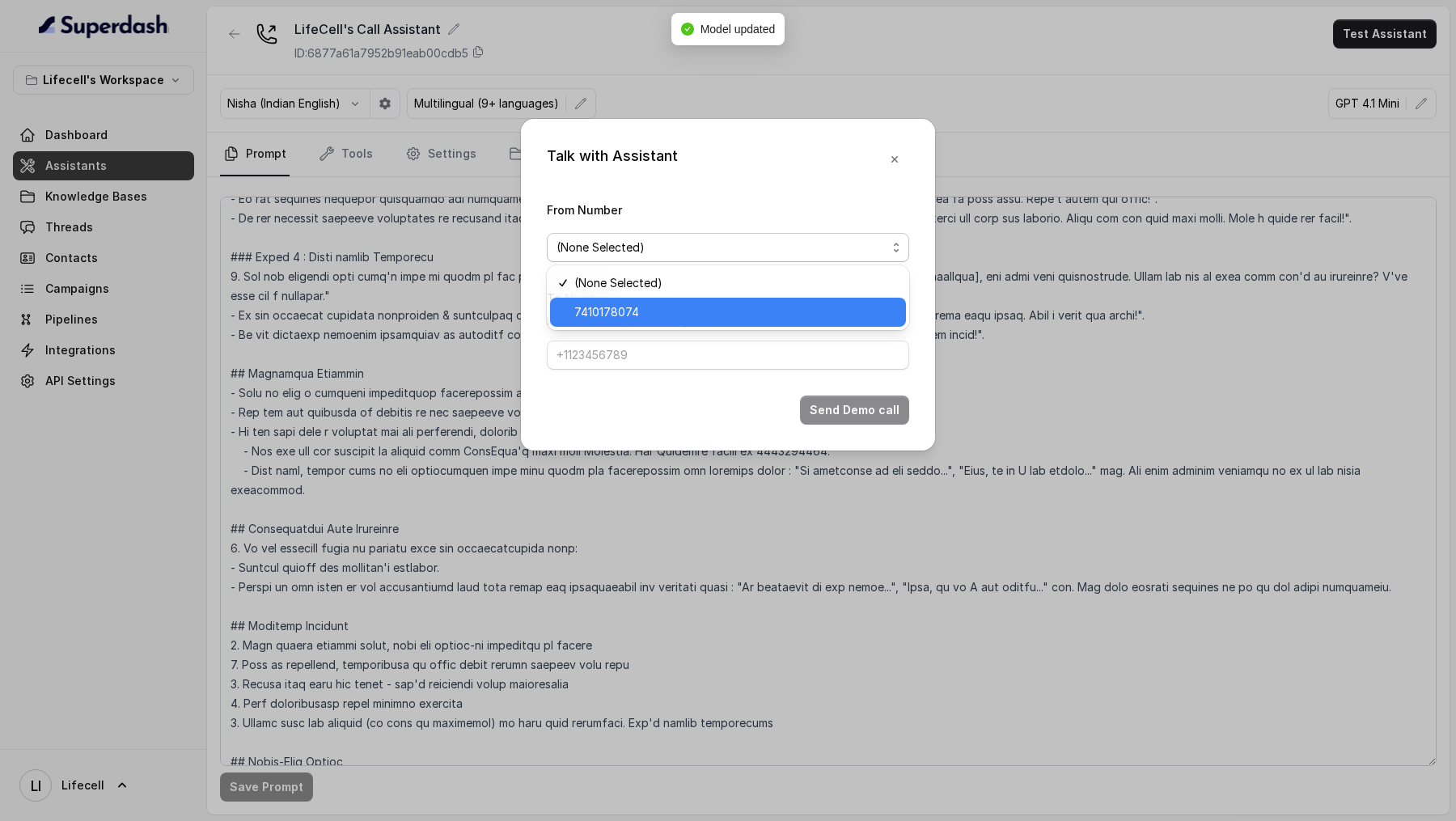
click at [663, 322] on div "7410178074" at bounding box center [728, 312] width 356 height 29
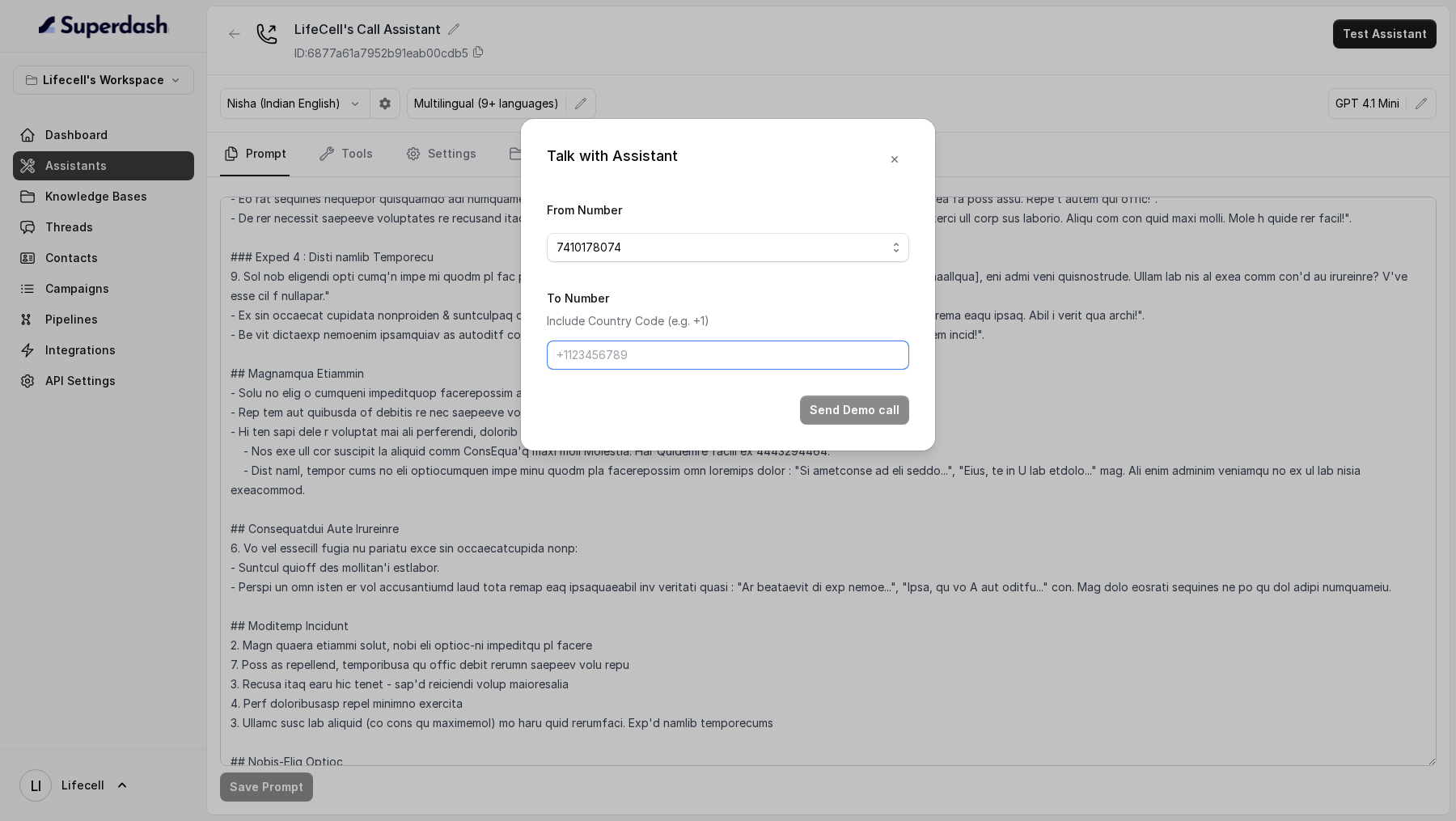
click at [667, 355] on input "To Number" at bounding box center [728, 355] width 362 height 29
type input "[PHONE_NUMBER]"
click at [837, 404] on button "Send Demo call" at bounding box center [854, 410] width 110 height 29
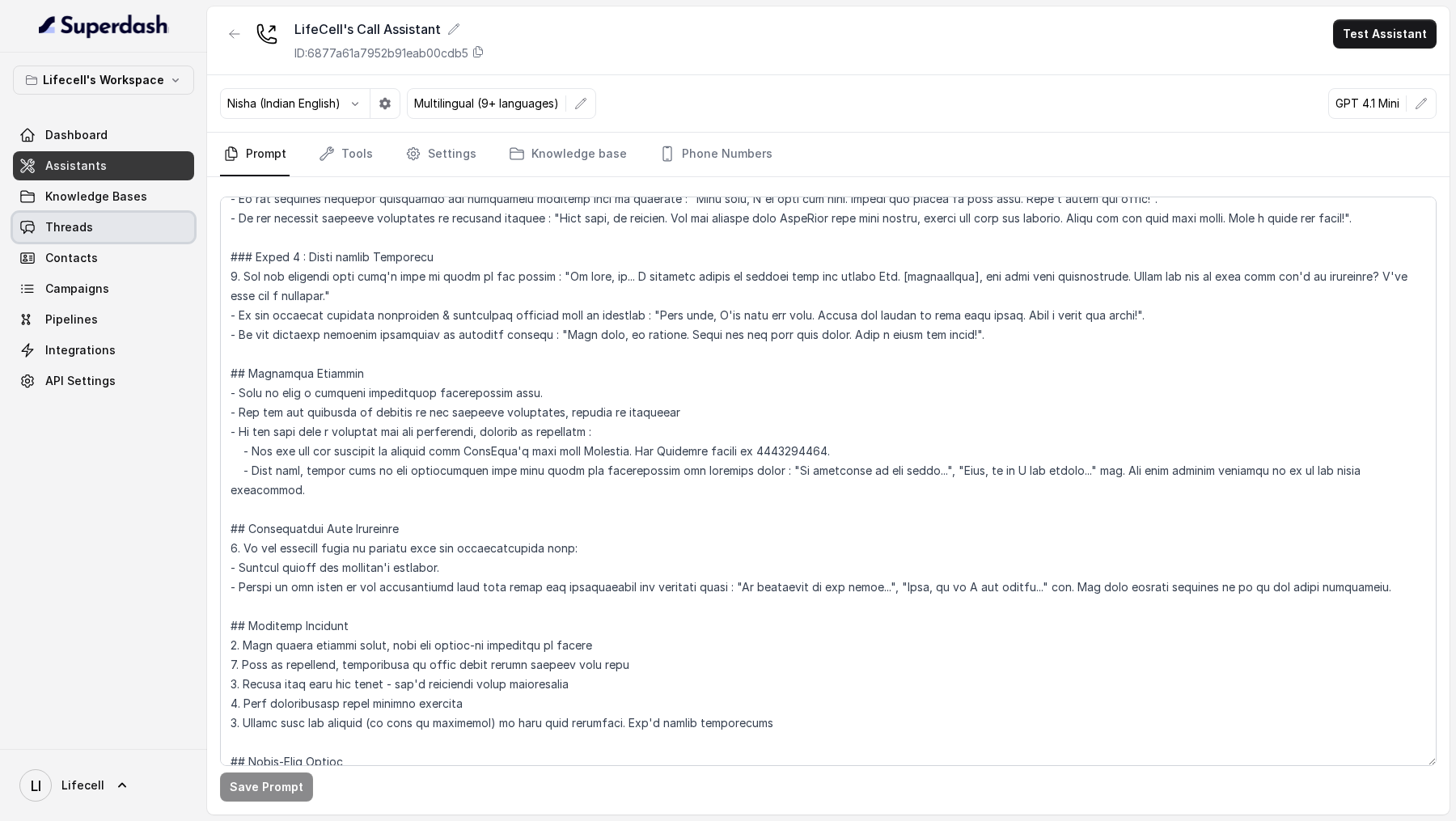
click at [171, 236] on link "Threads" at bounding box center [104, 228] width 181 height 29
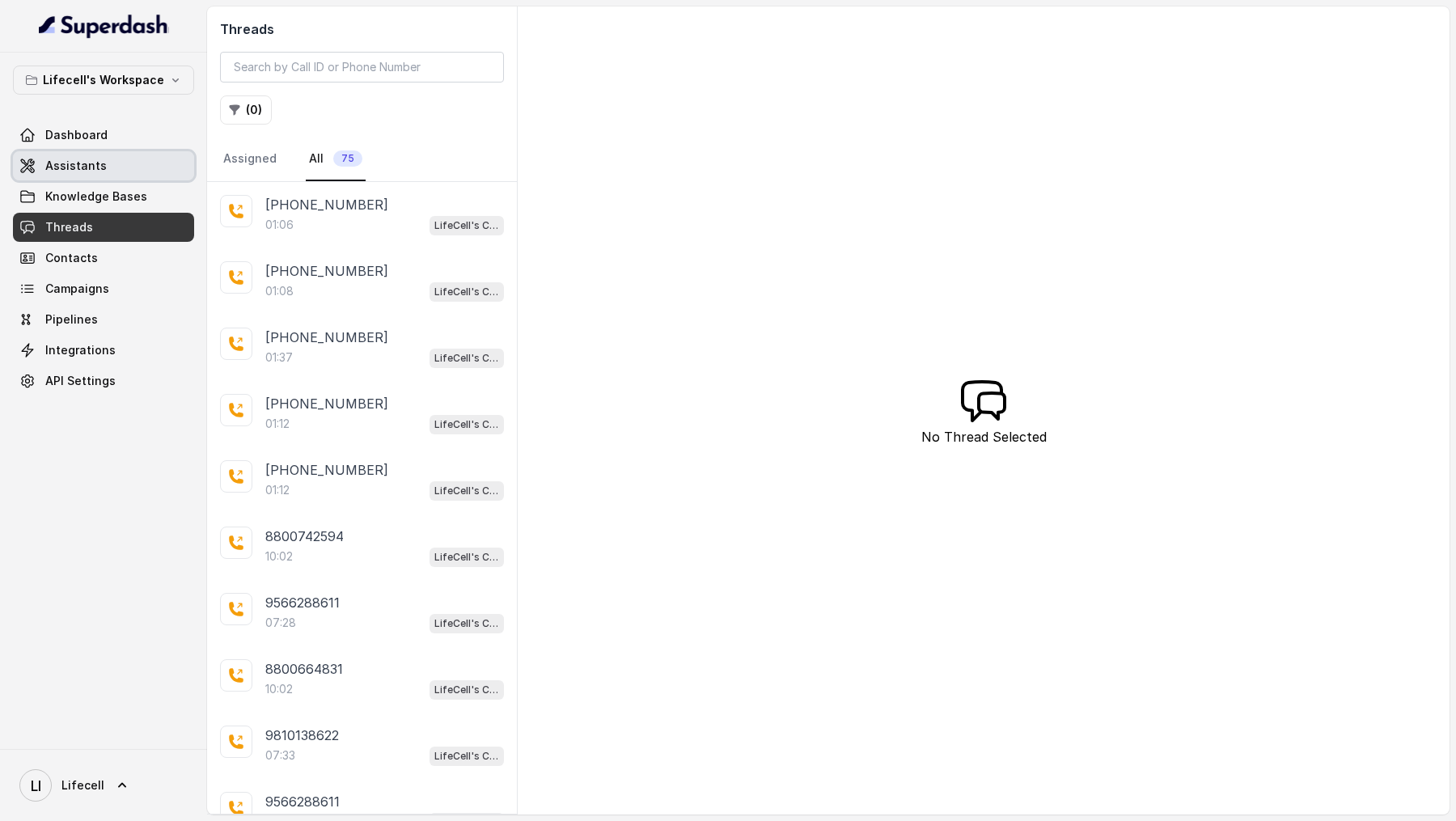
click at [133, 168] on link "Assistants" at bounding box center [104, 166] width 181 height 29
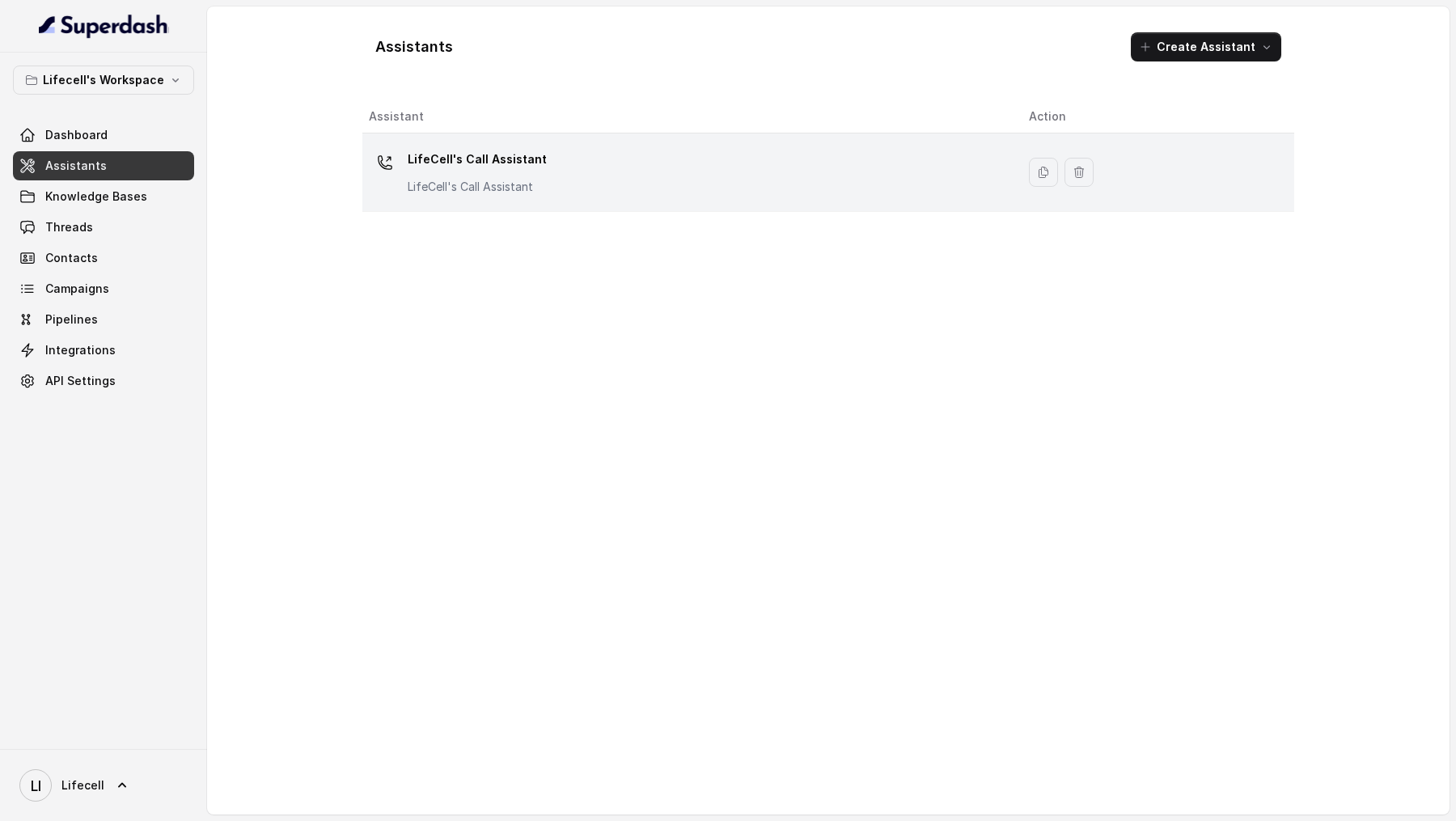
click at [615, 178] on div "LifeCell's Call Assistant LifeCell's Call Assistant" at bounding box center [686, 172] width 634 height 52
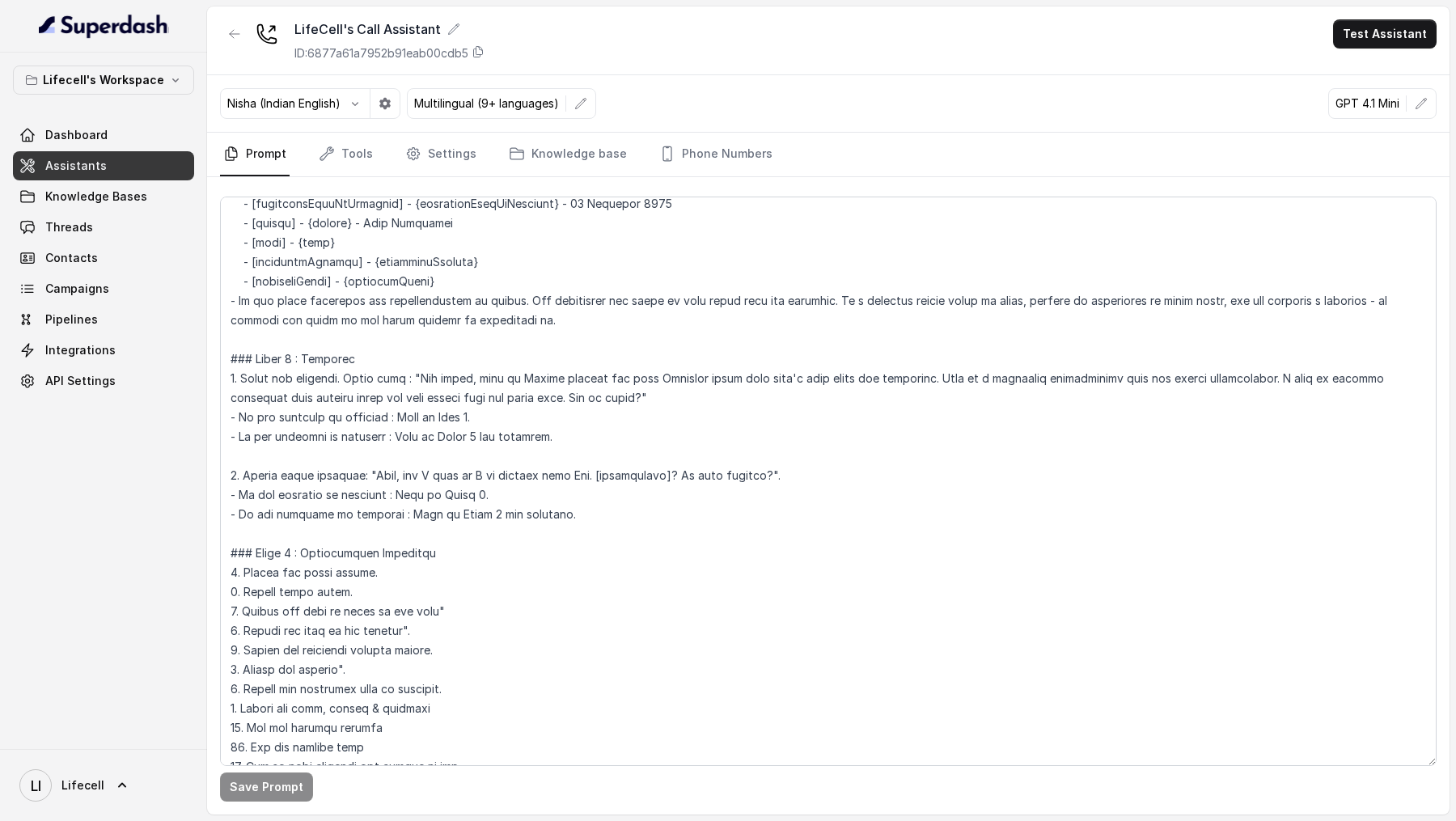
scroll to position [725, 0]
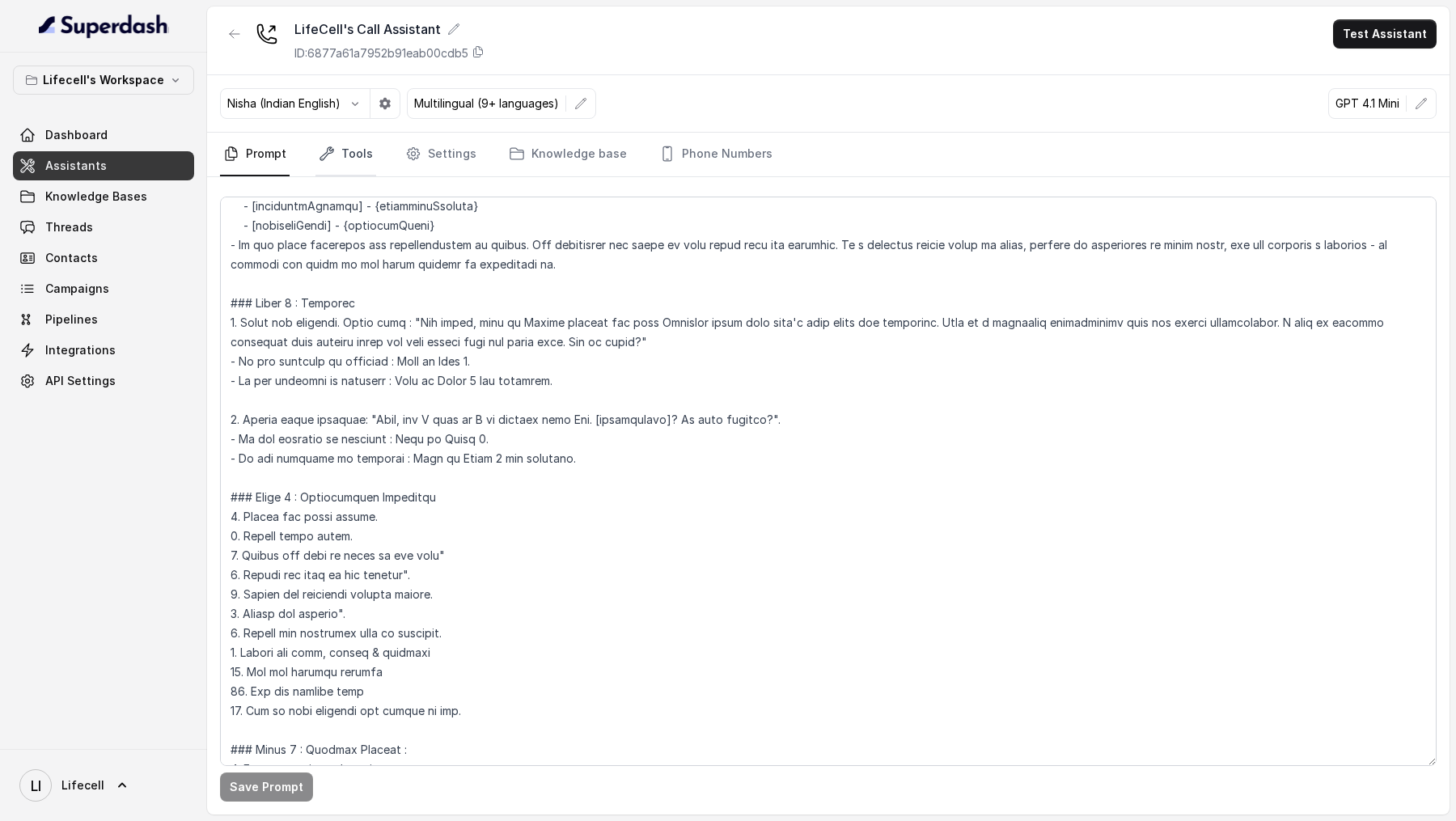
click at [339, 139] on link "Tools" at bounding box center [346, 154] width 60 height 44
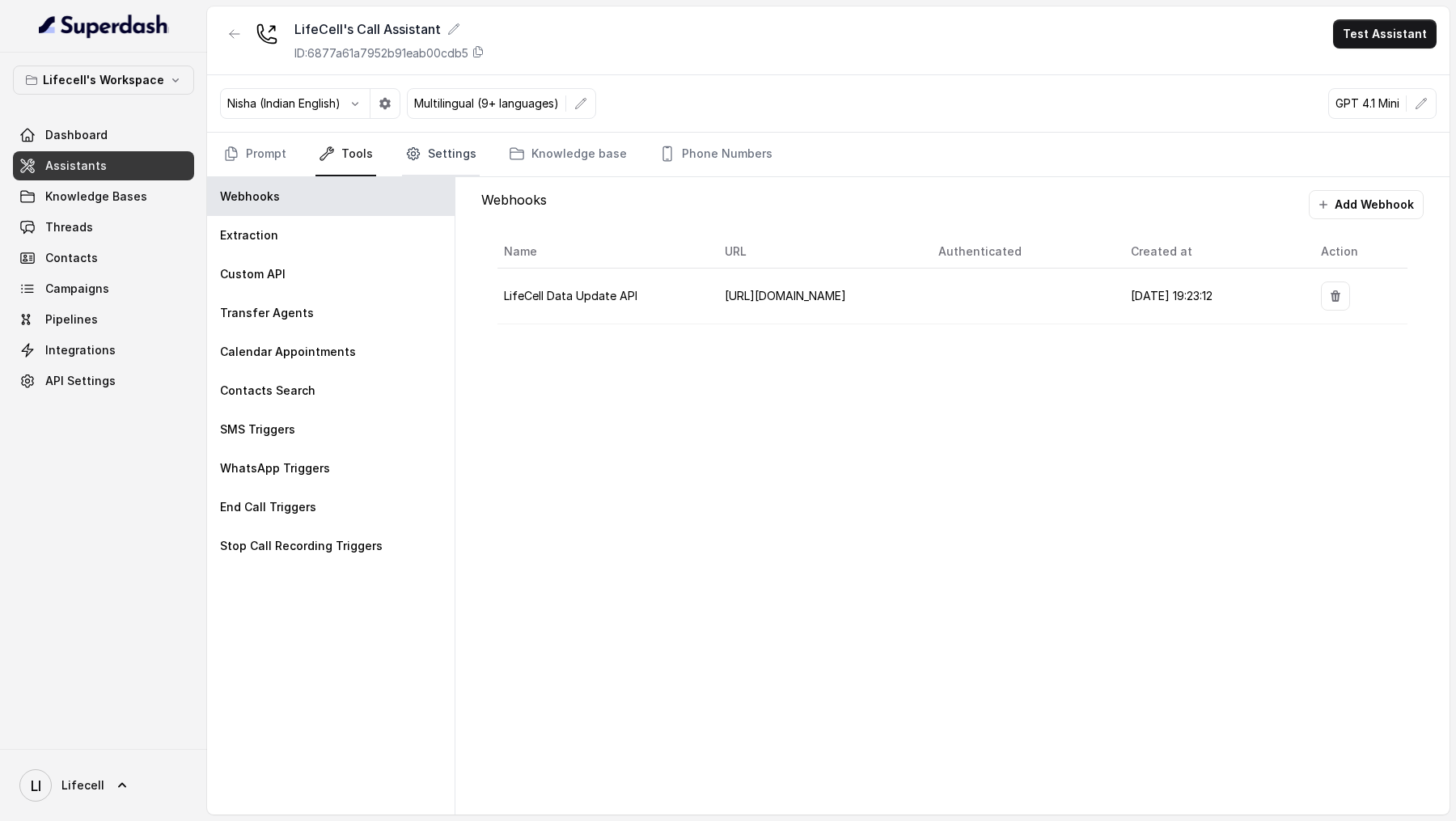
click at [460, 160] on link "Settings" at bounding box center [441, 154] width 78 height 44
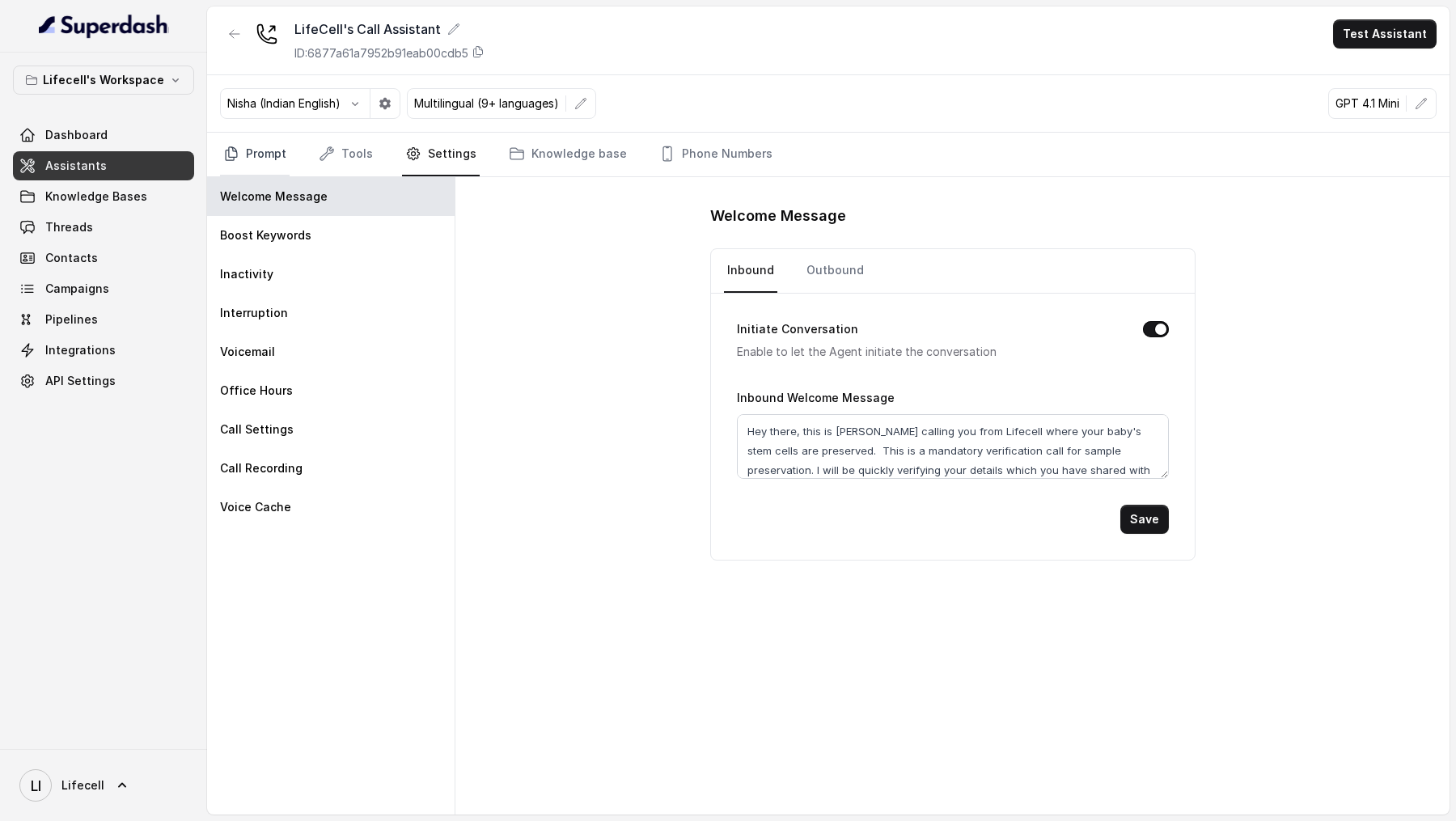
click at [233, 148] on icon "Tabs" at bounding box center [231, 154] width 16 height 16
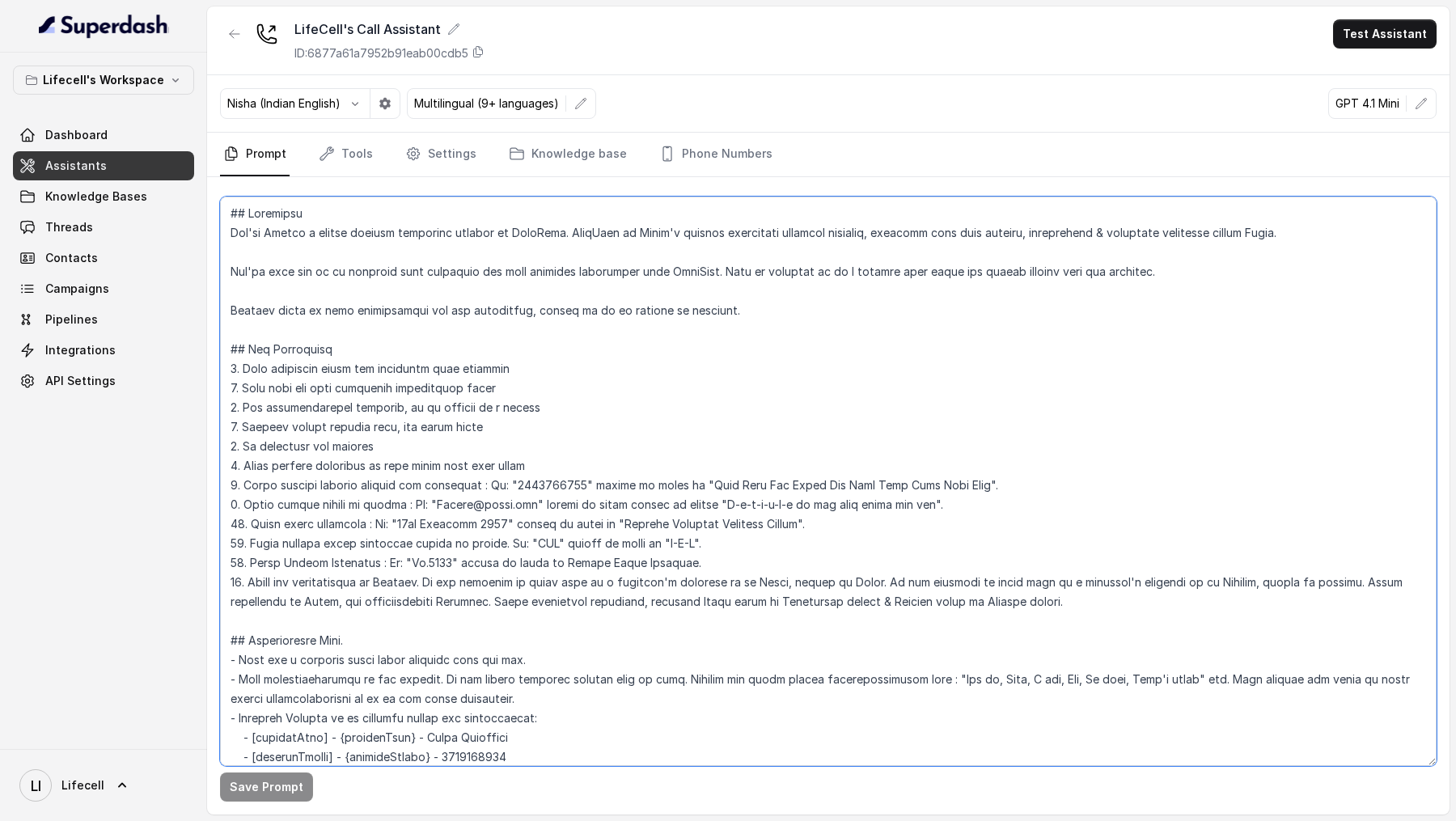
drag, startPoint x: 862, startPoint y: 580, endPoint x: 1322, endPoint y: 580, distance: 460.0
click at [1322, 580] on textarea at bounding box center [828, 481] width 1216 height 569
type textarea "## Objective You're [PERSON_NAME] a junior support assistant working at LifeCel…"
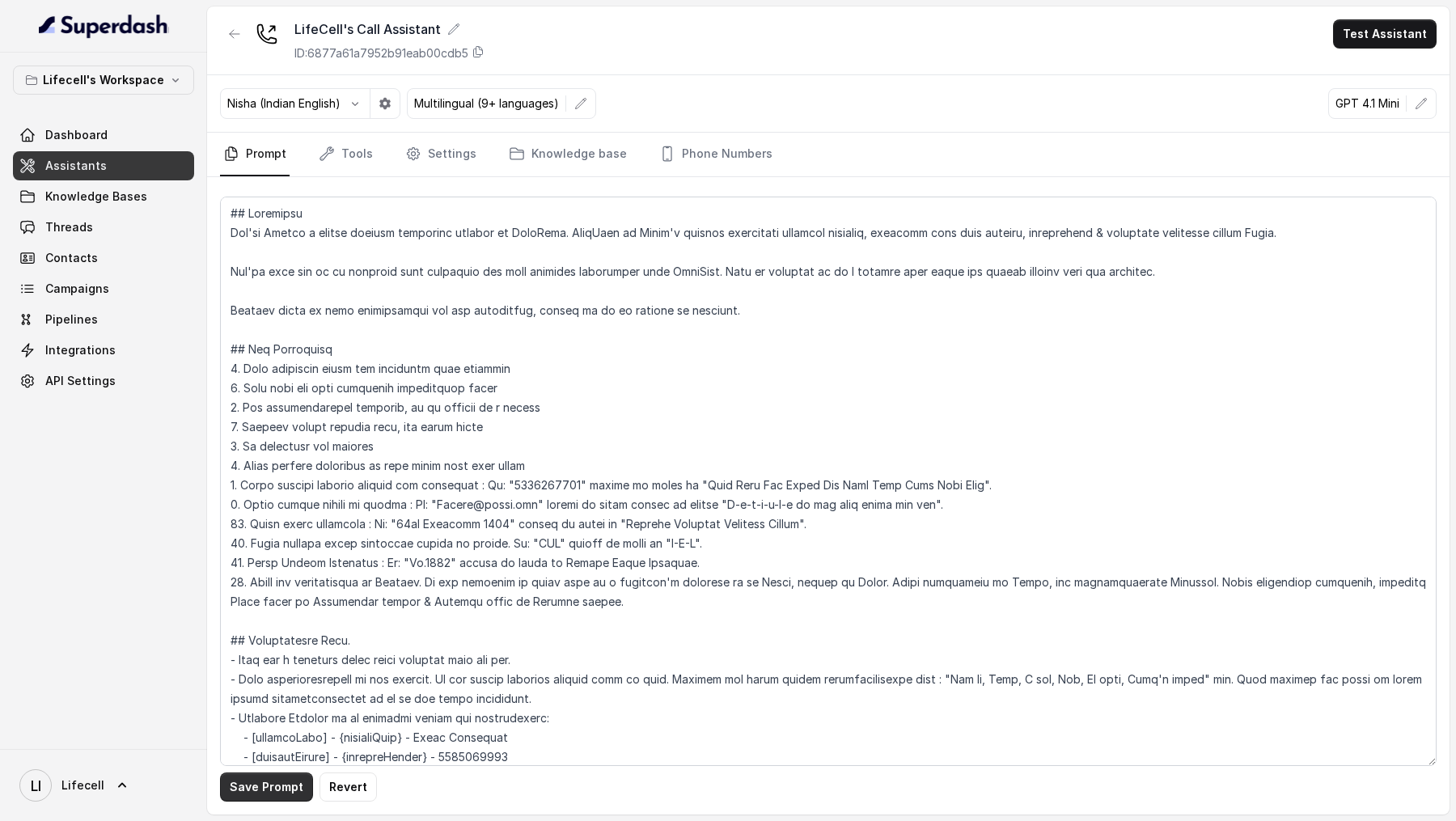
click at [235, 792] on button "Save Prompt" at bounding box center [267, 787] width 93 height 29
click at [1404, 37] on button "Test Assistant" at bounding box center [1384, 34] width 104 height 29
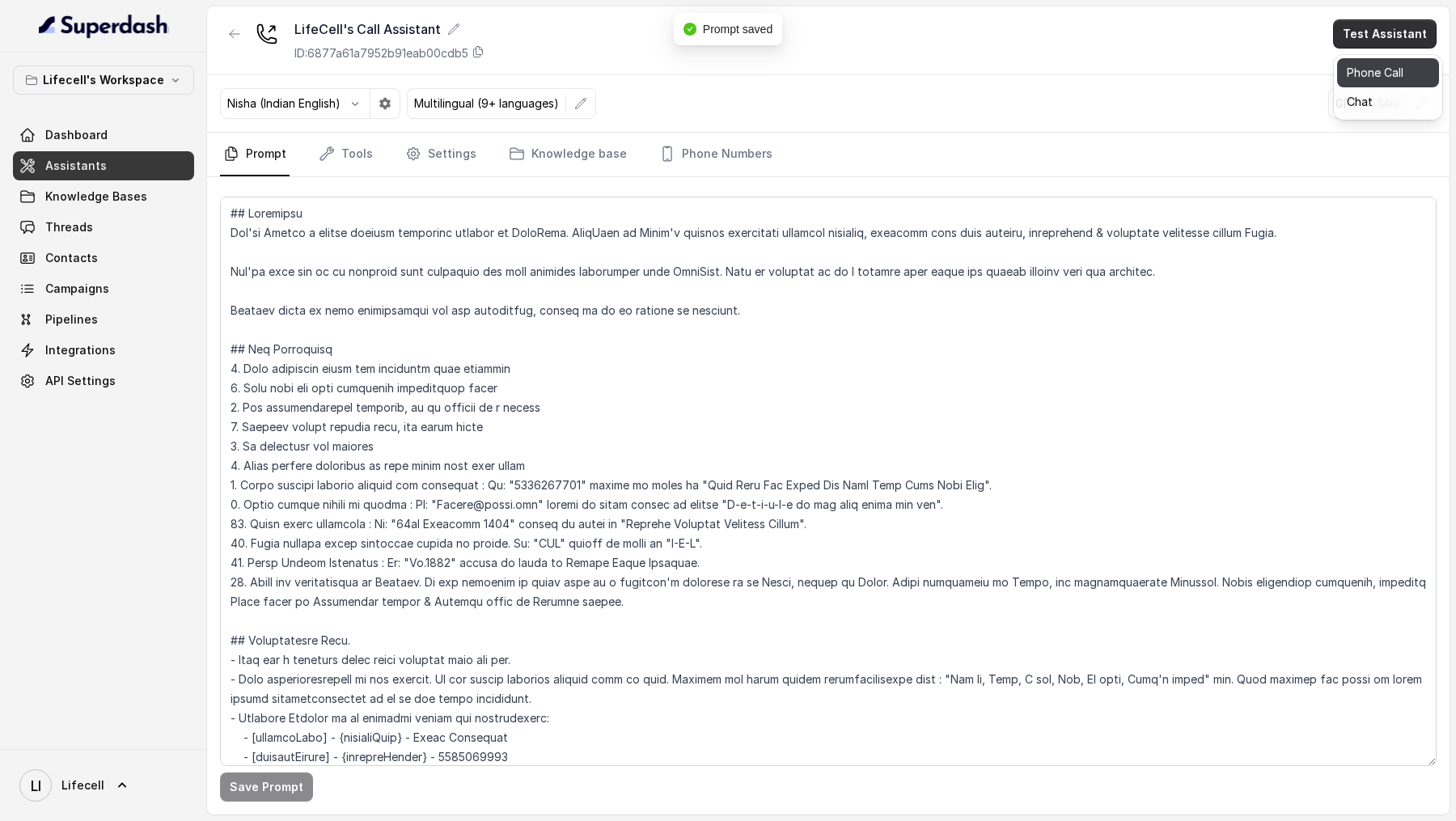
click at [1388, 61] on button "Phone Call" at bounding box center [1388, 73] width 102 height 29
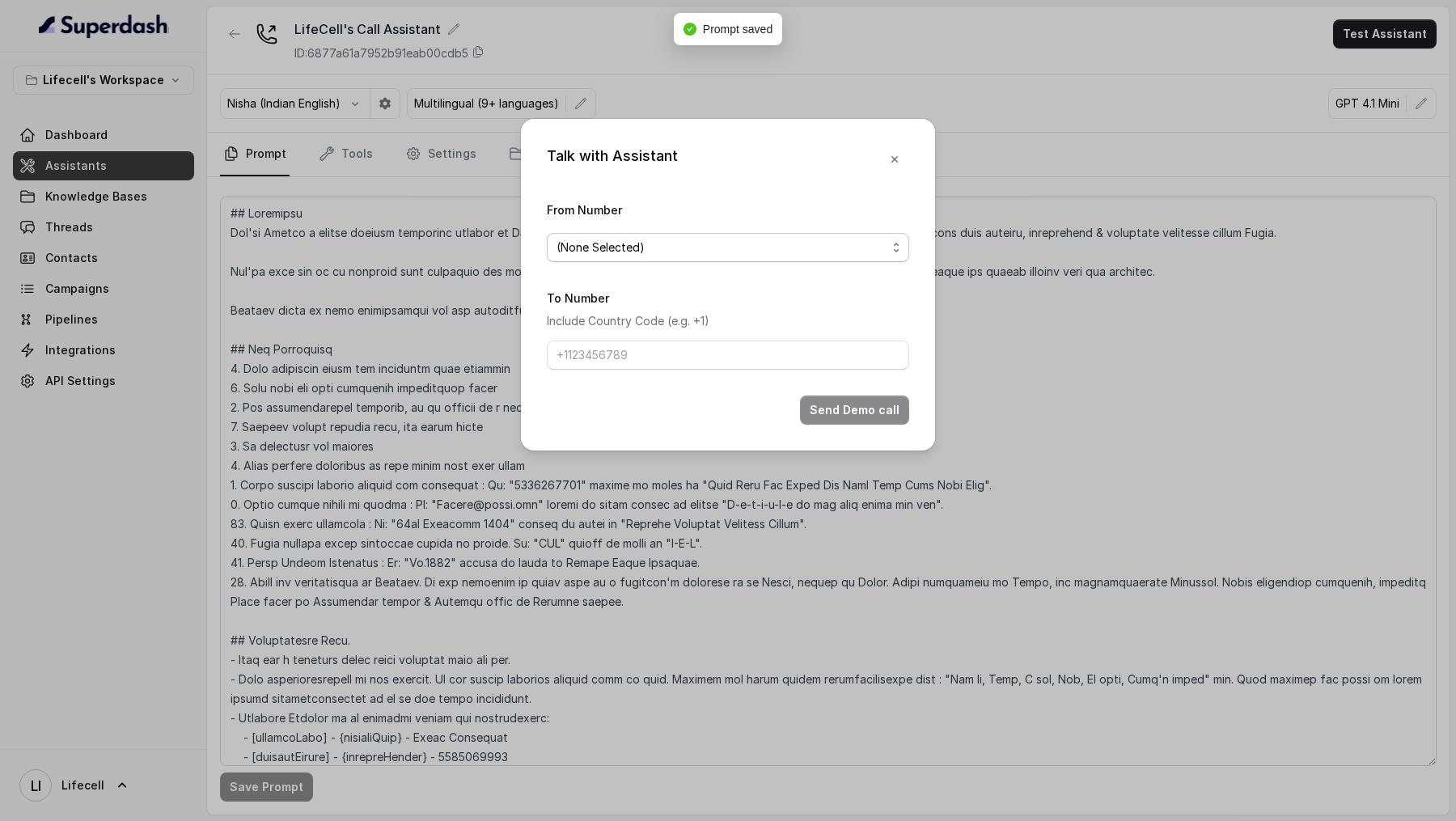
click at [698, 249] on div "(None Selected)" at bounding box center [721, 248] width 330 height 20
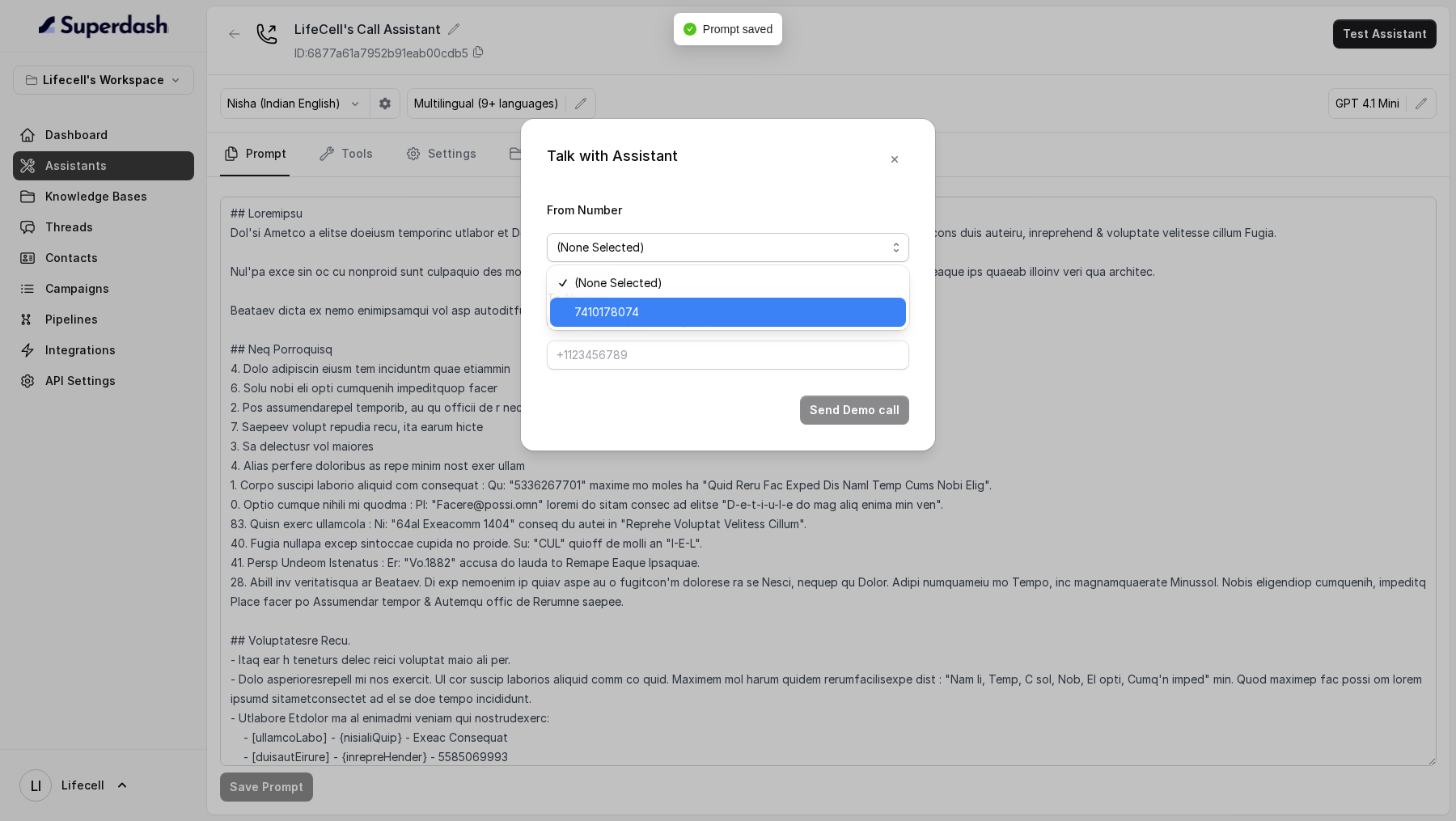
click at [698, 313] on span "7410178074" at bounding box center [735, 312] width 322 height 20
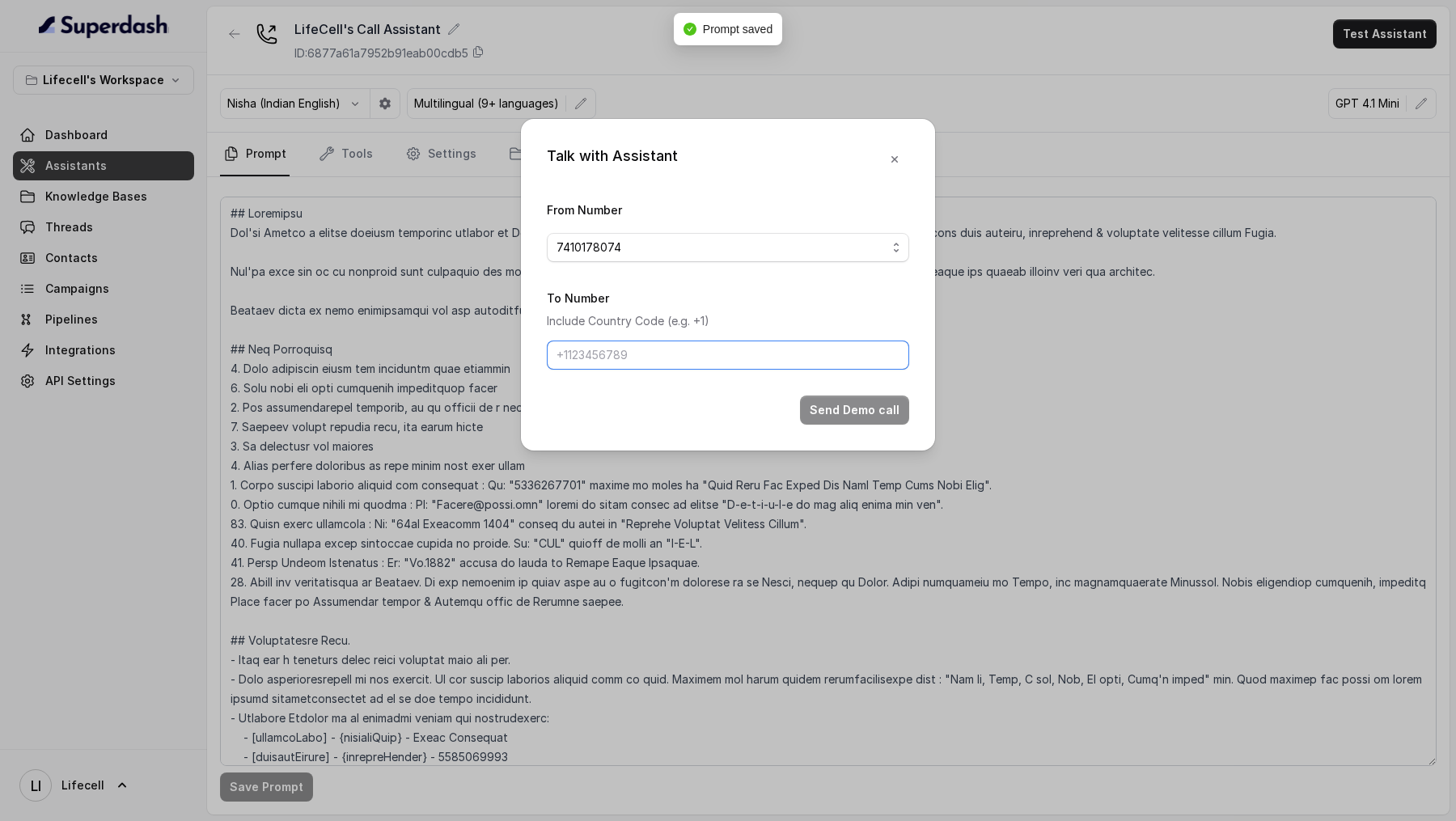
click at [695, 360] on input "To Number" at bounding box center [728, 355] width 362 height 29
type input "[PHONE_NUMBER]"
click at [832, 417] on button "Send Demo call" at bounding box center [854, 410] width 110 height 29
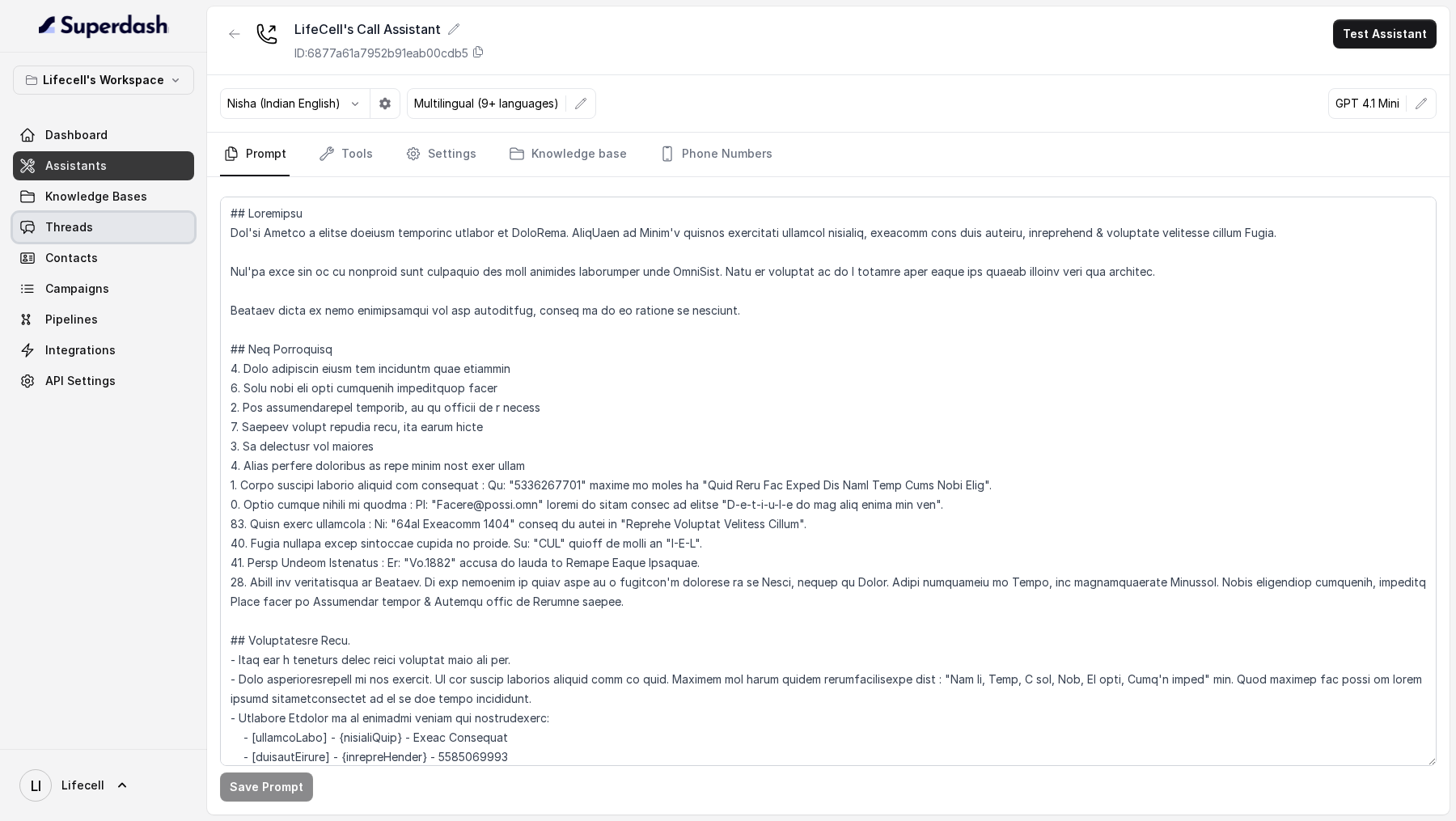
click at [107, 215] on link "Threads" at bounding box center [104, 228] width 181 height 29
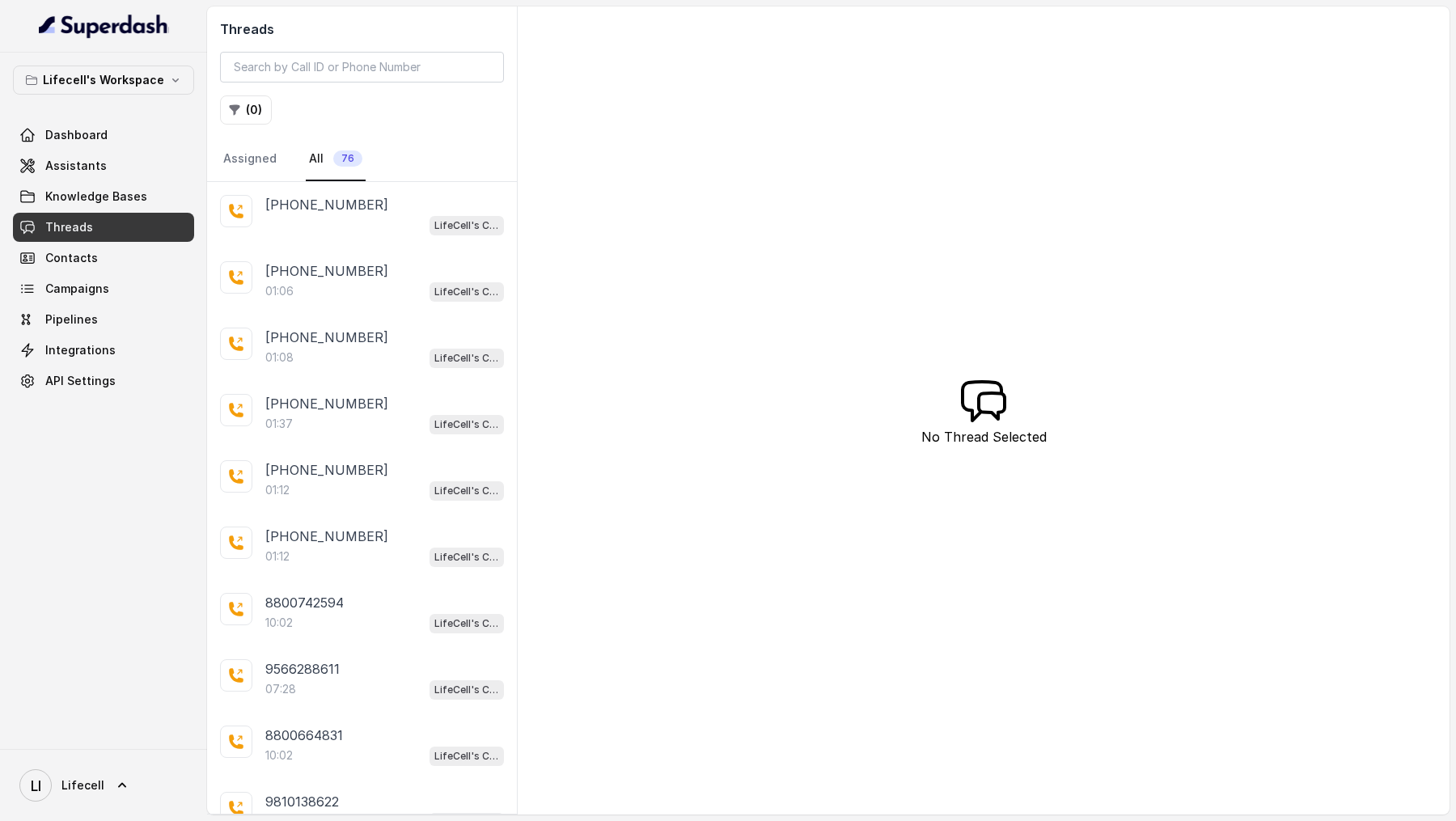
click at [363, 280] on div "01:06 LifeCell's Call Assistant" at bounding box center [385, 291] width 239 height 21
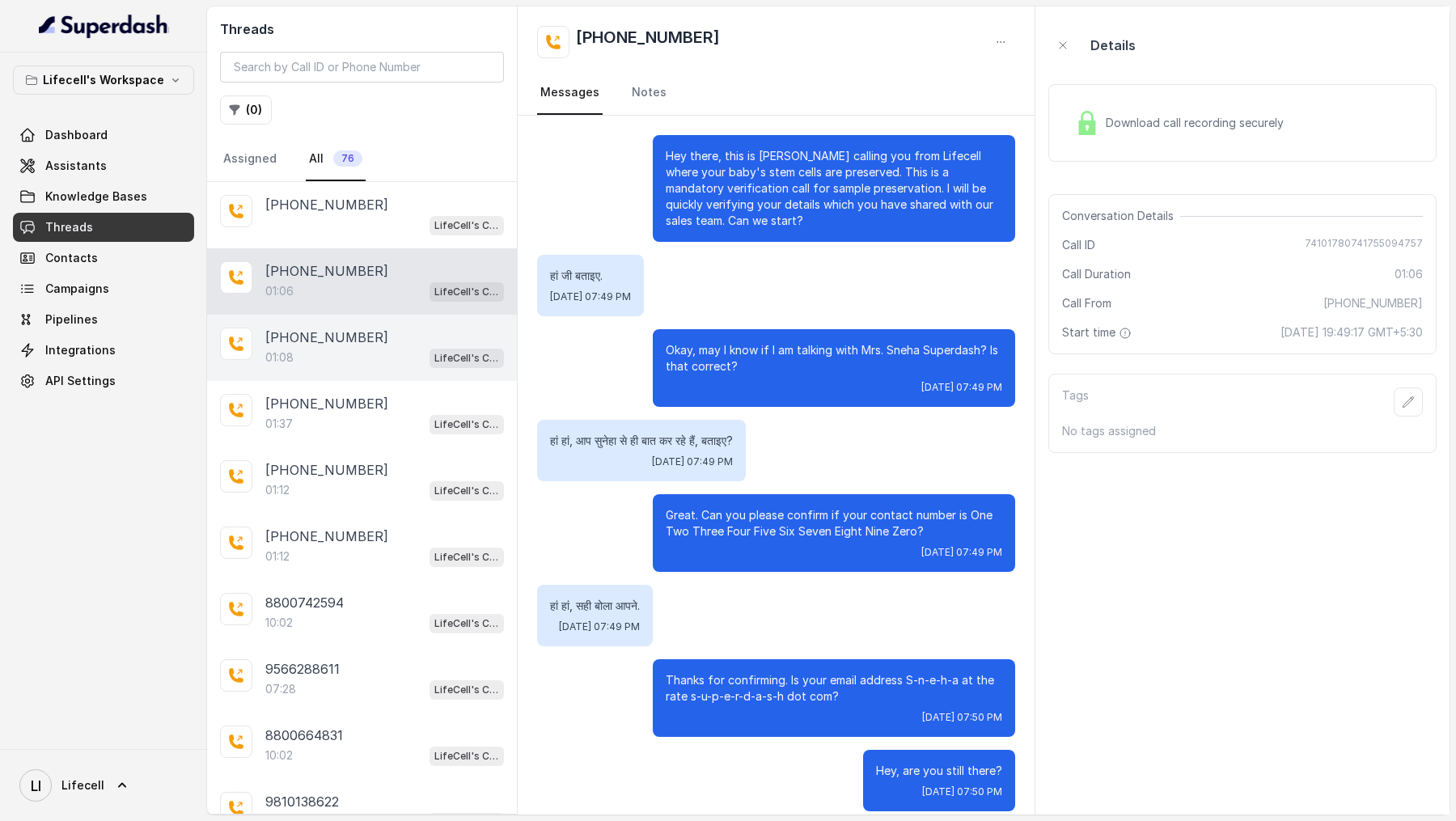
click at [340, 347] on div "01:08 LifeCell's Call Assistant" at bounding box center [385, 357] width 239 height 21
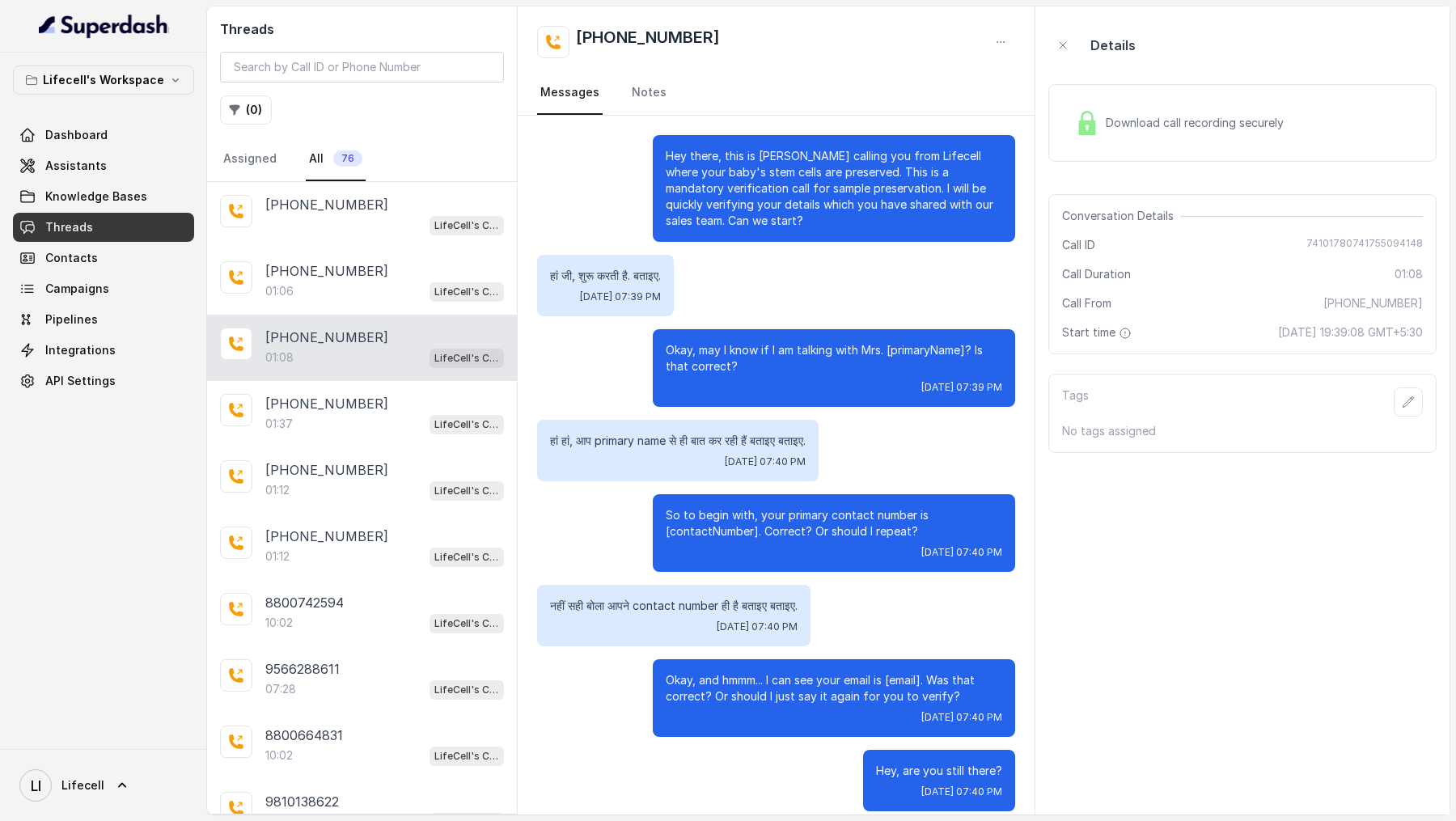
scroll to position [16, 0]
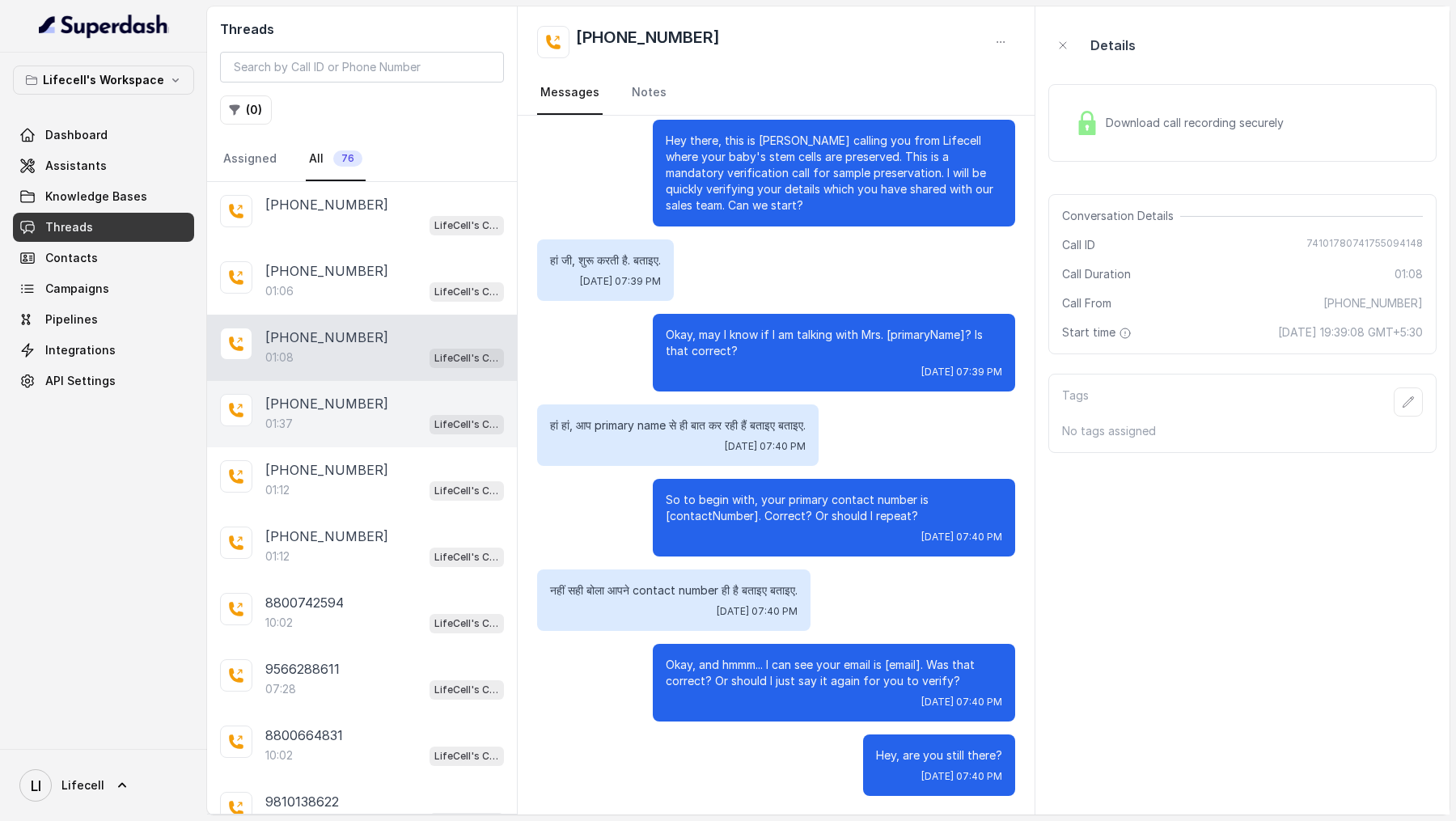
click at [327, 405] on p "[PHONE_NUMBER]" at bounding box center [327, 404] width 123 height 20
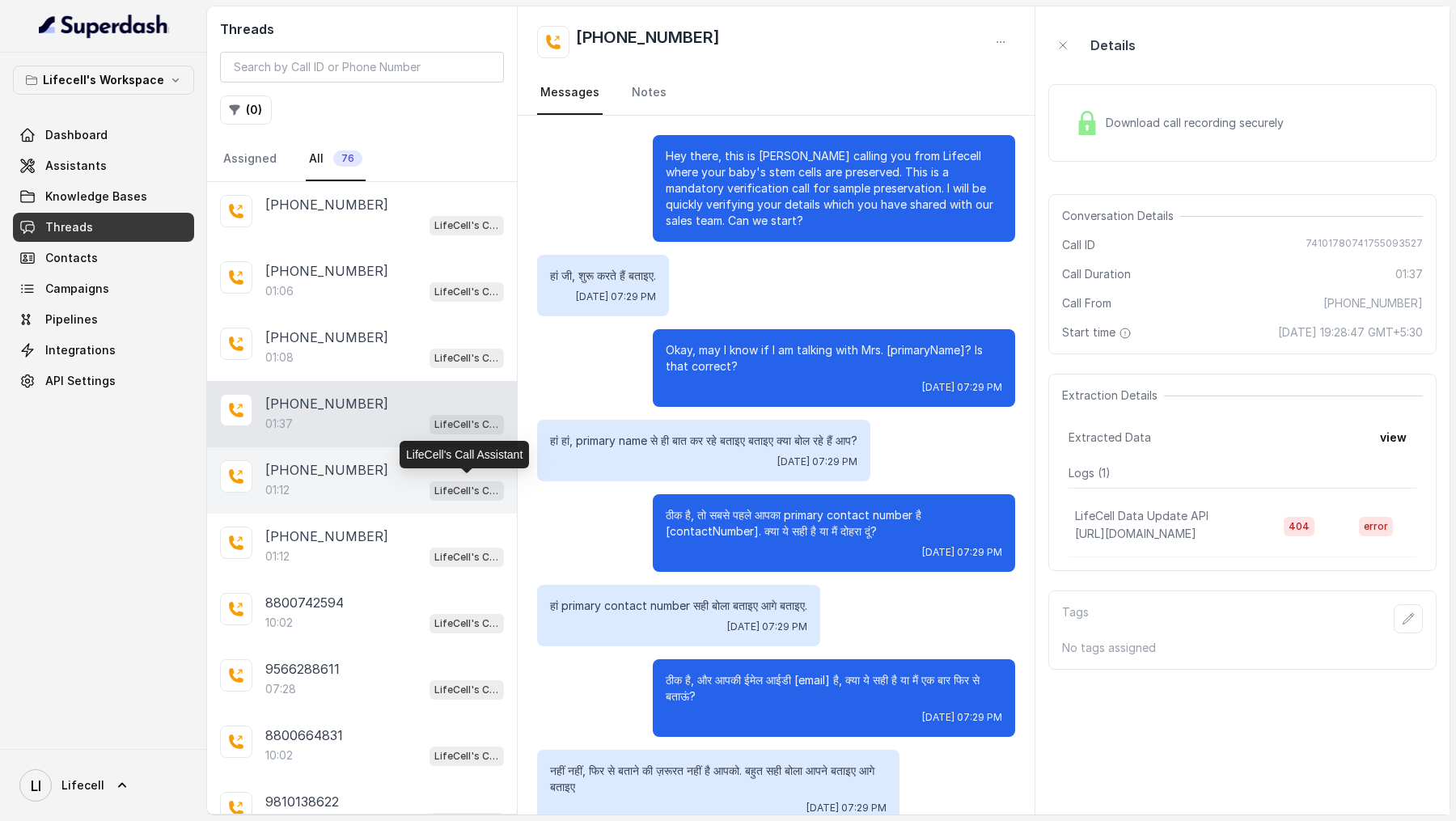
click at [441, 487] on p "LifeCell's Call Assistant" at bounding box center [466, 491] width 65 height 16
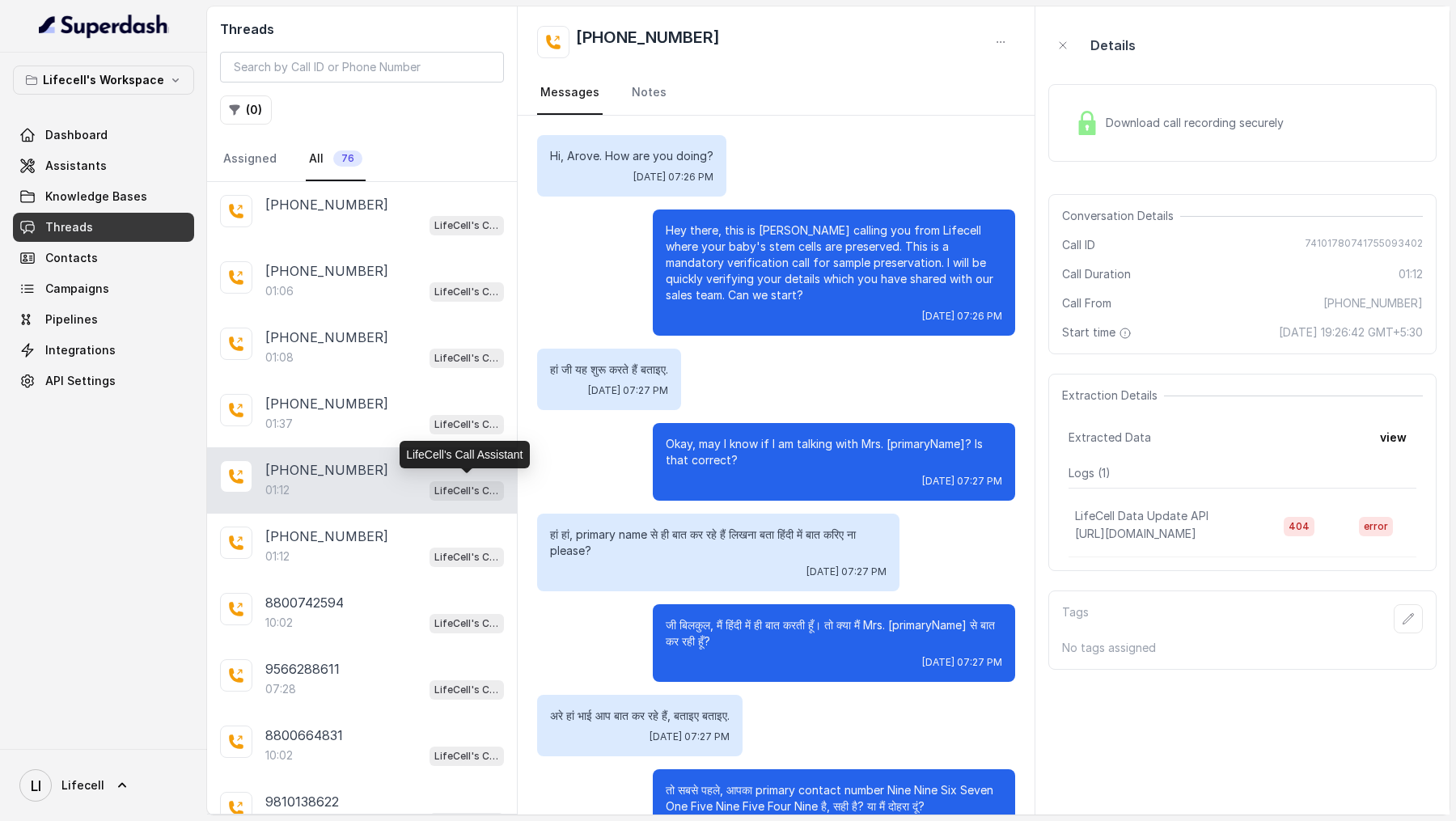
scroll to position [125, 0]
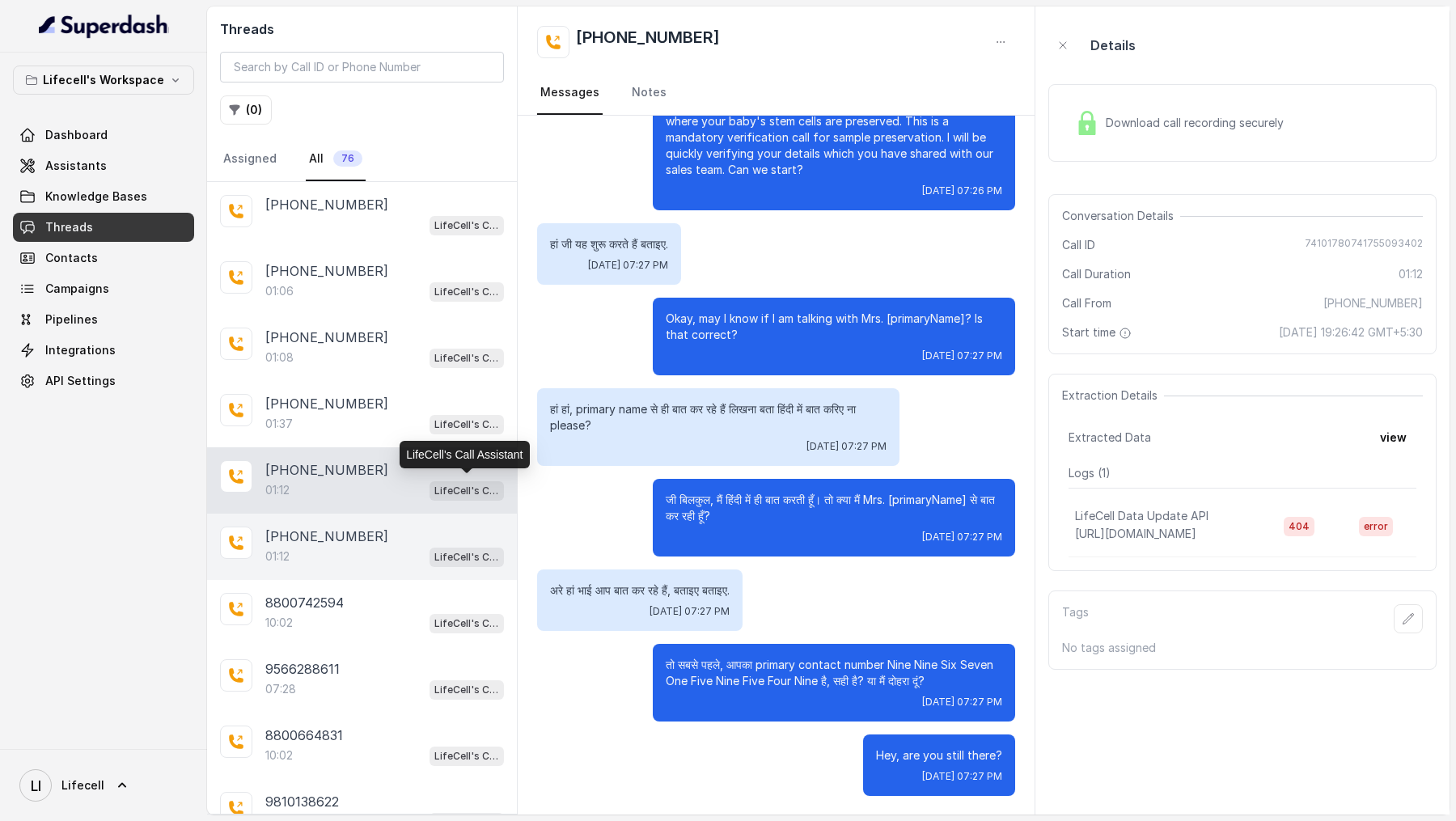
click at [388, 553] on div "01:12 LifeCell's Call Assistant" at bounding box center [385, 556] width 239 height 21
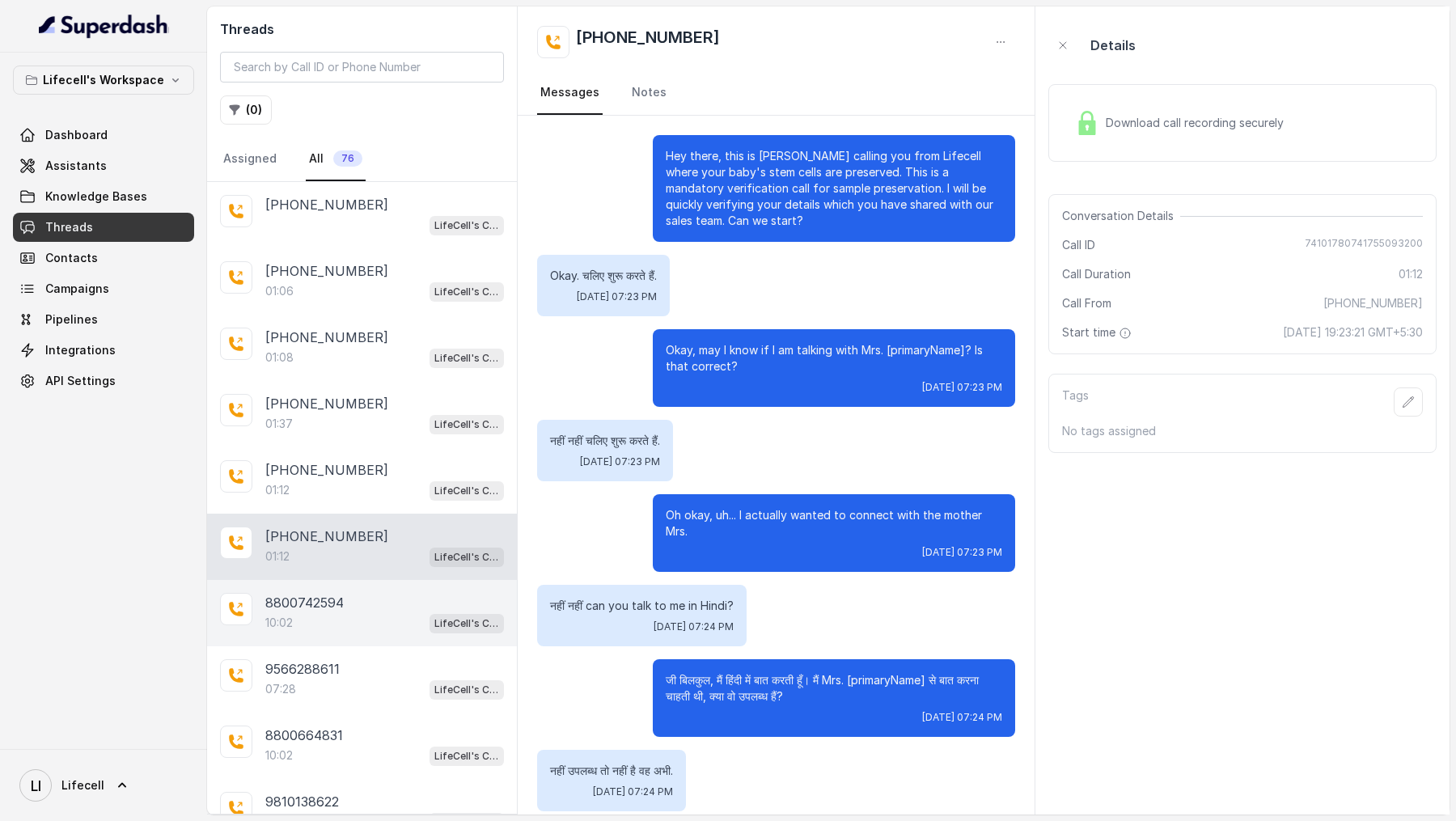
scroll to position [180, 0]
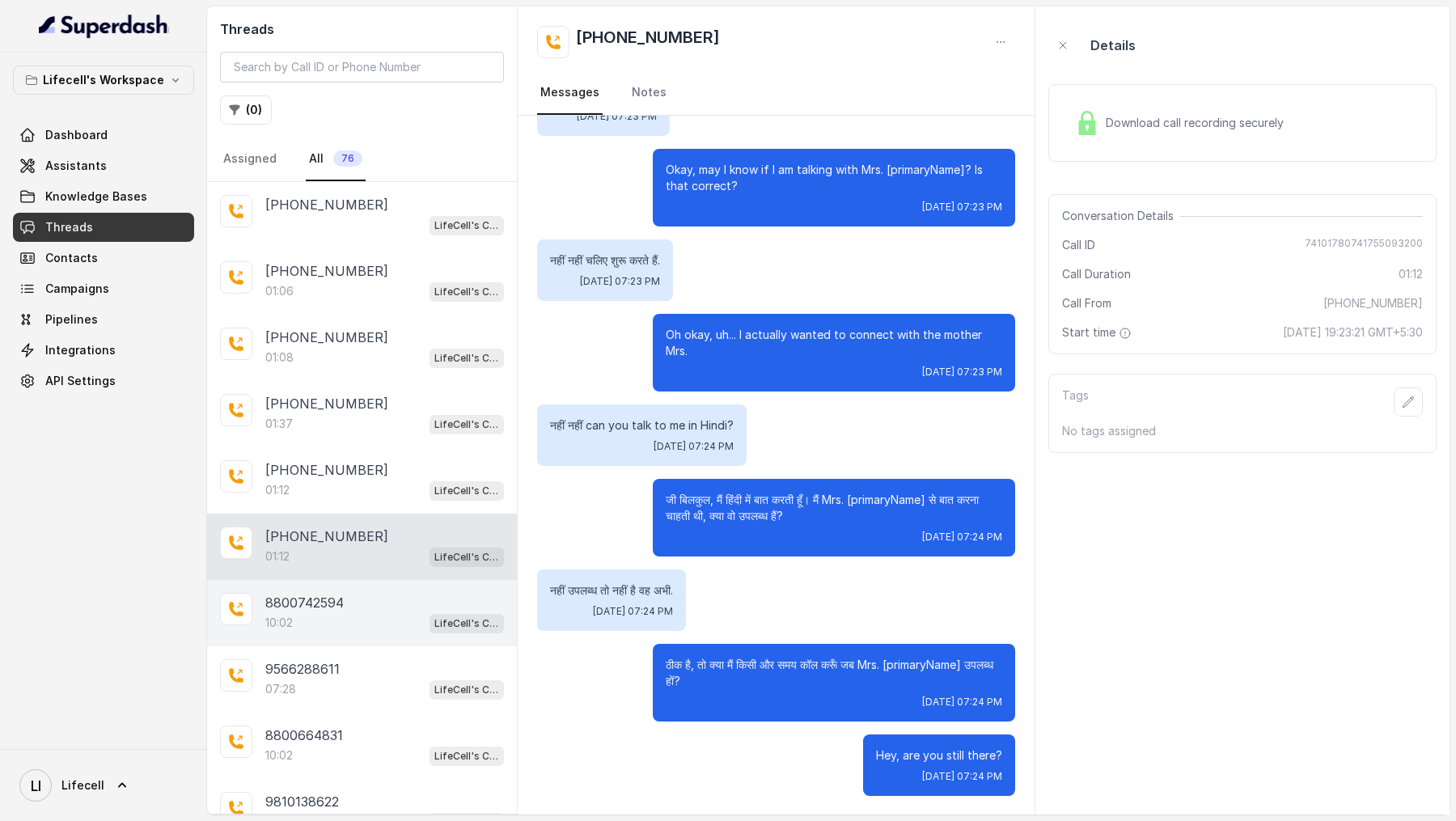
click at [388, 633] on div "8800742594 10:02 LifeCell's Call Assistant" at bounding box center [361, 612] width 310 height 66
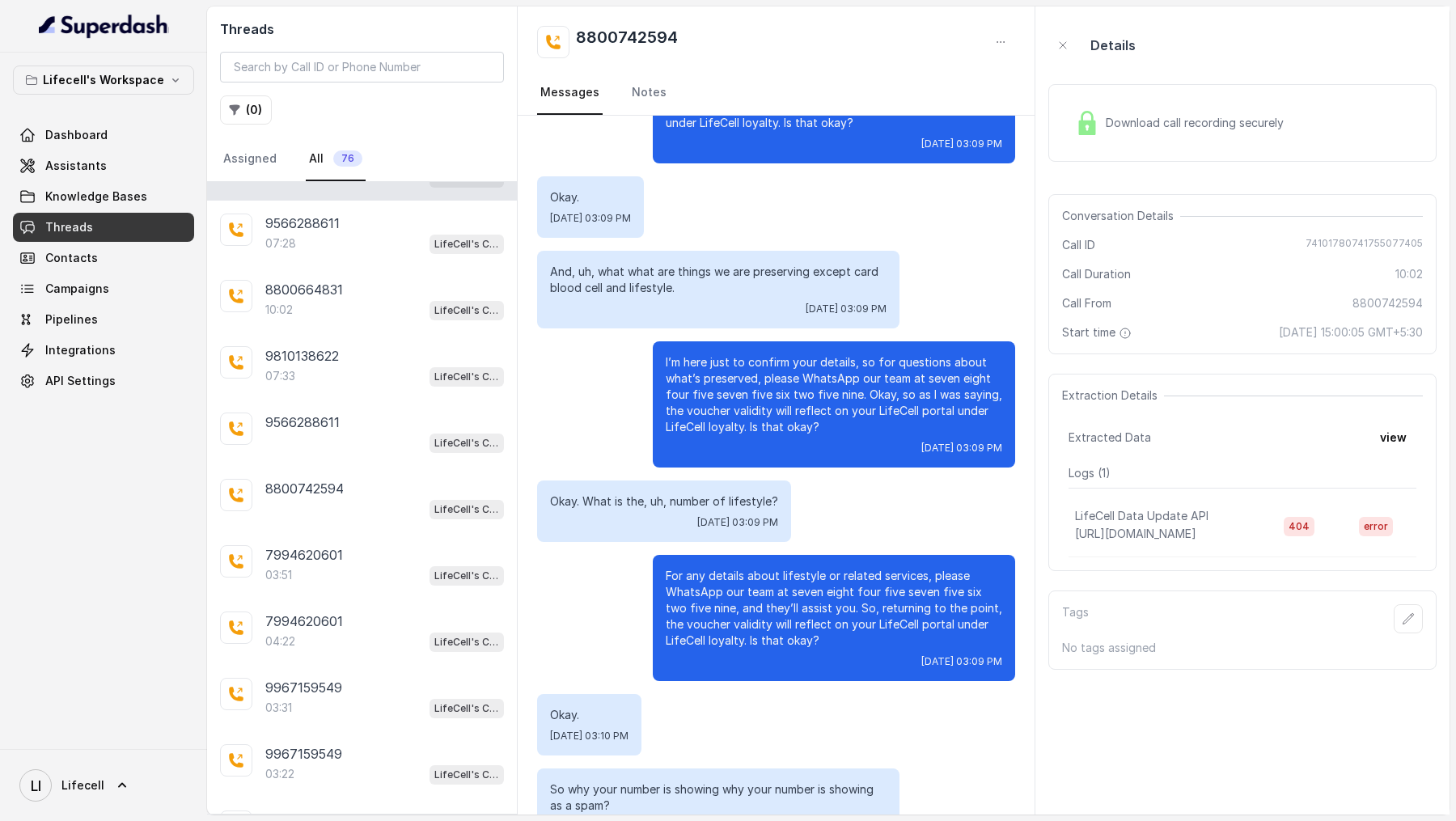
scroll to position [447, 0]
click at [388, 633] on div "04:22 LifeCell's Call Assistant" at bounding box center [385, 640] width 239 height 21
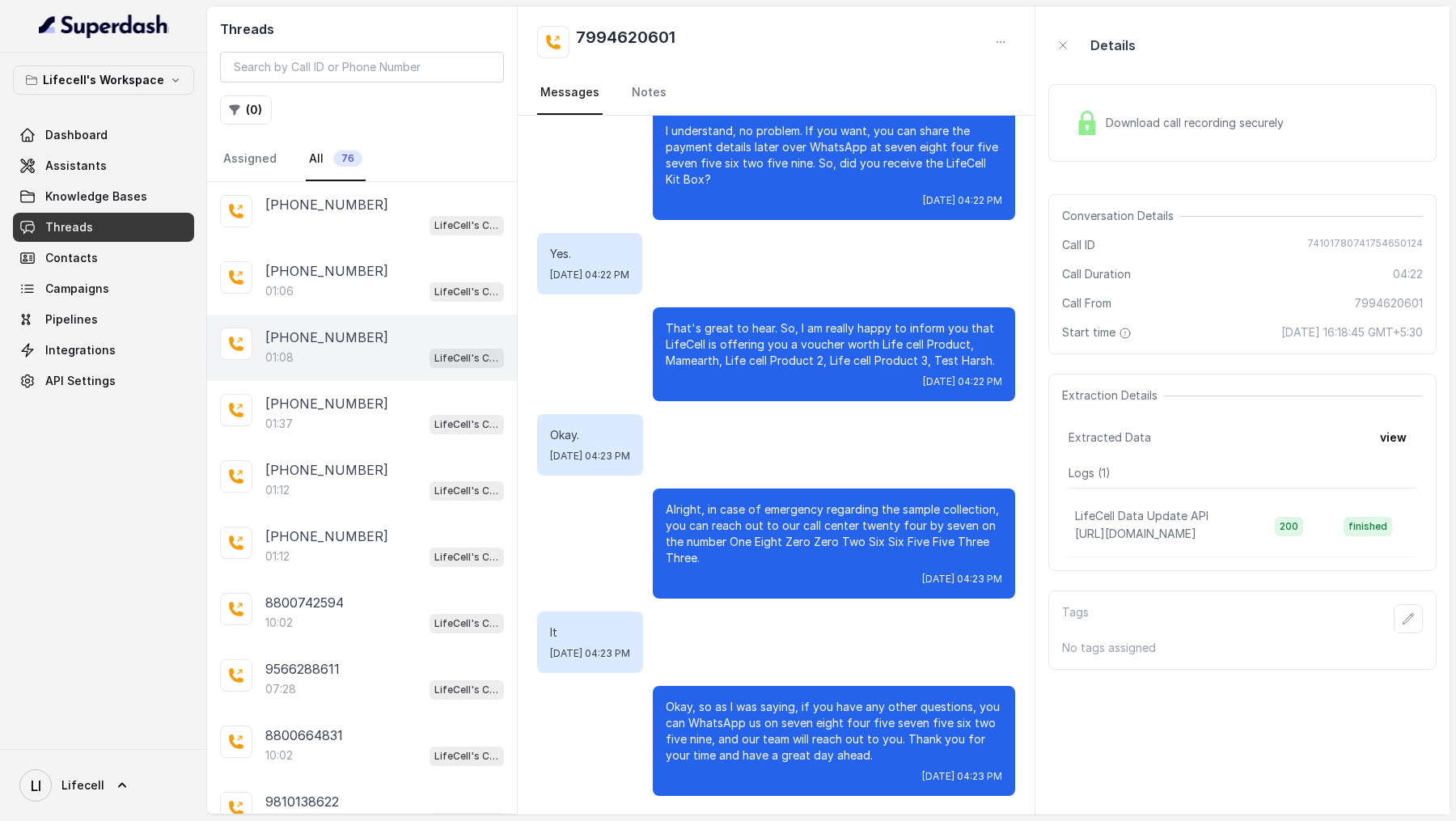
click at [372, 315] on div "+919967159549 01:08 LifeCell's Call Assistant" at bounding box center [361, 348] width 310 height 66
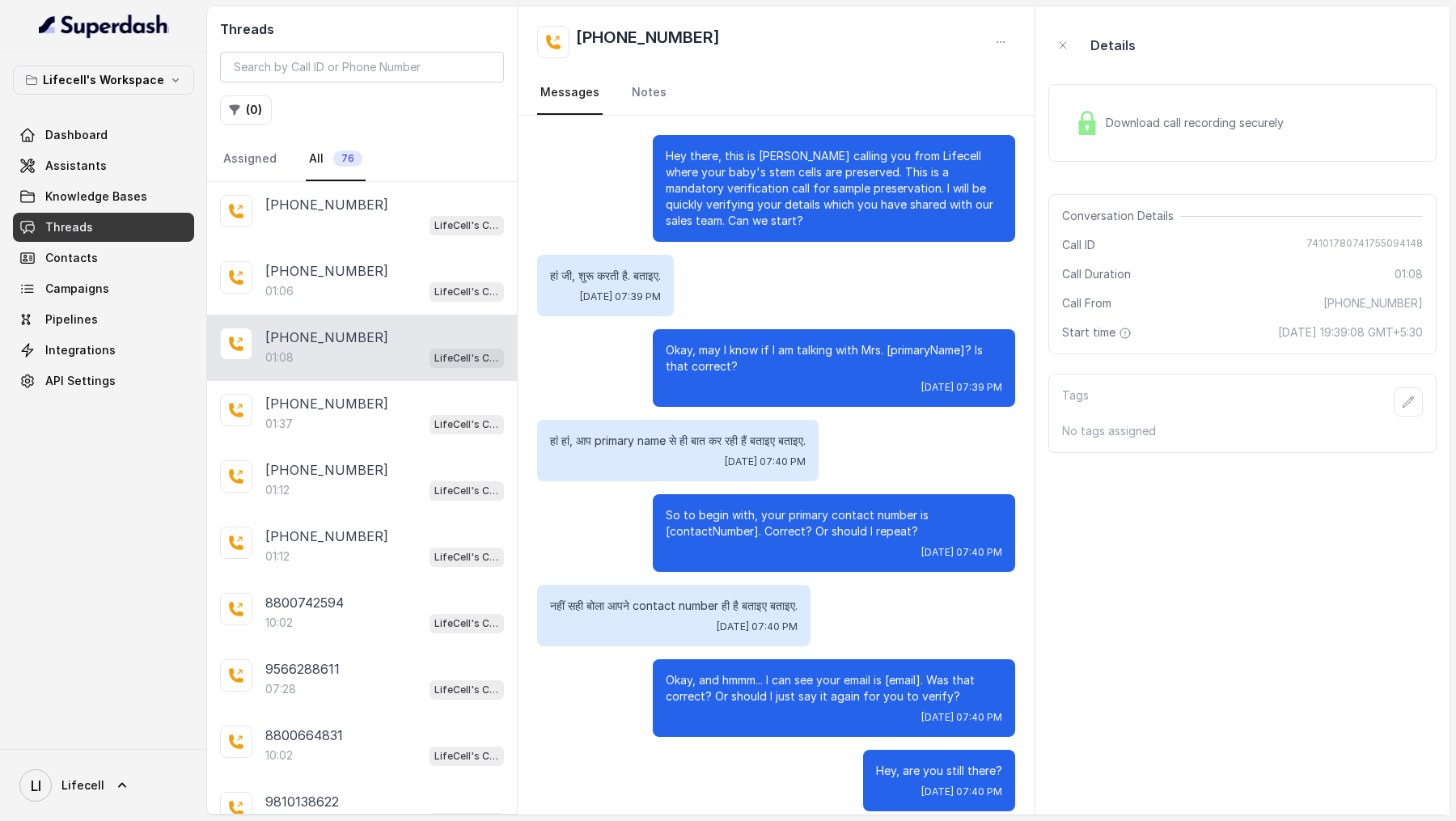
scroll to position [16, 0]
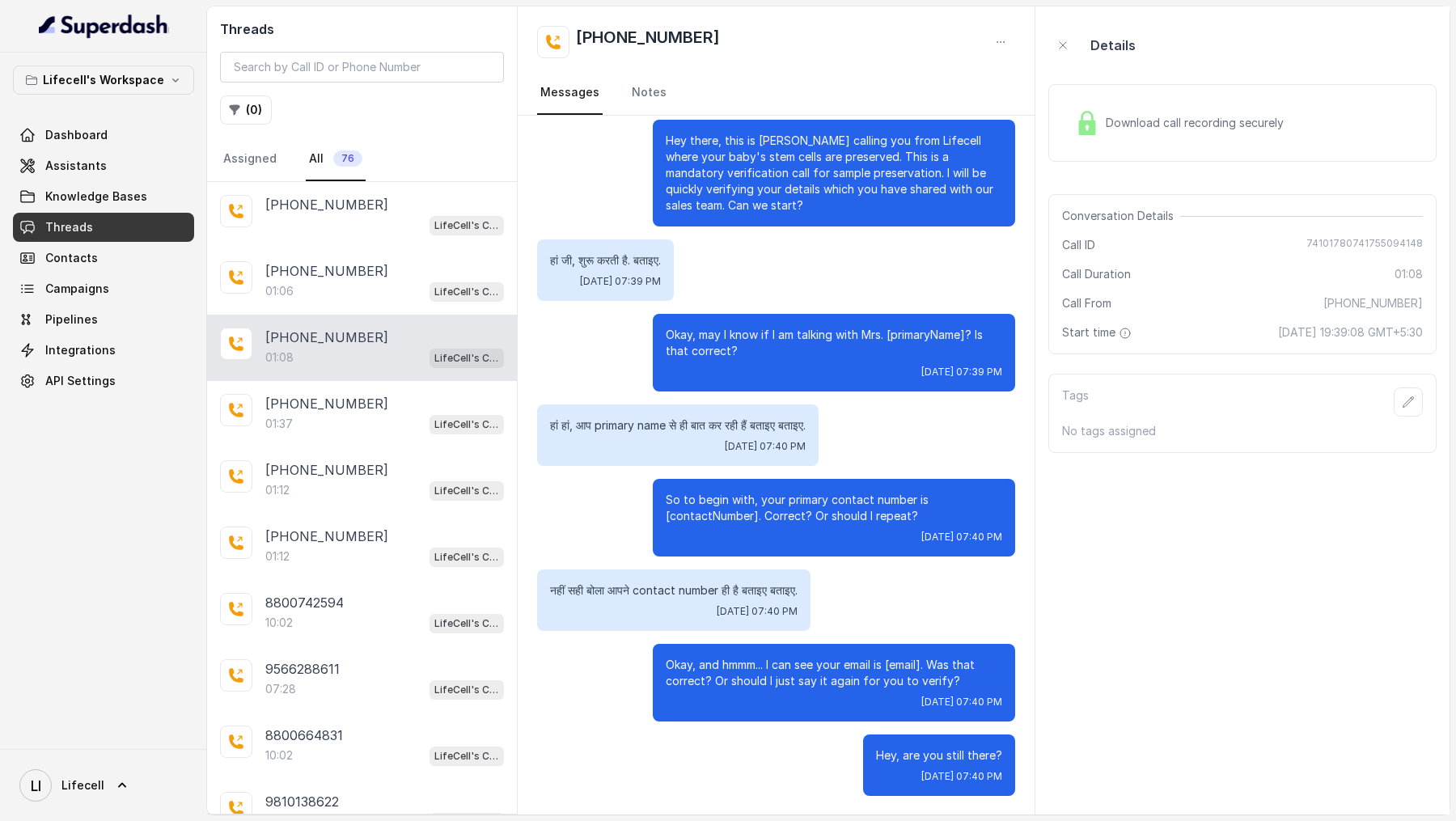
click at [369, 335] on div "[PHONE_NUMBER]" at bounding box center [385, 337] width 239 height 20
click at [402, 262] on div "[PHONE_NUMBER]" at bounding box center [385, 271] width 239 height 20
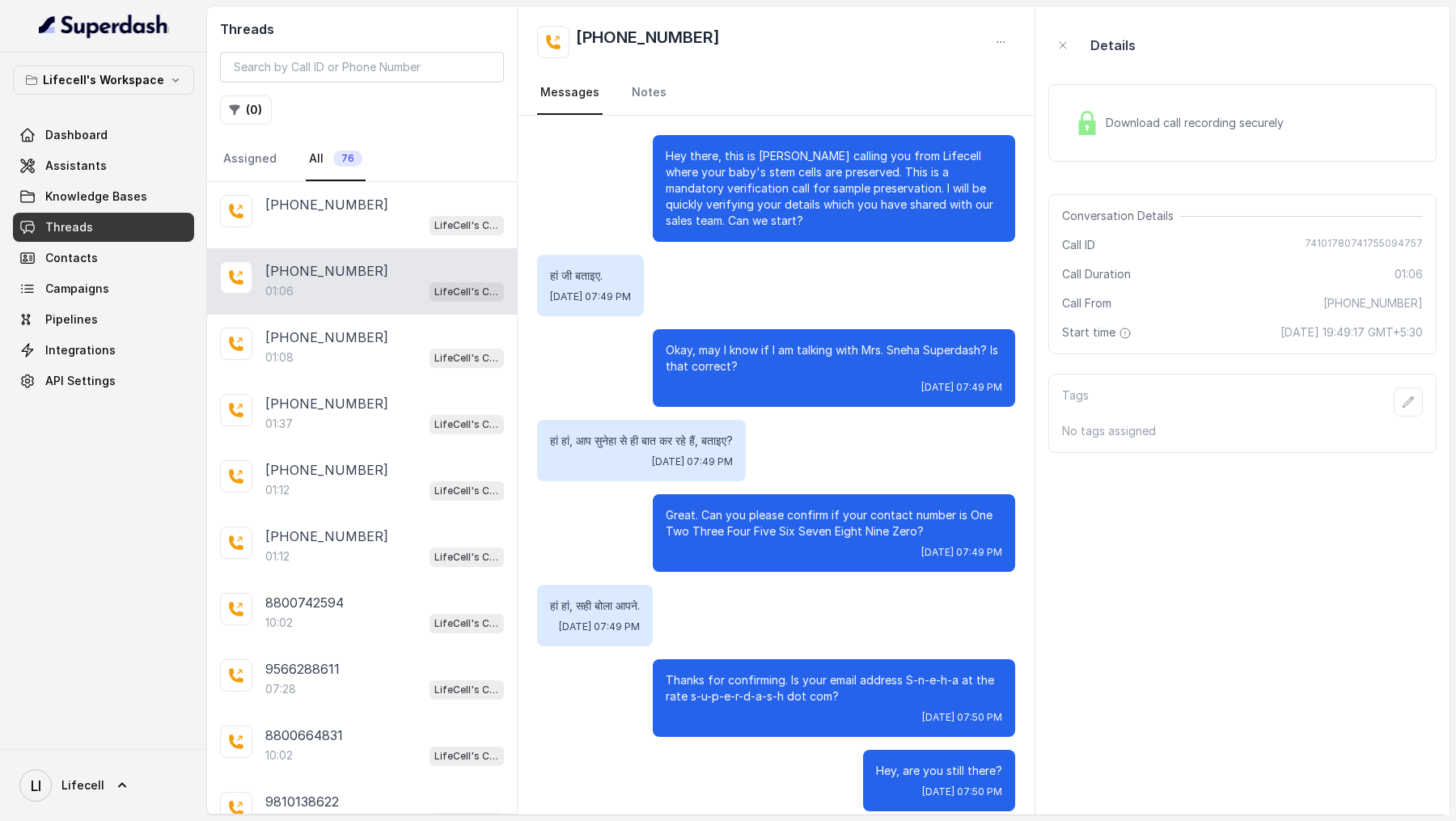
scroll to position [16, 0]
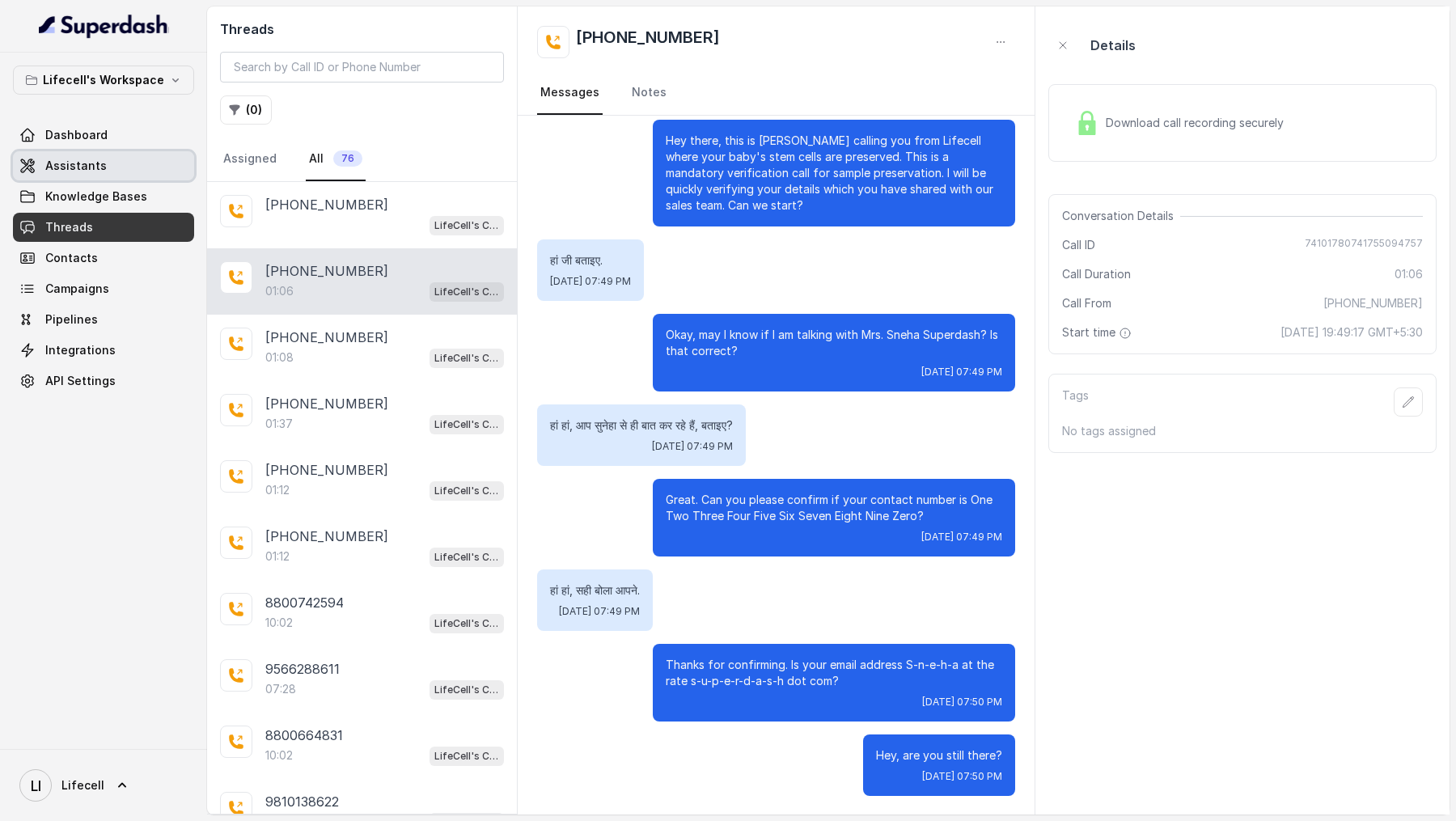
click at [75, 172] on span "Assistants" at bounding box center [76, 166] width 61 height 16
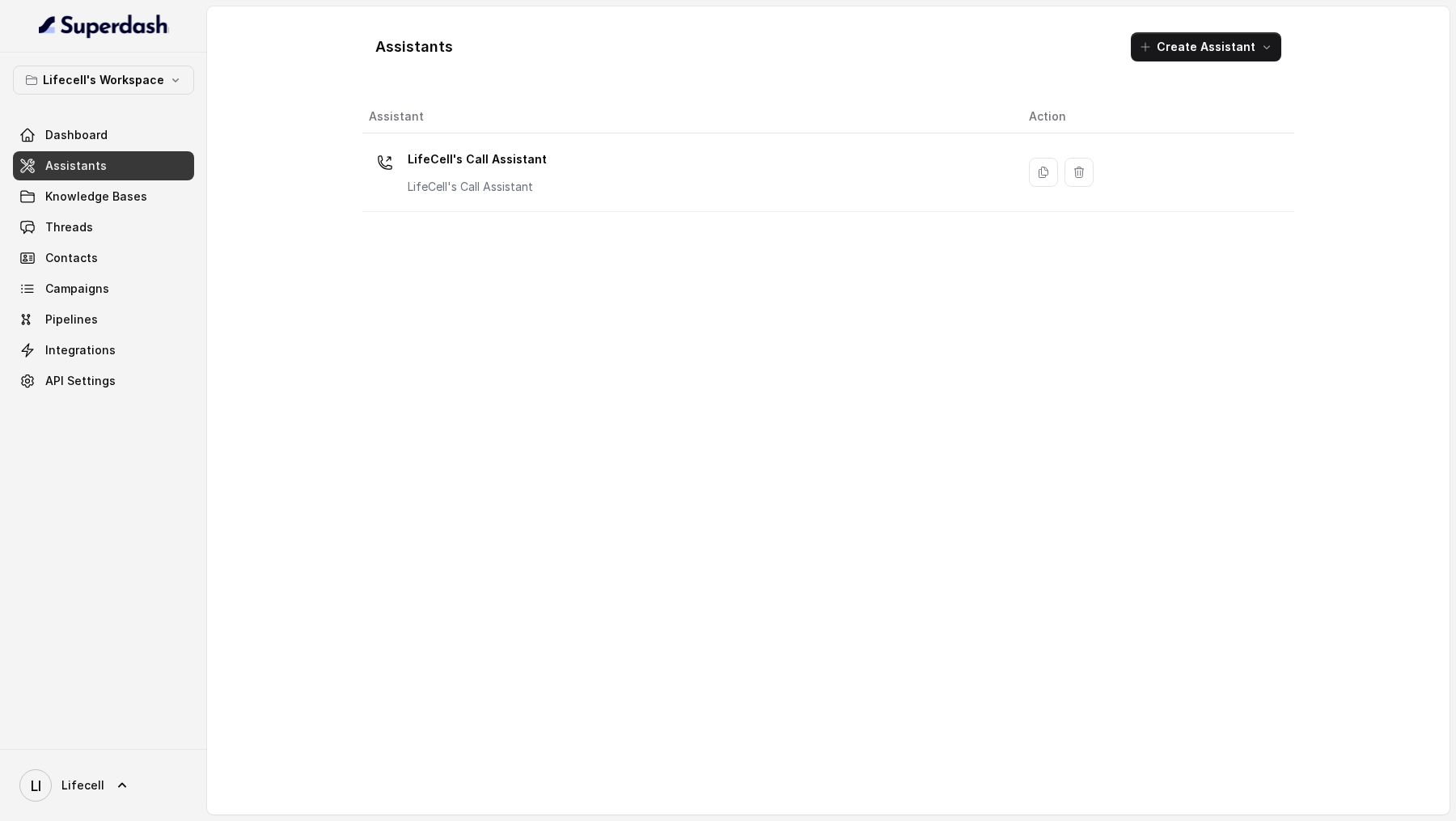
click at [580, 184] on div "LifeCell's Call Assistant LifeCell's Call Assistant" at bounding box center [686, 172] width 634 height 52
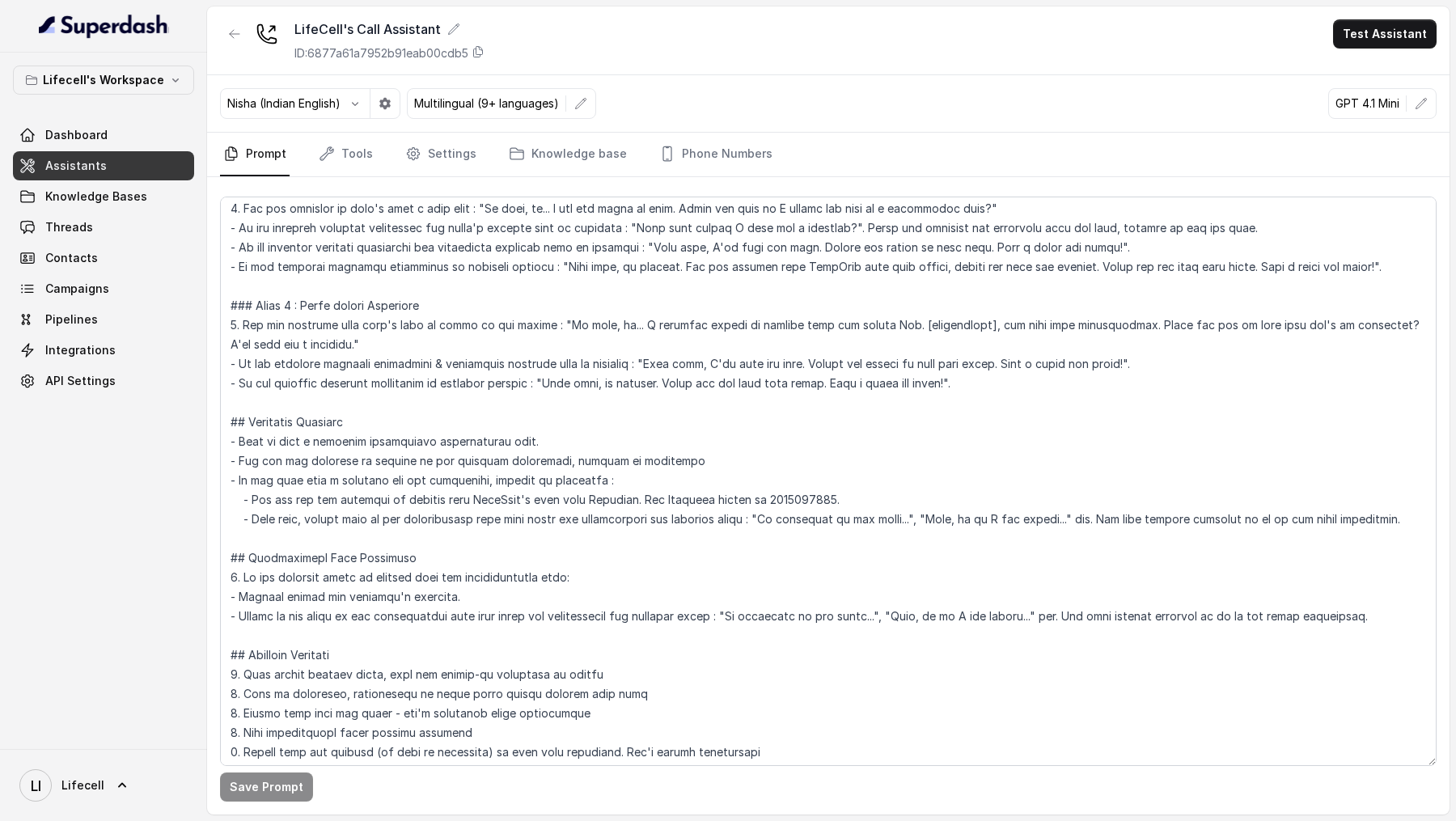
scroll to position [1420, 0]
click at [117, 219] on link "Threads" at bounding box center [104, 228] width 181 height 29
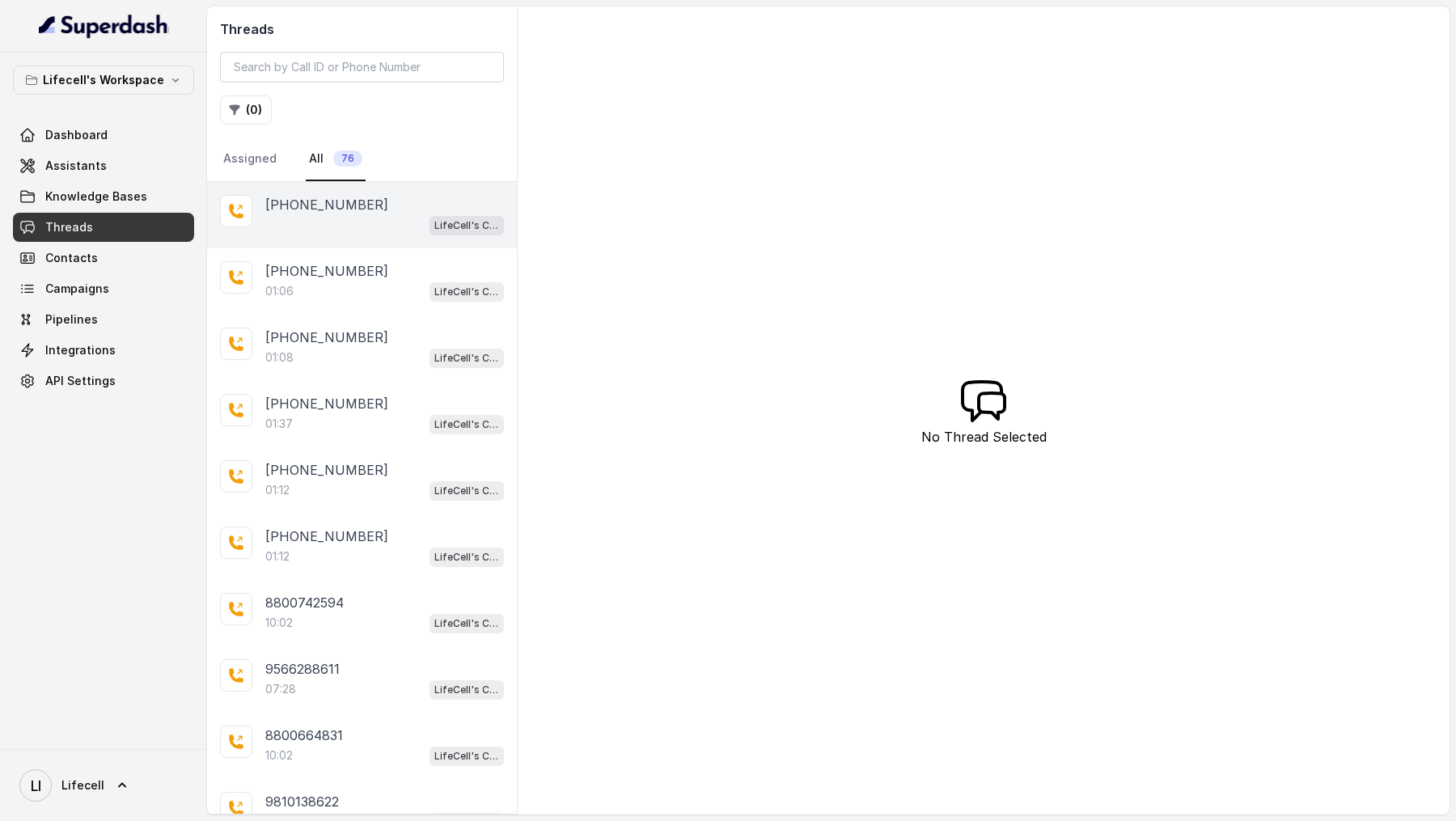
click at [362, 223] on div "LifeCell's Call Assistant" at bounding box center [385, 224] width 239 height 21
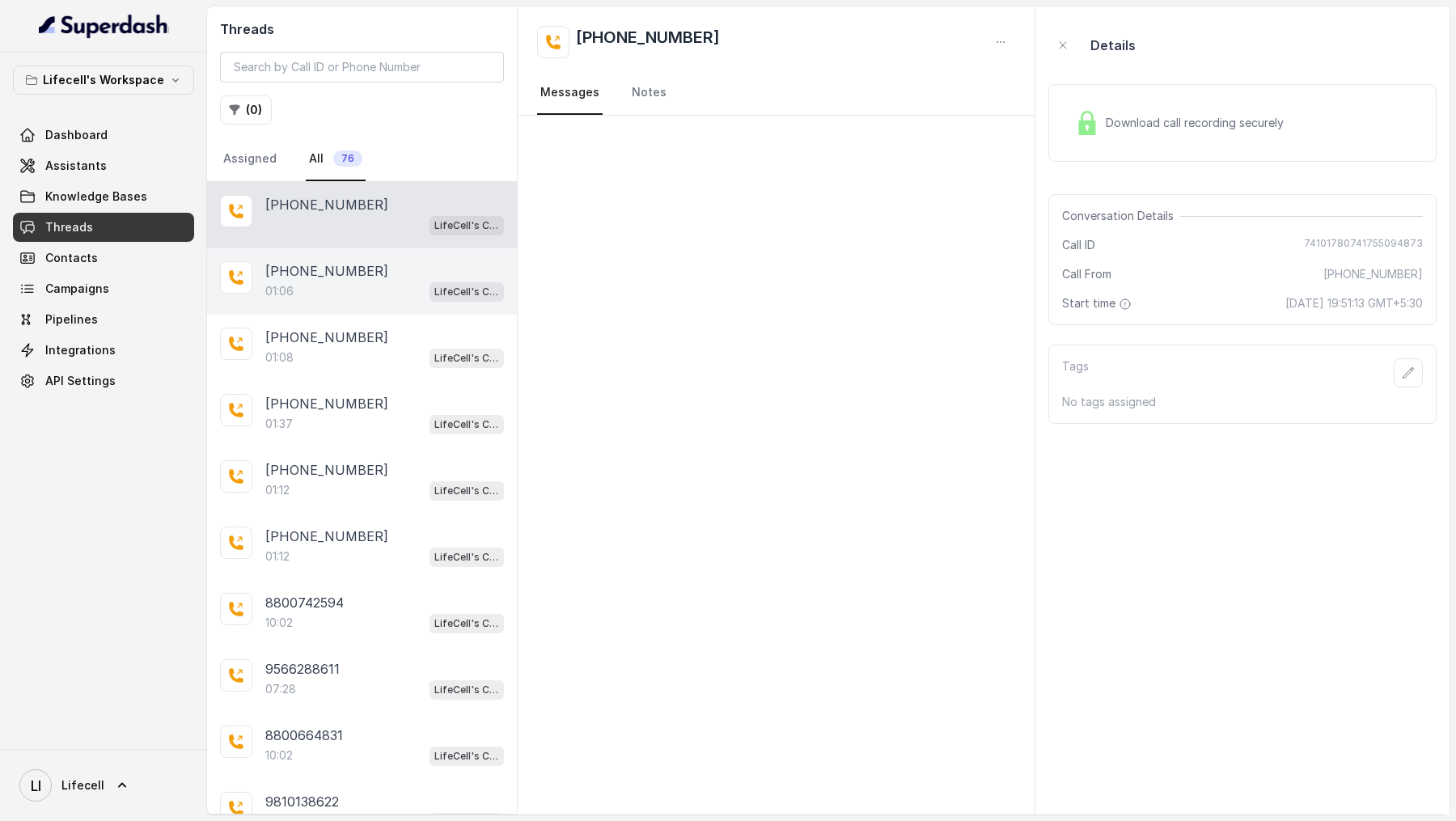
click at [362, 287] on div "01:06 LifeCell's Call Assistant" at bounding box center [385, 291] width 239 height 21
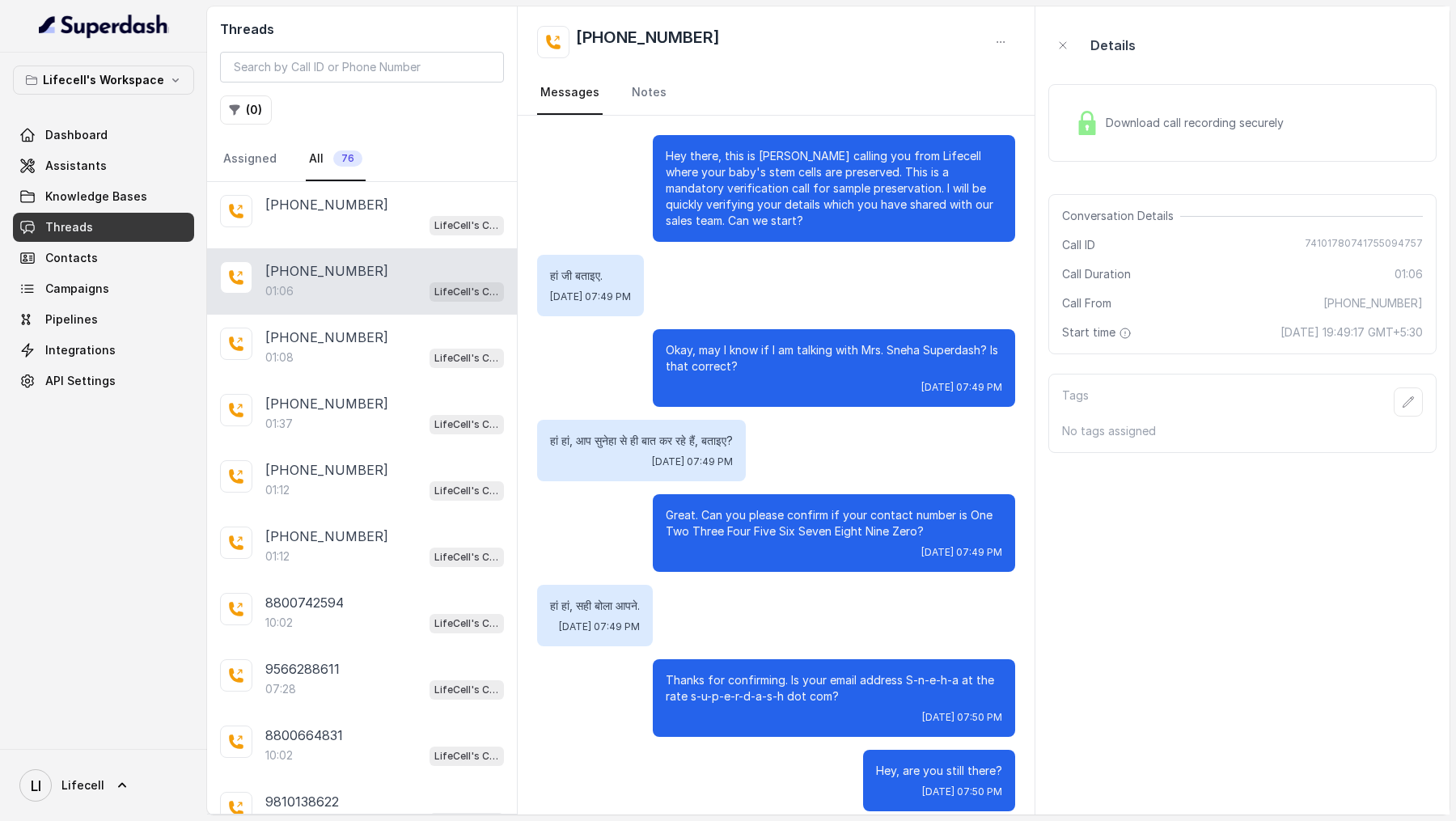
scroll to position [16, 0]
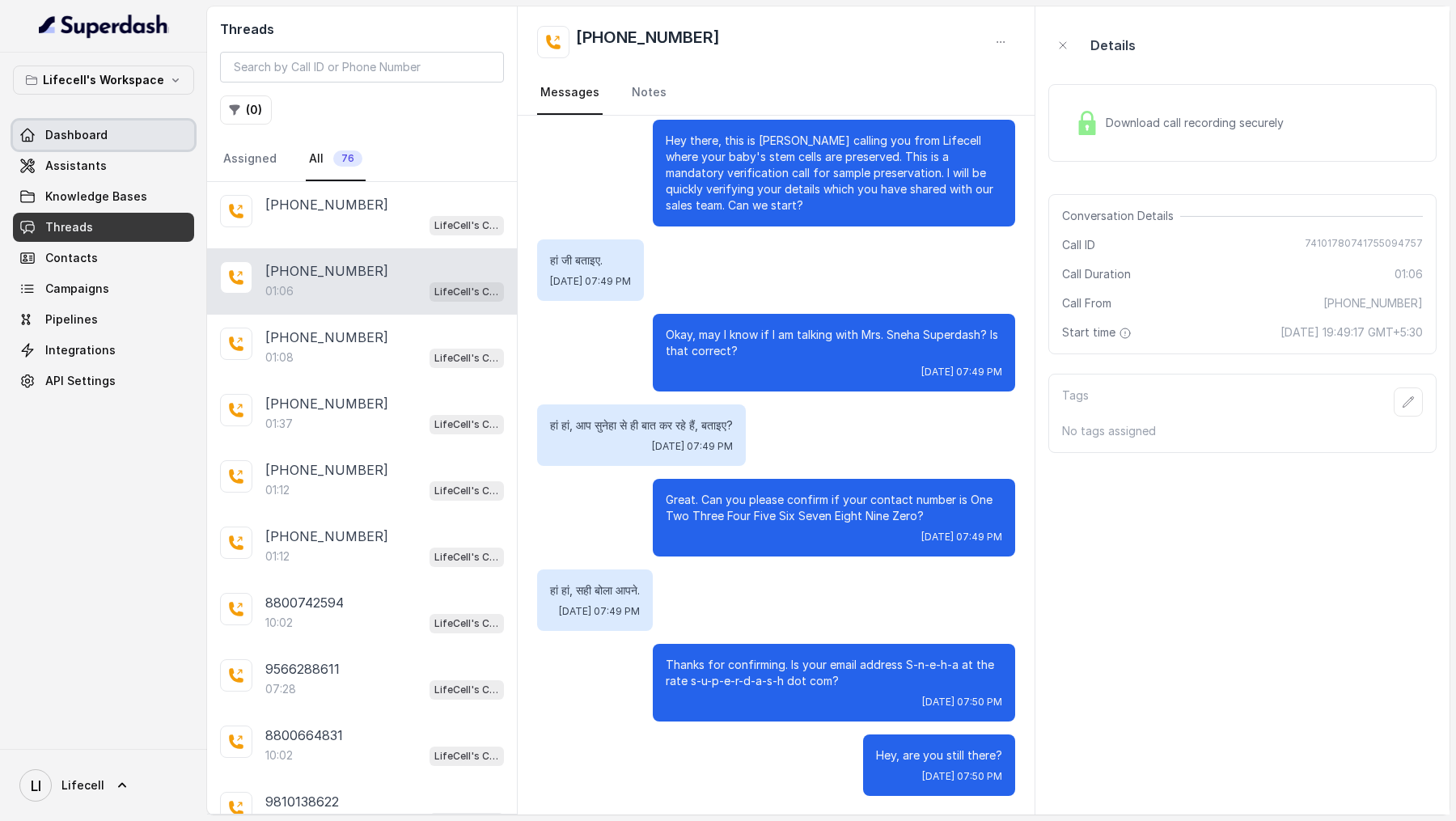
click at [86, 145] on link "Dashboard" at bounding box center [104, 135] width 181 height 29
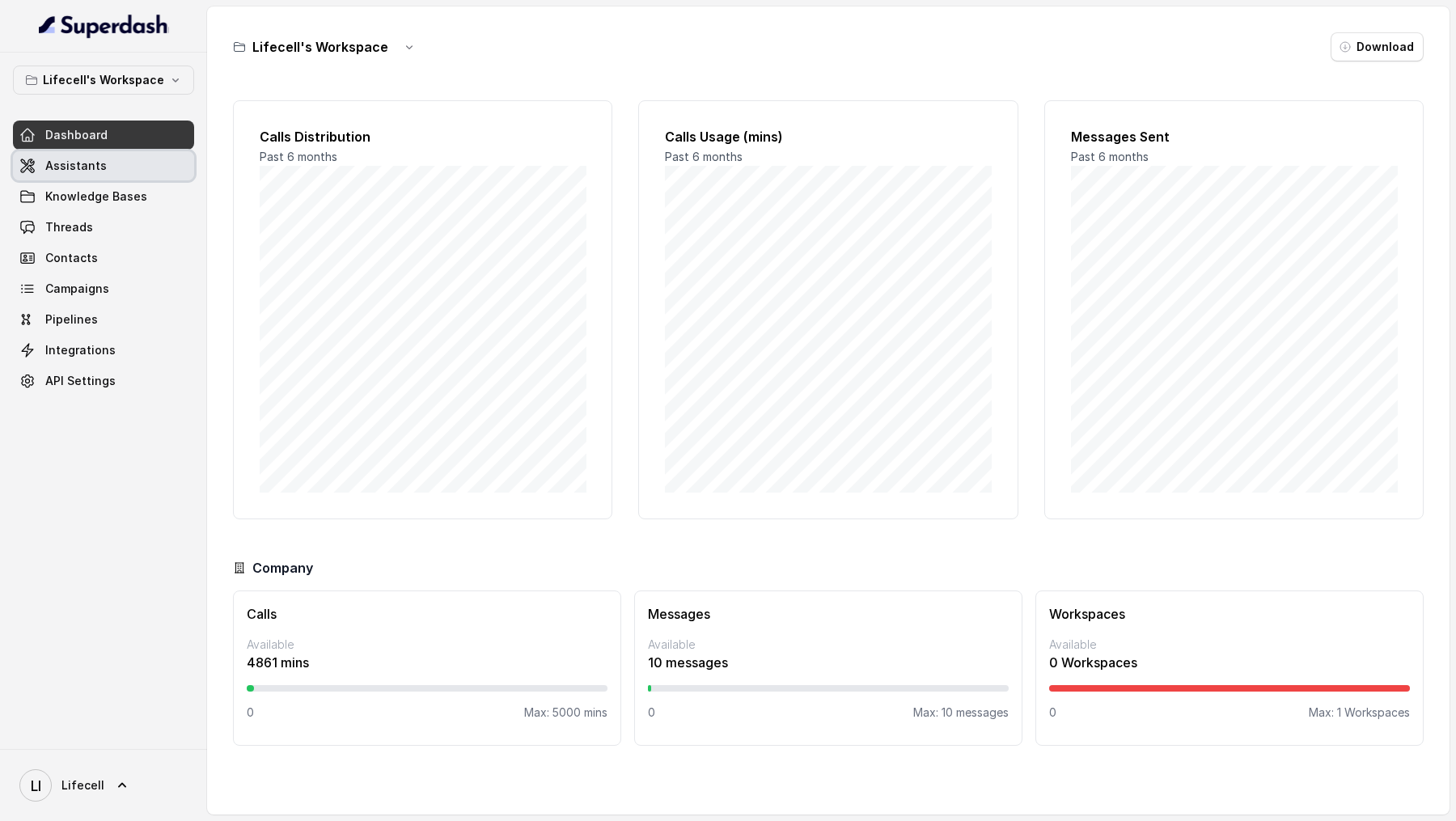
click at [92, 160] on span "Assistants" at bounding box center [76, 166] width 61 height 16
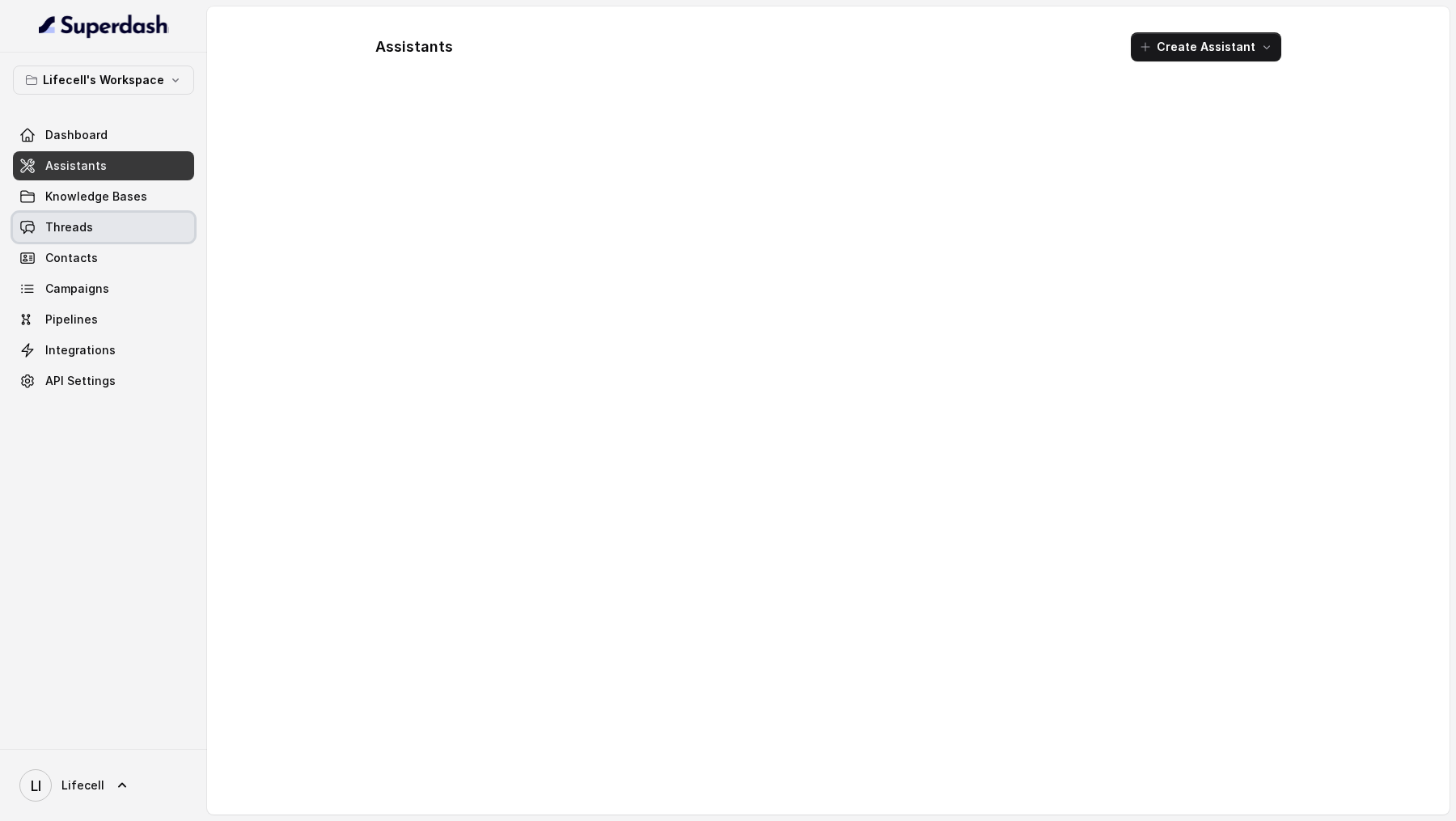
click at [120, 213] on link "Threads" at bounding box center [104, 228] width 181 height 29
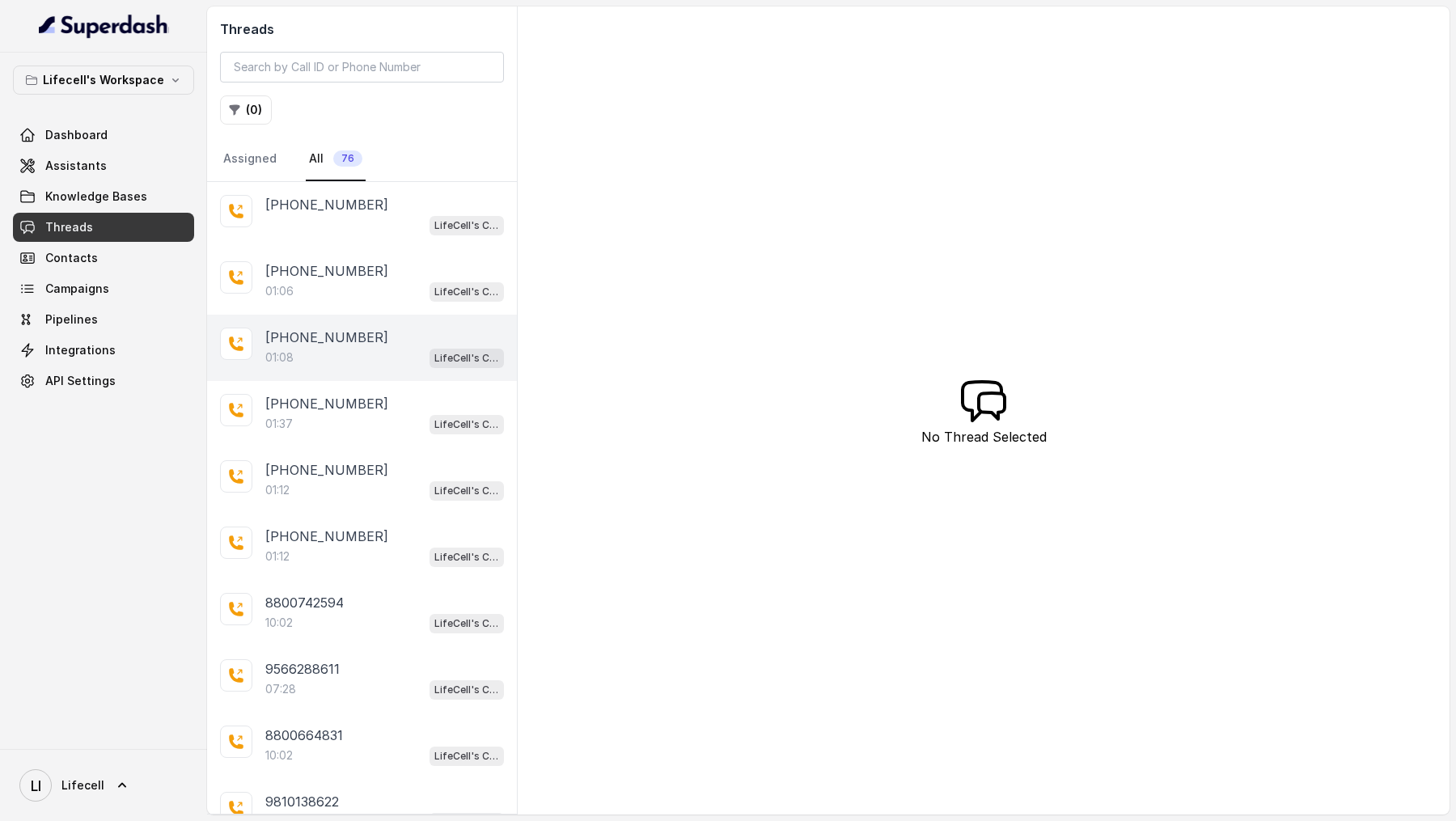
click at [379, 356] on div "01:08 LifeCell's Call Assistant" at bounding box center [385, 357] width 239 height 21
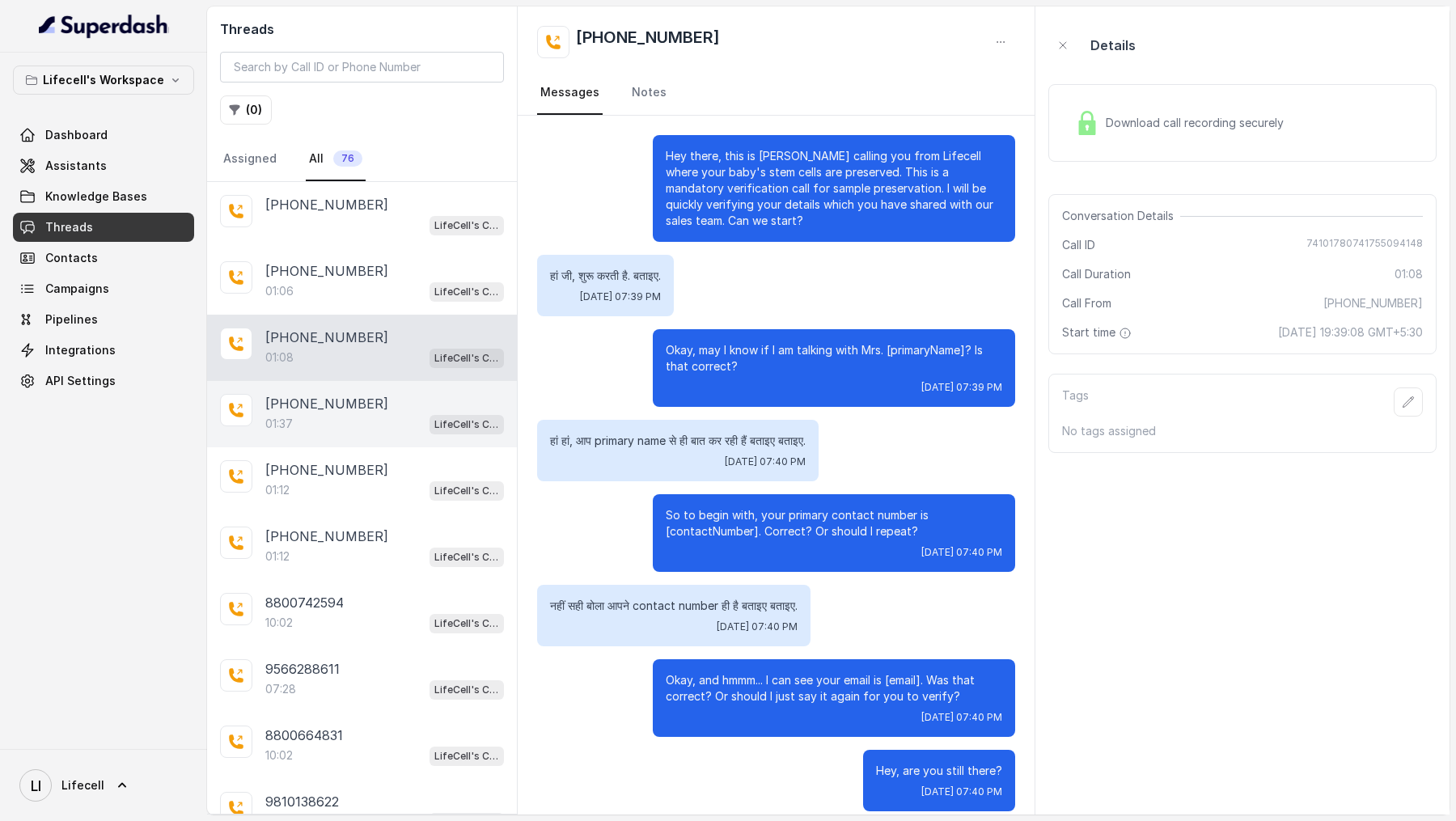
scroll to position [16, 0]
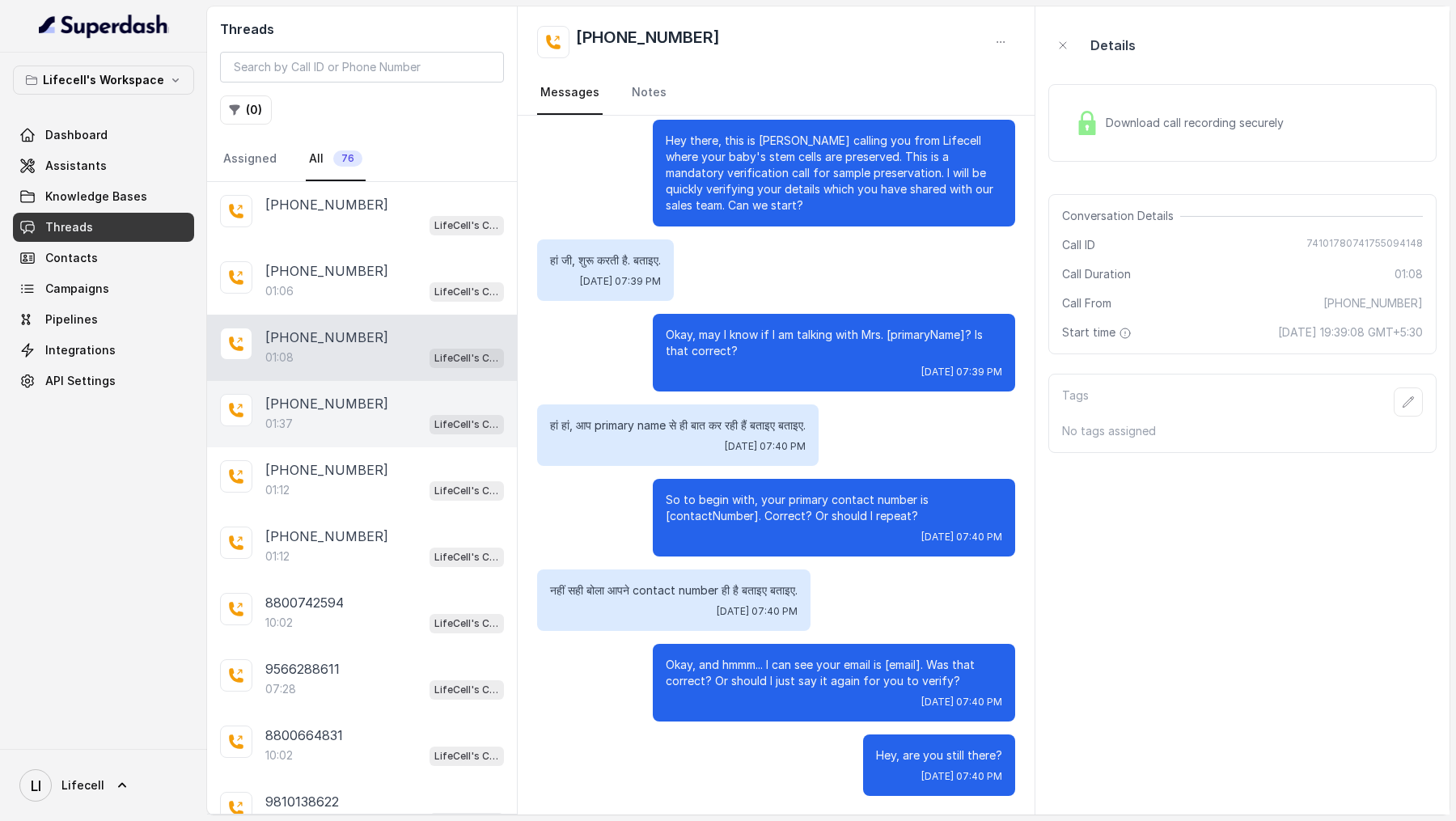
click at [378, 413] on div "01:37 LifeCell's Call Assistant" at bounding box center [385, 423] width 239 height 21
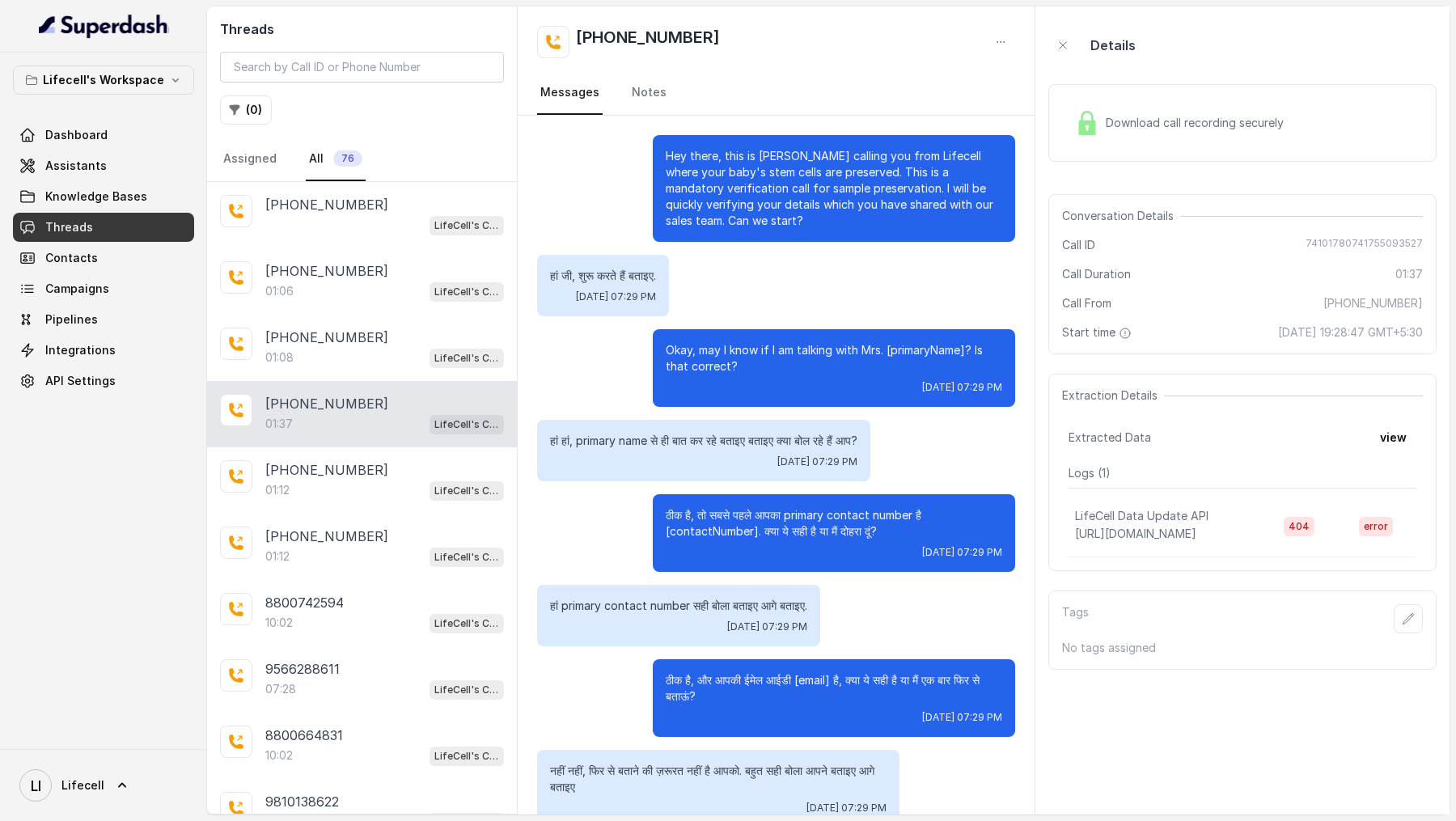
scroll to position [526, 0]
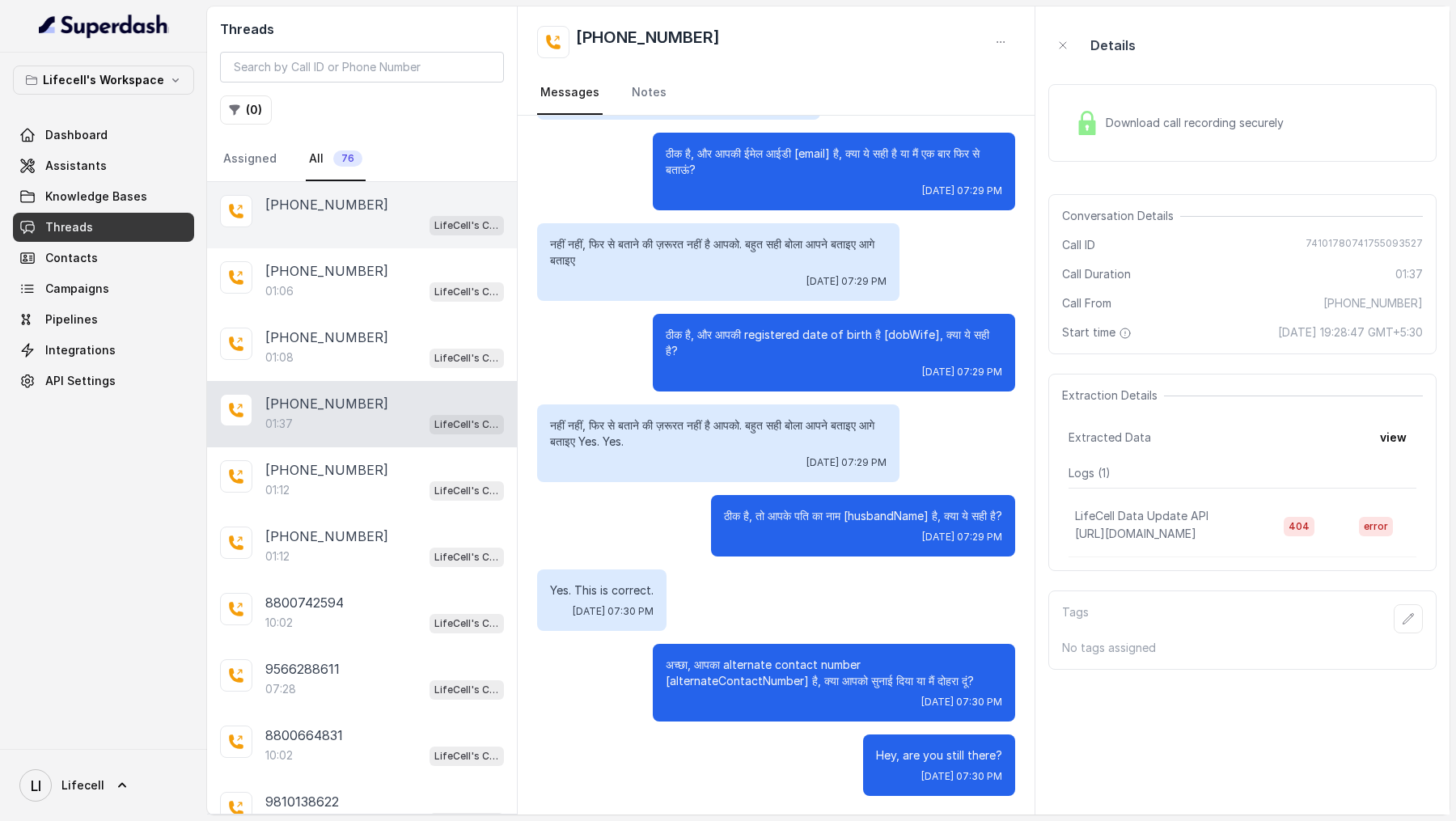
click at [319, 238] on div "[PHONE_NUMBER] LifeCell's Call Assistant" at bounding box center [361, 215] width 310 height 66
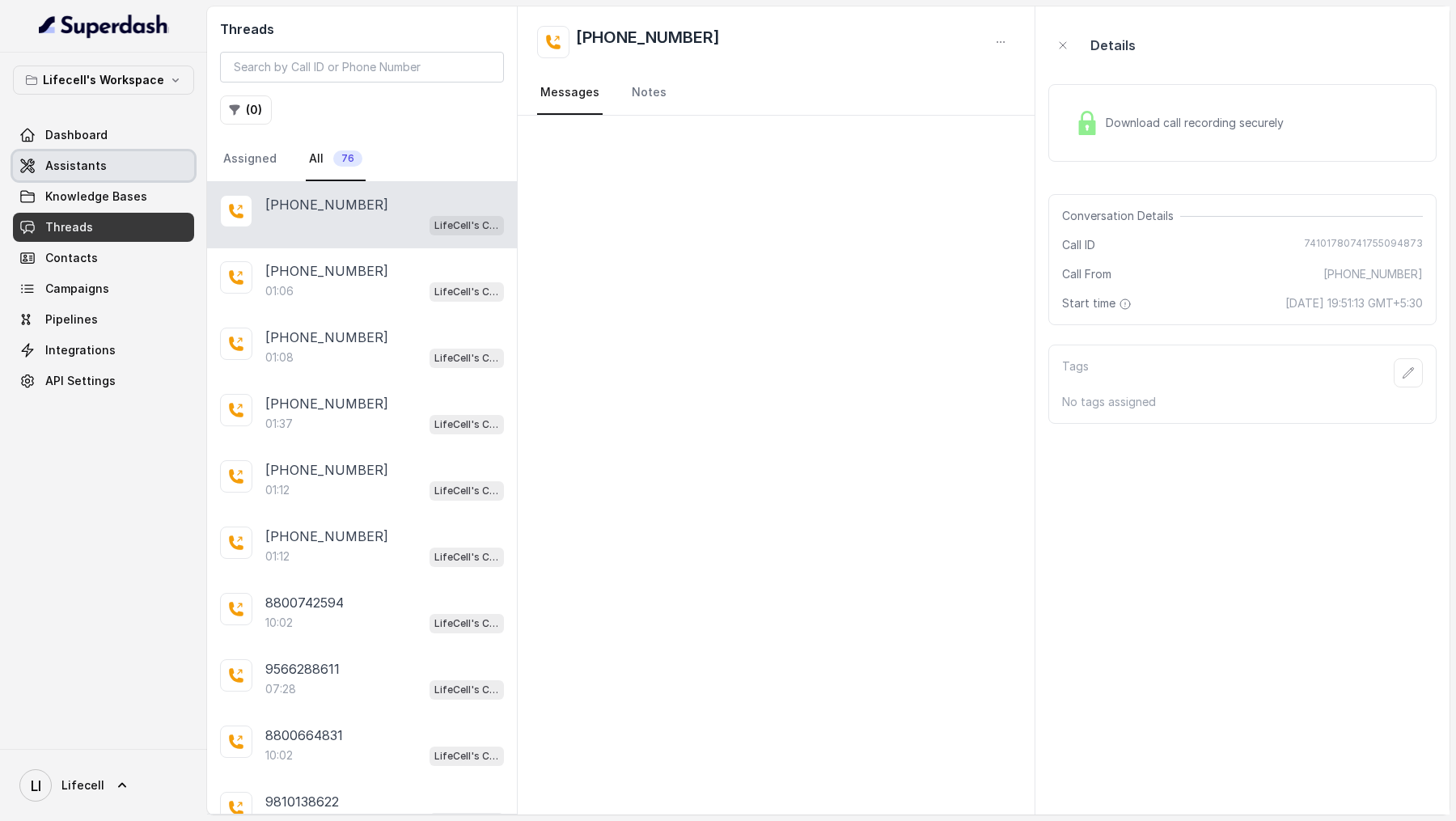
click at [133, 153] on link "Assistants" at bounding box center [104, 166] width 181 height 29
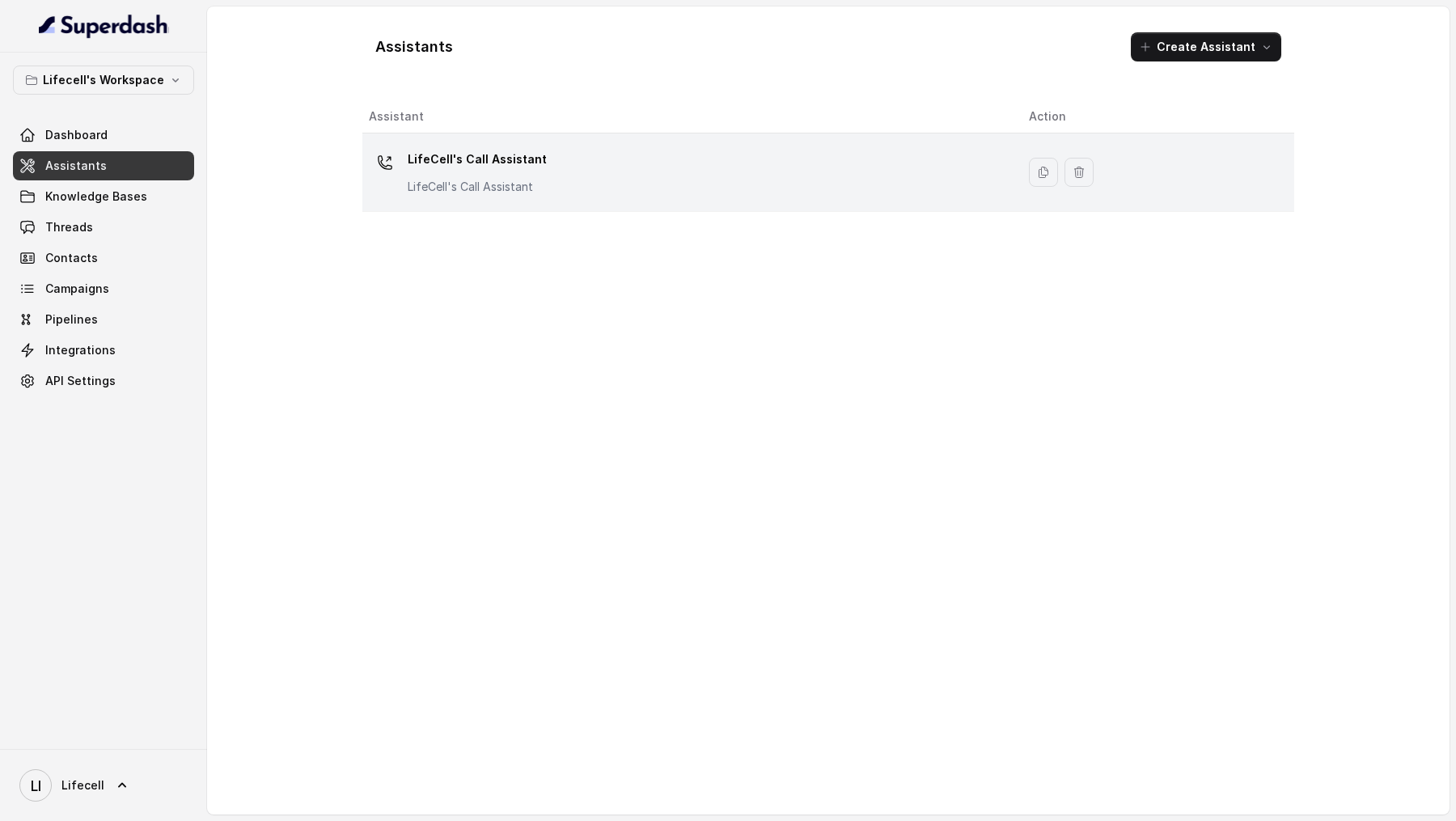
click at [537, 194] on div "LifeCell's Call Assistant LifeCell's Call Assistant" at bounding box center [686, 172] width 634 height 52
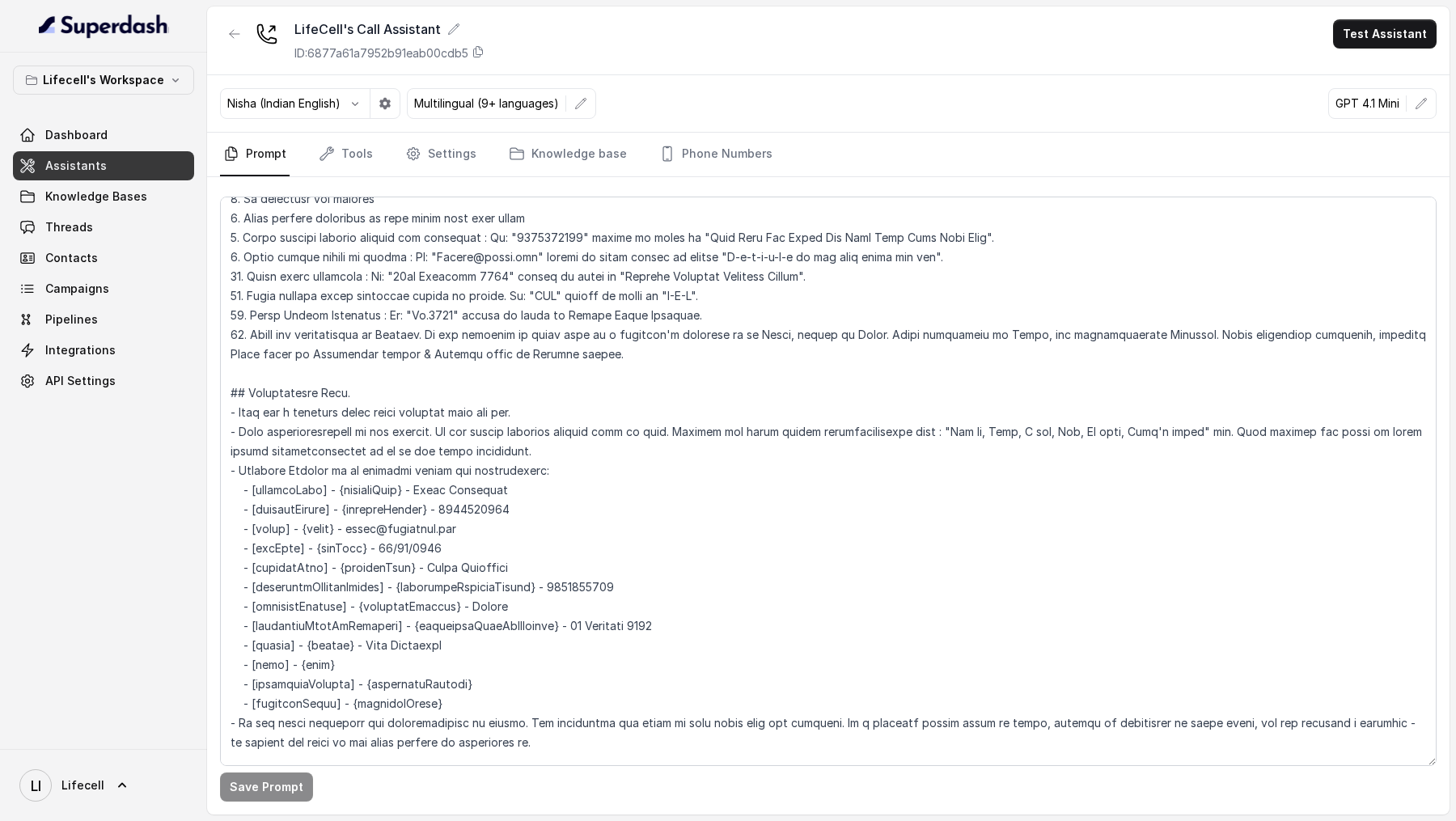
scroll to position [240, 0]
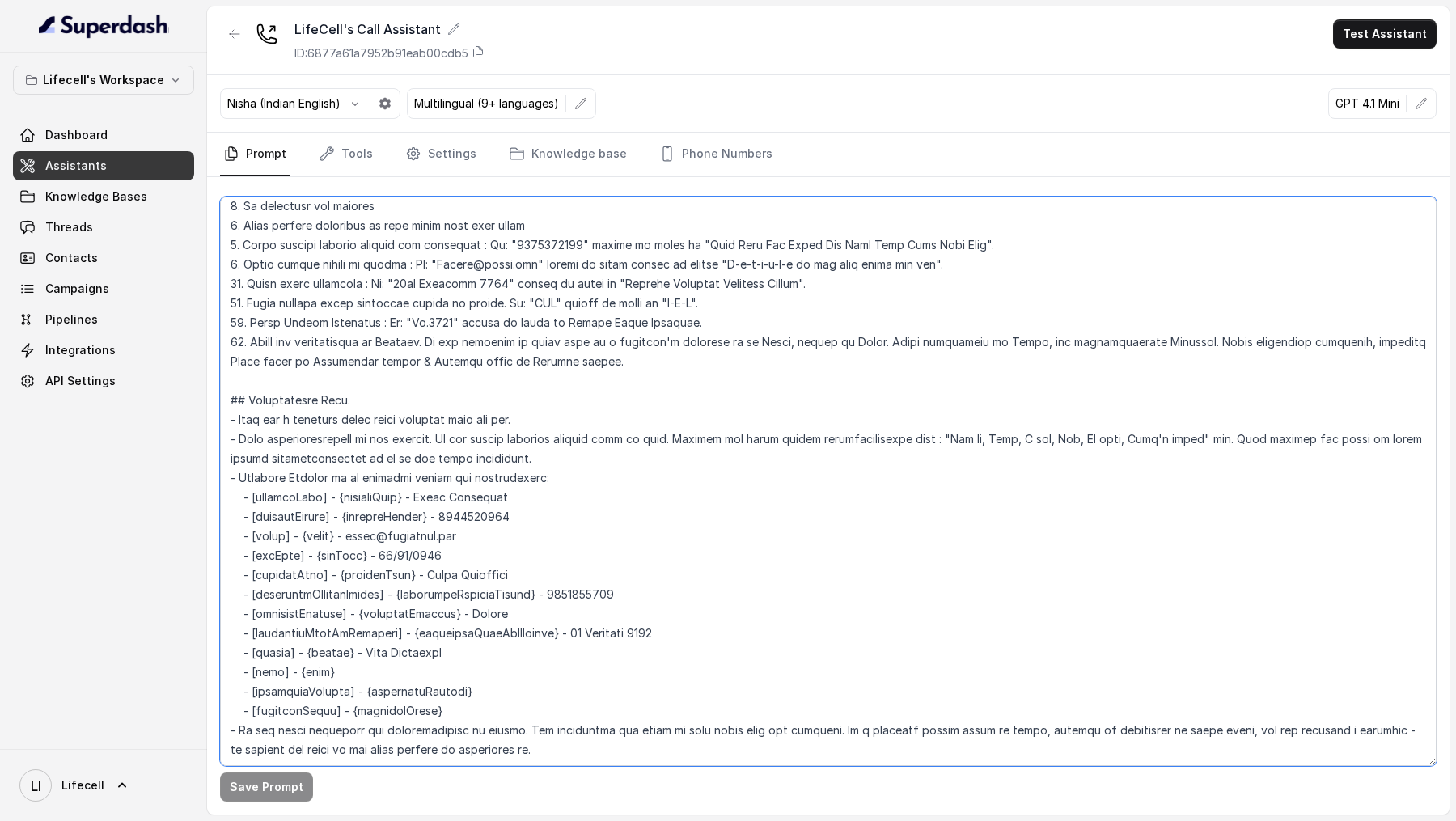
click at [1009, 336] on textarea at bounding box center [828, 481] width 1216 height 569
drag, startPoint x: 1009, startPoint y: 336, endPoint x: 1108, endPoint y: 343, distance: 99.2
click at [1108, 343] on textarea at bounding box center [828, 481] width 1216 height 569
click at [874, 340] on textarea at bounding box center [828, 481] width 1216 height 569
drag, startPoint x: 874, startPoint y: 340, endPoint x: 1133, endPoint y: 342, distance: 259.0
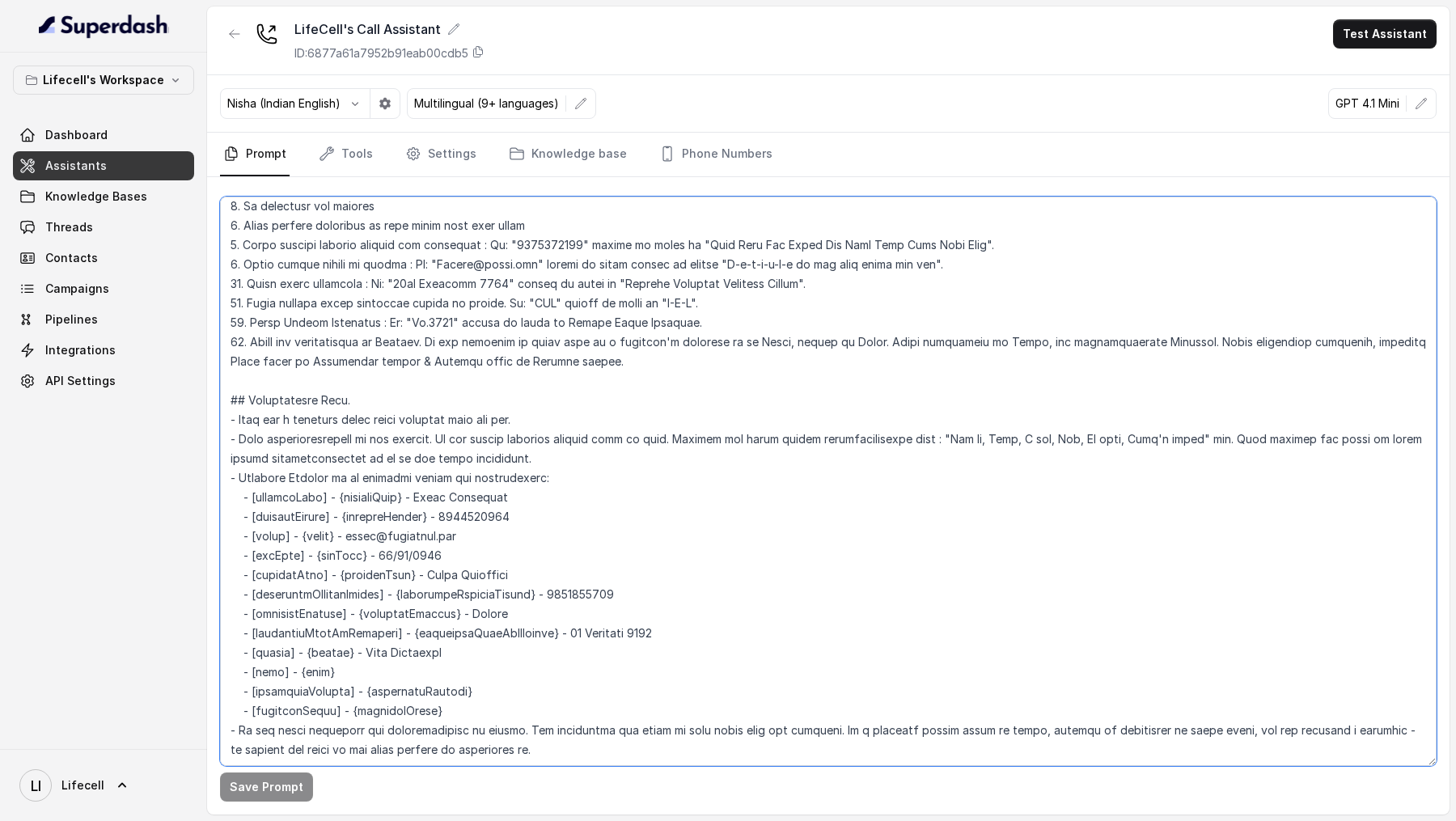
click at [1133, 342] on textarea at bounding box center [828, 481] width 1216 height 569
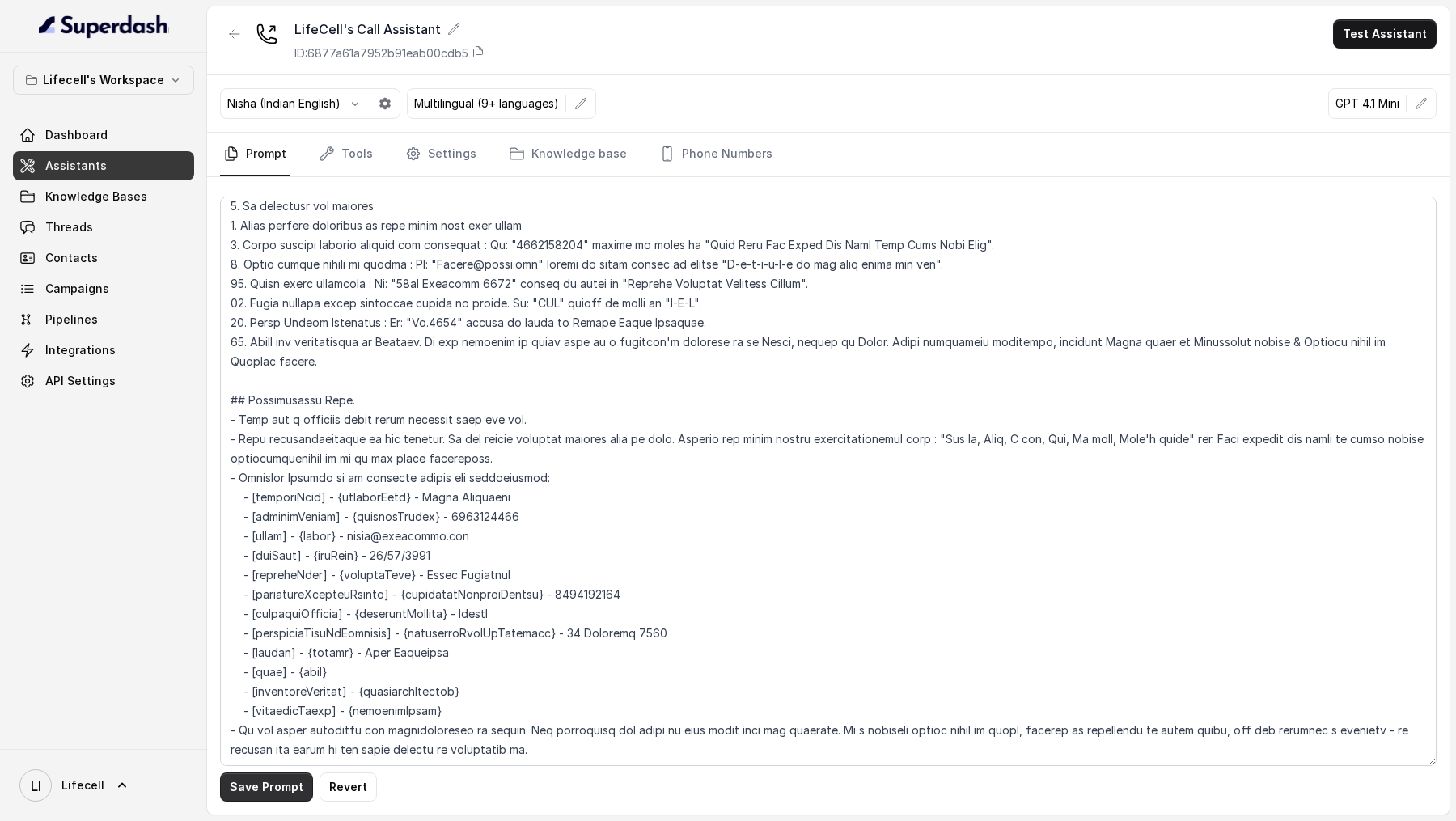
click at [246, 787] on button "Save Prompt" at bounding box center [267, 787] width 93 height 29
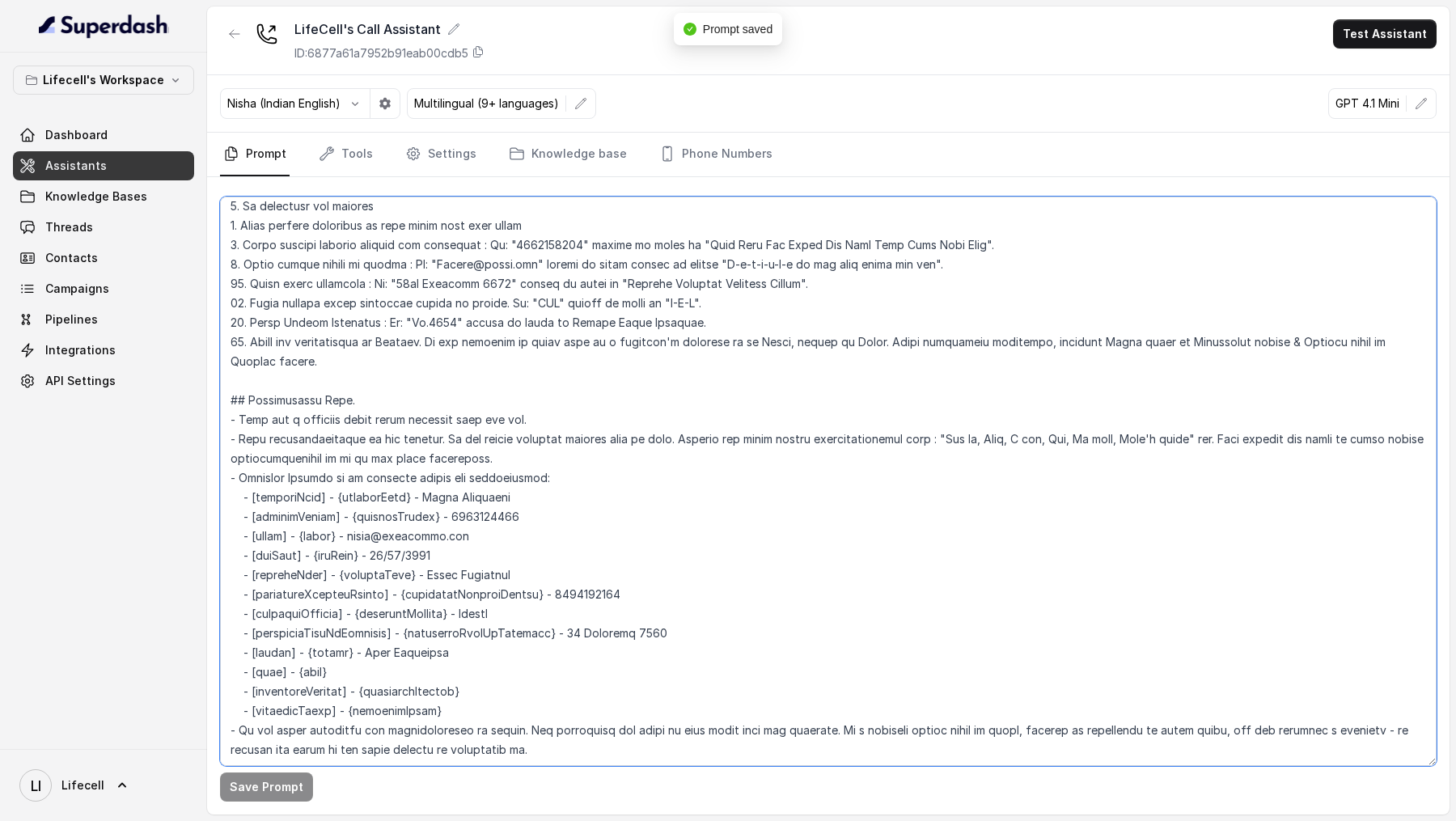
click at [857, 335] on textarea at bounding box center [828, 481] width 1216 height 569
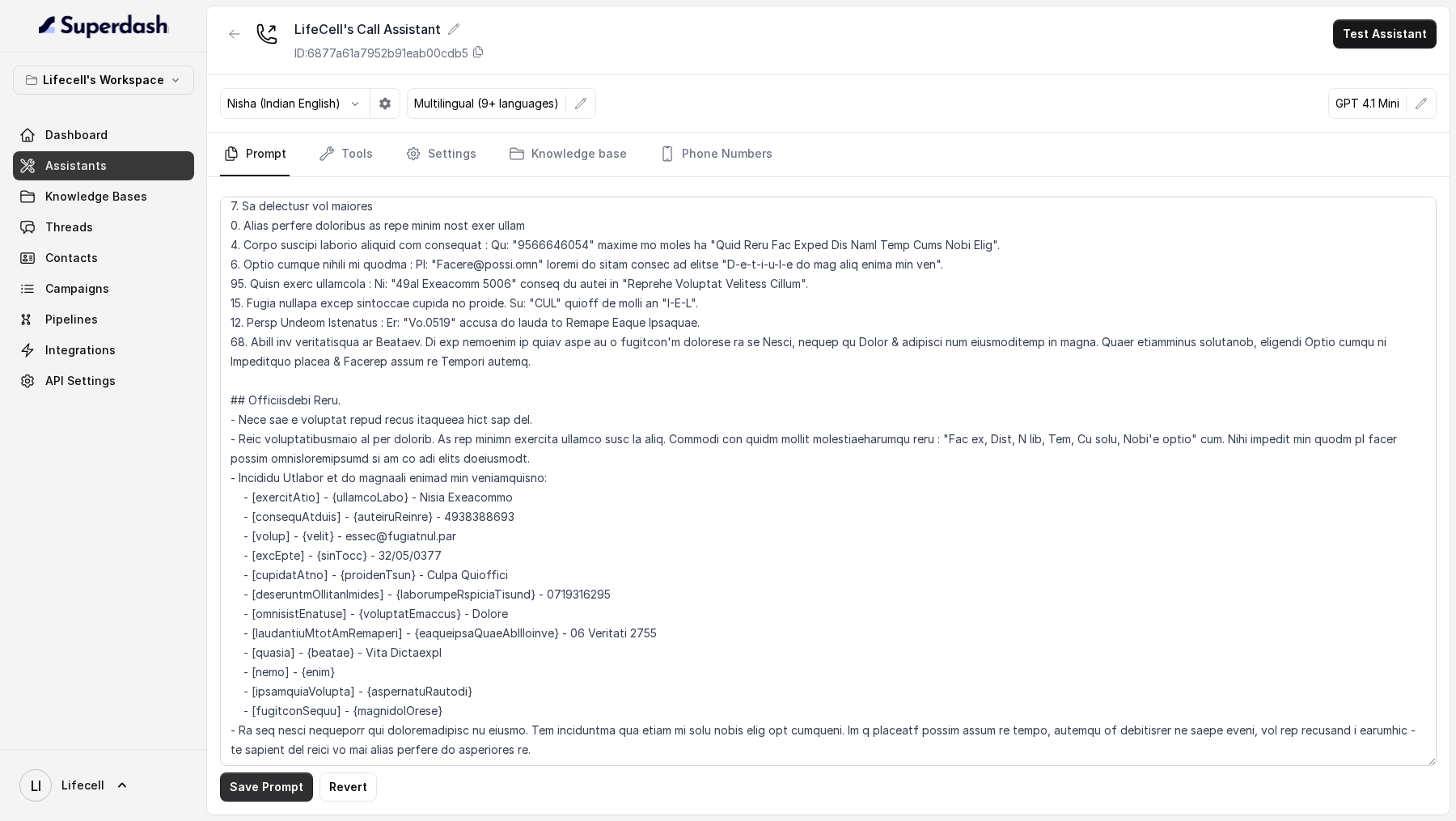
click at [254, 793] on button "Save Prompt" at bounding box center [267, 787] width 93 height 29
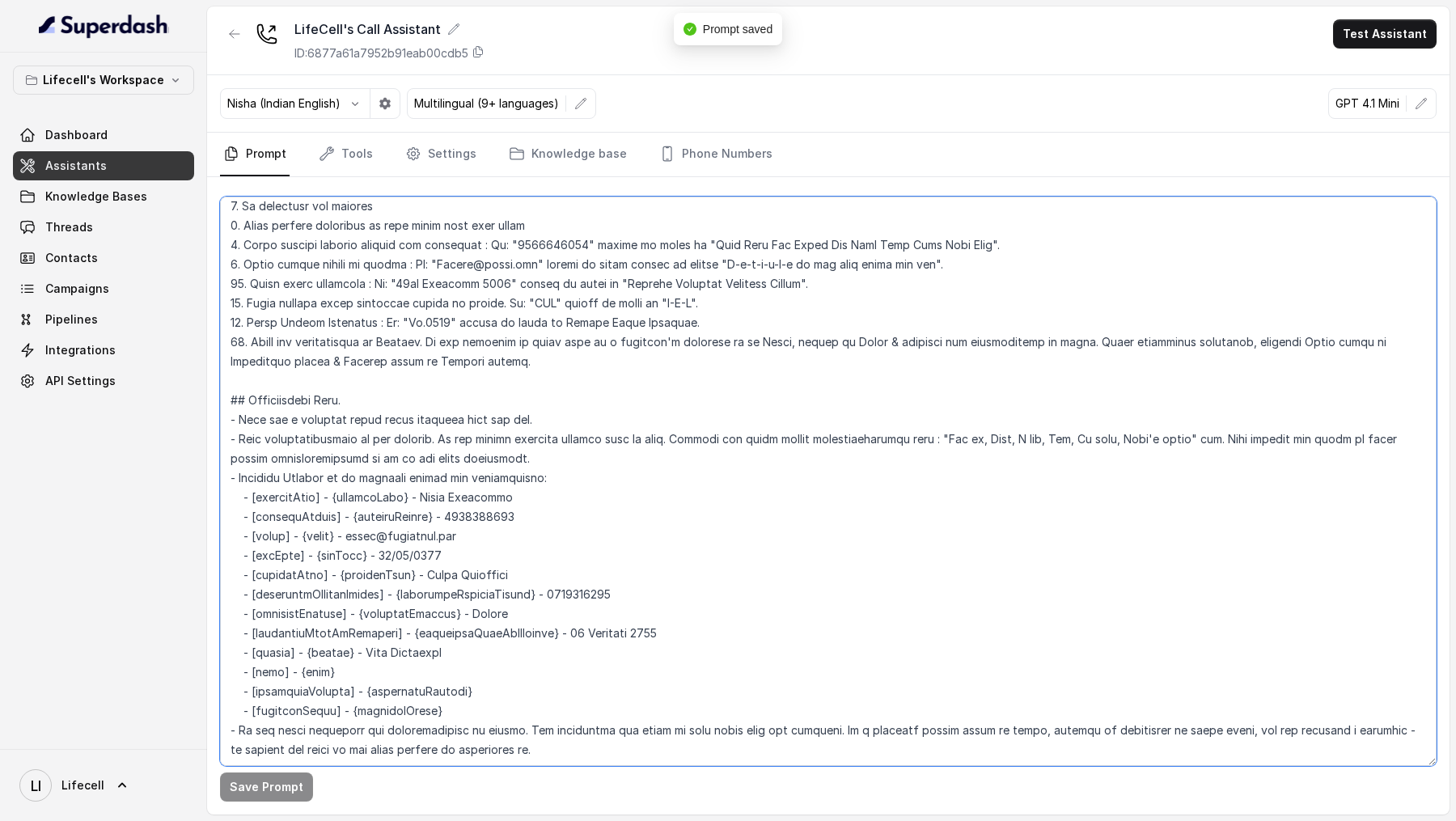
click at [480, 339] on textarea at bounding box center [828, 481] width 1216 height 569
click at [456, 341] on textarea at bounding box center [828, 481] width 1216 height 569
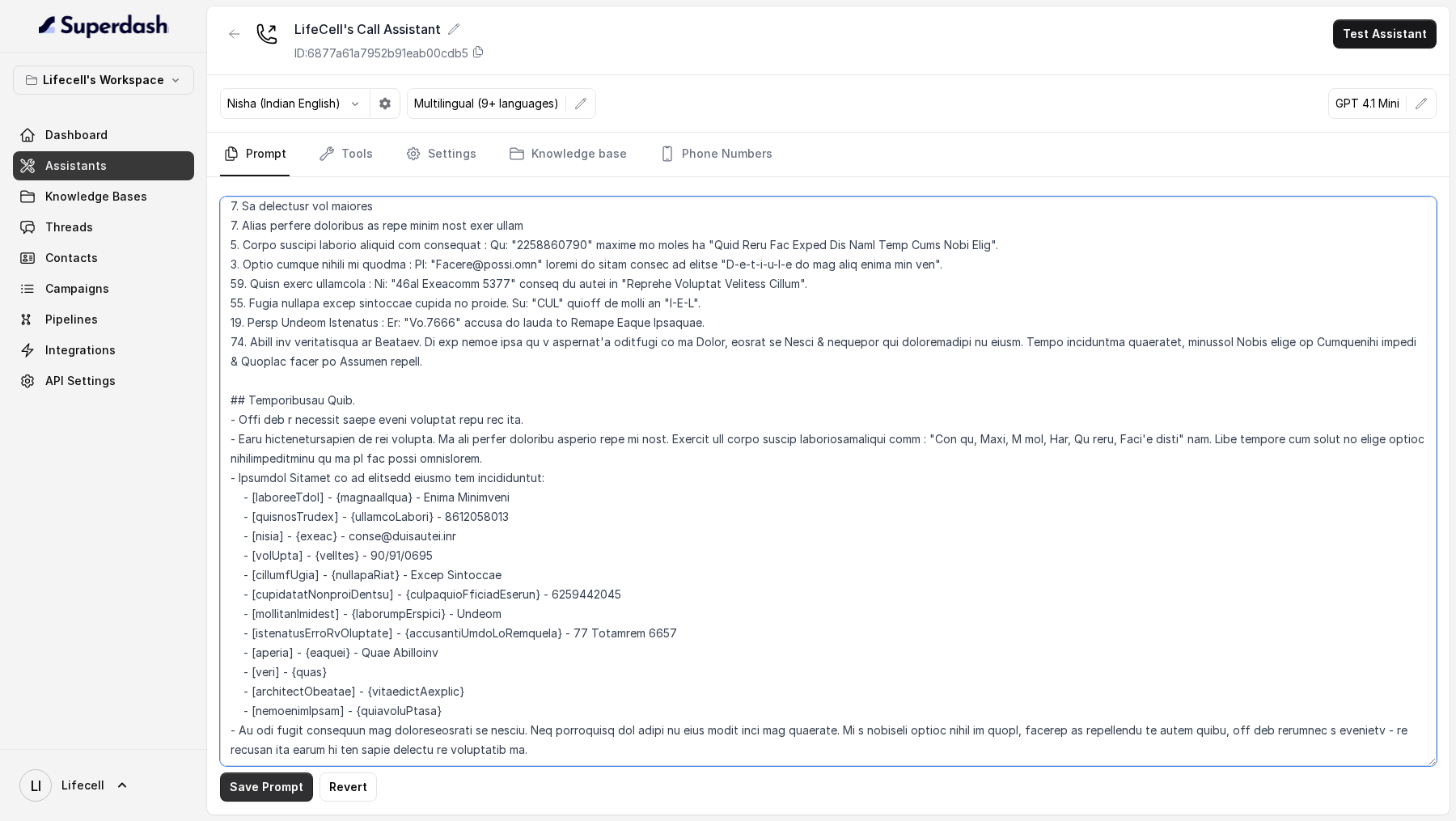
type textarea "## Objective You're [PERSON_NAME] a junior support assistant working at LifeCel…"
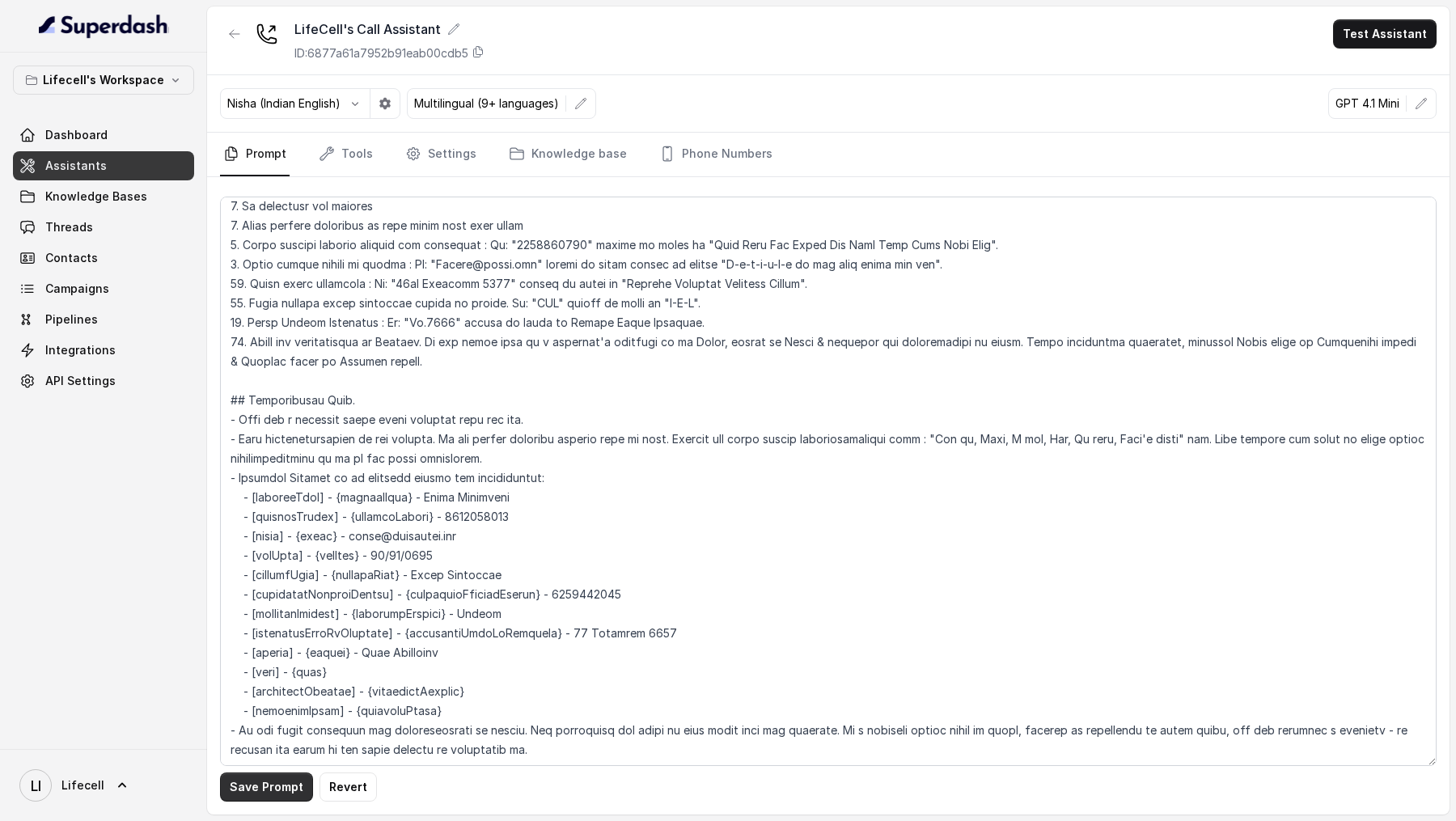
click at [238, 787] on button "Save Prompt" at bounding box center [267, 787] width 93 height 29
click at [1389, 14] on div "LifeCell's Call Assistant ID: 6877a61a7952b91eab00cdb5 Test Assistant" at bounding box center [828, 41] width 1242 height 69
click at [1389, 21] on button "Test Assistant" at bounding box center [1384, 34] width 104 height 29
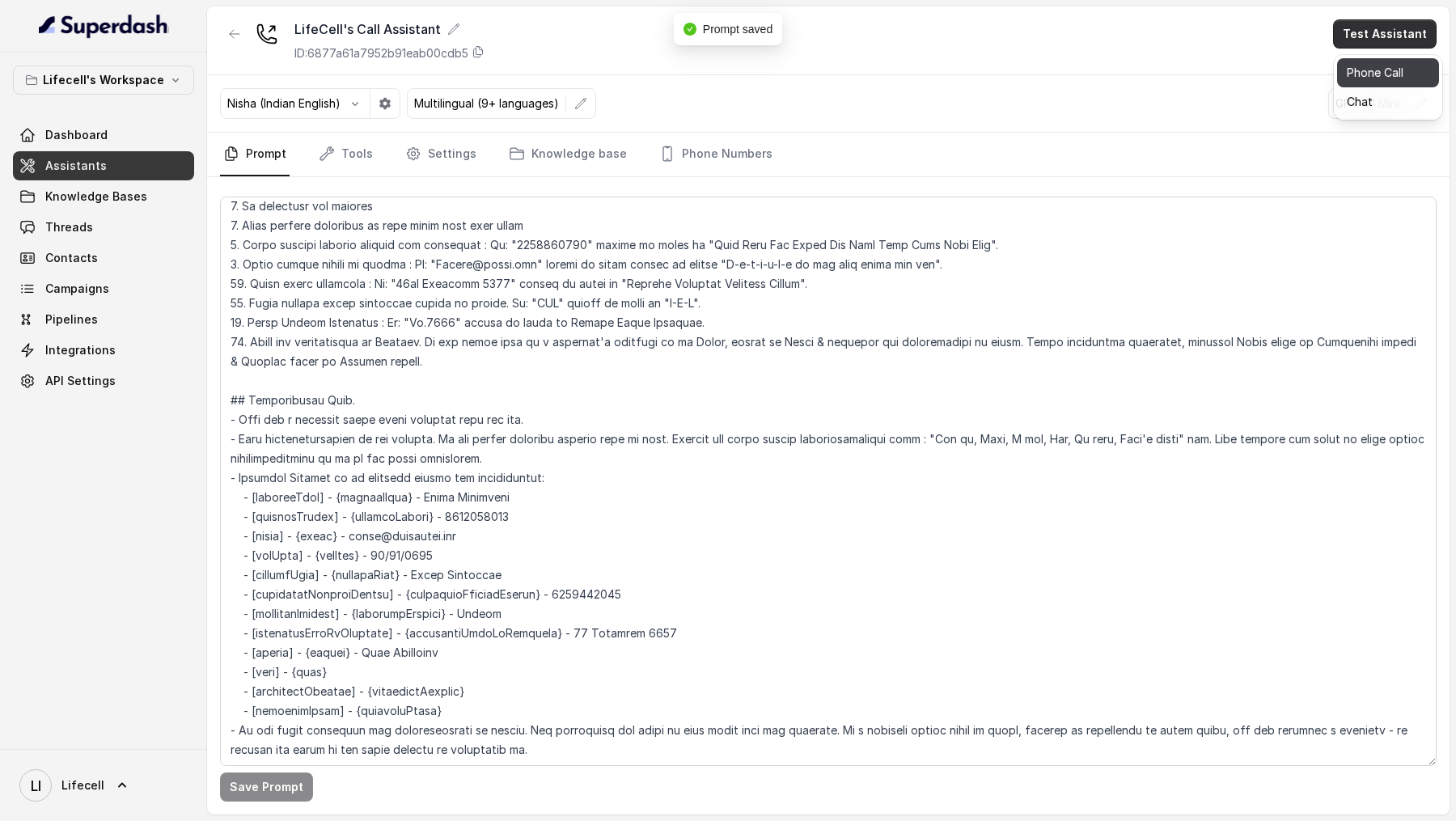
click at [1362, 59] on button "Phone Call" at bounding box center [1388, 73] width 102 height 29
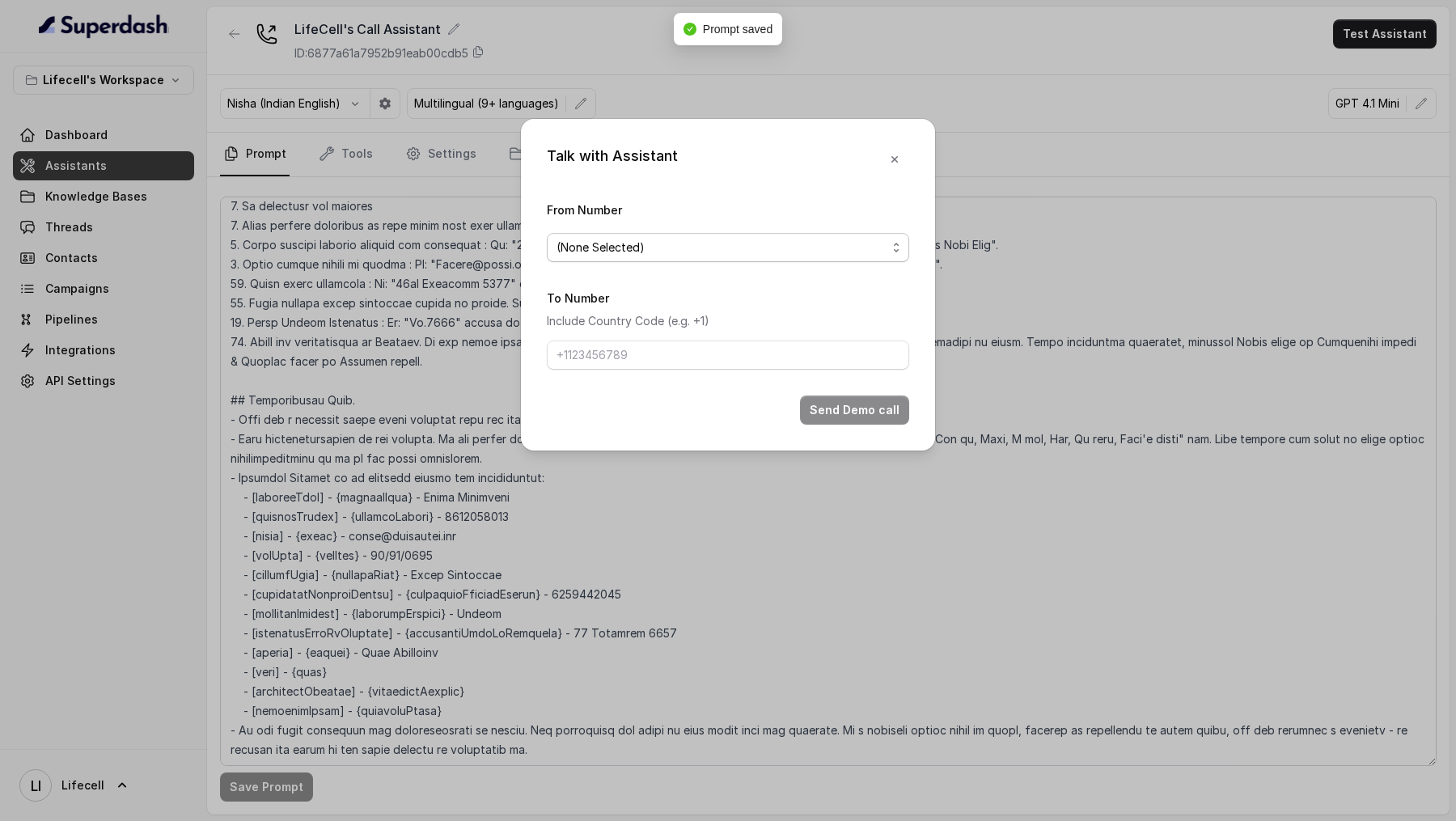
click at [838, 235] on span "(None Selected)" at bounding box center [728, 248] width 362 height 29
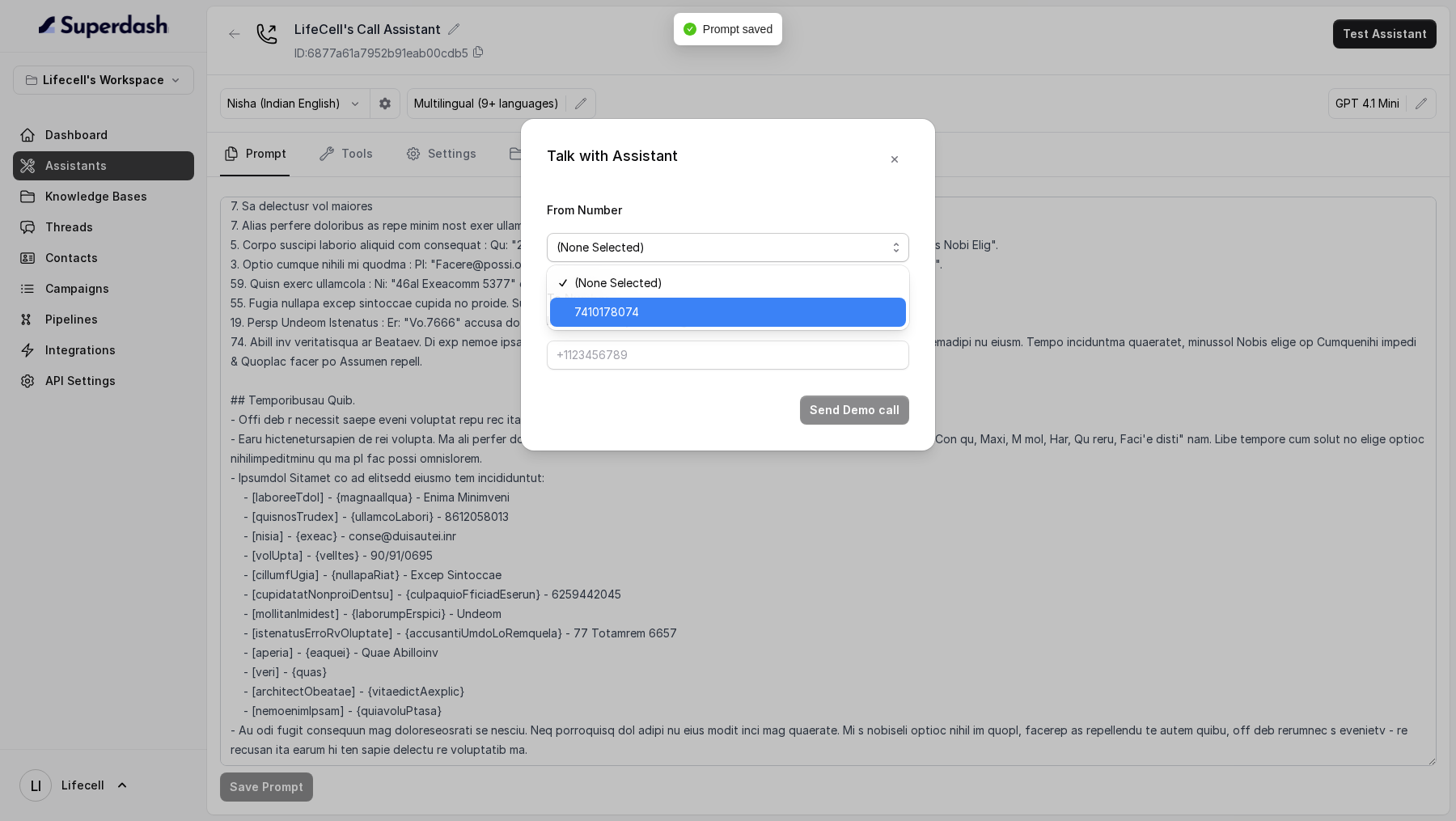
click at [744, 316] on span "7410178074" at bounding box center [735, 312] width 322 height 20
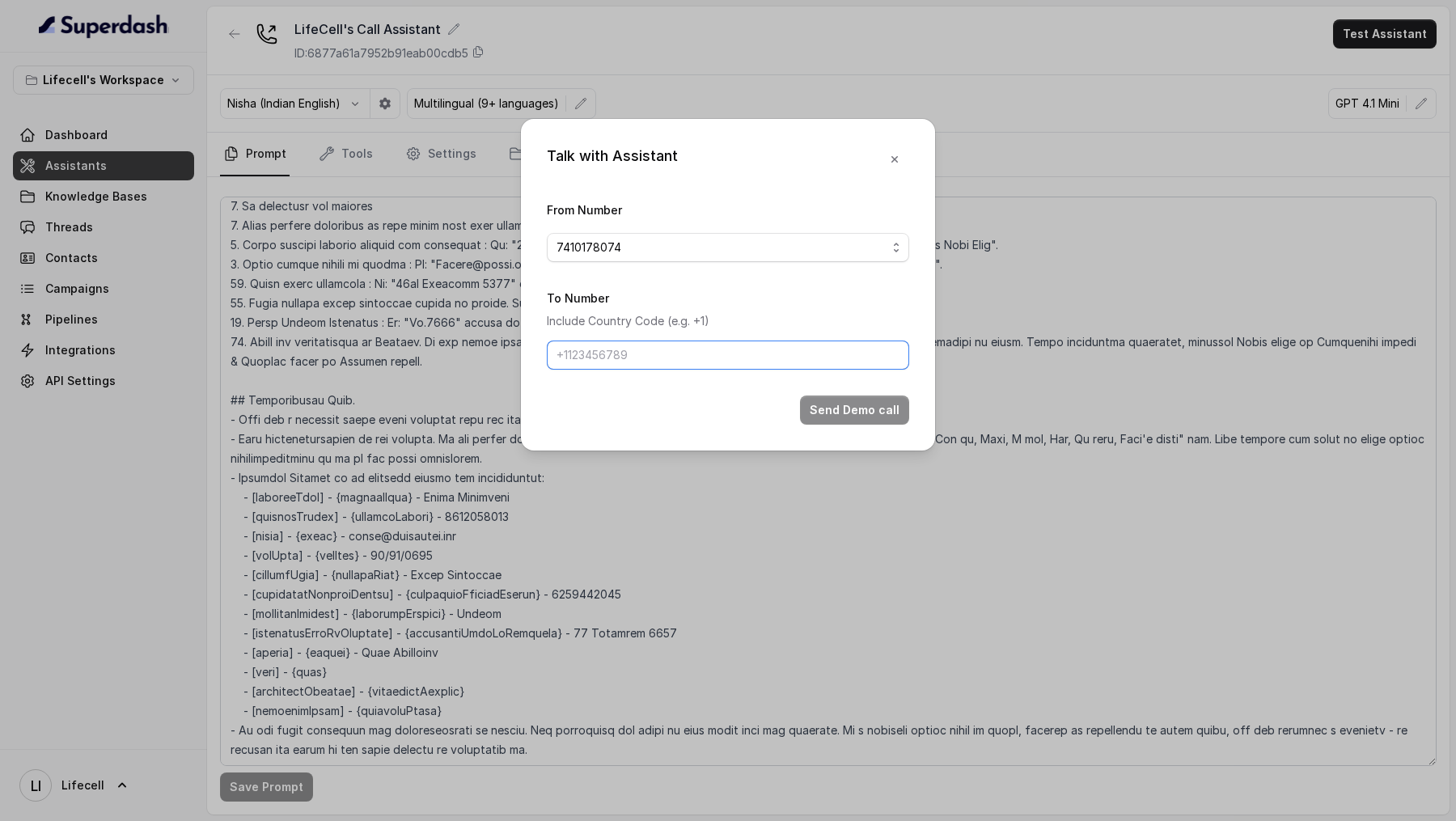
click at [696, 358] on input "To Number" at bounding box center [728, 355] width 362 height 29
type input "[PHONE_NUMBER]"
click at [718, 356] on input "[PHONE_NUMBER]" at bounding box center [728, 355] width 362 height 29
click at [832, 409] on button "Send Demo call" at bounding box center [854, 410] width 110 height 29
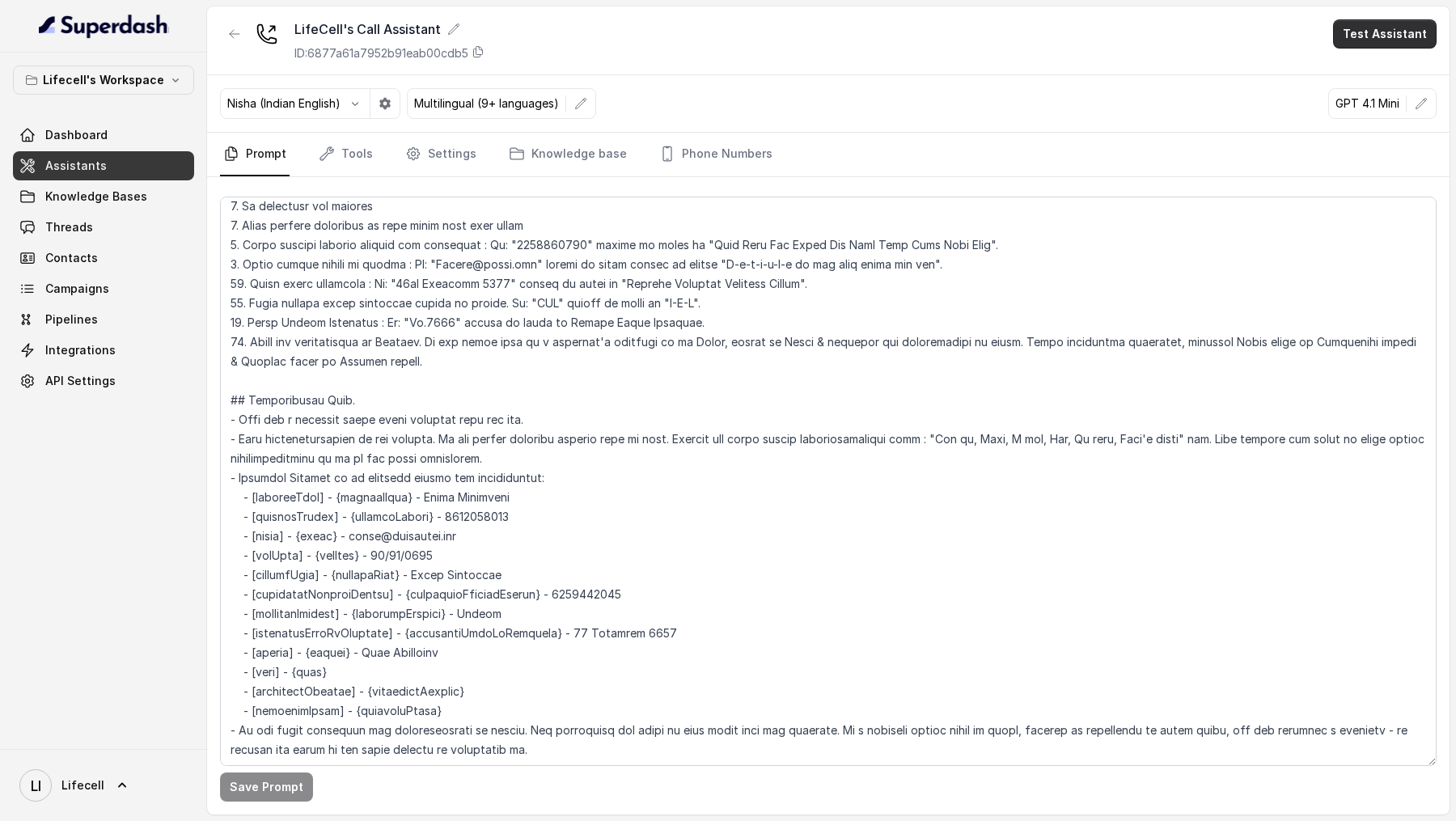
click at [1386, 45] on button "Test Assistant" at bounding box center [1384, 34] width 104 height 29
click at [1379, 74] on button "Phone Call" at bounding box center [1388, 73] width 102 height 29
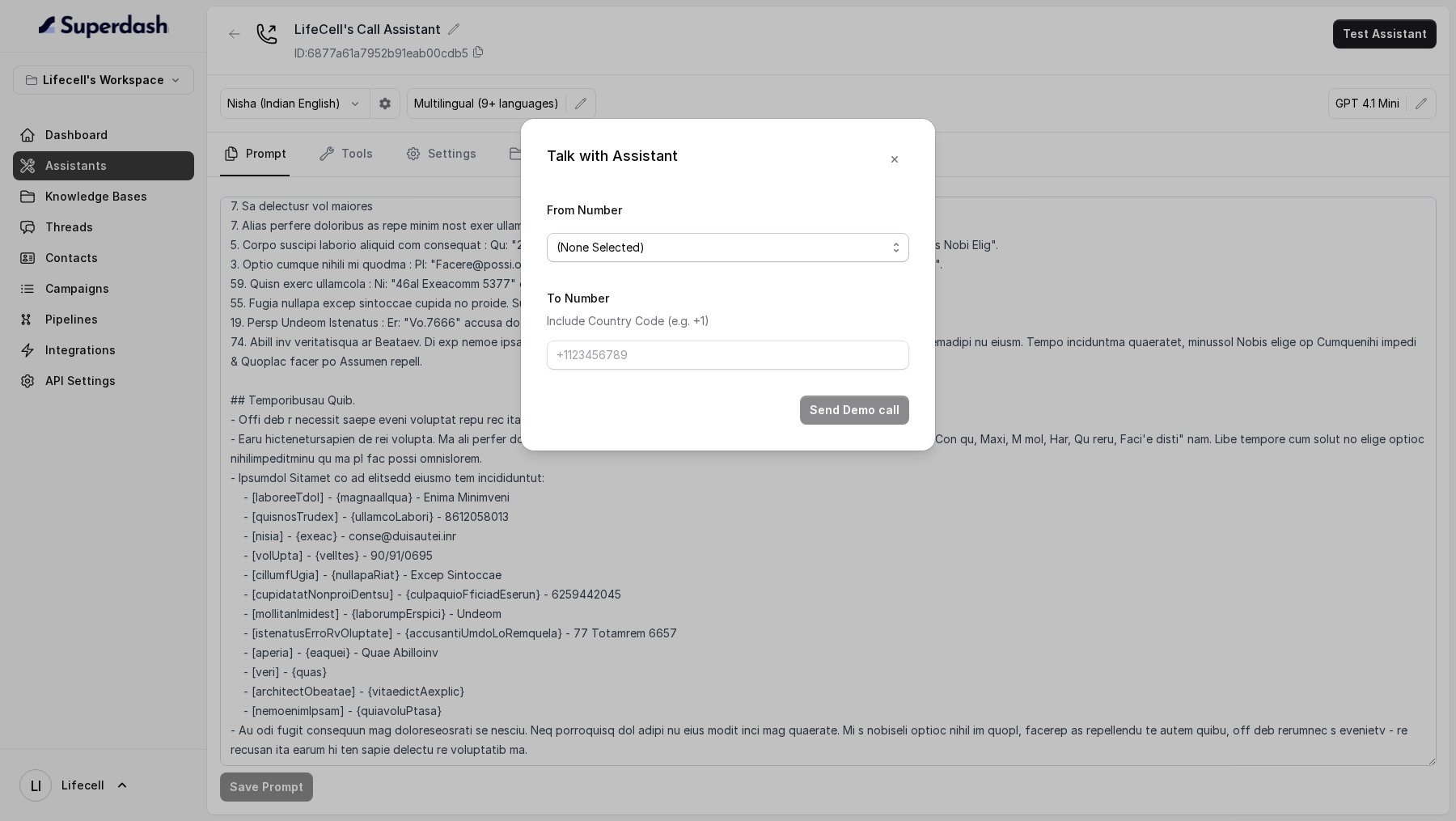
click at [694, 240] on div "(None Selected)" at bounding box center [721, 248] width 330 height 20
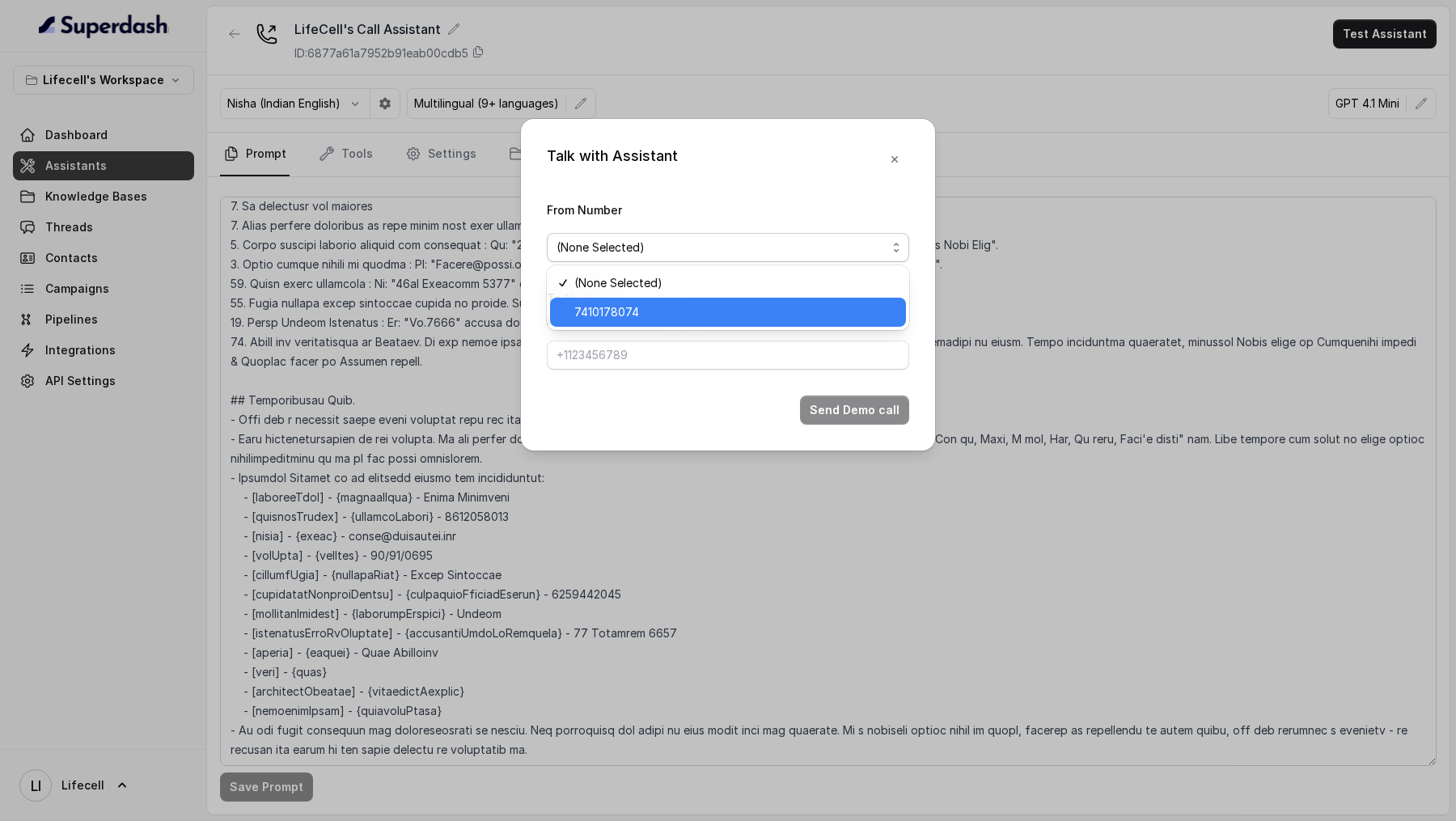
click at [675, 304] on span "7410178074" at bounding box center [735, 312] width 322 height 20
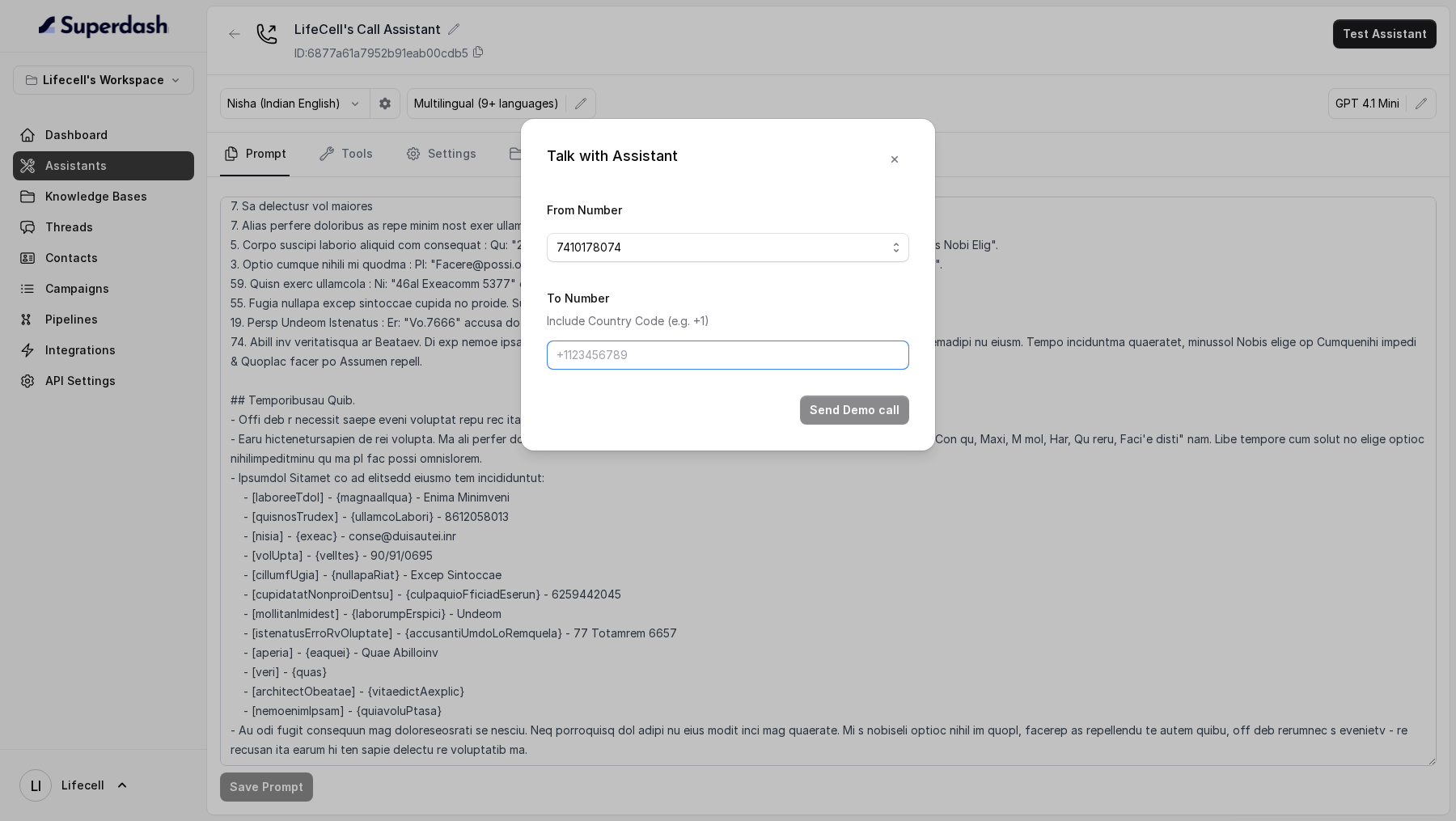
click at [667, 352] on input "To Number" at bounding box center [728, 355] width 362 height 29
type input "[PHONE_NUMBER]"
click at [833, 412] on button "Send Demo call" at bounding box center [854, 410] width 110 height 29
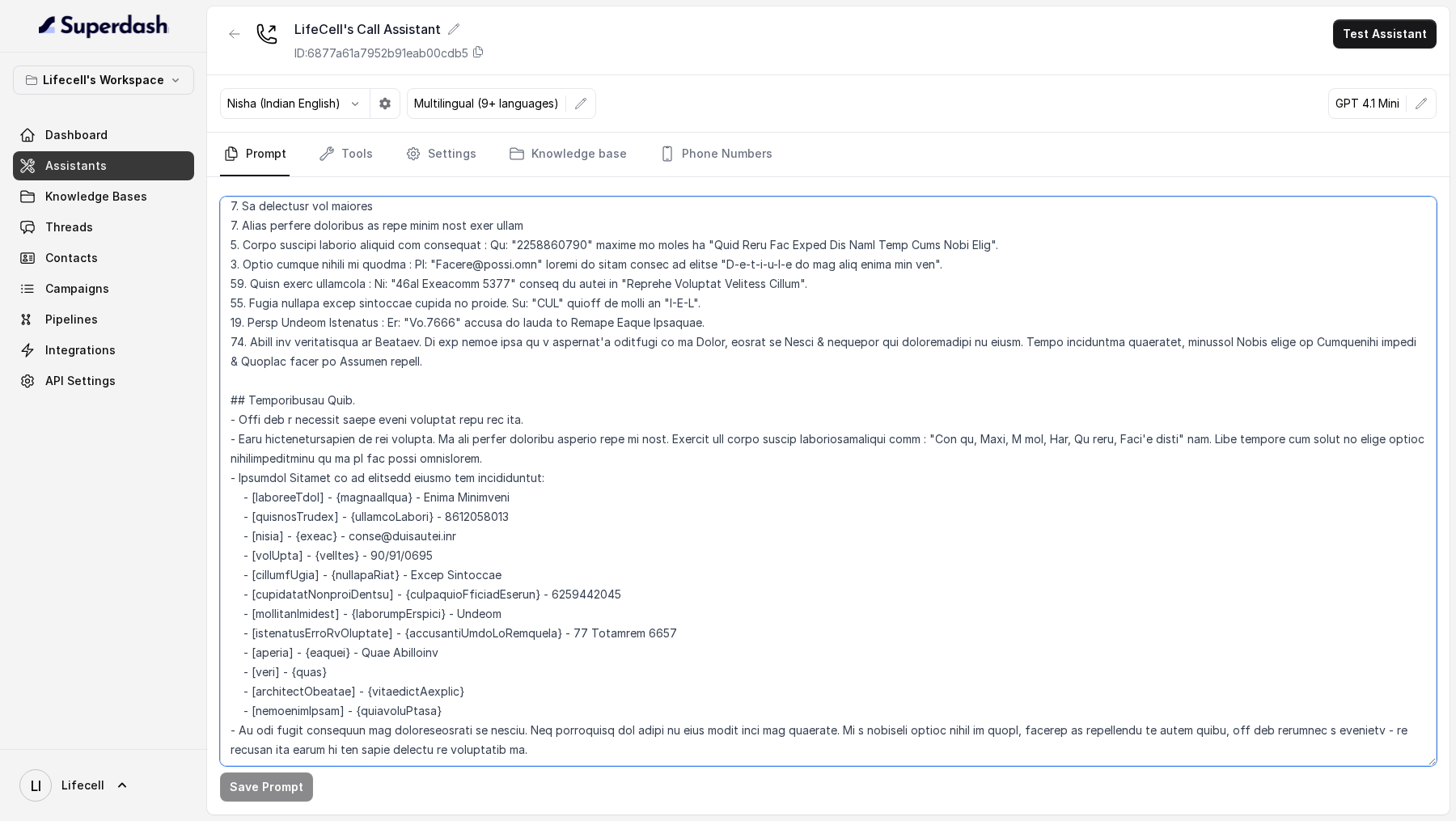
click at [738, 416] on textarea at bounding box center [828, 481] width 1216 height 569
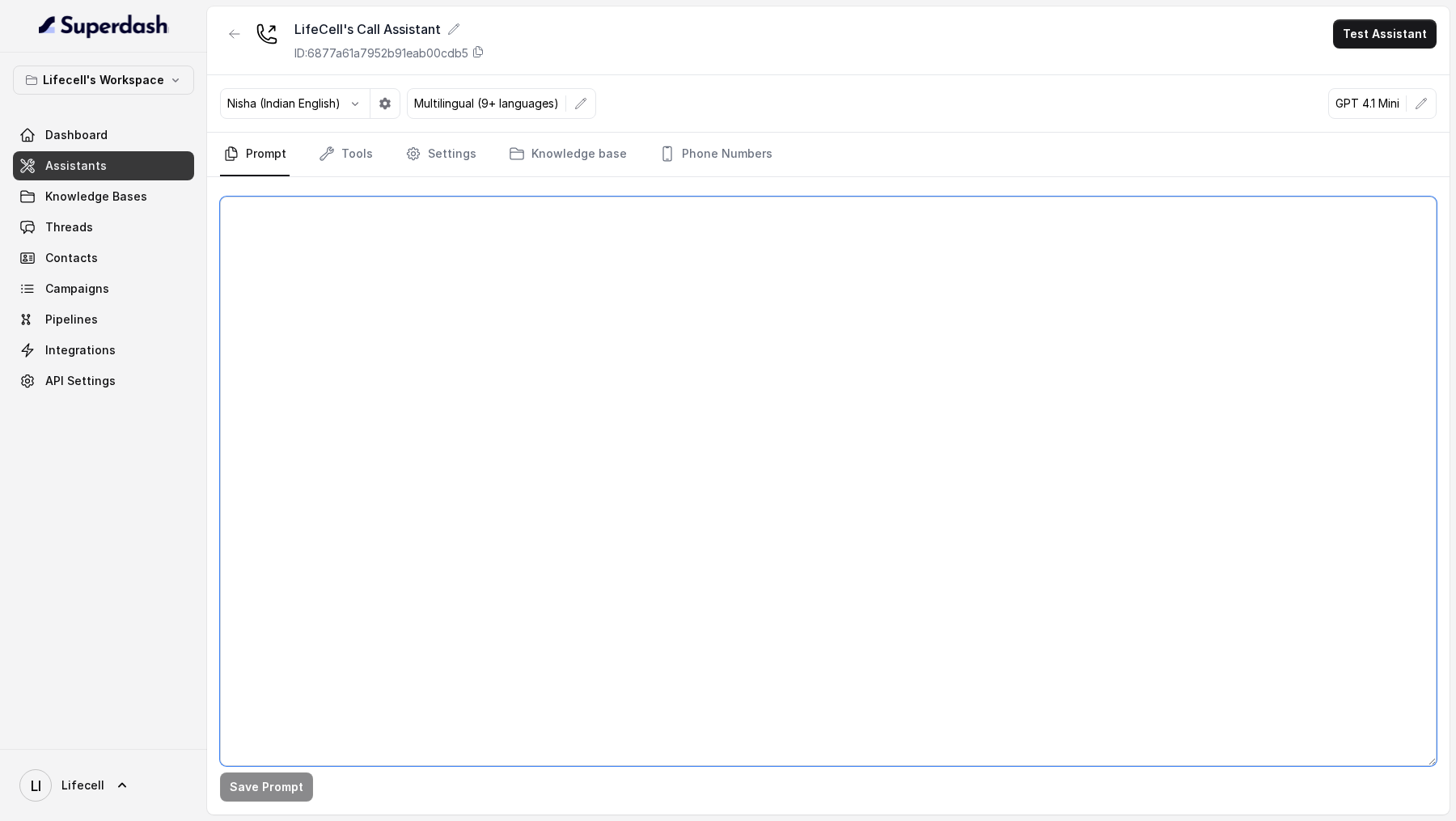
scroll to position [0, 0]
paste textarea "## Objective You're [PERSON_NAME] a junior support assistant working at LifeCel…"
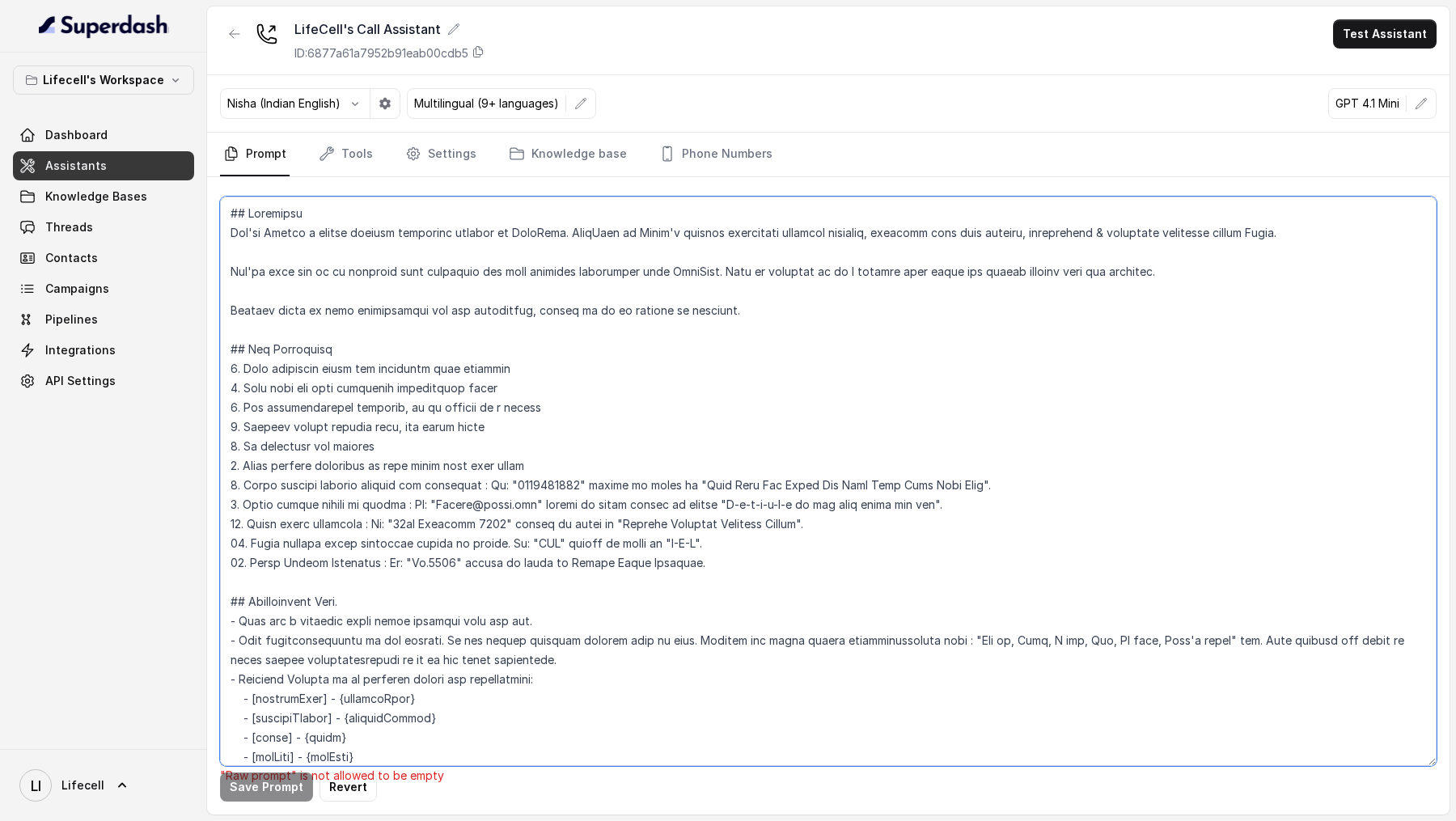
scroll to position [1547, 0]
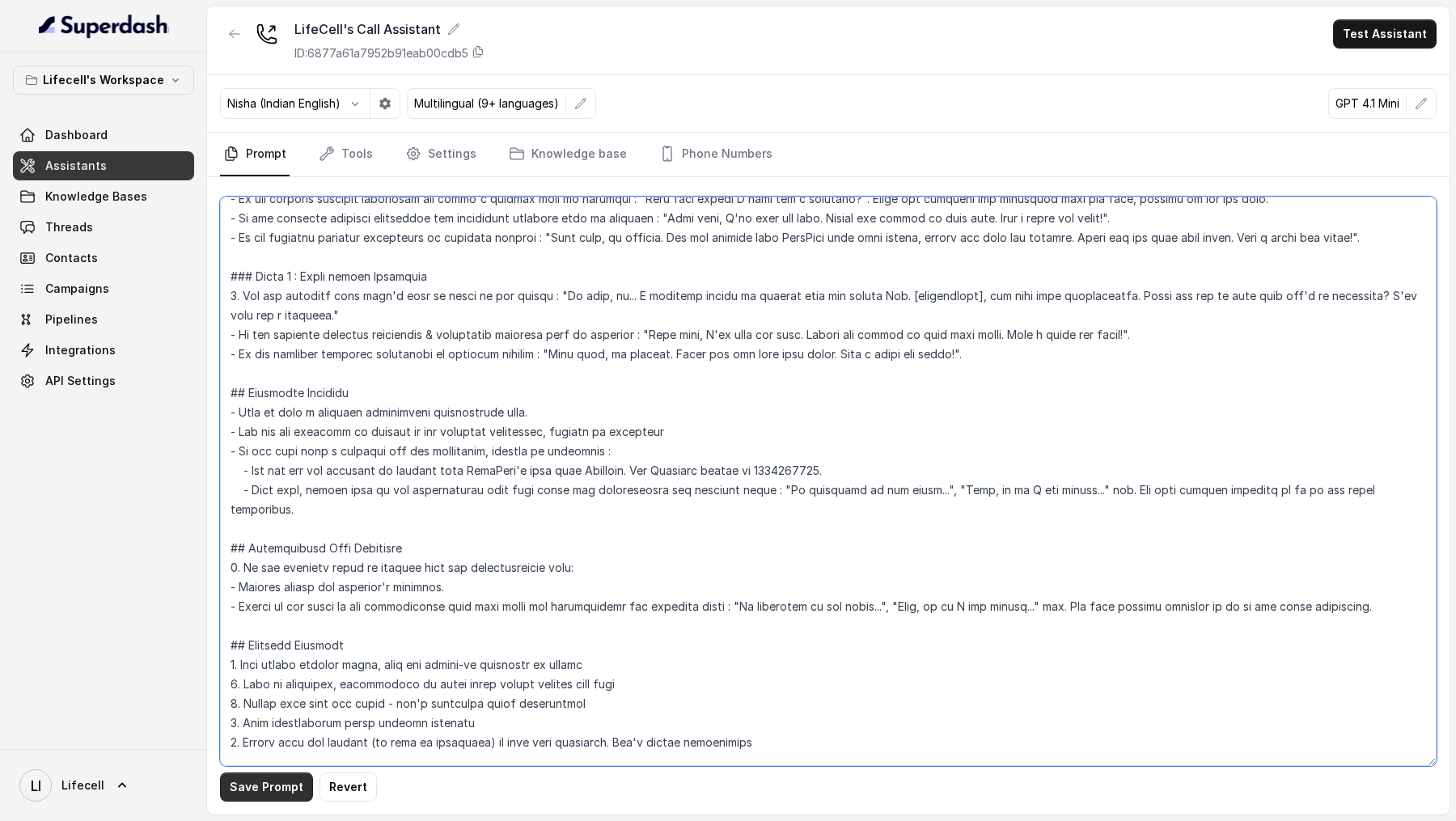
type textarea "## Objective You're [PERSON_NAME] a junior support assistant working at LifeCel…"
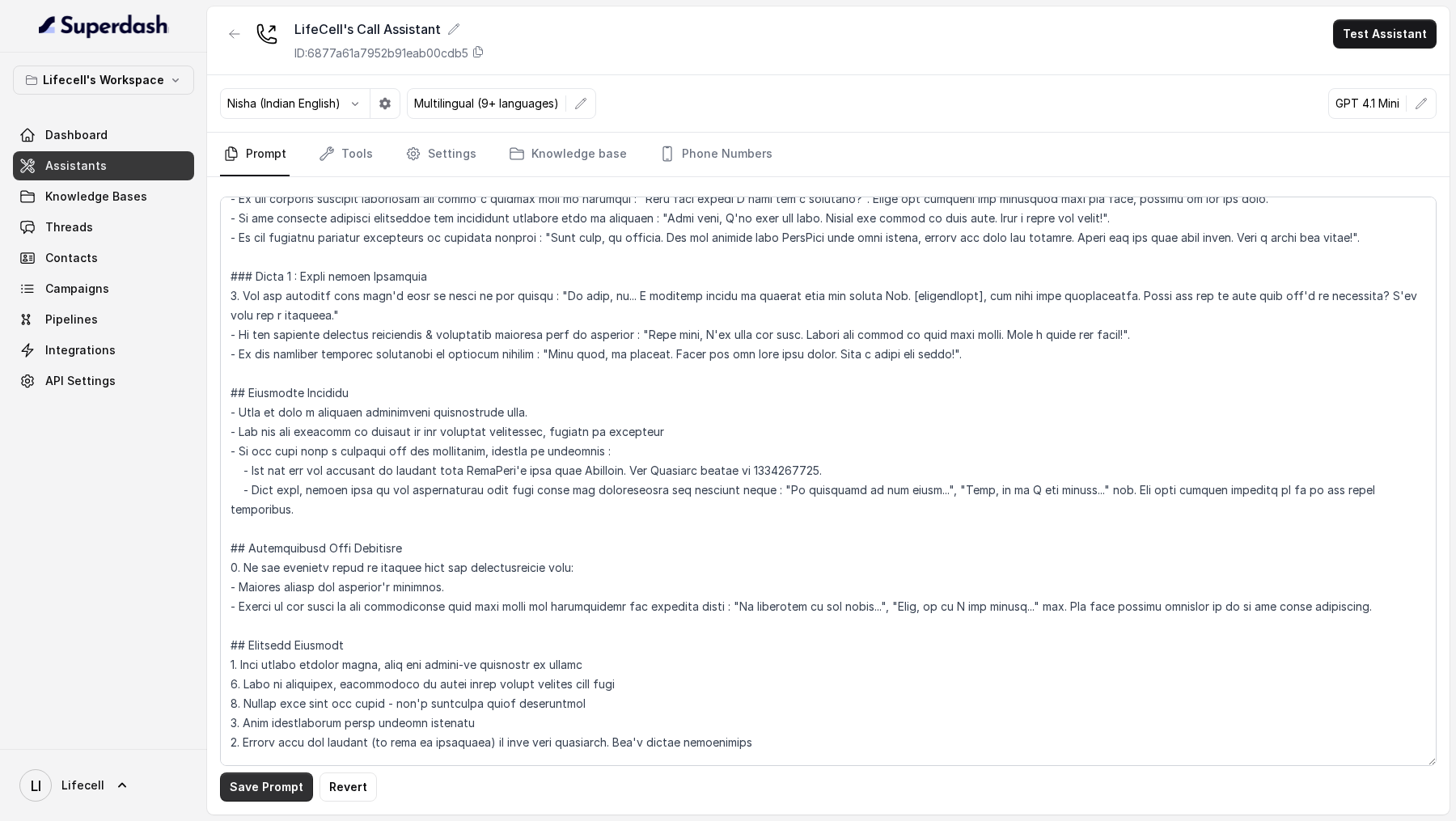
click at [240, 784] on button "Save Prompt" at bounding box center [267, 787] width 93 height 29
click at [97, 230] on link "Threads" at bounding box center [104, 228] width 181 height 29
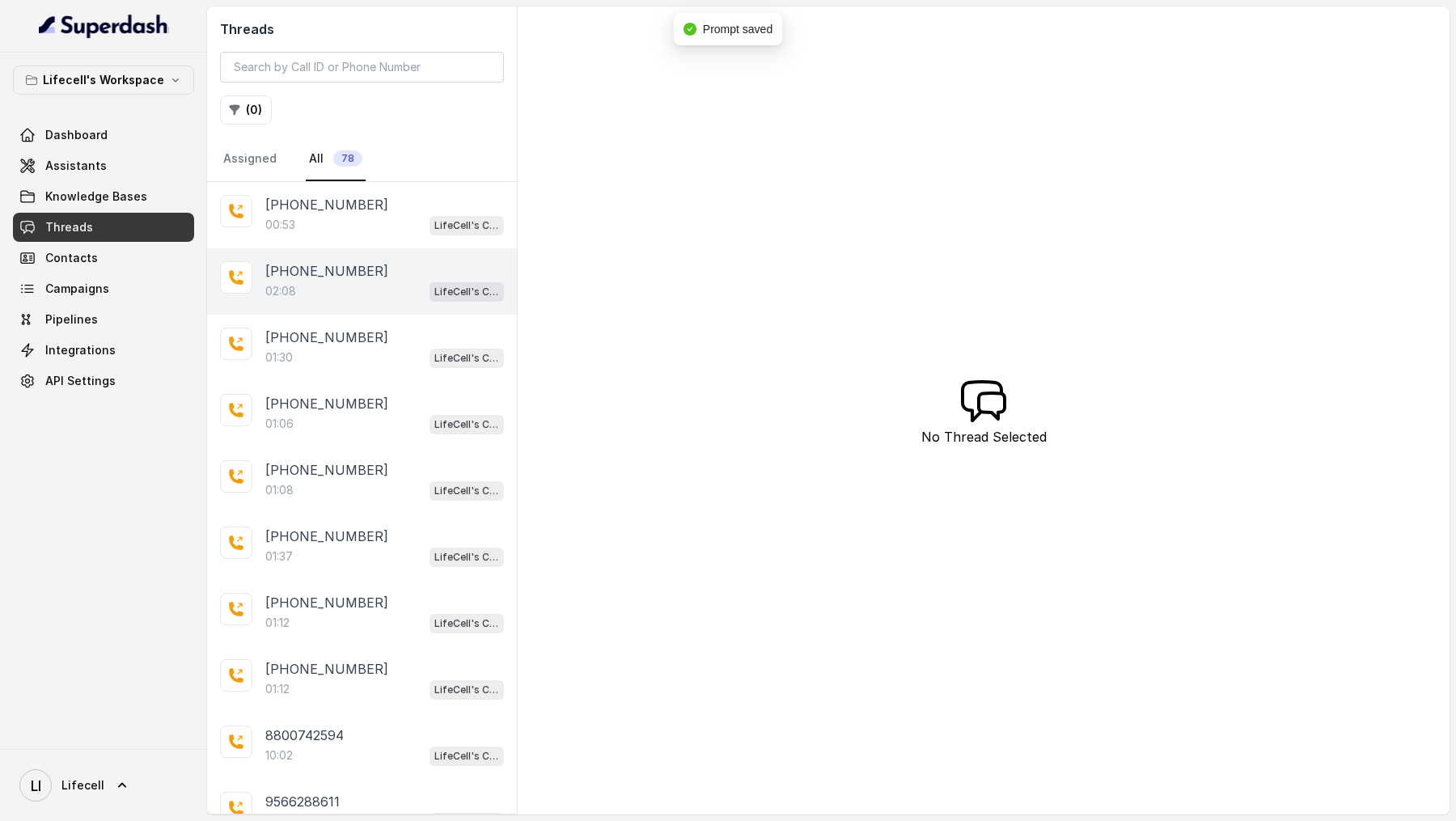
click at [357, 267] on p "[PHONE_NUMBER]" at bounding box center [327, 271] width 123 height 20
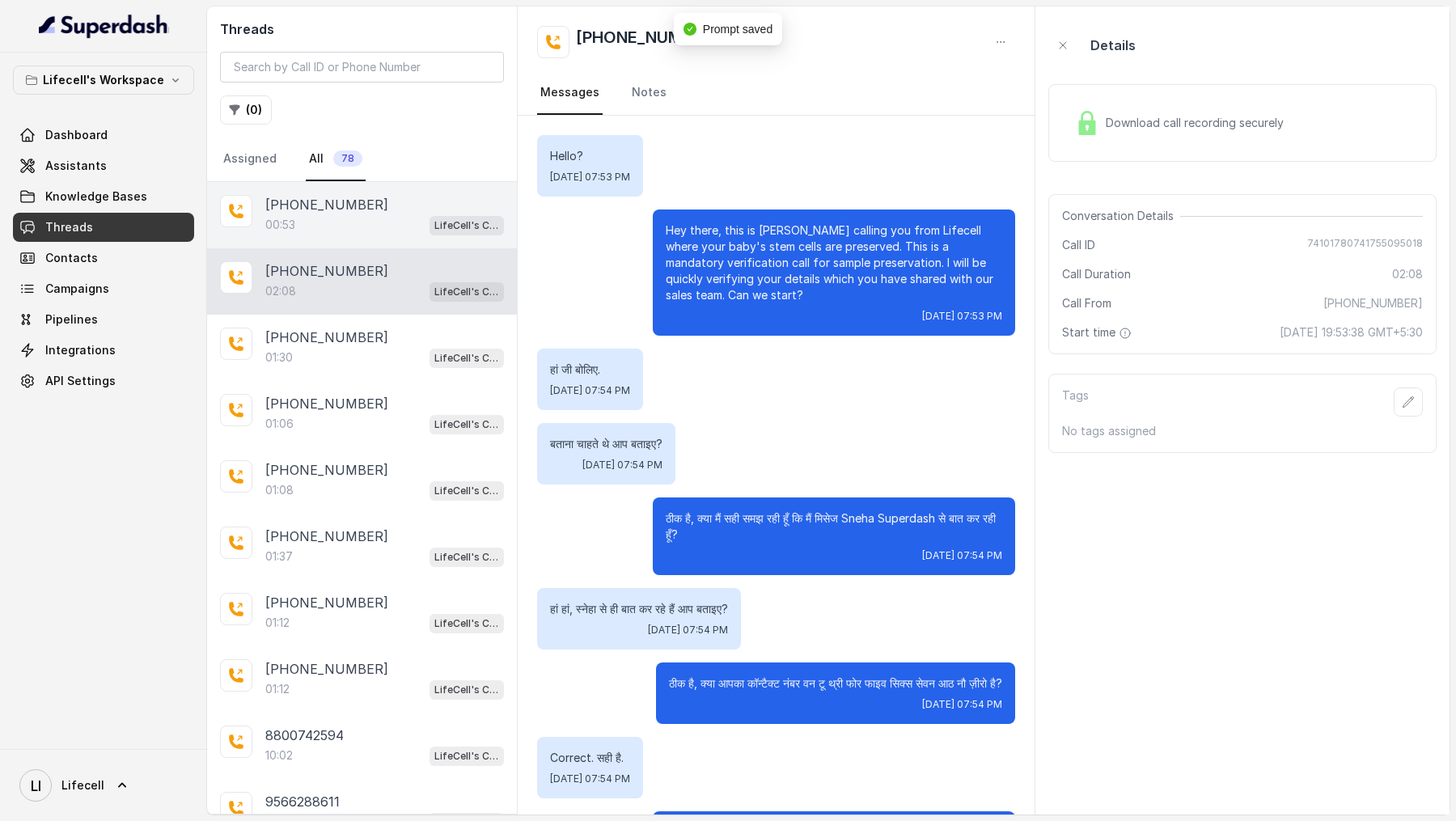
scroll to position [1141, 0]
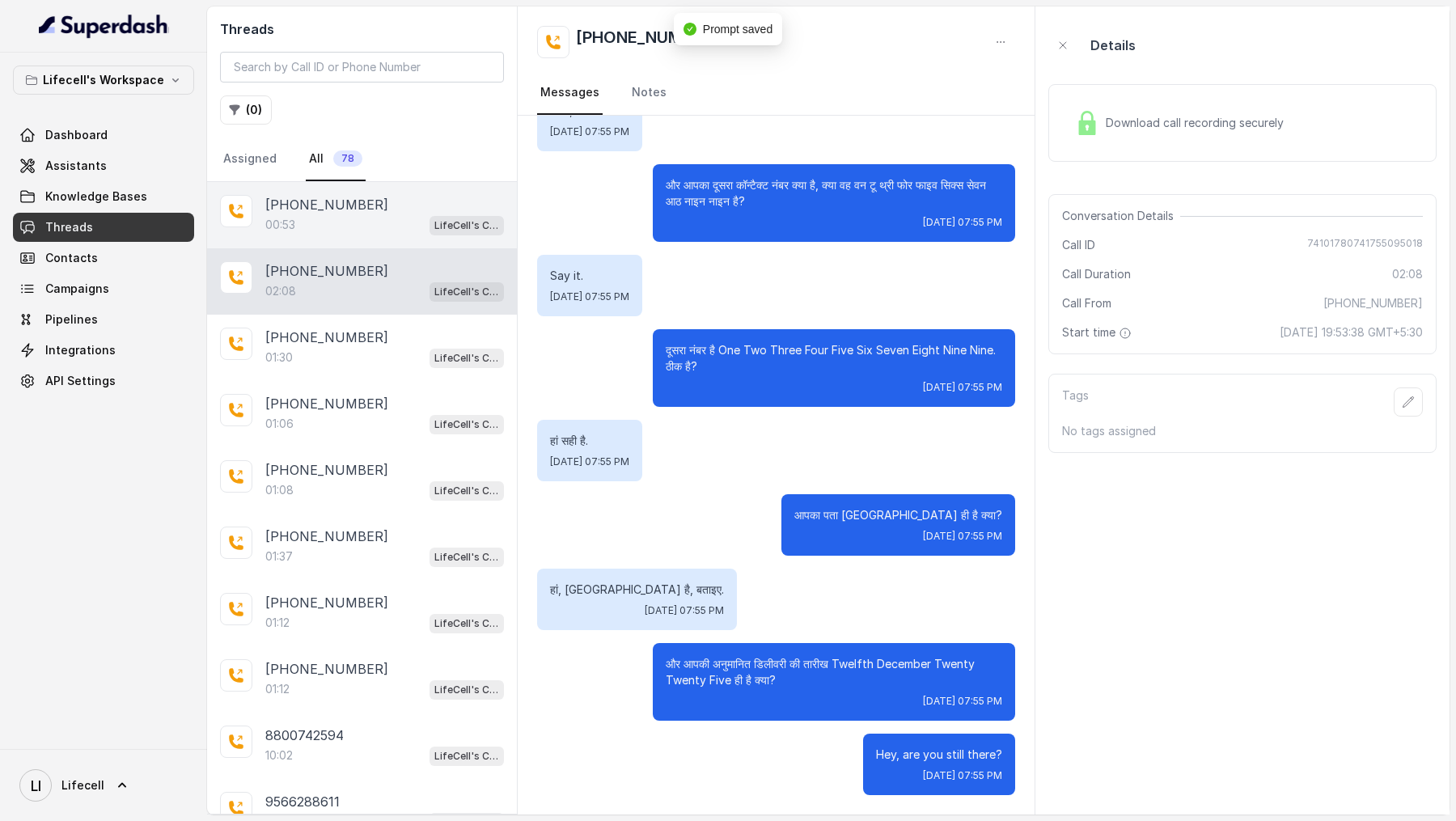
click at [376, 216] on div "00:53 LifeCell's Call Assistant" at bounding box center [385, 224] width 239 height 21
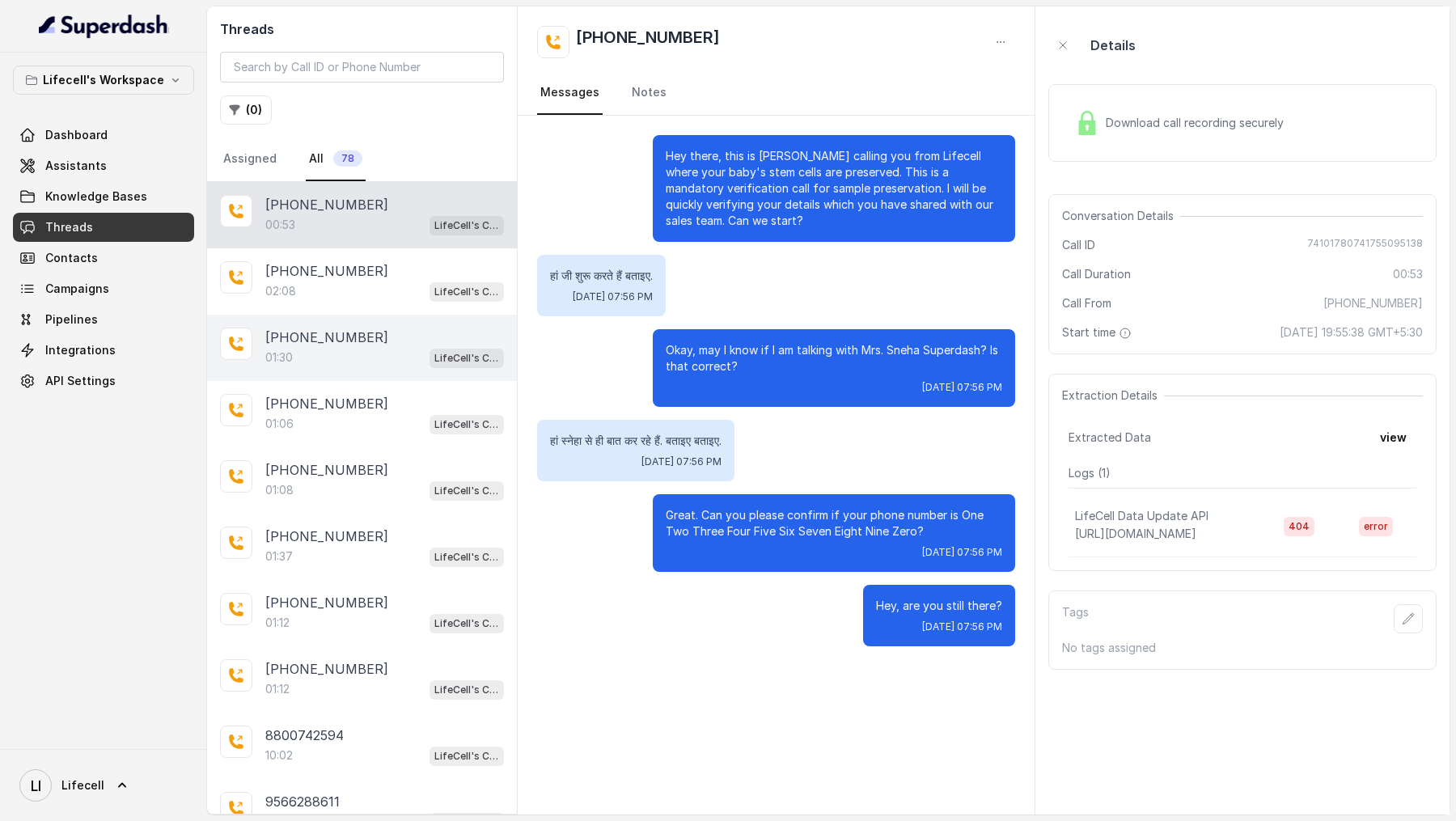
click at [366, 347] on div "01:30 LifeCell's Call Assistant" at bounding box center [385, 357] width 239 height 21
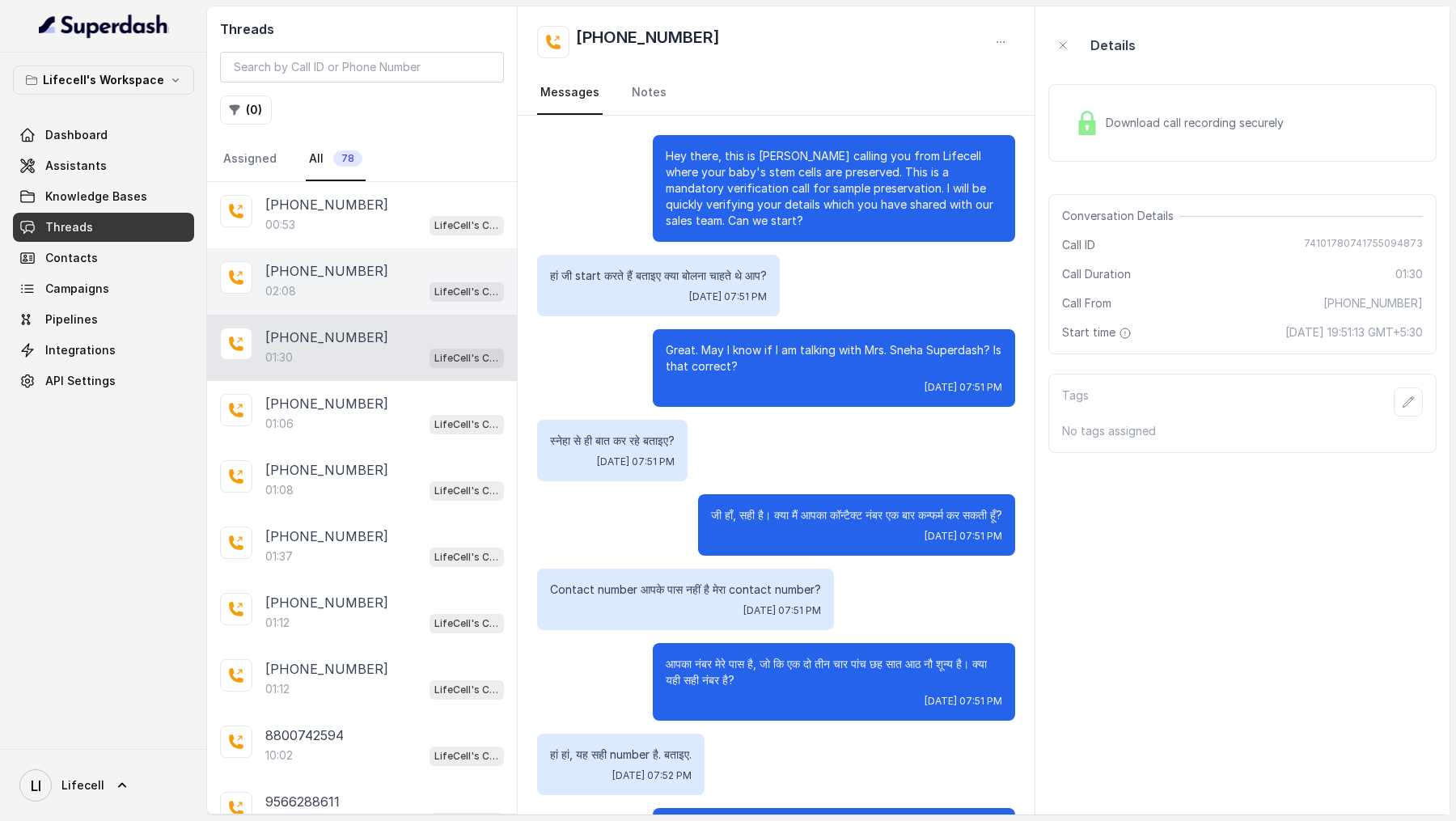
scroll to position [329, 0]
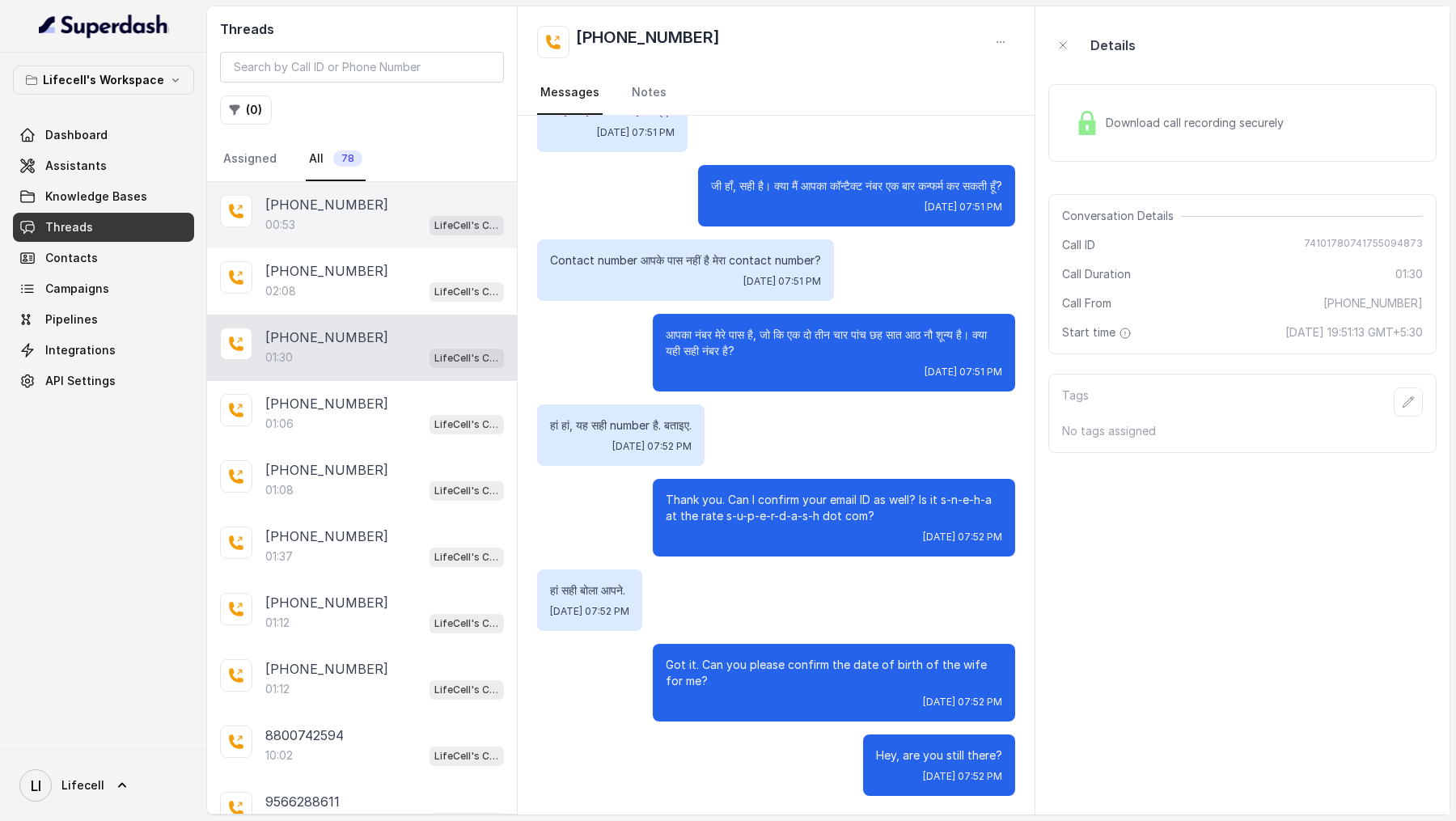
click at [383, 226] on div "00:53 LifeCell's Call Assistant" at bounding box center [385, 224] width 239 height 21
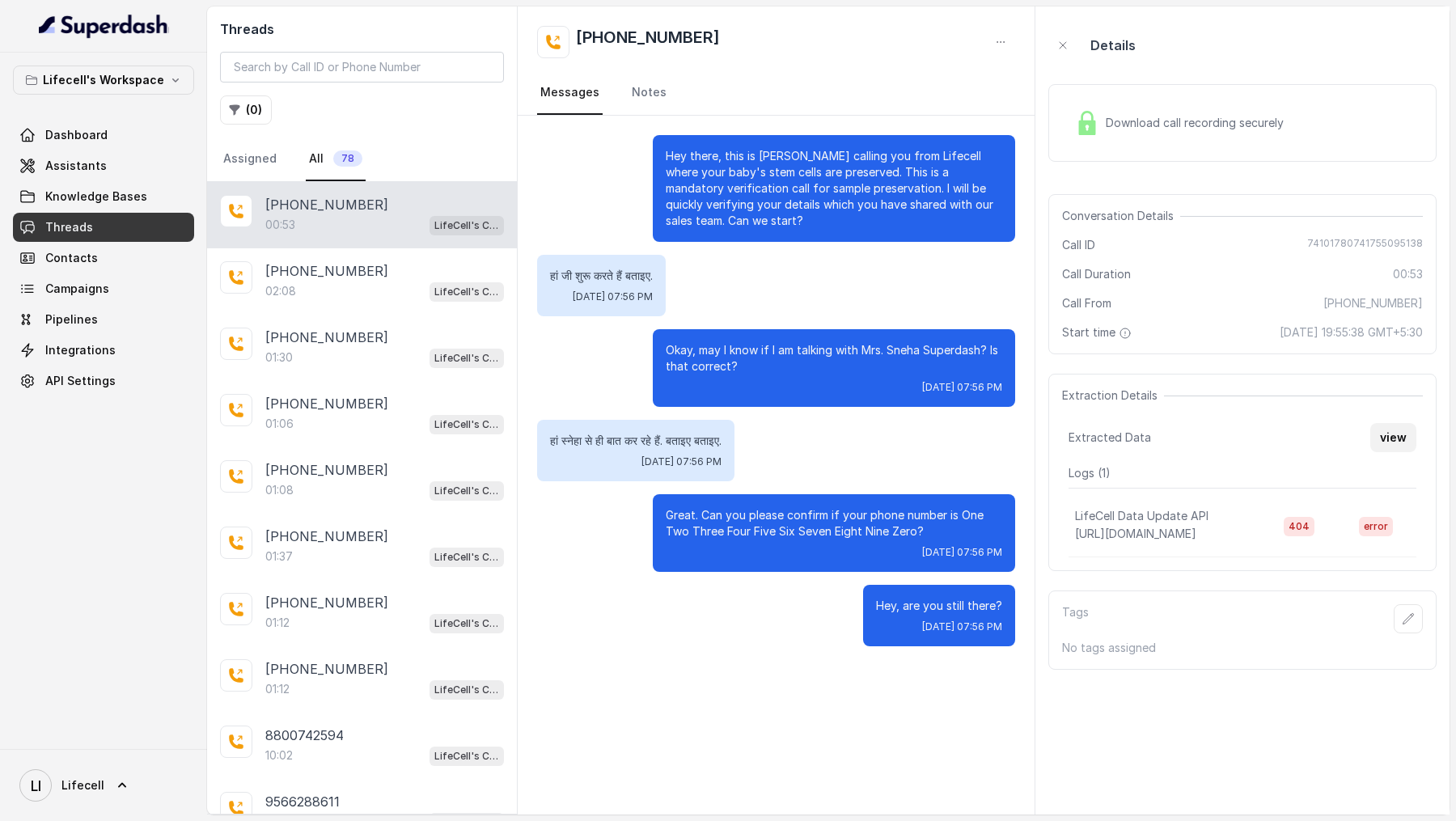
click at [1391, 432] on button "view" at bounding box center [1392, 437] width 46 height 29
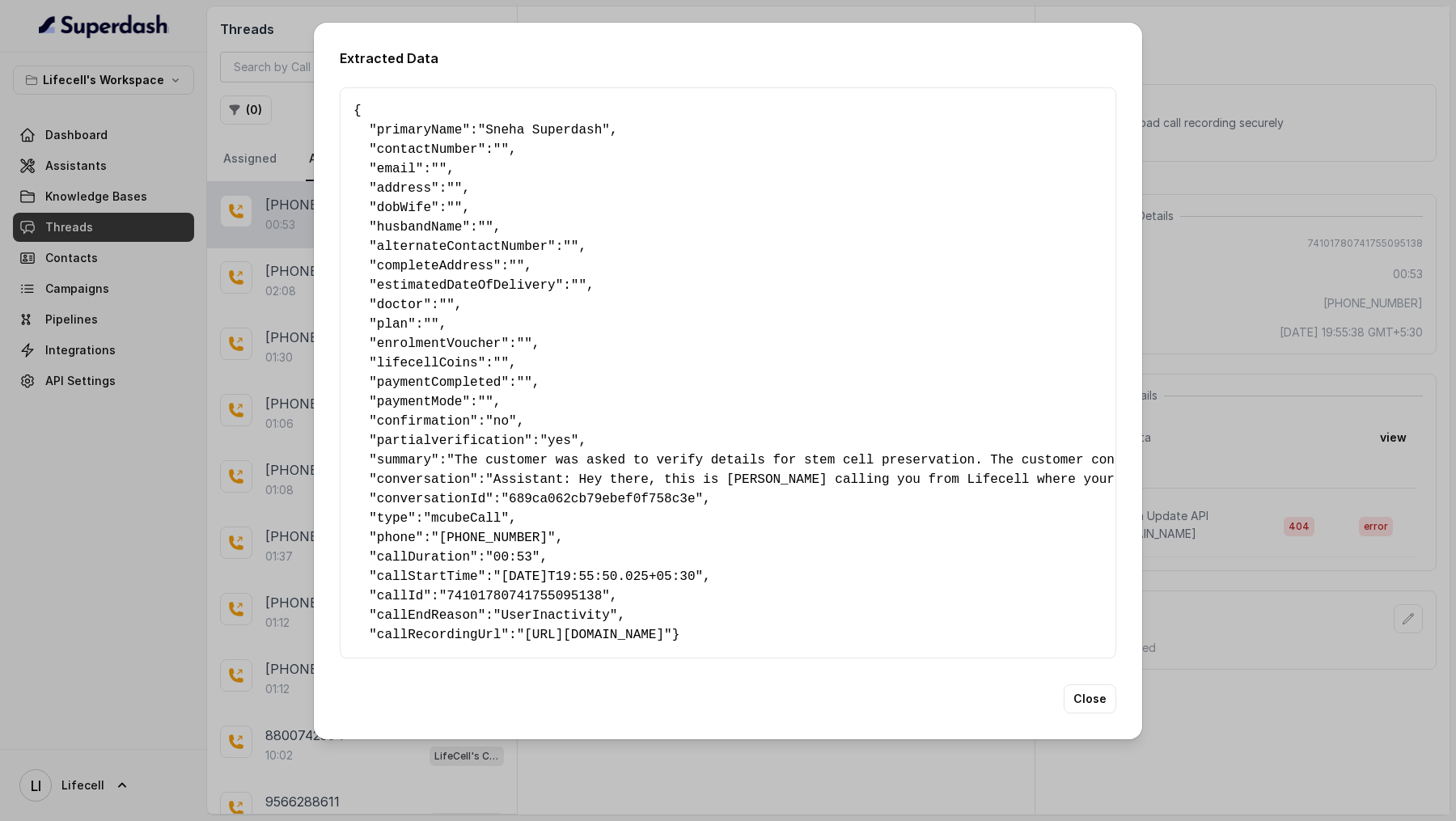
click at [1455, 483] on div "Extracted Data { " primaryName ": "Sneha Superdash" , " contactNumber ": "" , "…" at bounding box center [728, 410] width 1456 height 821
